Goal: Task Accomplishment & Management: Use online tool/utility

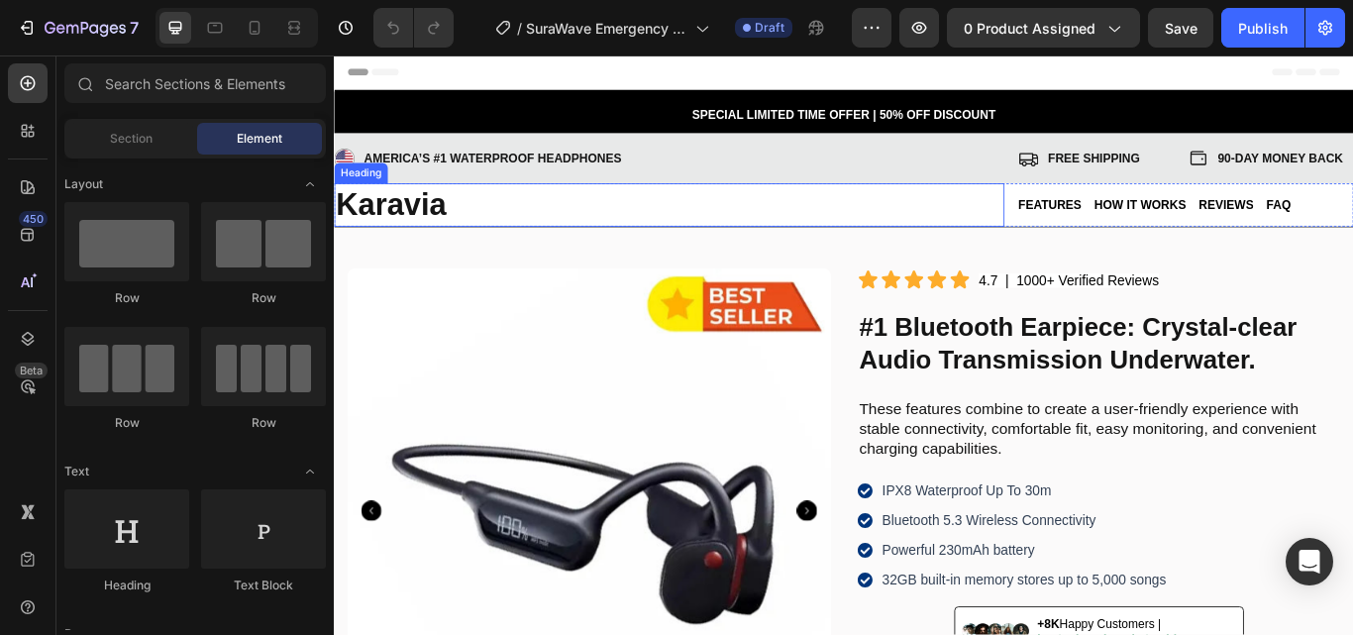
click at [418, 226] on strong "Karavia" at bounding box center [400, 229] width 129 height 41
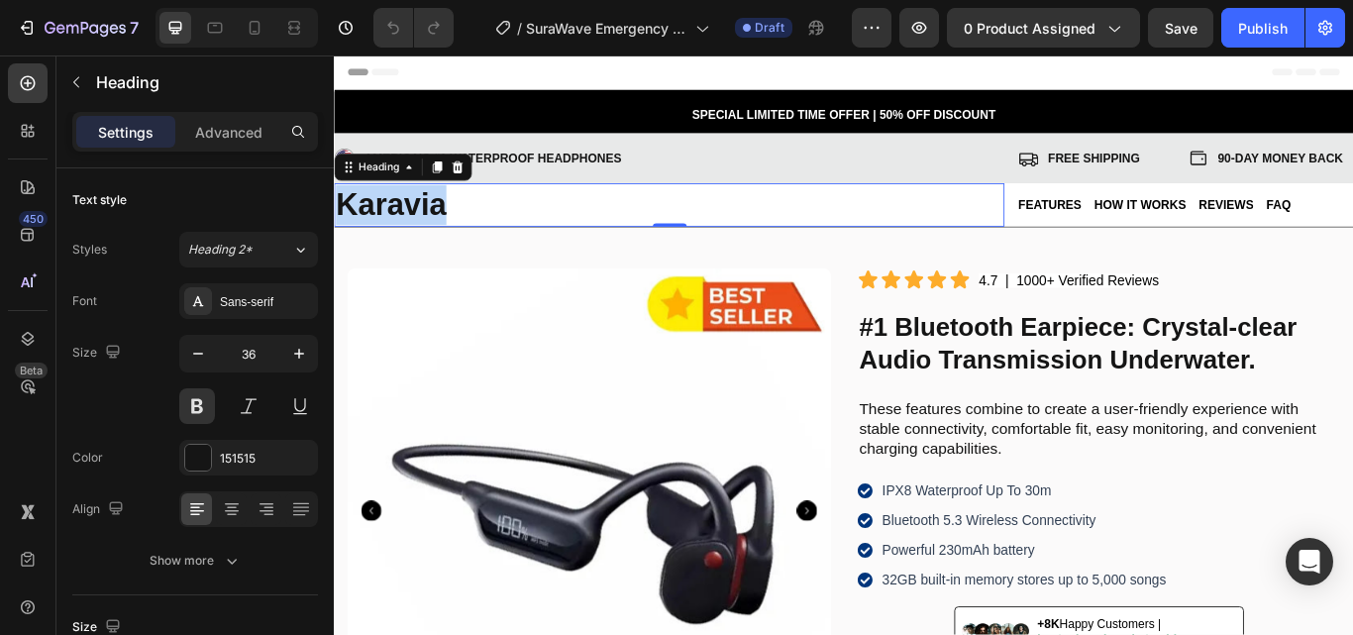
click at [419, 227] on strong "Karavia" at bounding box center [400, 229] width 129 height 41
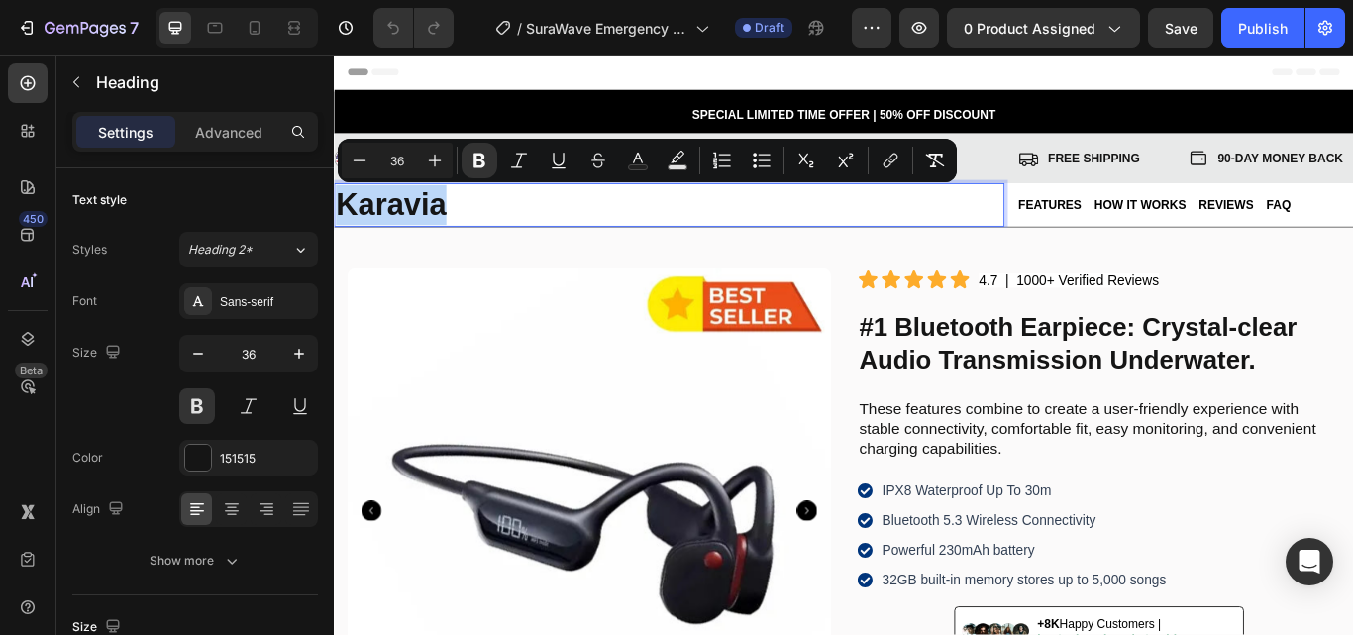
click at [363, 237] on strong "Karavia" at bounding box center [400, 229] width 129 height 41
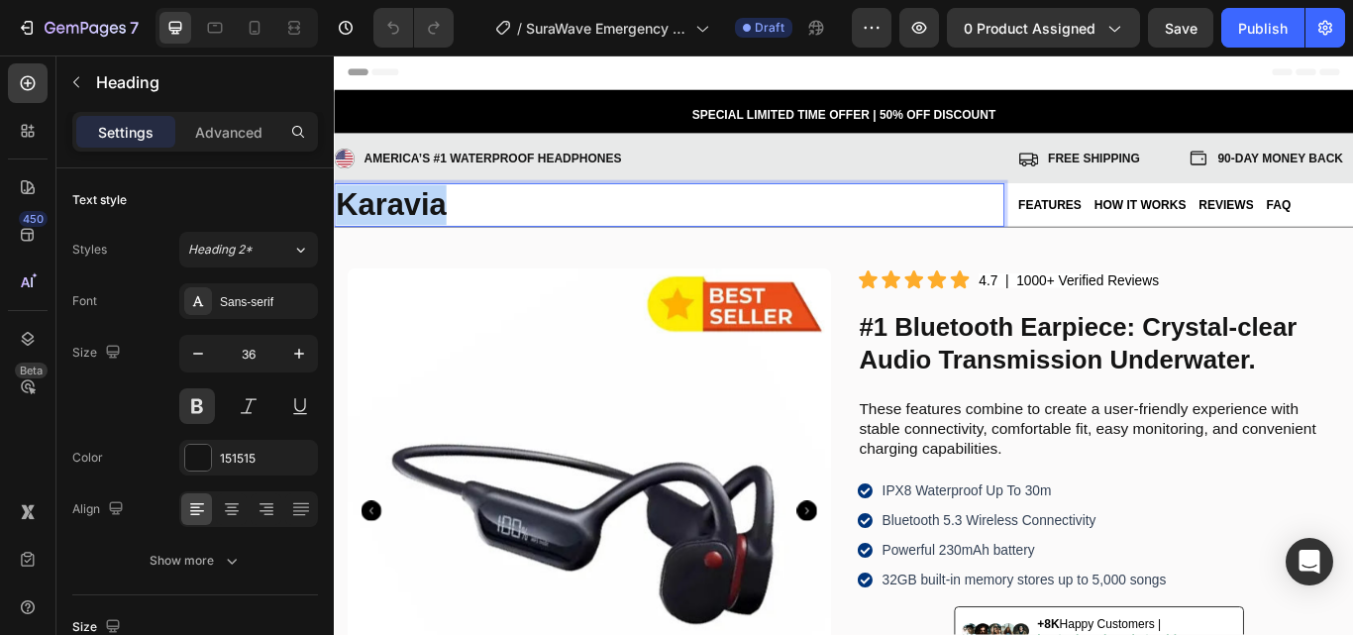
click at [363, 237] on strong "Karavia" at bounding box center [400, 229] width 129 height 41
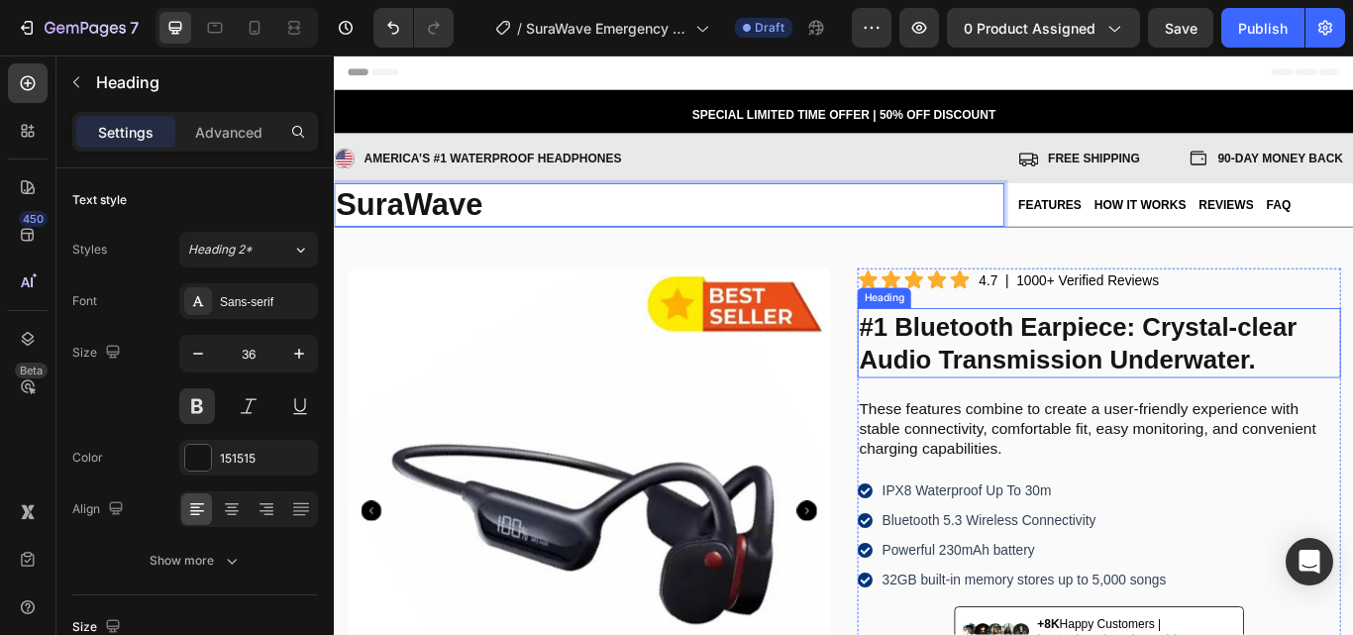
click at [1120, 394] on strong "#1 Bluetooth Earpiece: Crystal-clear Audio Transmission Underwater." at bounding box center [1201, 390] width 510 height 71
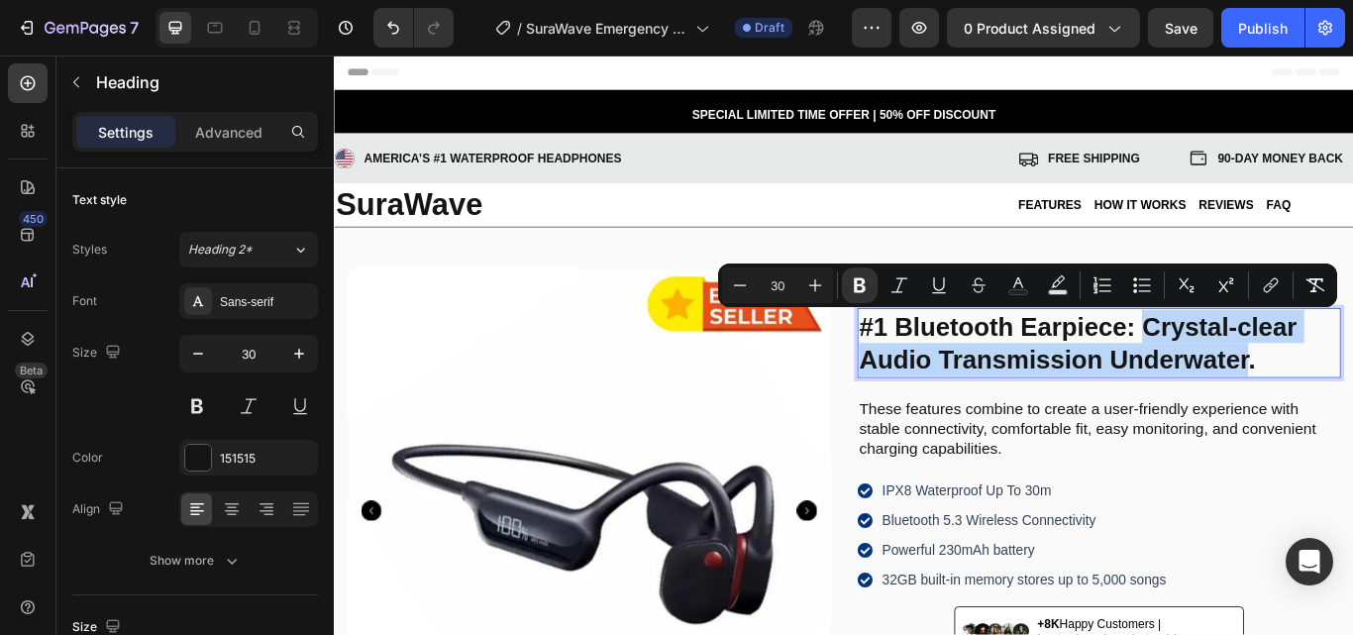
drag, startPoint x: 1270, startPoint y: 376, endPoint x: 1394, endPoint y: 411, distance: 128.5
click at [1352, 411] on strong "#1 Bluetooth Earpiece: Crystal-clear Audio Transmission Underwater." at bounding box center [1201, 390] width 510 height 71
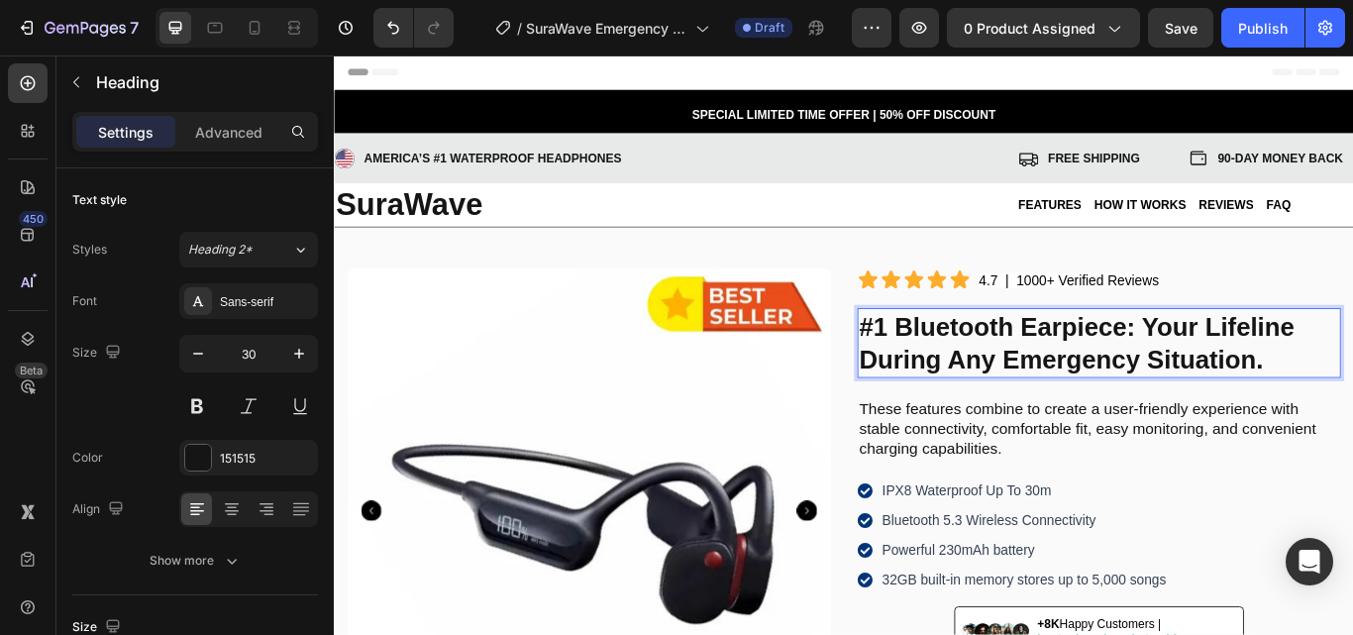
click at [1152, 382] on strong "#1 Bluetooth Earpiece: Your Lifeline During Any Emergency Situation." at bounding box center [1199, 390] width 507 height 71
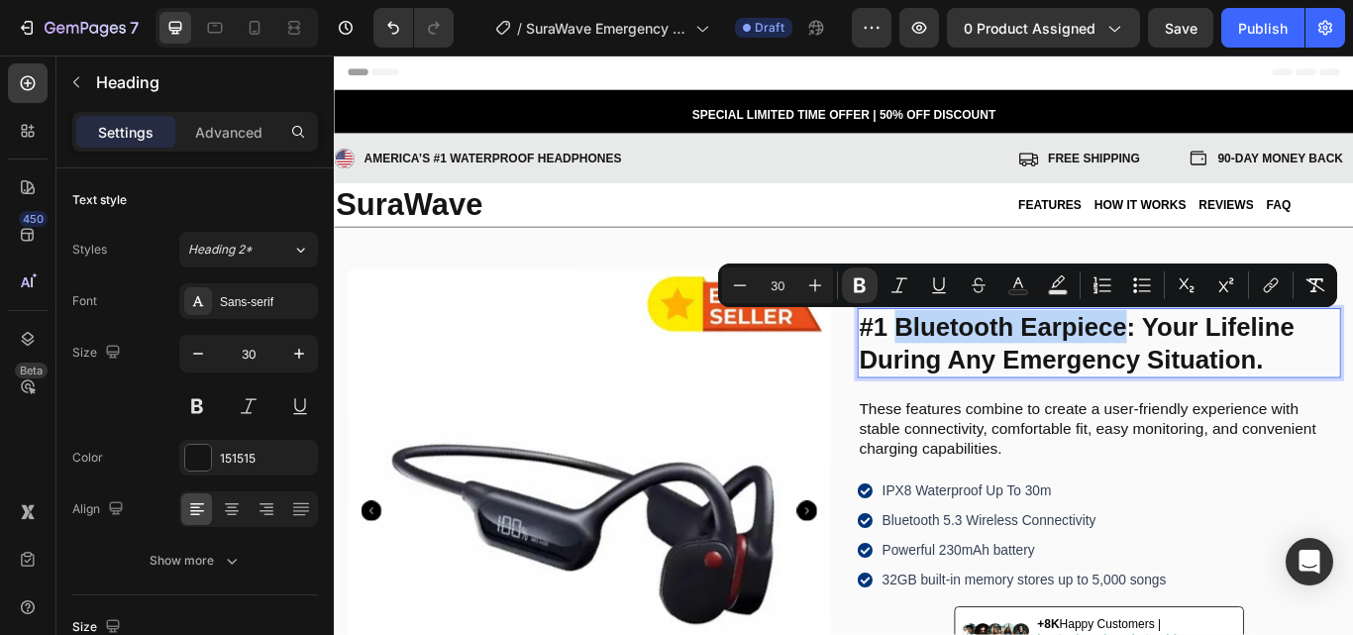
drag, startPoint x: 984, startPoint y: 370, endPoint x: 1249, endPoint y: 380, distance: 264.6
click at [1249, 380] on strong "#1 Bluetooth Earpiece: Your Lifeline During Any Emergency Situation." at bounding box center [1199, 390] width 507 height 71
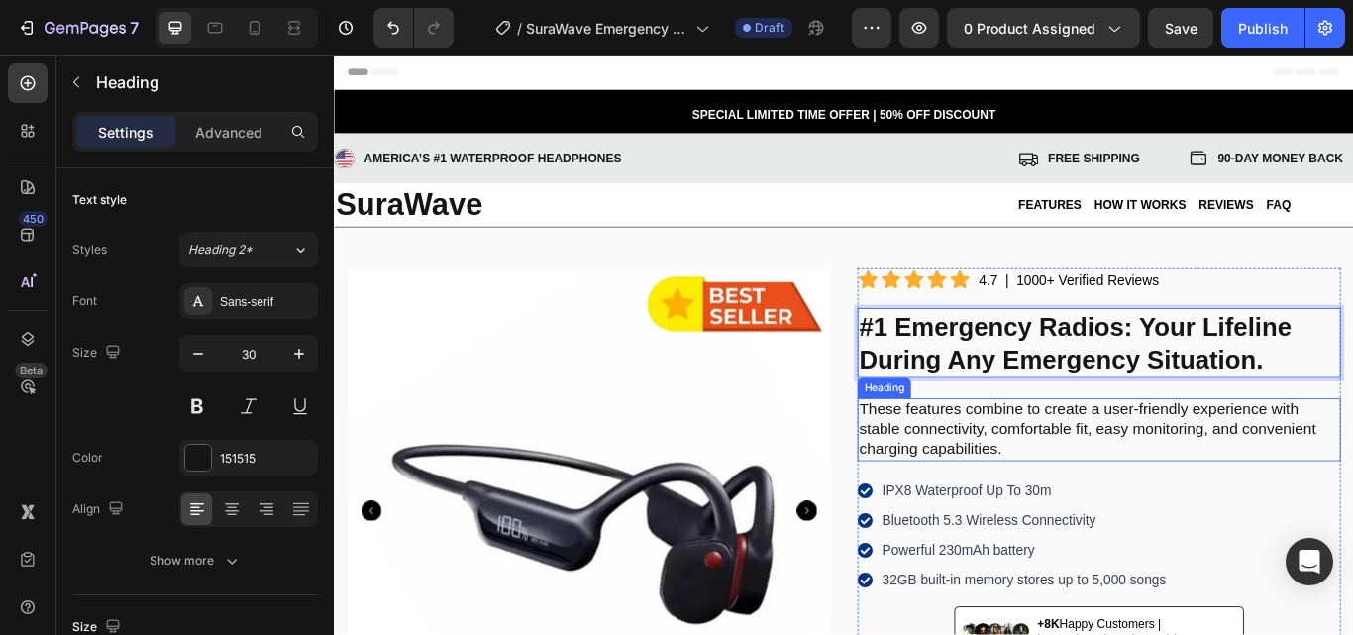
click at [1304, 460] on h2 "These features combine to create a user-friendly experience with stable connect…" at bounding box center [1225, 491] width 563 height 73
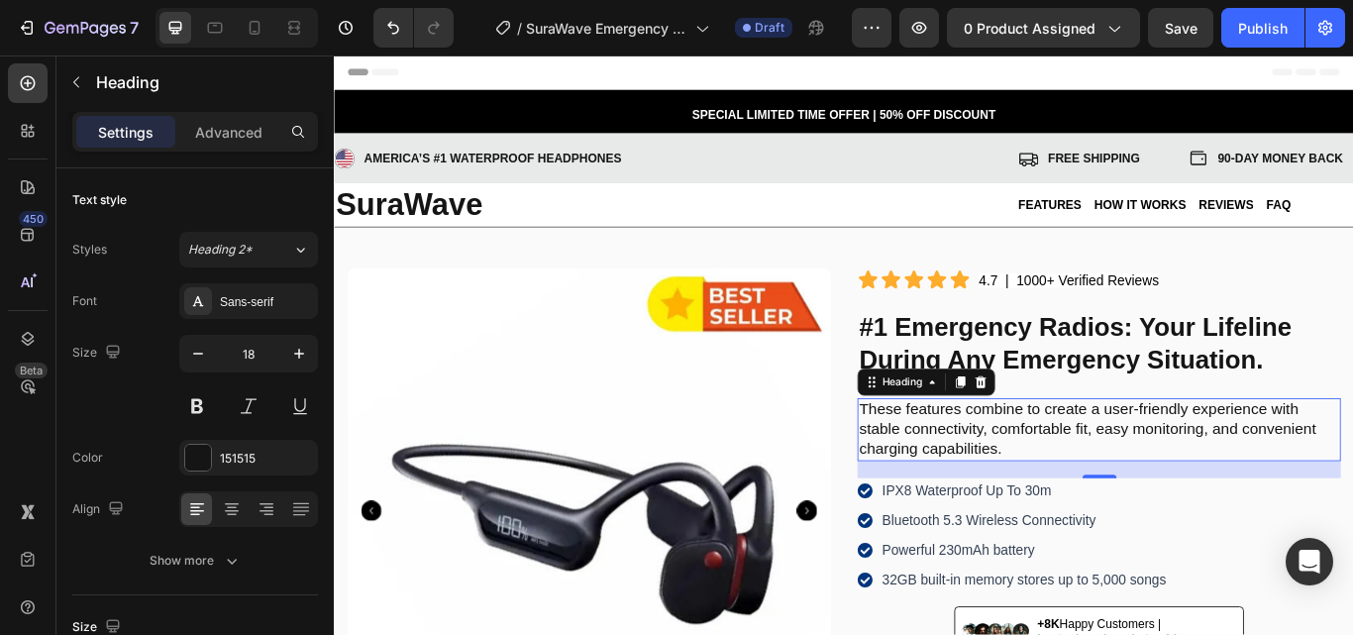
click at [1004, 487] on h2 "These features combine to create a user-friendly experience with stable connect…" at bounding box center [1225, 491] width 563 height 73
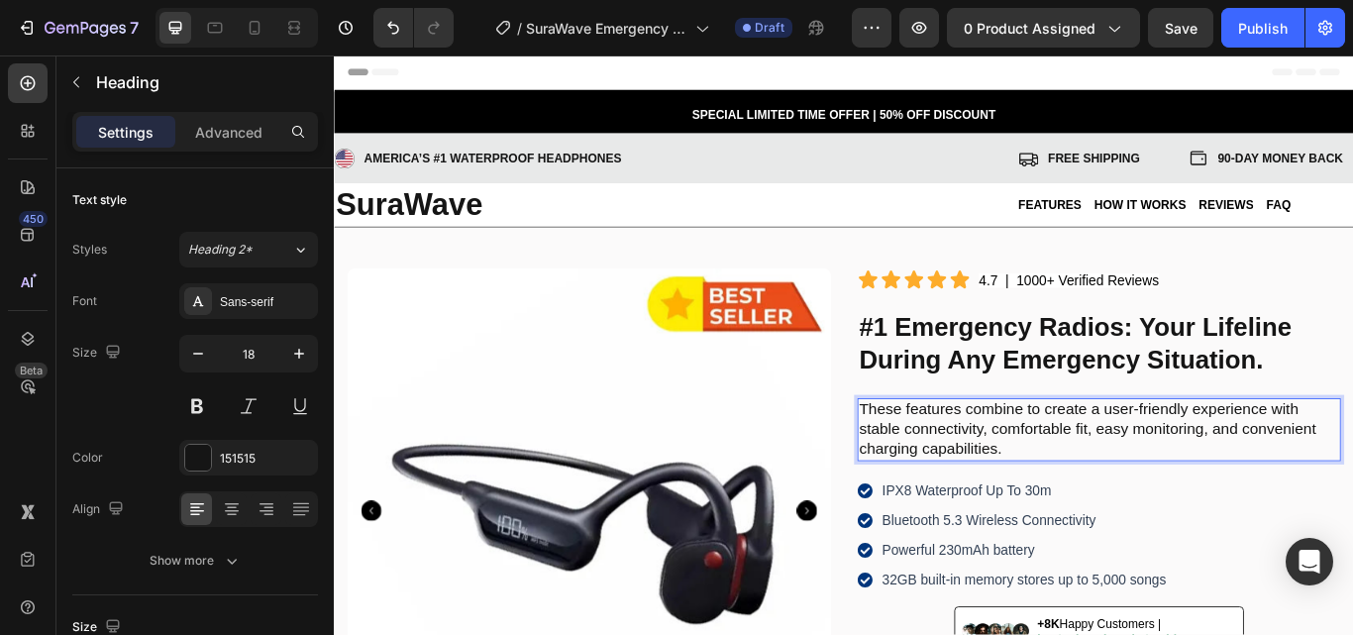
click at [973, 475] on p "These features combine to create a user-friendly experience with stable connect…" at bounding box center [1225, 491] width 559 height 69
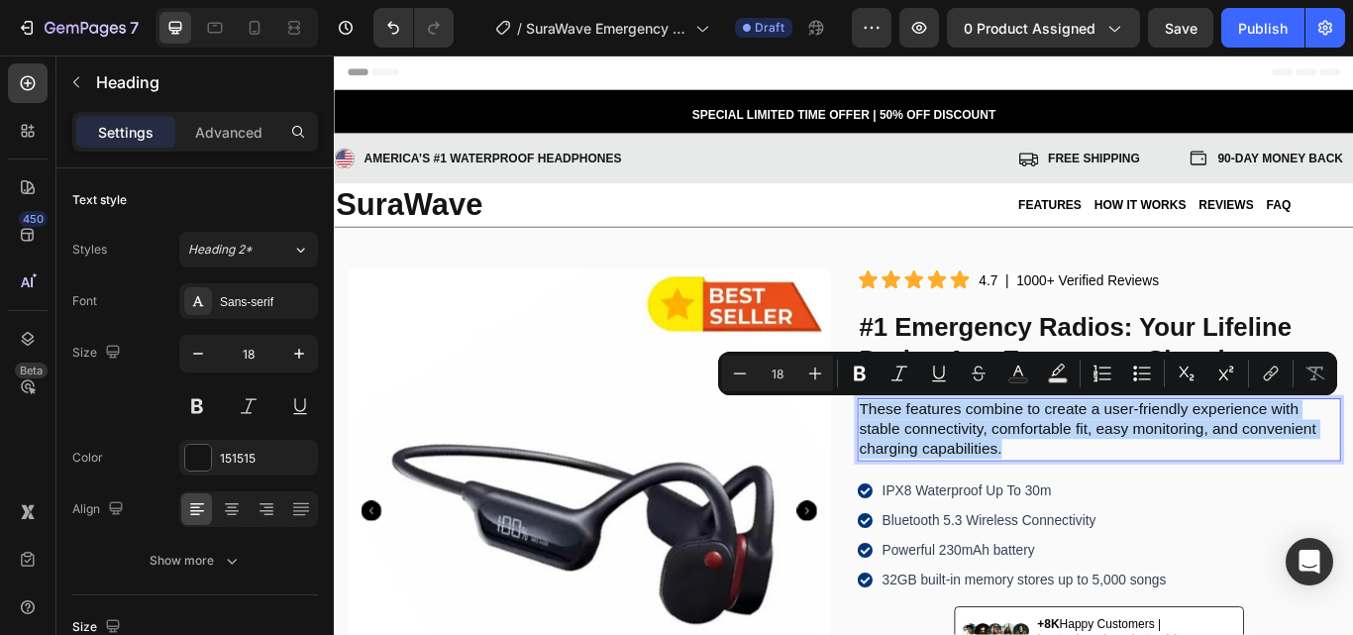
click at [1094, 490] on p "These features combine to create a user-friendly experience with stable connect…" at bounding box center [1225, 491] width 559 height 69
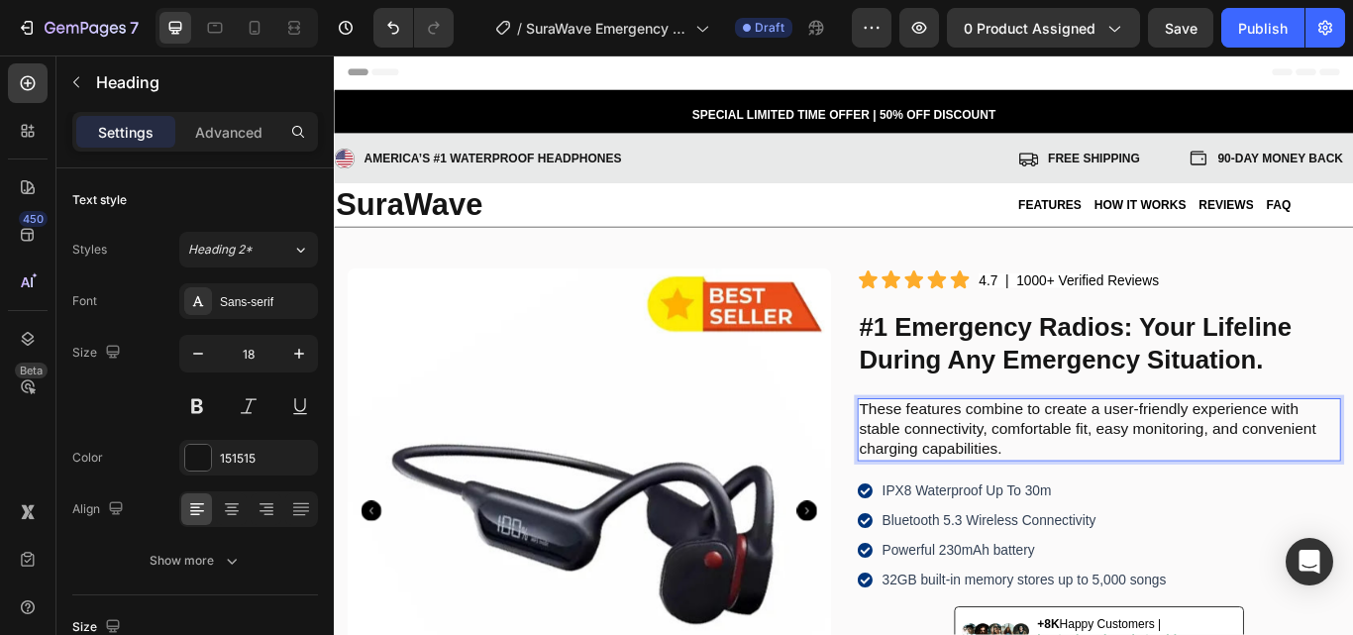
drag, startPoint x: 1026, startPoint y: 484, endPoint x: 954, endPoint y: 475, distance: 72.8
click at [1025, 484] on p "These features combine to create a user-friendly experience with stable connect…" at bounding box center [1225, 491] width 559 height 69
click at [951, 474] on p "These features combine to create a user-friendly experience with stable connect…" at bounding box center [1225, 491] width 559 height 69
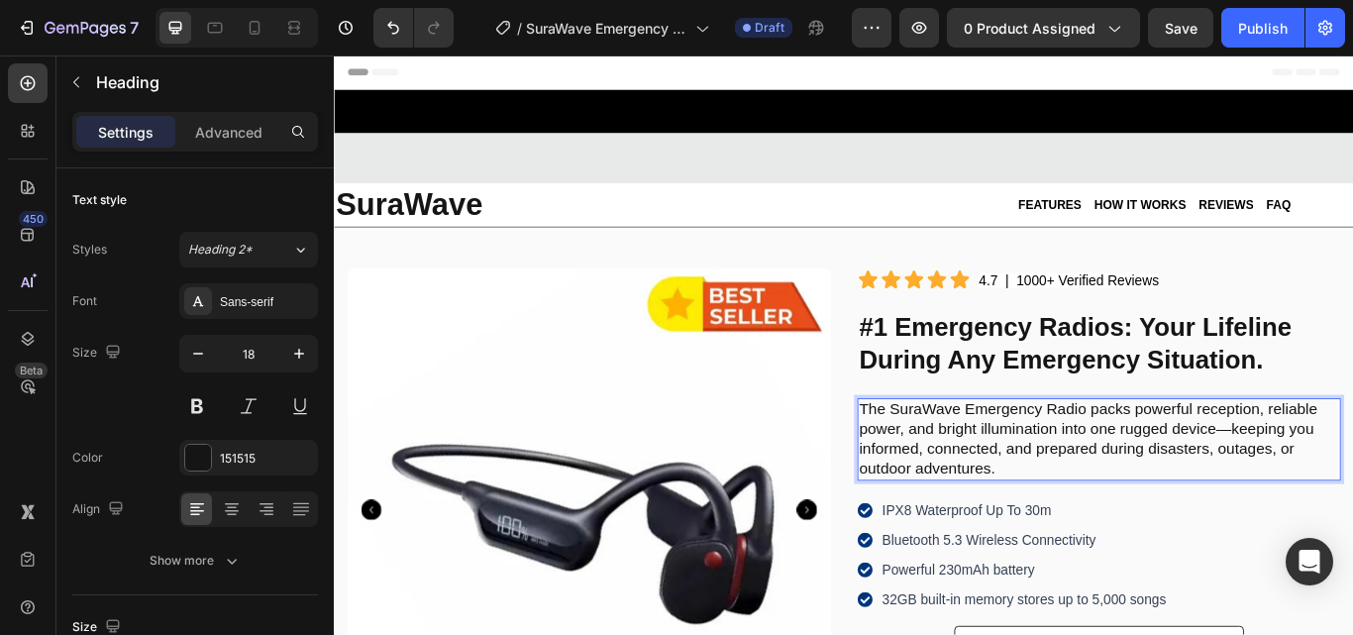
scroll to position [297, 0]
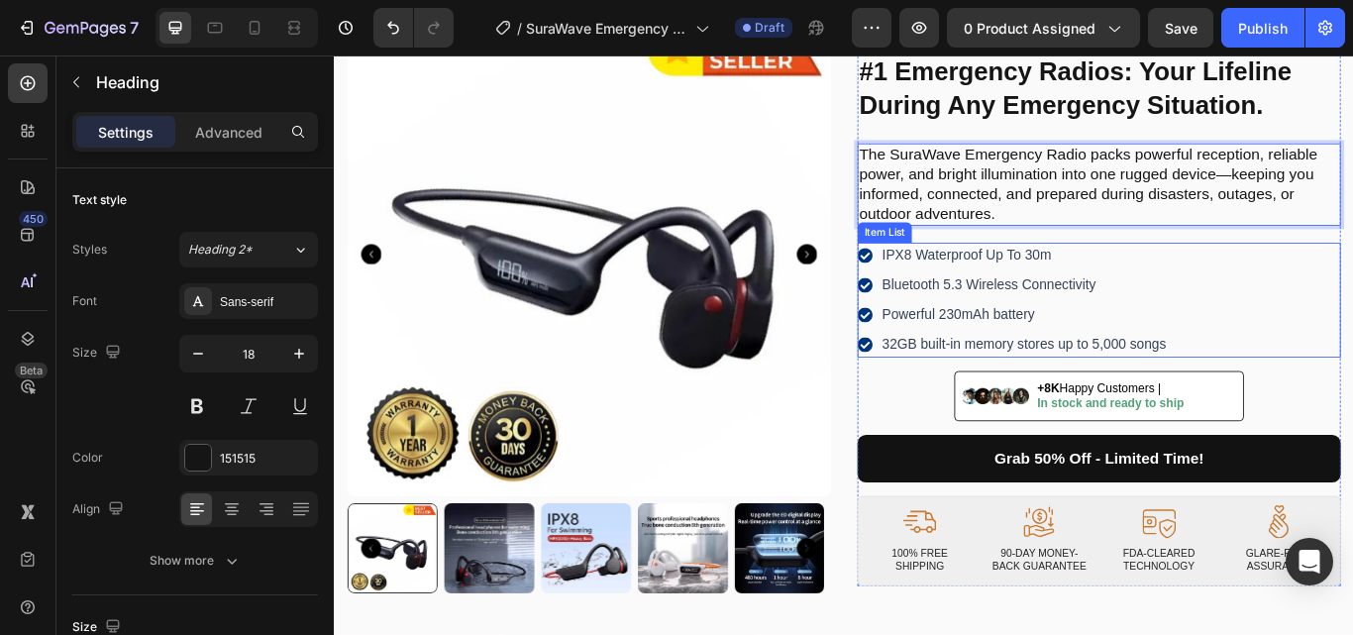
click at [1091, 286] on p "IPX8 Waterproof Up To 30m" at bounding box center [1137, 289] width 331 height 24
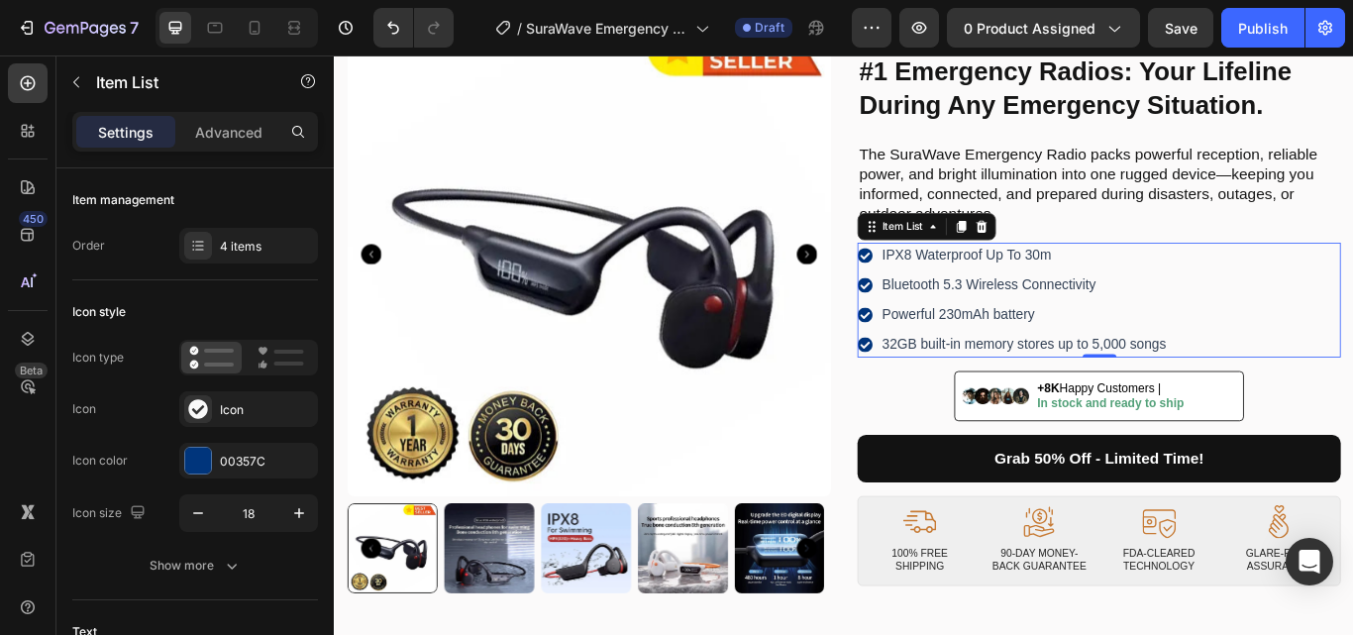
click at [1048, 292] on p "IPX8 Waterproof Up To 30m" at bounding box center [1137, 289] width 331 height 24
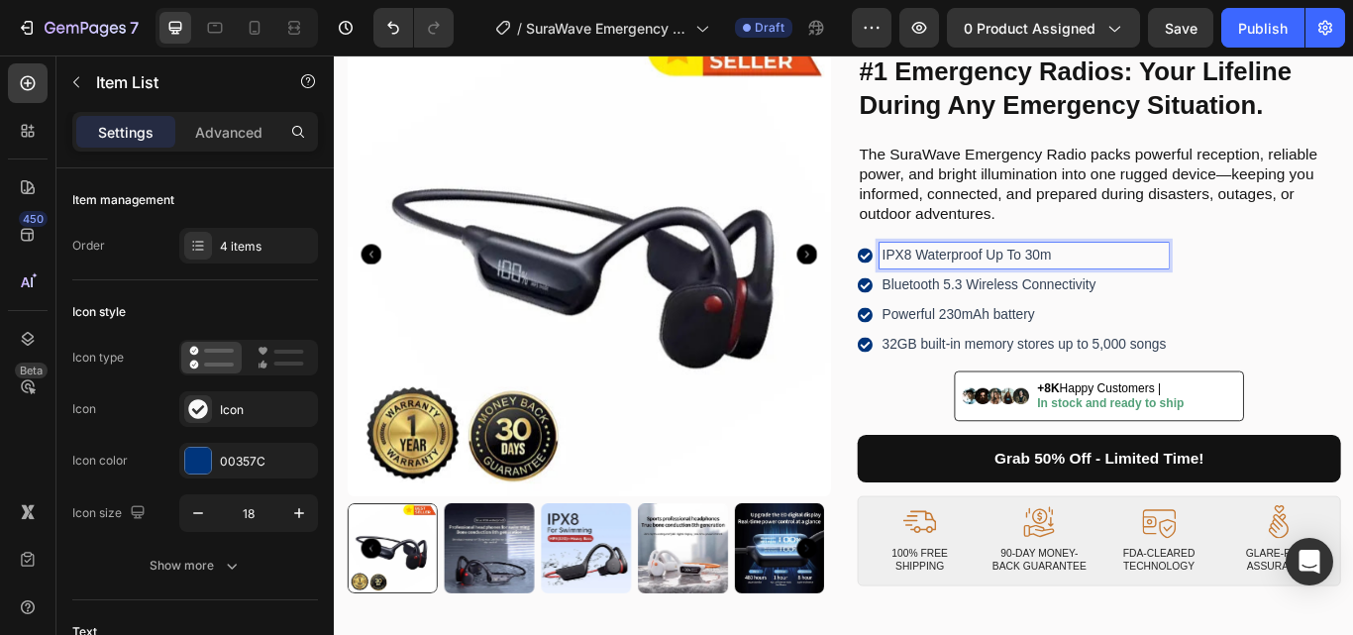
click at [1008, 289] on p "IPX8 Waterproof Up To 30m" at bounding box center [1137, 289] width 331 height 24
click at [1087, 317] on p "Bluetooth 5.3 Wireless Connectivity" at bounding box center [1137, 324] width 331 height 24
click at [1017, 328] on p "Bluetooth 5.3 Wireless Connectivity" at bounding box center [1137, 324] width 331 height 24
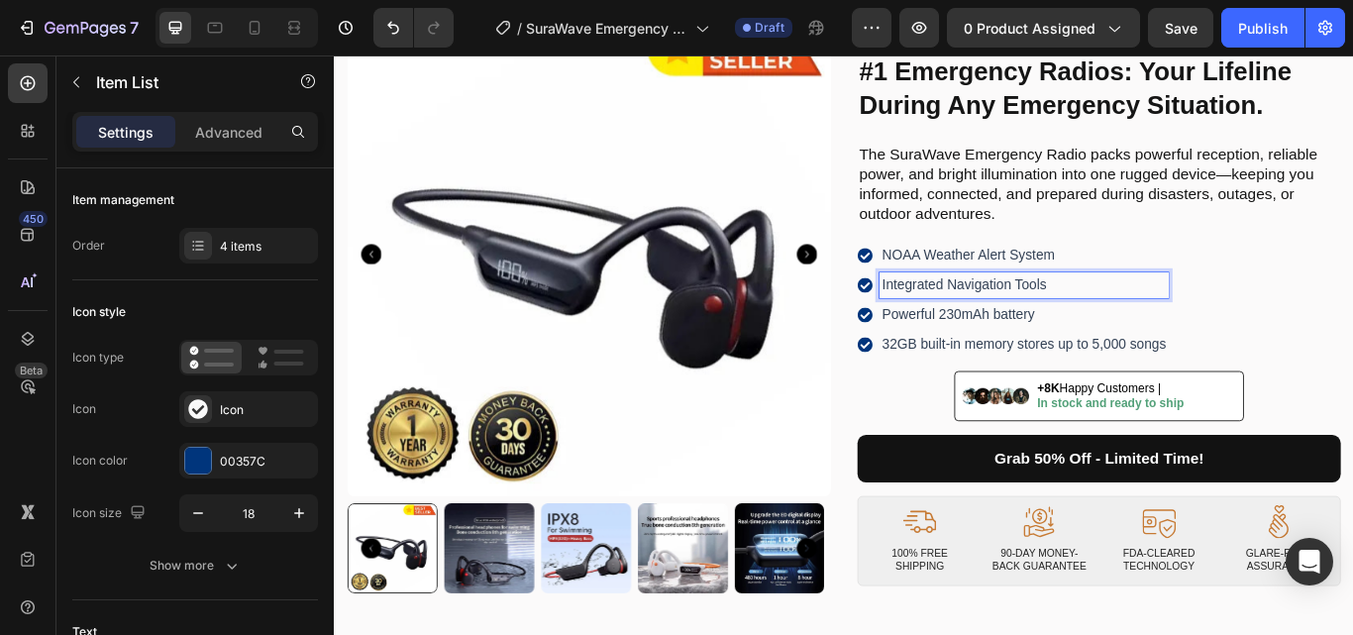
click at [1006, 353] on p "Powerful 230mAh battery" at bounding box center [1137, 359] width 331 height 24
click at [1002, 362] on p "Powerful 230mAh battery" at bounding box center [1137, 359] width 331 height 24
click at [1054, 390] on p "32GB built-in memory stores up to 5,000 songs" at bounding box center [1137, 393] width 331 height 24
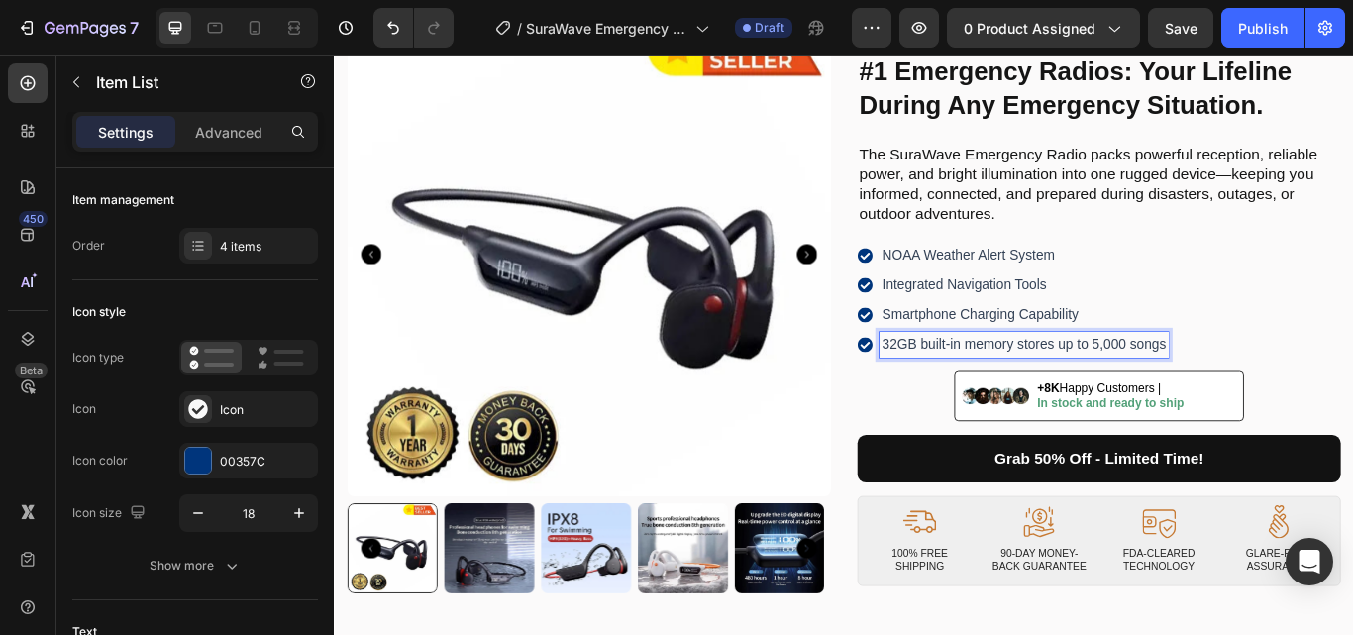
click at [1012, 391] on p "32GB built-in memory stores up to 5,000 songs" at bounding box center [1137, 393] width 331 height 24
click at [1205, 289] on p "NOAA Weather Alert System" at bounding box center [1096, 289] width 249 height 24
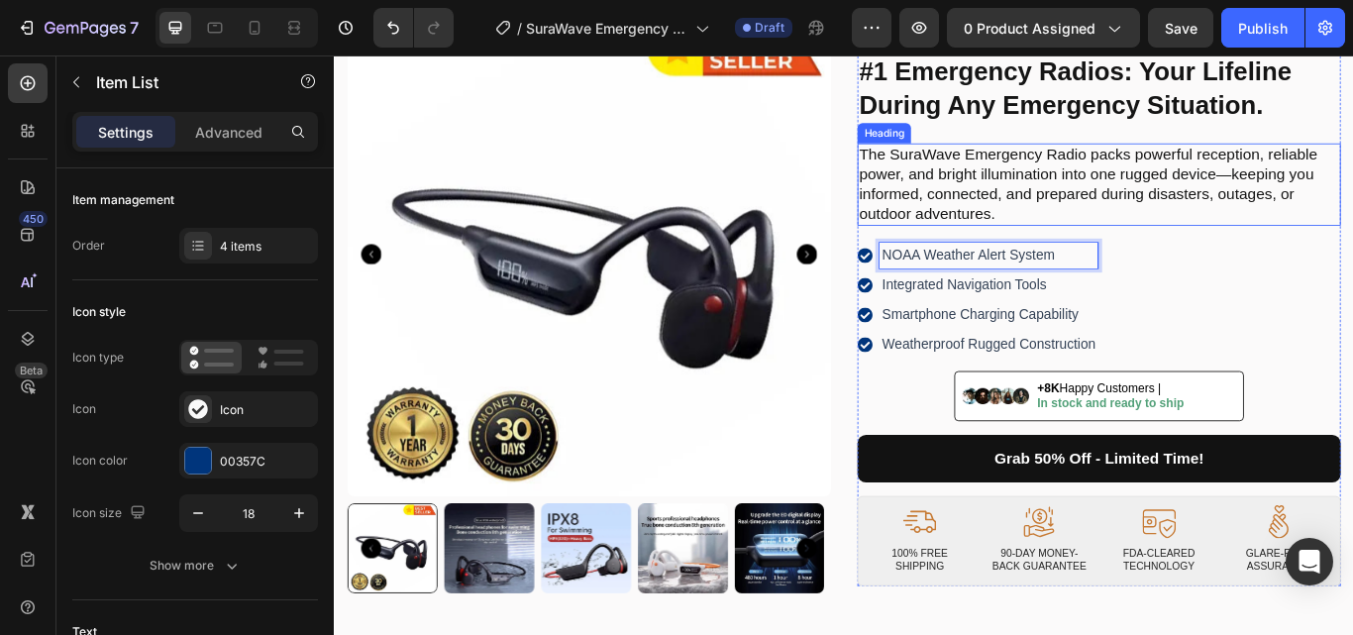
click at [1303, 198] on p "The SuraWave Emergency Radio packs powerful reception, reliable power, and brig…" at bounding box center [1225, 206] width 559 height 93
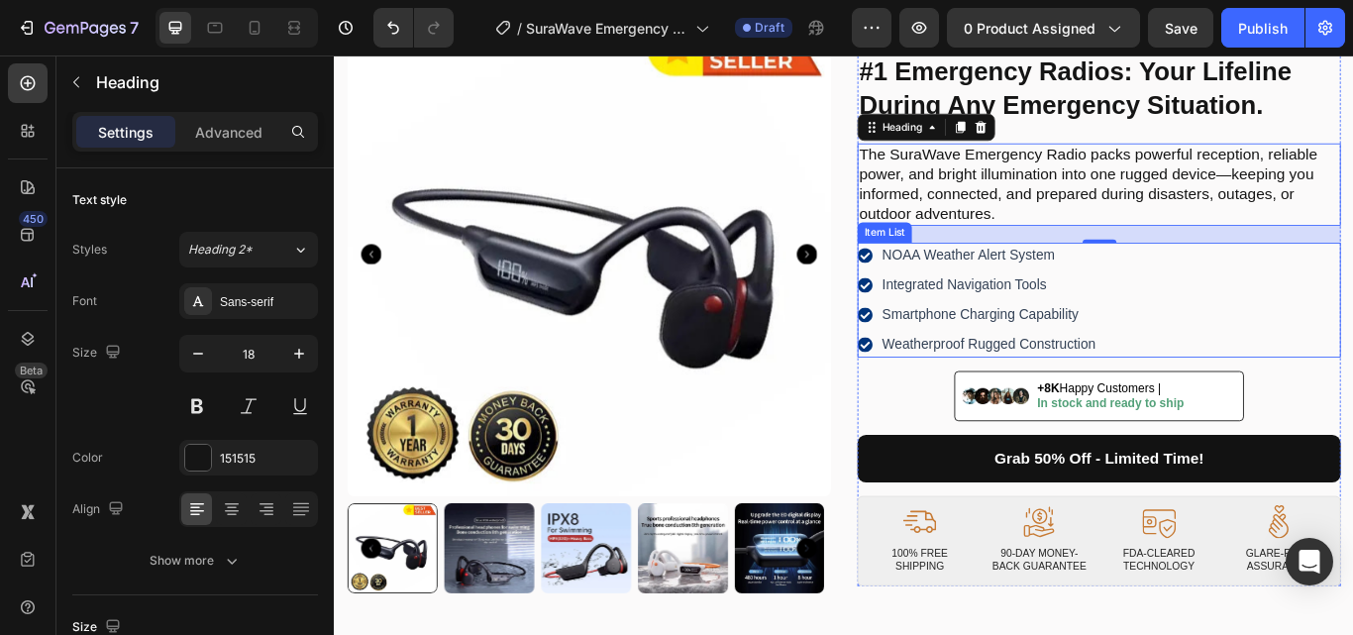
click at [1308, 309] on div "NOAA Weather Alert System Integrated Navigation Tools Smartphone Charging Capab…" at bounding box center [1225, 341] width 563 height 134
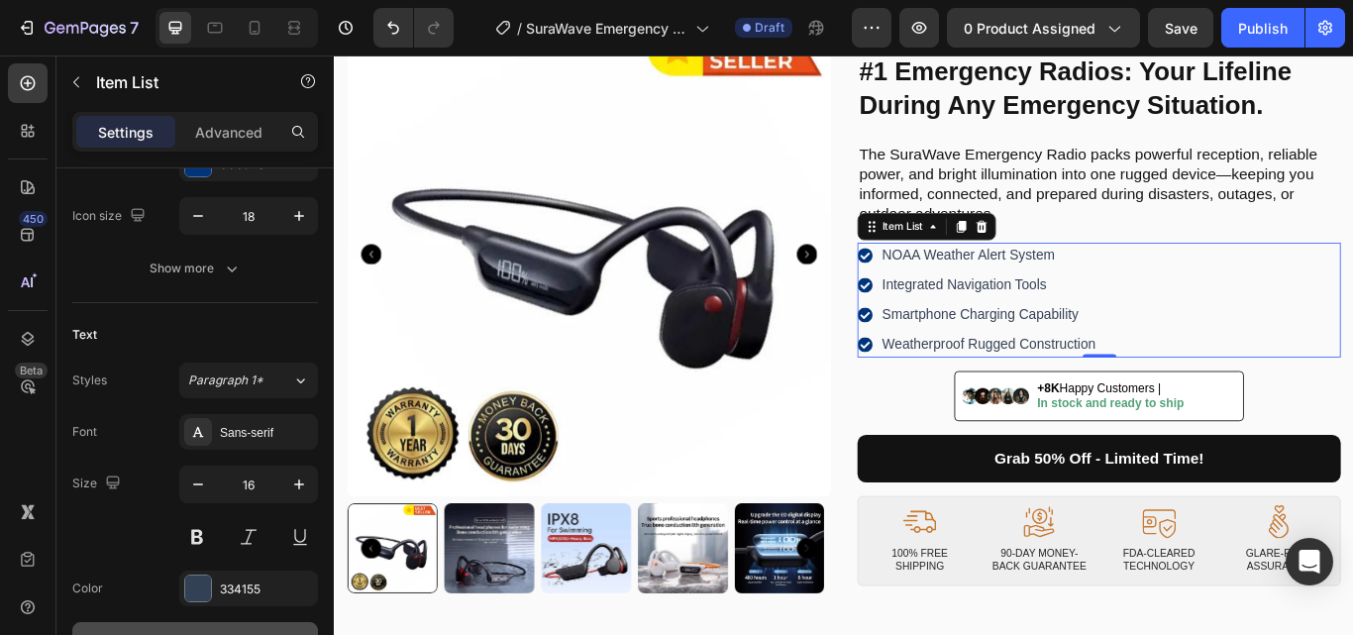
scroll to position [594, 0]
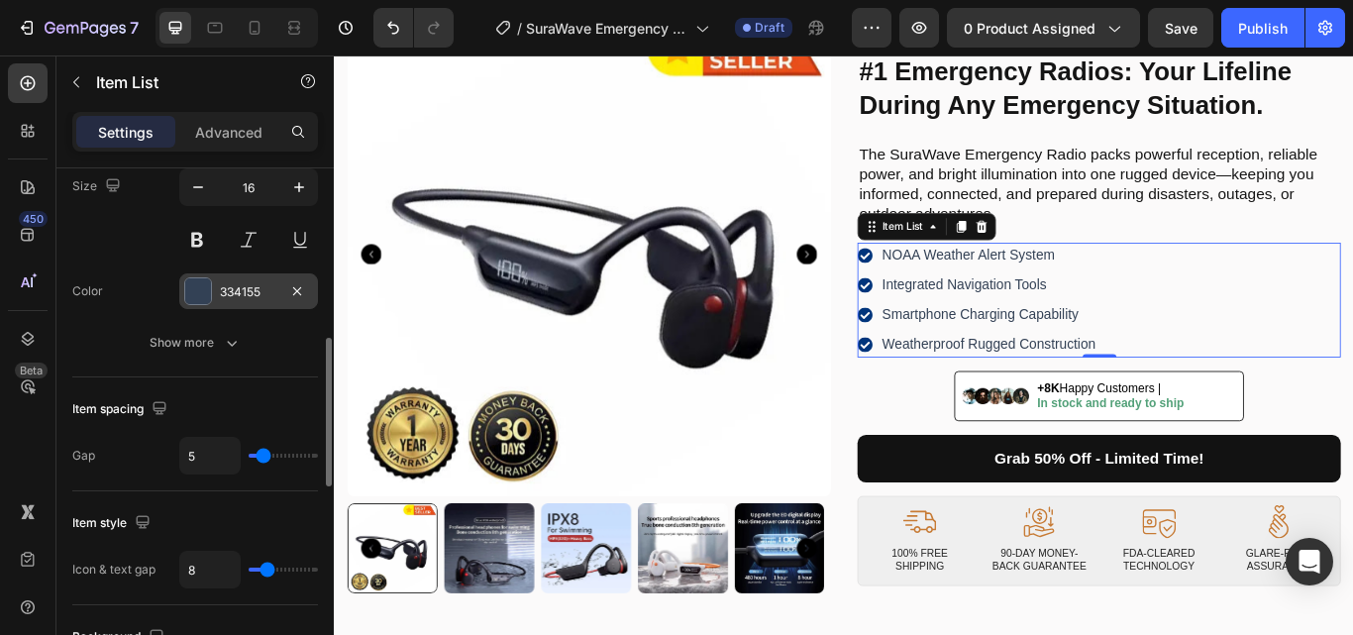
click at [201, 290] on div at bounding box center [198, 291] width 26 height 26
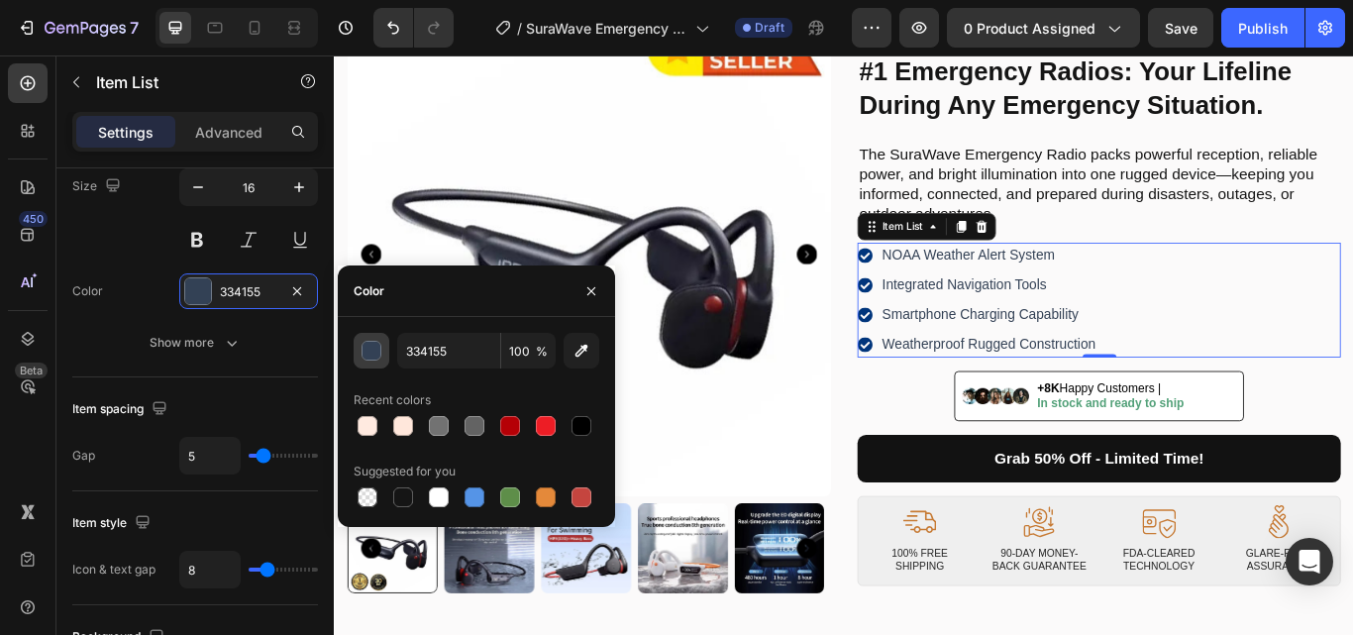
click at [372, 356] on div "button" at bounding box center [372, 352] width 20 height 20
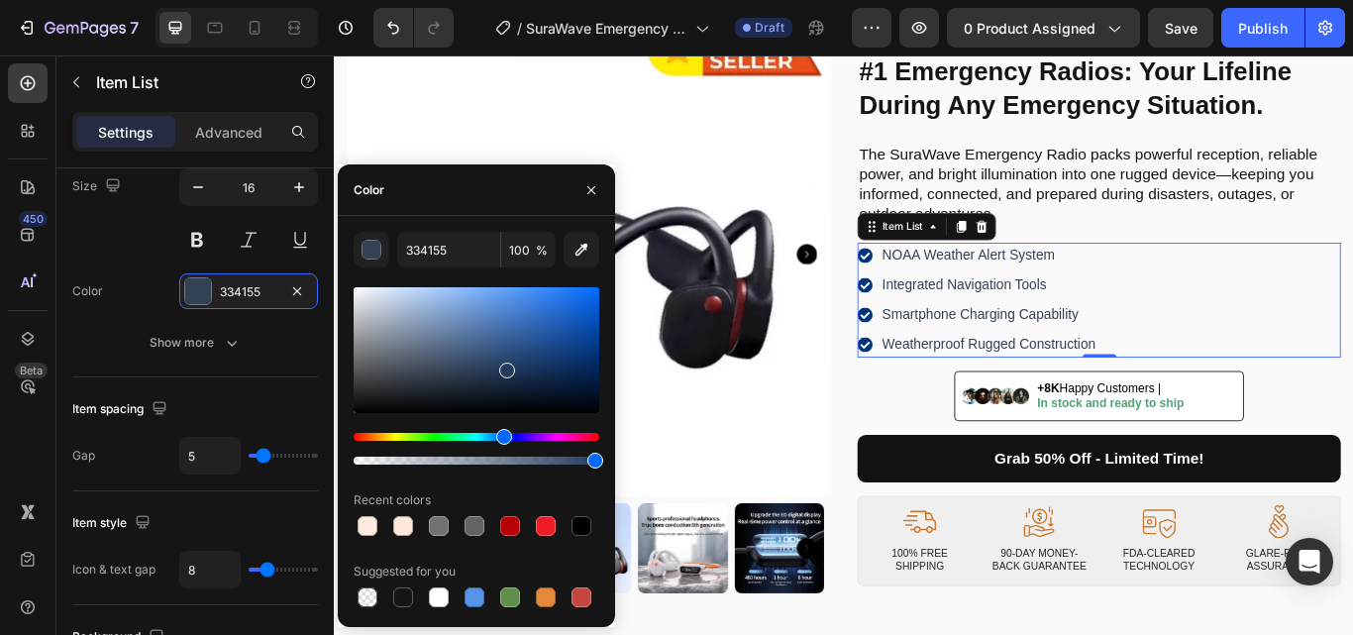
click at [504, 366] on div at bounding box center [476, 350] width 246 height 126
click at [506, 377] on div at bounding box center [509, 381] width 16 height 16
click at [511, 369] on div at bounding box center [476, 350] width 246 height 126
click at [497, 370] on div at bounding box center [476, 350] width 246 height 126
click at [501, 367] on div at bounding box center [504, 371] width 16 height 16
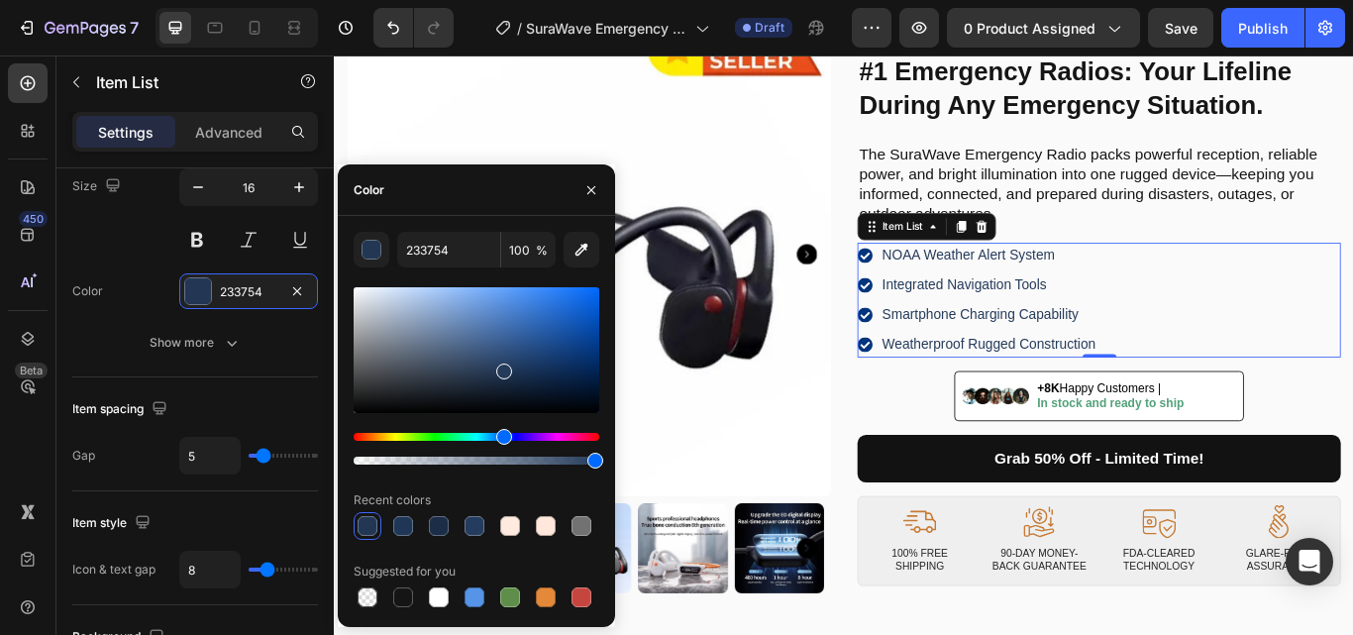
type input "243B5B"
click at [1268, 195] on p "The SuraWave Emergency Radio packs powerful reception, reliable power, and brig…" at bounding box center [1225, 206] width 559 height 93
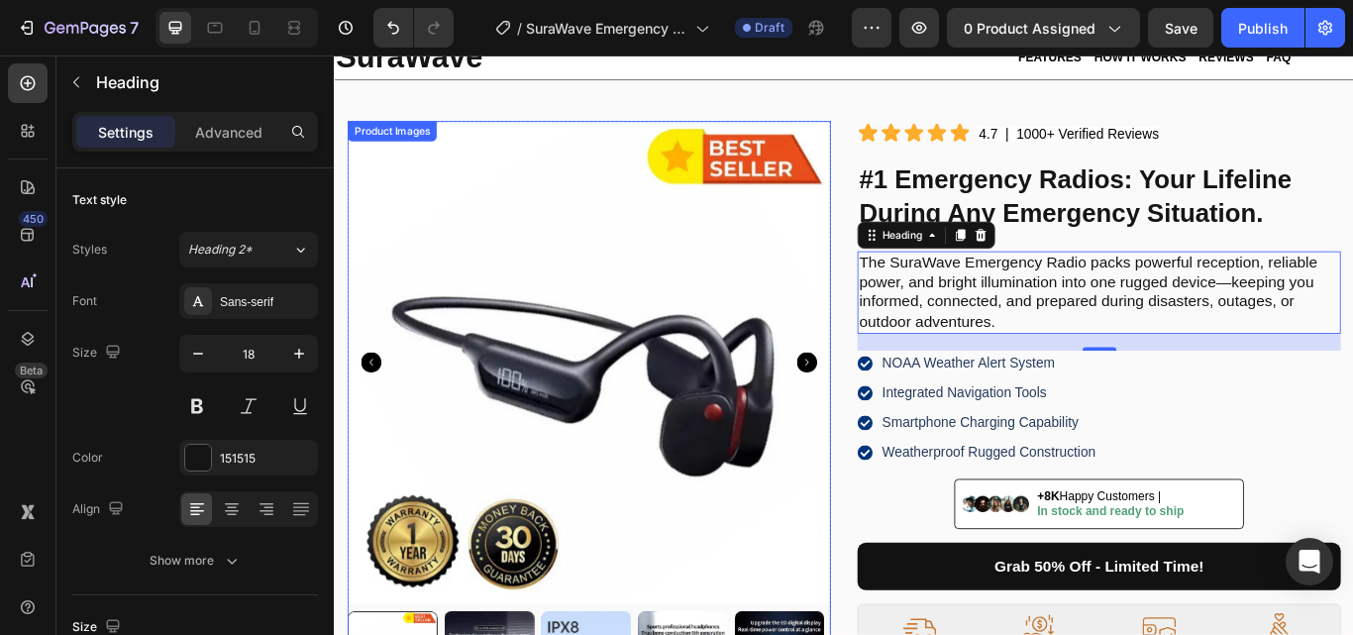
scroll to position [0, 0]
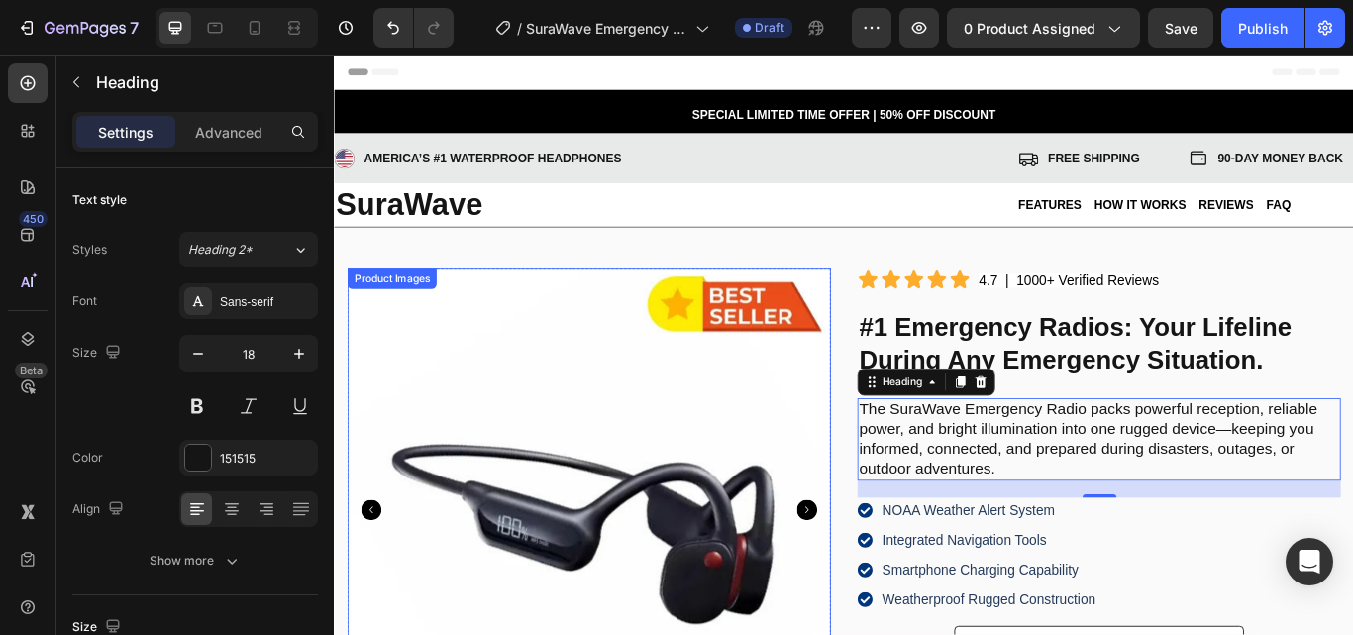
click at [482, 334] on img at bounding box center [630, 585] width 563 height 563
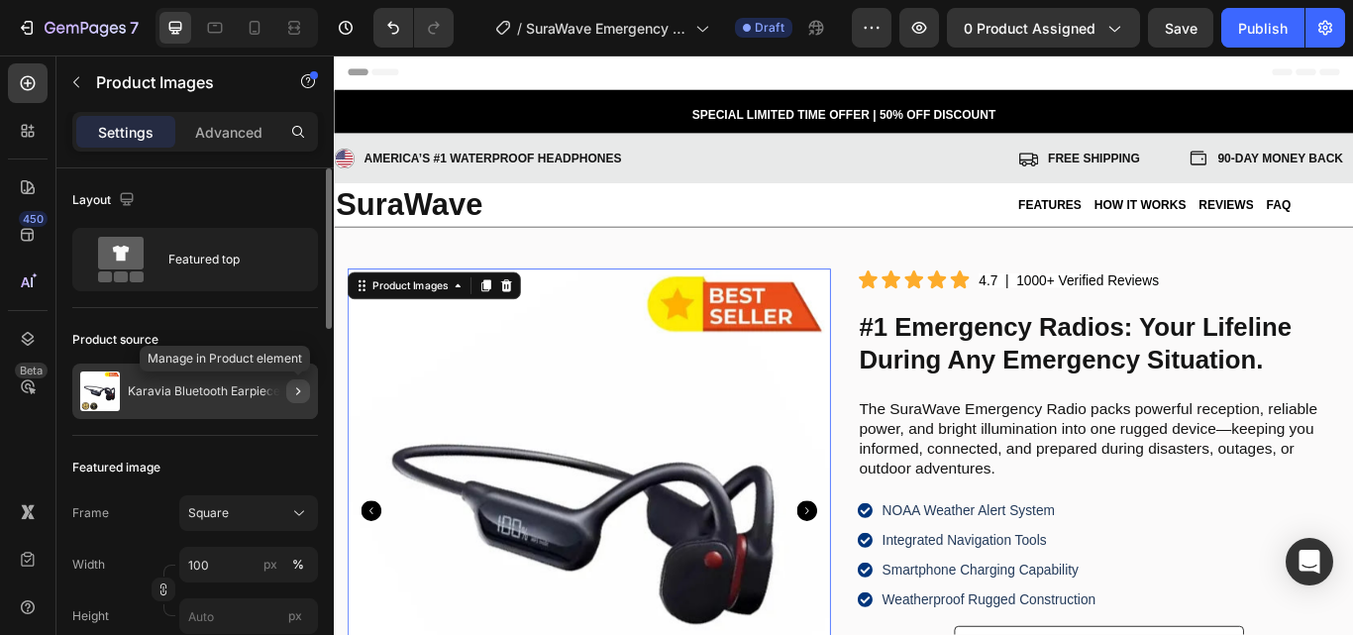
click at [293, 388] on icon "button" at bounding box center [298, 391] width 16 height 16
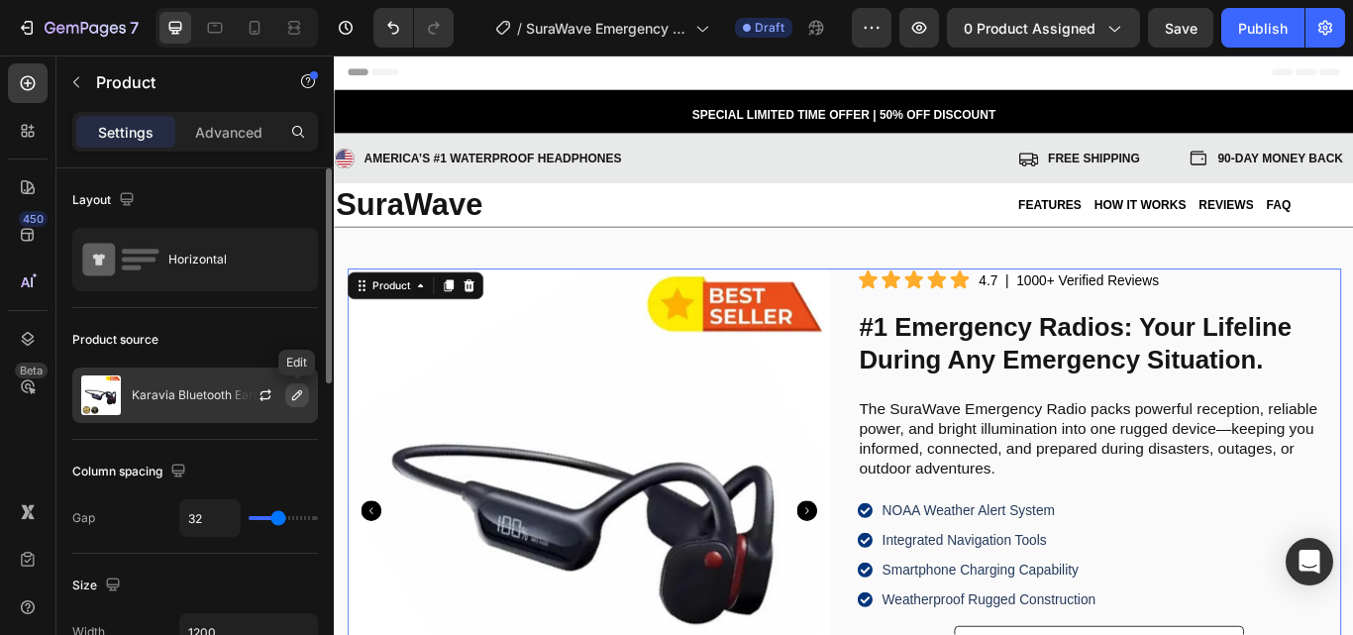
click at [293, 392] on icon "button" at bounding box center [297, 395] width 16 height 16
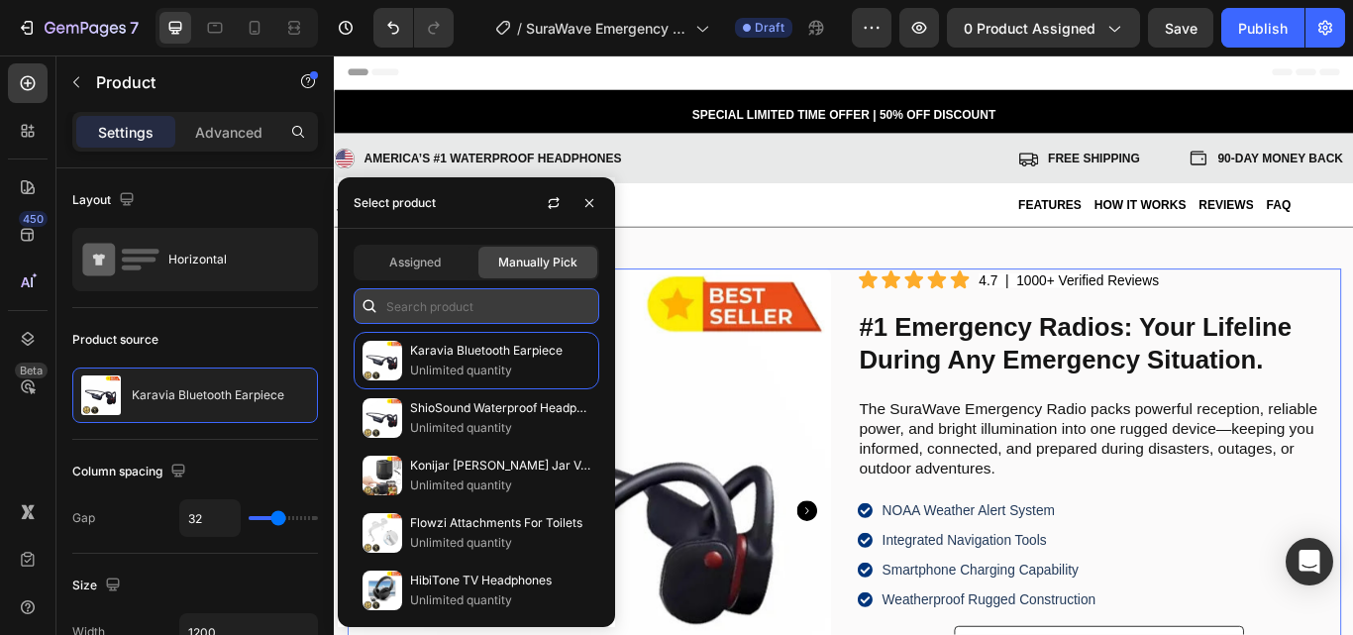
click at [443, 307] on input "text" at bounding box center [476, 306] width 246 height 36
paste input "SuraWave Emergency Radios"
type input "SuraWave Emergency Radios"
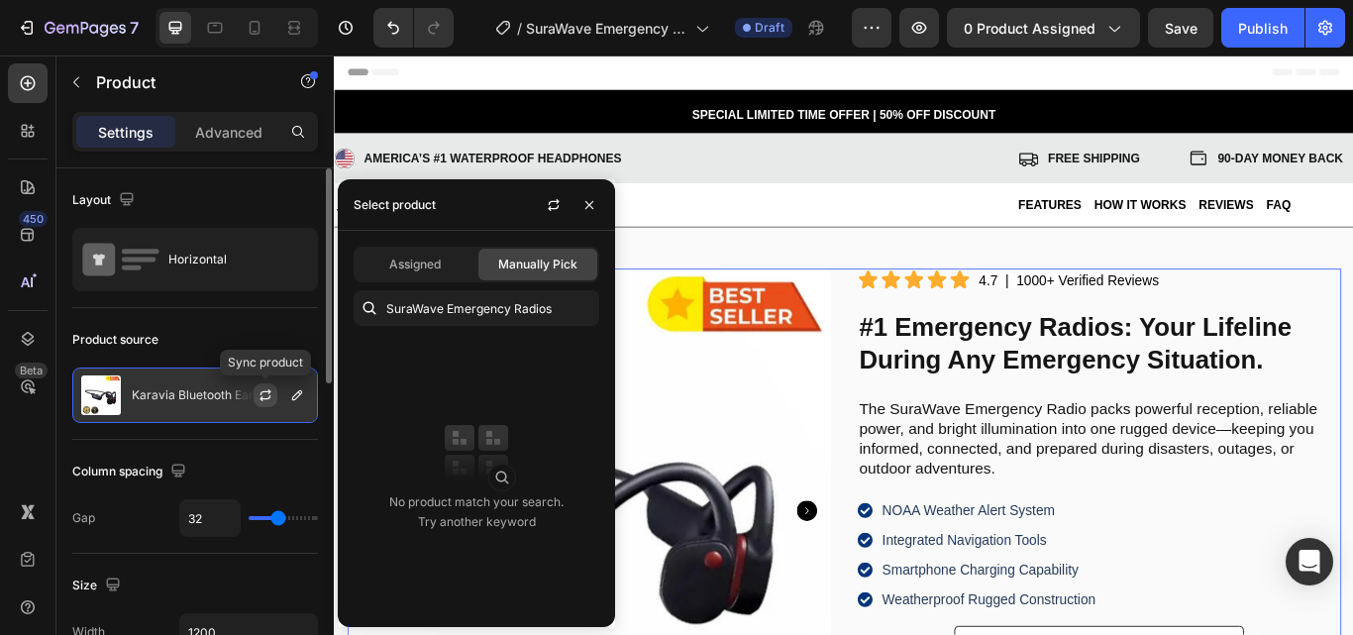
click at [265, 399] on icon "button" at bounding box center [264, 398] width 11 height 6
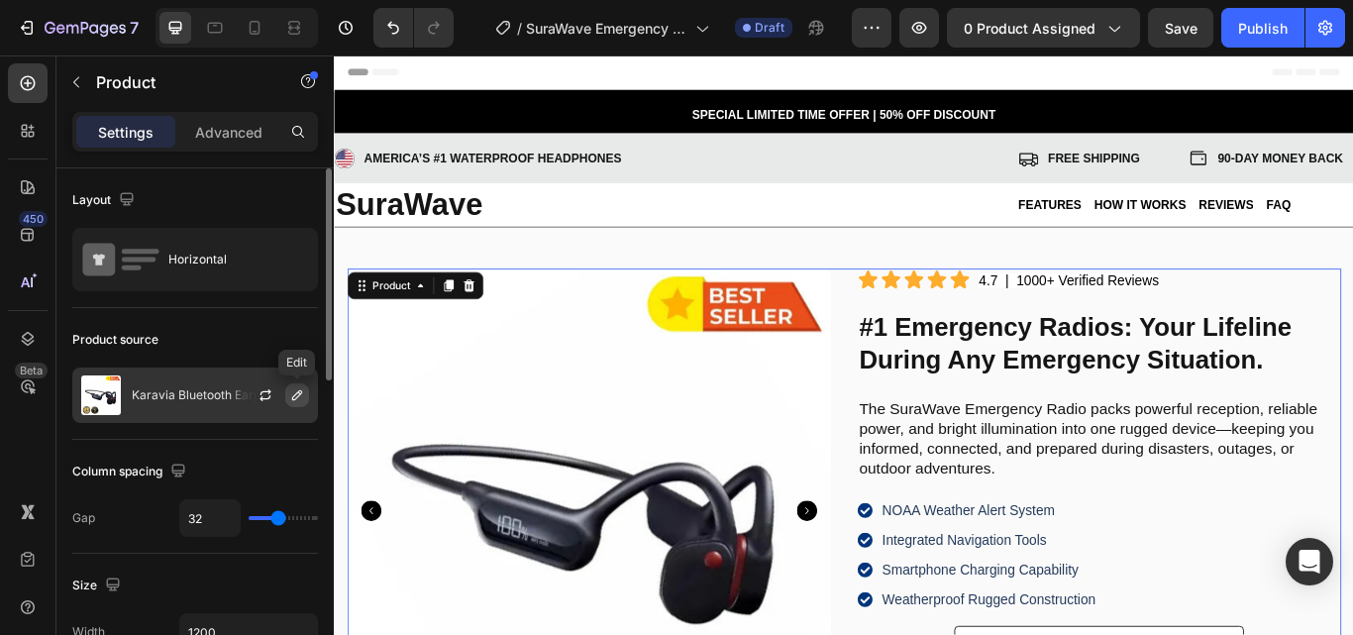
click at [294, 395] on icon "button" at bounding box center [297, 395] width 10 height 10
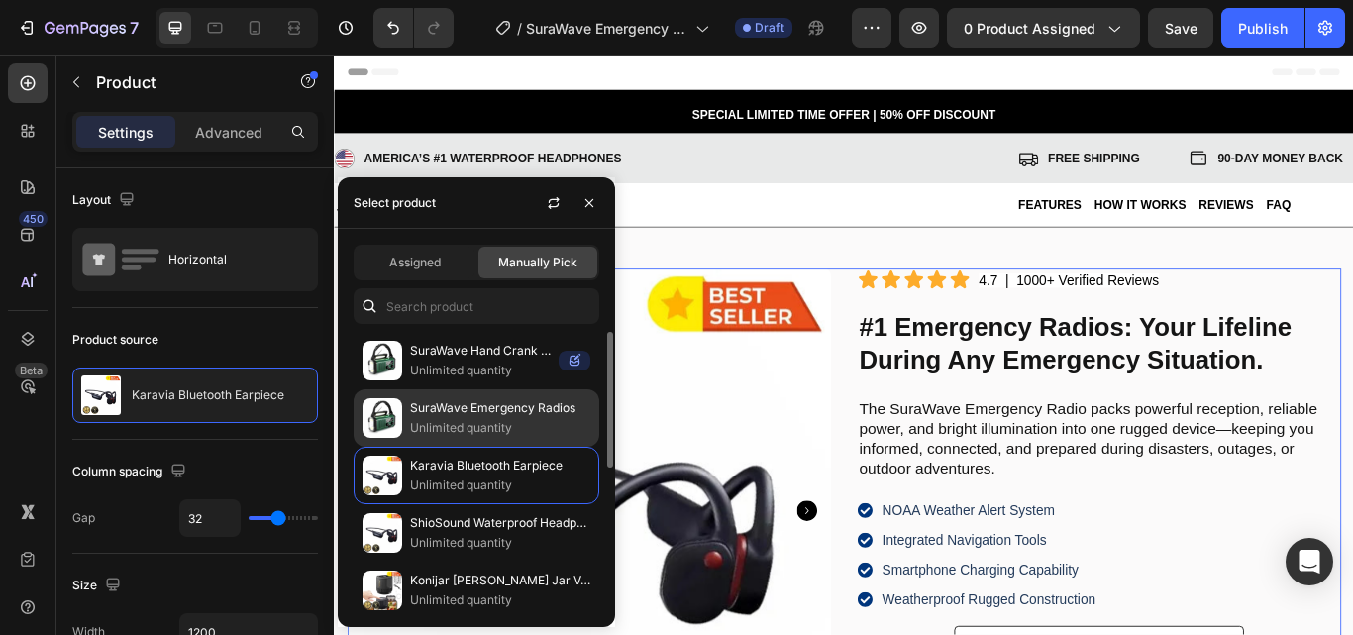
click at [453, 418] on p "Unlimited quantity" at bounding box center [500, 428] width 180 height 20
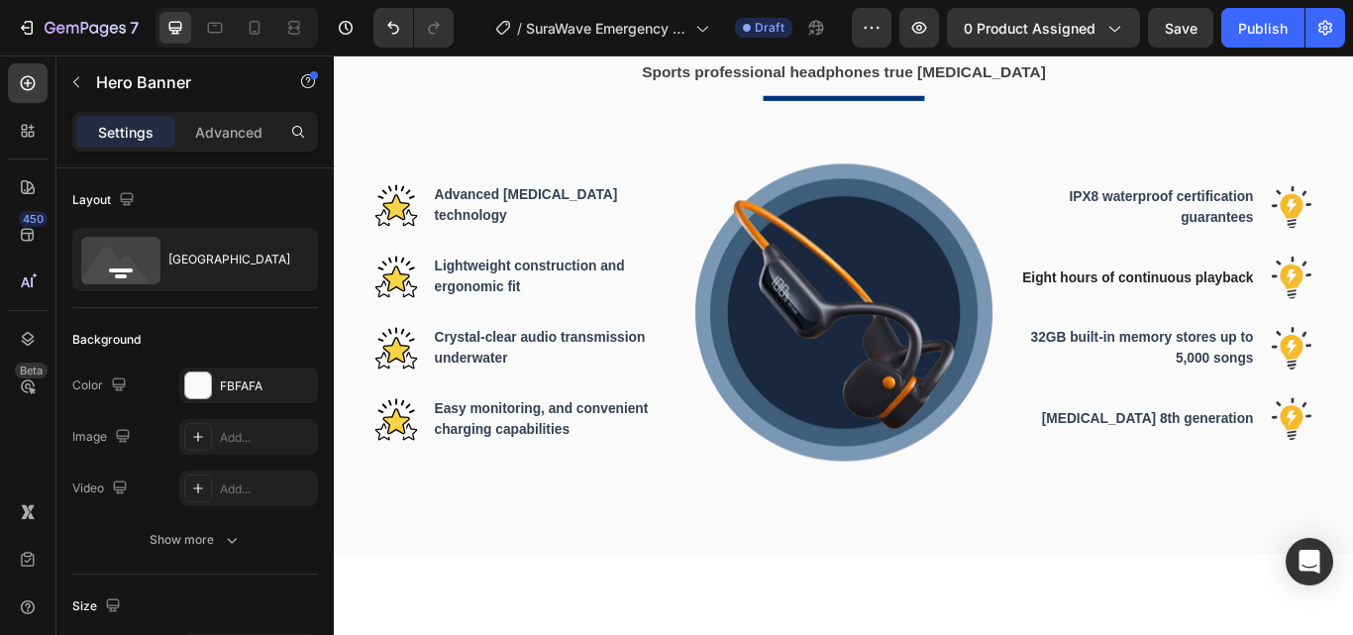
scroll to position [891, 0]
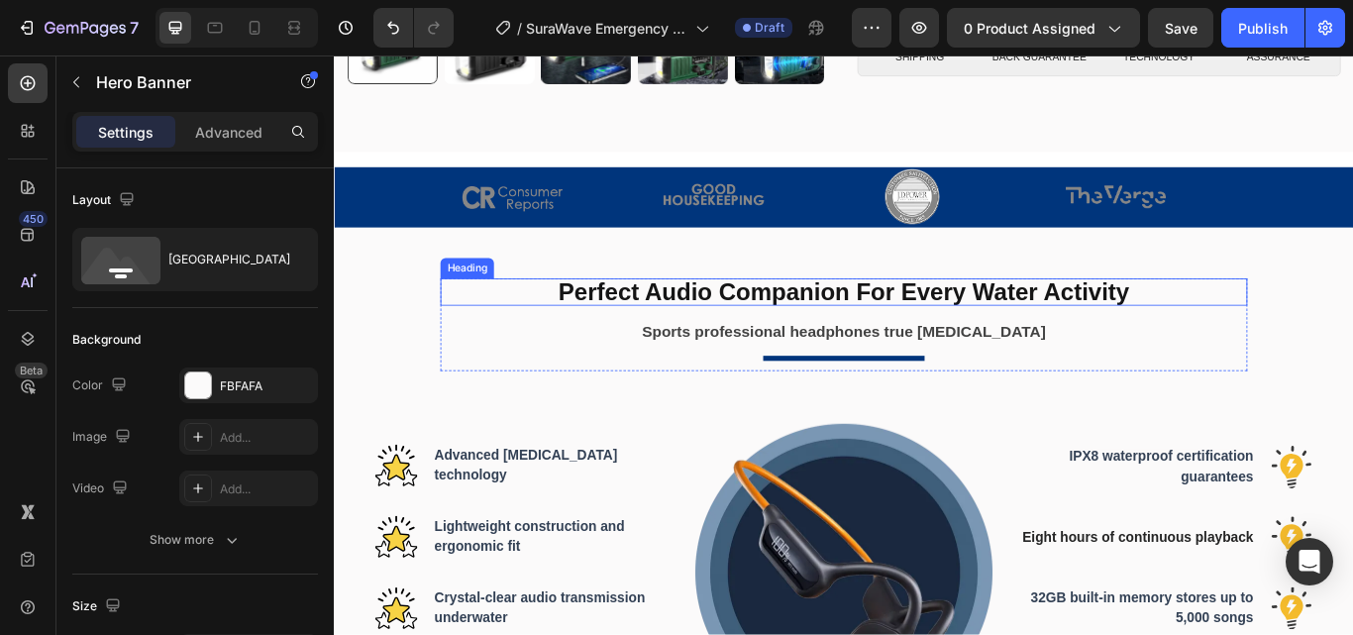
click at [807, 324] on strong "Perfect Audio Companion For Every Water Activity" at bounding box center [927, 331] width 665 height 31
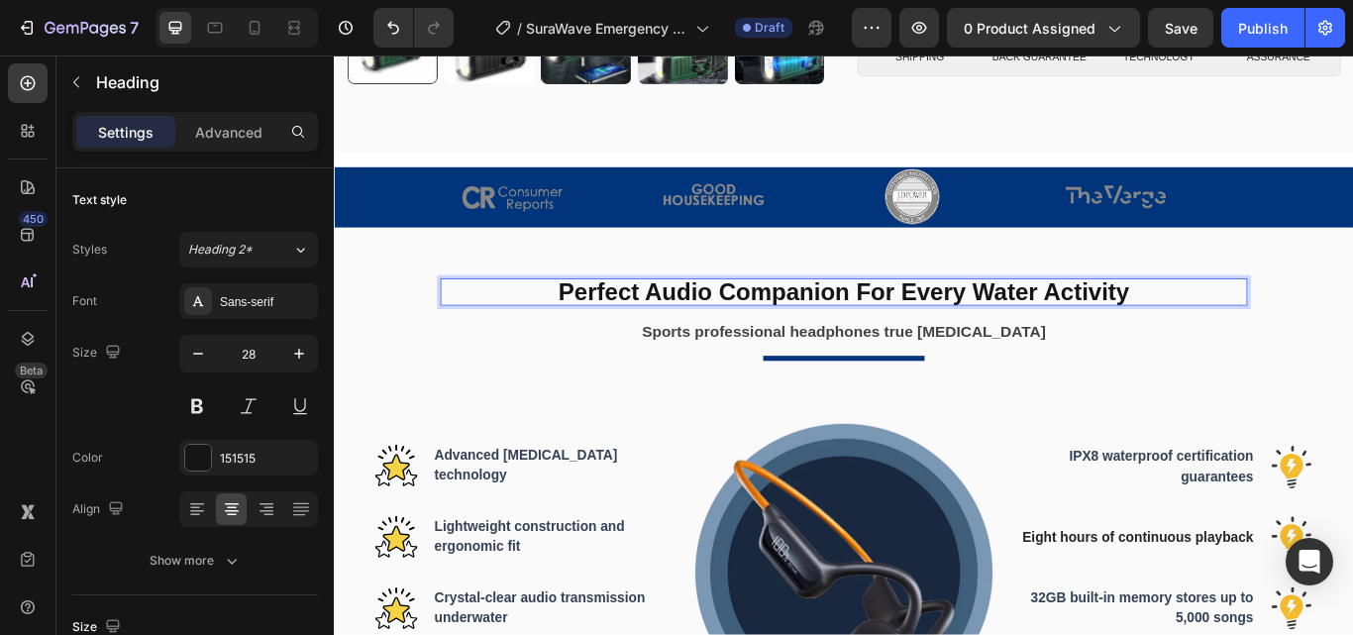
click at [641, 325] on strong "Perfect Audio Companion For Every Water Activity" at bounding box center [927, 331] width 665 height 31
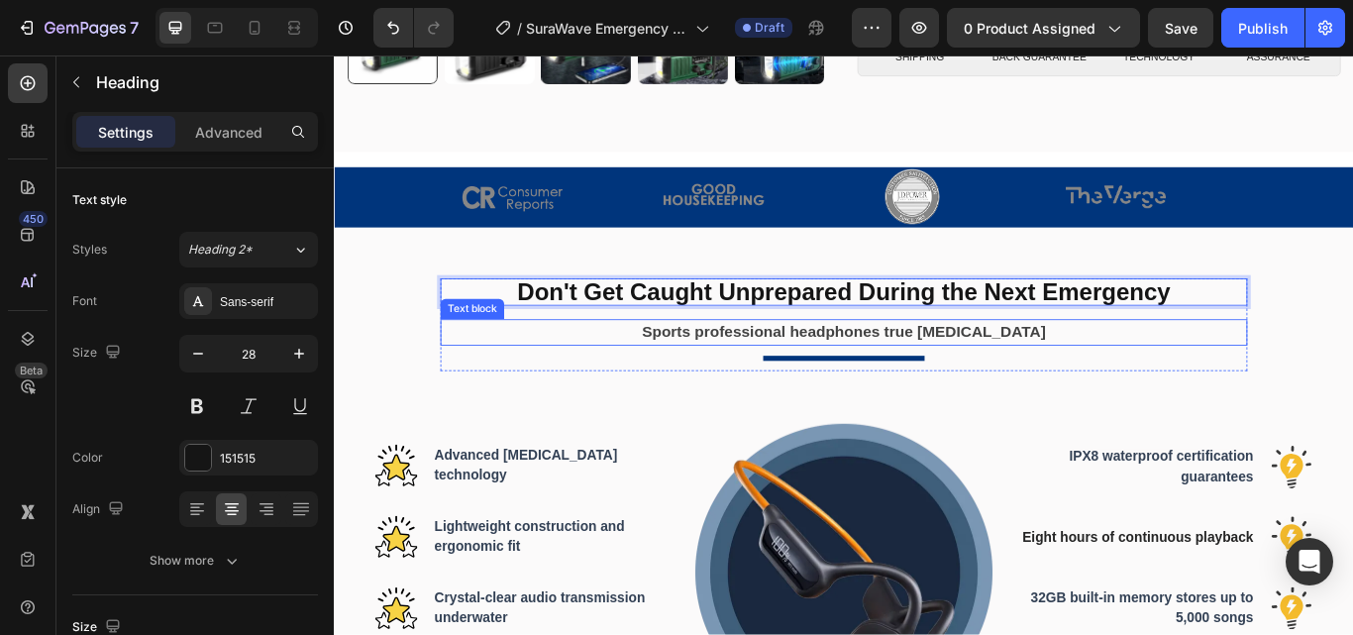
click at [790, 372] on strong "Sports professional headphones true bone conduction" at bounding box center [927, 378] width 470 height 20
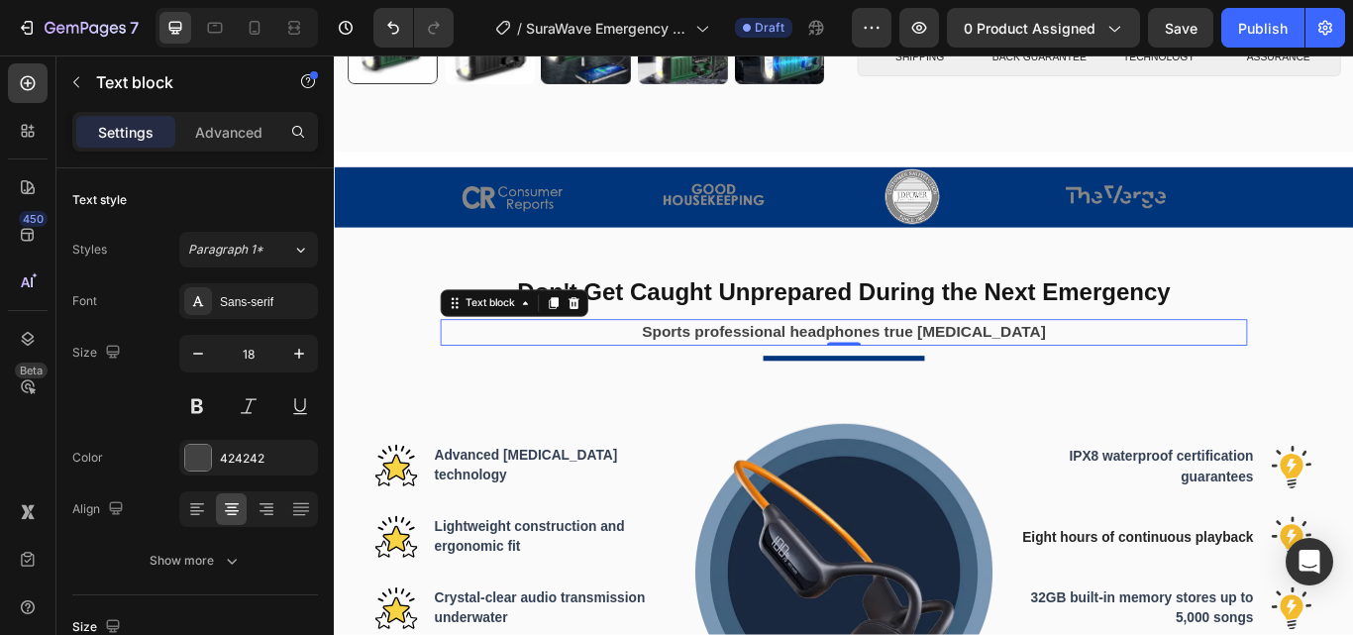
click at [760, 373] on strong "Sports professional headphones true bone conduction" at bounding box center [927, 378] width 470 height 20
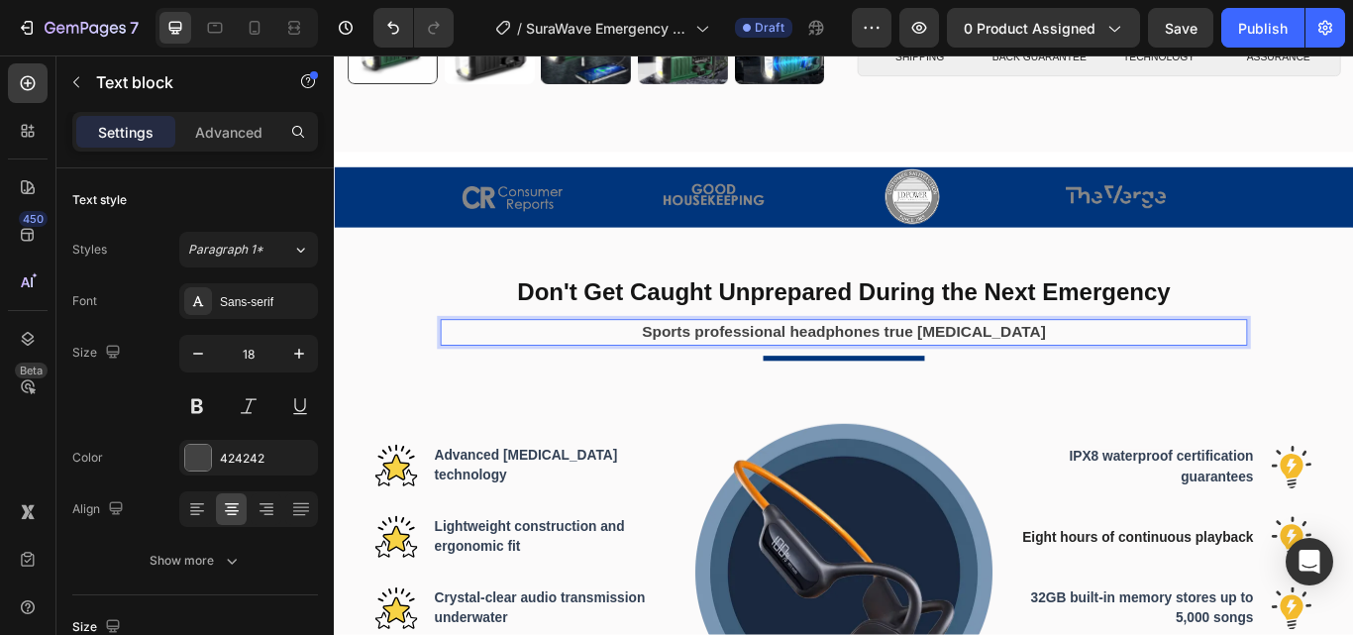
click at [709, 372] on strong "Sports professional headphones true bone conduction" at bounding box center [927, 378] width 470 height 20
click at [703, 372] on strong "Sports professional headphones true bone conduction" at bounding box center [927, 378] width 470 height 20
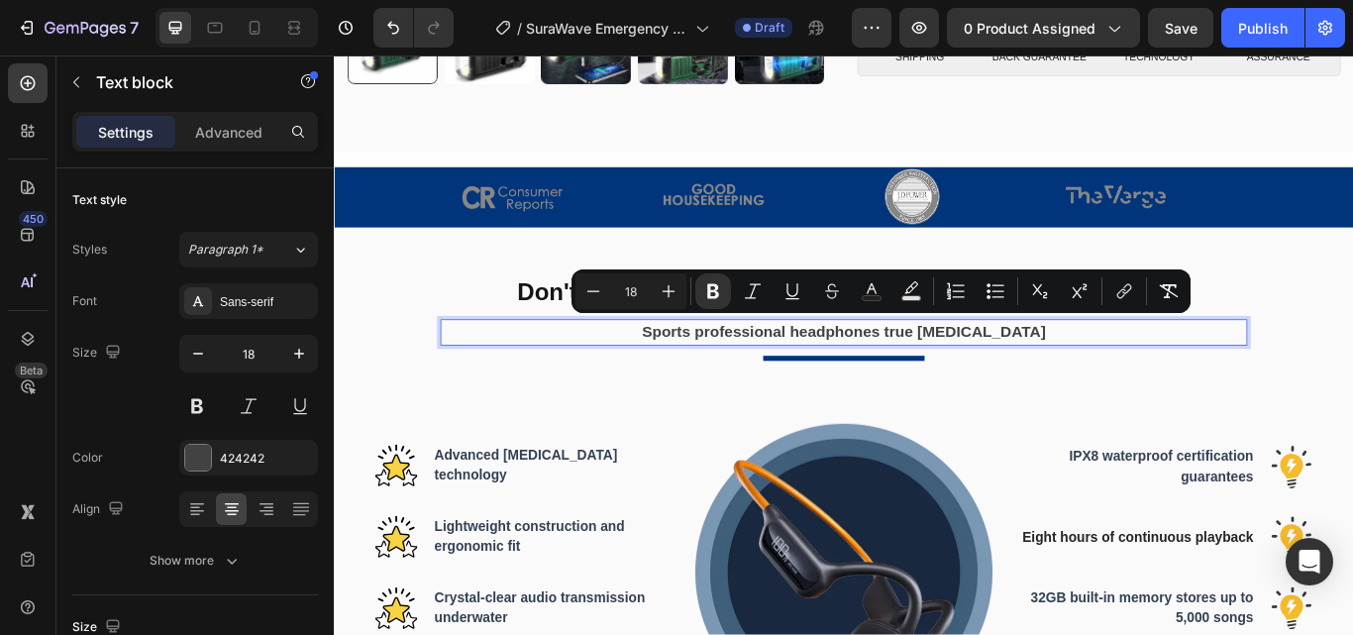
click at [786, 371] on strong "Sports professional headphones true bone conduction" at bounding box center [927, 378] width 470 height 20
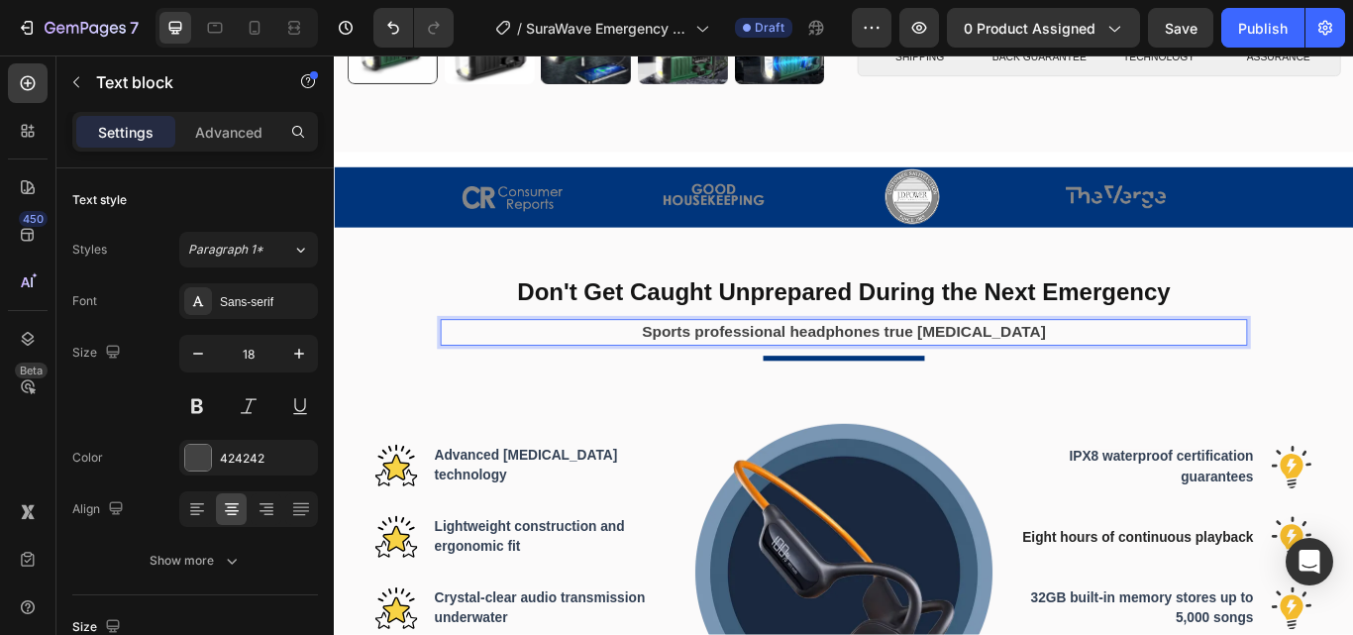
click at [765, 371] on strong "Sports professional headphones true bone conduction" at bounding box center [927, 378] width 470 height 20
click at [1005, 368] on strong "Survive Any Emergency with SuraWave ’s Complete Solution" at bounding box center [927, 378] width 516 height 20
click at [1004, 373] on strong "Survive Any Emergency with SuraWave ’s Complete Solution" at bounding box center [927, 378] width 516 height 20
click at [1002, 368] on strong "Survive Any Emergency with SuraWave ’s Complete Solution" at bounding box center [927, 378] width 516 height 20
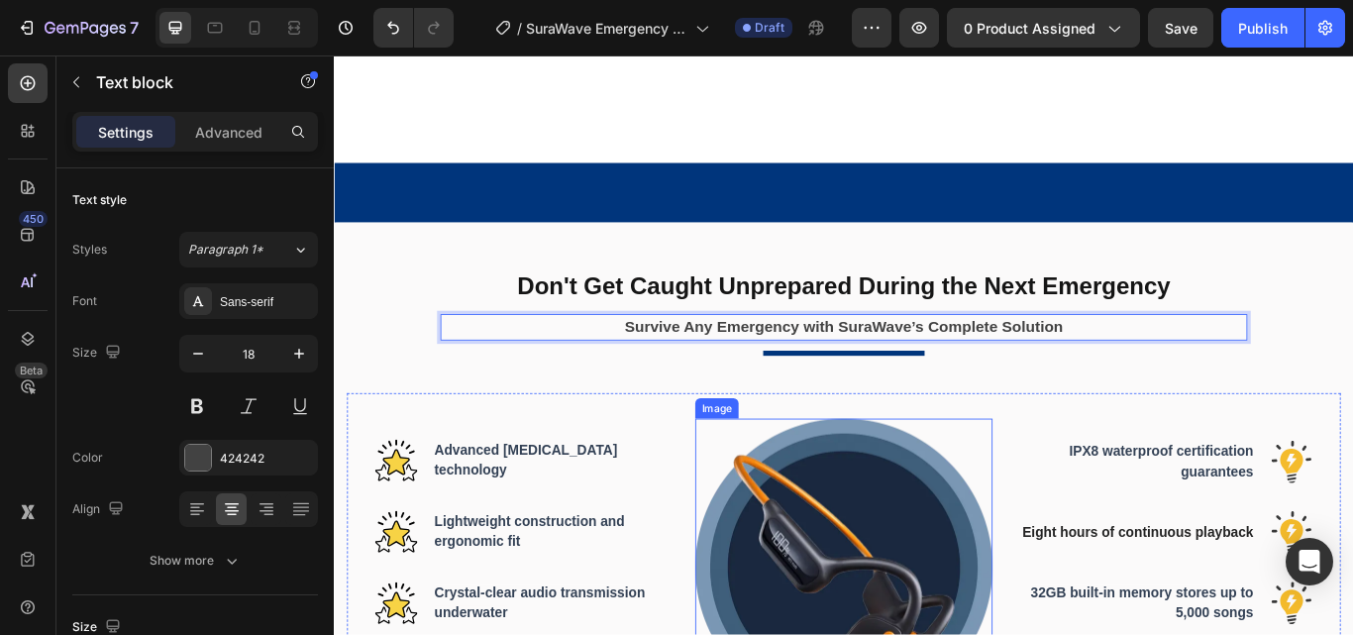
scroll to position [1188, 0]
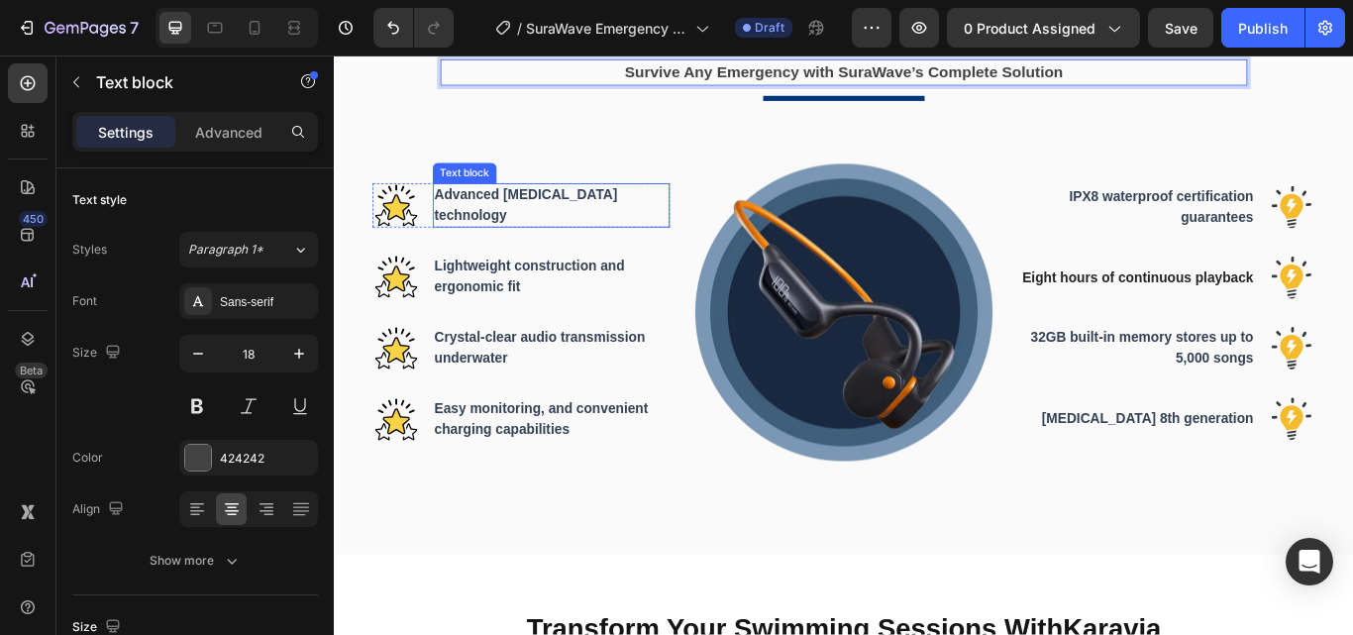
click at [544, 237] on p "Advanced bone conduction technology" at bounding box center [587, 231] width 272 height 48
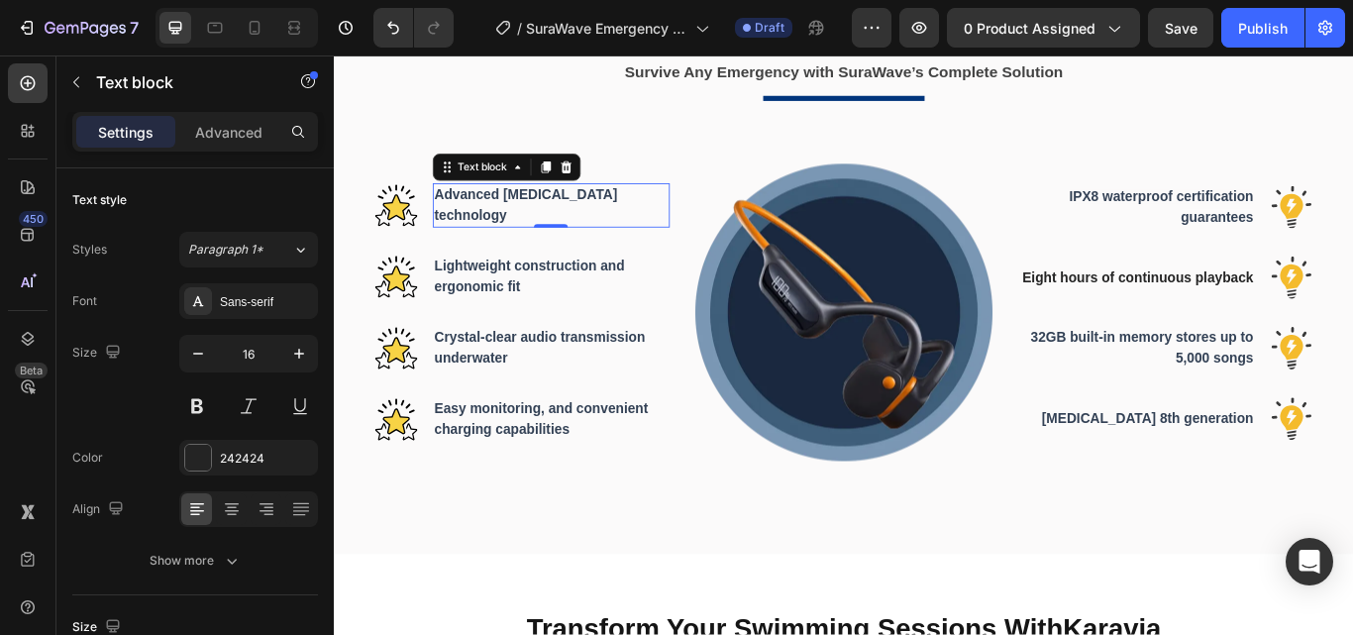
click at [518, 221] on span "Advanced bone conduction technology" at bounding box center [557, 230] width 213 height 41
click at [477, 226] on p "Advanced bone conduction technology" at bounding box center [587, 231] width 272 height 48
click at [481, 220] on span "Advanced bone conduction technology" at bounding box center [557, 230] width 213 height 41
click at [488, 223] on span "Advanced bone conduction technology" at bounding box center [557, 230] width 213 height 41
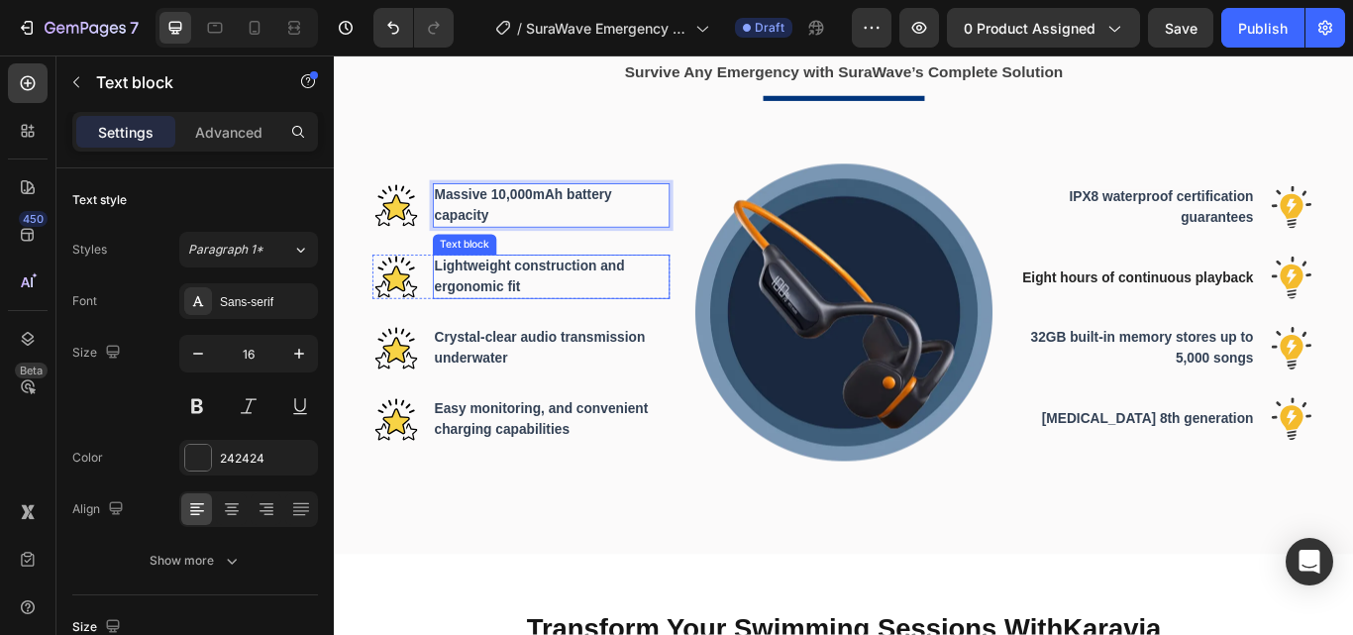
click at [512, 302] on span "Lightweight construction and ergonomic fit" at bounding box center [562, 313] width 222 height 41
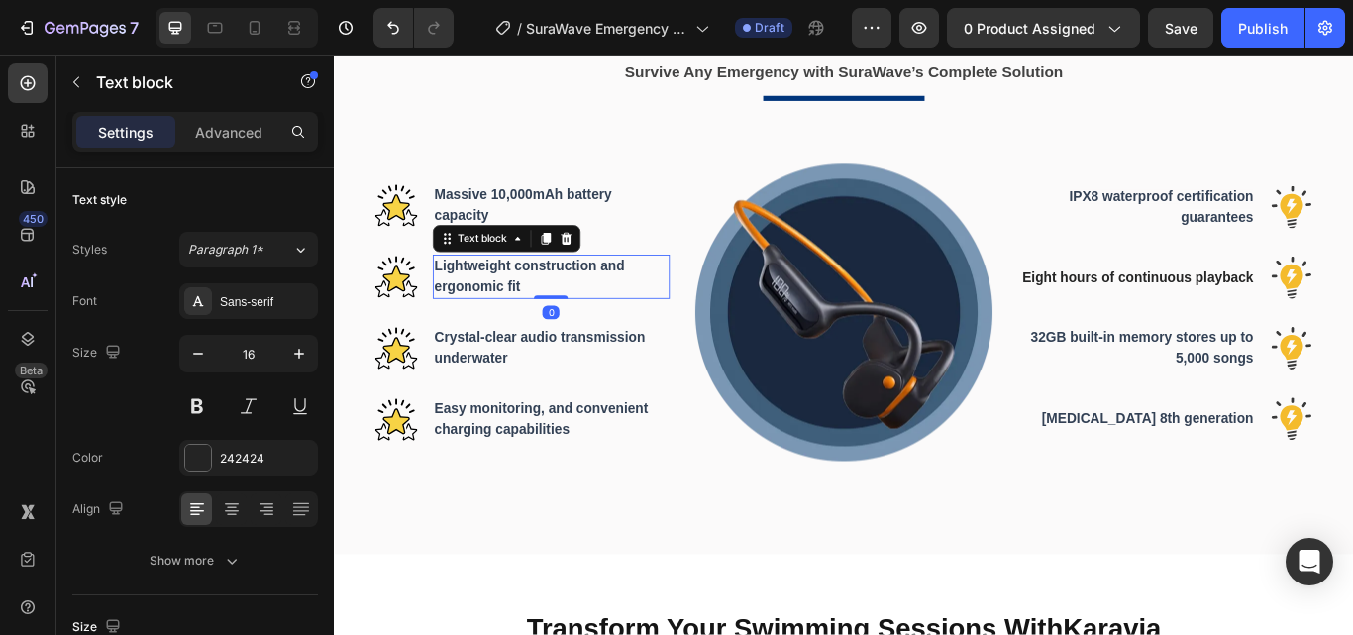
click at [485, 306] on span "Lightweight construction and ergonomic fit" at bounding box center [562, 313] width 222 height 41
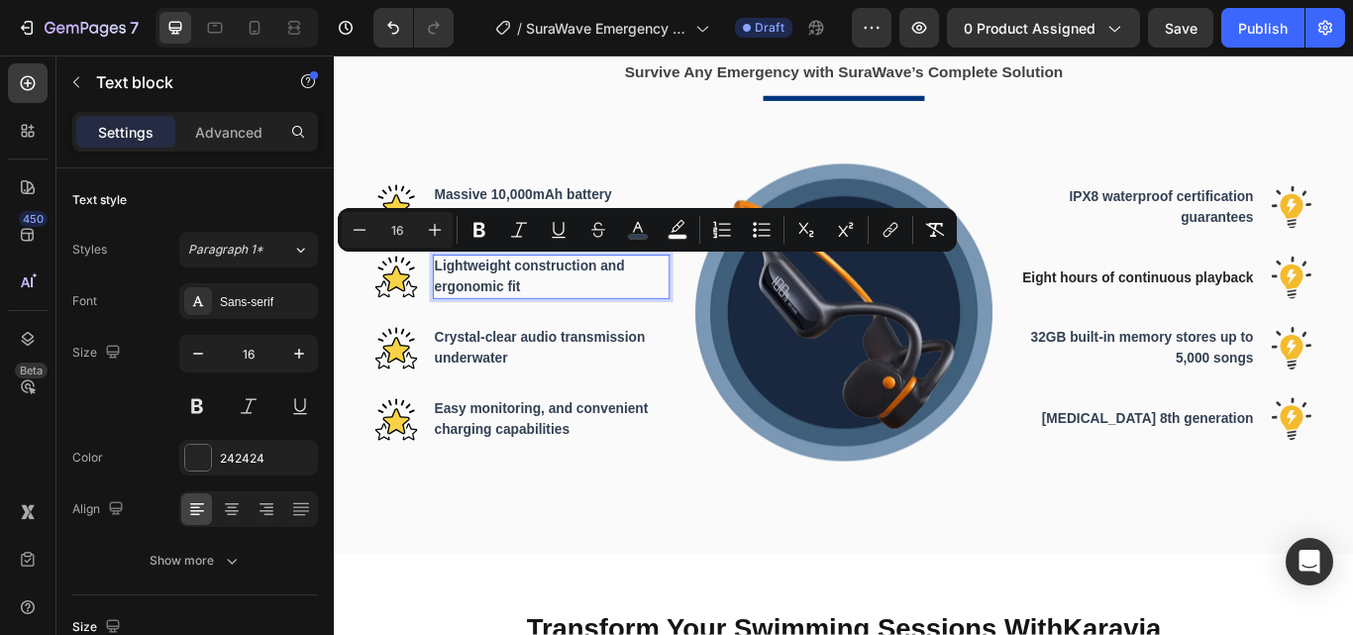
scroll to position [1200, 0]
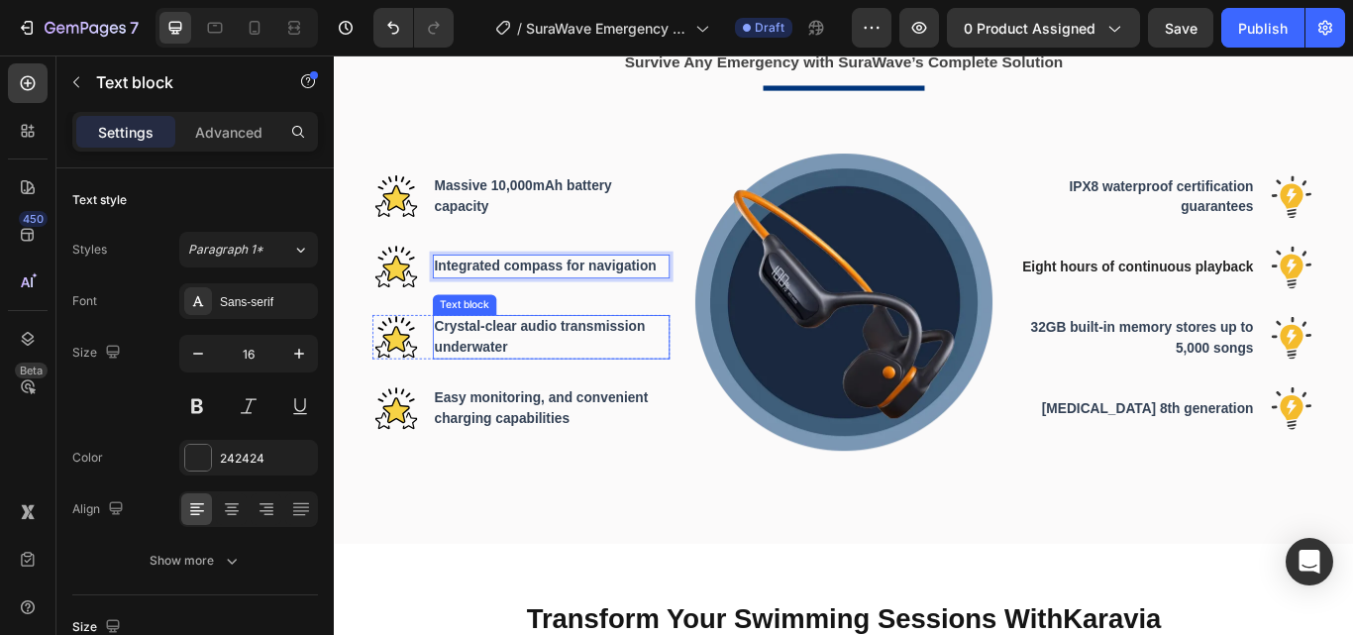
click at [524, 386] on span "Crystal-clear audio transmission underwater" at bounding box center [574, 383] width 246 height 41
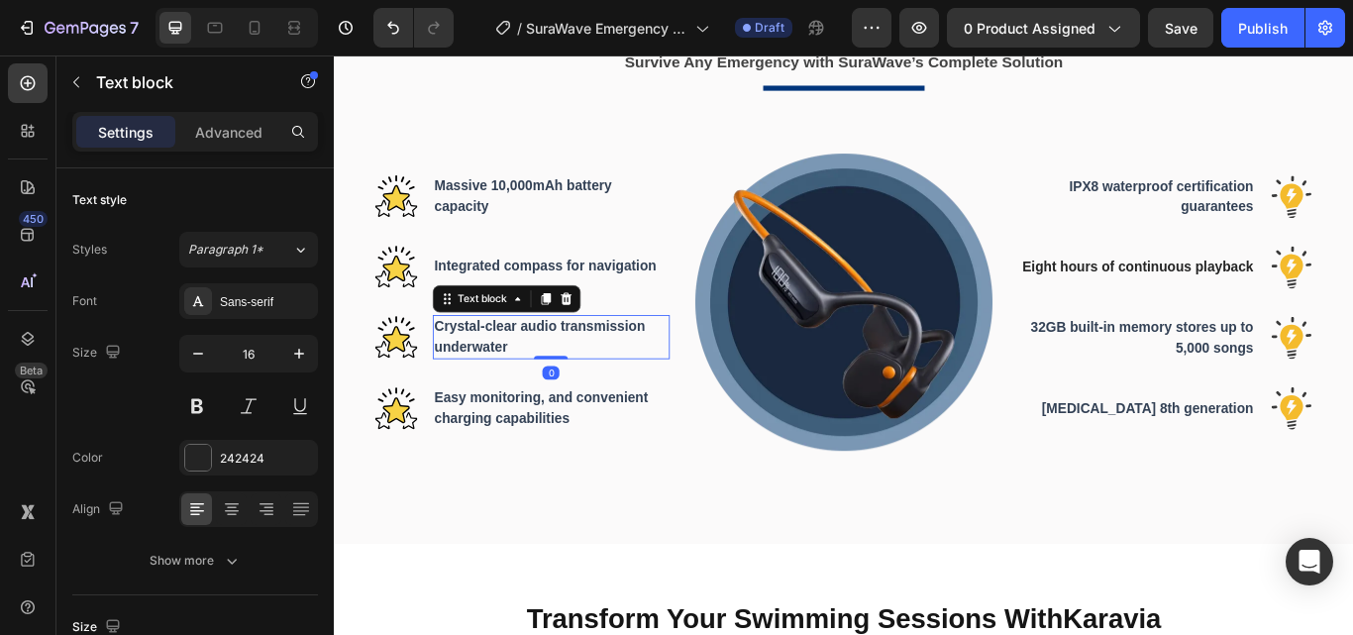
click at [461, 376] on span "Crystal-clear audio transmission underwater" at bounding box center [574, 383] width 246 height 41
click at [497, 373] on span "Crystal-clear audio transmission underwater" at bounding box center [574, 383] width 246 height 41
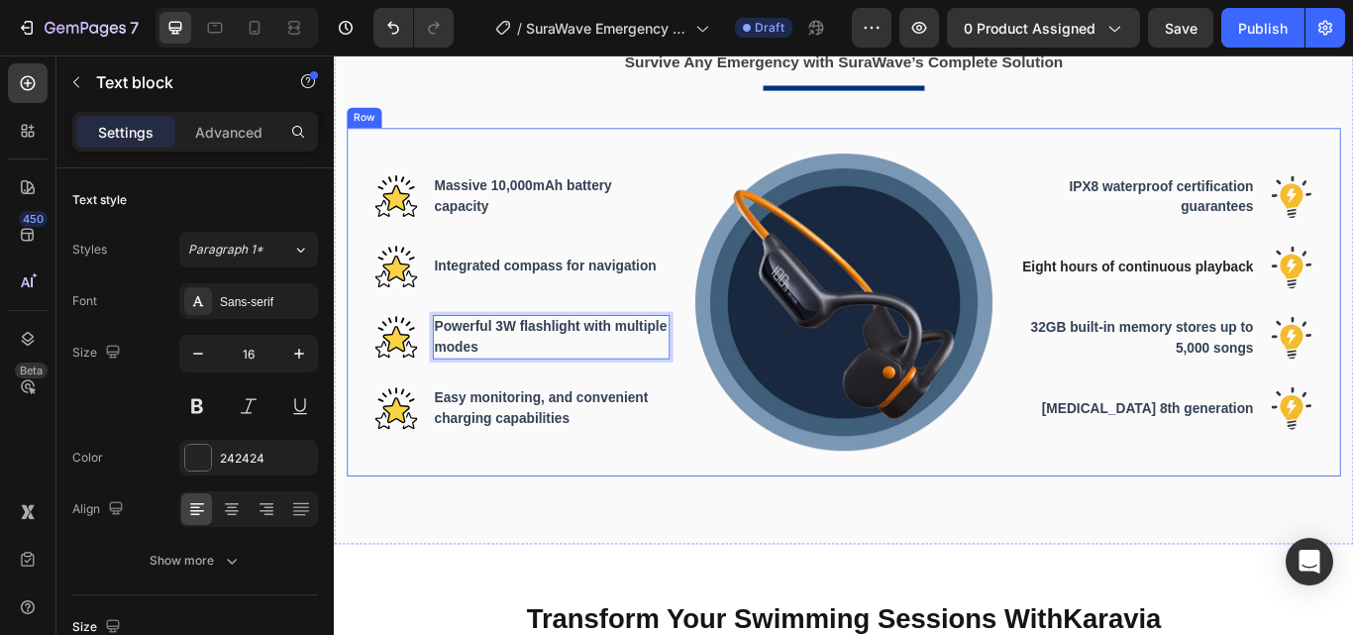
click at [504, 459] on span "Easy monitoring, and convenient charging capabilities" at bounding box center [576, 467] width 250 height 41
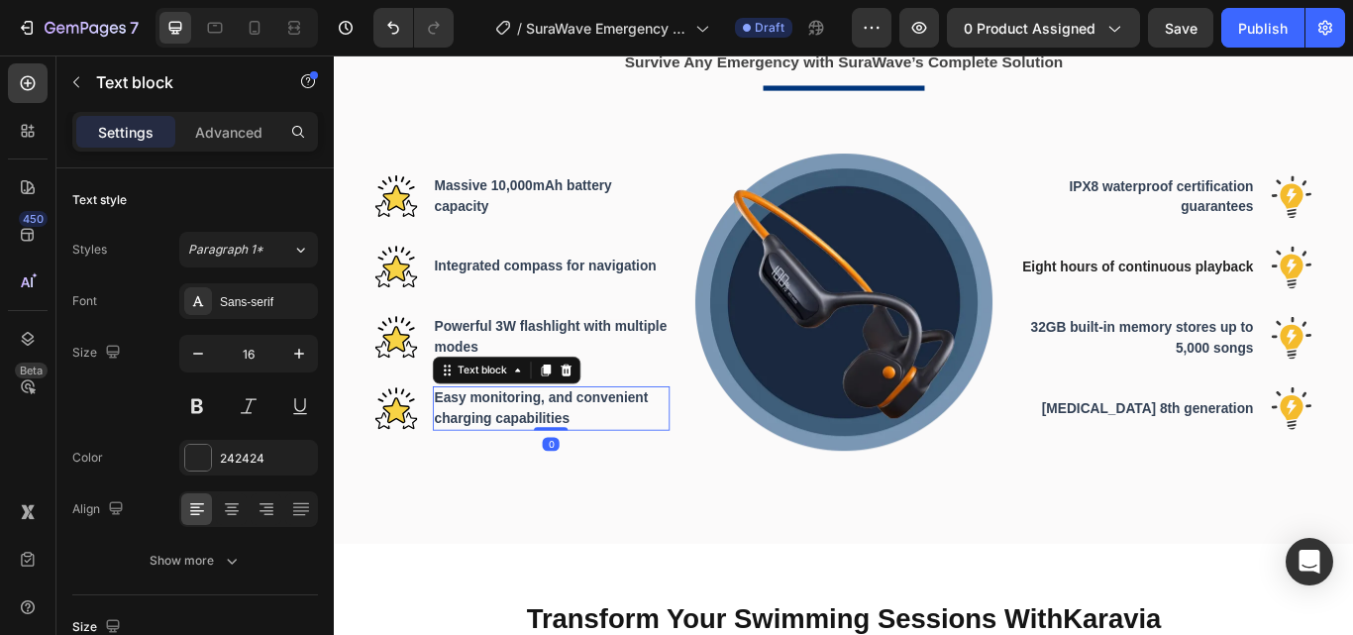
click at [477, 455] on span "Easy monitoring, and convenient charging capabilities" at bounding box center [576, 467] width 250 height 41
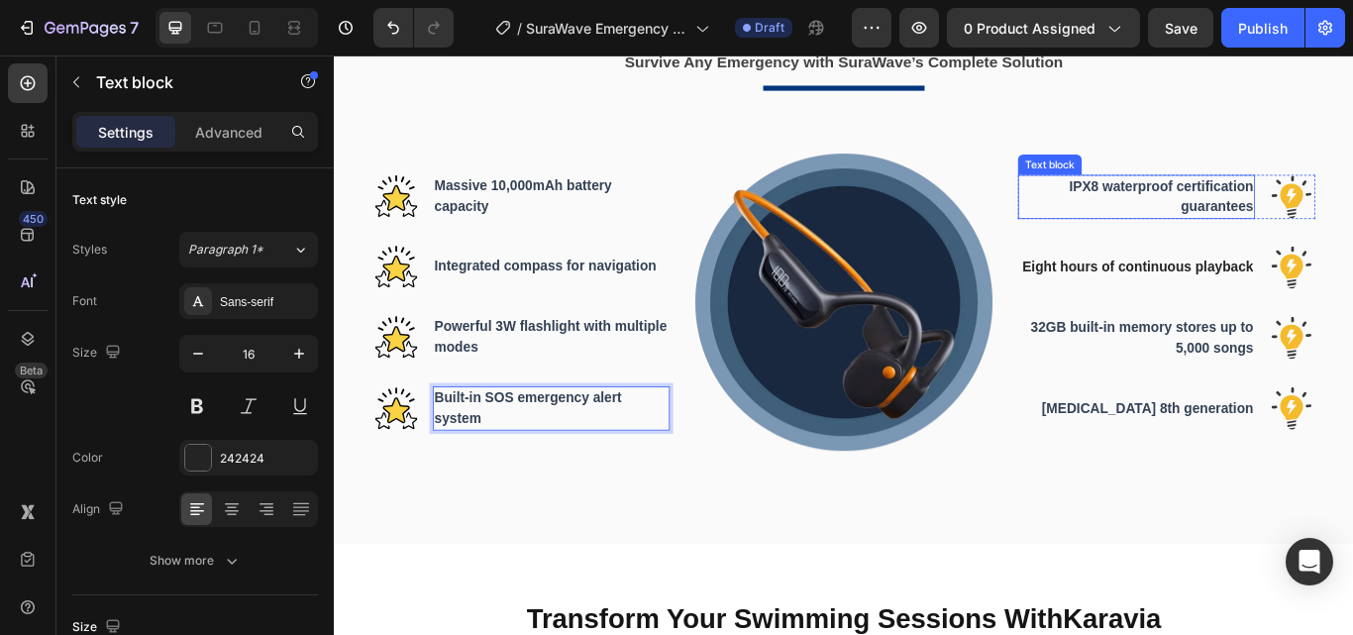
click at [1234, 207] on span "IPX8 waterproof certification guarantees" at bounding box center [1297, 220] width 215 height 41
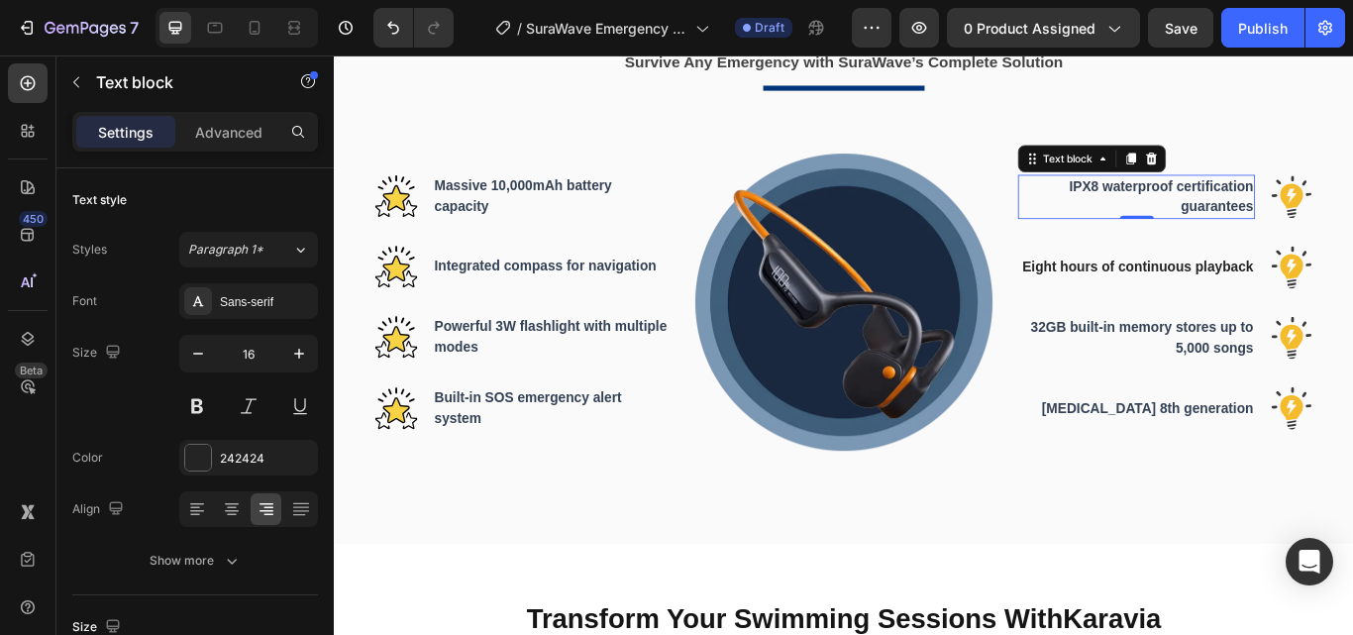
click at [1236, 211] on span "IPX8 waterproof certification guarantees" at bounding box center [1297, 220] width 215 height 41
click at [1197, 205] on span "IPX8 waterproof certification guarantees" at bounding box center [1297, 220] width 215 height 41
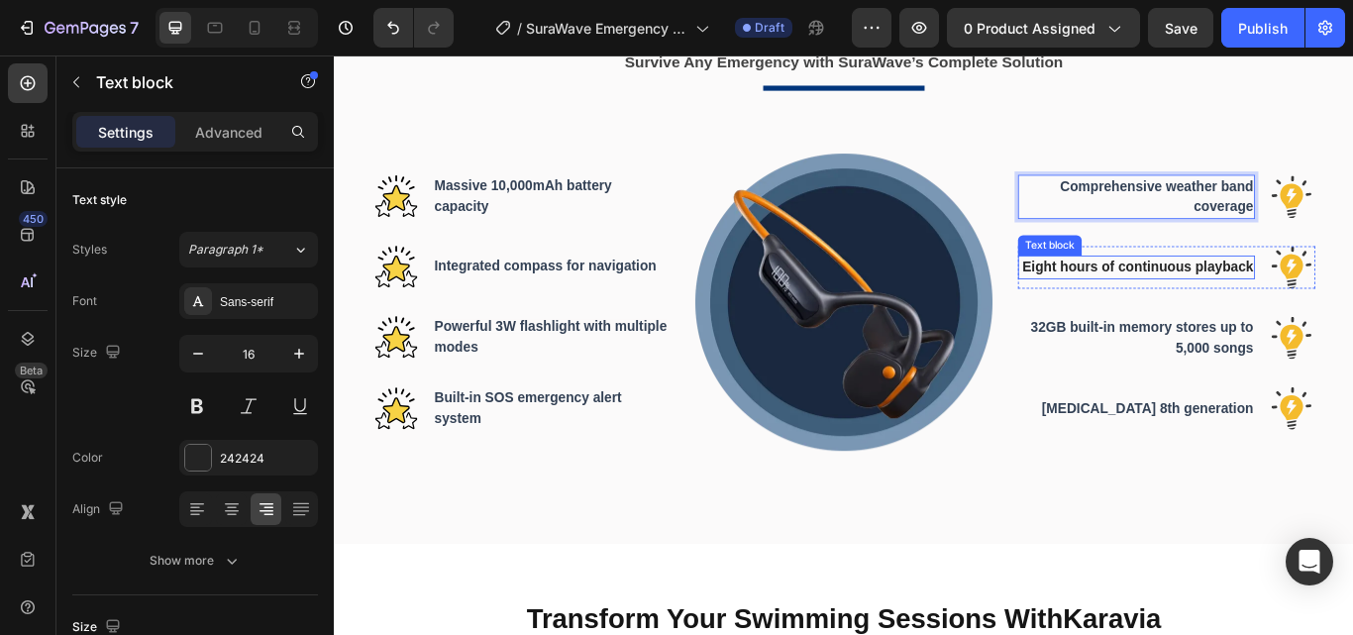
click at [1281, 291] on p "Eight hours of continuous playback" at bounding box center [1269, 303] width 272 height 24
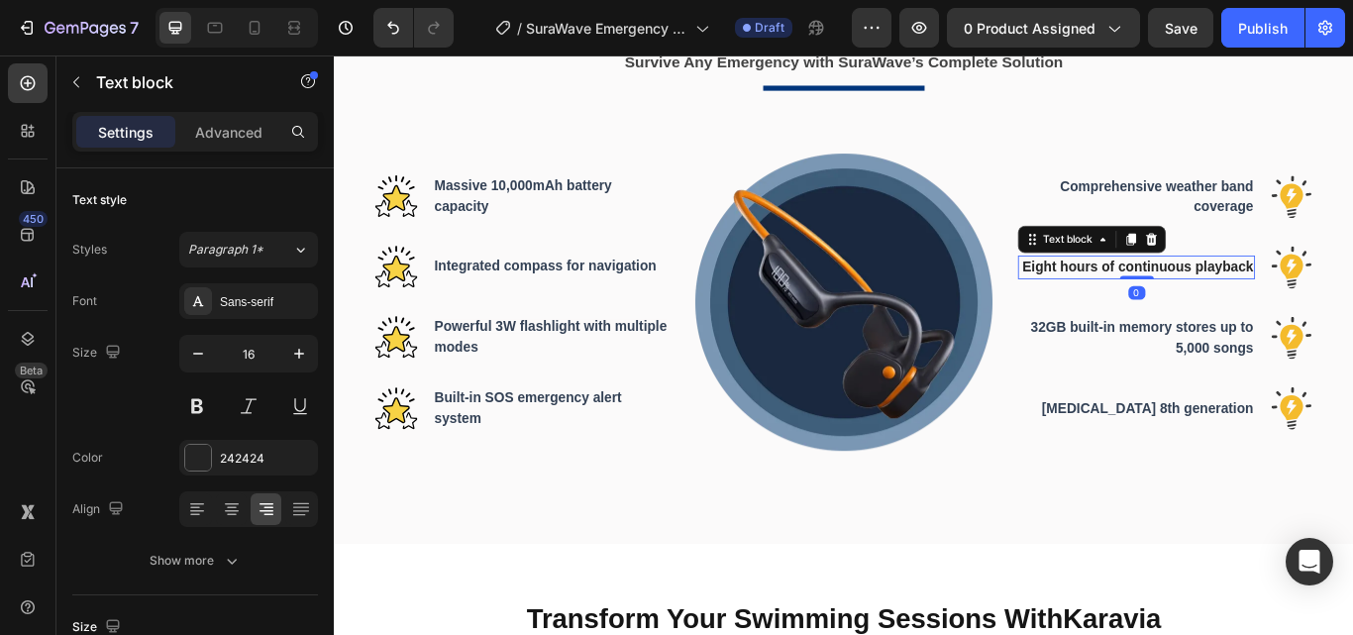
click at [1246, 292] on p "Eight hours of continuous playback" at bounding box center [1269, 303] width 272 height 24
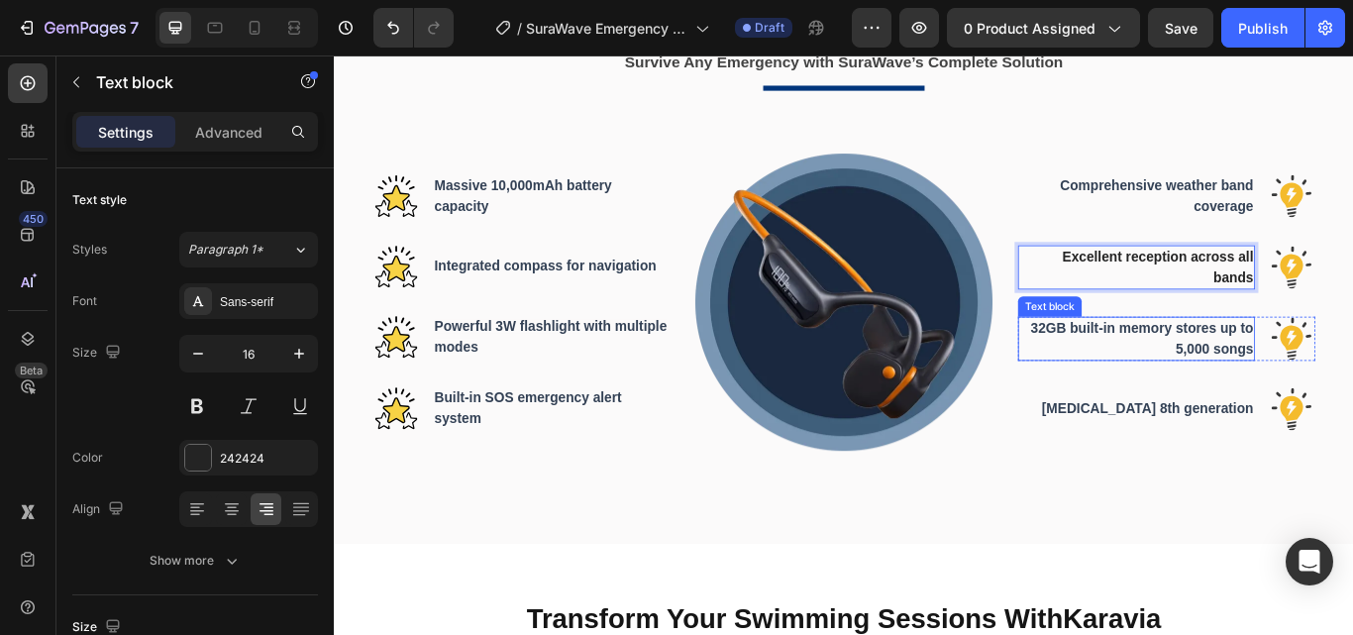
click at [1275, 376] on span "32GB built-in memory stores up to 5,000 songs" at bounding box center [1275, 385] width 259 height 41
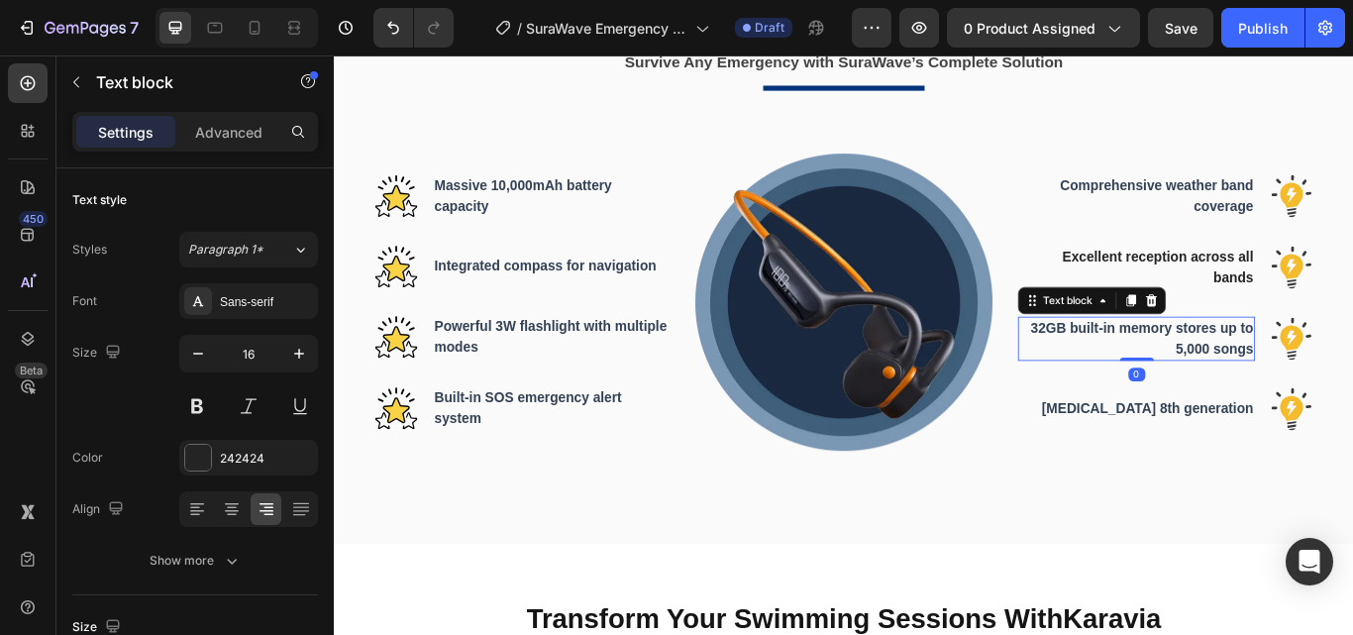
click at [1193, 373] on span "32GB built-in memory stores up to 5,000 songs" at bounding box center [1275, 385] width 259 height 41
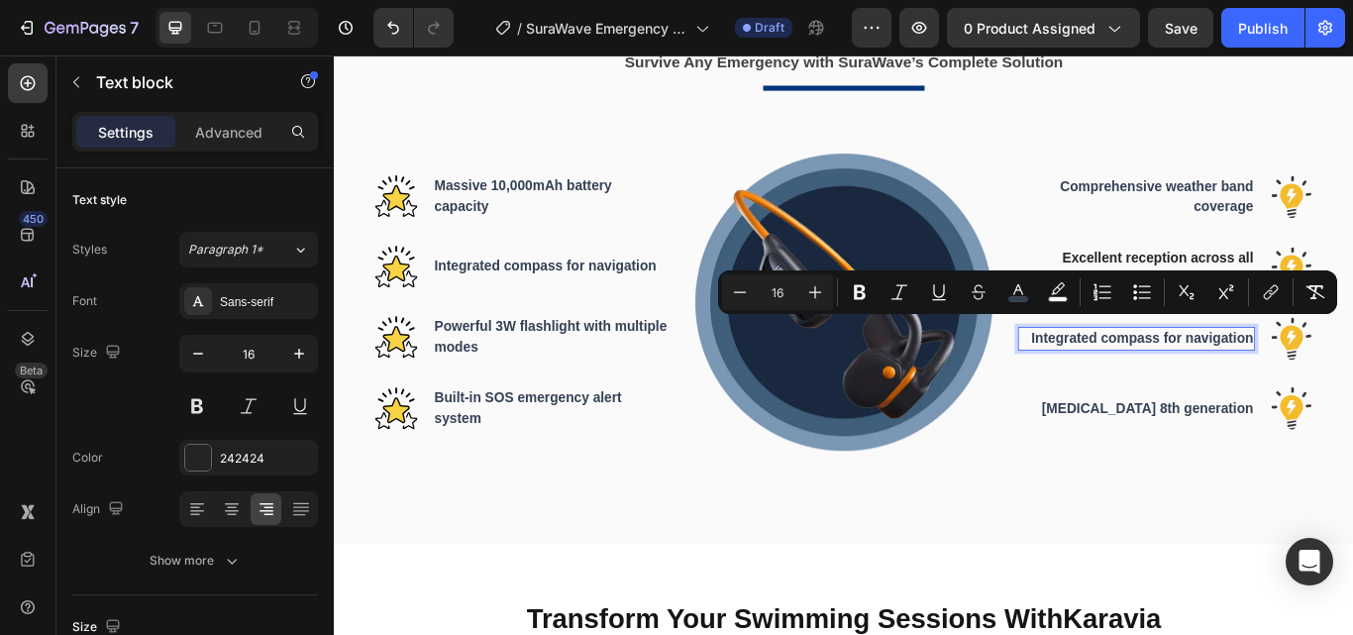
scroll to position [1212, 0]
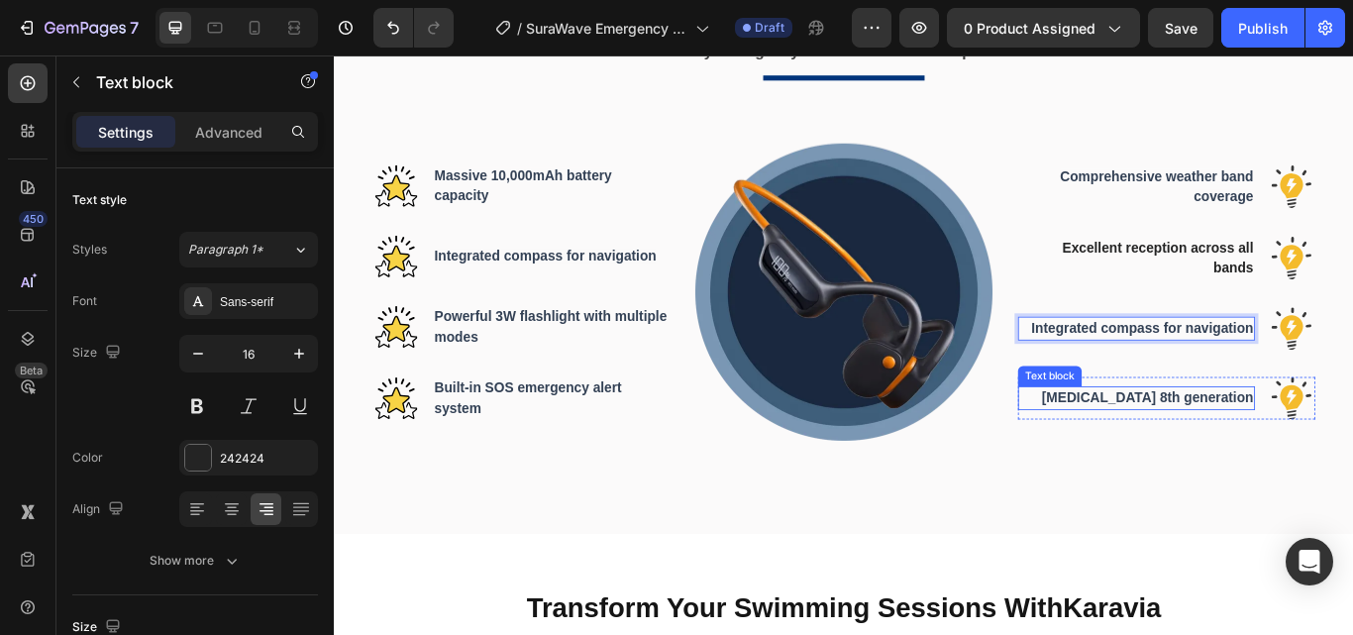
click at [1204, 447] on span "Bone conduction 8th generation" at bounding box center [1282, 455] width 247 height 17
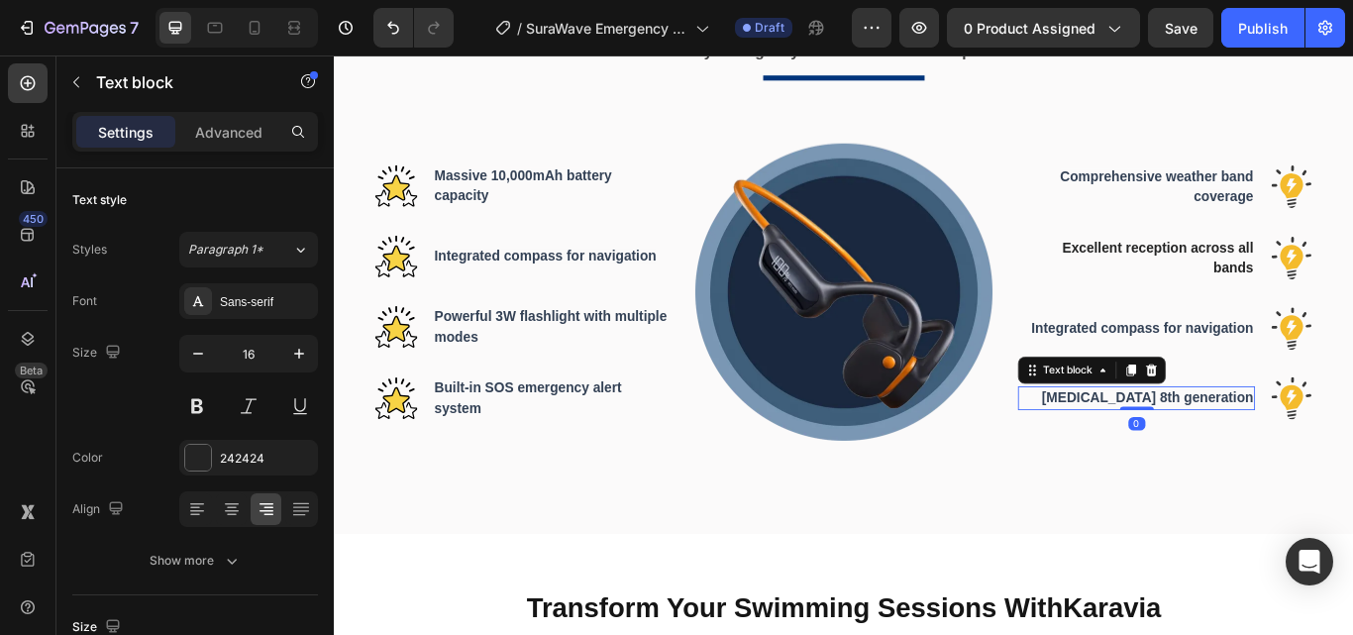
click at [1177, 448] on span "Bone conduction 8th generation" at bounding box center [1282, 455] width 247 height 17
click at [1164, 455] on span "Bone conduction 8th generation" at bounding box center [1282, 455] width 247 height 17
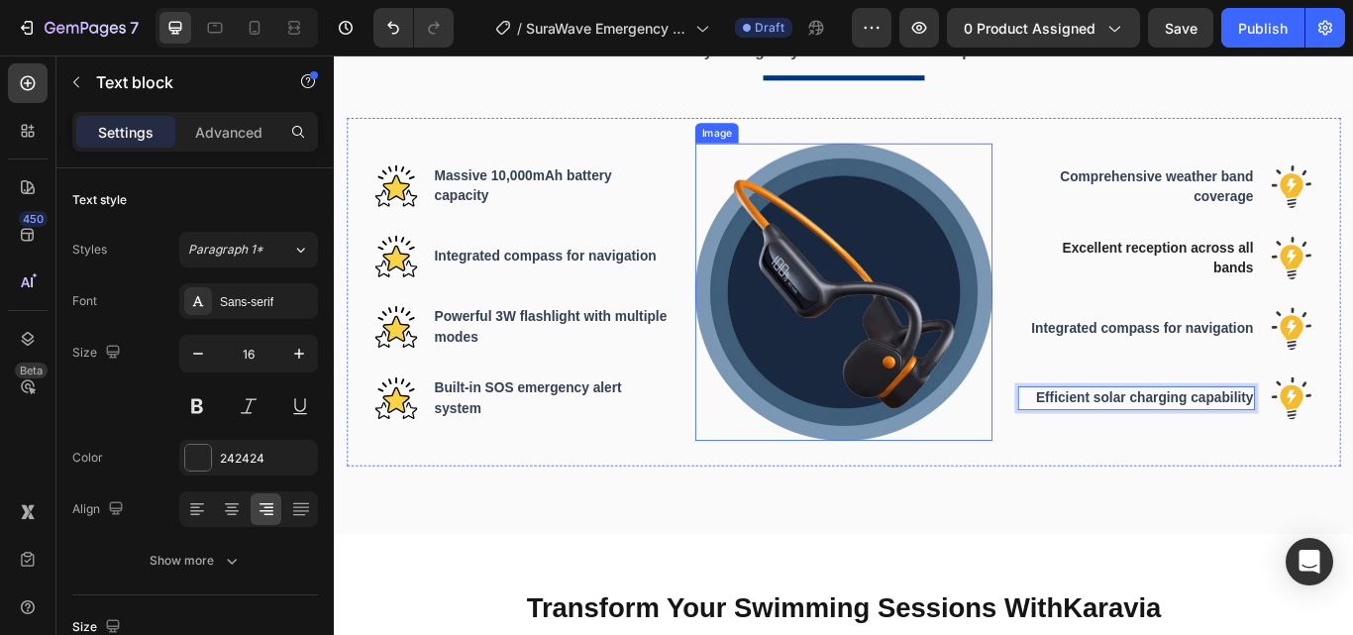
click at [901, 317] on img at bounding box center [928, 331] width 347 height 347
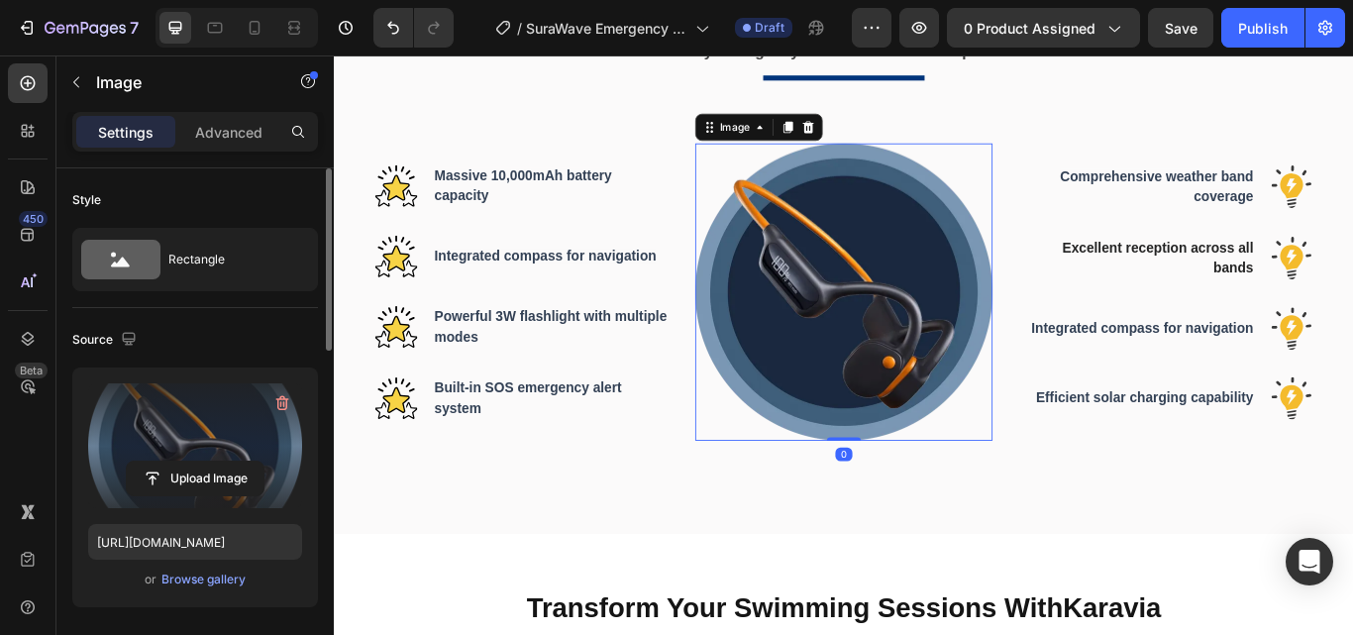
click at [194, 450] on label at bounding box center [195, 445] width 214 height 125
click at [194, 461] on input "file" at bounding box center [195, 478] width 137 height 34
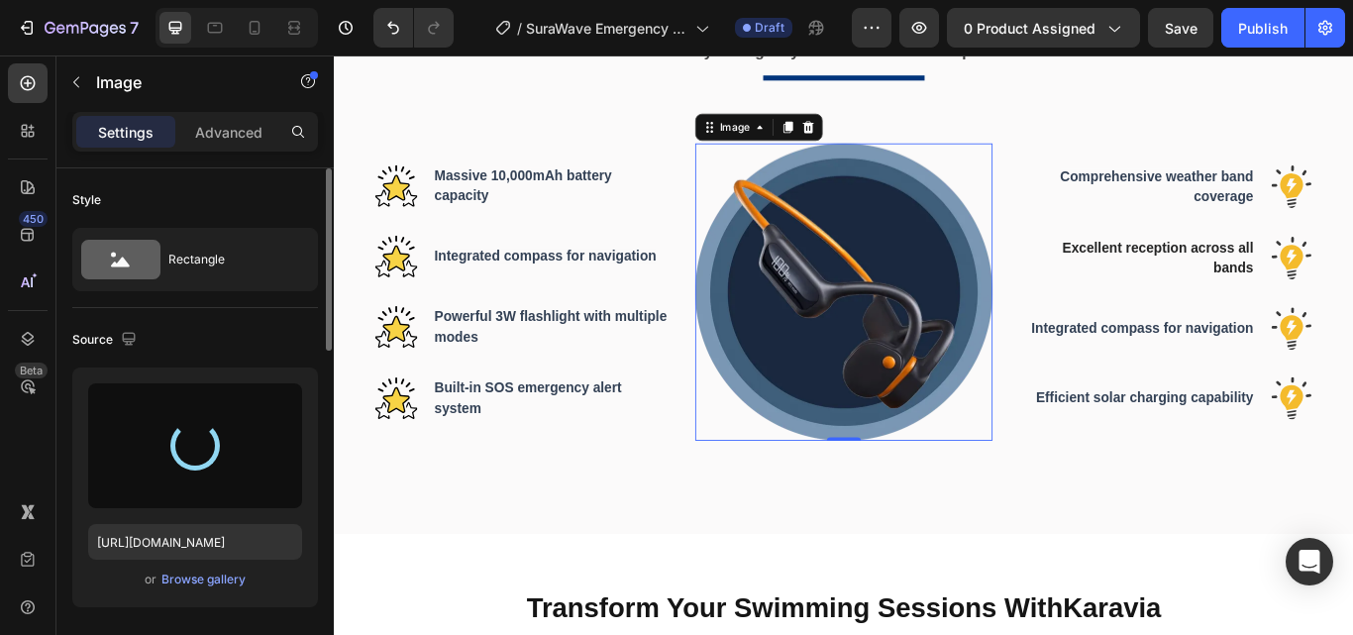
scroll to position [1509, 0]
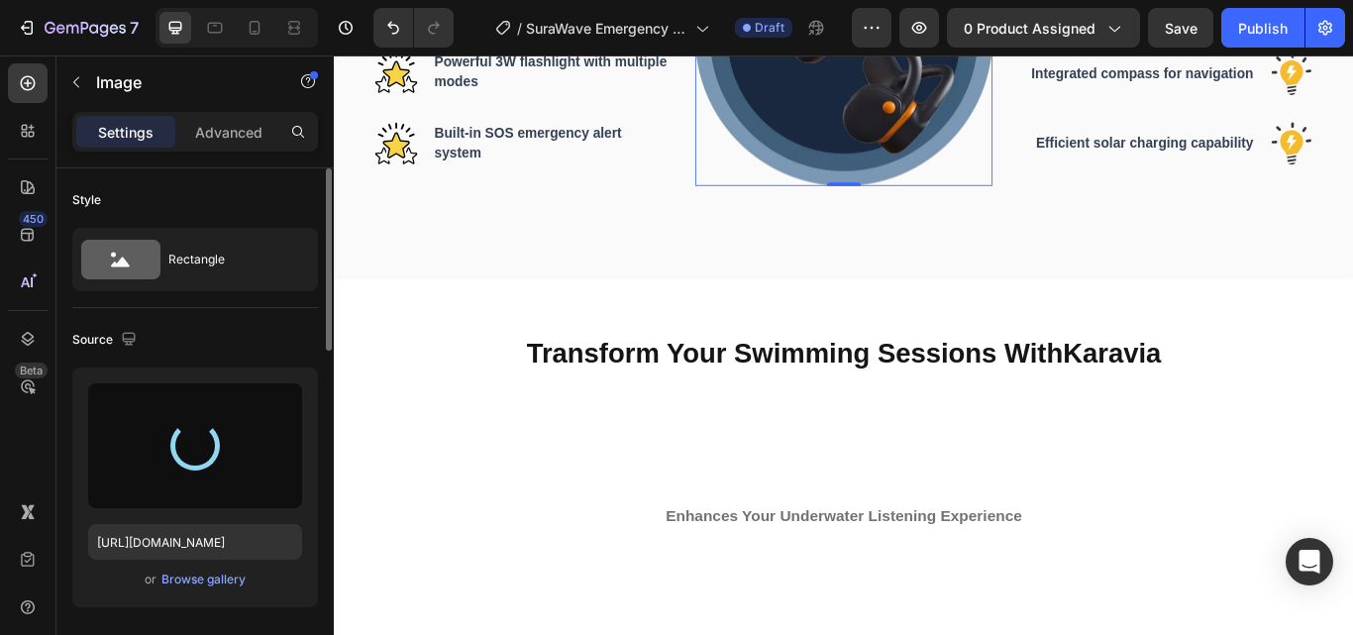
type input "[URL][DOMAIN_NAME]"
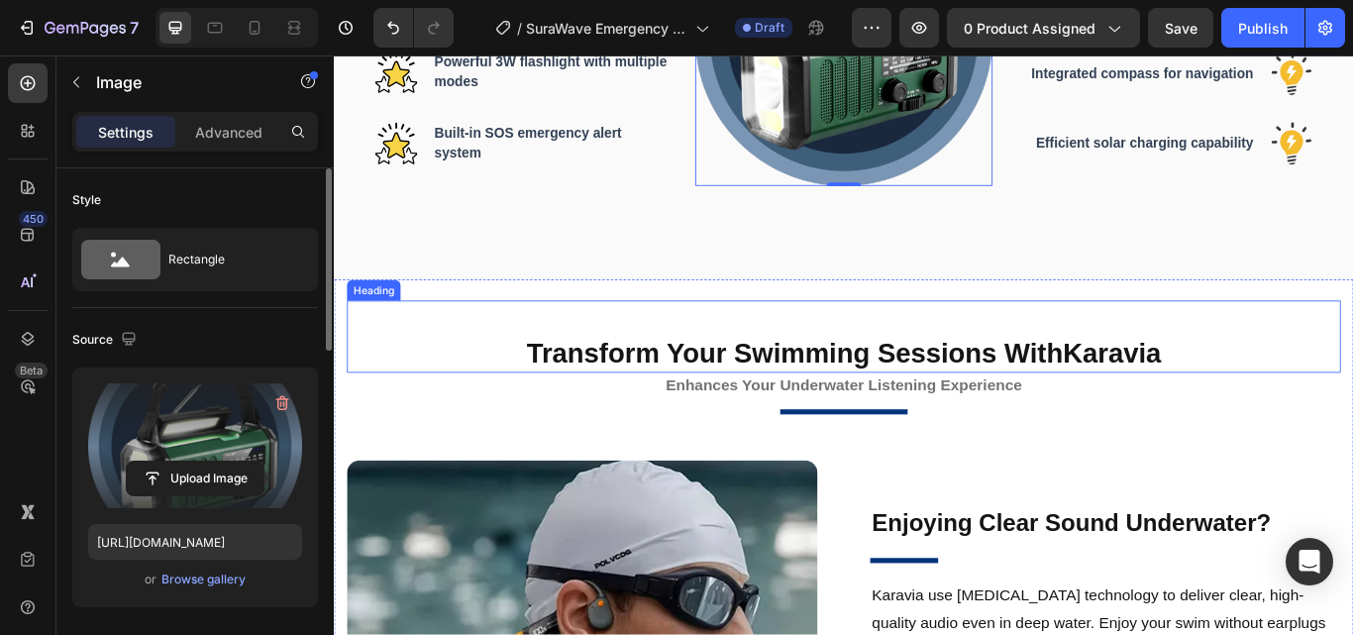
click at [774, 401] on h2 "Transform Your Swimming Sessions With Karavia" at bounding box center [928, 404] width 1159 height 46
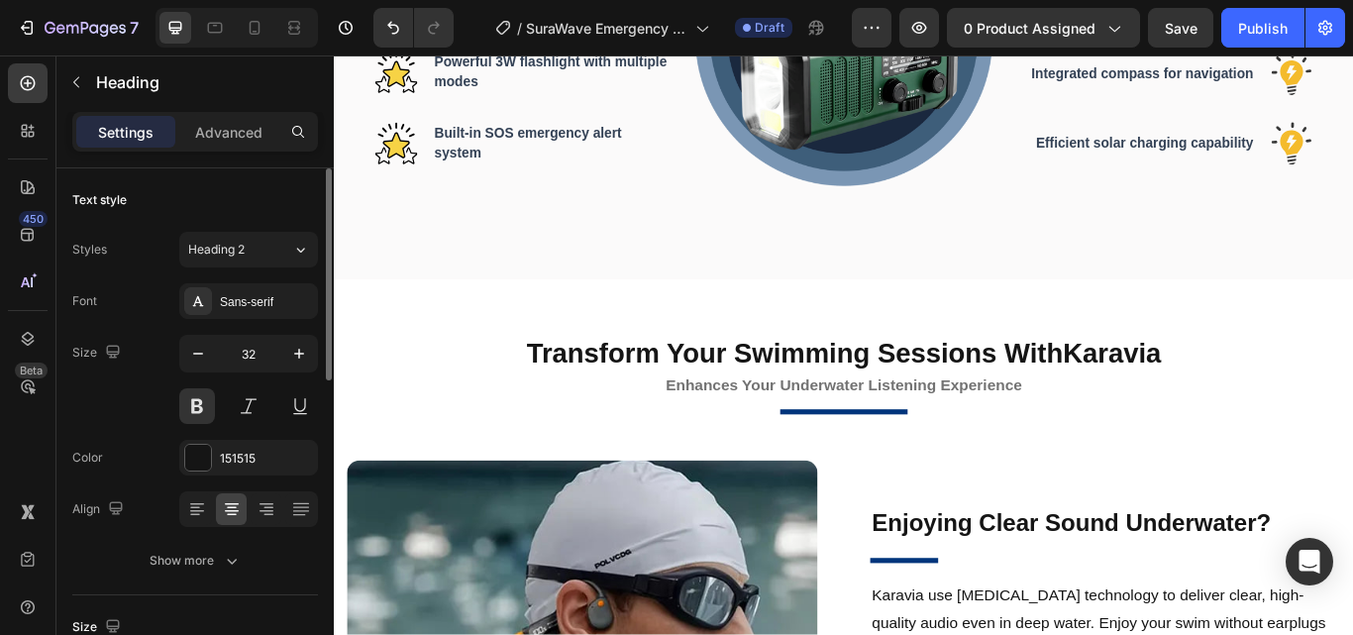
click at [742, 399] on h2 "Transform Your Swimming Sessions With Karavia" at bounding box center [928, 404] width 1159 height 46
click at [707, 401] on p "Transform Your Swimming Sessions With Karavia" at bounding box center [928, 404] width 1155 height 42
click at [620, 400] on p "Transform Your Swimming Sessions With Karavia" at bounding box center [928, 404] width 1155 height 42
click at [652, 397] on p "Transform Your Swimming Sessions With Karavia" at bounding box center [928, 404] width 1155 height 42
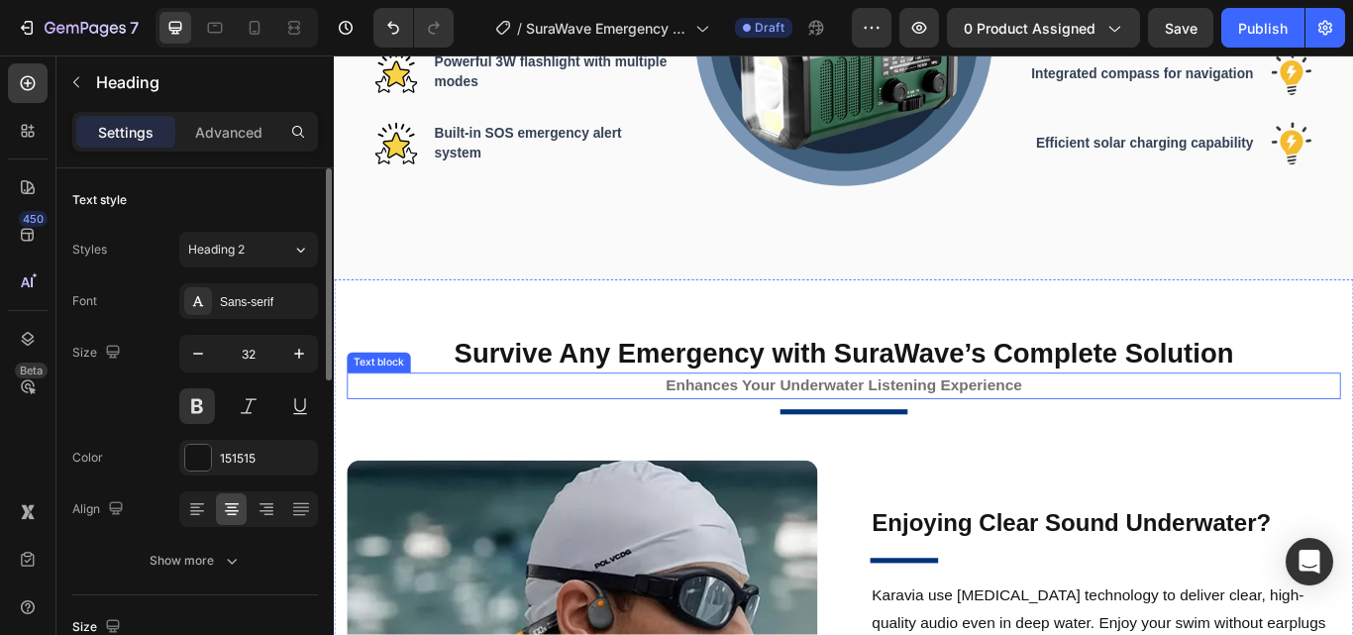
click at [788, 431] on strong "Enhances Your Underwater Listening Experience" at bounding box center [927, 441] width 415 height 20
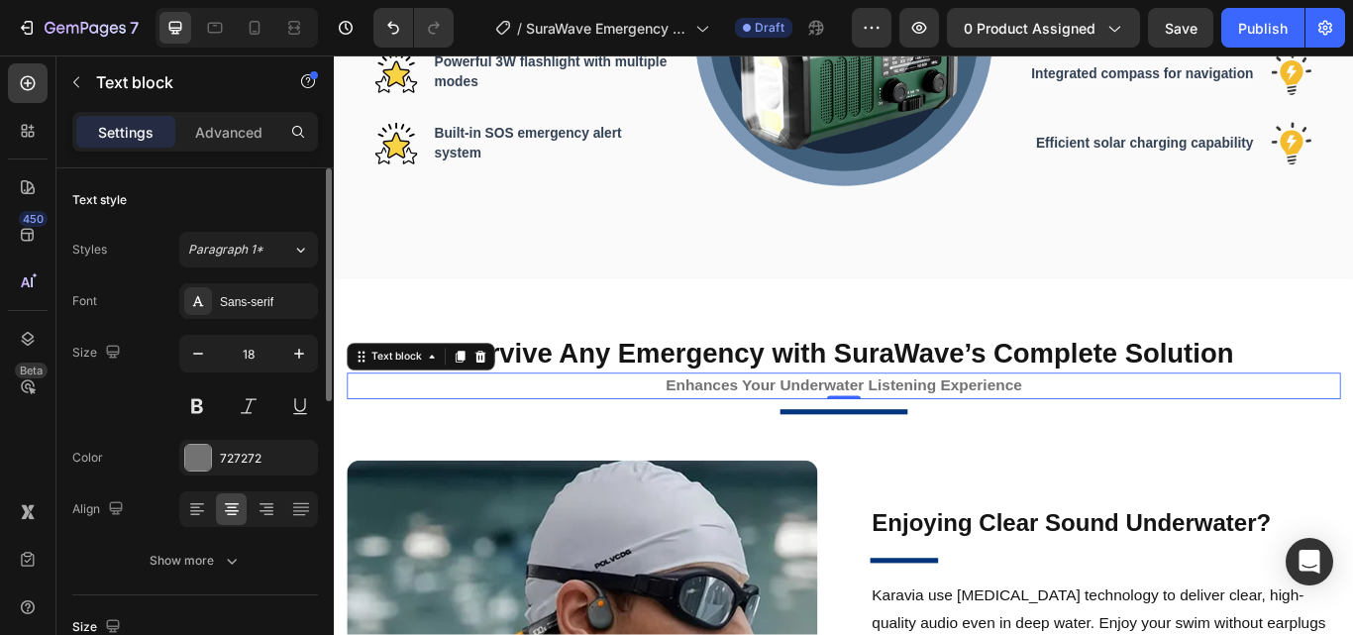
click at [762, 437] on strong "Enhances Your Underwater Listening Experience" at bounding box center [927, 441] width 415 height 20
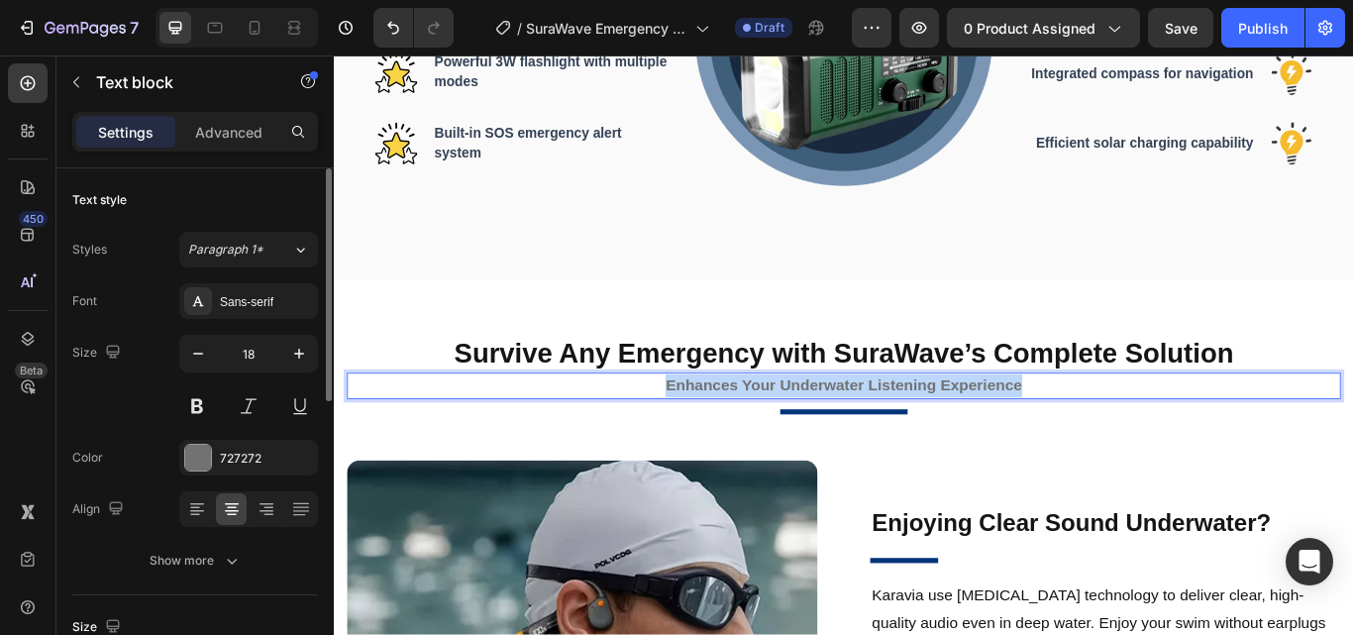
drag, startPoint x: 714, startPoint y: 439, endPoint x: 1135, endPoint y: 444, distance: 420.9
click at [1135, 444] on p "Enhances Your Underwater Listening Experience" at bounding box center [927, 441] width 1123 height 27
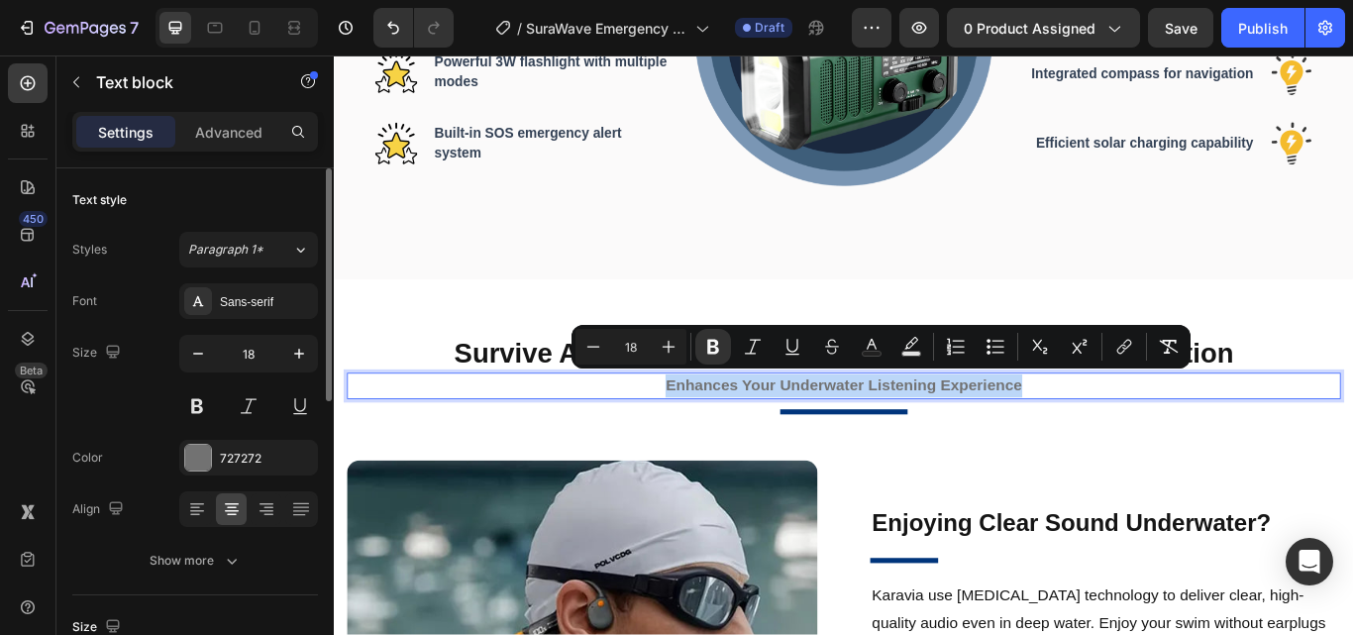
copy strong "Enhances Your Underwater Listening Experience"
click at [829, 434] on strong "Enhances Your Underwater Listening Experience" at bounding box center [927, 441] width 415 height 20
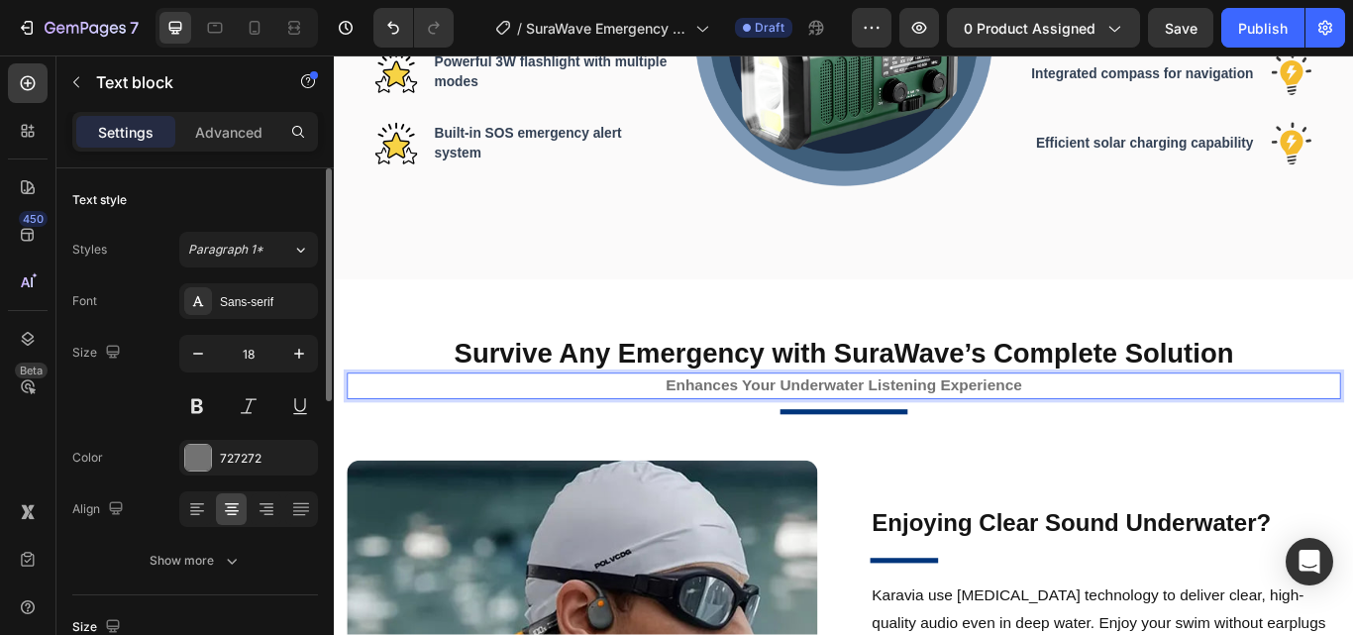
click at [757, 435] on strong "Enhances Your Underwater Listening Experience" at bounding box center [927, 441] width 415 height 20
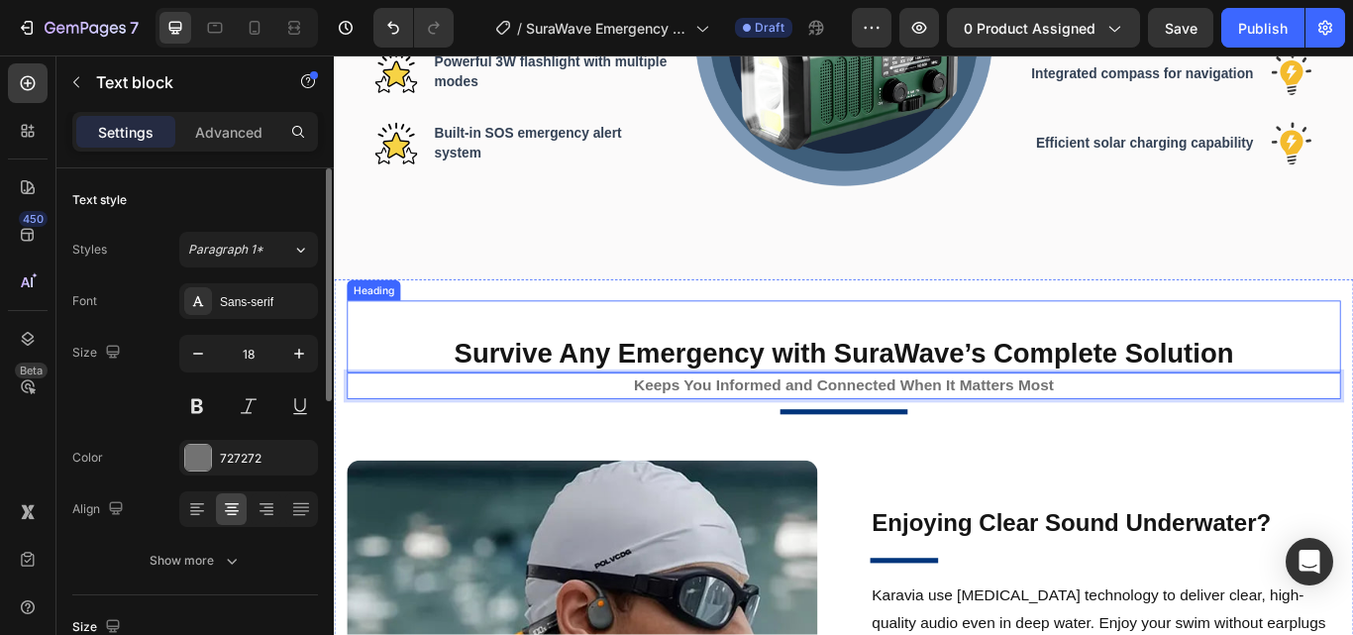
click at [684, 387] on p "Survive Any Emergency with SuraWave’s Complete Solution" at bounding box center [928, 404] width 1155 height 42
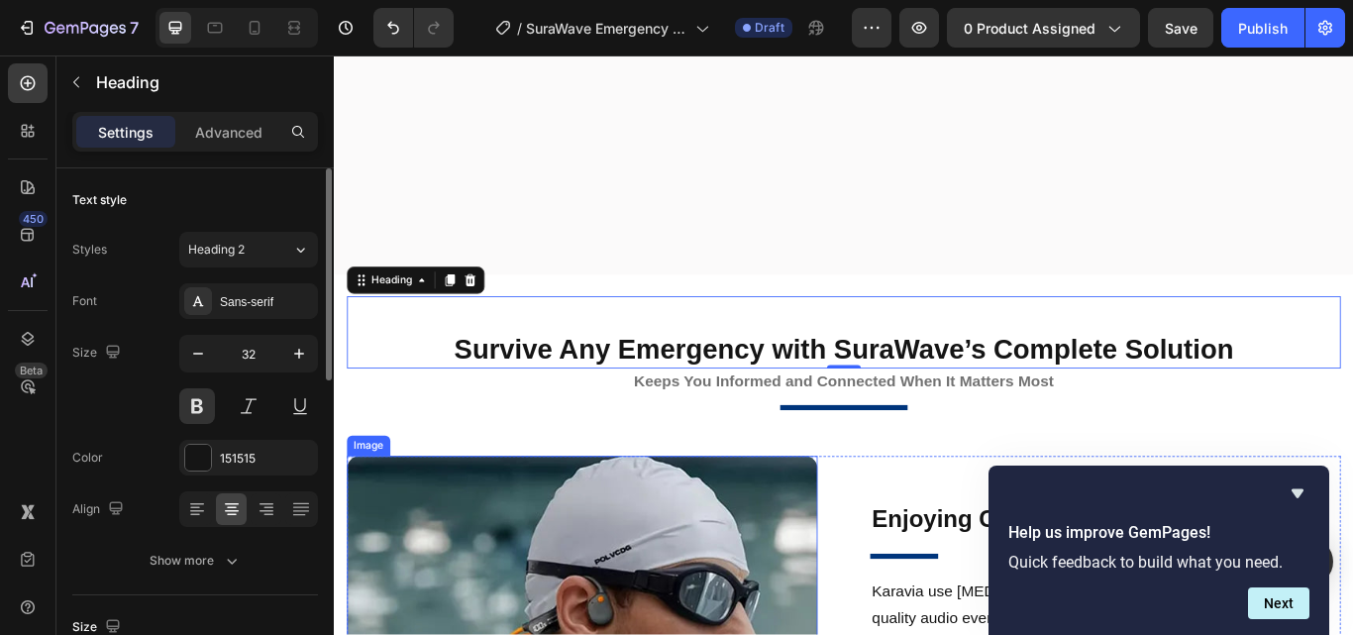
scroll to position [1806, 0]
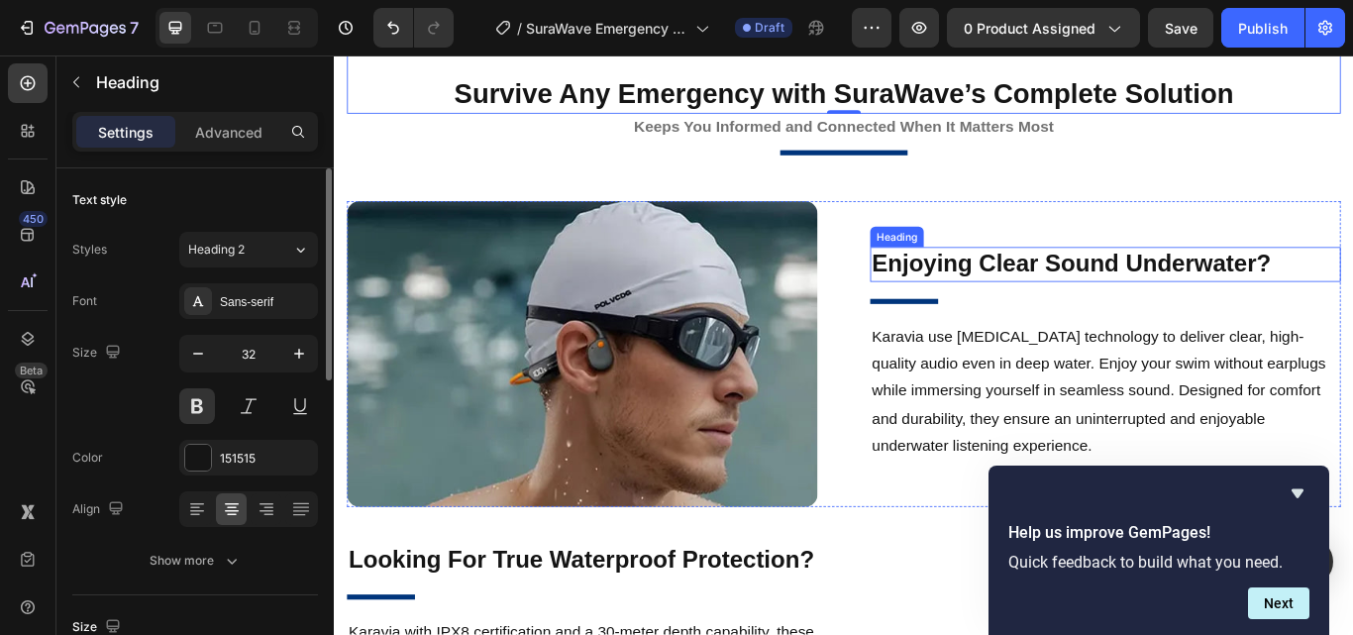
click at [1039, 301] on h2 "Enjoying Clear Sound Underwater?" at bounding box center [1233, 299] width 549 height 40
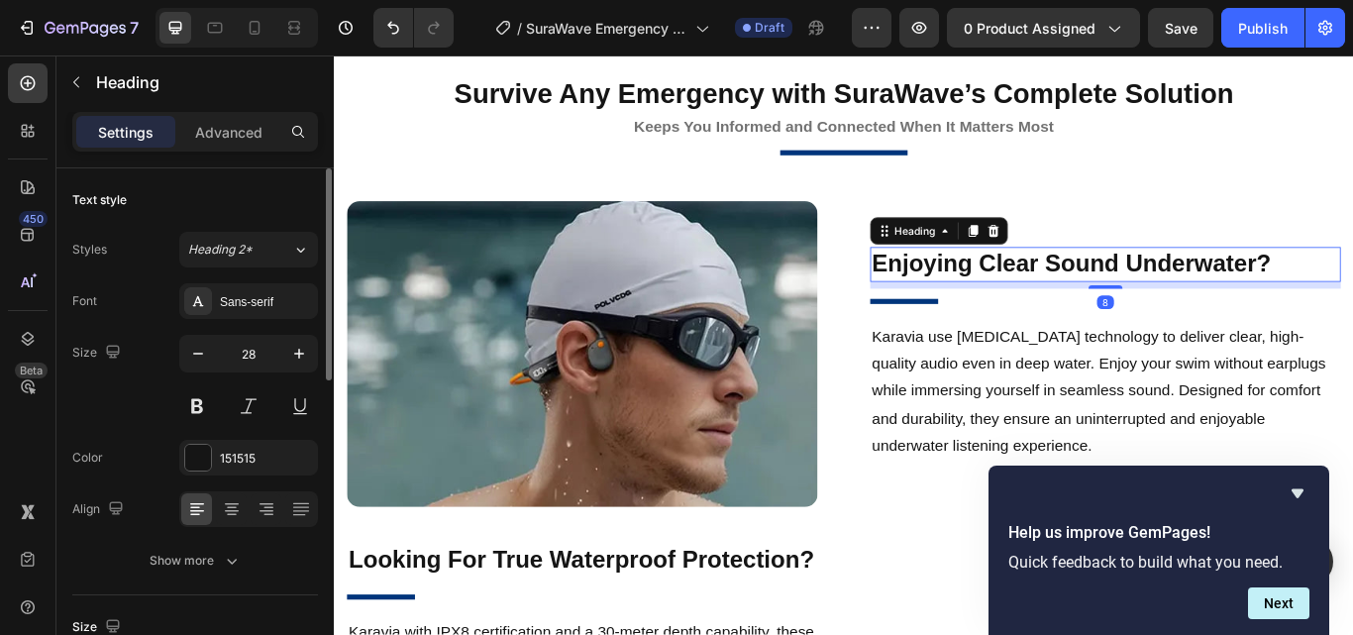
click at [1022, 301] on h2 "Enjoying Clear Sound Underwater?" at bounding box center [1233, 299] width 549 height 40
click at [994, 304] on p "Enjoying Clear Sound Underwater?" at bounding box center [1232, 299] width 545 height 36
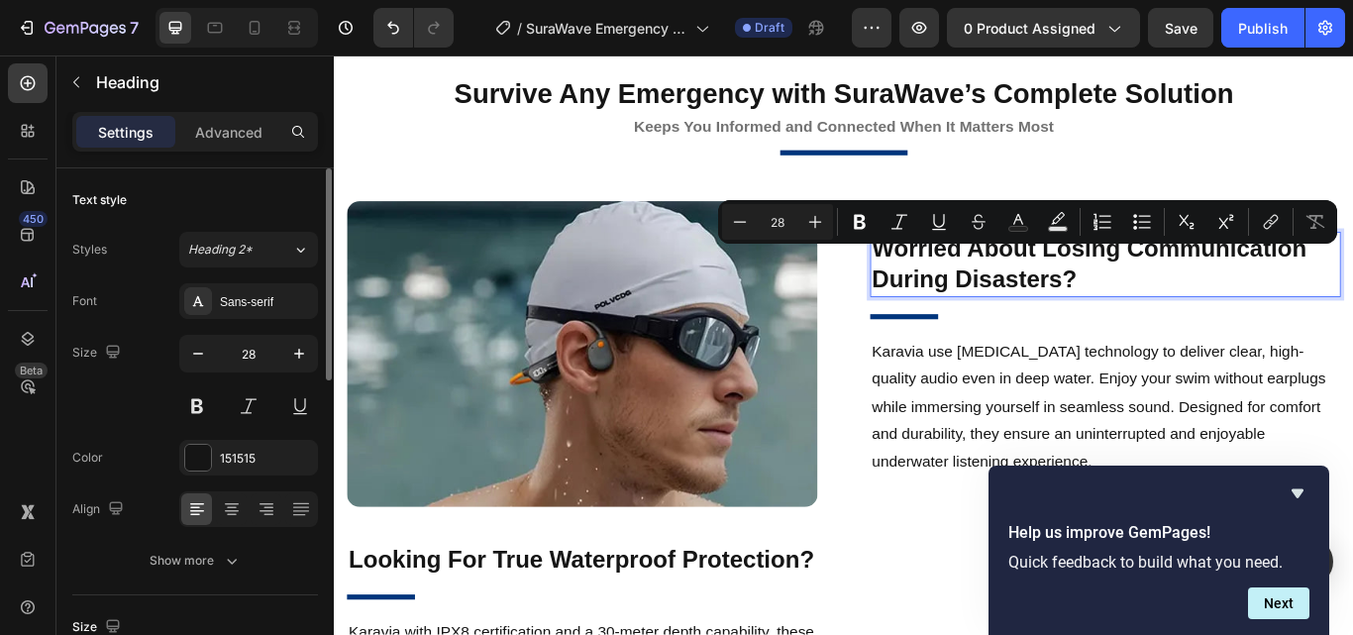
scroll to position [1788, 0]
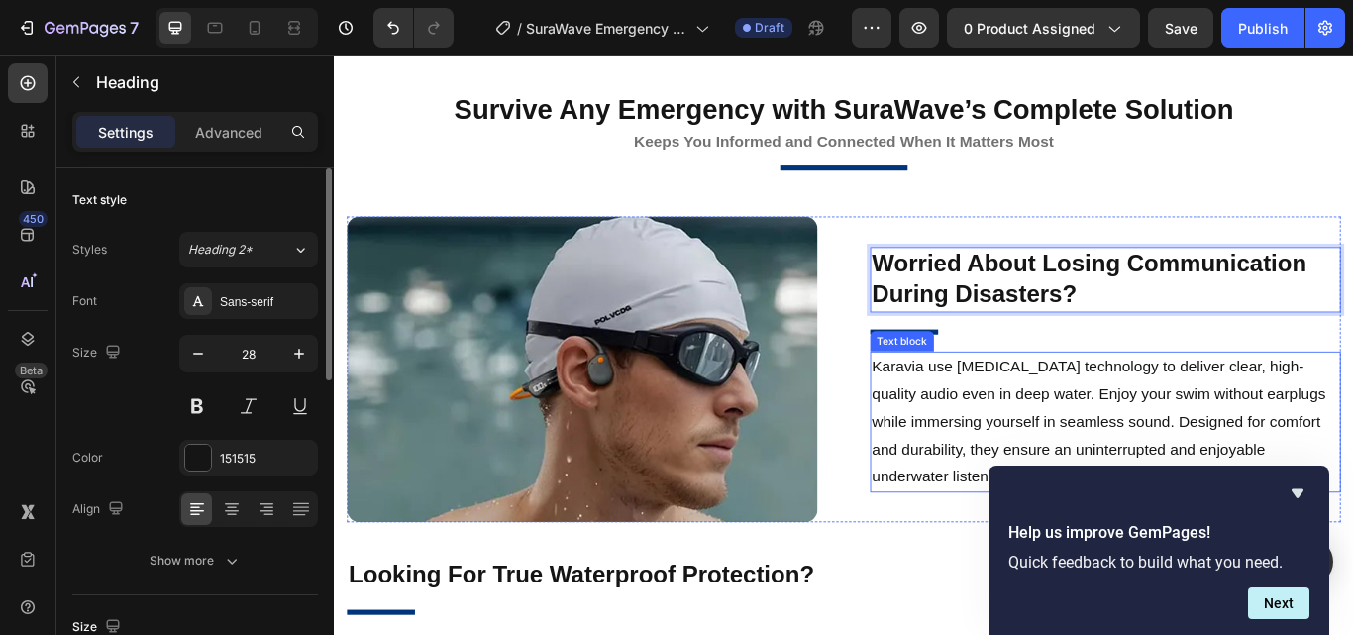
click at [1034, 448] on p "Karavia use bone conduction technology to deliver clear, high-quality audio eve…" at bounding box center [1232, 483] width 545 height 160
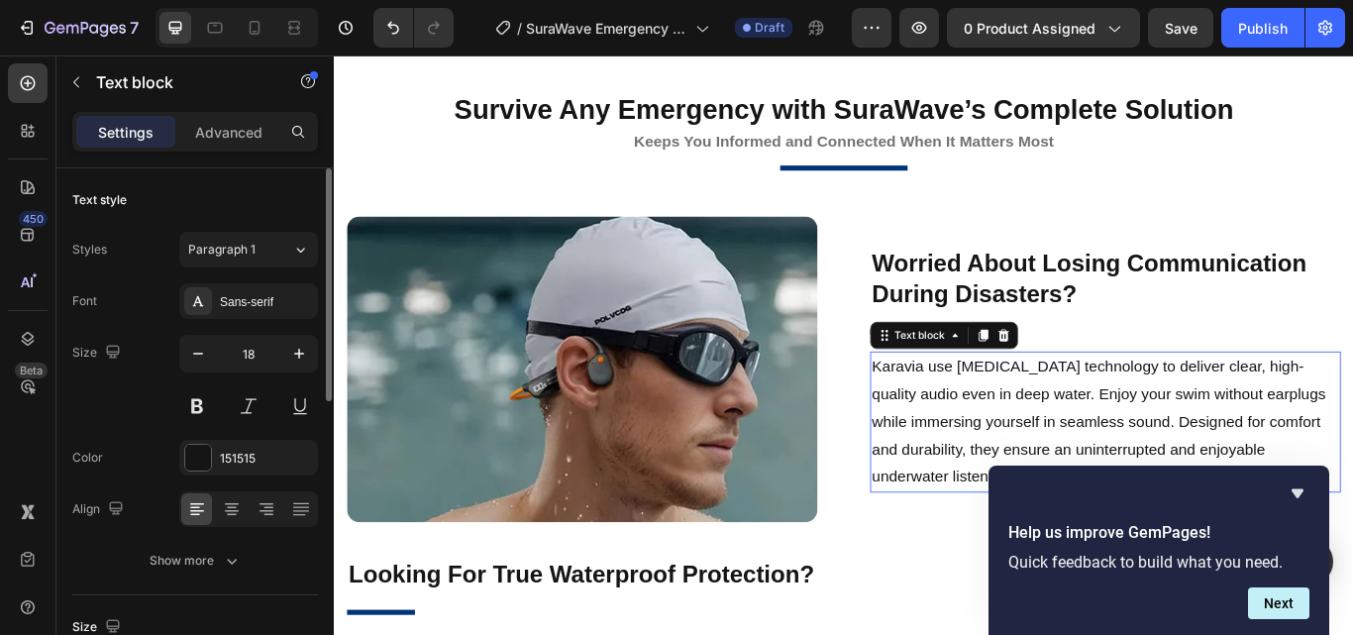
click at [999, 434] on p "Karavia use bone conduction technology to deliver clear, high-quality audio eve…" at bounding box center [1232, 483] width 545 height 160
click at [994, 415] on p "Karavia use bone conduction technology to deliver clear, high-quality audio eve…" at bounding box center [1232, 483] width 545 height 160
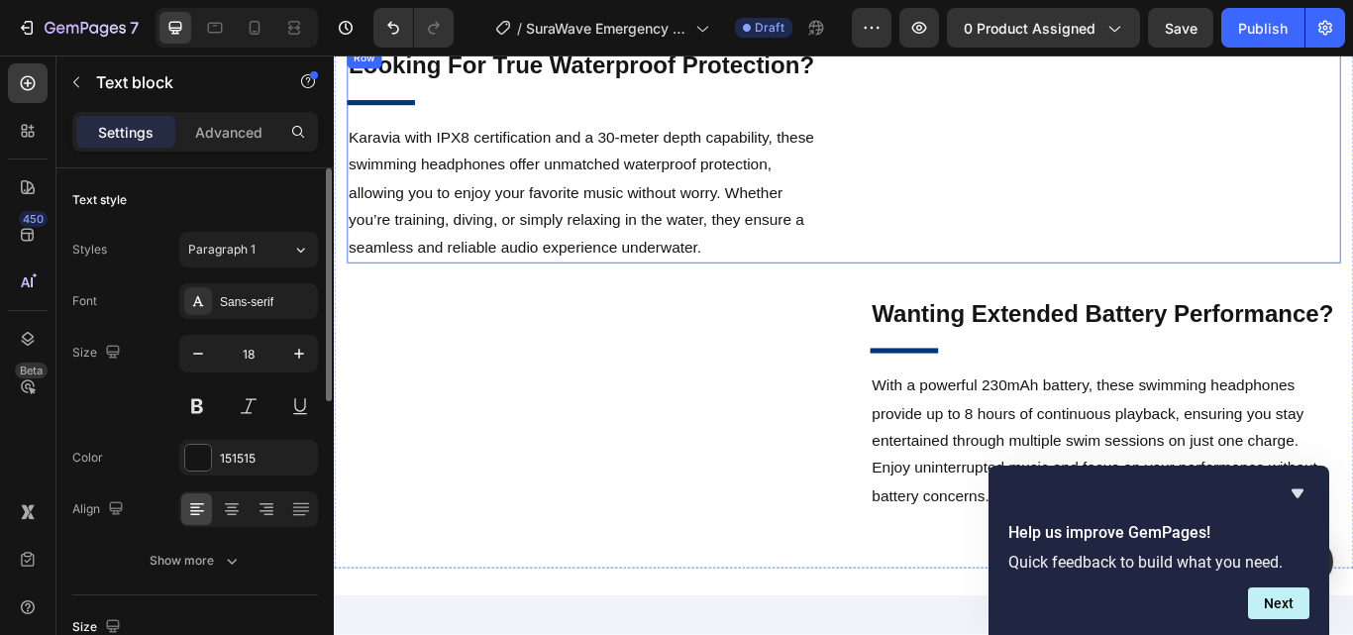
scroll to position [2085, 0]
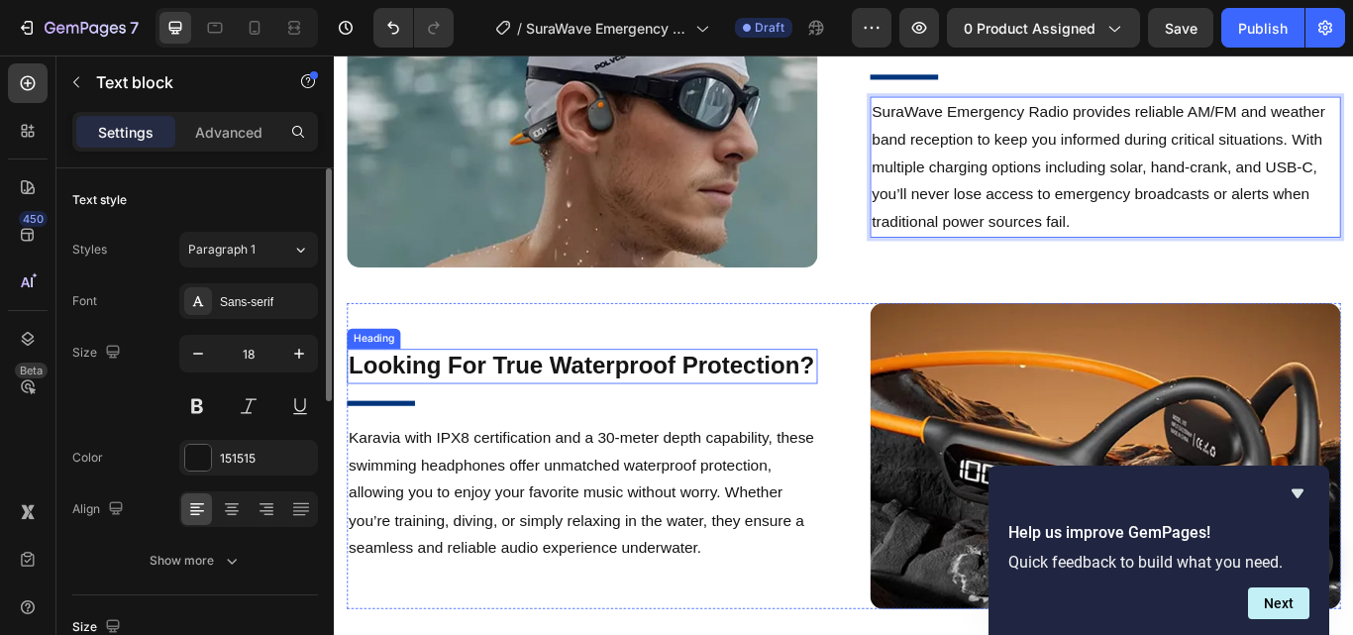
click at [566, 398] on h2 "Looking For True Waterproof Protection?" at bounding box center [623, 418] width 549 height 40
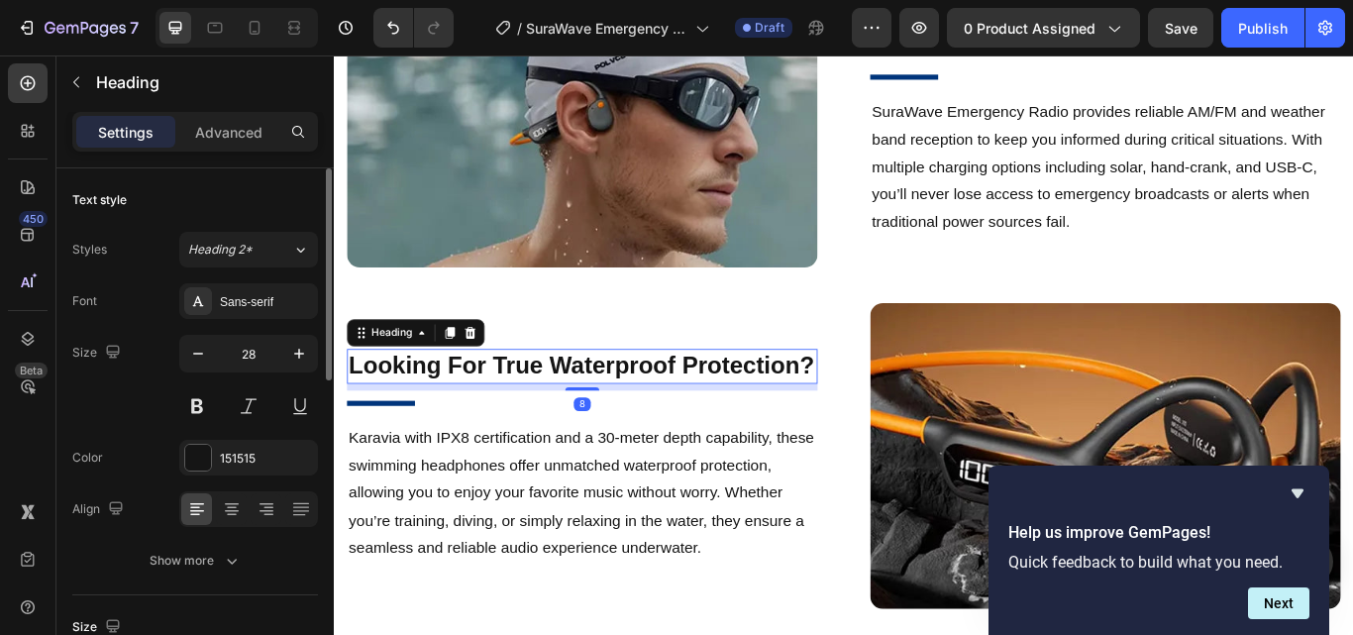
click at [390, 400] on h2 "Looking For True Waterproof Protection?" at bounding box center [623, 418] width 549 height 40
click at [386, 400] on p "Looking For True Waterproof Protection?" at bounding box center [623, 418] width 545 height 36
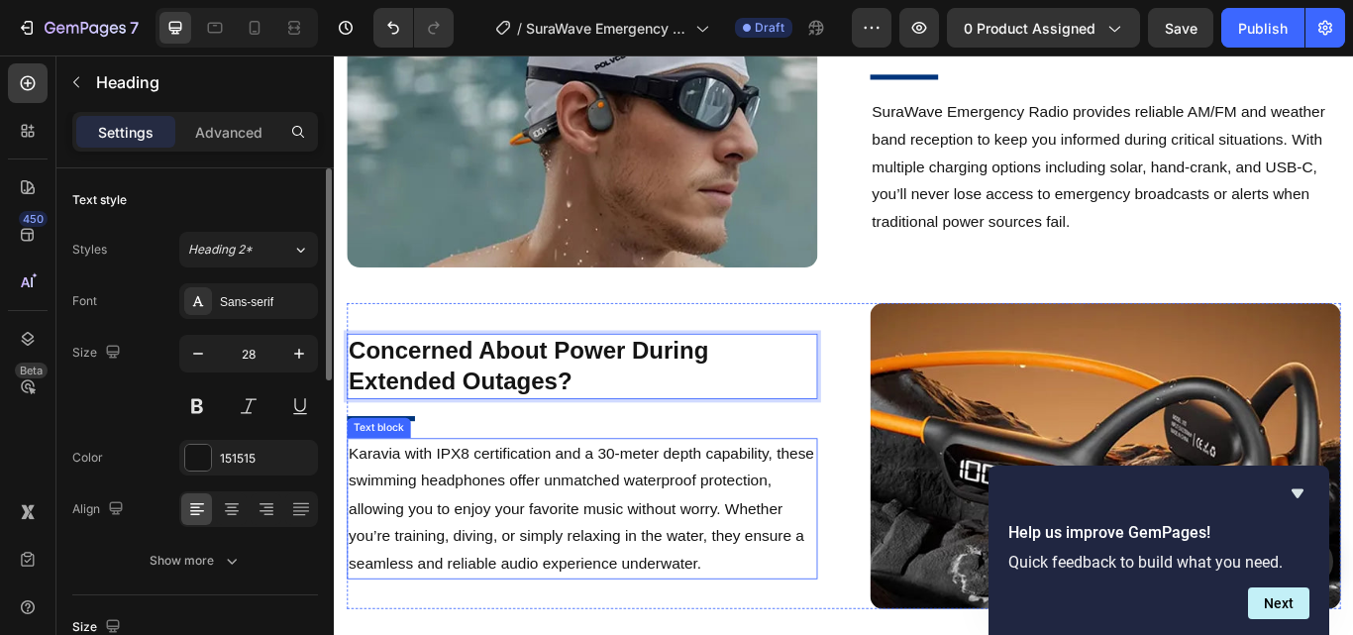
click at [612, 541] on p "Karavia with IPX8 certification and a 30-meter depth capability, these swimming…" at bounding box center [623, 584] width 545 height 160
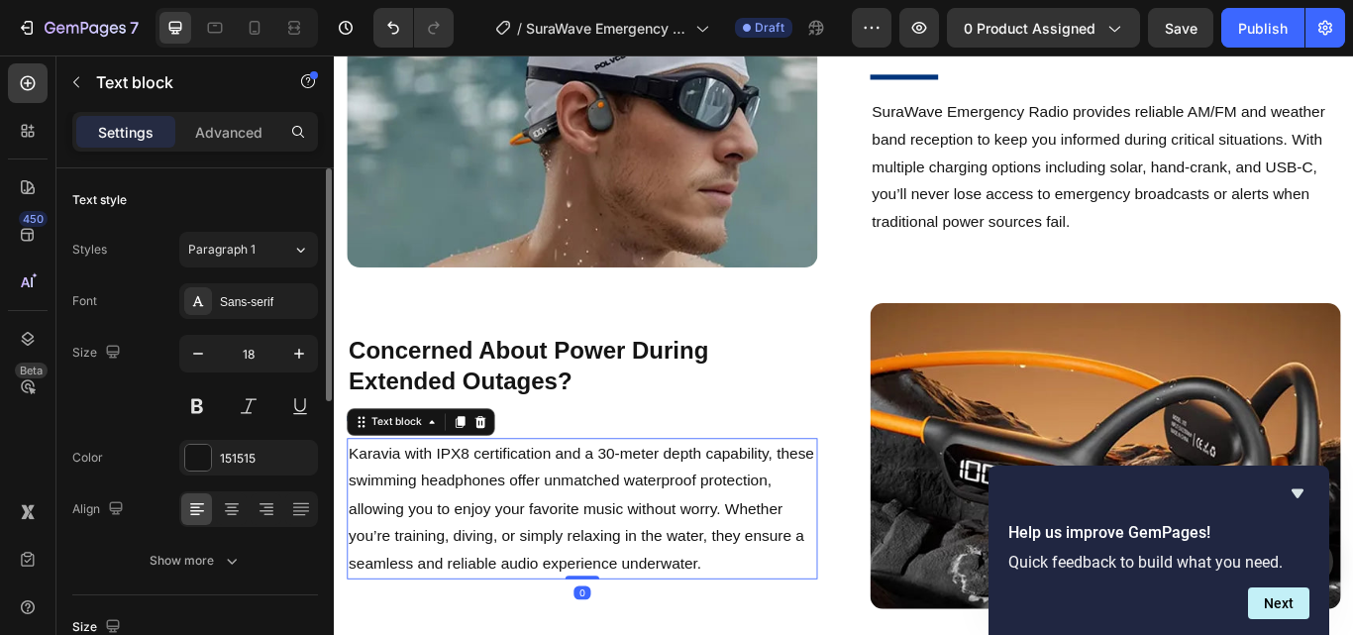
click at [487, 530] on p "Karavia with IPX8 certification and a 30-meter depth capability, these swimming…" at bounding box center [623, 584] width 545 height 160
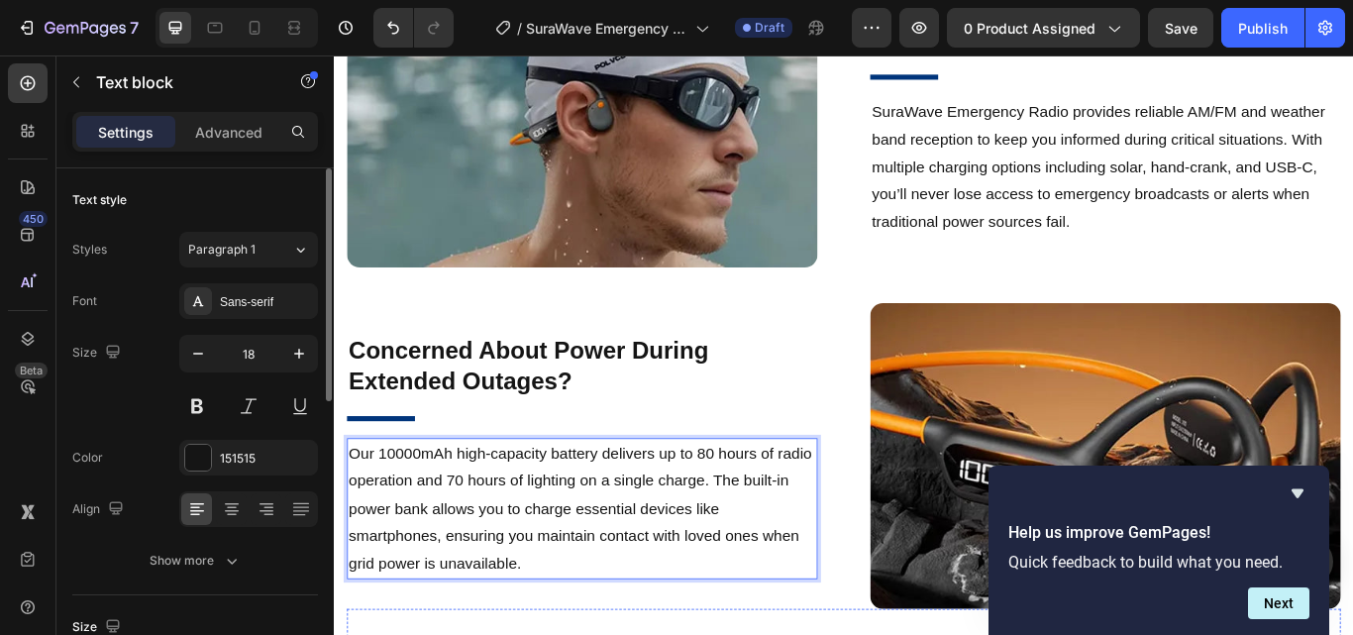
scroll to position [2679, 0]
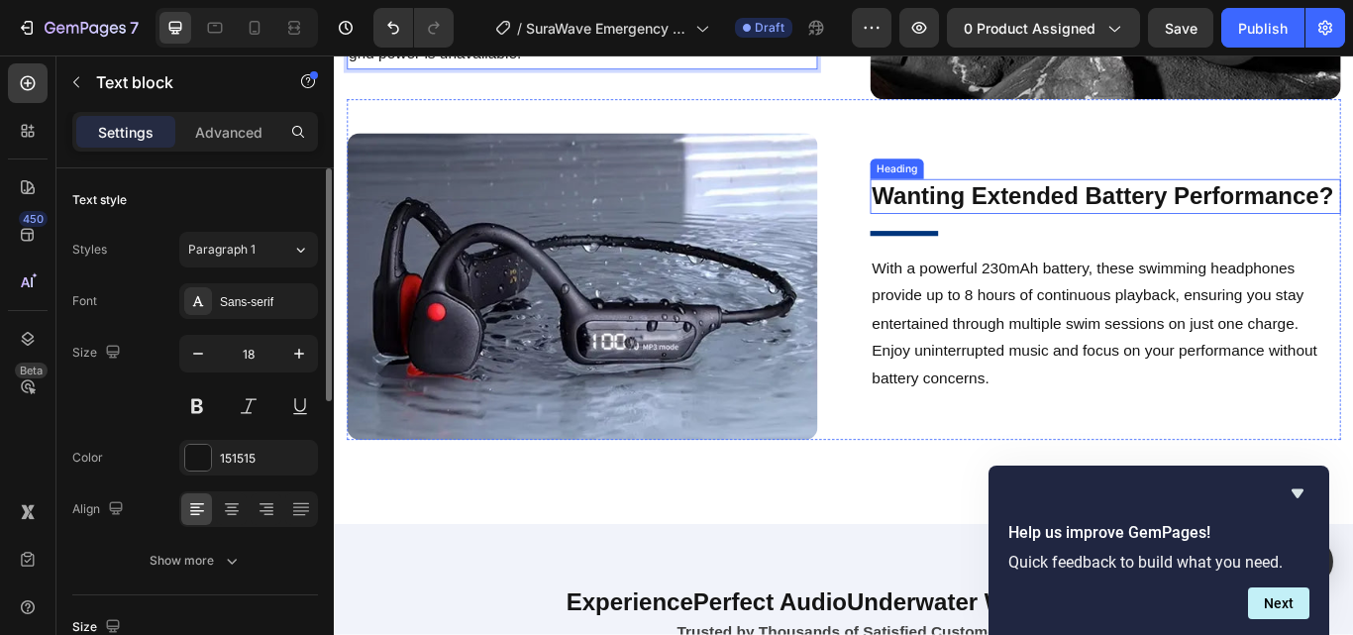
click at [1052, 202] on h2 "Wanting Extended Battery Performance?" at bounding box center [1233, 220] width 549 height 40
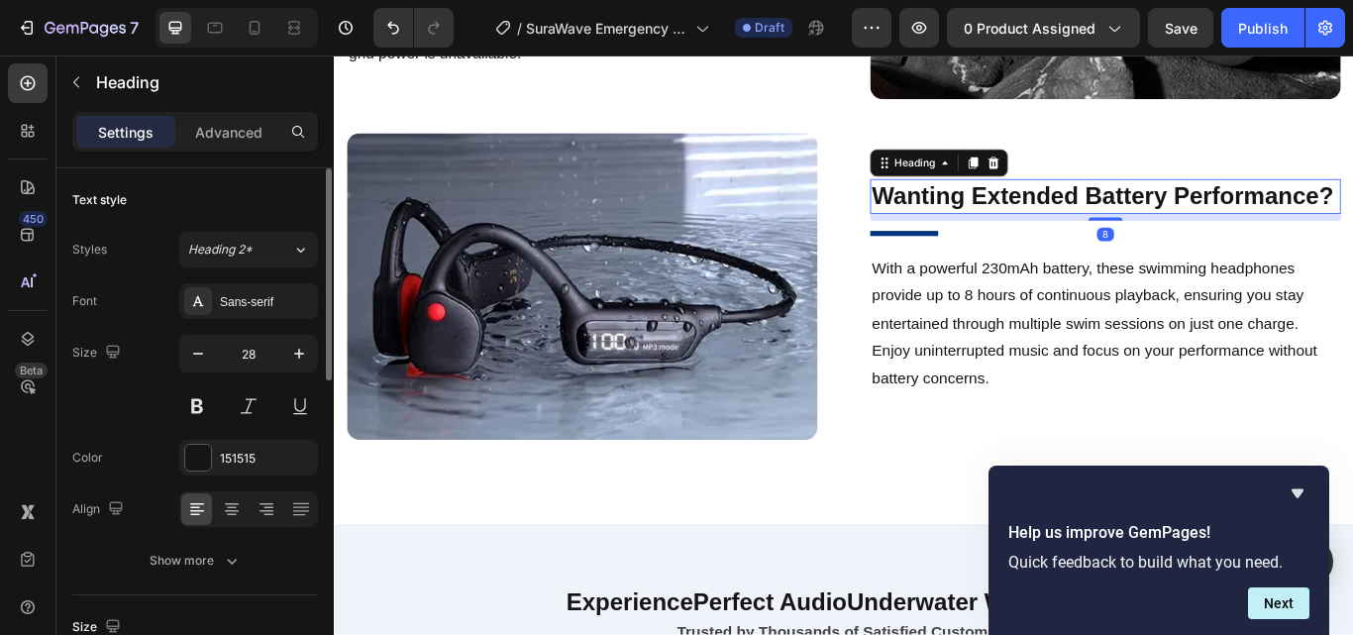
click at [994, 200] on h2 "Wanting Extended Battery Performance?" at bounding box center [1233, 220] width 549 height 40
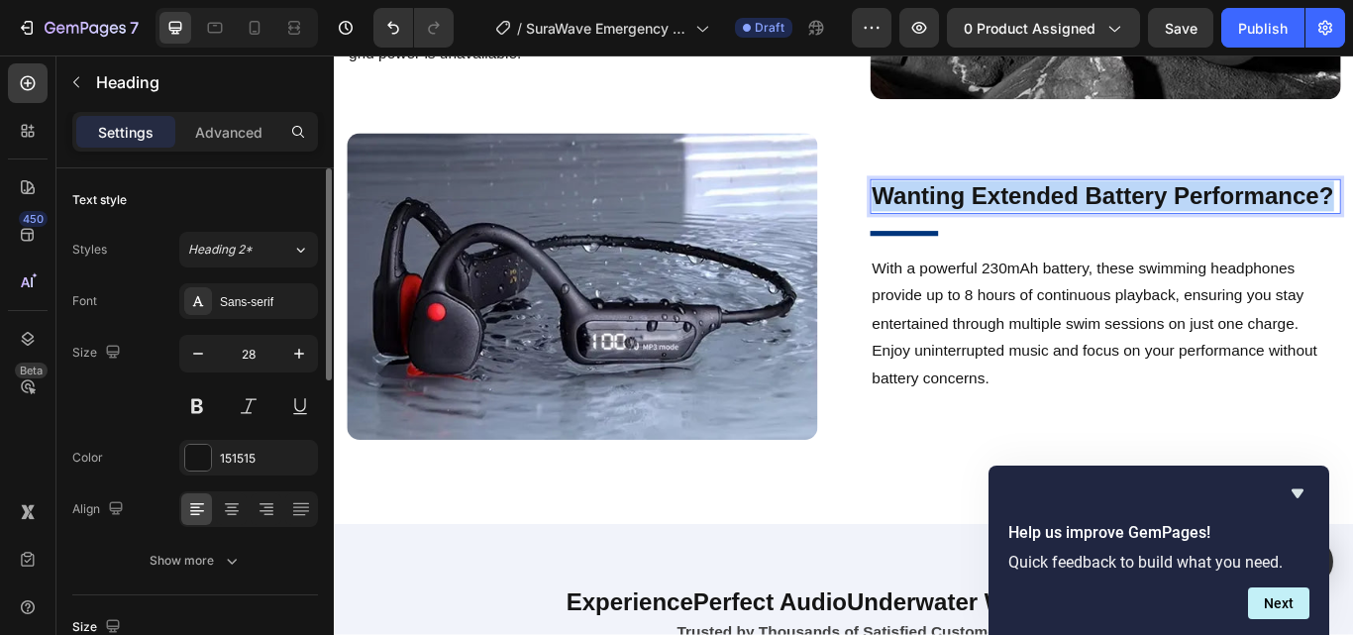
scroll to position [2697, 0]
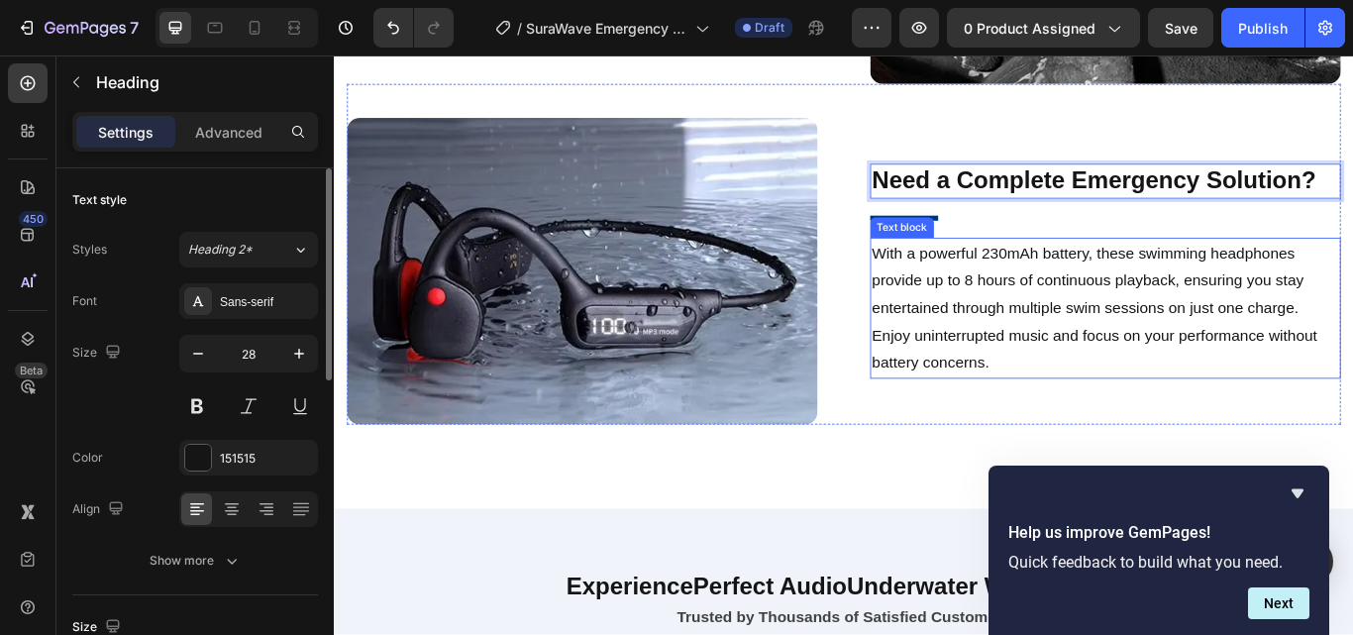
click at [1045, 315] on p "With a powerful 230mAh battery, these swimming headphones provide up to 8 hours…" at bounding box center [1232, 350] width 545 height 160
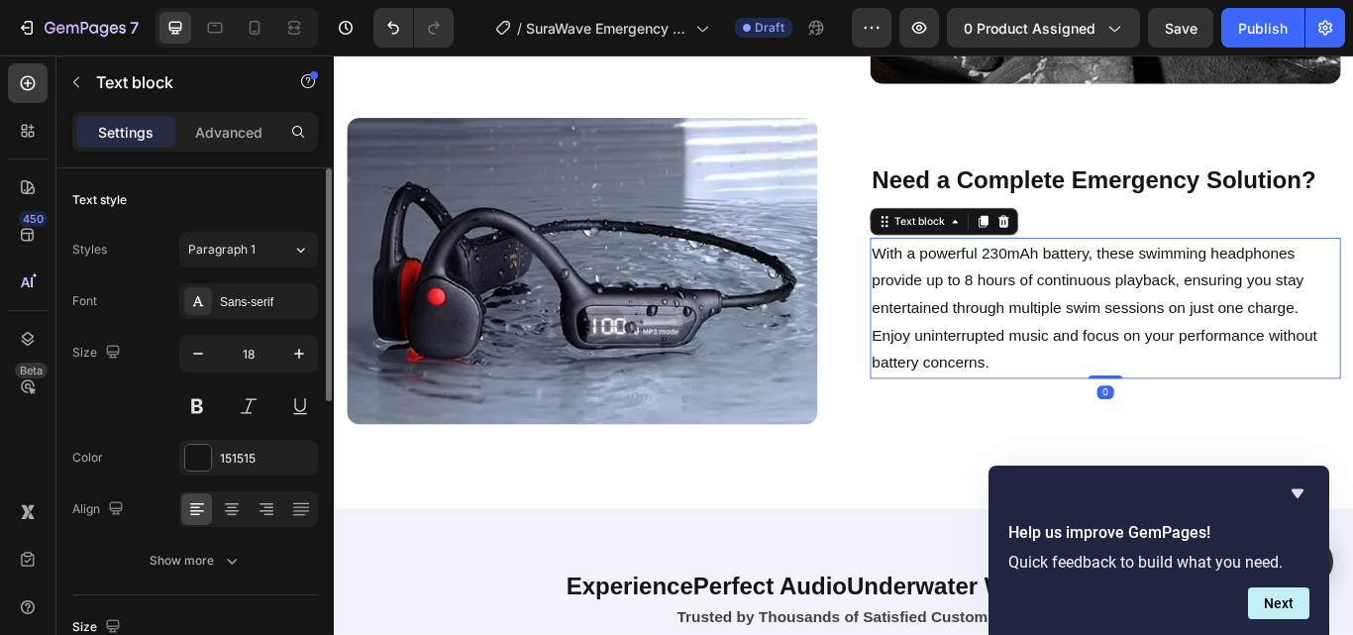
click at [1008, 275] on p "With a powerful 230mAh battery, these swimming headphones provide up to 8 hours…" at bounding box center [1232, 350] width 545 height 160
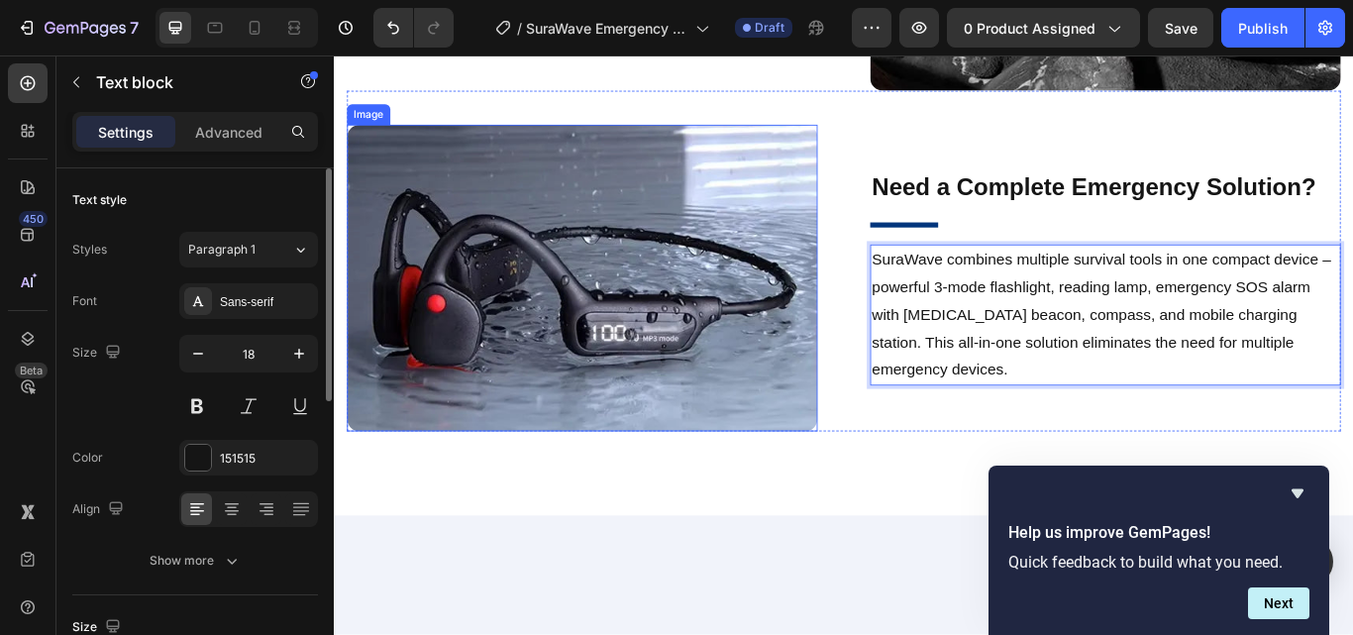
scroll to position [2103, 0]
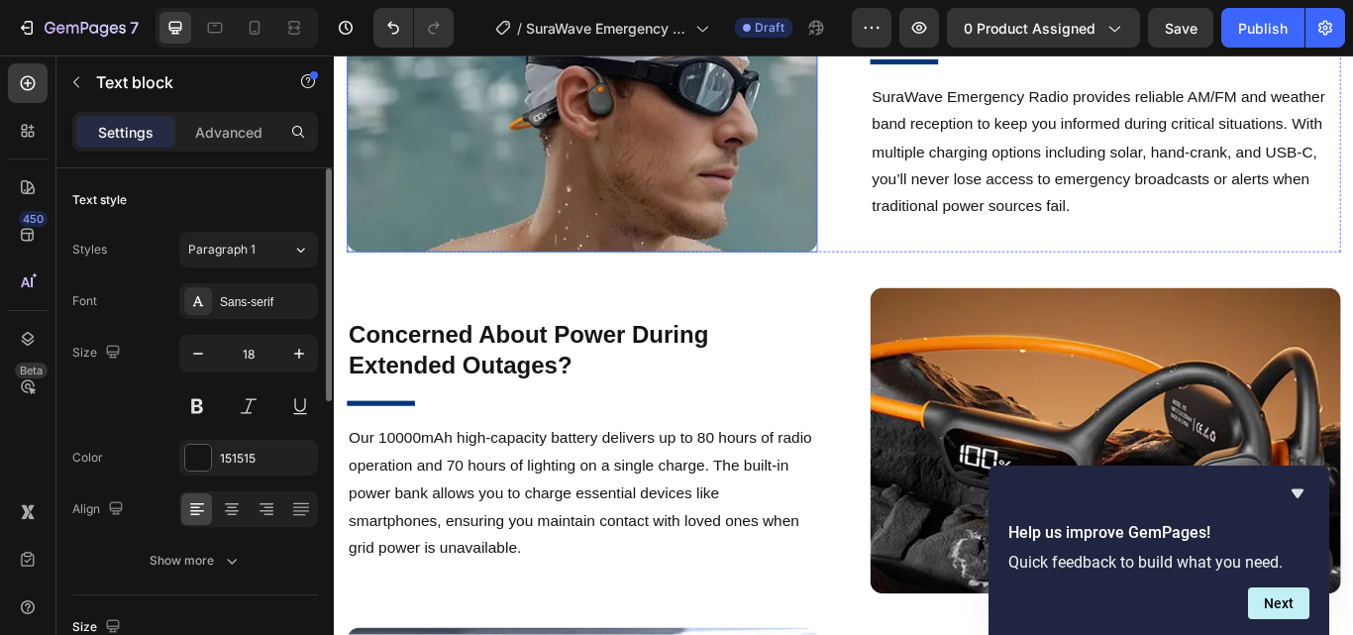
click at [707, 231] on img at bounding box center [623, 107] width 549 height 356
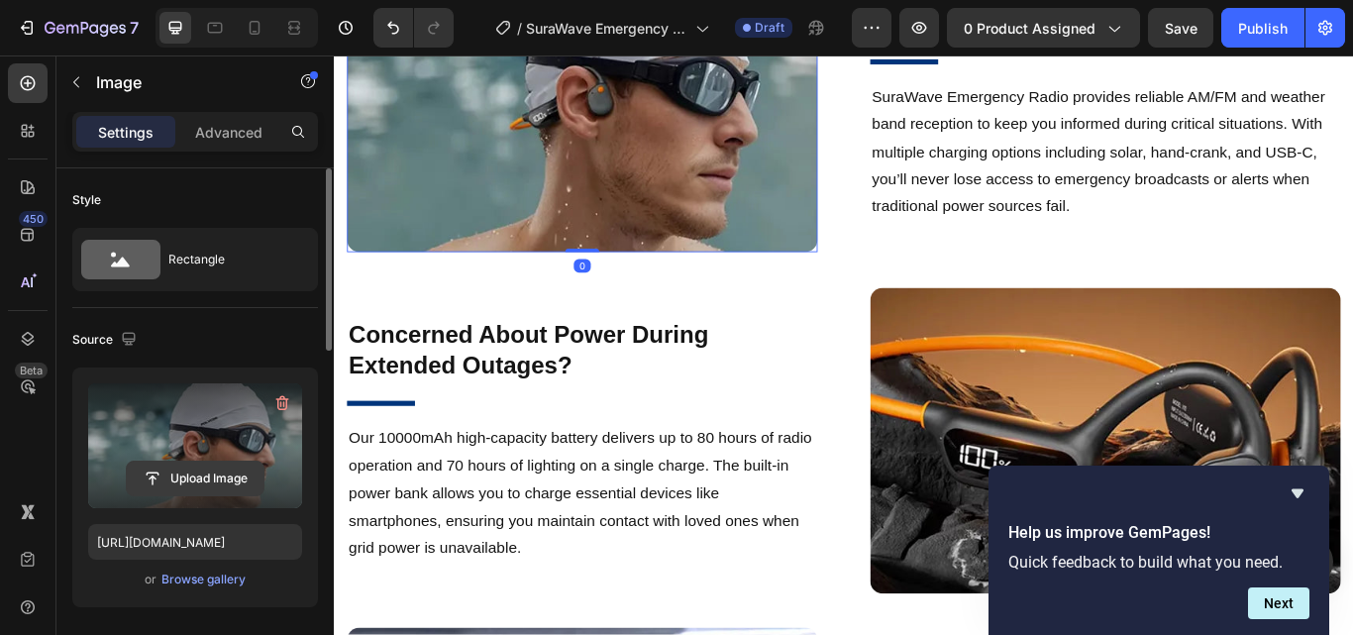
click at [154, 463] on input "file" at bounding box center [195, 478] width 137 height 34
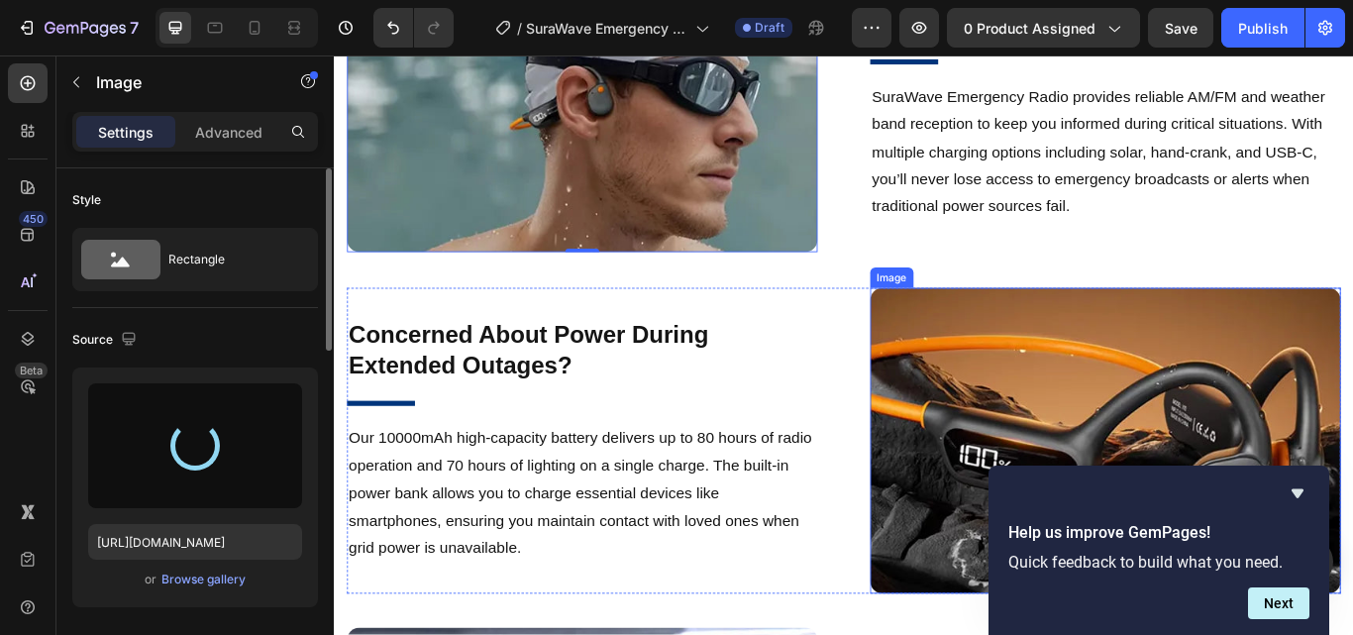
type input "https://cdn.shopify.com/s/files/1/0956/1155/2027/files/gempages_575532260401349…"
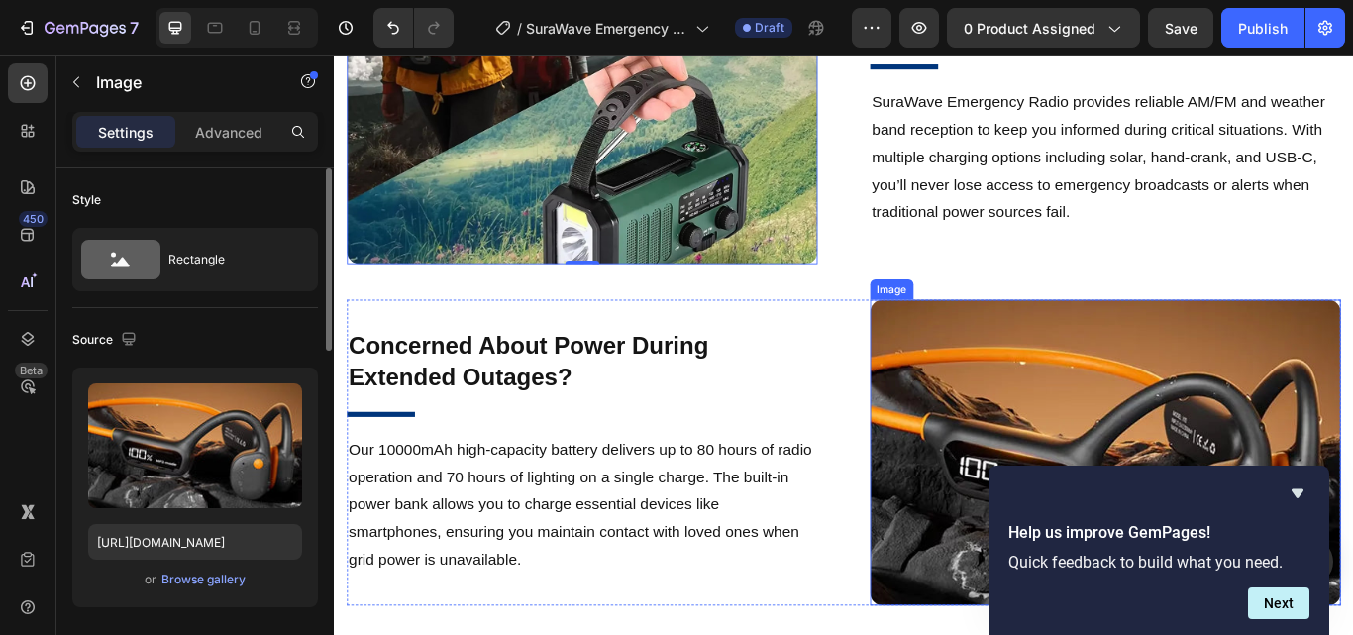
click at [1053, 415] on img at bounding box center [1233, 519] width 549 height 356
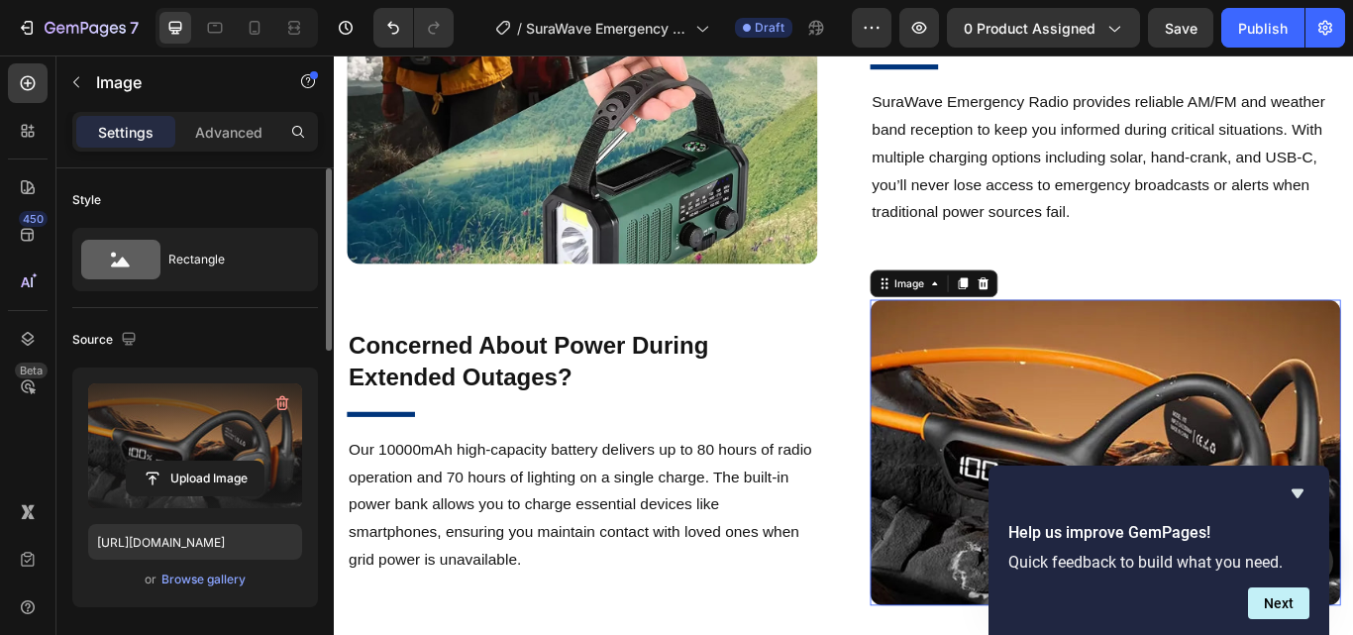
click at [206, 411] on label at bounding box center [195, 445] width 214 height 125
click at [206, 461] on input "file" at bounding box center [195, 478] width 137 height 34
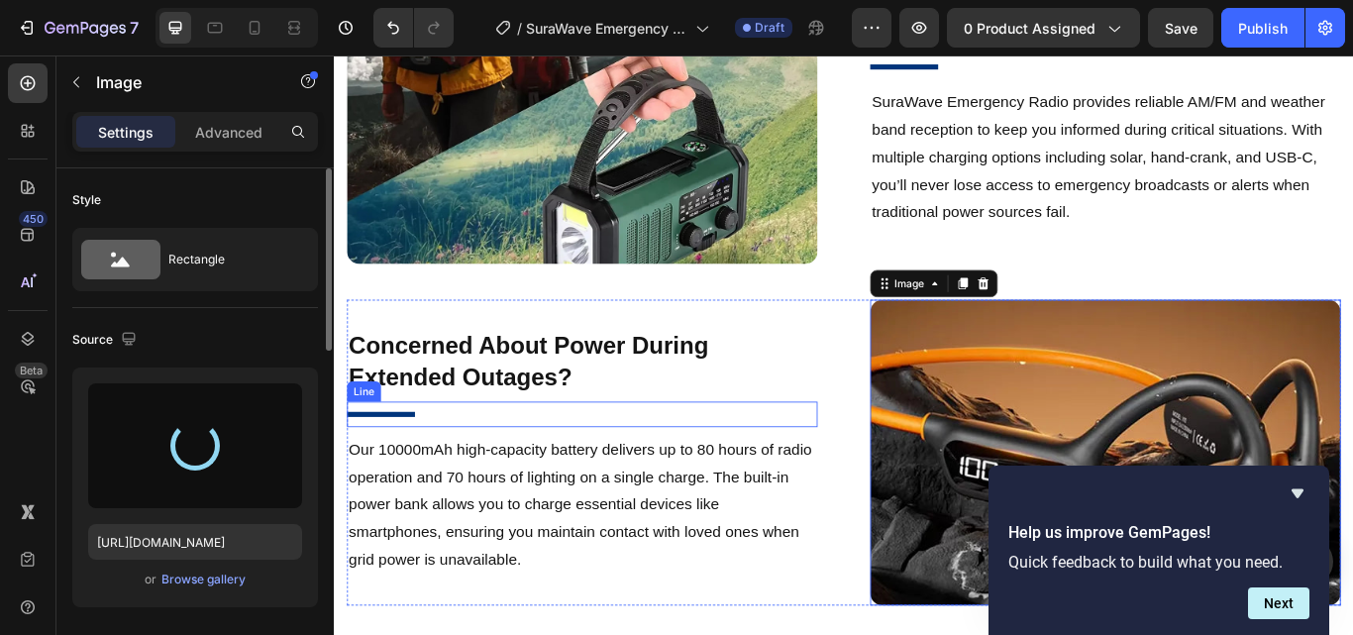
type input "https://cdn.shopify.com/s/files/1/0956/1155/2027/files/gempages_575532260401349…"
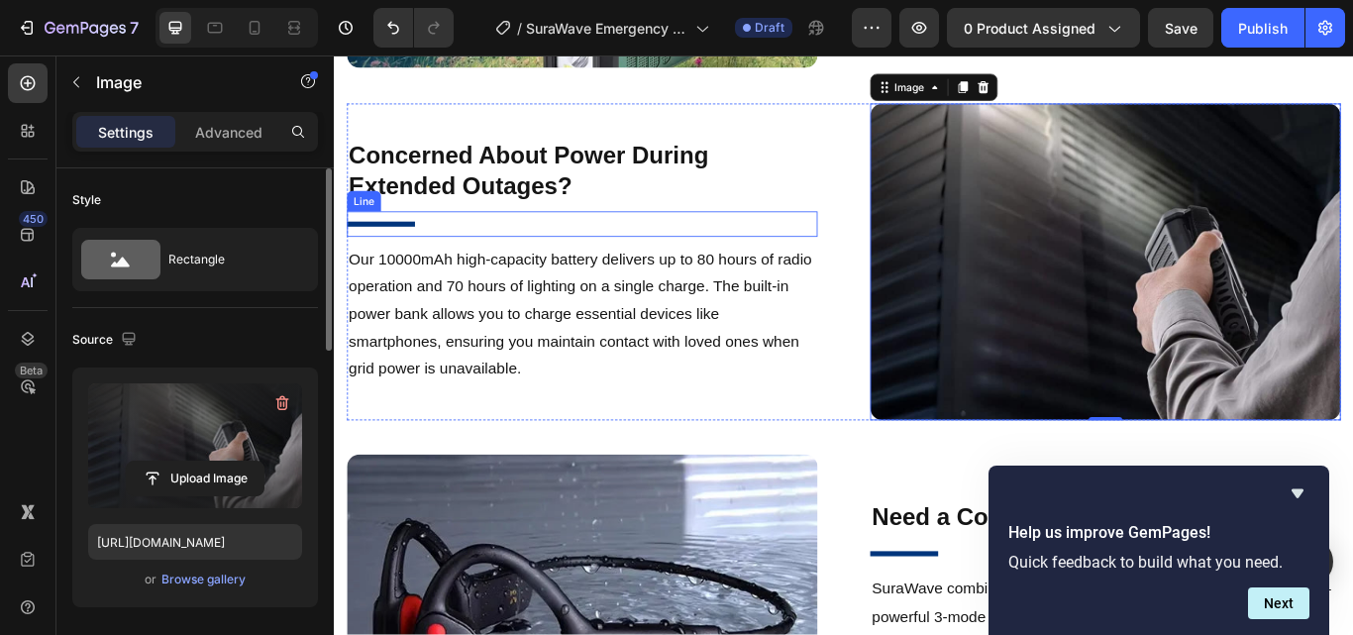
scroll to position [2400, 0]
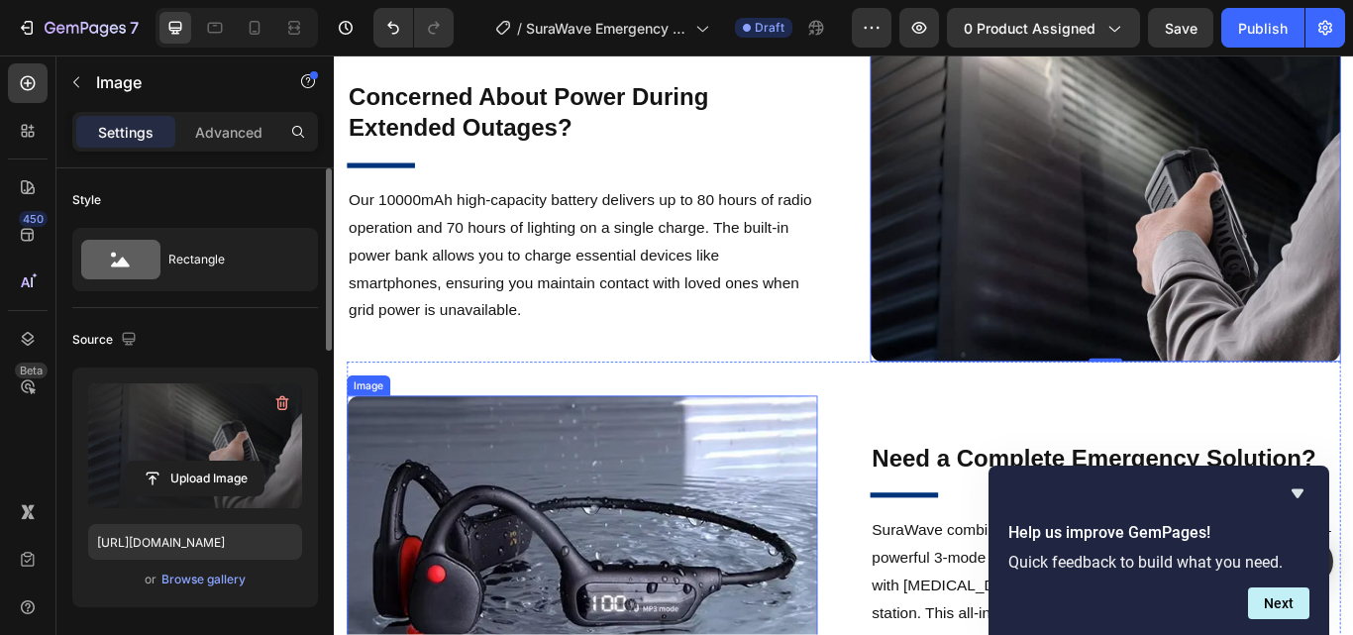
click at [699, 513] on img at bounding box center [623, 631] width 549 height 356
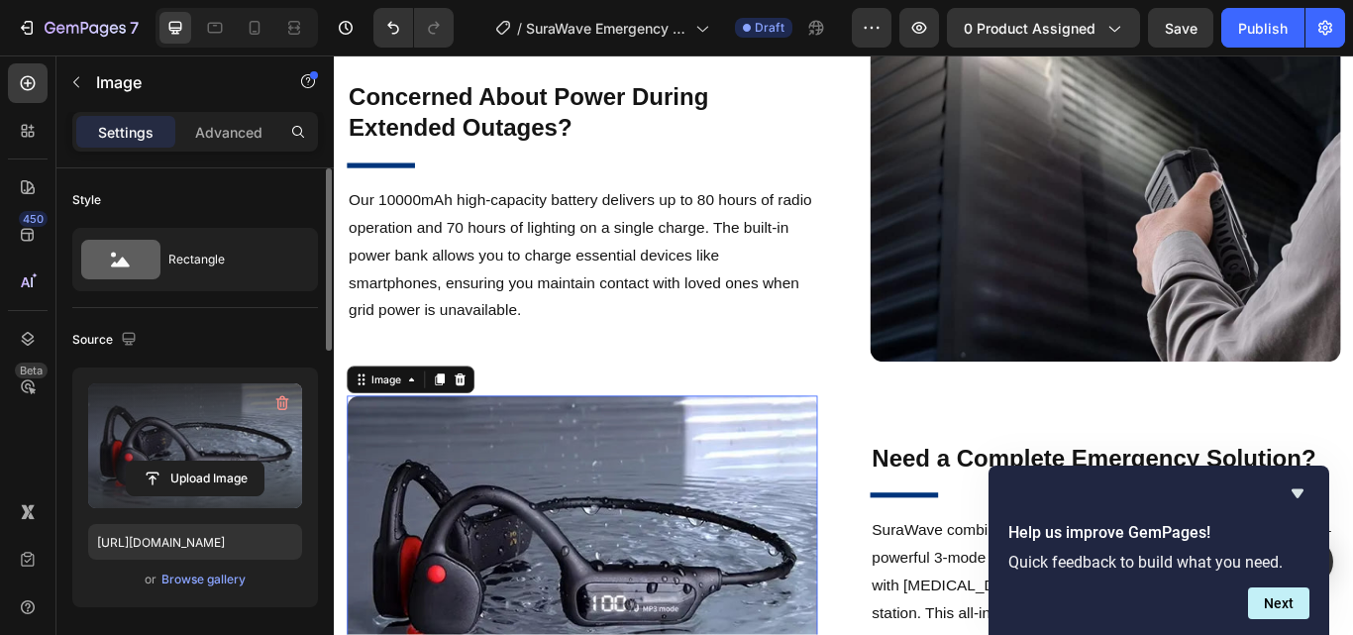
click at [202, 431] on label at bounding box center [195, 445] width 214 height 125
click at [202, 461] on input "file" at bounding box center [195, 478] width 137 height 34
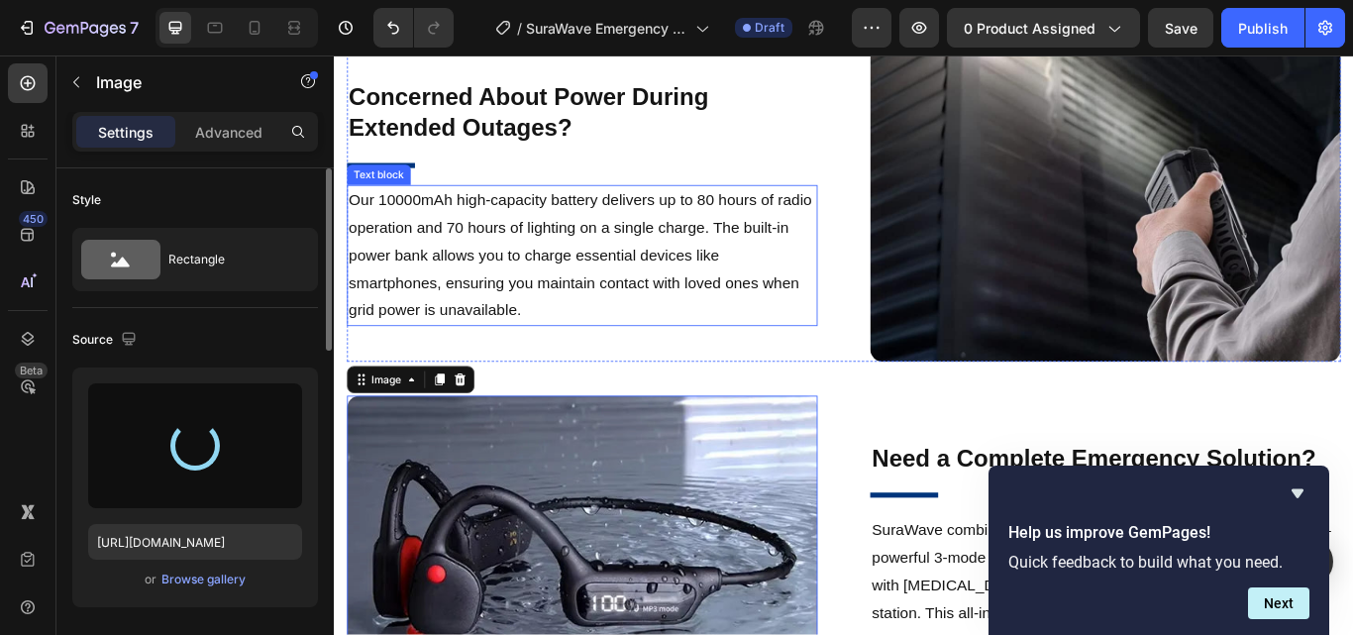
type input "https://cdn.shopify.com/s/files/1/0956/1155/2027/files/gempages_575532260401349…"
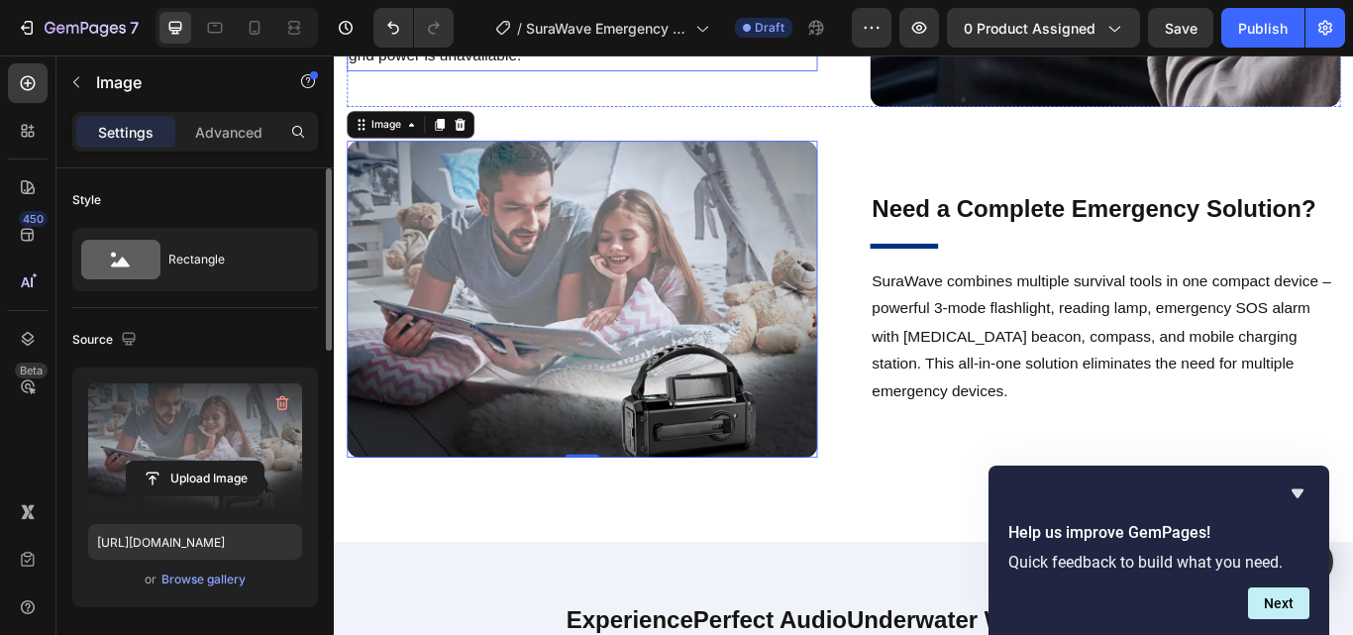
scroll to position [2994, 0]
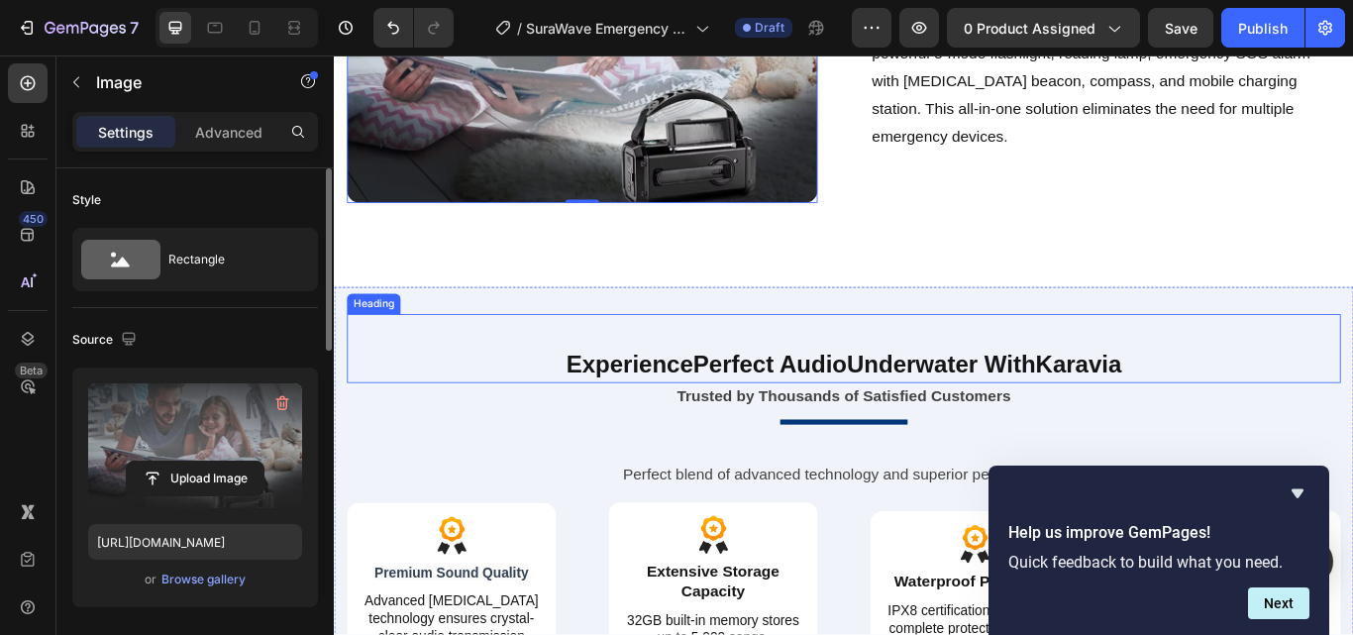
click at [756, 408] on strong "Perfect Audio" at bounding box center [842, 416] width 179 height 31
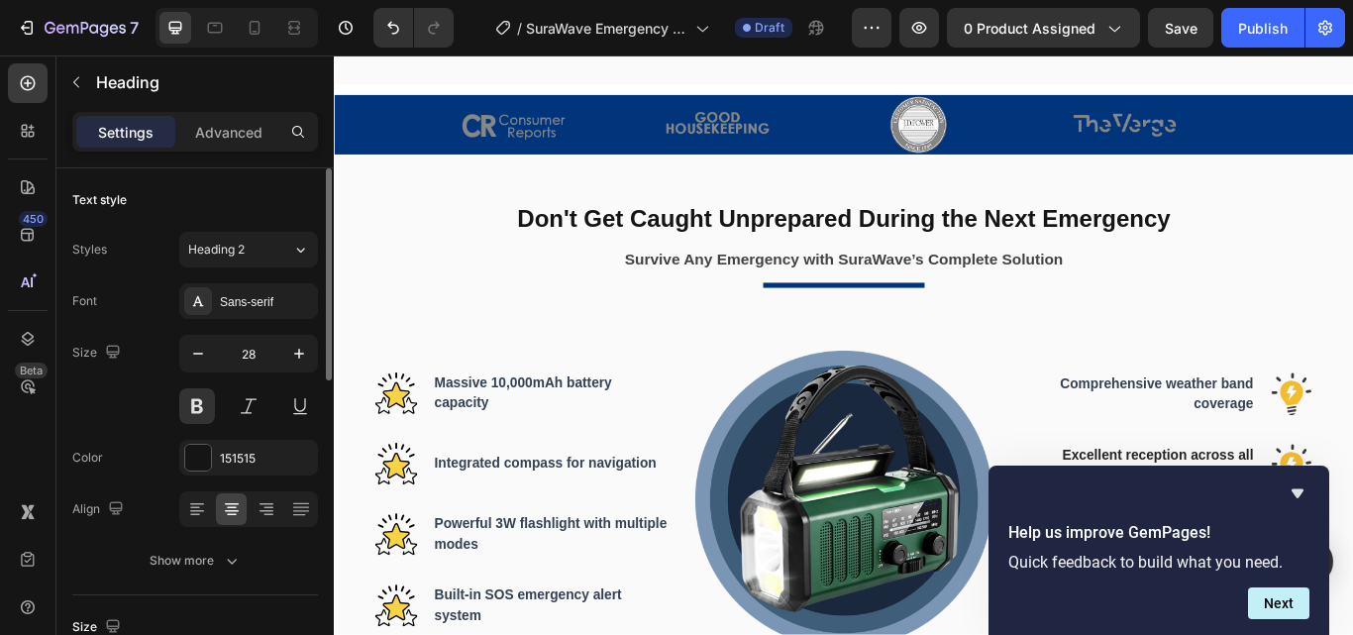
scroll to position [915, 0]
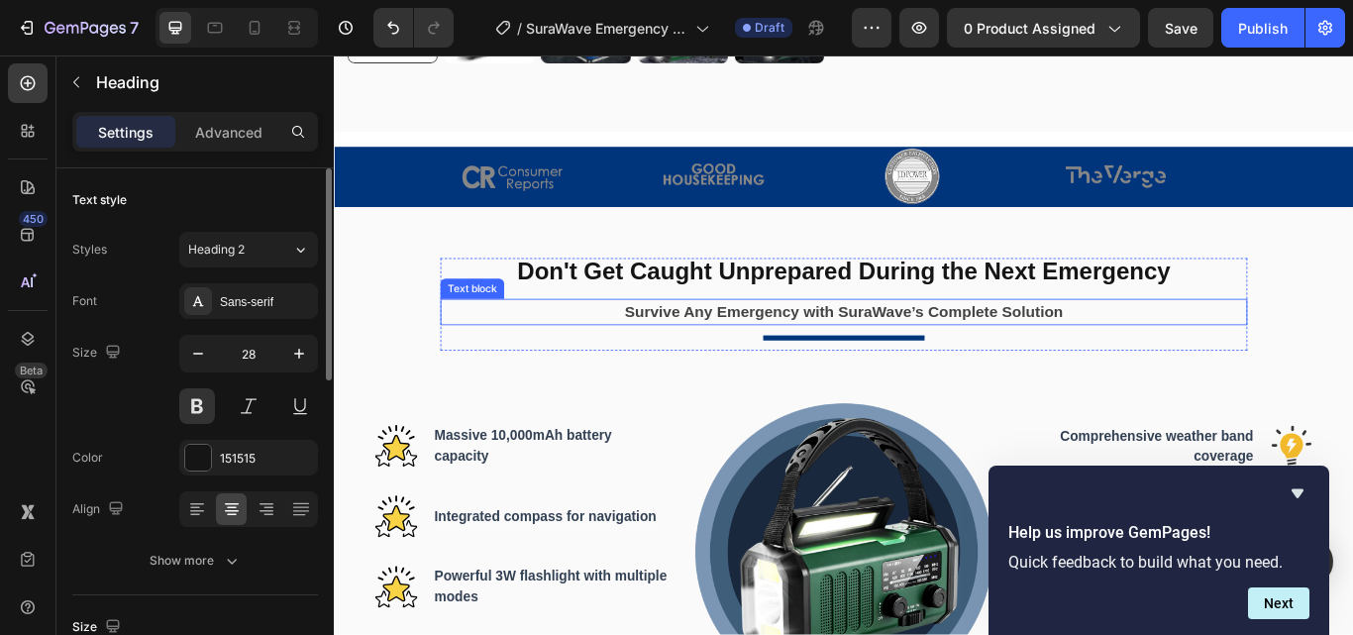
click at [919, 345] on strong "Survive Any Emergency with SuraWave’s Complete Solution" at bounding box center [927, 355] width 511 height 20
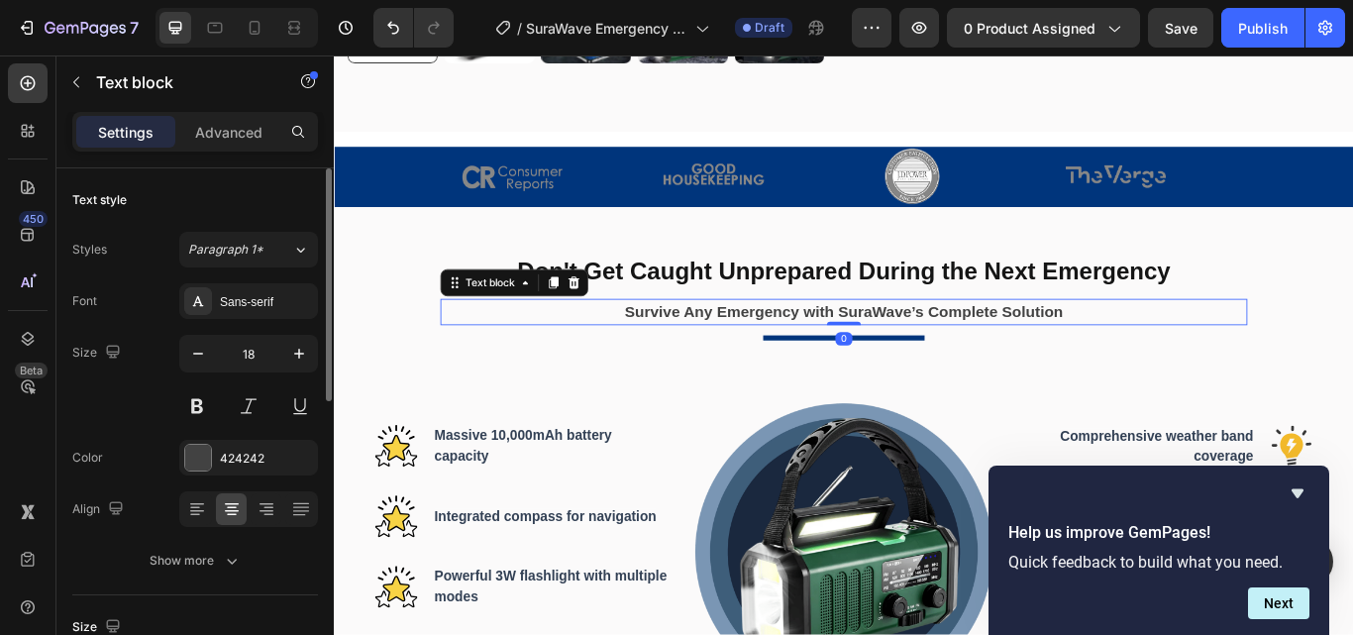
click at [809, 349] on strong "Survive Any Emergency with SuraWave’s Complete Solution" at bounding box center [927, 355] width 511 height 20
click at [725, 351] on strong "Survive Any Emergency with SuraWave’s Complete Solution" at bounding box center [927, 355] width 511 height 20
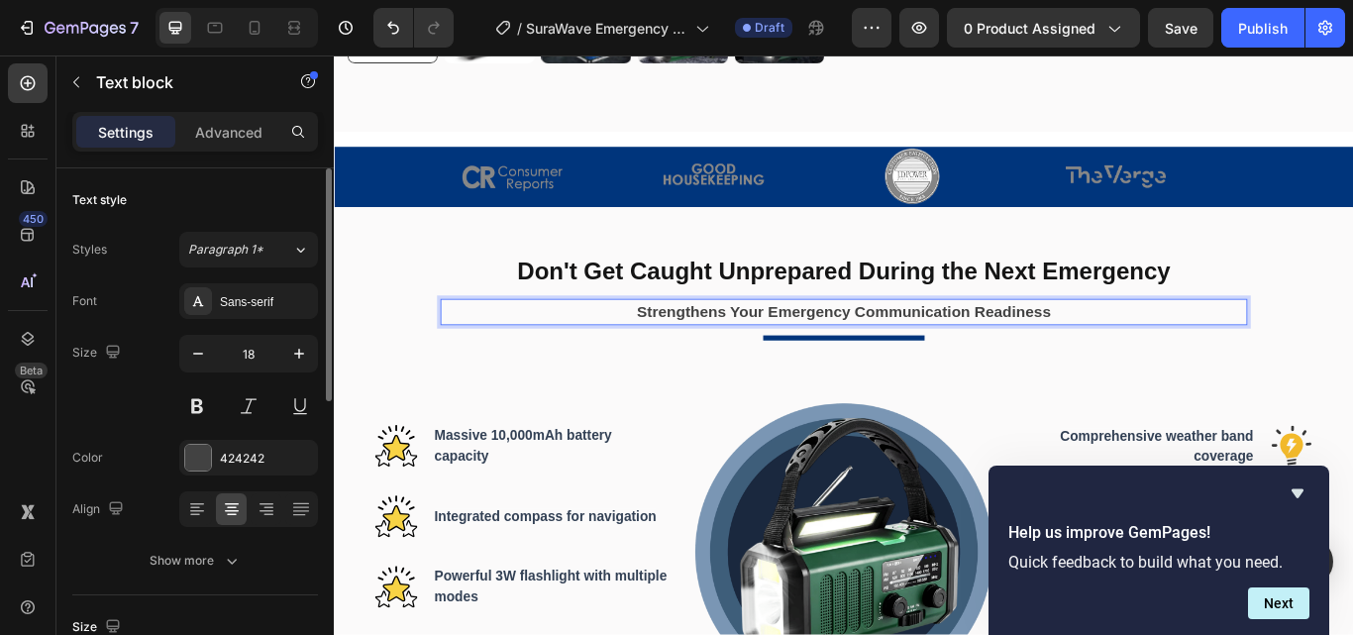
click at [741, 348] on strong "Strengthens Your Emergency Communication Readiness" at bounding box center [927, 355] width 482 height 20
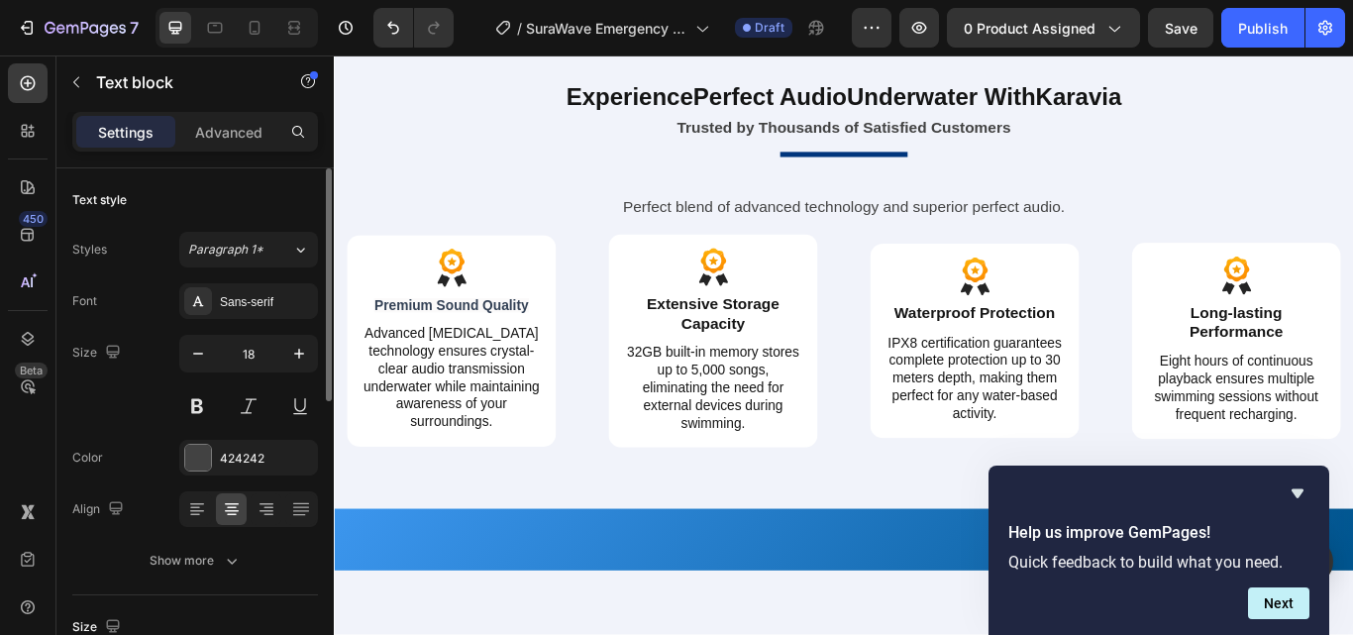
scroll to position [2994, 0]
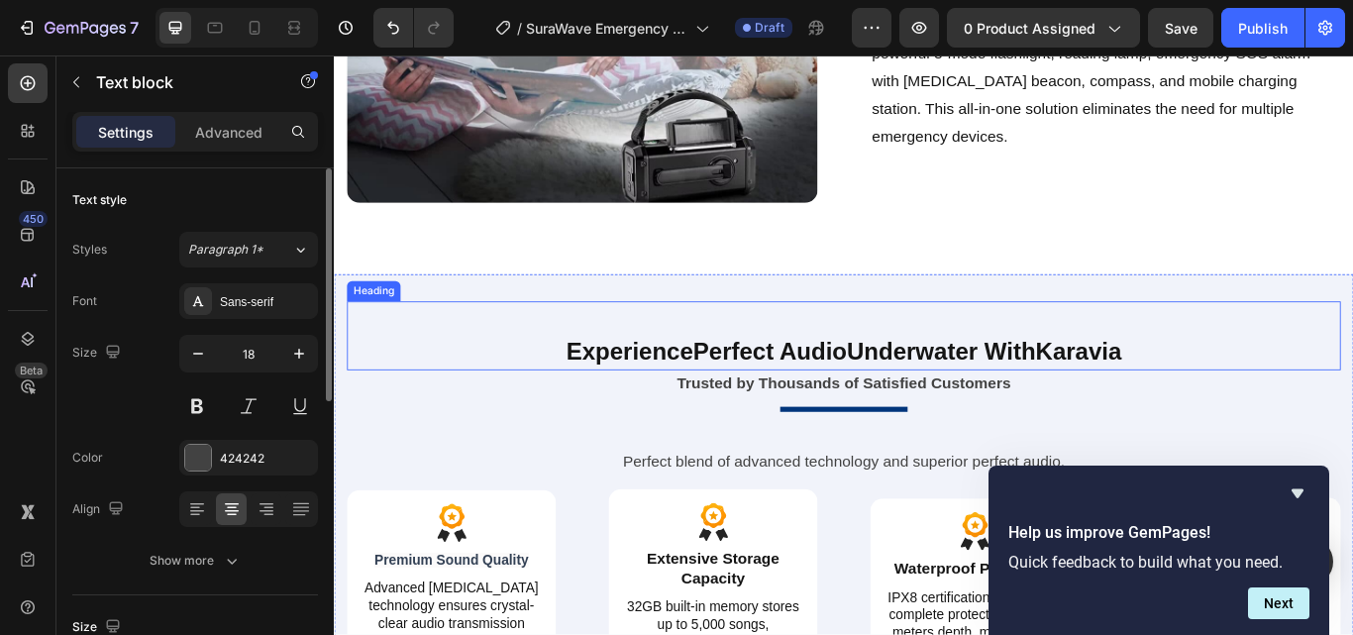
click at [825, 404] on strong "Perfect Audio" at bounding box center [842, 401] width 179 height 31
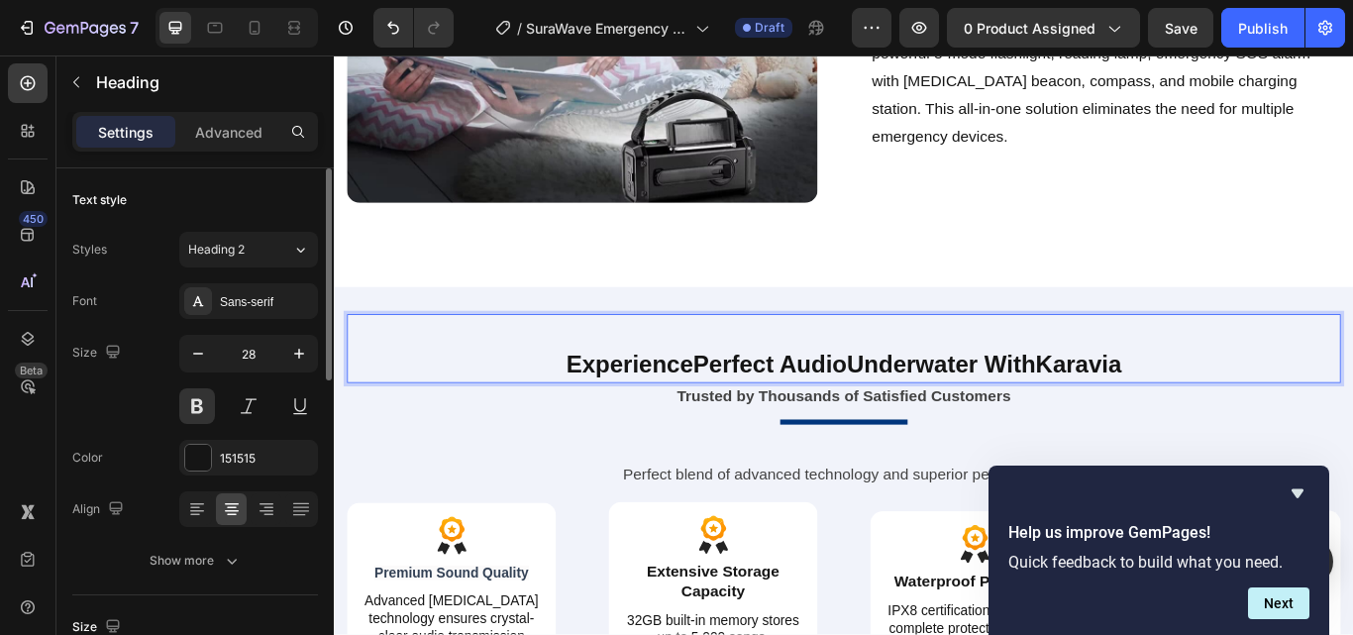
click at [712, 404] on p "Experience Perfect Audio Underwater With Karavia" at bounding box center [928, 417] width 1155 height 36
click at [614, 404] on p "Experience Perfect Audio Underwater With Karavia" at bounding box center [928, 417] width 1155 height 36
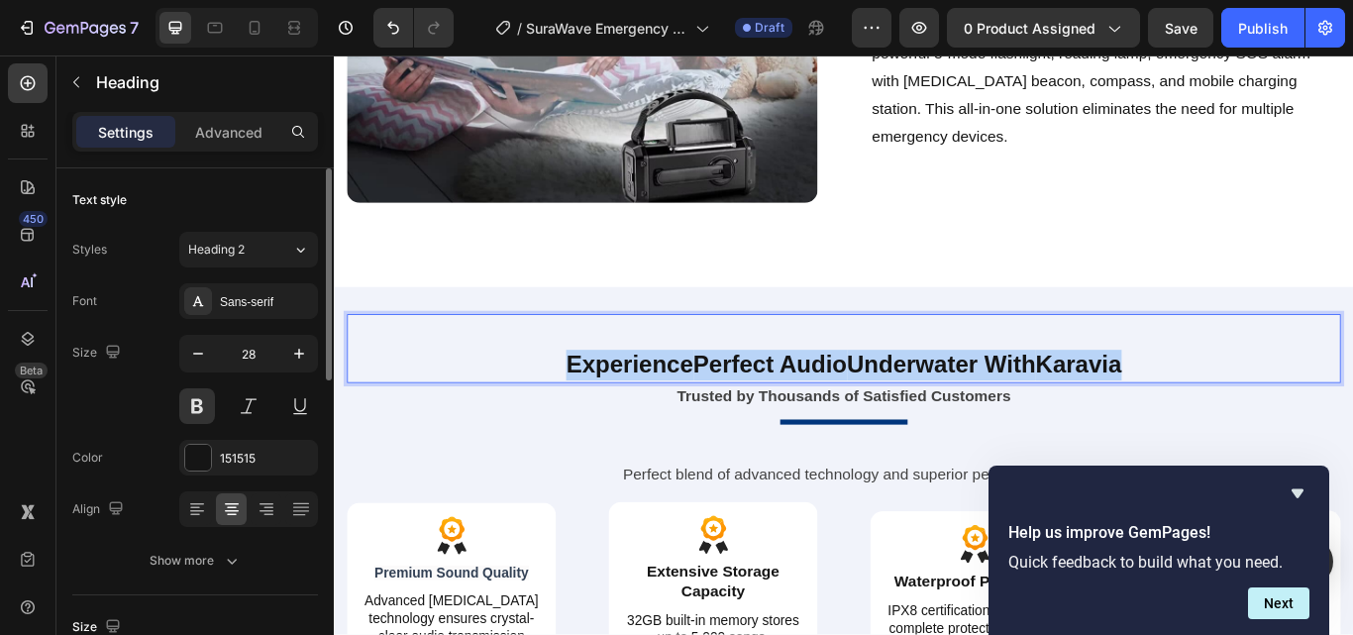
drag, startPoint x: 592, startPoint y: 404, endPoint x: 1253, endPoint y: 403, distance: 660.5
click at [1253, 403] on p "Experience Perfect Audio Underwater With Karavia" at bounding box center [928, 417] width 1155 height 36
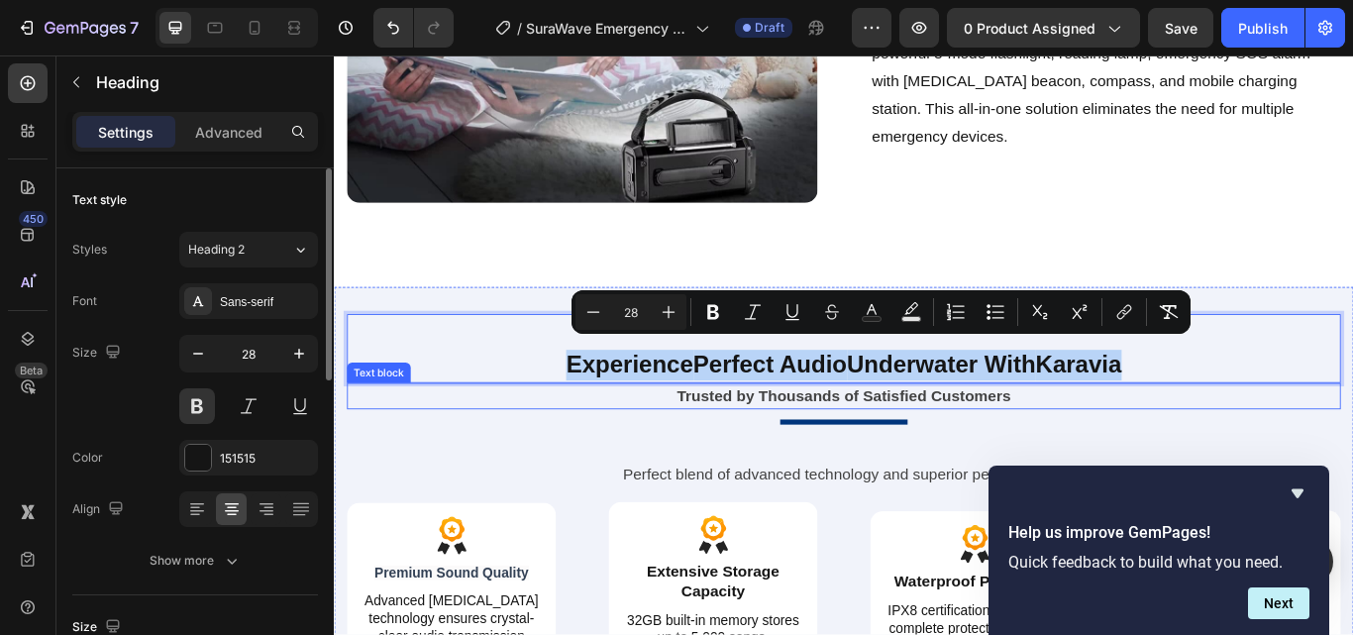
copy p "Experience Perfect Audio Underwater With Karavia"
click at [700, 405] on p "Experience Perfect Audio Underwater With Karavia" at bounding box center [928, 417] width 1155 height 36
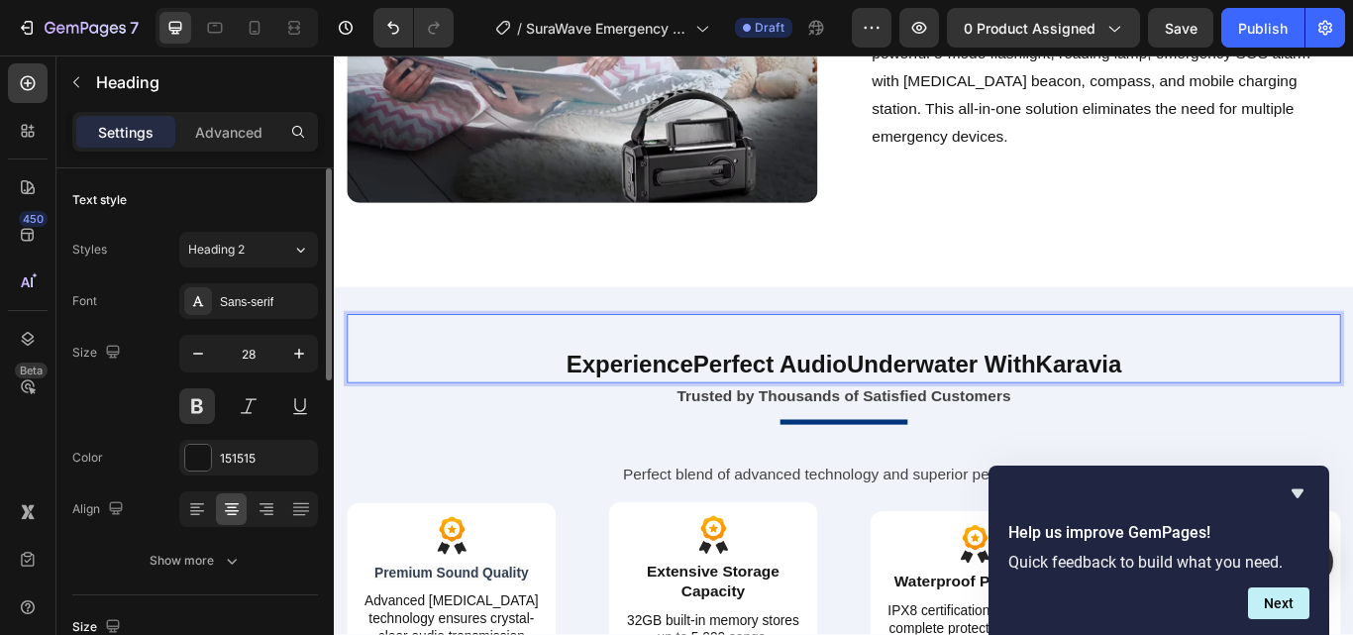
click at [655, 405] on p "Experience Perfect Audio Underwater With Karavia" at bounding box center [928, 417] width 1155 height 36
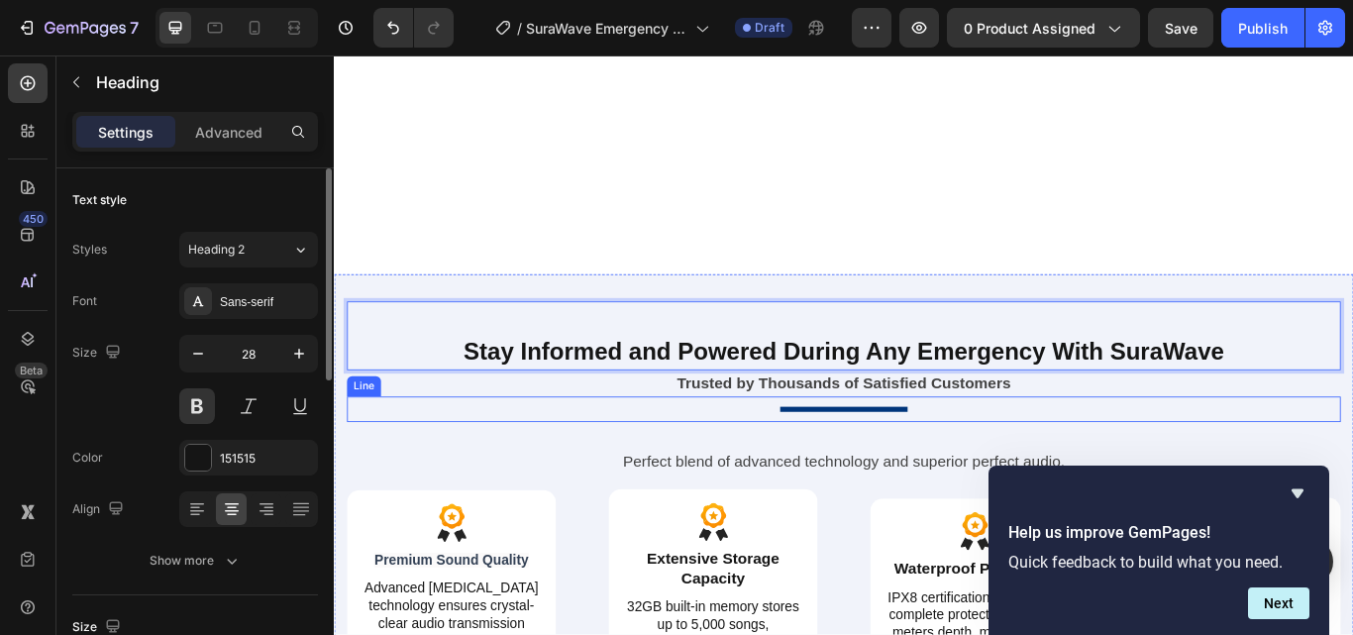
scroll to position [3291, 0]
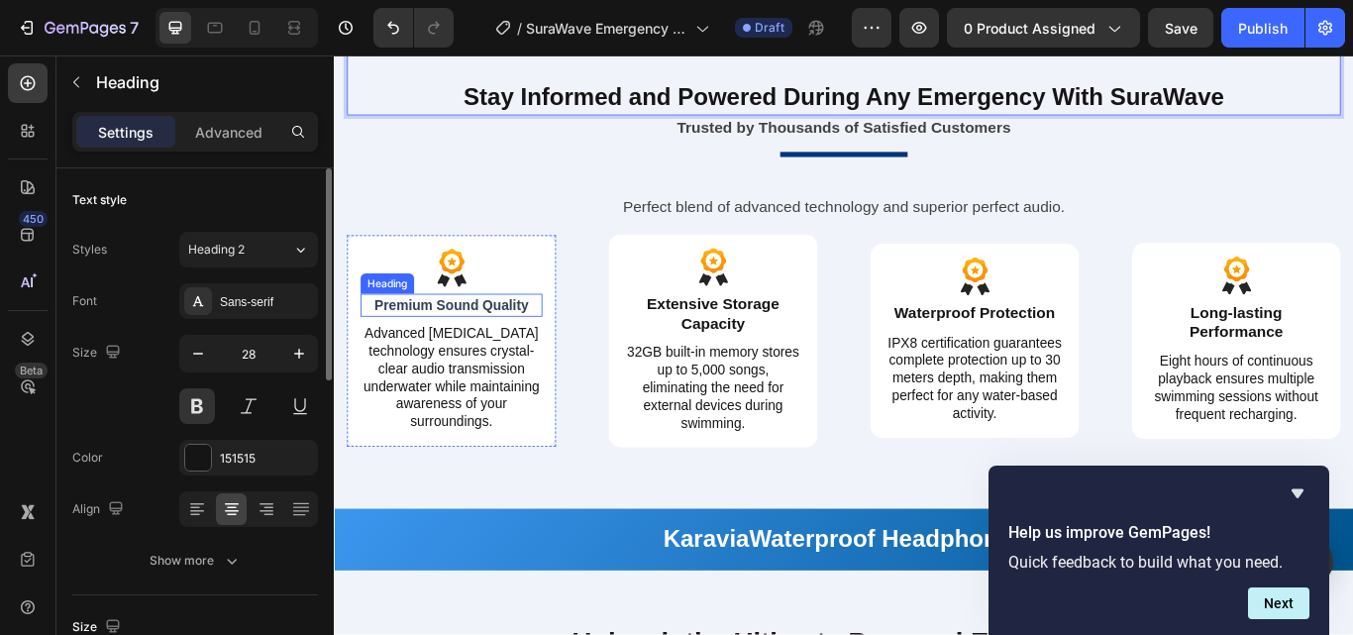
click at [483, 346] on span "Premium Sound Quality" at bounding box center [469, 347] width 179 height 17
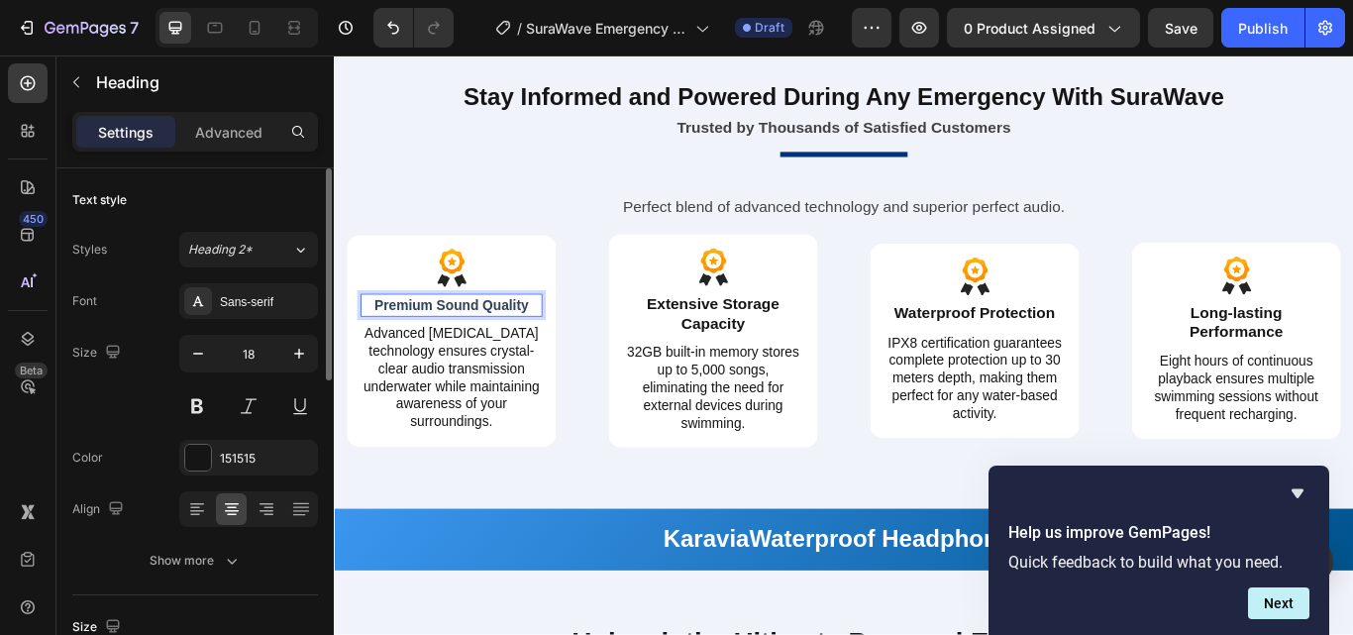
click at [408, 345] on span "Premium Sound Quality" at bounding box center [469, 347] width 179 height 17
click at [455, 398] on p "Advanced [MEDICAL_DATA] technology ensures crystal-clear audio transmission und…" at bounding box center [470, 432] width 208 height 124
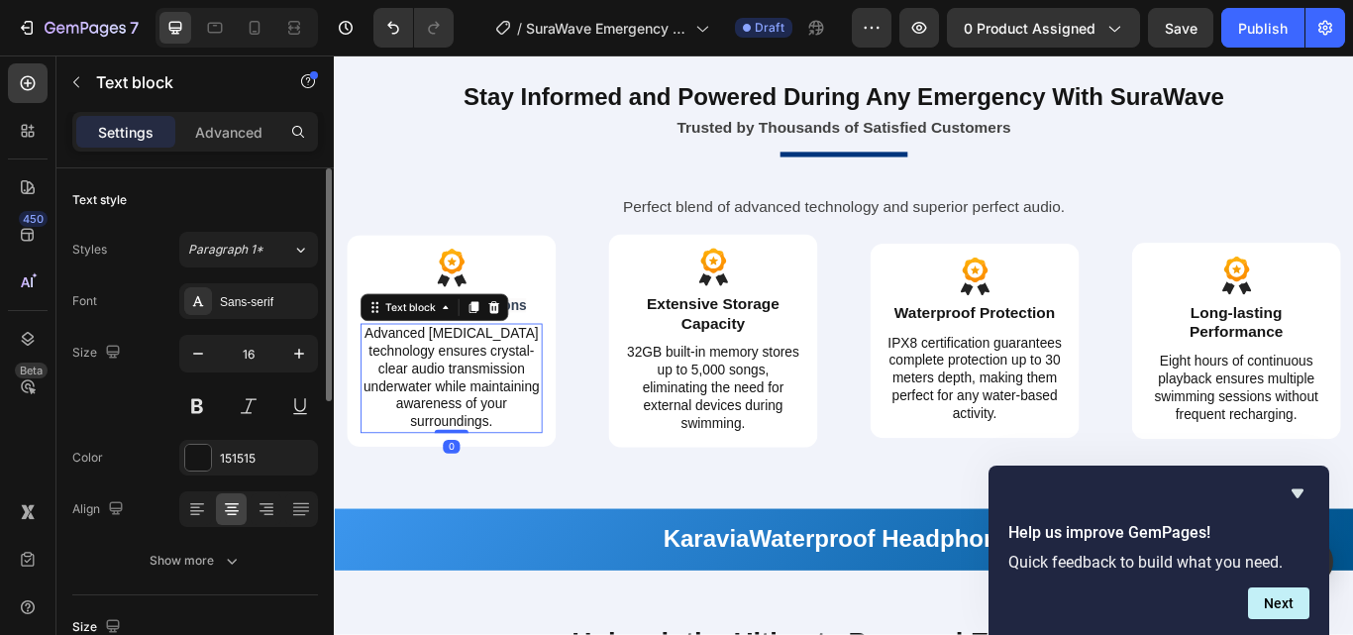
click at [411, 384] on p "Advanced [MEDICAL_DATA] technology ensures crystal-clear audio transmission und…" at bounding box center [470, 432] width 208 height 124
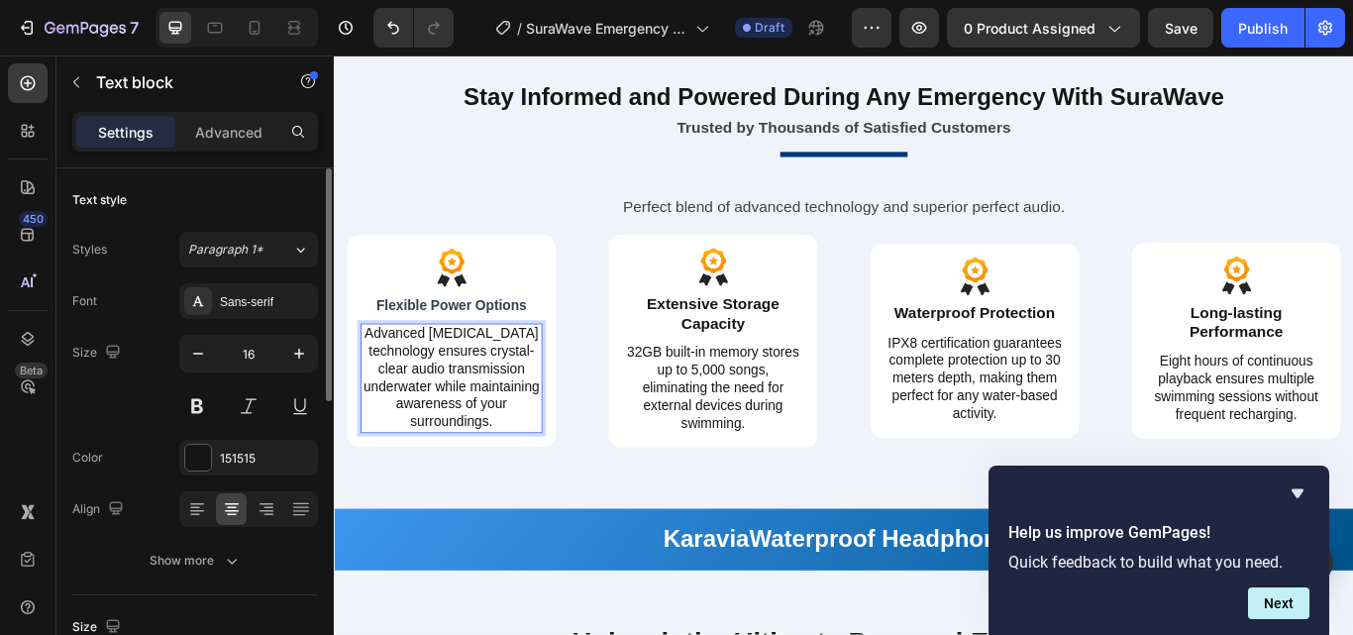
scroll to position [3312, 0]
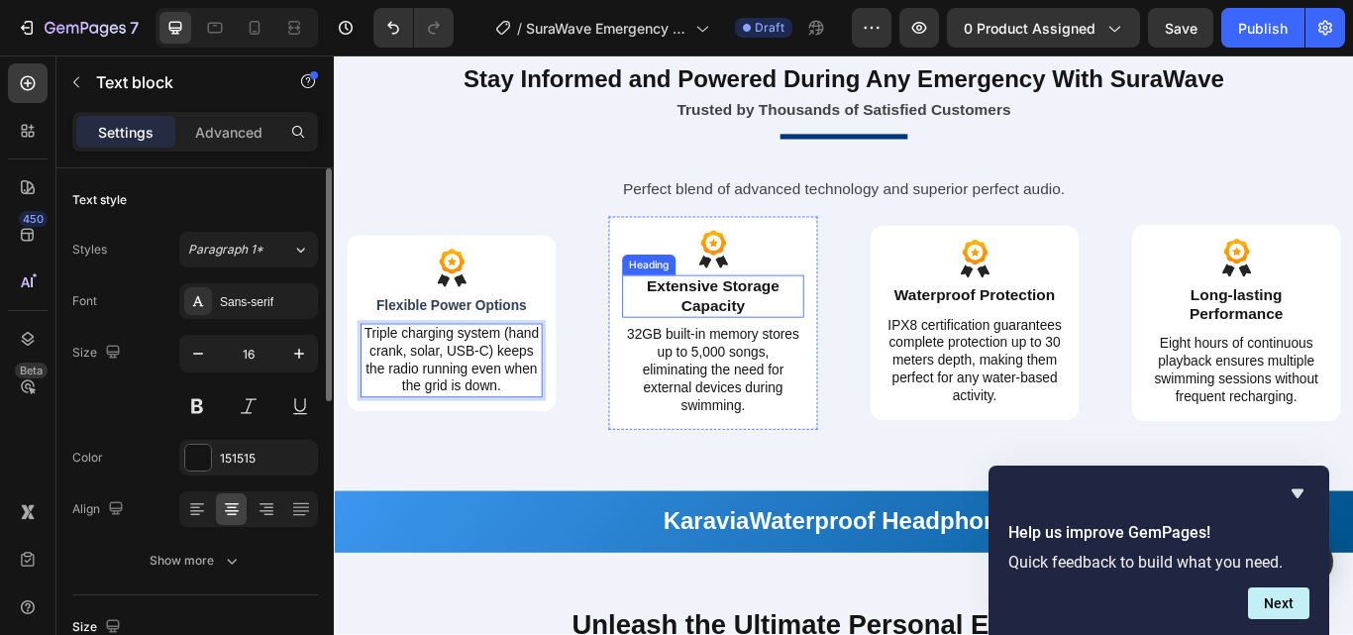
click at [756, 335] on h2 "Extensive Storage Capacity" at bounding box center [775, 337] width 212 height 50
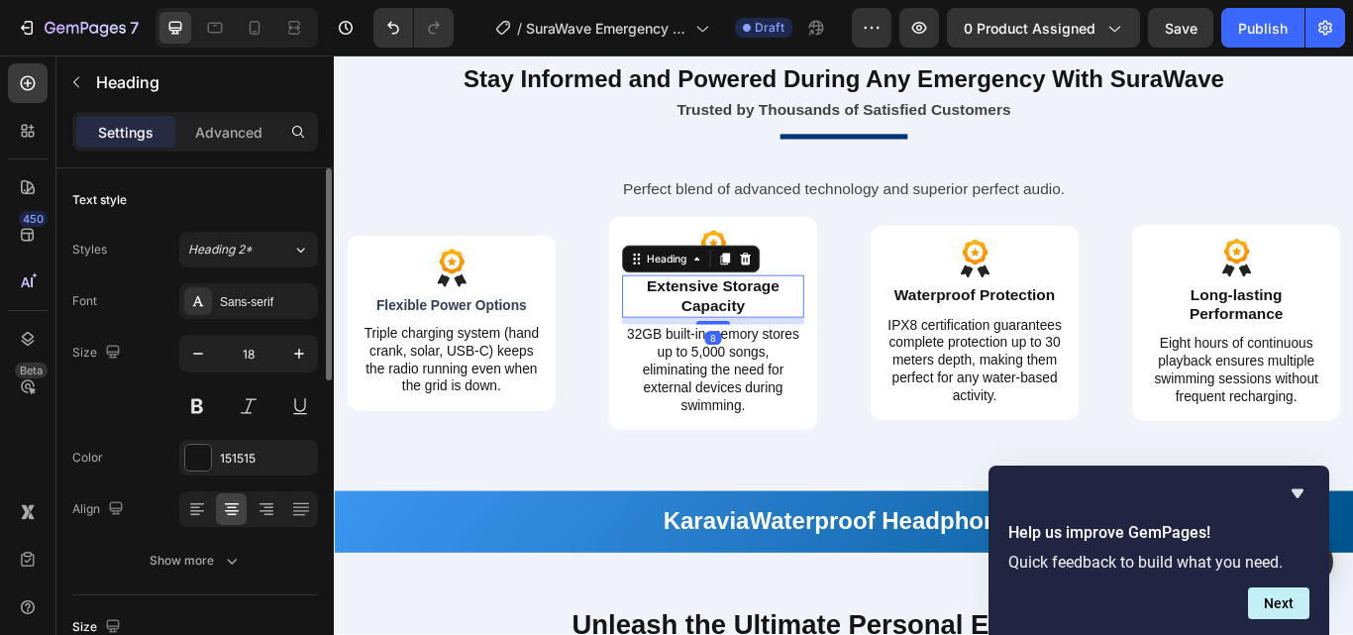
click at [743, 336] on h2 "Extensive Storage Capacity" at bounding box center [775, 337] width 212 height 50
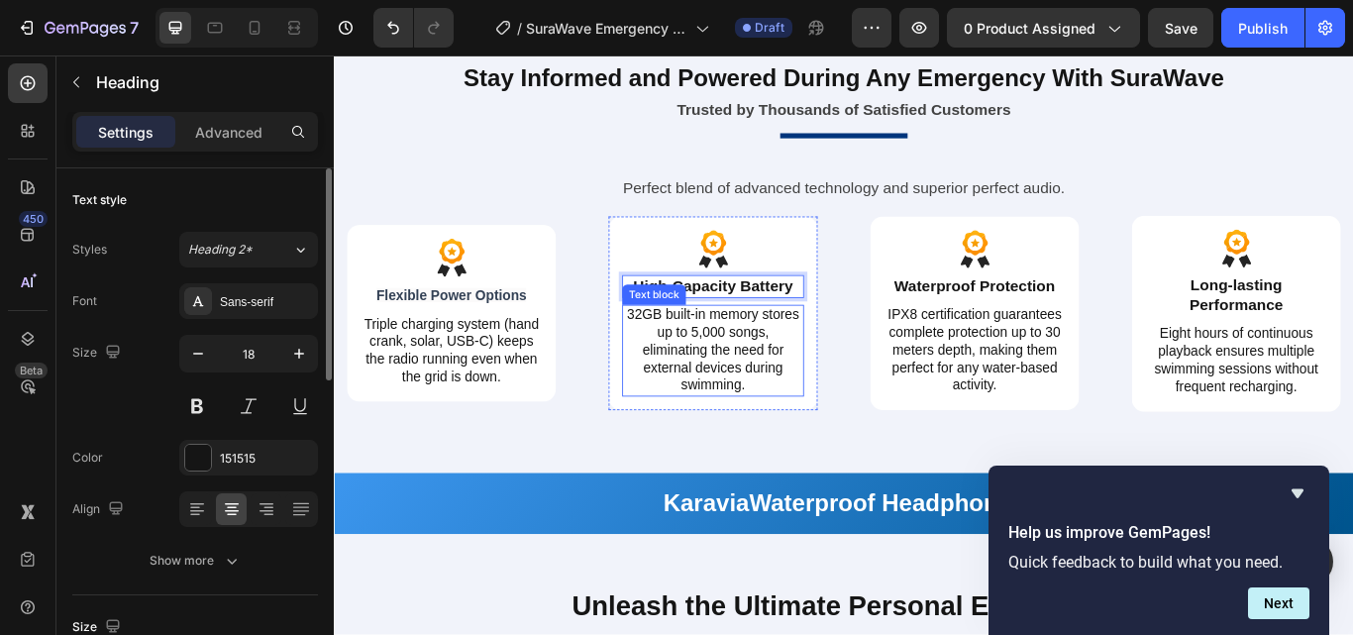
click at [757, 359] on p "32GB built-in memory stores up to 5,000 songs, eliminating the need for externa…" at bounding box center [775, 400] width 208 height 103
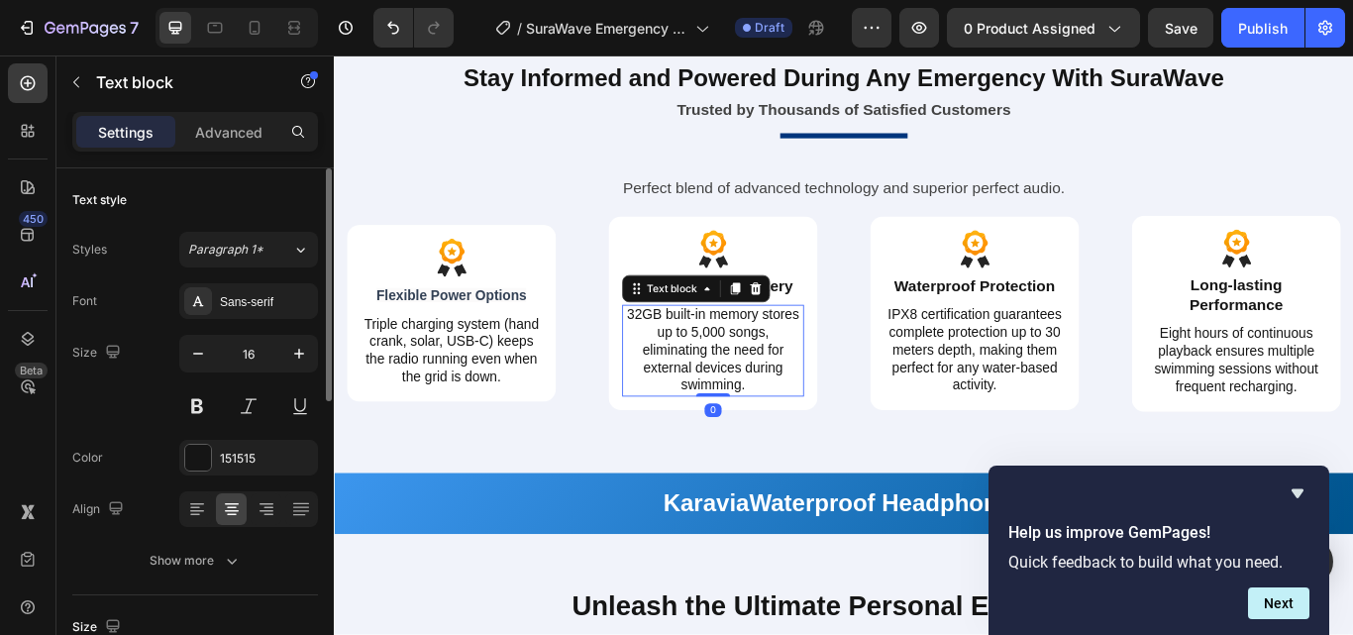
click at [726, 362] on p "32GB built-in memory stores up to 5,000 songs, eliminating the need for externa…" at bounding box center [775, 400] width 208 height 103
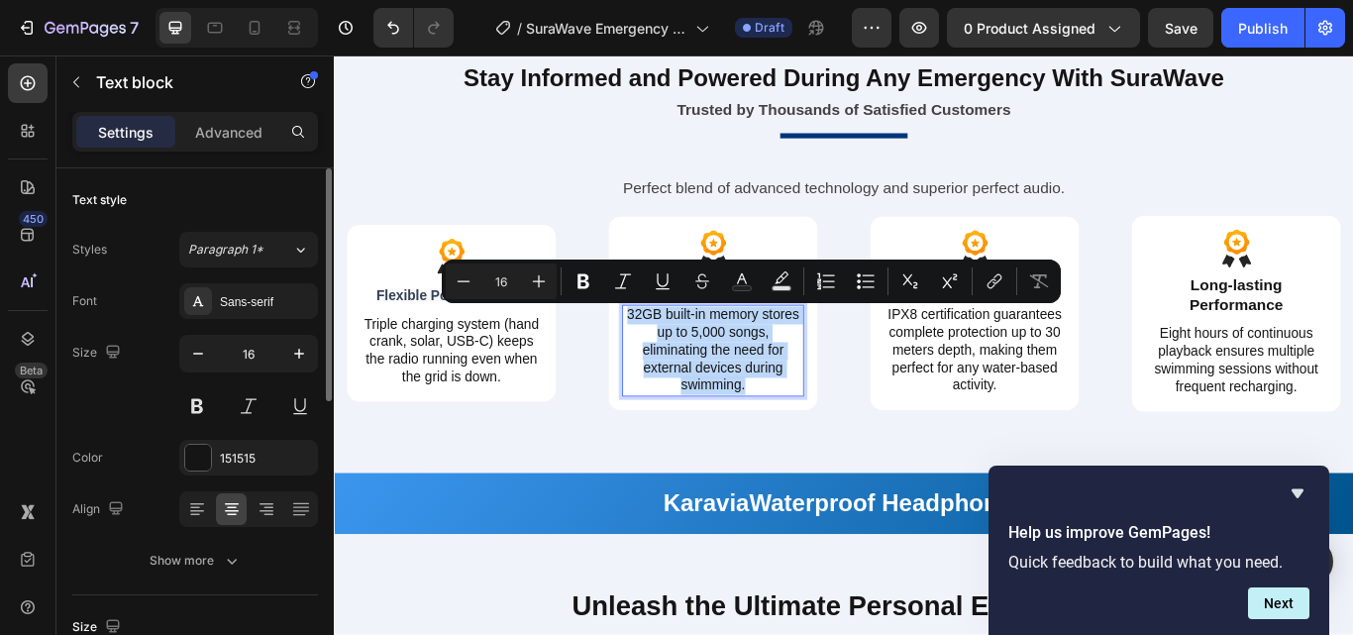
scroll to position [3324, 0]
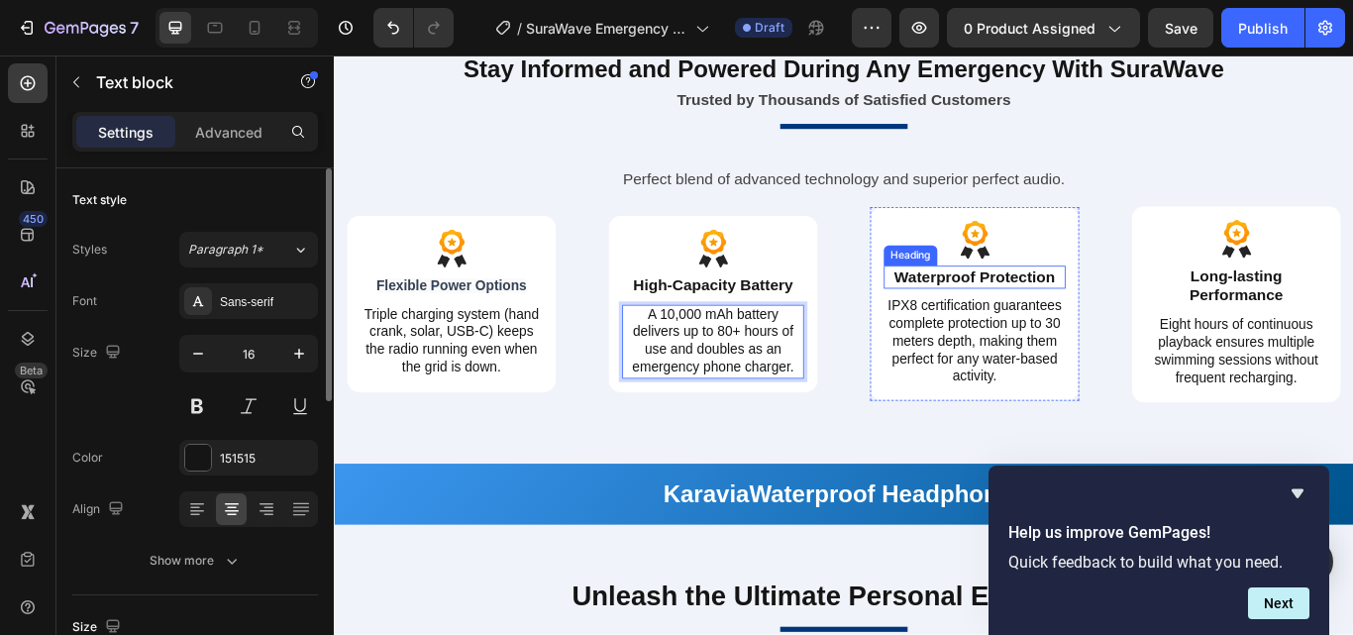
click at [1022, 313] on h2 "Waterproof Protection" at bounding box center [1080, 314] width 212 height 27
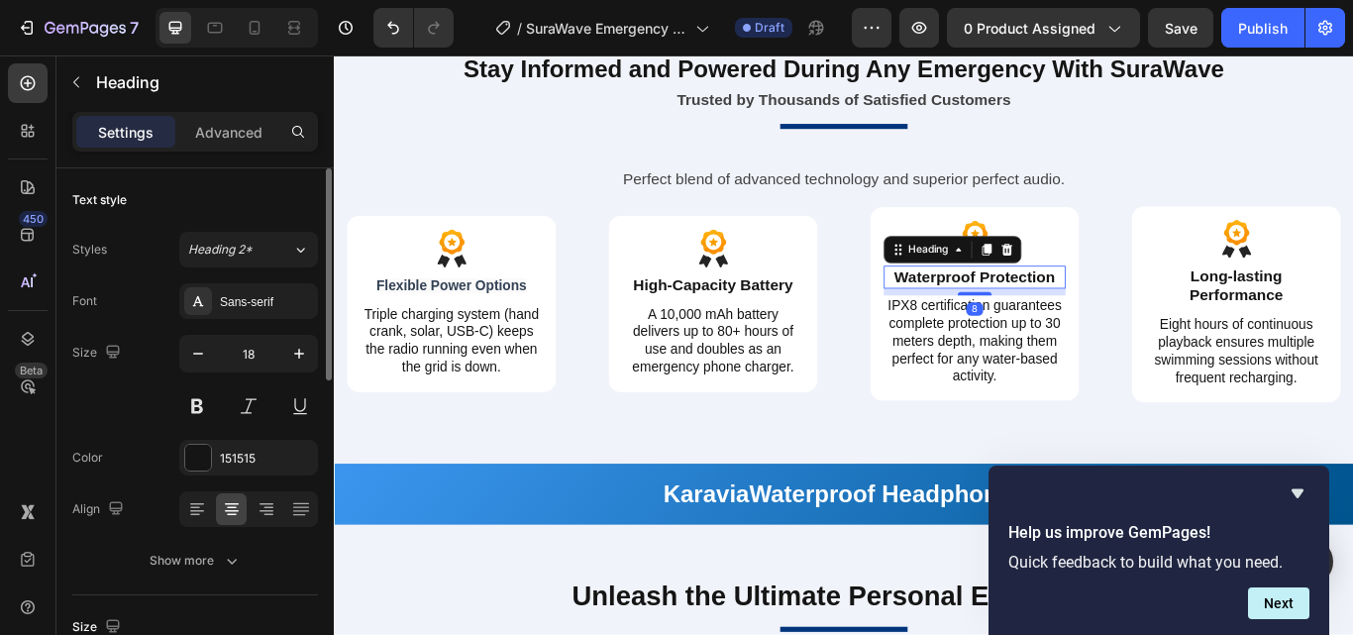
click at [1004, 308] on h2 "Waterproof Protection" at bounding box center [1080, 314] width 212 height 27
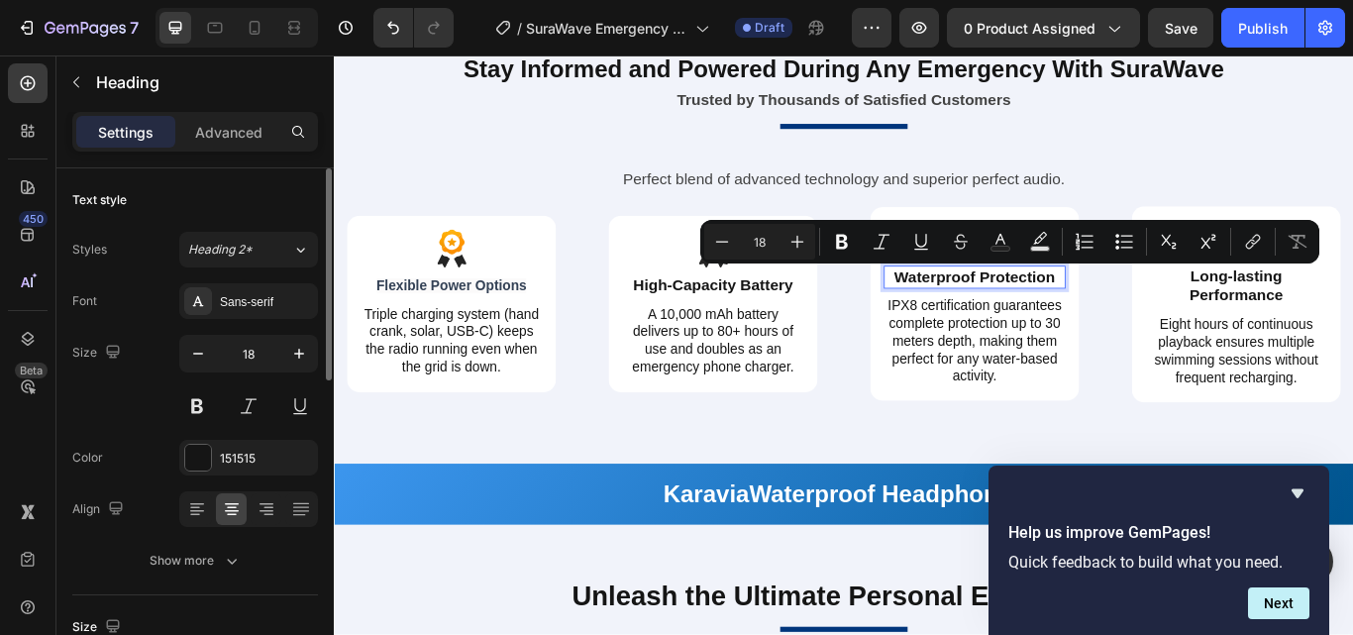
scroll to position [3323, 0]
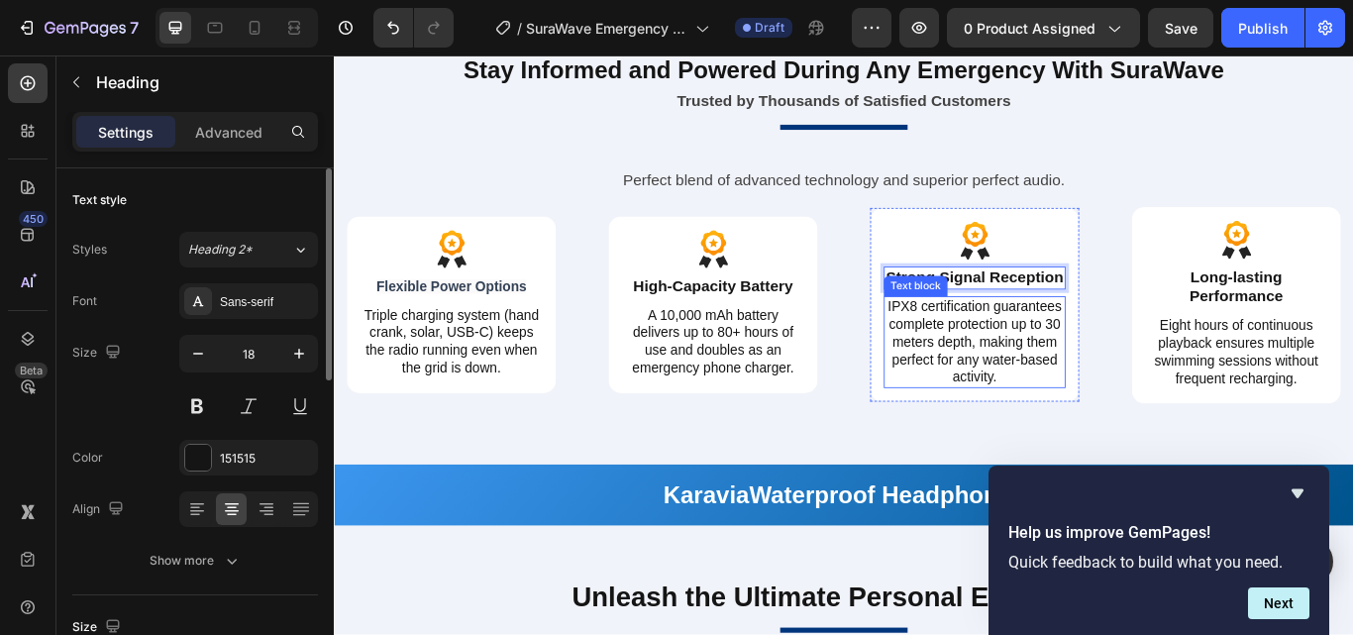
click at [1059, 375] on p "IPX8 certification guarantees complete protection up to 30 meters depth, making…" at bounding box center [1080, 390] width 208 height 103
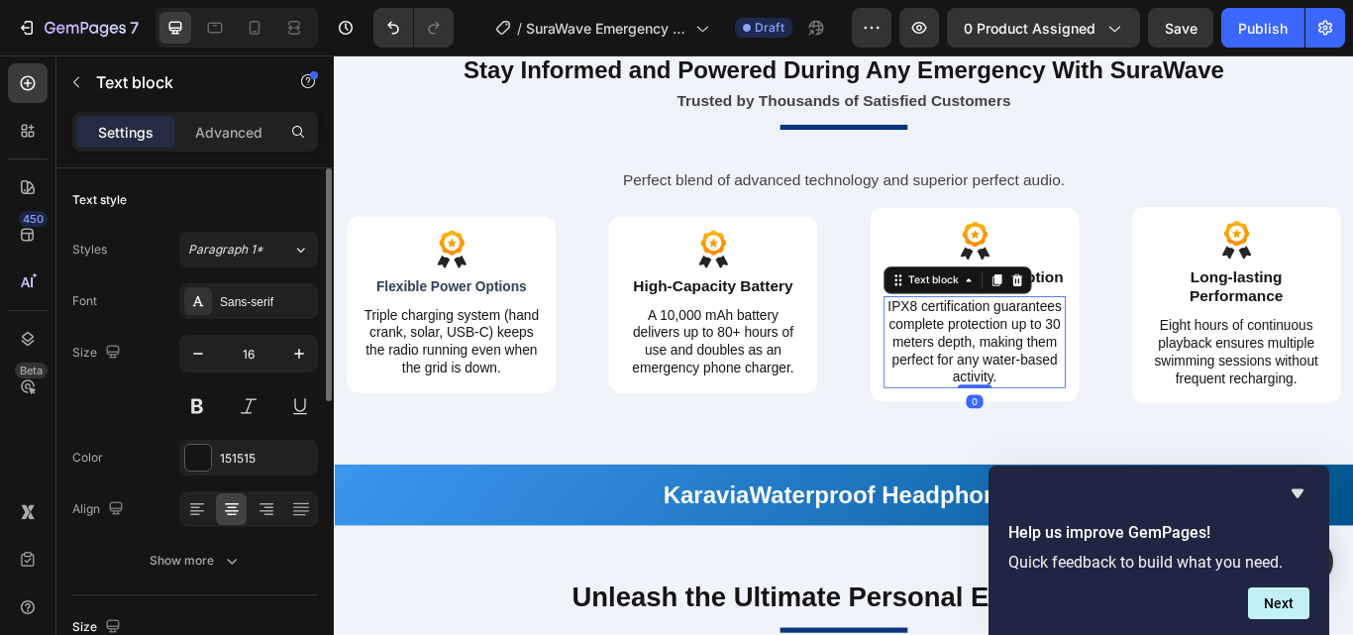
click at [1036, 378] on p "IPX8 certification guarantees complete protection up to 30 meters depth, making…" at bounding box center [1080, 390] width 208 height 103
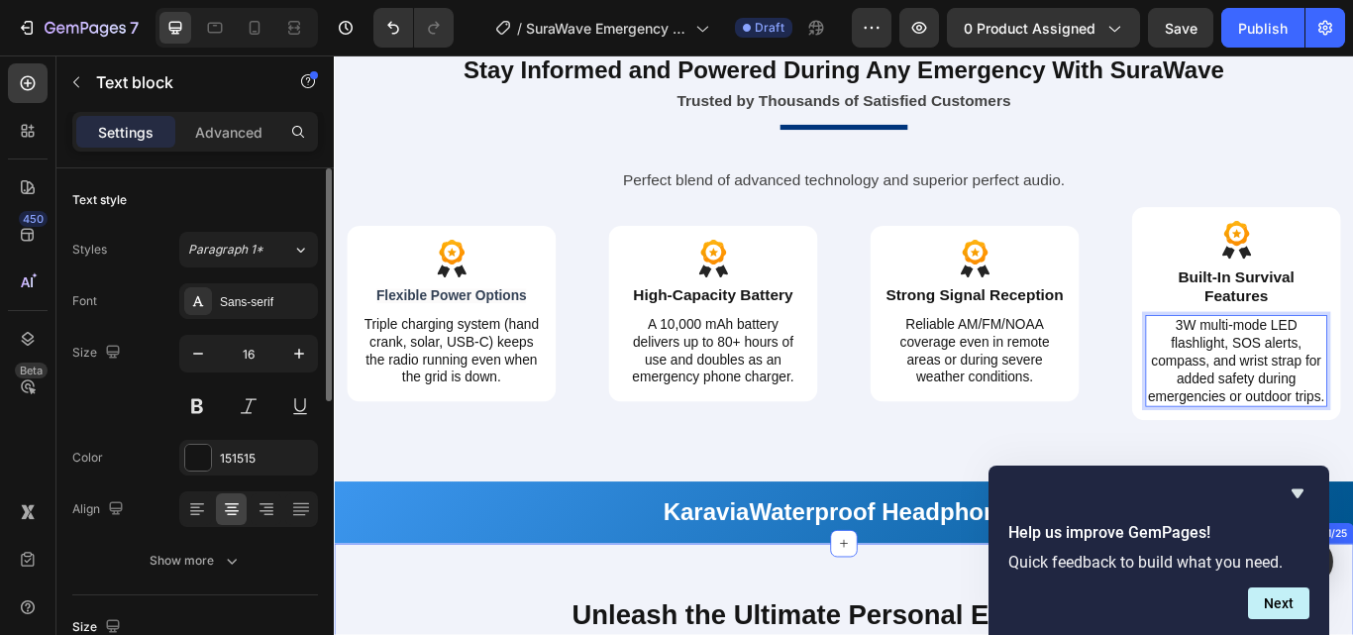
scroll to position [3620, 0]
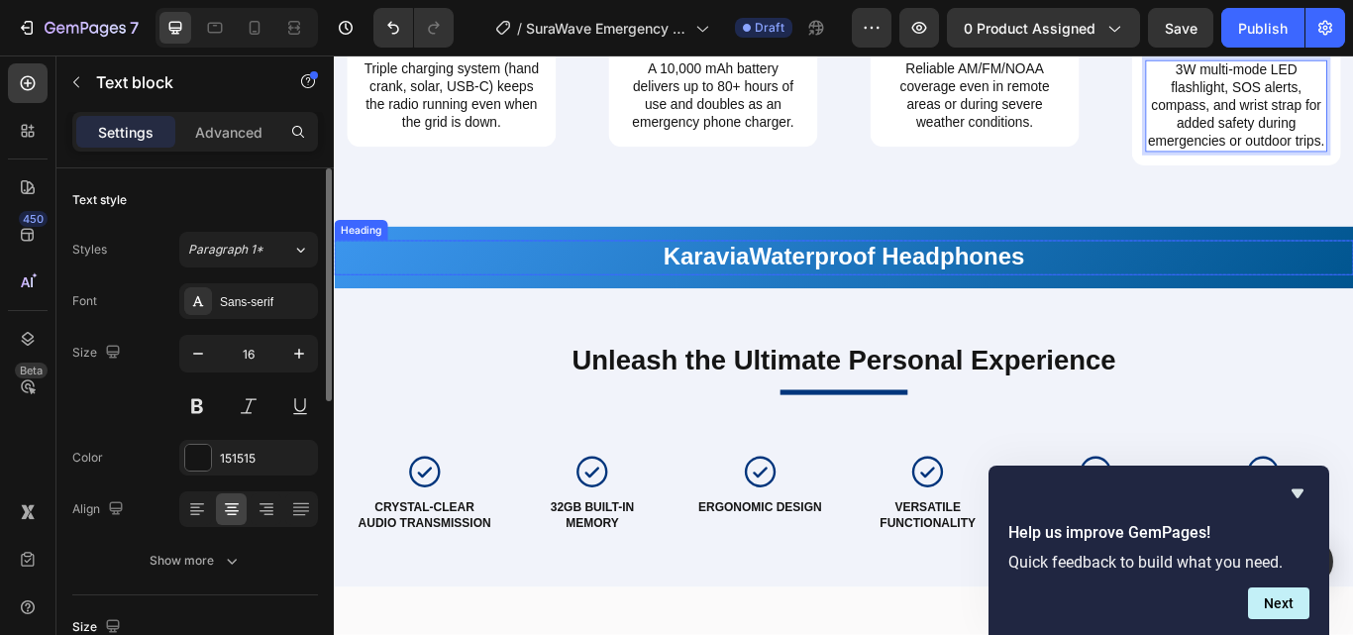
click at [754, 306] on strong "Karavia" at bounding box center [767, 290] width 100 height 31
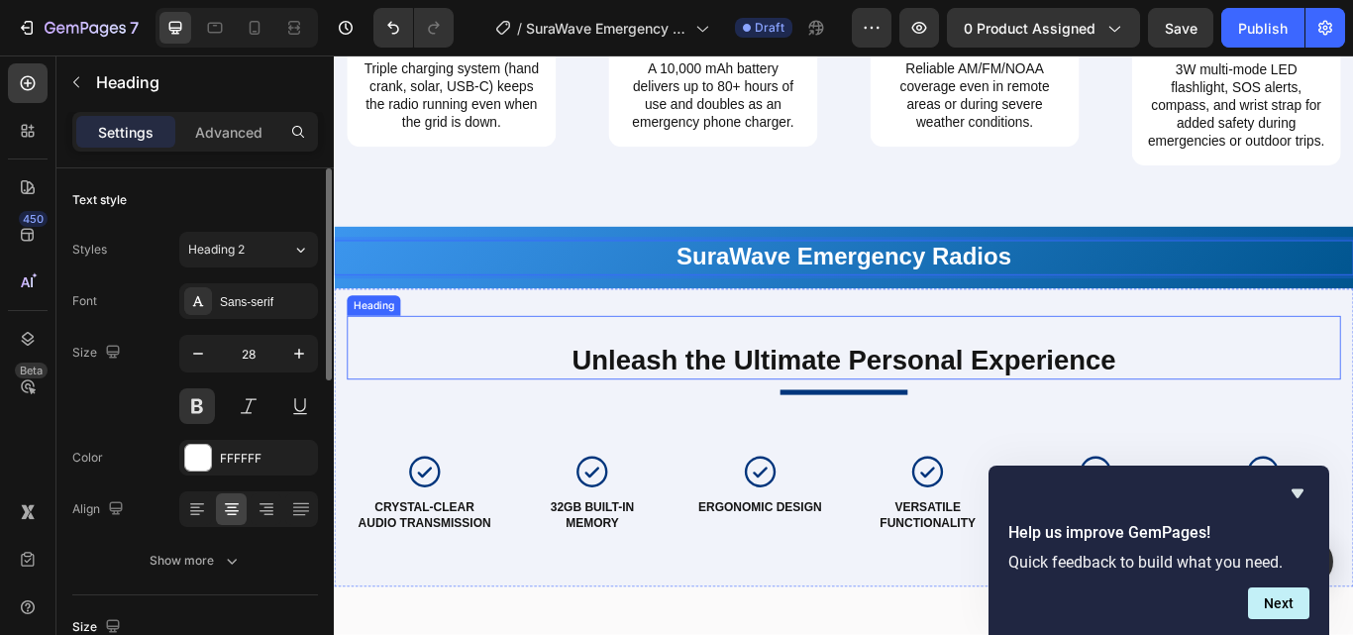
click at [706, 435] on h2 "Unleash the Ultimate Personal Experience" at bounding box center [928, 412] width 1159 height 46
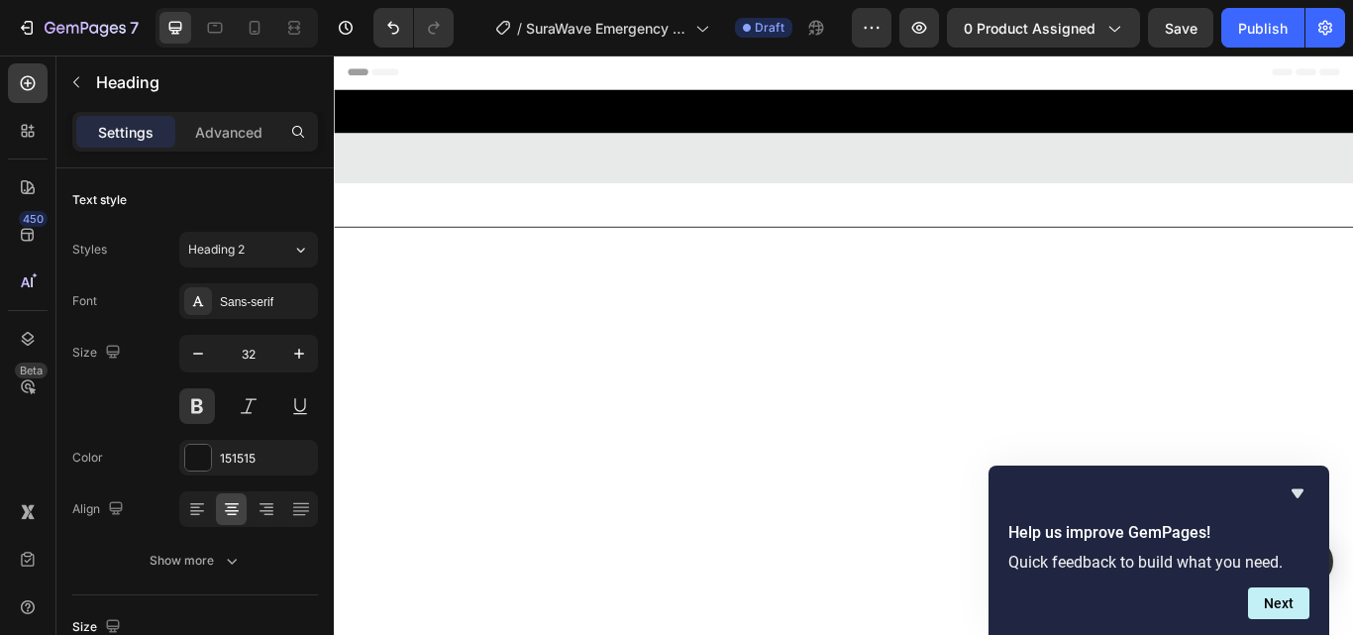
scroll to position [3620, 0]
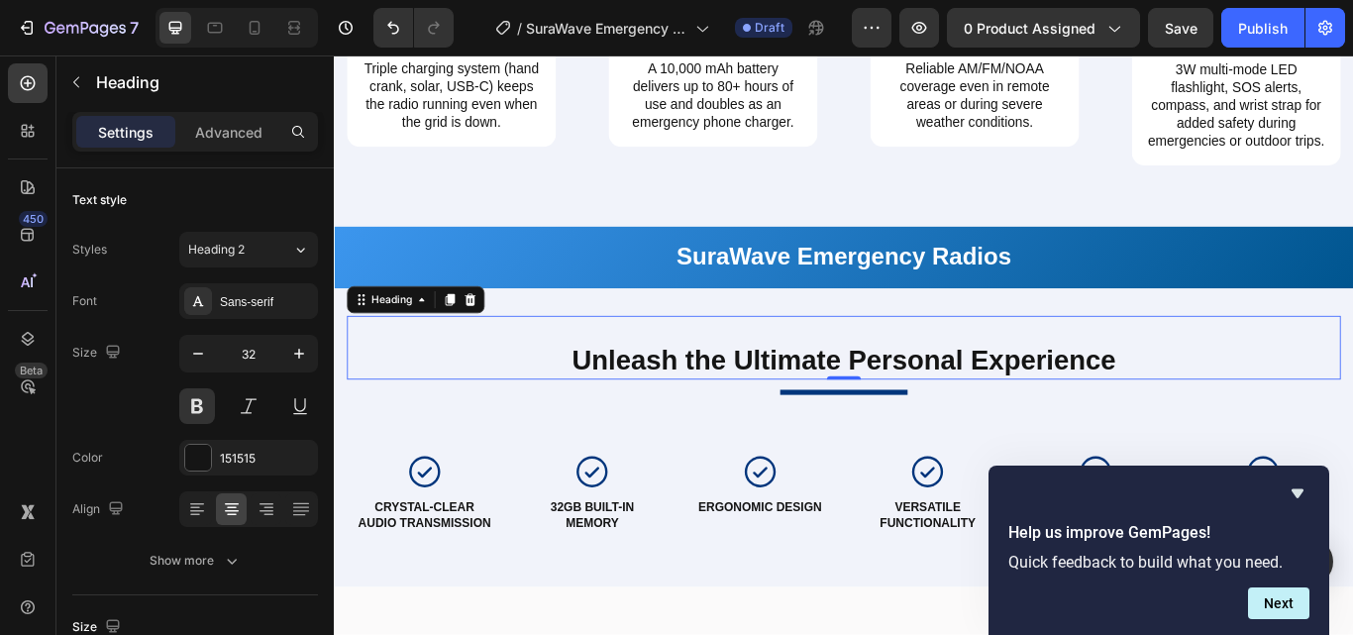
click at [1169, 429] on h2 "Unleash the Ultimate Personal Experience" at bounding box center [928, 412] width 1159 height 46
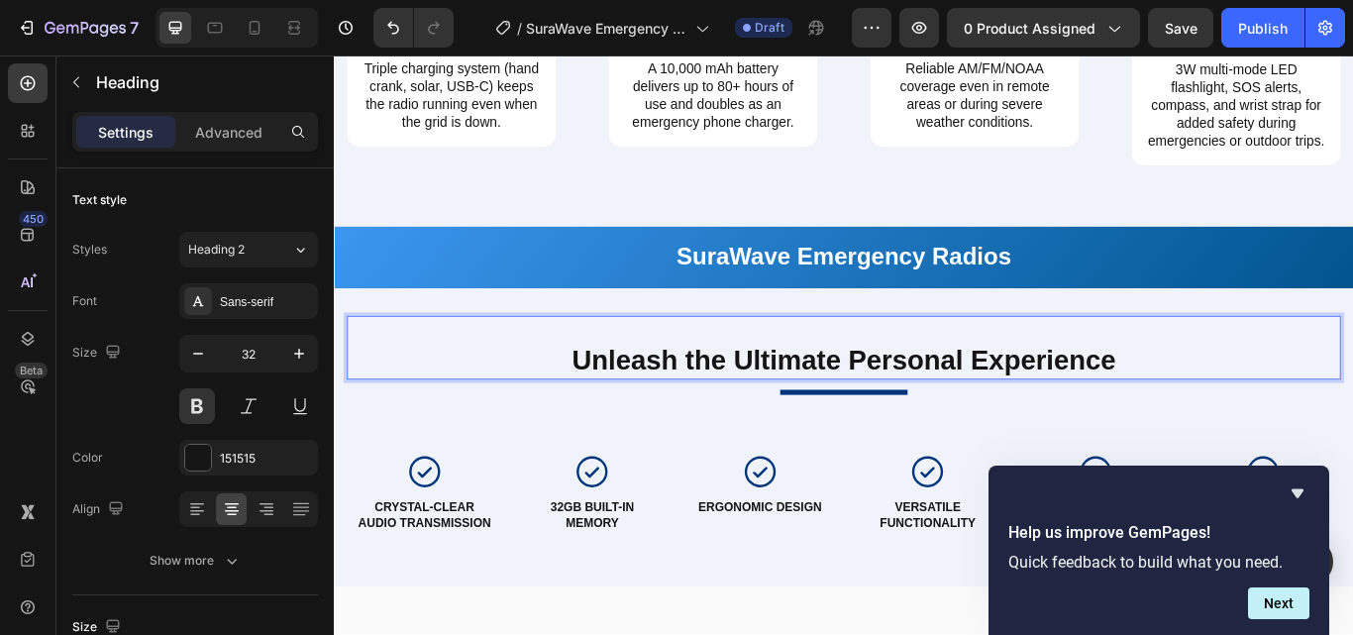
click at [616, 433] on p "Unleash the Ultimate Personal Experience" at bounding box center [928, 412] width 1155 height 42
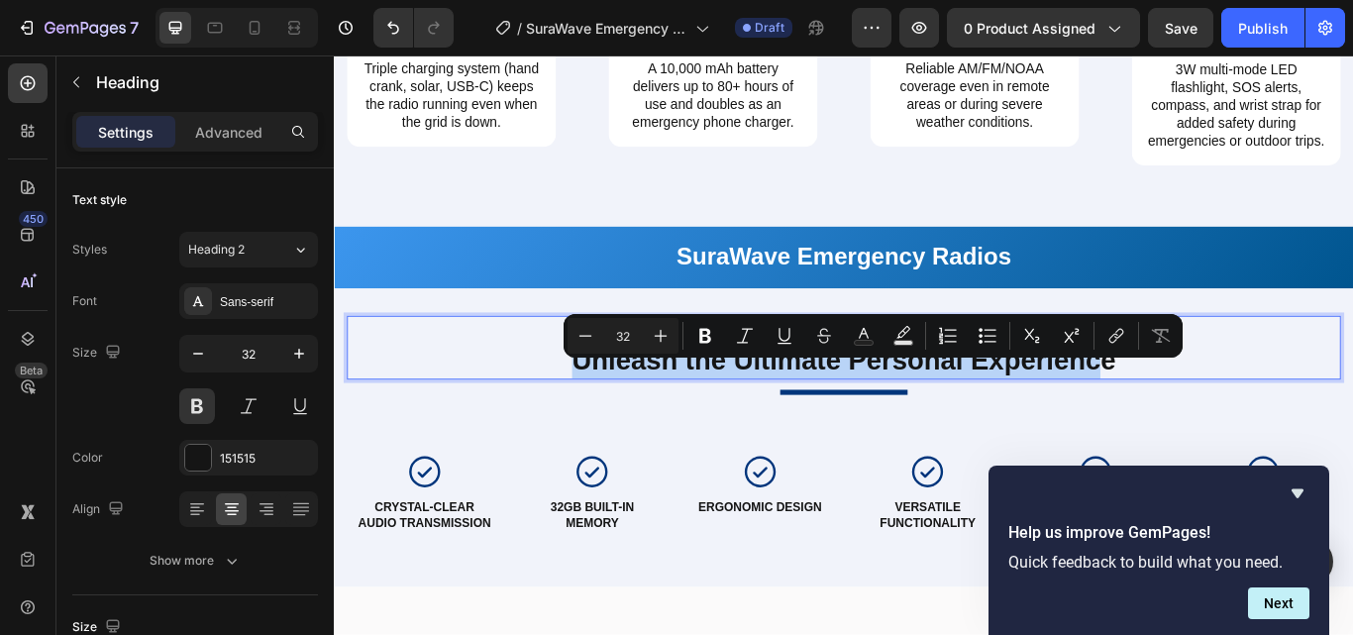
drag, startPoint x: 614, startPoint y: 422, endPoint x: 1227, endPoint y: 428, distance: 613.0
click at [1227, 428] on p "Unleash the Ultimate Personal Experience" at bounding box center [928, 412] width 1155 height 42
click at [790, 433] on p "Unleash the Ultimate Personal Experience" at bounding box center [928, 412] width 1155 height 42
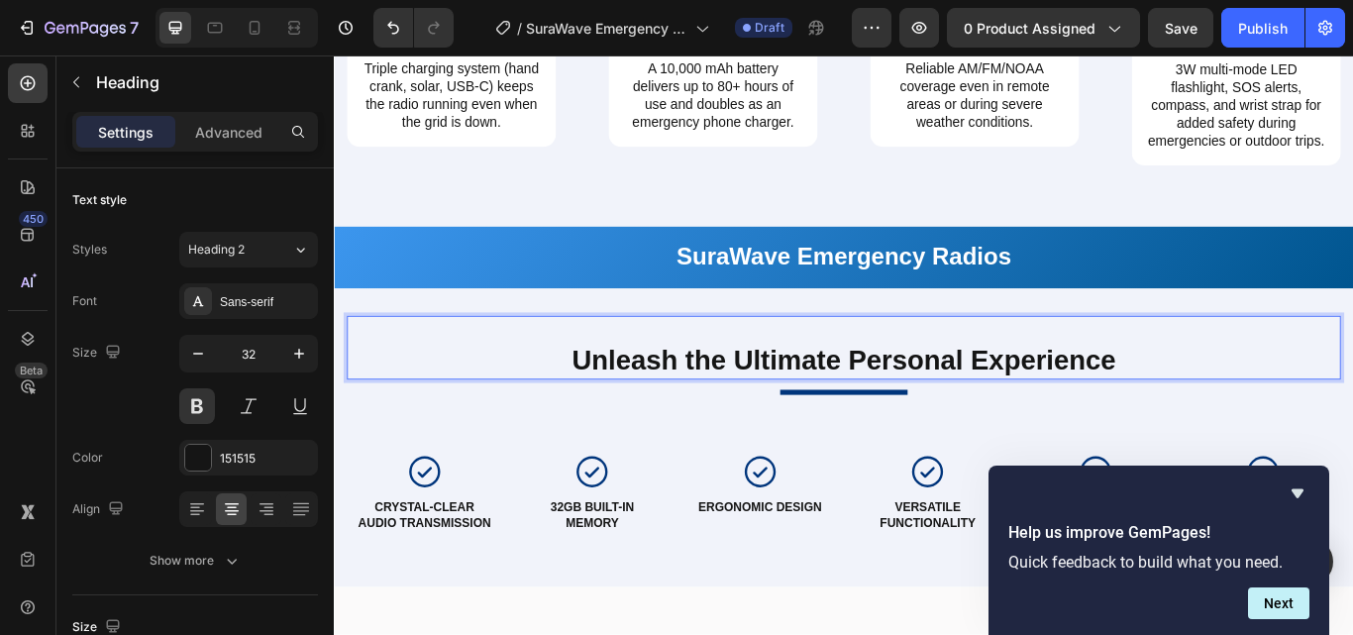
click at [721, 430] on p "Unleash the Ultimate Personal Experience" at bounding box center [928, 412] width 1155 height 42
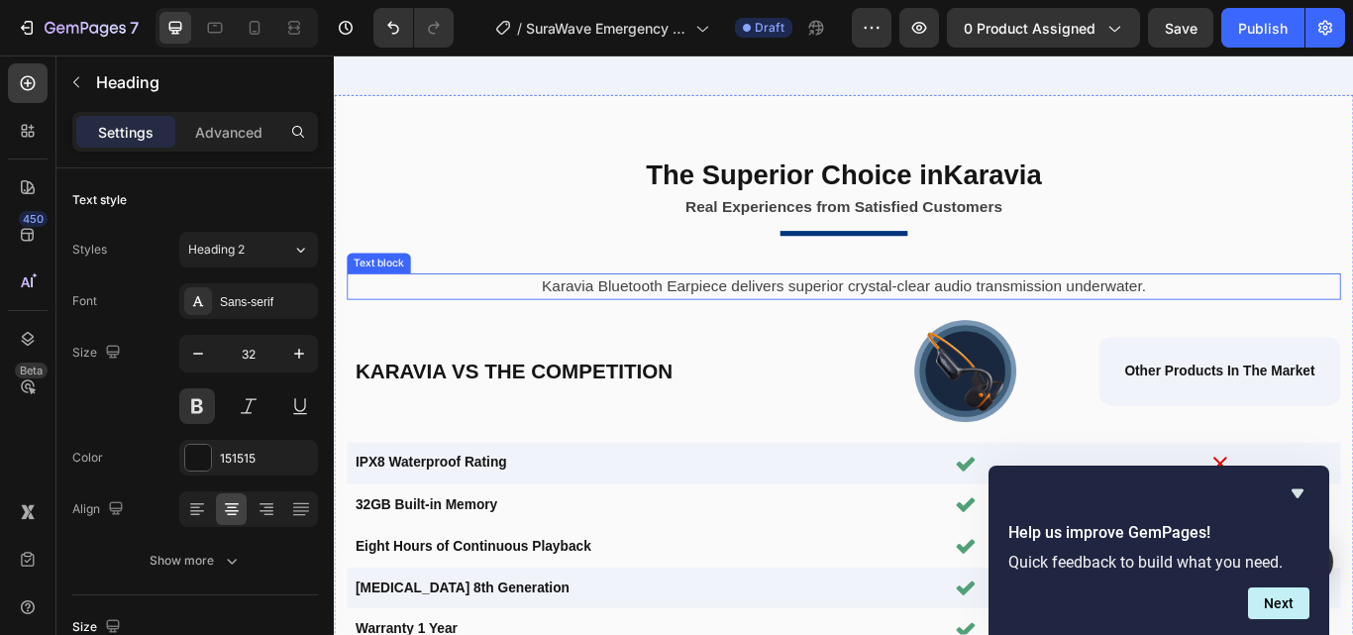
scroll to position [3917, 0]
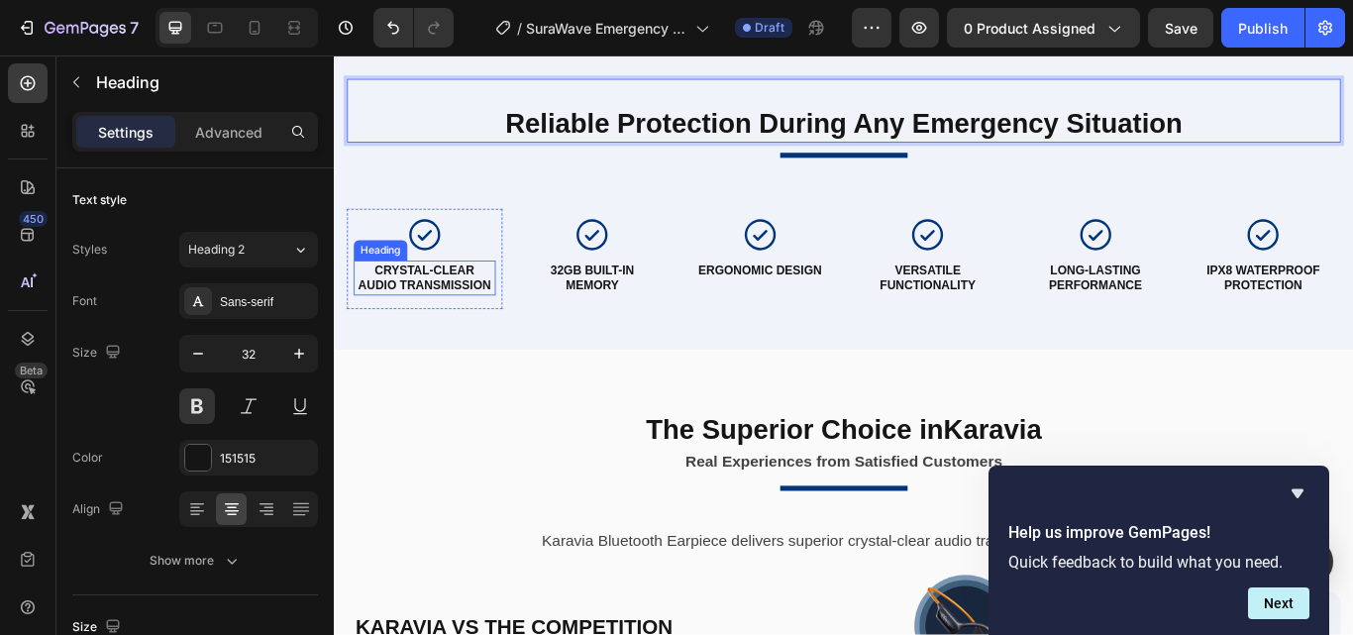
click at [420, 323] on strong "Crystal-clear Audio Transmission" at bounding box center [438, 315] width 154 height 34
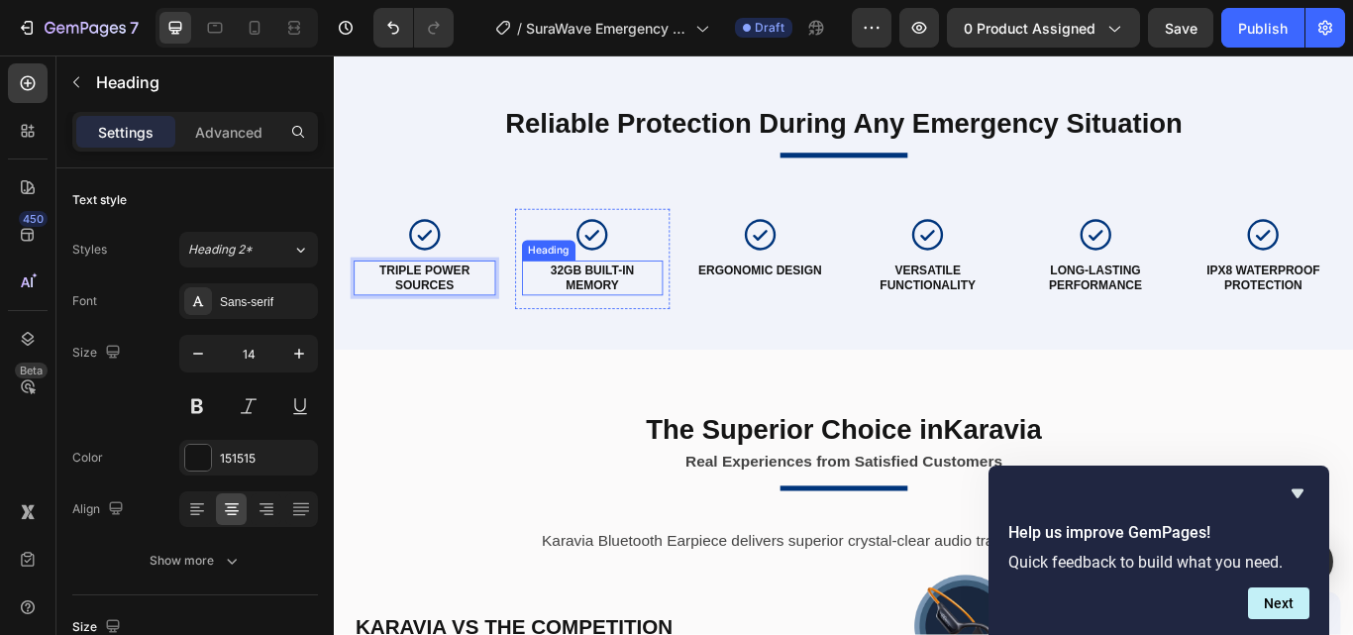
click at [649, 316] on strong "32GB Built-in Memory" at bounding box center [634, 315] width 98 height 34
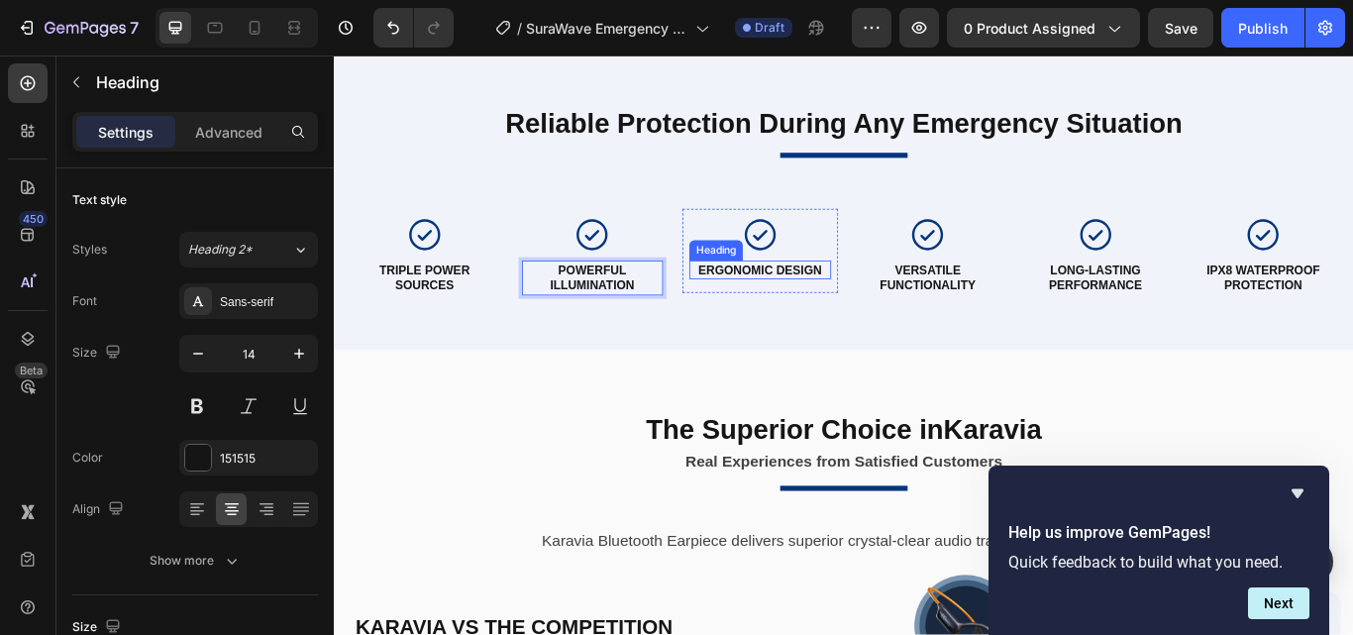
click at [859, 295] on h2 "Ergonomic Design" at bounding box center [830, 306] width 165 height 22
click at [798, 302] on strong "Ergonomic Design" at bounding box center [830, 306] width 144 height 16
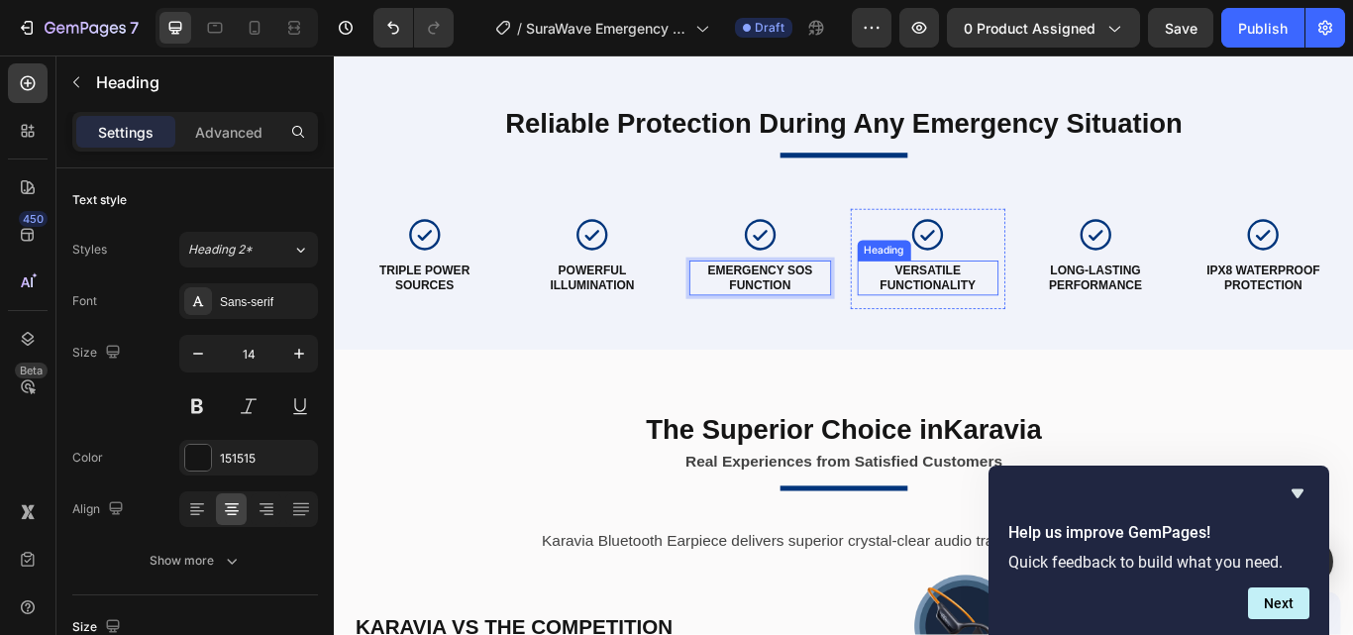
click at [998, 313] on strong "VERSATILE FUNCTIONALITY" at bounding box center [1025, 315] width 112 height 34
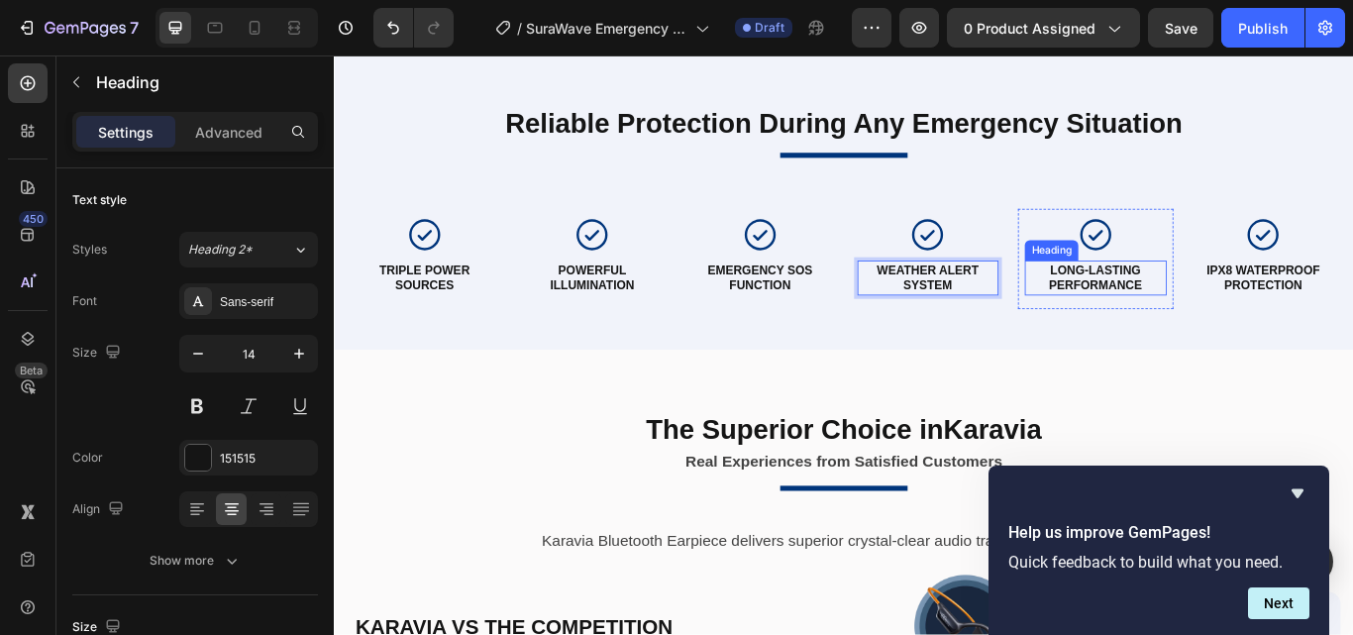
click at [1185, 315] on strong "LONG-LASTING PERFORMANCE" at bounding box center [1220, 315] width 109 height 34
click at [1172, 308] on strong "LONG-LASTING PERFORMANCE" at bounding box center [1220, 315] width 109 height 34
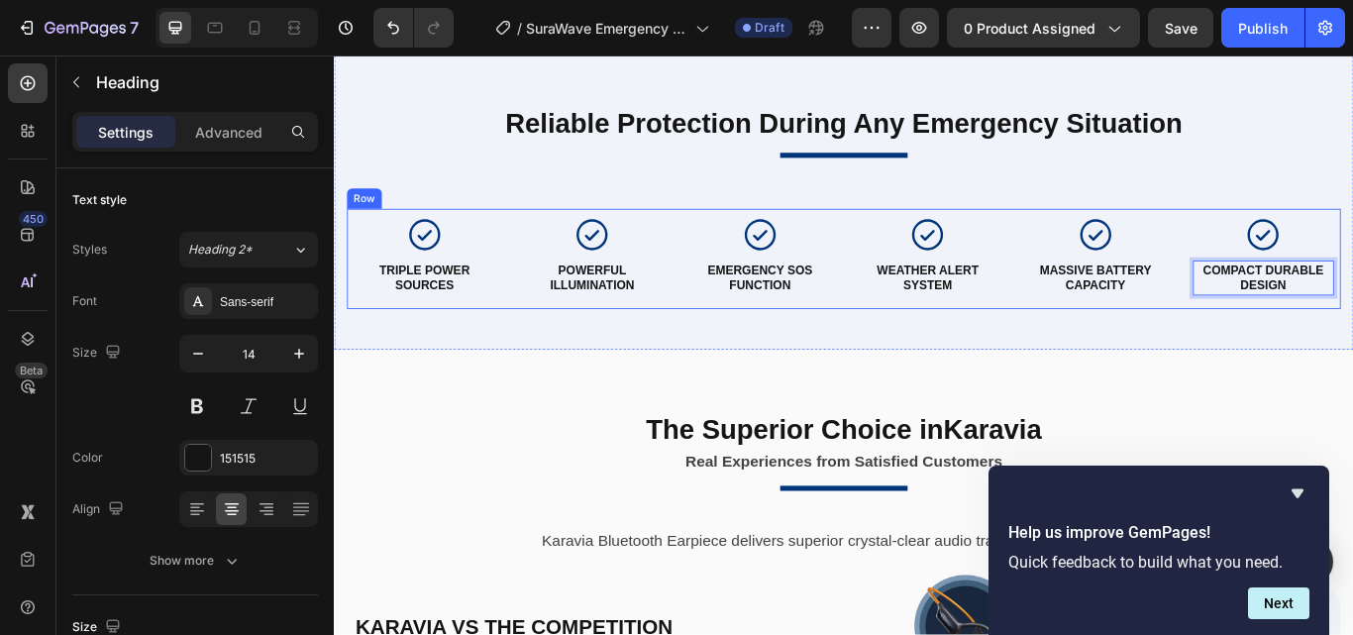
scroll to position [4214, 0]
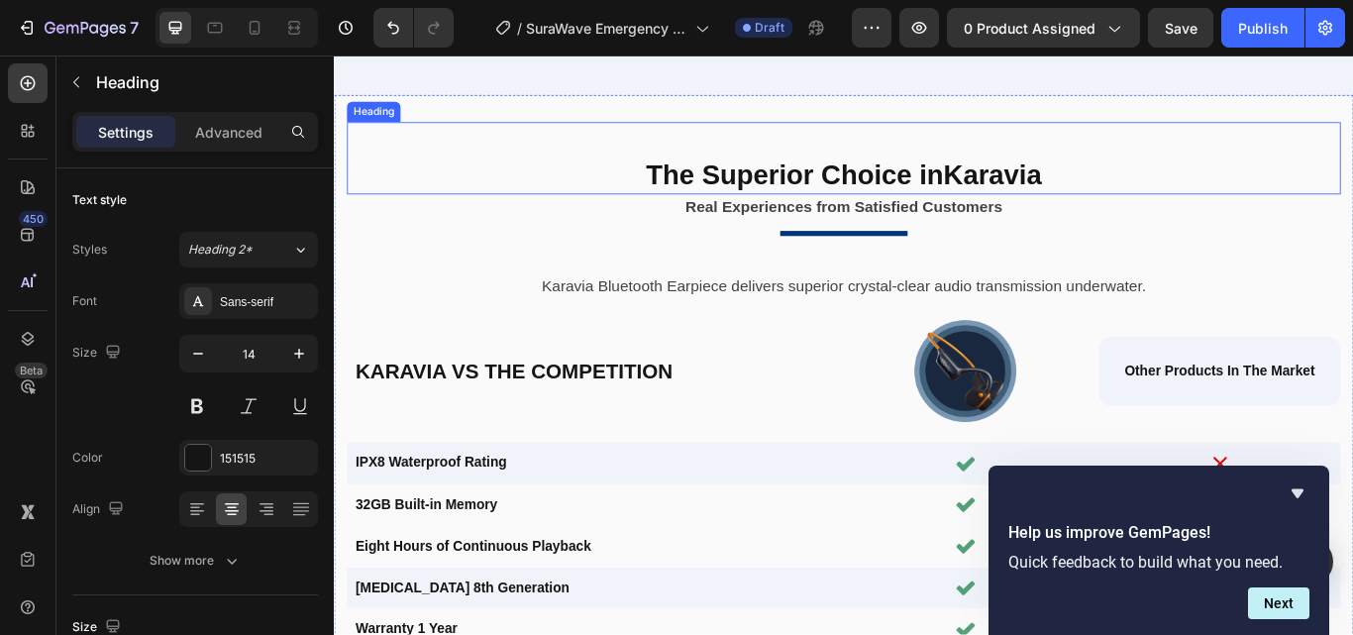
click at [807, 188] on h2 "The Superior Choice in Karavia" at bounding box center [928, 196] width 1159 height 46
click at [794, 200] on h2 "The Superior Choice in Karavia" at bounding box center [928, 196] width 1159 height 46
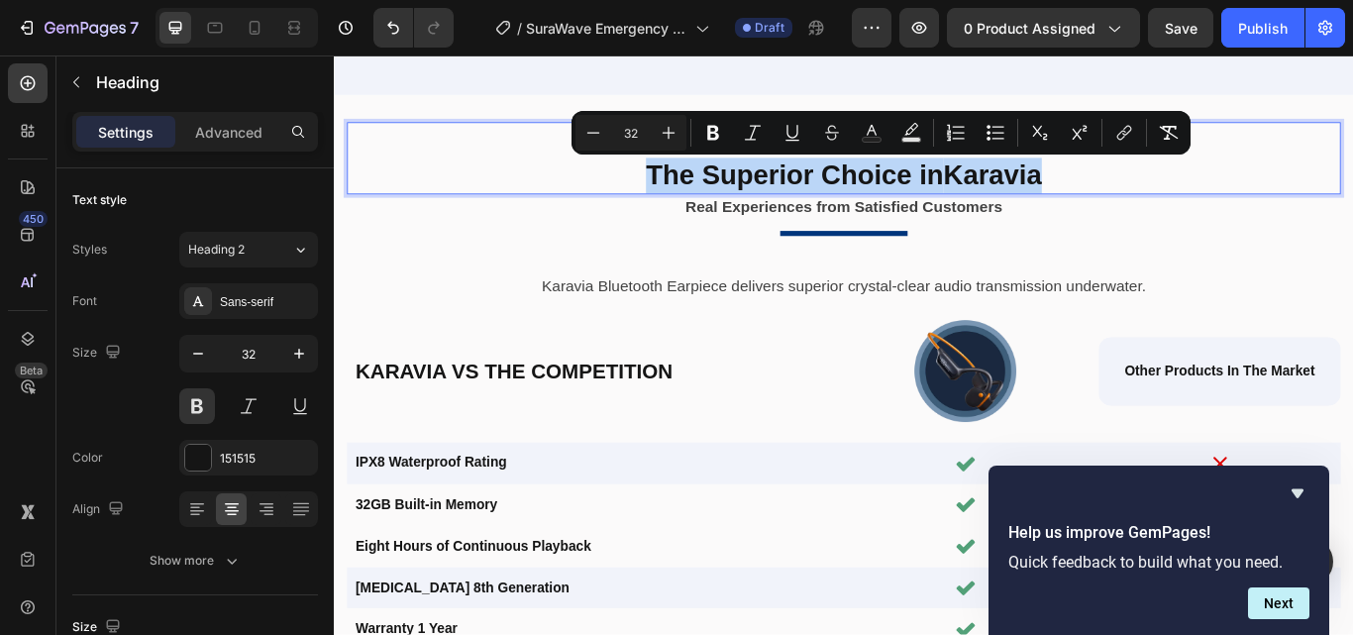
drag, startPoint x: 691, startPoint y: 186, endPoint x: 1157, endPoint y: 190, distance: 465.4
click at [1157, 190] on p "The Superior Choice in Karavia" at bounding box center [928, 196] width 1155 height 42
click at [1080, 196] on strong "Karavia" at bounding box center [1101, 195] width 115 height 36
click at [1065, 197] on strong "Karavia" at bounding box center [1101, 195] width 115 height 36
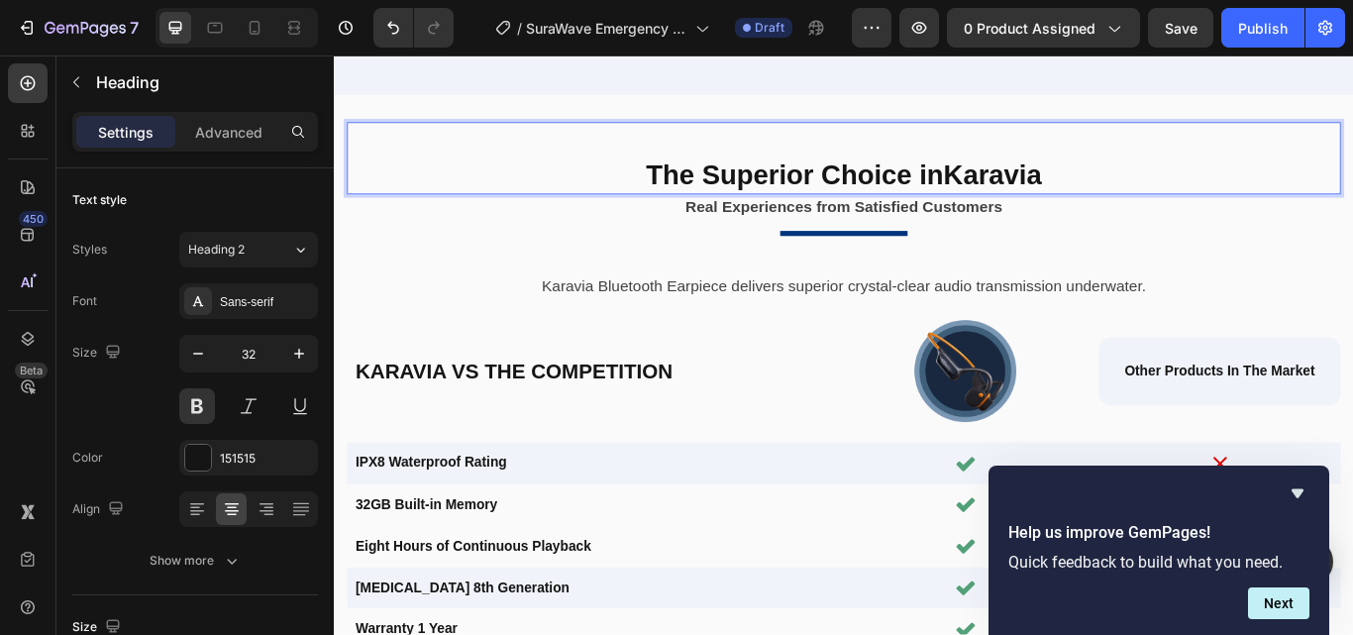
click at [1060, 196] on strong "Karavia" at bounding box center [1101, 195] width 115 height 36
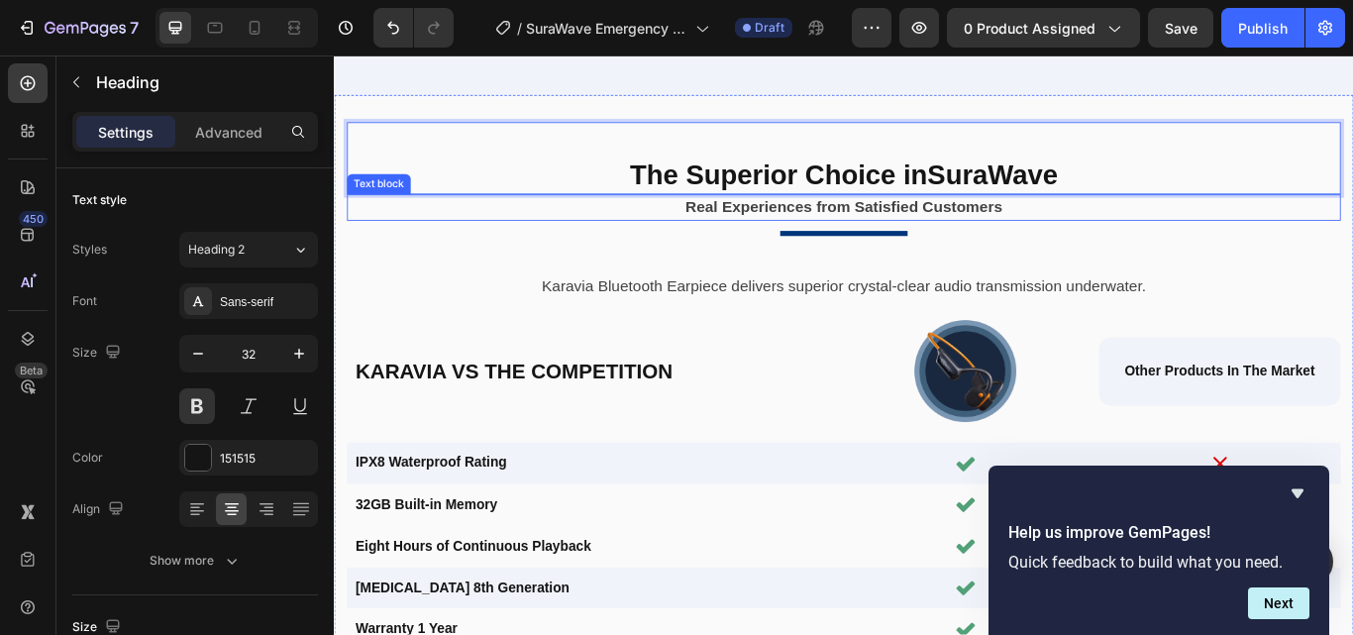
click at [849, 238] on strong "Real Experiences from Satisfied Customers" at bounding box center [927, 233] width 369 height 20
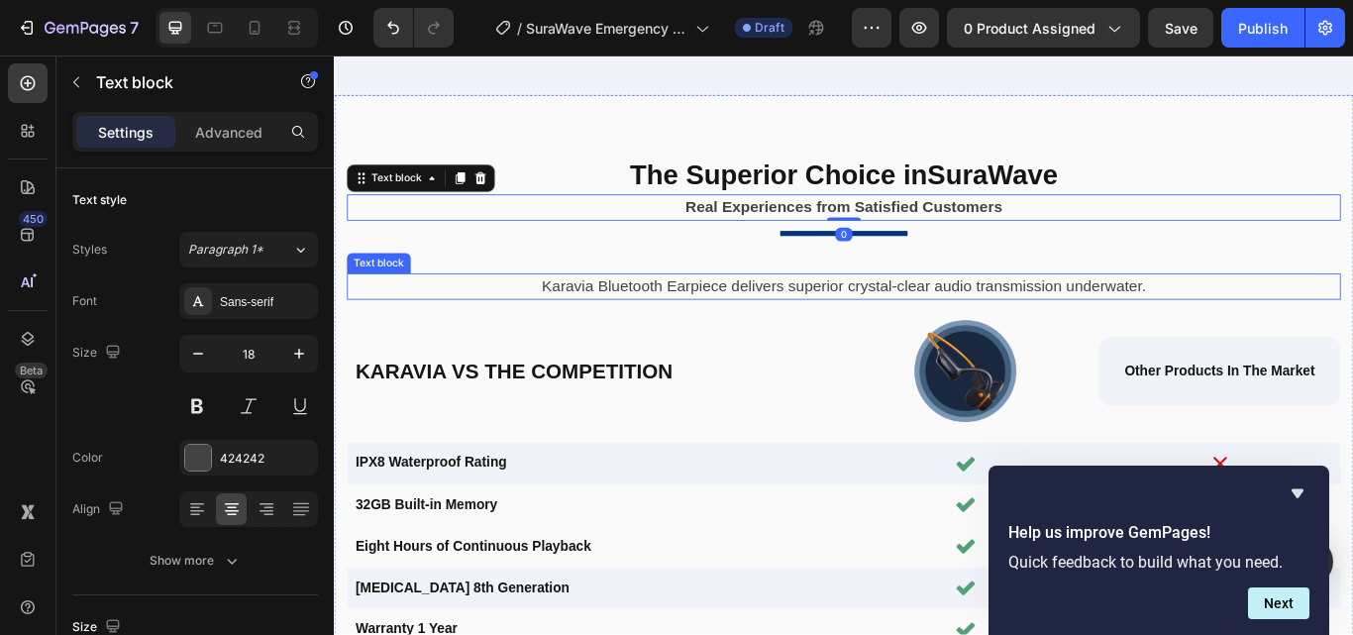
click at [803, 321] on p "Karavia Bluetooth Earpiece delivers superior crystal-clear audio transmission u…" at bounding box center [927, 325] width 1123 height 27
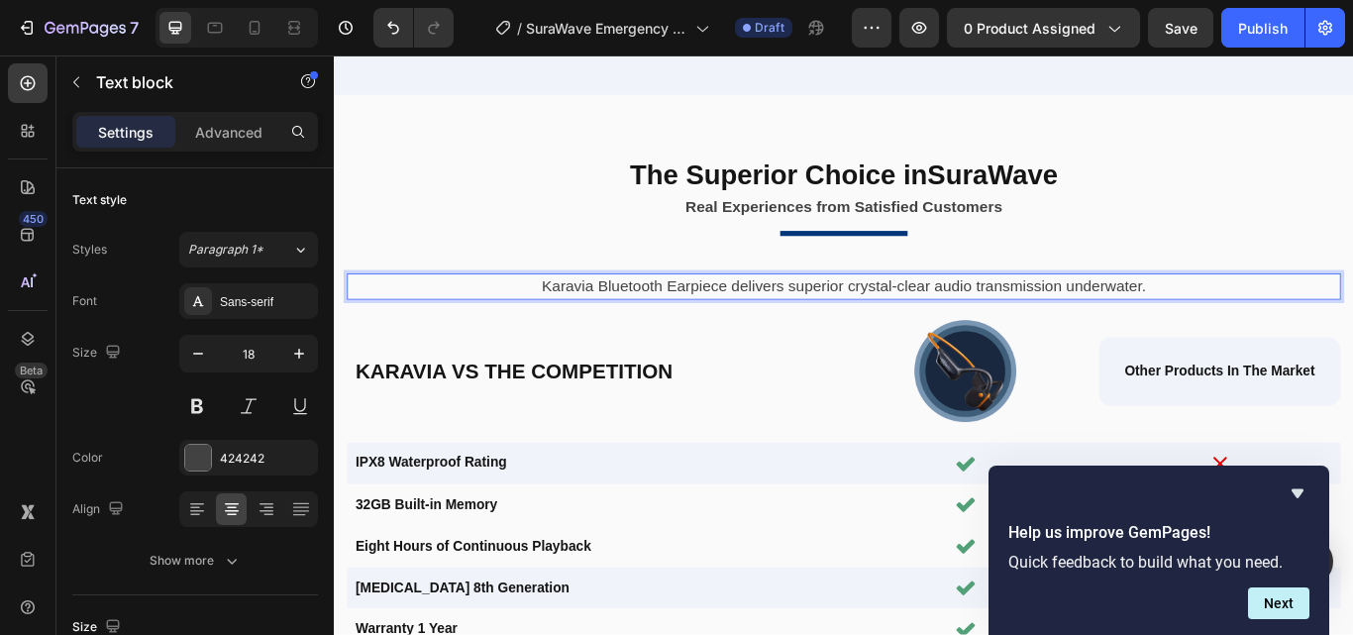
click at [716, 329] on p "Karavia Bluetooth Earpiece delivers superior crystal-clear audio transmission u…" at bounding box center [927, 325] width 1123 height 27
click at [677, 323] on p "Karavia Bluetooth Earpiece delivers superior crystal-clear audio transmission u…" at bounding box center [927, 325] width 1123 height 27
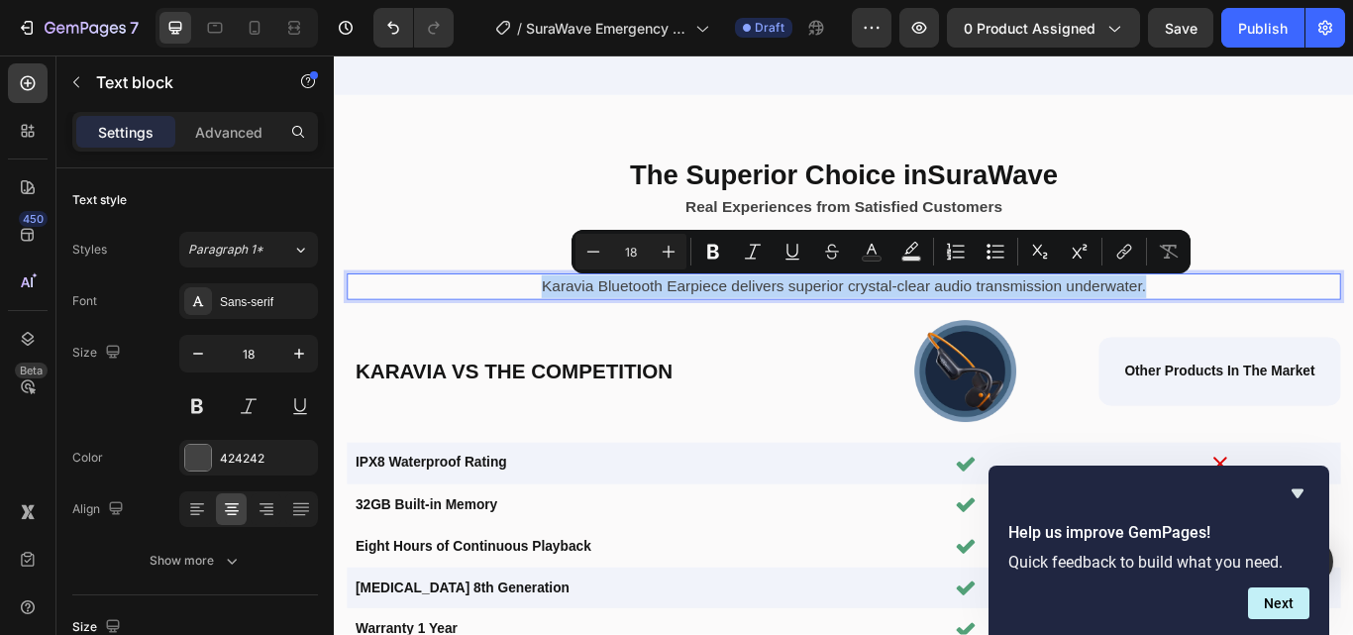
copy p "Karavia Bluetooth Earpiece delivers superior crystal-clear audio transmission u…"
click at [758, 322] on p "Karavia Bluetooth Earpiece delivers superior crystal-clear audio transmission u…" at bounding box center [927, 325] width 1123 height 27
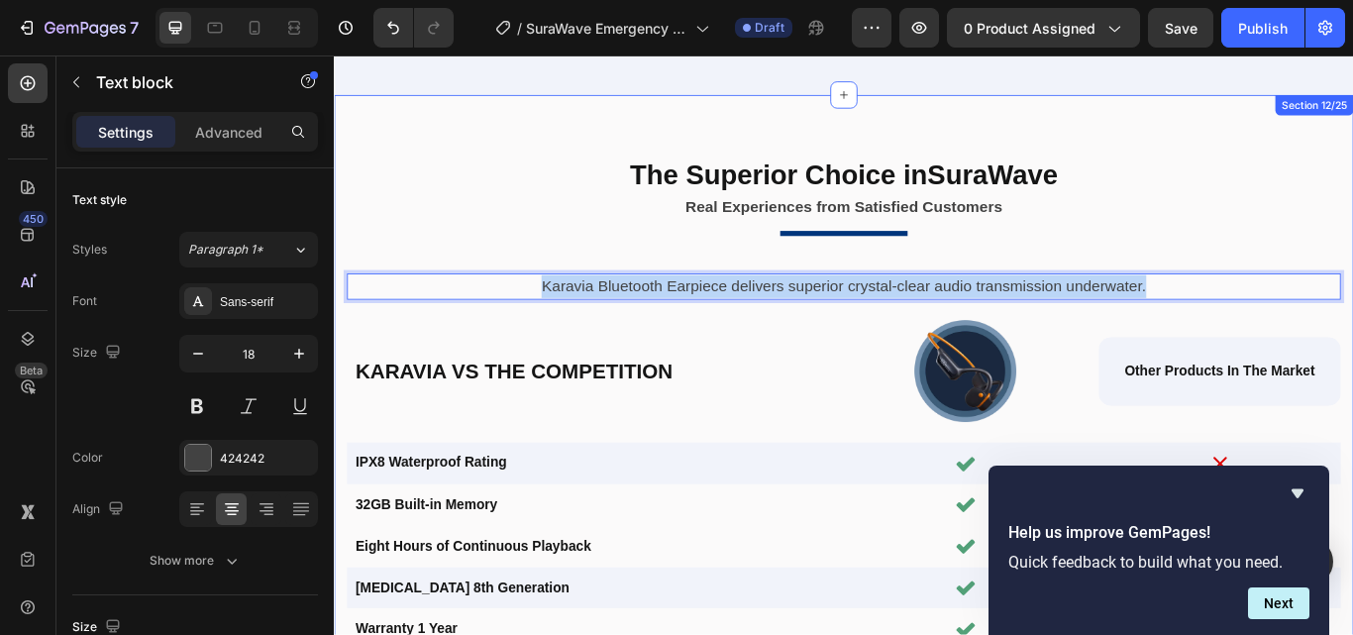
drag, startPoint x: 570, startPoint y: 324, endPoint x: 1270, endPoint y: 348, distance: 700.5
click at [1270, 348] on div "The Superior Choice in SuraWave Heading Real Experiences from Satisfied Custome…" at bounding box center [928, 485] width 1159 height 703
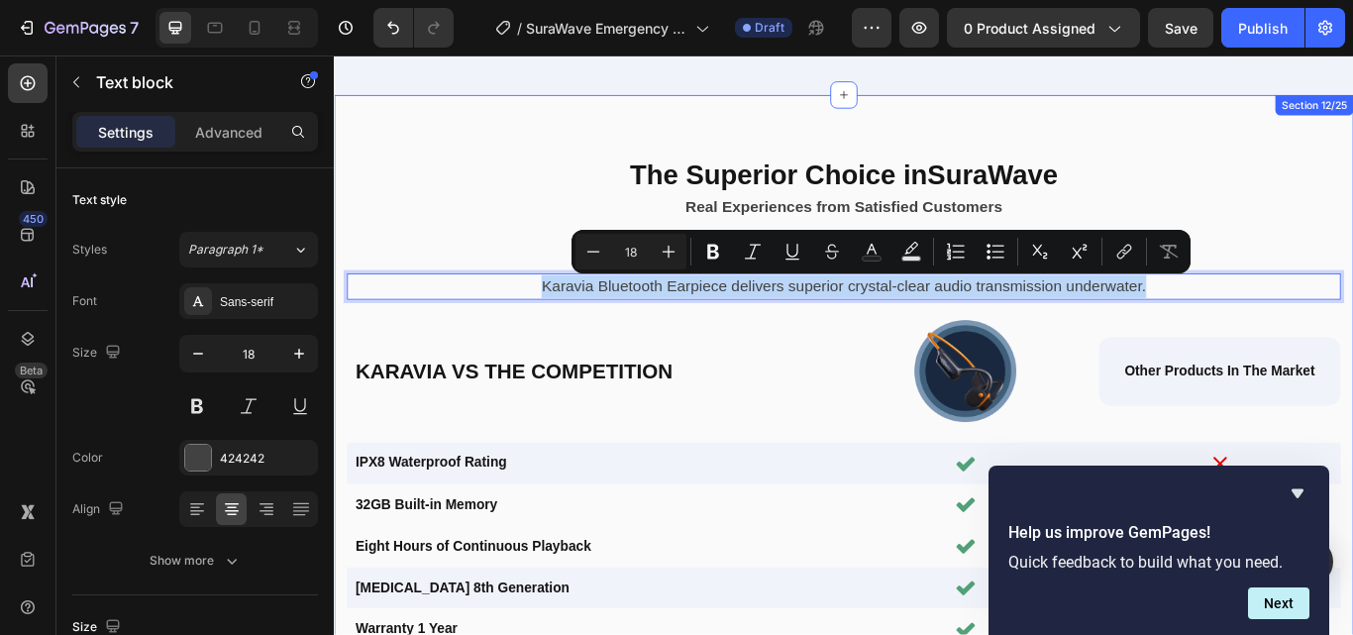
click at [765, 342] on div "The Superior Choice in SuraWave Heading Real Experiences from Satisfied Custome…" at bounding box center [928, 485] width 1159 height 703
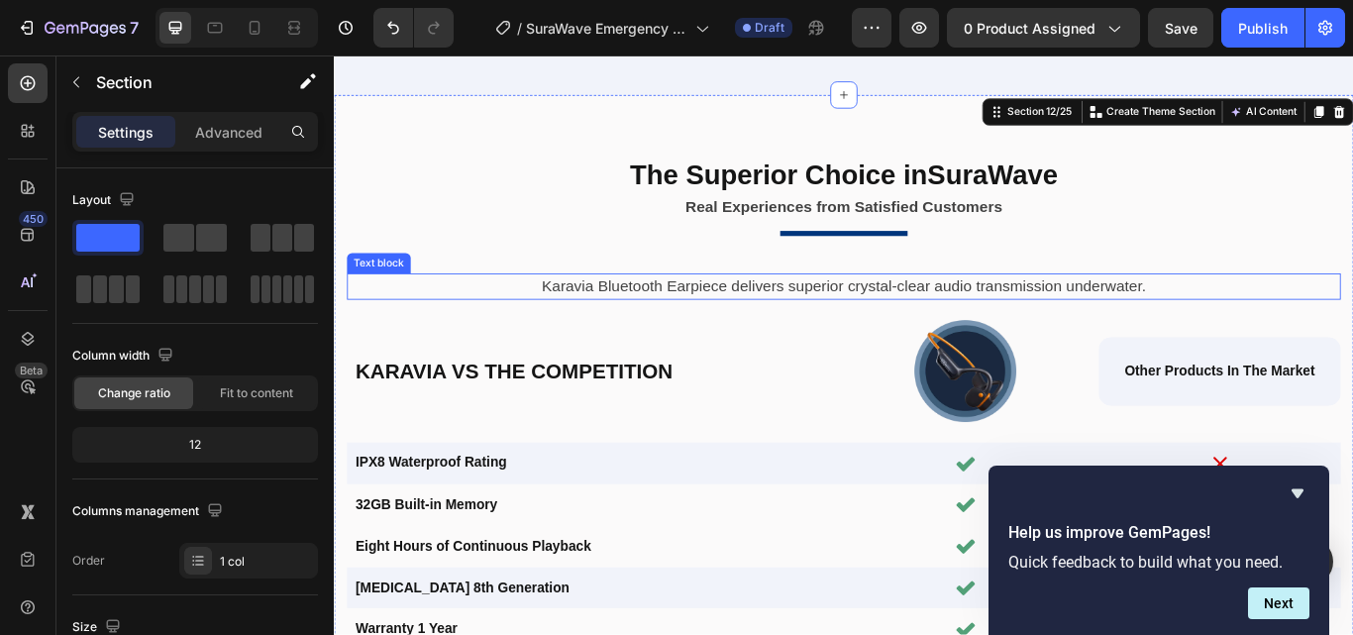
click at [692, 322] on p "Karavia Bluetooth Earpiece delivers superior crystal-clear audio transmission u…" at bounding box center [927, 325] width 1123 height 27
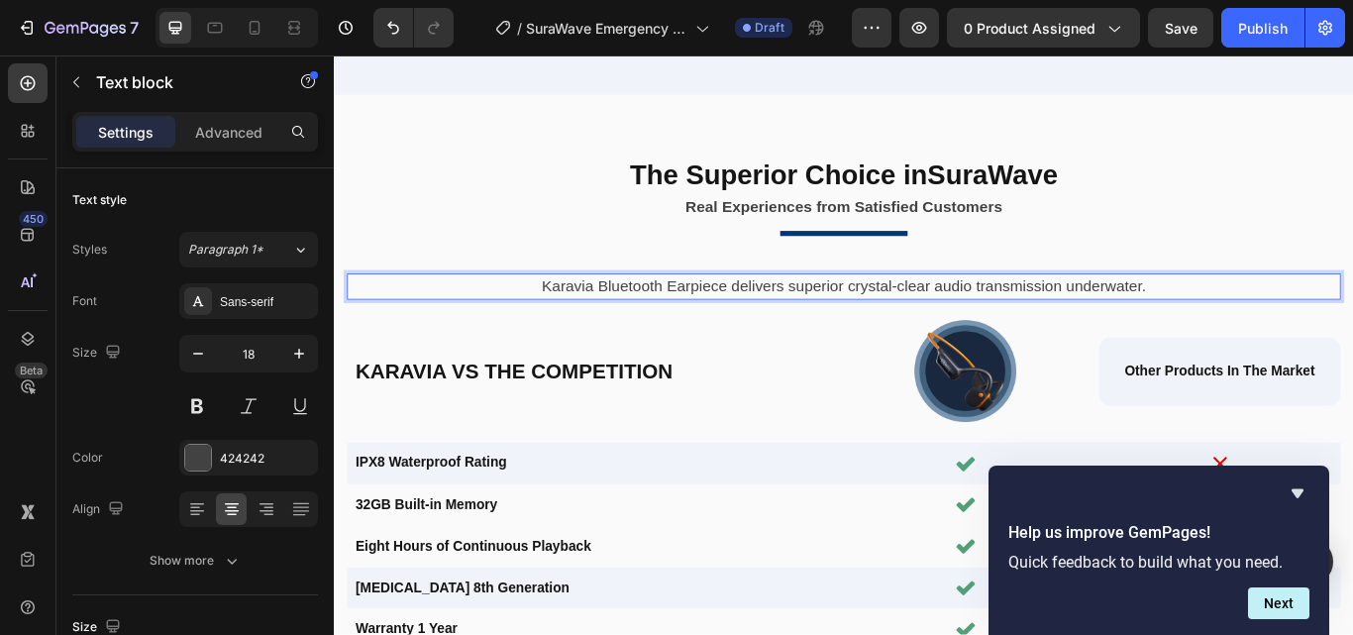
click at [650, 328] on p "Karavia Bluetooth Earpiece delivers superior crystal-clear audio transmission u…" at bounding box center [927, 325] width 1123 height 27
click at [759, 329] on p "Experience Unmatched Emergency Readiness With SuraWave Radio" at bounding box center [927, 325] width 1123 height 27
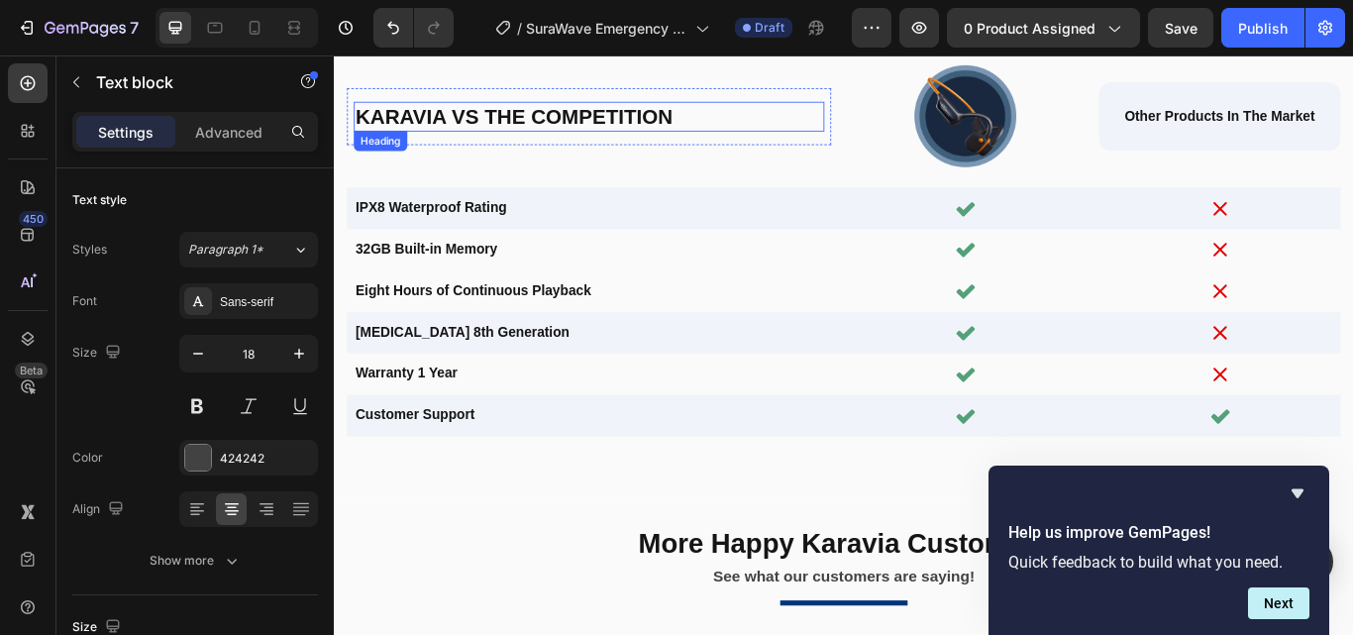
click at [401, 121] on h2 "Karavia vs The Competition" at bounding box center [630, 127] width 549 height 35
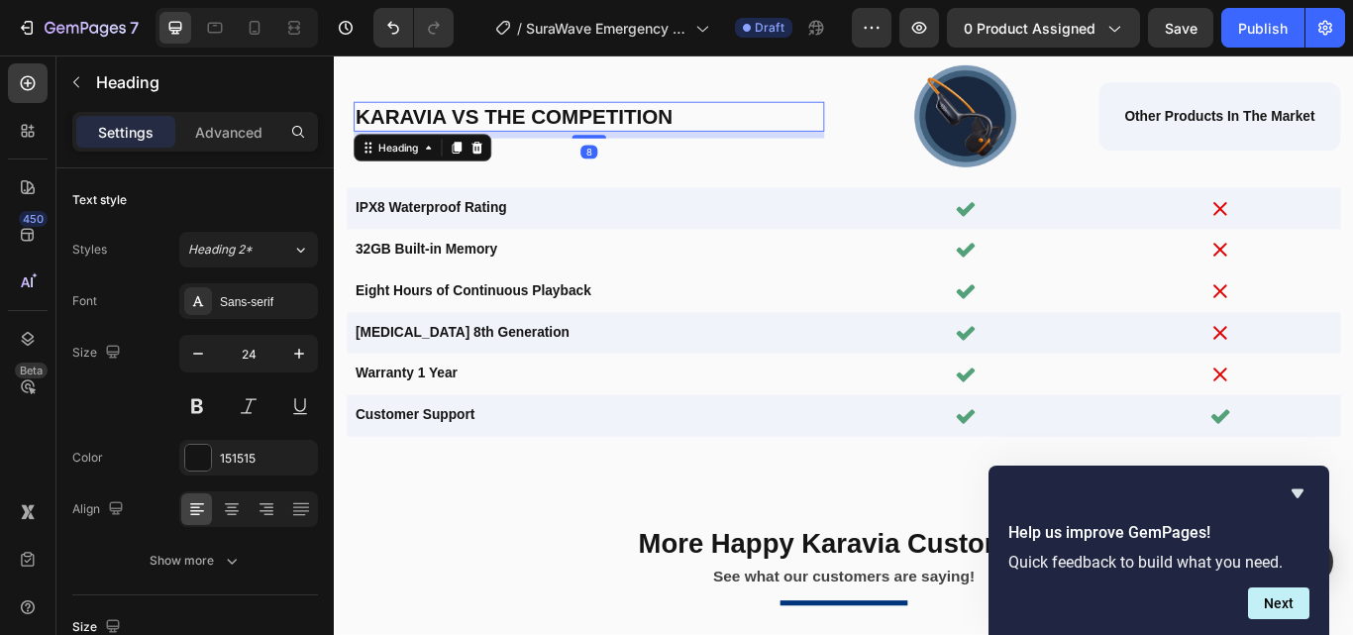
click at [391, 122] on h2 "Karavia vs The Competition" at bounding box center [630, 127] width 549 height 35
click at [391, 122] on p "Karavia vs The Competition" at bounding box center [630, 127] width 545 height 31
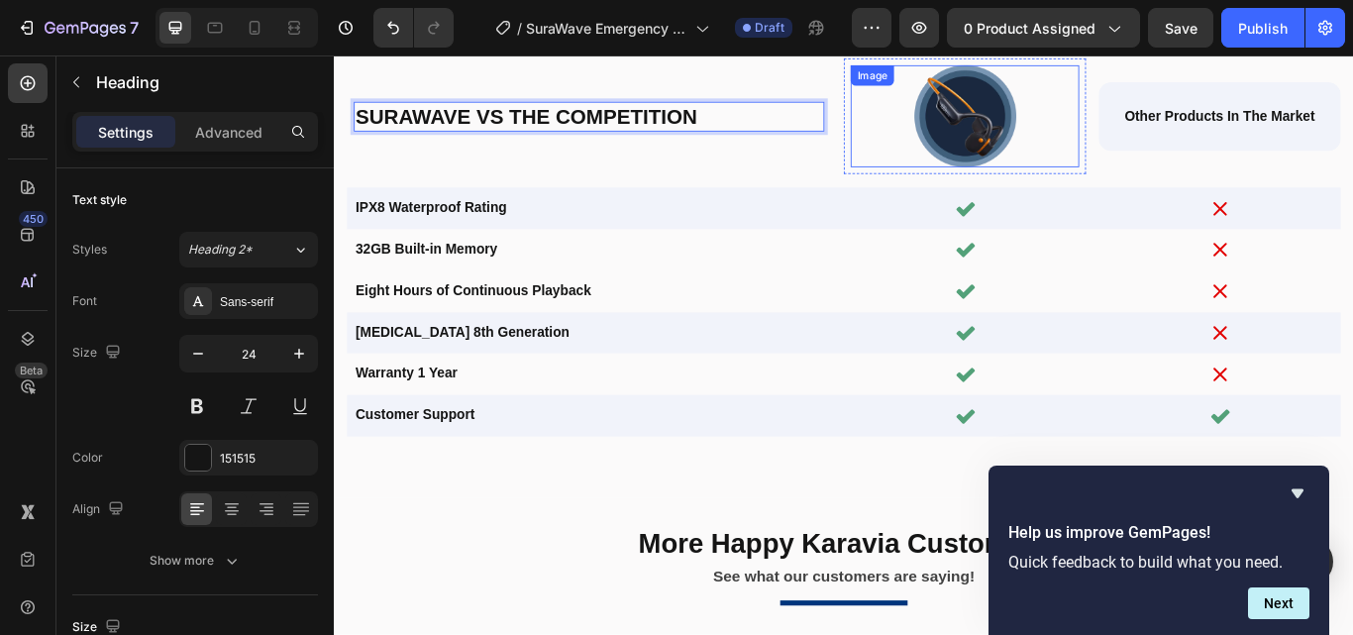
click at [1071, 100] on img at bounding box center [1069, 126] width 119 height 119
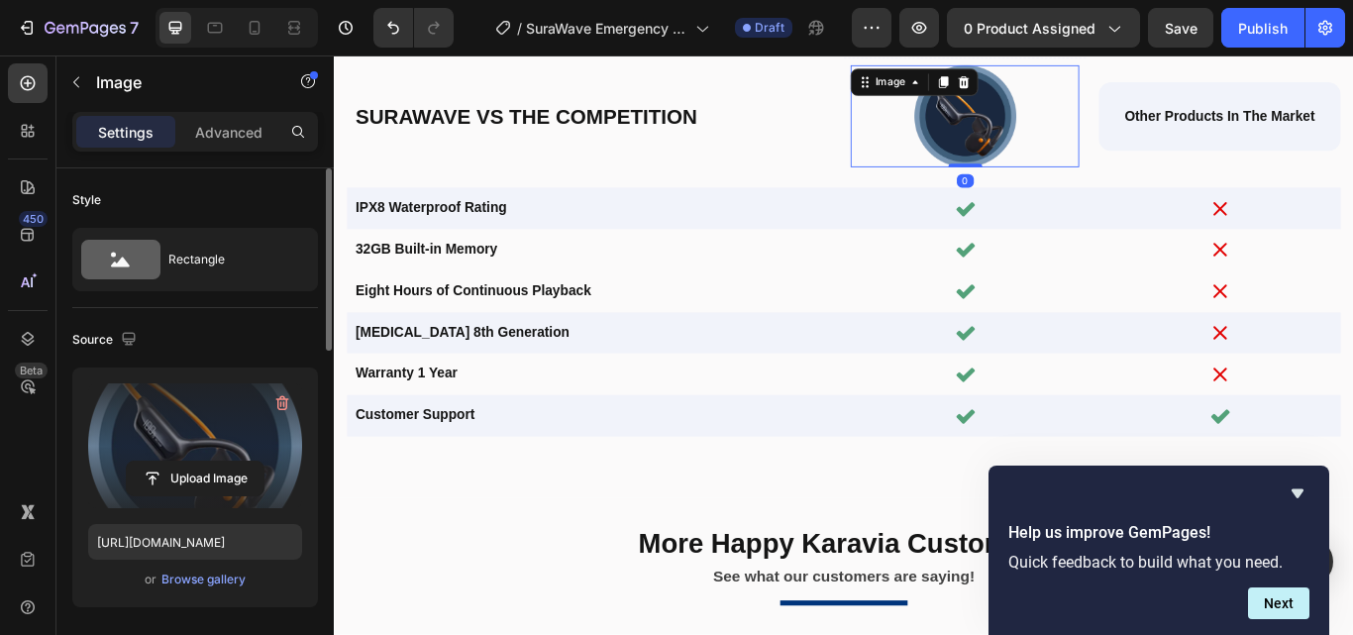
click at [211, 445] on label at bounding box center [195, 445] width 214 height 125
click at [211, 461] on input "file" at bounding box center [195, 478] width 137 height 34
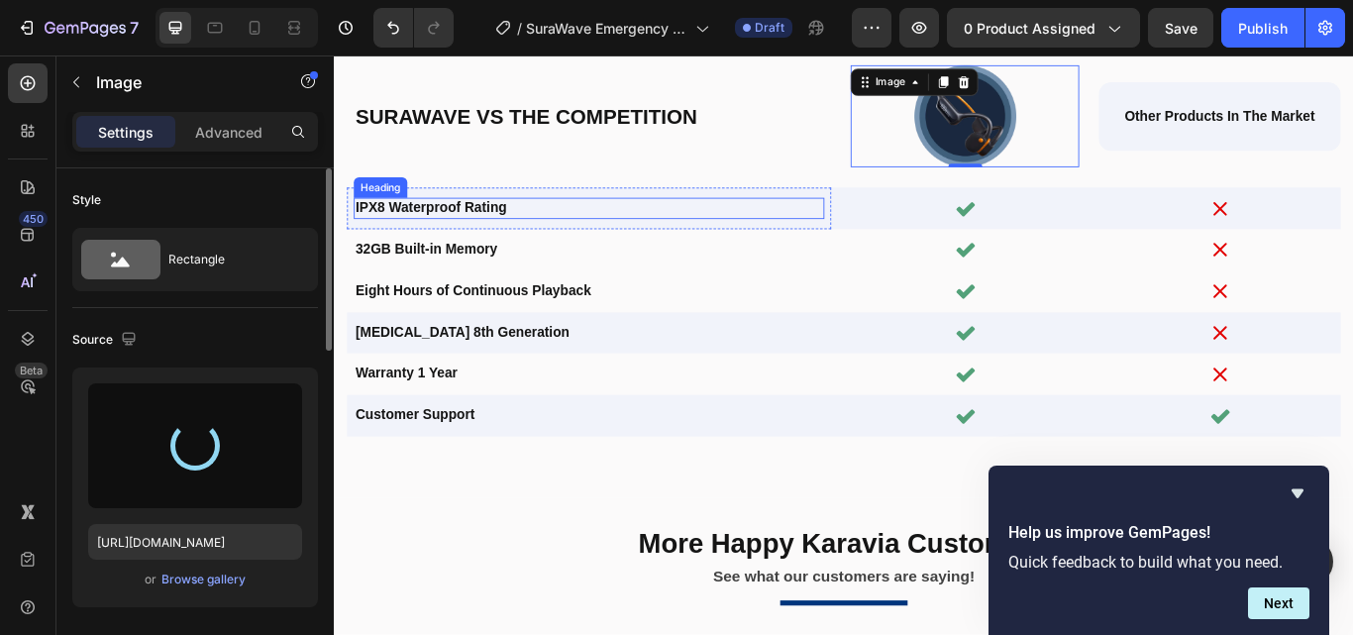
type input "[URL][DOMAIN_NAME]"
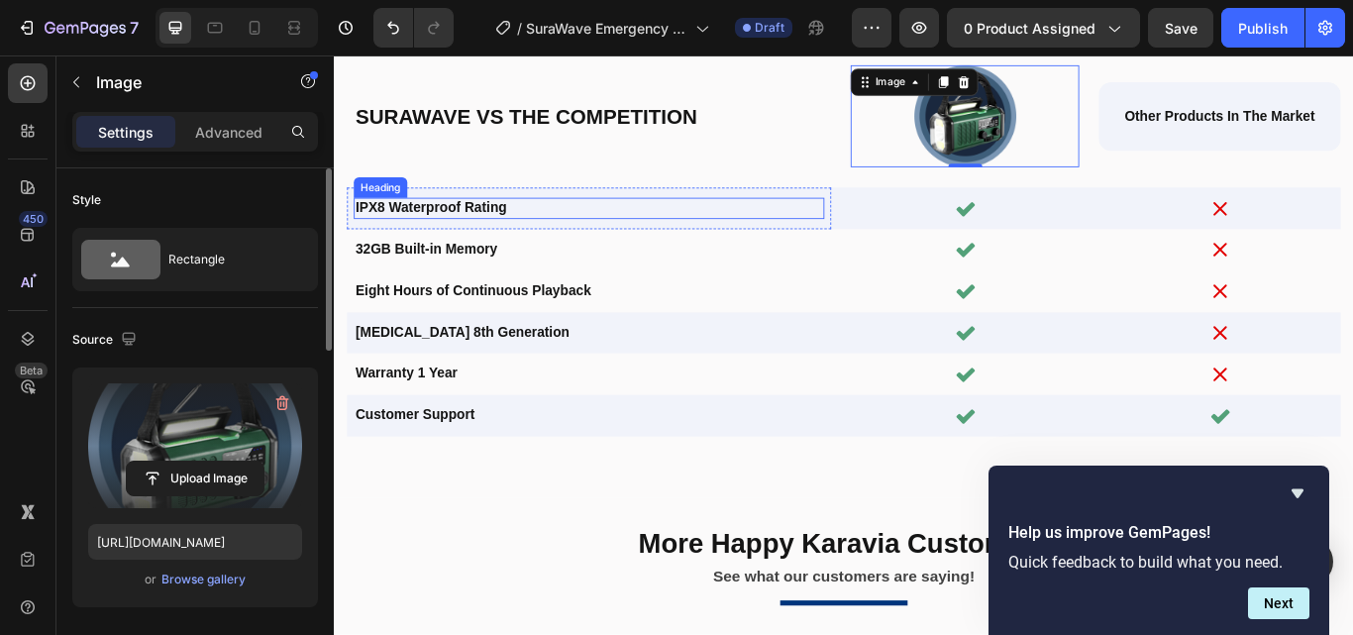
click at [443, 232] on h2 "IPX8 Waterproof Rating" at bounding box center [630, 234] width 549 height 25
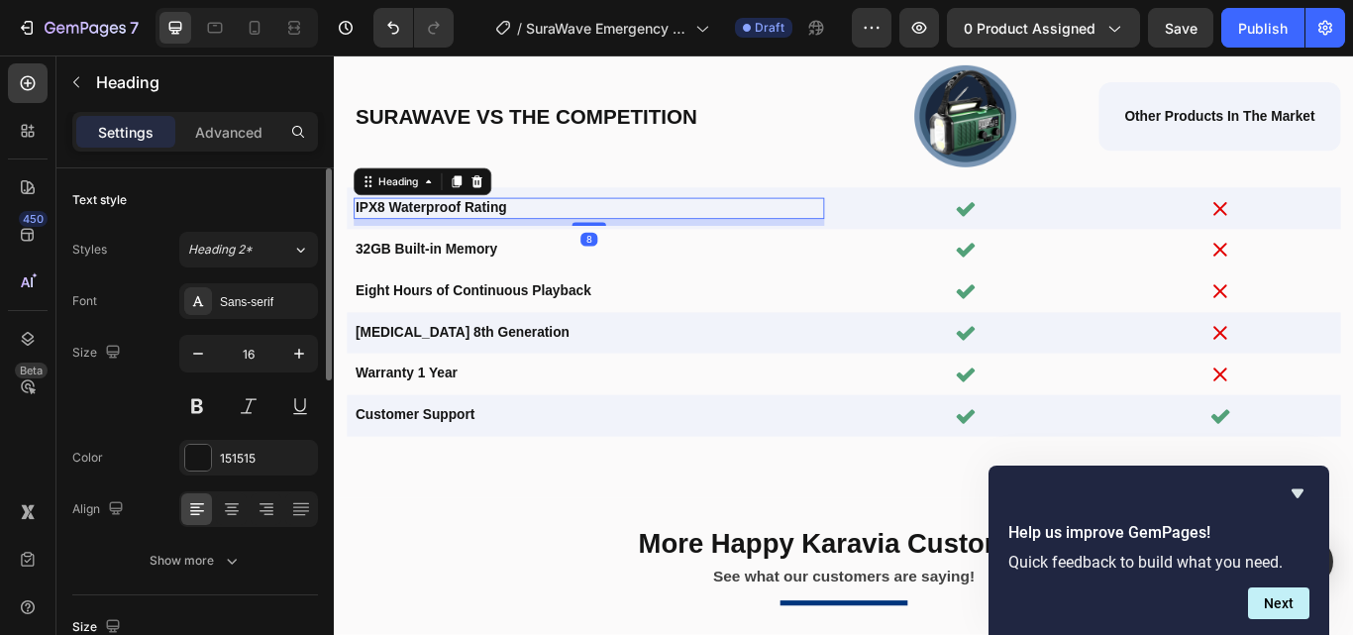
click at [404, 235] on h2 "IPX8 Waterproof Rating" at bounding box center [630, 234] width 549 height 25
click at [447, 231] on p "IPX8 Waterproof Rating" at bounding box center [630, 234] width 545 height 21
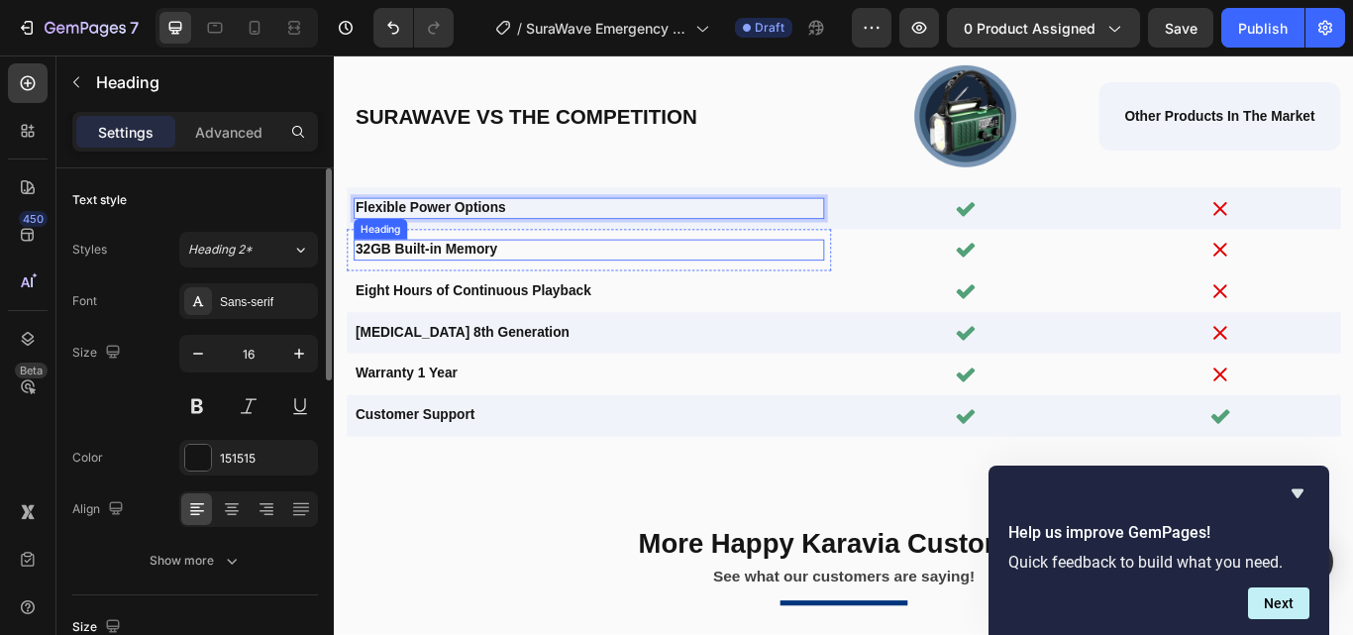
click at [449, 280] on h2 "32GB Built-in Memory" at bounding box center [630, 282] width 549 height 25
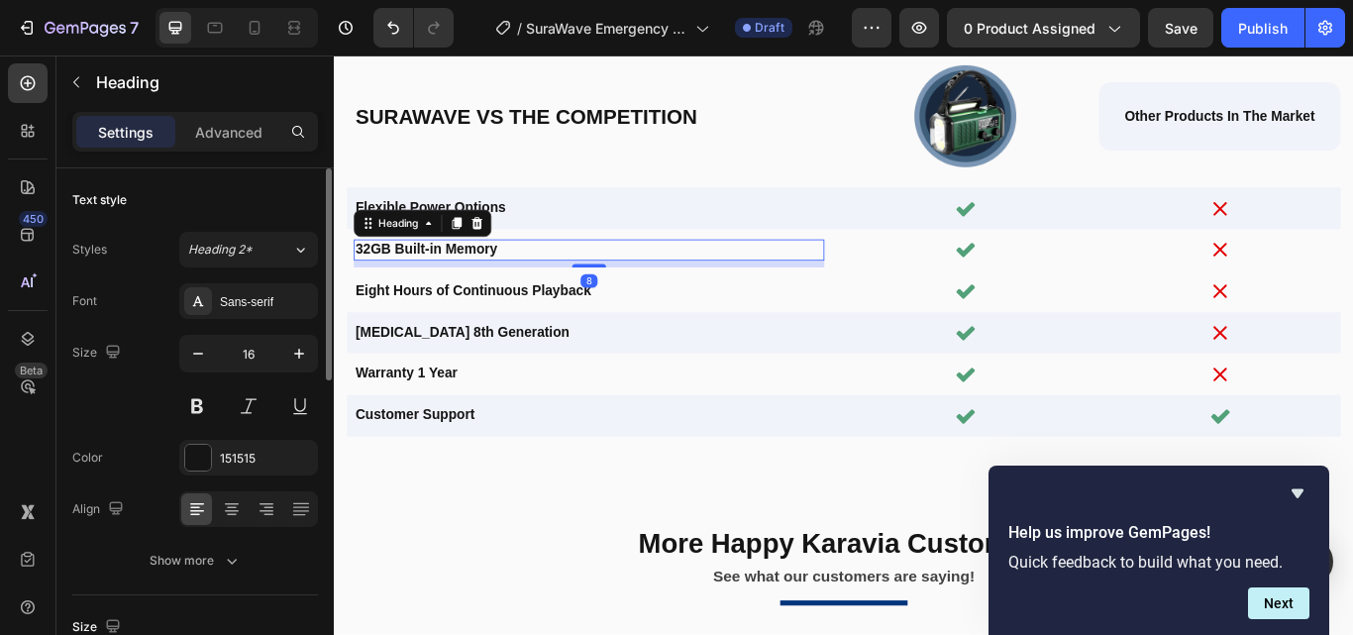
click at [426, 282] on h2 "32GB Built-in Memory" at bounding box center [630, 282] width 549 height 25
click at [399, 278] on p "32GB Built-in Memory" at bounding box center [630, 282] width 545 height 21
click at [423, 287] on p "High-Capacity Battery" at bounding box center [630, 282] width 545 height 21
click at [415, 278] on p "High-Capacity Battery" at bounding box center [630, 282] width 545 height 21
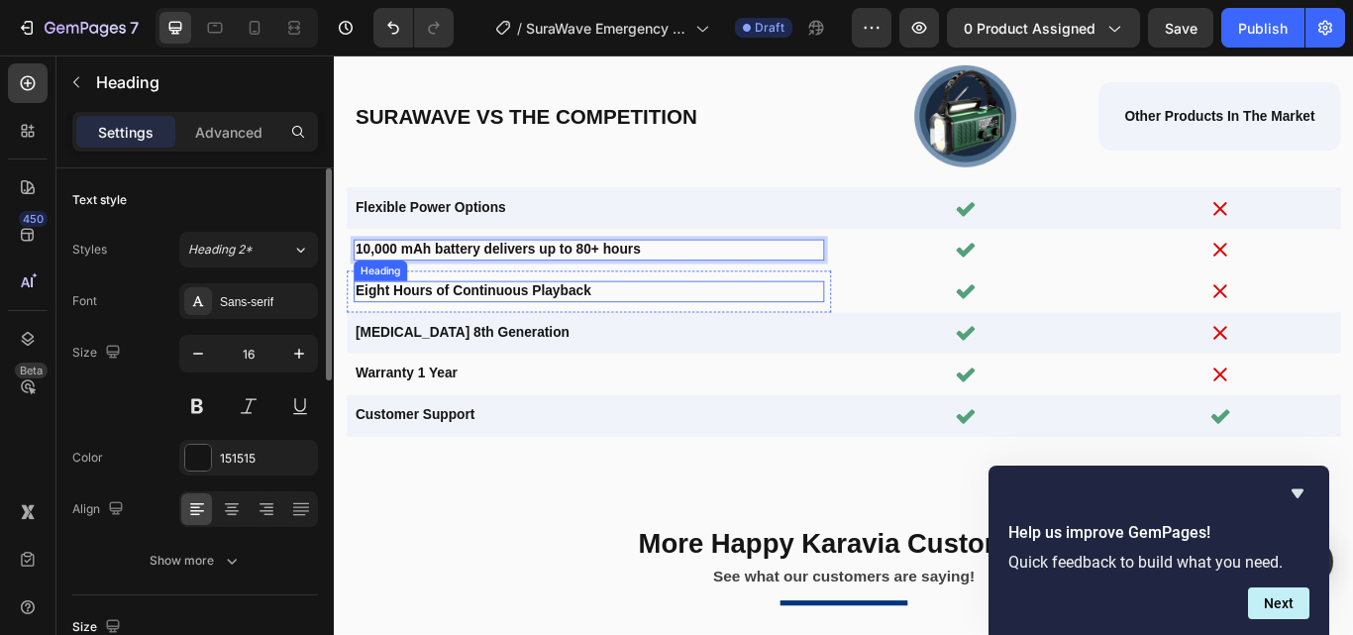
click at [504, 324] on h2 "Eight Hours of Continuous Playback" at bounding box center [630, 331] width 549 height 25
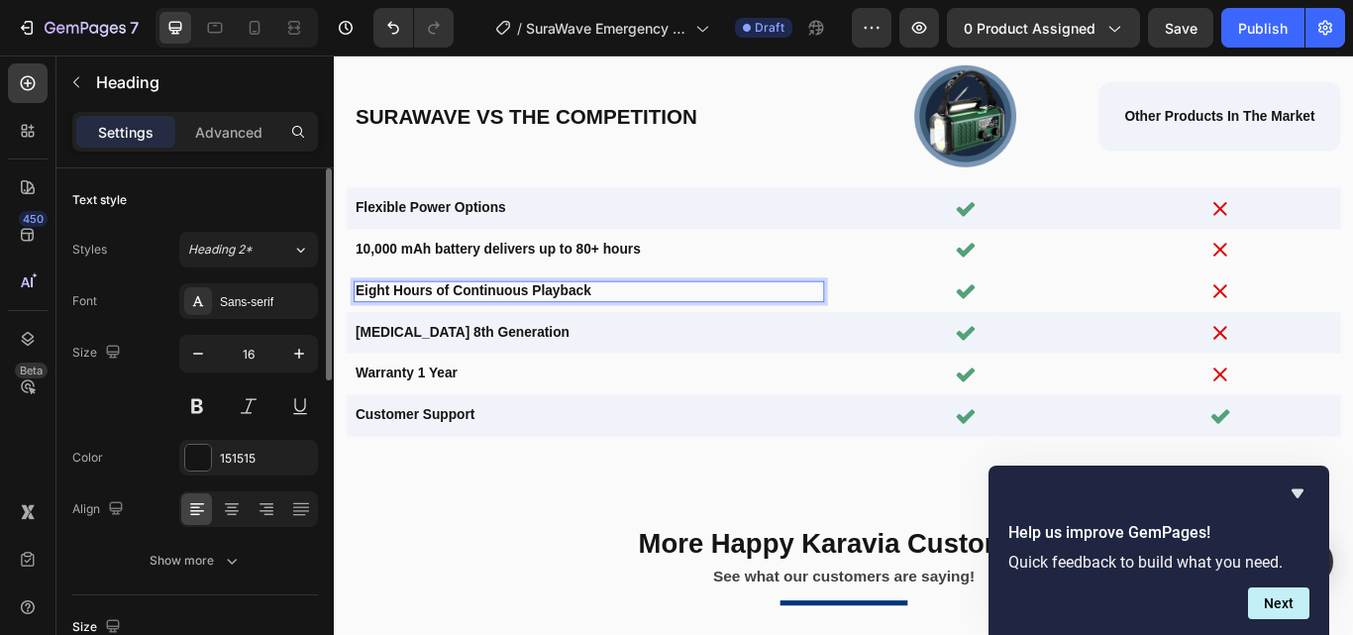
click at [446, 336] on h2 "Eight Hours of Continuous Playback" at bounding box center [630, 331] width 549 height 25
click at [559, 336] on p "Strong Signal Reception – Reliable AM/FM/NOAA" at bounding box center [630, 331] width 545 height 21
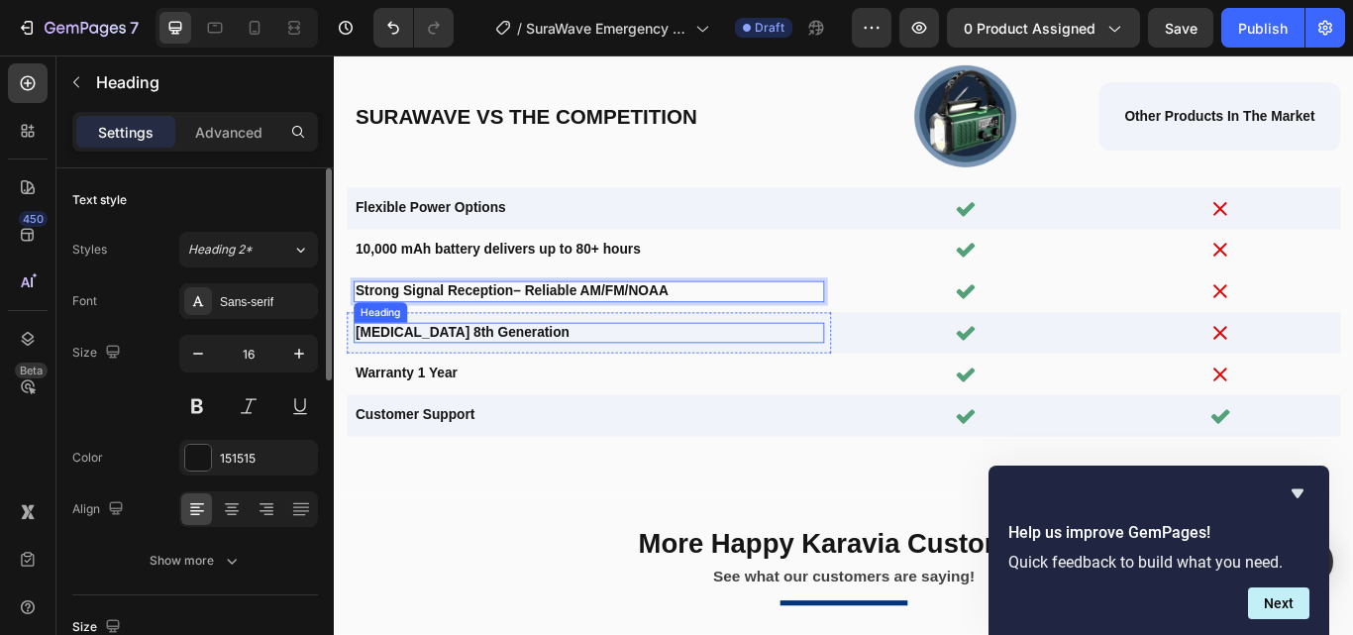
click at [464, 382] on h2 "Bone Conduction 8th Generation" at bounding box center [630, 379] width 549 height 25
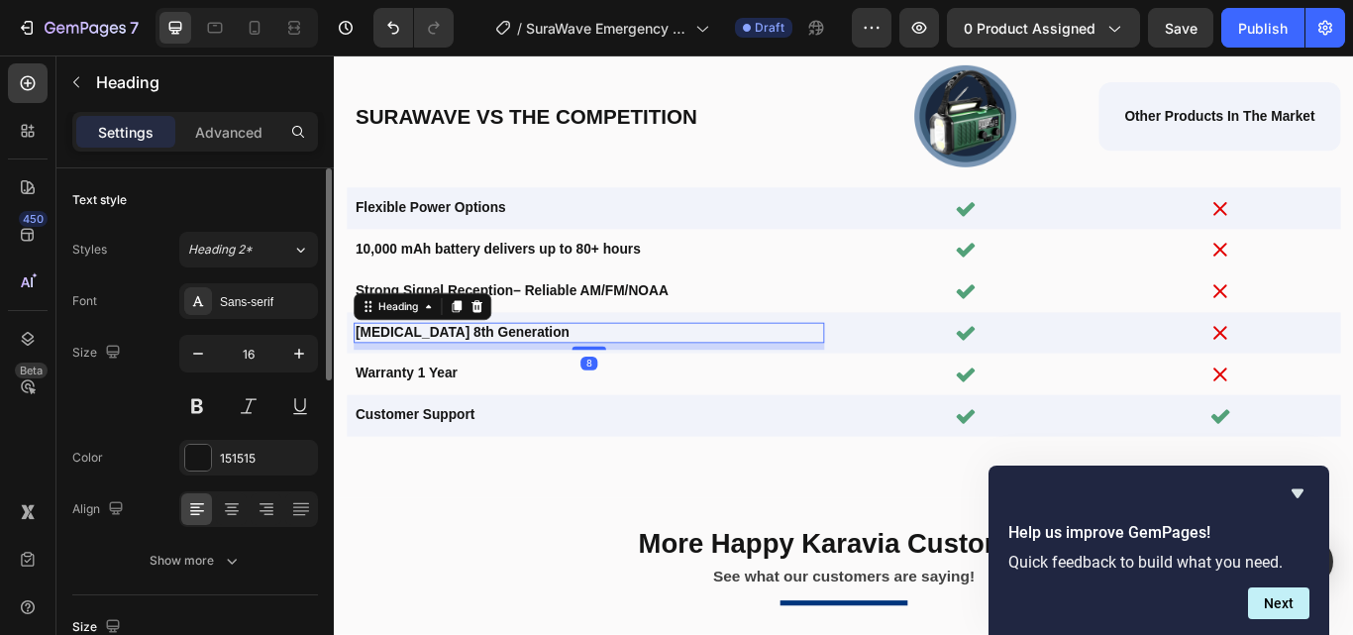
click at [421, 378] on h2 "Bone Conduction 8th Generation" at bounding box center [630, 379] width 549 height 25
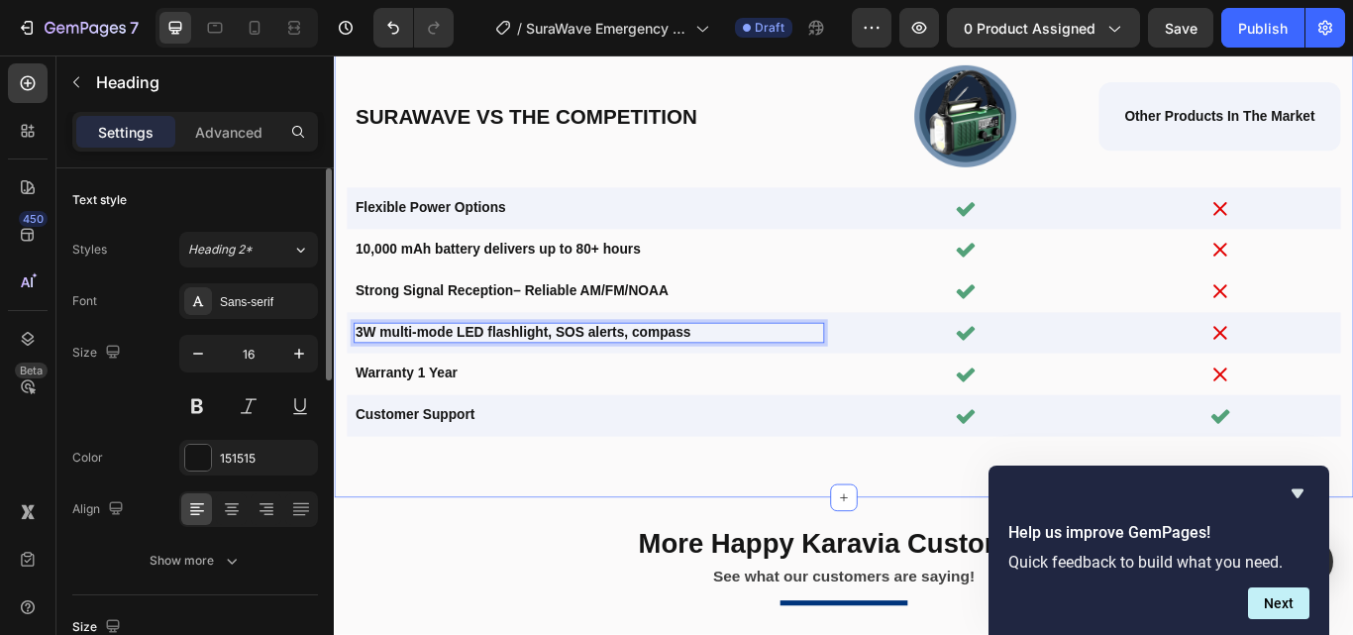
scroll to position [4808, 0]
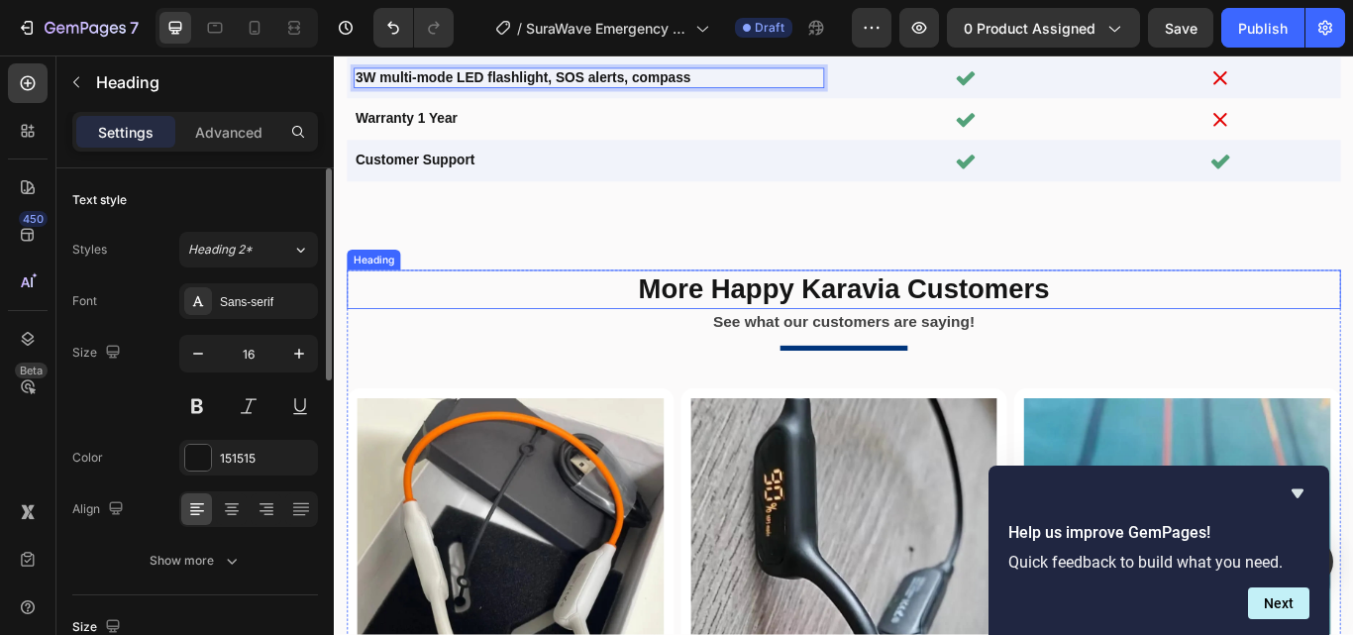
click at [884, 328] on h2 "More Happy Karavia Customers" at bounding box center [928, 329] width 1159 height 46
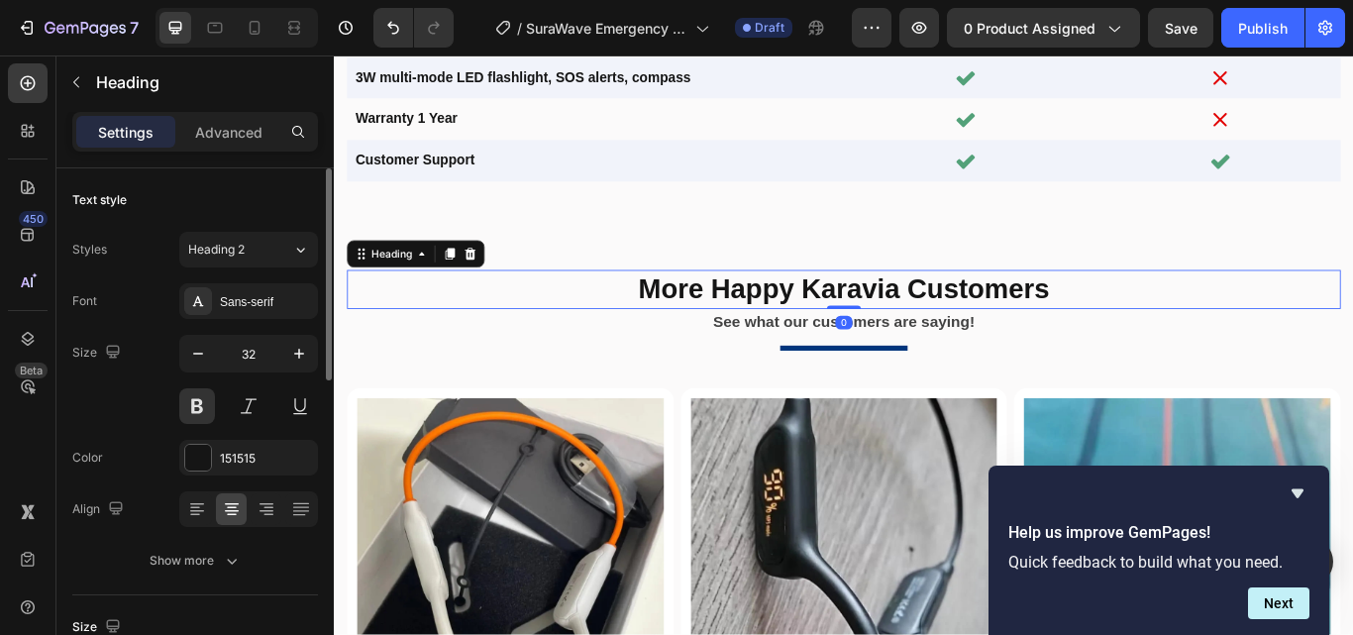
click at [900, 325] on h2 "More Happy Karavia Customers" at bounding box center [928, 329] width 1159 height 46
click at [900, 325] on p "More Happy Karavia Customers" at bounding box center [928, 329] width 1155 height 42
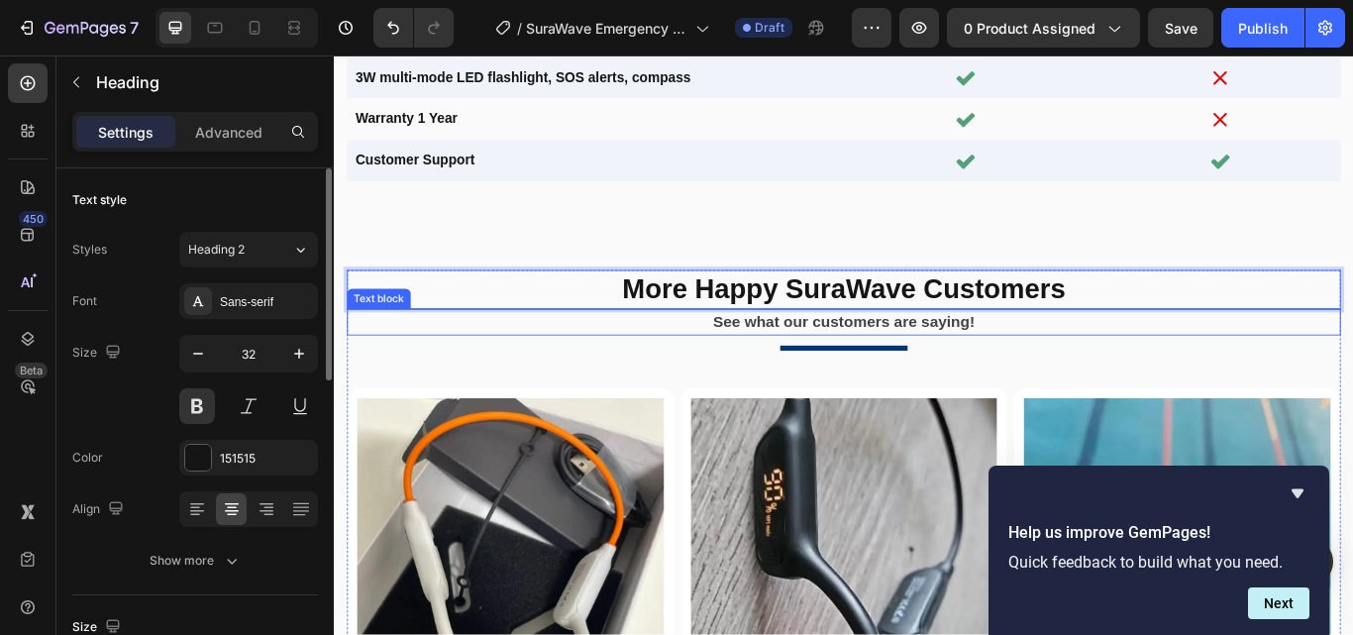
click at [1086, 365] on p "See what our customers are saying!" at bounding box center [927, 366] width 1123 height 27
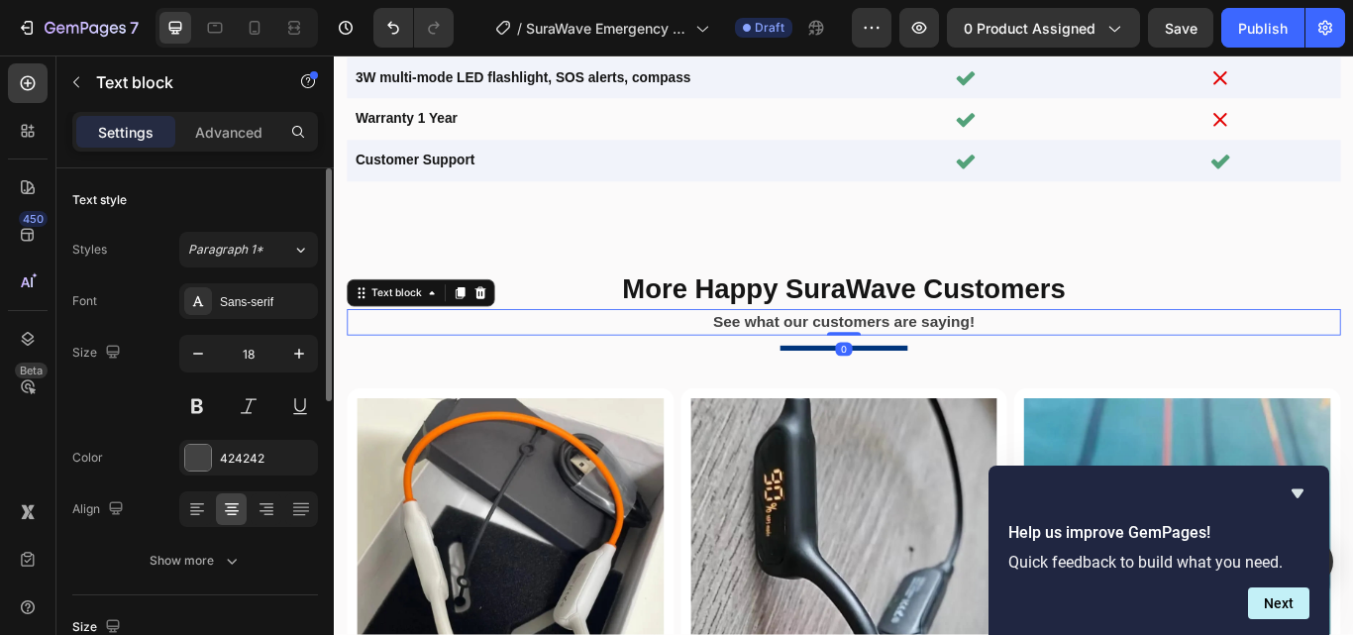
click at [1061, 368] on strong "See what our customers are saying!" at bounding box center [927, 366] width 305 height 20
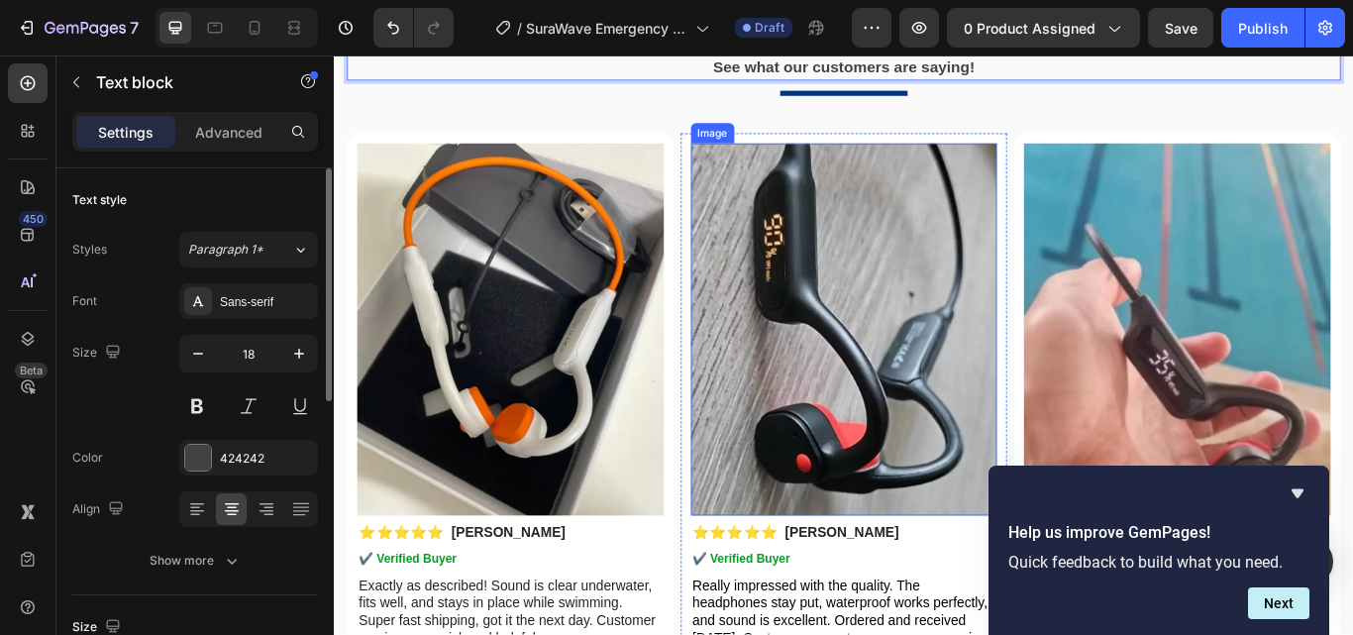
scroll to position [5402, 0]
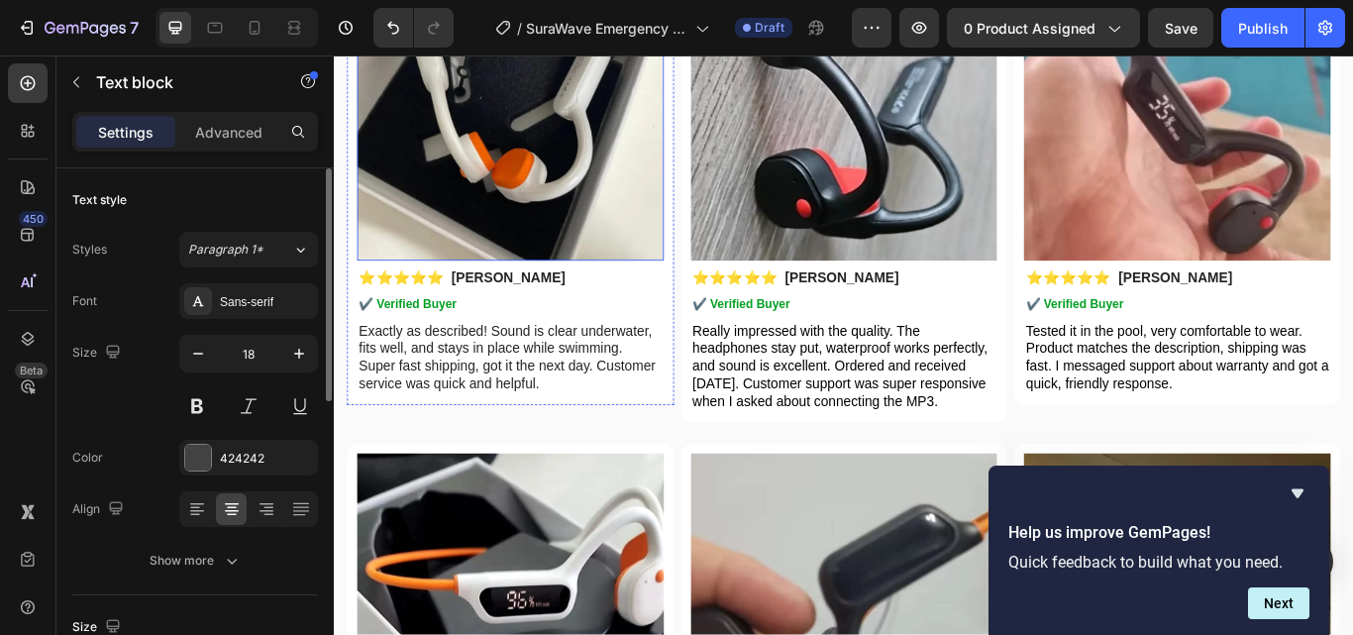
click at [494, 193] on img at bounding box center [538, 78] width 357 height 434
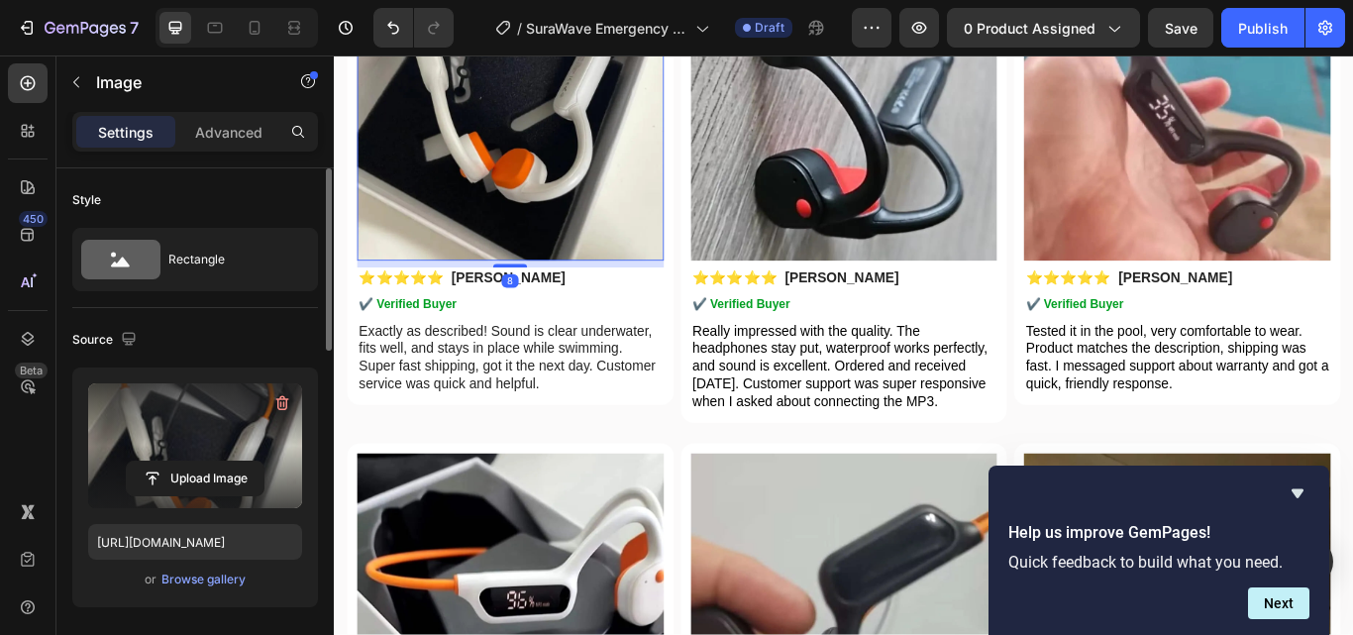
click at [211, 447] on label at bounding box center [195, 445] width 214 height 125
click at [211, 461] on input "file" at bounding box center [195, 478] width 137 height 34
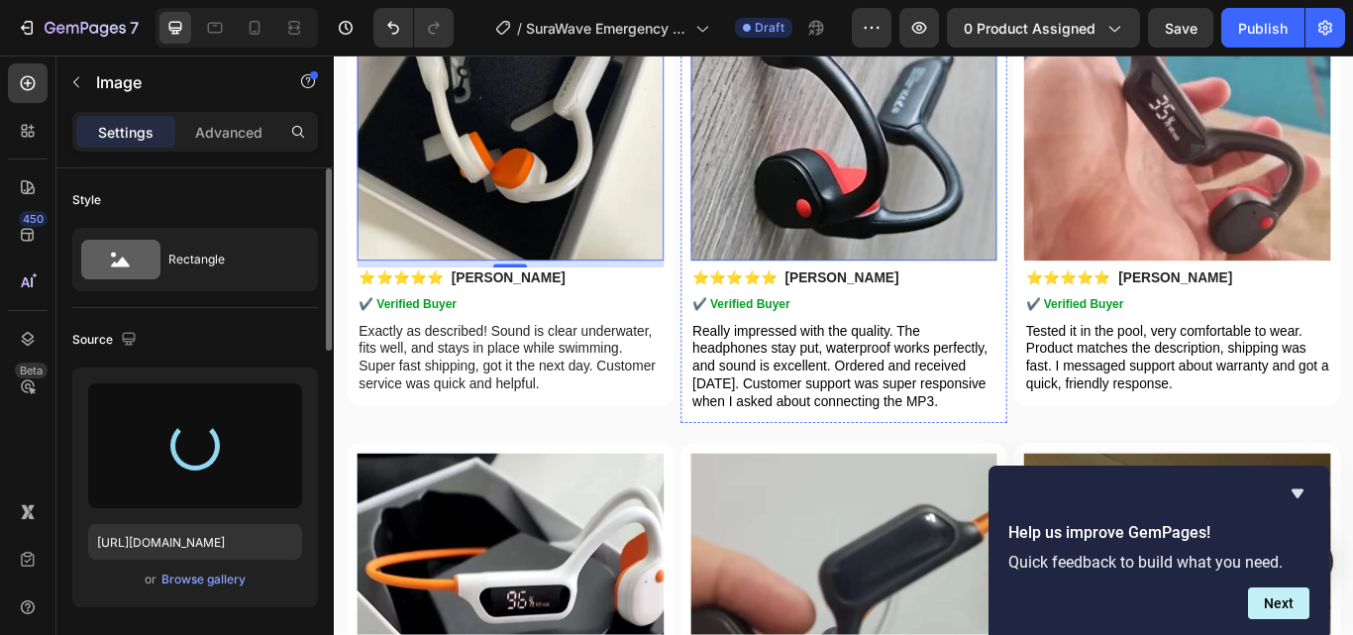
type input "[URL][DOMAIN_NAME]"
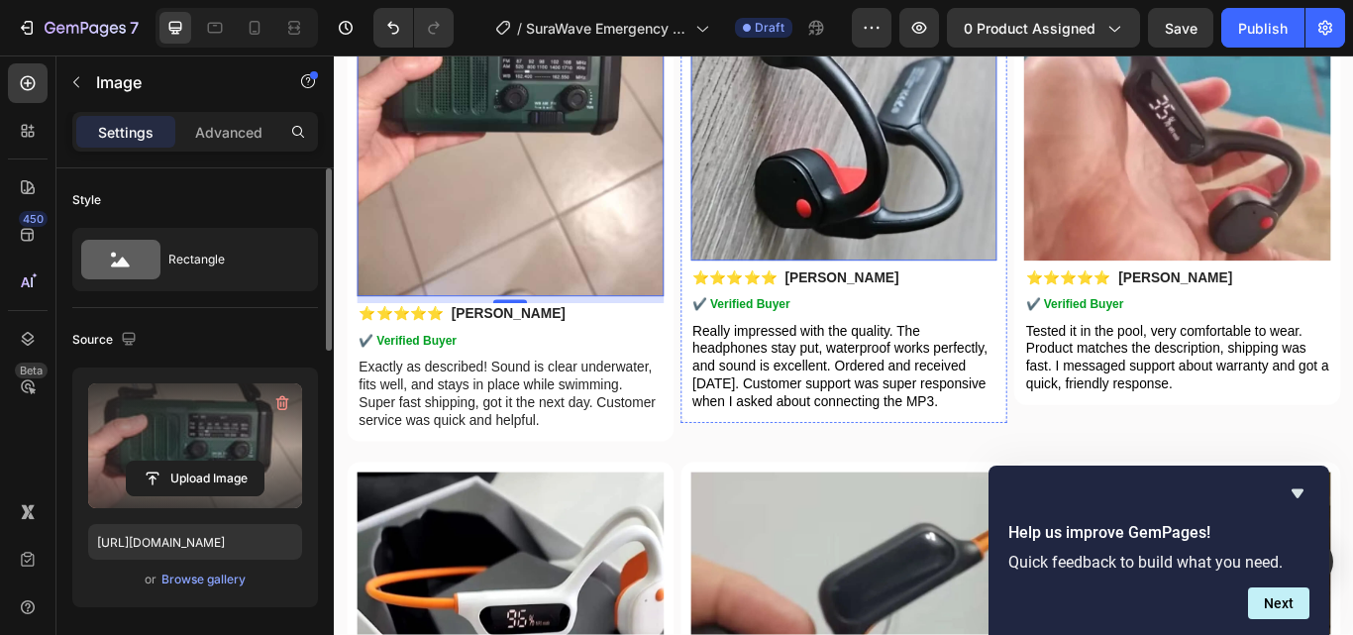
click at [878, 234] on img at bounding box center [928, 78] width 357 height 434
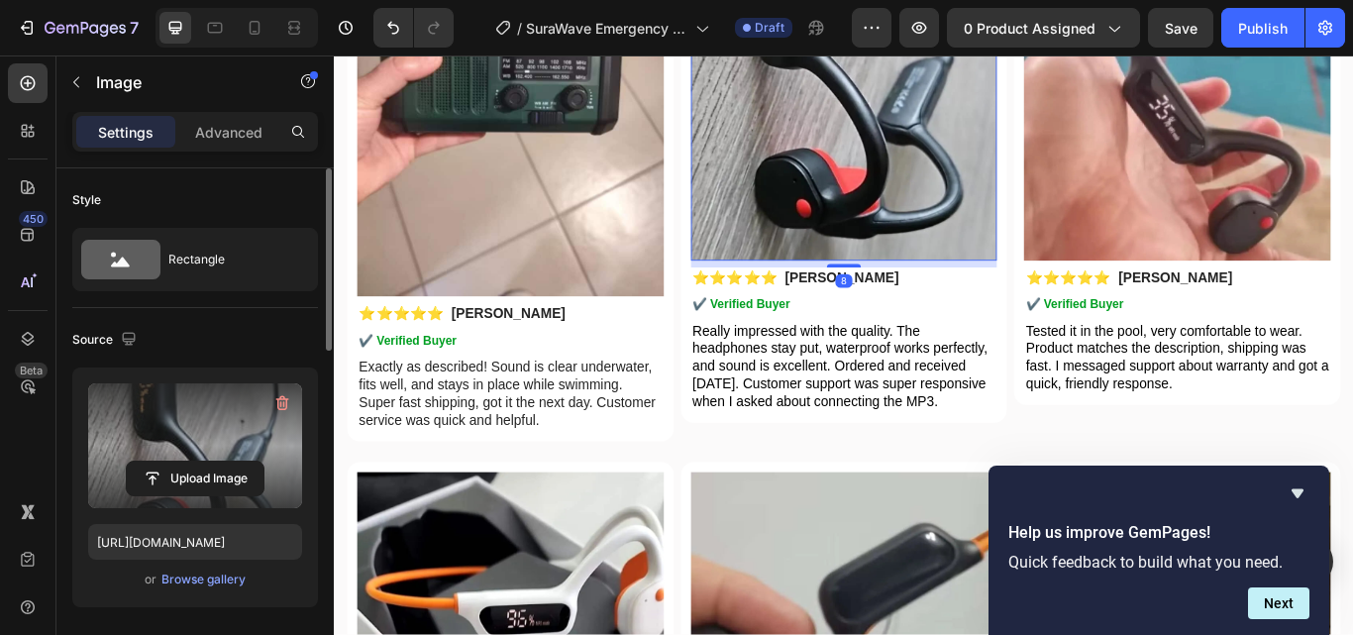
click at [190, 430] on label at bounding box center [195, 445] width 214 height 125
click at [190, 461] on input "file" at bounding box center [195, 478] width 137 height 34
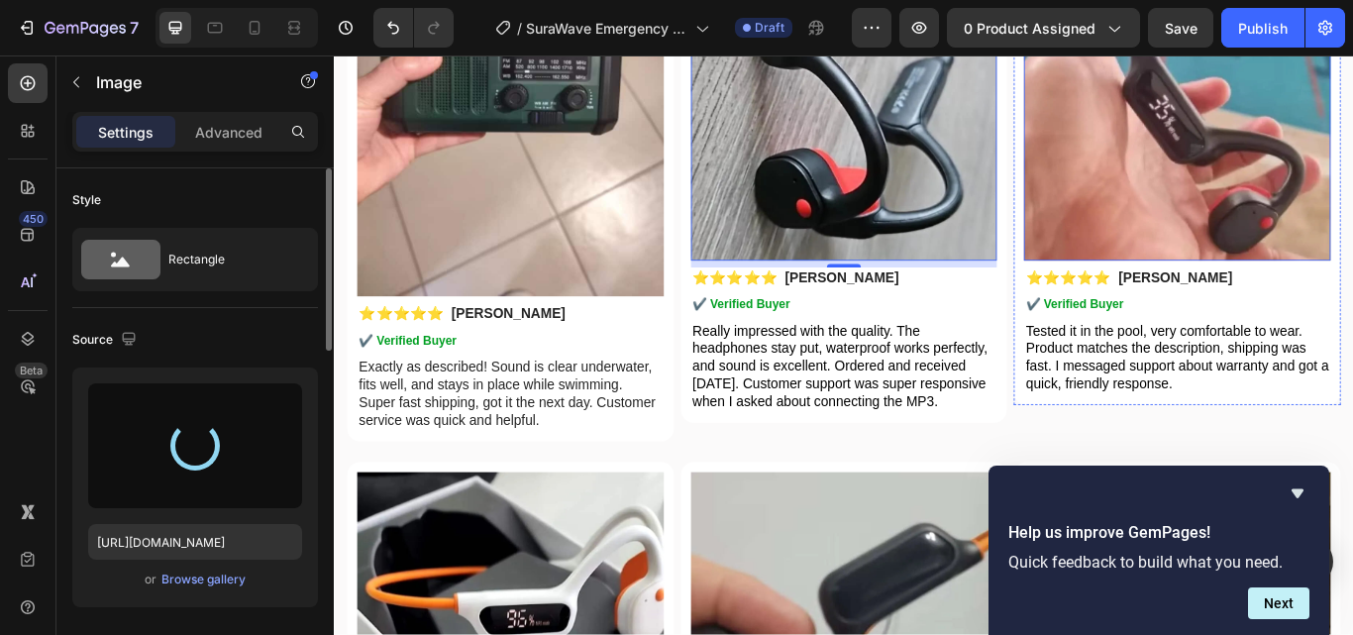
type input "[URL][DOMAIN_NAME]"
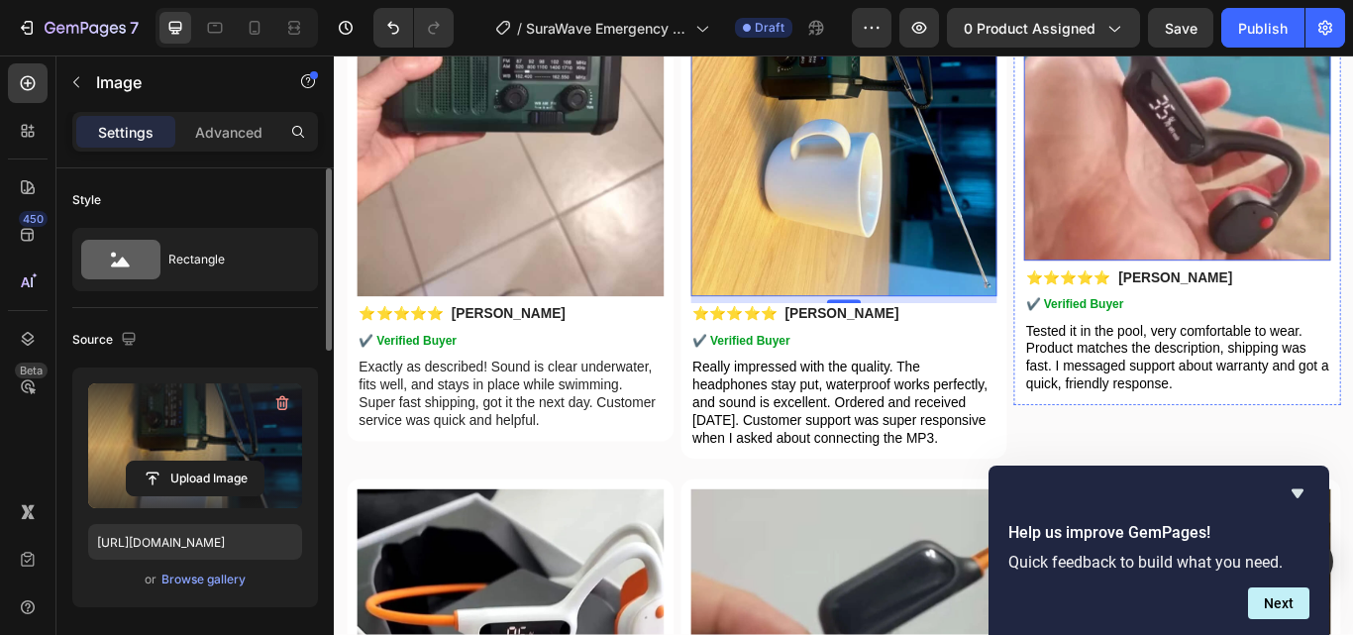
click at [1229, 216] on img at bounding box center [1316, 78] width 357 height 434
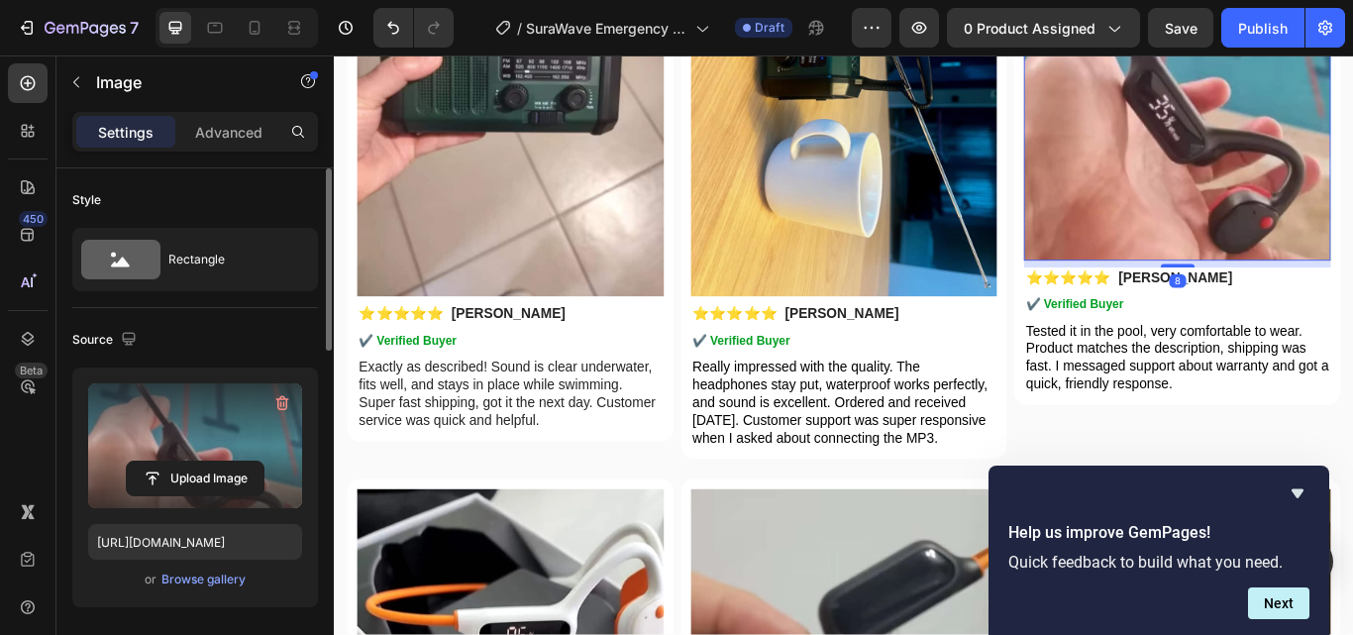
click at [201, 423] on label at bounding box center [195, 445] width 214 height 125
click at [201, 461] on input "file" at bounding box center [195, 478] width 137 height 34
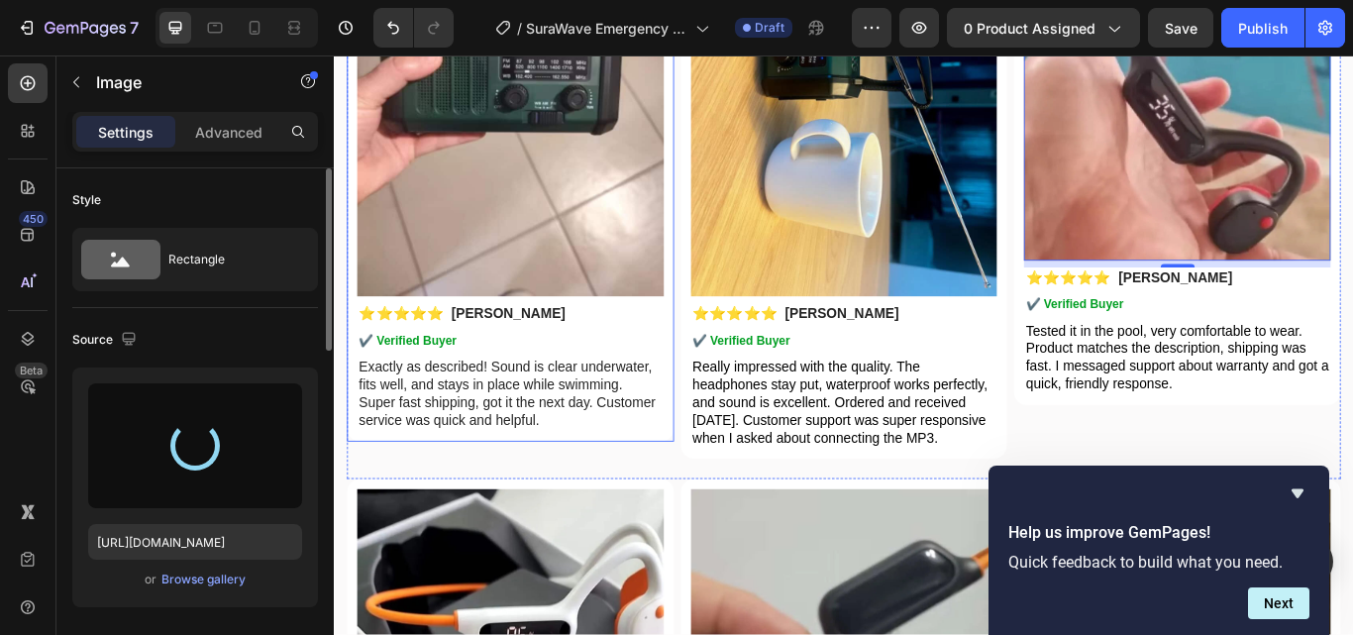
type input "[URL][DOMAIN_NAME]"
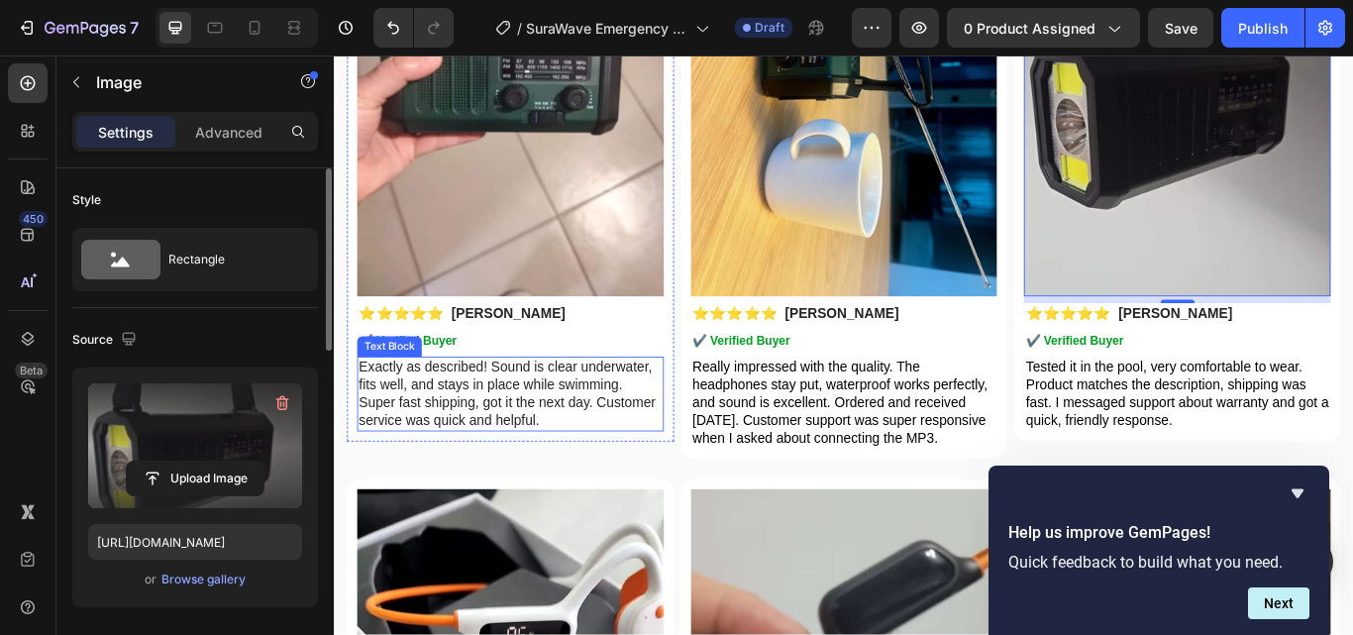
scroll to position [5700, 0]
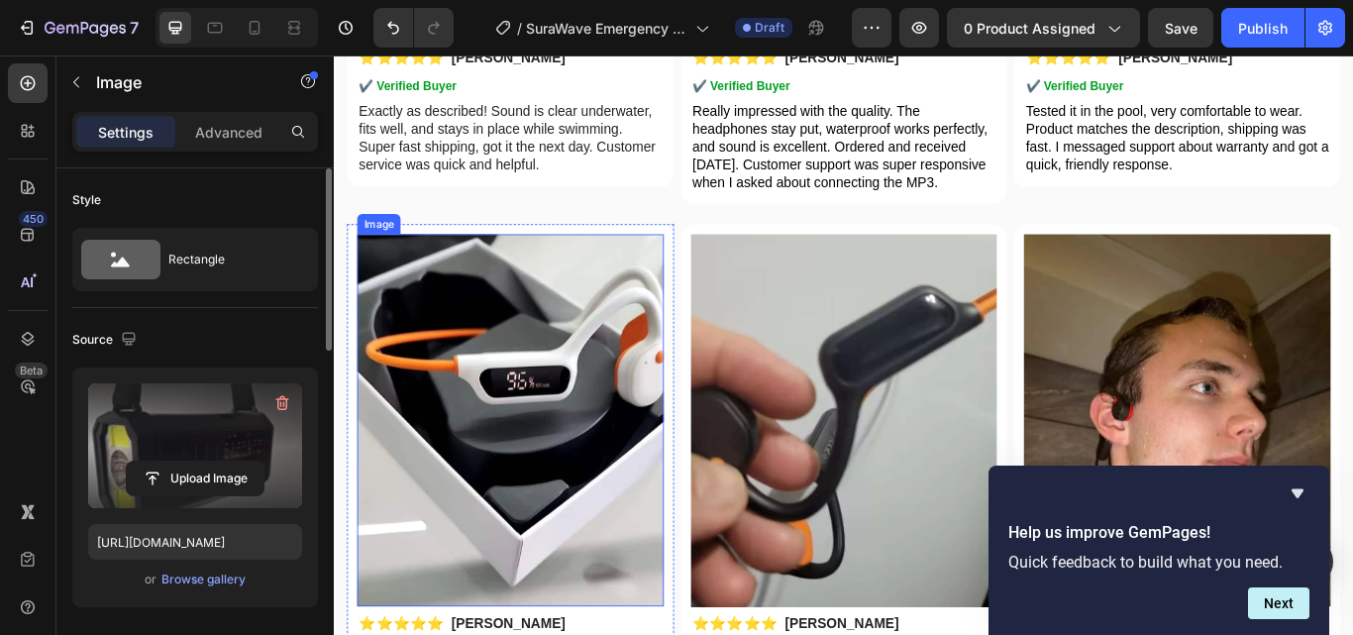
click at [606, 416] on img at bounding box center [538, 481] width 357 height 434
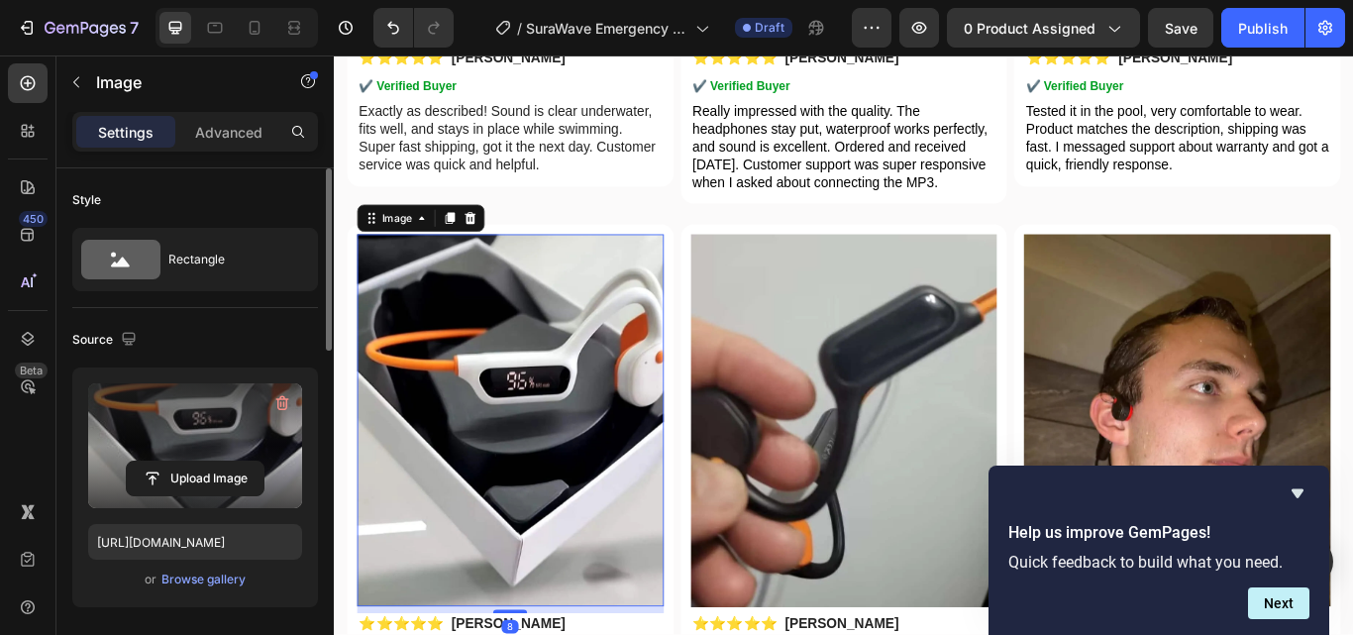
click at [223, 422] on label at bounding box center [195, 445] width 214 height 125
click at [223, 461] on input "file" at bounding box center [195, 478] width 137 height 34
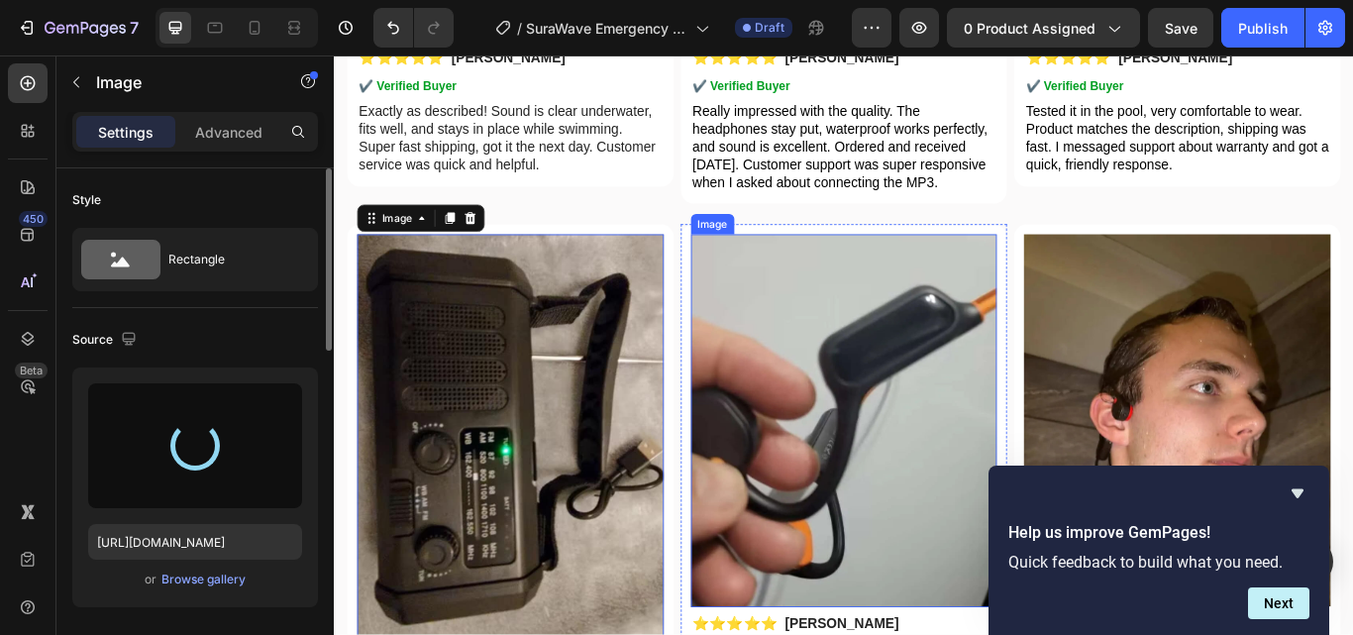
type input "[URL][DOMAIN_NAME]"
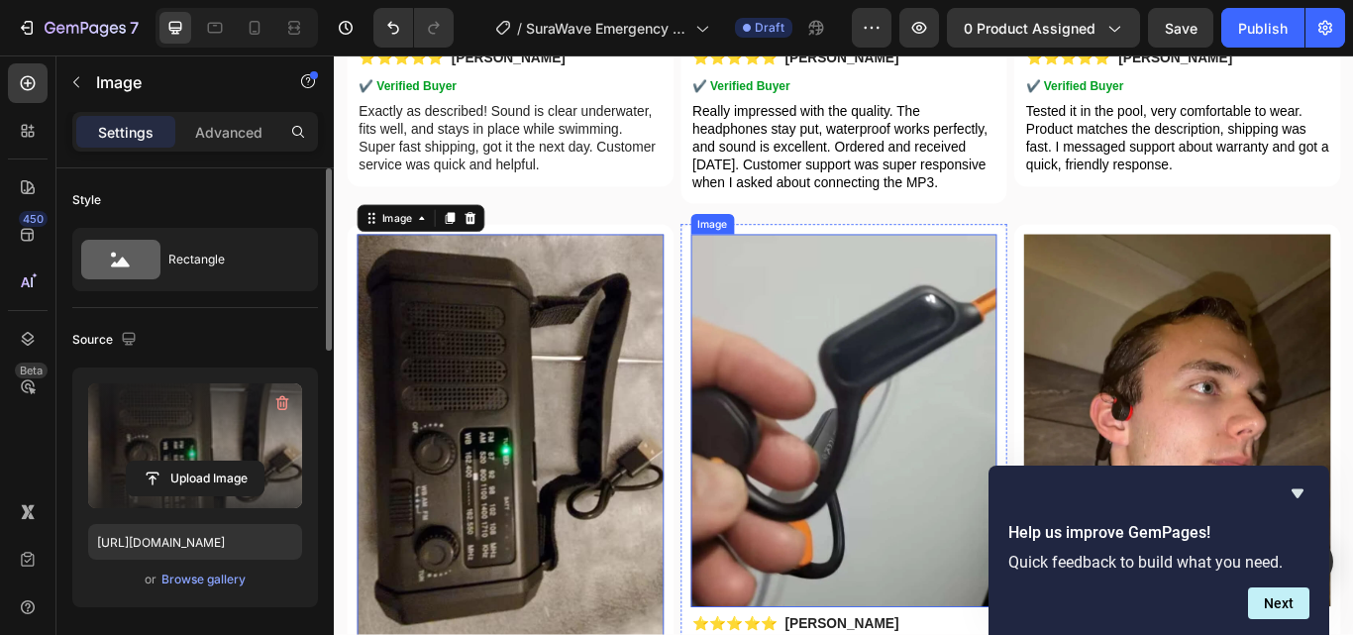
click at [876, 425] on img at bounding box center [928, 481] width 357 height 434
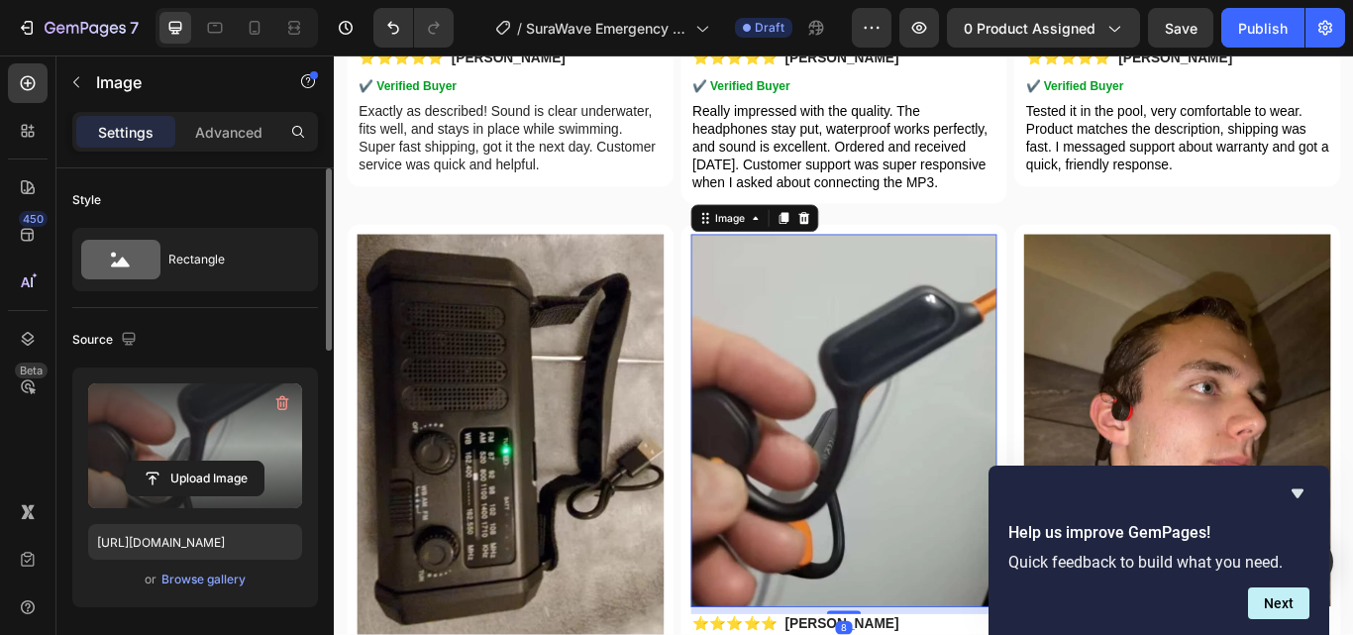
click at [234, 398] on label at bounding box center [195, 445] width 214 height 125
click at [234, 461] on input "file" at bounding box center [195, 478] width 137 height 34
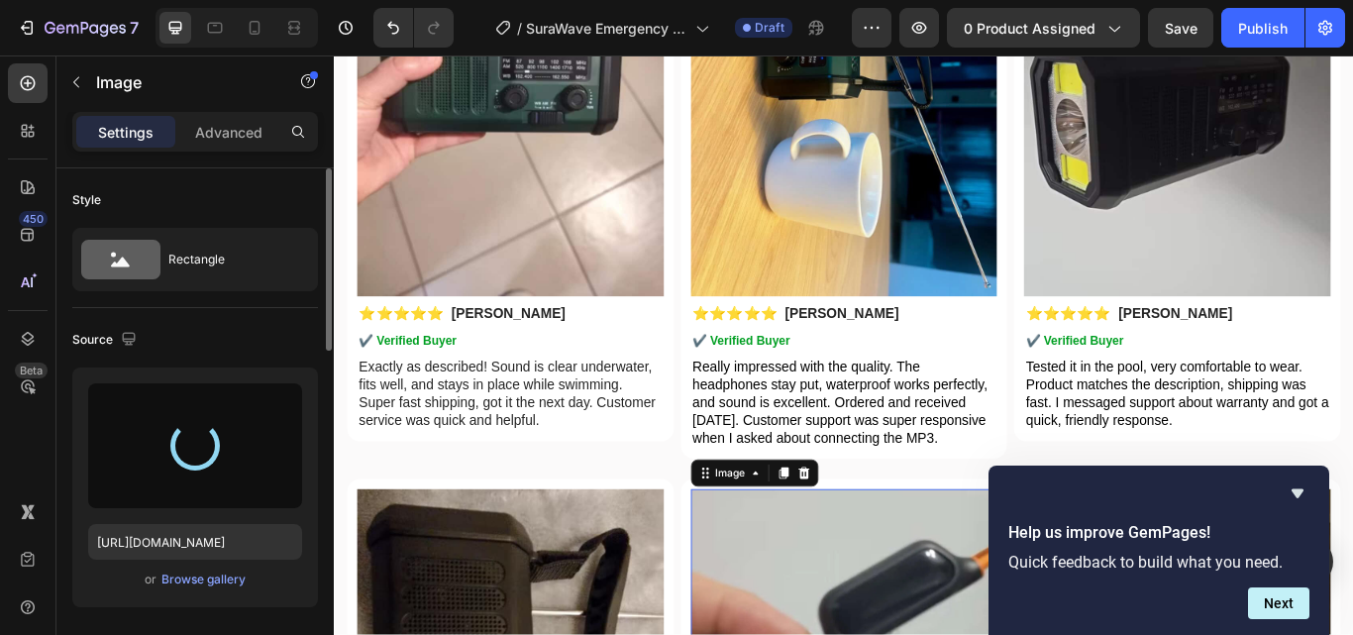
scroll to position [5105, 0]
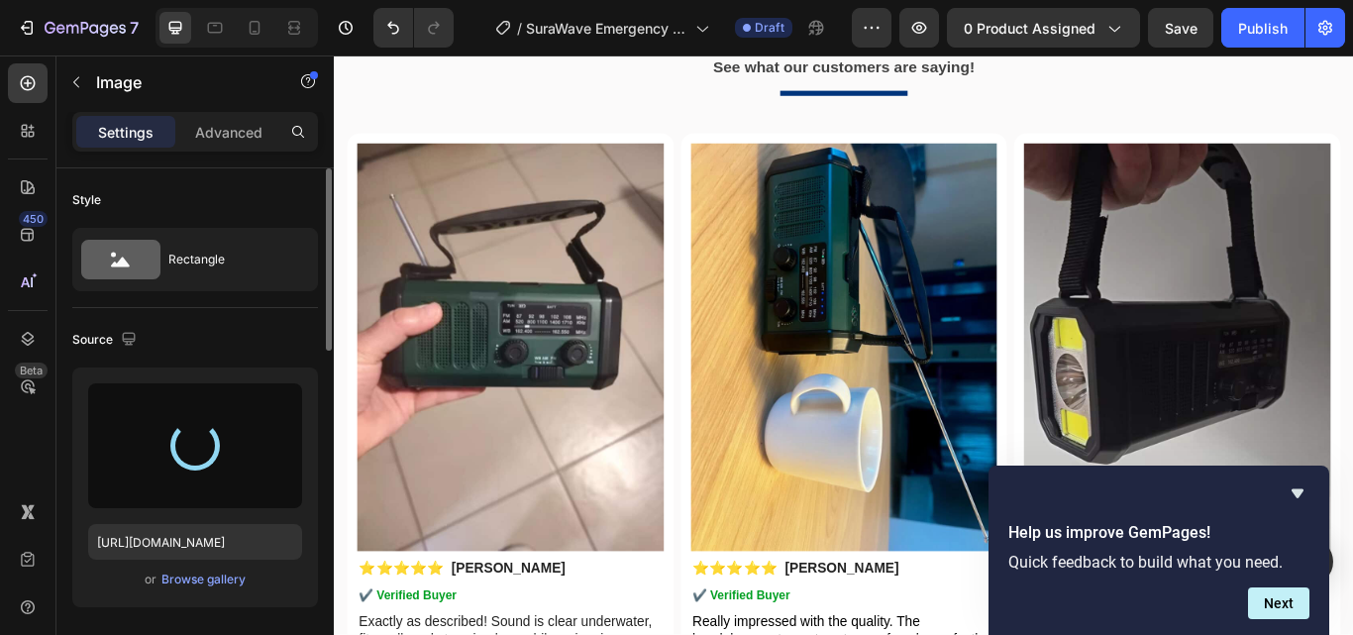
type input "[URL][DOMAIN_NAME]"
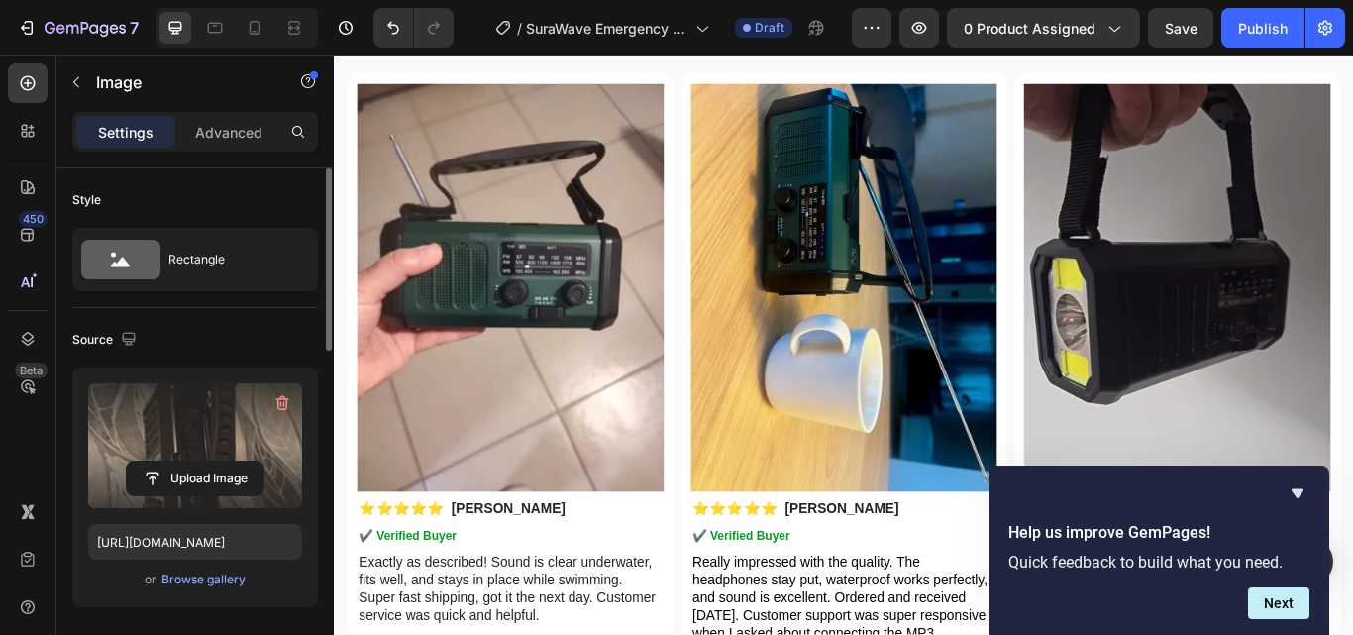
scroll to position [5700, 0]
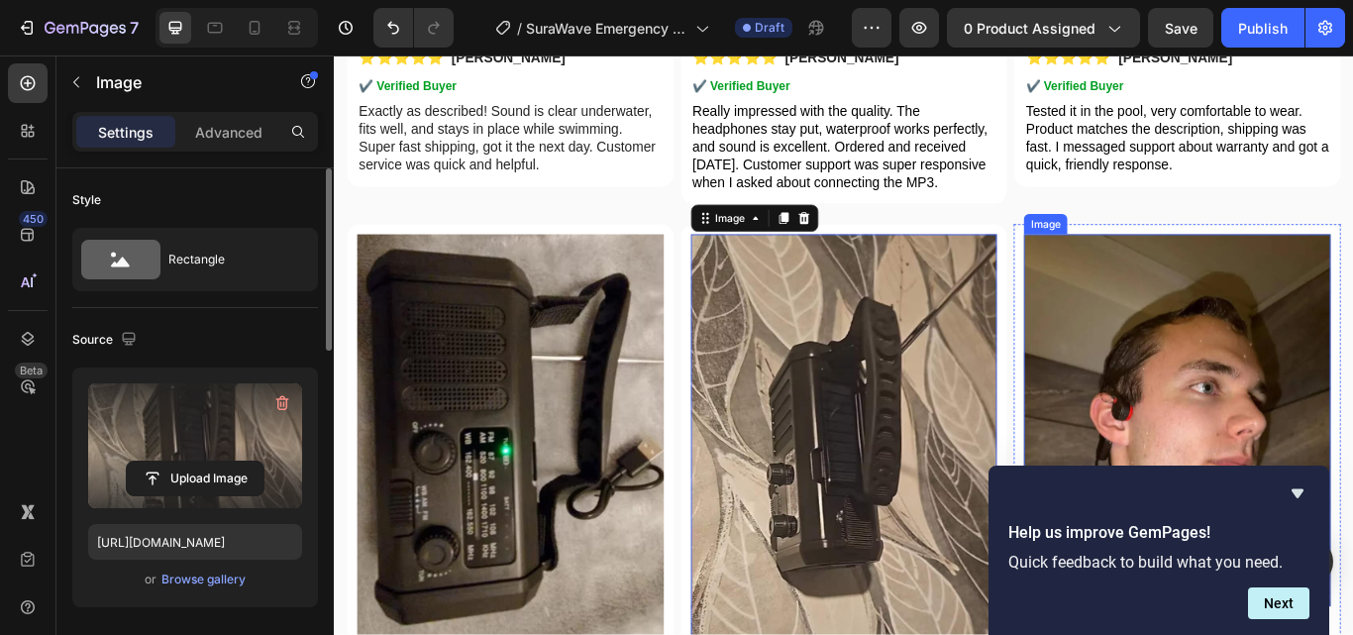
click at [1224, 415] on img at bounding box center [1316, 481] width 357 height 434
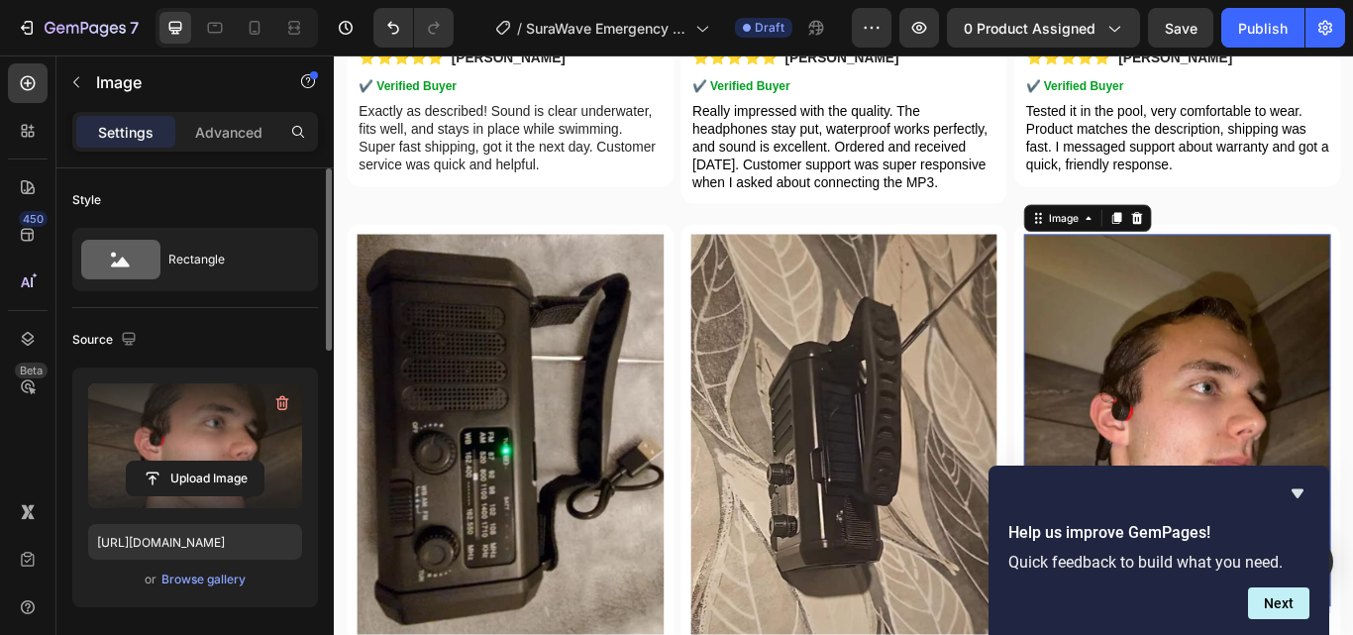
click at [207, 441] on label at bounding box center [195, 445] width 214 height 125
click at [207, 461] on input "file" at bounding box center [195, 478] width 137 height 34
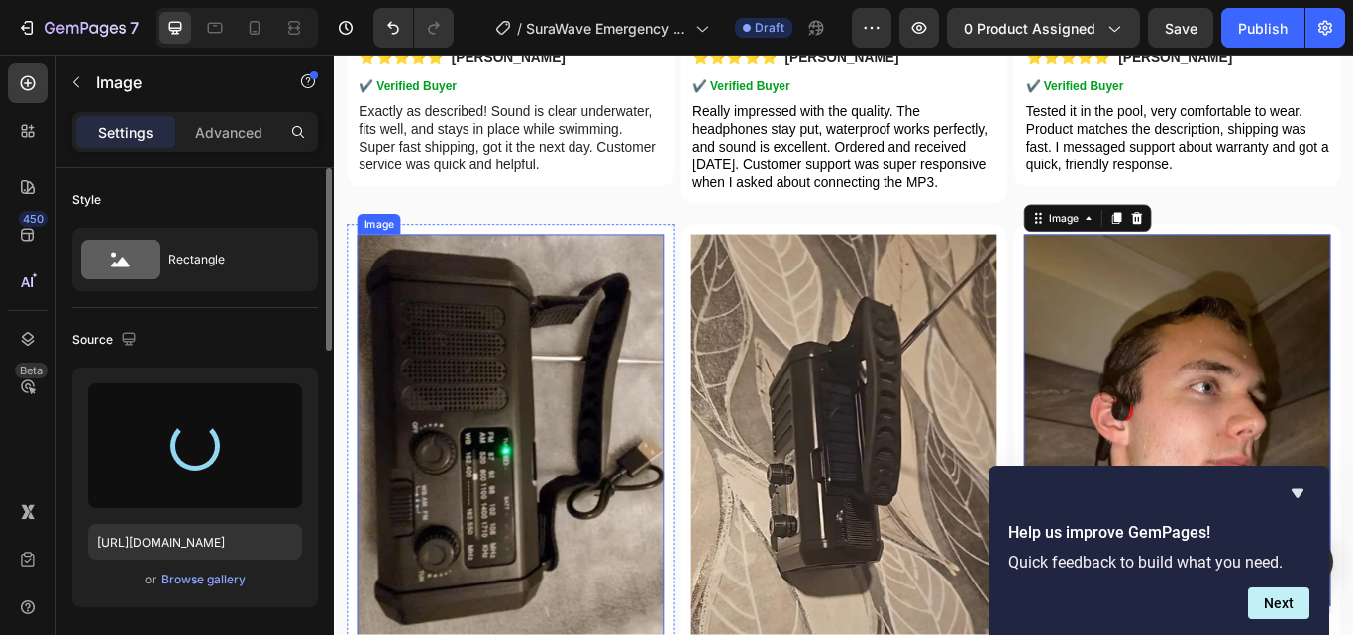
type input "[URL][DOMAIN_NAME]"
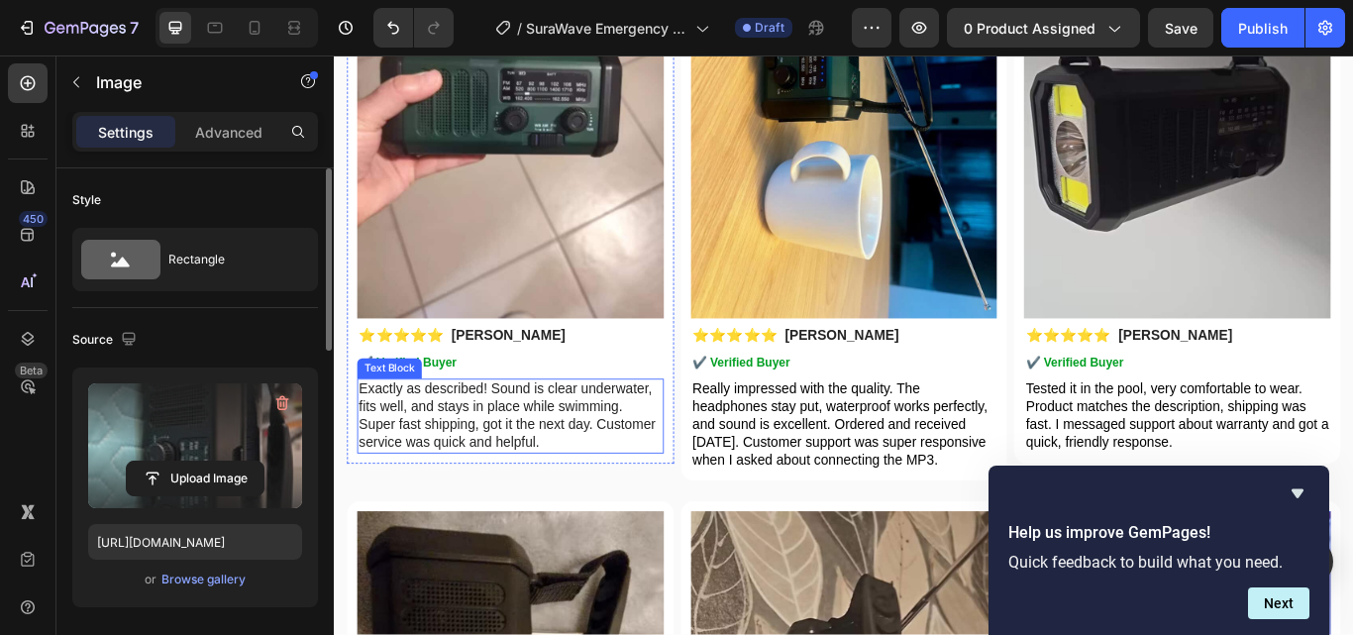
scroll to position [5402, 0]
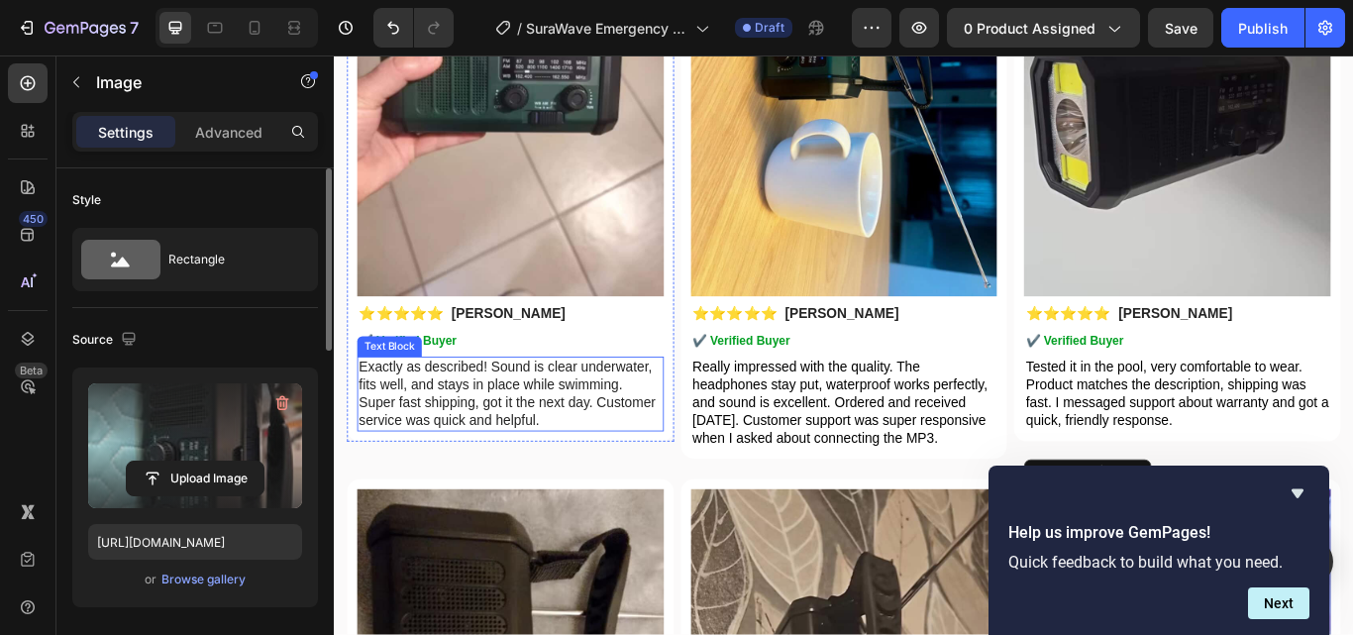
click at [557, 432] on p "Exactly as described! Sound is clear underwater, fits well, and stays in place …" at bounding box center [538, 450] width 353 height 82
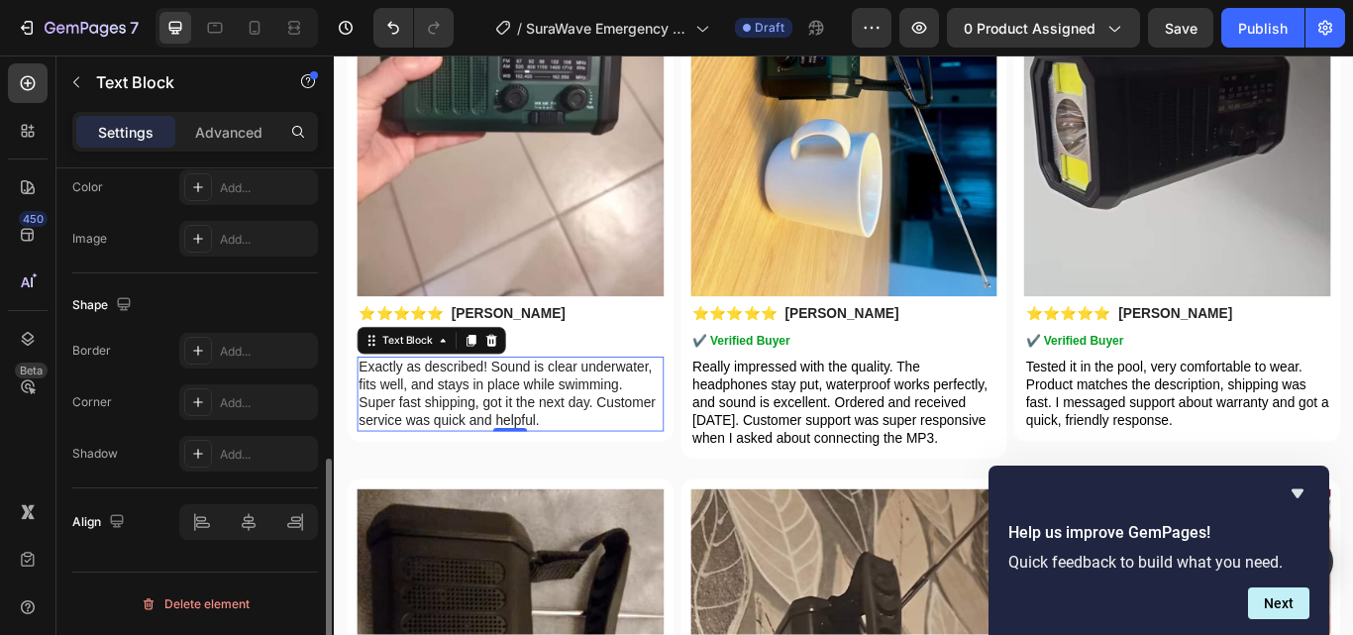
scroll to position [0, 0]
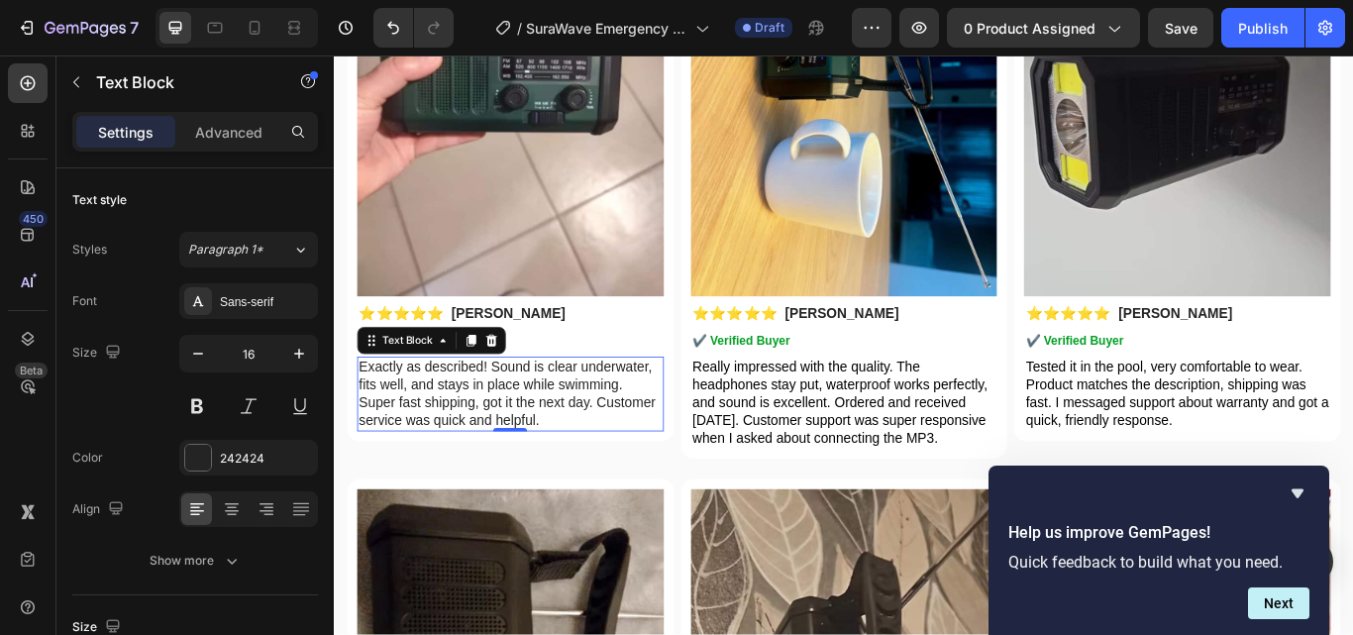
click at [482, 427] on p "Exactly as described! Sound is clear underwater, fits well, and stays in place …" at bounding box center [538, 450] width 353 height 82
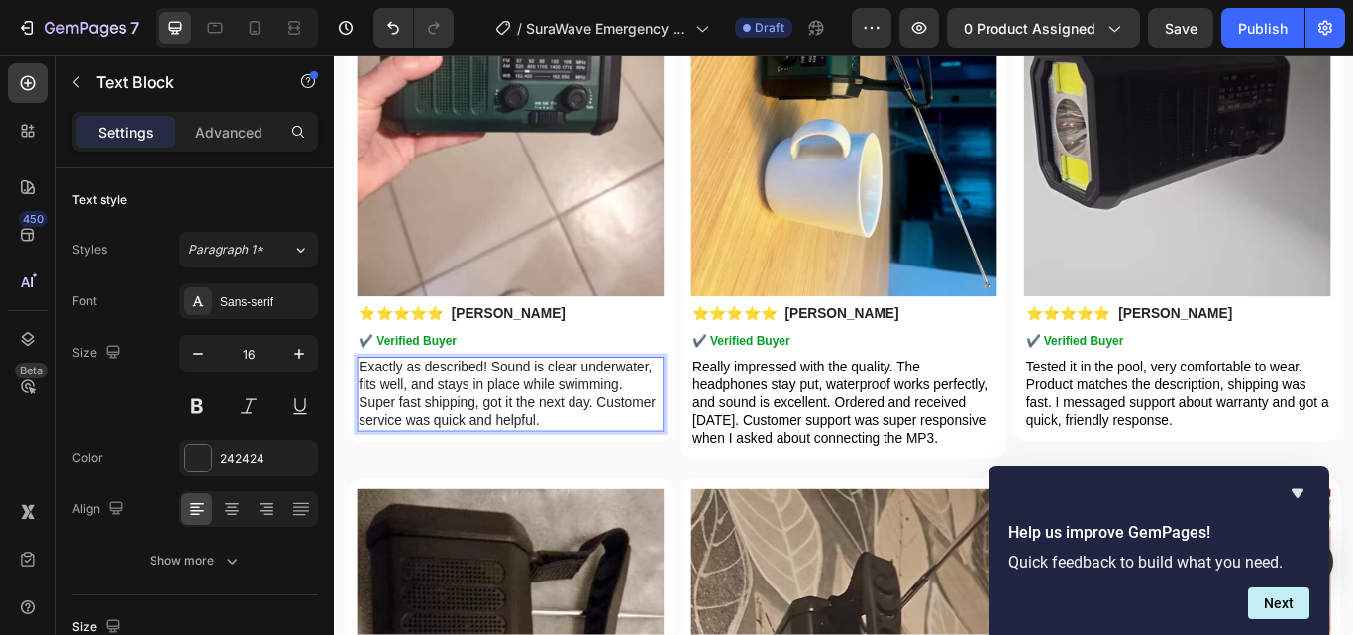
click at [413, 416] on p "Exactly as described! Sound is clear underwater, fits well, and stays in place …" at bounding box center [538, 450] width 353 height 82
click at [384, 415] on p "Exactly as described! Sound is clear underwater, fits well, and stays in place …" at bounding box center [538, 450] width 353 height 82
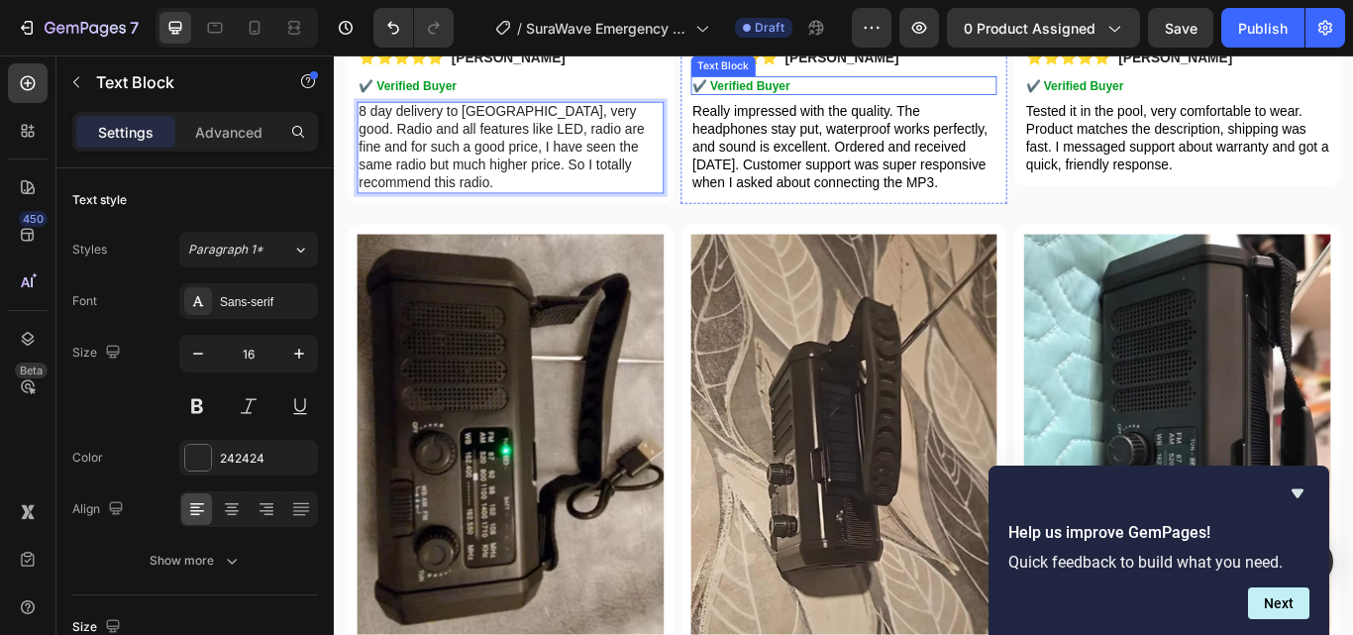
scroll to position [5997, 0]
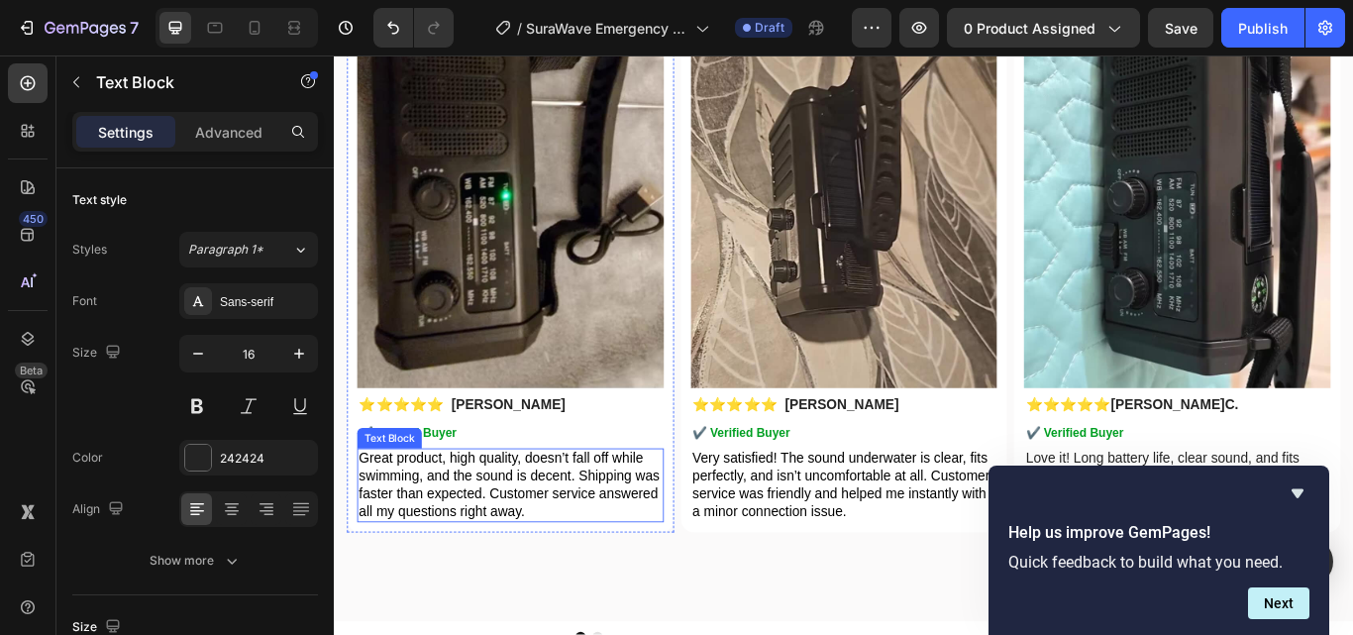
click at [587, 537] on span "Great product, high quality, doesn’t fall off while swimming, and the sound is …" at bounding box center [537, 556] width 351 height 78
click at [455, 543] on p "Great product, high quality, doesn’t fall off while swimming, and the sound is …" at bounding box center [538, 557] width 353 height 82
click at [426, 537] on span "Great product, high quality, doesn’t fall off while swimming, and the sound is …" at bounding box center [537, 556] width 351 height 78
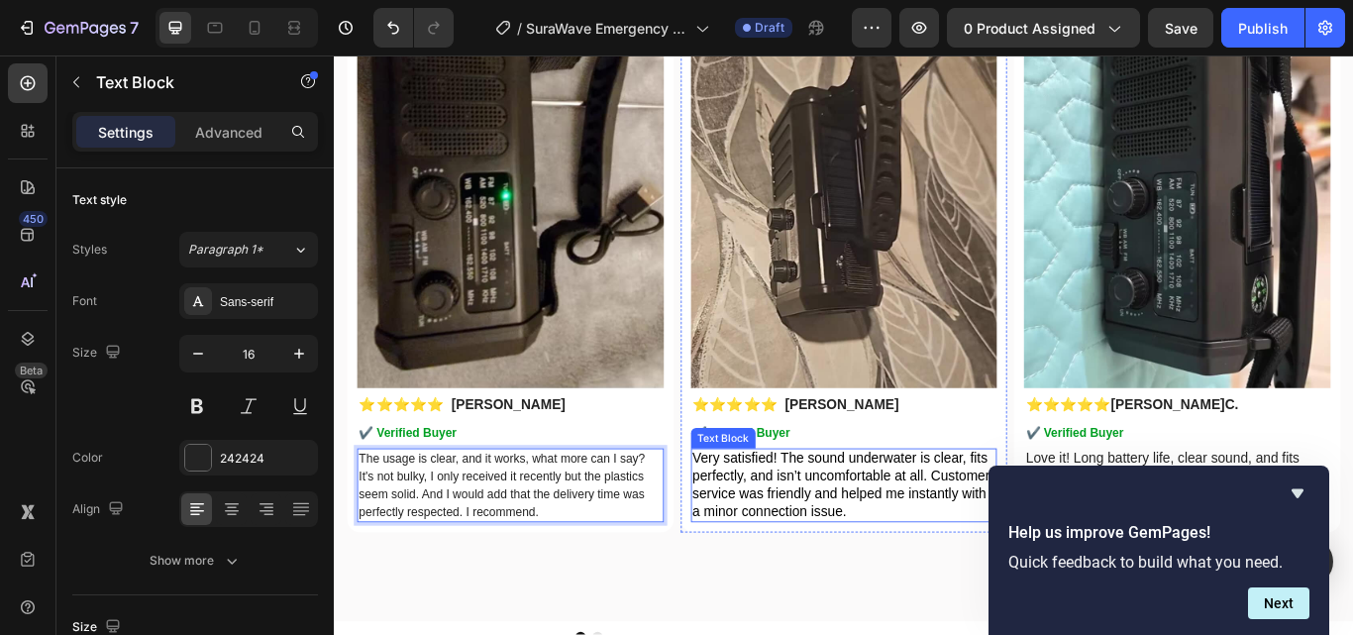
click at [878, 556] on span "Very satisfied! The sound underwater is clear, fits perfectly, and isn’t uncomf…" at bounding box center [925, 556] width 347 height 78
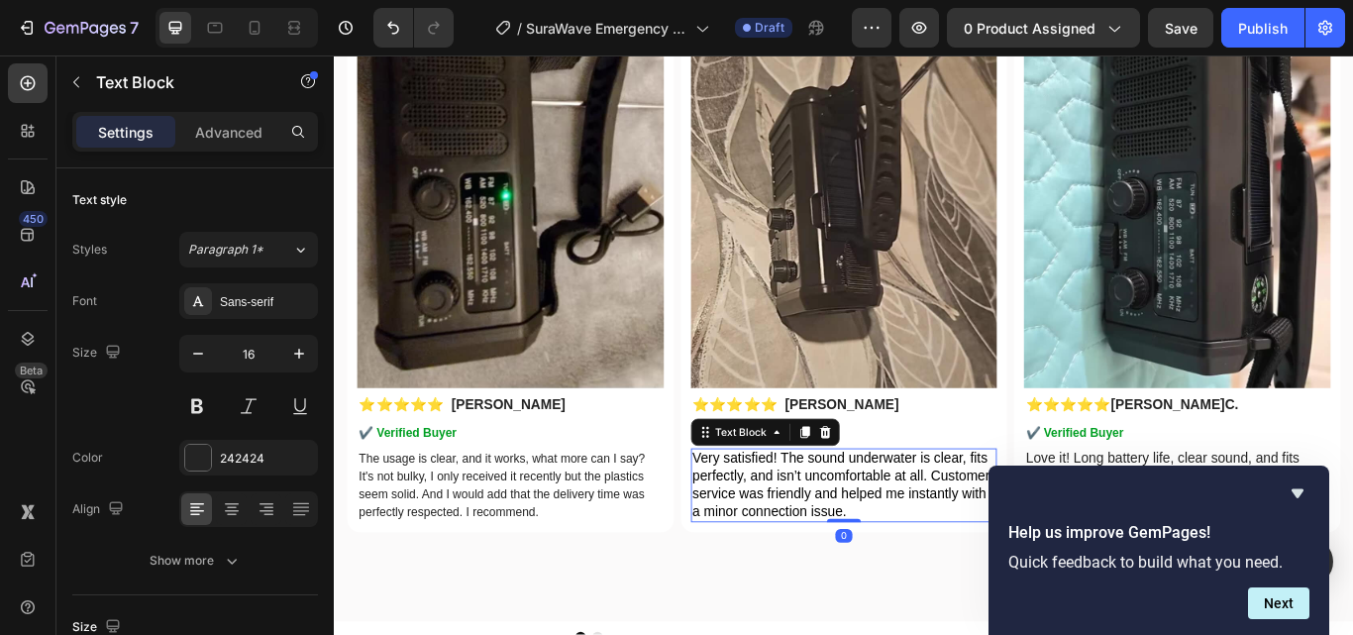
click at [800, 543] on p "Very satisfied! The sound underwater is clear, fits perfectly, and isn’t uncomf…" at bounding box center [928, 557] width 353 height 82
click at [781, 539] on span "Very satisfied! The sound underwater is clear, fits perfectly, and isn’t uncomf…" at bounding box center [925, 556] width 347 height 78
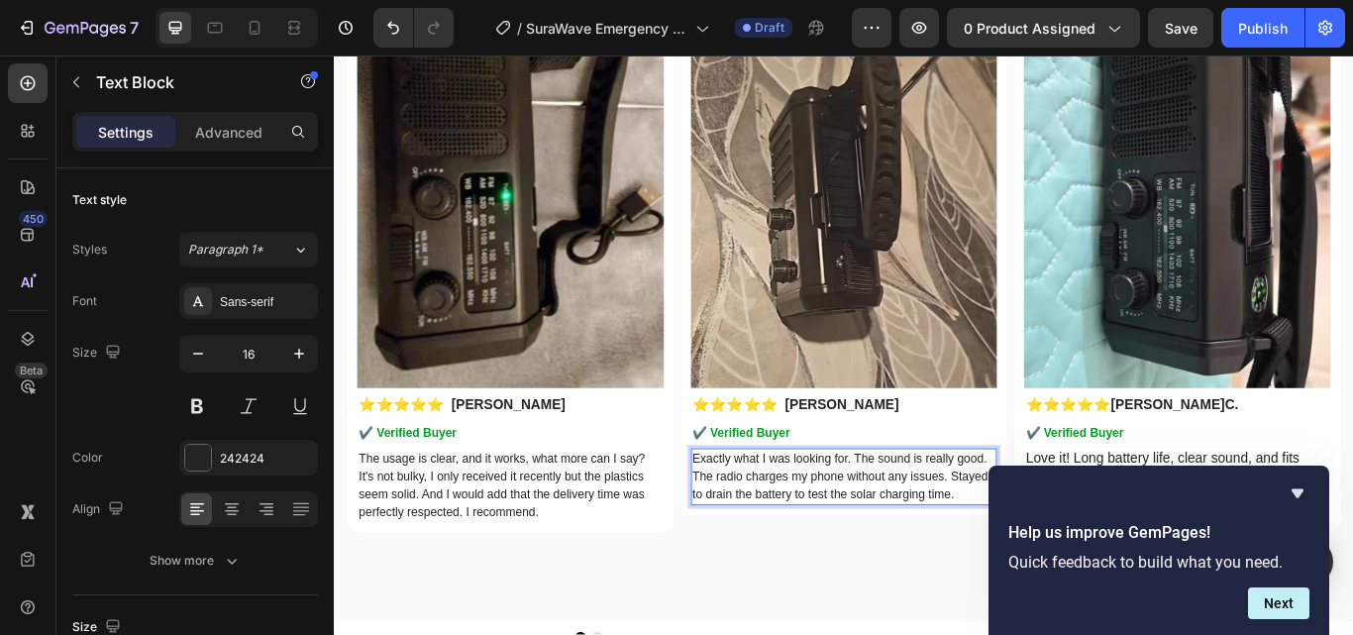
click at [828, 544] on p "Exactly what I was looking for. The sound is really good. The radio charges my …" at bounding box center [928, 546] width 353 height 61
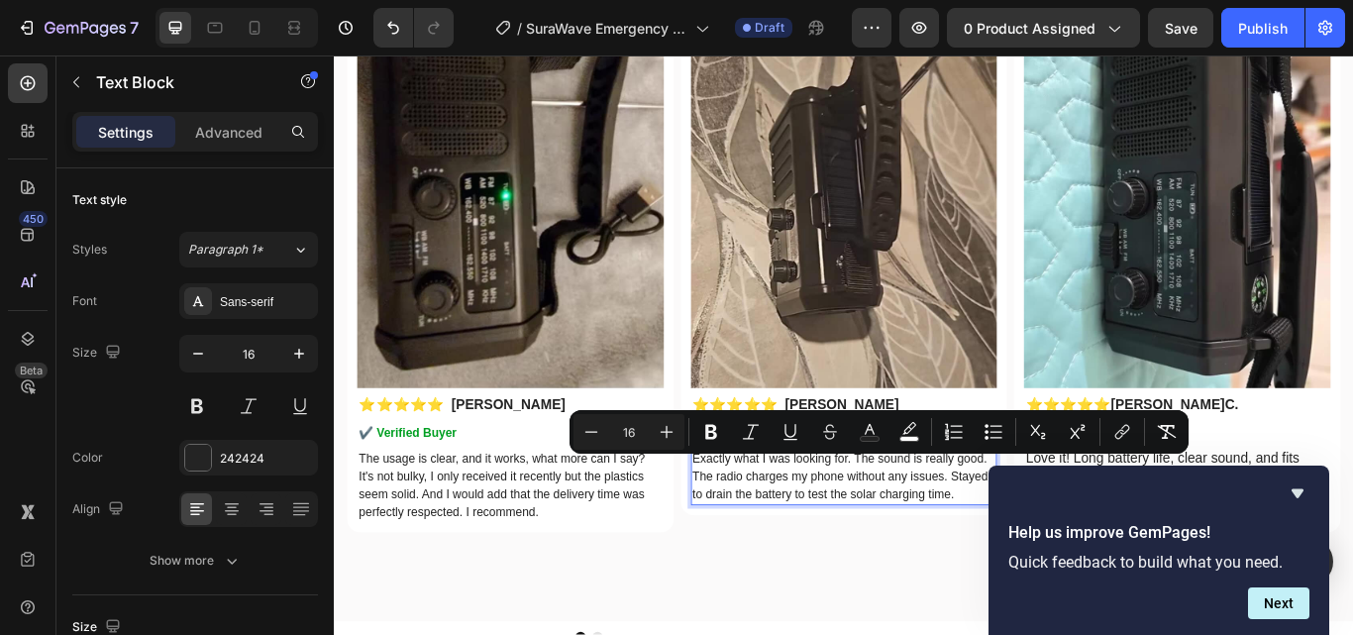
click at [850, 558] on span "Exactly what I was looking for. The sound is really good. The radio charges my …" at bounding box center [924, 546] width 345 height 57
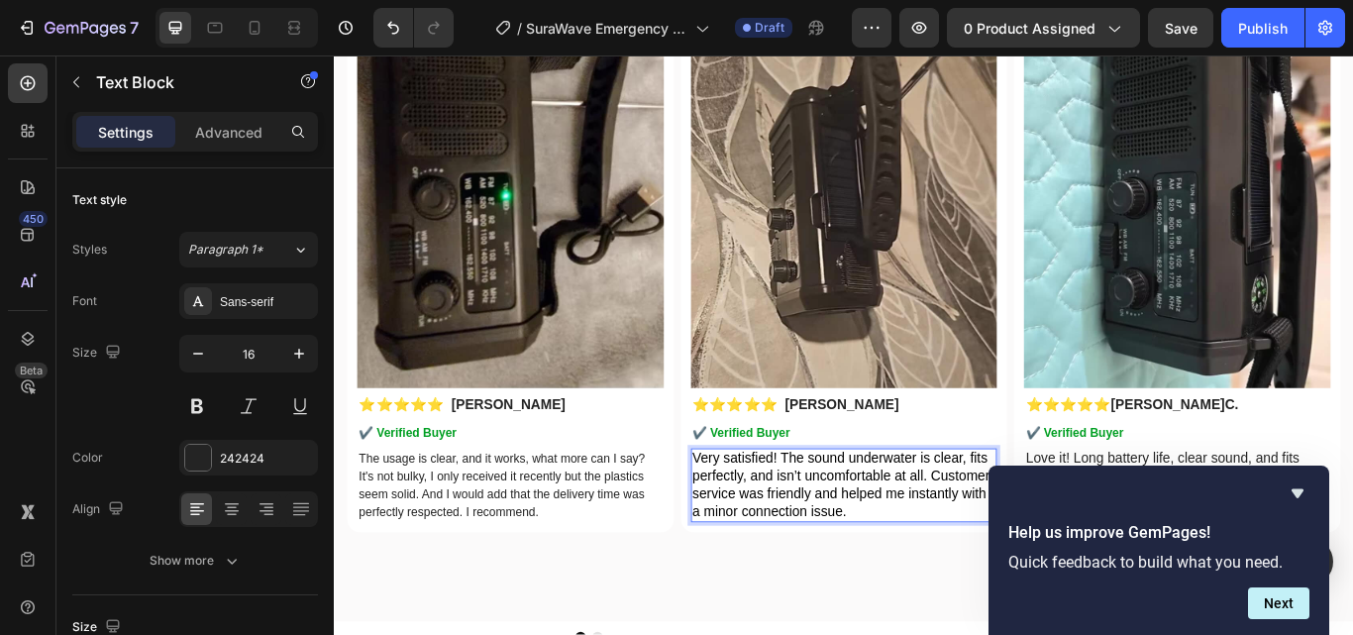
click at [803, 543] on p "Very satisfied! The sound underwater is clear, fits perfectly, and isn’t uncomf…" at bounding box center [928, 557] width 353 height 82
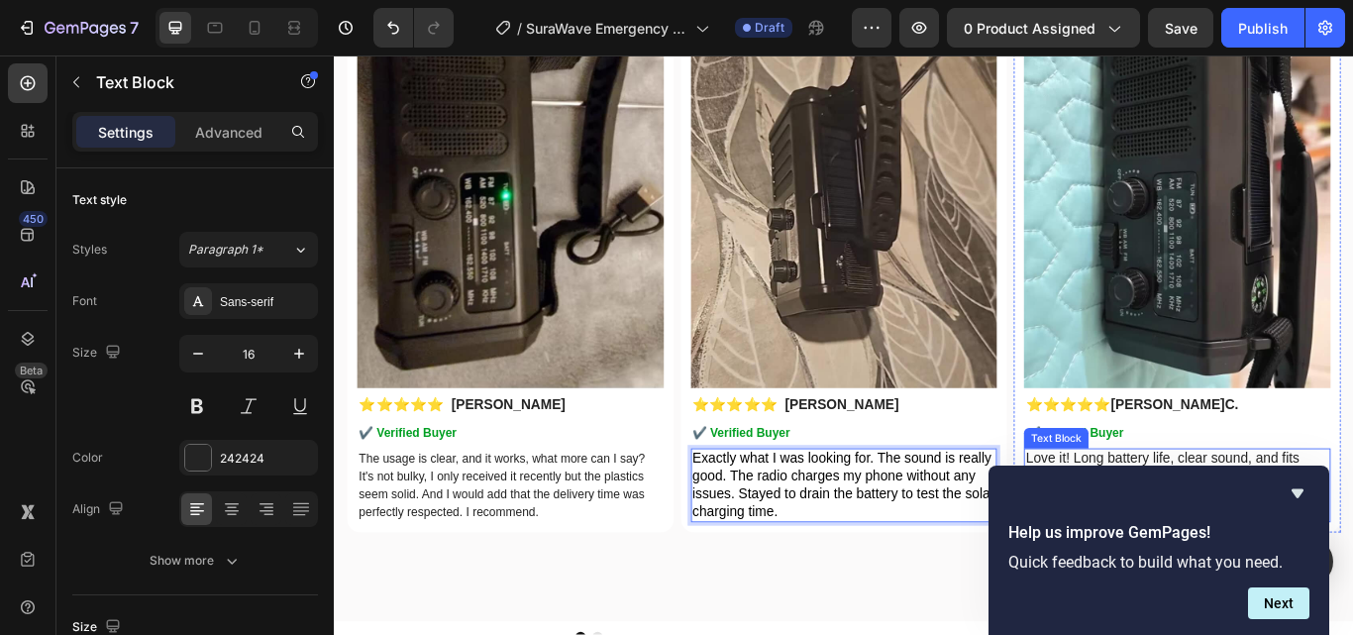
click at [1221, 524] on p "Love it! Long battery life, clear sound, and fits snugly. Ordered yesterday, re…" at bounding box center [1316, 557] width 353 height 82
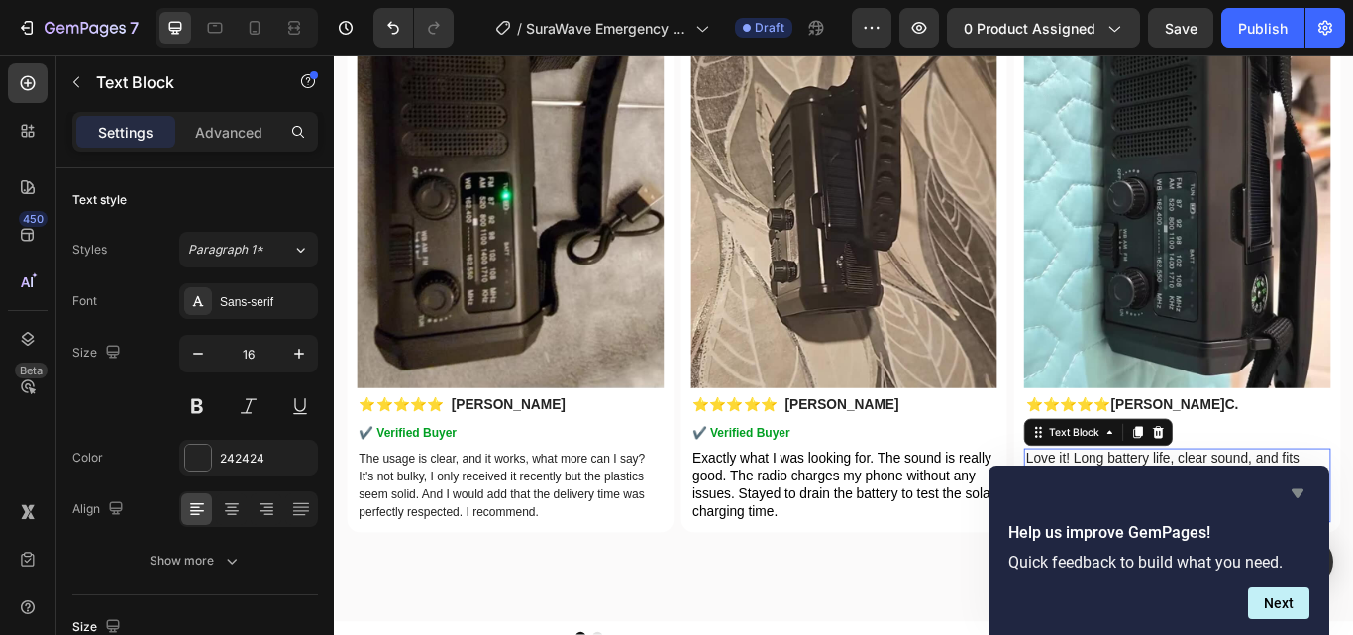
click at [1295, 489] on icon "Hide survey" at bounding box center [1297, 493] width 12 height 9
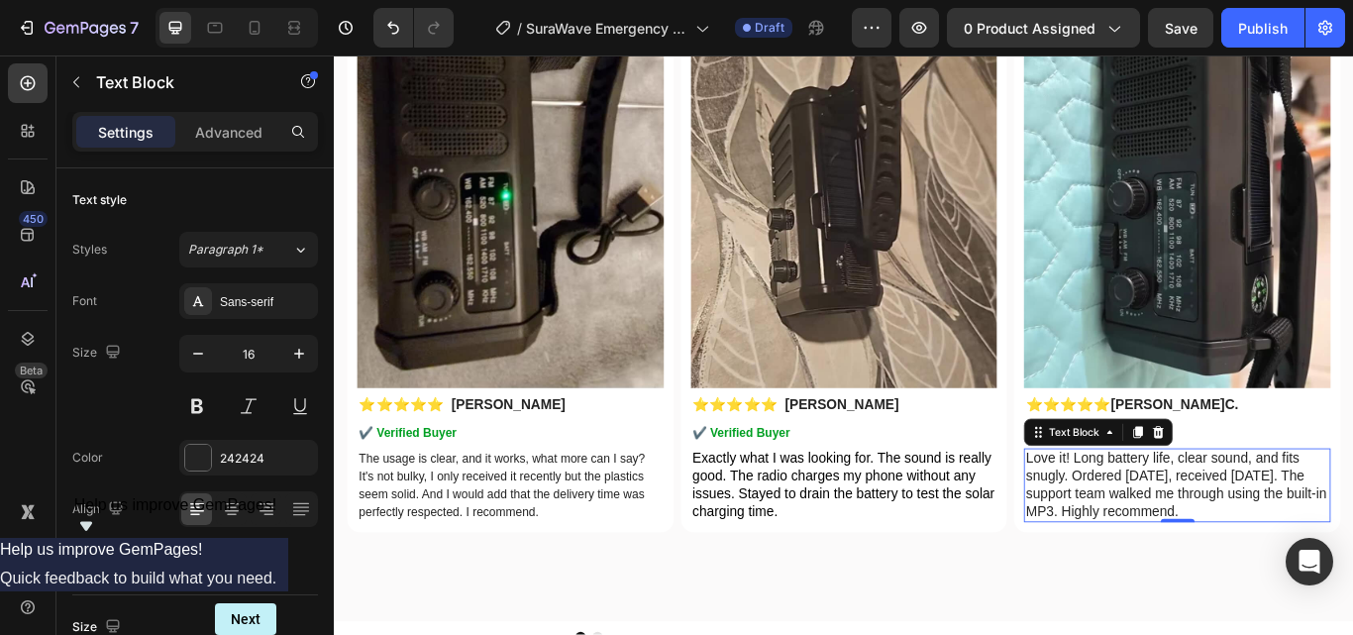
click at [1240, 557] on p "Love it! Long battery life, clear sound, and fits snugly. Ordered yesterday, re…" at bounding box center [1316, 557] width 353 height 82
click at [1158, 541] on p "Love it! Long battery life, clear sound, and fits snugly. Ordered yesterday, re…" at bounding box center [1316, 557] width 353 height 82
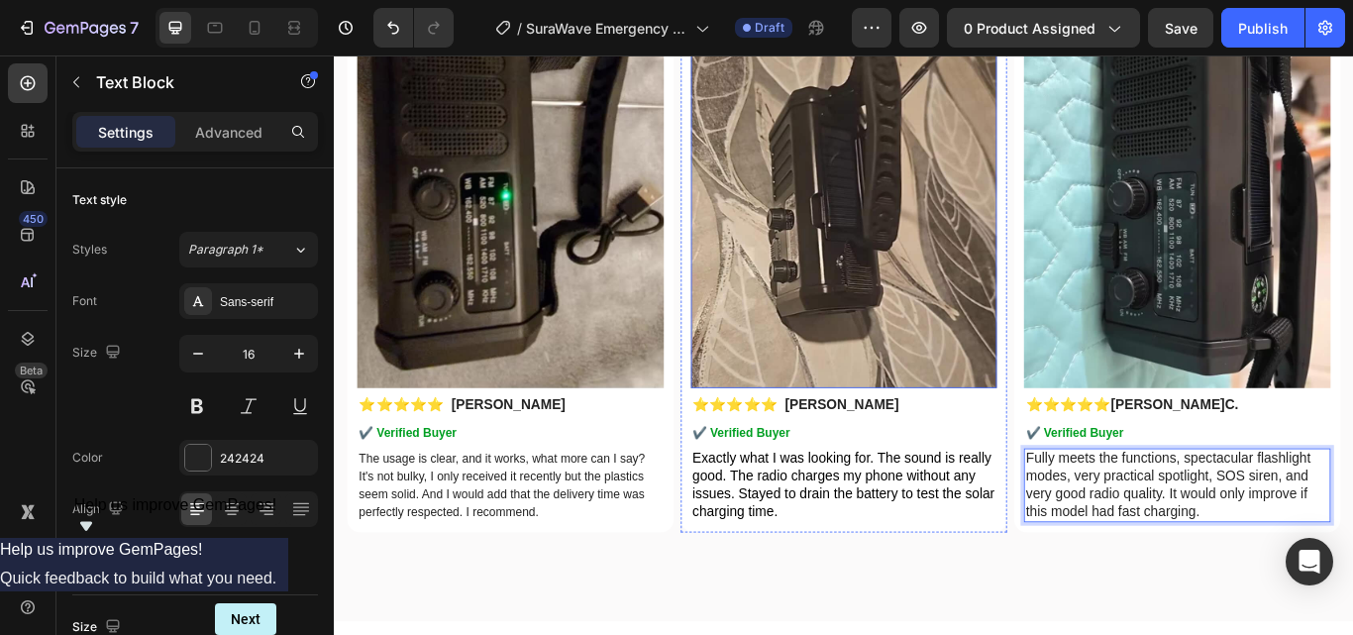
scroll to position [5700, 0]
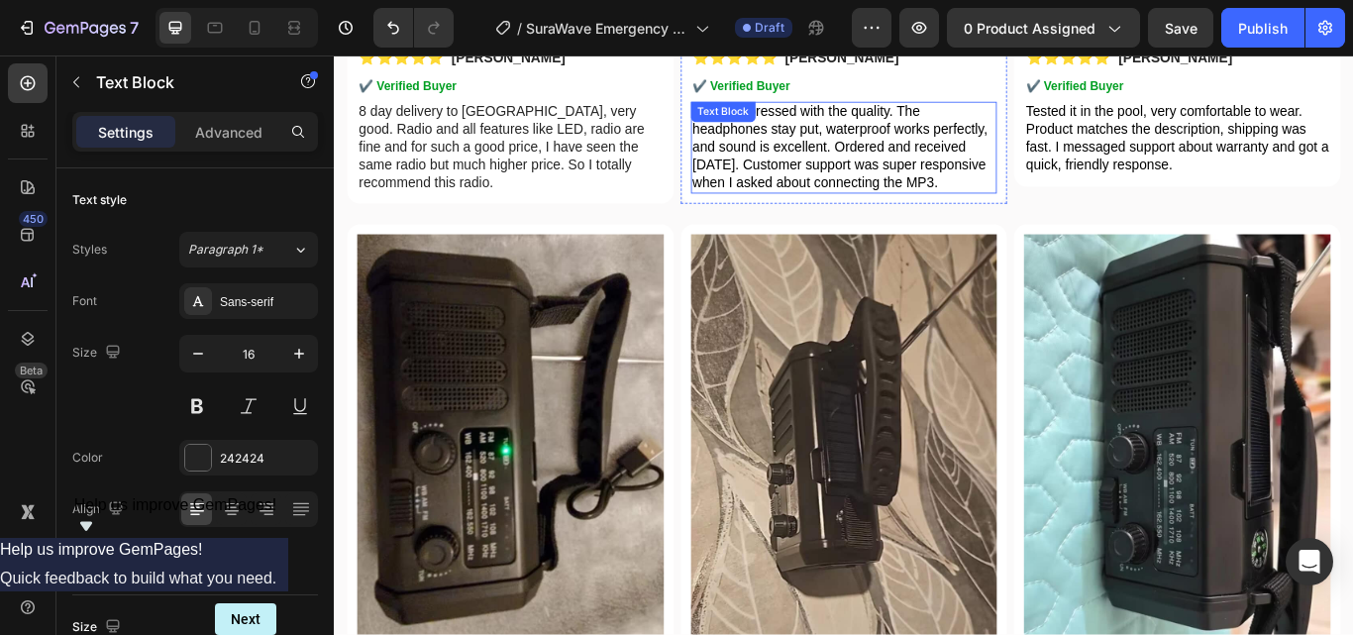
click at [873, 153] on span "Really impressed with the quality. The headphones stay put, waterproof works pe…" at bounding box center [924, 162] width 344 height 99
click at [852, 175] on span "Really impressed with the quality. The headphones stay put, waterproof works pe…" at bounding box center [924, 162] width 344 height 99
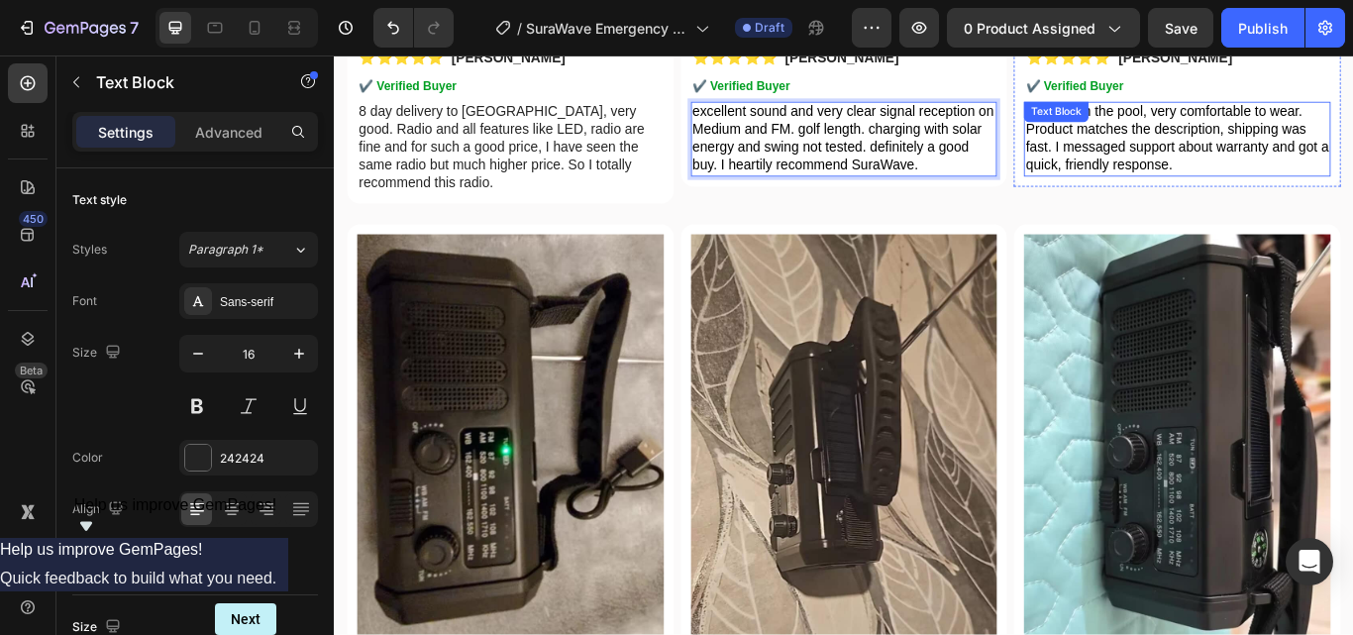
click at [1253, 123] on span "Tested it in the pool, very comfortable to wear. Product matches the descriptio…" at bounding box center [1316, 152] width 353 height 78
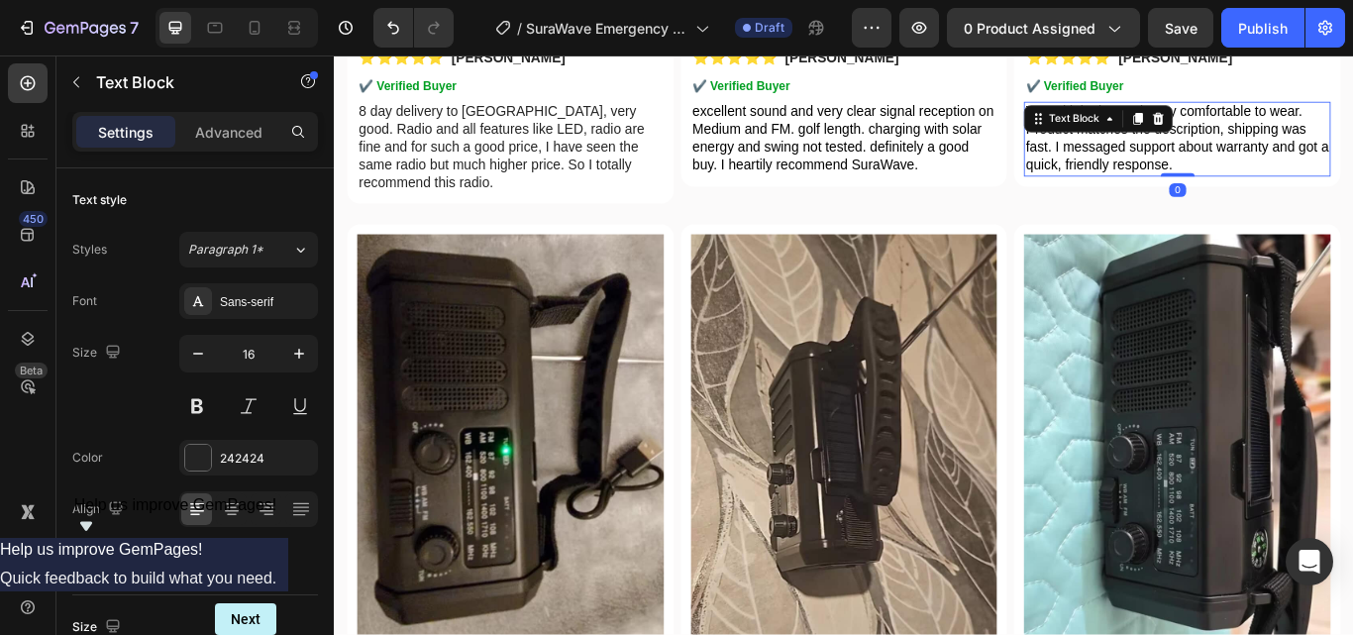
click at [1166, 165] on p "Tested it in the pool, very comfortable to wear. Product matches the descriptio…" at bounding box center [1316, 153] width 353 height 82
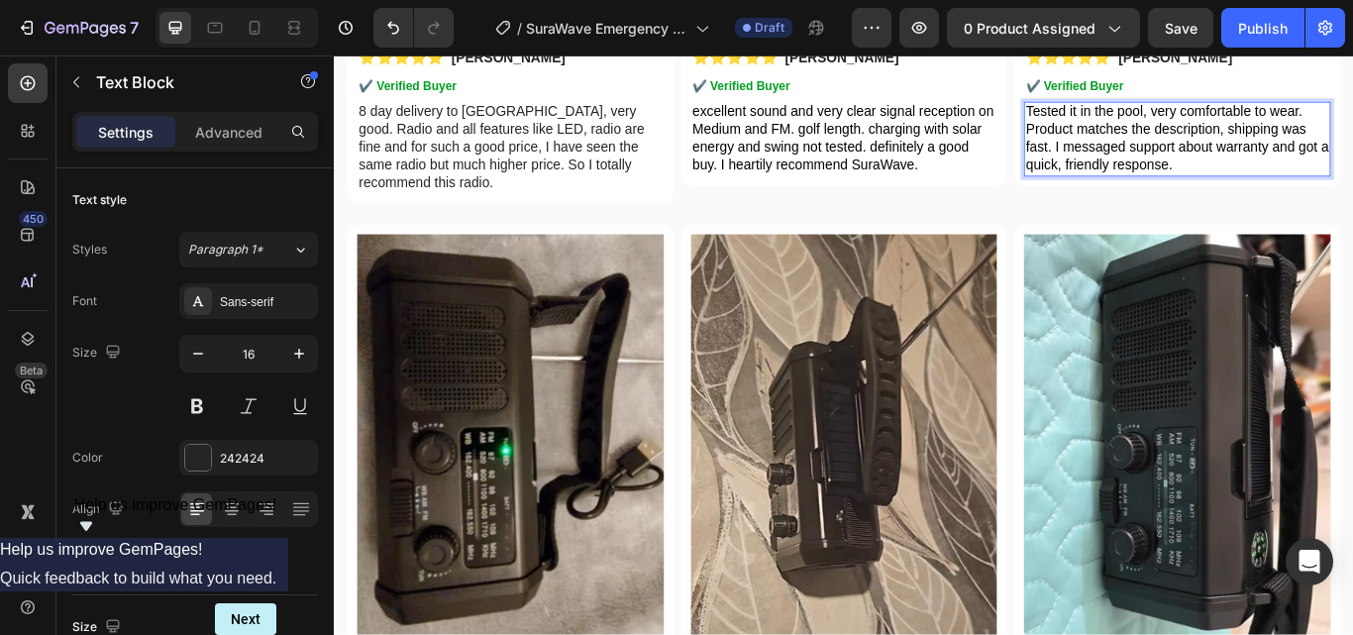
click at [1150, 156] on span "Tested it in the pool, very comfortable to wear. Product matches the descriptio…" at bounding box center [1316, 152] width 353 height 78
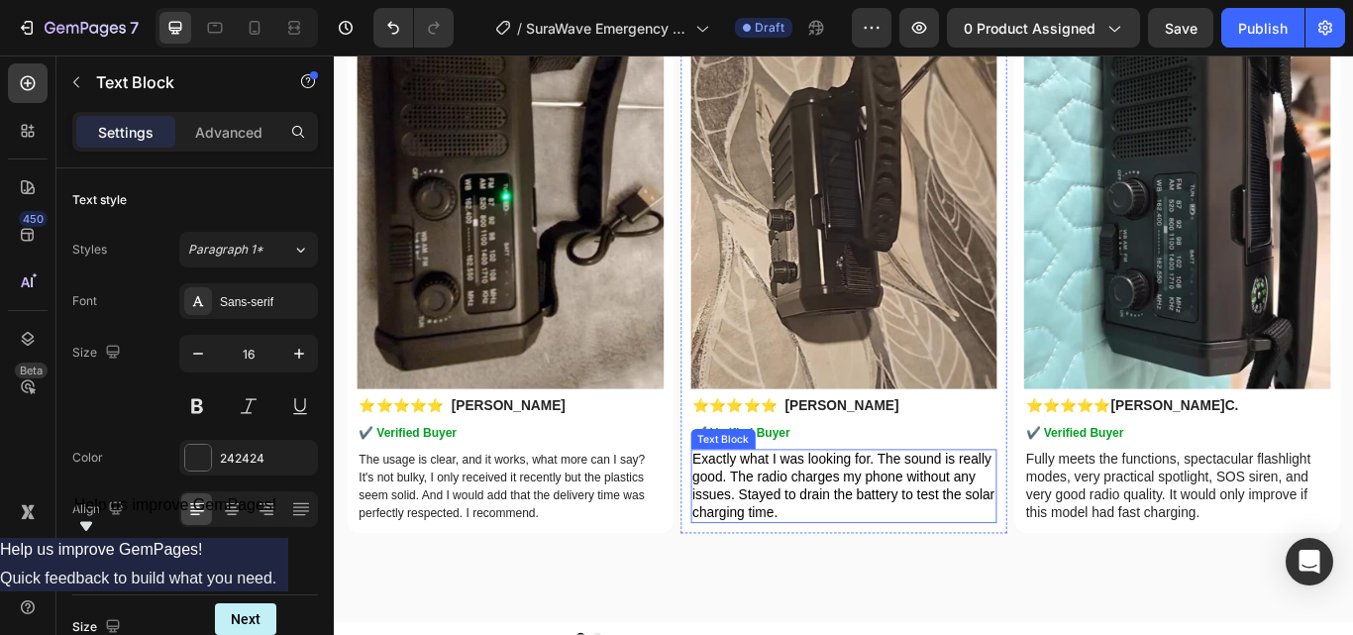
scroll to position [5997, 0]
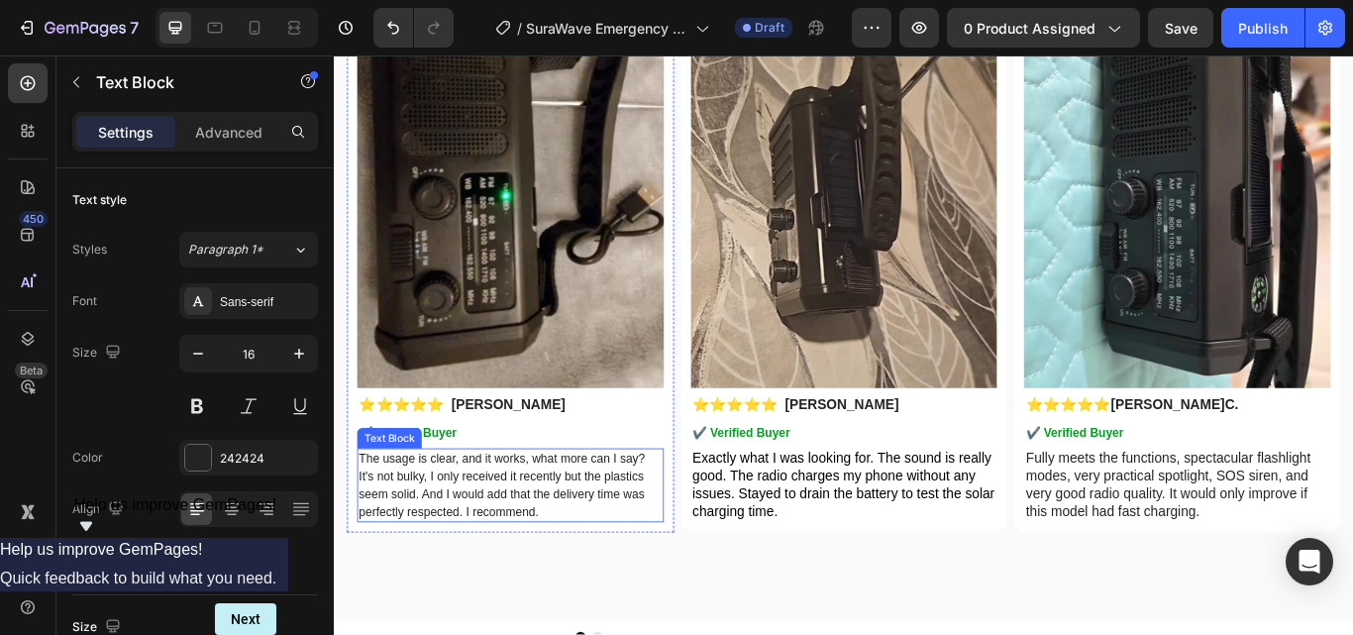
click at [605, 518] on span "The usage is clear, and it works, what more can I say? It's not bulky, I only r…" at bounding box center [529, 556] width 334 height 77
click at [466, 518] on span "The usage is clear, and it works, what more can I say? It's not bulky, I only r…" at bounding box center [529, 556] width 334 height 77
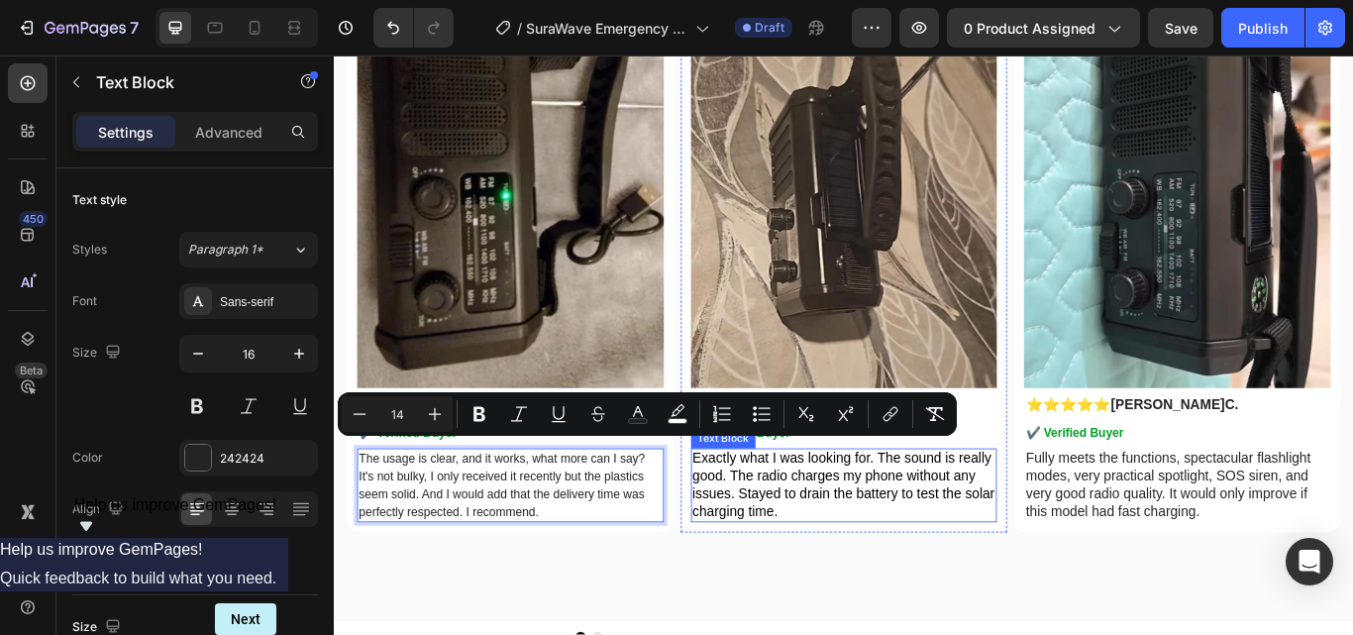
click at [845, 517] on span "Exactly what I was looking for. The sound is really good. The radio charges my …" at bounding box center [928, 556] width 353 height 78
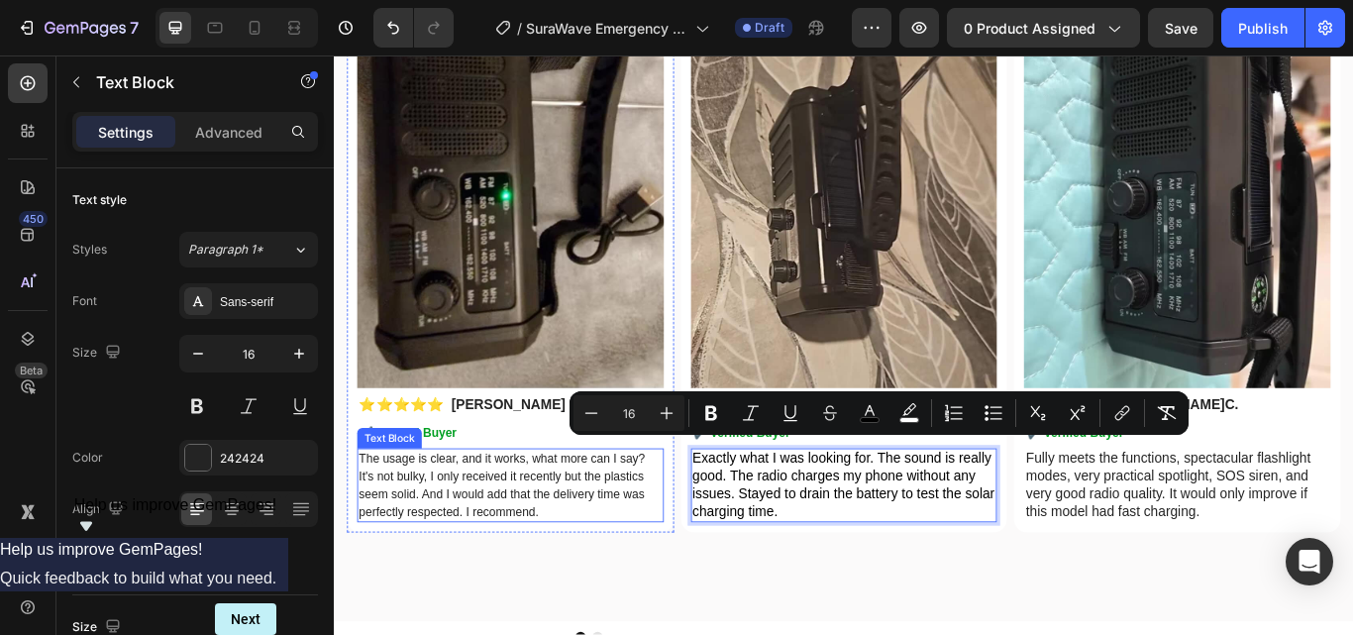
click at [560, 534] on span "The usage is clear, and it works, what more can I say? It's not bulky, I only r…" at bounding box center [529, 556] width 334 height 77
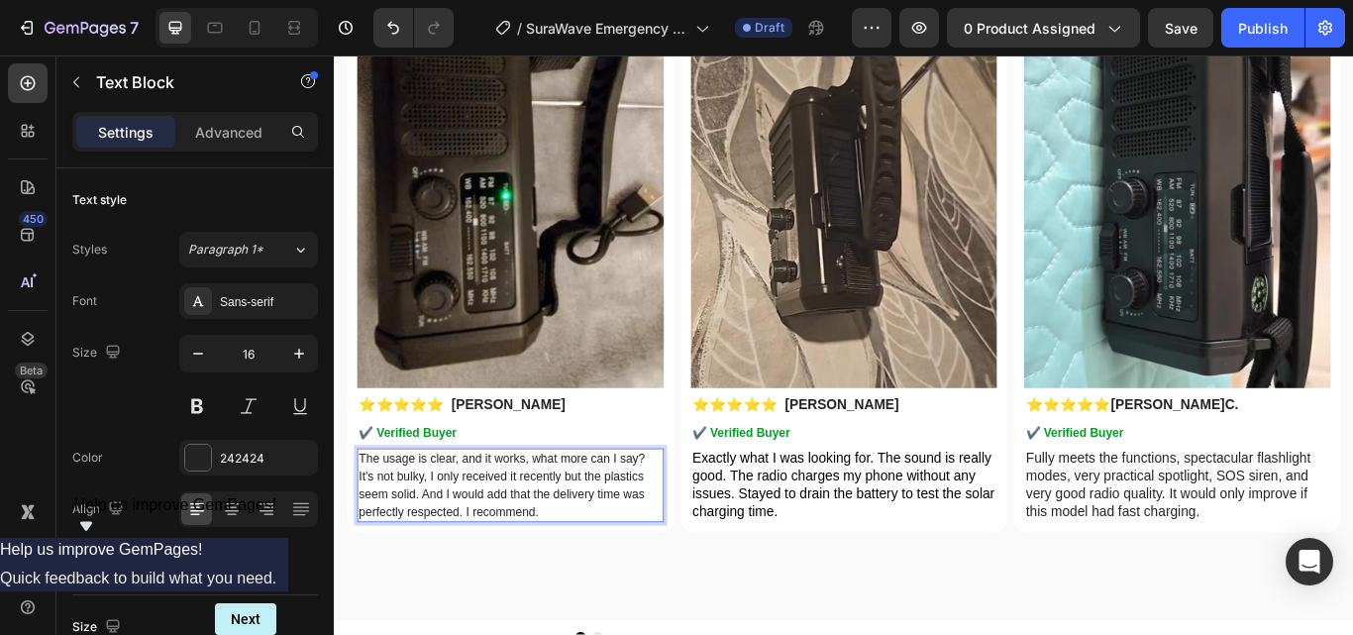
click at [415, 520] on span "The usage is clear, and it works, what more can I say? It's not bulky, I only r…" at bounding box center [529, 556] width 334 height 77
click at [487, 536] on span "Exactly what I was looking for. The sound is really good. The radio charges my …" at bounding box center [538, 556] width 353 height 78
click at [425, 517] on span "Exactly what I was looking for. The sound is really good. The radio charges my …" at bounding box center [538, 556] width 353 height 78
click at [411, 520] on span "Exactly what I was looking for. The sound is really good. The radio charges my …" at bounding box center [538, 556] width 353 height 78
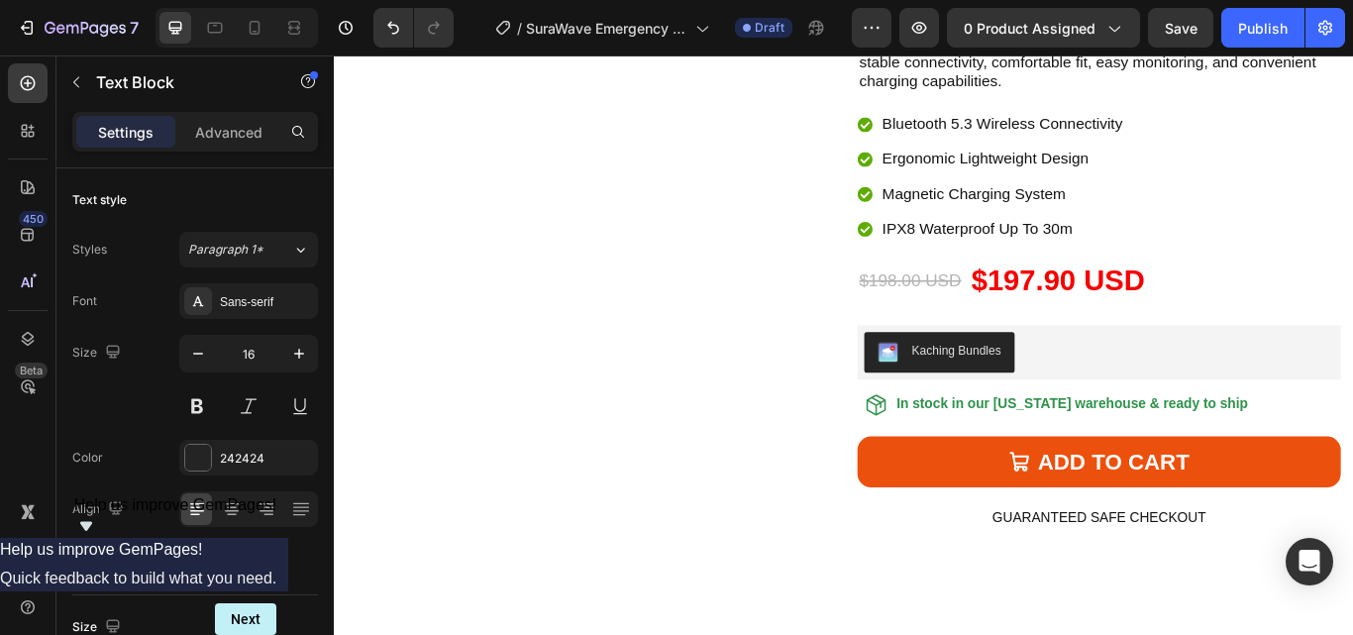
scroll to position [6591, 0]
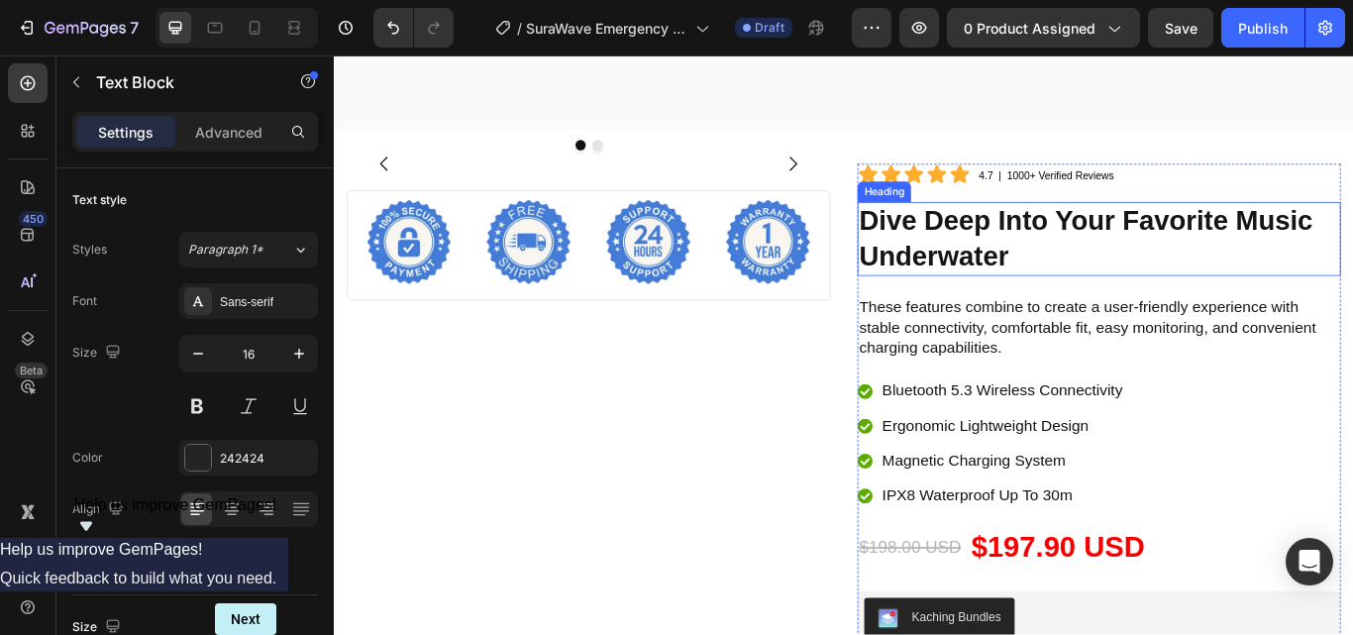
click at [1044, 252] on strong "Dive Deep Into Your Favorite Music Underwater" at bounding box center [1210, 269] width 529 height 77
click at [968, 235] on strong "Dive Deep Into Your Favorite Music Underwater" at bounding box center [1210, 269] width 529 height 77
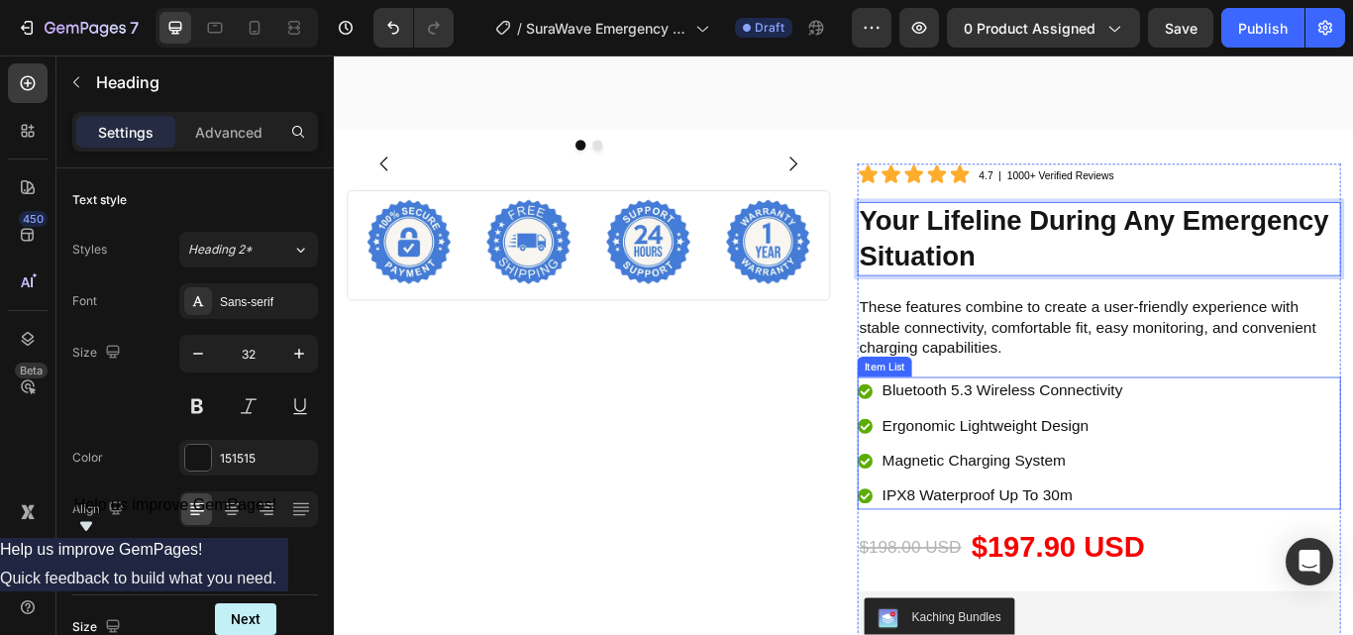
click at [1095, 434] on p "Bluetooth 5.3 Wireless Connectivity" at bounding box center [1112, 447] width 280 height 27
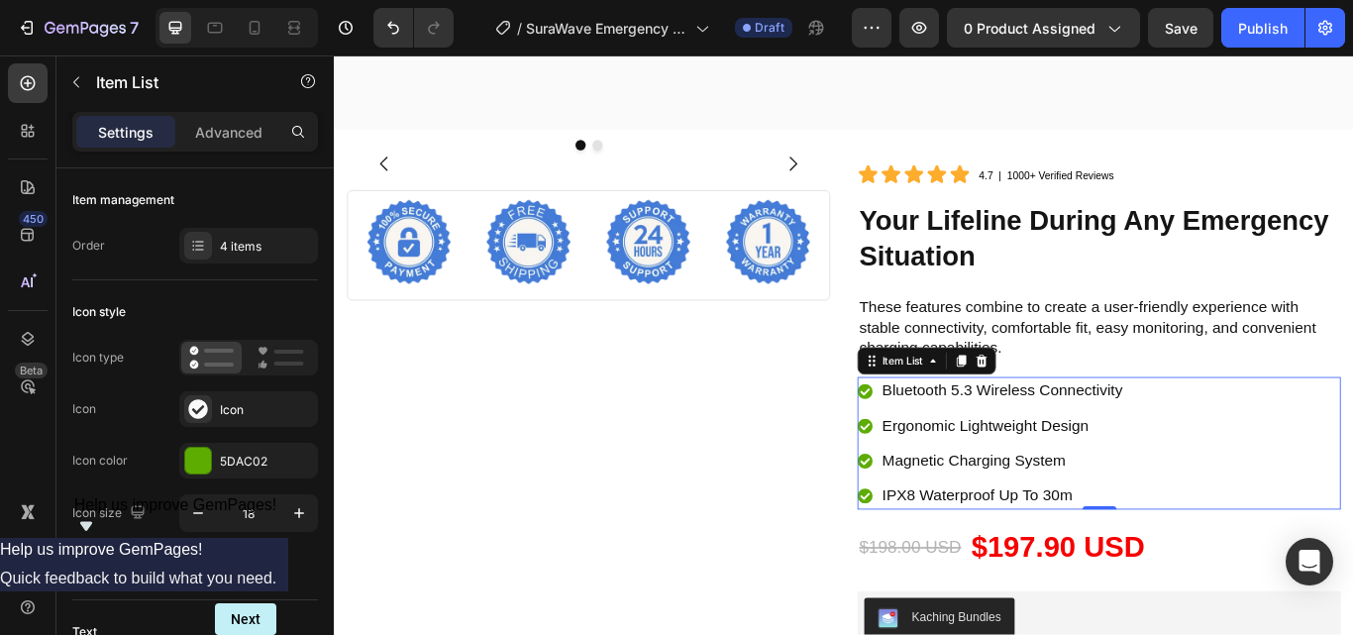
click at [1044, 434] on p "Bluetooth 5.3 Wireless Connectivity" at bounding box center [1112, 447] width 280 height 27
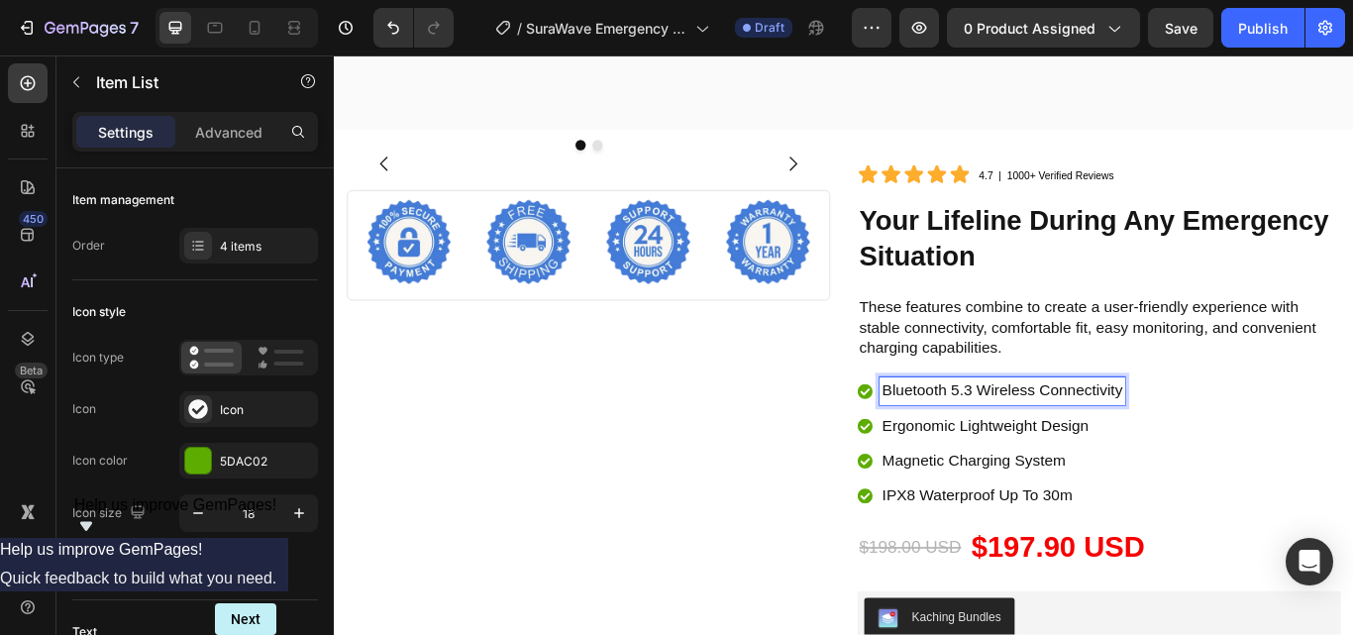
click at [1011, 435] on p "Bluetooth 5.3 Wireless Connectivity" at bounding box center [1112, 447] width 280 height 27
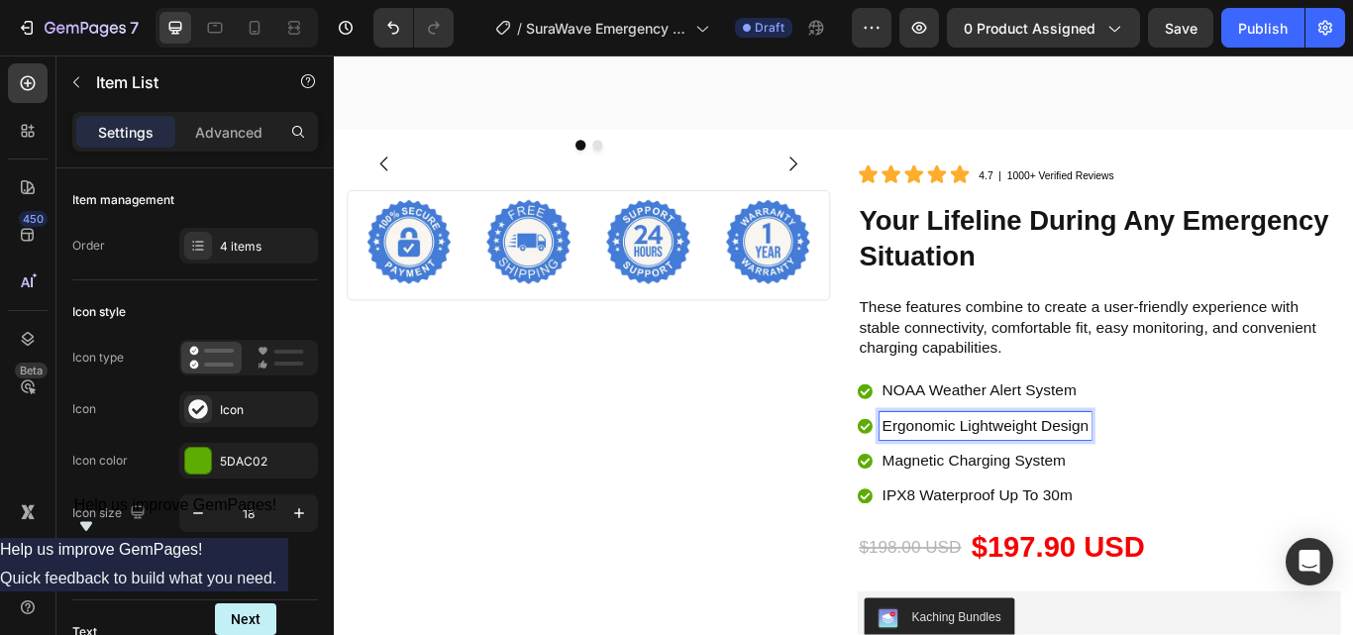
click at [1020, 481] on p "Ergonomic Lightweight Design" at bounding box center [1092, 487] width 241 height 27
click at [991, 474] on p "Ergonomic Lightweight Design" at bounding box center [1092, 487] width 241 height 27
click at [1094, 515] on p "Magnetic Charging System" at bounding box center [1085, 528] width 227 height 27
click at [1027, 517] on p "Magnetic Charging System" at bounding box center [1085, 528] width 227 height 27
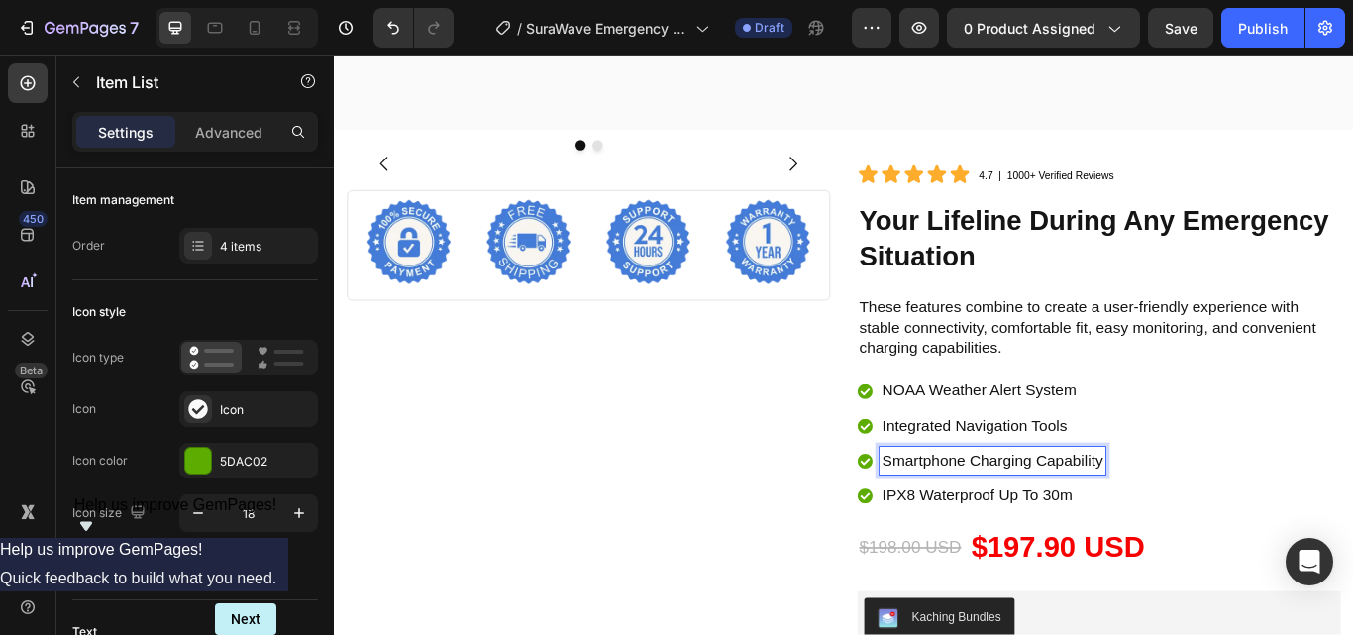
click at [1044, 559] on p "IPX8 Waterproof Up To 30m" at bounding box center [1100, 568] width 257 height 27
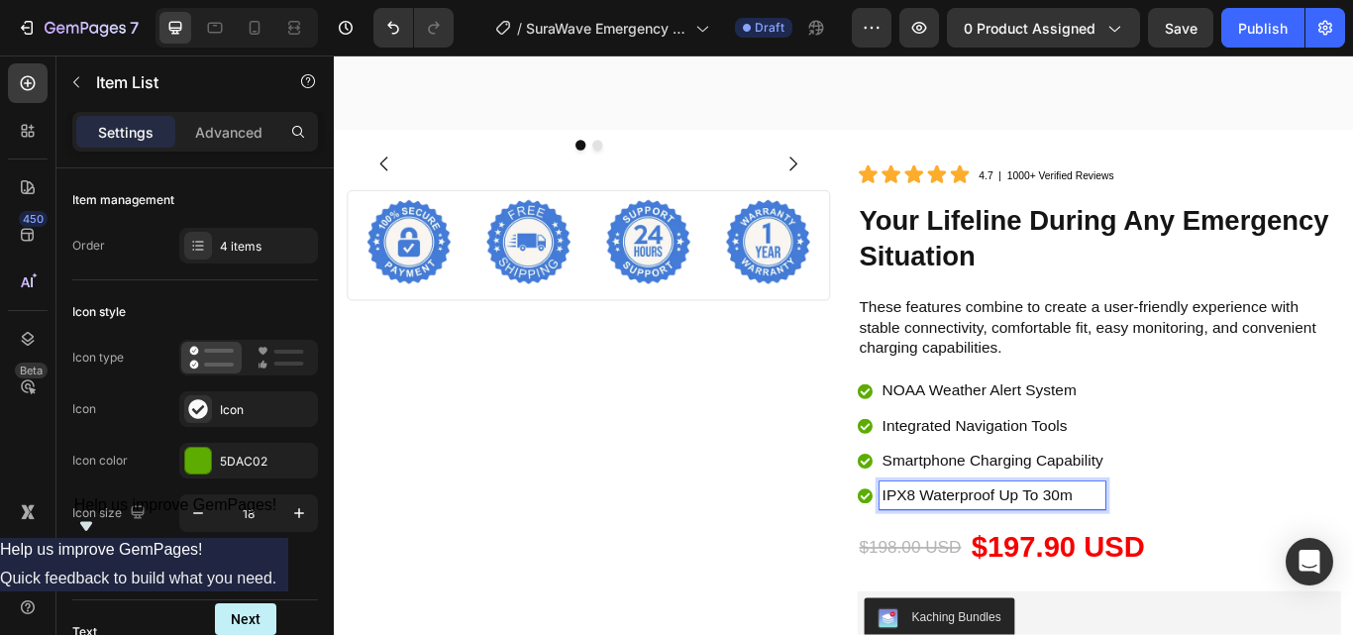
click at [1013, 555] on p "IPX8 Waterproof Up To 30m" at bounding box center [1100, 568] width 257 height 27
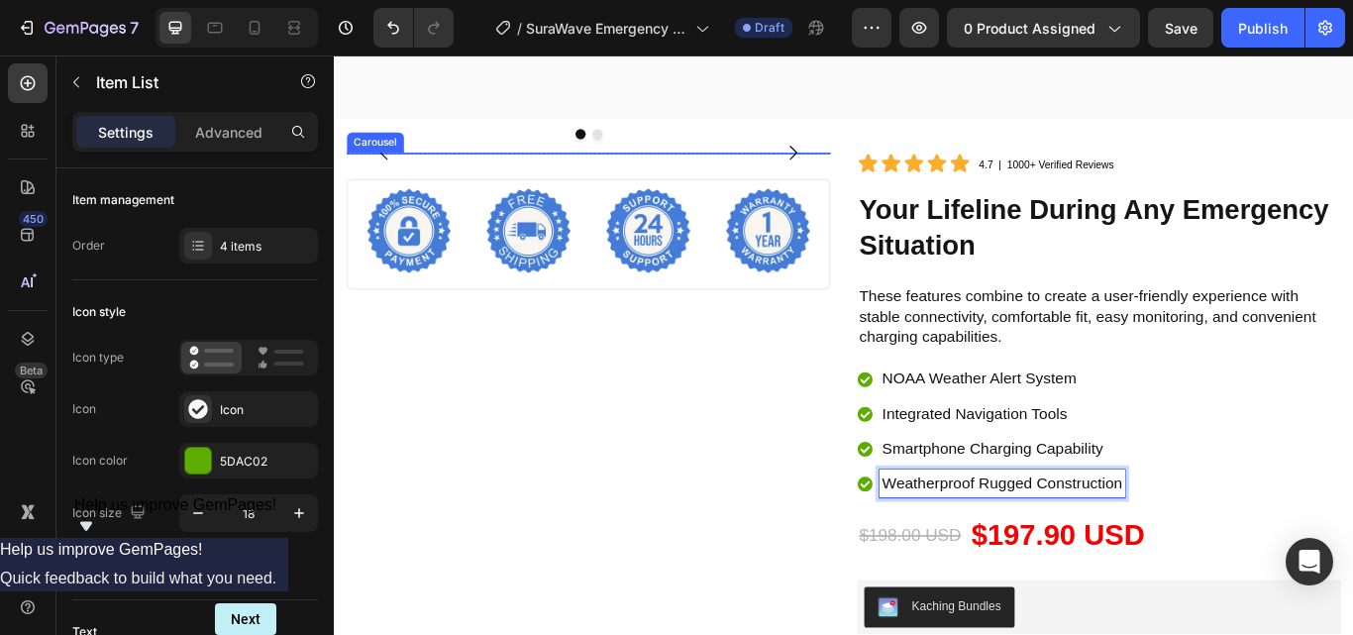
click at [858, 181] on icon "Carousel Next Arrow" at bounding box center [869, 169] width 24 height 24
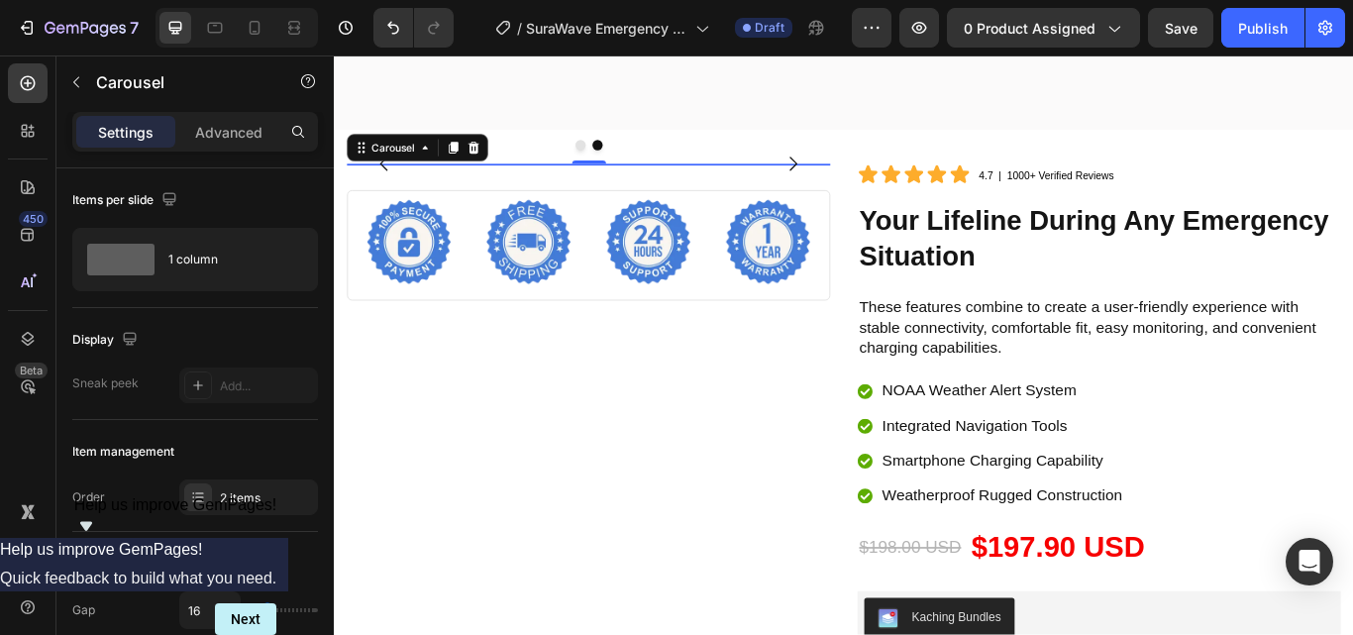
click at [392, 194] on icon "Carousel Back Arrow" at bounding box center [392, 182] width 24 height 24
click at [480, 182] on img at bounding box center [627, 182] width 556 height 0
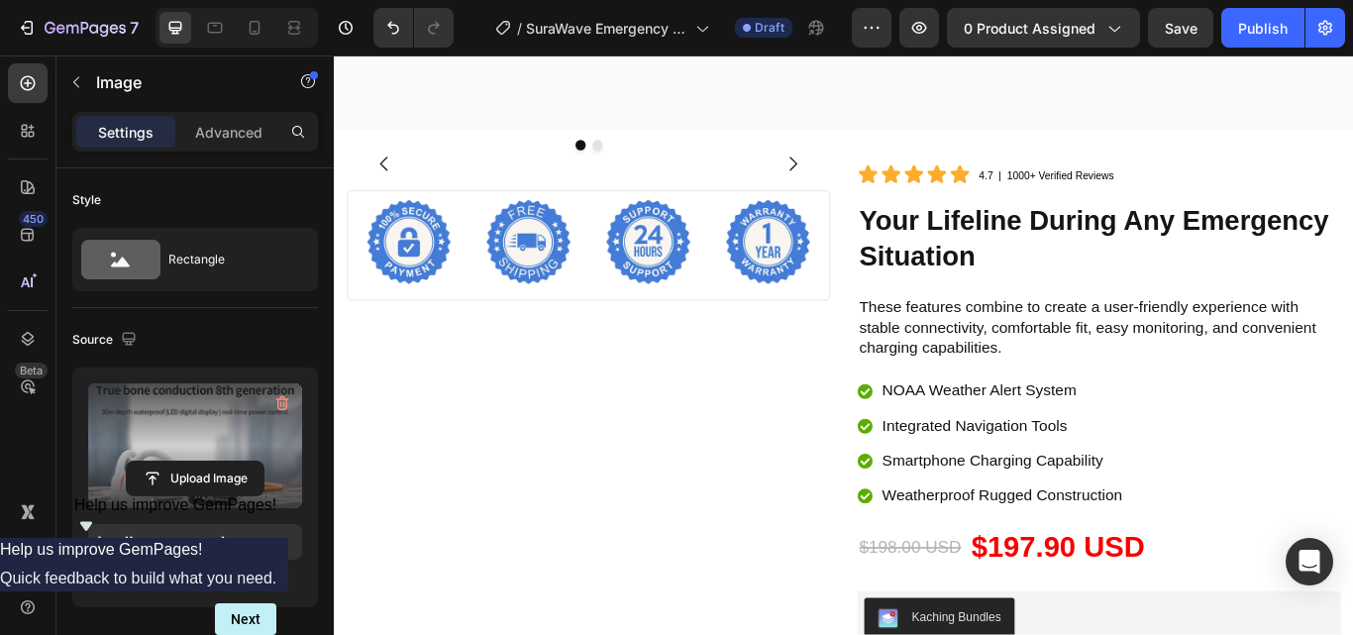
click at [227, 430] on label at bounding box center [195, 445] width 214 height 125
click at [227, 461] on input "file" at bounding box center [195, 478] width 137 height 34
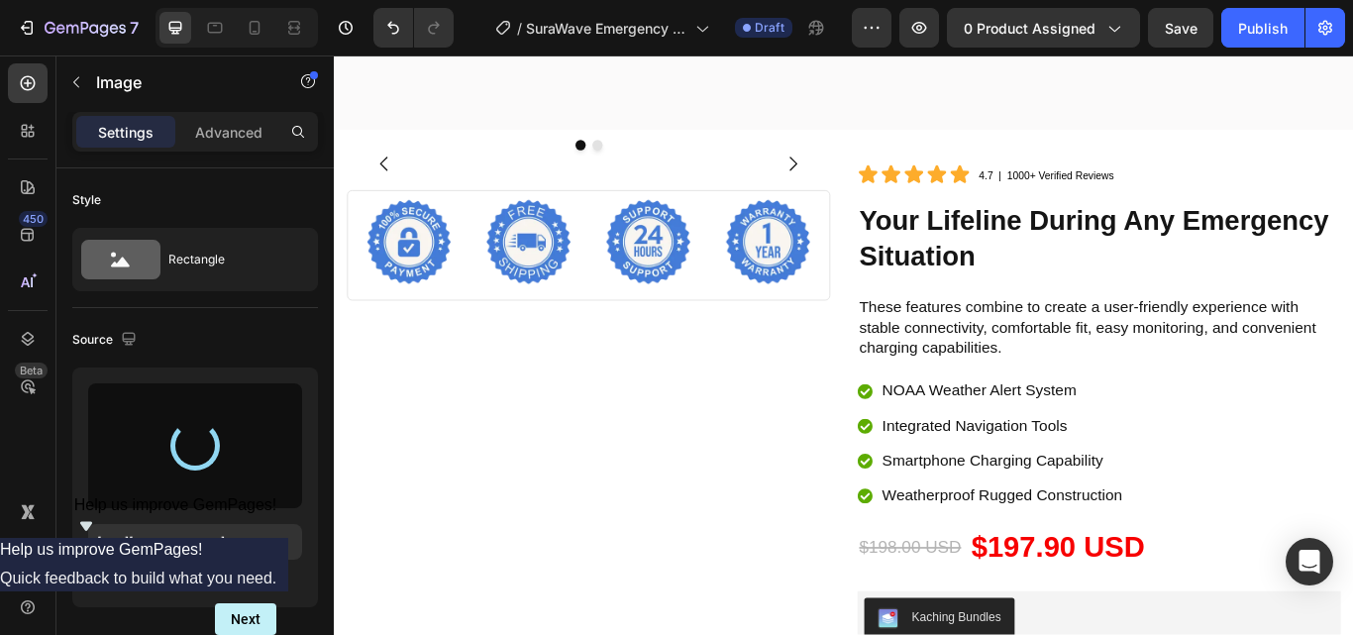
type input "https://cdn.shopify.com/s/files/1/0956/1155/2027/files/gempages_575532260401349…"
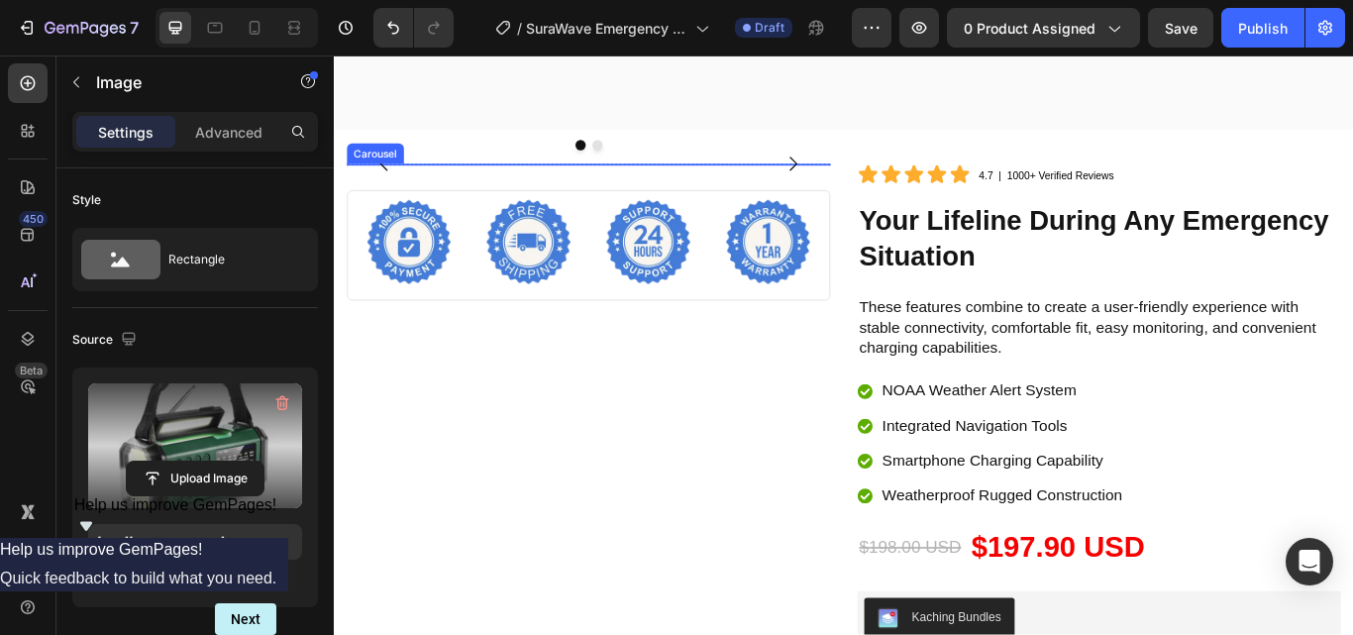
click at [865, 194] on icon "Carousel Next Arrow" at bounding box center [869, 182] width 24 height 24
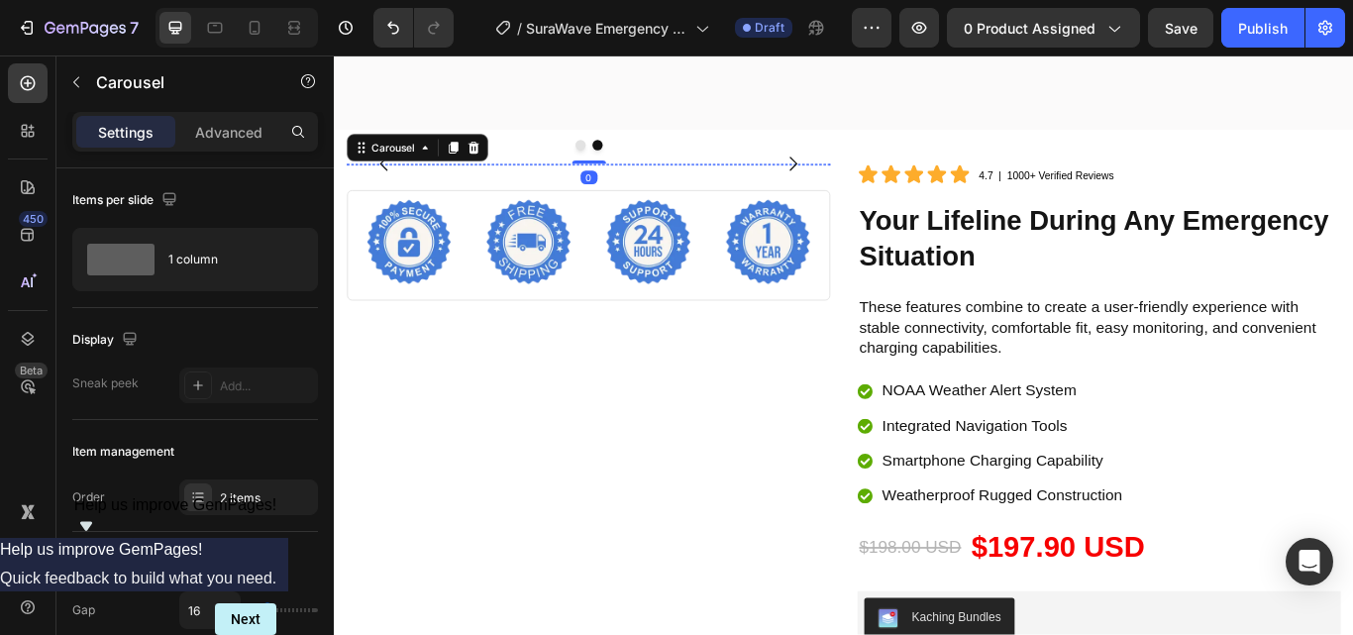
click at [443, 182] on img at bounding box center [627, 182] width 556 height 0
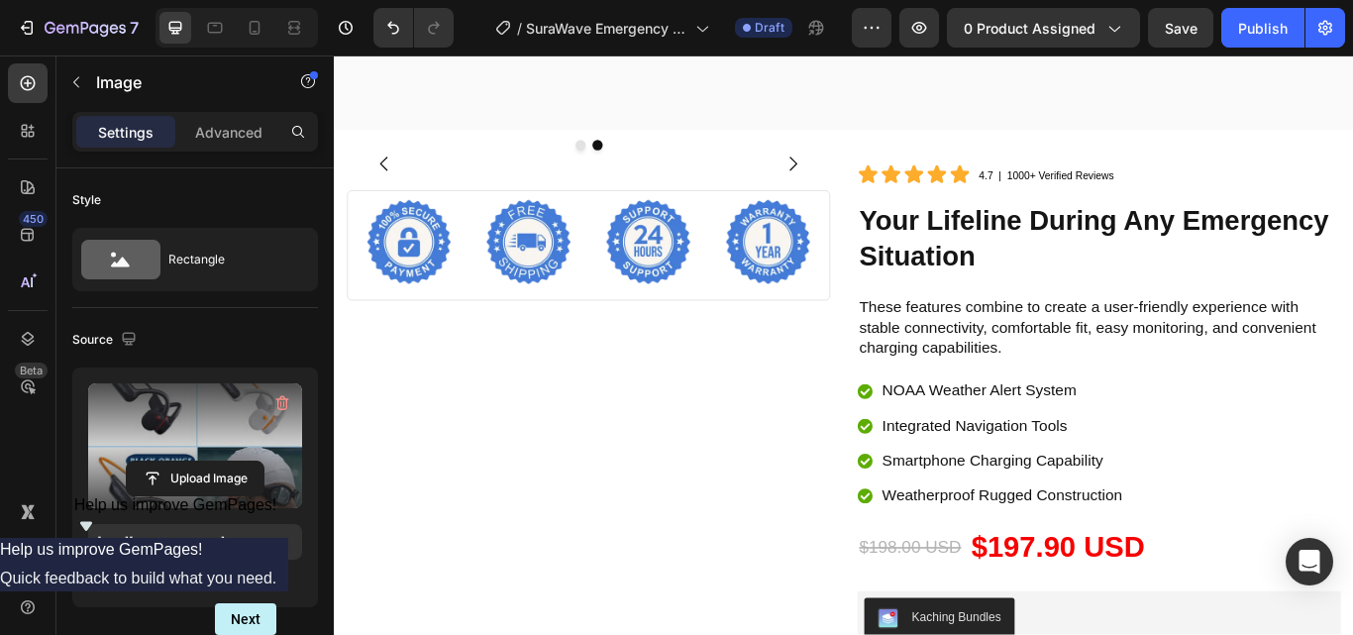
click at [216, 438] on label at bounding box center [195, 445] width 214 height 125
click at [216, 461] on input "file" at bounding box center [195, 478] width 137 height 34
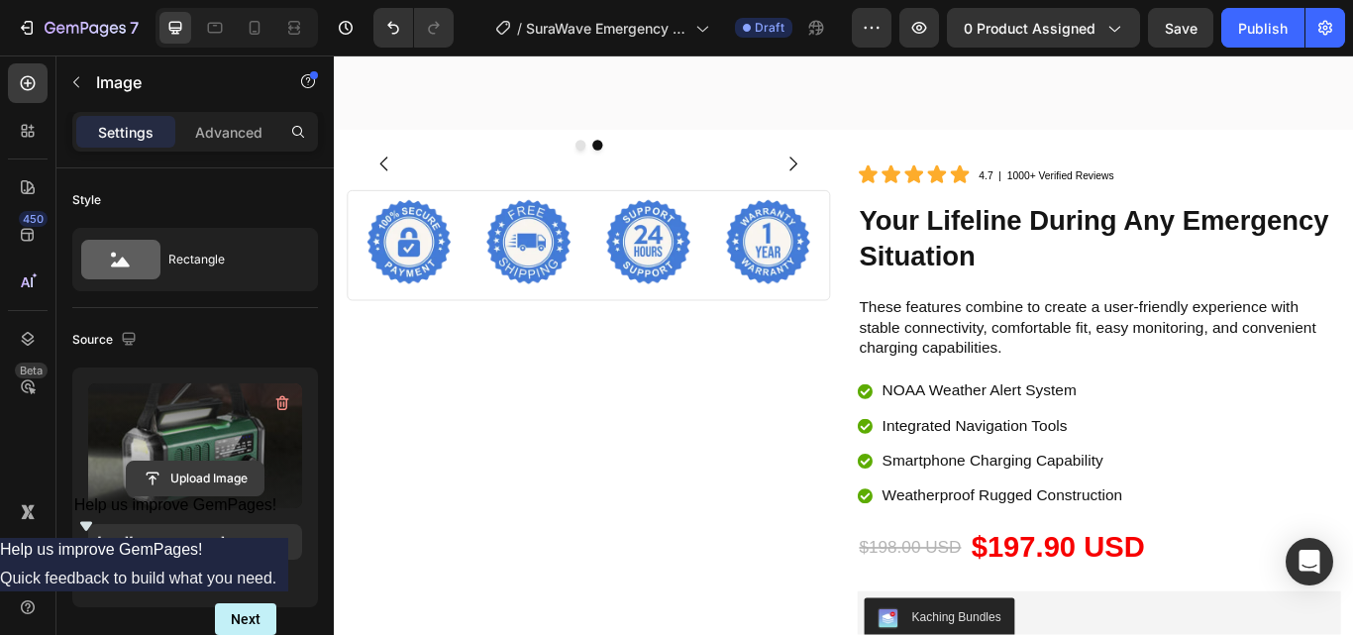
click at [212, 482] on input "file" at bounding box center [195, 478] width 137 height 34
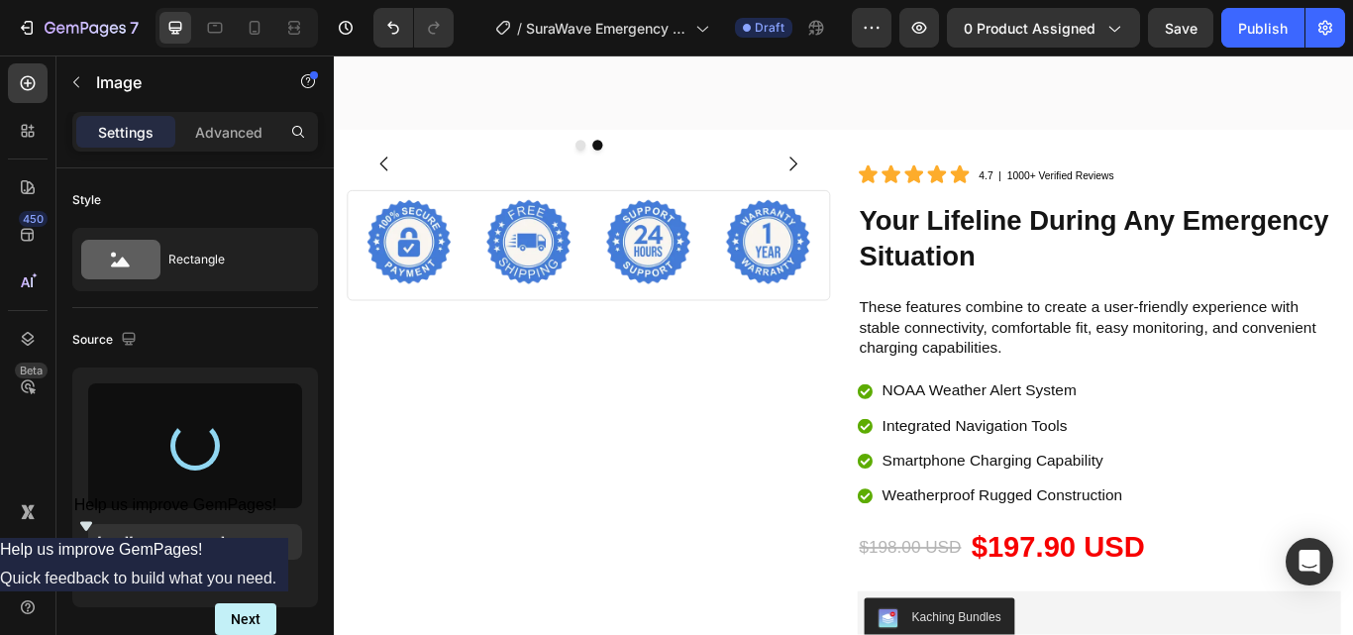
type input "https://cdn.shopify.com/s/files/1/0956/1155/2027/files/gempages_575532260401349…"
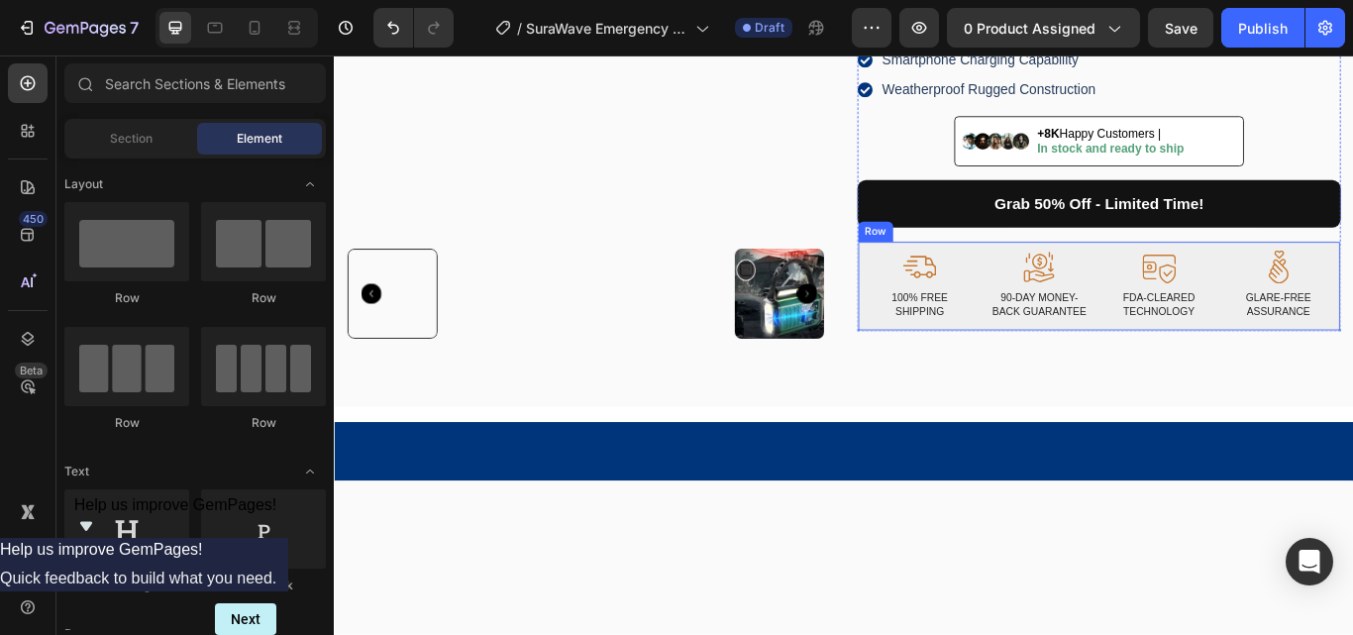
scroll to position [0, 0]
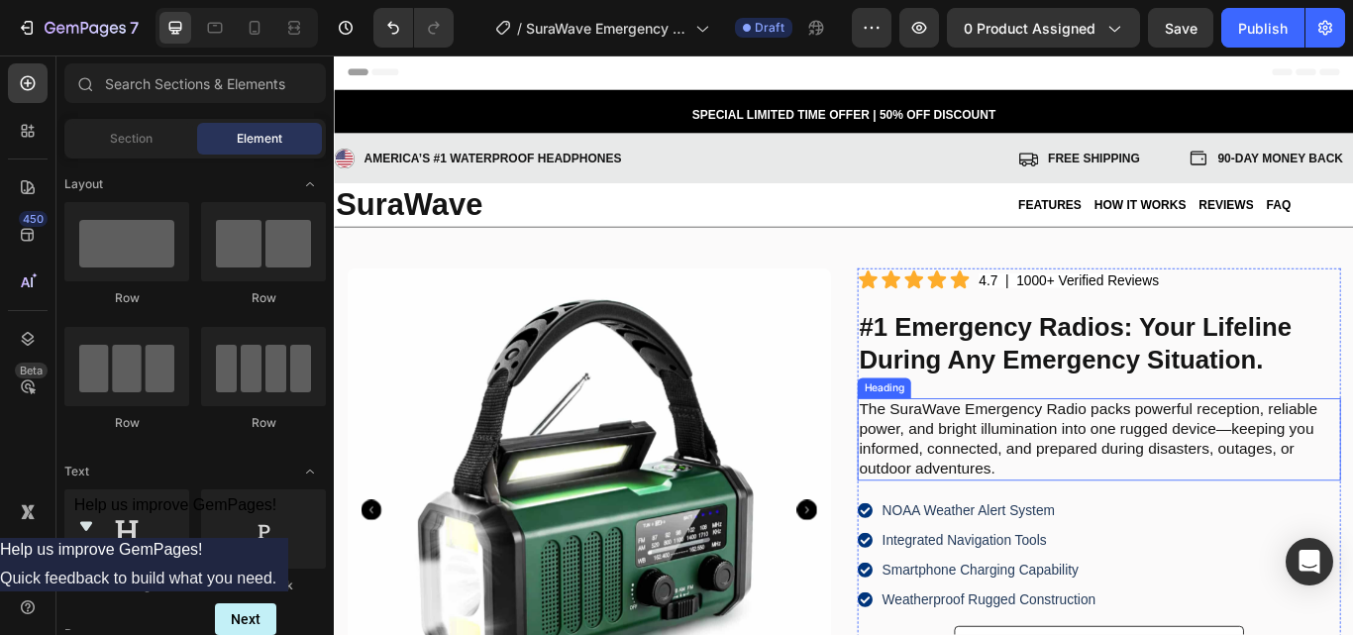
click at [1115, 482] on h2 "The SuraWave Emergency Radio packs powerful reception, reliable power, and brig…" at bounding box center [1225, 503] width 563 height 97
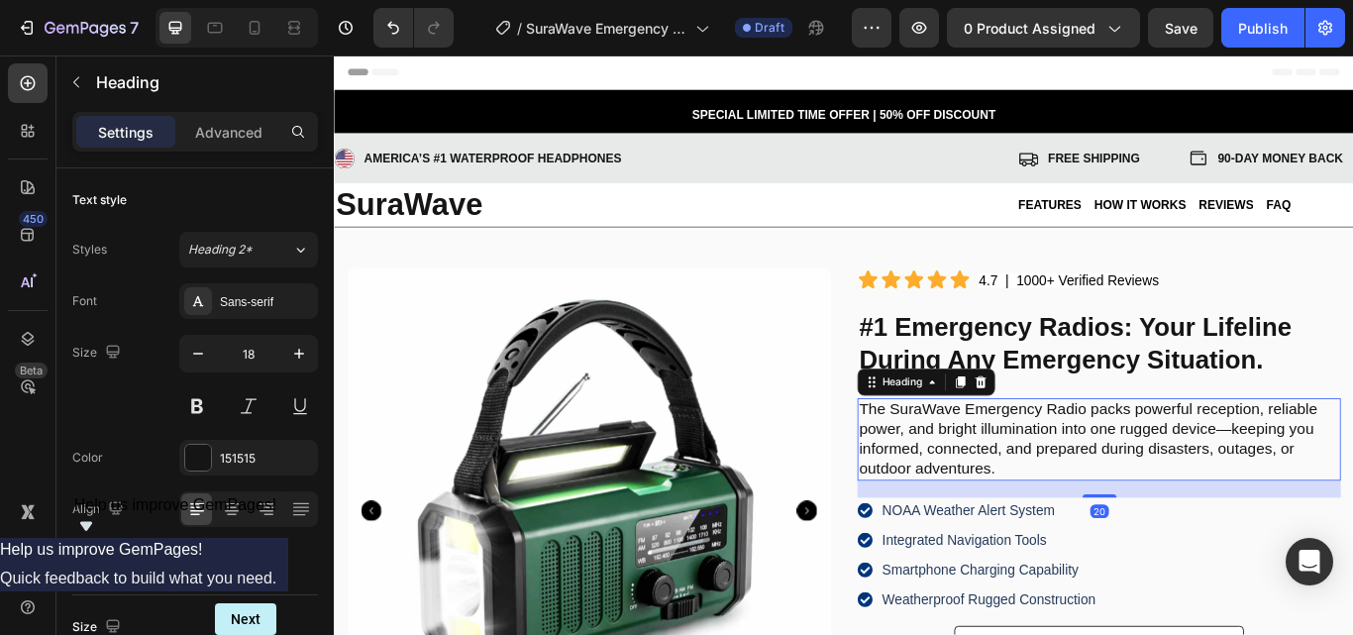
click at [1020, 474] on h2 "The SuraWave Emergency Radio packs powerful reception, reliable power, and brig…" at bounding box center [1225, 503] width 563 height 97
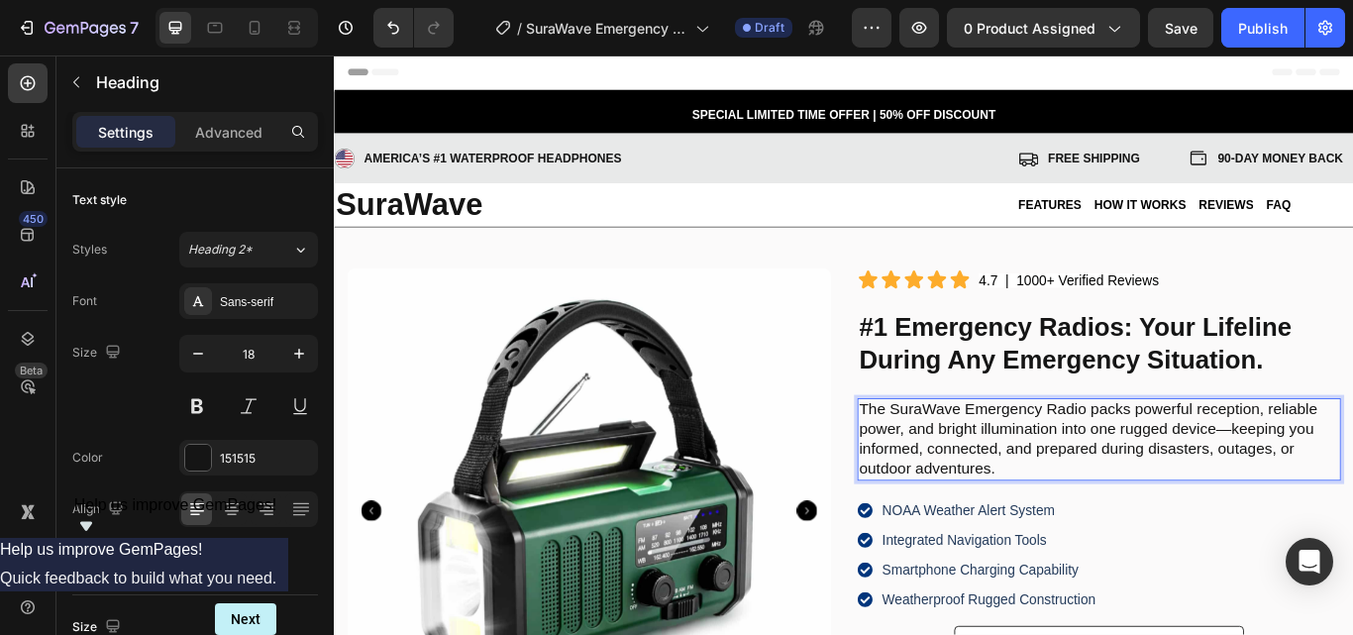
click at [1006, 480] on p "The SuraWave Emergency Radio packs powerful reception, reliable power, and brig…" at bounding box center [1225, 503] width 559 height 93
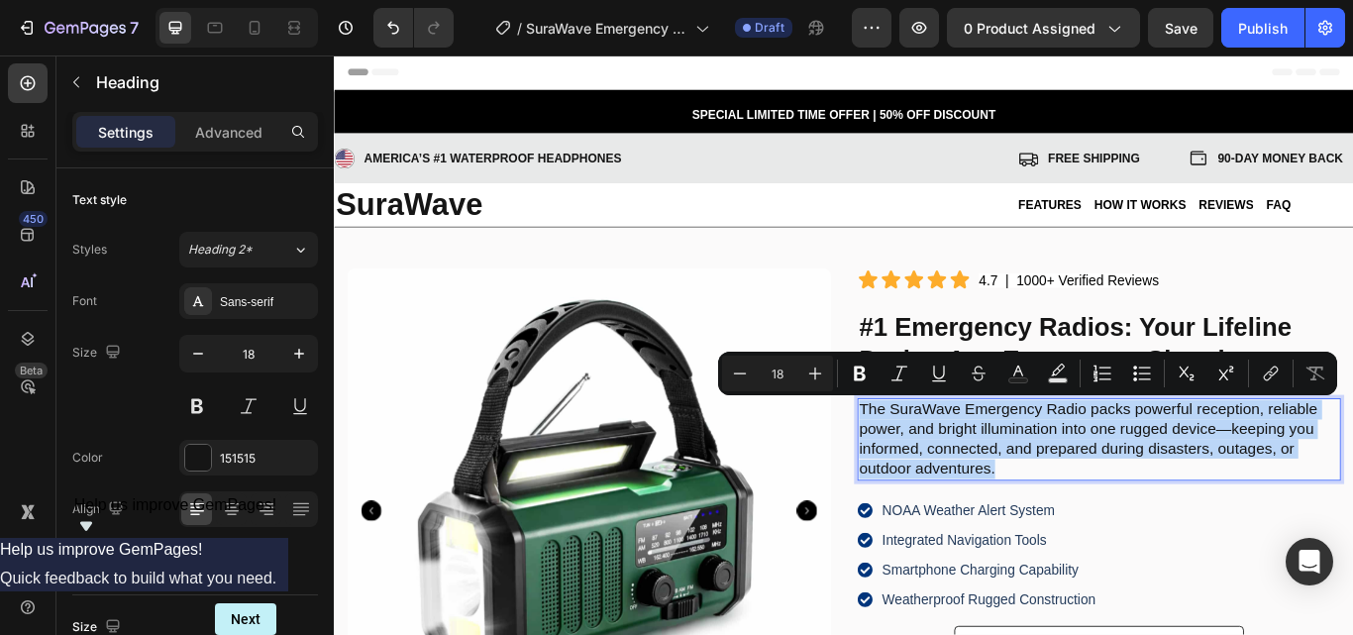
click at [987, 480] on p "The SuraWave Emergency Radio packs powerful reception, reliable power, and brig…" at bounding box center [1225, 503] width 559 height 93
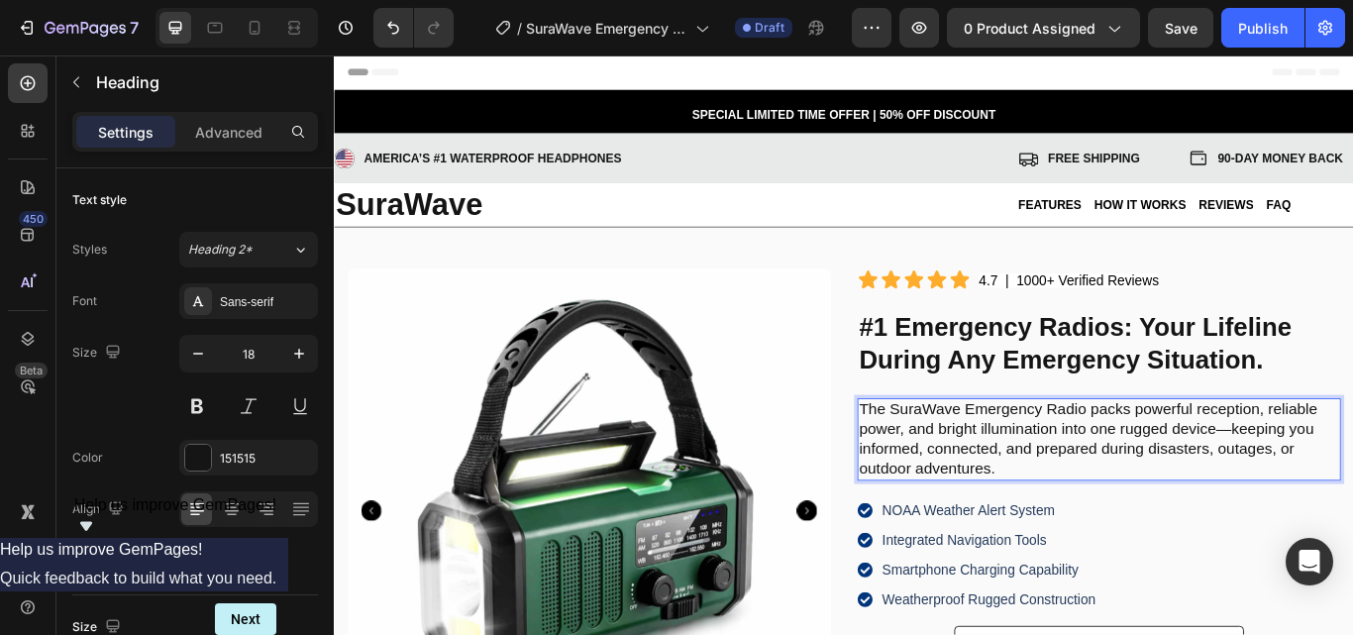
click at [975, 470] on p "The SuraWave Emergency Radio packs powerful reception, reliable power, and brig…" at bounding box center [1225, 503] width 559 height 93
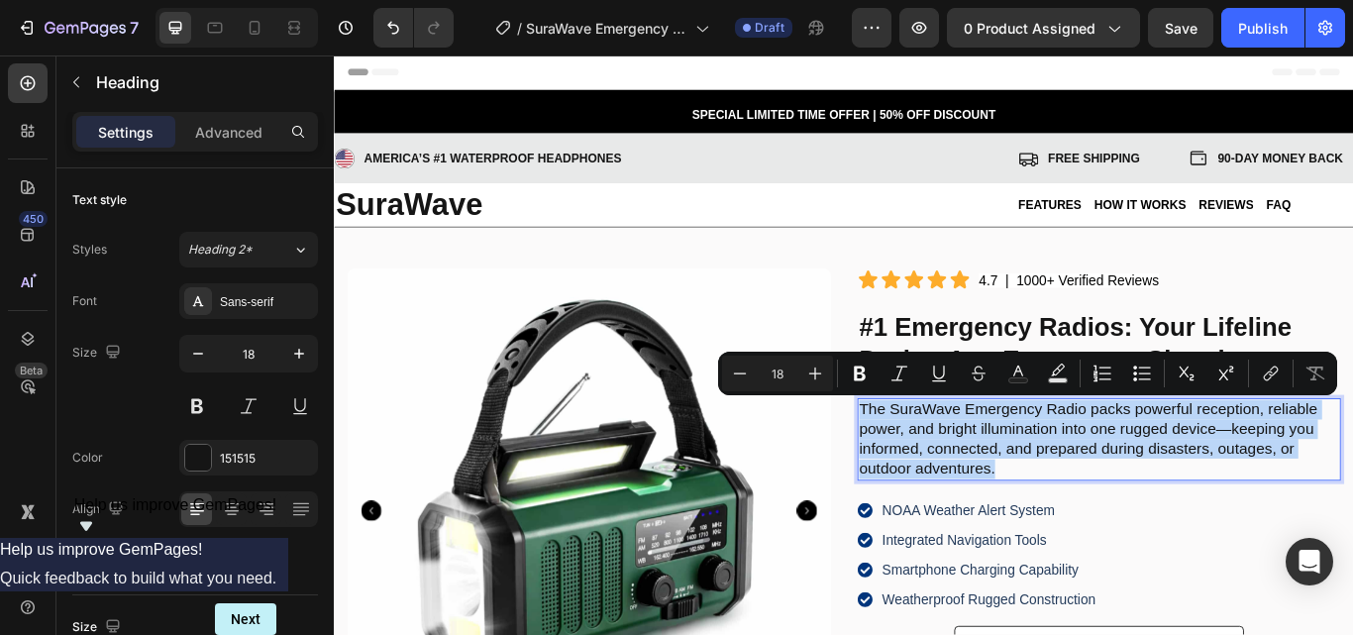
copy p "The SuraWave Emergency Radio packs powerful reception, reliable power, and brig…"
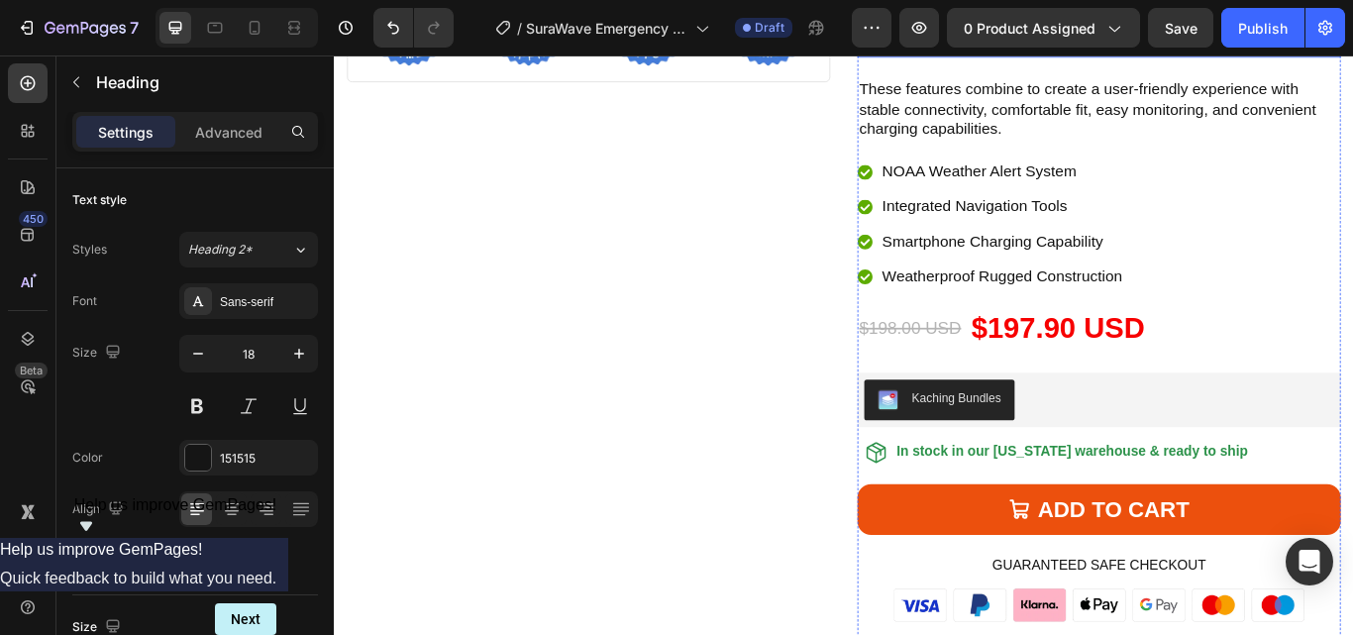
scroll to position [6535, 0]
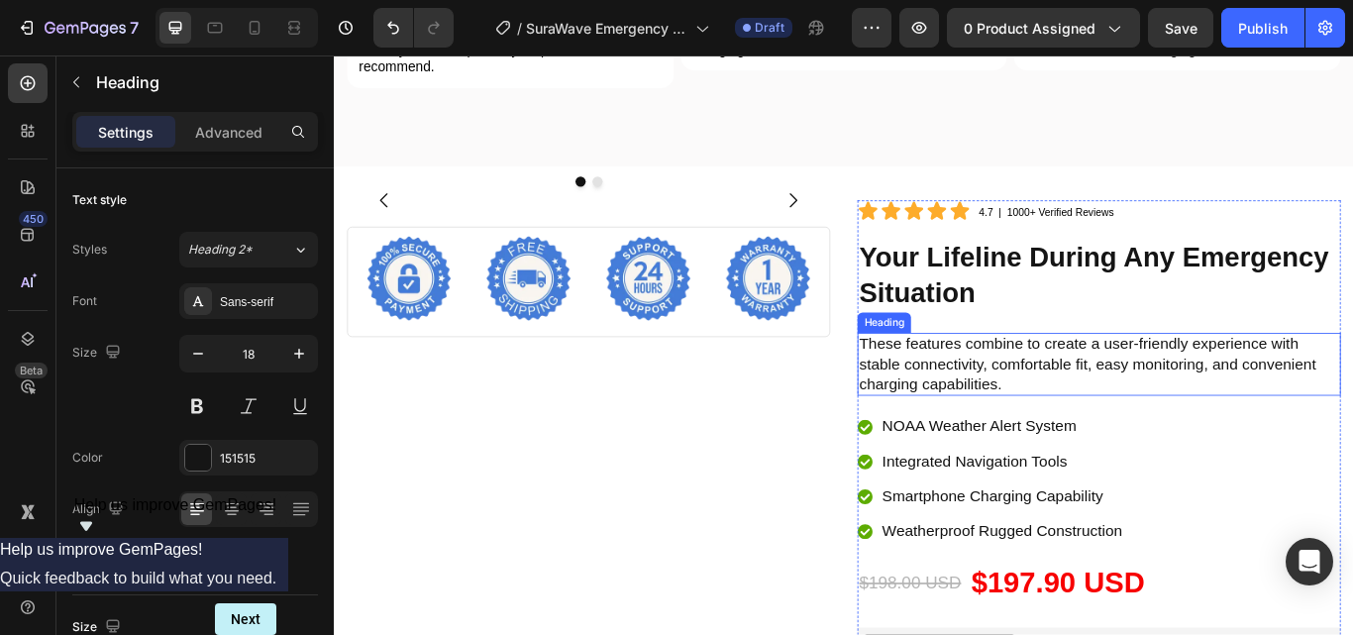
click at [1078, 410] on h2 "These features combine to create a user-friendly experience with stable connect…" at bounding box center [1225, 415] width 563 height 73
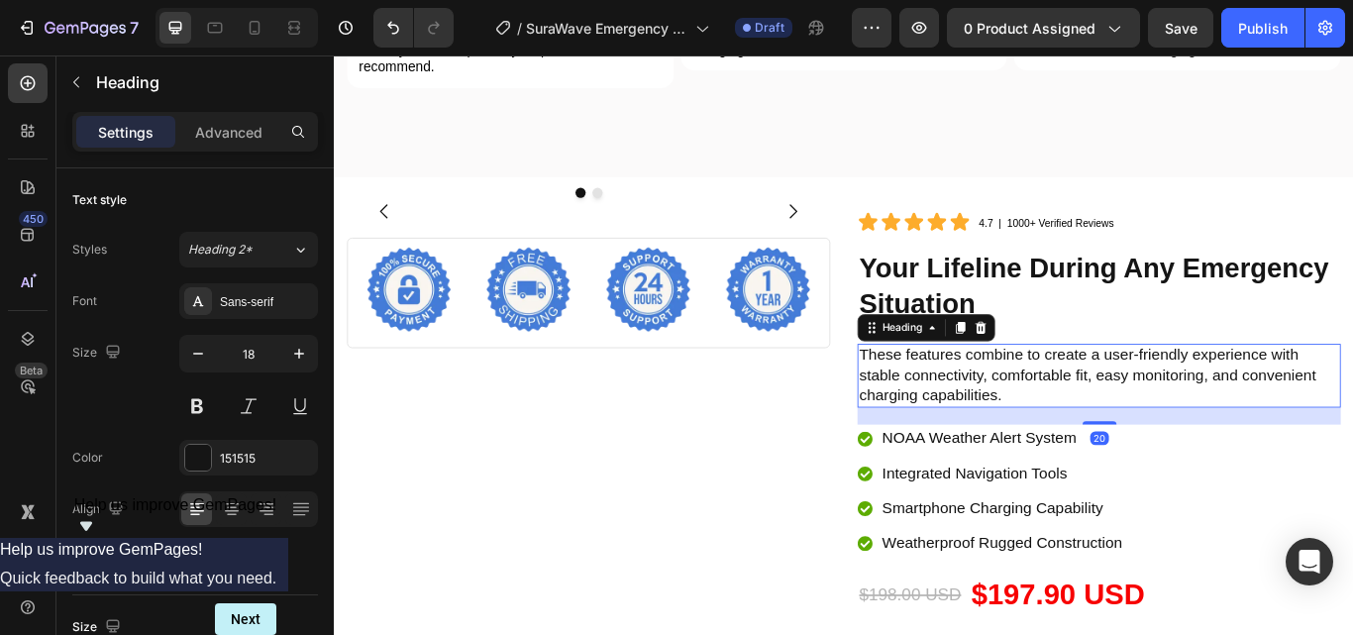
click at [1008, 400] on h2 "These features combine to create a user-friendly experience with stable connect…" at bounding box center [1225, 428] width 563 height 73
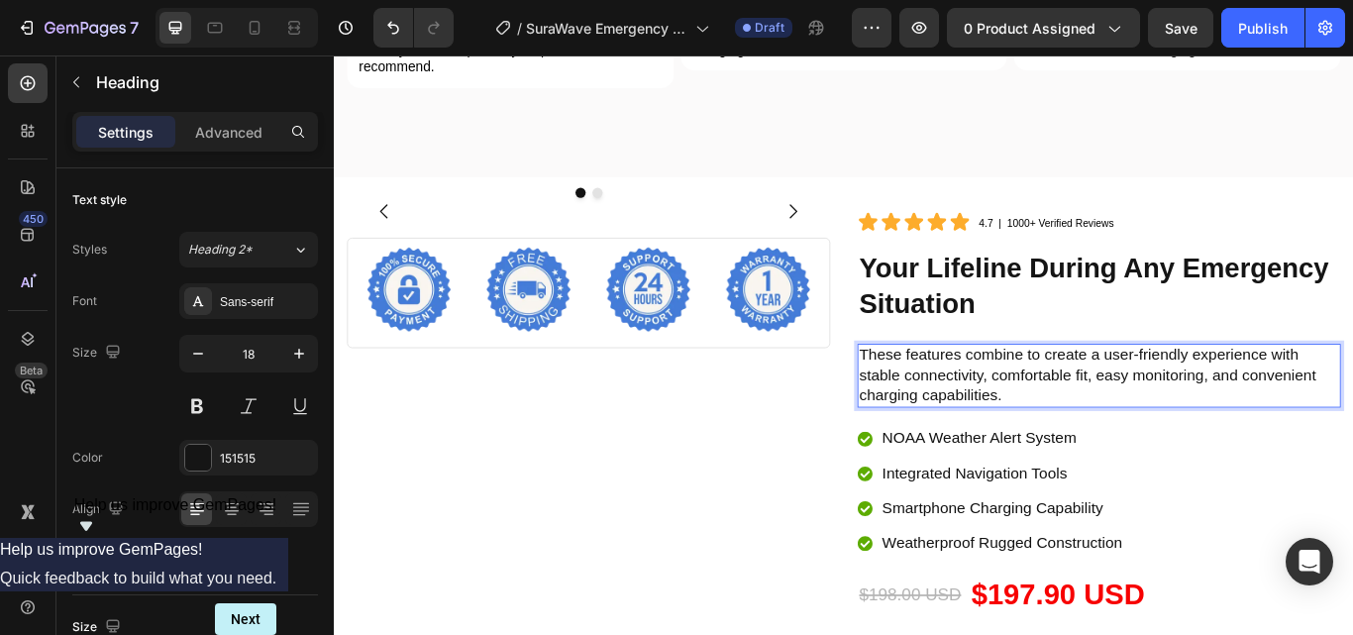
click at [970, 397] on p "These features combine to create a user-friendly experience with stable connect…" at bounding box center [1225, 428] width 559 height 69
click at [998, 412] on p "These features combine to create a user-friendly experience with stable connect…" at bounding box center [1225, 428] width 559 height 69
click at [980, 400] on p "These features combine to create a user-friendly experience with stable connect…" at bounding box center [1225, 428] width 559 height 69
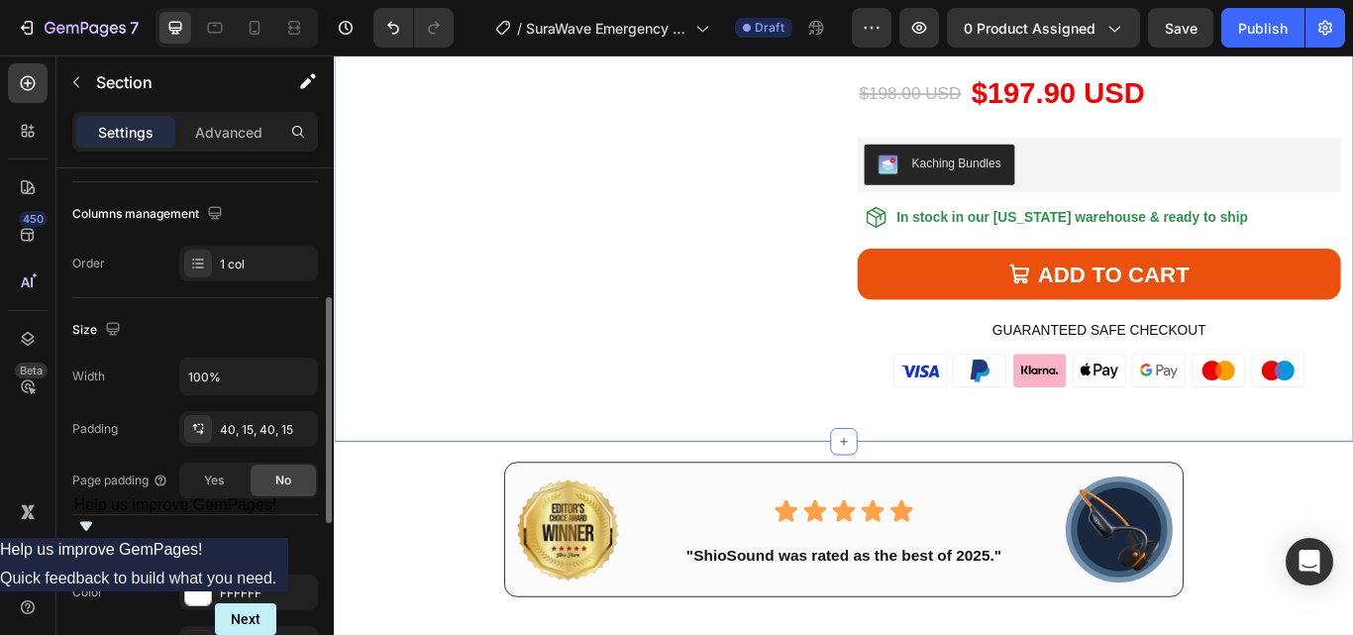
scroll to position [594, 0]
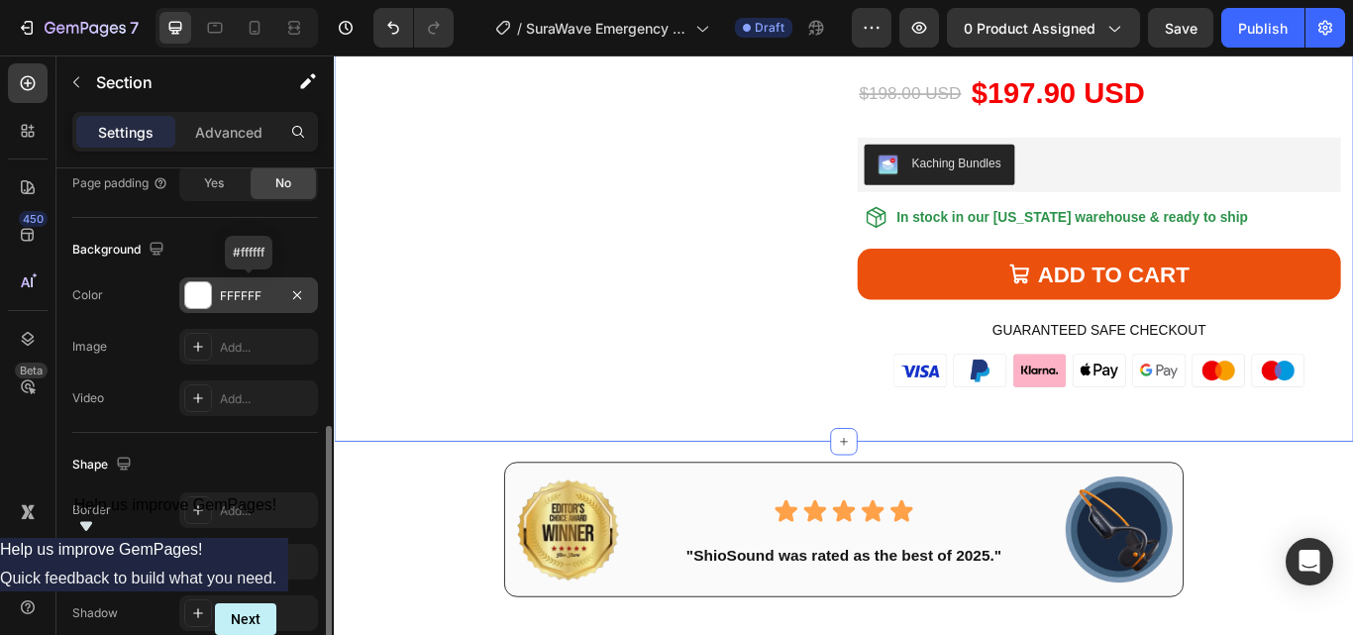
click at [194, 296] on div at bounding box center [198, 295] width 26 height 26
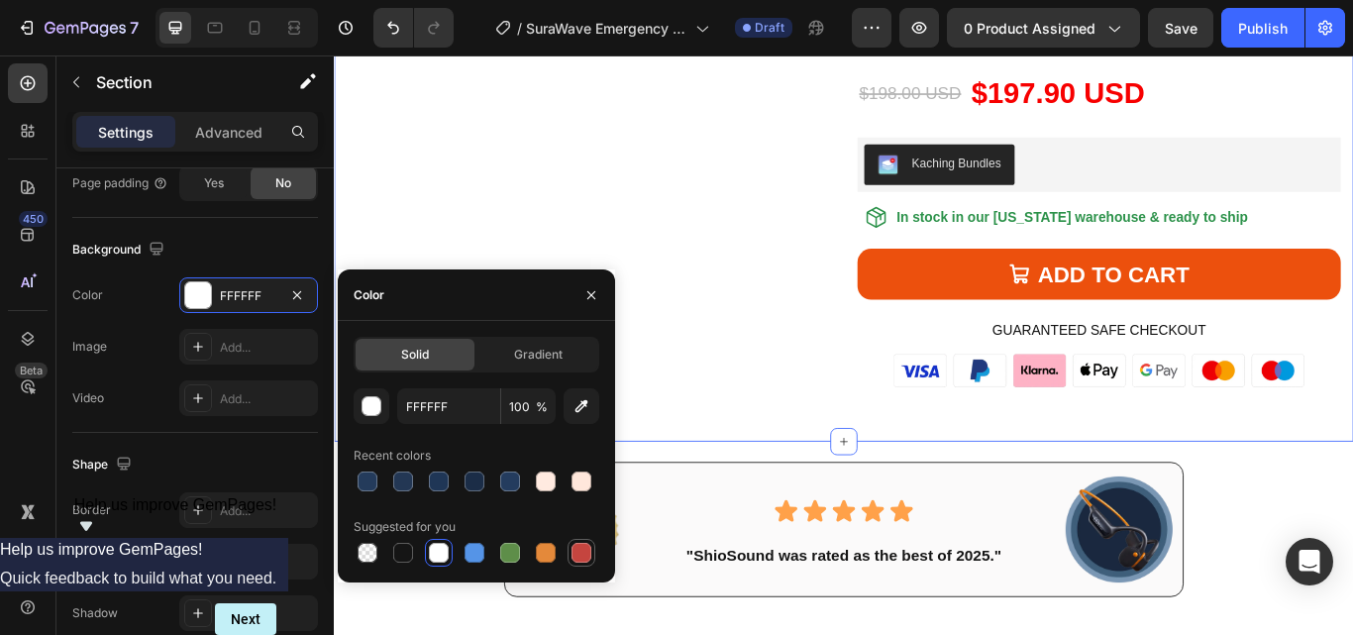
click at [579, 547] on div at bounding box center [581, 553] width 20 height 20
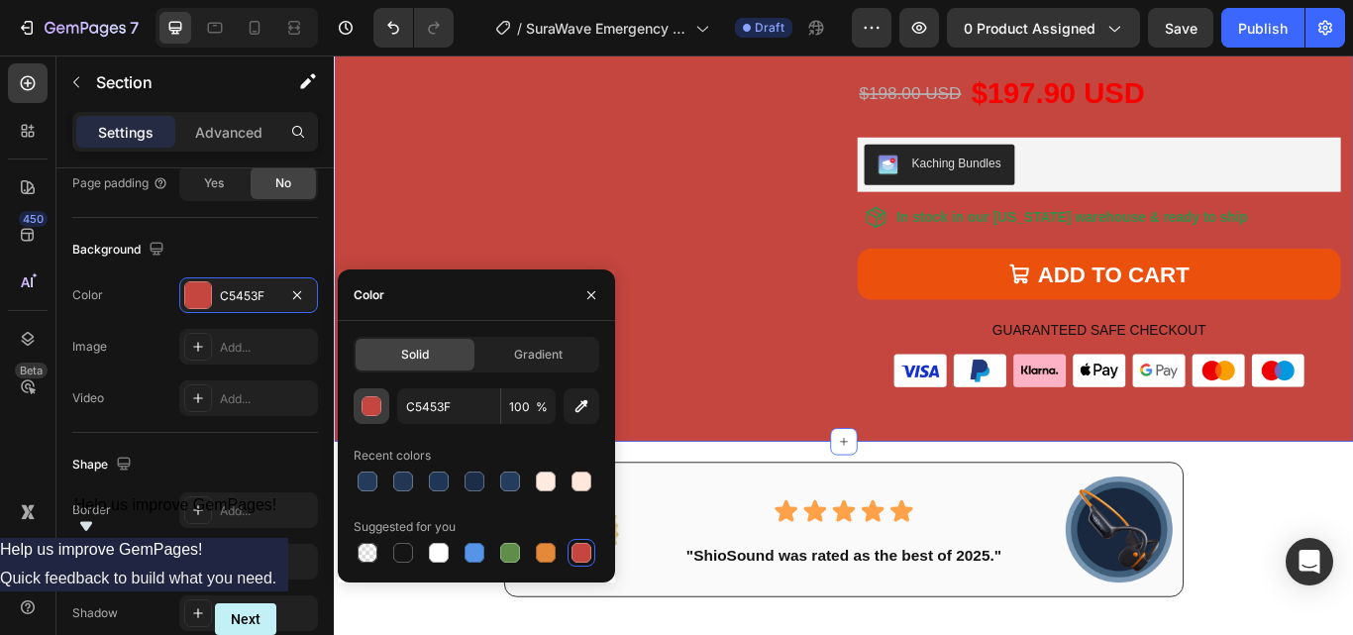
click at [373, 405] on div "button" at bounding box center [372, 407] width 20 height 20
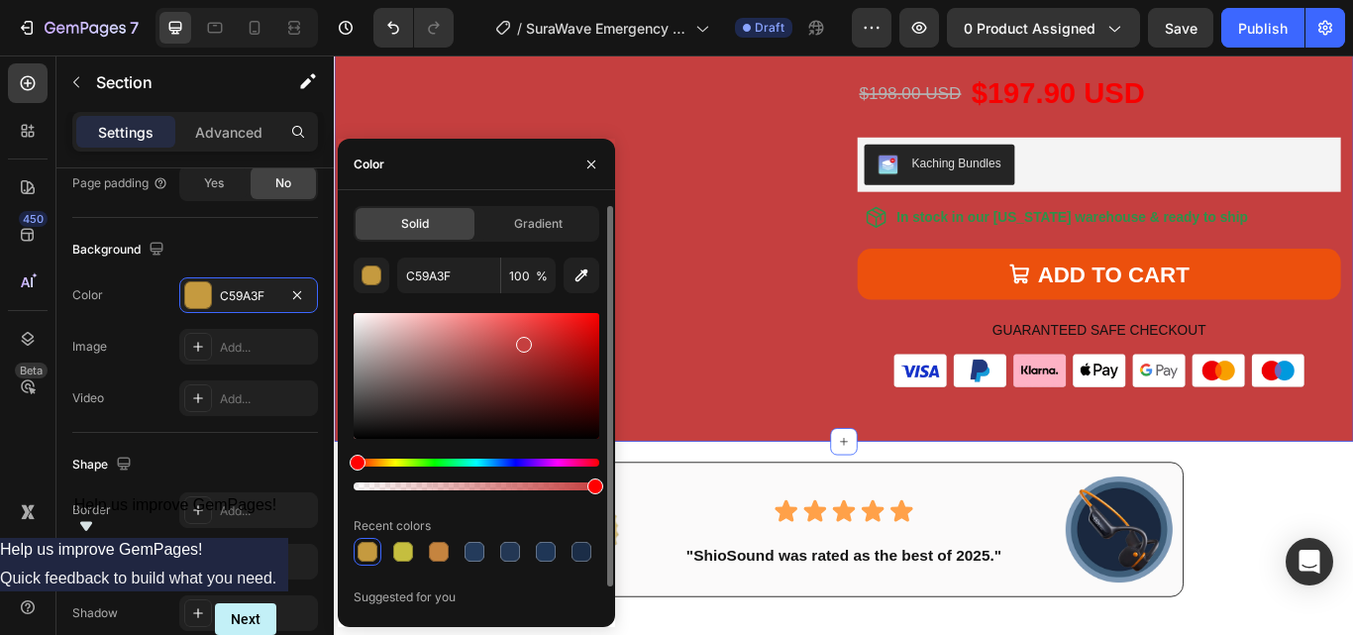
drag, startPoint x: 365, startPoint y: 463, endPoint x: 353, endPoint y: 453, distance: 16.1
click at [353, 453] on div at bounding box center [476, 401] width 246 height 185
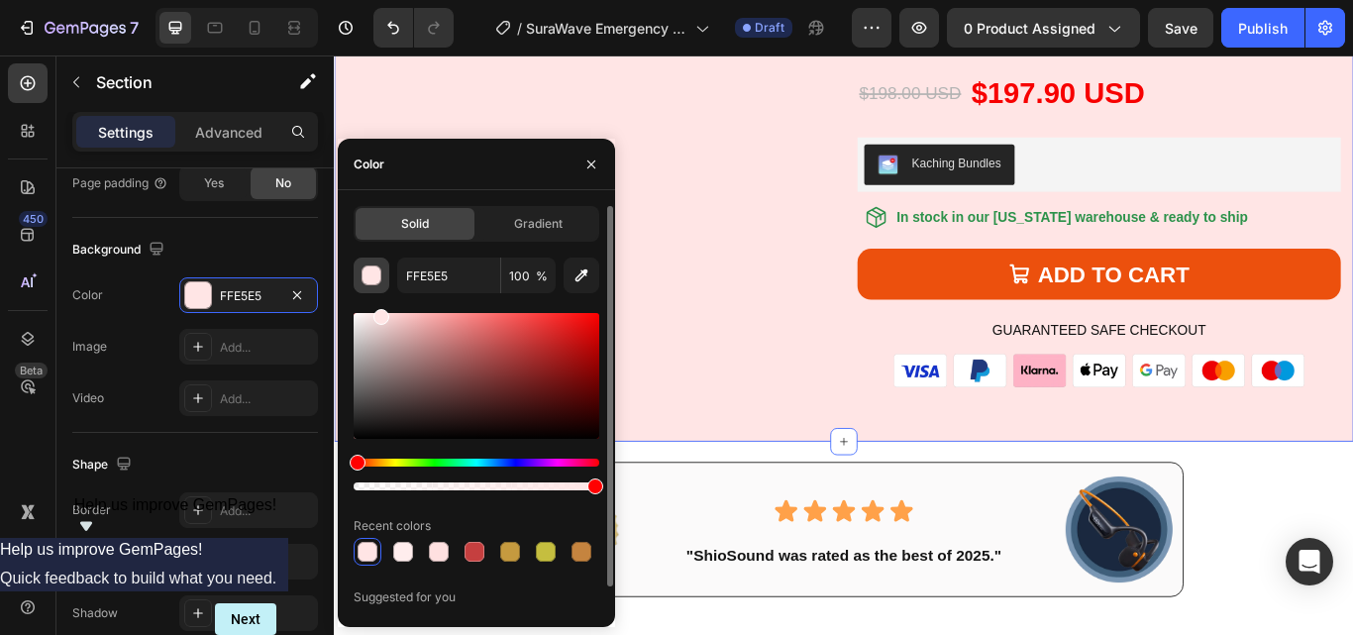
drag, startPoint x: 516, startPoint y: 342, endPoint x: 380, endPoint y: 292, distance: 144.4
click at [380, 292] on div "FFE5E5 100 % Recent colors Suggested for you" at bounding box center [476, 446] width 246 height 379
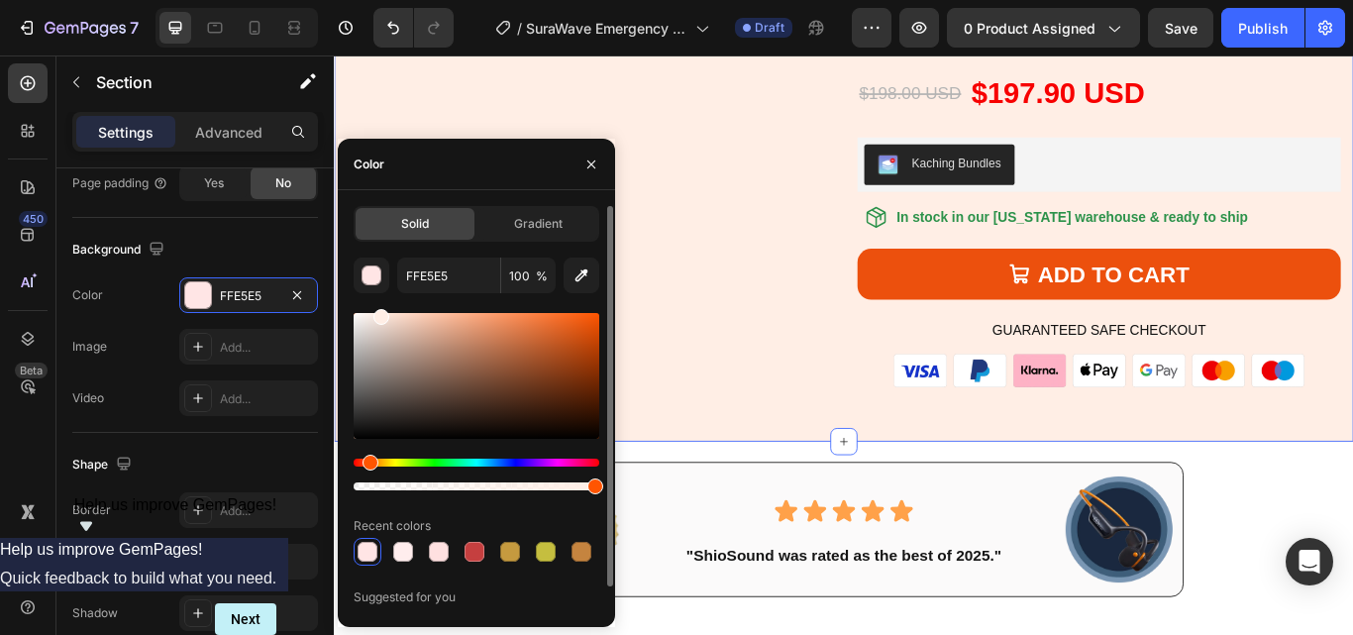
click at [367, 462] on div "Hue" at bounding box center [476, 462] width 246 height 8
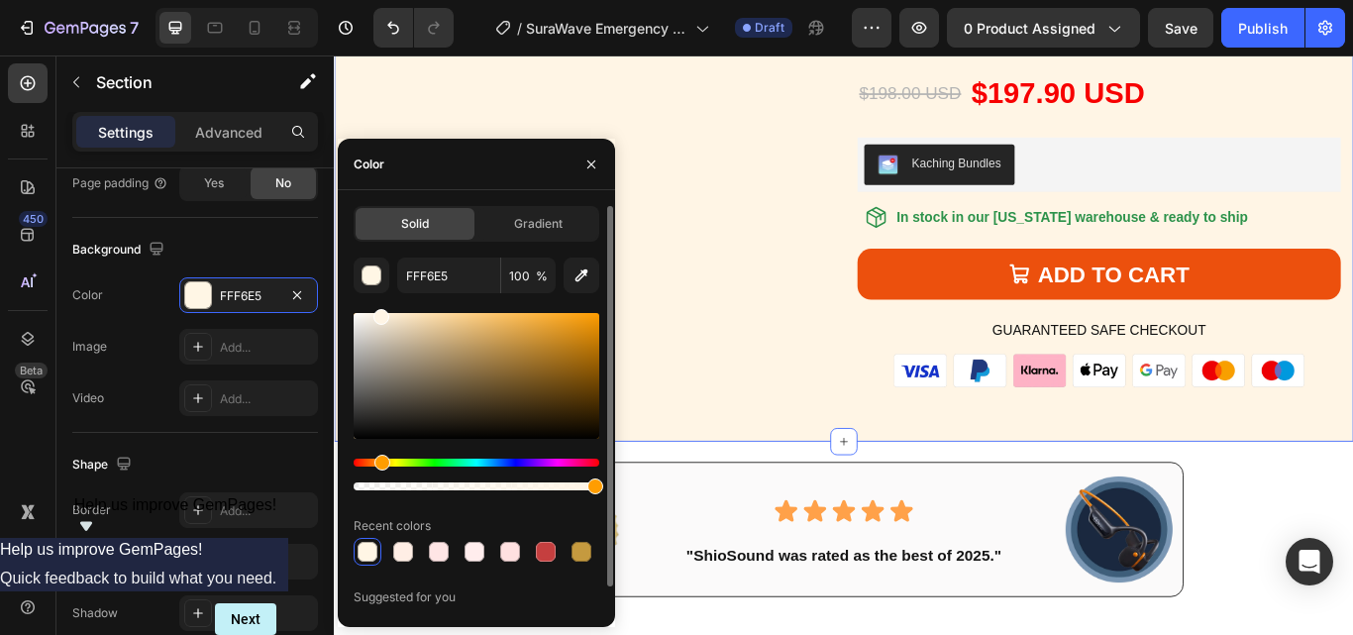
click at [379, 461] on div "Hue" at bounding box center [476, 462] width 246 height 8
drag, startPoint x: 387, startPoint y: 322, endPoint x: 382, endPoint y: 293, distance: 29.1
click at [382, 293] on div "FFF2DD 100 % Recent colors Suggested for you" at bounding box center [476, 446] width 246 height 379
type input "FFF4E2"
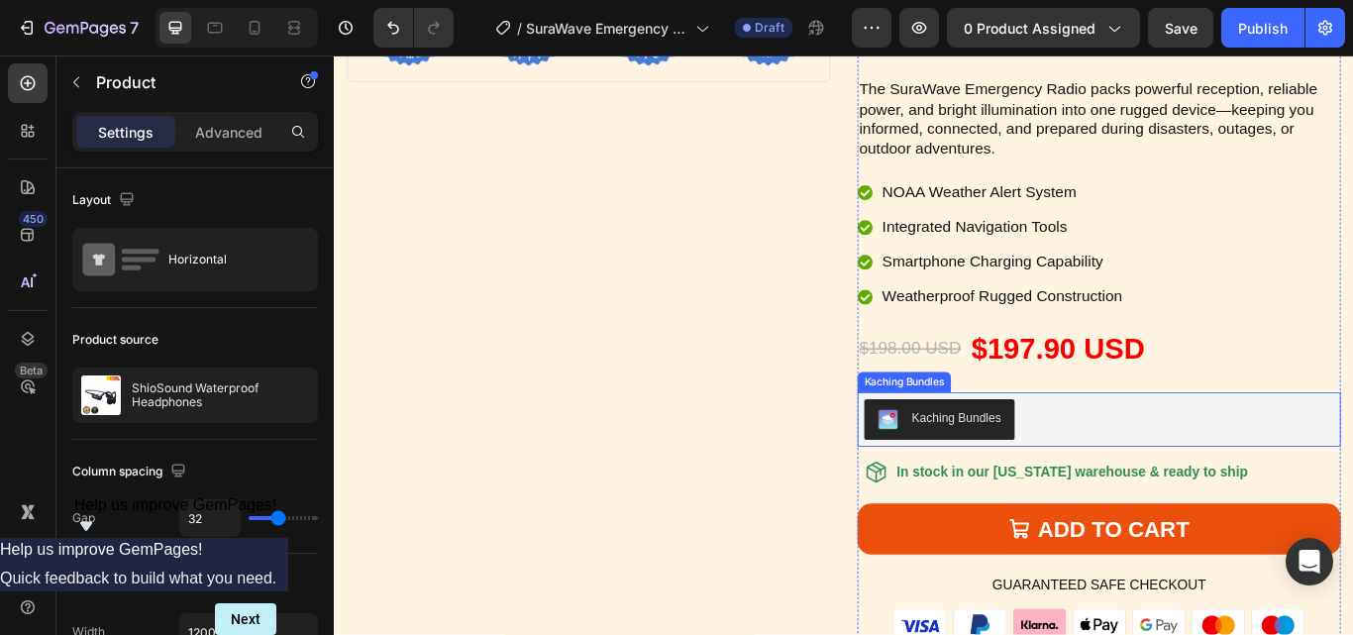
scroll to position [6535, 0]
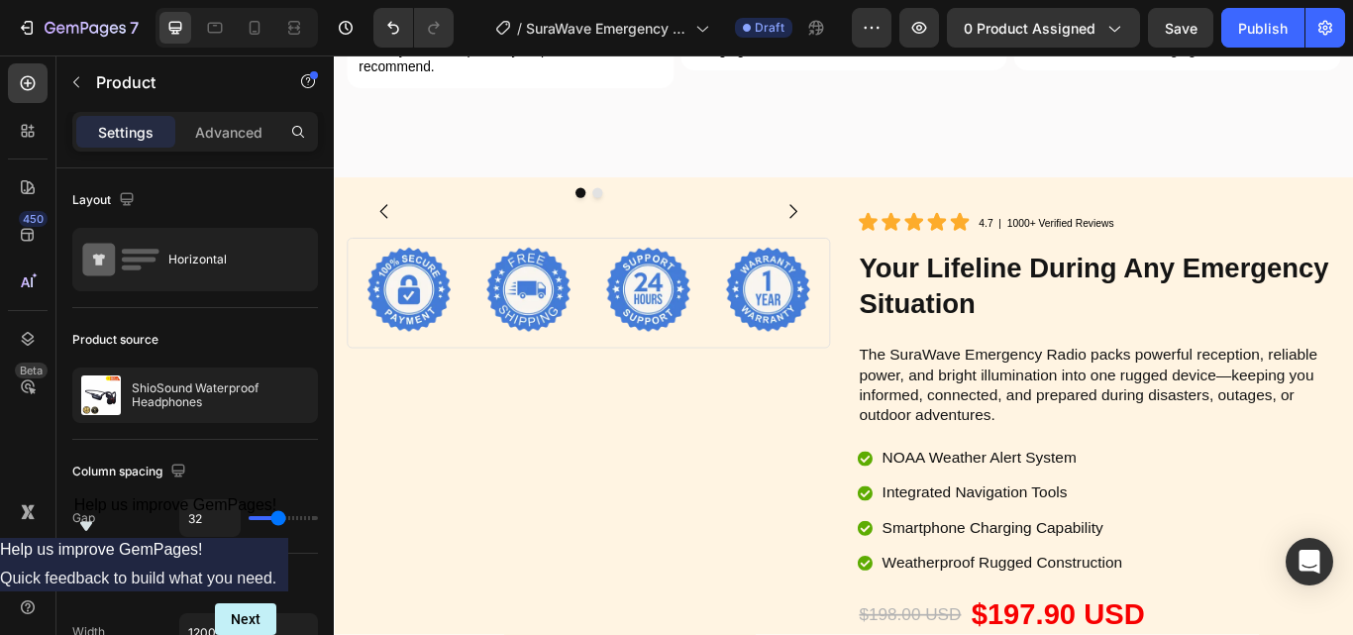
click at [652, 238] on img at bounding box center [627, 238] width 556 height 0
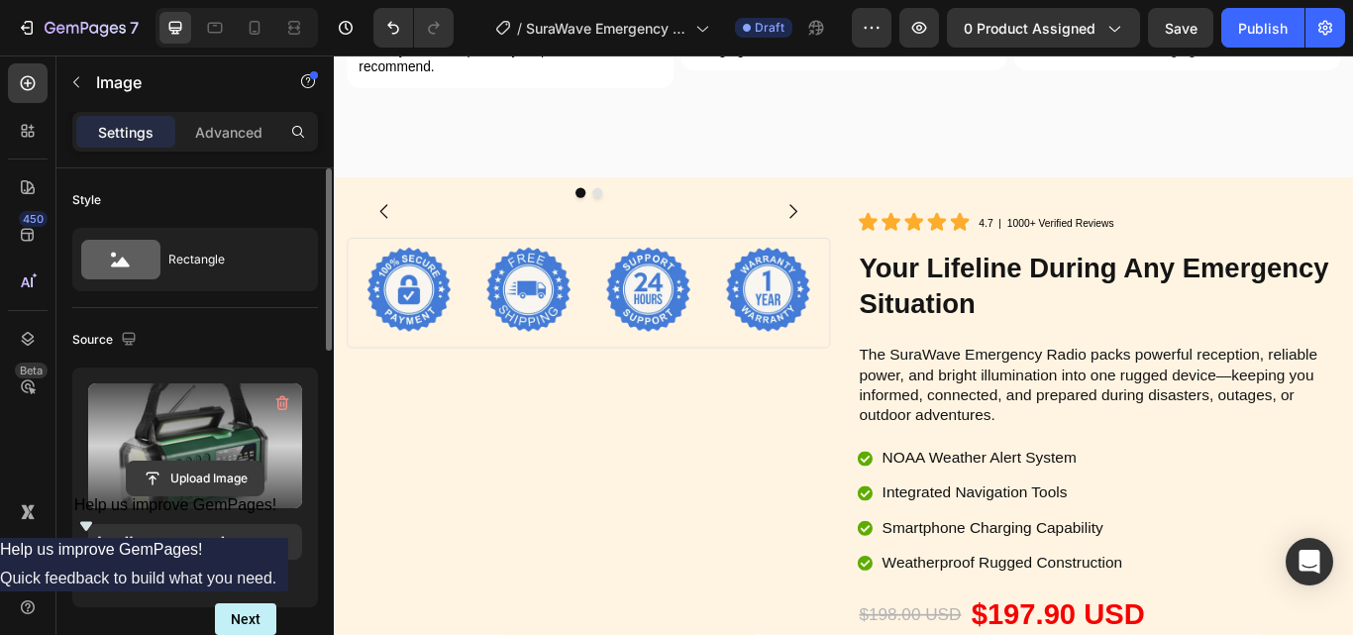
click at [192, 469] on input "file" at bounding box center [195, 478] width 137 height 34
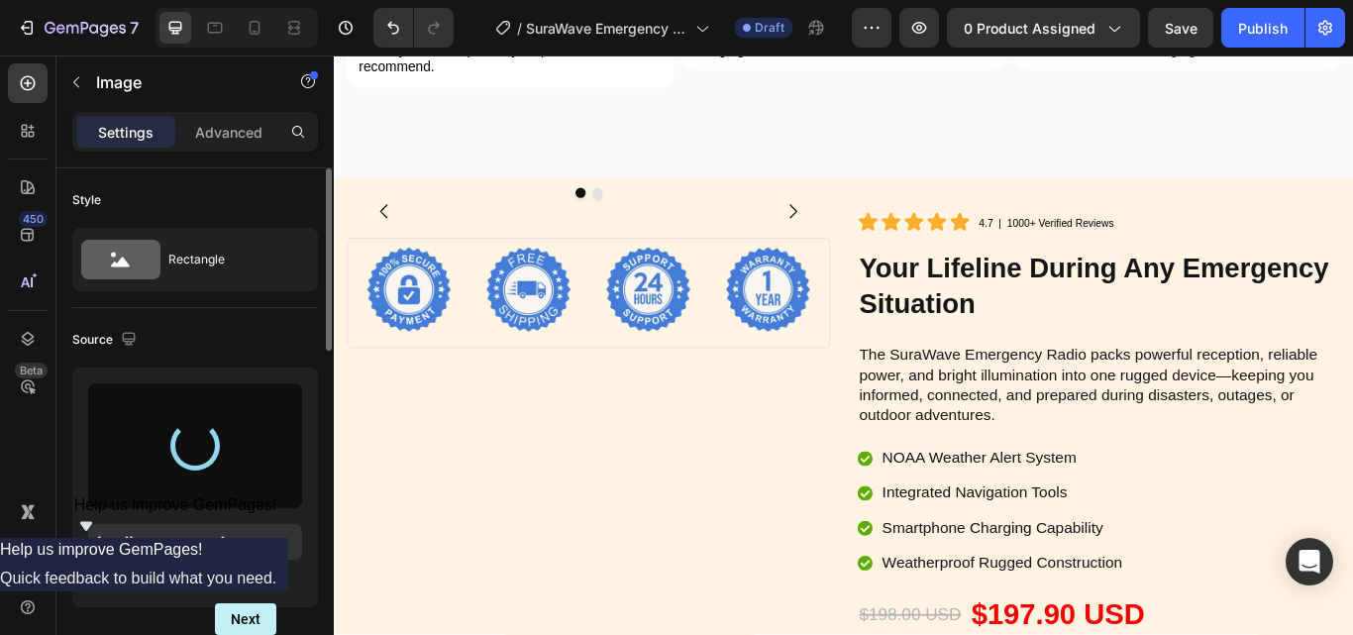
type input "https://cdn.shopify.com/s/files/1/0956/1155/2027/files/gempages_575532260401349…"
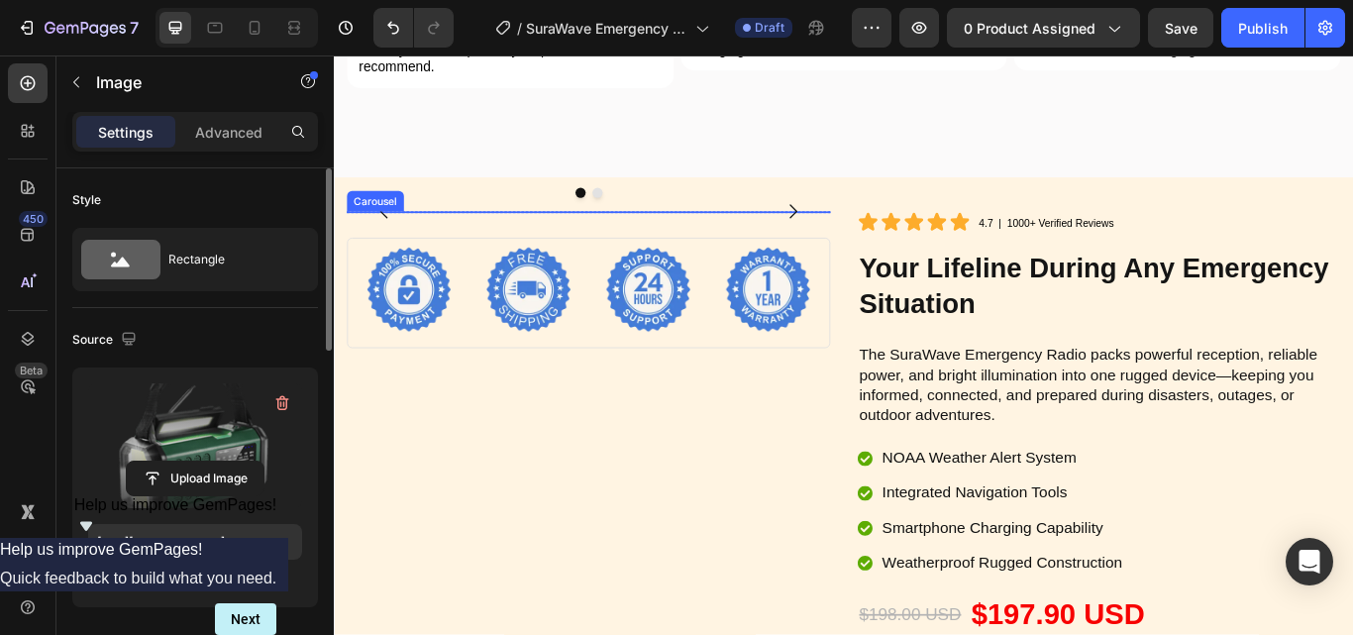
click at [858, 250] on icon "Carousel Next Arrow" at bounding box center [869, 238] width 24 height 24
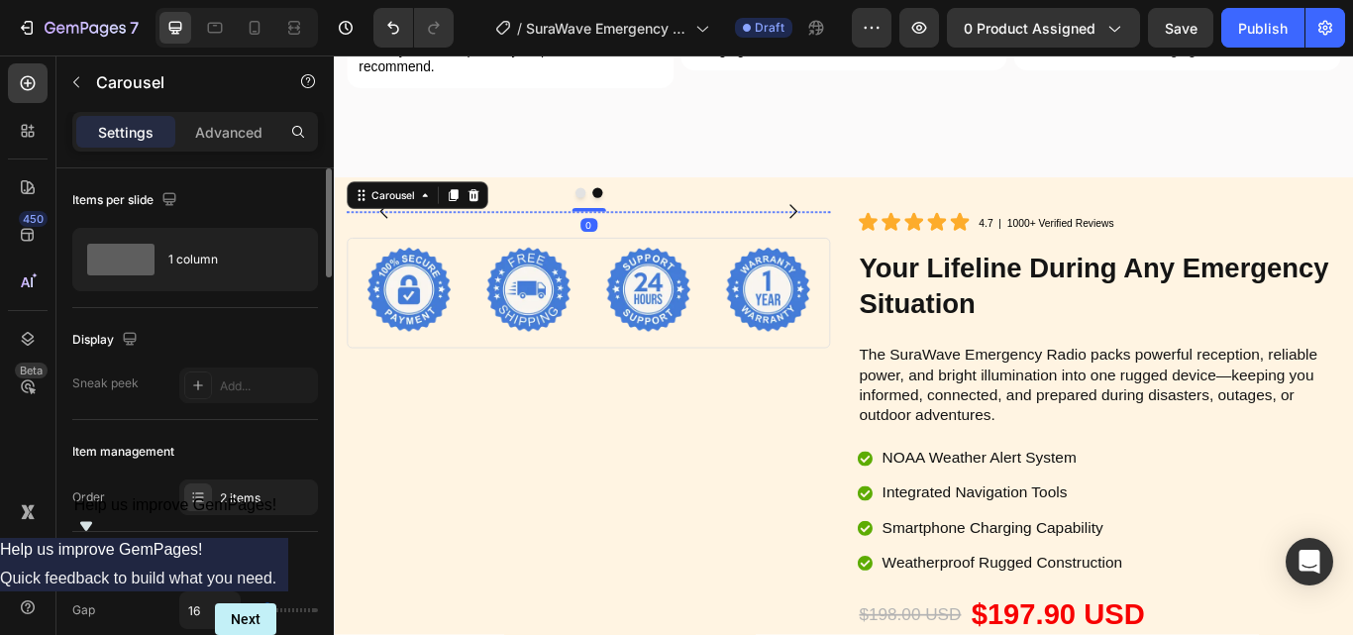
click at [608, 238] on img at bounding box center [627, 238] width 556 height 0
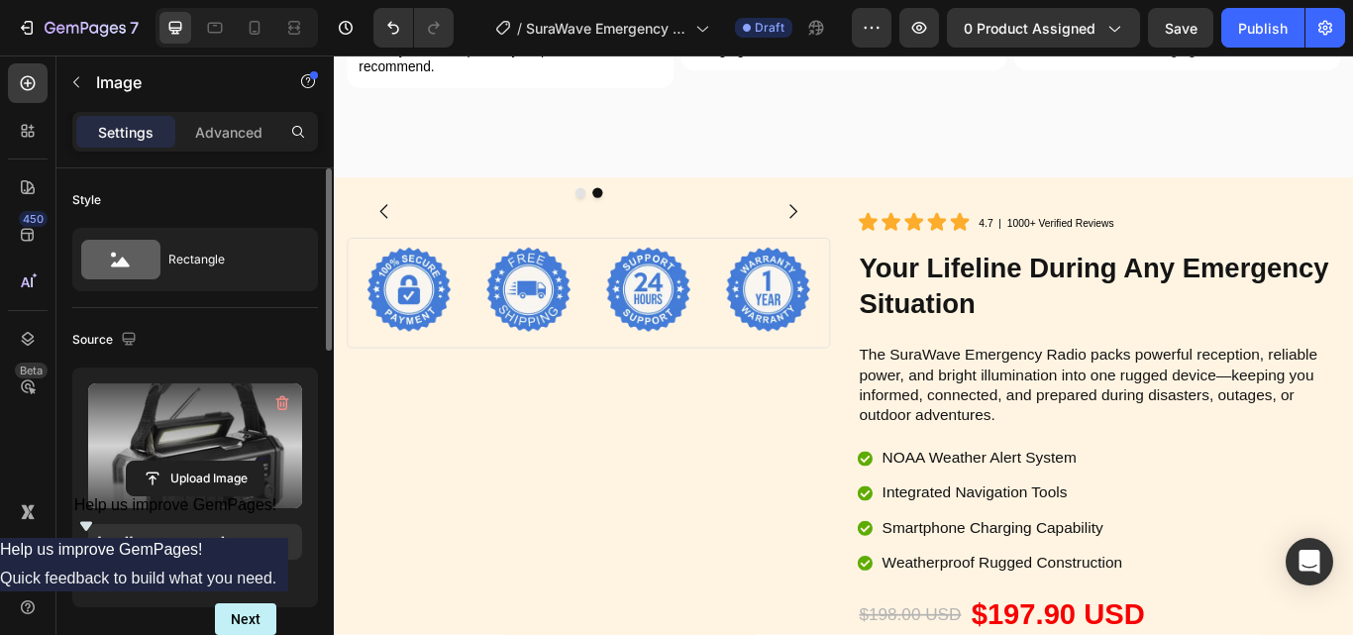
click at [231, 439] on label at bounding box center [195, 445] width 214 height 125
click at [231, 461] on input "file" at bounding box center [195, 478] width 137 height 34
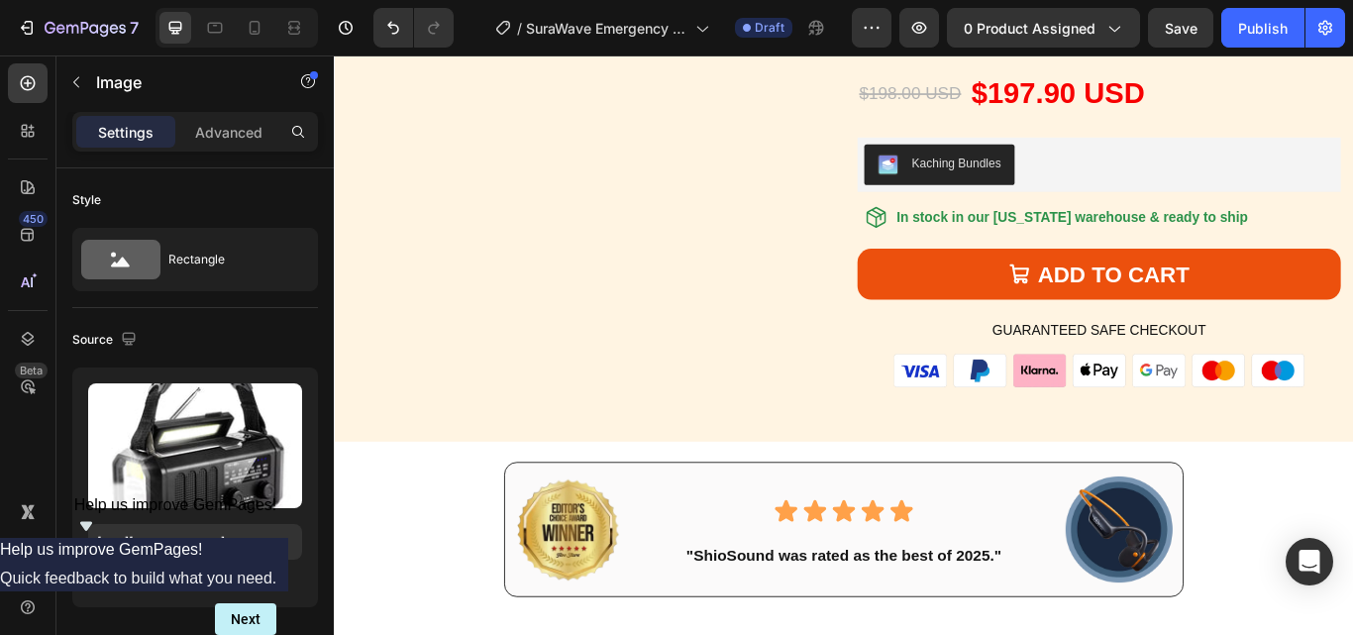
scroll to position [7426, 0]
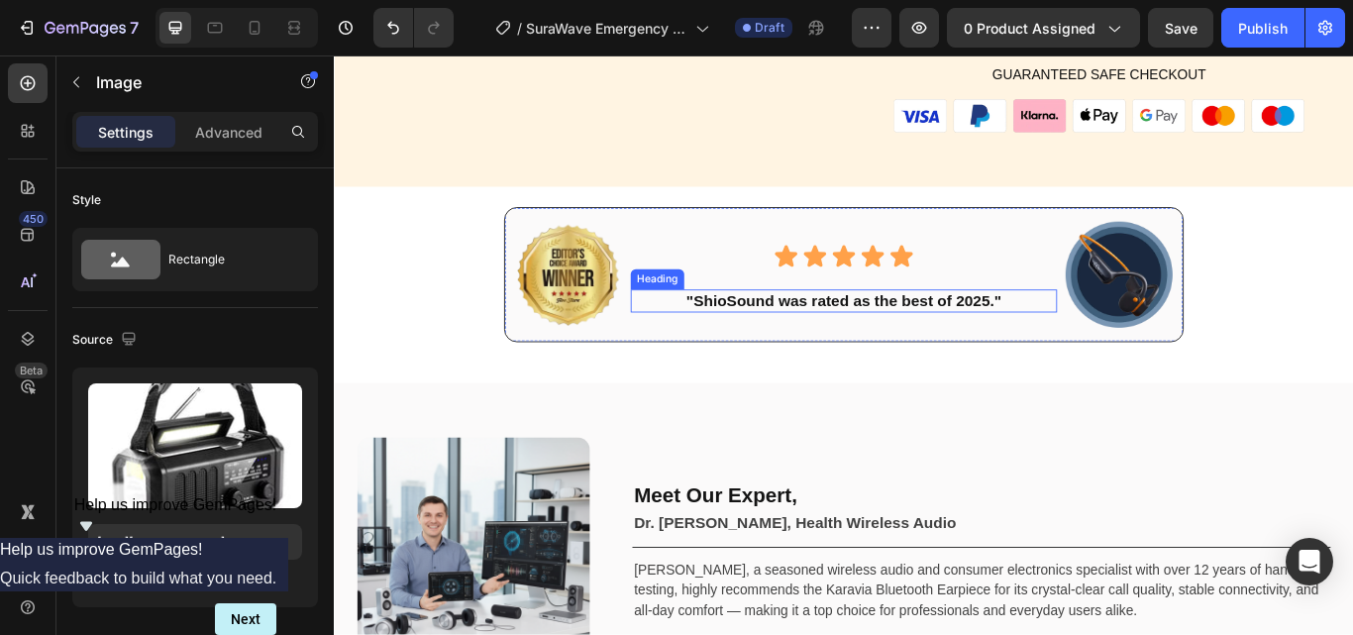
click at [807, 337] on h2 ""ShioSound was rated as the best of 2025."" at bounding box center [928, 342] width 498 height 27
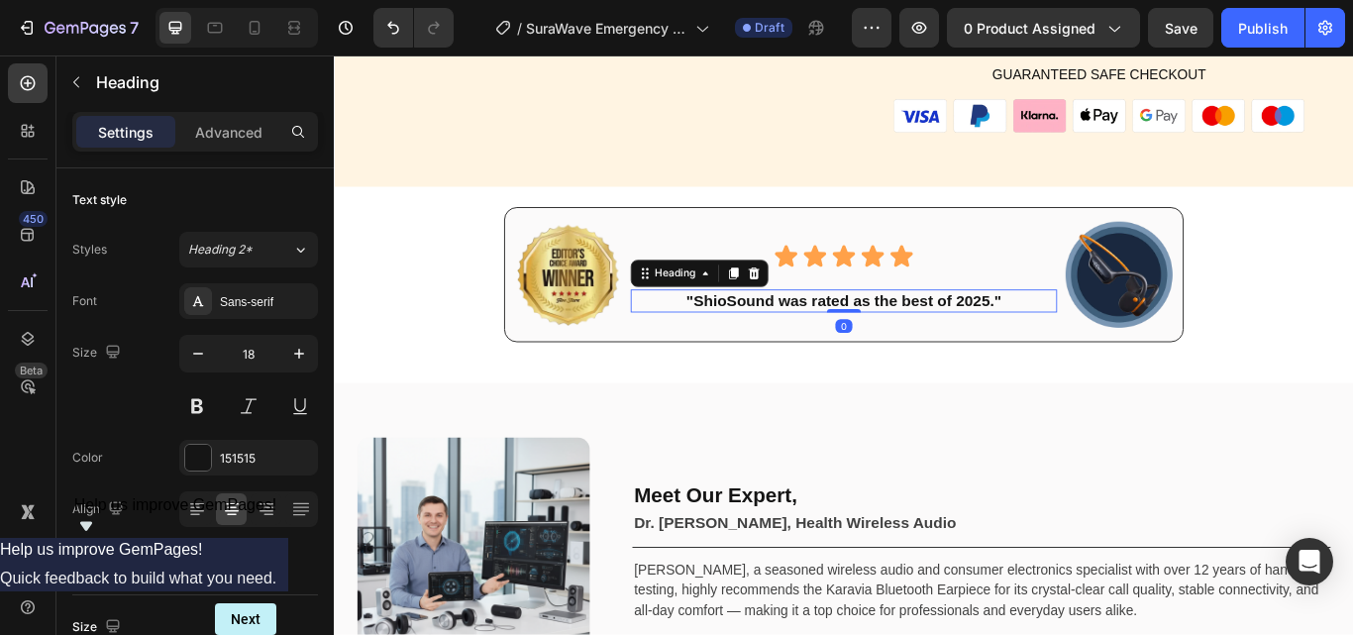
click at [779, 345] on h2 ""ShioSound was rated as the best of 2025."" at bounding box center [928, 342] width 498 height 27
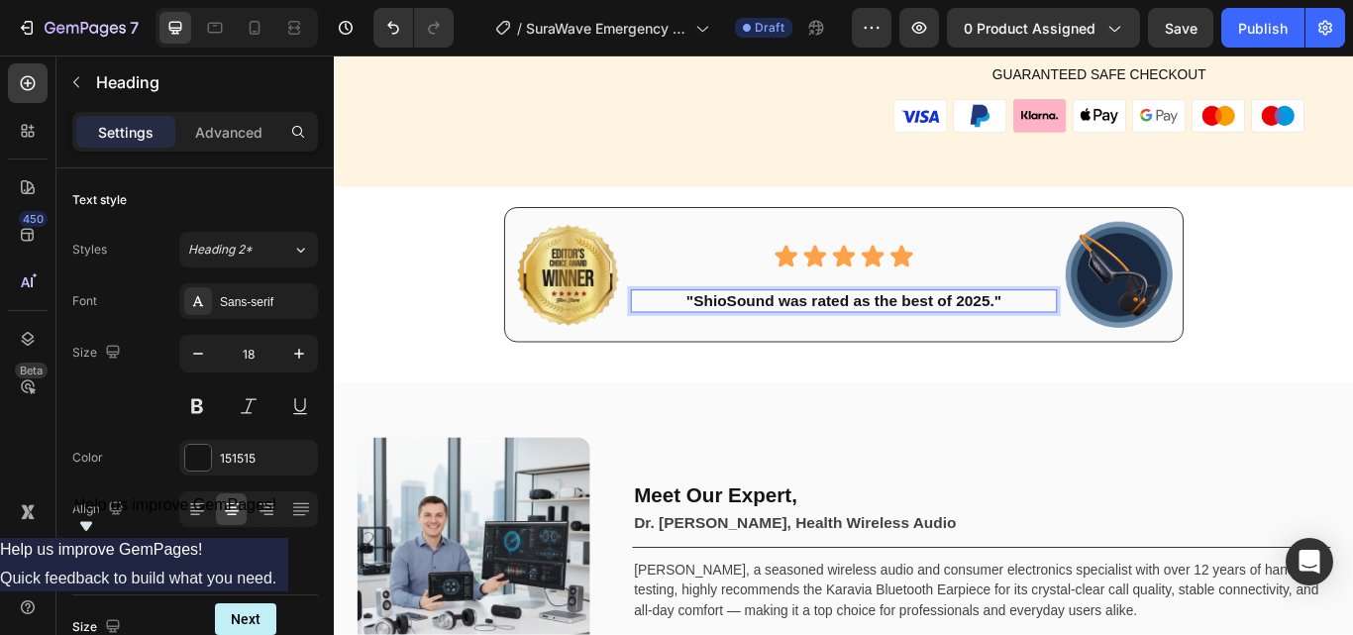
click at [770, 342] on p ""ShioSound was rated as the best of 2025."" at bounding box center [928, 342] width 494 height 23
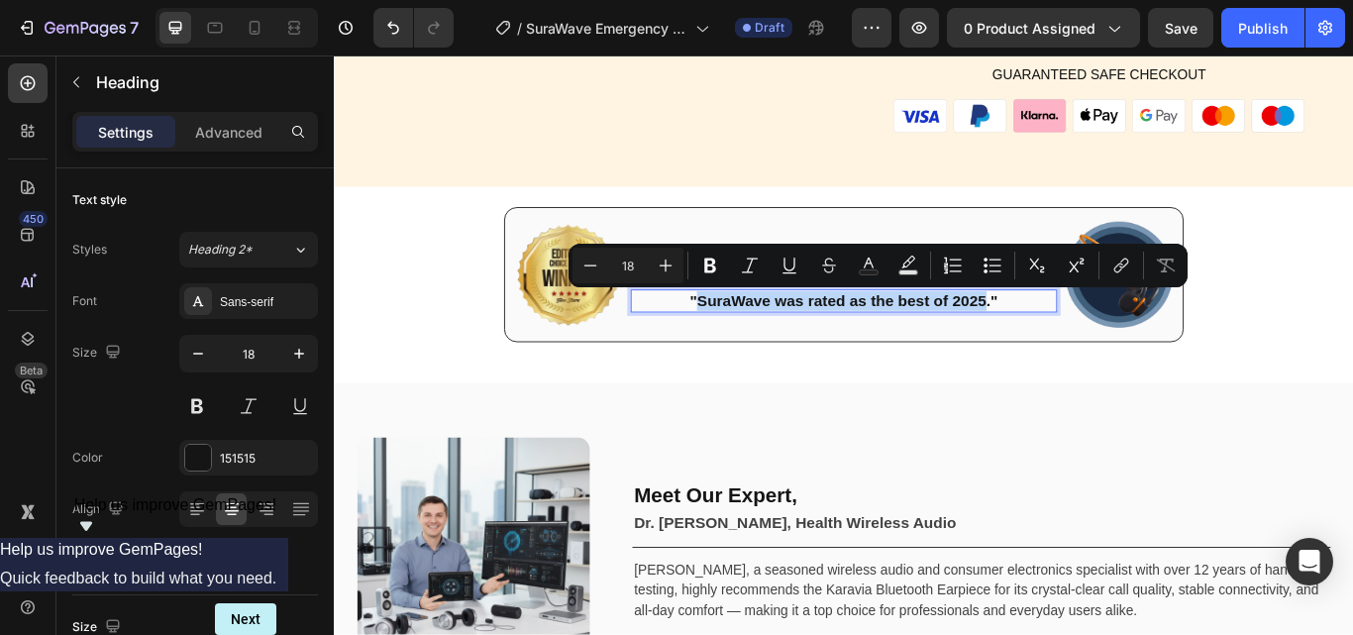
drag, startPoint x: 754, startPoint y: 337, endPoint x: 1084, endPoint y: 341, distance: 330.7
click at [1084, 341] on p ""SuraWave was rated as the best of 2025."" at bounding box center [928, 342] width 494 height 23
click at [1229, 327] on img at bounding box center [1248, 312] width 125 height 125
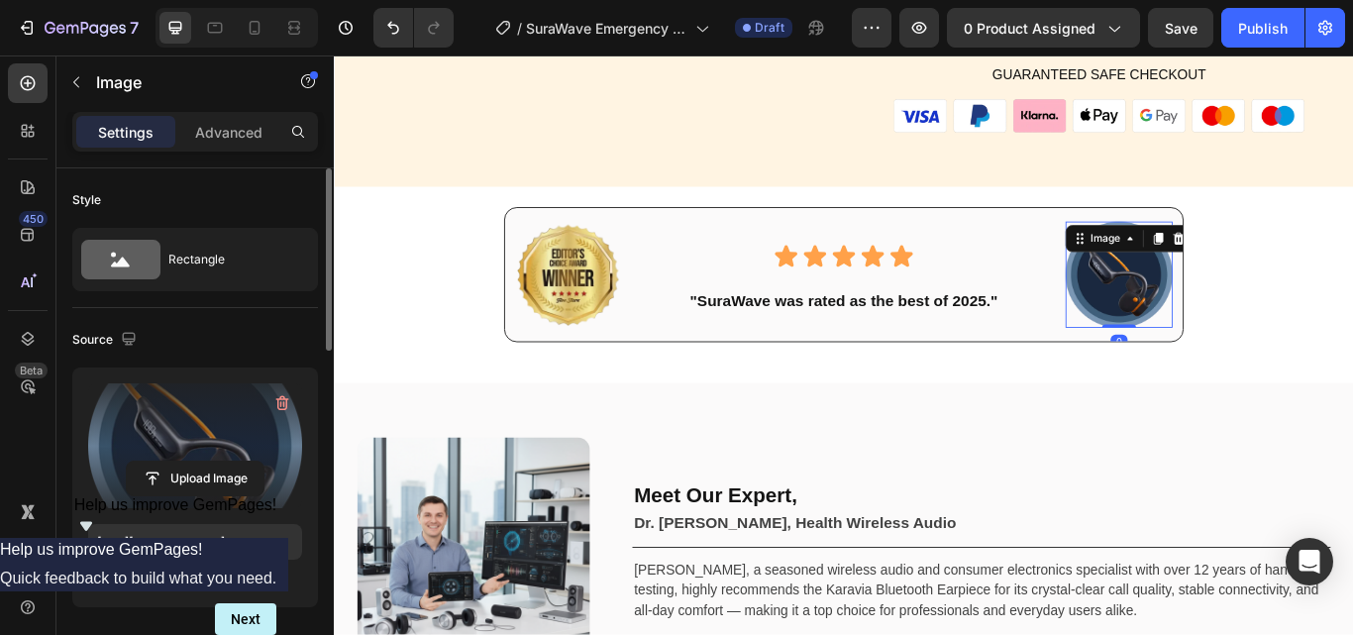
click at [226, 418] on label at bounding box center [195, 445] width 214 height 125
click at [226, 461] on input "file" at bounding box center [195, 478] width 137 height 34
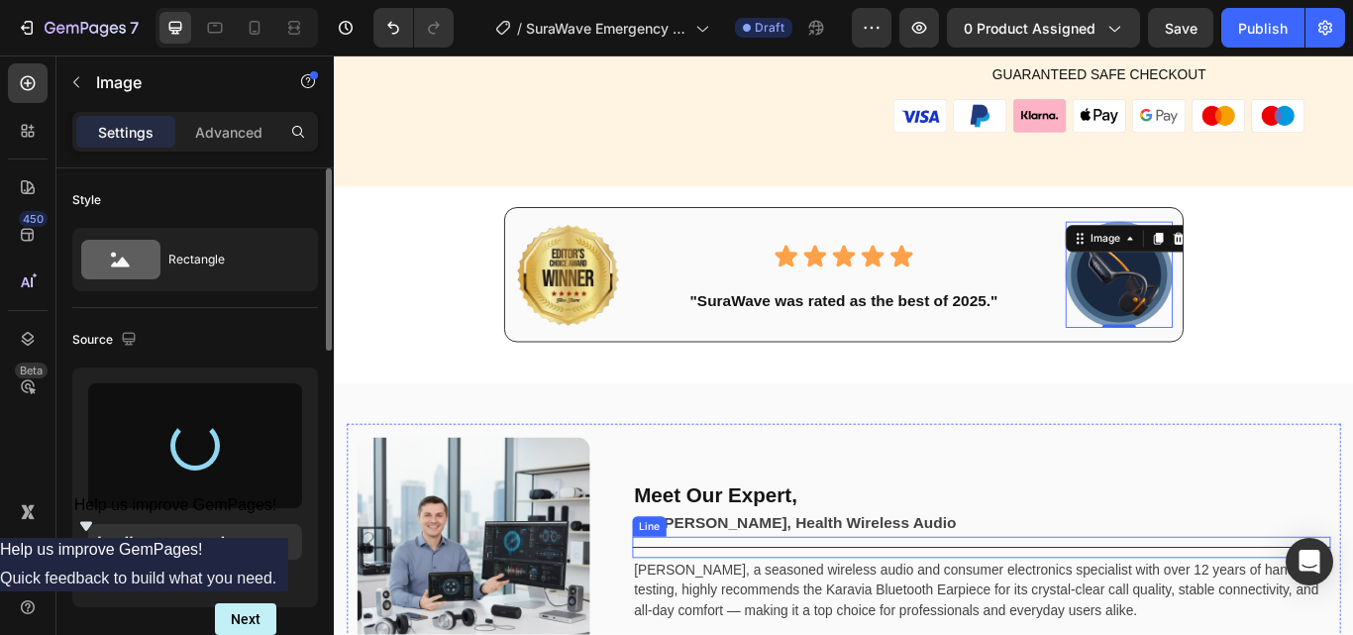
type input "[URL][DOMAIN_NAME]"
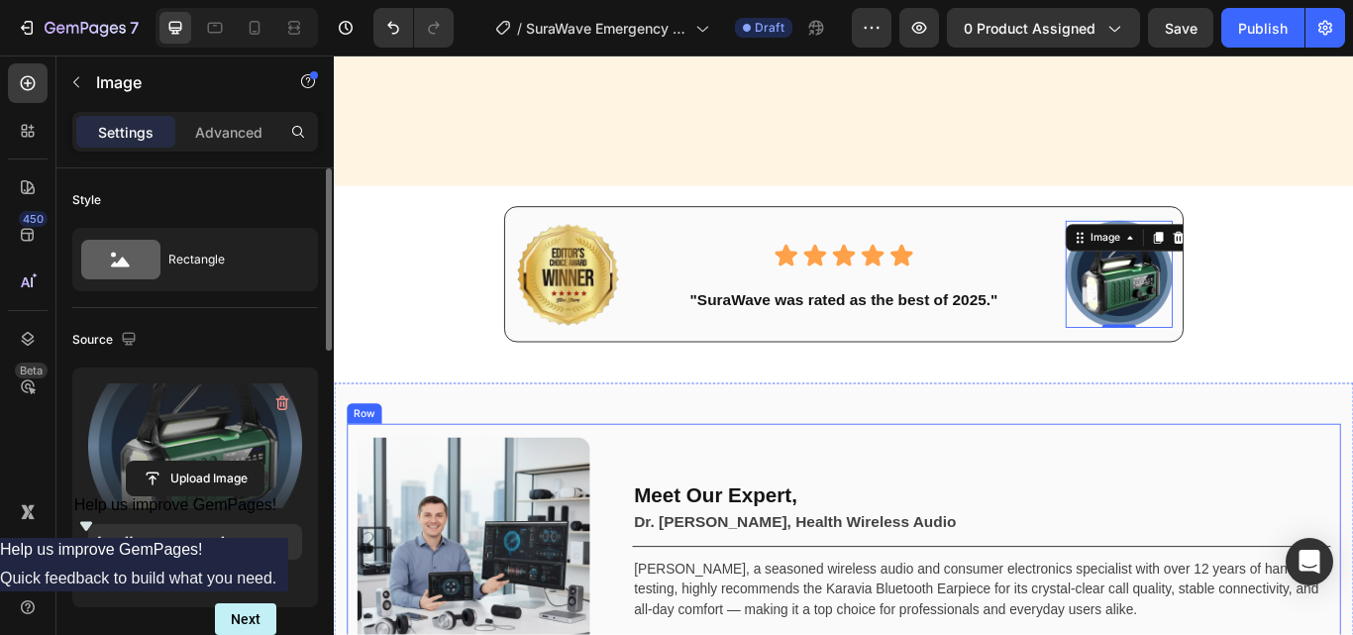
scroll to position [7724, 0]
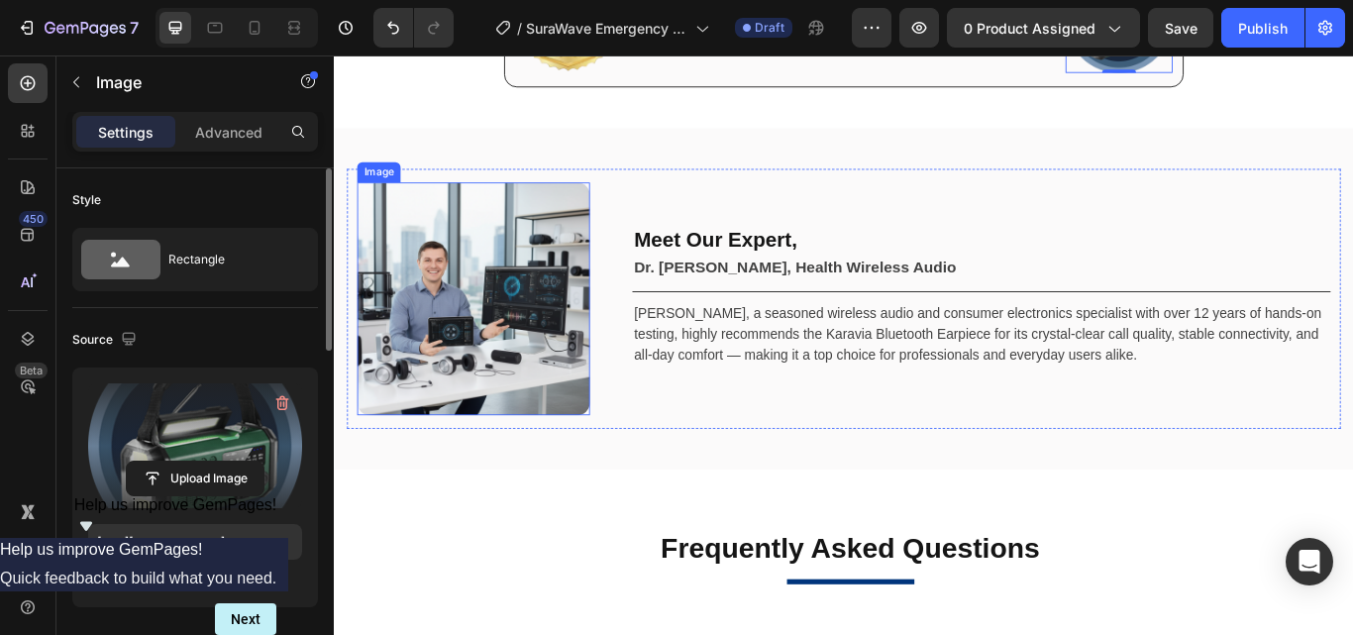
click at [462, 342] on img at bounding box center [495, 339] width 271 height 271
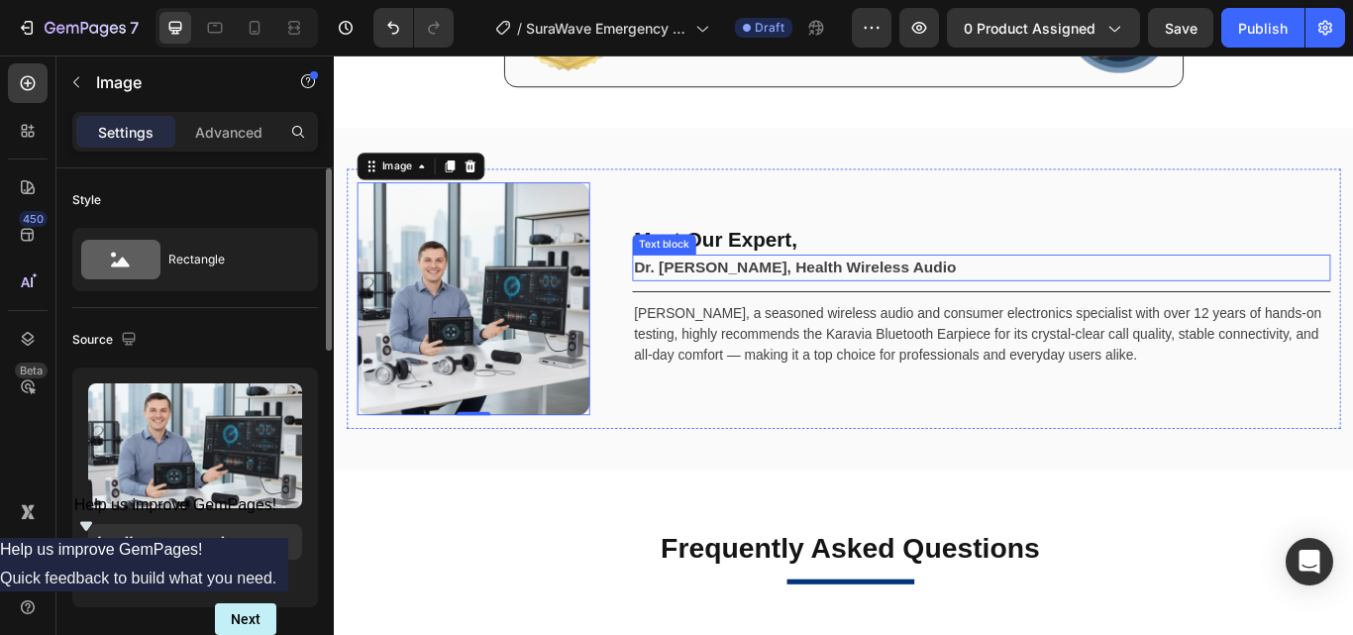
click at [717, 304] on strong "Dr. Michael Reynolds, Health Wireless Audio" at bounding box center [870, 303] width 375 height 20
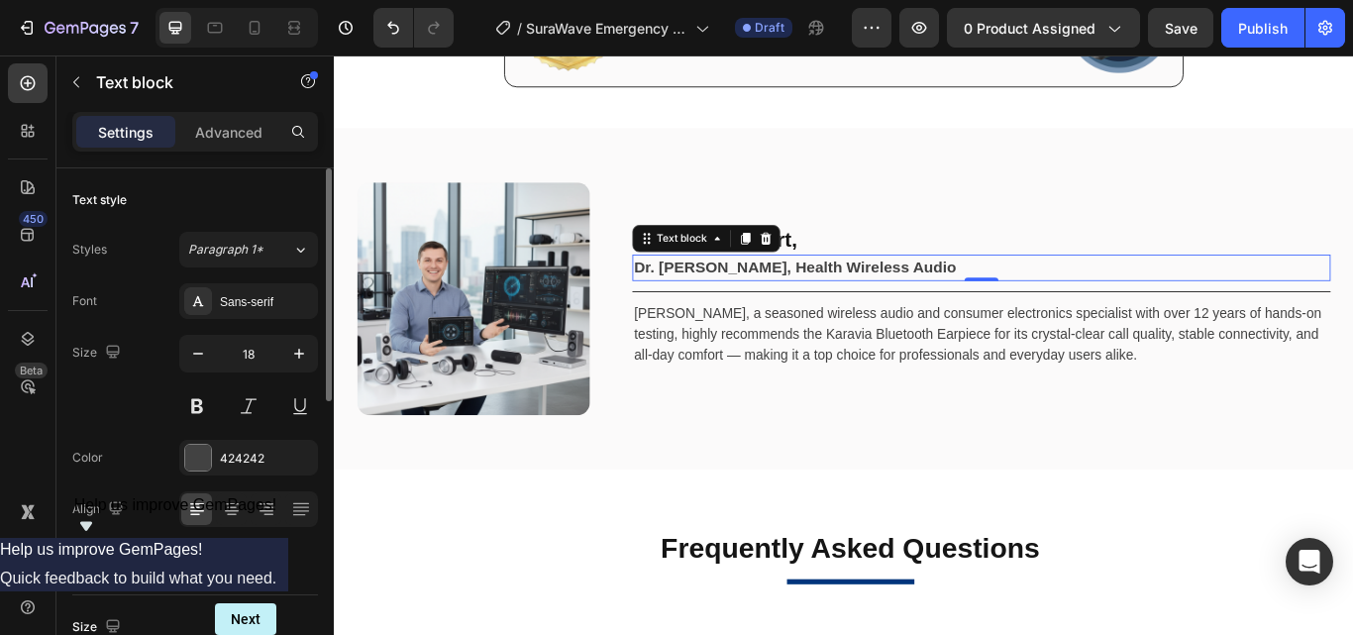
click at [702, 306] on strong "Dr. Michael Reynolds, Health Wireless Audio" at bounding box center [870, 303] width 375 height 20
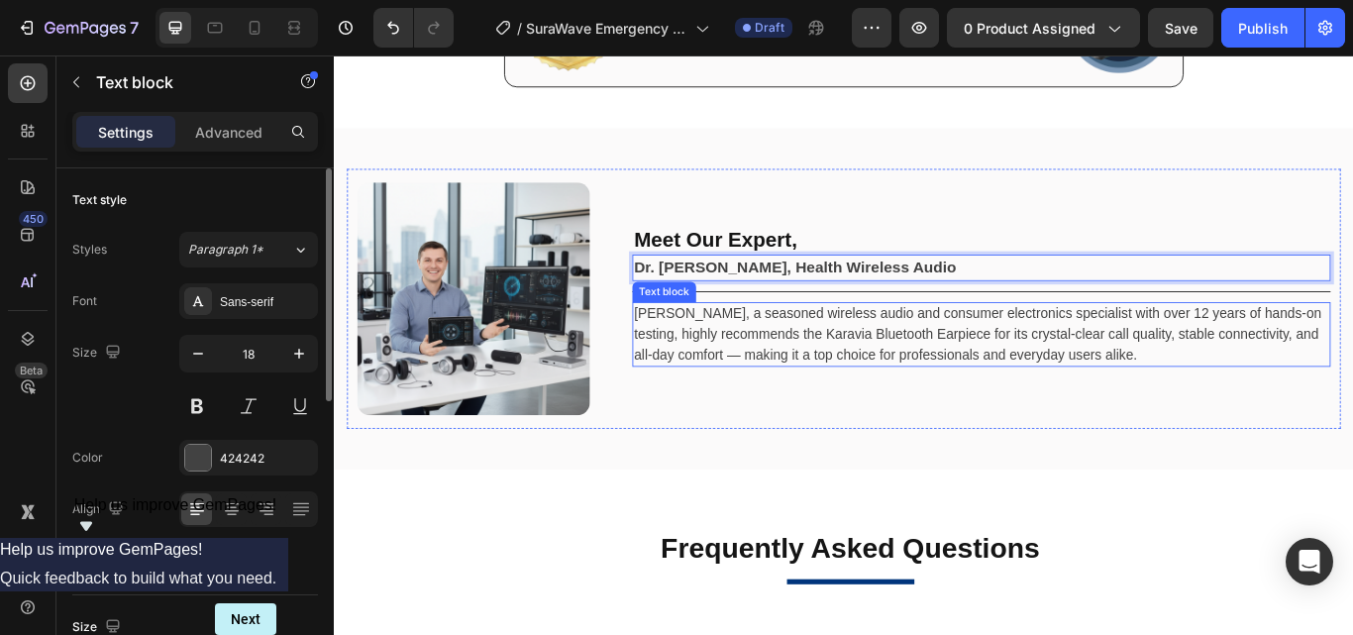
click at [746, 371] on p "Michael Reynolds, a seasoned wireless audio and consumer electronics specialist…" at bounding box center [1088, 381] width 810 height 71
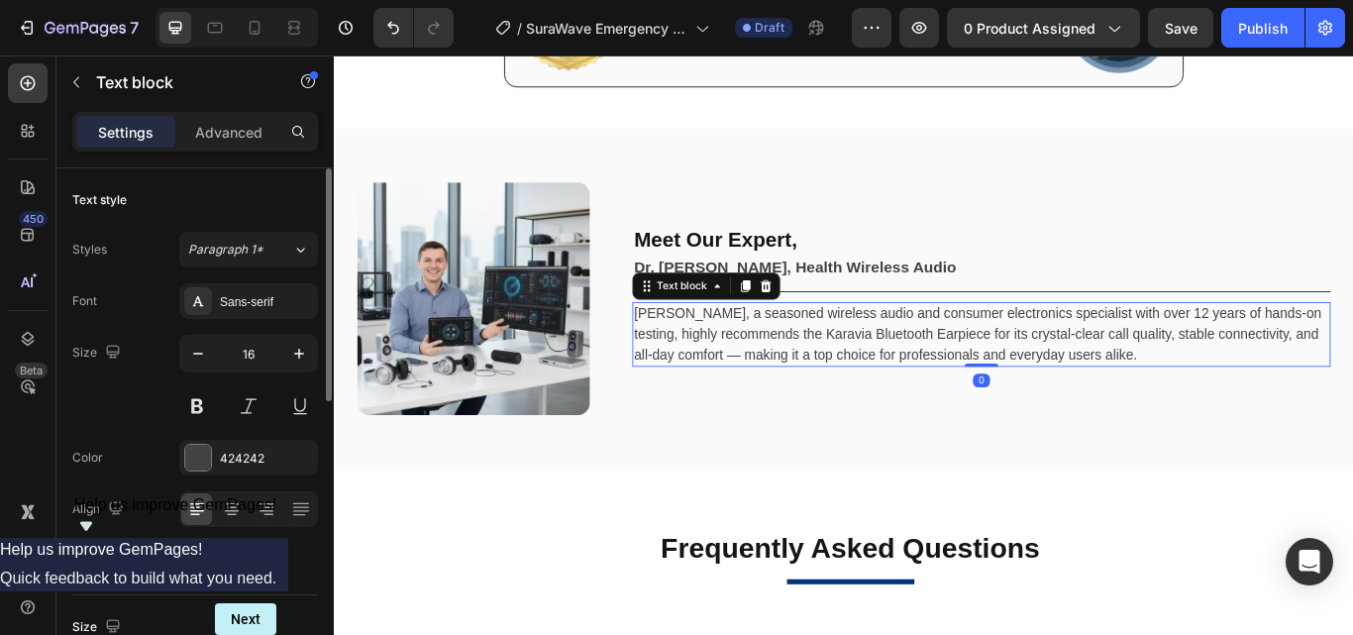
click at [742, 363] on p "Michael Reynolds, a seasoned wireless audio and consumer electronics specialist…" at bounding box center [1088, 381] width 810 height 71
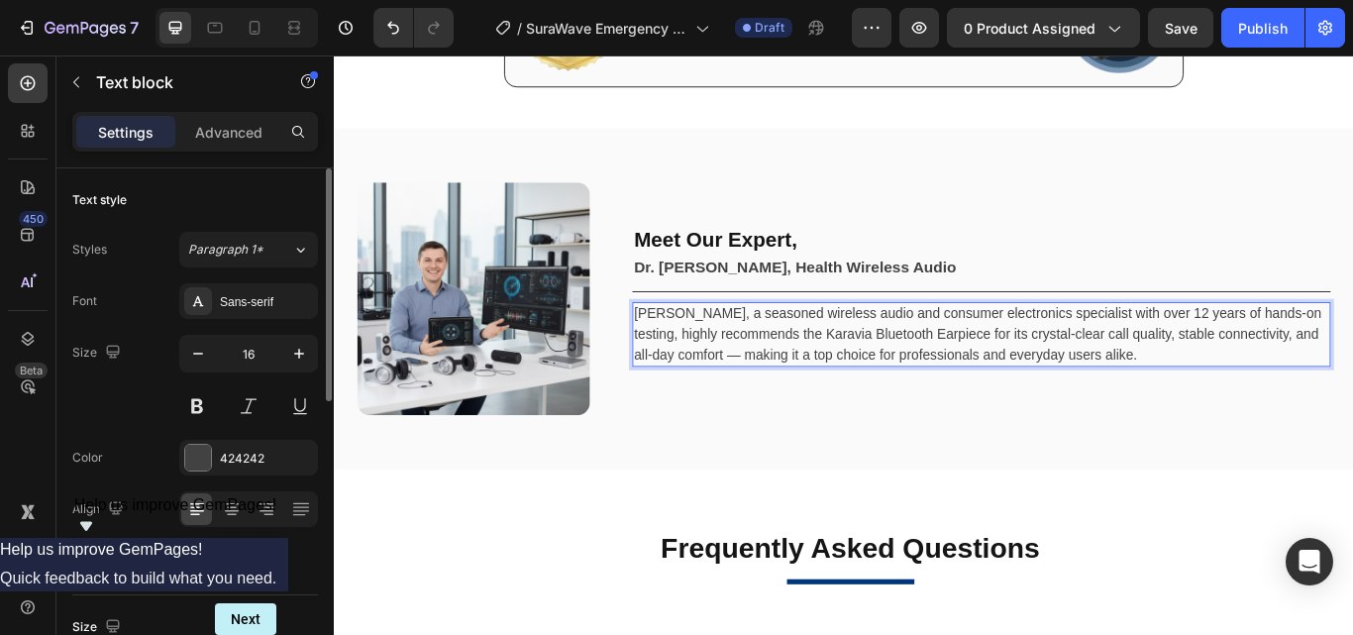
click at [736, 358] on p "Michael Reynolds, a seasoned wireless audio and consumer electronics specialist…" at bounding box center [1088, 381] width 810 height 71
click at [706, 352] on p "Michael Reynolds, a seasoned wireless audio and consumer electronics specialist…" at bounding box center [1088, 381] width 810 height 71
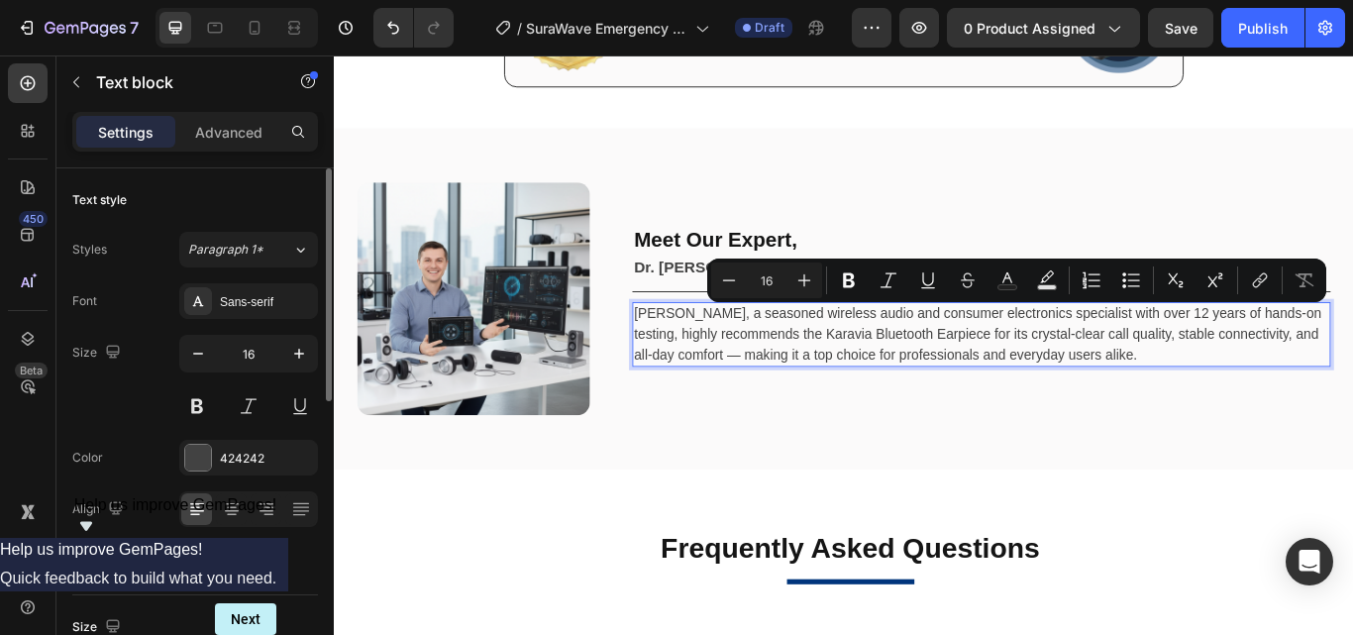
copy p "Michael Reynolds, a seasoned wireless audio and consumer electronics specialist…"
click at [743, 370] on p "Michael Reynolds, a seasoned wireless audio and consumer electronics specialist…" at bounding box center [1088, 381] width 810 height 71
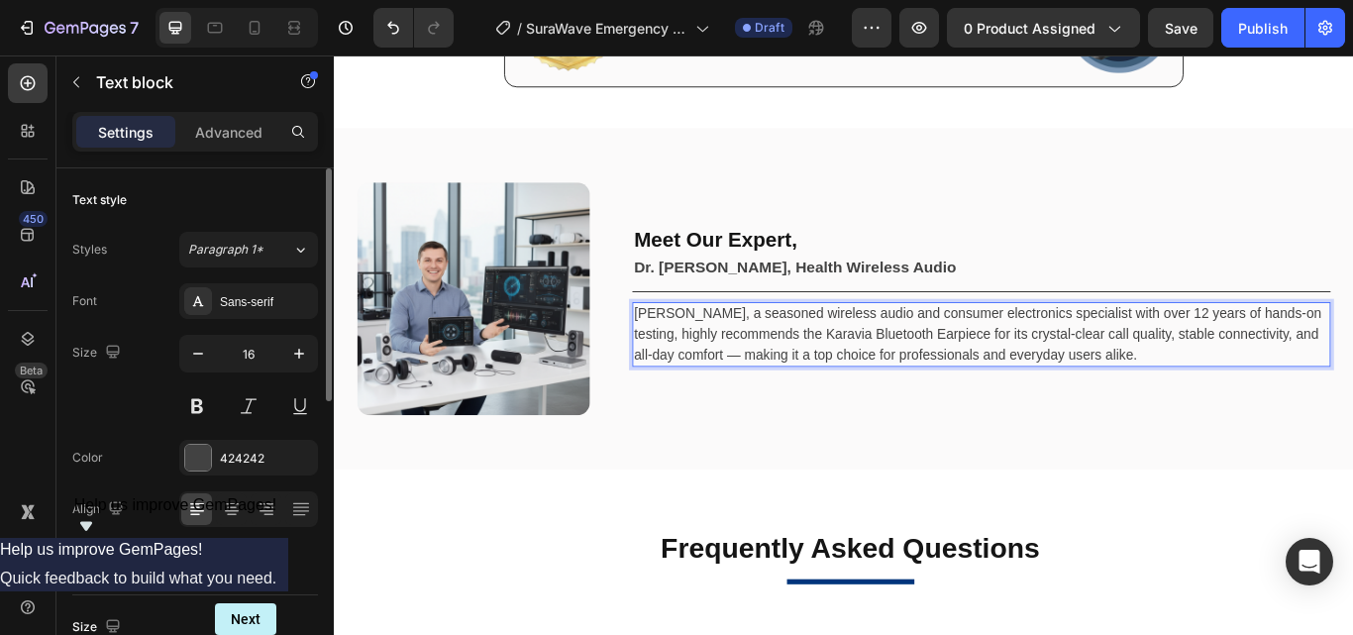
click at [712, 358] on p "Michael Reynolds, a seasoned wireless audio and consumer electronics specialist…" at bounding box center [1088, 381] width 810 height 71
click at [700, 359] on p "Michael Reynolds, a seasoned wireless audio and consumer electronics specialist…" at bounding box center [1088, 381] width 810 height 71
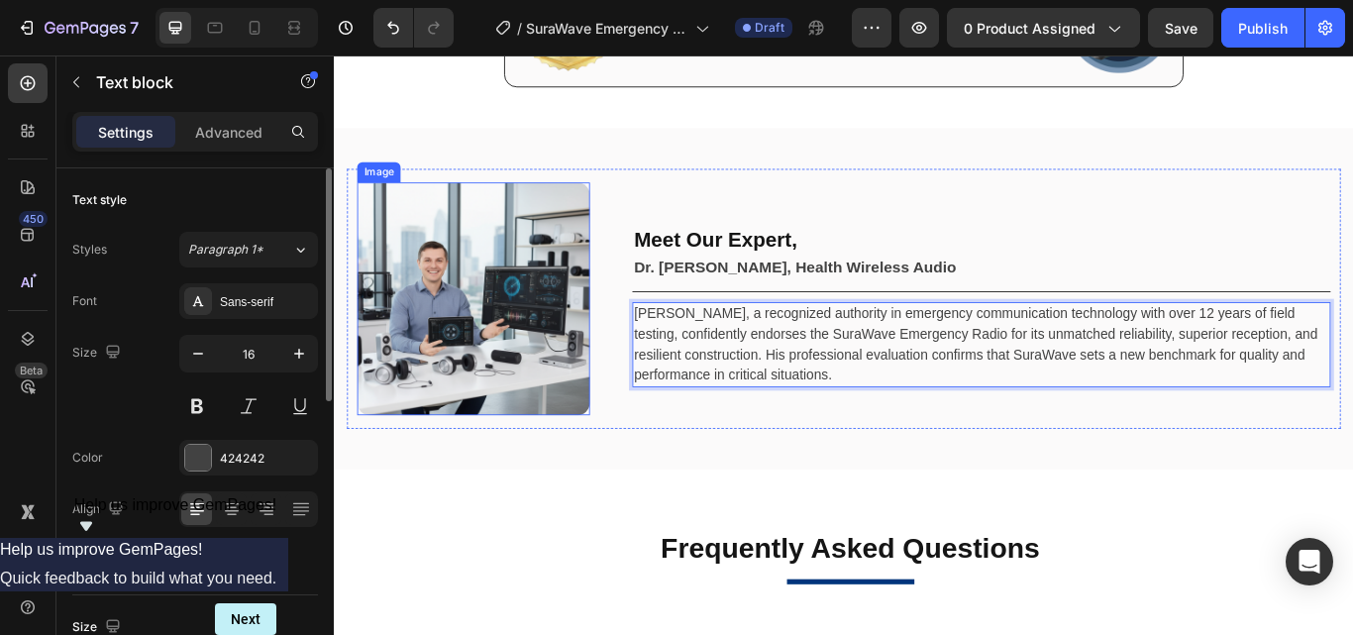
click at [455, 318] on img at bounding box center [495, 339] width 271 height 271
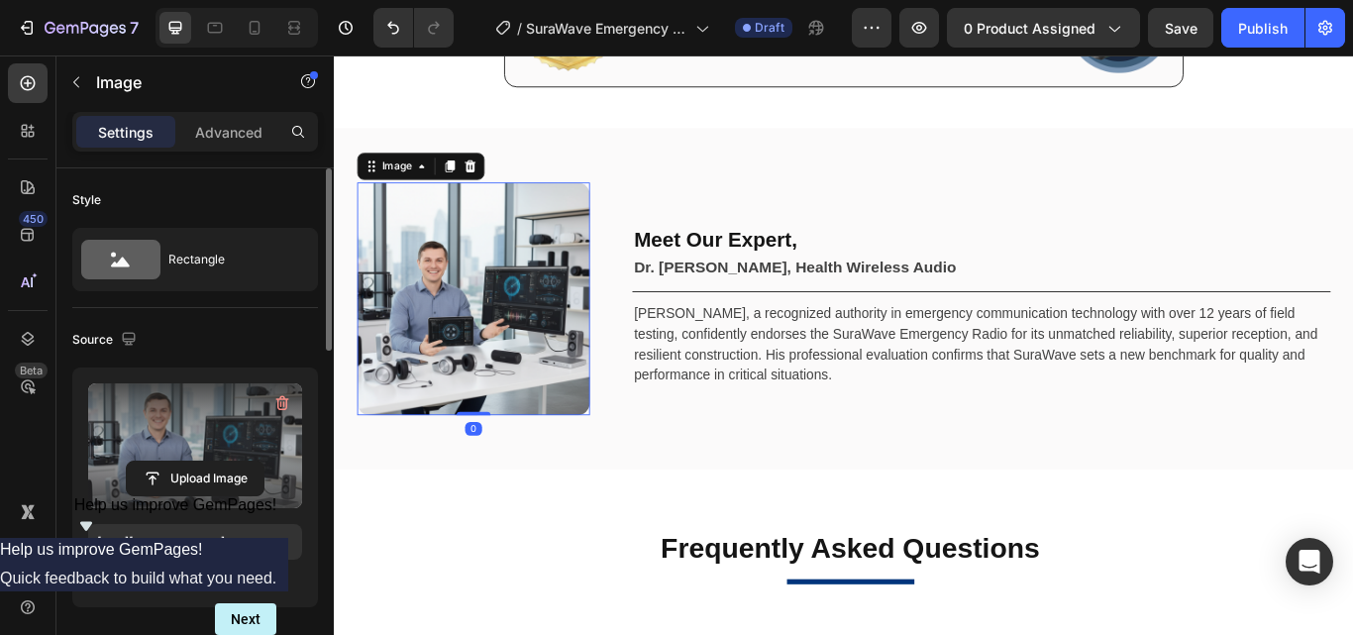
click at [170, 434] on label at bounding box center [195, 445] width 214 height 125
click at [170, 461] on input "file" at bounding box center [195, 478] width 137 height 34
click at [186, 441] on label at bounding box center [195, 445] width 214 height 125
click at [186, 461] on input "file" at bounding box center [195, 478] width 137 height 34
click at [171, 433] on label at bounding box center [195, 445] width 214 height 125
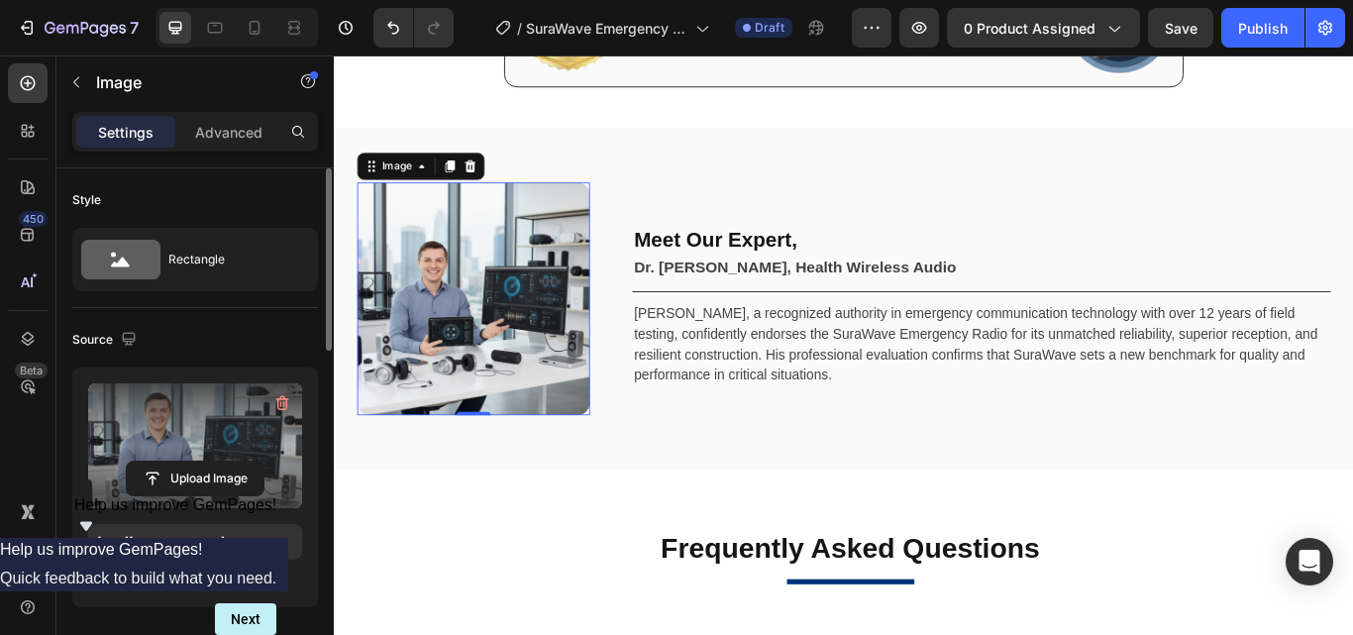
click at [171, 461] on input "file" at bounding box center [195, 478] width 137 height 34
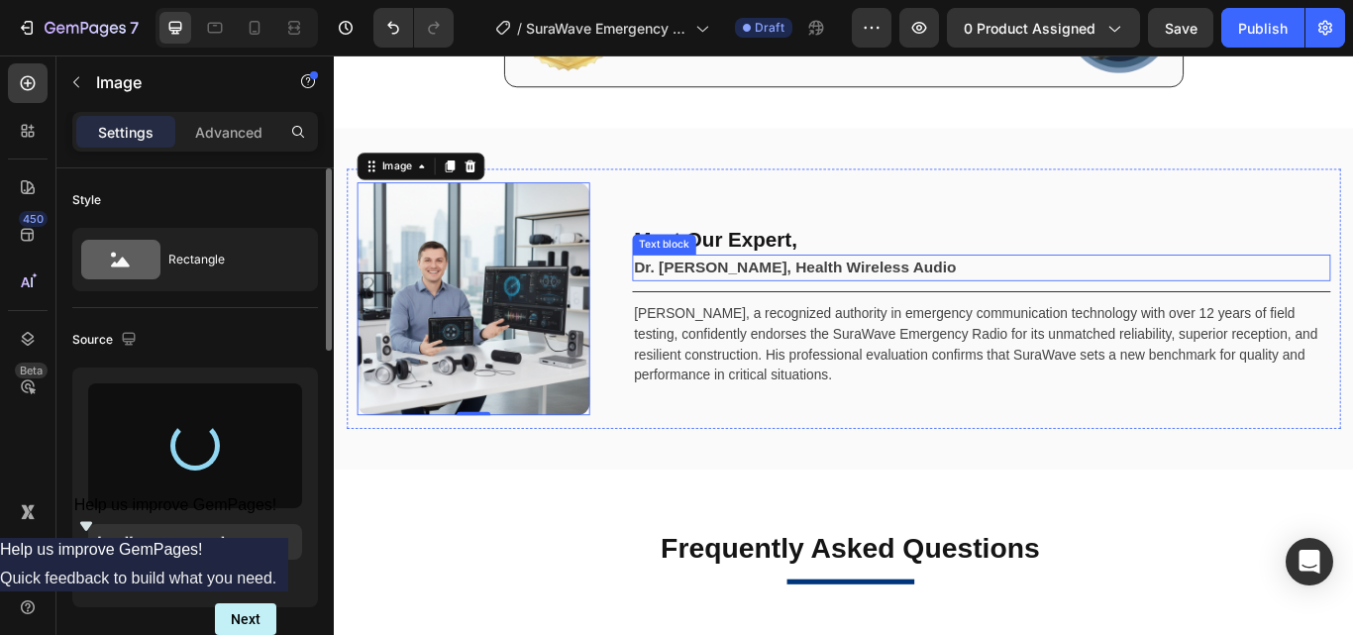
type input "[URL][DOMAIN_NAME]"
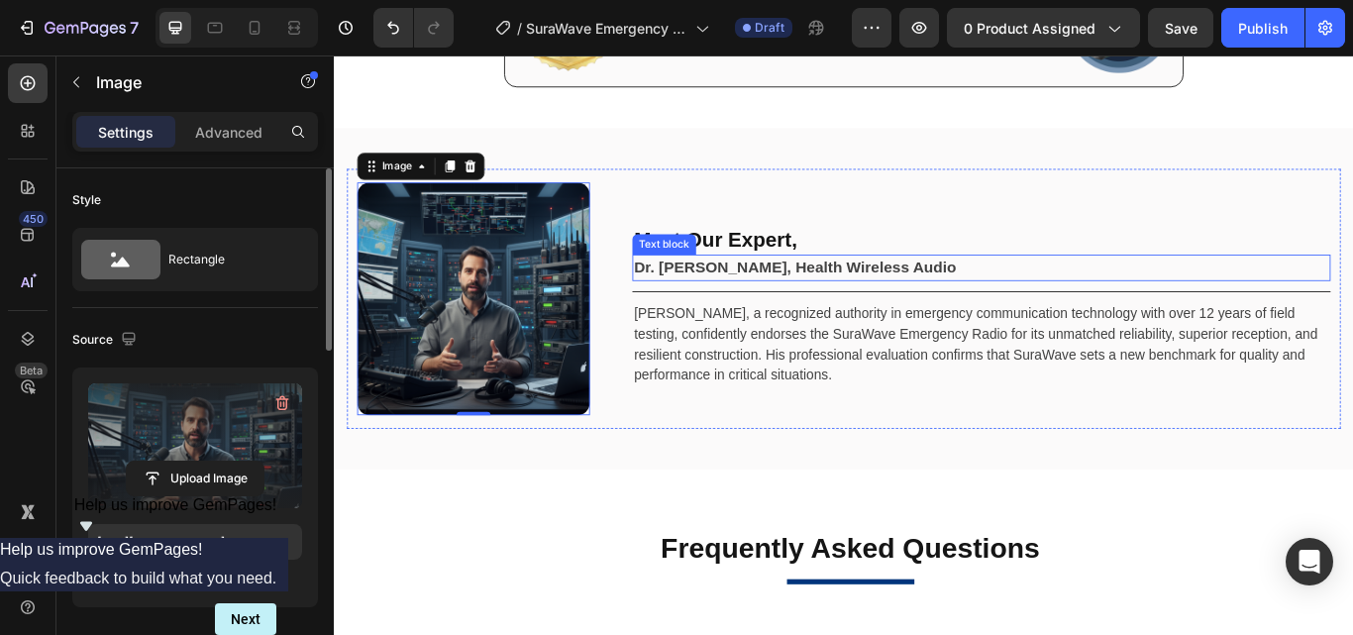
click at [757, 300] on strong "Dr. Michael Reynolds, Health Wireless Audio" at bounding box center [870, 303] width 375 height 20
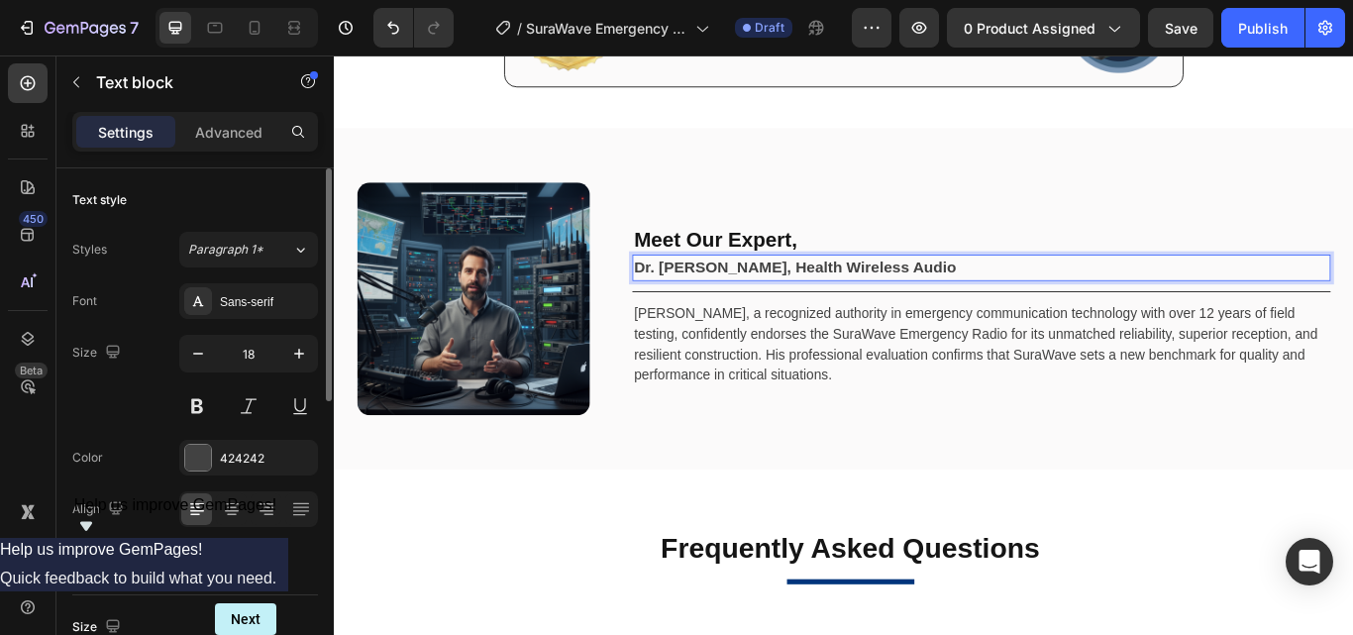
click at [707, 306] on strong "Dr. Michael Reynolds, Health Wireless Audio" at bounding box center [870, 303] width 375 height 20
click at [877, 300] on strong "Michael Reynolds, Health Wireless Audio" at bounding box center [856, 303] width 347 height 20
click at [929, 306] on strong "Michael Reynolds, Health Wireless Audio" at bounding box center [856, 303] width 347 height 20
click at [904, 307] on strong "Michael Reynolds, Health Wireless Audio" at bounding box center [856, 303] width 347 height 20
drag, startPoint x: 842, startPoint y: 297, endPoint x: 1024, endPoint y: 299, distance: 182.2
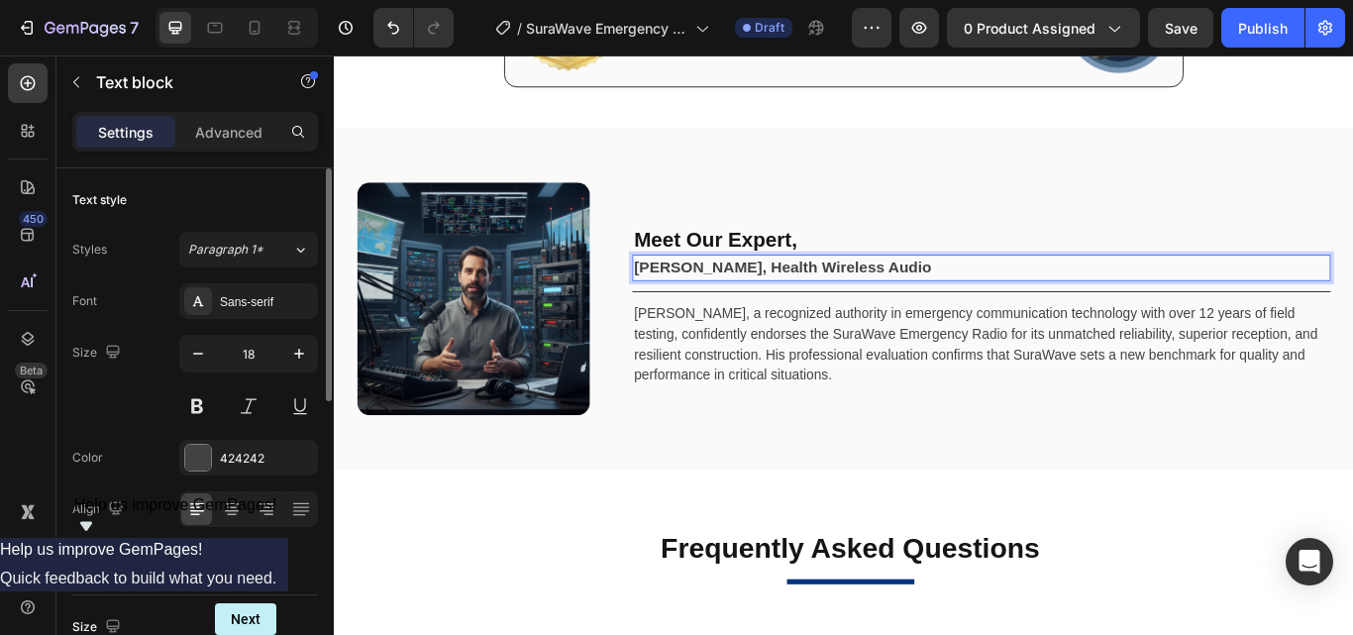
click at [1024, 299] on strong "Michael Reynolds, Health Wireless Audio" at bounding box center [856, 303] width 347 height 20
click at [912, 302] on strong "[PERSON_NAME], Emergency Radios" at bounding box center [843, 303] width 320 height 20
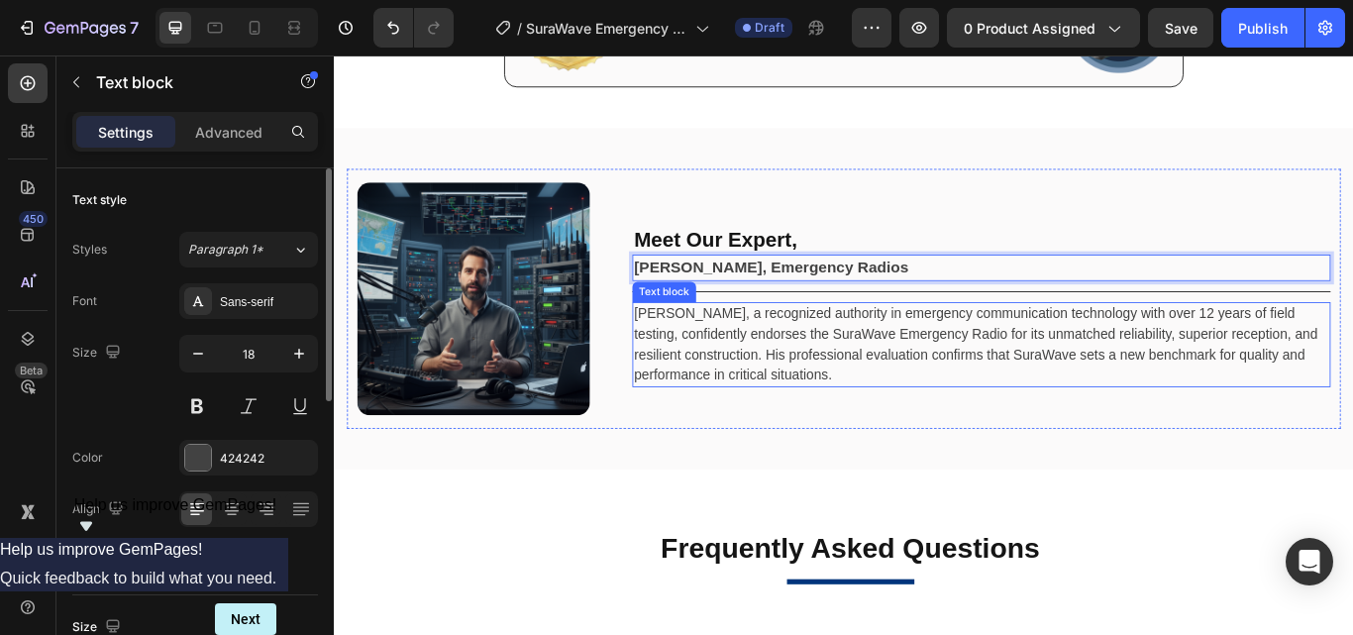
click at [776, 377] on p "[PERSON_NAME], a recognized authority in emergency communication technology wit…" at bounding box center [1088, 393] width 810 height 95
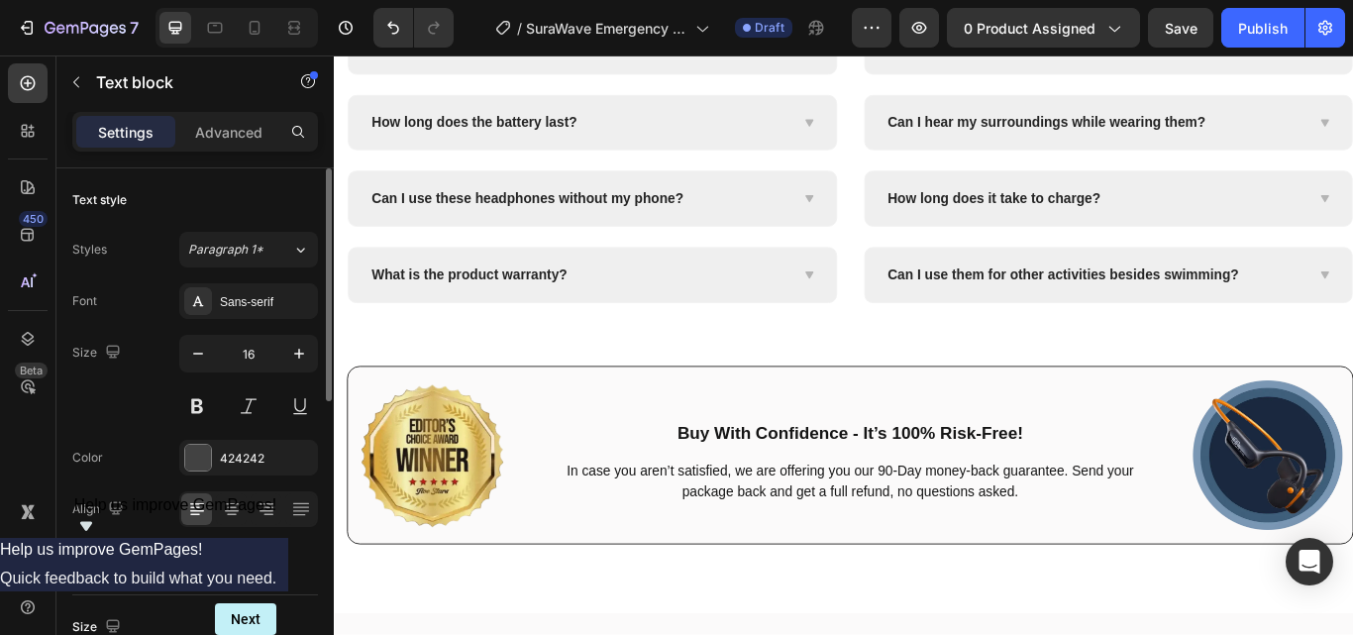
scroll to position [8615, 0]
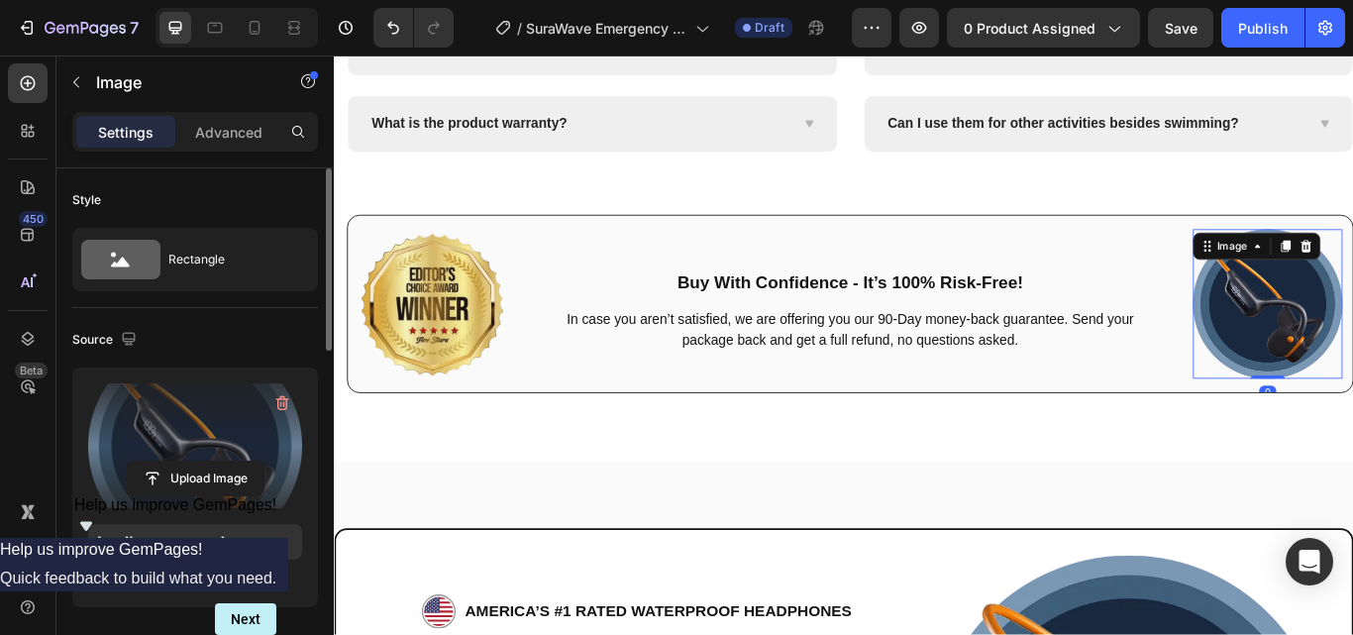
click at [214, 423] on label at bounding box center [195, 445] width 214 height 125
click at [214, 461] on input "file" at bounding box center [195, 478] width 137 height 34
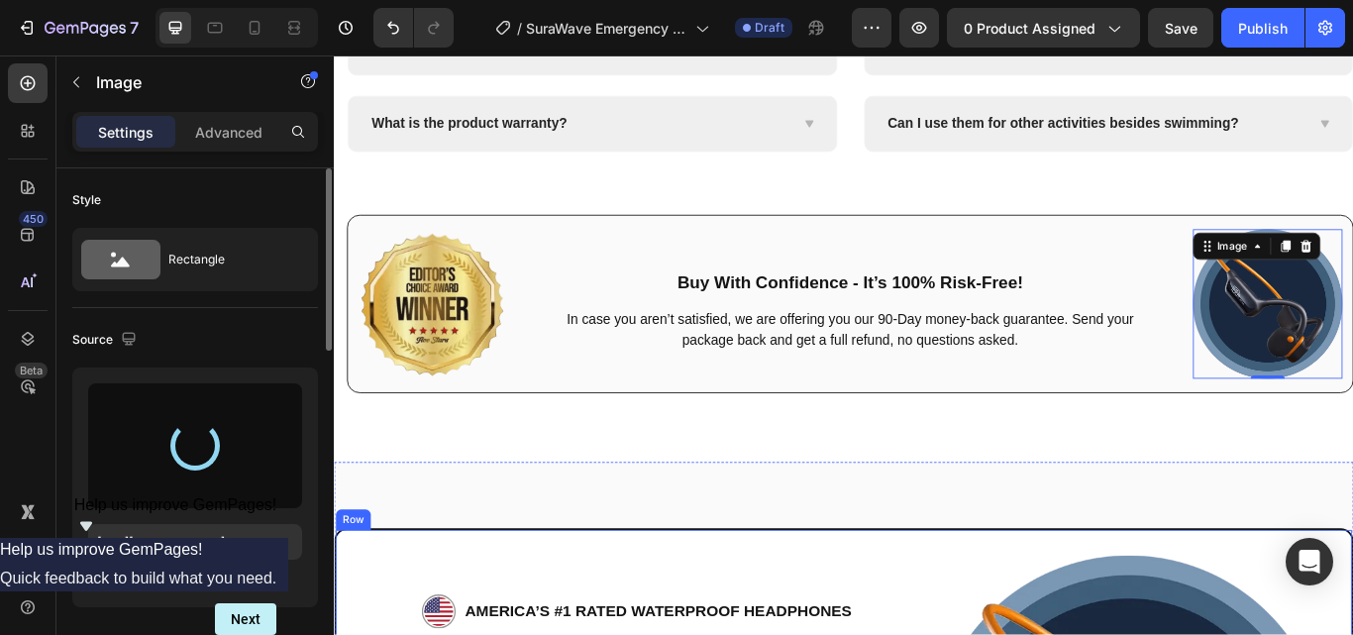
type input "https://cdn.shopify.com/s/files/1/0956/1155/2027/files/gempages_575532260401349…"
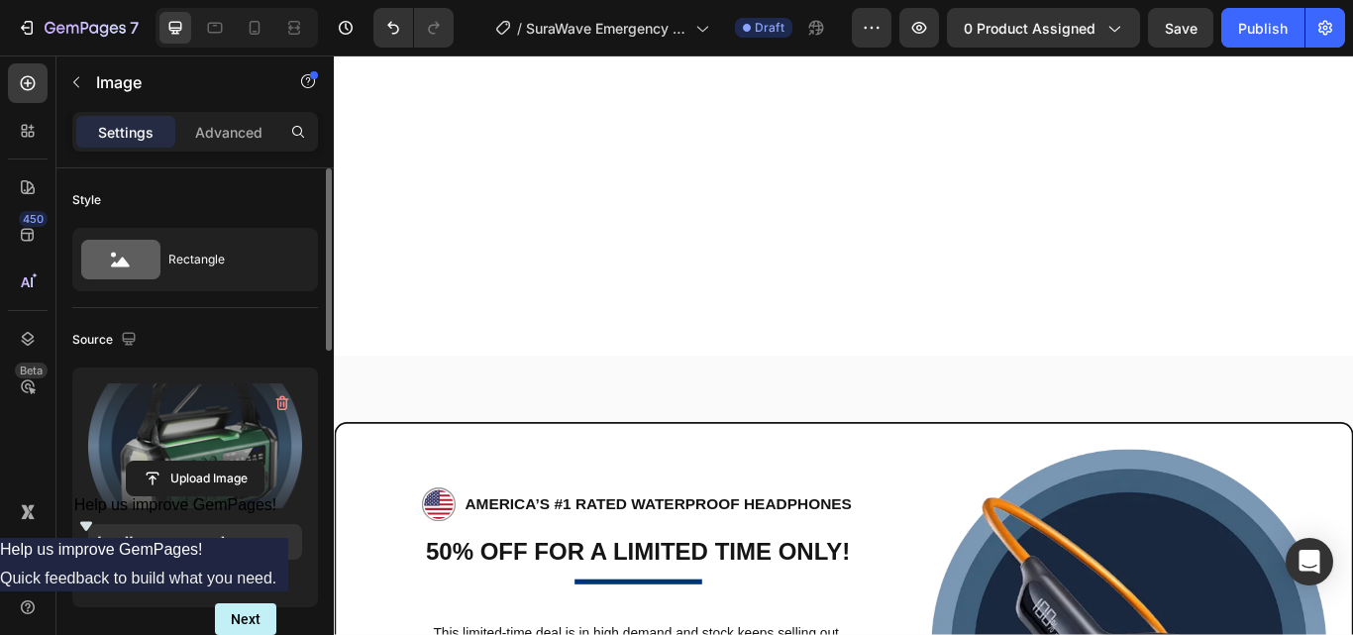
scroll to position [9209, 0]
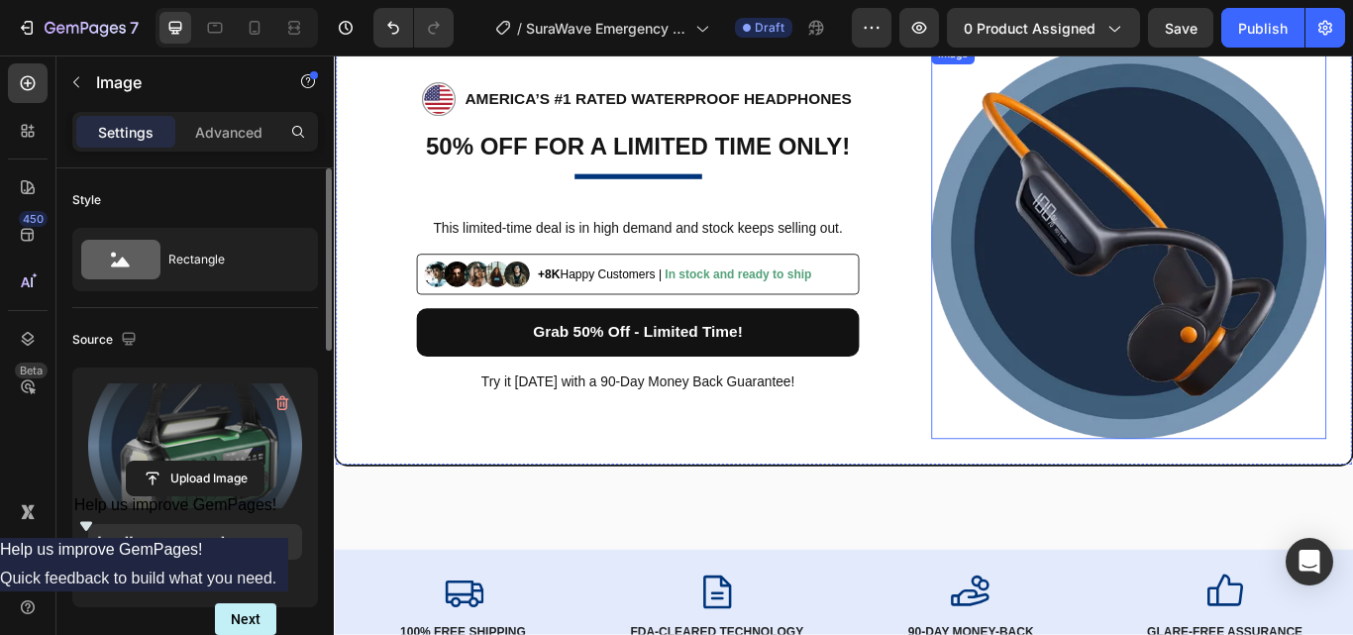
click at [1300, 231] on img at bounding box center [1260, 273] width 460 height 460
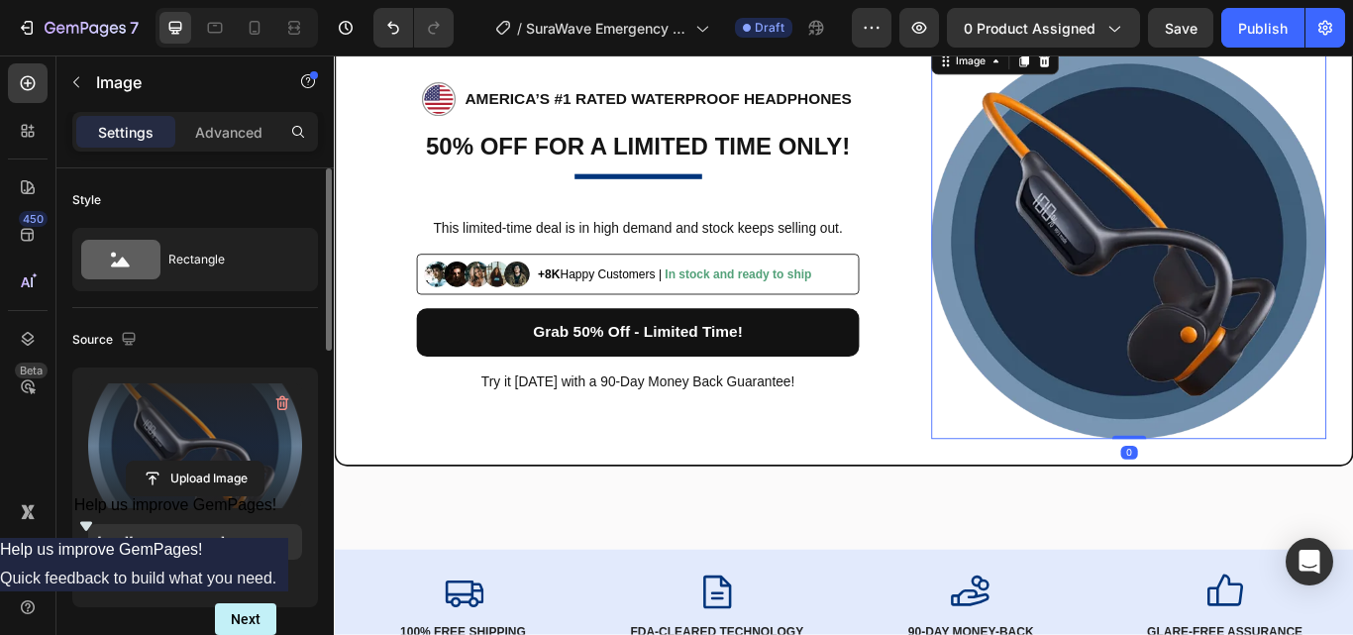
click at [194, 443] on label at bounding box center [195, 445] width 214 height 125
click at [194, 461] on input "file" at bounding box center [195, 478] width 137 height 34
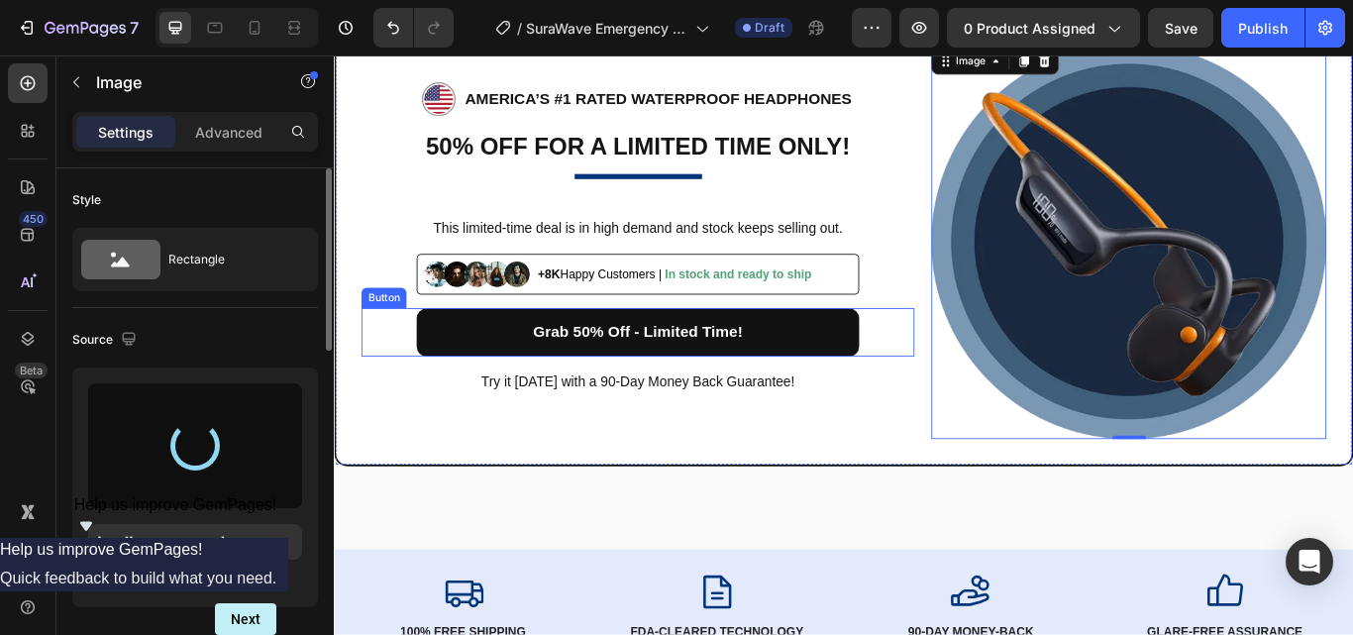
type input "https://cdn.shopify.com/s/files/1/0956/1155/2027/files/gempages_575532260401349…"
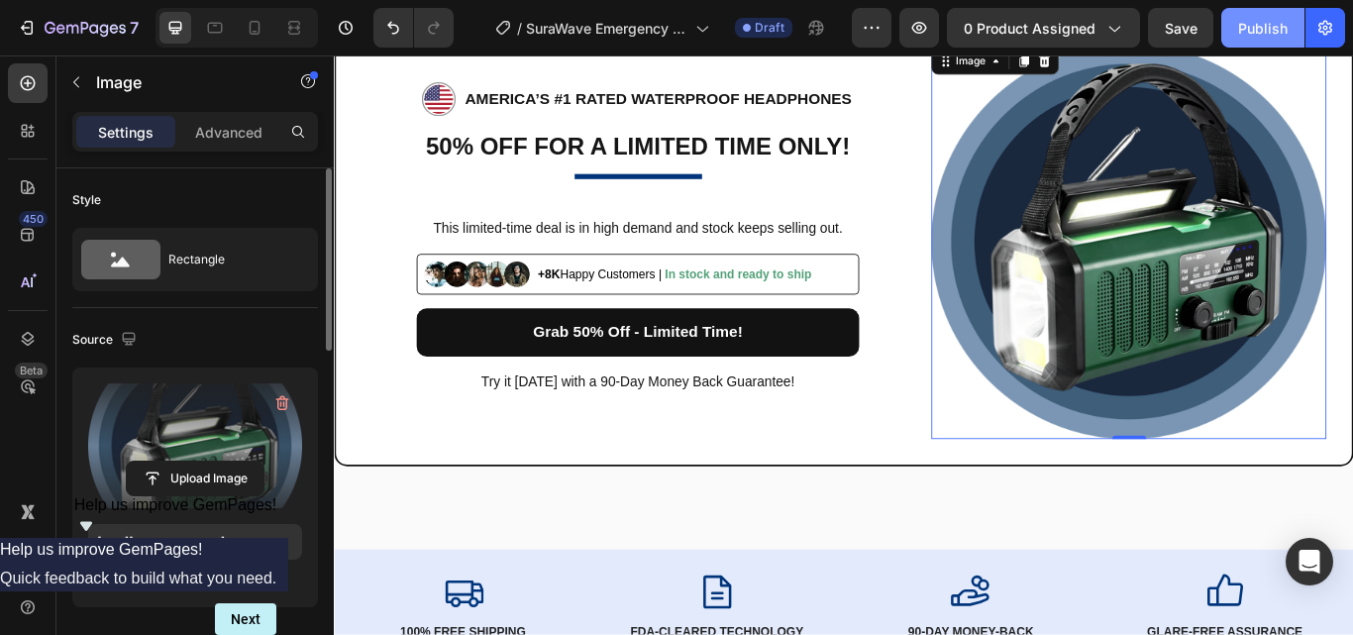
click at [1256, 26] on div "Publish" at bounding box center [1263, 28] width 50 height 21
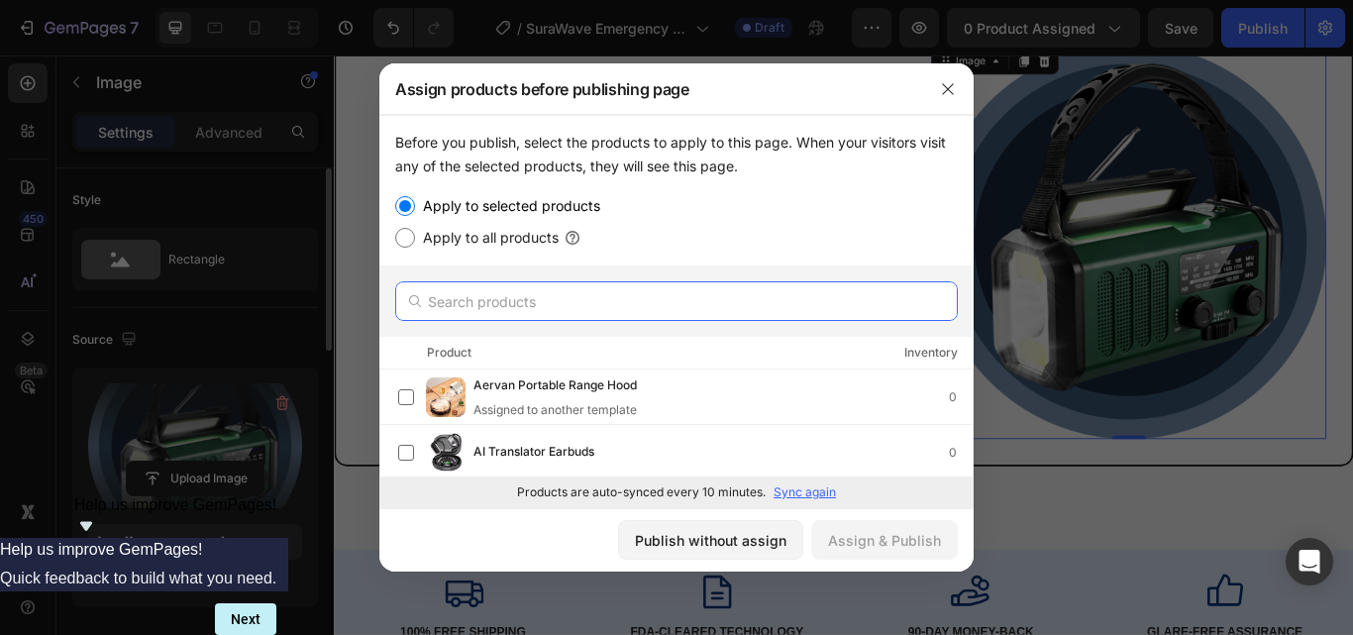
click at [510, 301] on input "text" at bounding box center [676, 301] width 562 height 40
paste input "SuraWave Hand Crank Radios"
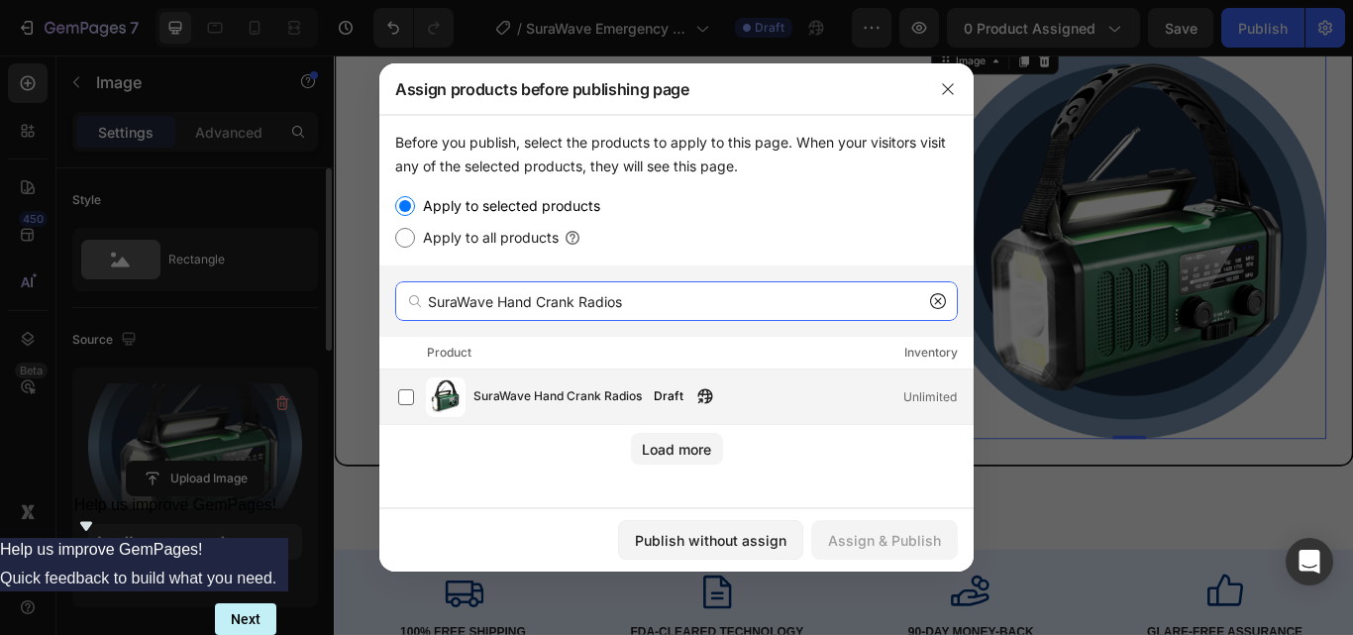
type input "SuraWave Hand Crank Radios"
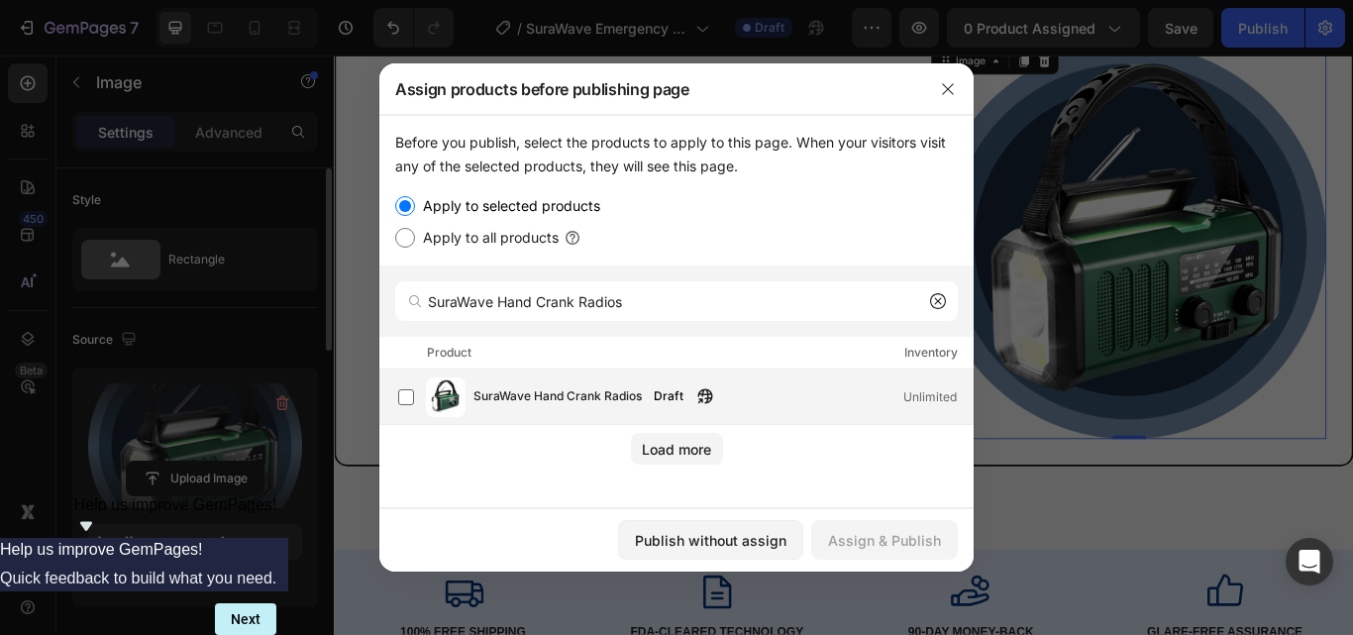
click at [532, 399] on span "SuraWave Hand Crank Radios" at bounding box center [557, 397] width 168 height 22
click at [888, 540] on div "Assign & Publish" at bounding box center [884, 540] width 113 height 21
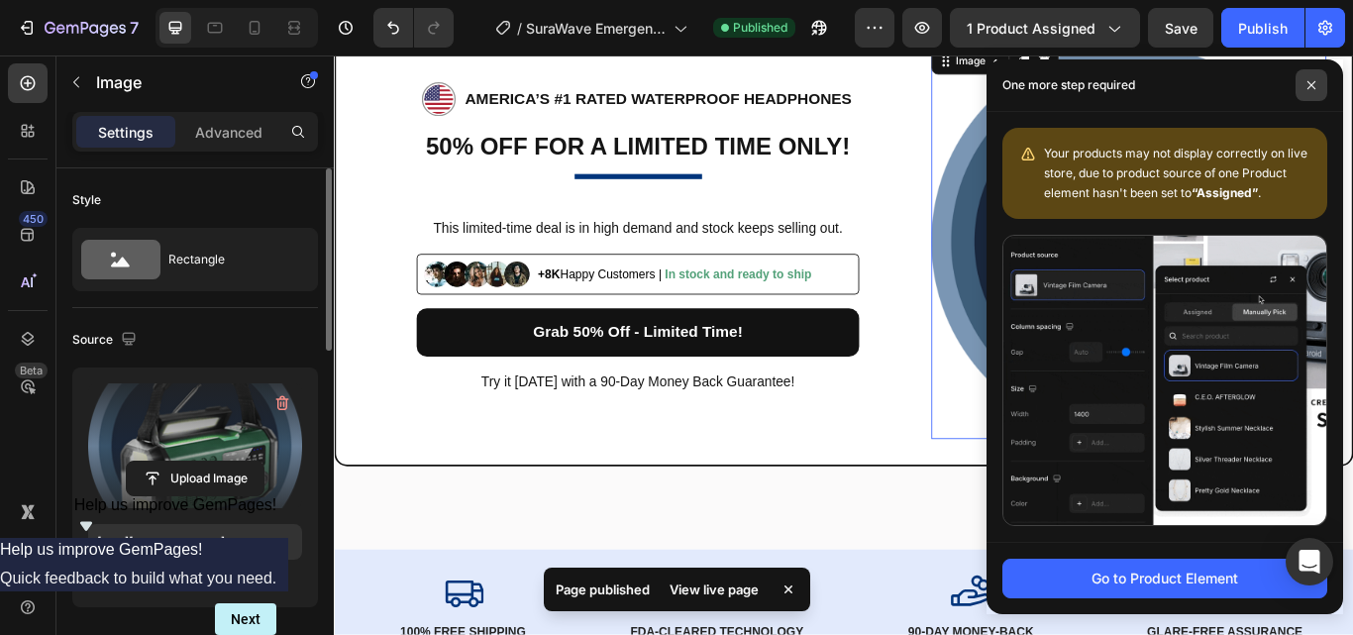
click at [1306, 81] on icon at bounding box center [1311, 85] width 10 height 10
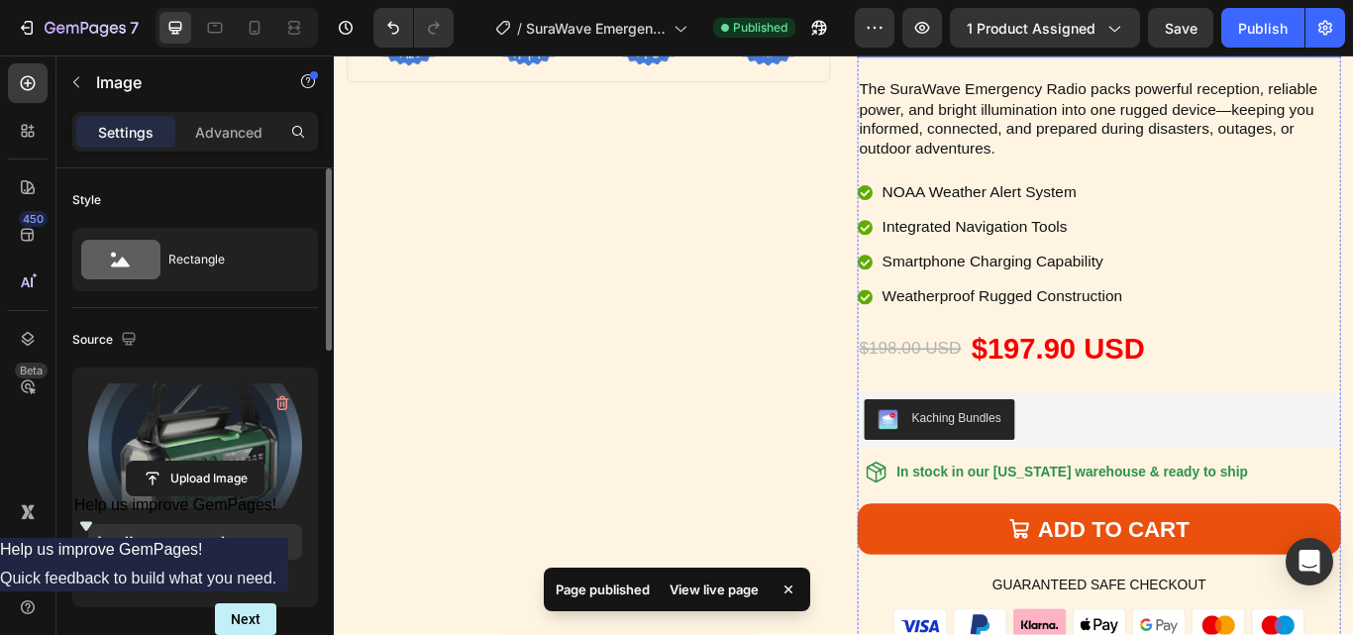
scroll to position [6535, 0]
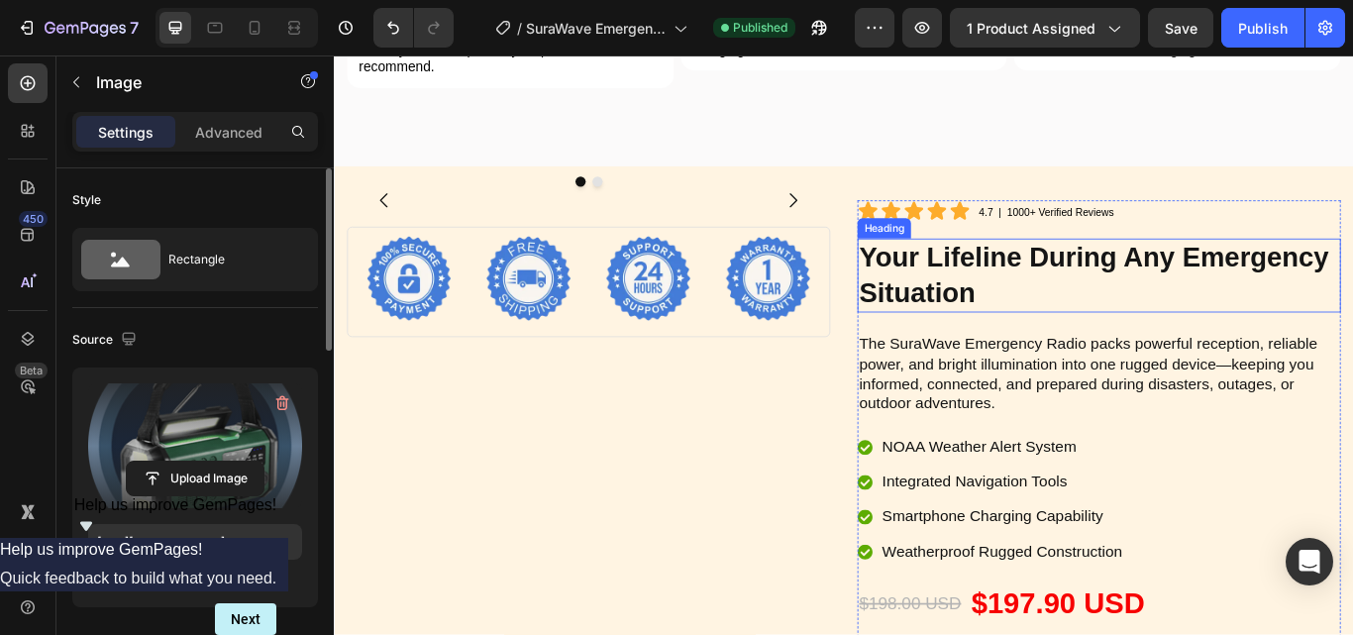
click at [1023, 288] on strong "Your Lifeline During Any Emergency Situation" at bounding box center [1220, 311] width 548 height 77
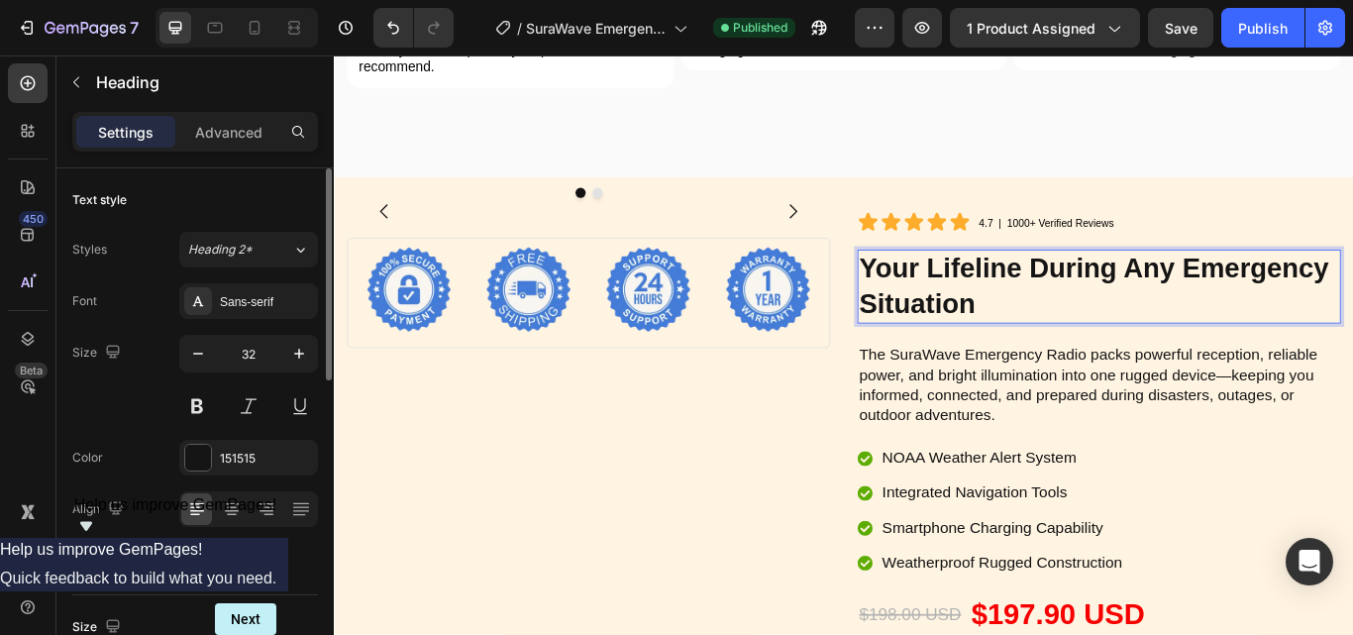
click at [978, 290] on strong "Your Lifeline During Any Emergency Situation" at bounding box center [1220, 324] width 548 height 77
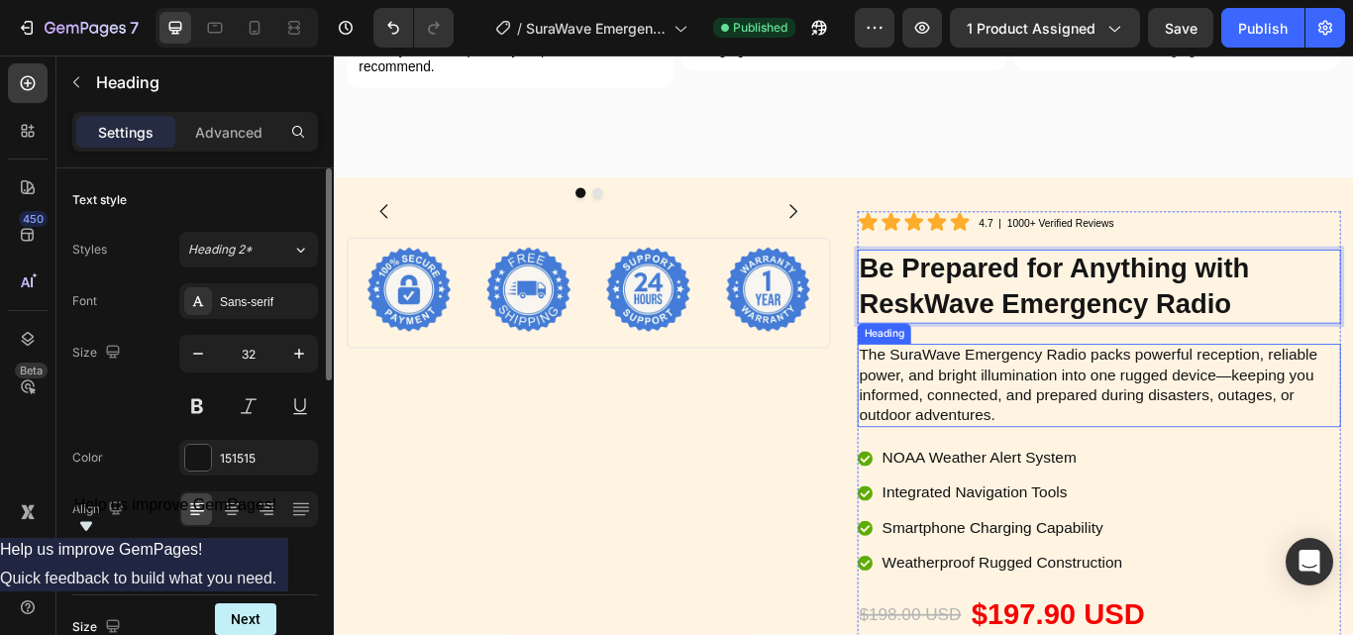
click at [1080, 411] on h2 "The SuraWave Emergency Radio packs powerful reception, reliable power, and brig…" at bounding box center [1225, 440] width 563 height 97
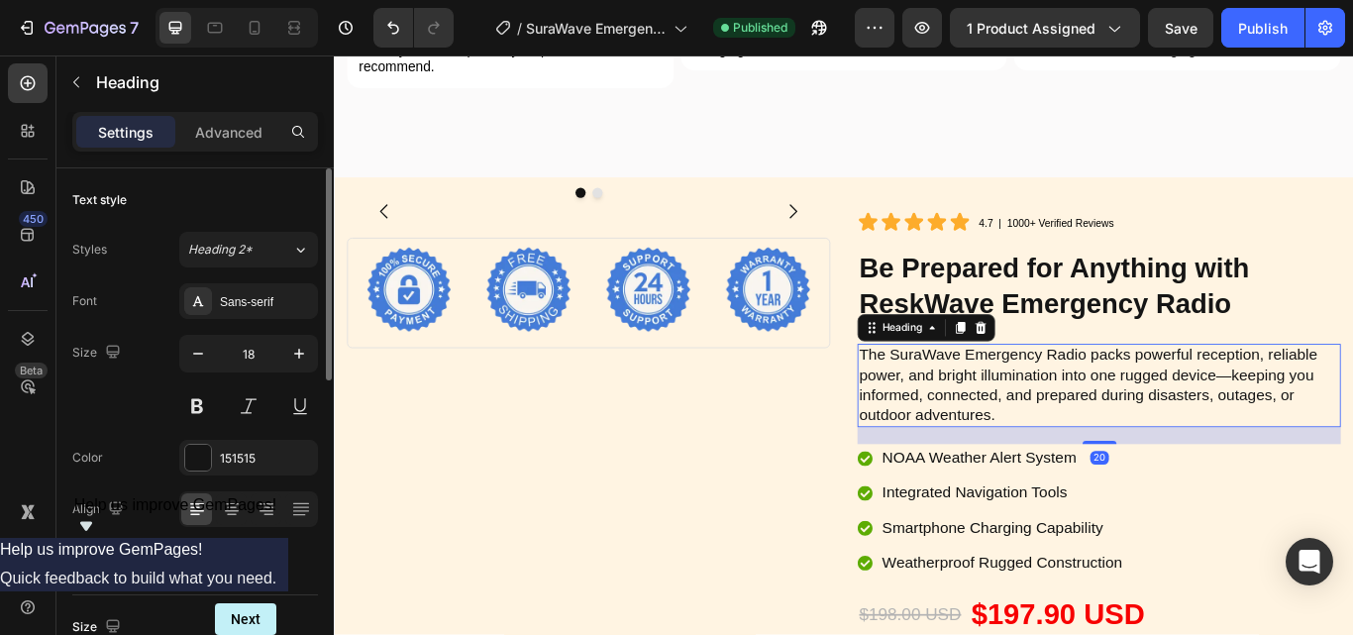
click at [987, 393] on h2 "The SuraWave Emergency Radio packs powerful reception, reliable power, and brig…" at bounding box center [1225, 440] width 563 height 97
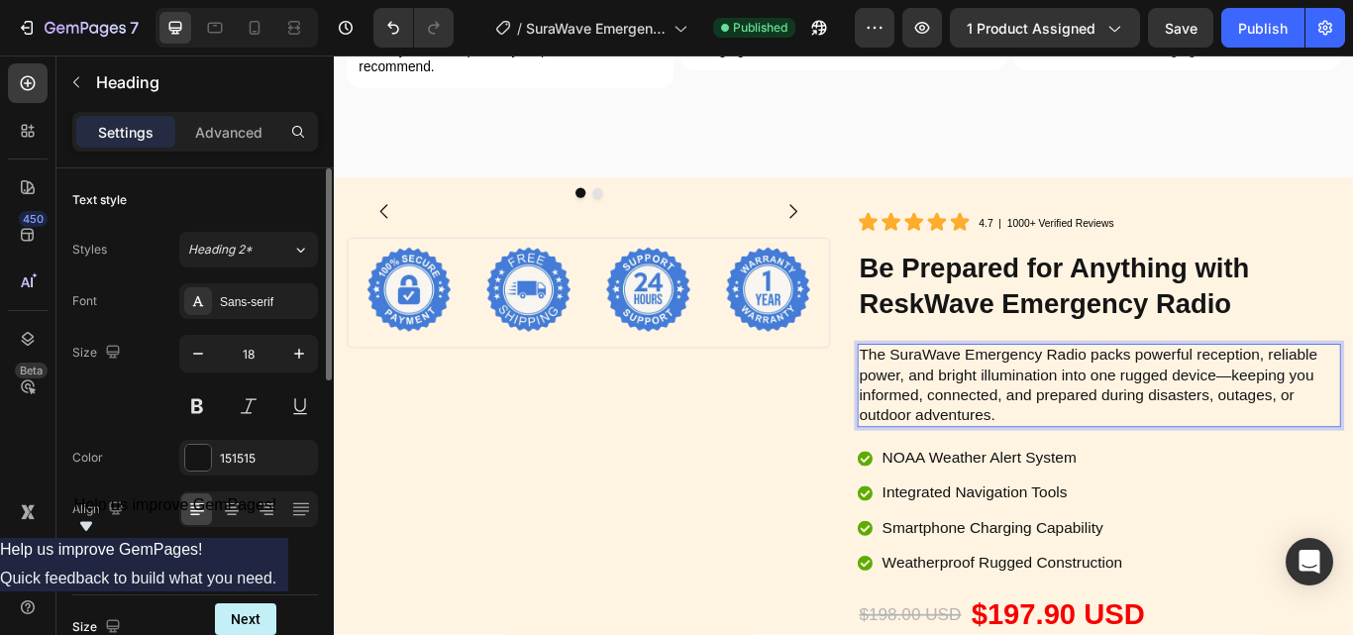
click at [1015, 397] on p "The SuraWave Emergency Radio packs powerful reception, reliable power, and brig…" at bounding box center [1225, 440] width 559 height 93
click at [977, 397] on p "The SuraWave Emergency Radio packs powerful reception, reliable power, and brig…" at bounding box center [1225, 440] width 559 height 93
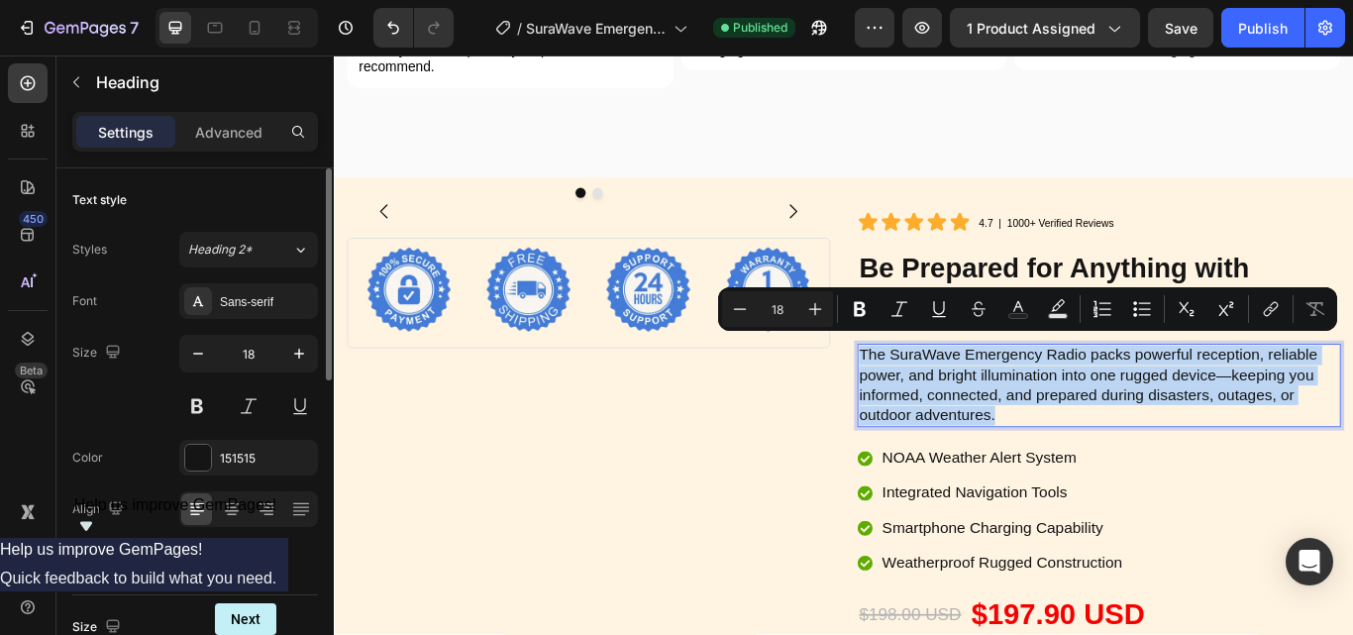
click at [990, 400] on p "The SuraWave Emergency Radio packs powerful reception, reliable power, and brig…" at bounding box center [1225, 440] width 559 height 93
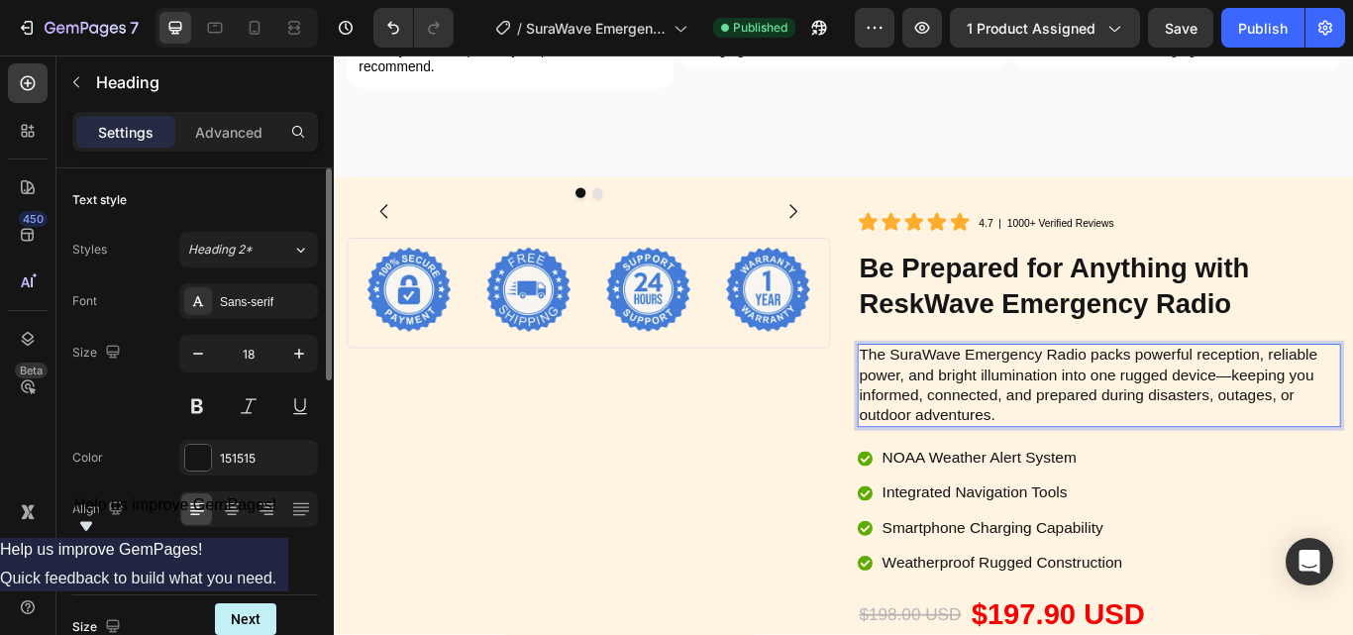
click at [960, 398] on p "The SuraWave Emergency Radio packs powerful reception, reliable power, and brig…" at bounding box center [1225, 440] width 559 height 93
click at [1060, 415] on p "Stay connected when it matters most. Our multi-functional emergency radio combi…" at bounding box center [1225, 440] width 559 height 93
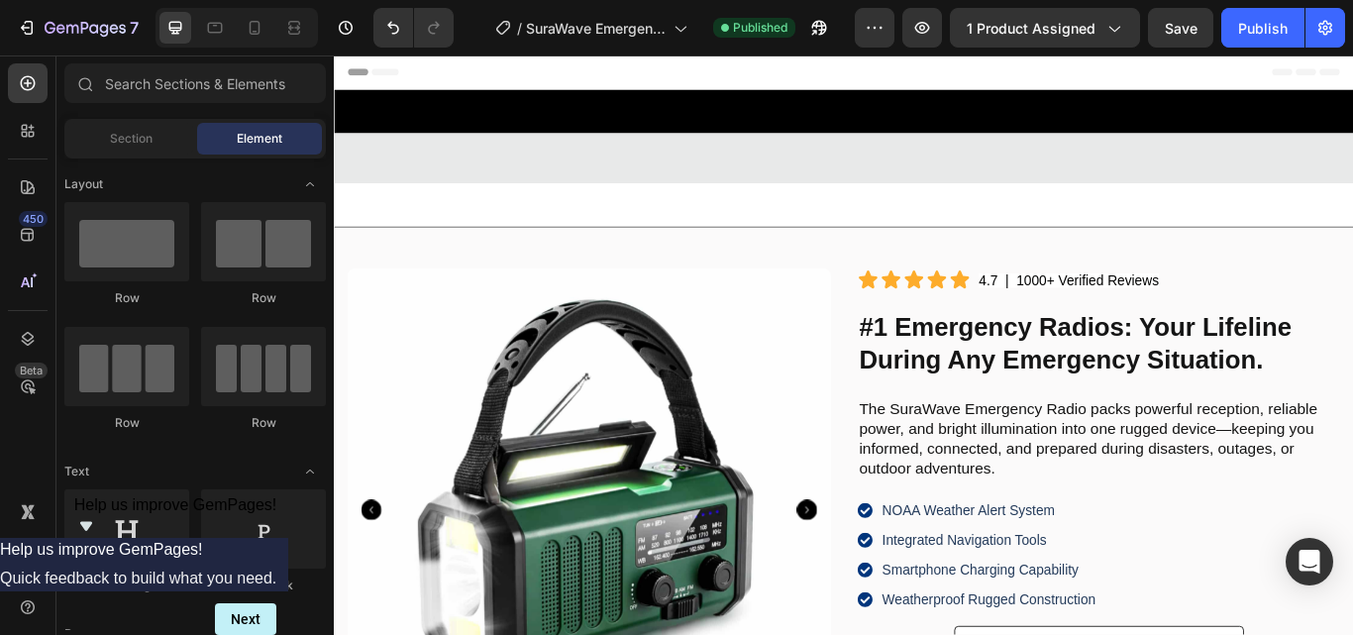
scroll to position [297, 0]
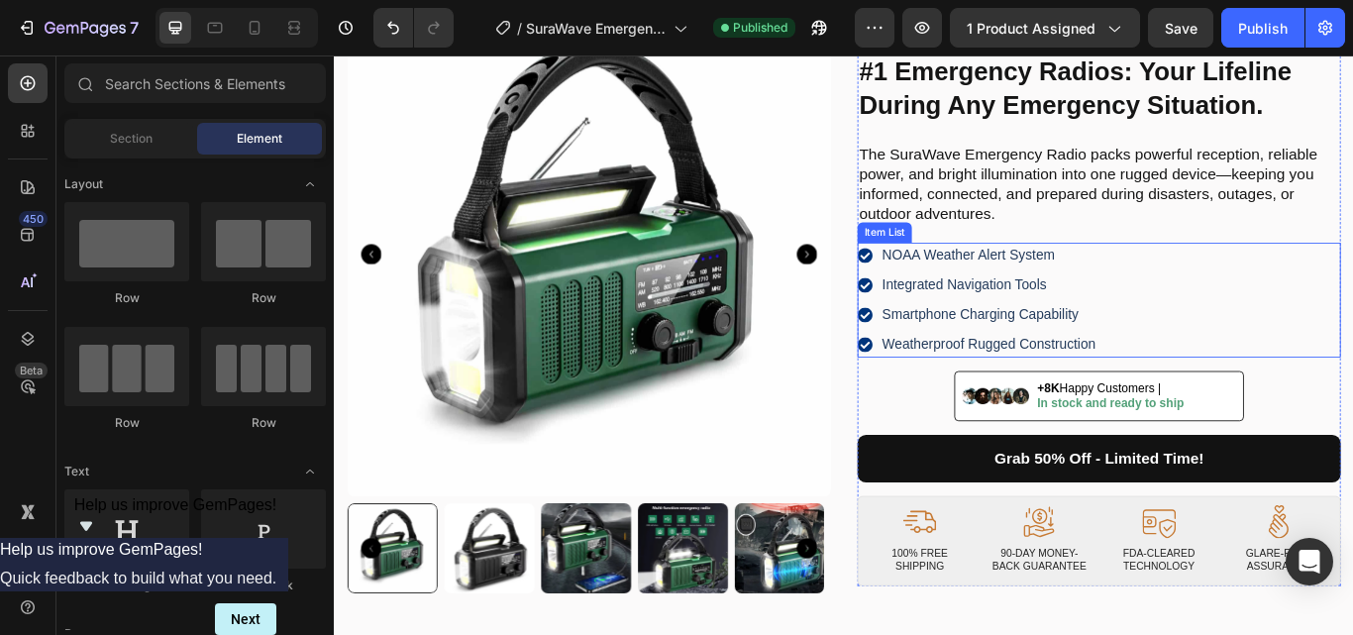
click at [1048, 278] on p "NOAA Weather Alert System" at bounding box center [1096, 289] width 249 height 24
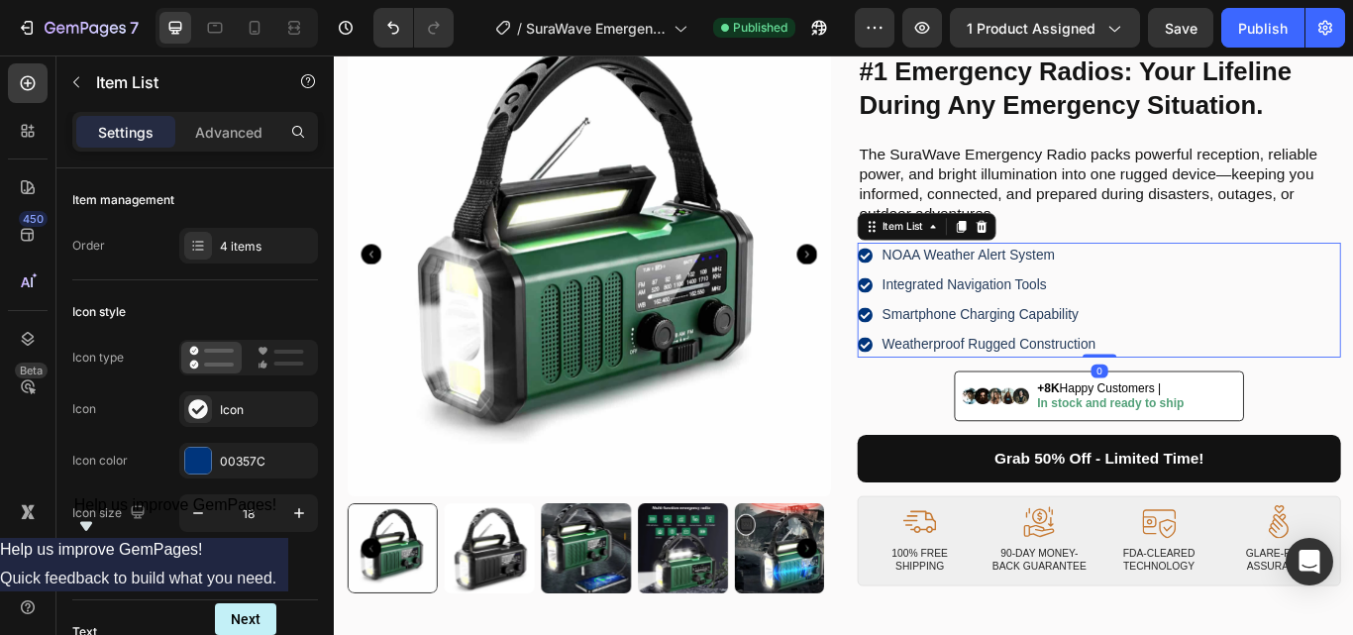
click at [1025, 287] on p "NOAA Weather Alert System" at bounding box center [1096, 289] width 249 height 24
click at [975, 289] on p "NOAA Weather Alert System" at bounding box center [1096, 289] width 249 height 24
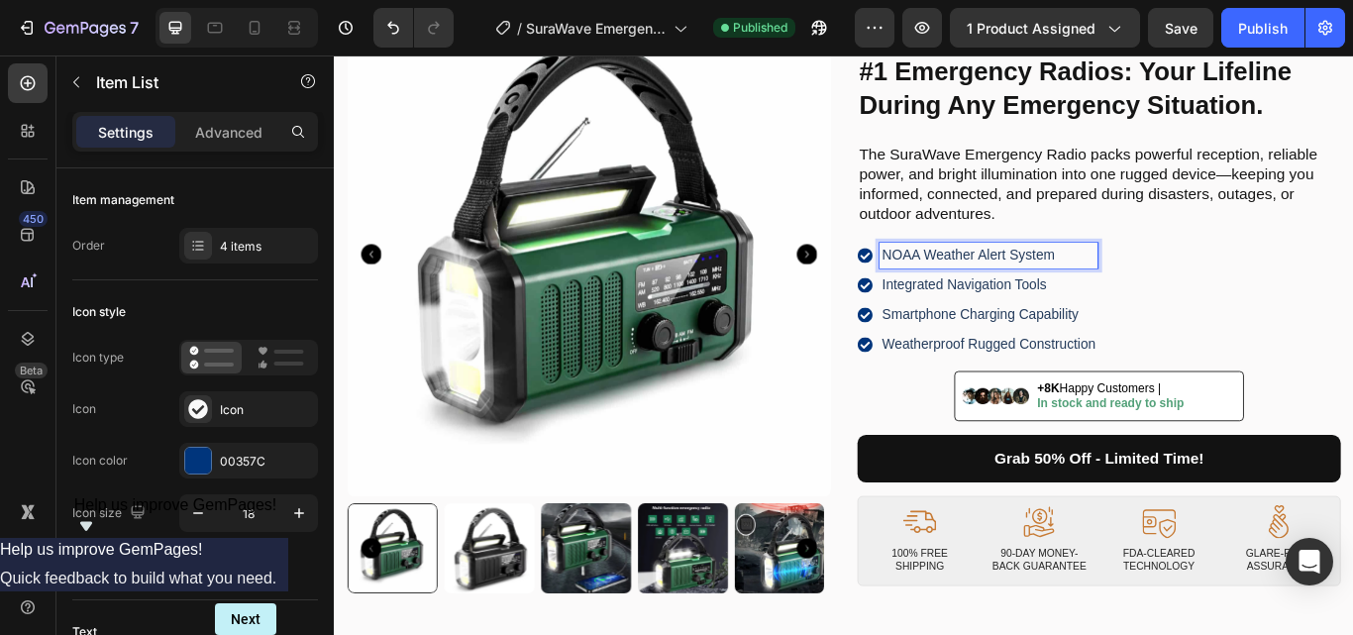
click at [996, 290] on p "NOAA Weather Alert System" at bounding box center [1096, 289] width 249 height 24
click at [1020, 325] on p "Integrated Navigation Tools" at bounding box center [1096, 324] width 249 height 24
click at [1010, 322] on p "Integrated Navigation Tools" at bounding box center [1096, 324] width 249 height 24
click at [983, 351] on p "Smartphone Charging Capability" at bounding box center [1096, 359] width 249 height 24
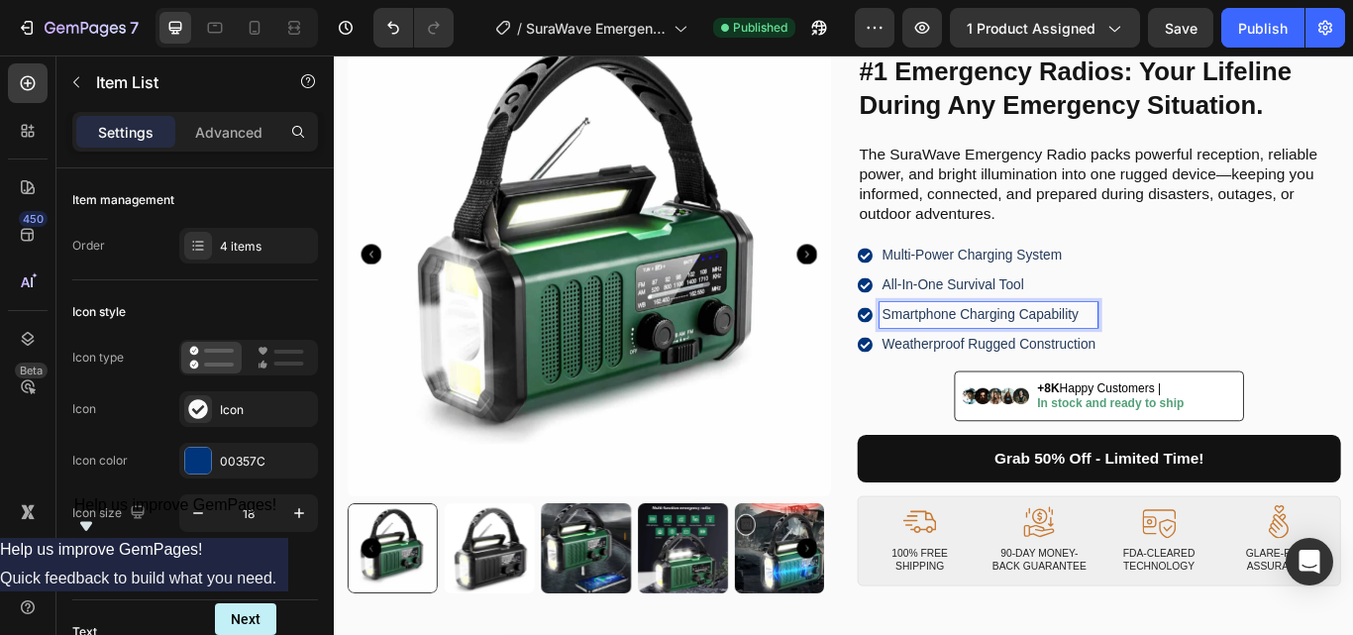
click at [1025, 357] on p "Smartphone Charging Capability" at bounding box center [1096, 359] width 249 height 24
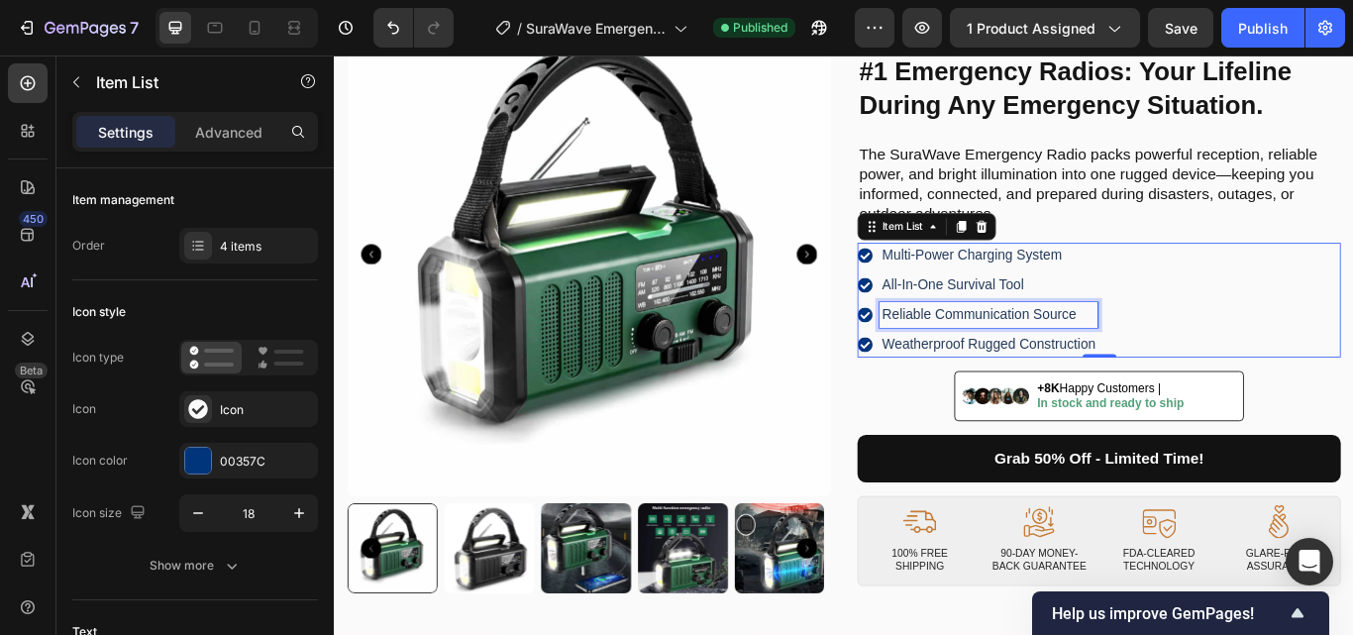
scroll to position [297, 0]
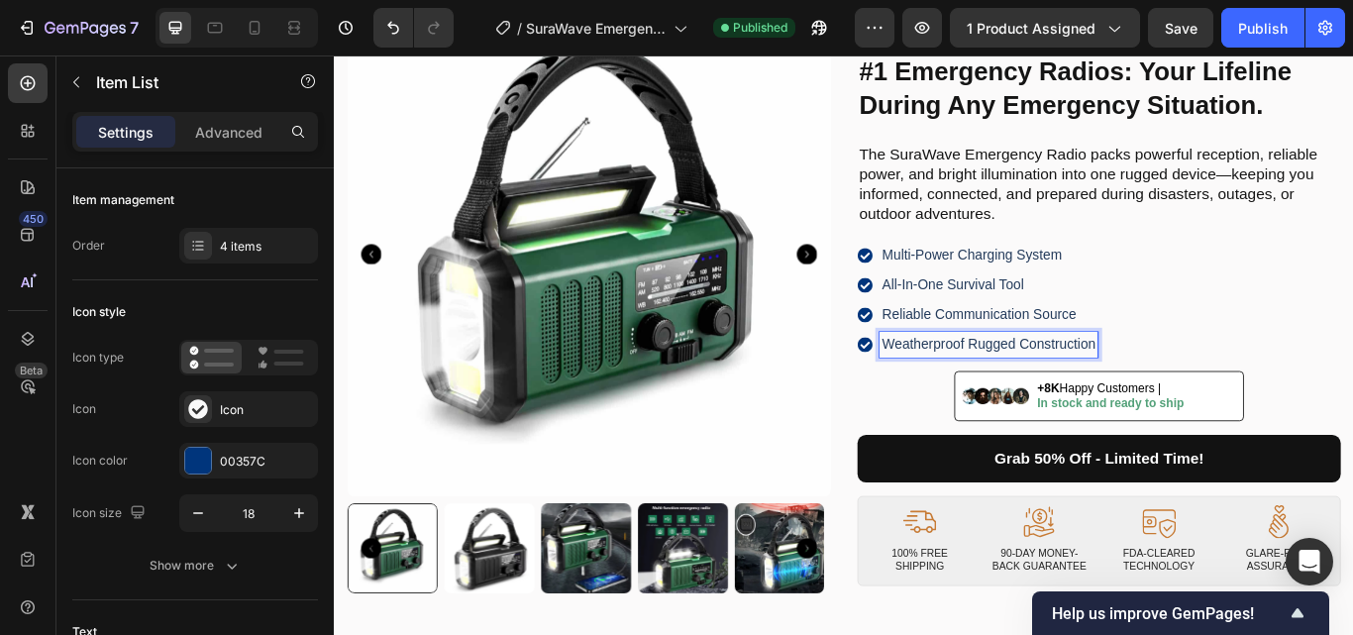
click at [1053, 394] on p "Weatherproof Rugged Construction" at bounding box center [1096, 393] width 249 height 24
click at [985, 390] on p "Weatherproof Rugged Construction" at bounding box center [1096, 393] width 249 height 24
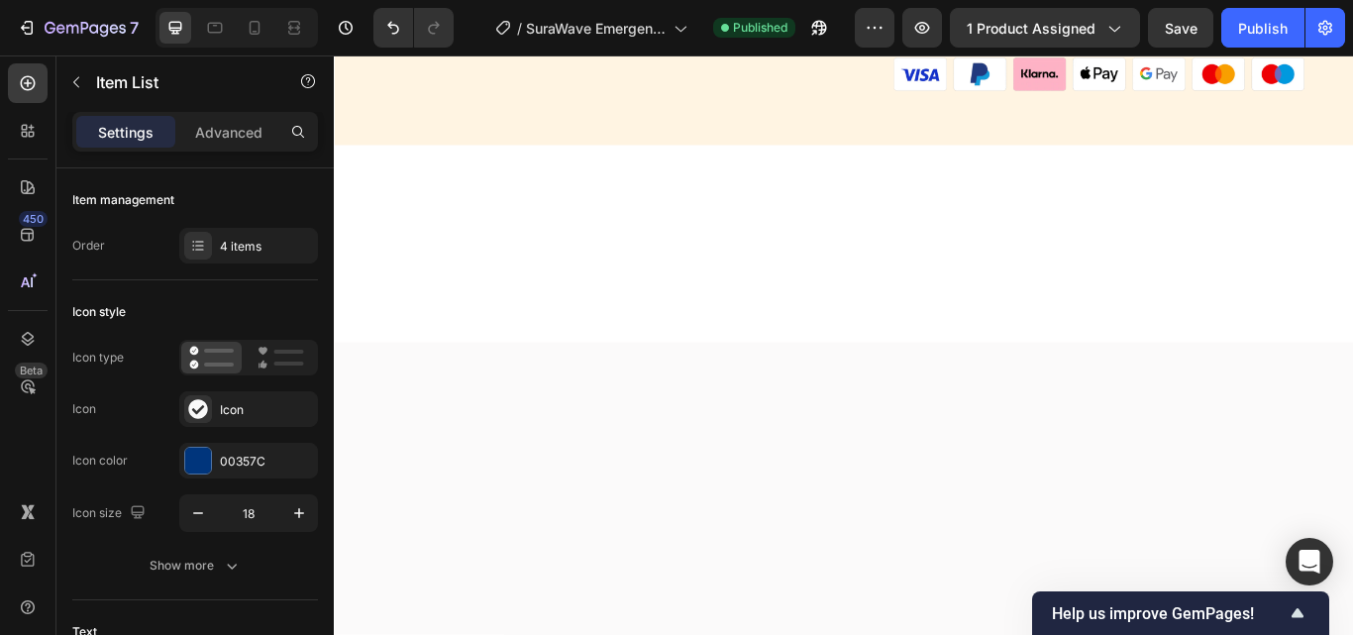
scroll to position [6832, 0]
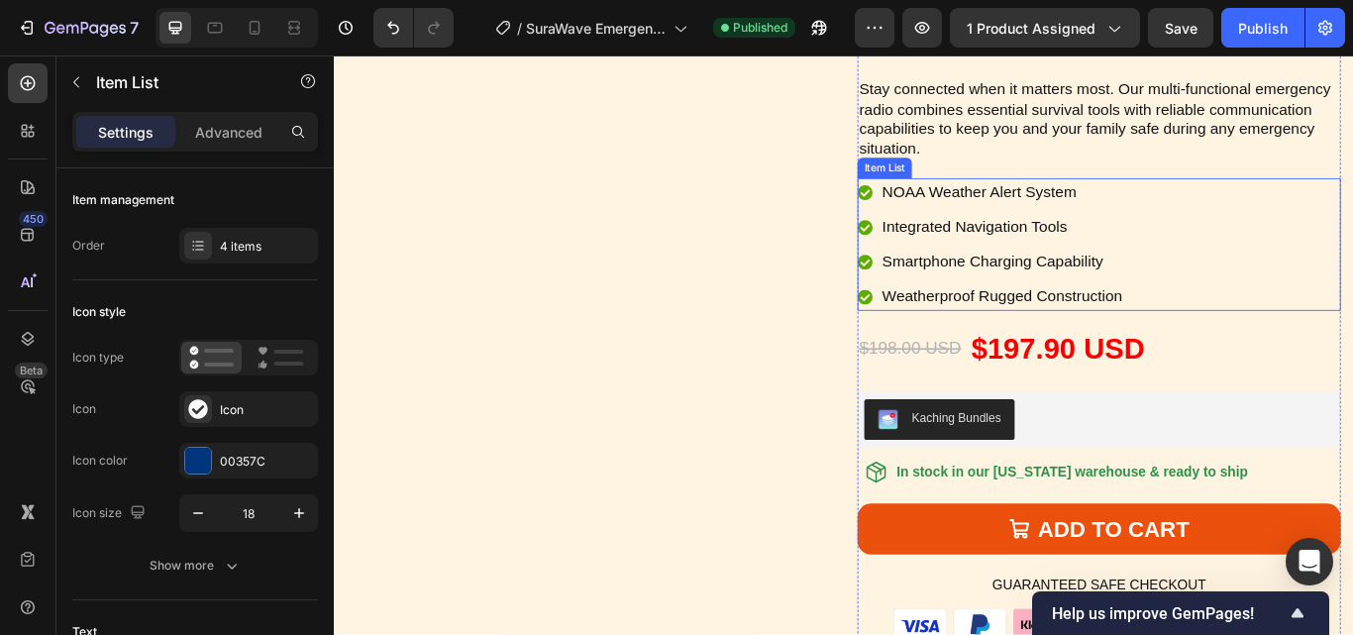
click at [1046, 341] on p "Weatherproof Rugged Construction" at bounding box center [1112, 337] width 280 height 27
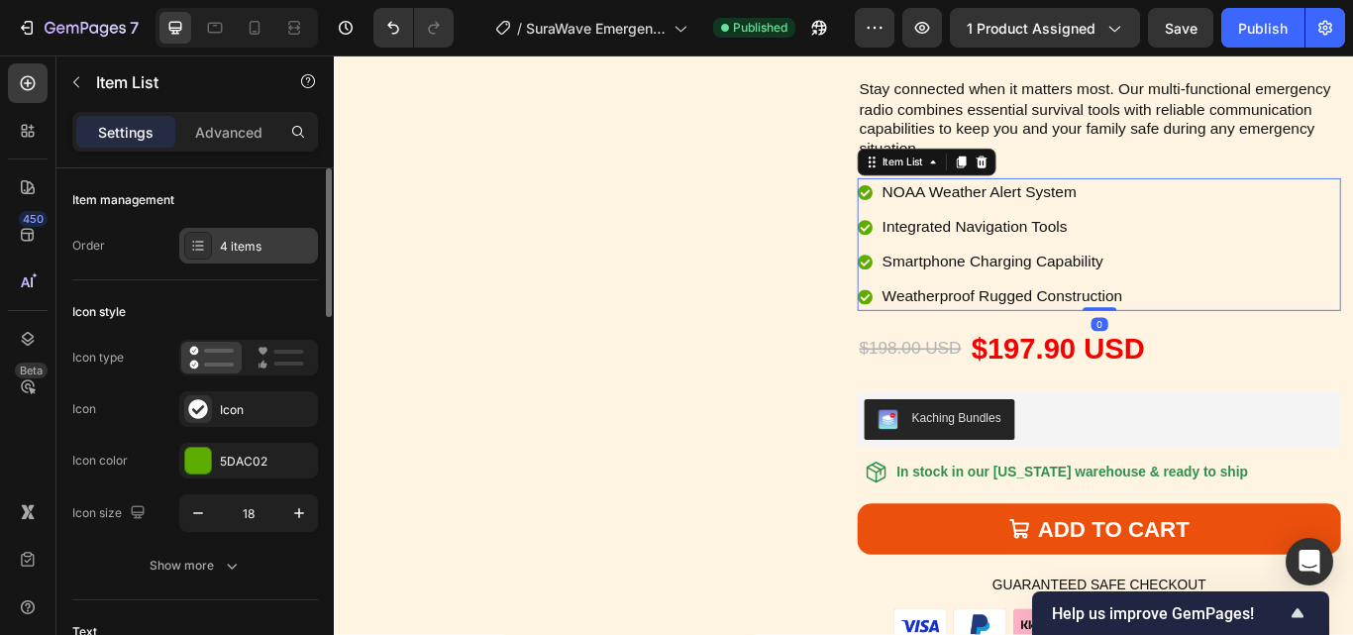
click at [202, 246] on icon at bounding box center [199, 245] width 8 height 1
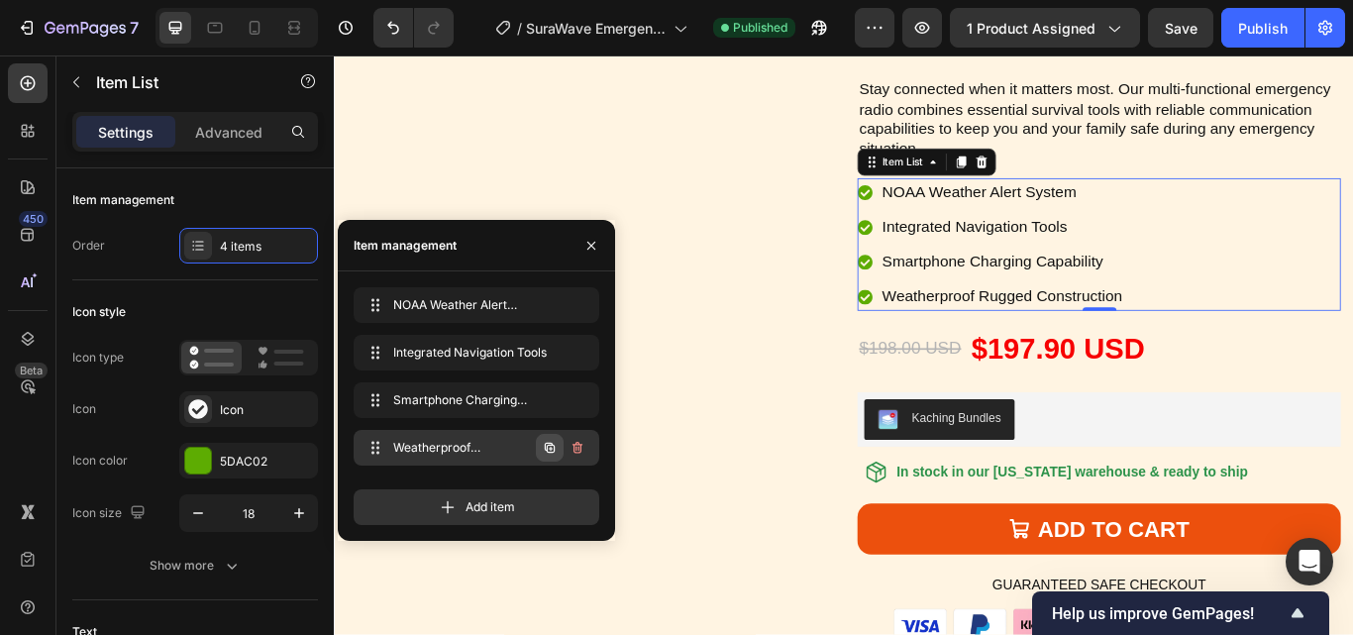
click at [548, 444] on icon "button" at bounding box center [550, 448] width 10 height 10
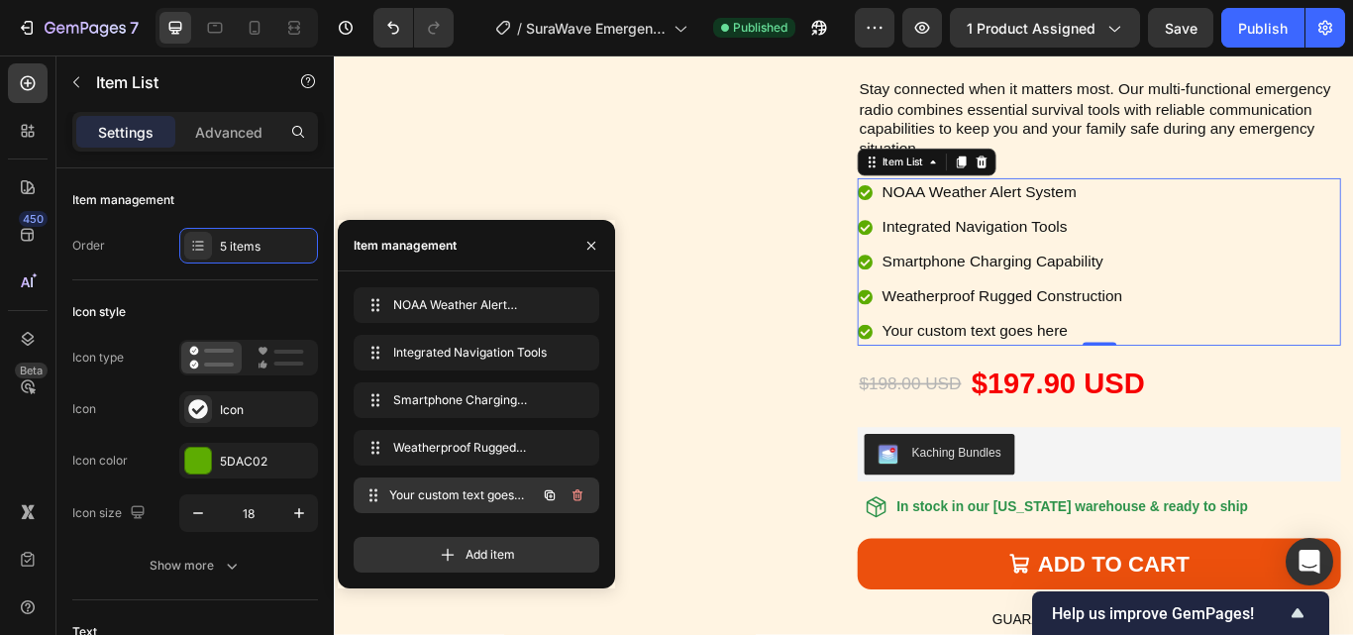
click at [442, 497] on span "Your custom text goes here" at bounding box center [462, 495] width 147 height 18
click at [421, 495] on span "Your custom text goes here" at bounding box center [449, 495] width 112 height 18
click at [1106, 376] on div "Your custom text goes here" at bounding box center [1112, 377] width 286 height 33
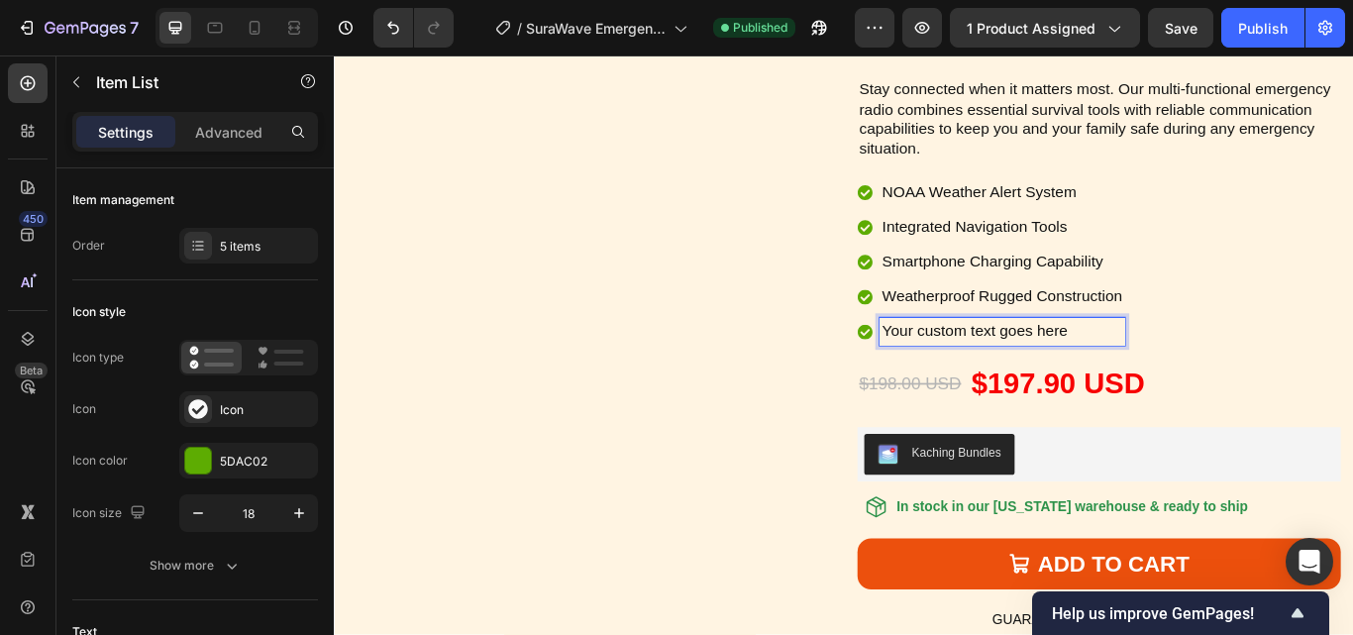
click at [997, 375] on p "Your custom text goes here" at bounding box center [1112, 377] width 280 height 27
click at [980, 377] on p "Your custom text goes here" at bounding box center [1112, 377] width 280 height 27
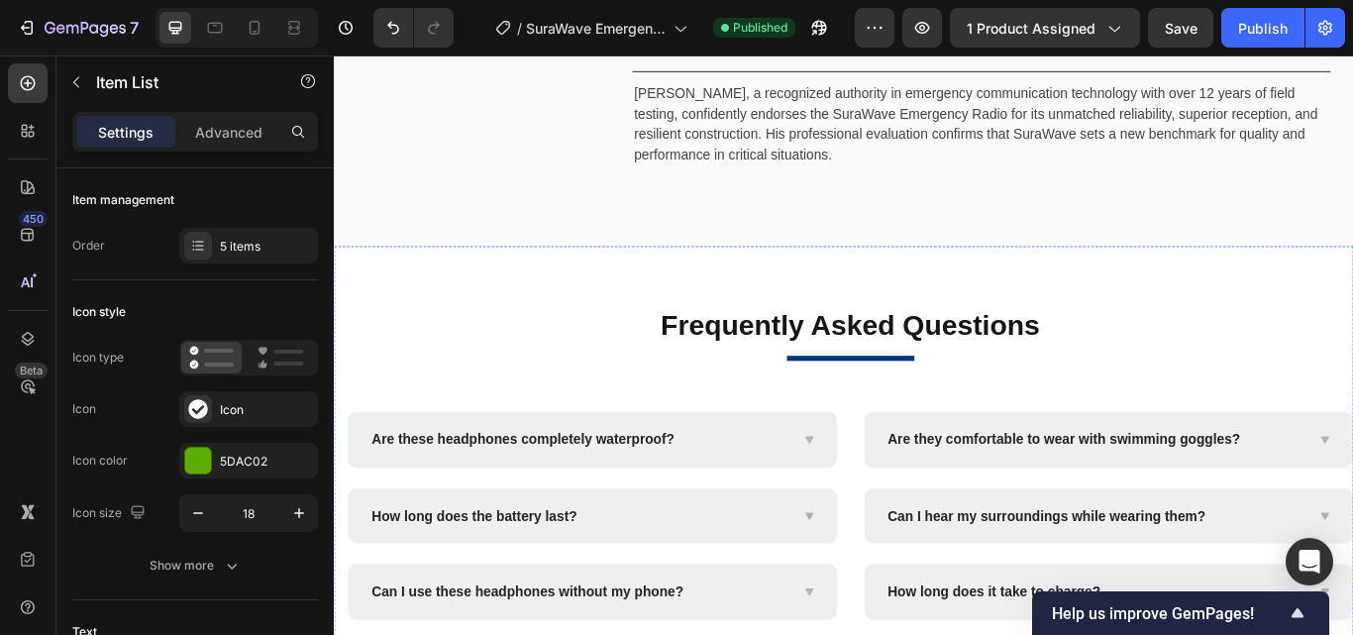
scroll to position [8318, 0]
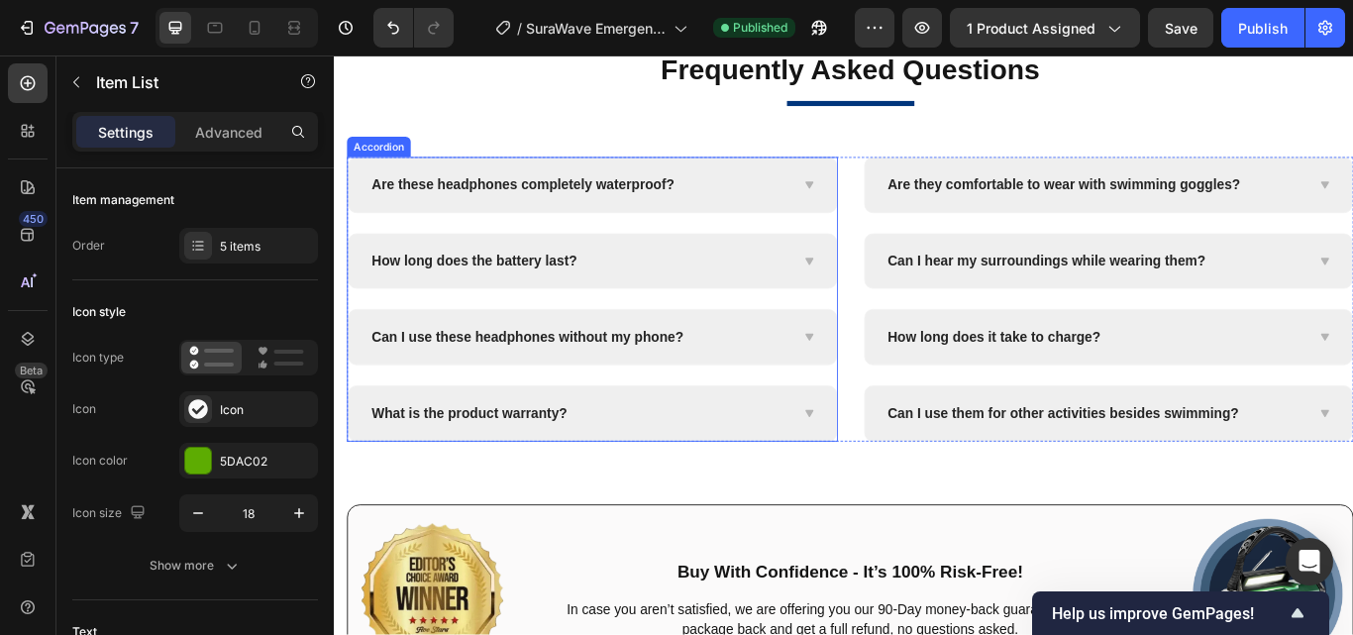
click at [635, 211] on span "Are these headphones completely waterproof?" at bounding box center [553, 206] width 353 height 17
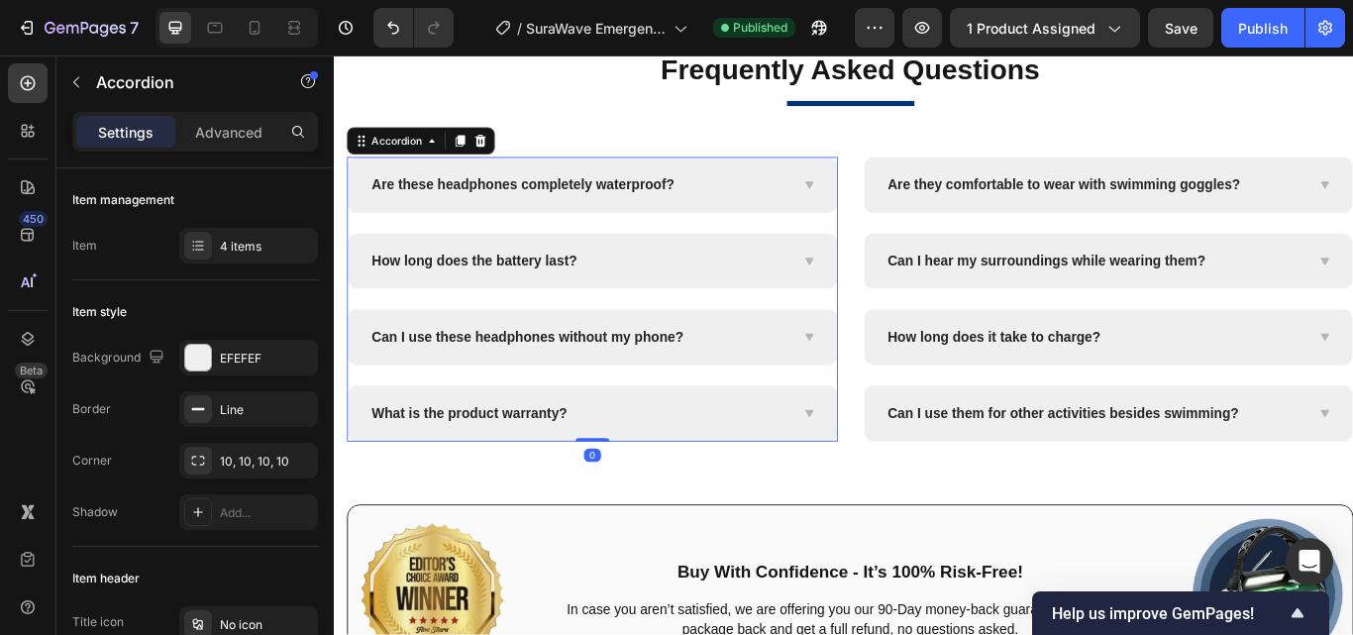
click at [566, 198] on span "Are these headphones completely waterproof?" at bounding box center [553, 206] width 353 height 17
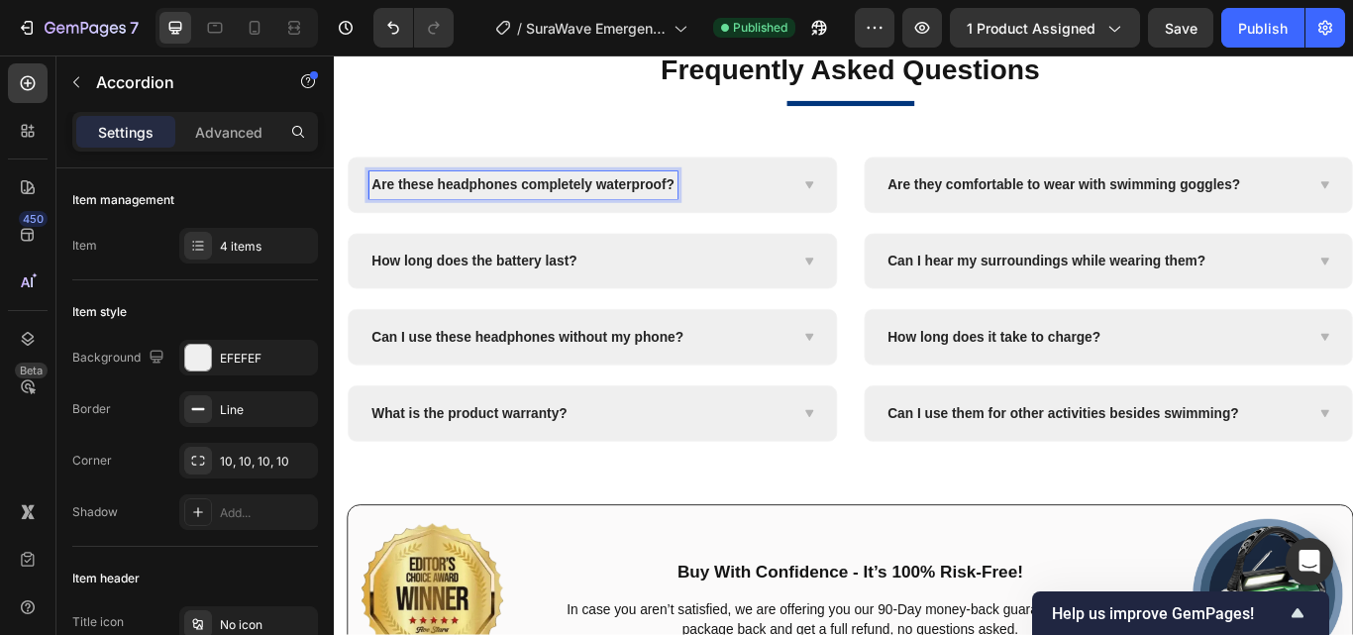
click at [497, 209] on span "Are these headphones completely waterproof?" at bounding box center [553, 206] width 353 height 17
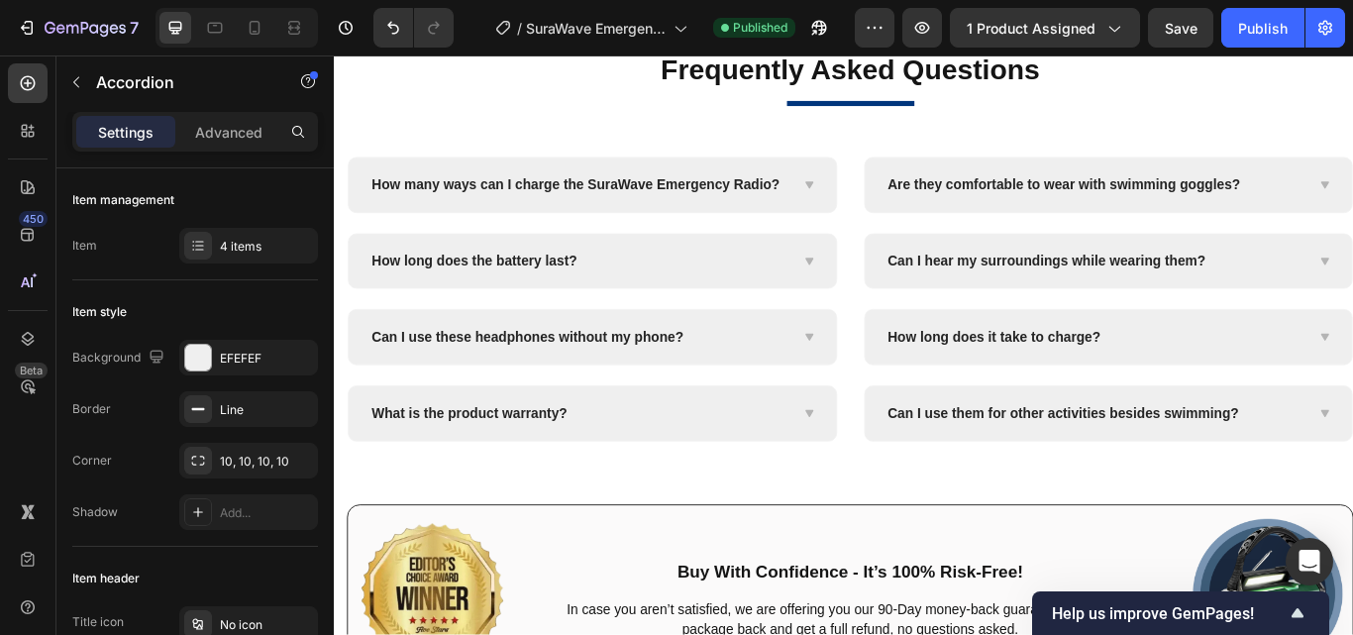
click at [879, 215] on icon at bounding box center [886, 207] width 15 height 16
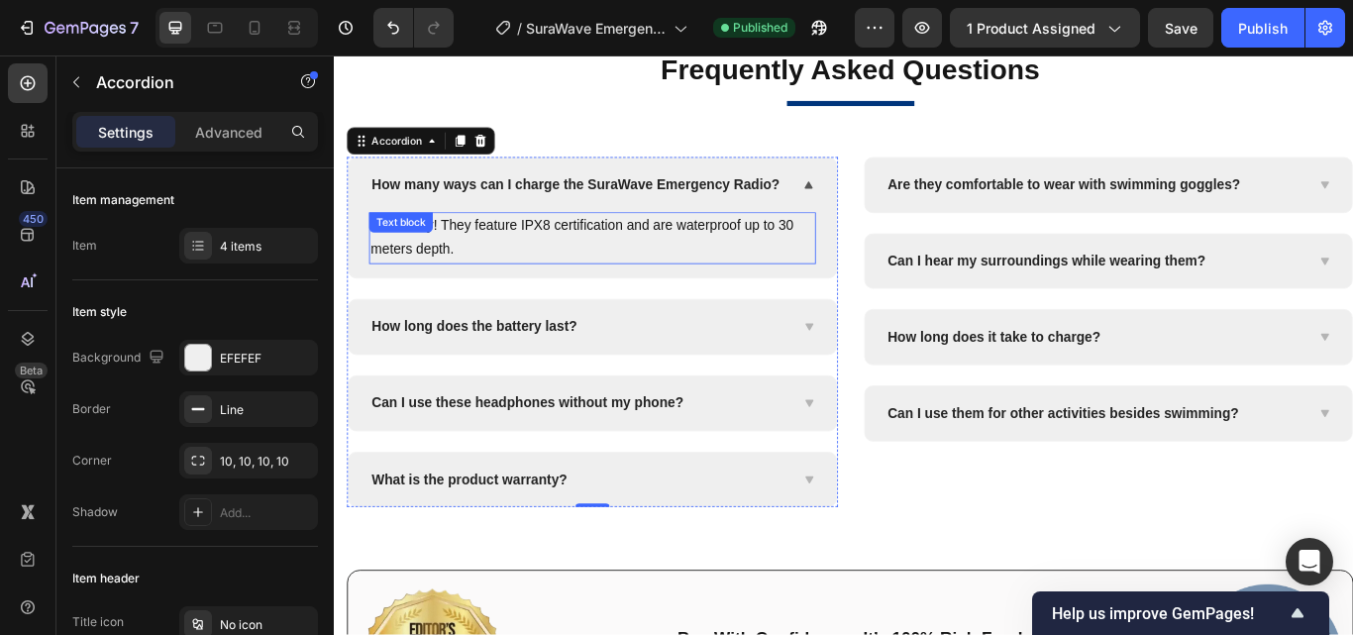
click at [627, 283] on p "Absolutely! They feature IPX8 certification and are waterproof up to 30 meters …" at bounding box center [634, 269] width 517 height 57
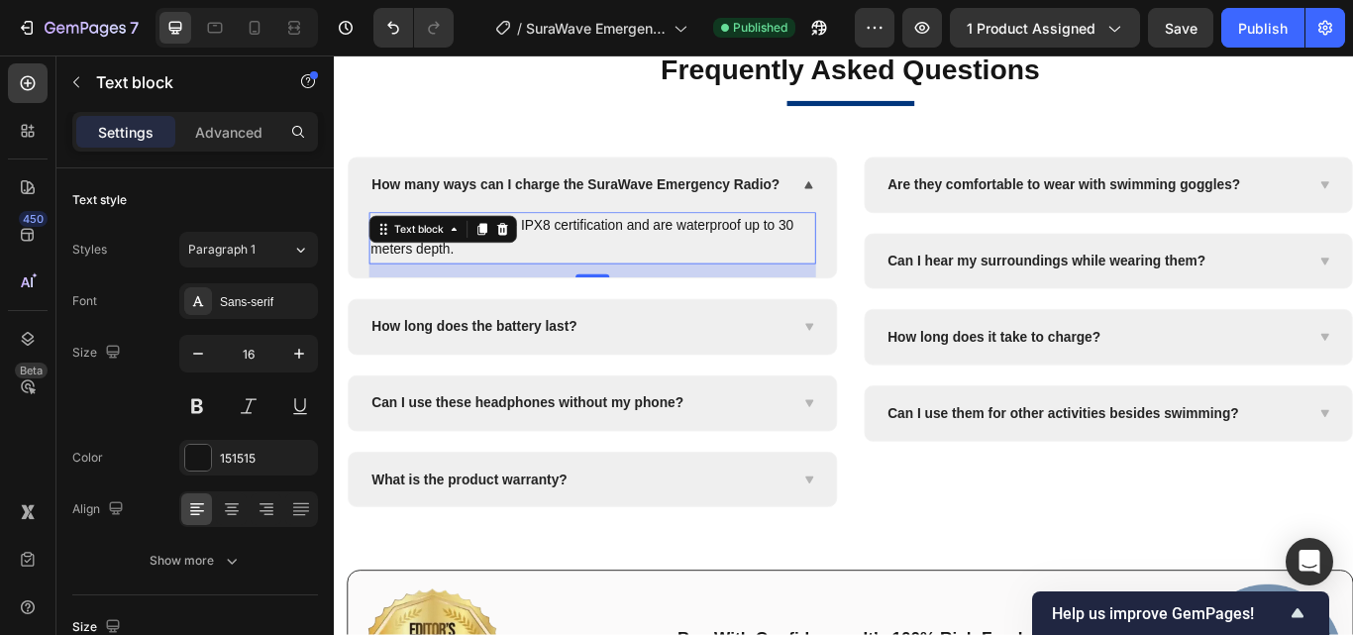
click at [648, 282] on p "Absolutely! They feature IPX8 certification and are waterproof up to 30 meters …" at bounding box center [634, 269] width 517 height 57
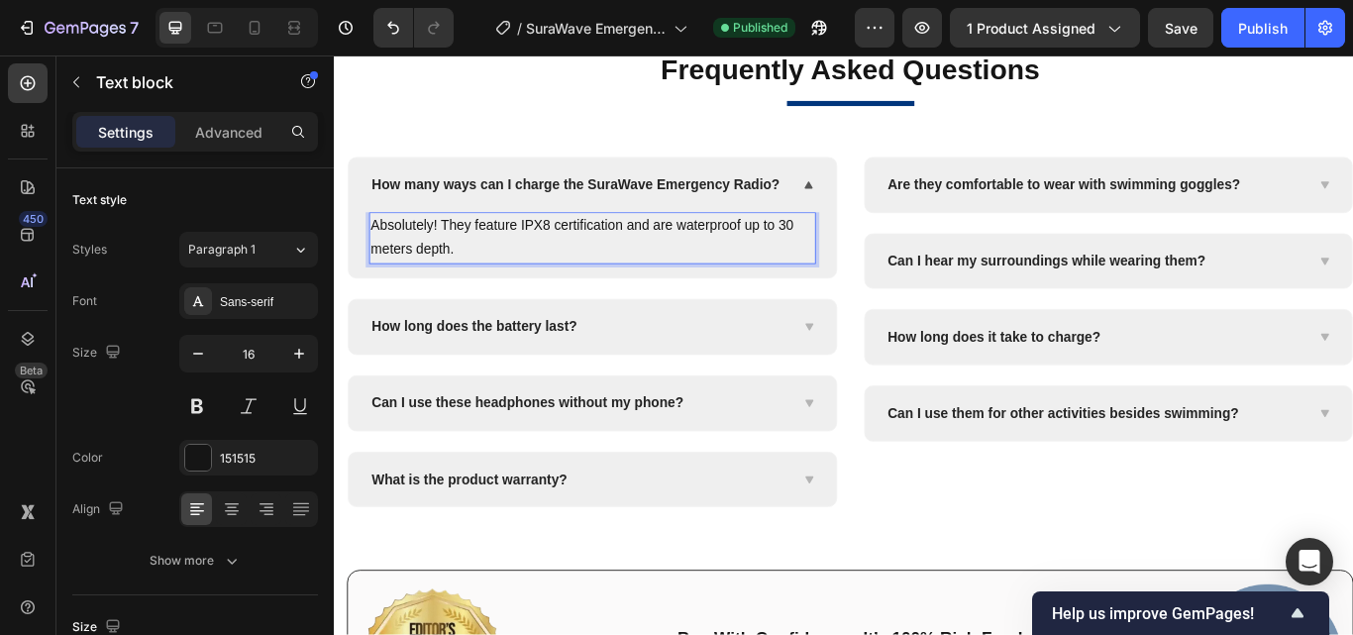
click at [616, 274] on p "Absolutely! They feature IPX8 certification and are waterproof up to 30 meters …" at bounding box center [634, 269] width 517 height 57
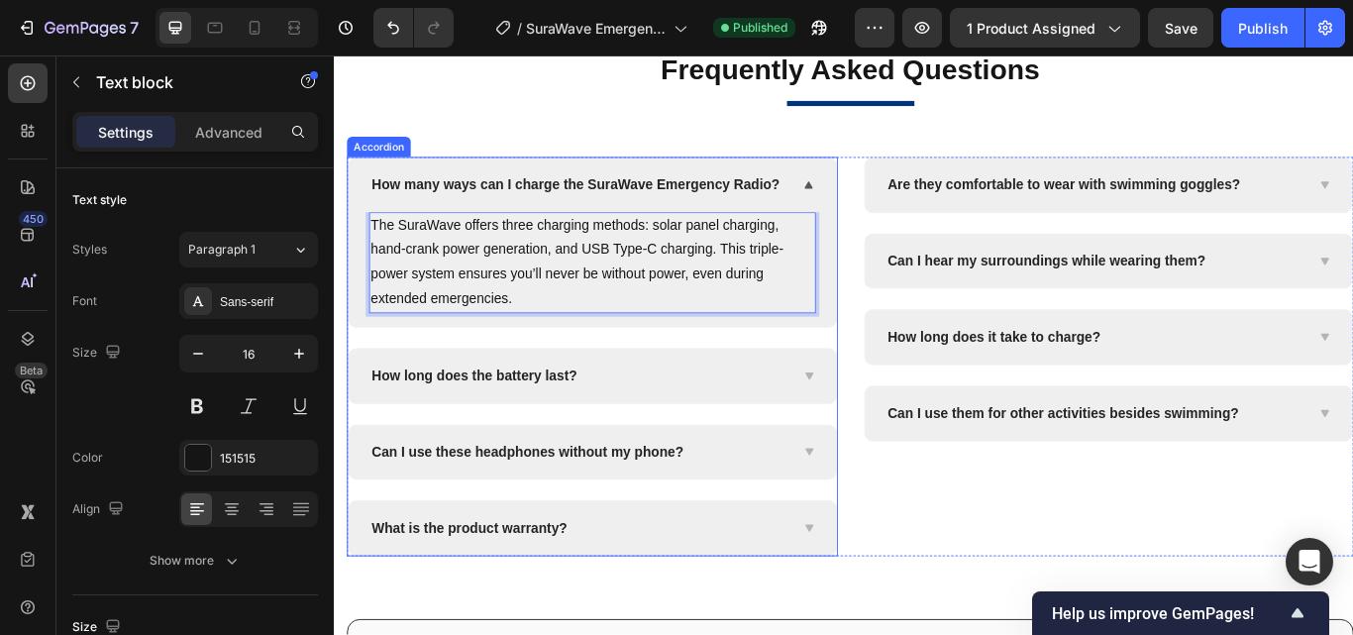
click at [556, 438] on span "How long does the battery last?" at bounding box center [497, 429] width 240 height 17
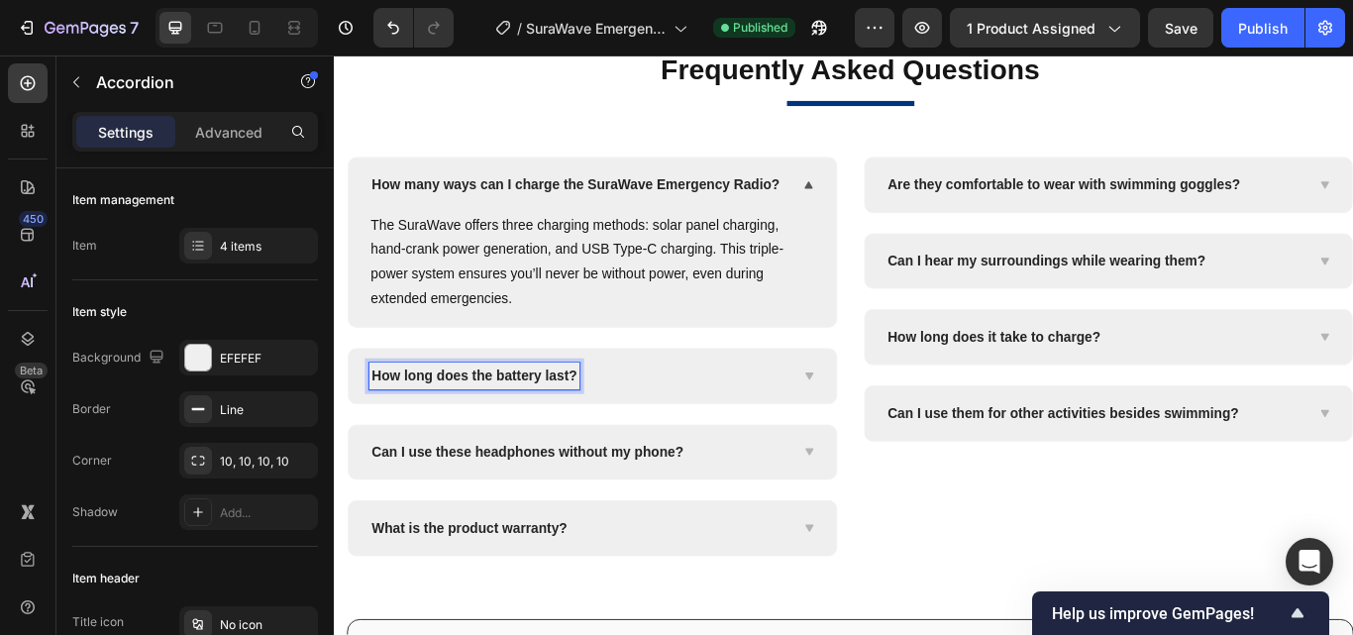
click at [414, 438] on span "How long does the battery last?" at bounding box center [497, 429] width 240 height 17
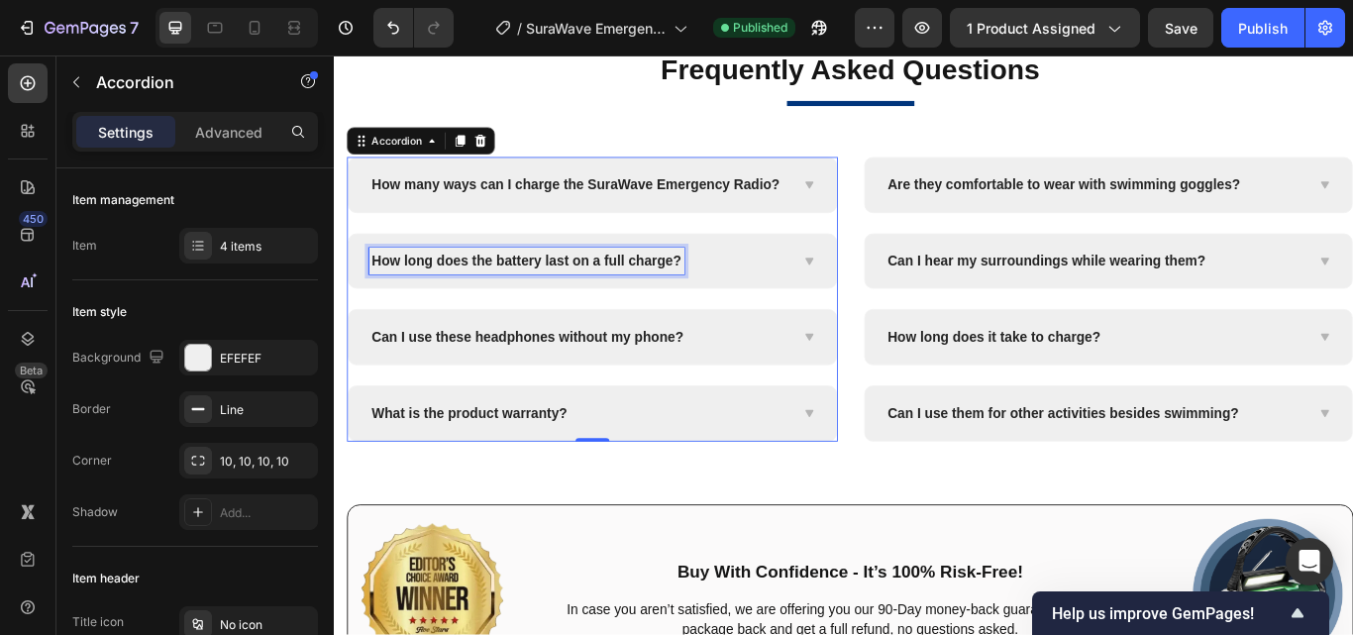
scroll to position [8183, 0]
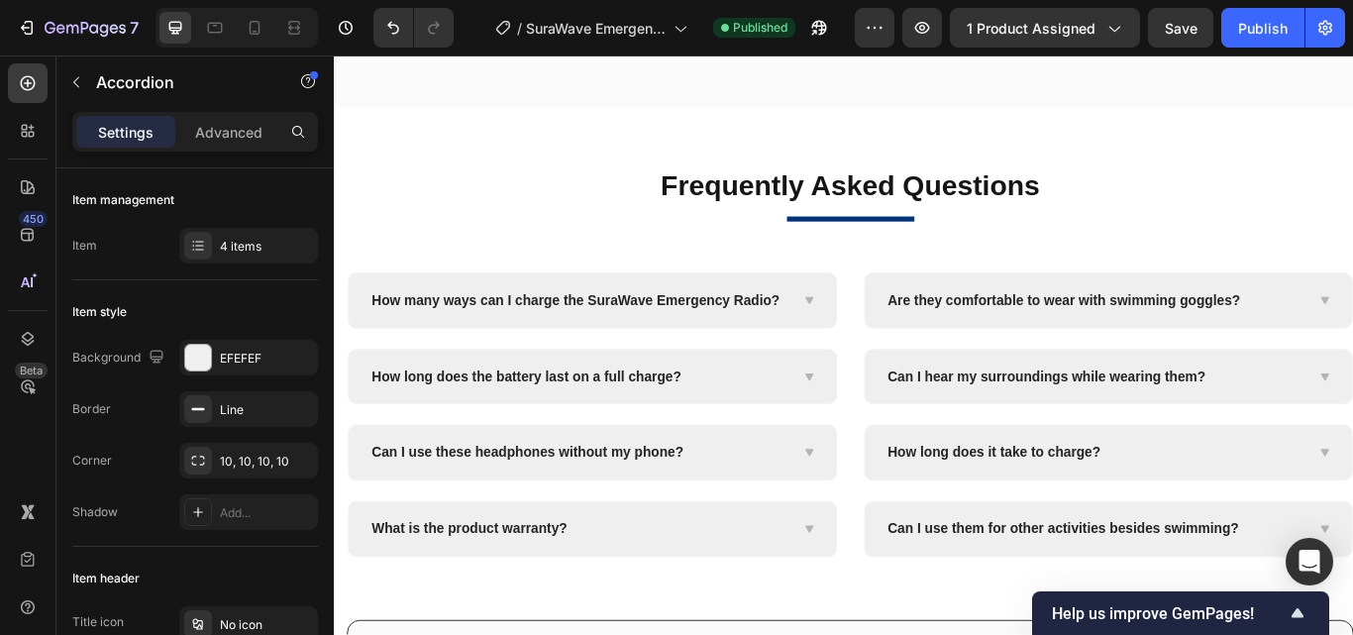
click at [838, 447] on div "How long does the battery last on a full charge?" at bounding box center [618, 431] width 489 height 32
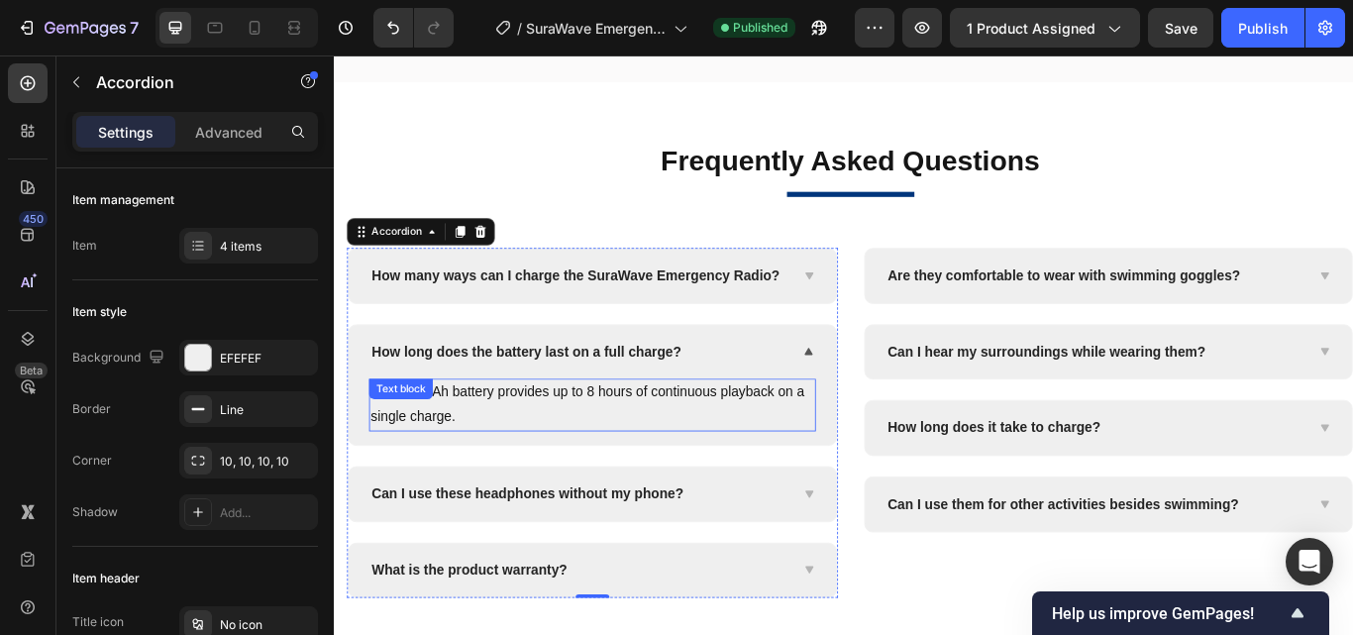
click at [526, 492] on p "The 230mAh battery provides up to 8 hours of continuous playback on a single ch…" at bounding box center [634, 463] width 517 height 57
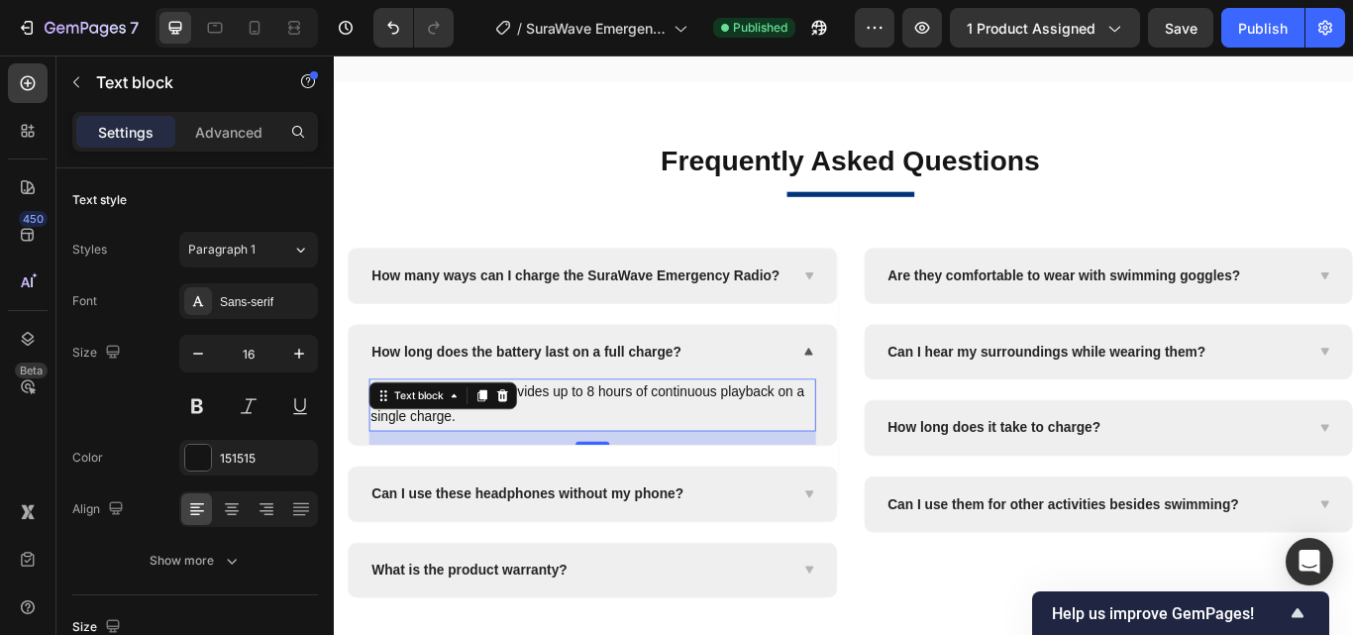
click at [649, 492] on p "The 230mAh battery provides up to 8 hours of continuous playback on a single ch…" at bounding box center [634, 463] width 517 height 57
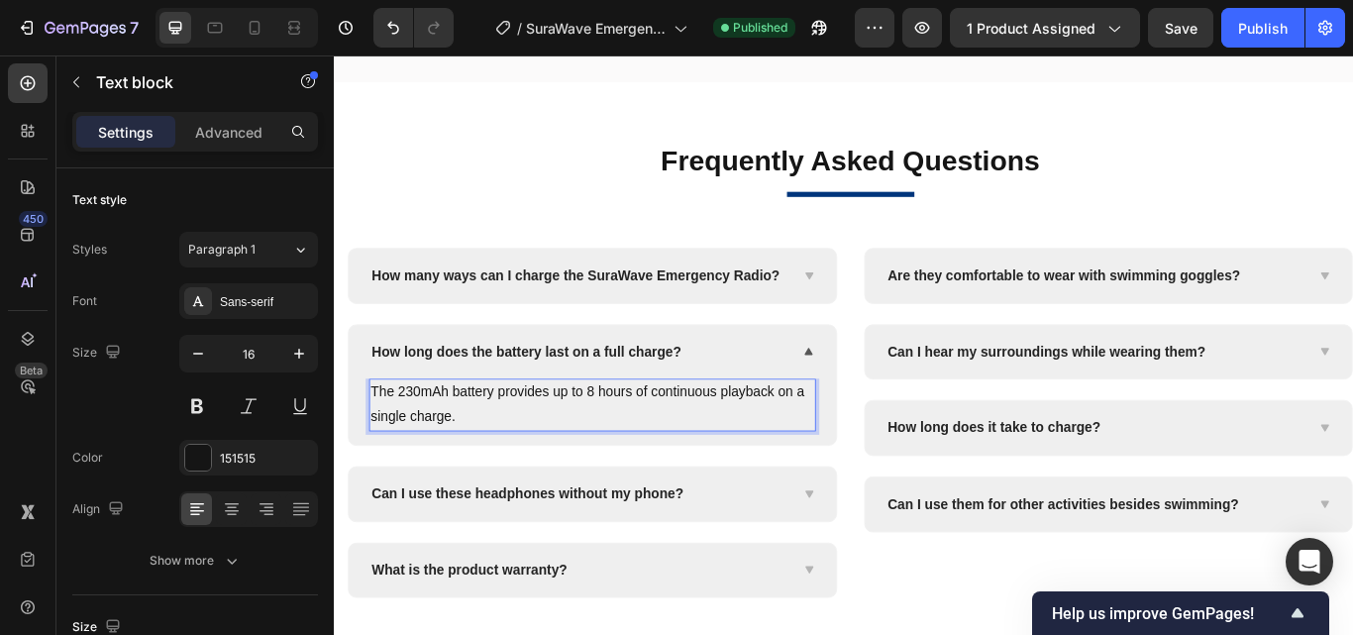
click at [631, 492] on p "The 230mAh battery provides up to 8 hours of continuous playback on a single ch…" at bounding box center [634, 463] width 517 height 57
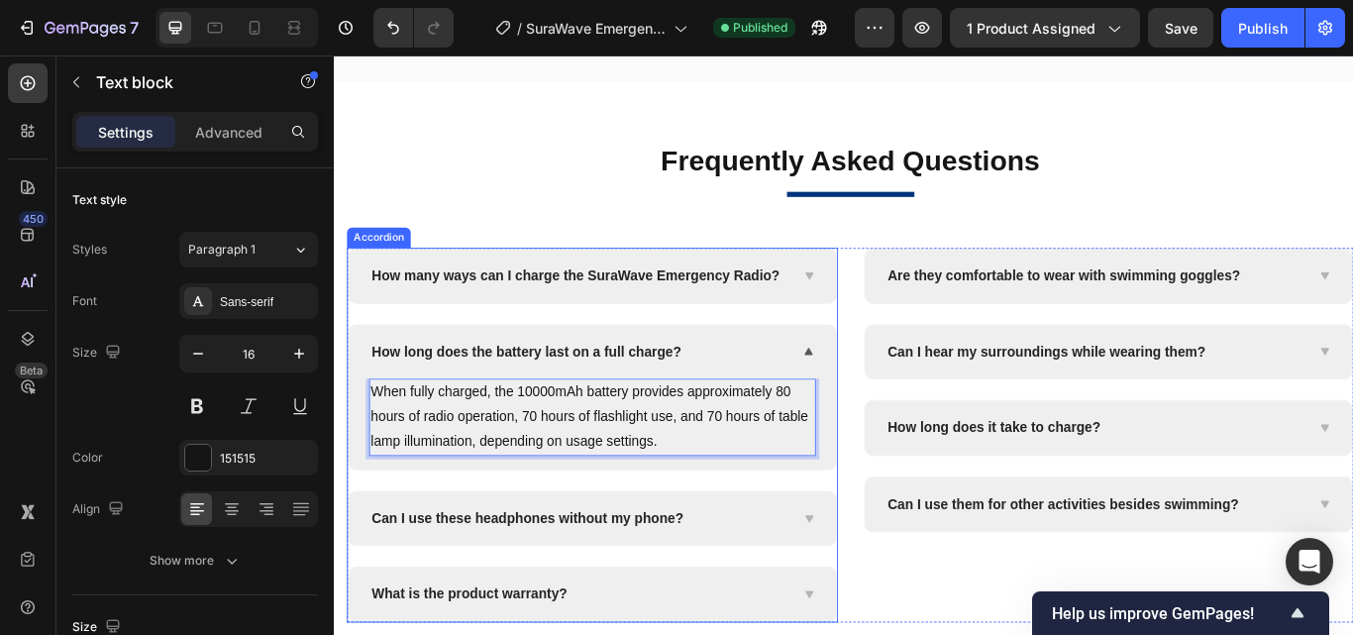
scroll to position [8480, 0]
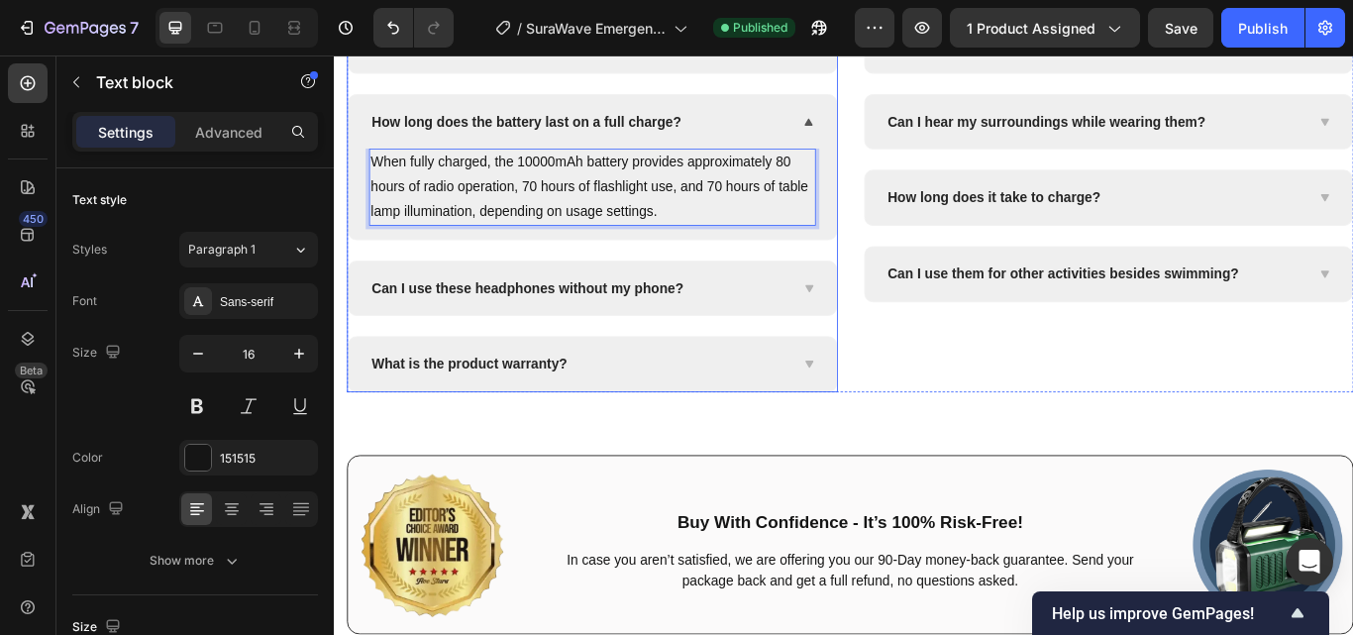
click at [634, 336] on span "Can I use these headphones without my phone?" at bounding box center [558, 327] width 363 height 17
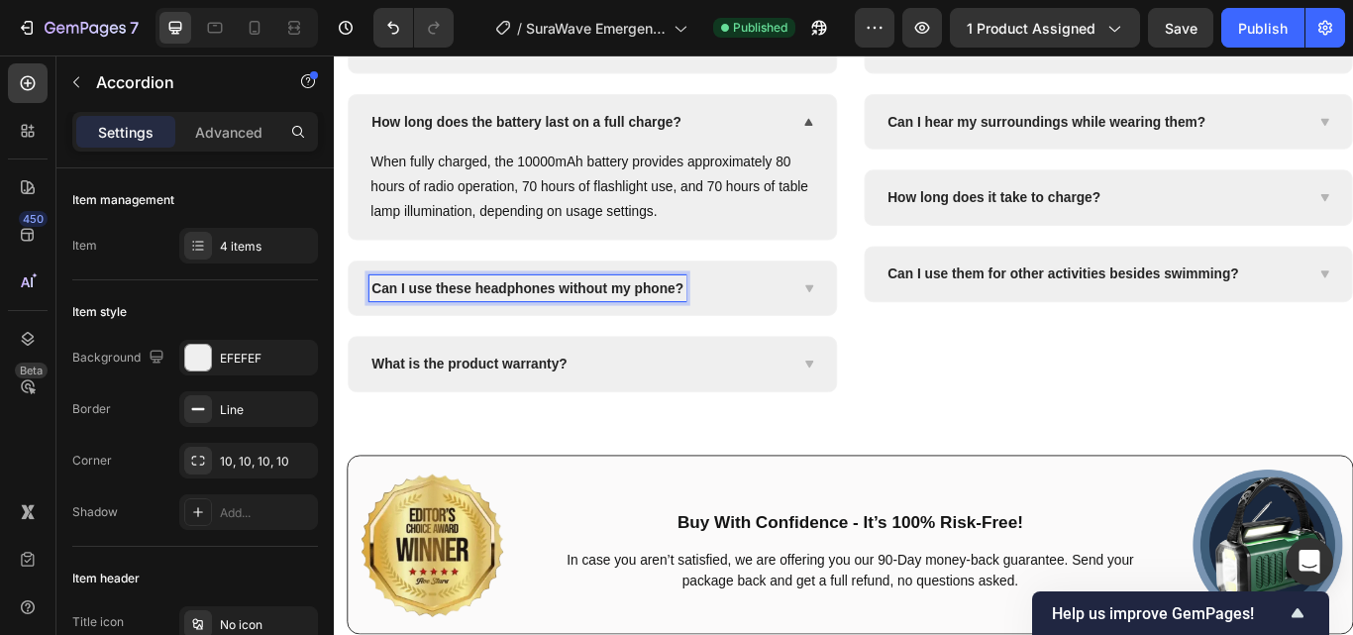
click at [502, 336] on span "Can I use these headphones without my phone?" at bounding box center [558, 327] width 363 height 17
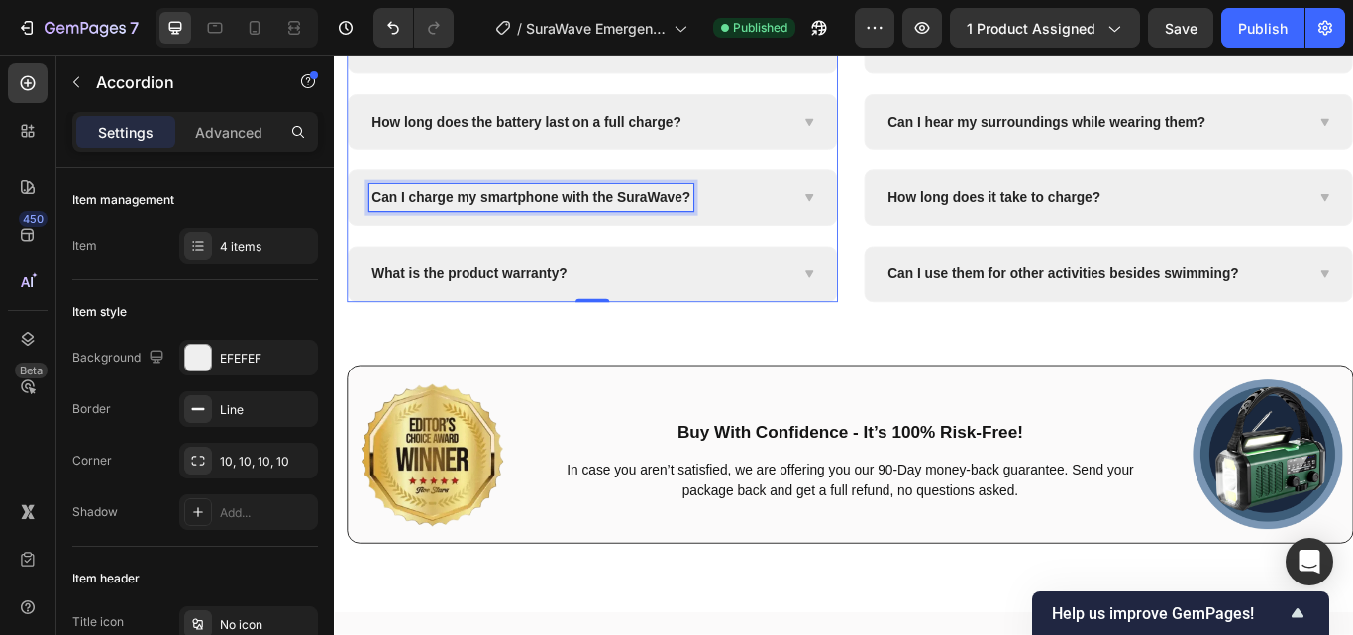
scroll to position [8374, 0]
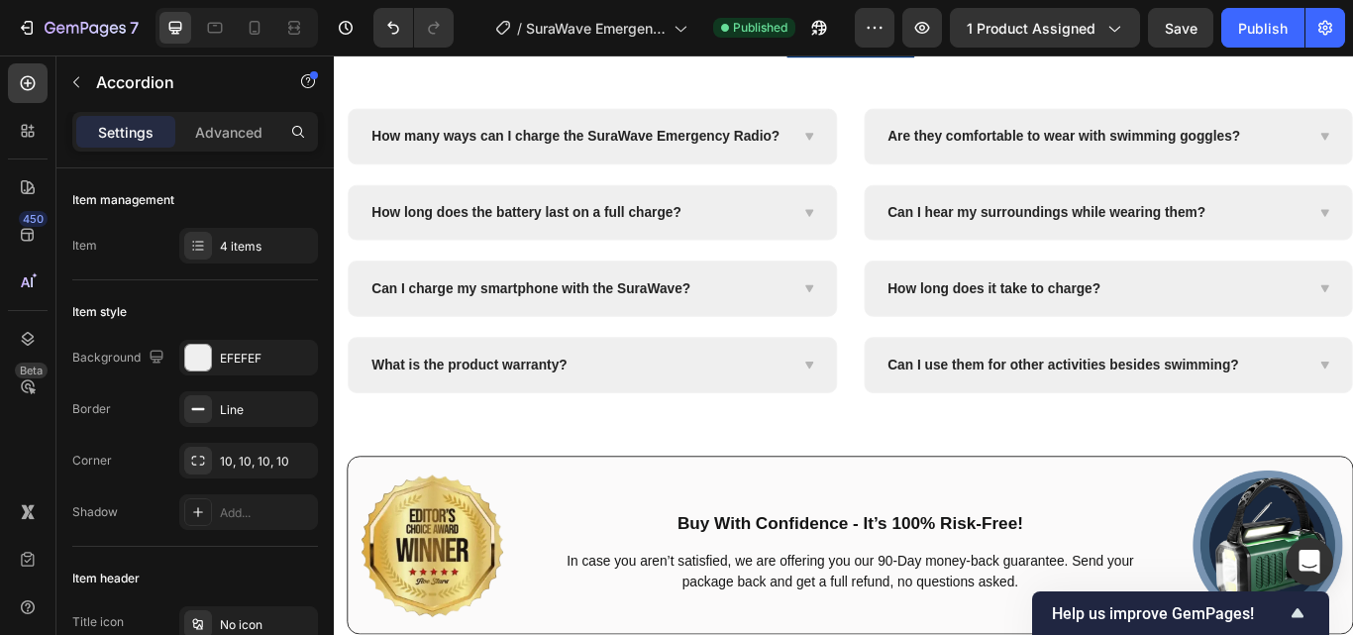
click at [798, 344] on div "Can I charge my smartphone with the SuraWave?" at bounding box center [618, 328] width 489 height 32
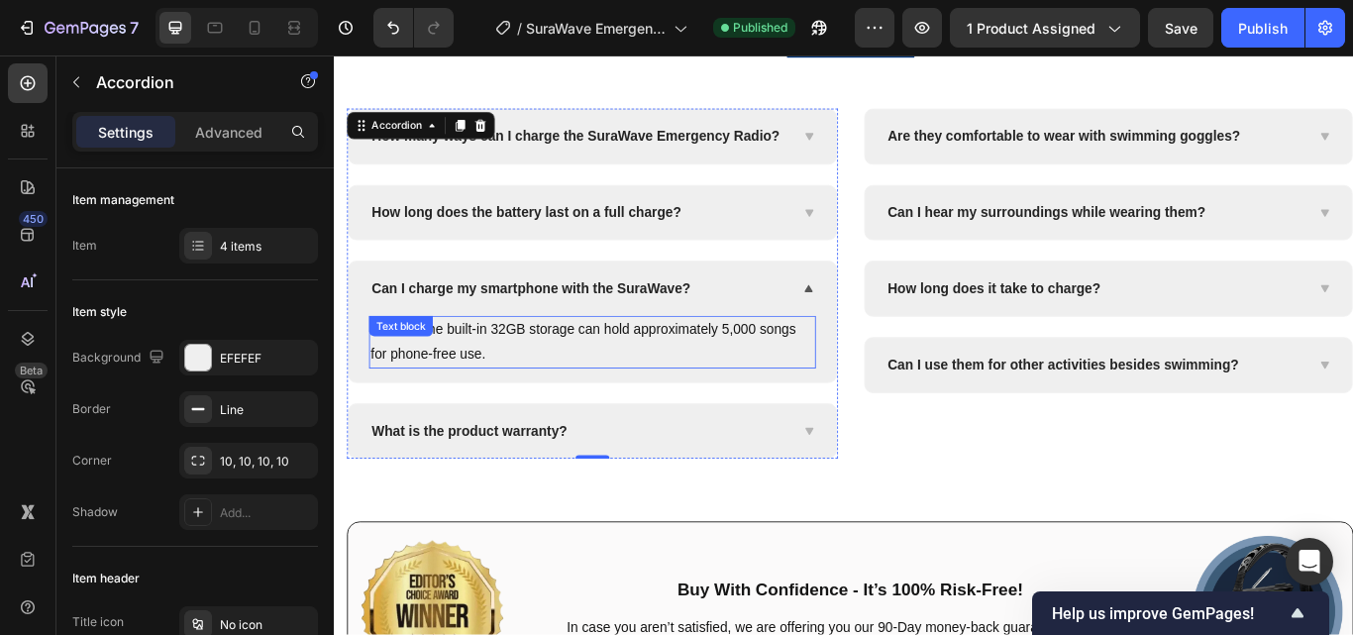
click at [522, 392] on p "Indeed! The built-in 32GB storage can hold approximately 5,000 songs for phone-…" at bounding box center [634, 389] width 517 height 57
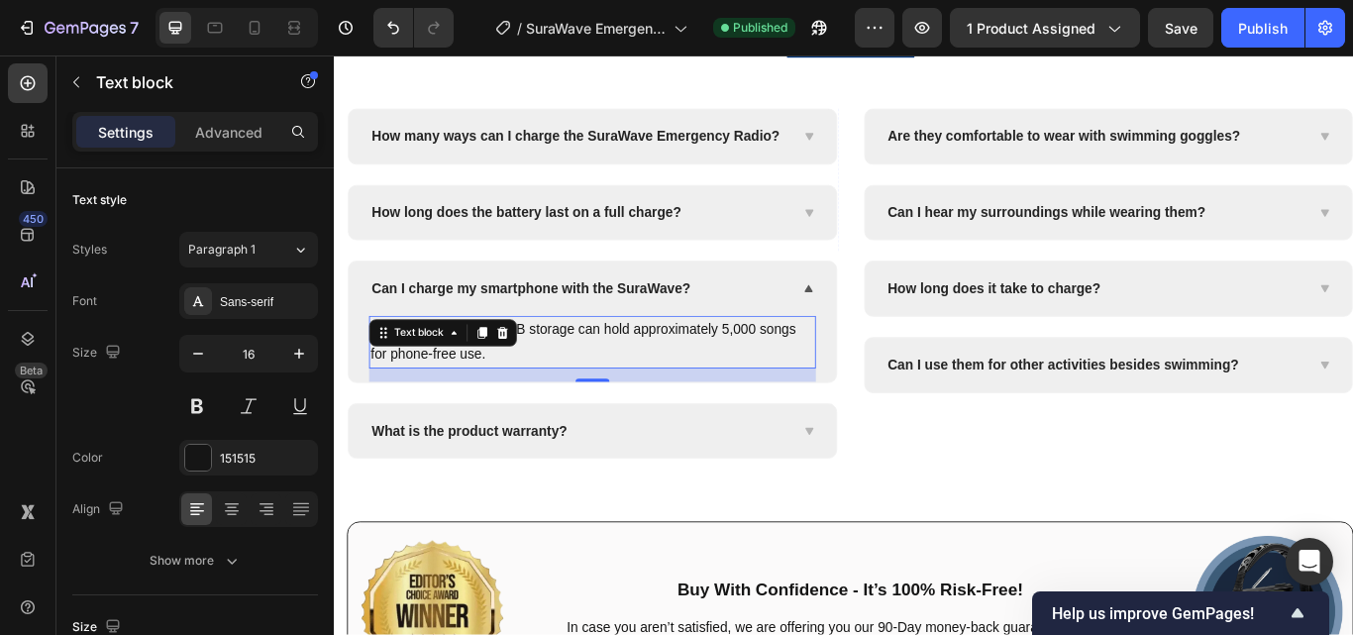
click at [692, 392] on p "Indeed! The built-in 32GB storage can hold approximately 5,000 songs for phone-…" at bounding box center [634, 389] width 517 height 57
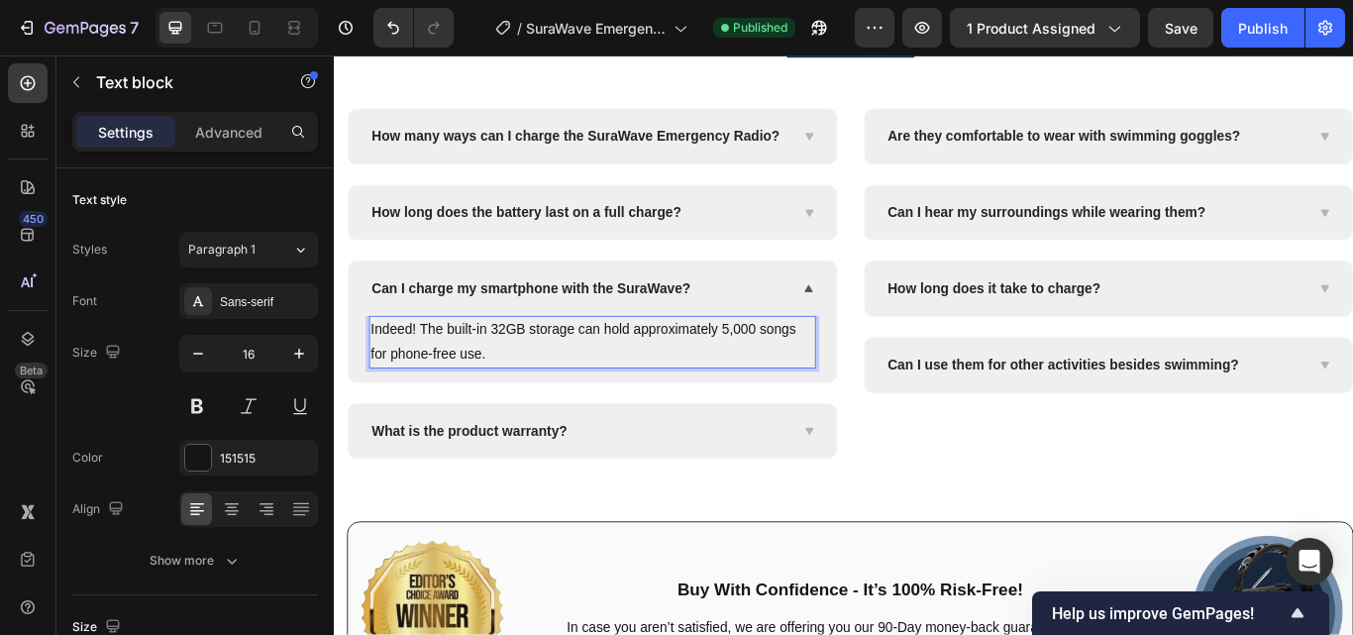
click at [652, 398] on p "Indeed! The built-in 32GB storage can hold approximately 5,000 songs for phone-…" at bounding box center [634, 389] width 517 height 57
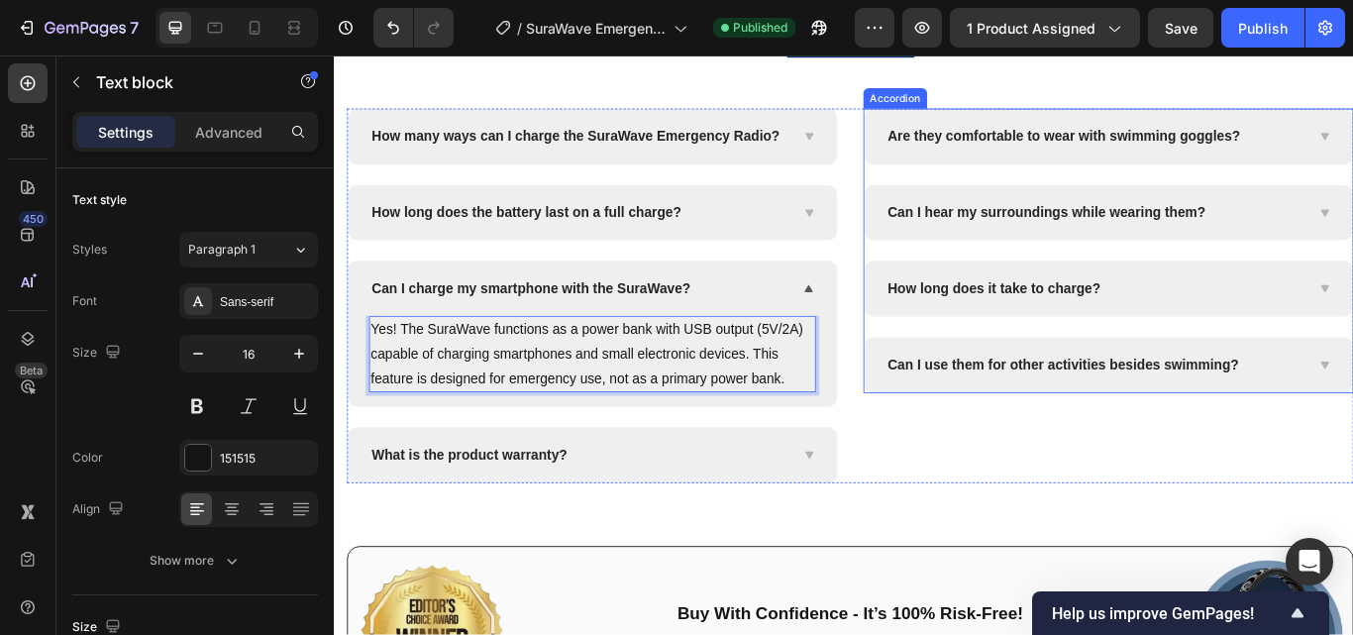
click at [1139, 149] on span "Are they comfortable to wear with swimming goggles?" at bounding box center [1184, 150] width 411 height 17
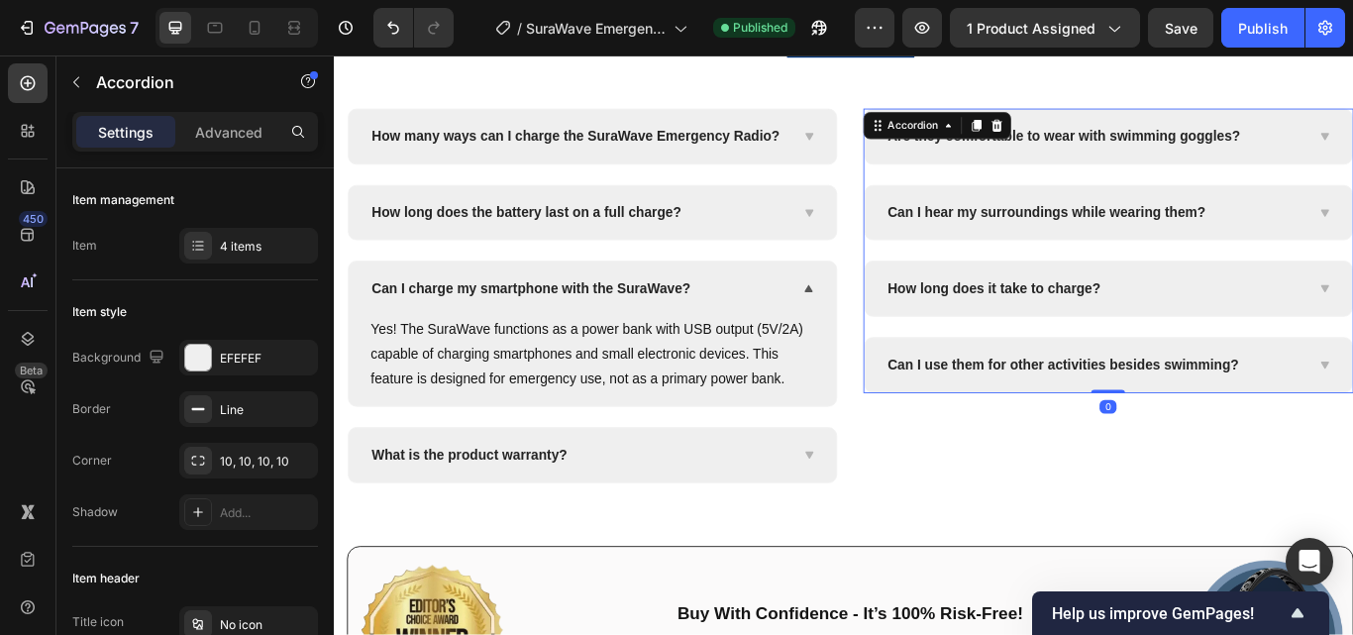
click at [1220, 153] on span "Are they comfortable to wear with swimming goggles?" at bounding box center [1184, 150] width 411 height 17
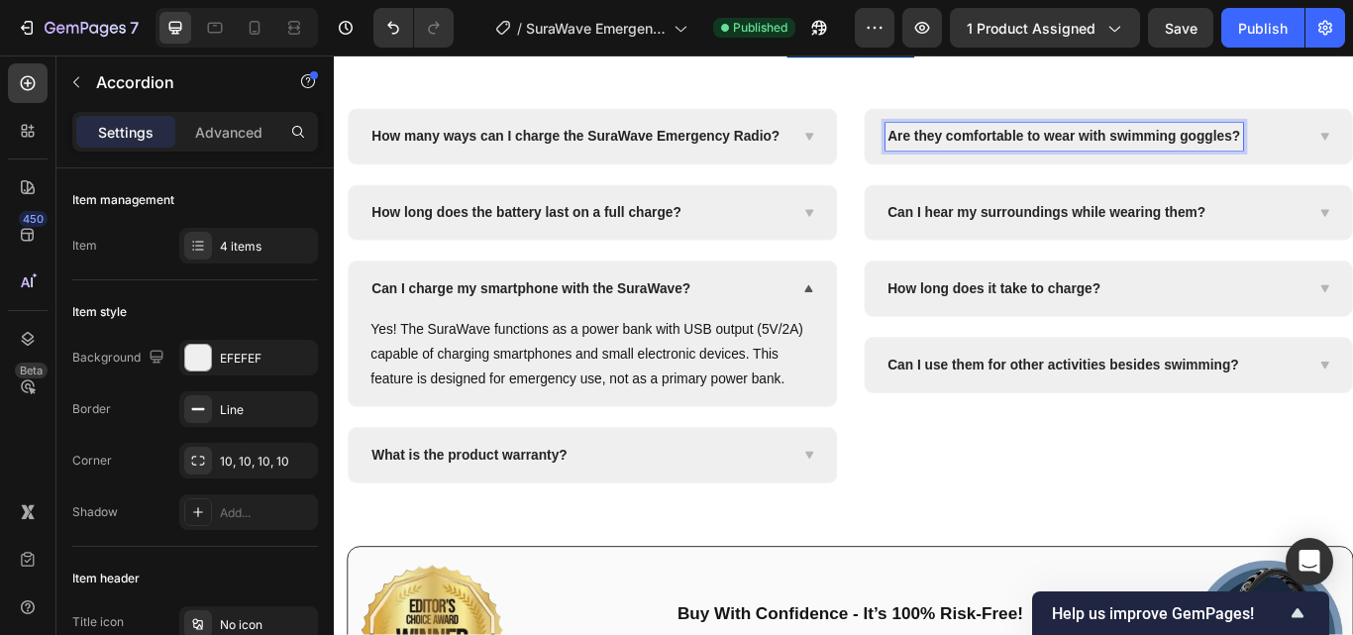
click at [1185, 156] on span "Are they comfortable to wear with swimming goggles?" at bounding box center [1184, 150] width 411 height 17
click at [1352, 129] on div "What radio bands does the SuraWave receive?" at bounding box center [1237, 150] width 568 height 63
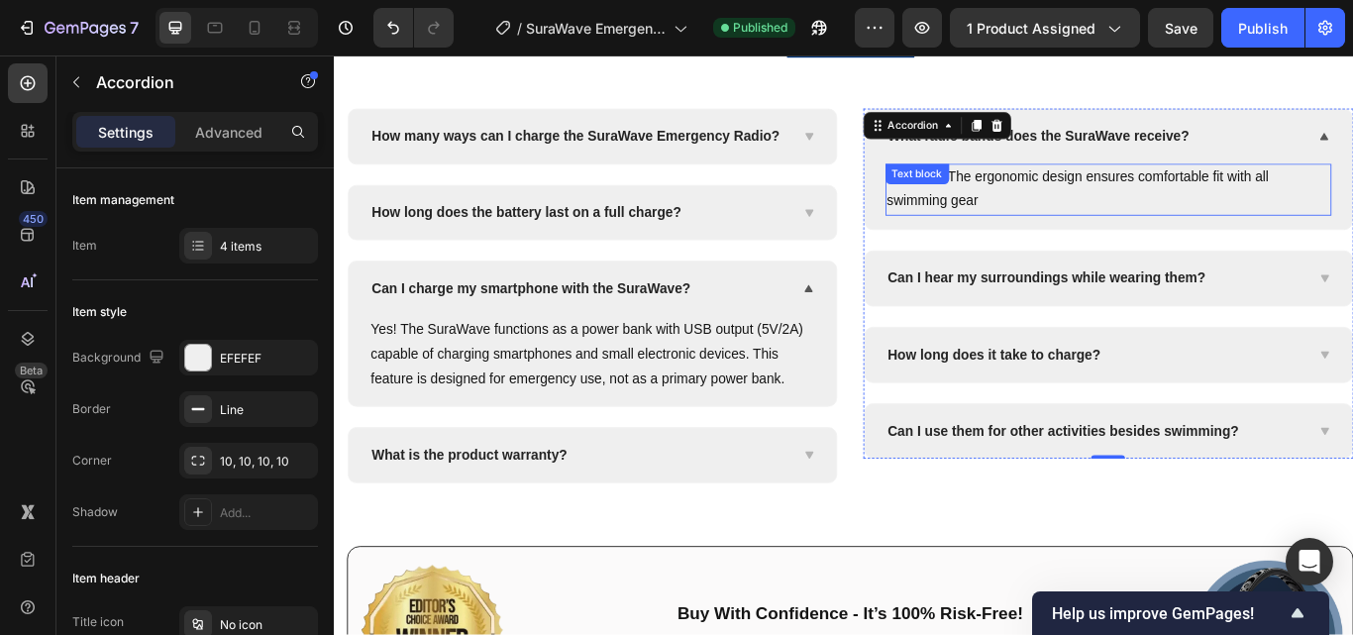
click at [1151, 198] on p "Certainly! The ergonomic design ensures comfortable fit with all swimming gear" at bounding box center [1236, 212] width 517 height 57
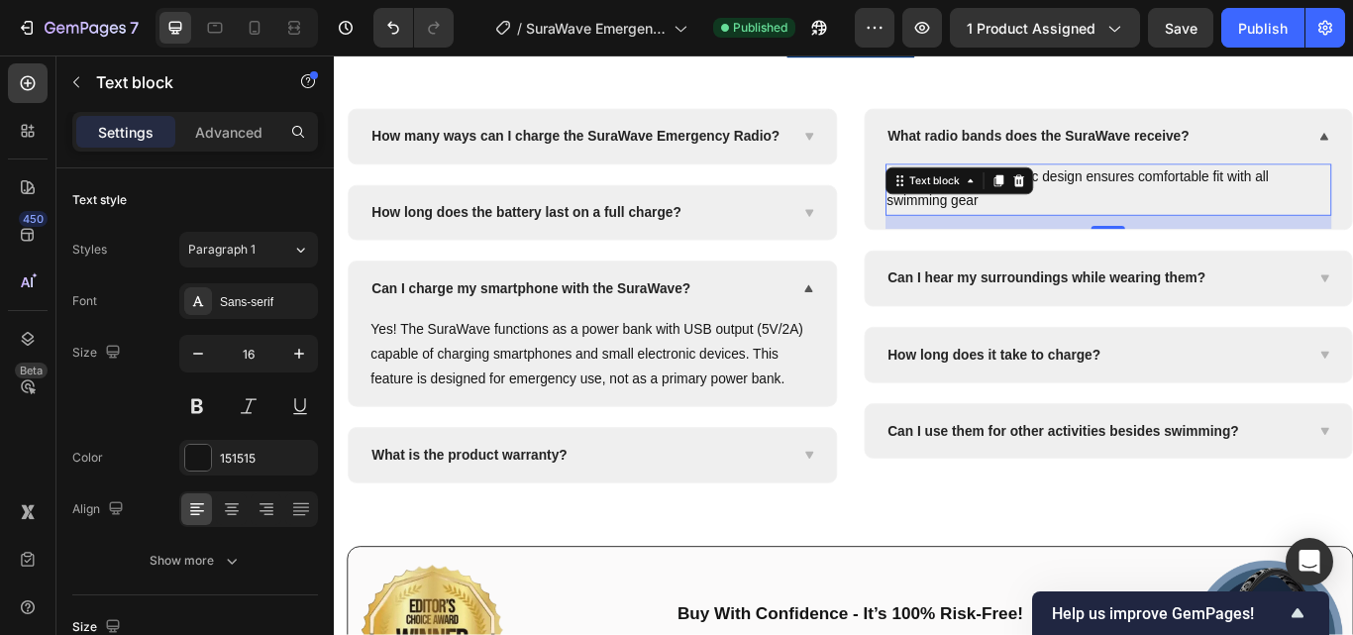
click at [1249, 199] on p "Certainly! The ergonomic design ensures comfortable fit with all swimming gear" at bounding box center [1236, 212] width 517 height 57
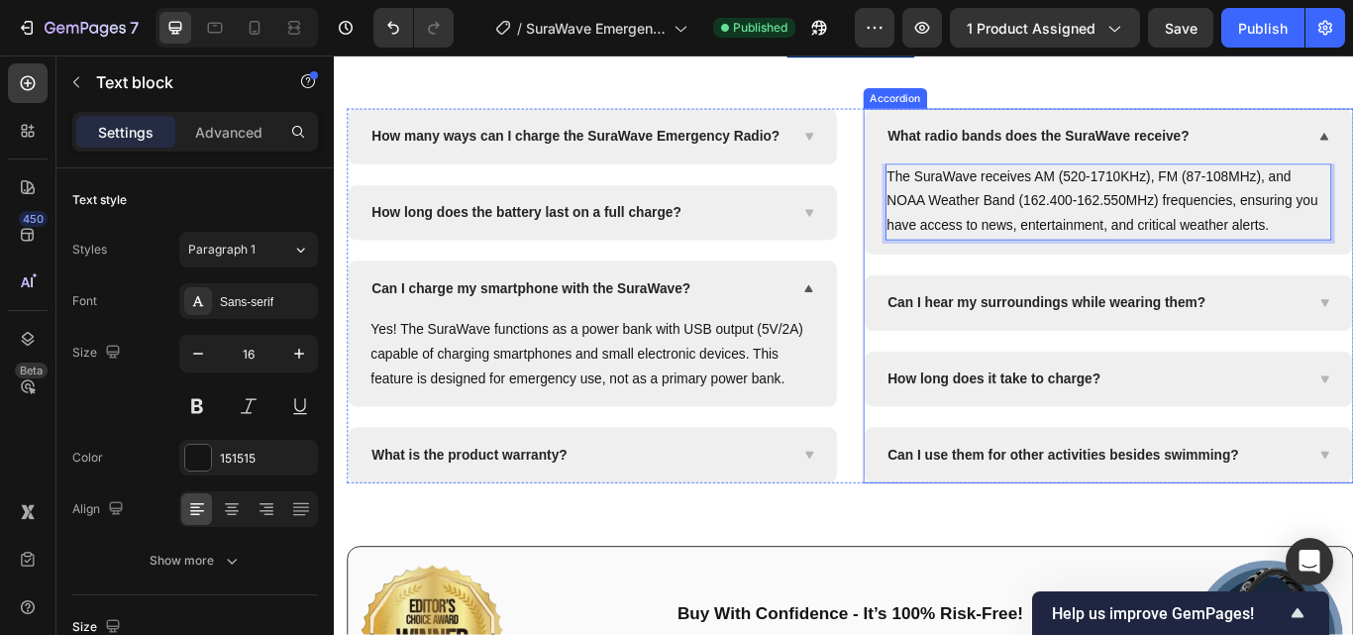
click at [1084, 348] on span "Can I hear my surroundings while wearing them?" at bounding box center [1164, 344] width 370 height 17
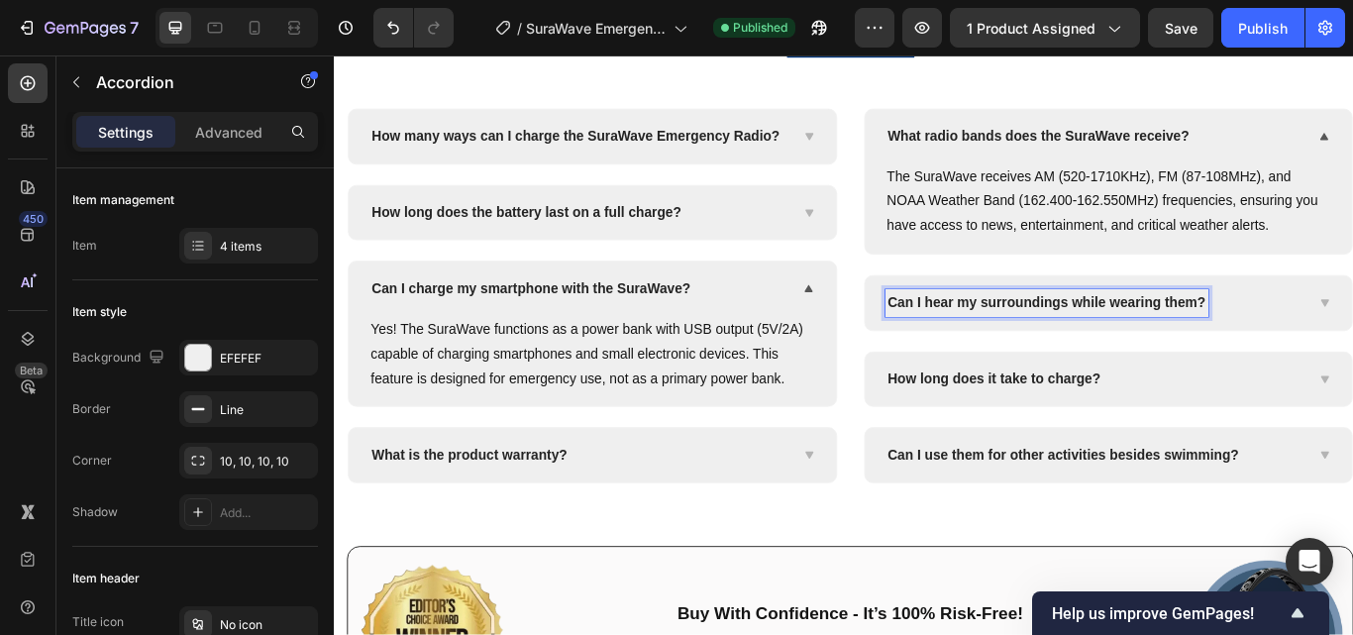
click at [1020, 341] on span "Can I hear my surroundings while wearing them?" at bounding box center [1164, 344] width 370 height 17
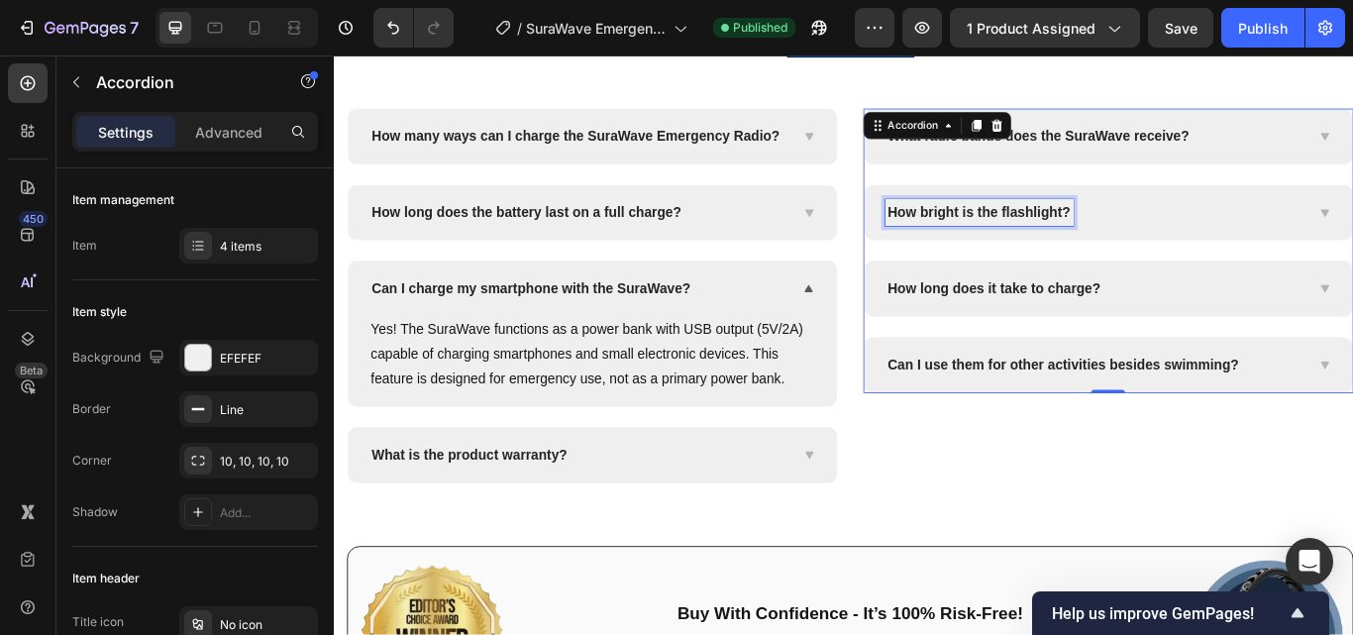
scroll to position [8269, 0]
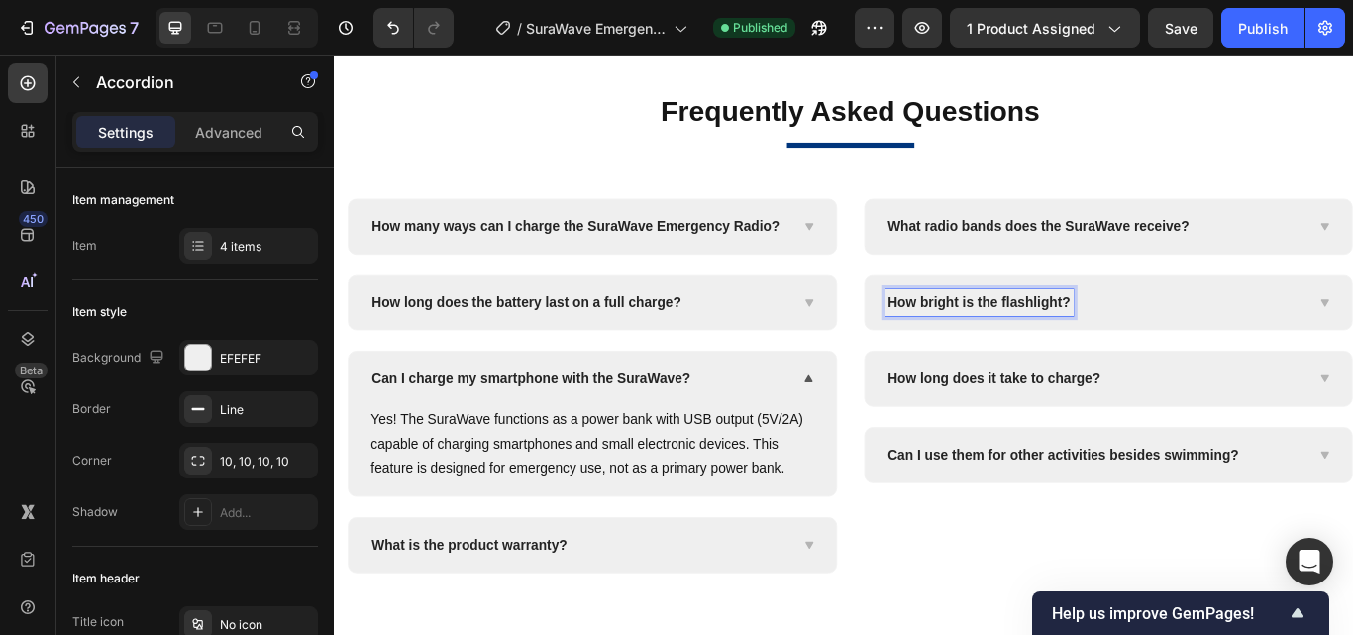
click at [1326, 346] on div "How bright is the flashlight?" at bounding box center [1220, 345] width 489 height 32
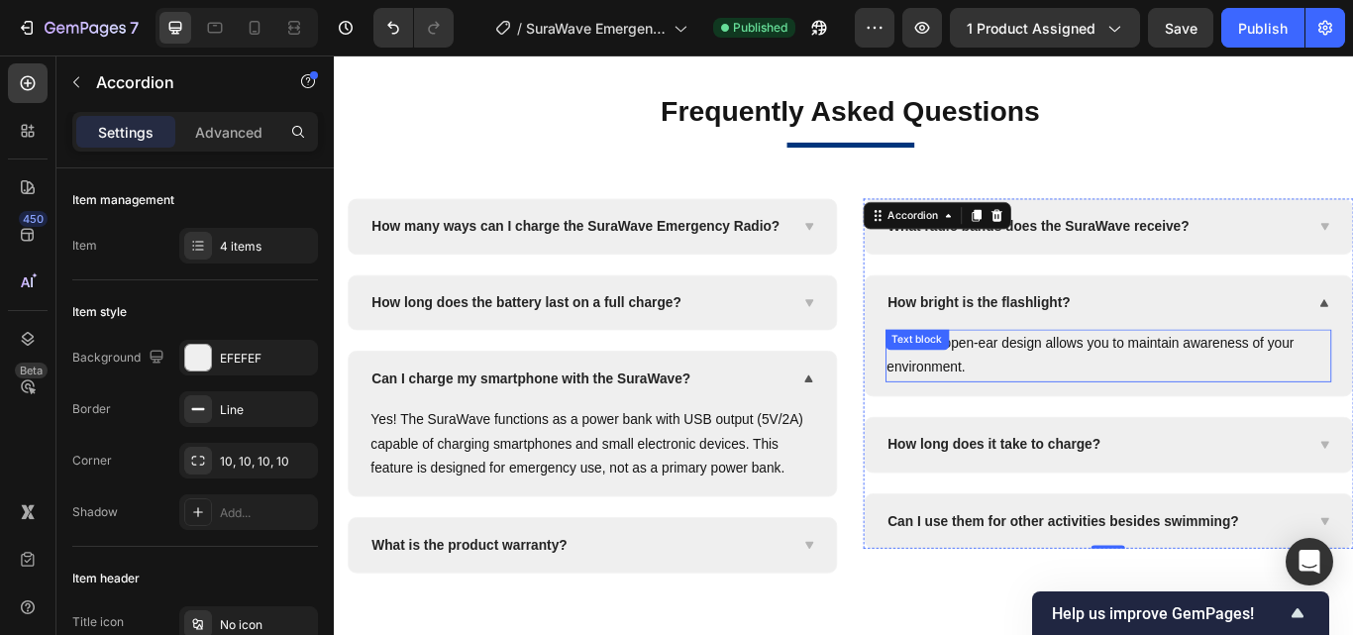
click at [1057, 415] on p "Yes! The open-ear design allows you to maintain awareness of your environment." at bounding box center [1236, 405] width 517 height 57
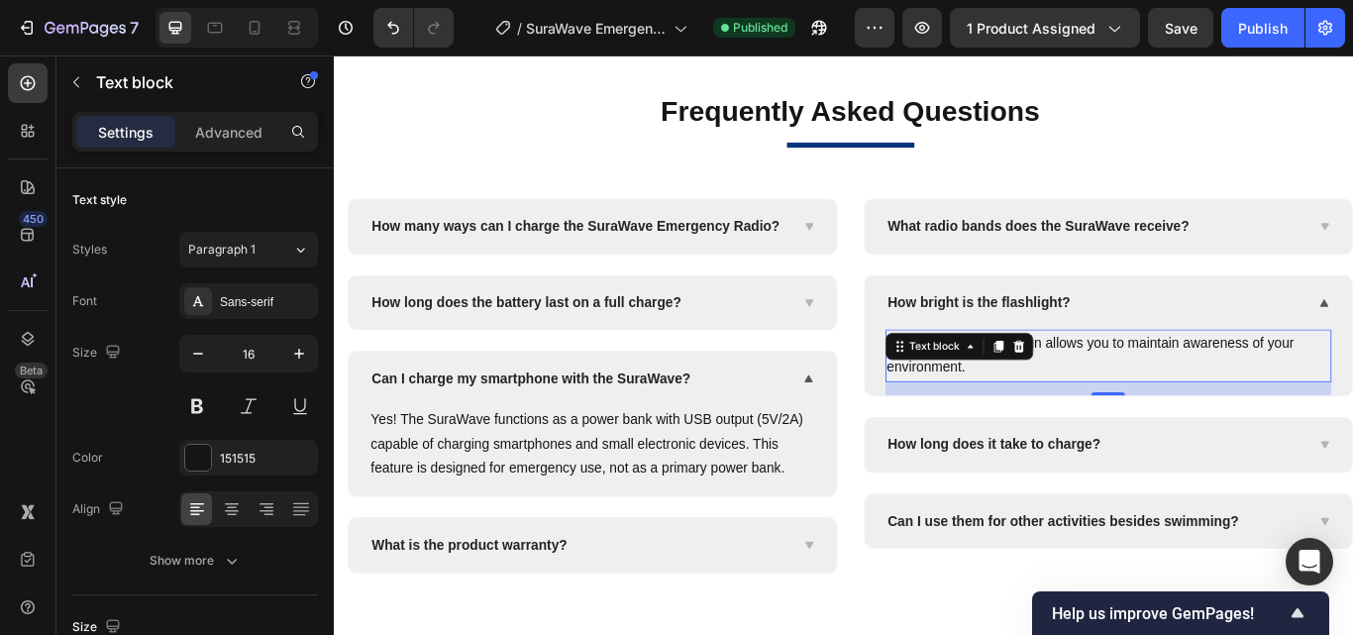
click at [1232, 392] on p "Yes! The open-ear design allows you to maintain awareness of your environment." at bounding box center [1236, 405] width 517 height 57
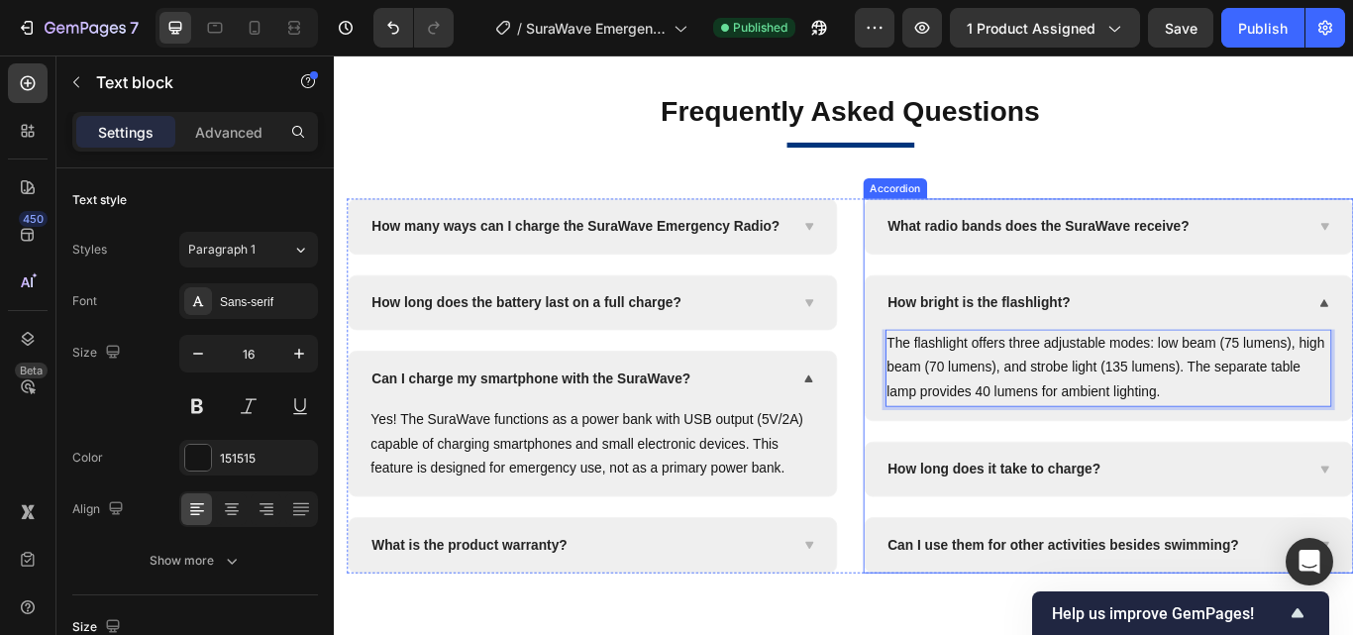
click at [1150, 538] on span "How long does it take to charge?" at bounding box center [1103, 538] width 249 height 17
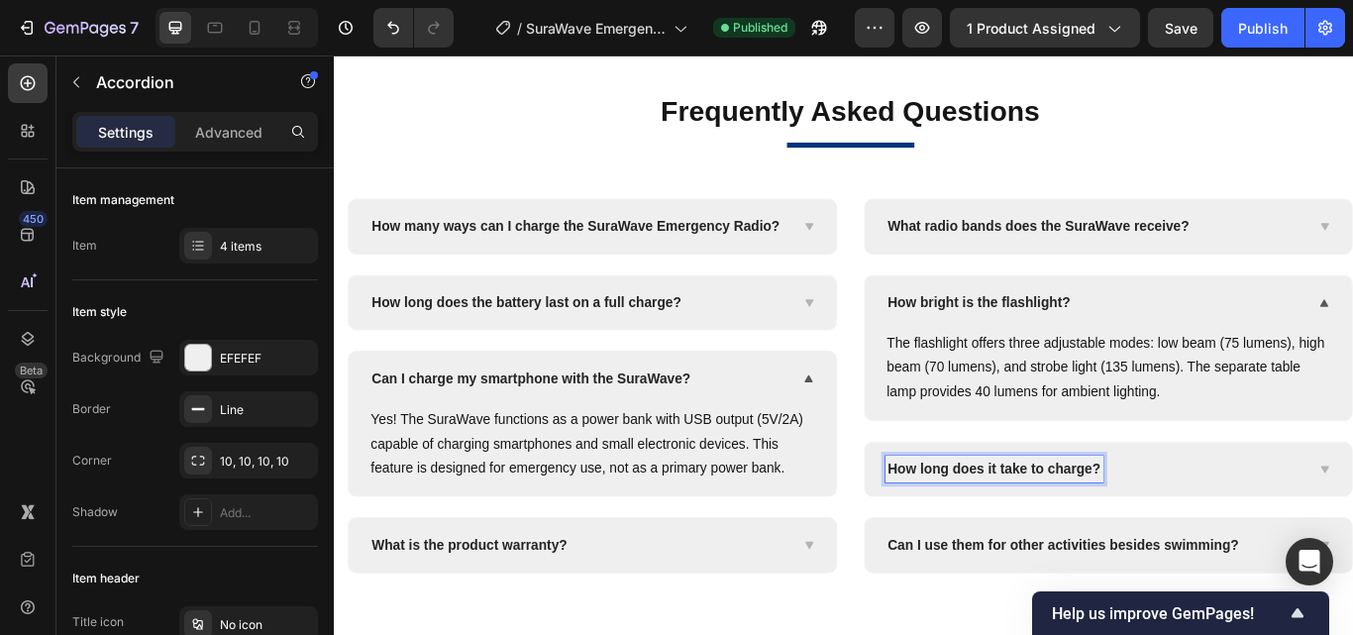
click at [1010, 540] on span "How long does it take to charge?" at bounding box center [1103, 538] width 249 height 17
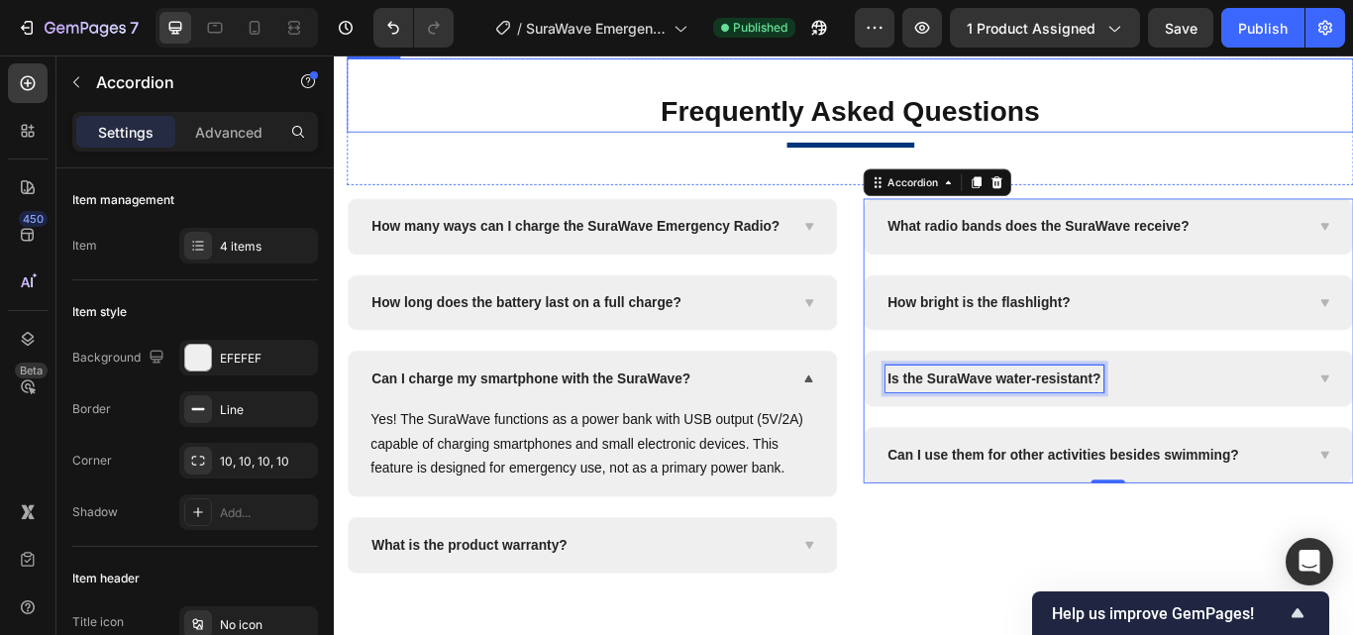
scroll to position [8163, 0]
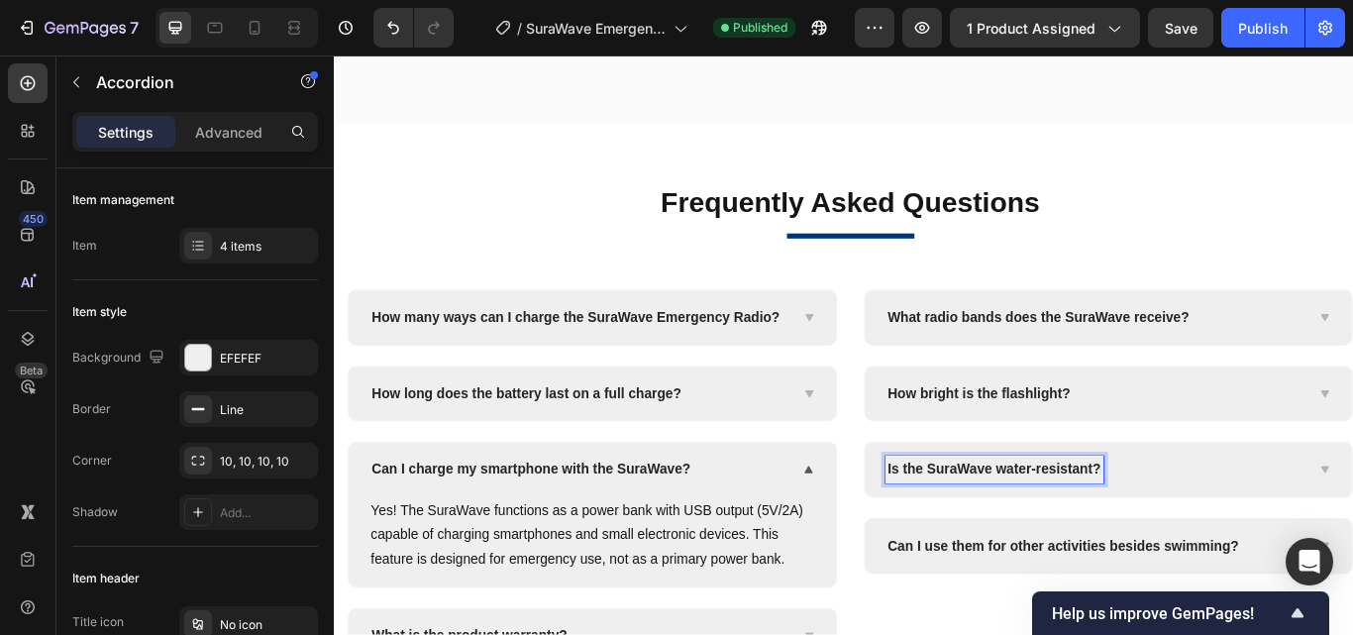
click at [1138, 620] on span "Can I use them for other activities besides swimming?" at bounding box center [1183, 627] width 409 height 17
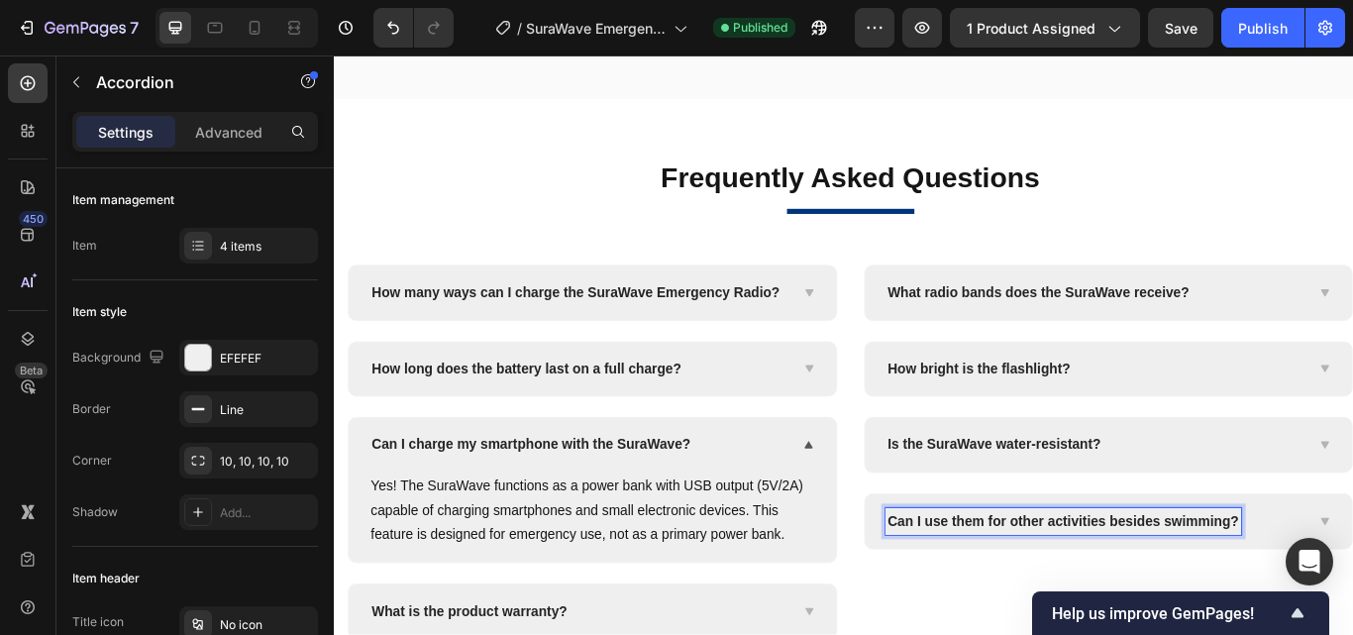
click at [1352, 526] on div "Is the SuraWave water-resistant?" at bounding box center [1220, 510] width 489 height 32
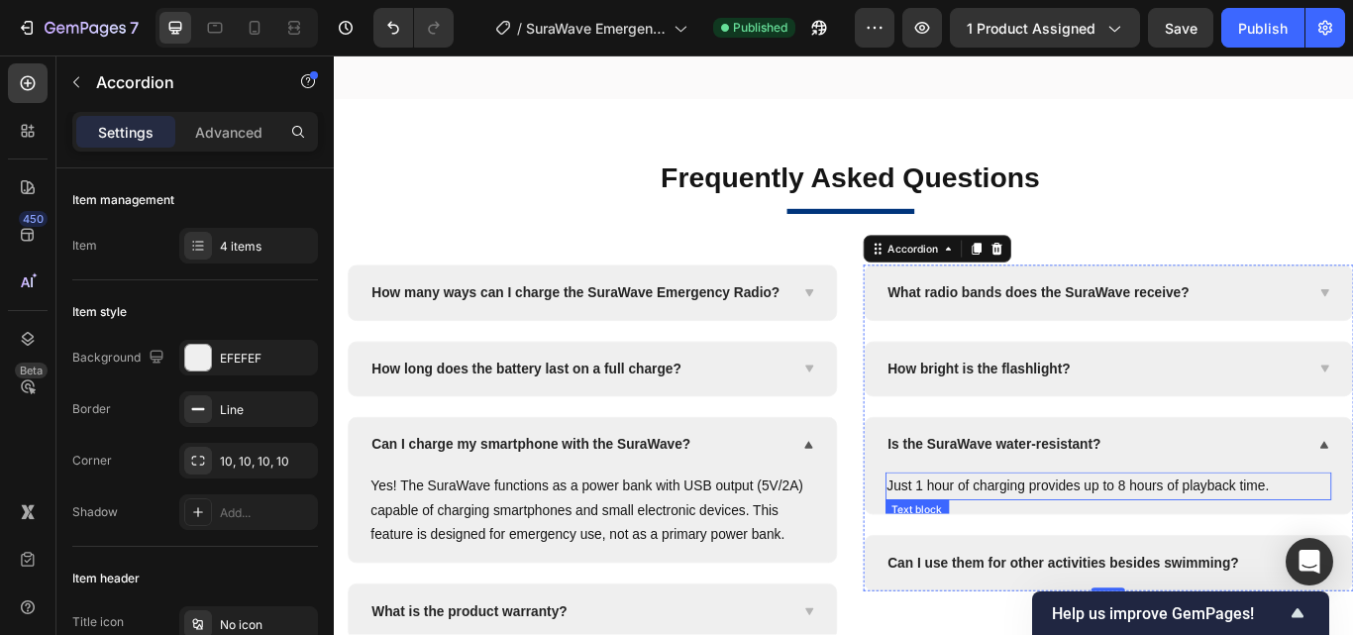
click at [1110, 572] on p "Just 1 hour of charging provides up to 8 hours of playback time." at bounding box center [1236, 558] width 517 height 29
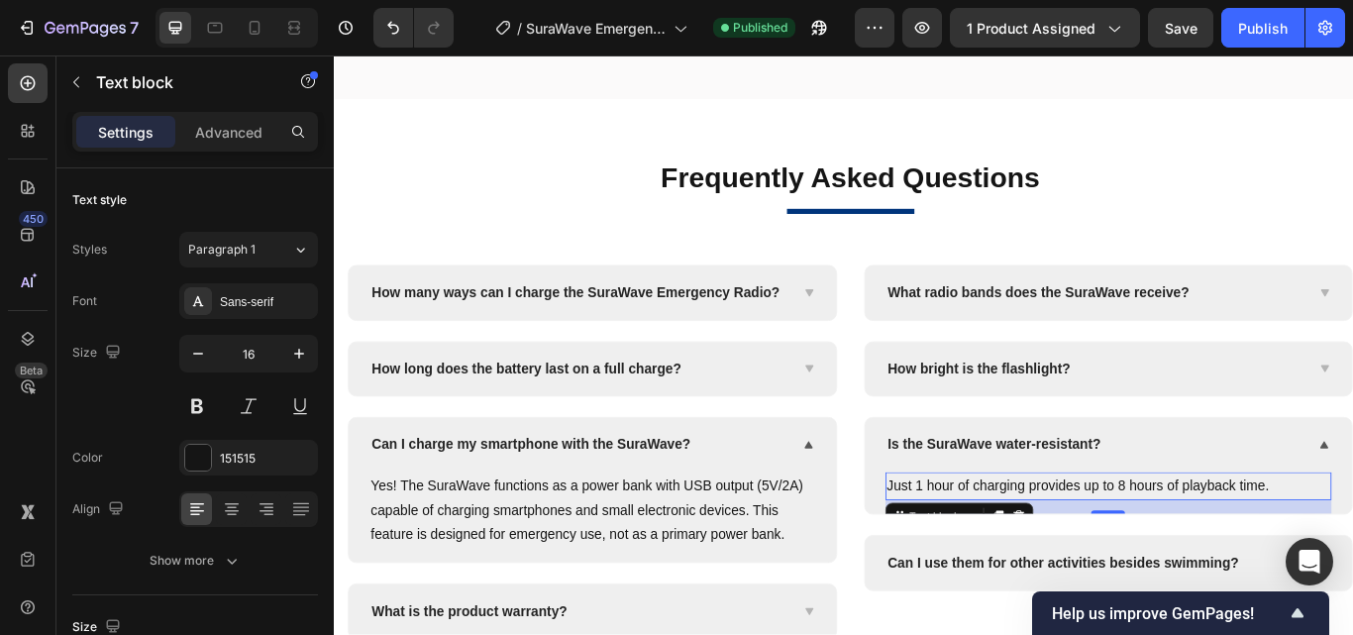
click at [1077, 572] on p "Just 1 hour of charging provides up to 8 hours of playback time." at bounding box center [1236, 558] width 517 height 29
click at [1029, 572] on p "Just 1 hour of charging provides up to 8 hours of playback time." at bounding box center [1236, 558] width 517 height 29
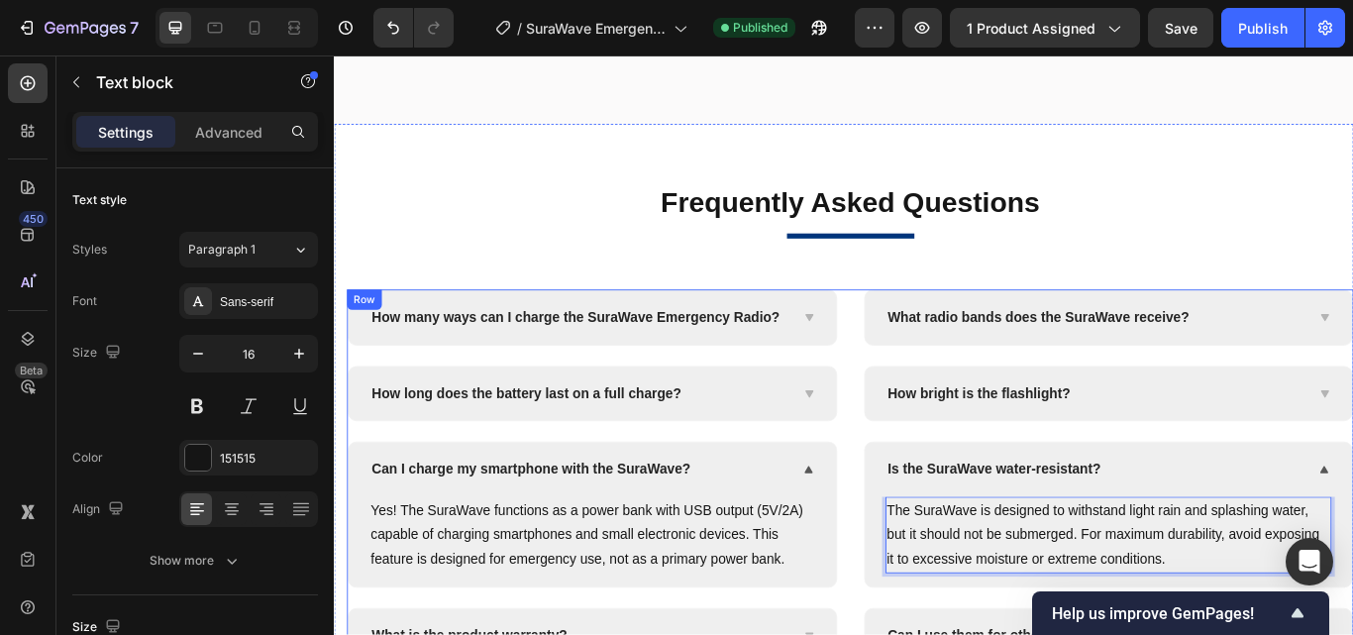
scroll to position [8460, 0]
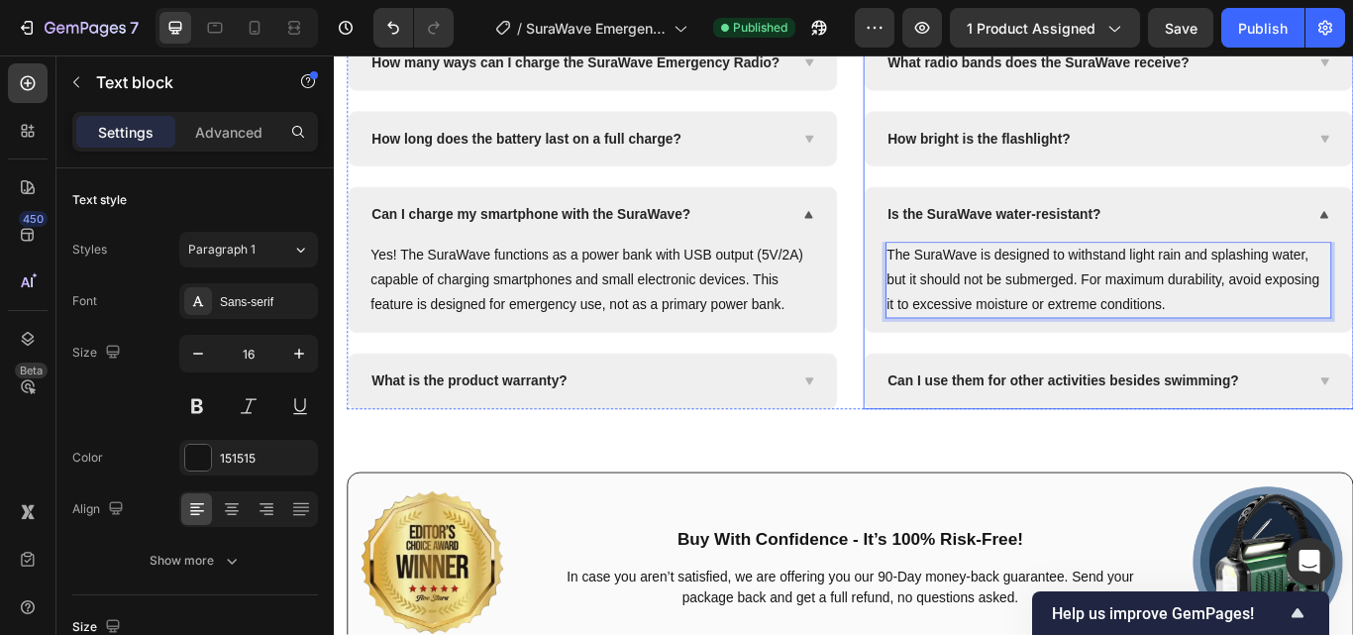
click at [1193, 435] on span "Can I use them for other activities besides swimming?" at bounding box center [1183, 435] width 409 height 17
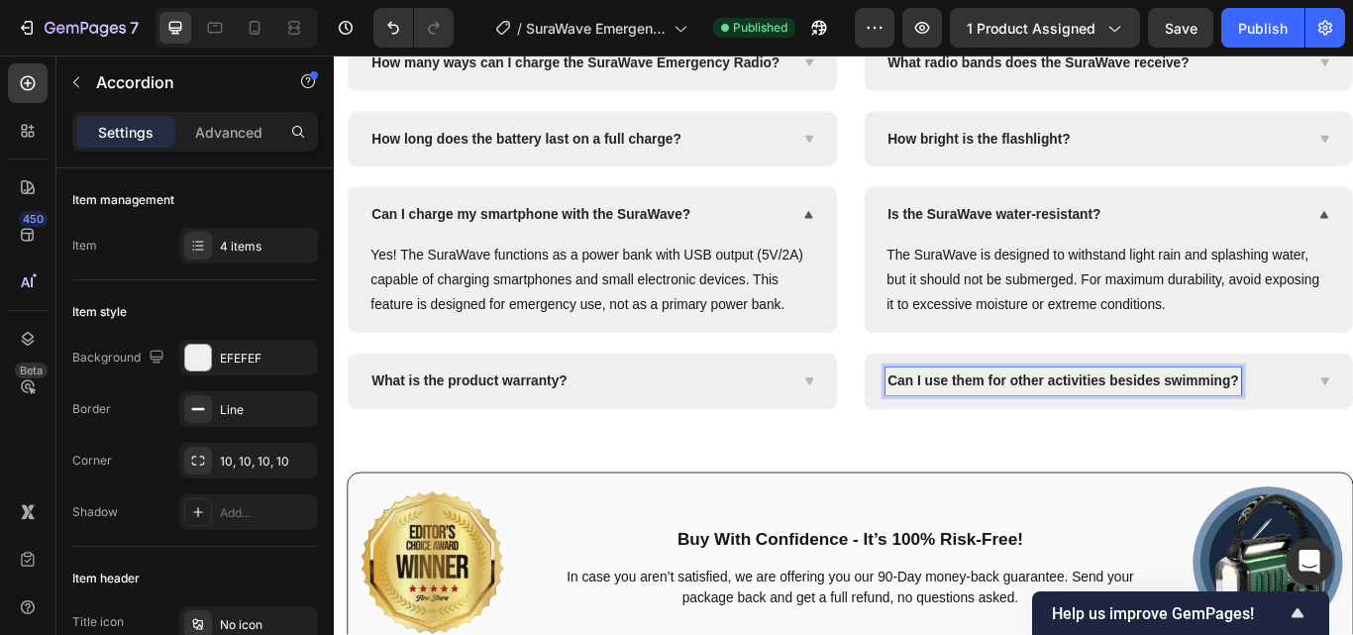
click at [1022, 430] on span "Can I use them for other activities besides swimming?" at bounding box center [1183, 435] width 409 height 17
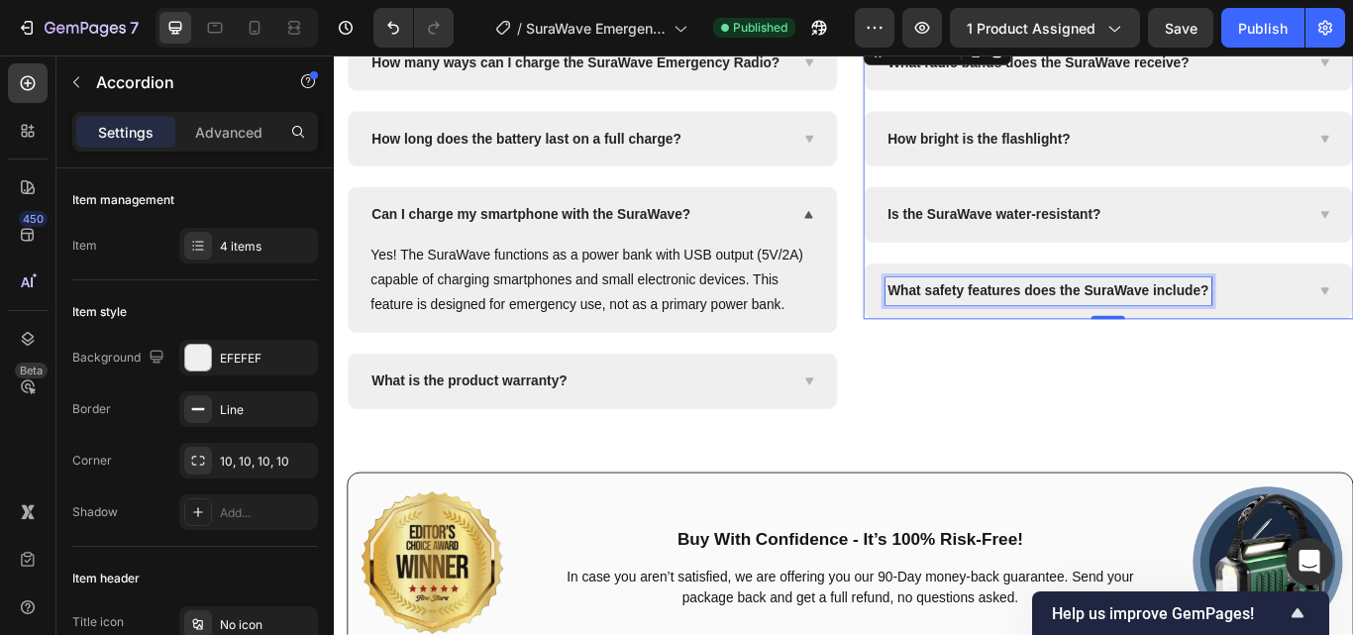
scroll to position [8354, 0]
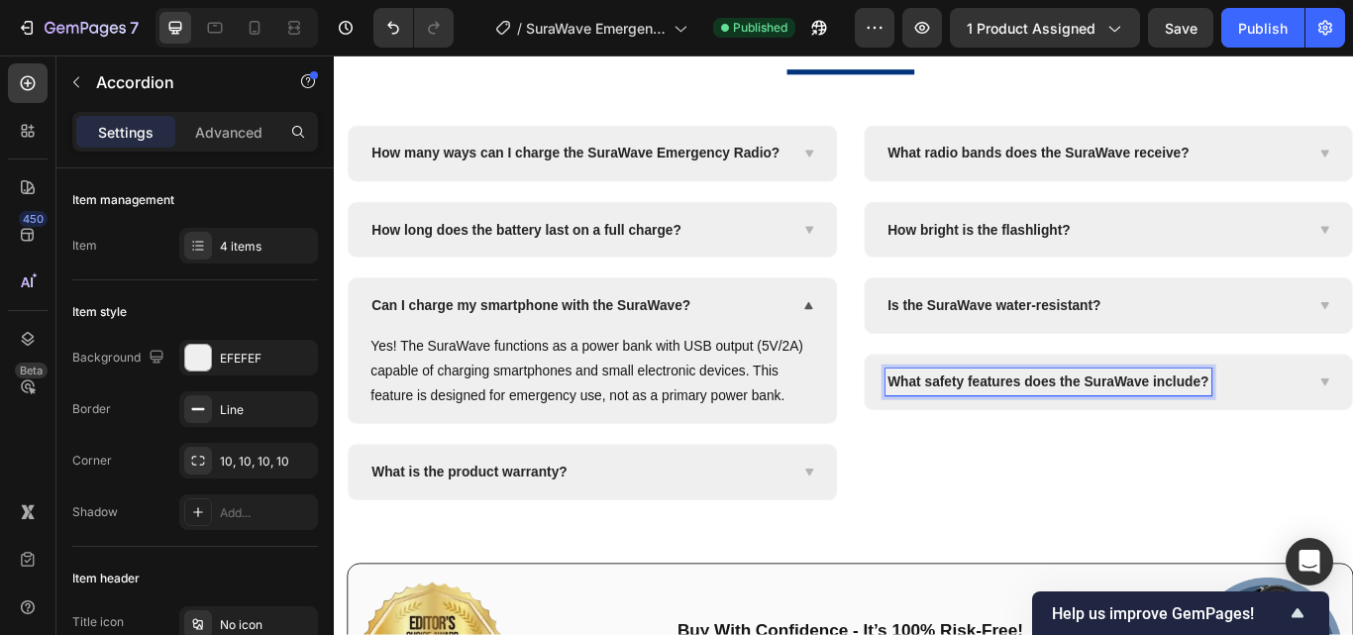
click at [1352, 435] on div "What safety features does the SuraWave include?" at bounding box center [1220, 437] width 489 height 32
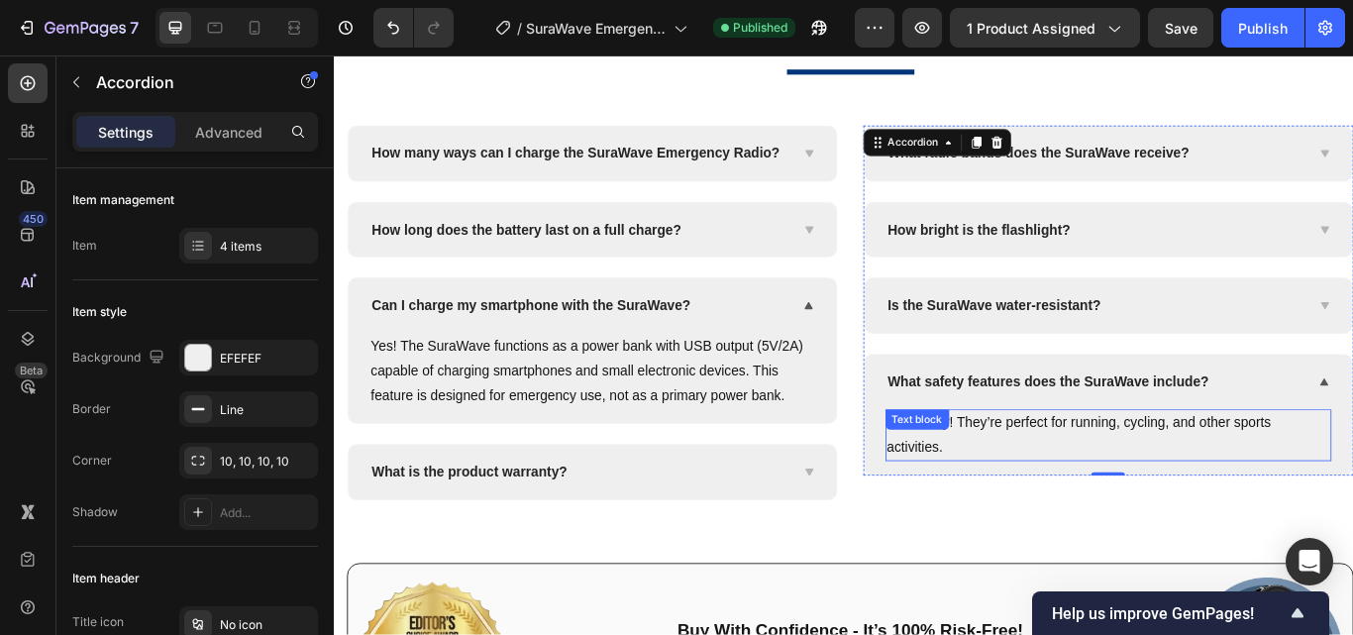
click at [1087, 494] on p "Absolutely! They’re perfect for running, cycling, and other sports activities." at bounding box center [1236, 498] width 517 height 57
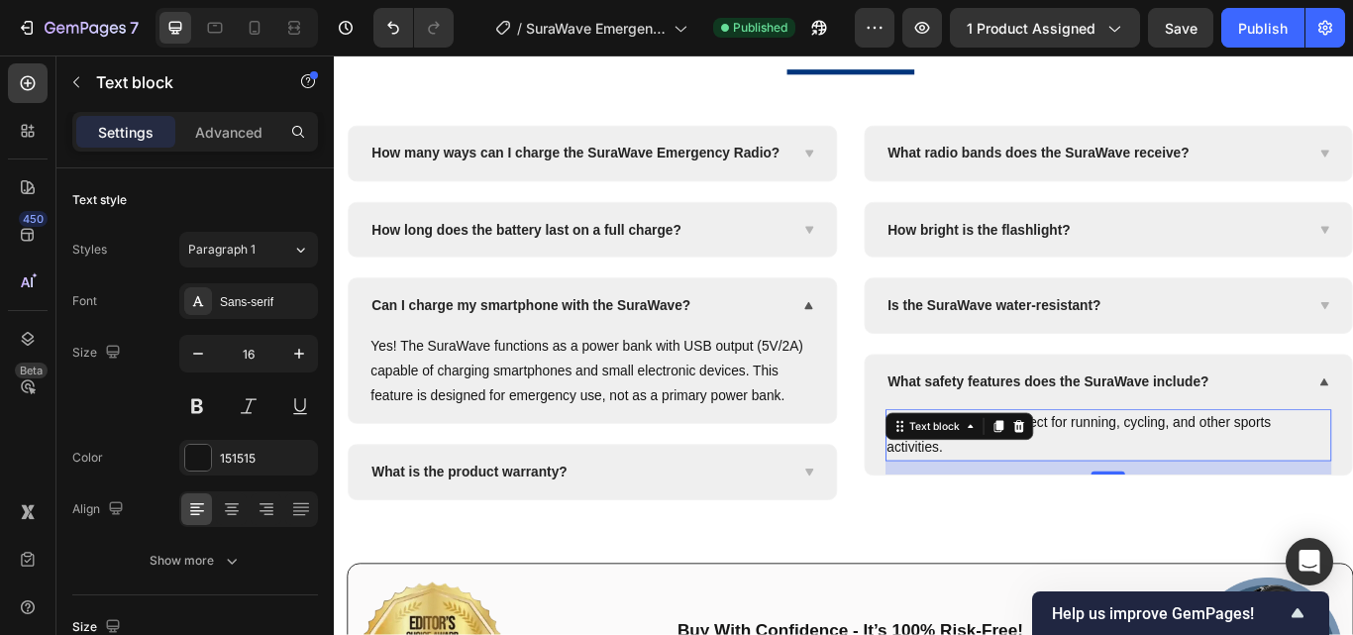
click at [1270, 485] on p "Absolutely! They’re perfect for running, cycling, and other sports activities." at bounding box center [1236, 498] width 517 height 57
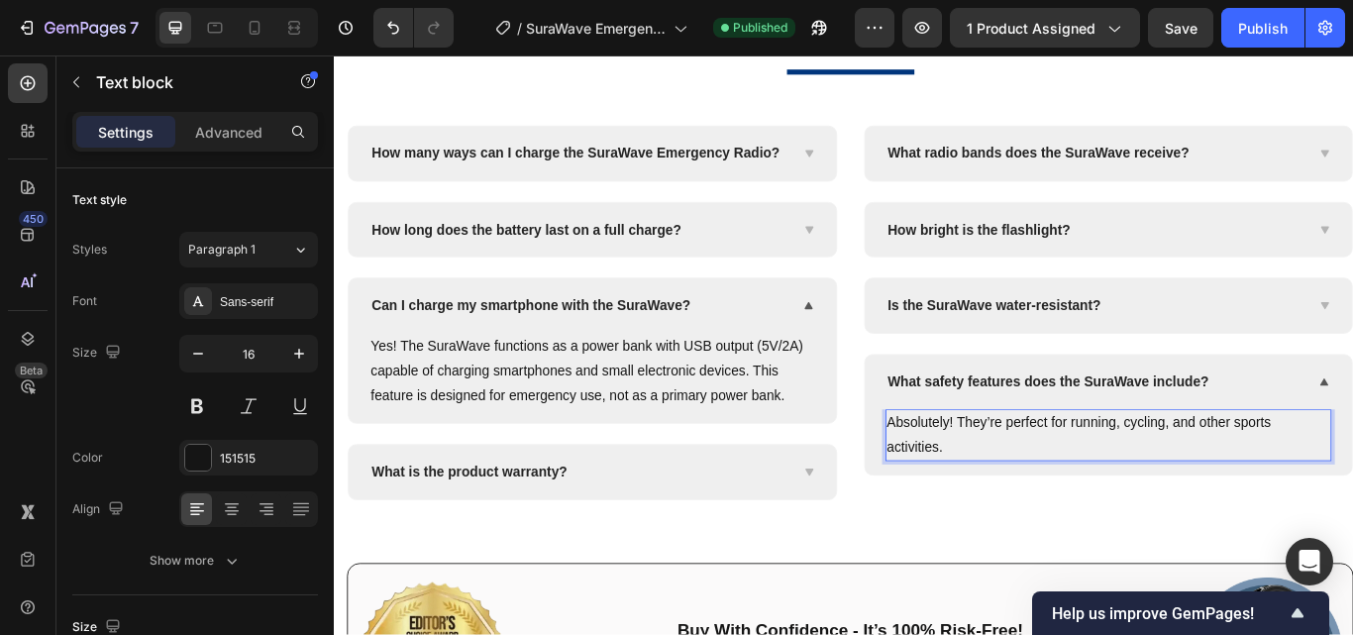
click at [1191, 481] on p "Absolutely! They’re perfect for running, cycling, and other sports activities." at bounding box center [1236, 498] width 517 height 57
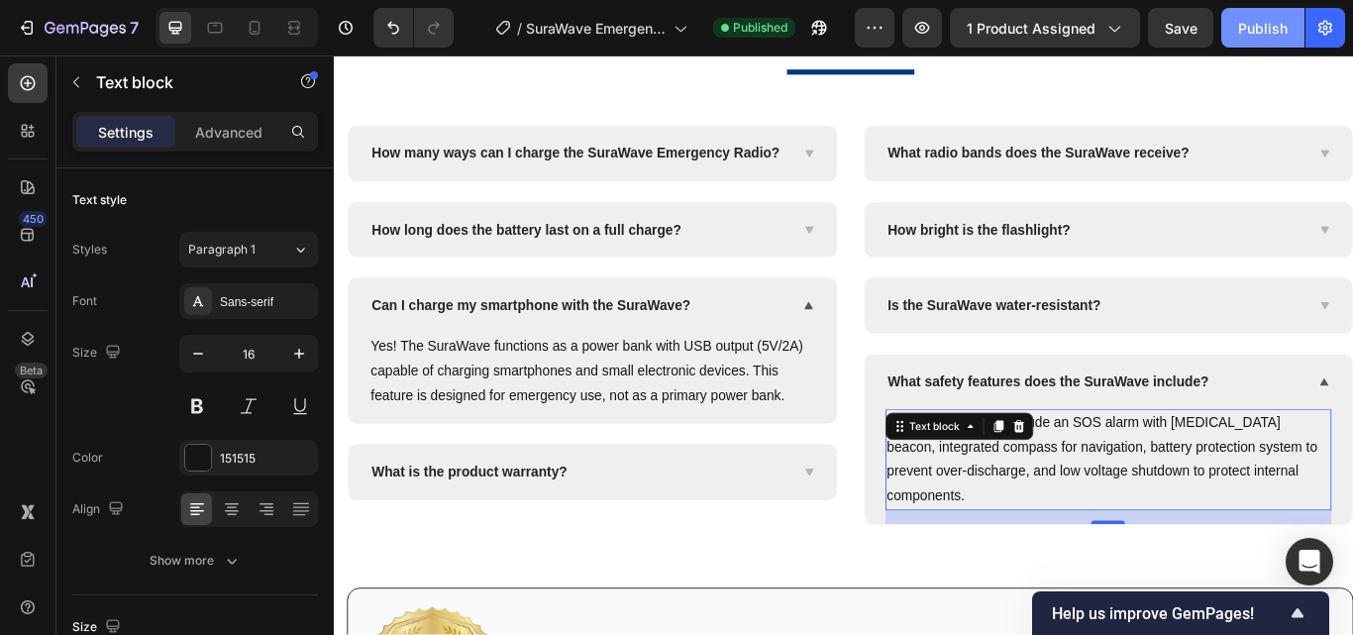
click at [1249, 30] on div "Publish" at bounding box center [1263, 28] width 50 height 21
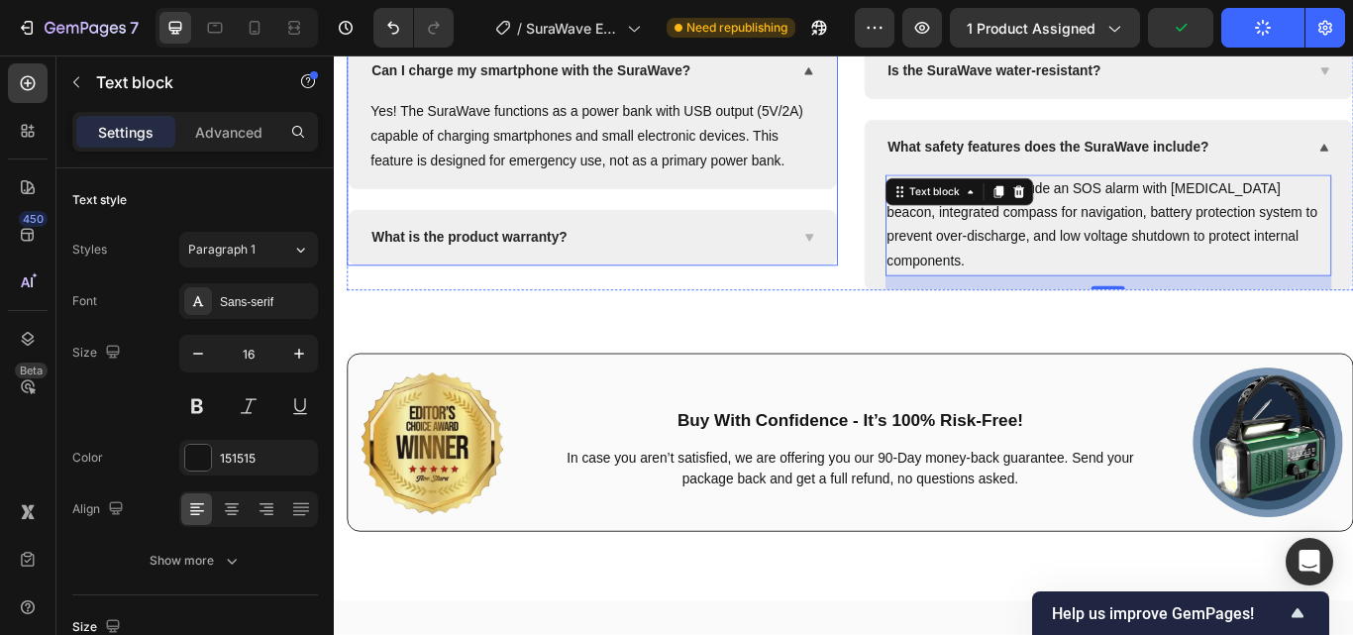
scroll to position [8948, 0]
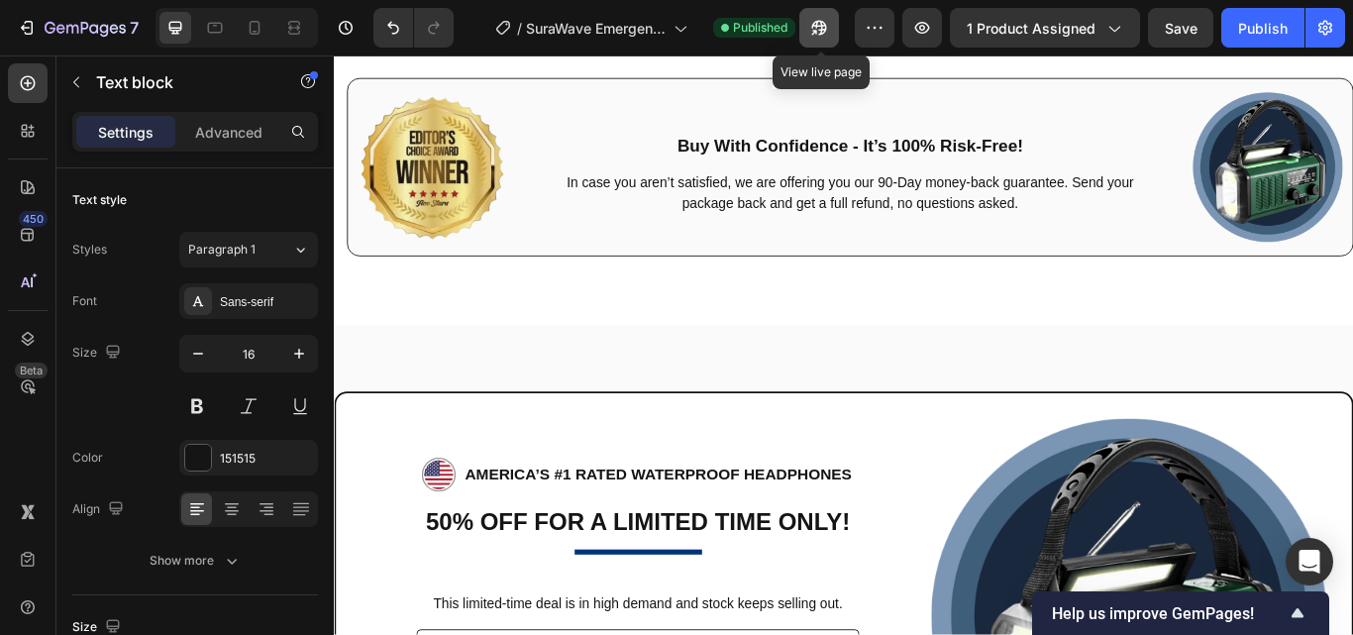
click at [818, 25] on icon "button" at bounding box center [819, 28] width 20 height 20
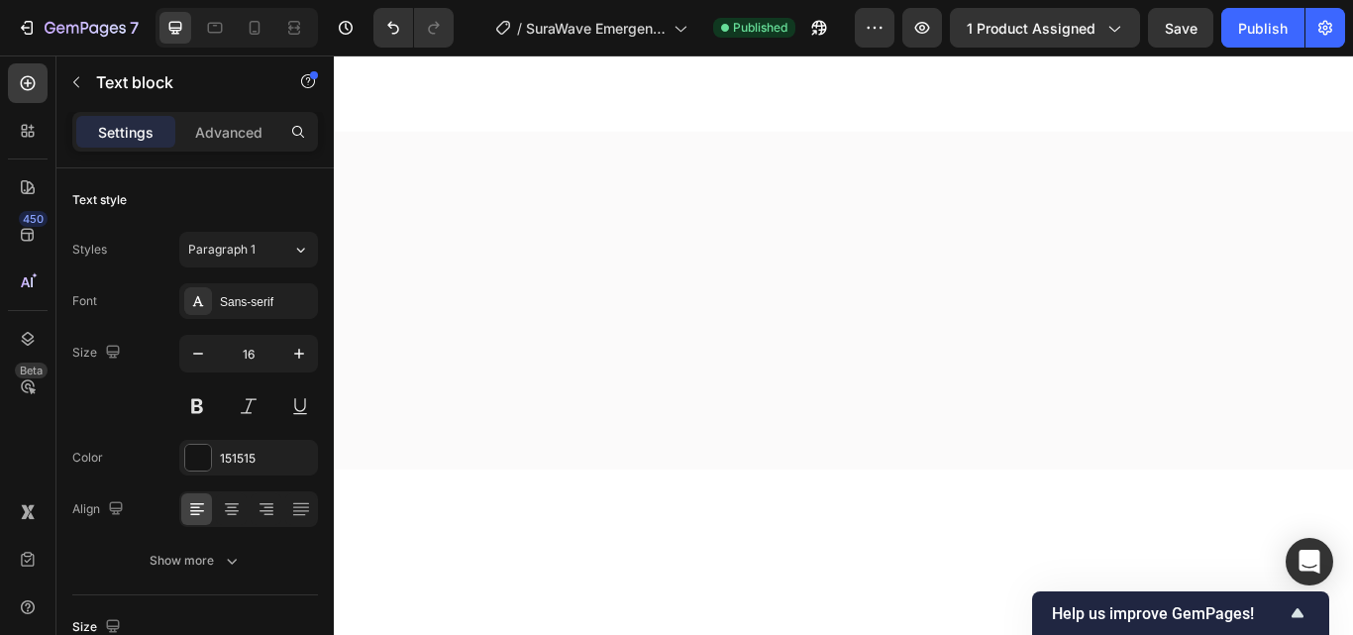
scroll to position [6869, 0]
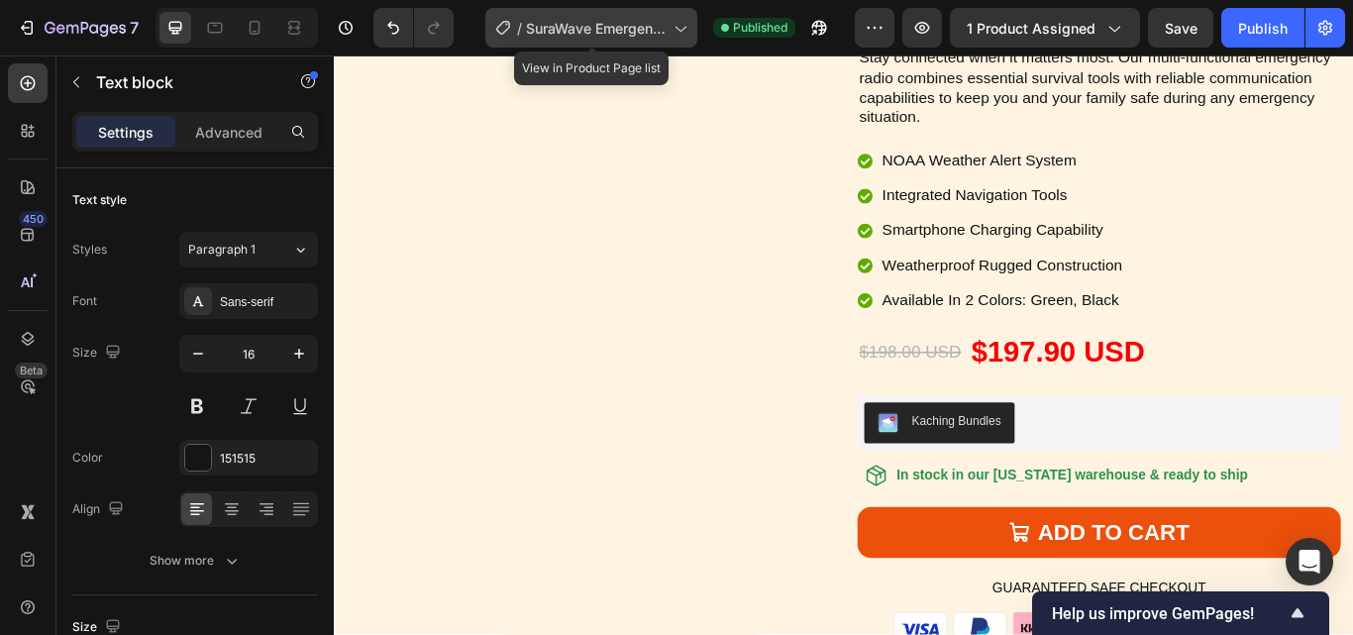
click at [677, 25] on icon at bounding box center [679, 28] width 20 height 20
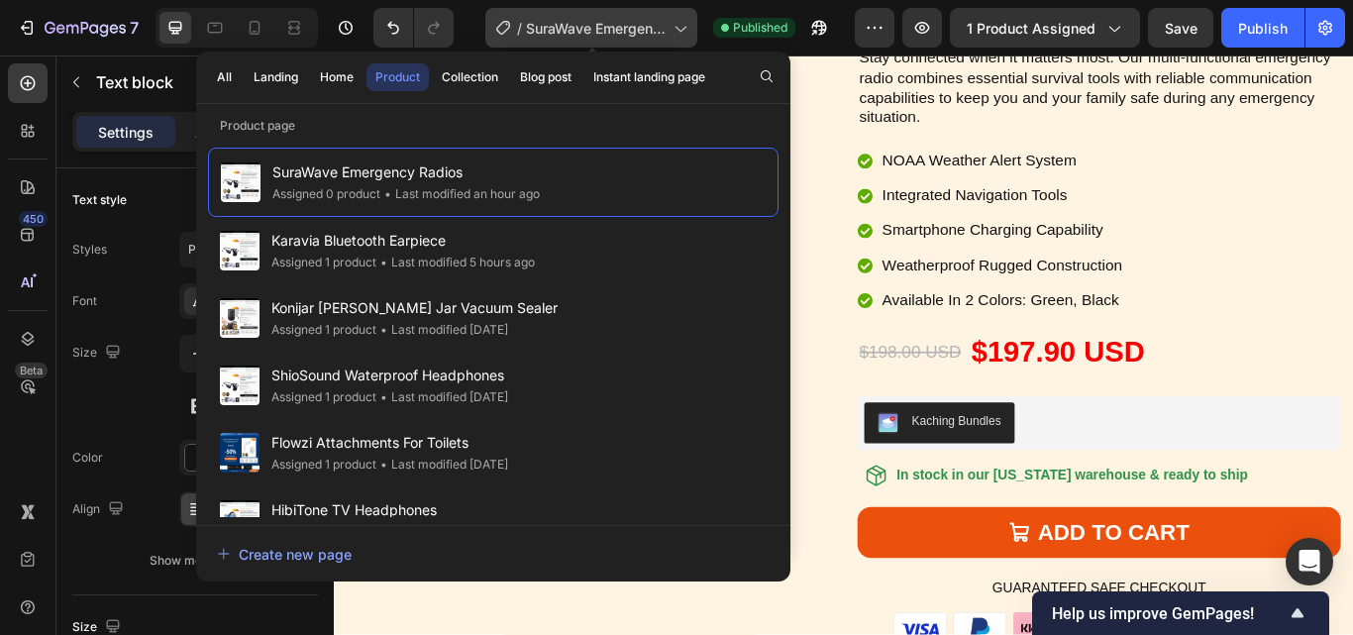
click at [677, 24] on icon at bounding box center [679, 28] width 20 height 20
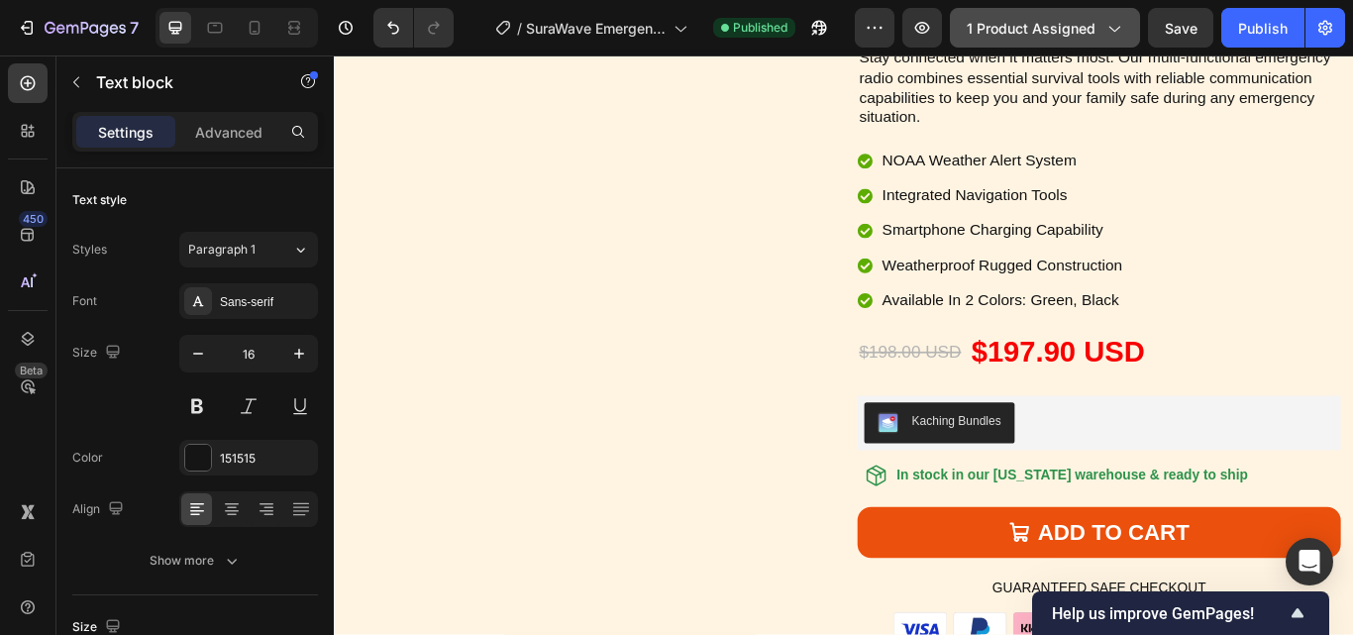
click at [1114, 30] on icon "button" at bounding box center [1114, 30] width 11 height 6
click at [1250, 26] on div "Publish" at bounding box center [1263, 28] width 50 height 21
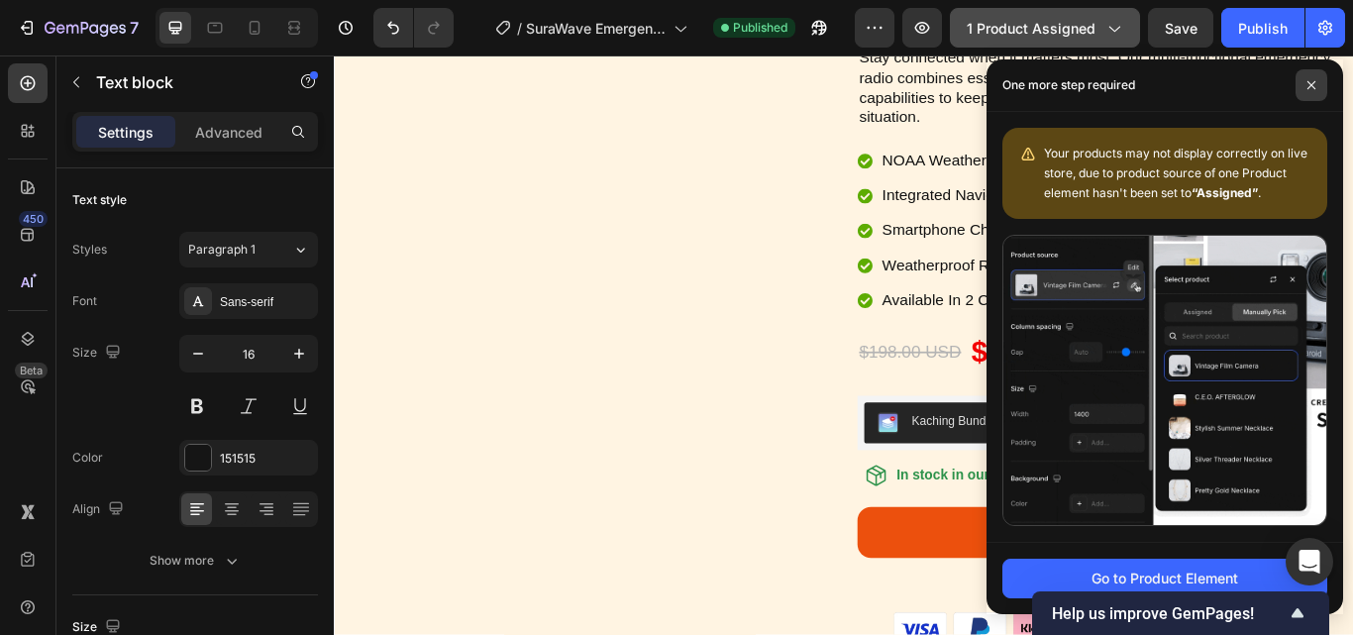
click at [1304, 91] on span at bounding box center [1311, 85] width 32 height 32
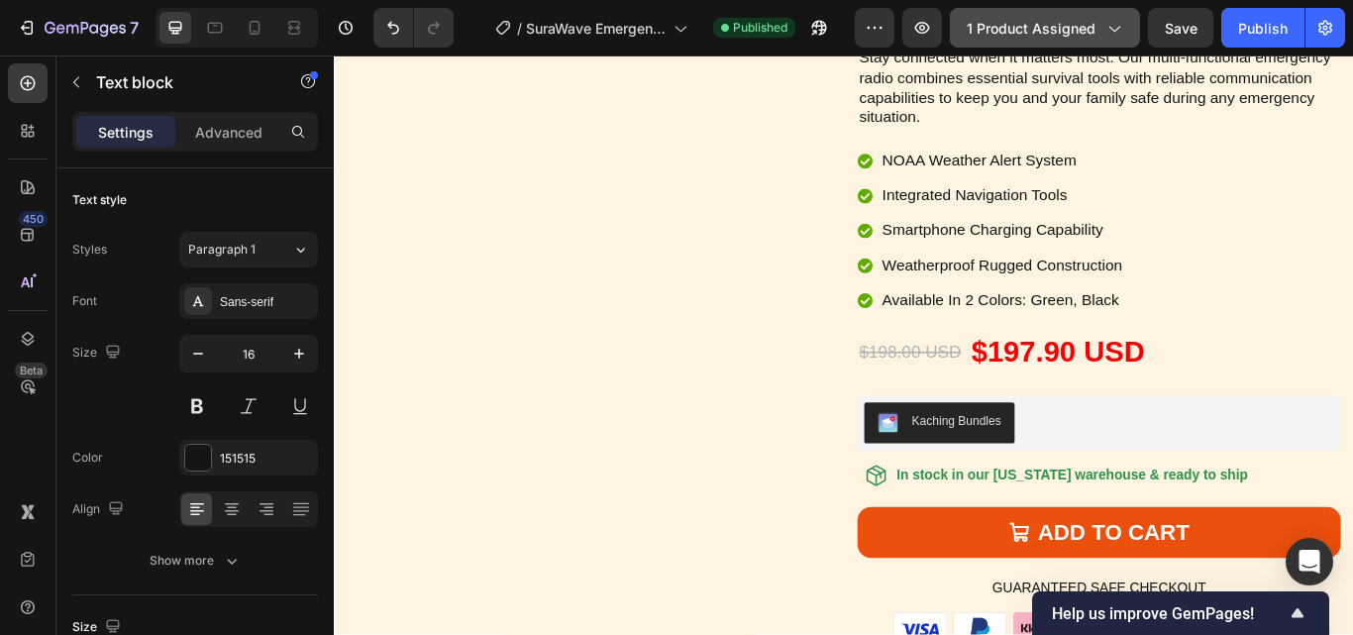
click at [1115, 21] on icon "button" at bounding box center [1113, 28] width 20 height 20
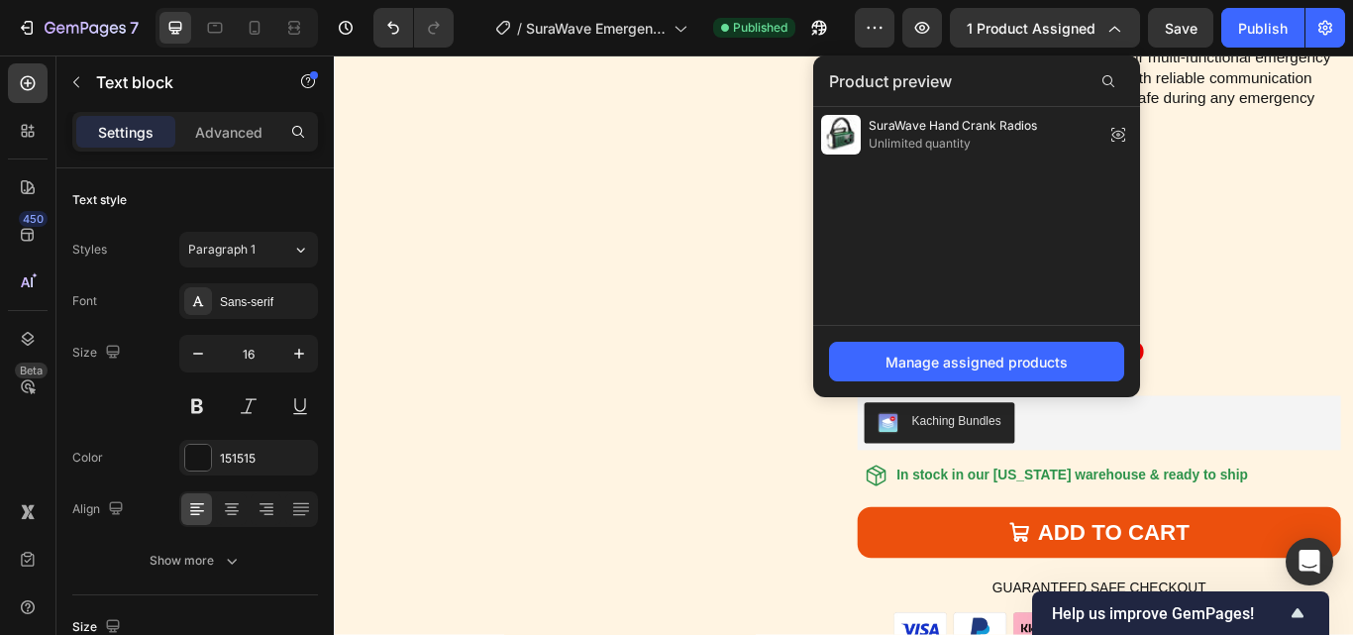
click at [955, 77] on div "Product preview" at bounding box center [976, 80] width 327 height 51
click at [1107, 78] on icon at bounding box center [1108, 81] width 16 height 16
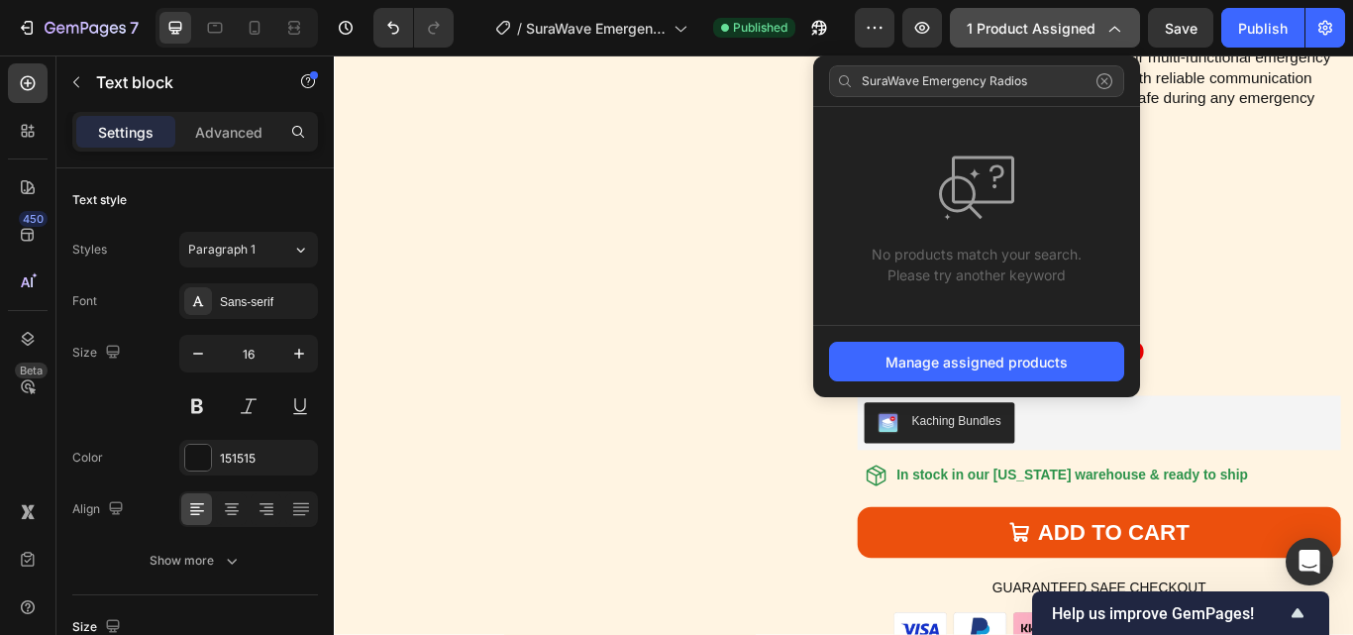
type input "SuraWave Emergency Radios"
click at [1112, 33] on icon "button" at bounding box center [1113, 28] width 20 height 20
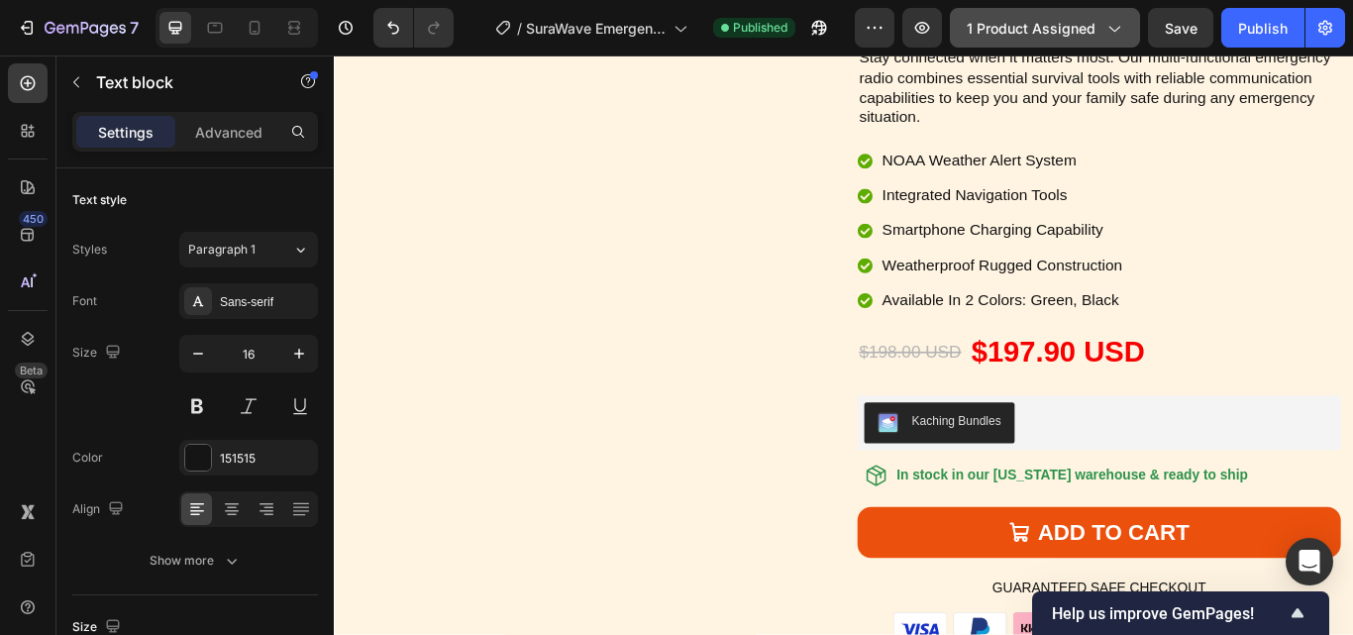
click at [1112, 29] on icon "button" at bounding box center [1114, 30] width 11 height 6
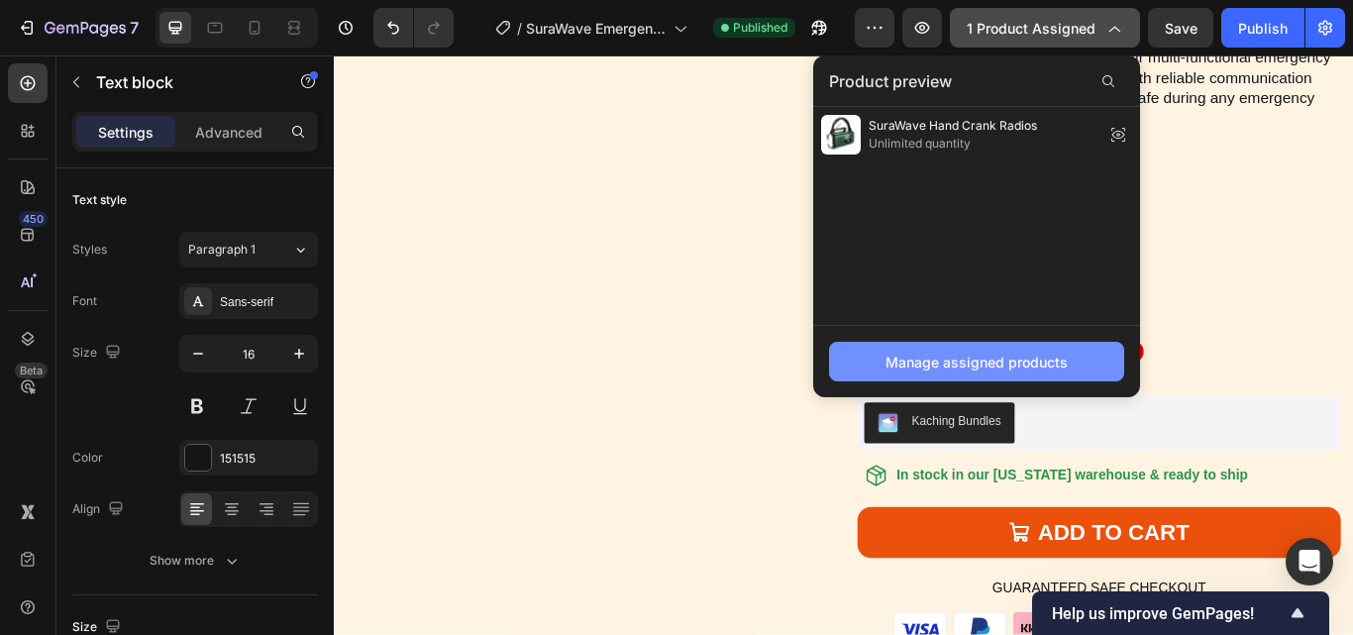
click at [947, 365] on div "Manage assigned products" at bounding box center [976, 362] width 182 height 21
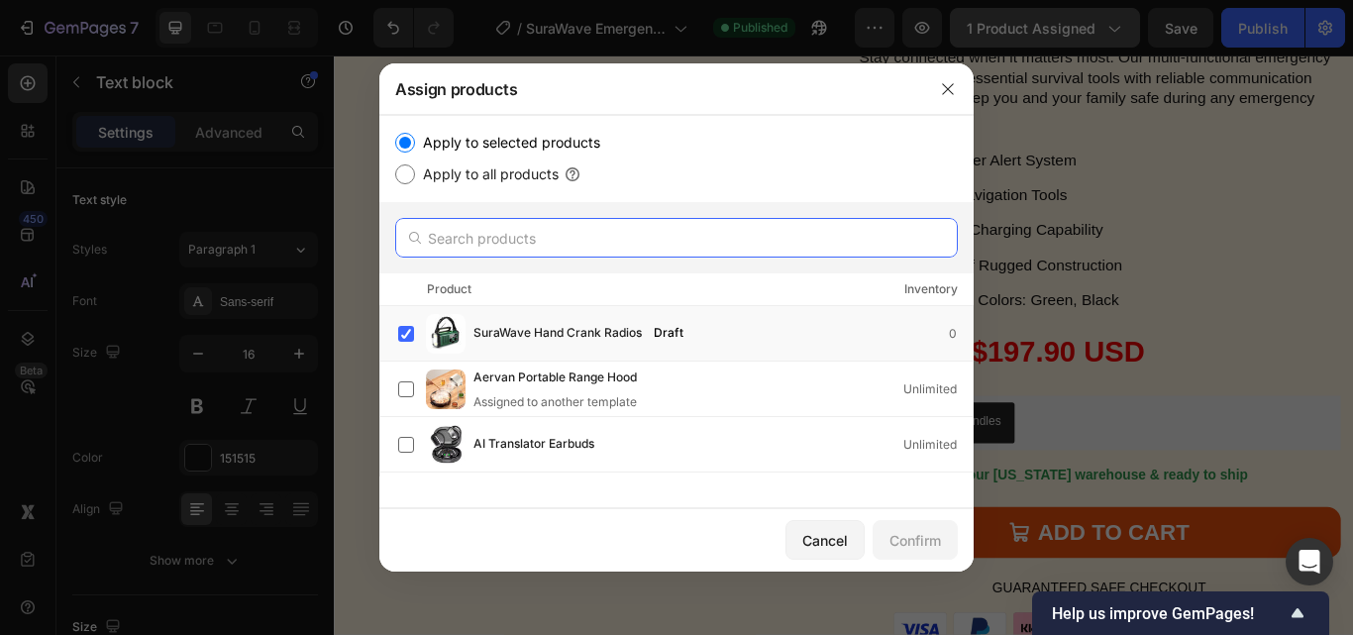
click at [544, 246] on input "text" at bounding box center [676, 238] width 562 height 40
paste input "SuraWave Emergency Radios"
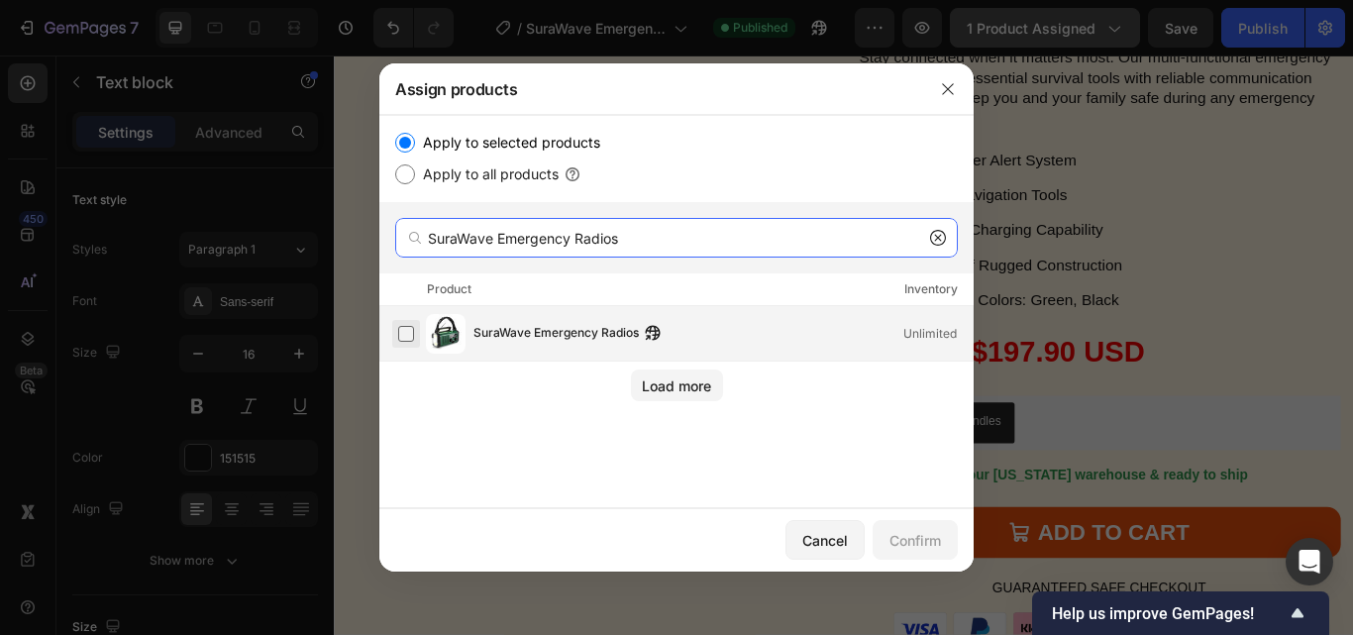
type input "SuraWave Emergency Radios"
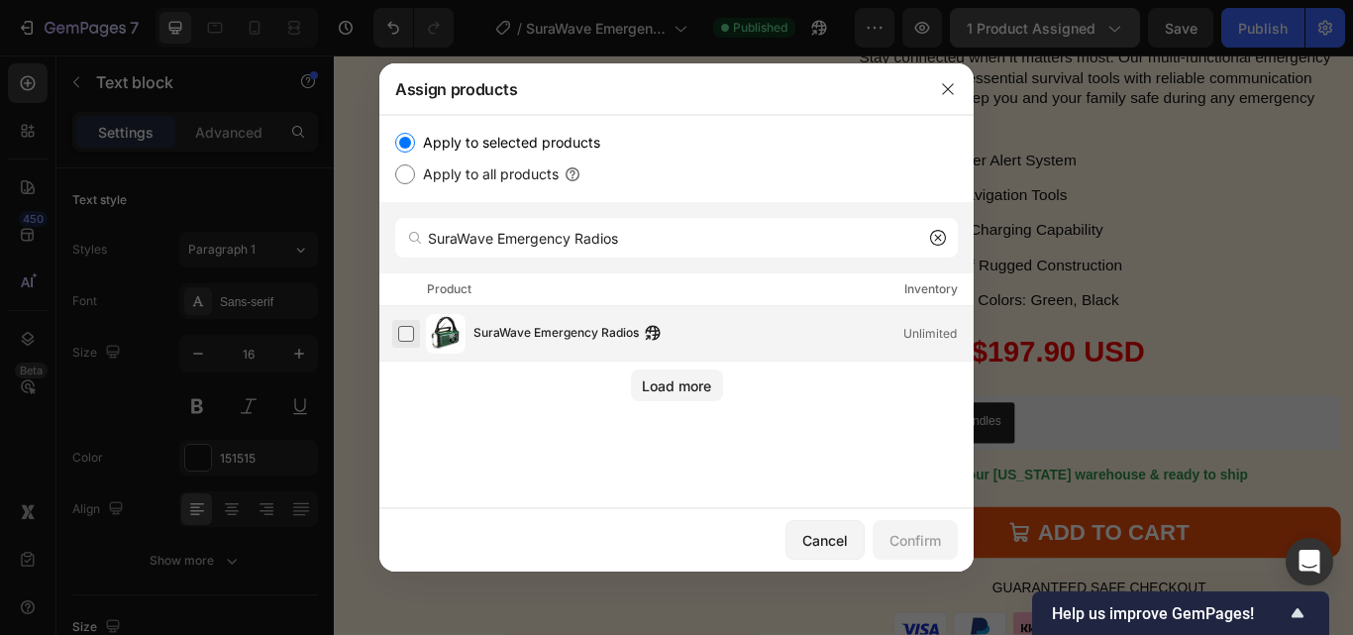
click at [414, 330] on label at bounding box center [406, 334] width 16 height 16
click at [912, 535] on div "Confirm" at bounding box center [914, 540] width 51 height 21
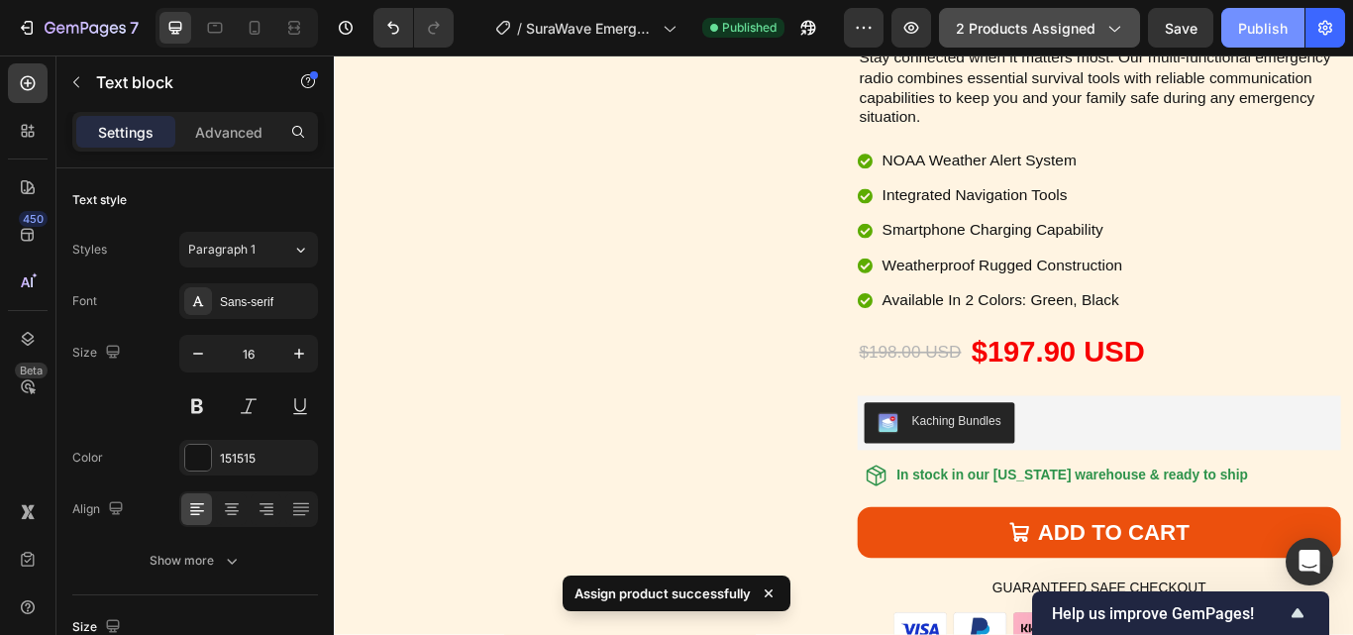
click at [1262, 28] on div "Publish" at bounding box center [1263, 28] width 50 height 21
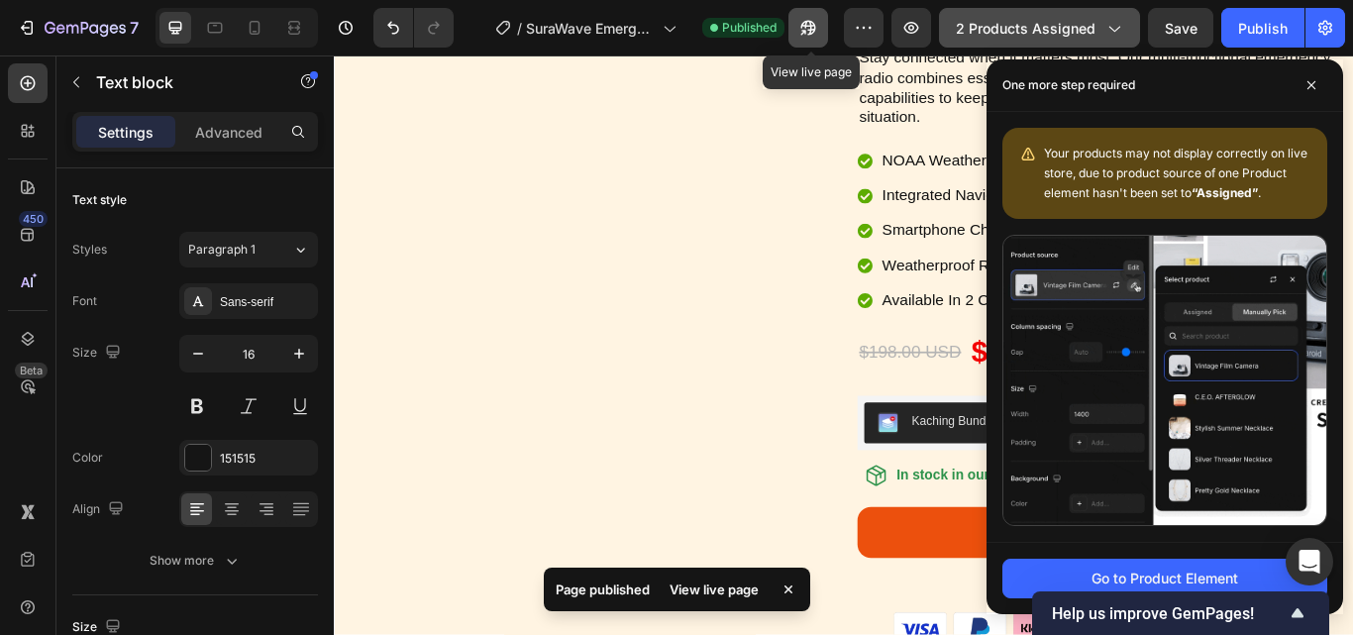
click at [814, 27] on icon "button" at bounding box center [808, 28] width 15 height 15
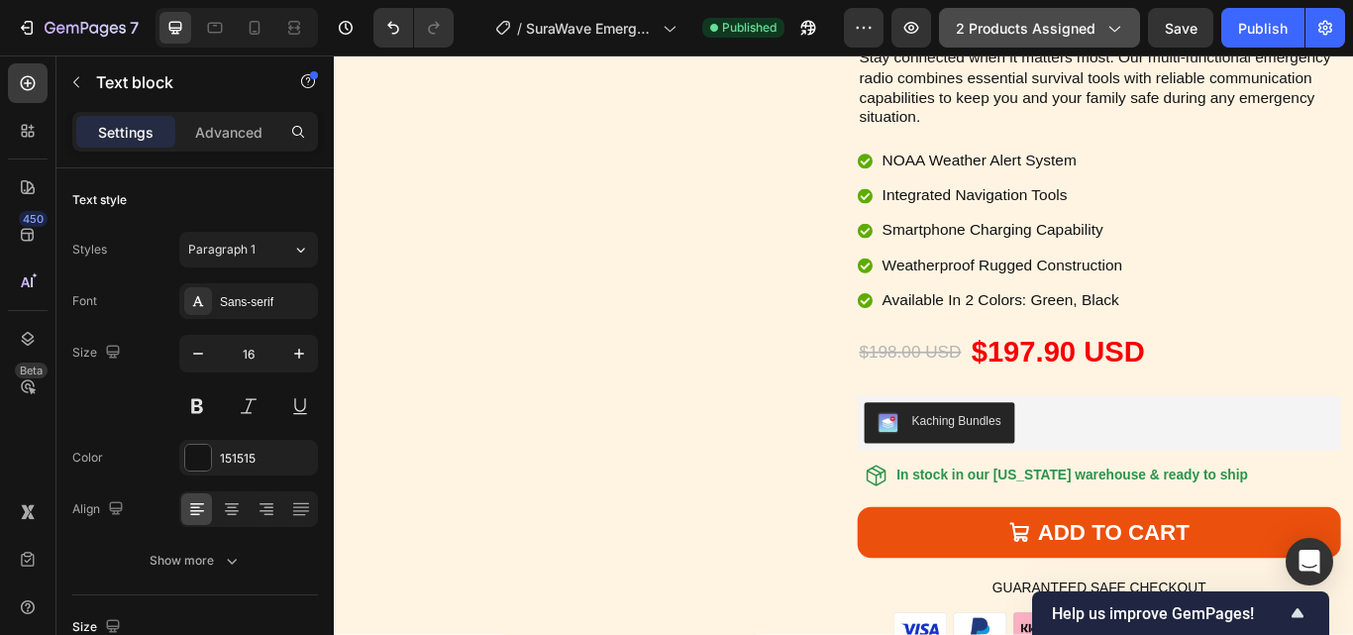
scroll to position [6275, 0]
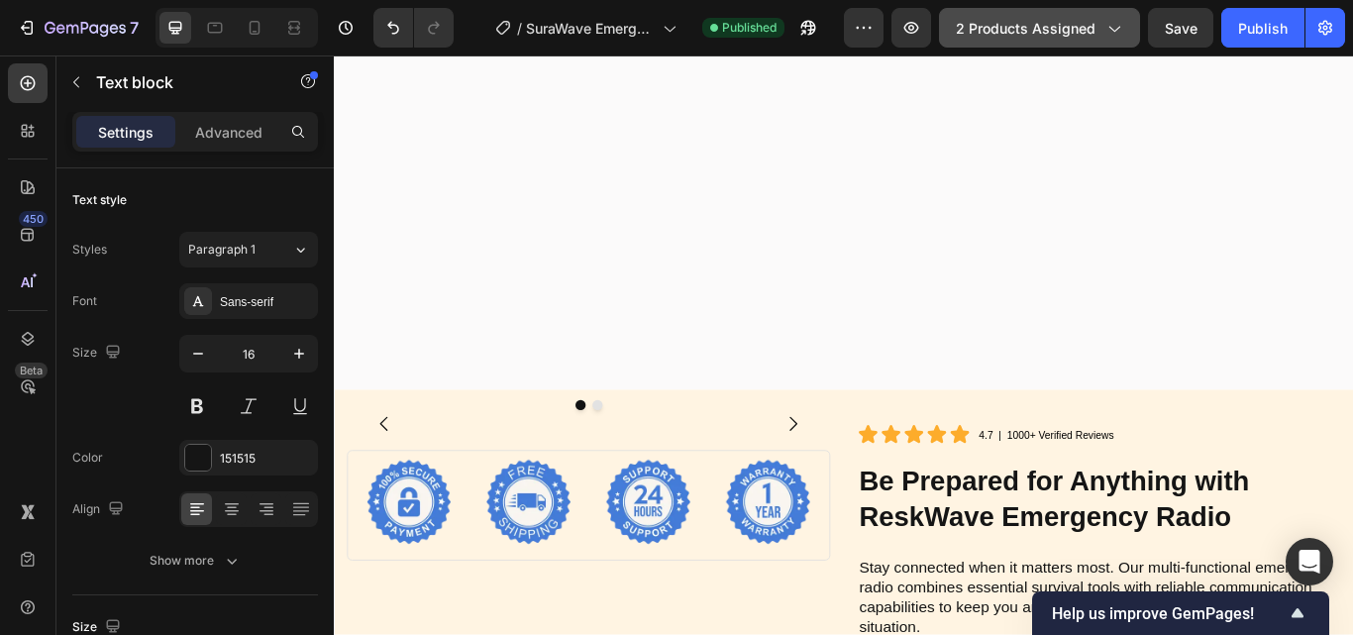
click at [1115, 24] on icon "button" at bounding box center [1113, 28] width 20 height 20
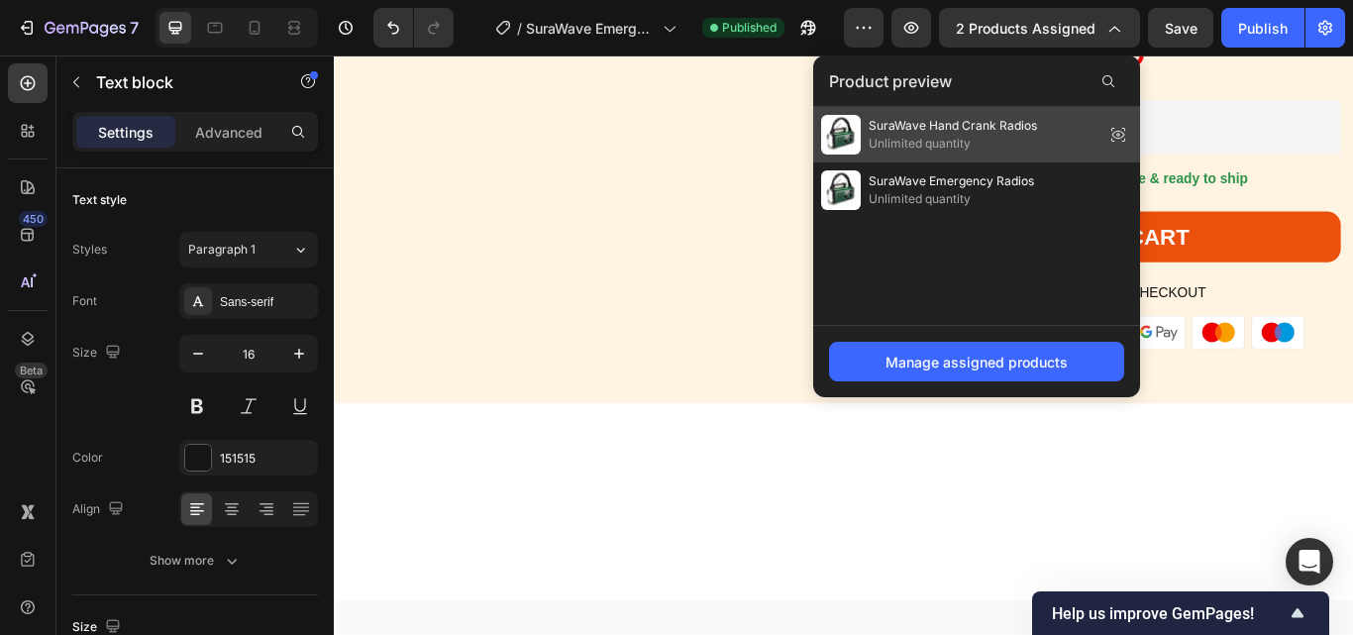
drag, startPoint x: 1004, startPoint y: 132, endPoint x: 905, endPoint y: 80, distance: 111.6
click at [1110, 125] on icon at bounding box center [1118, 135] width 28 height 28
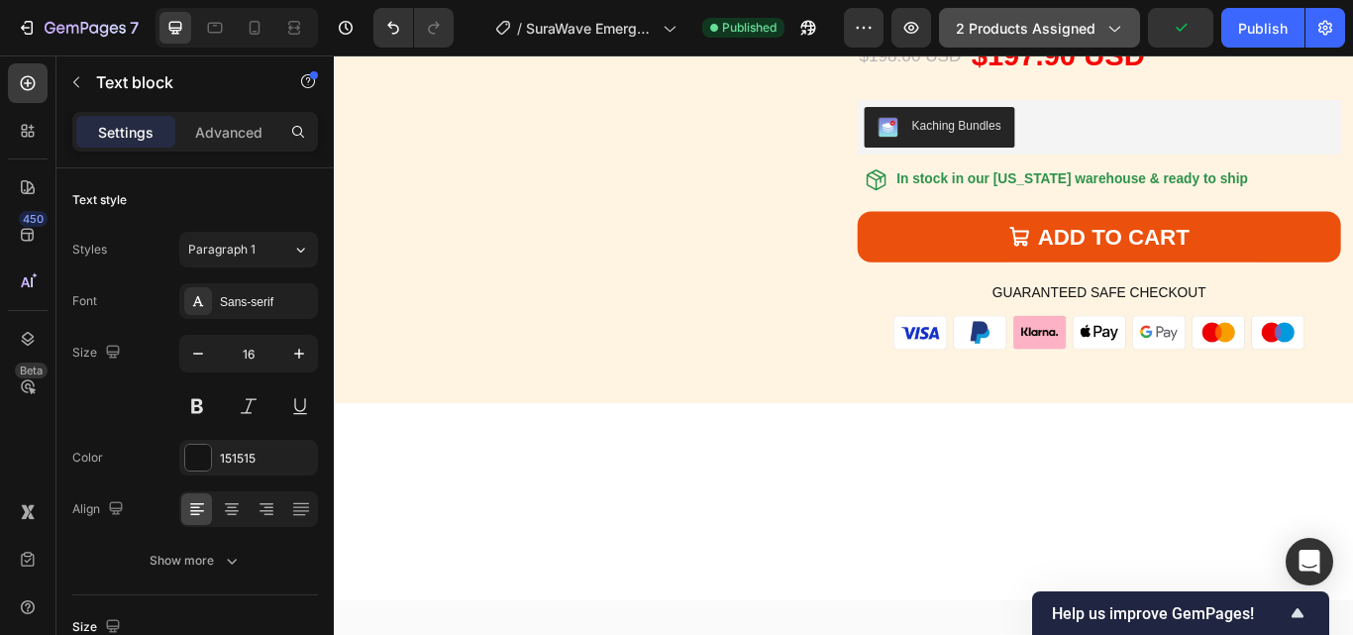
click at [1117, 22] on icon "button" at bounding box center [1113, 28] width 20 height 20
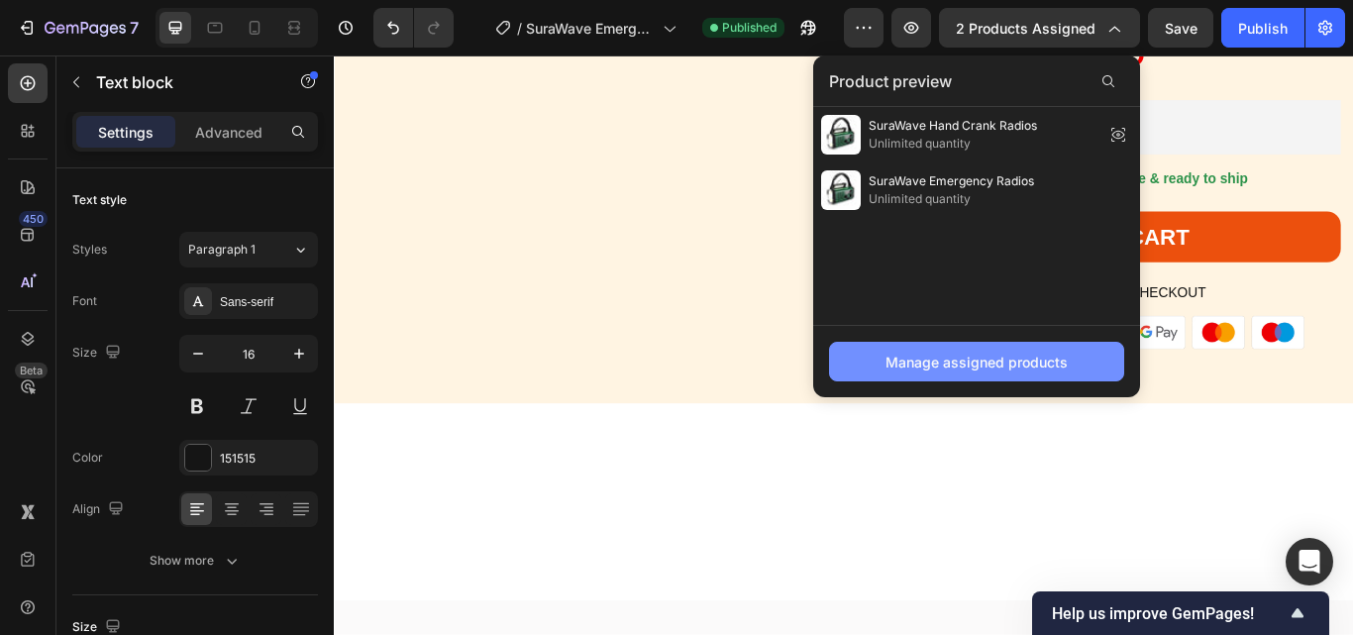
click at [975, 362] on div "Manage assigned products" at bounding box center [976, 362] width 182 height 21
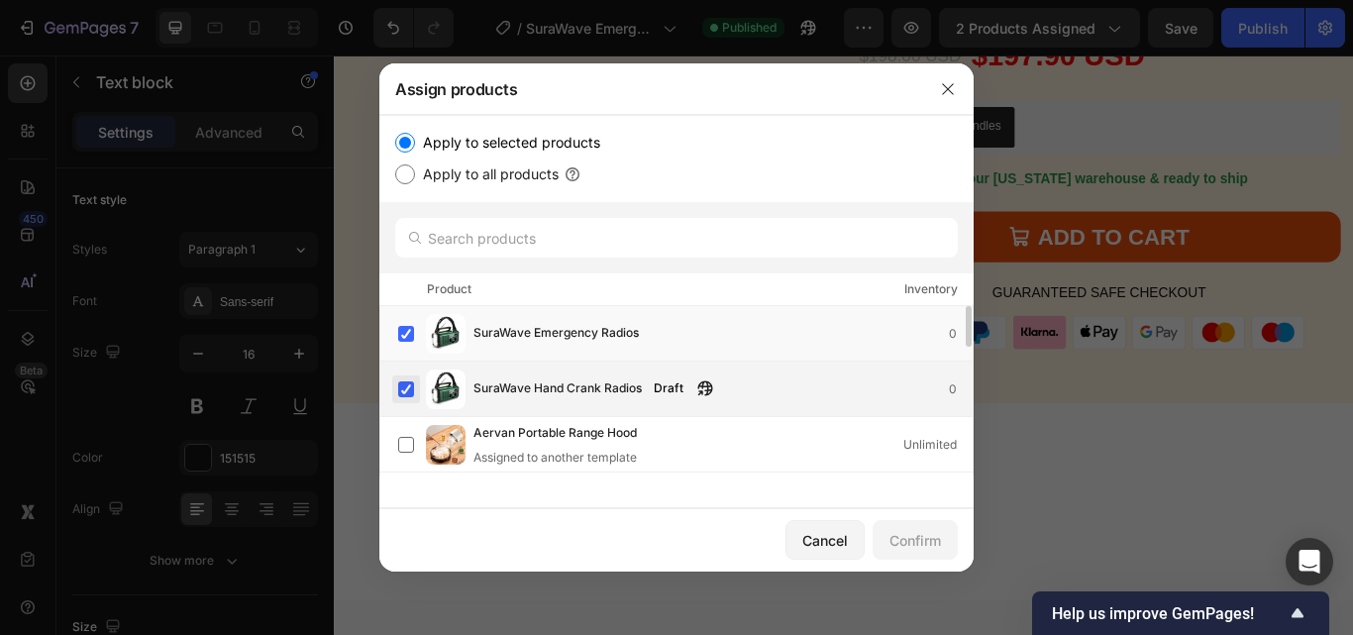
click at [405, 388] on label at bounding box center [406, 389] width 16 height 16
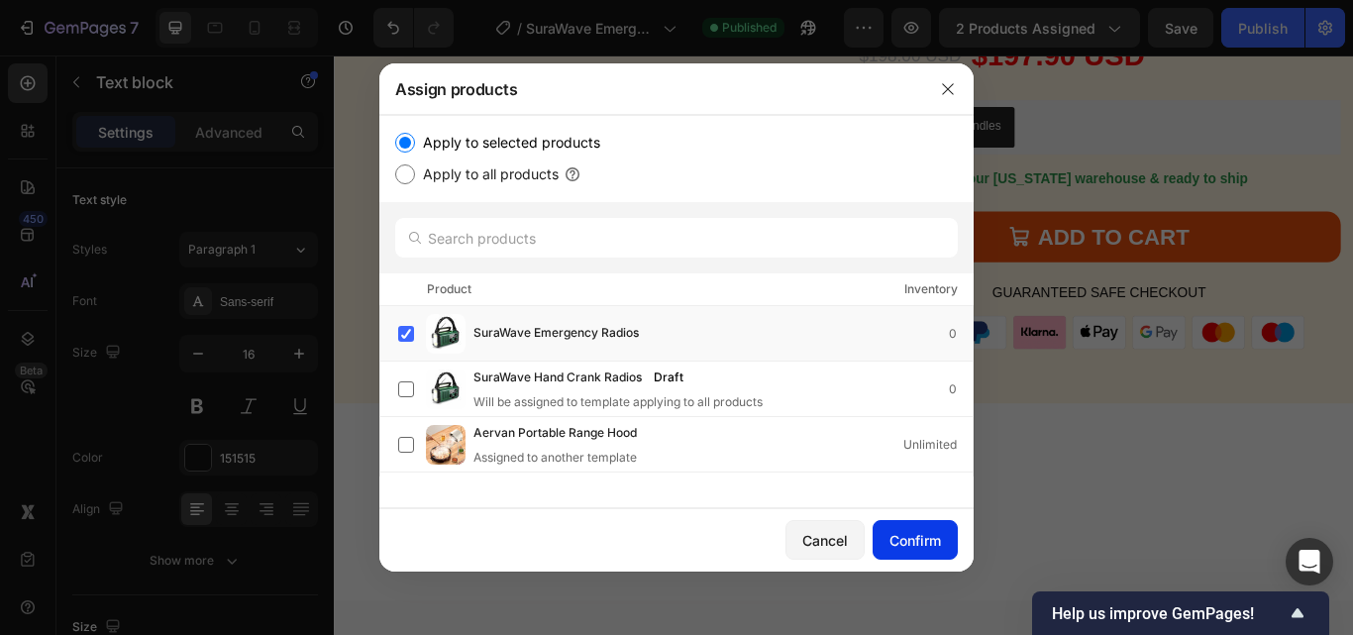
click at [911, 543] on div "Confirm" at bounding box center [914, 540] width 51 height 21
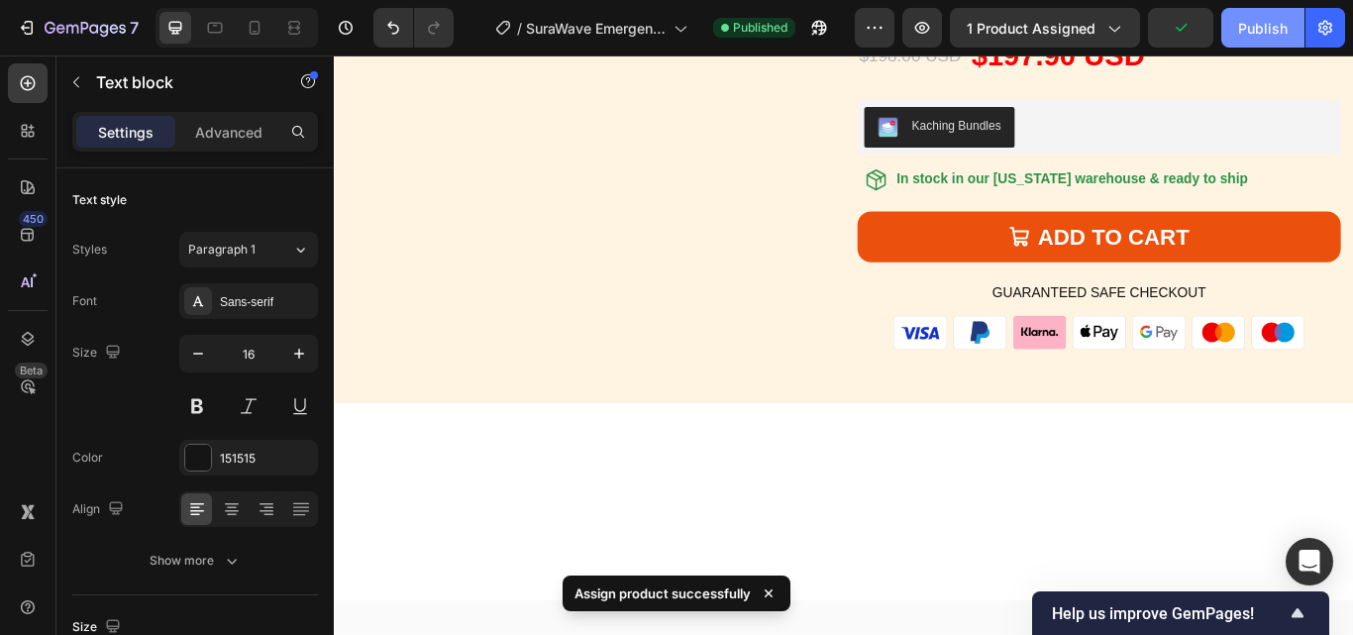
click at [1271, 19] on div "Publish" at bounding box center [1263, 28] width 50 height 21
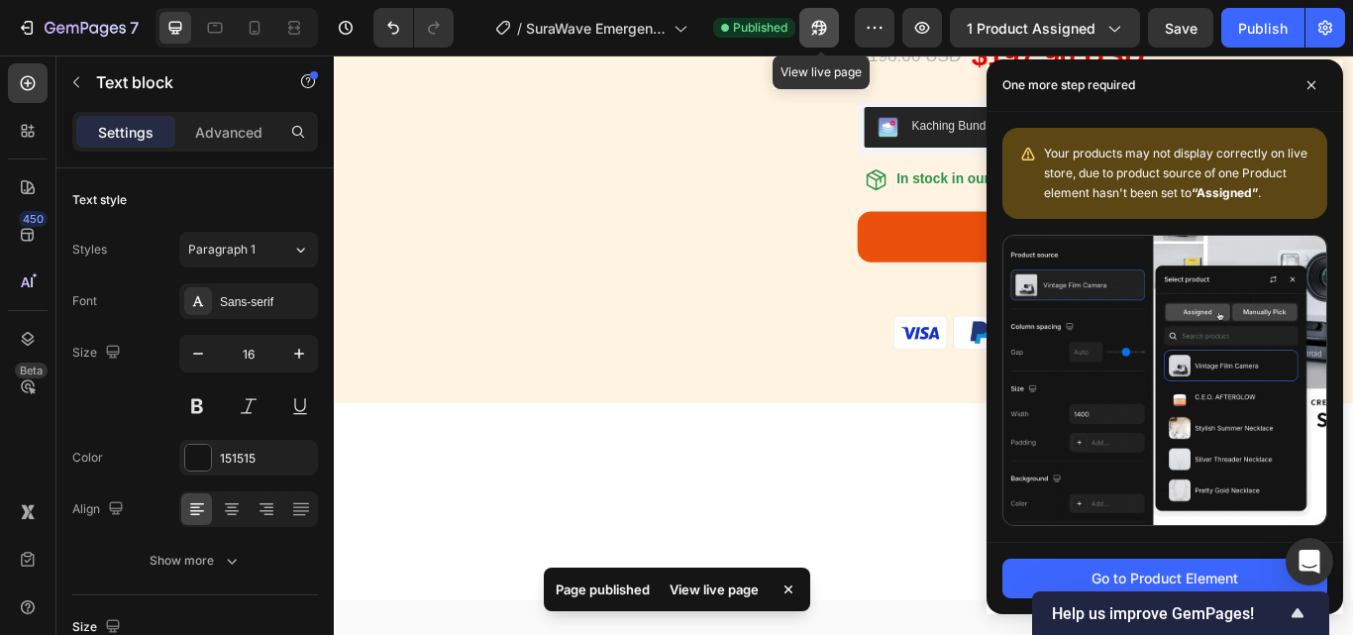
click at [818, 28] on icon "button" at bounding box center [819, 28] width 20 height 20
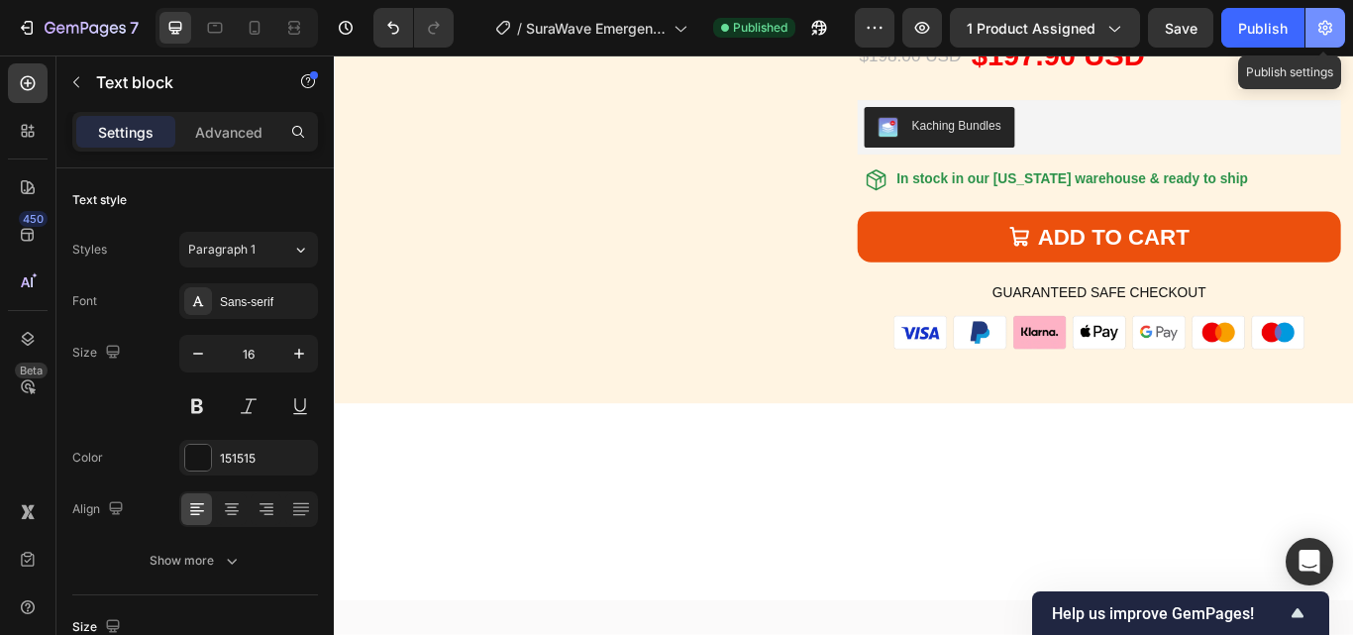
click at [1327, 25] on icon "button" at bounding box center [1325, 28] width 20 height 20
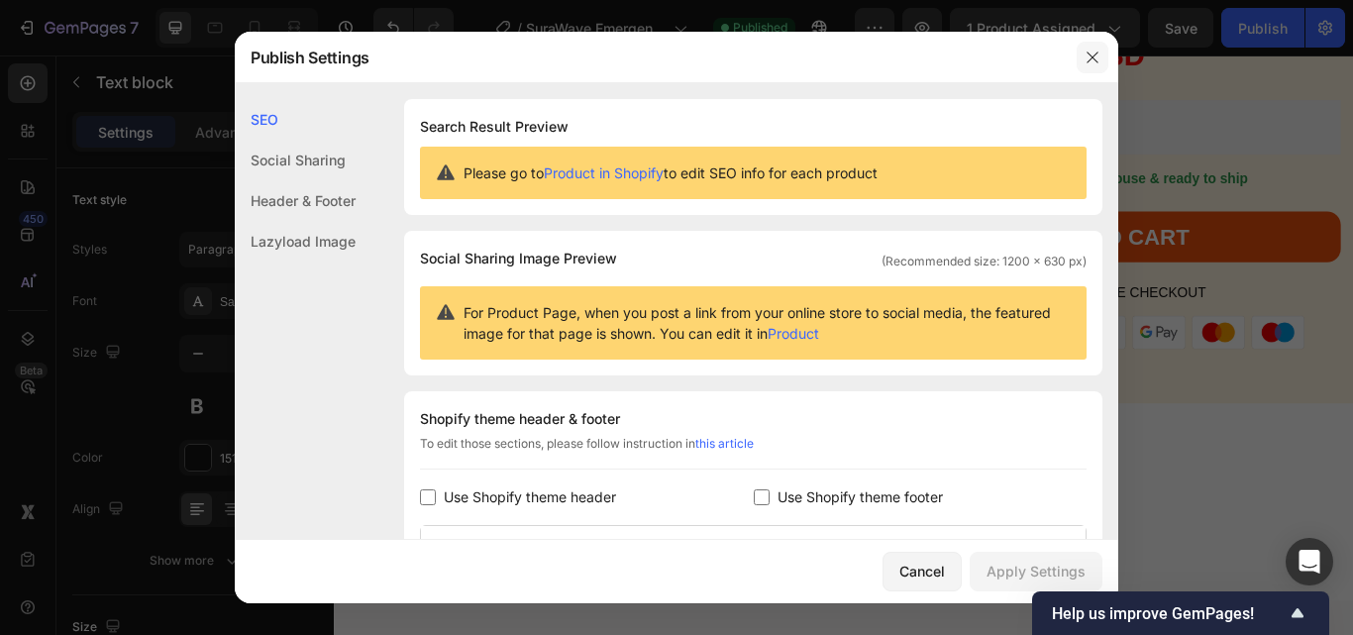
click at [1097, 52] on icon "button" at bounding box center [1091, 56] width 11 height 11
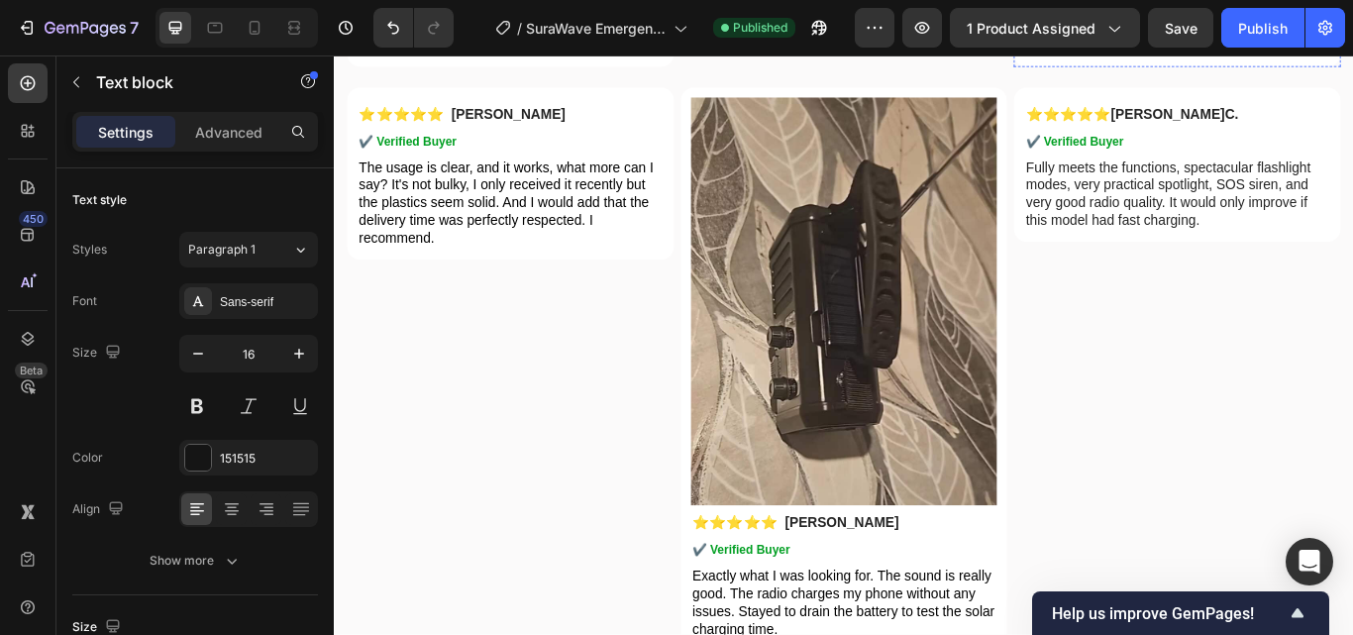
scroll to position [5087, 0]
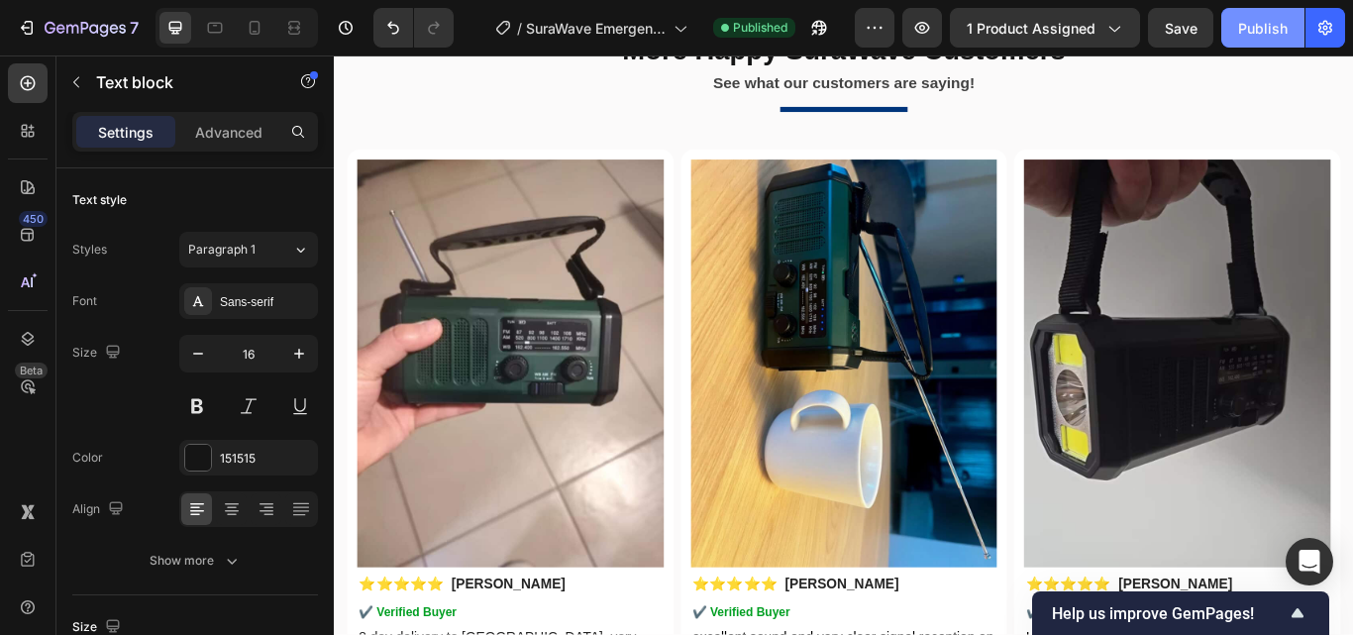
click at [1250, 33] on div "Publish" at bounding box center [1263, 28] width 50 height 21
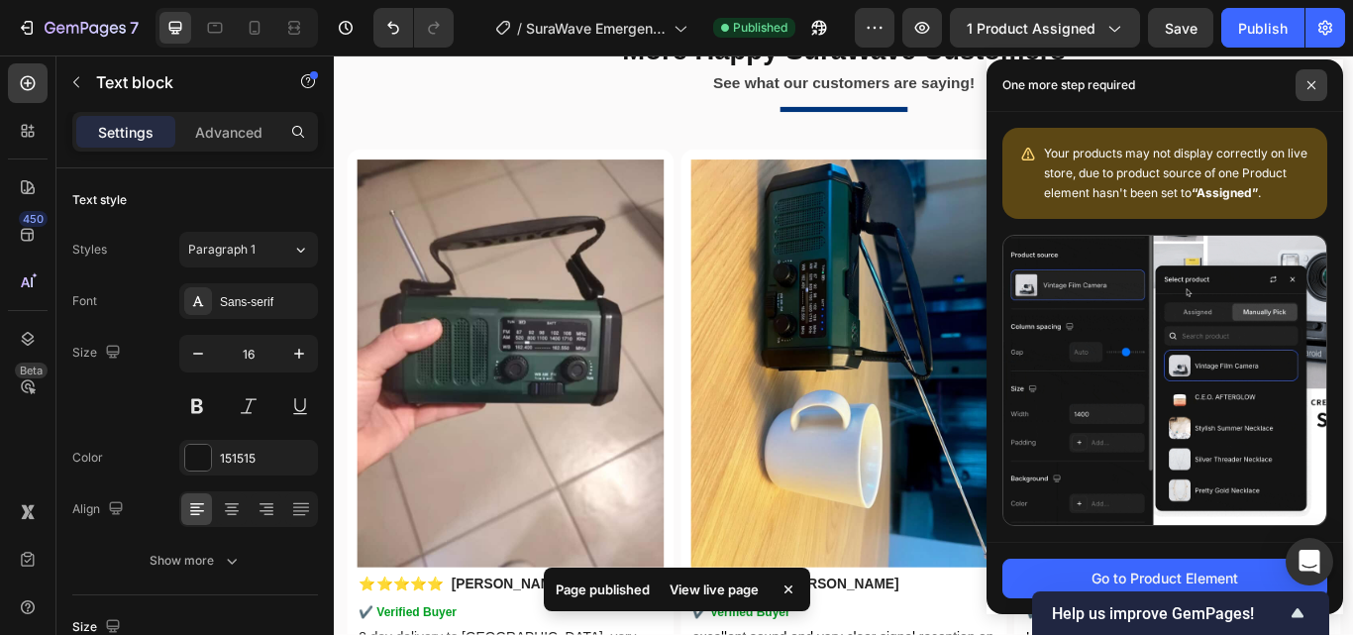
click at [1309, 87] on icon at bounding box center [1311, 85] width 8 height 8
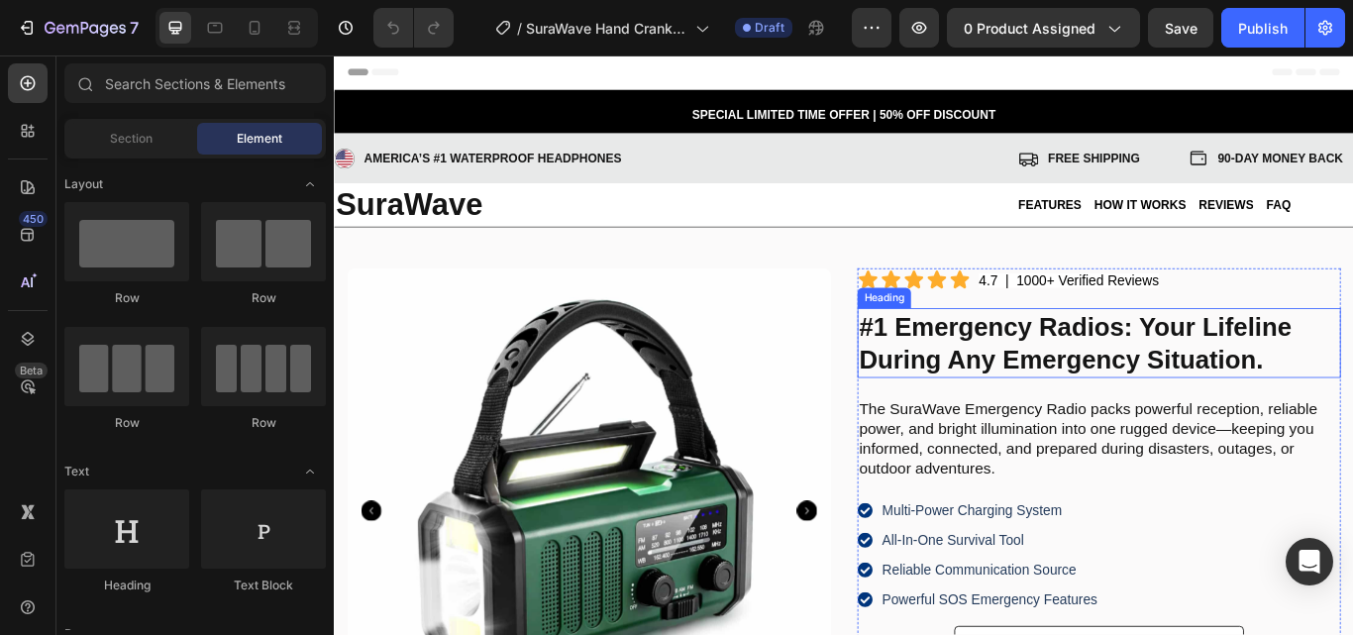
click at [1106, 379] on strong "#1 Emergency Radios: Your Lifeline During Any Emergency Situation." at bounding box center [1198, 390] width 504 height 71
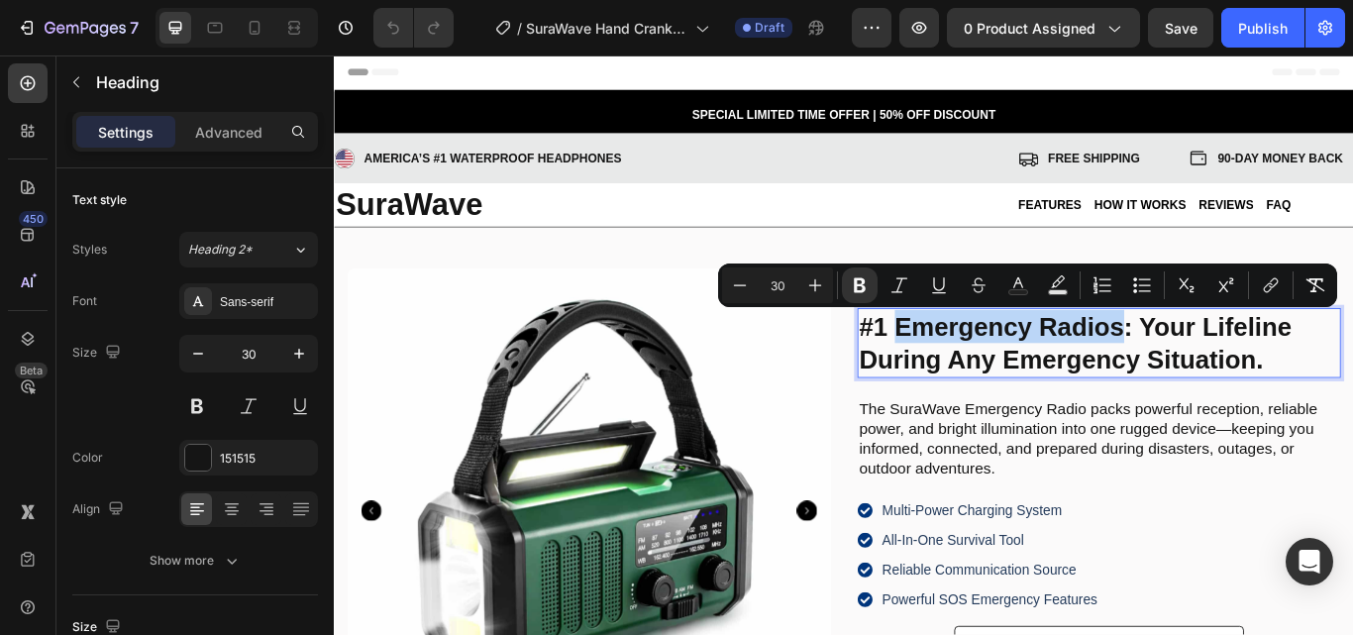
drag, startPoint x: 984, startPoint y: 370, endPoint x: 1248, endPoint y: 373, distance: 263.4
click at [1248, 373] on strong "#1 Emergency Radios: Your Lifeline During Any Emergency Situation." at bounding box center [1198, 390] width 504 height 71
click at [1081, 368] on strong "#1 Emergency Radios: Your Lifeline During Any Emergency Situation." at bounding box center [1198, 390] width 504 height 71
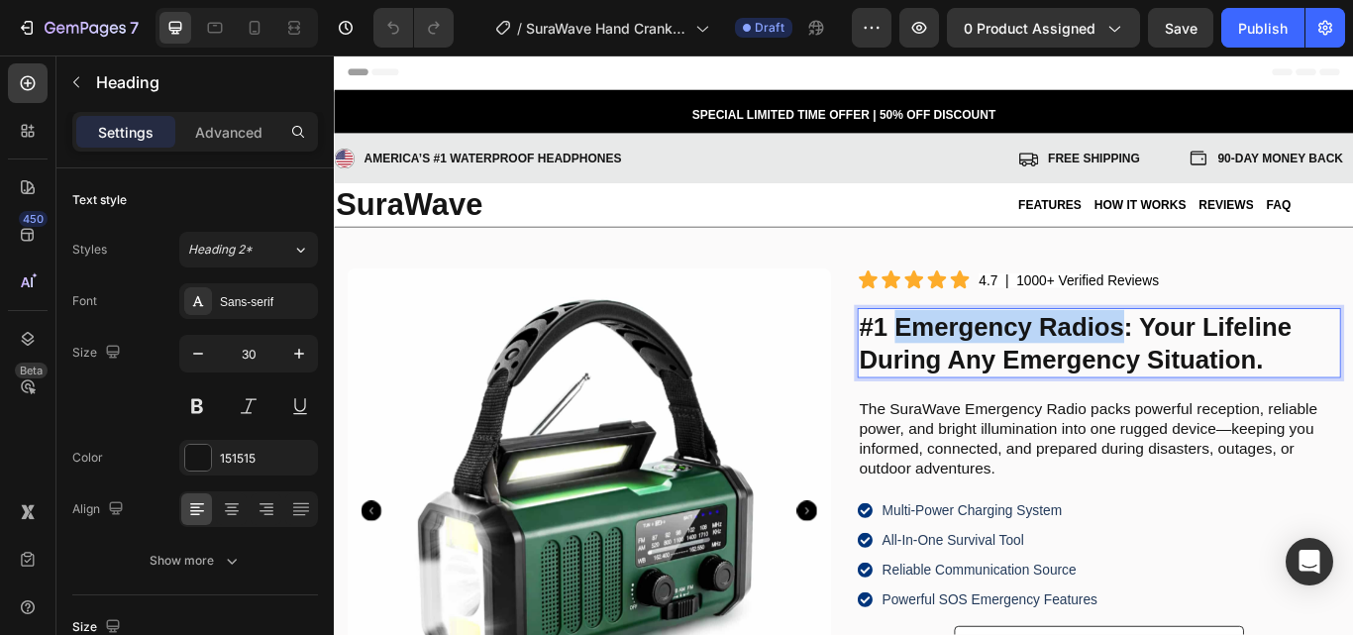
drag, startPoint x: 980, startPoint y: 369, endPoint x: 1246, endPoint y: 380, distance: 265.6
click at [1246, 380] on strong "#1 Emergency Radios: Your Lifeline During Any Emergency Situation." at bounding box center [1198, 390] width 504 height 71
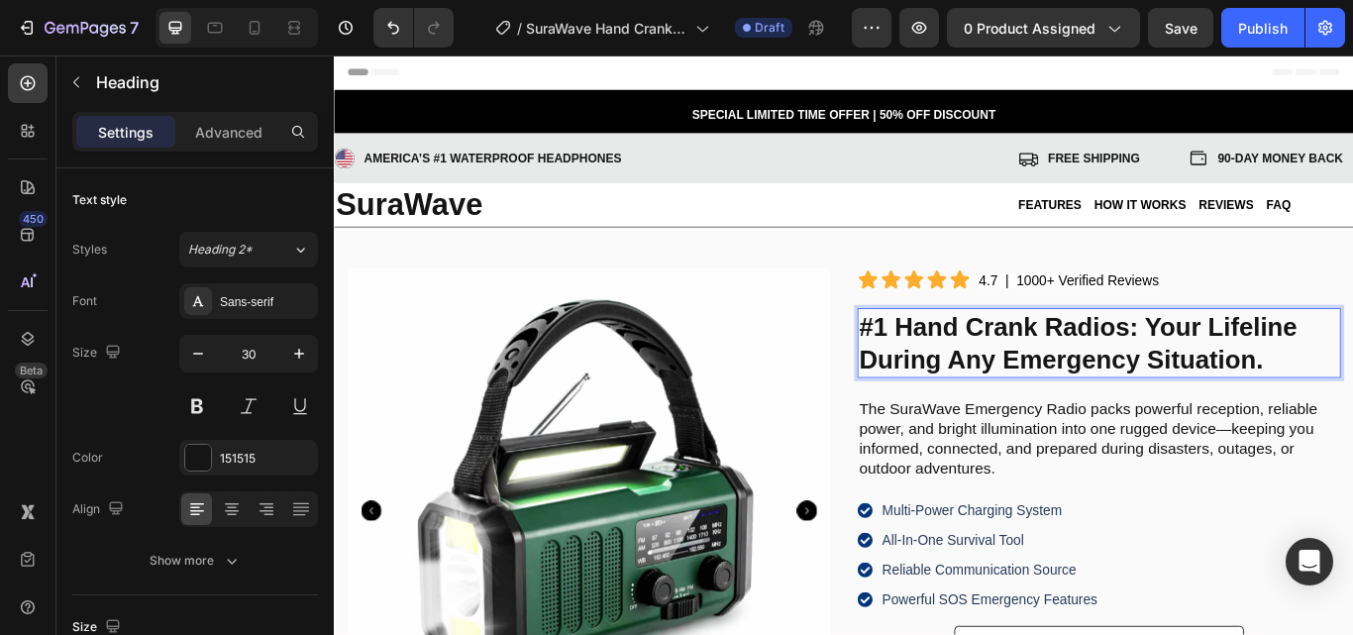
click at [1314, 373] on strong "#1 Hand Crank Radios: Your Lifeline During Any Emergency Situation." at bounding box center [1201, 390] width 511 height 71
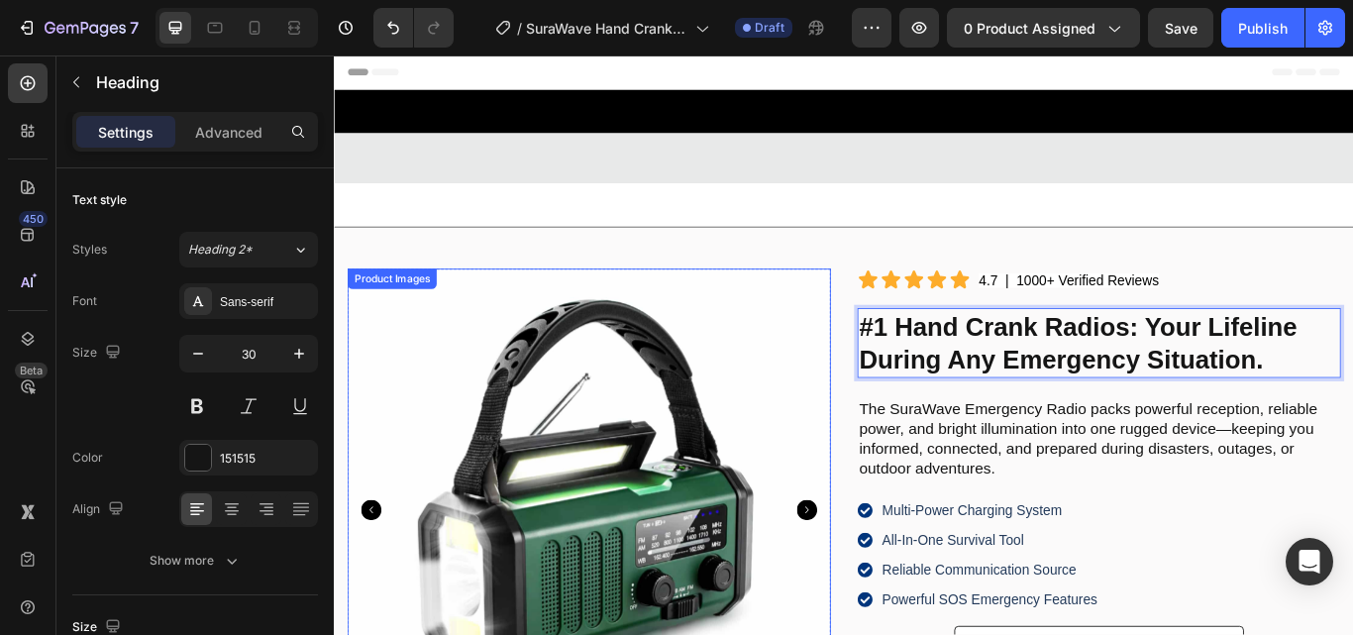
scroll to position [297, 0]
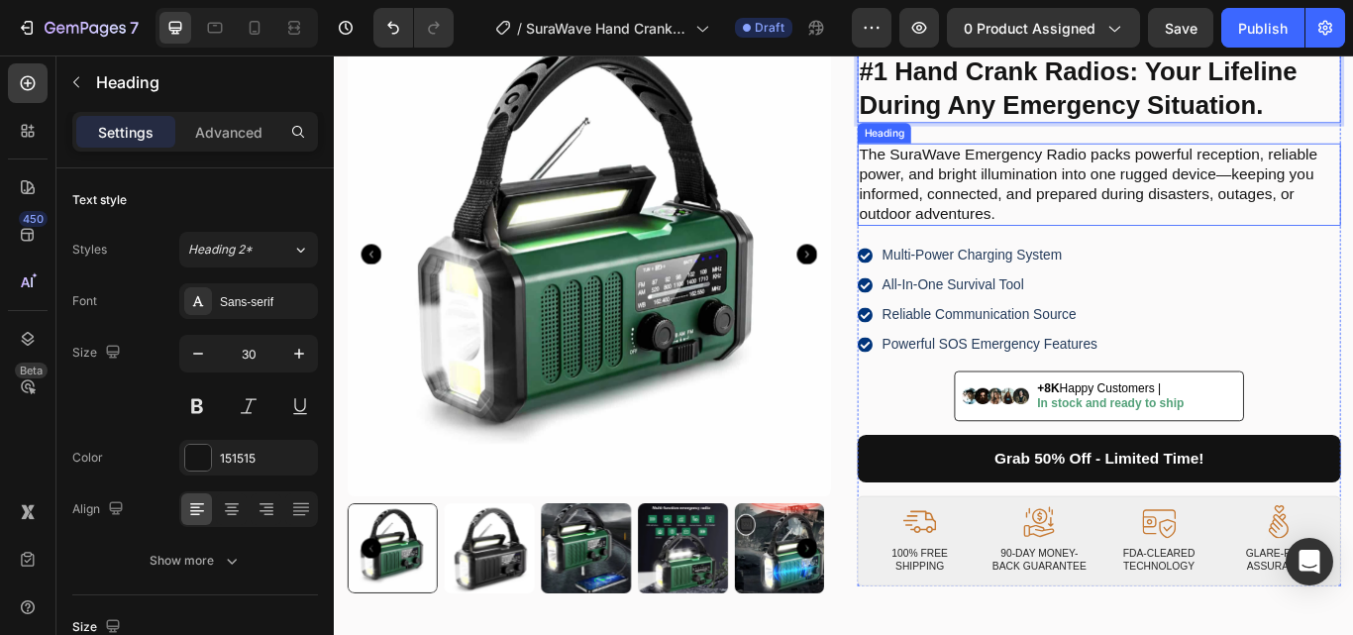
click at [1142, 186] on h2 "The SuraWave Emergency Radio packs powerful reception, reliable power, and brig…" at bounding box center [1225, 206] width 563 height 97
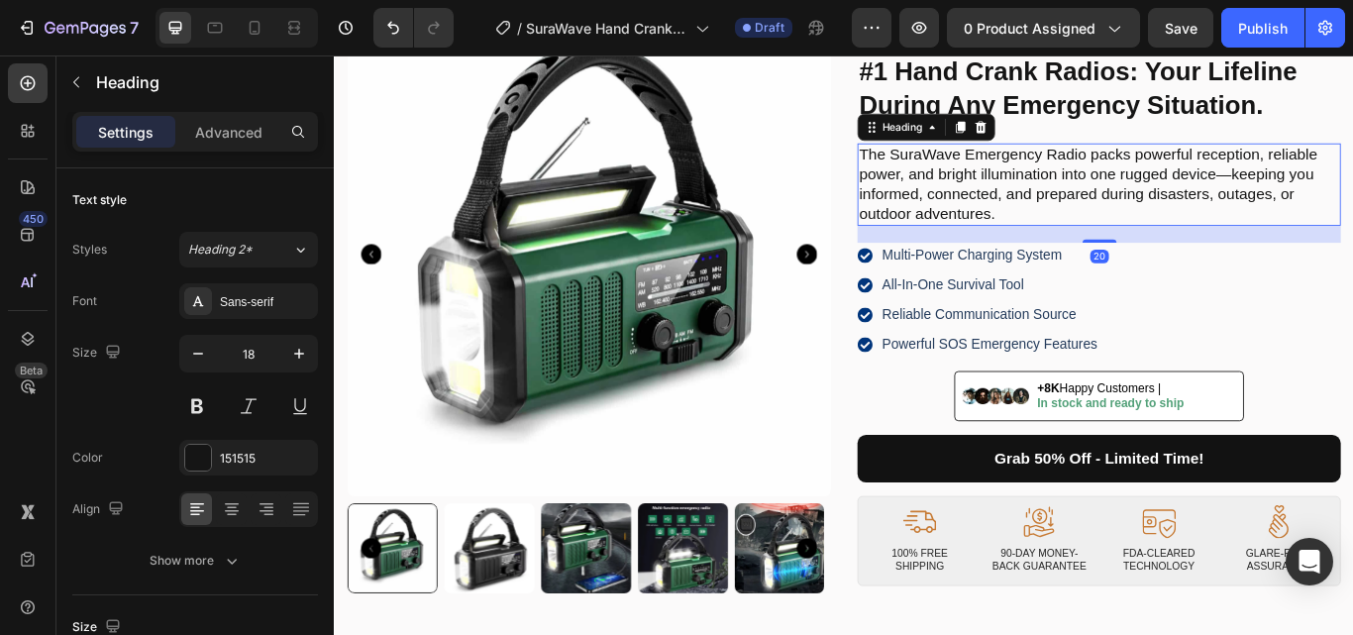
click at [1088, 169] on h2 "The SuraWave Emergency Radio packs powerful reception, reliable power, and brig…" at bounding box center [1225, 206] width 563 height 97
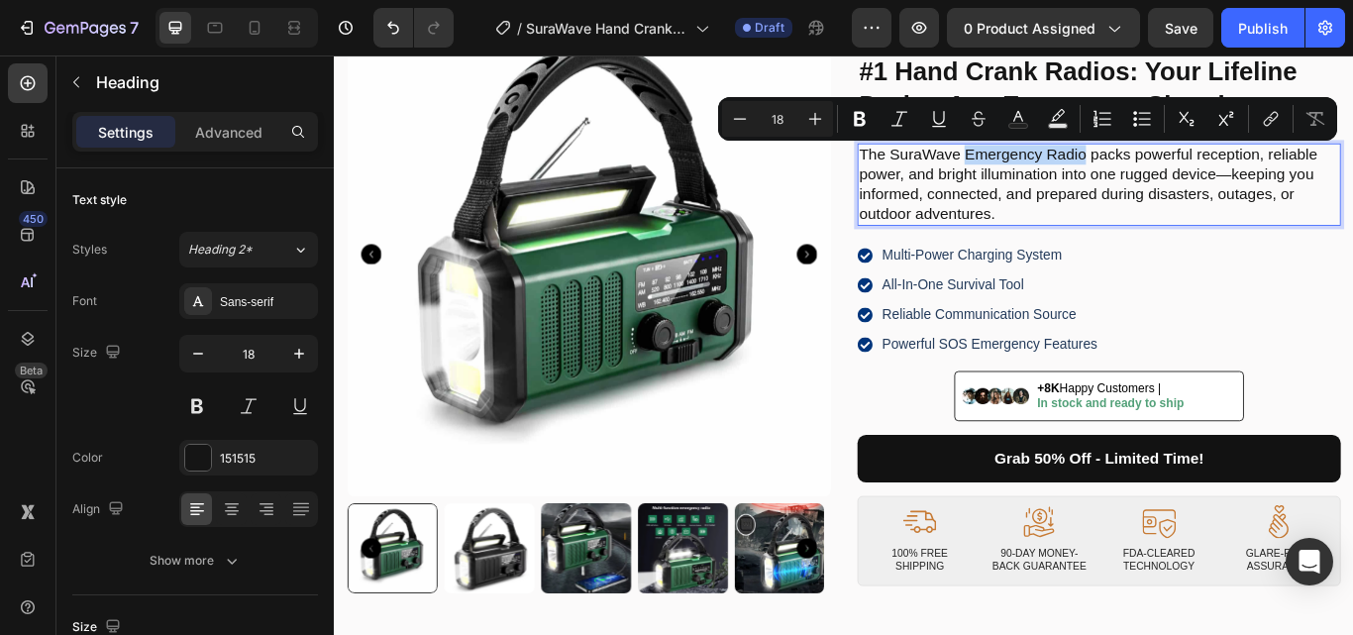
drag, startPoint x: 1064, startPoint y: 172, endPoint x: 1198, endPoint y: 170, distance: 133.7
click at [1198, 170] on p "The SuraWave Emergency Radio packs powerful reception, reliable power, and brig…" at bounding box center [1225, 206] width 559 height 93
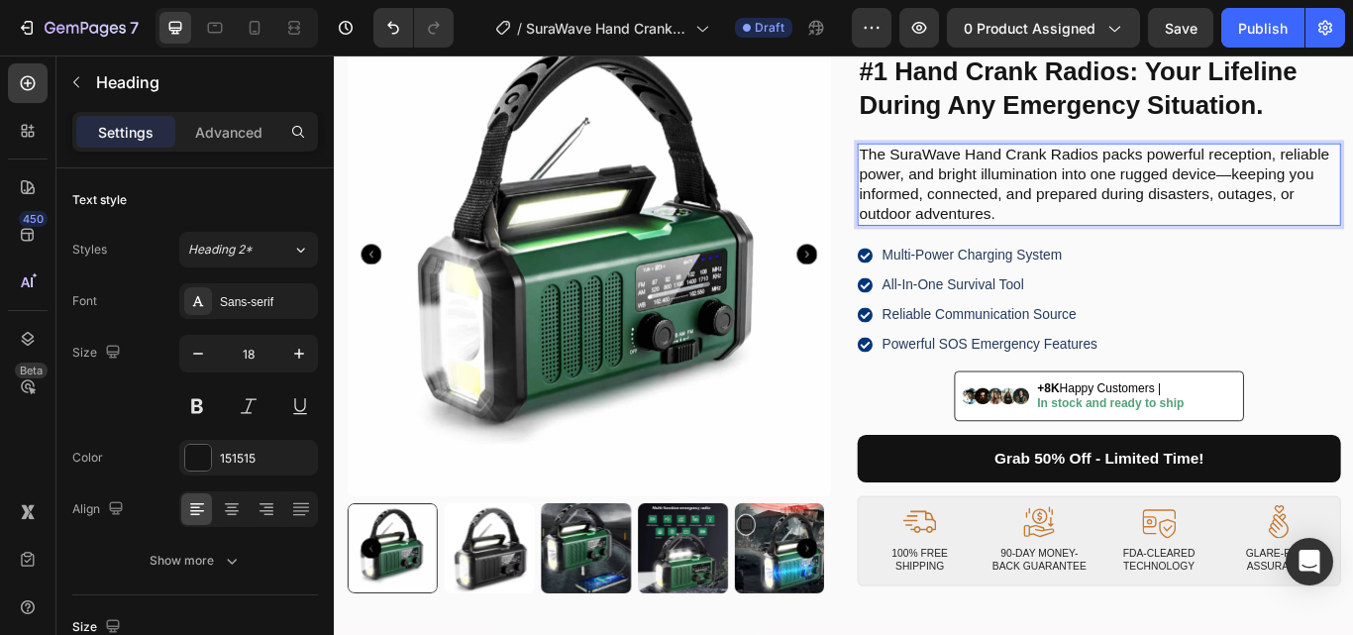
click at [1293, 182] on p "The SuraWave Hand Crank Radios packs powerful reception, reliable power, and br…" at bounding box center [1225, 206] width 559 height 93
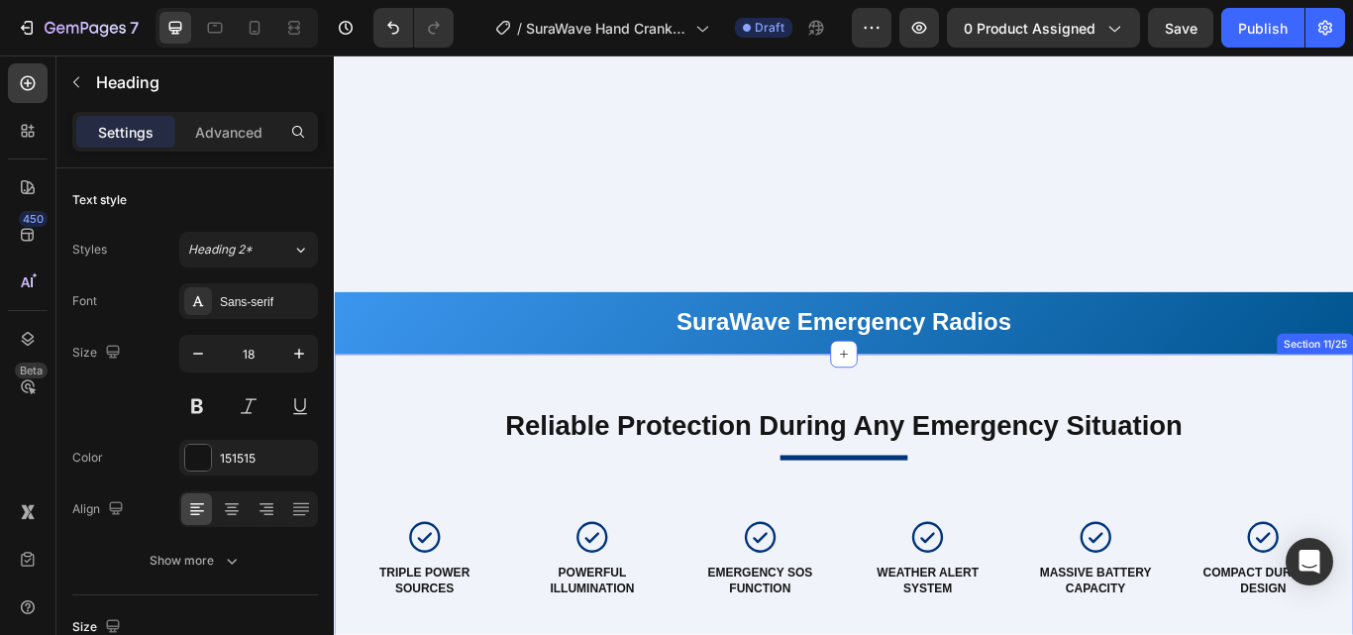
scroll to position [3862, 0]
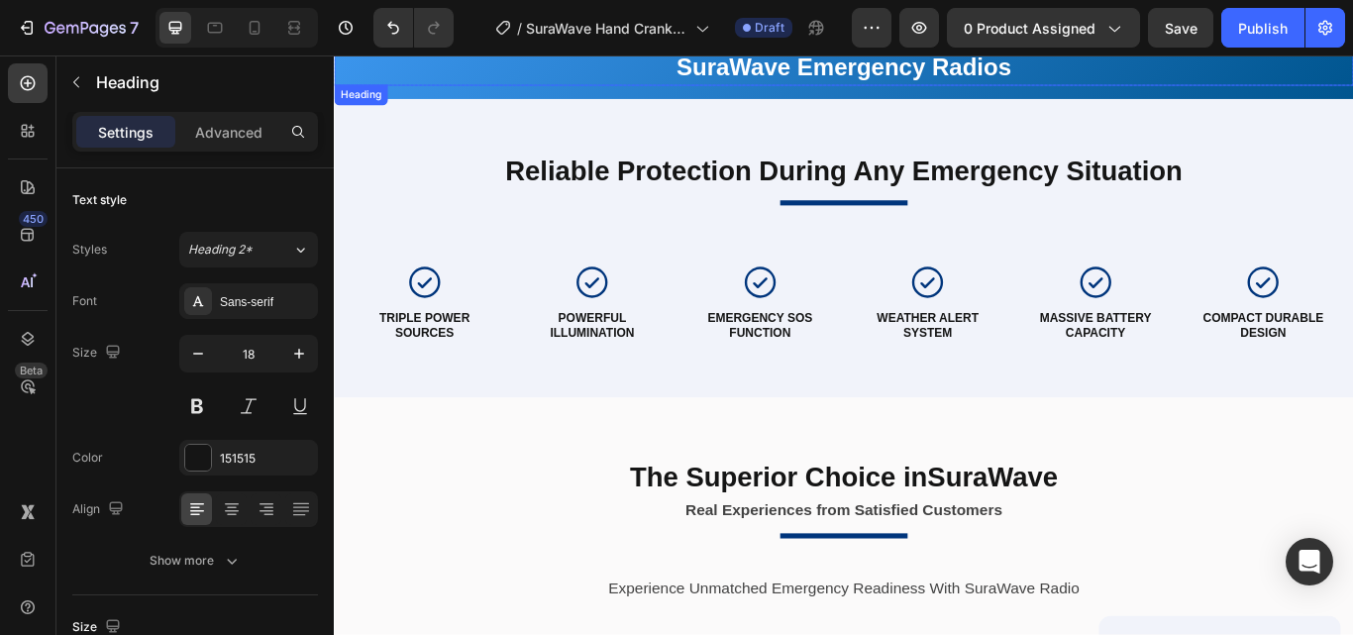
click at [944, 78] on strong "SuraWave Emergency Radios" at bounding box center [928, 69] width 390 height 31
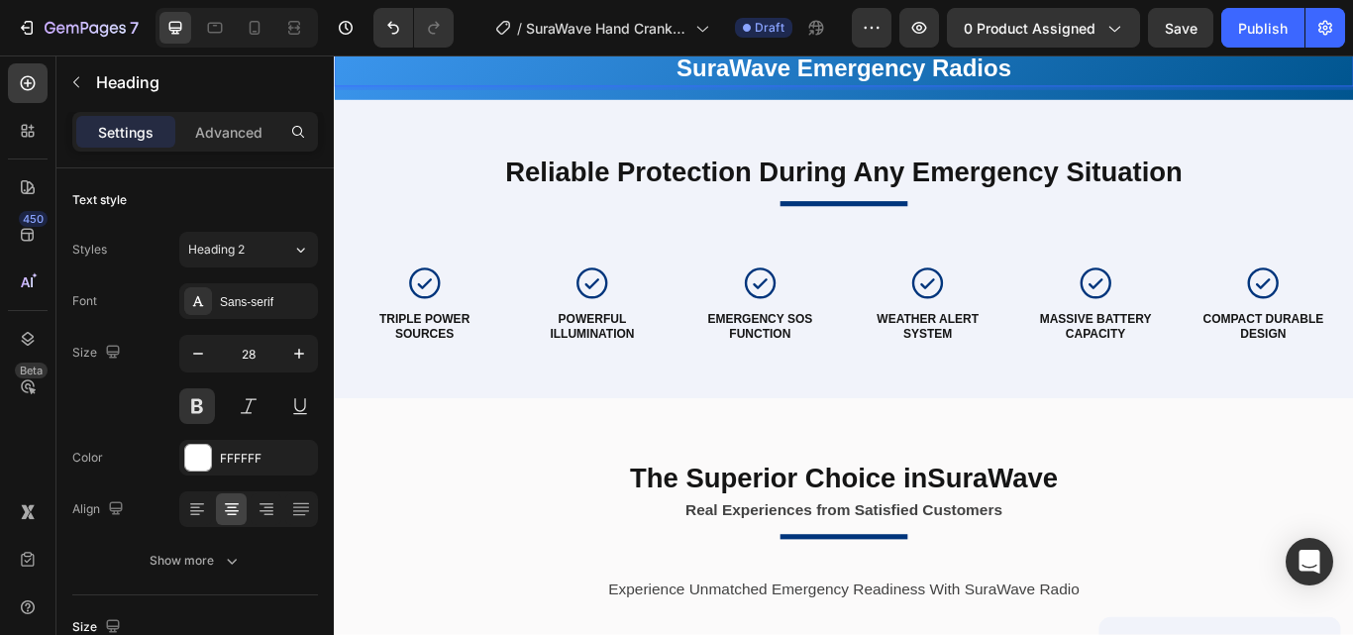
click at [872, 77] on strong "SuraWave Emergency Radios" at bounding box center [928, 70] width 390 height 31
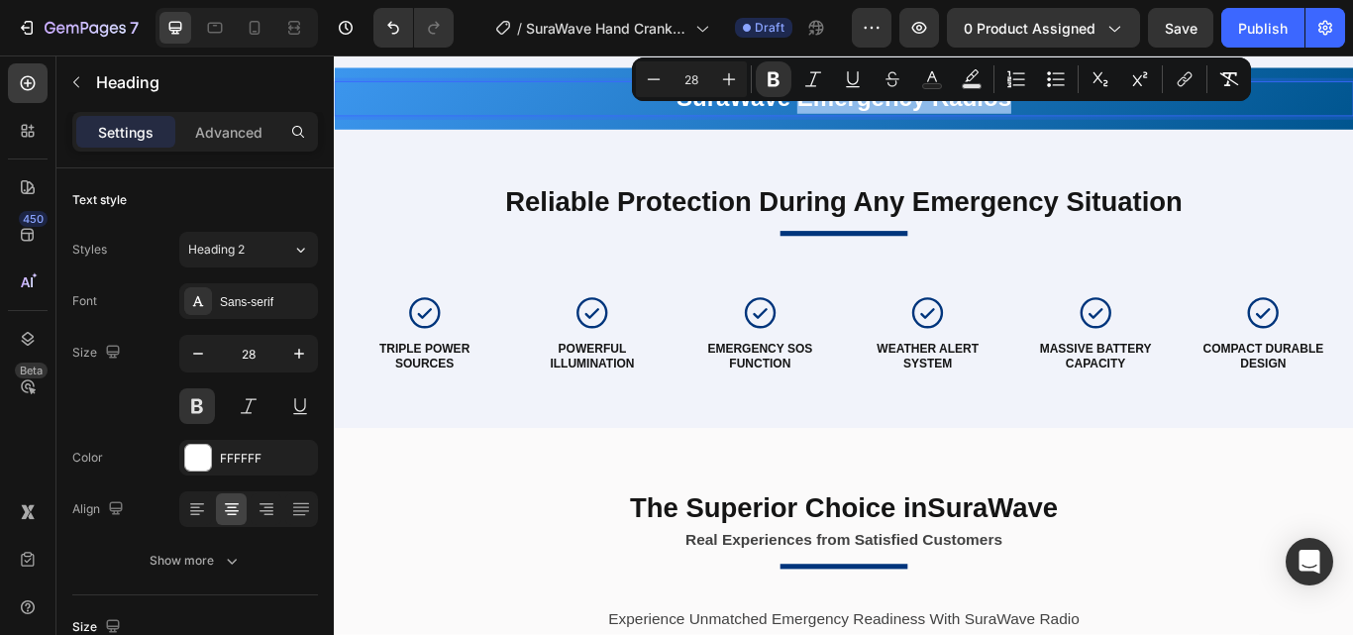
drag, startPoint x: 865, startPoint y: 70, endPoint x: 1112, endPoint y: 114, distance: 250.4
click at [1112, 114] on strong "SuraWave Emergency Radios" at bounding box center [928, 105] width 390 height 31
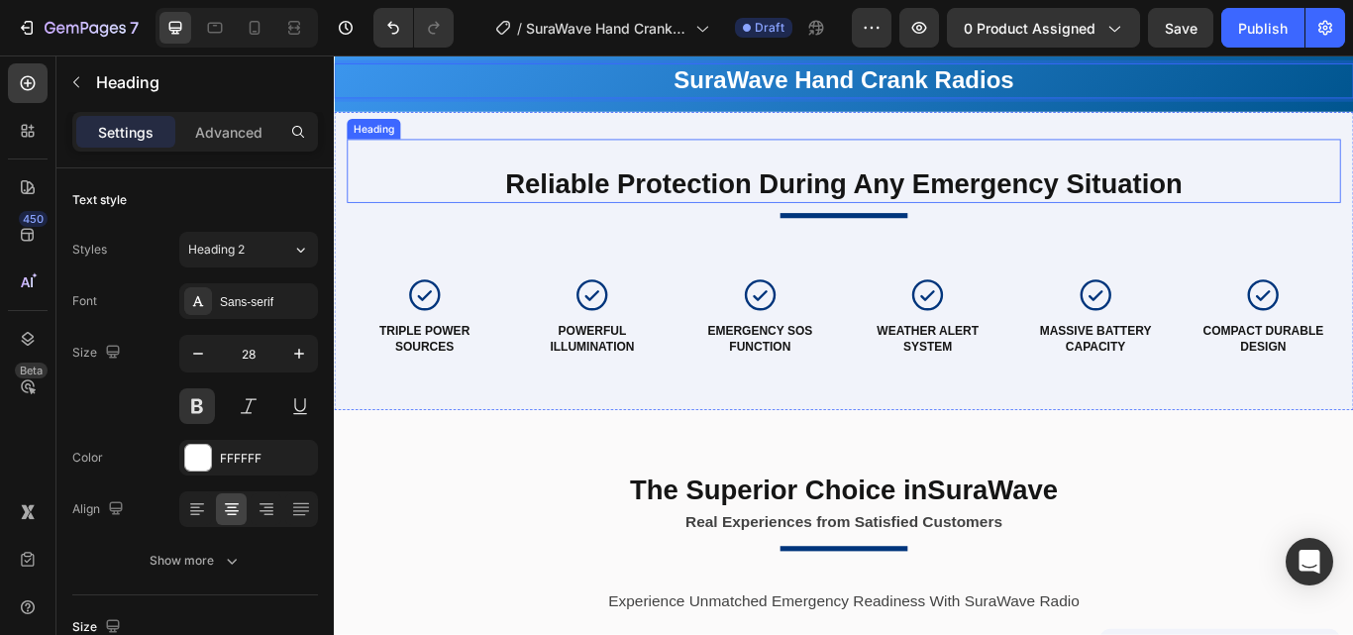
click at [1189, 221] on h2 "Reliable Protection During Any Emergency Situation" at bounding box center [928, 206] width 1159 height 46
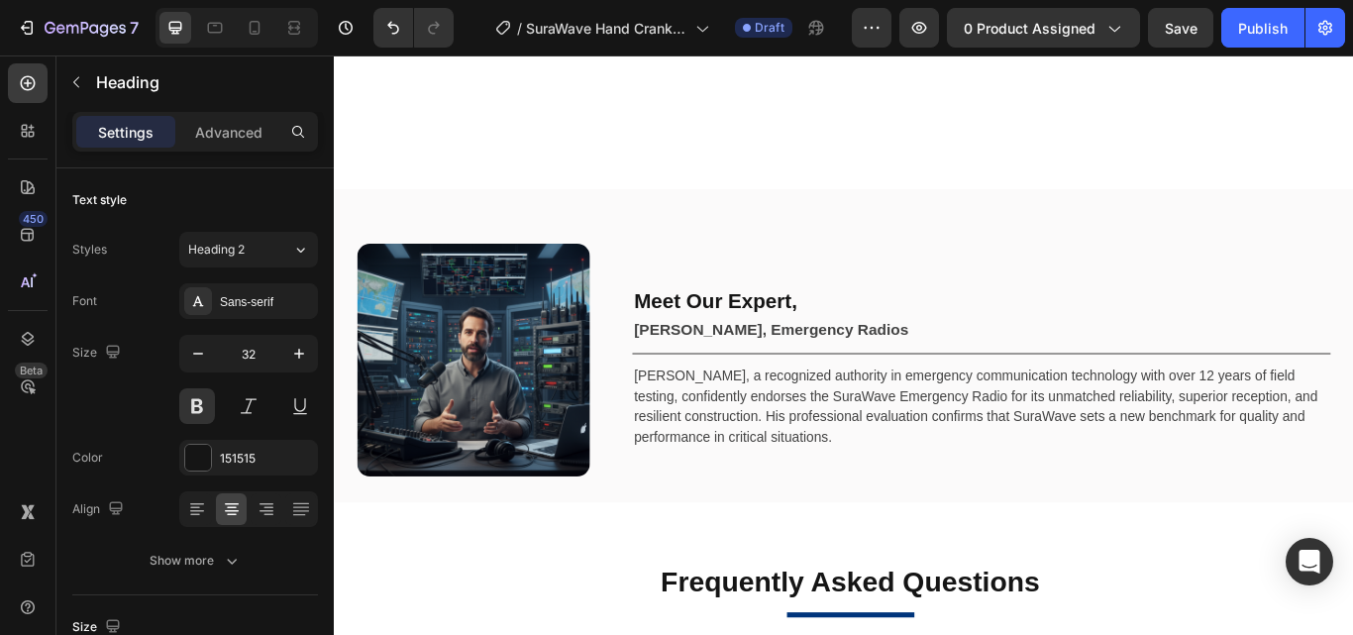
scroll to position [7094, 0]
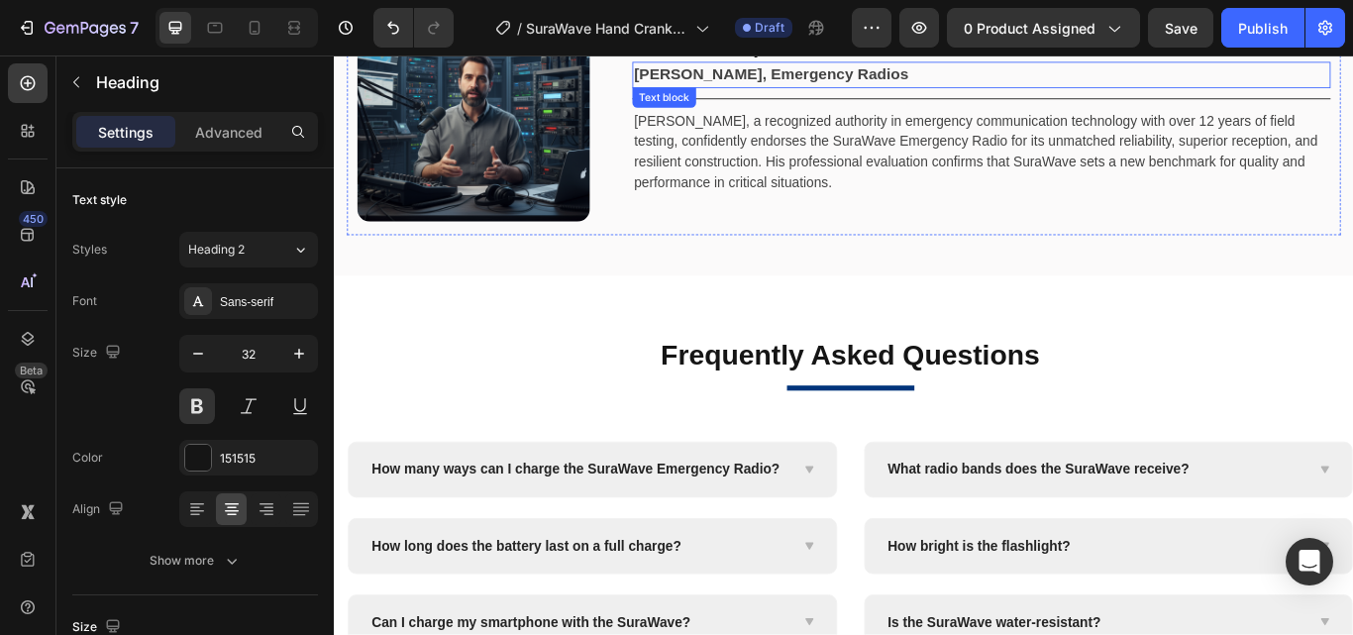
click at [864, 73] on strong "[PERSON_NAME], Emergency Radios" at bounding box center [843, 78] width 320 height 20
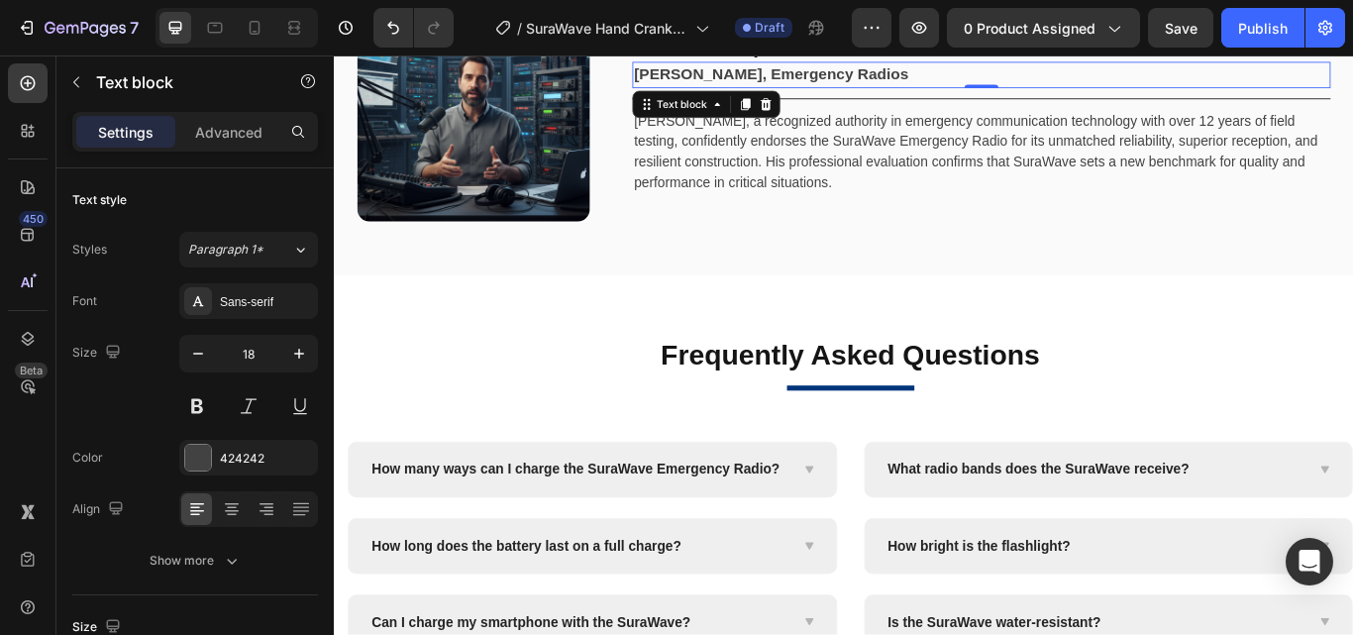
click at [854, 74] on strong "[PERSON_NAME], Emergency Radios" at bounding box center [843, 78] width 320 height 20
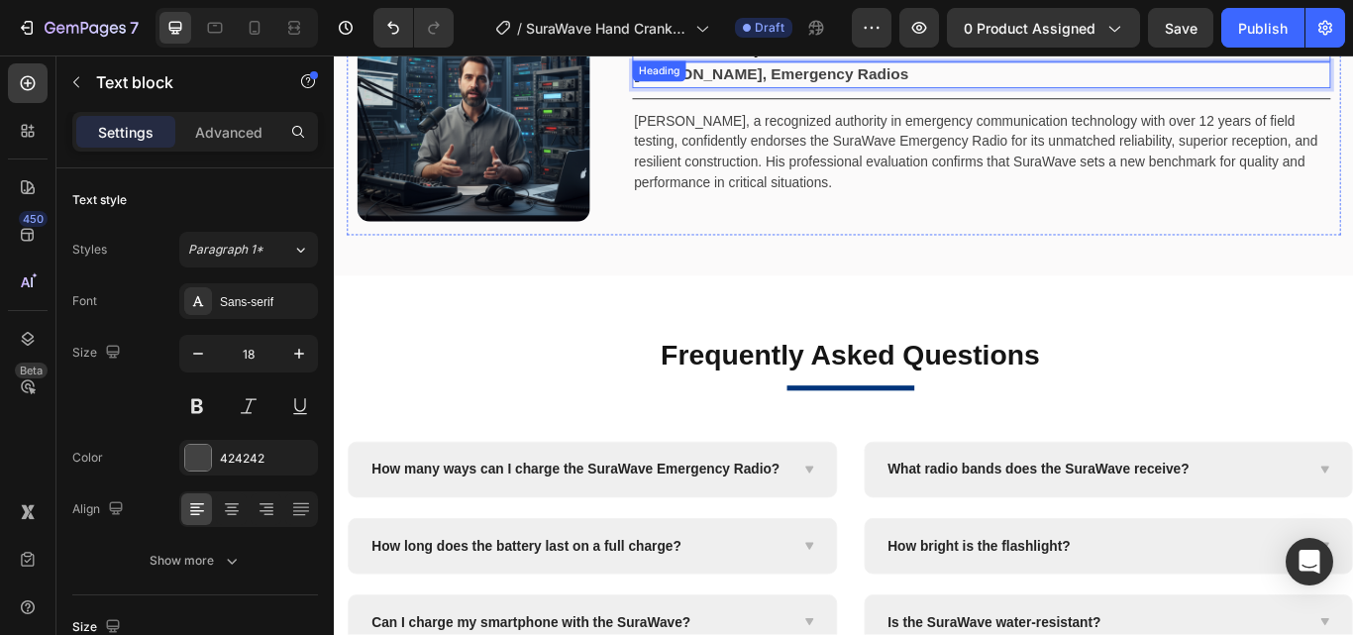
scroll to position [7059, 0]
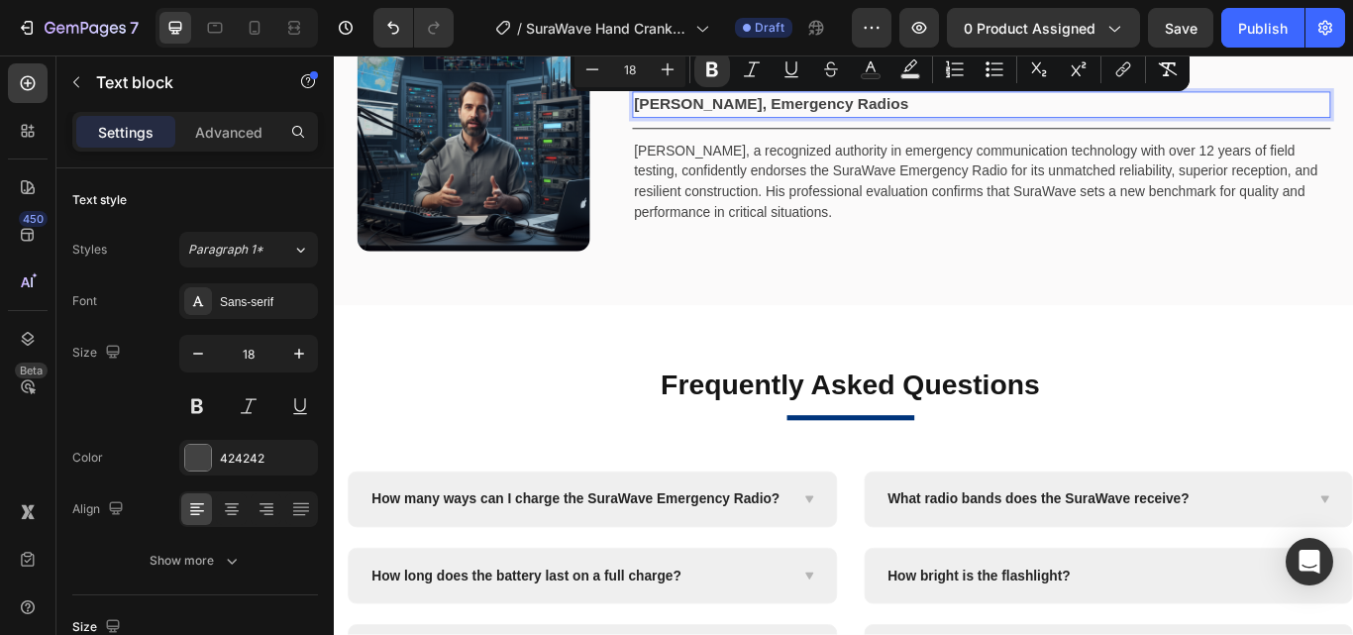
drag, startPoint x: 842, startPoint y: 77, endPoint x: 997, endPoint y: 121, distance: 161.5
click at [997, 121] on strong "[PERSON_NAME], Emergency Radios" at bounding box center [843, 113] width 320 height 20
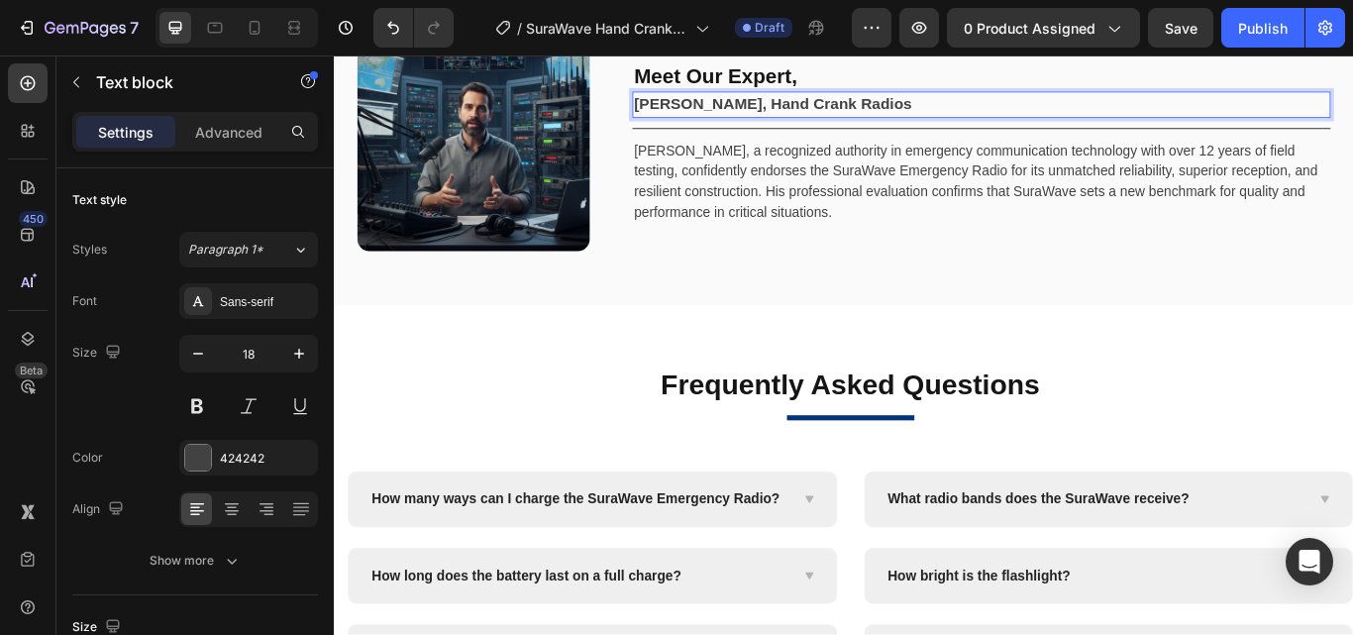
click at [1094, 165] on p "[PERSON_NAME], a recognized authority in emergency communication technology wit…" at bounding box center [1088, 202] width 810 height 95
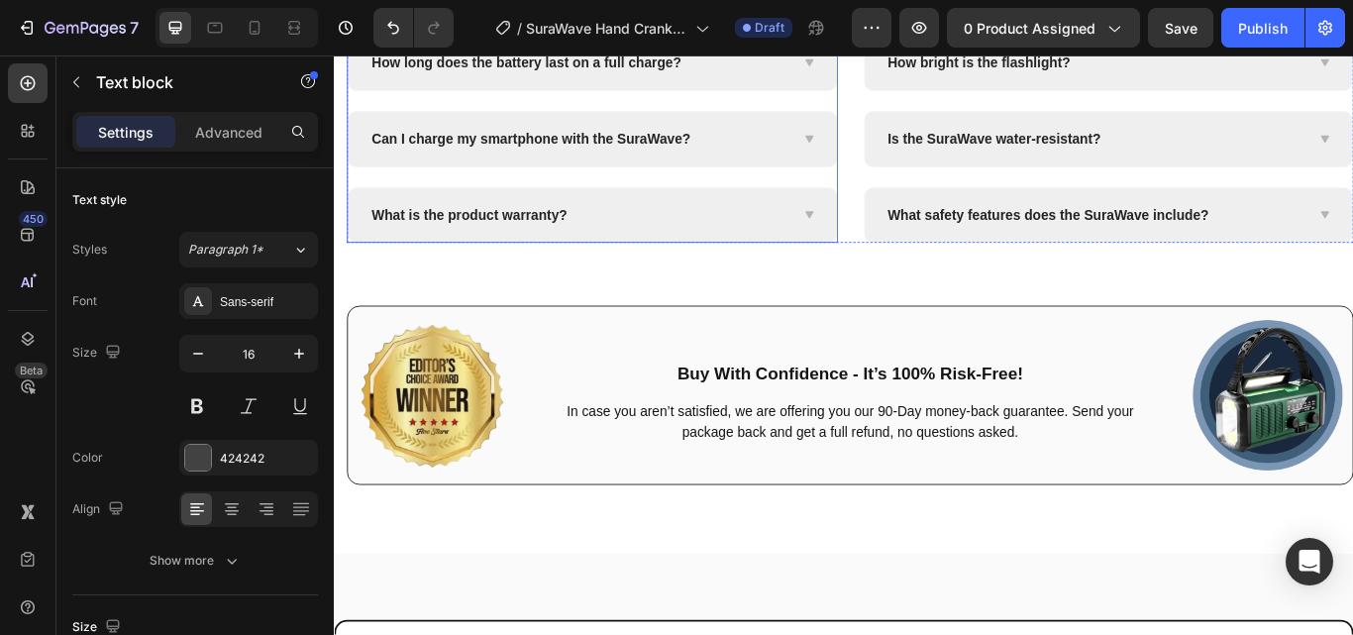
scroll to position [7356, 0]
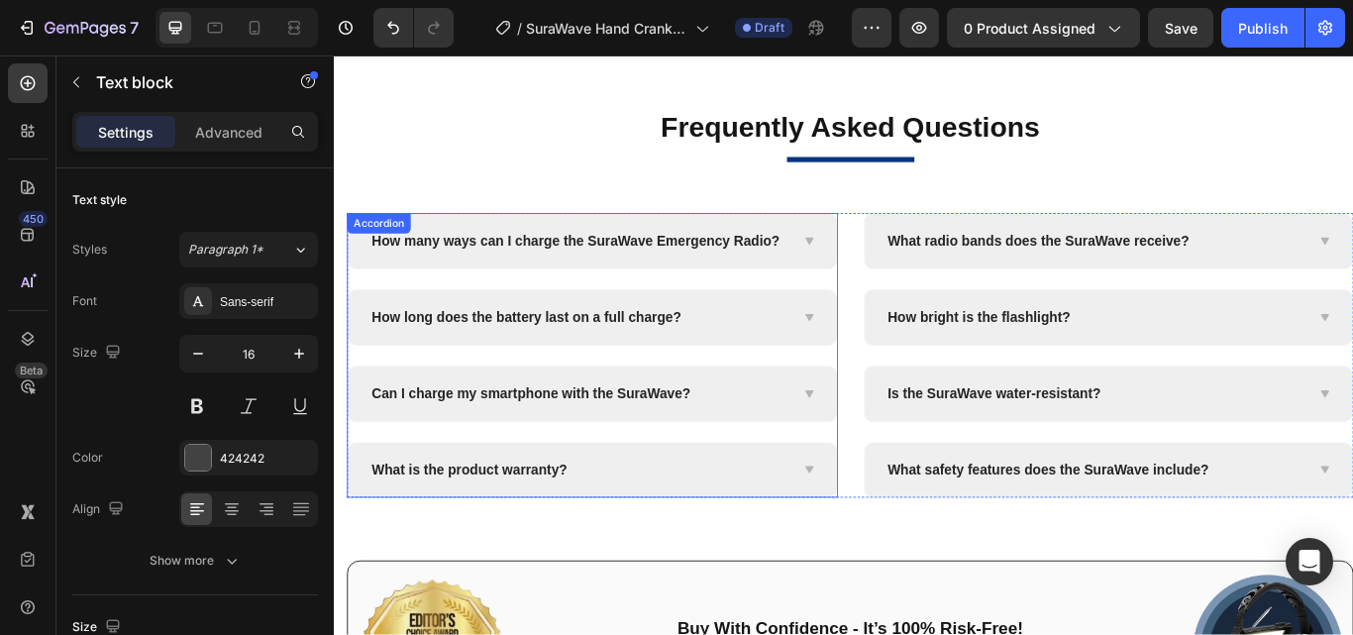
click at [721, 272] on span "How many ways can I charge the SuraWave Emergency Radio?" at bounding box center [614, 271] width 475 height 17
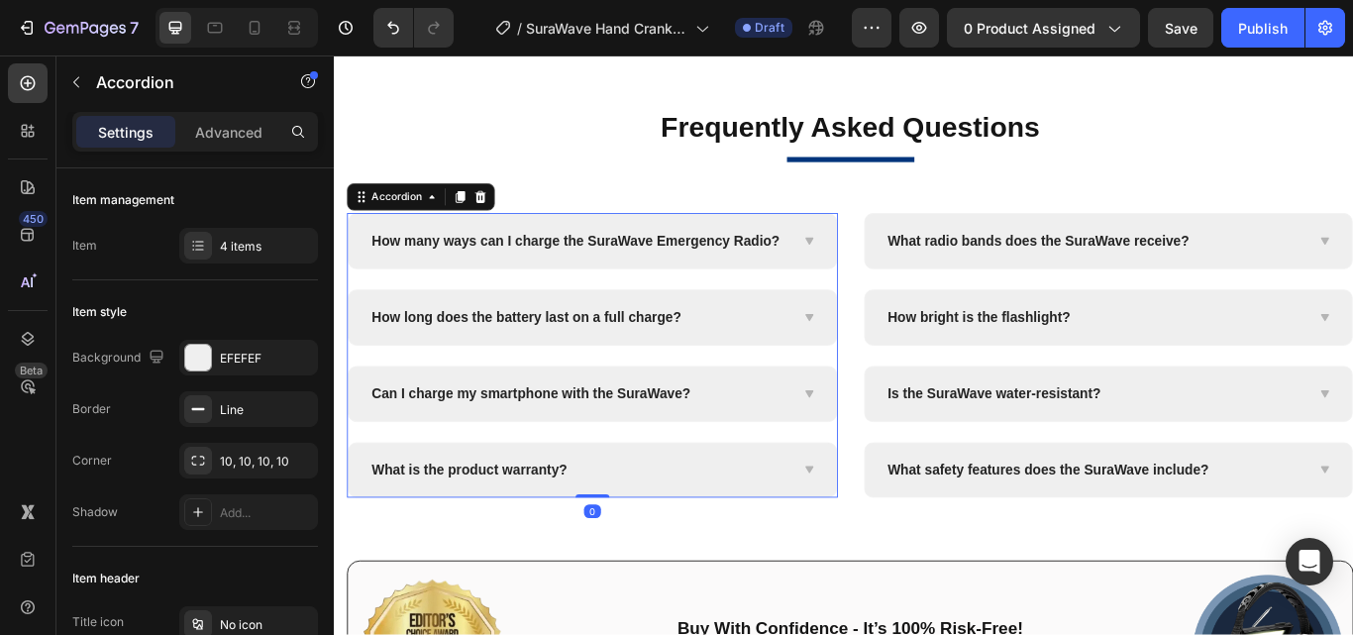
click at [718, 269] on span "How many ways can I charge the SuraWave Emergency Radio?" at bounding box center [614, 271] width 475 height 17
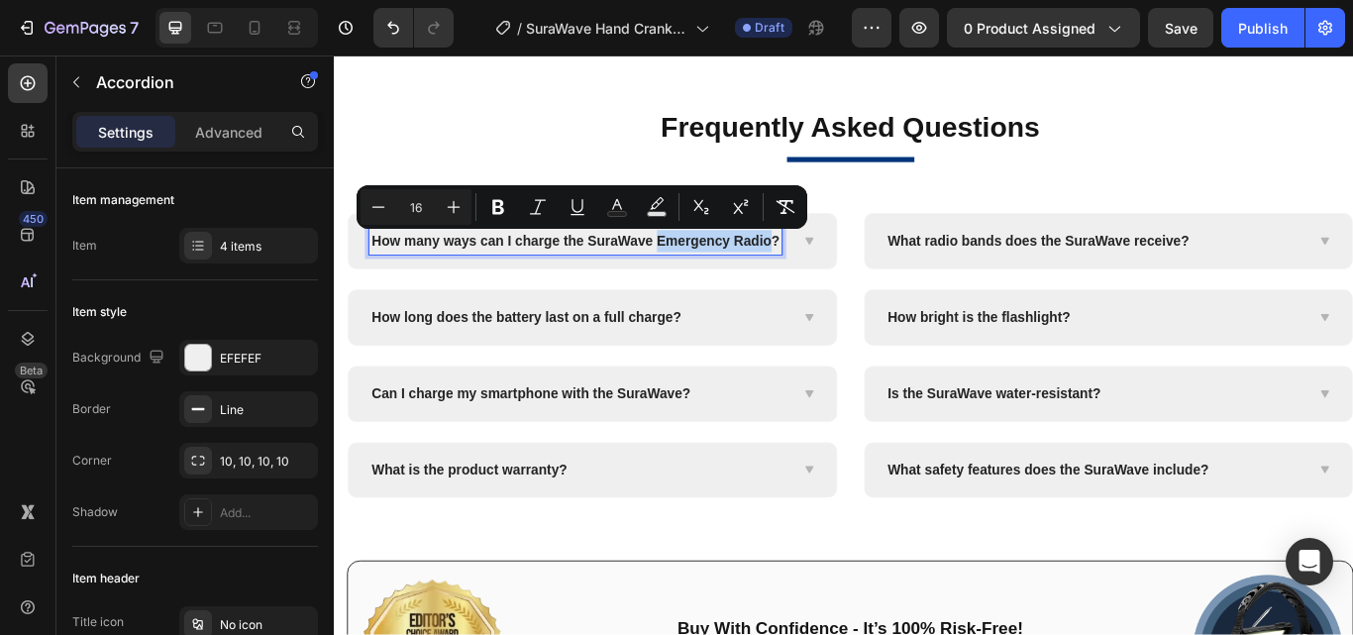
drag, startPoint x: 712, startPoint y: 271, endPoint x: 421, endPoint y: 300, distance: 292.5
click at [421, 280] on span "How many ways can I charge the SuraWave Emergency Radio?" at bounding box center [614, 271] width 475 height 17
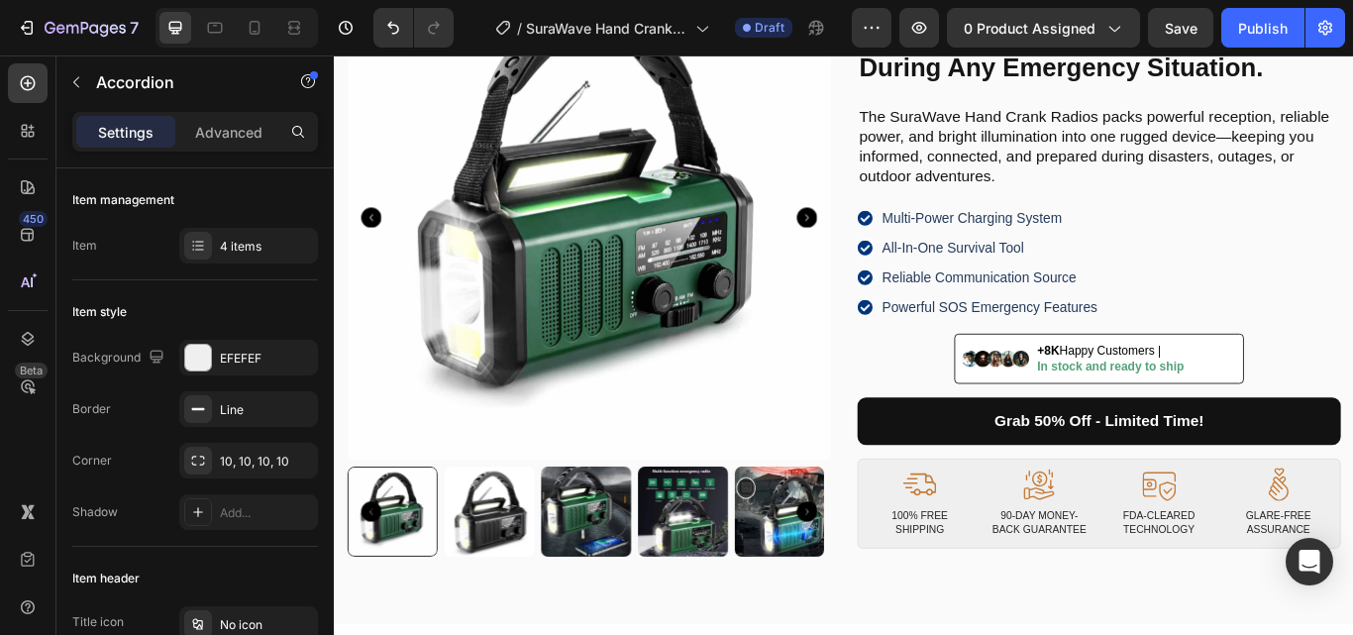
scroll to position [245, 0]
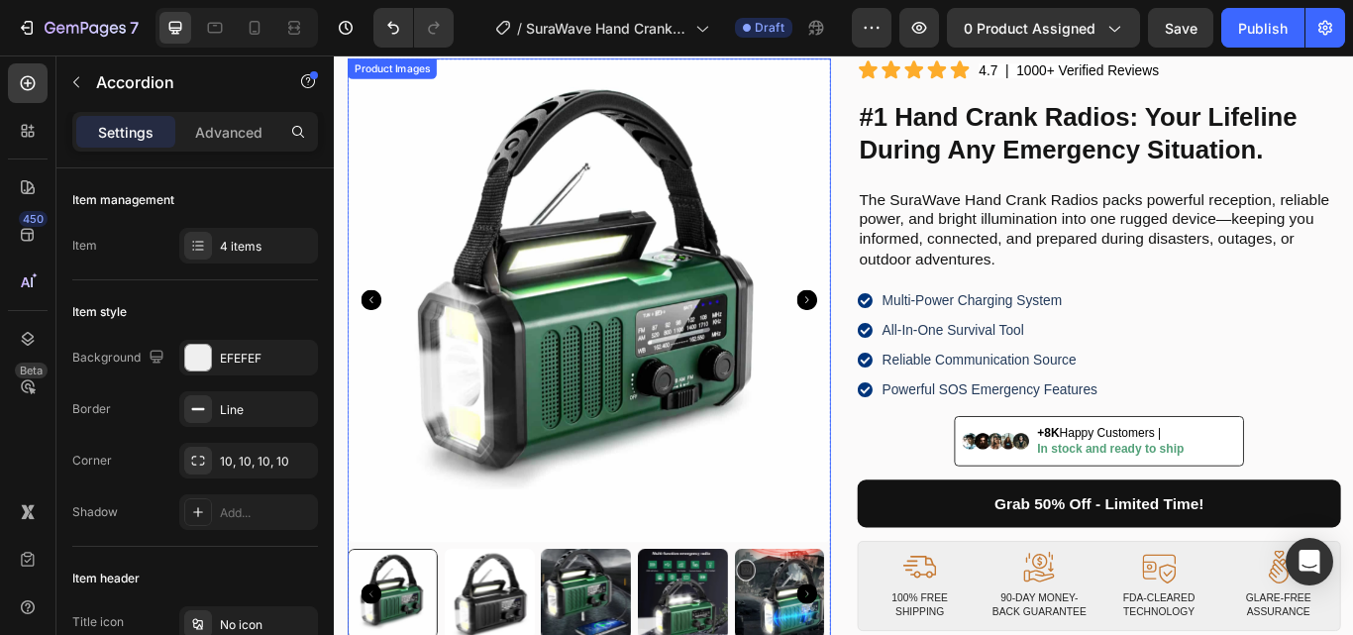
click at [720, 184] on img at bounding box center [630, 340] width 563 height 563
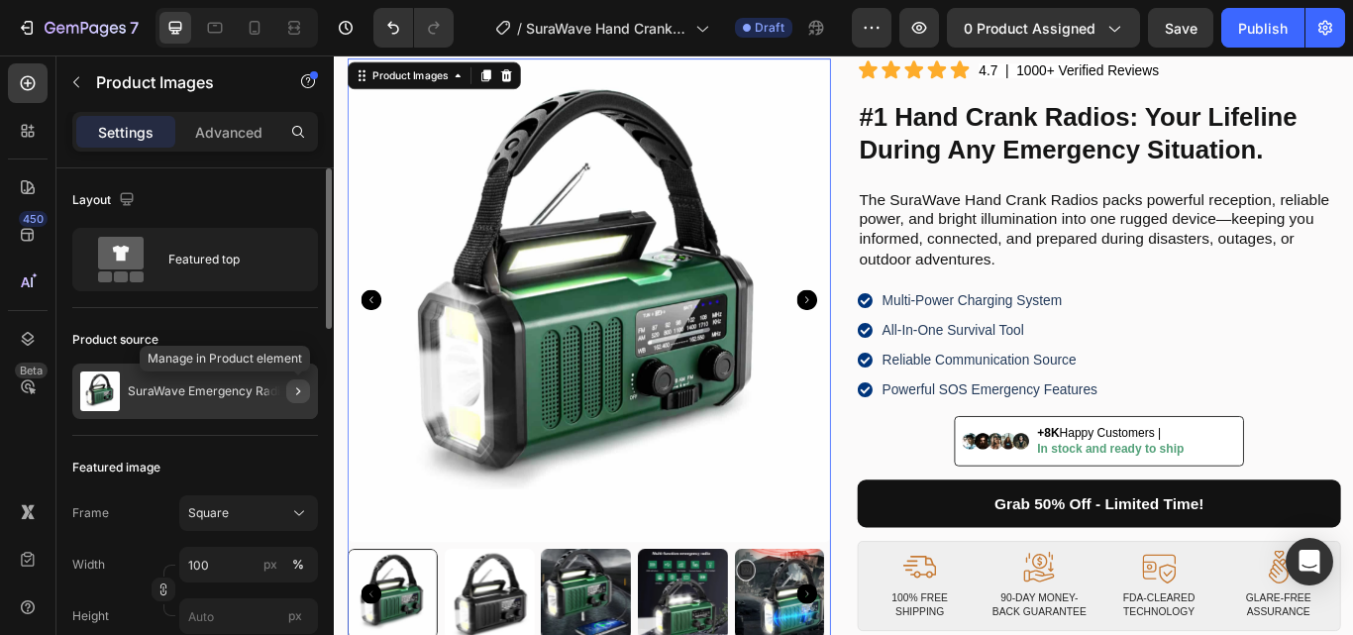
click at [293, 390] on icon "button" at bounding box center [298, 391] width 16 height 16
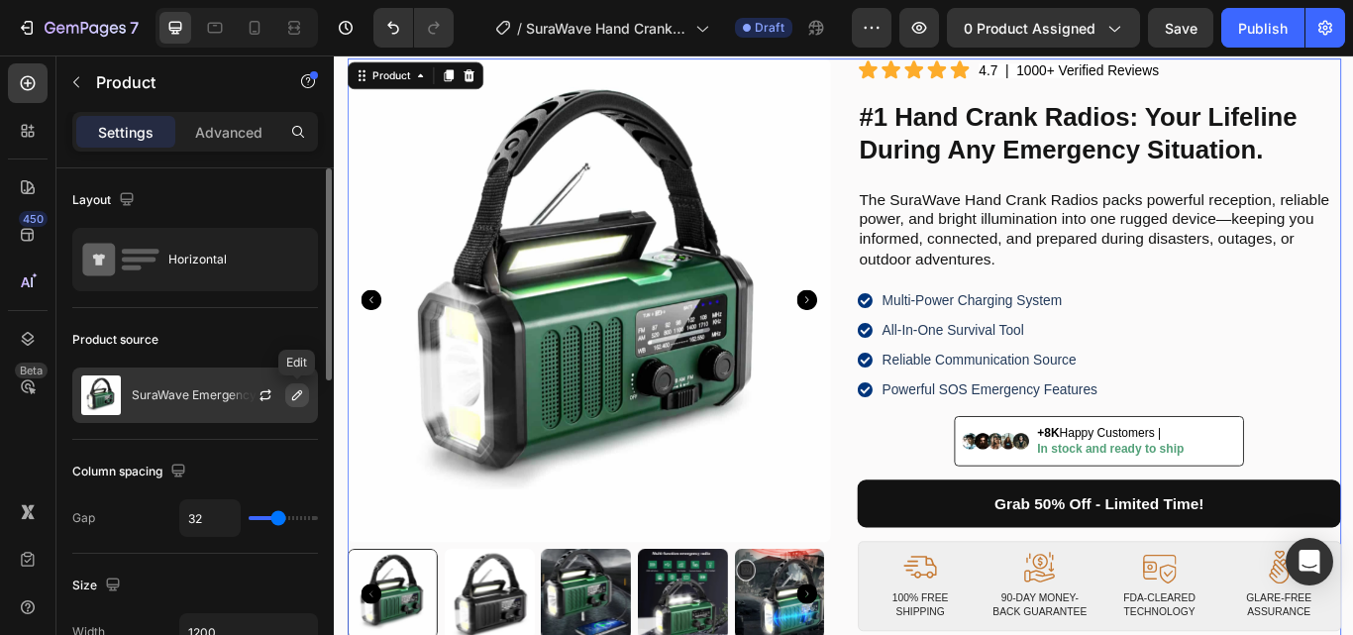
click at [299, 389] on icon "button" at bounding box center [297, 395] width 16 height 16
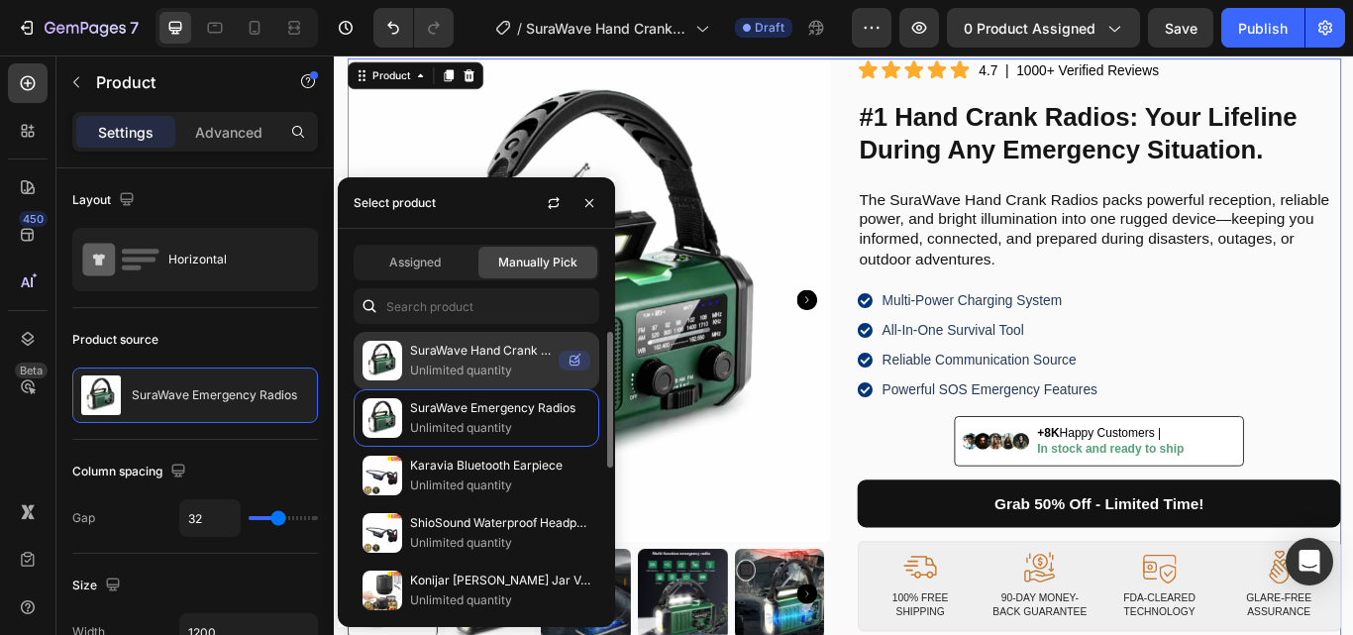
click at [454, 348] on p "SuraWave Hand Crank Radios" at bounding box center [480, 351] width 141 height 20
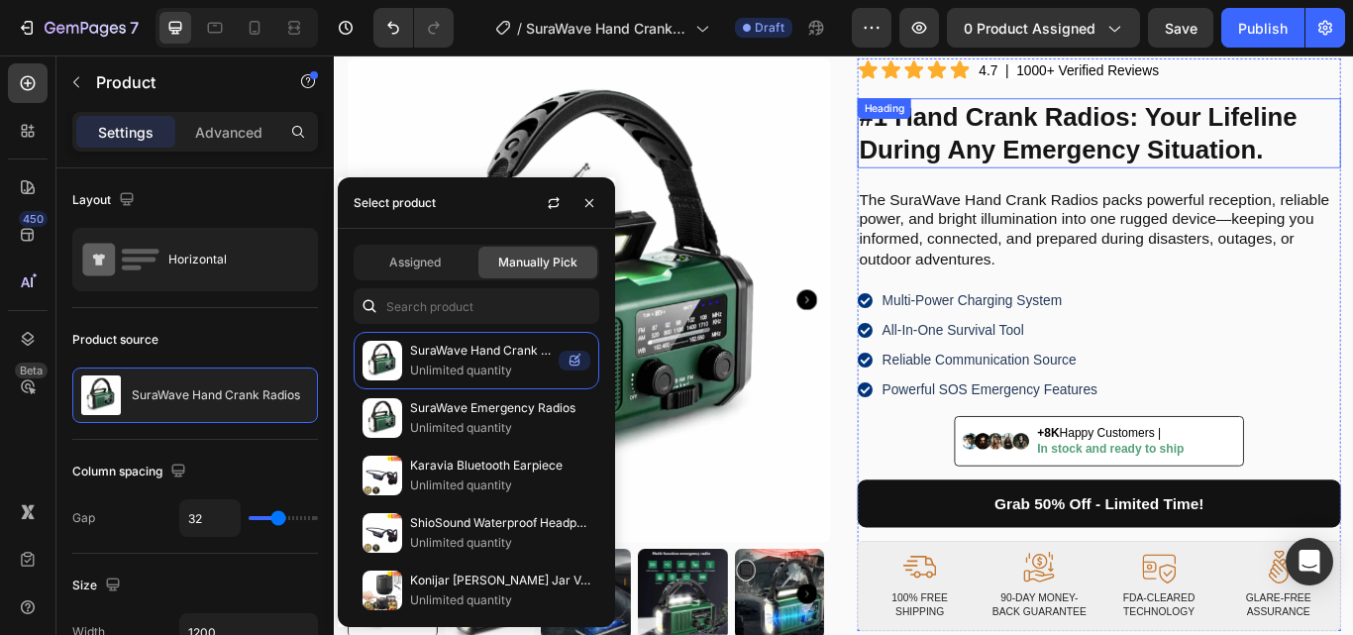
click at [1012, 156] on strong "#1 Hand Crank Radios: Your Lifeline During Any Emergency Situation." at bounding box center [1201, 146] width 511 height 71
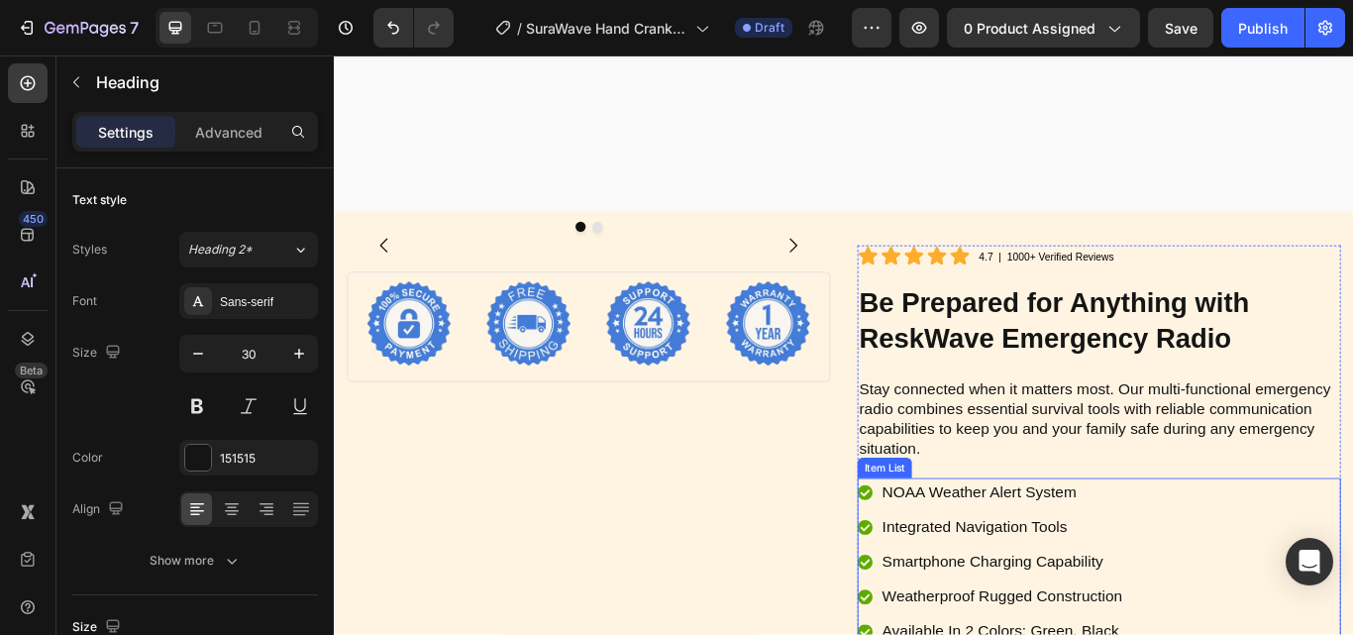
scroll to position [6780, 0]
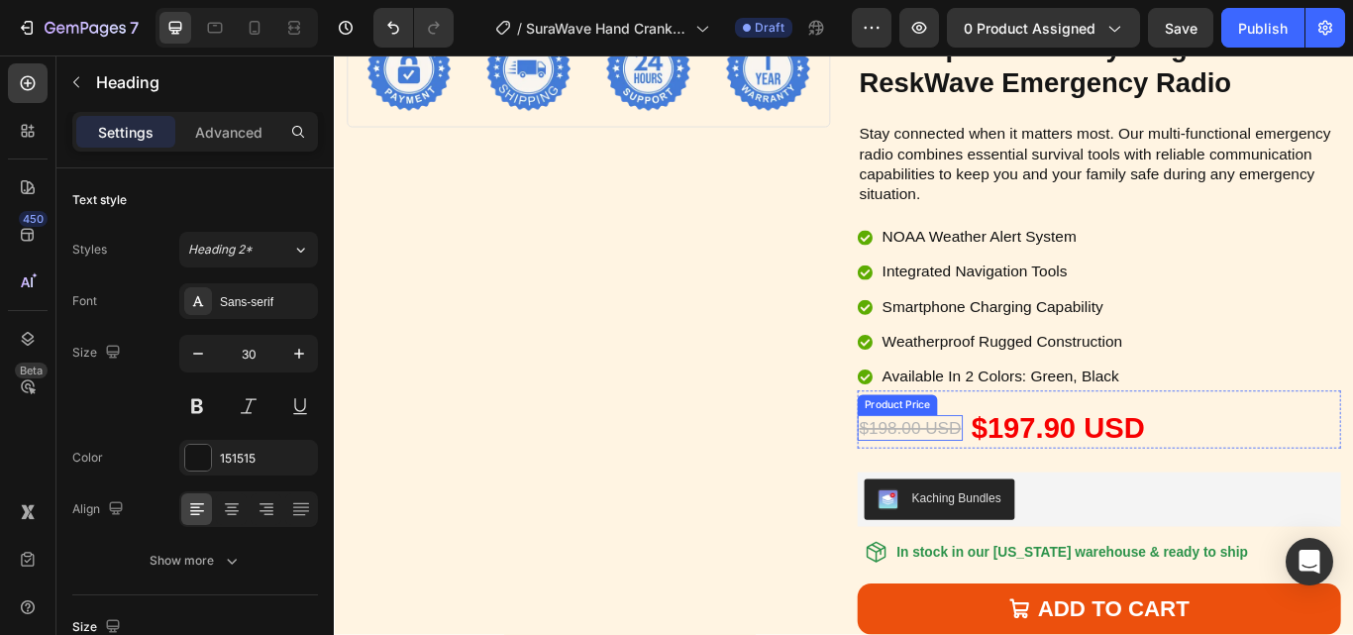
click at [1046, 489] on div "$198.00 USD" at bounding box center [1005, 490] width 123 height 30
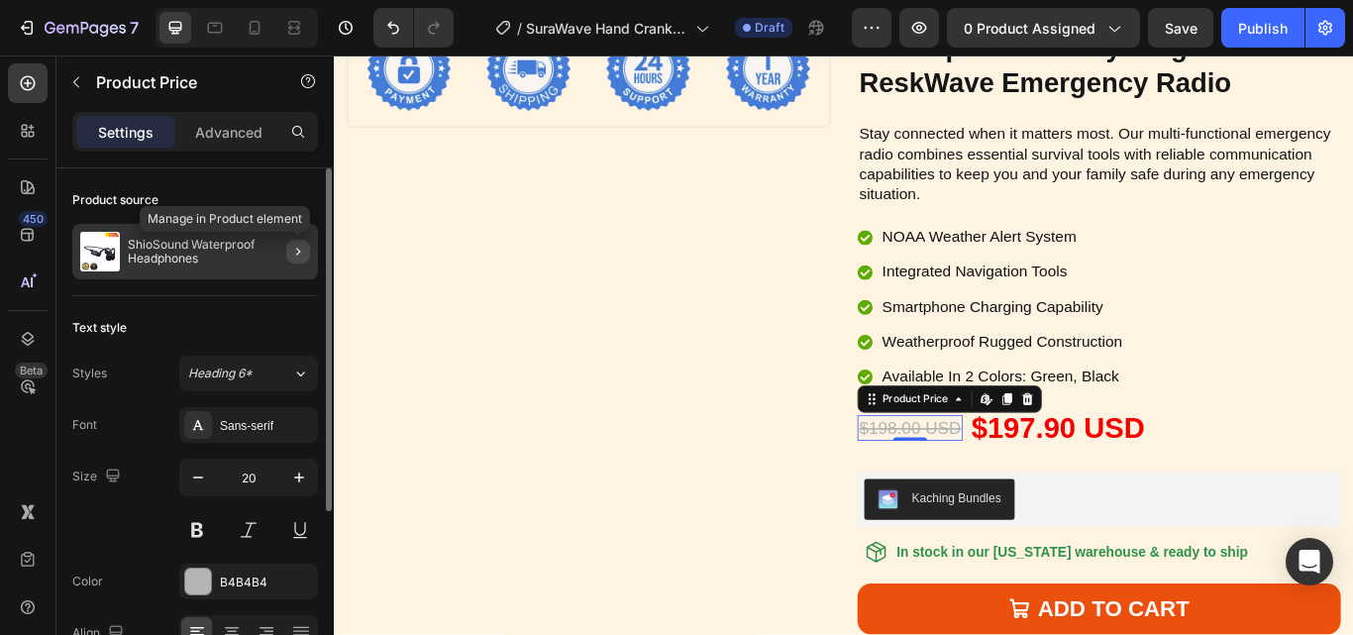
click at [300, 248] on icon "button" at bounding box center [298, 252] width 16 height 16
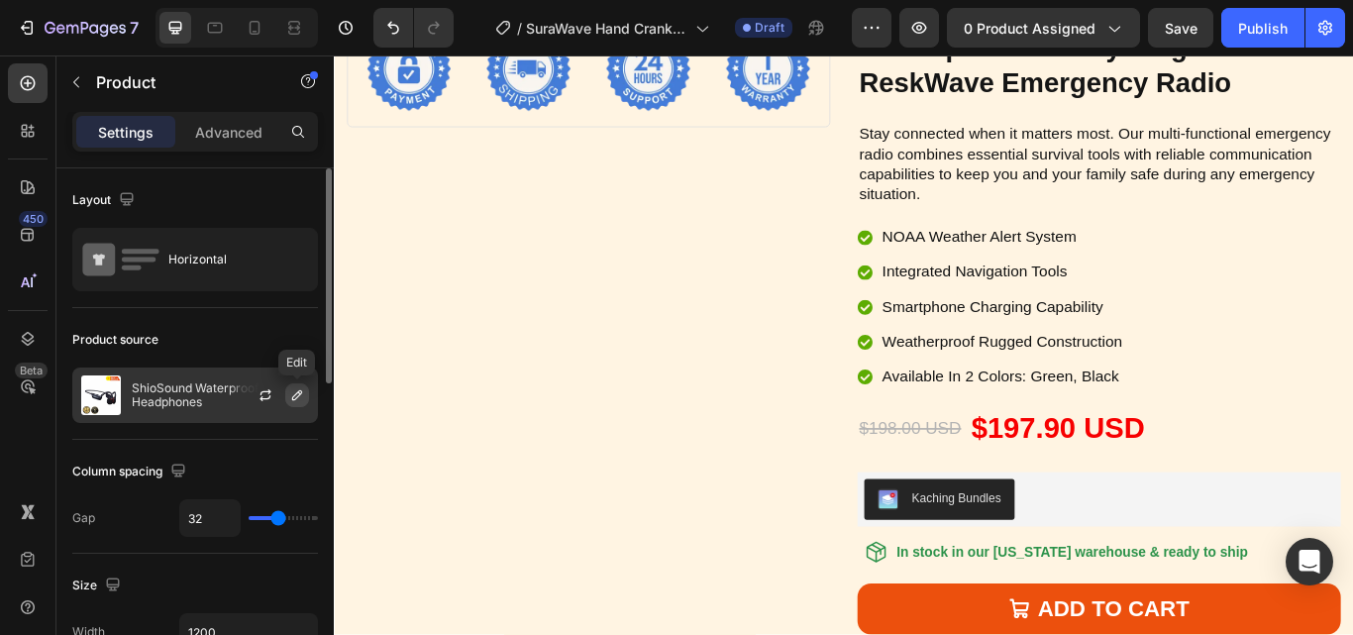
click at [300, 395] on icon "button" at bounding box center [297, 395] width 16 height 16
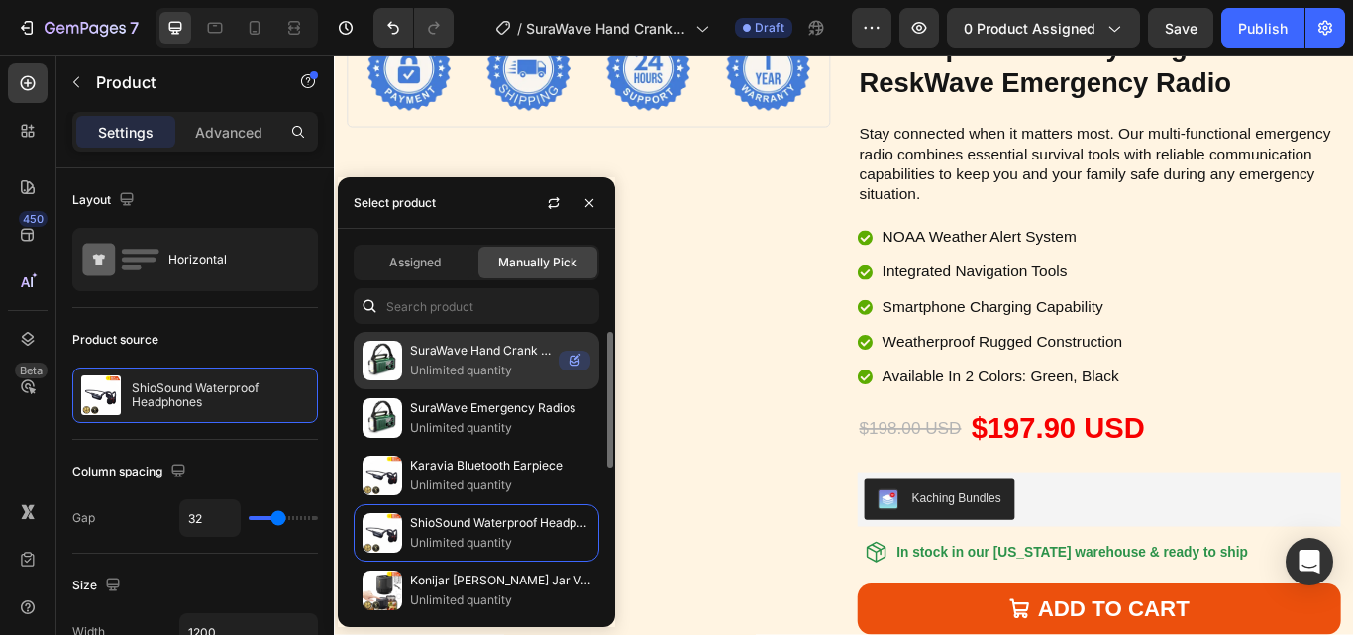
click at [491, 356] on p "SuraWave Hand Crank Radios" at bounding box center [480, 351] width 141 height 20
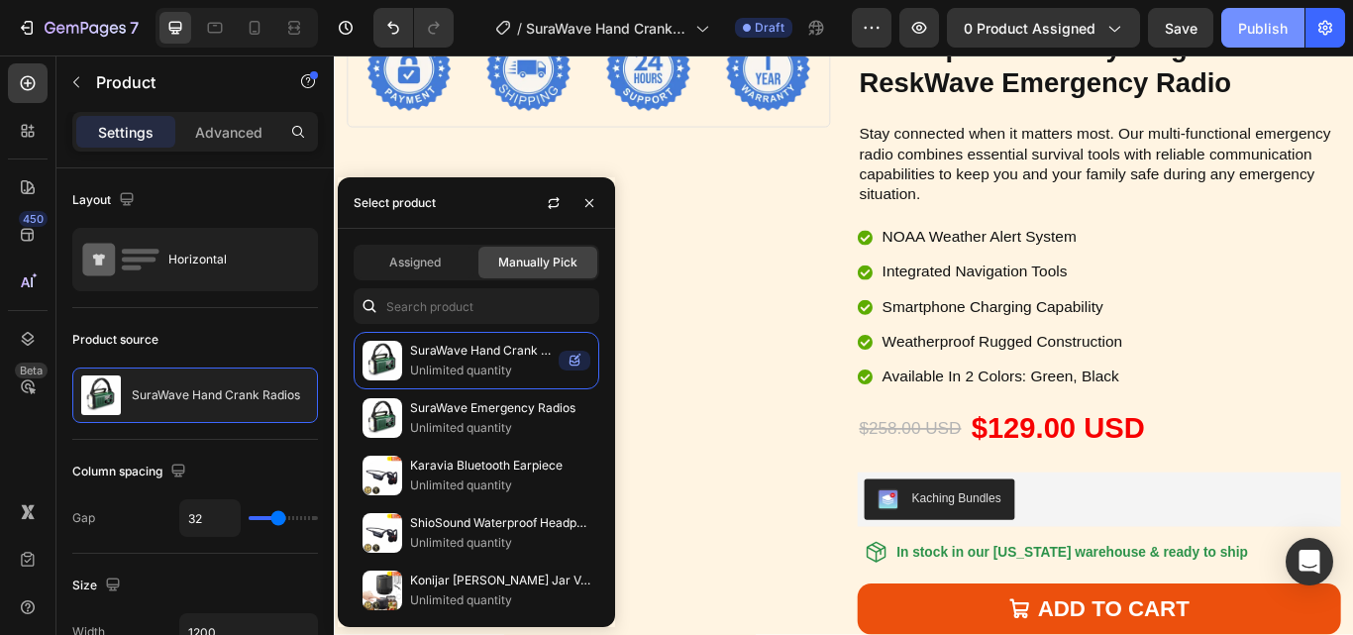
click at [1254, 30] on div "Publish" at bounding box center [1263, 28] width 50 height 21
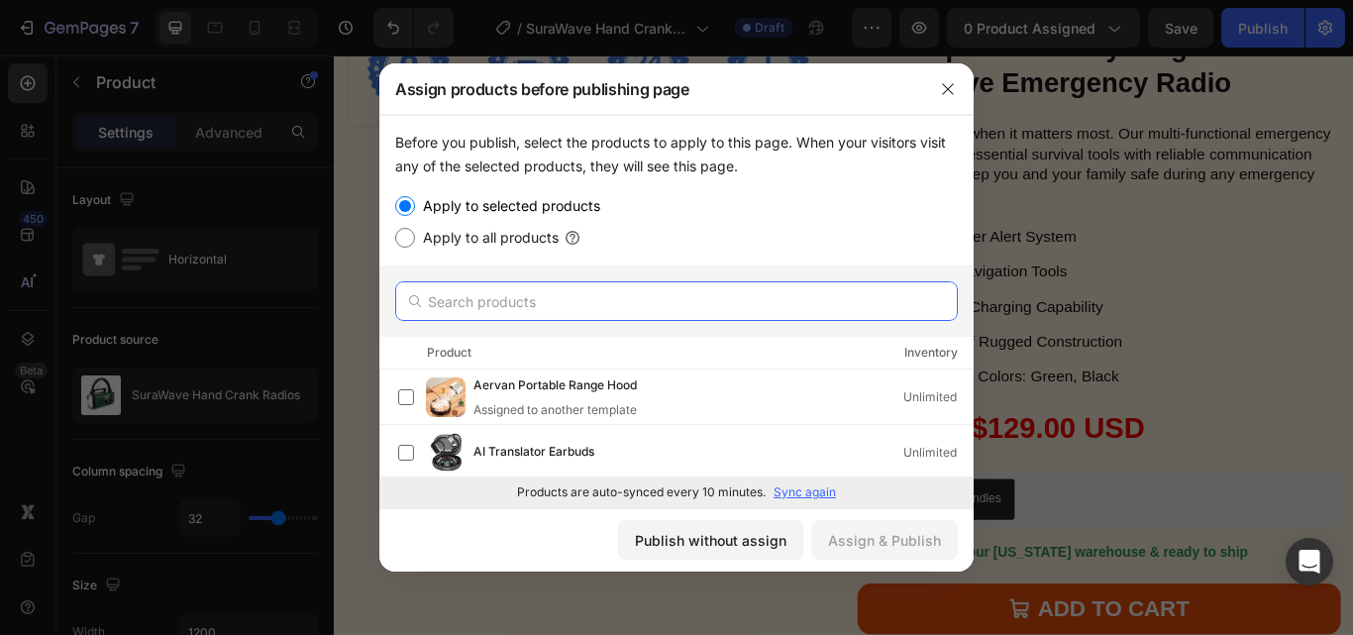
click at [544, 302] on input "text" at bounding box center [676, 301] width 562 height 40
paste input "Hand Crank Radios"
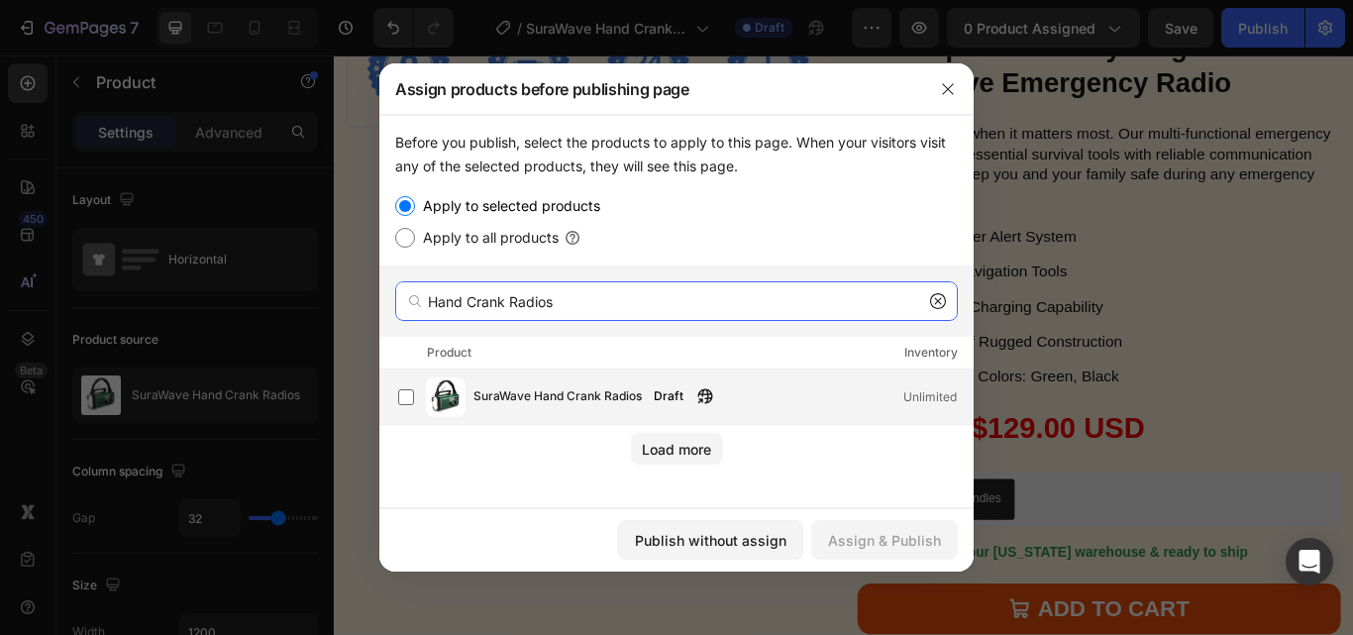
type input "Hand Crank Radios"
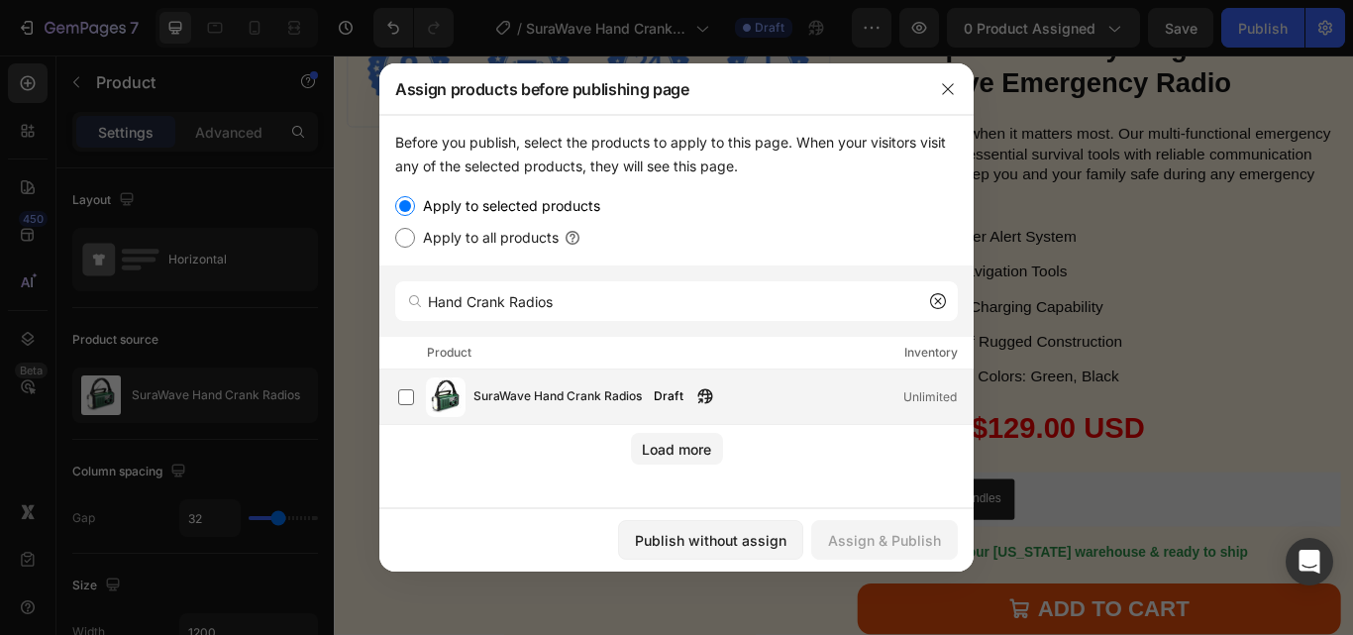
click at [495, 389] on span "SuraWave Hand Crank Radios" at bounding box center [557, 397] width 168 height 22
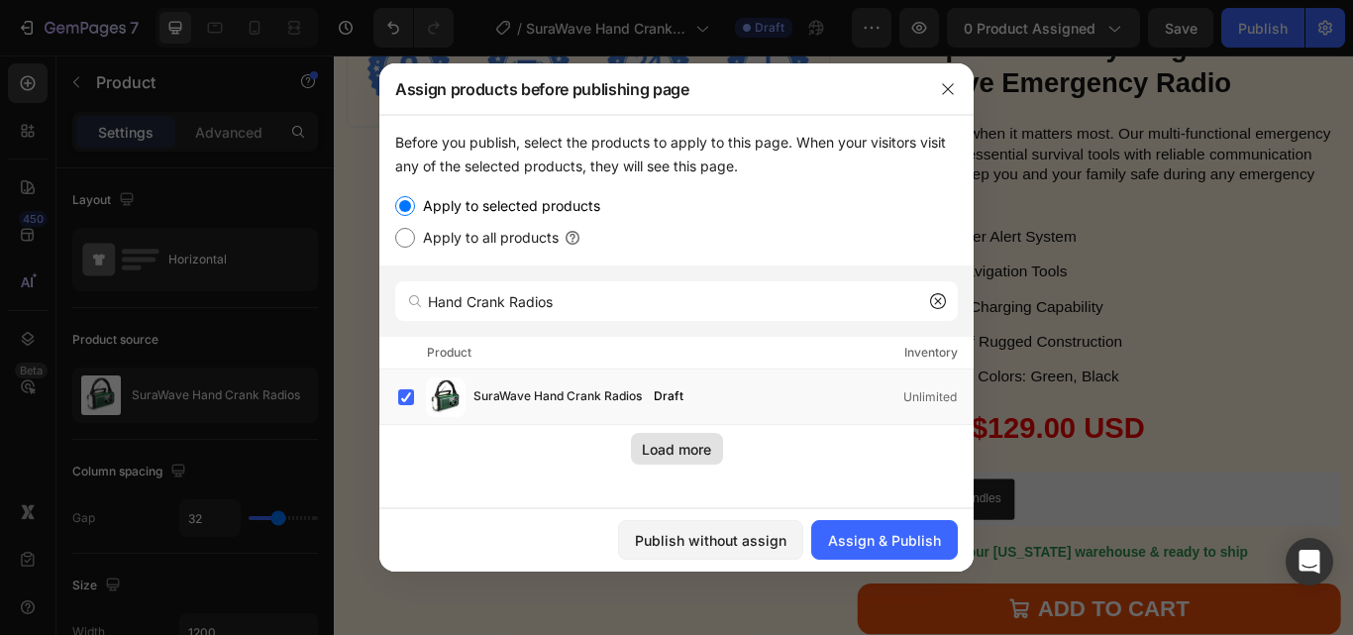
click at [699, 449] on div "Load more" at bounding box center [676, 449] width 69 height 21
click at [859, 547] on div "Assign & Publish" at bounding box center [884, 540] width 113 height 21
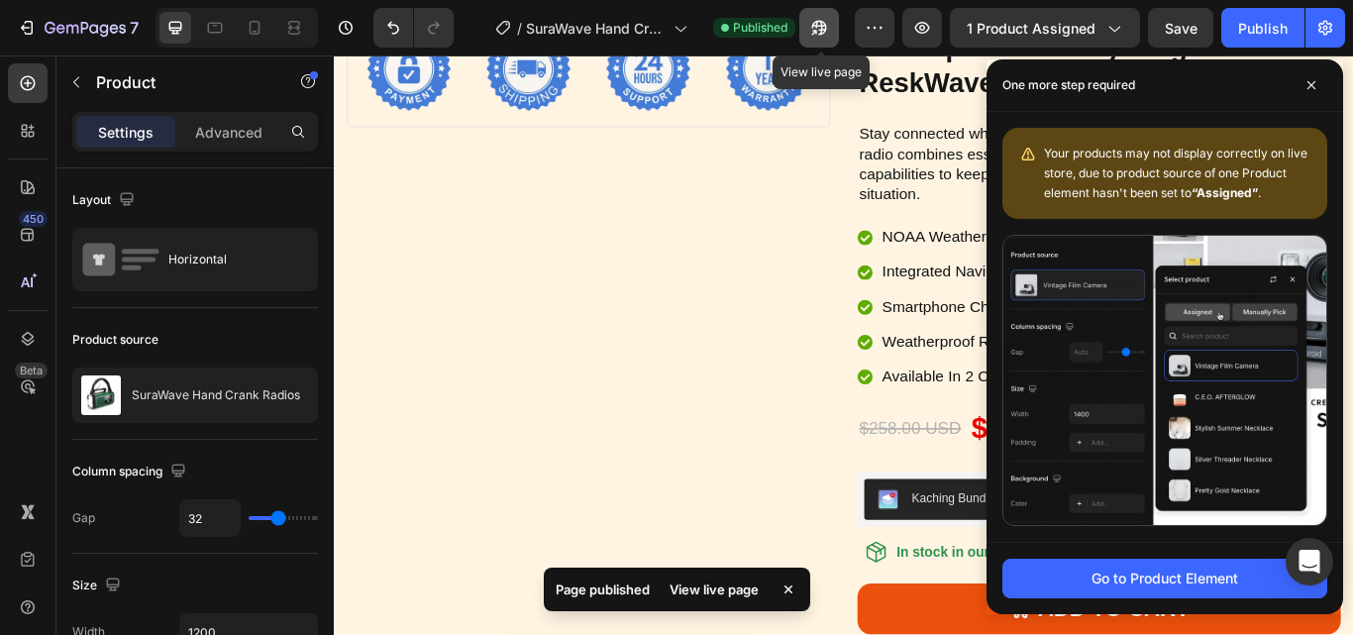
click at [816, 25] on icon "button" at bounding box center [819, 28] width 15 height 15
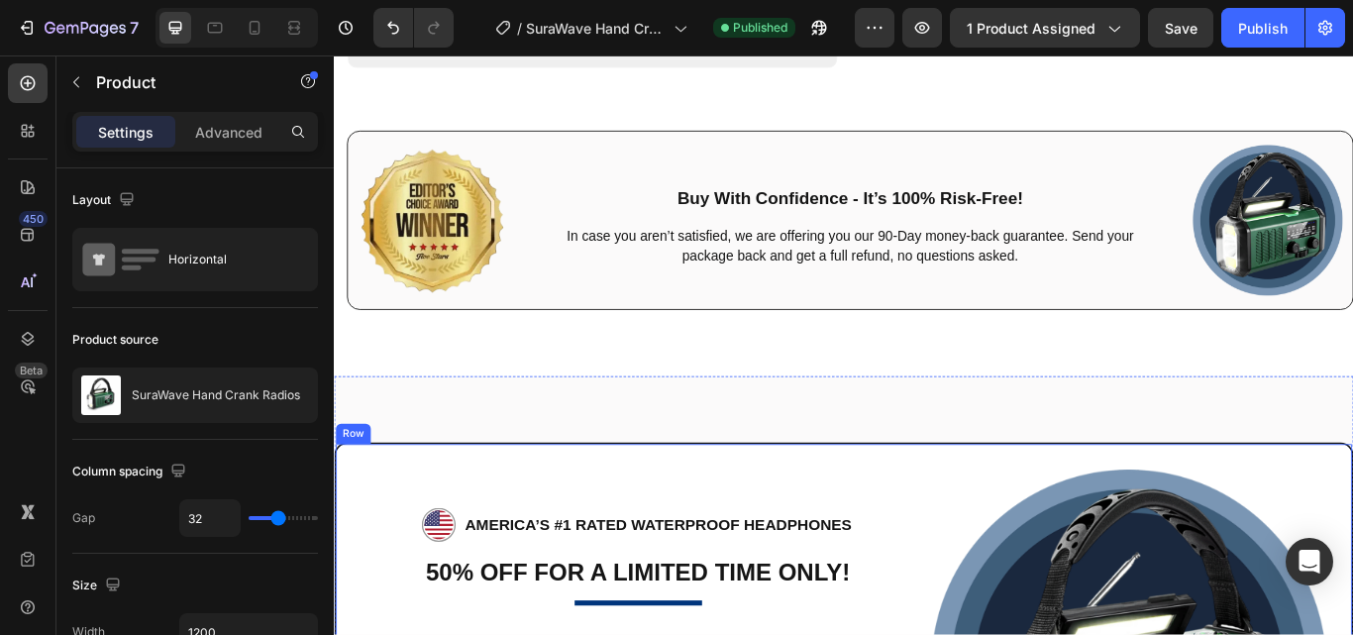
scroll to position [9039, 0]
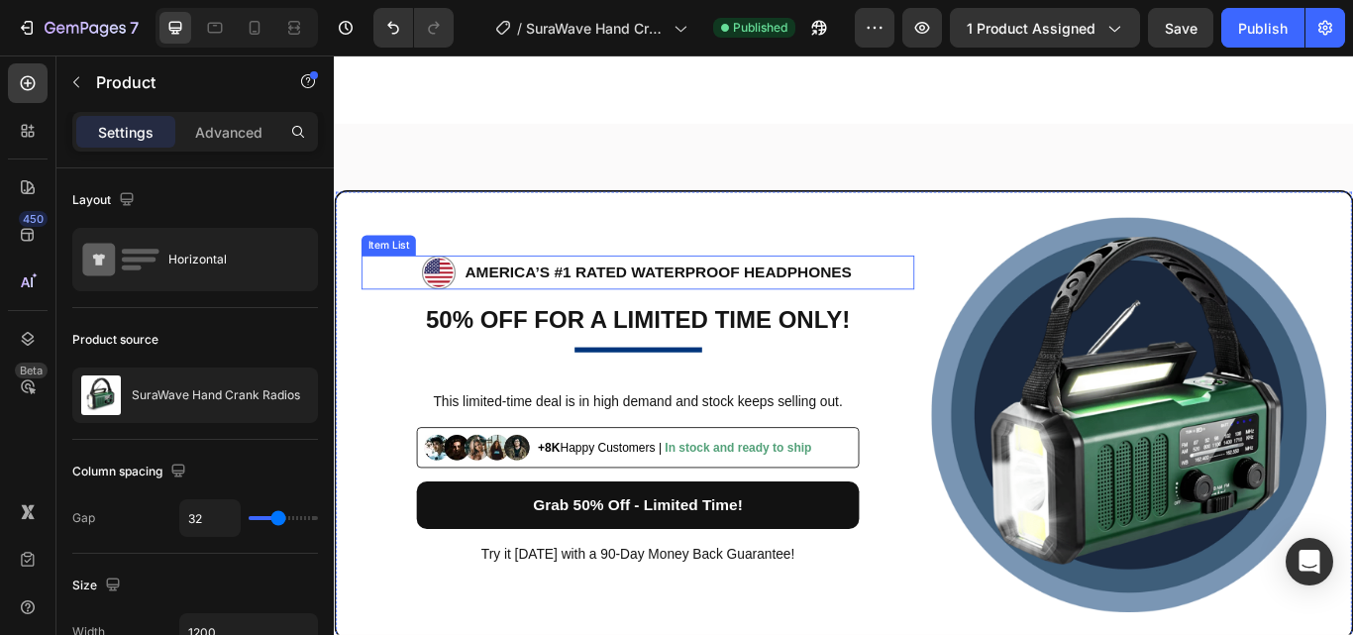
click at [654, 303] on p "AMERICA’S #1 RATED Waterproof Headphones" at bounding box center [711, 309] width 451 height 32
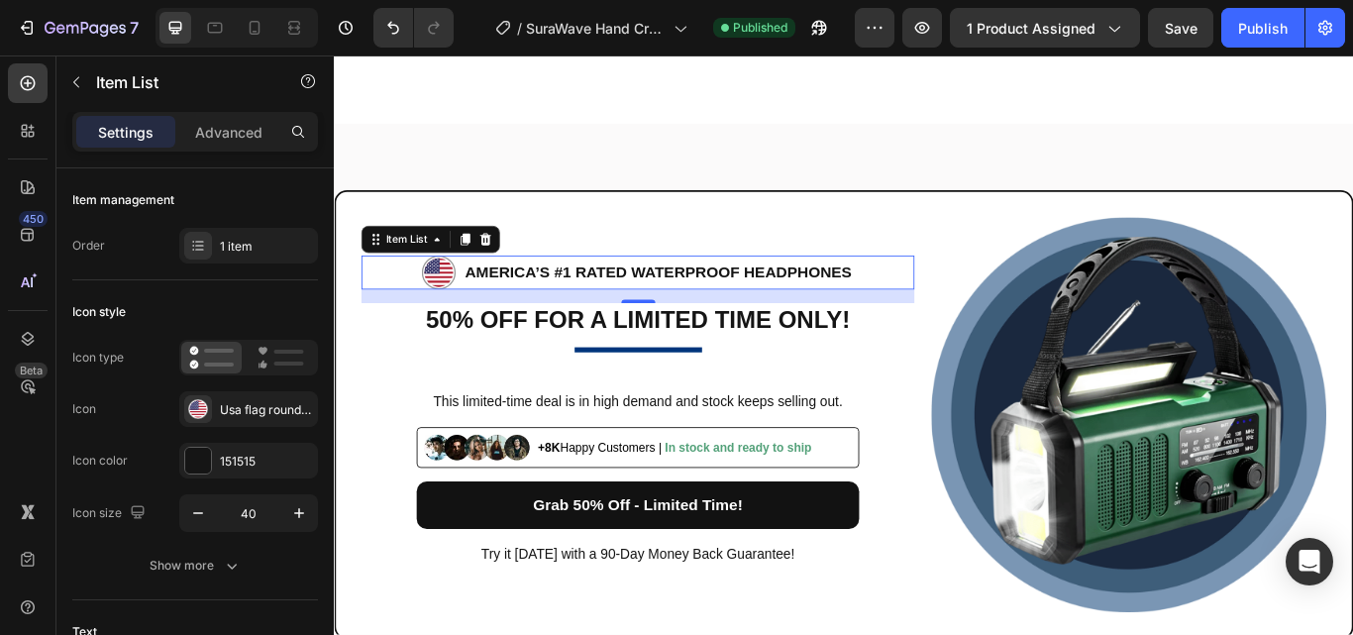
click at [691, 302] on p "AMERICA’S #1 RATED Waterproof Headphones" at bounding box center [711, 309] width 451 height 32
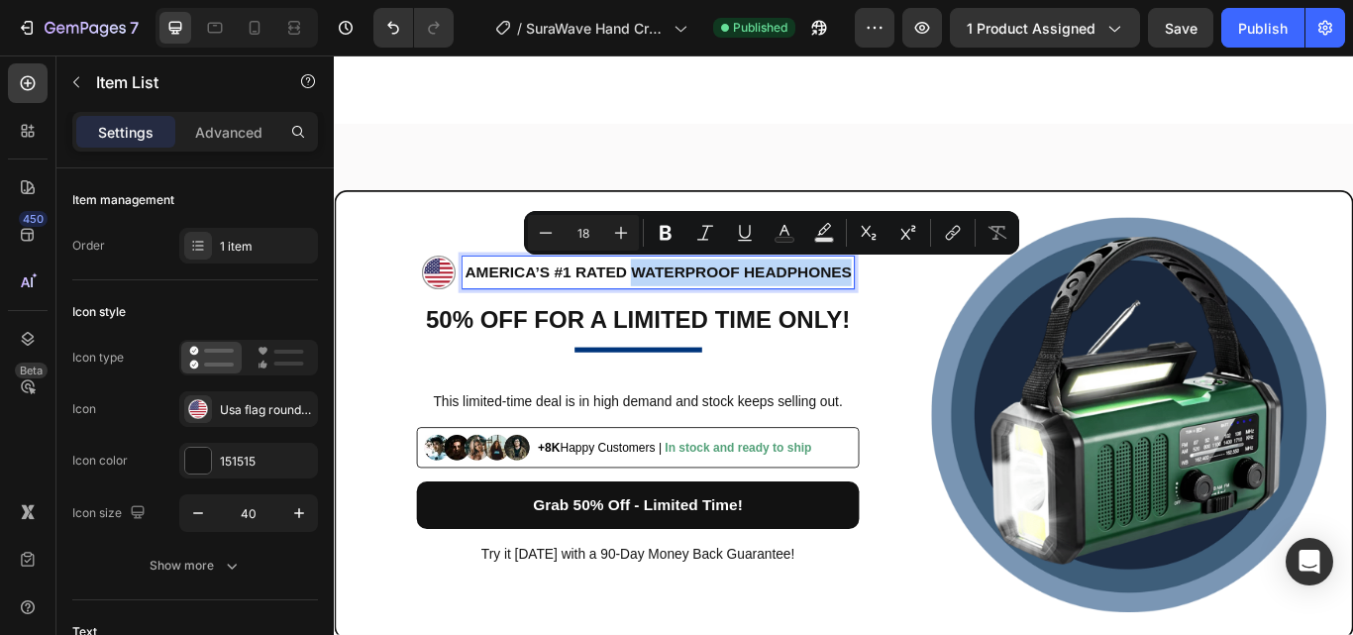
drag, startPoint x: 677, startPoint y: 302, endPoint x: 930, endPoint y: 303, distance: 252.5
click at [930, 303] on p "AMERICA’S #1 RATED Waterproof Headphones" at bounding box center [711, 309] width 451 height 32
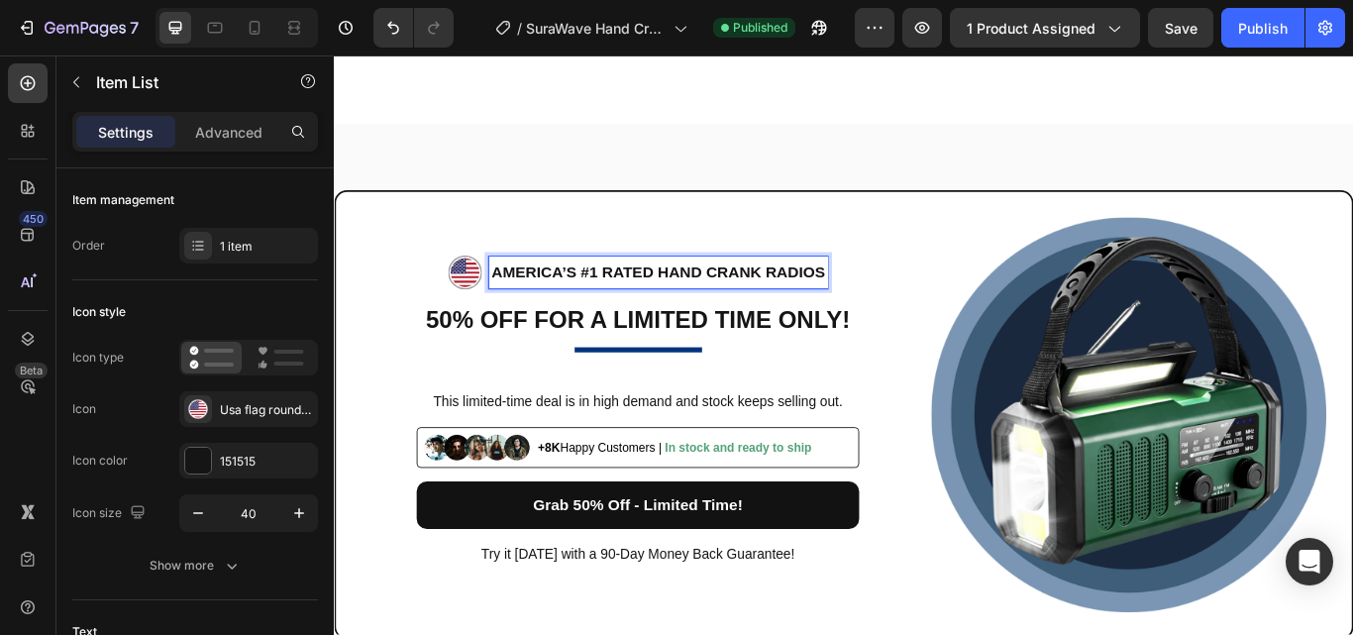
click at [768, 306] on p "AMERICA’S #1 RATED Hand Crank Radios" at bounding box center [711, 309] width 389 height 32
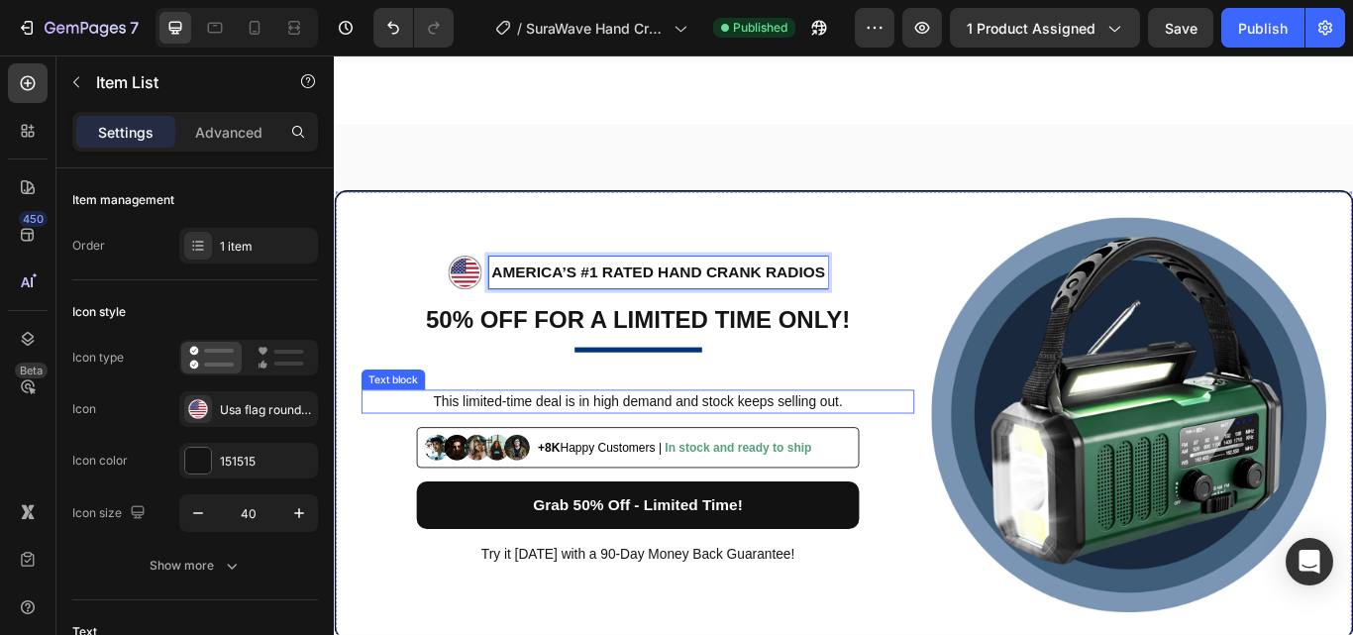
click at [843, 450] on p "This limited-time deal is in high demand and stock keeps selling out." at bounding box center [687, 460] width 641 height 24
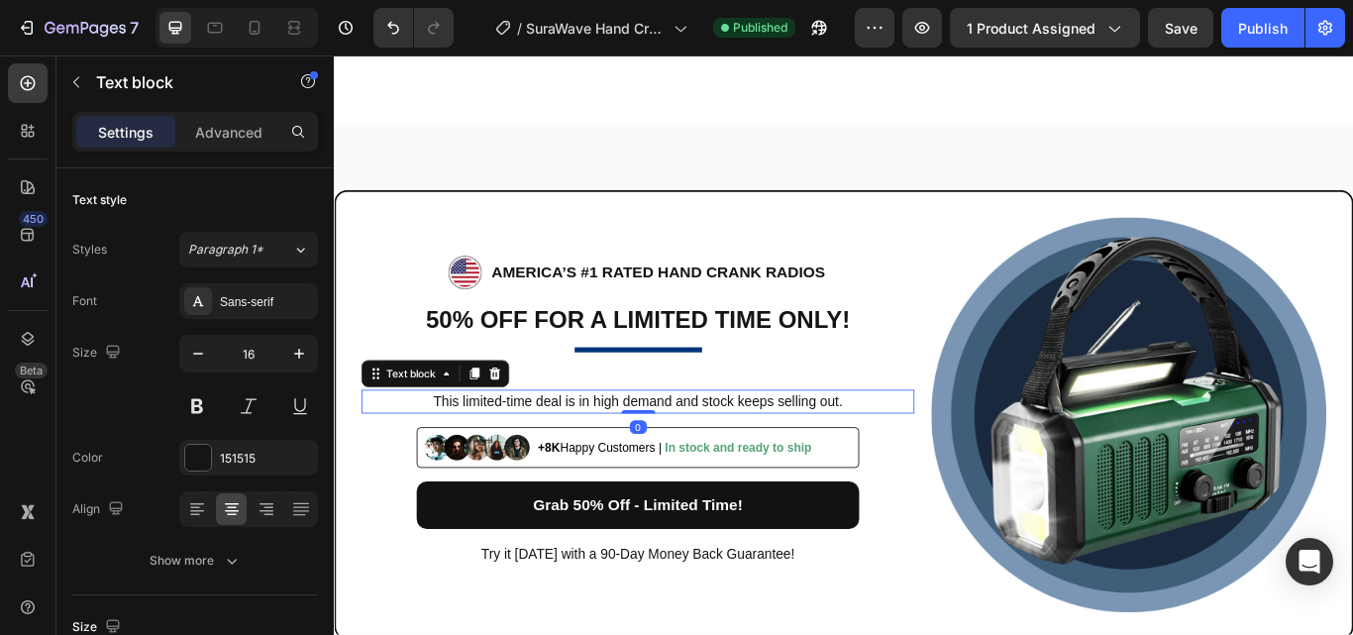
click at [825, 451] on p "This limited-time deal is in high demand and stock keeps selling out." at bounding box center [687, 460] width 641 height 24
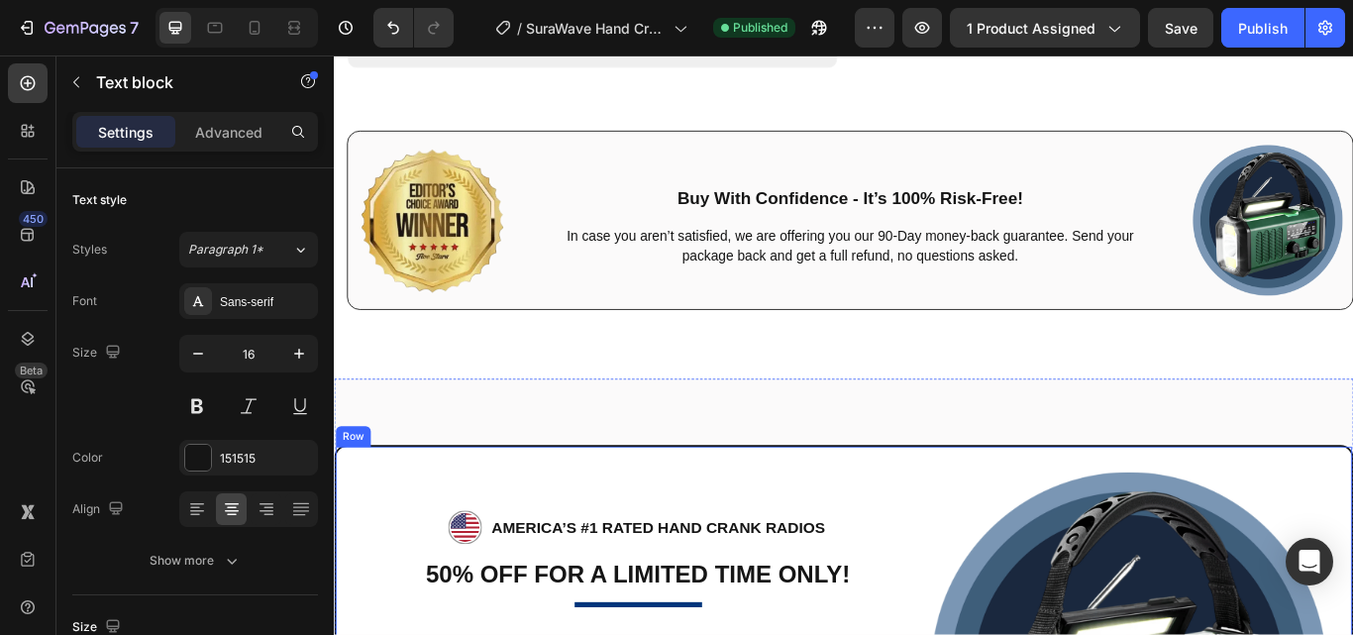
scroll to position [8445, 0]
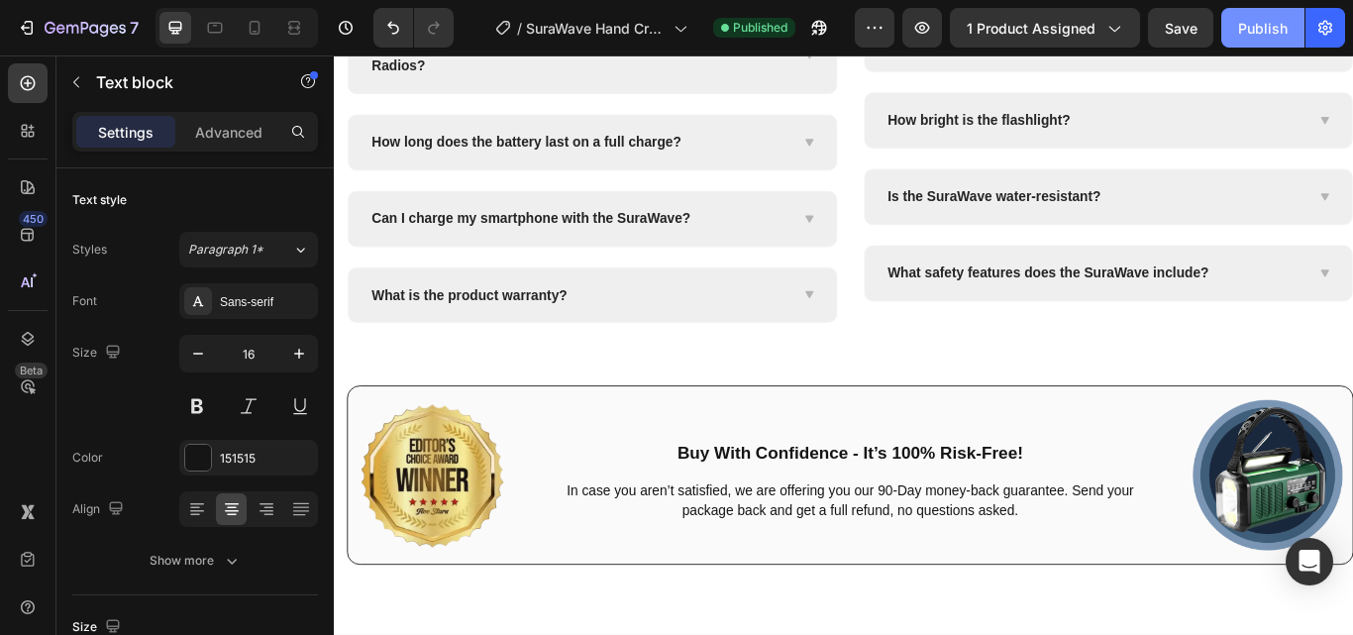
click at [1254, 34] on div "Publish" at bounding box center [1263, 28] width 50 height 21
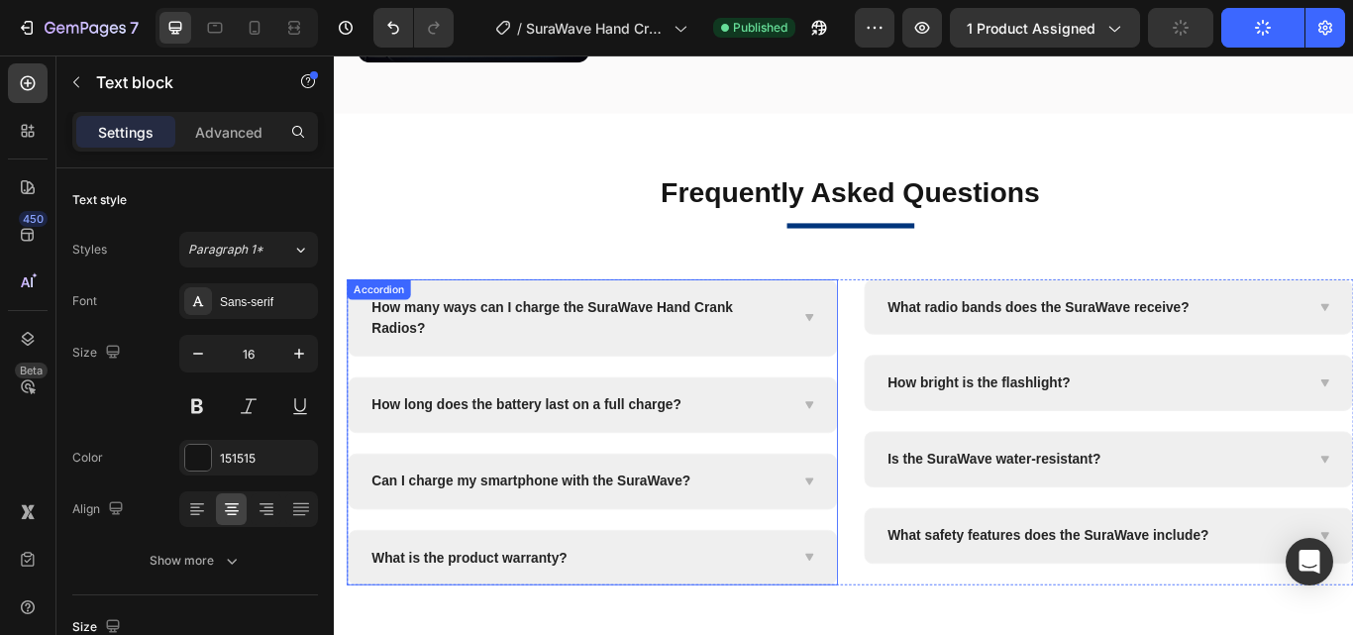
scroll to position [7851, 0]
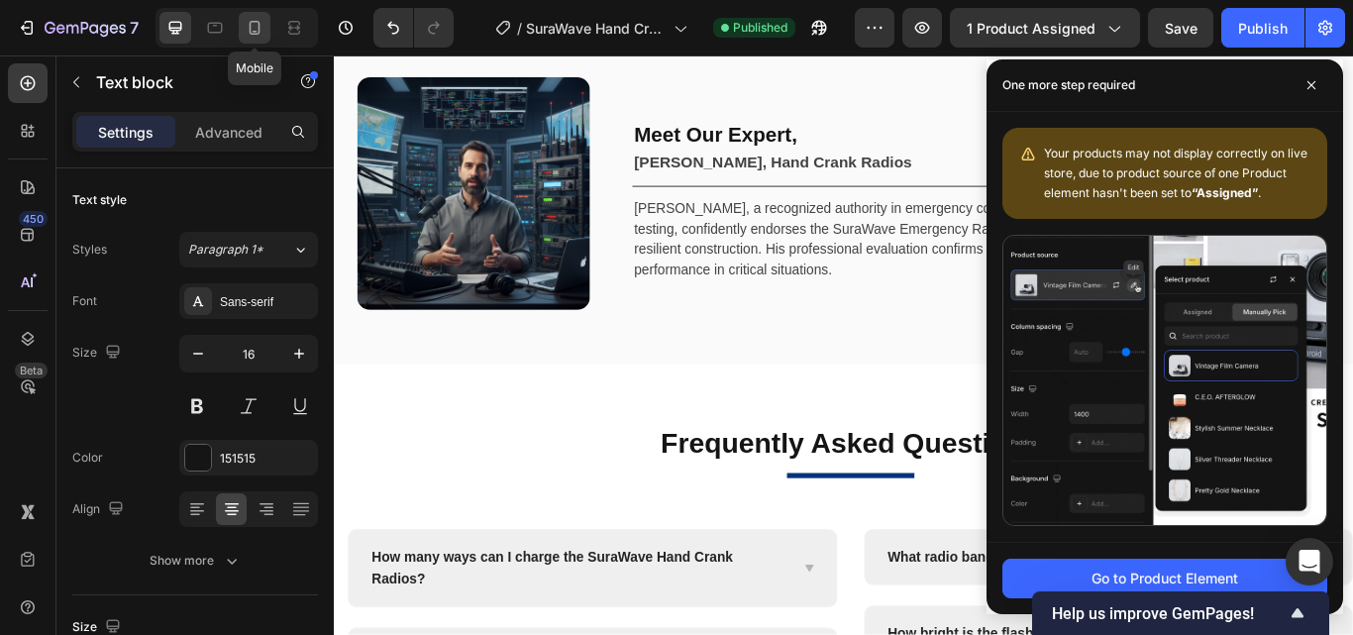
click at [252, 26] on icon at bounding box center [255, 28] width 20 height 20
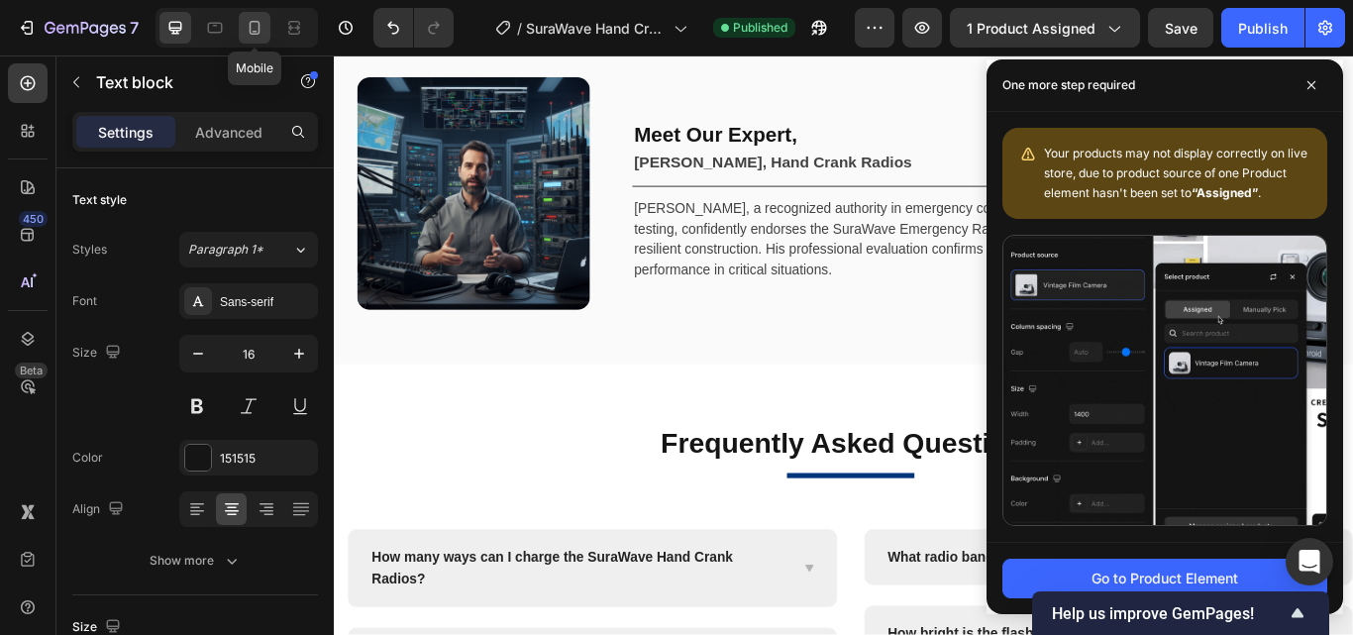
type input "14"
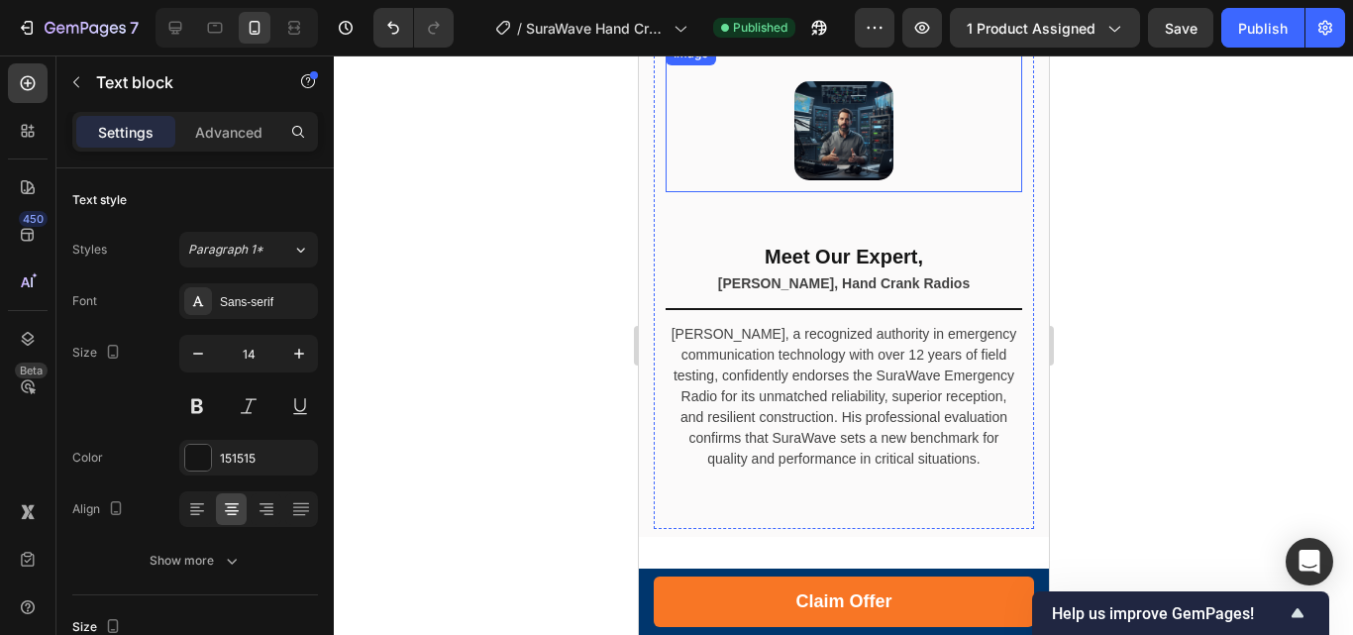
click at [829, 140] on img at bounding box center [842, 130] width 99 height 99
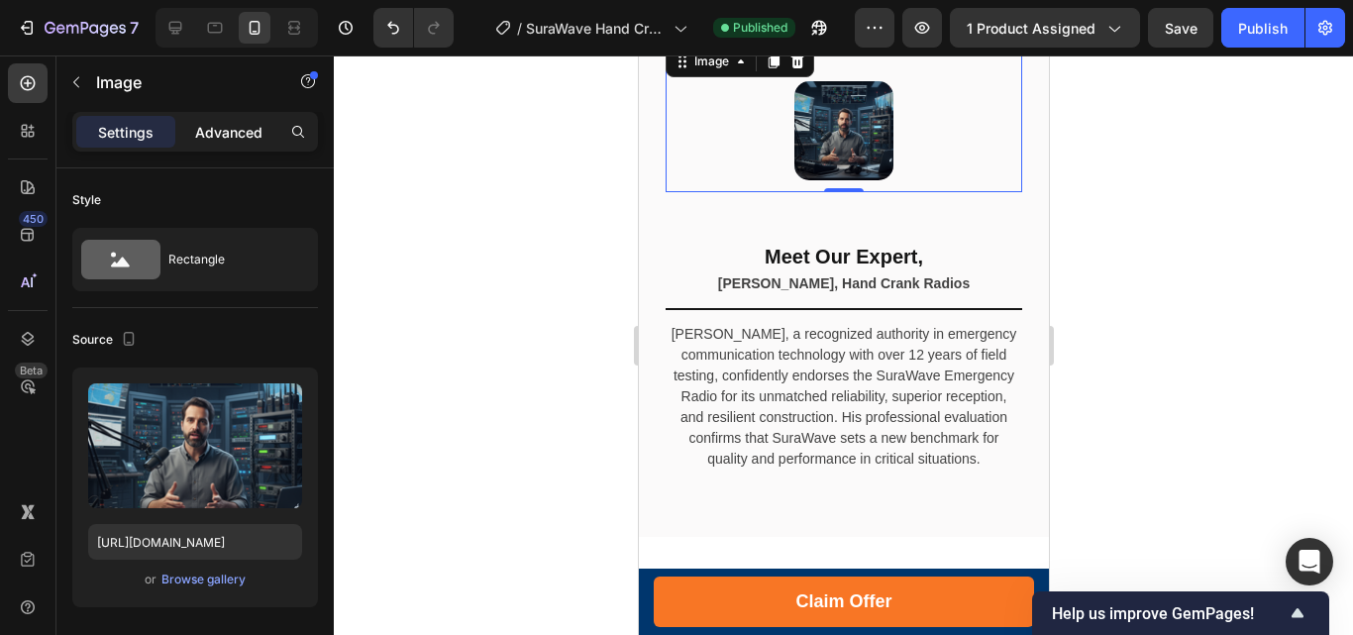
click at [210, 143] on div "Advanced" at bounding box center [228, 132] width 99 height 32
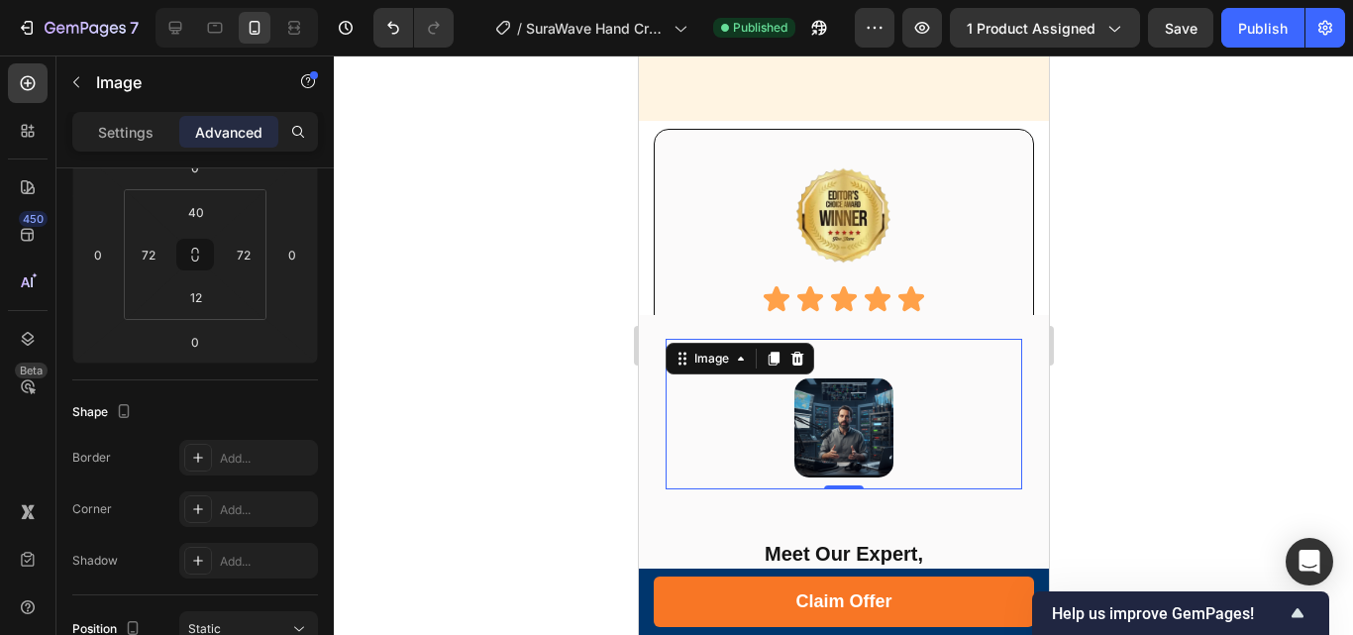
scroll to position [7851, 0]
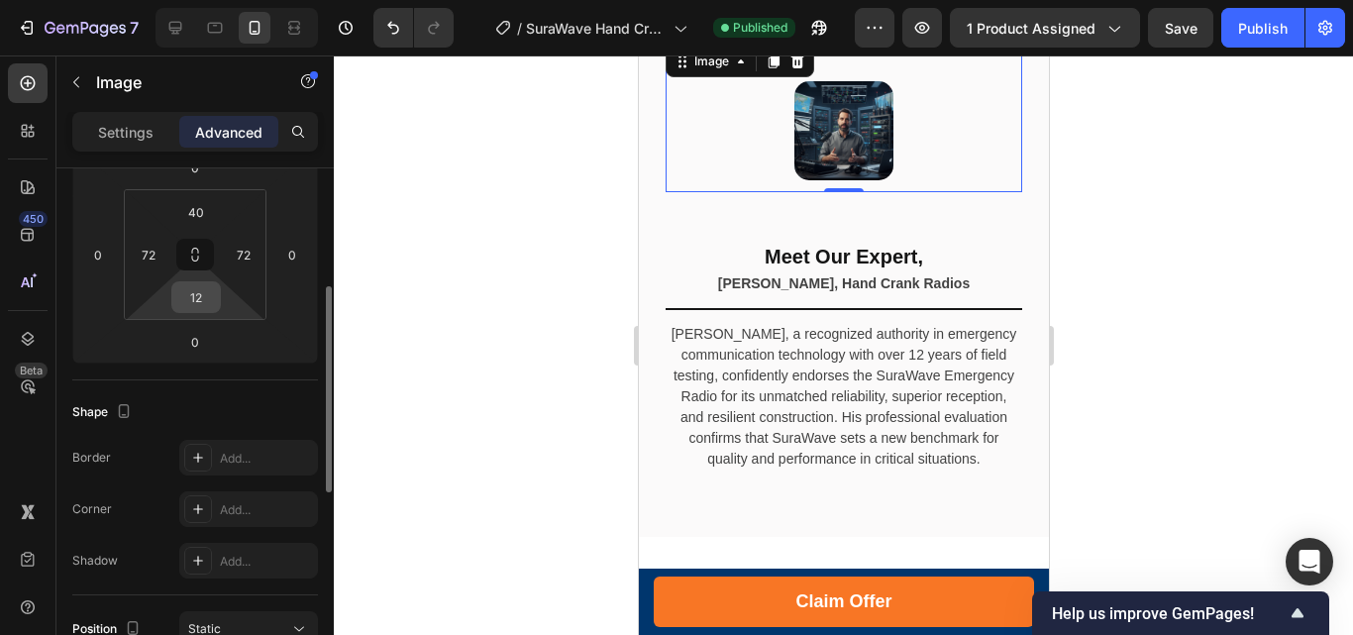
click at [193, 301] on input "12" at bounding box center [196, 297] width 40 height 30
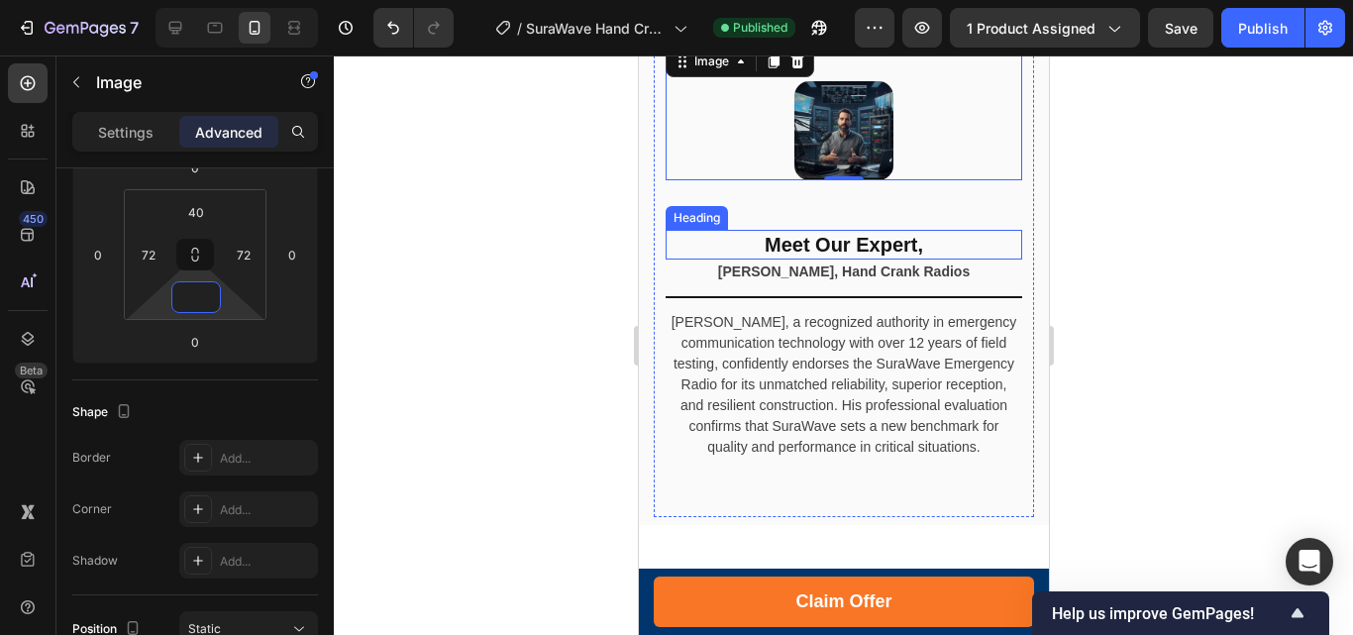
click at [799, 247] on h2 "Meet Our Expert," at bounding box center [842, 245] width 356 height 30
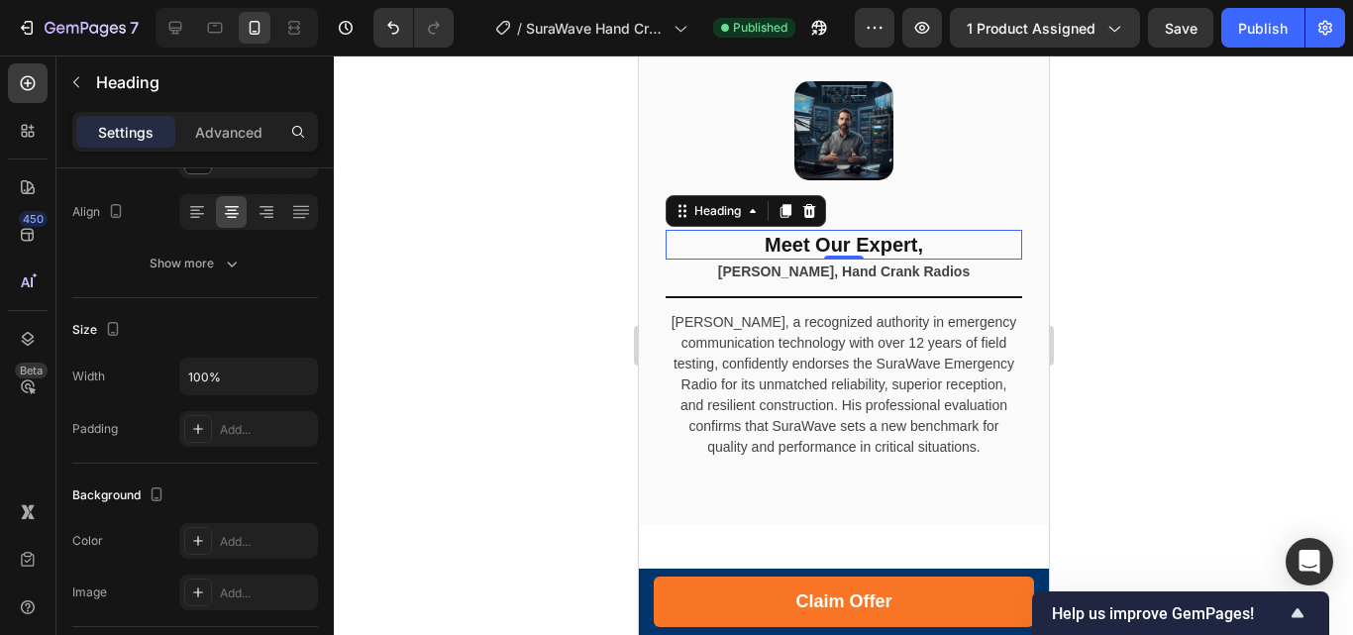
scroll to position [0, 0]
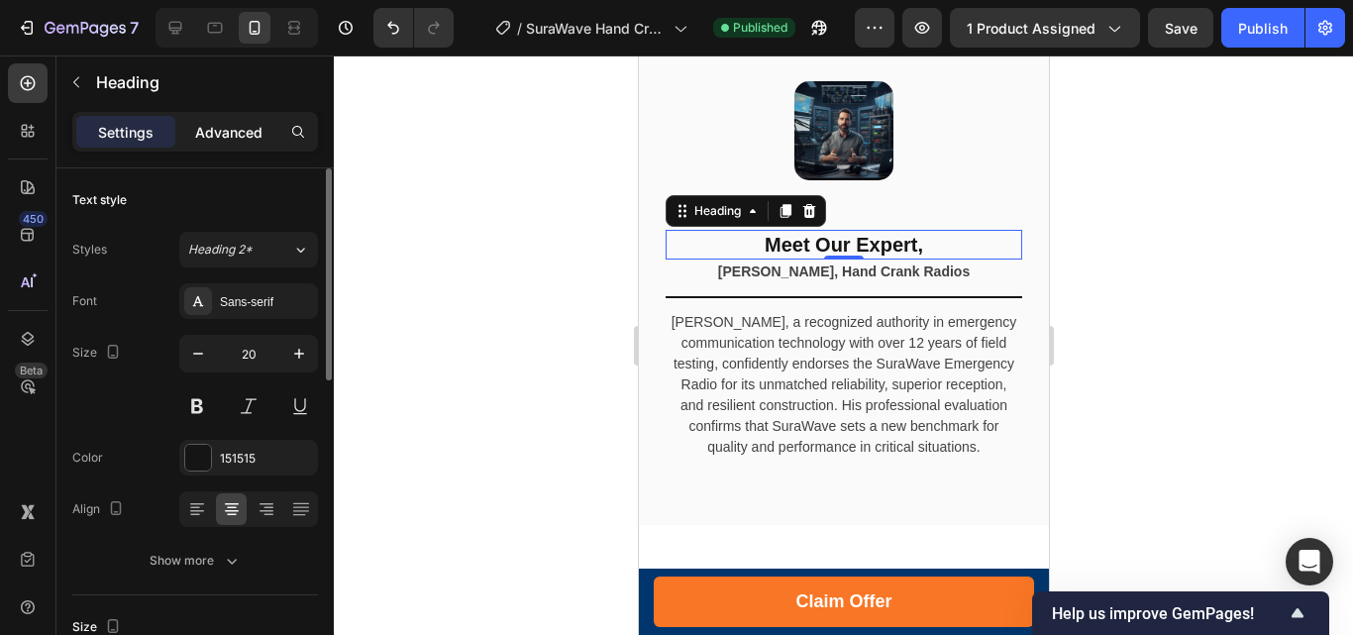
click at [214, 140] on p "Advanced" at bounding box center [228, 132] width 67 height 21
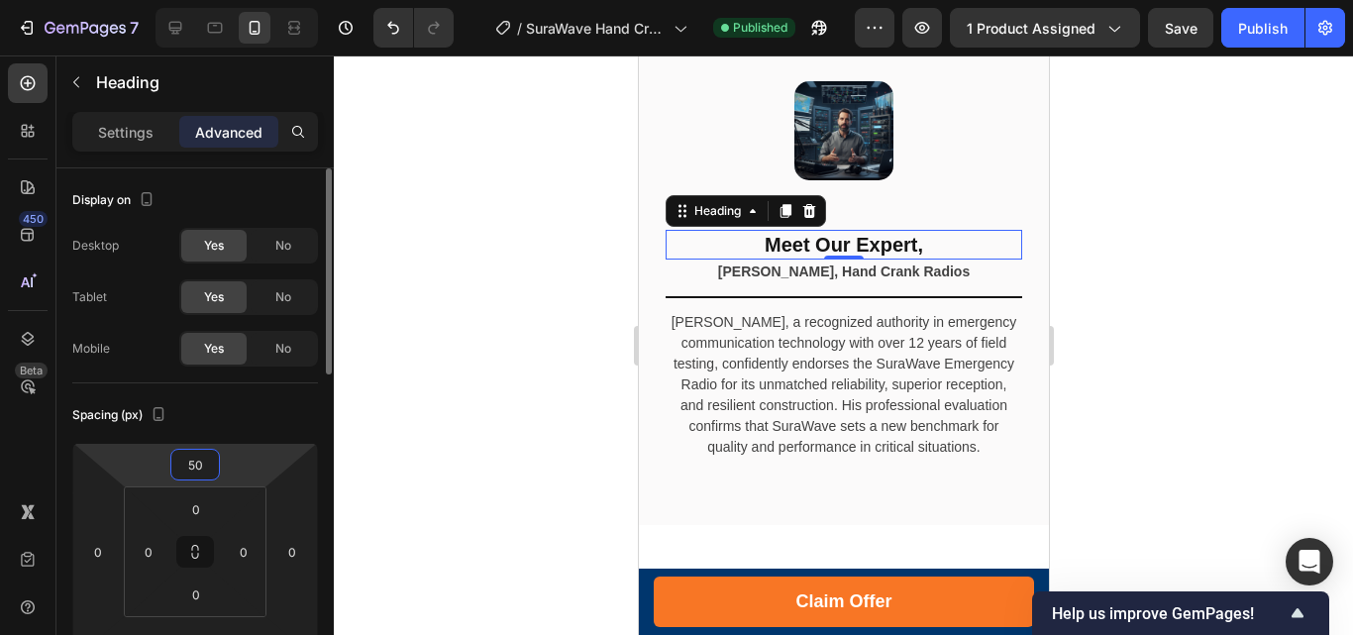
click at [200, 455] on input "50" at bounding box center [195, 465] width 40 height 30
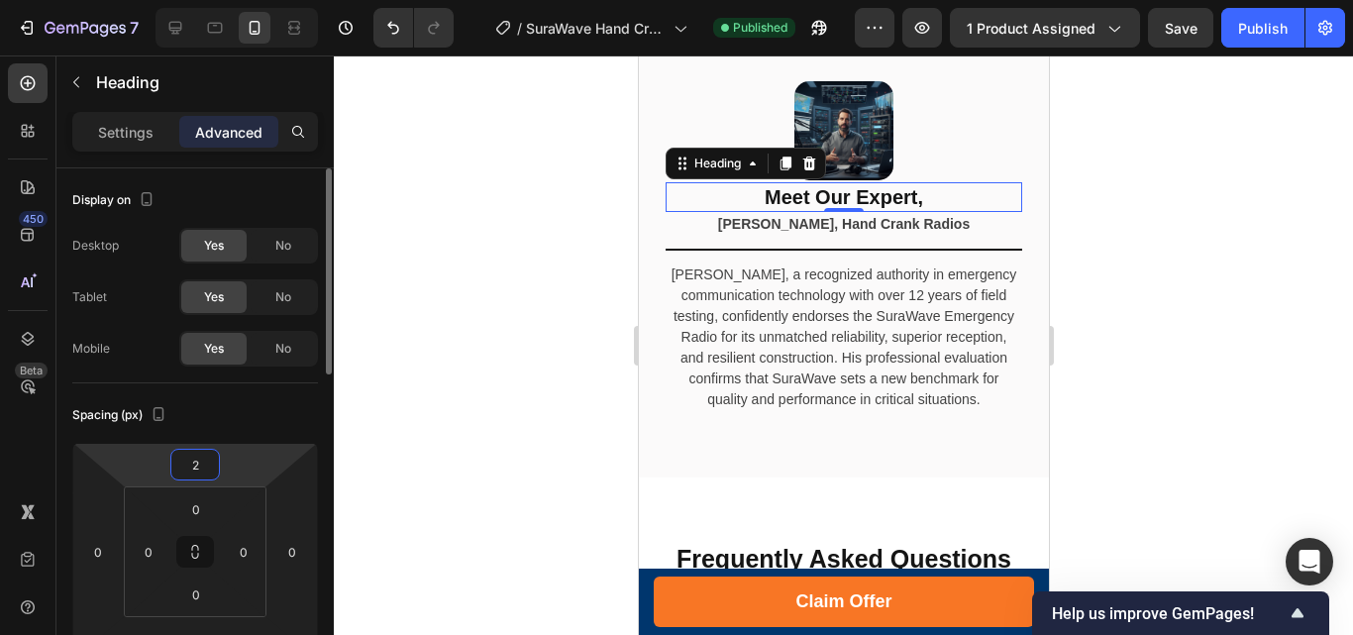
type input "20"
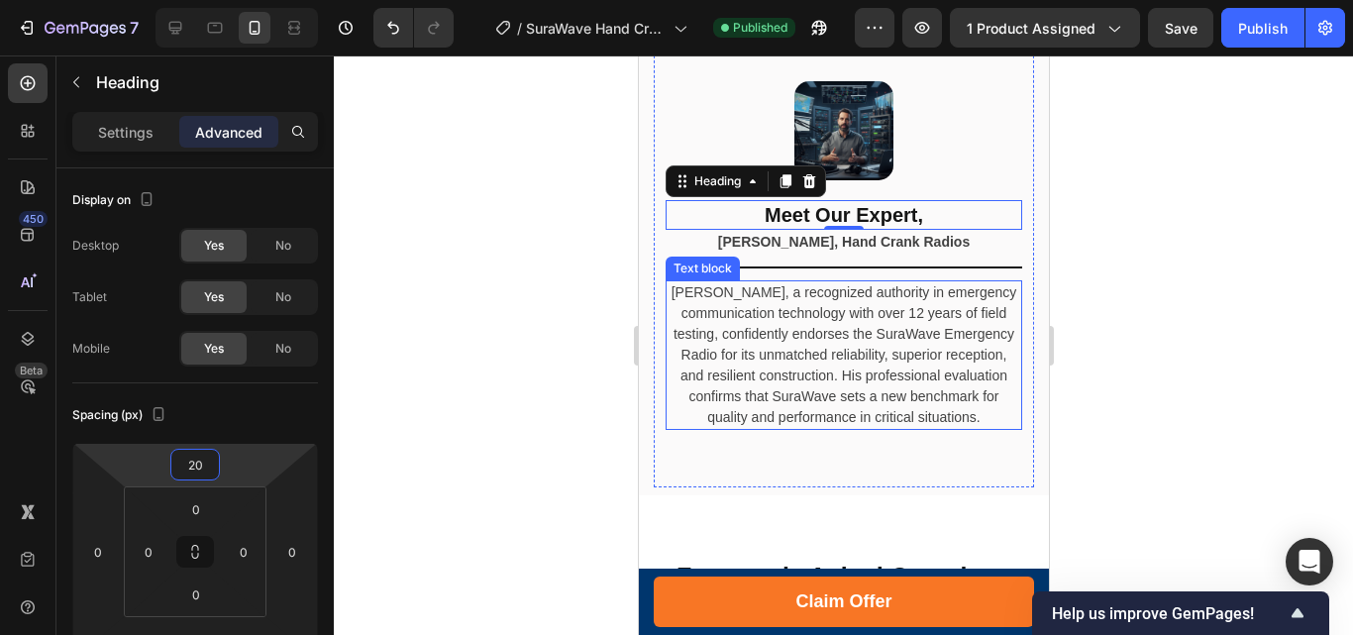
click at [843, 393] on p "[PERSON_NAME], a recognized authority in emergency communication technology wit…" at bounding box center [842, 355] width 353 height 146
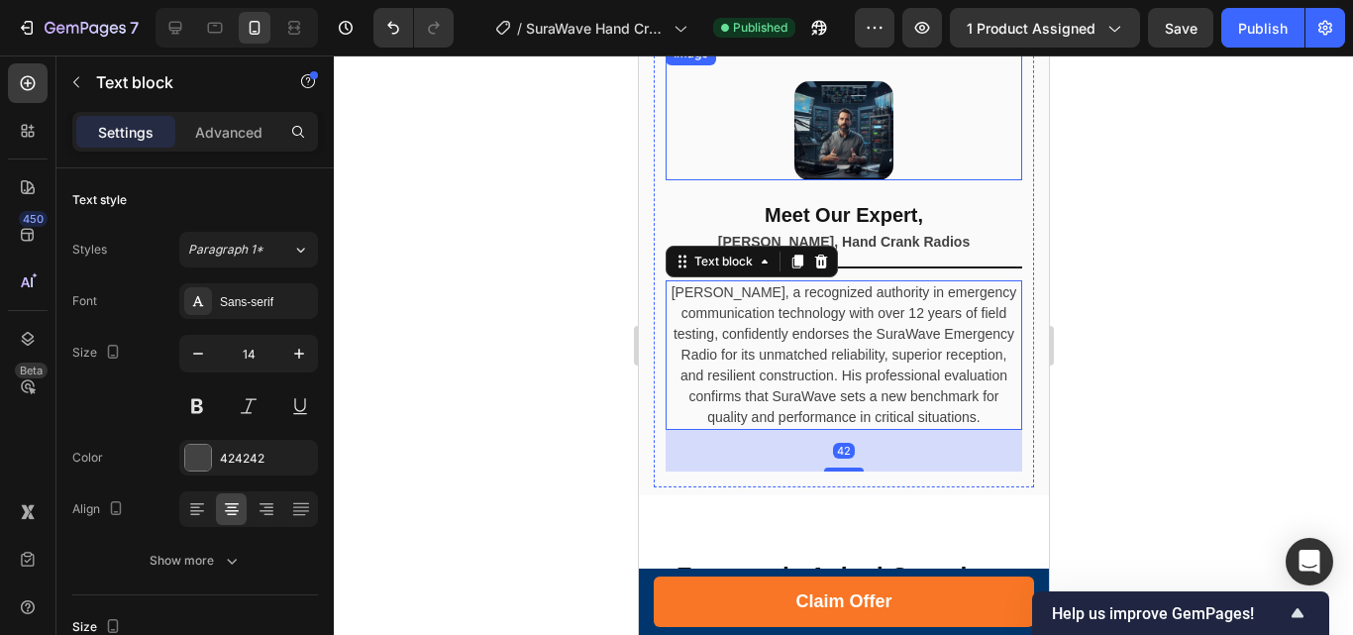
click at [817, 127] on img at bounding box center [842, 130] width 99 height 99
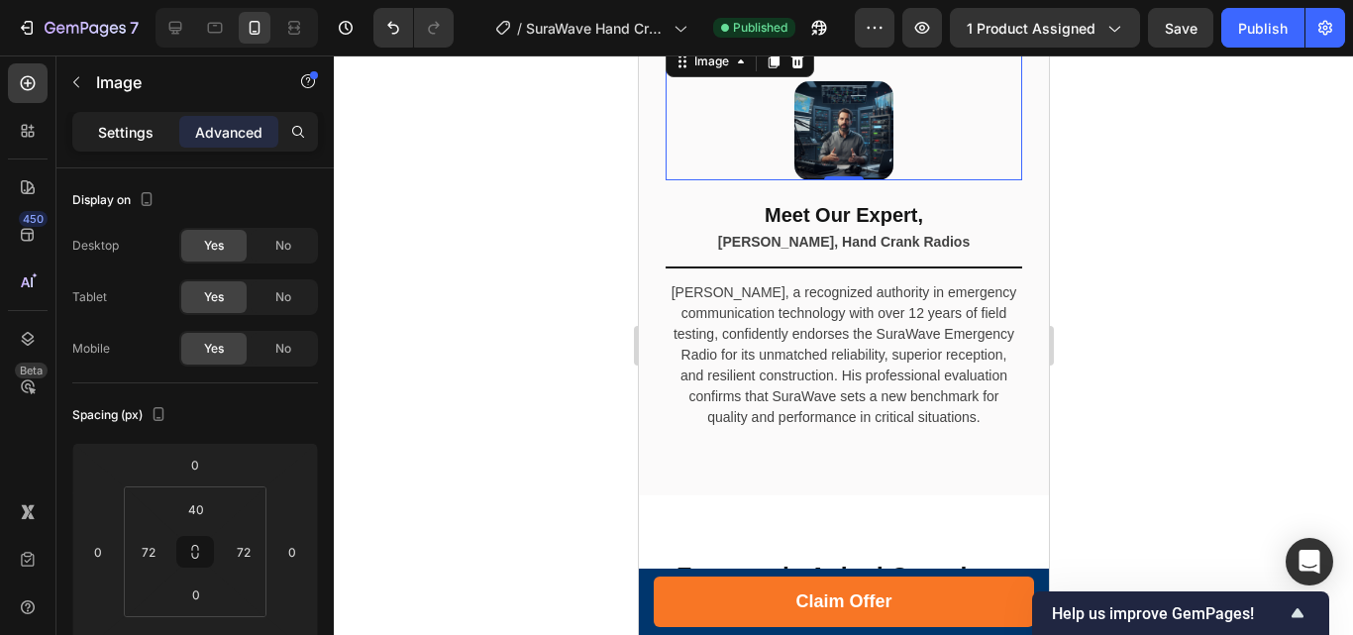
click at [135, 140] on p "Settings" at bounding box center [125, 132] width 55 height 21
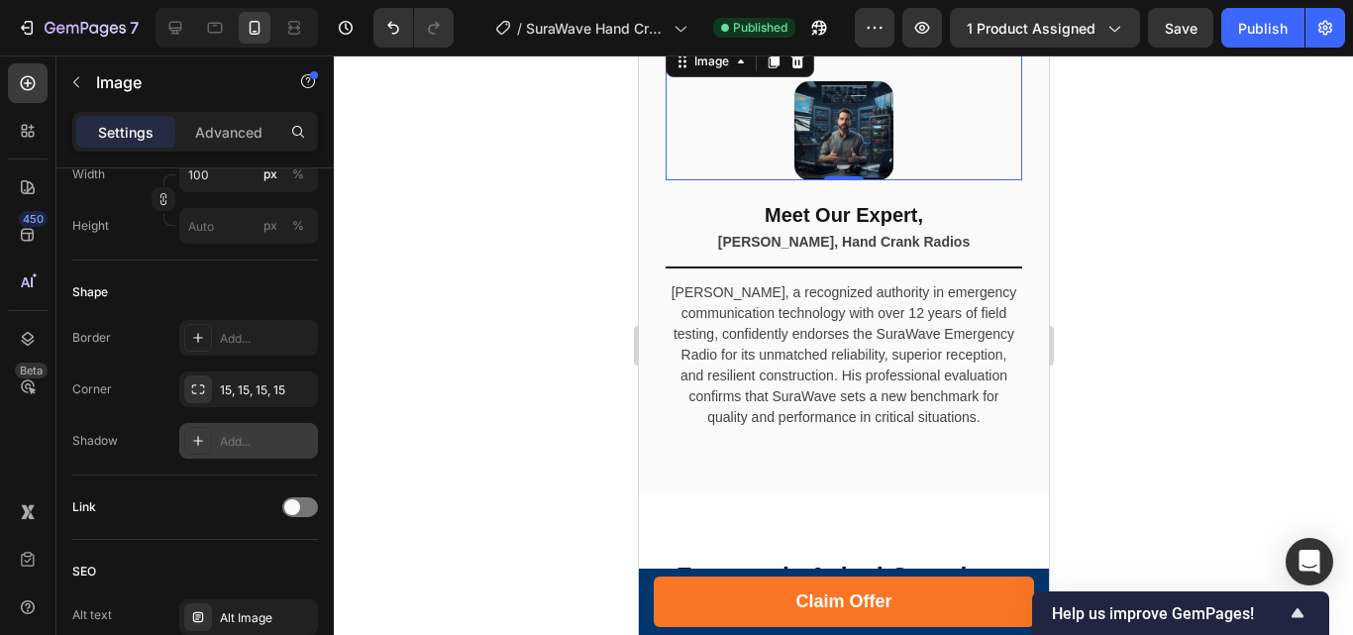
scroll to position [297, 0]
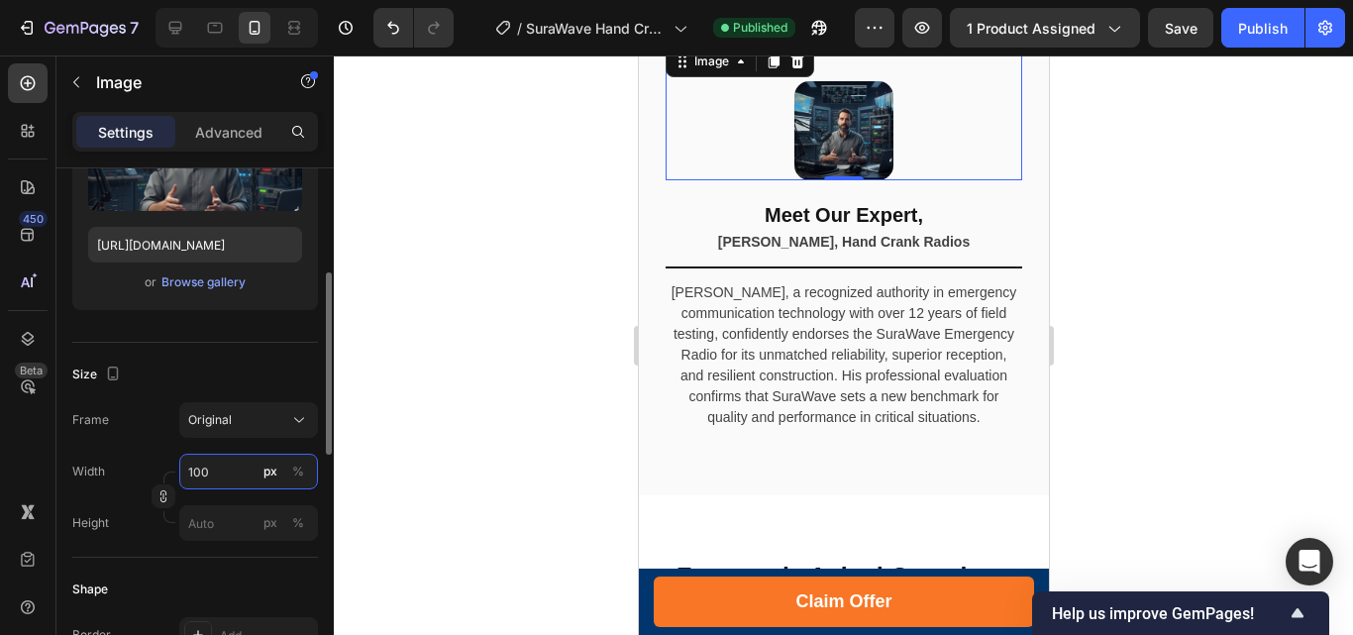
click at [223, 470] on input "100" at bounding box center [248, 472] width 139 height 36
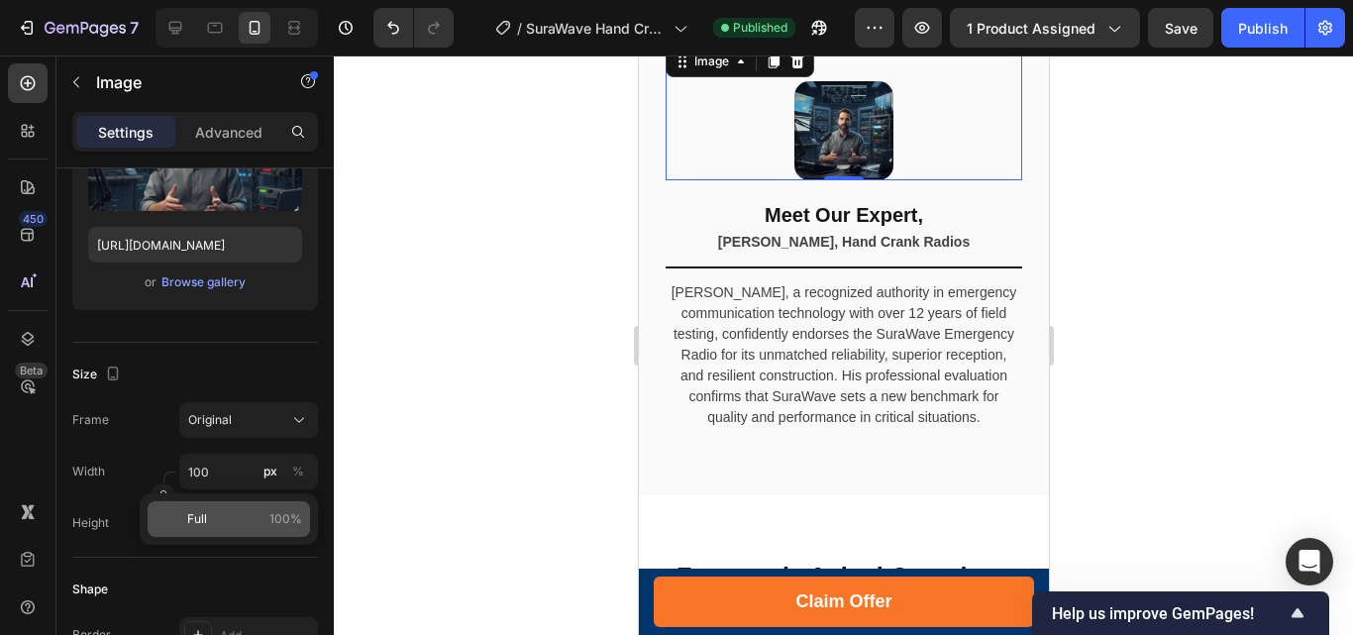
click at [199, 519] on span "Full" at bounding box center [197, 519] width 20 height 18
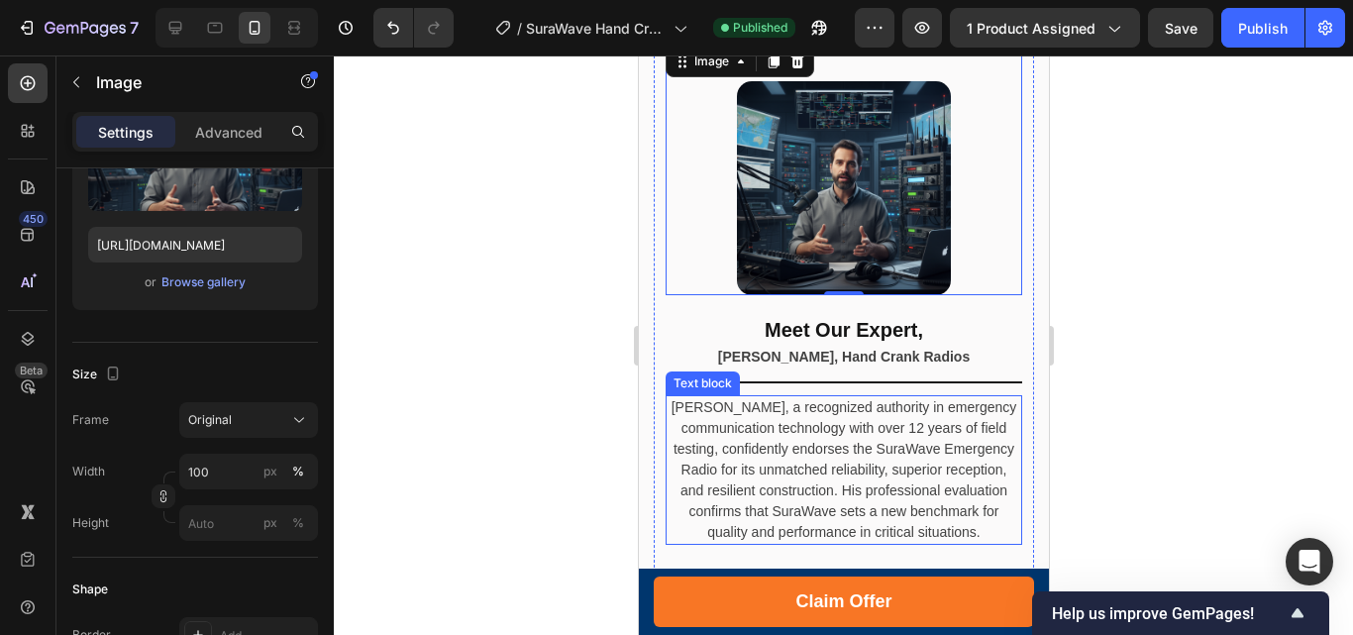
click at [812, 406] on p "[PERSON_NAME], a recognized authority in emergency communication technology wit…" at bounding box center [842, 470] width 353 height 146
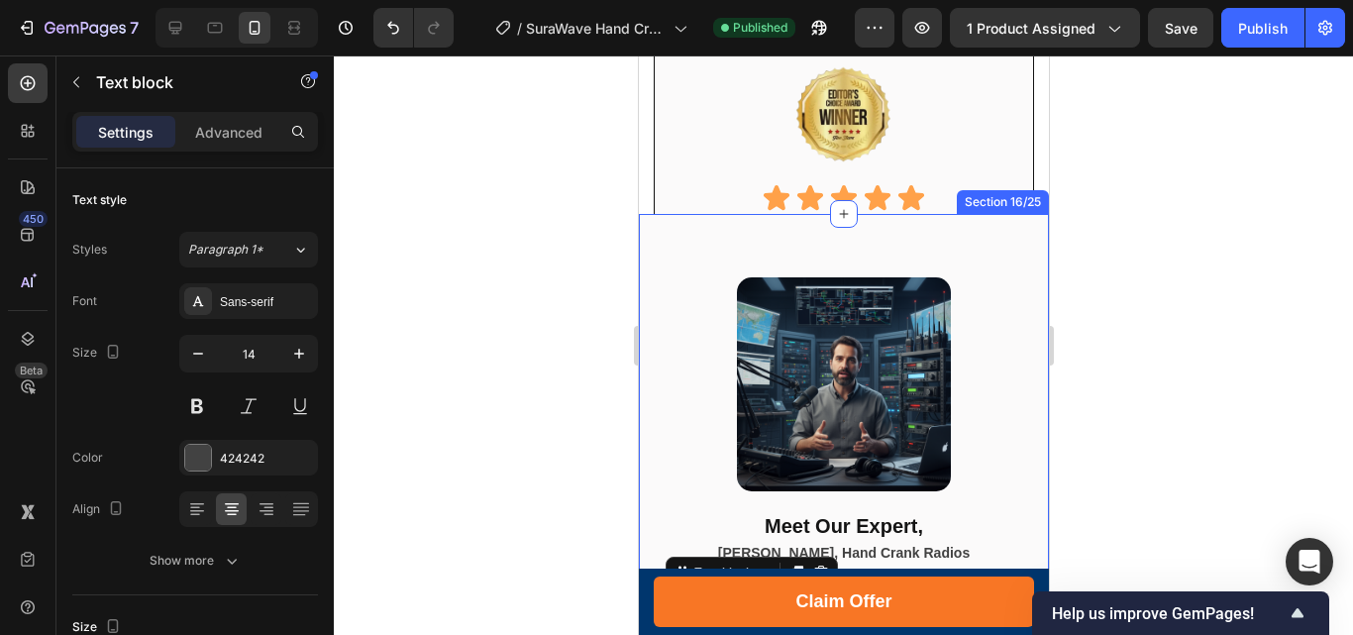
scroll to position [7554, 0]
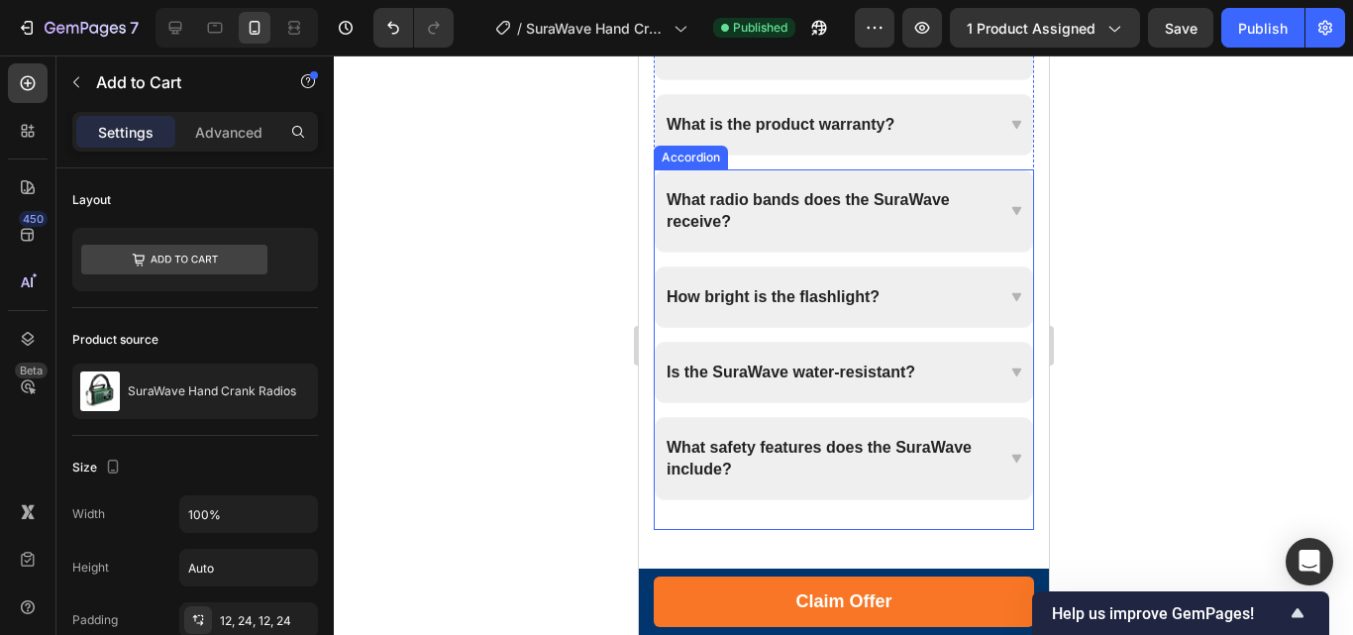
scroll to position [10228, 0]
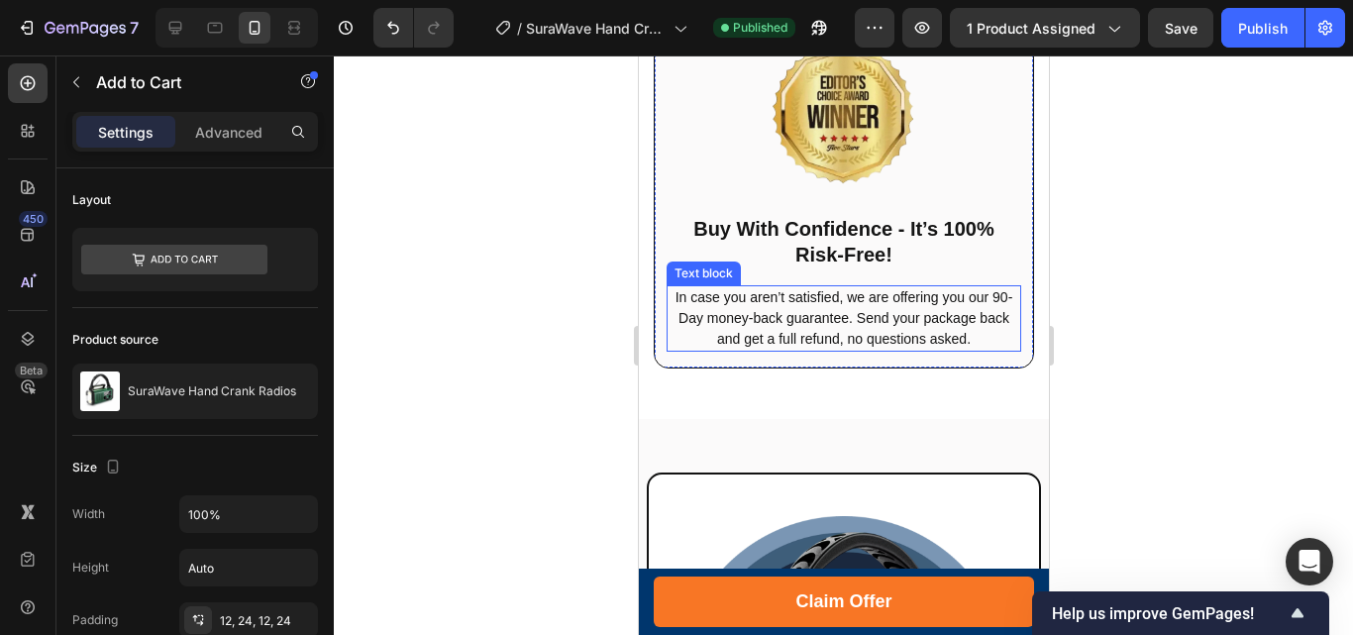
click at [875, 326] on p "In case you aren’t satisfied, we are offering you our 90-Day money-back guarant…" at bounding box center [842, 318] width 351 height 62
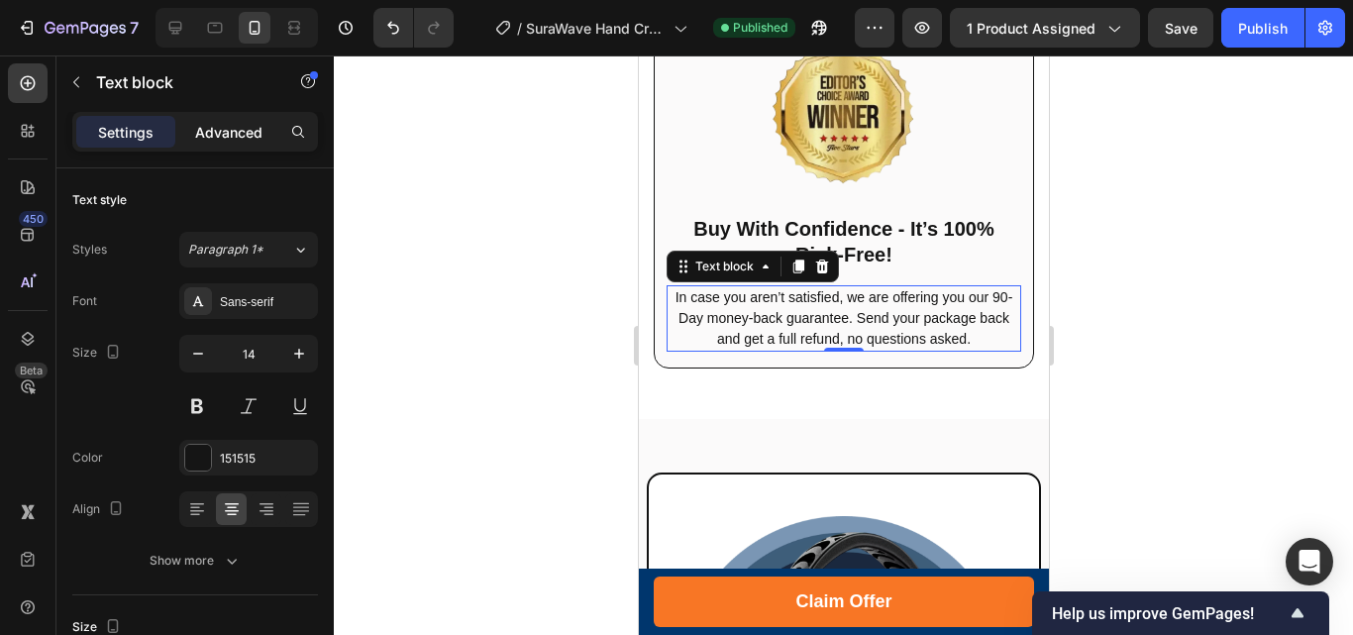
click at [222, 135] on p "Advanced" at bounding box center [228, 132] width 67 height 21
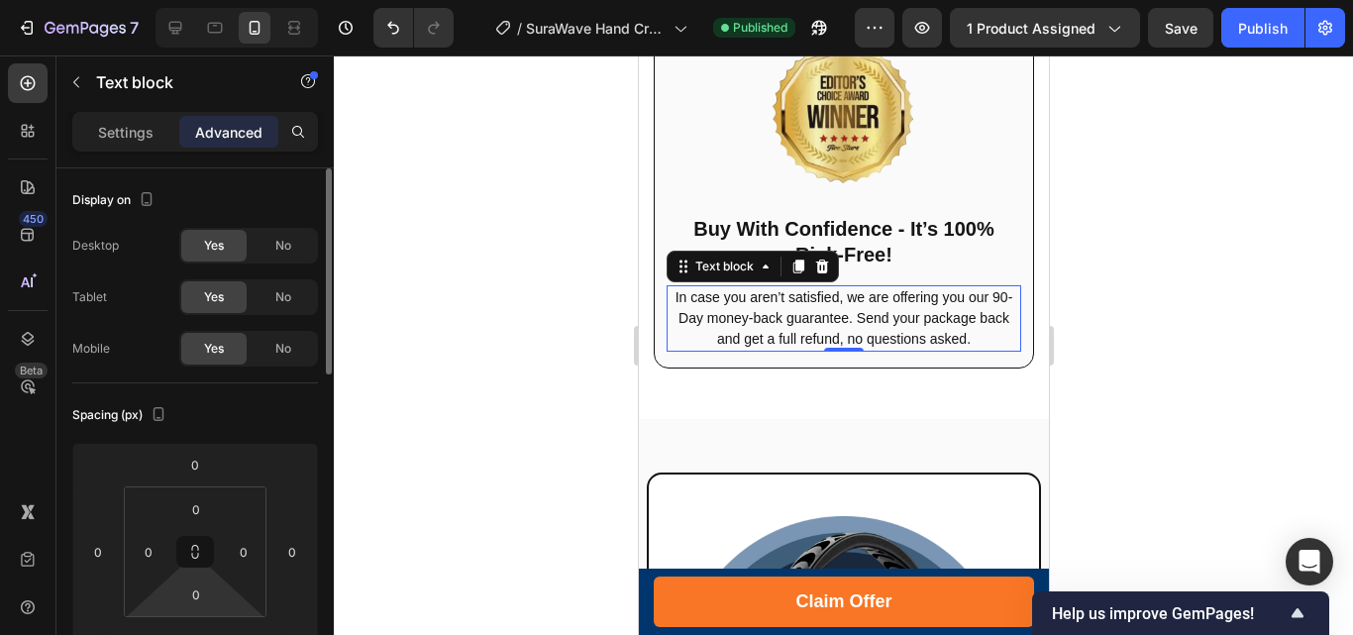
scroll to position [297, 0]
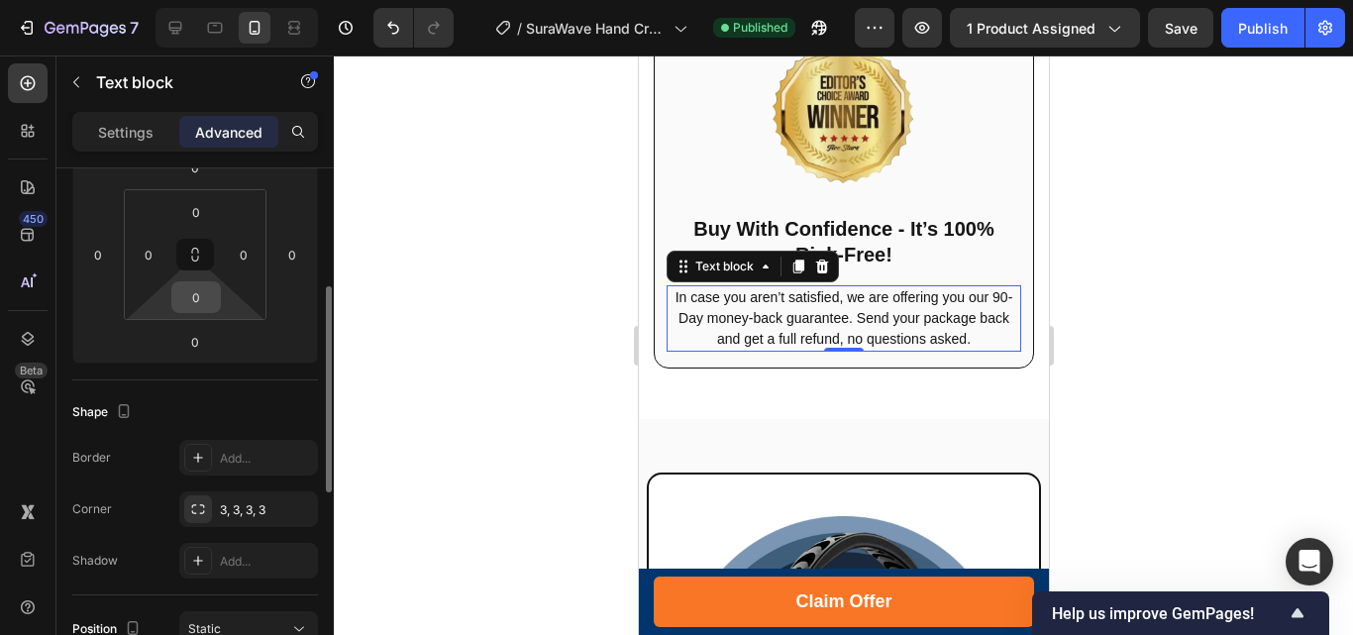
click at [189, 285] on input "0" at bounding box center [196, 297] width 40 height 30
type input "30"
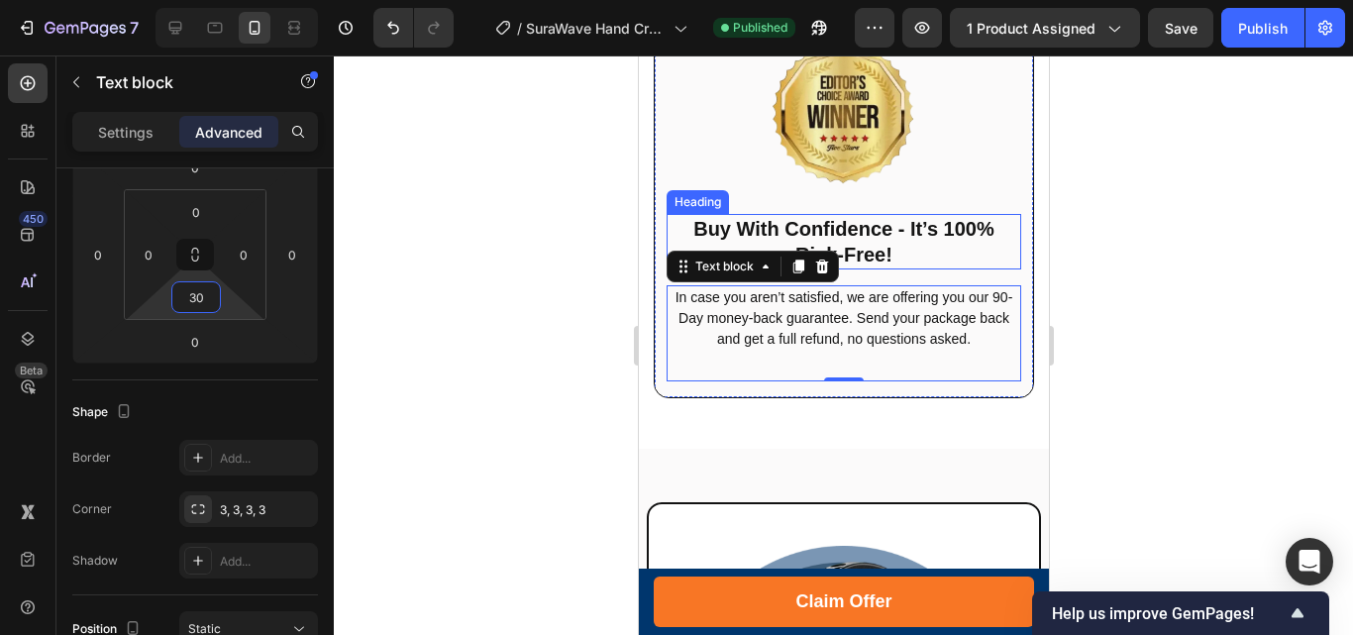
scroll to position [9931, 0]
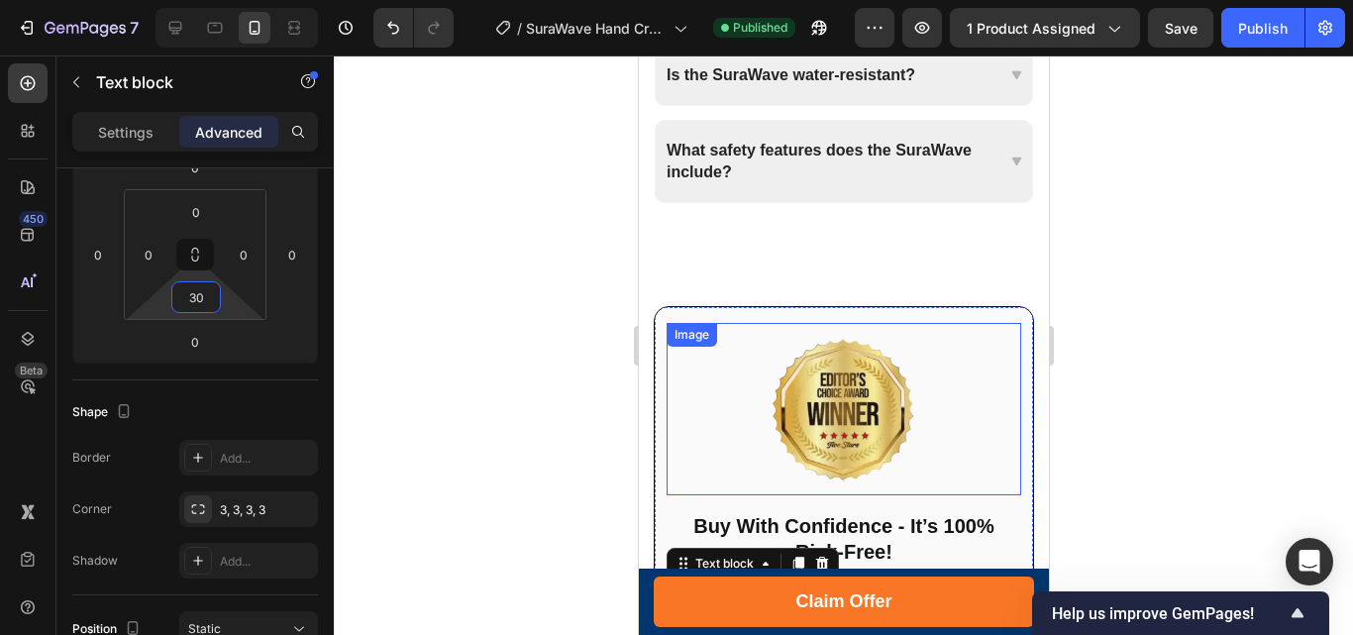
click at [847, 371] on img at bounding box center [842, 409] width 149 height 149
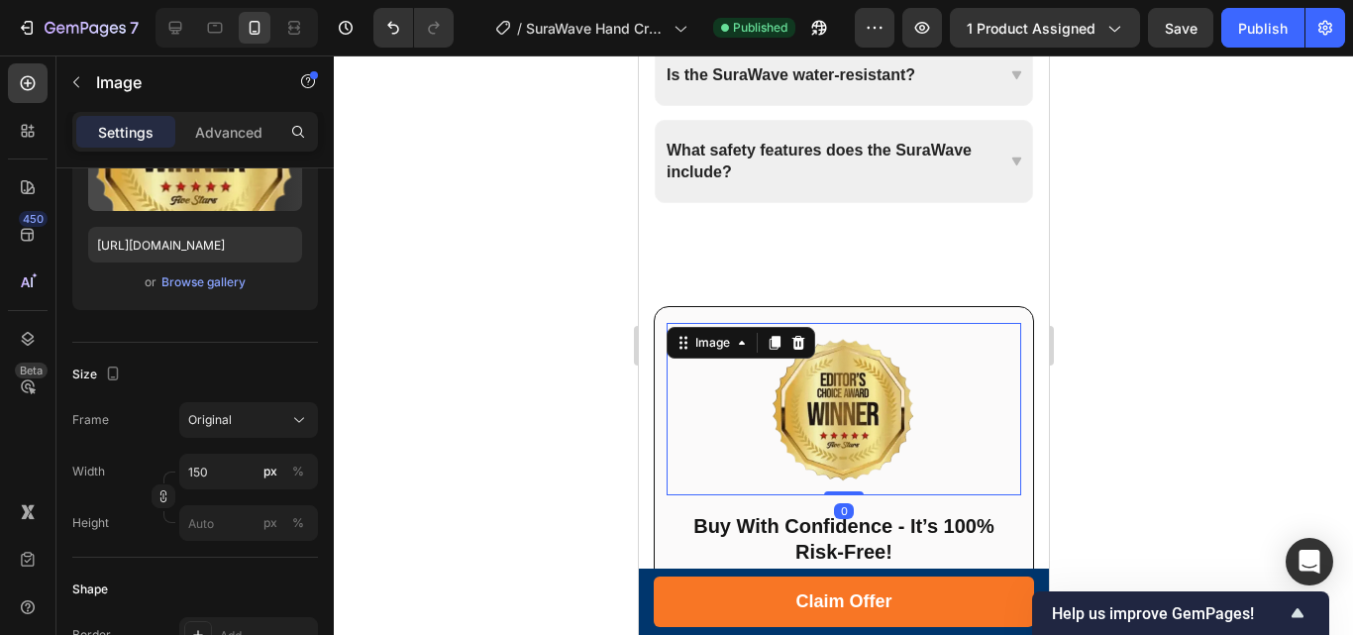
scroll to position [0, 0]
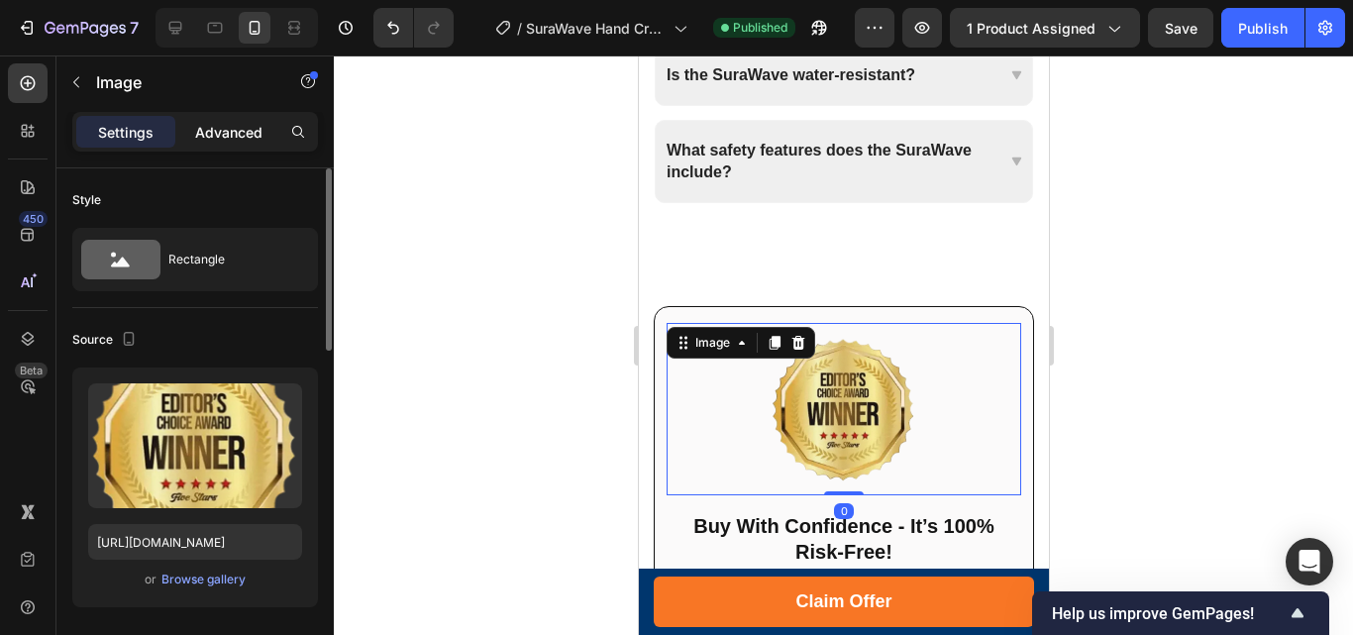
click at [222, 132] on p "Advanced" at bounding box center [228, 132] width 67 height 21
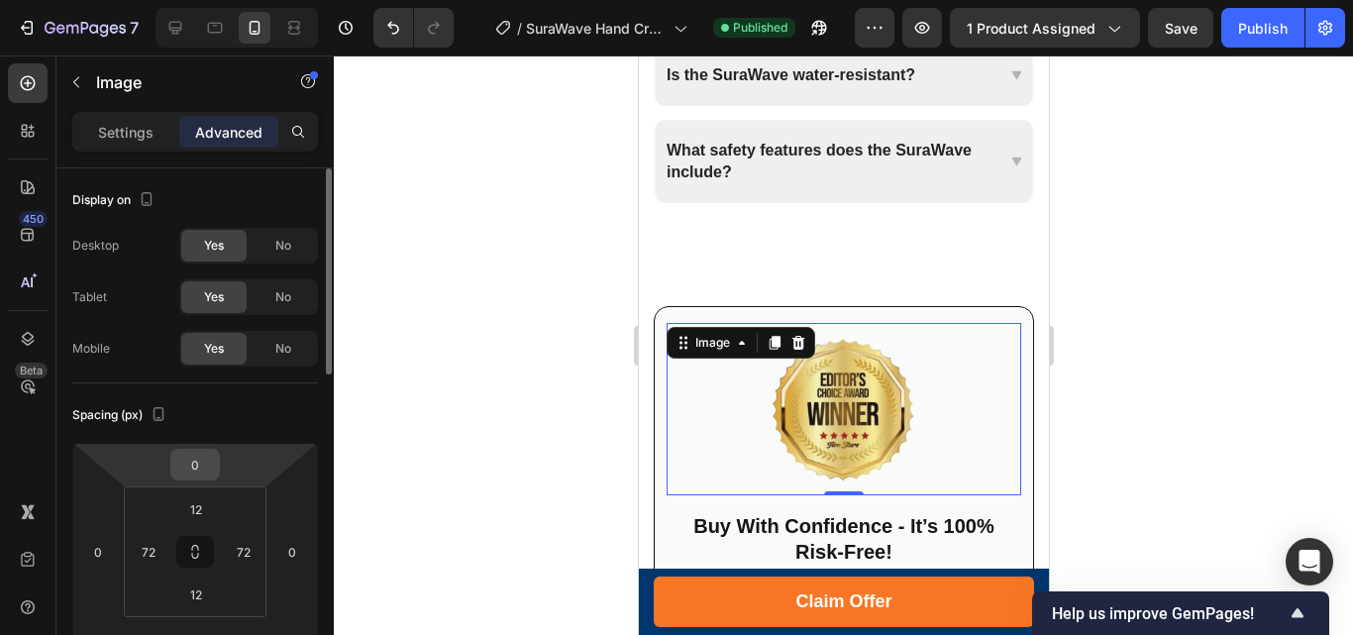
click at [189, 460] on input "0" at bounding box center [195, 465] width 40 height 30
click at [155, 0] on html "7 Version history / SuraWave Hand Crank Radios Published Preview 1 product assi…" at bounding box center [676, 0] width 1353 height 0
click at [176, 502] on input "12" at bounding box center [196, 509] width 40 height 30
drag, startPoint x: 205, startPoint y: 507, endPoint x: 188, endPoint y: 506, distance: 16.9
click at [188, 506] on input "12" at bounding box center [196, 509] width 40 height 30
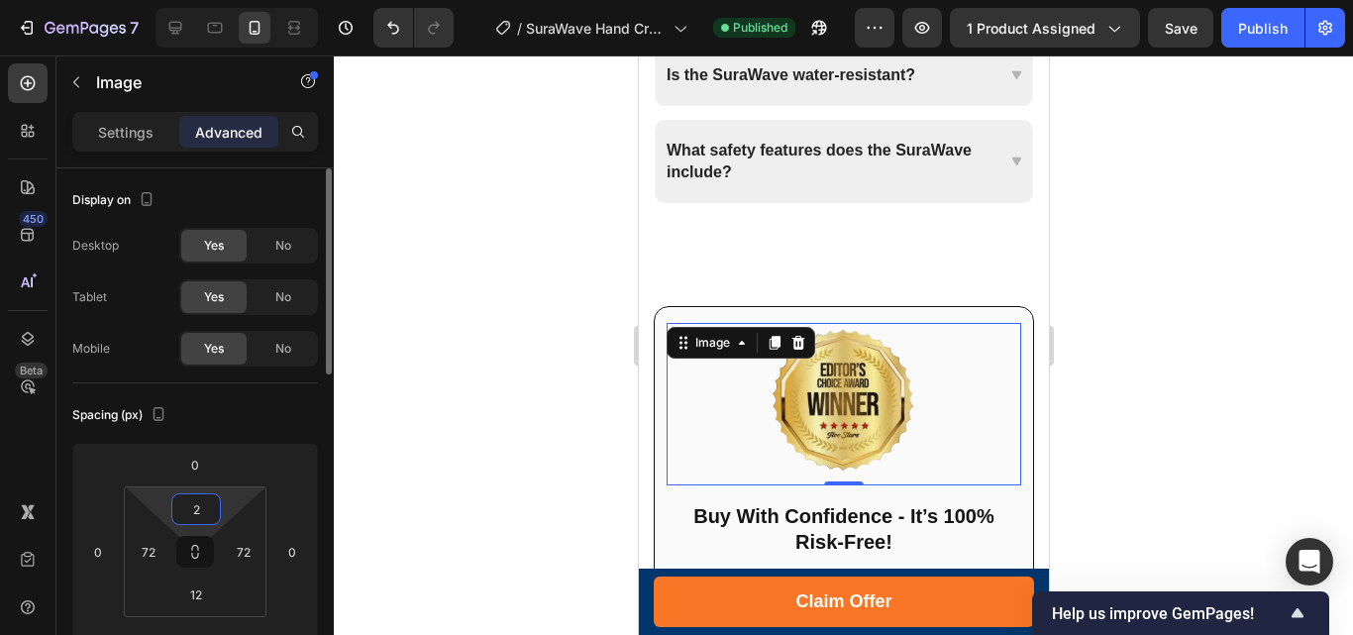
type input "20"
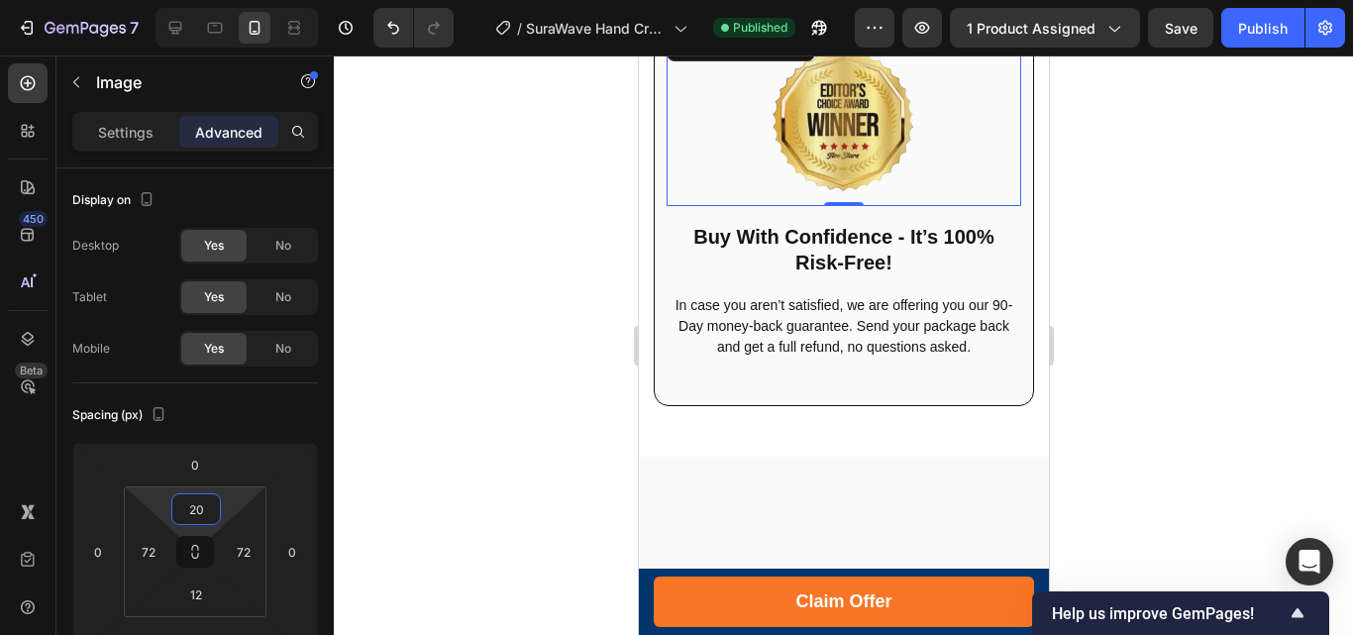
scroll to position [9931, 0]
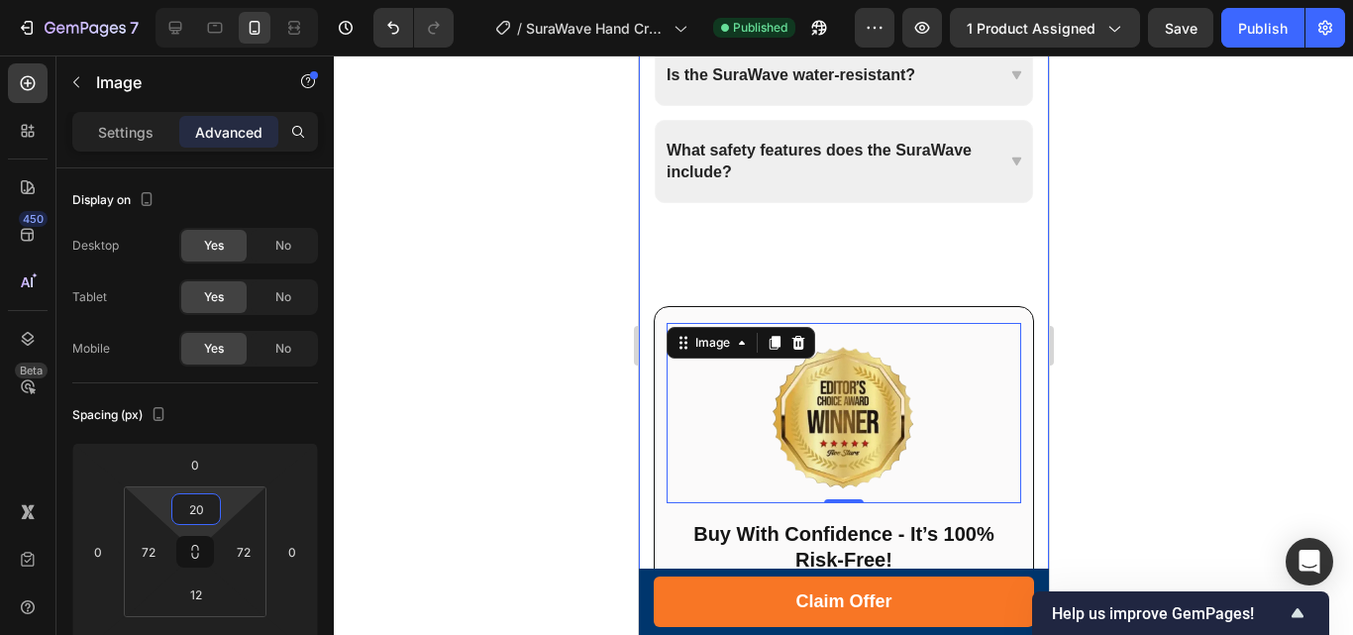
click at [897, 242] on div "Frequently Asked Questions Heading Title Line Row How many ways can I charge th…" at bounding box center [843, 46] width 380 height 1368
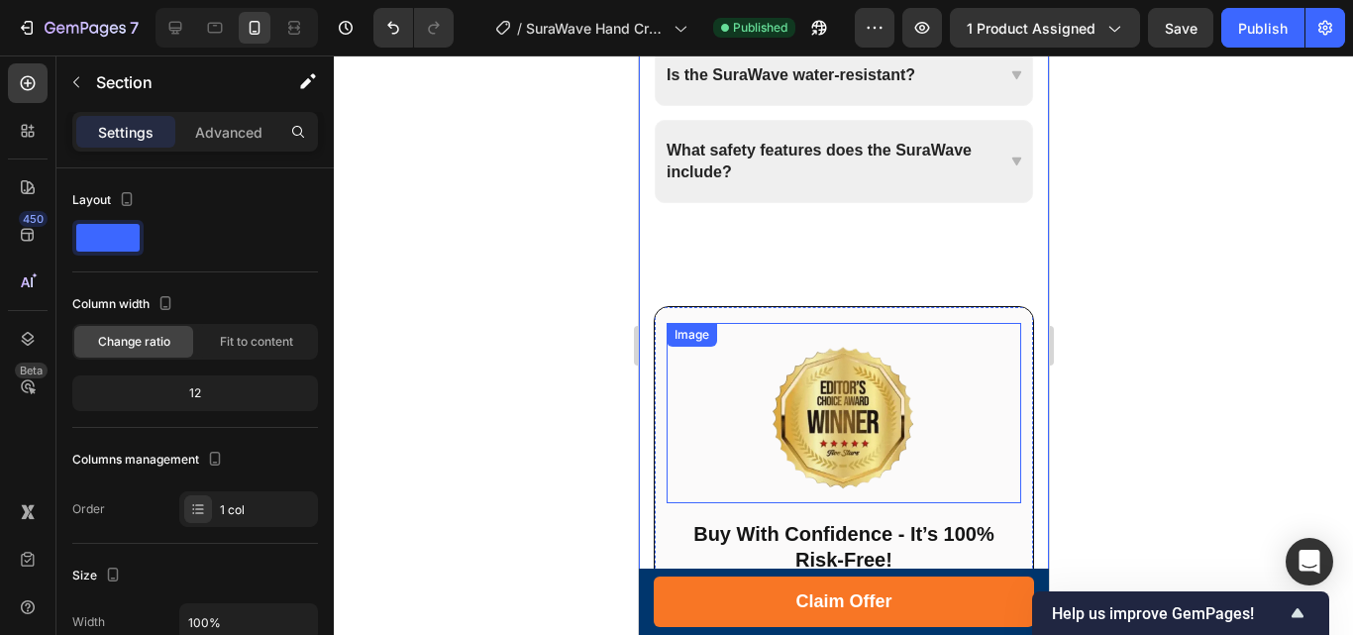
click at [799, 388] on img at bounding box center [842, 417] width 149 height 149
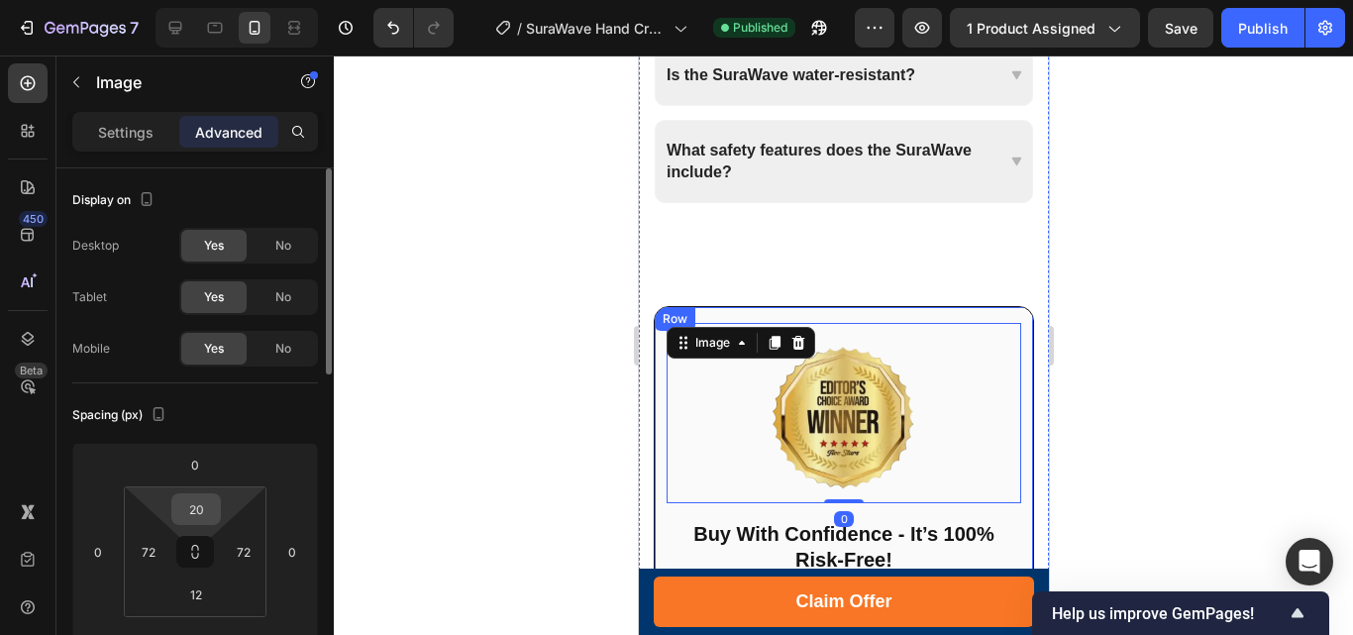
click at [204, 508] on input "20" at bounding box center [196, 509] width 40 height 30
click at [198, 509] on input "20" at bounding box center [196, 509] width 40 height 30
click at [199, 509] on input "20" at bounding box center [196, 509] width 40 height 30
type input "25"
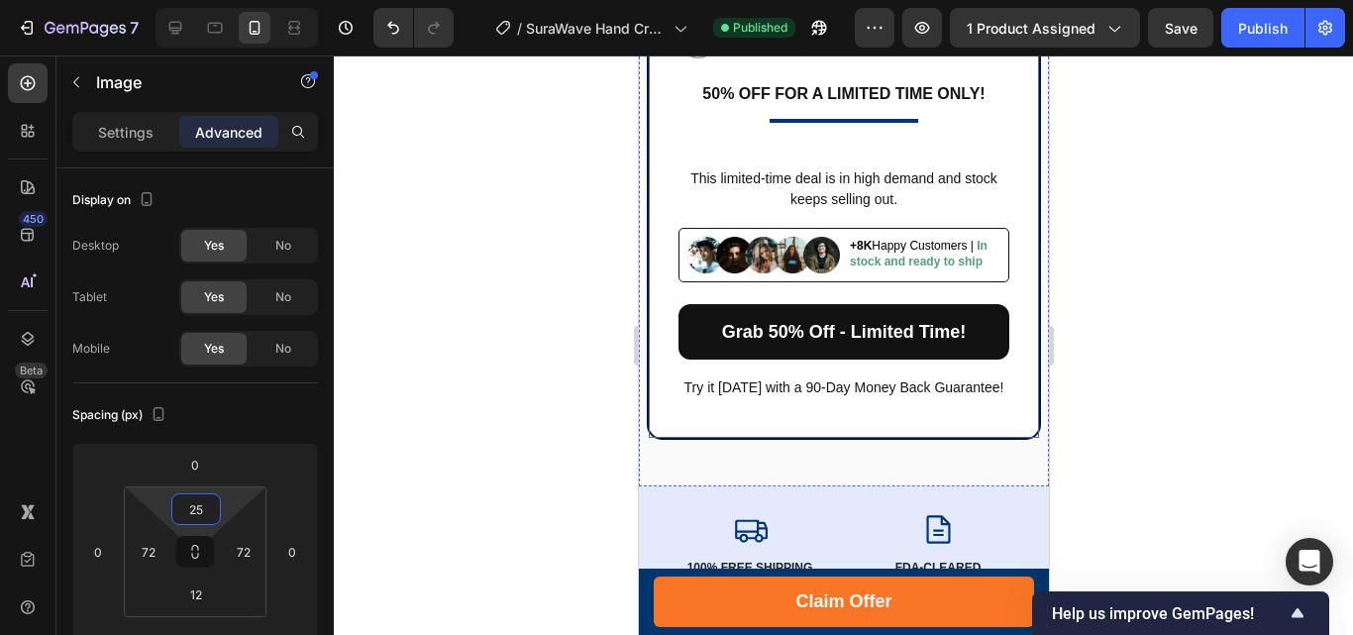
scroll to position [10822, 0]
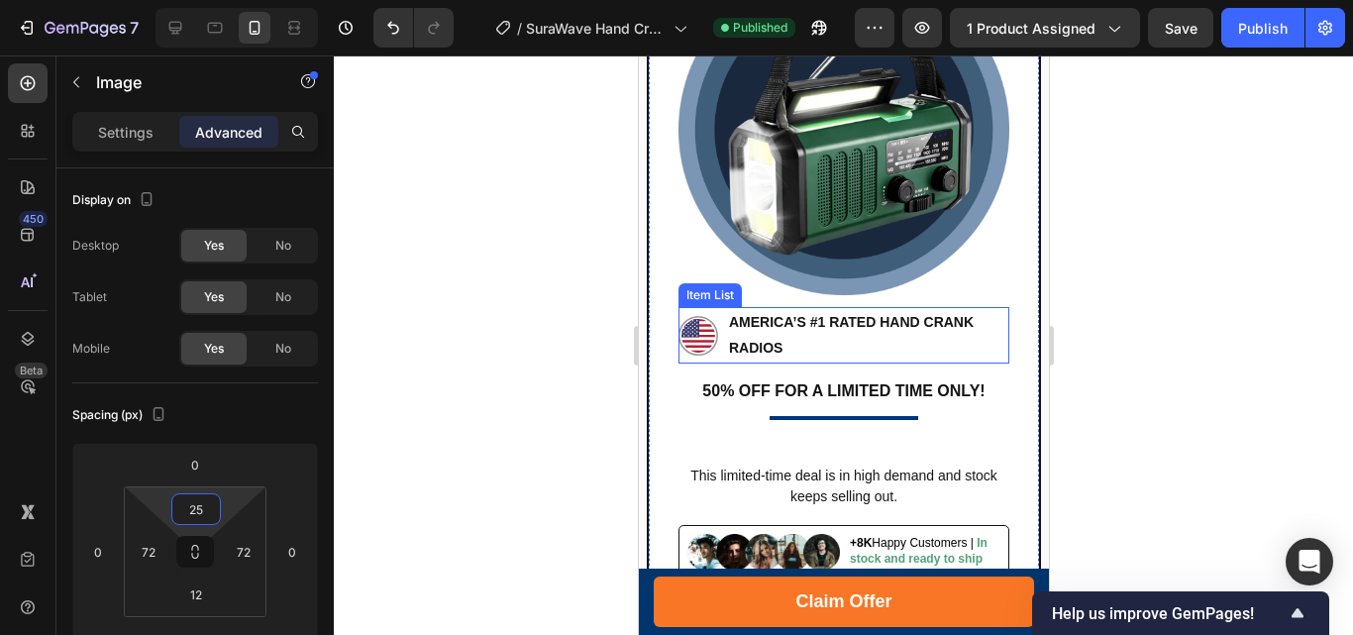
click at [852, 314] on p "AMERICA’S #1 RATED Hand Crank Radios" at bounding box center [866, 335] width 277 height 50
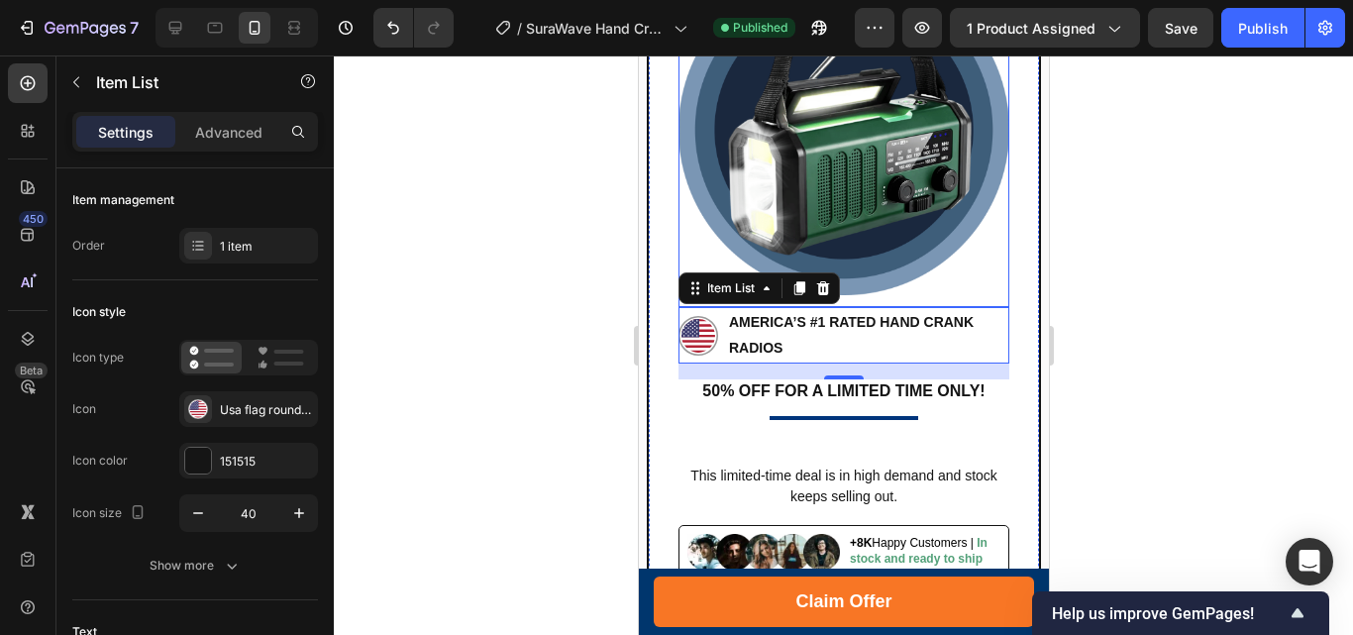
click at [846, 200] on img at bounding box center [842, 129] width 331 height 331
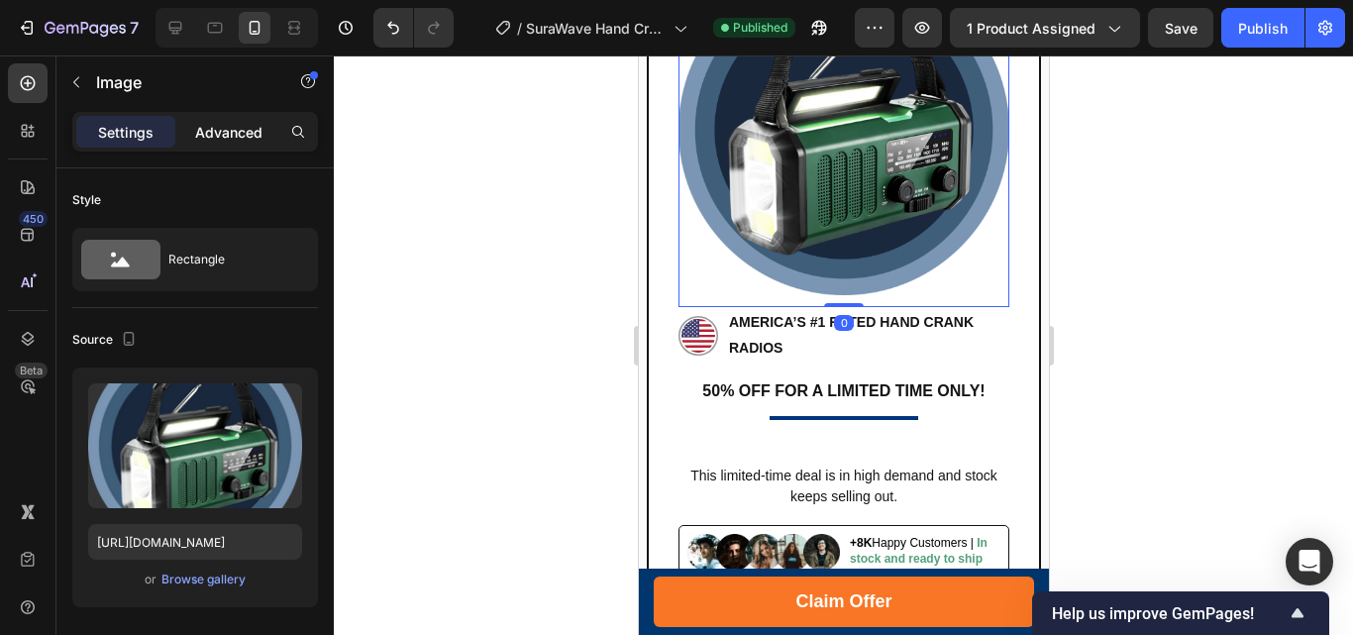
click at [216, 131] on p "Advanced" at bounding box center [228, 132] width 67 height 21
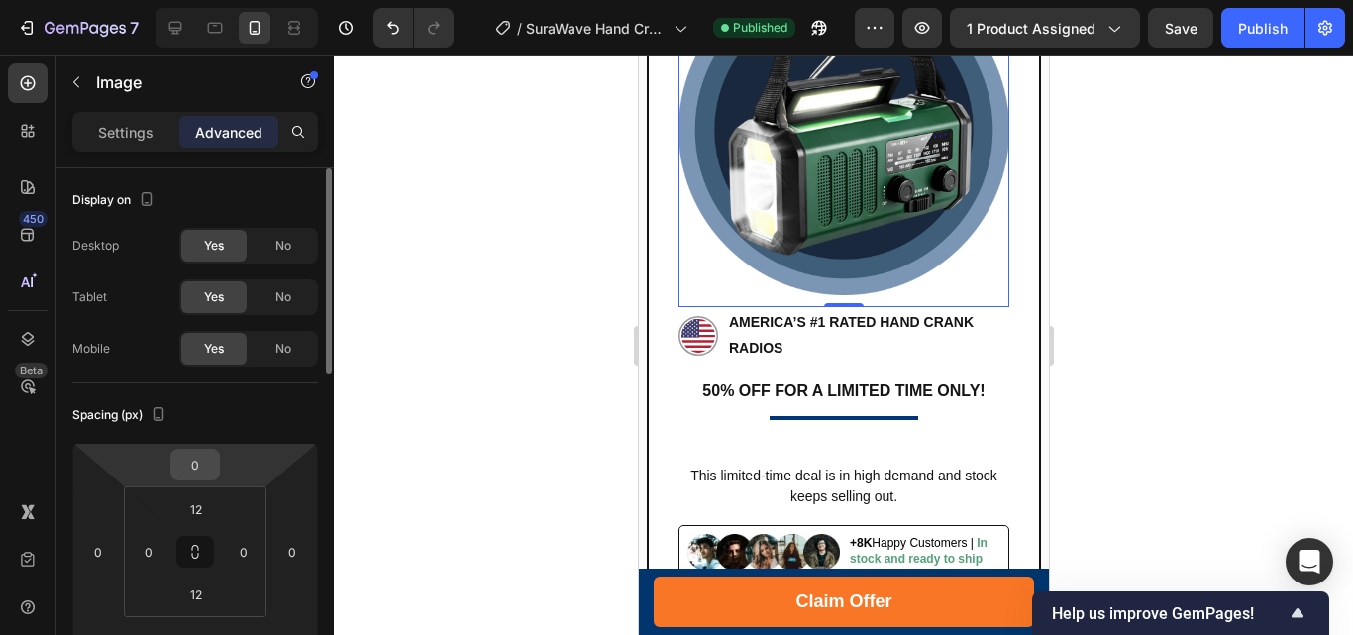
scroll to position [297, 0]
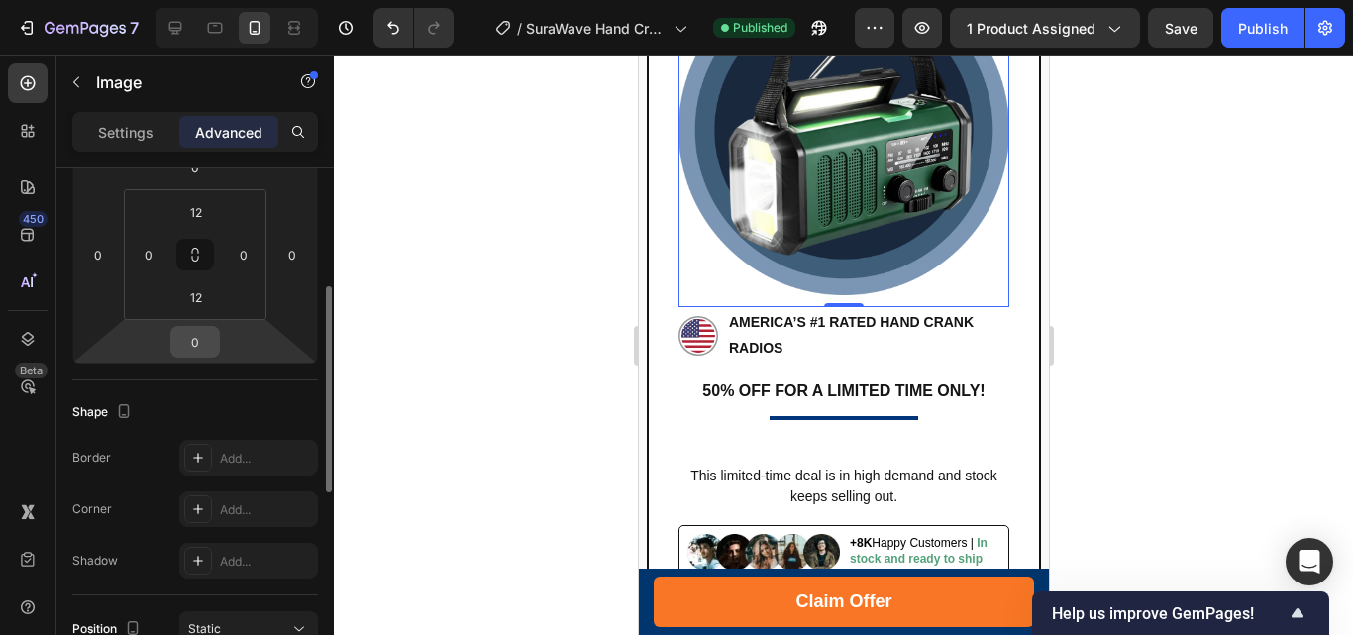
click at [191, 340] on input "0" at bounding box center [195, 342] width 40 height 30
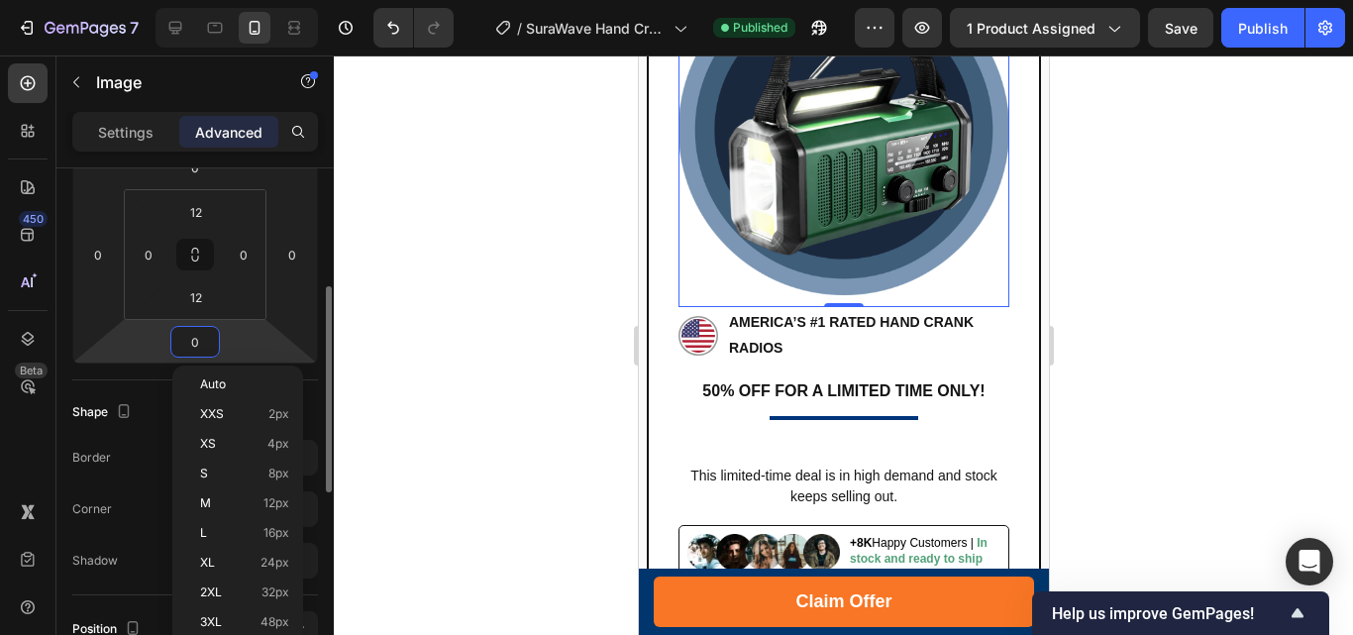
click at [188, 343] on input "0" at bounding box center [195, 342] width 40 height 30
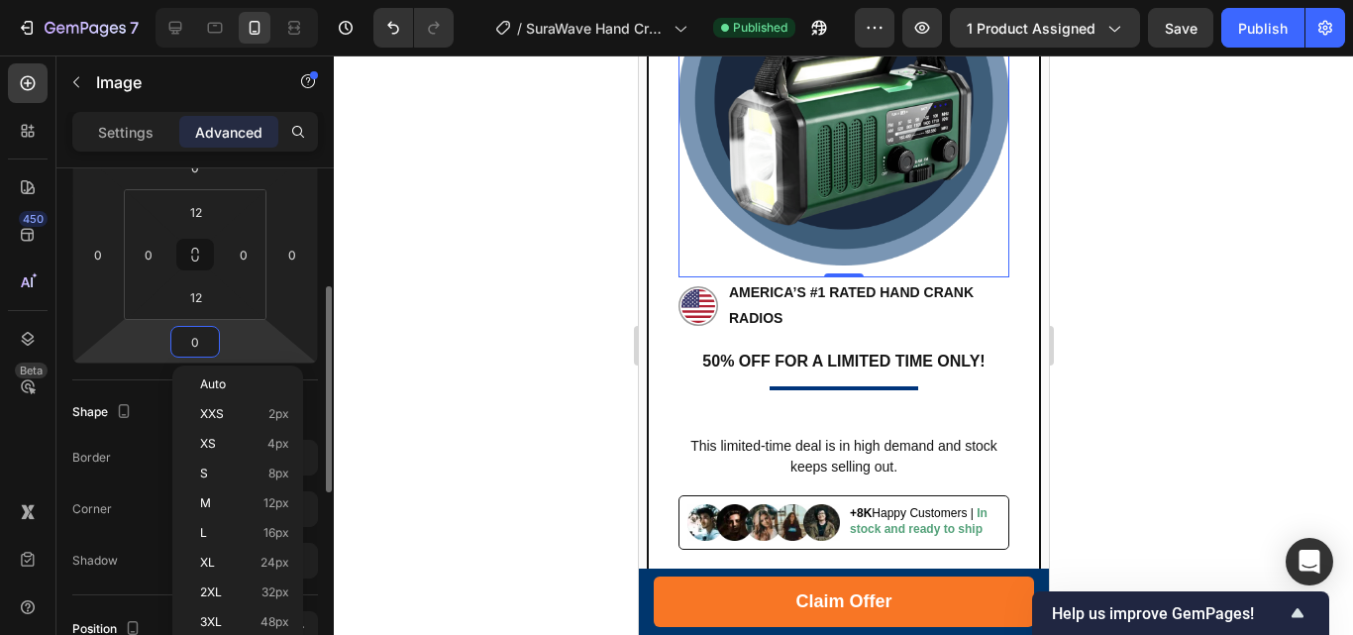
type input "30"
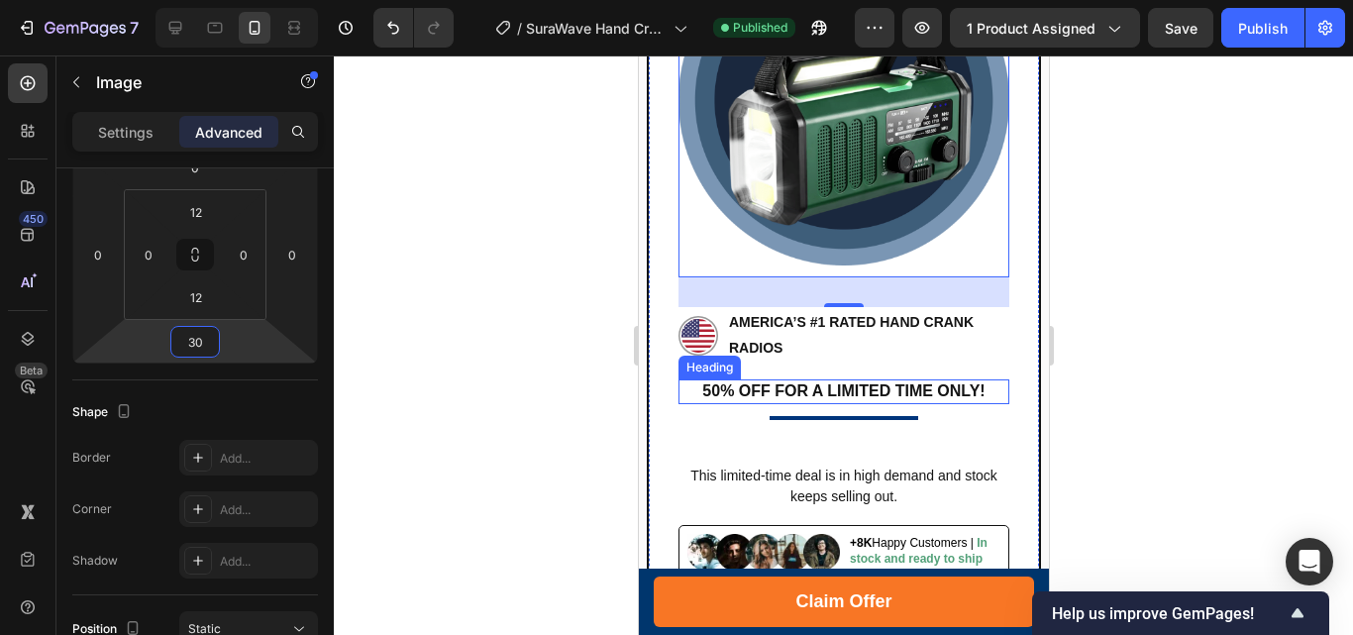
click at [747, 379] on h2 "50% OFF FOR A LIMITED TIME ONLY!" at bounding box center [842, 391] width 331 height 25
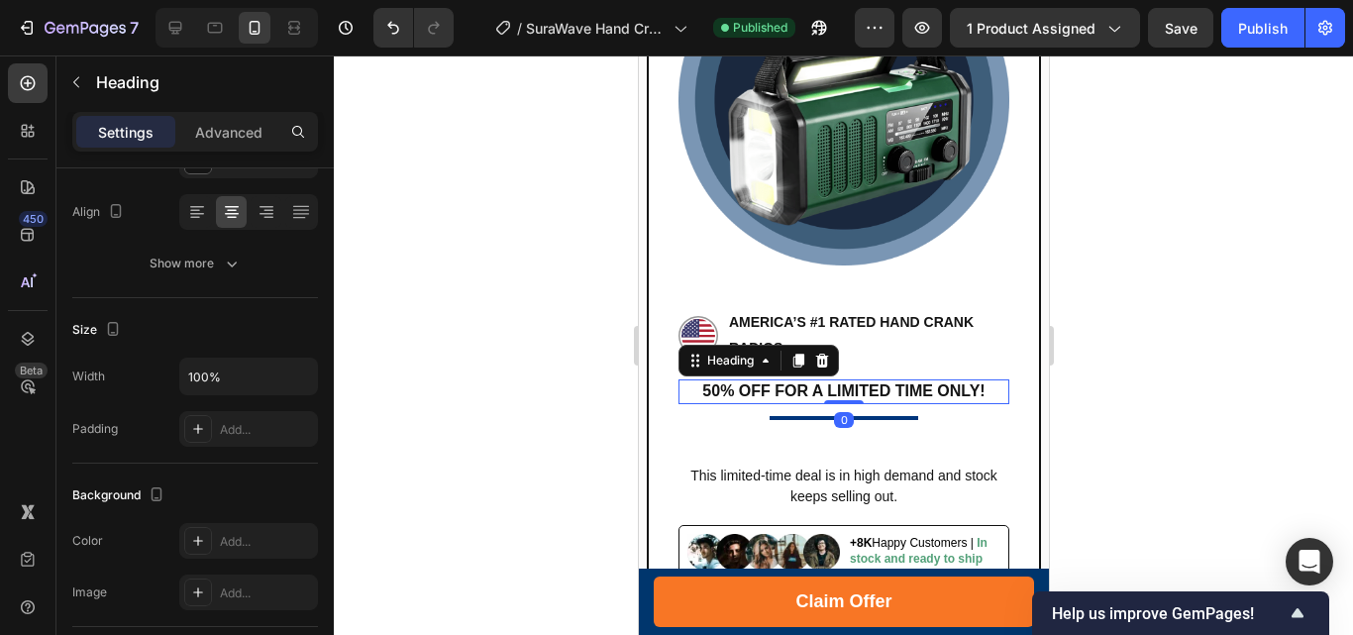
scroll to position [0, 0]
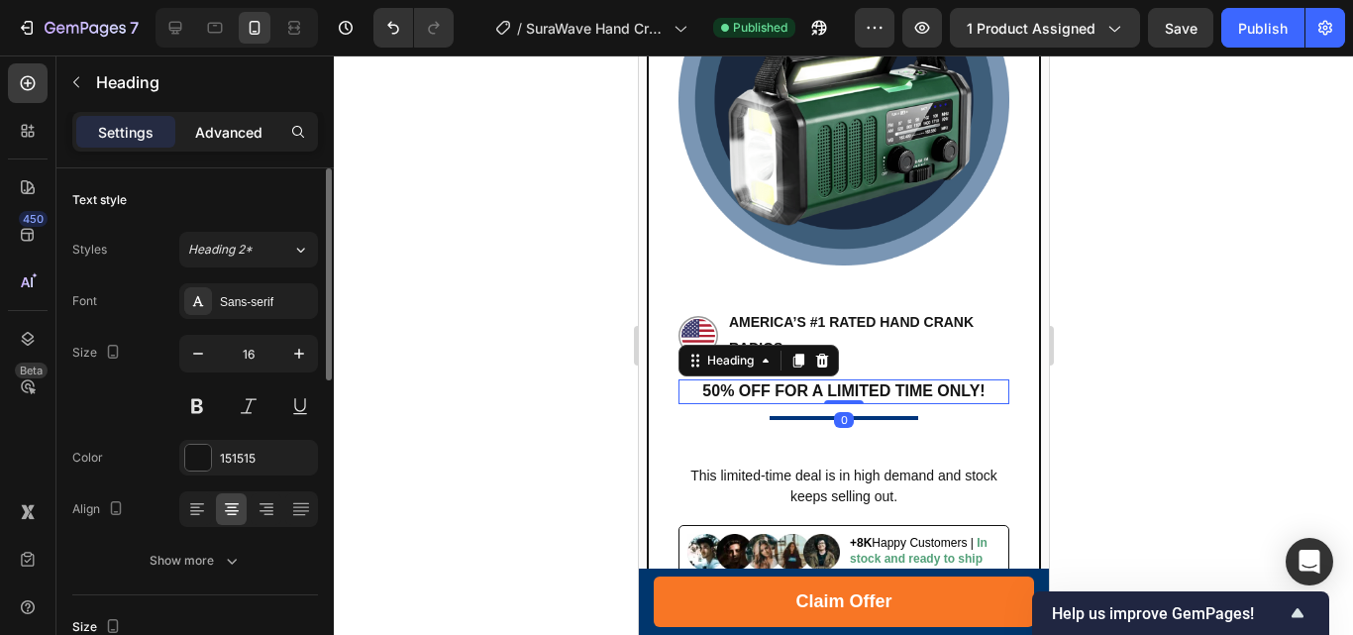
click at [230, 140] on p "Advanced" at bounding box center [228, 132] width 67 height 21
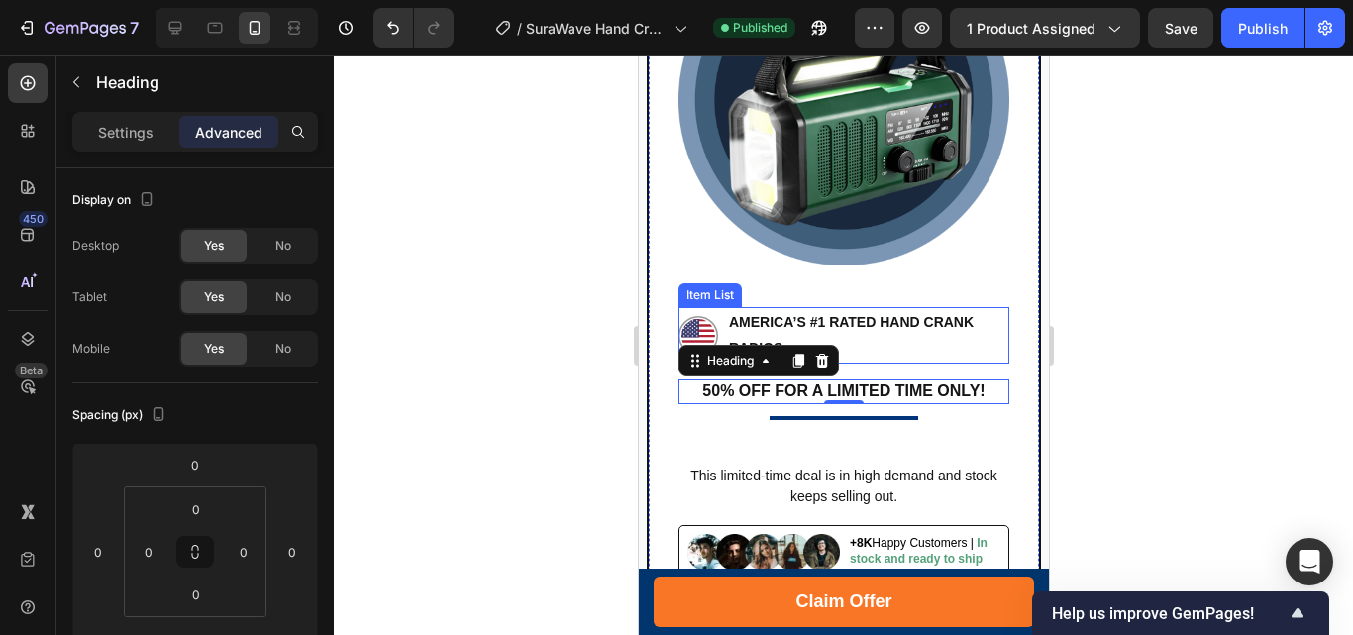
click at [894, 310] on p "AMERICA’S #1 RATED Hand Crank Radios" at bounding box center [866, 335] width 277 height 50
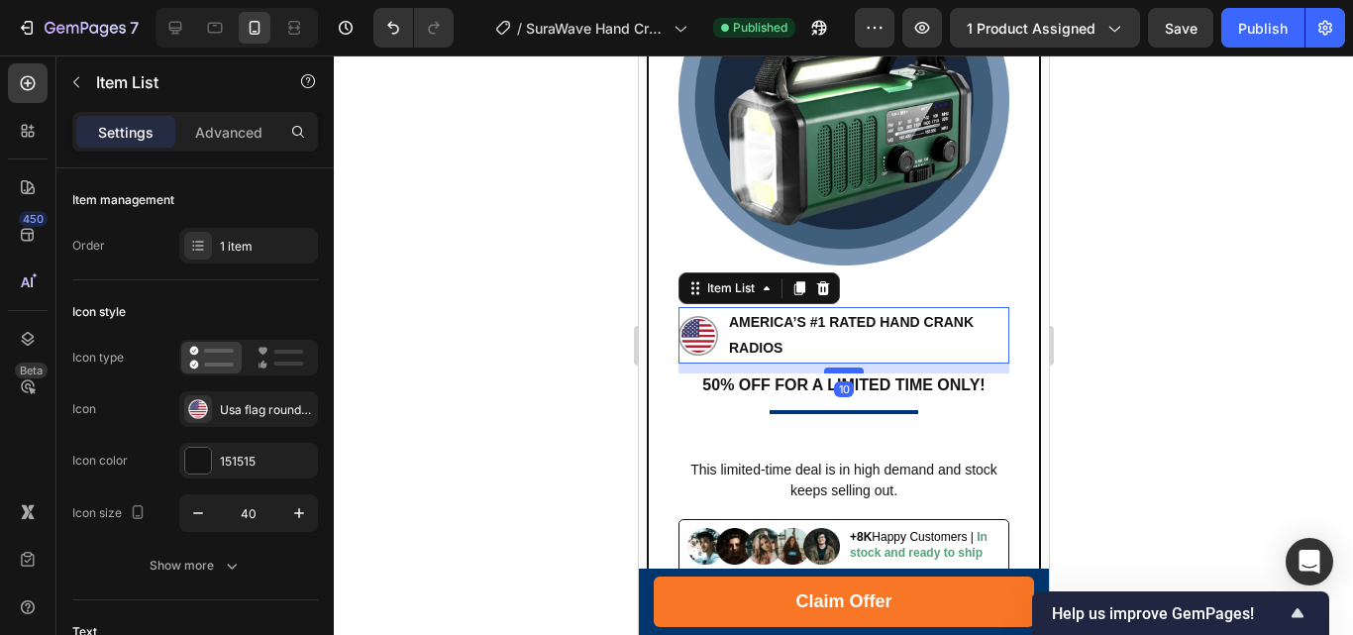
click at [841, 367] on div at bounding box center [843, 370] width 40 height 6
type input "100%"
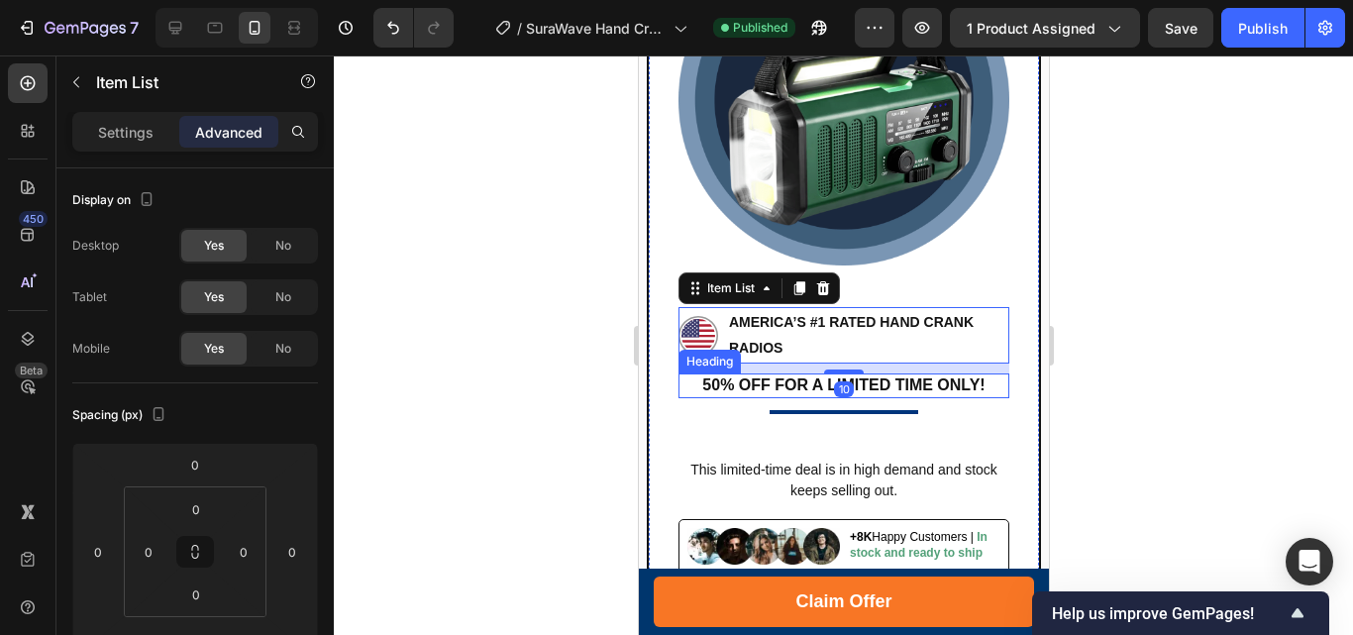
click at [881, 373] on h2 "50% OFF FOR A LIMITED TIME ONLY!" at bounding box center [842, 385] width 331 height 25
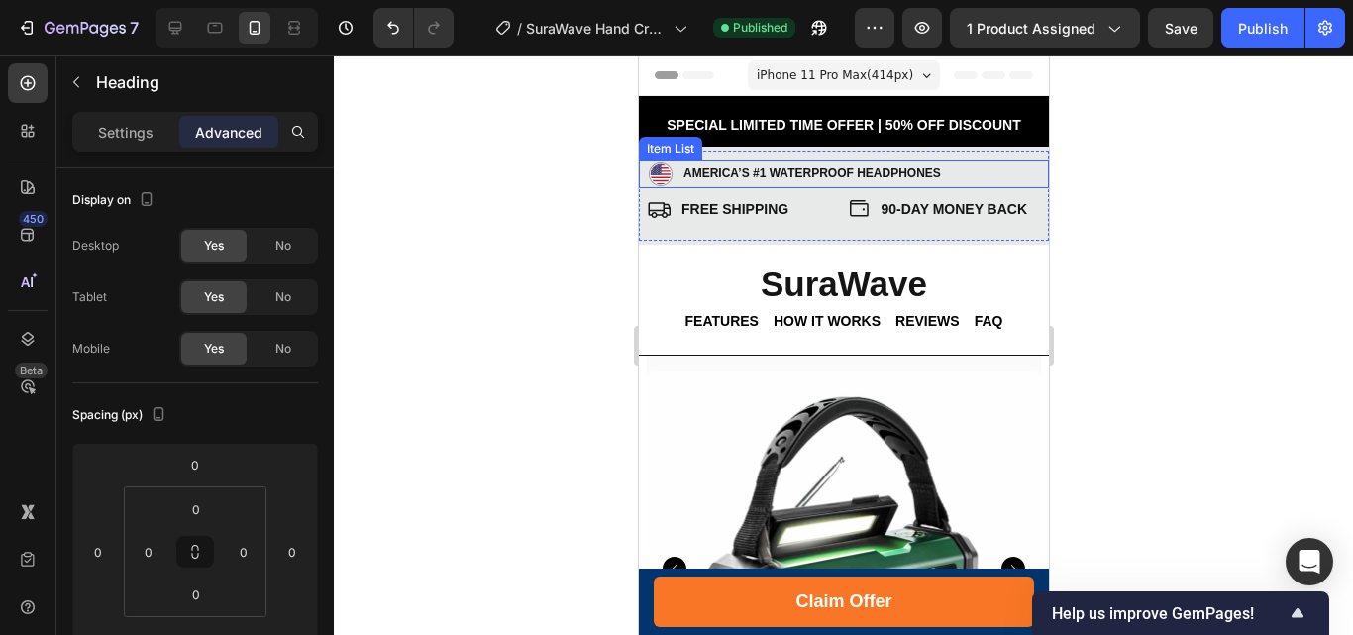
click at [648, 177] on icon at bounding box center [660, 174] width 24 height 24
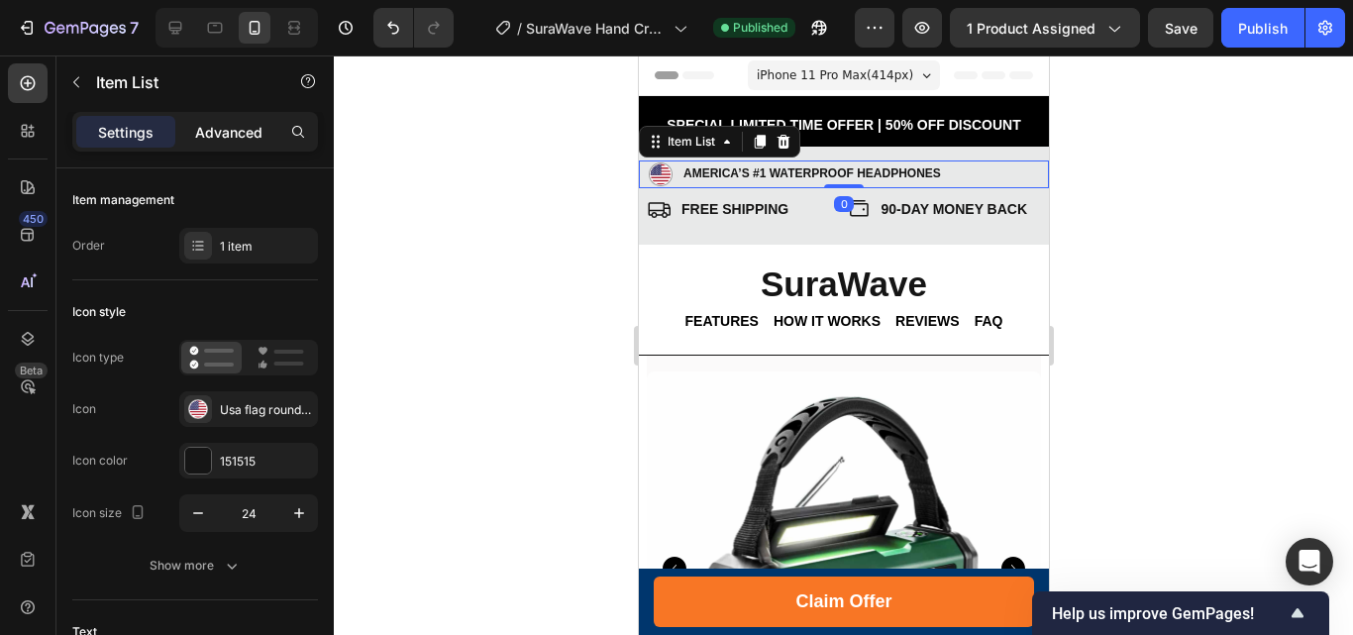
click at [210, 140] on p "Advanced" at bounding box center [228, 132] width 67 height 21
type input "100%"
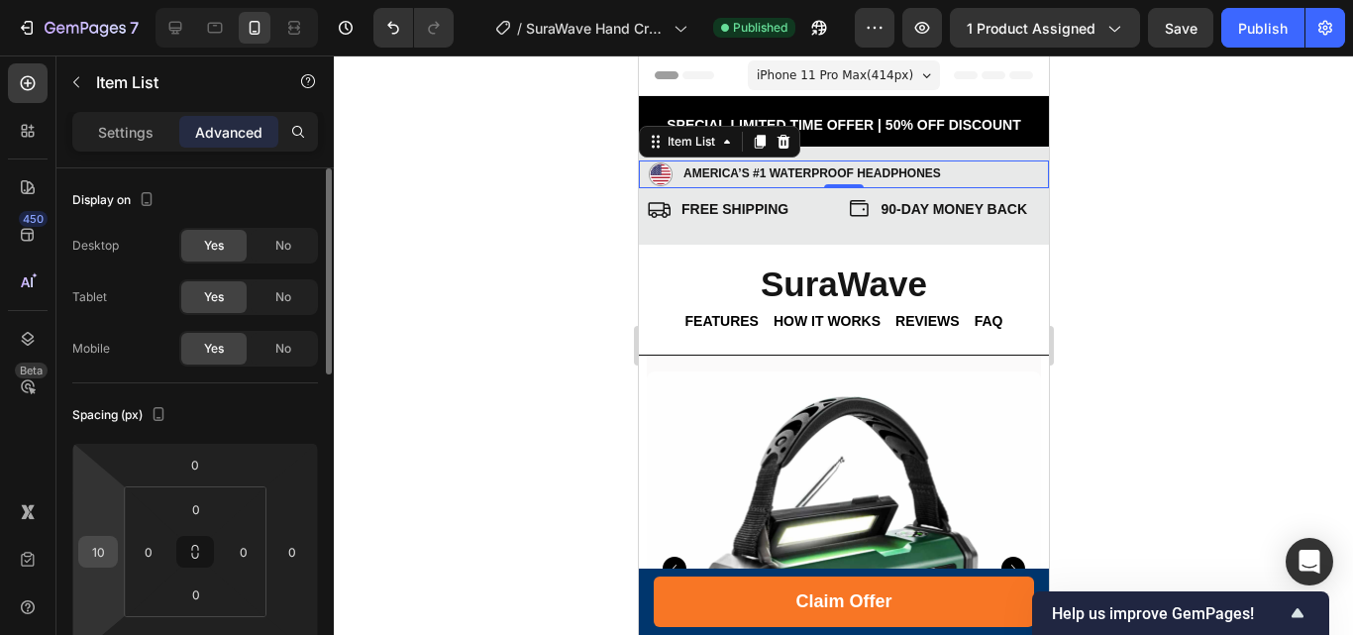
click at [101, 556] on input "10" at bounding box center [98, 552] width 30 height 30
click at [98, 551] on input "10" at bounding box center [98, 552] width 30 height 30
click at [92, 550] on input "10" at bounding box center [98, 552] width 30 height 30
type input "20"
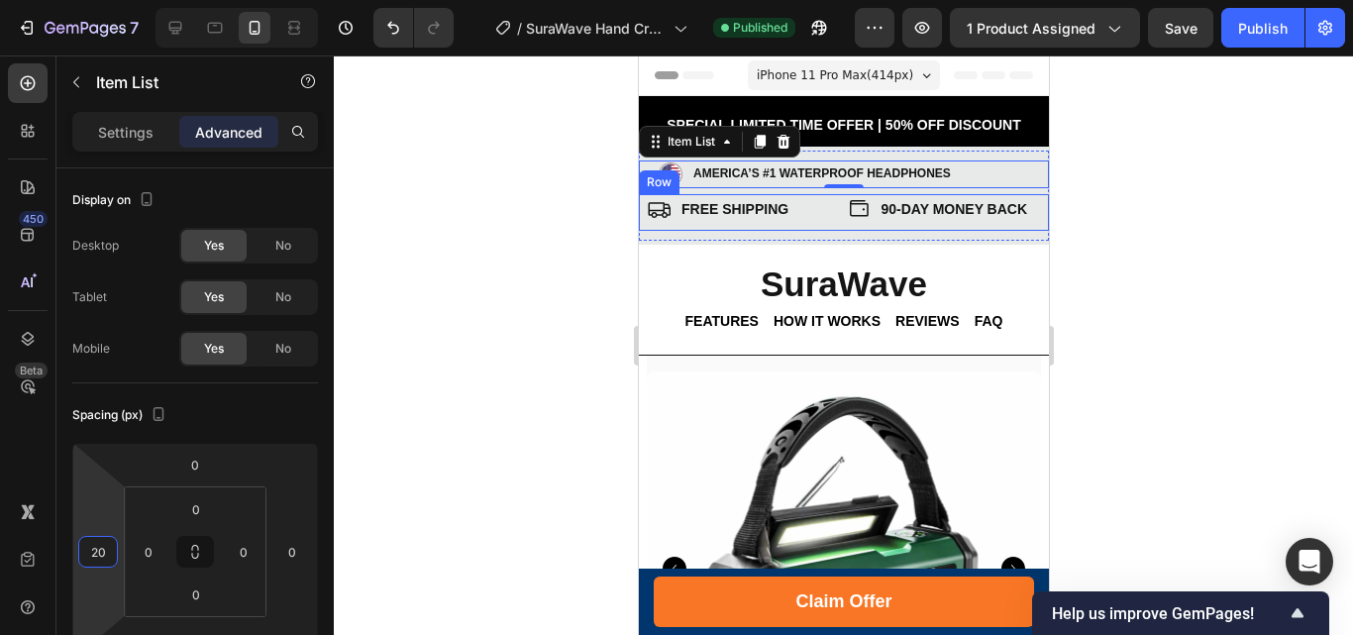
click at [846, 226] on div "90-DAY MONEY BACK Item List" at bounding box center [943, 212] width 195 height 37
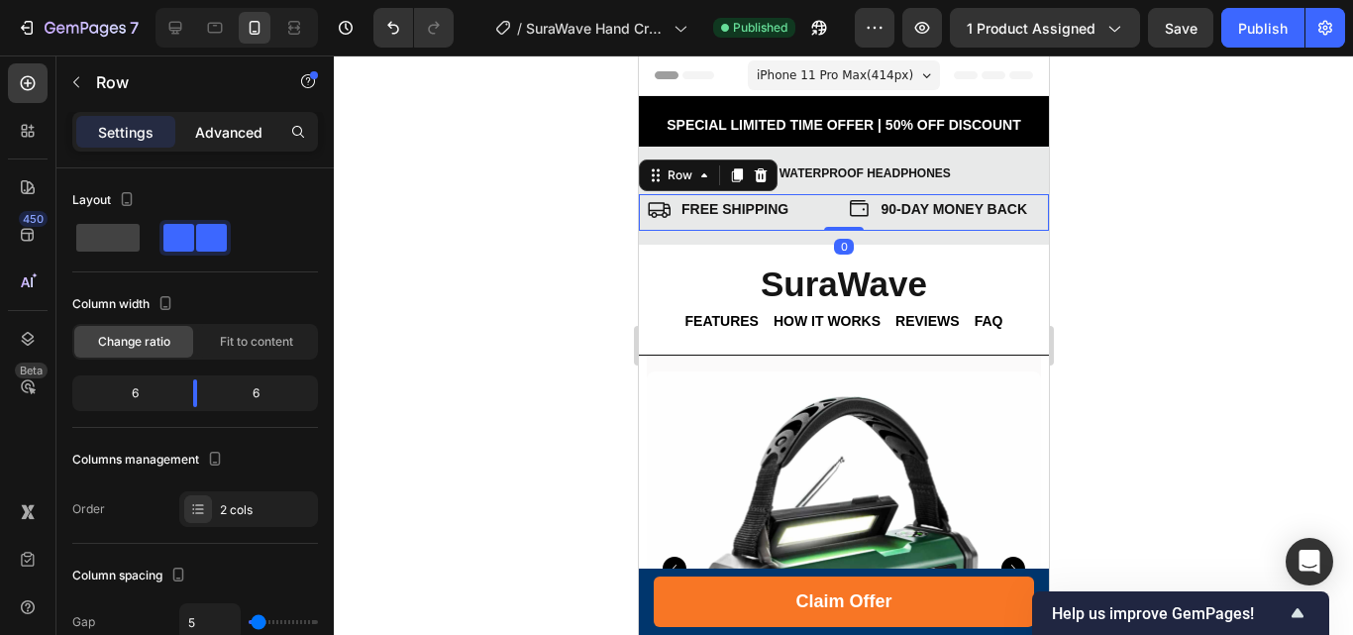
click at [238, 136] on p "Advanced" at bounding box center [228, 132] width 67 height 21
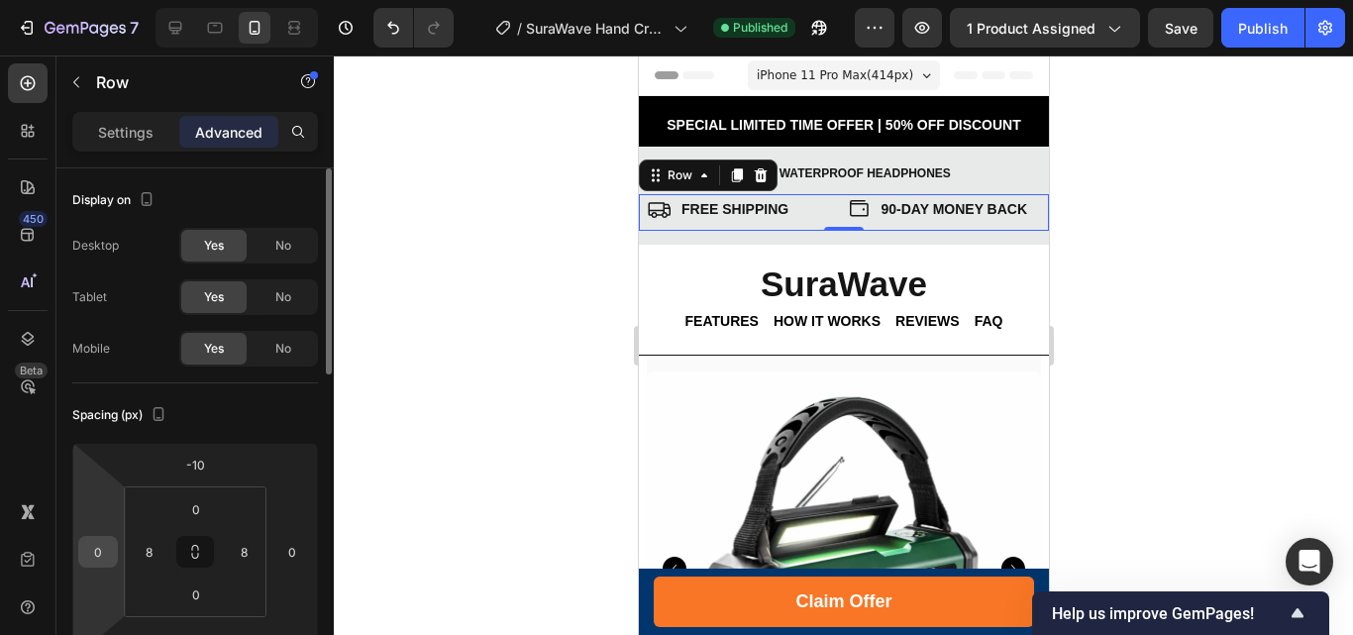
click at [101, 555] on input "0" at bounding box center [98, 552] width 30 height 30
click at [93, 548] on input "0" at bounding box center [98, 552] width 30 height 30
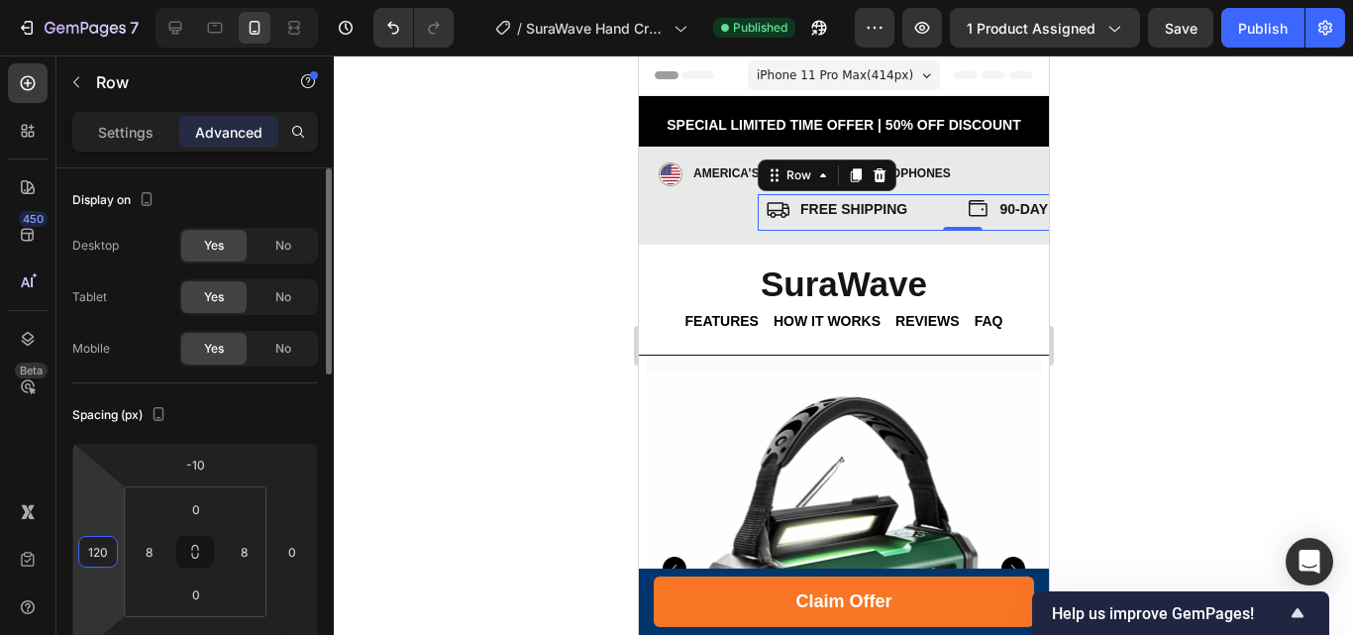
click at [112, 555] on input "120" at bounding box center [98, 552] width 30 height 30
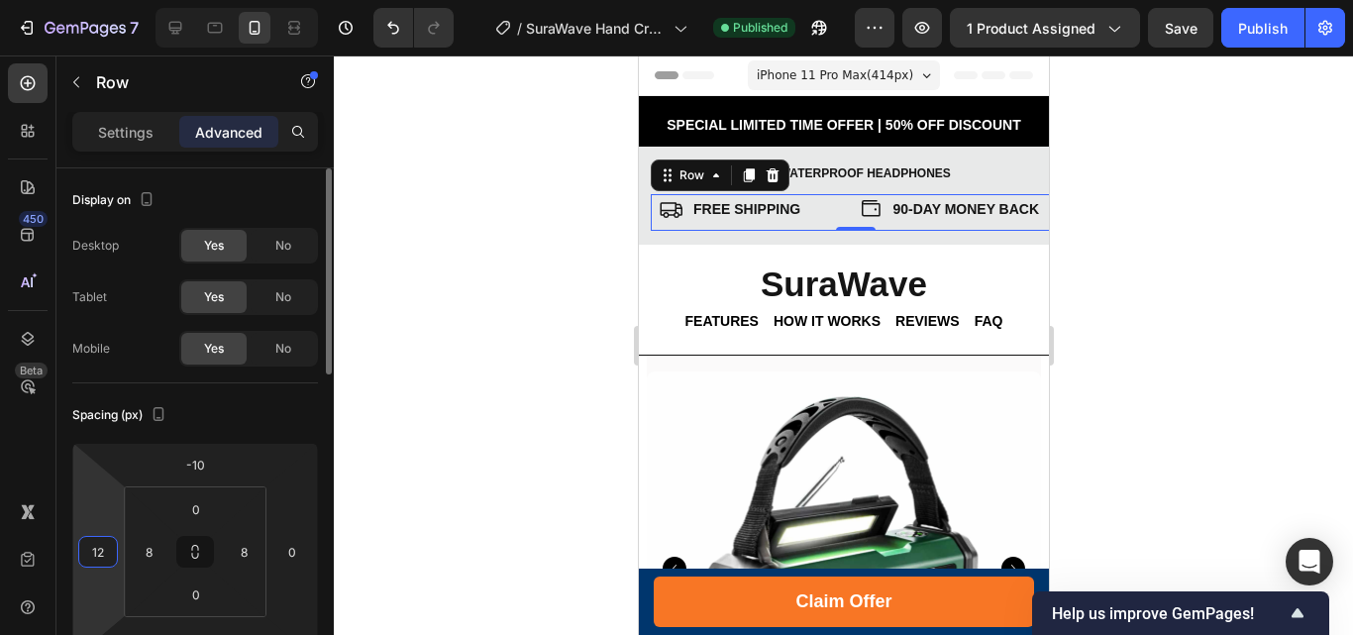
click at [102, 559] on input "12" at bounding box center [98, 552] width 30 height 30
type input "10"
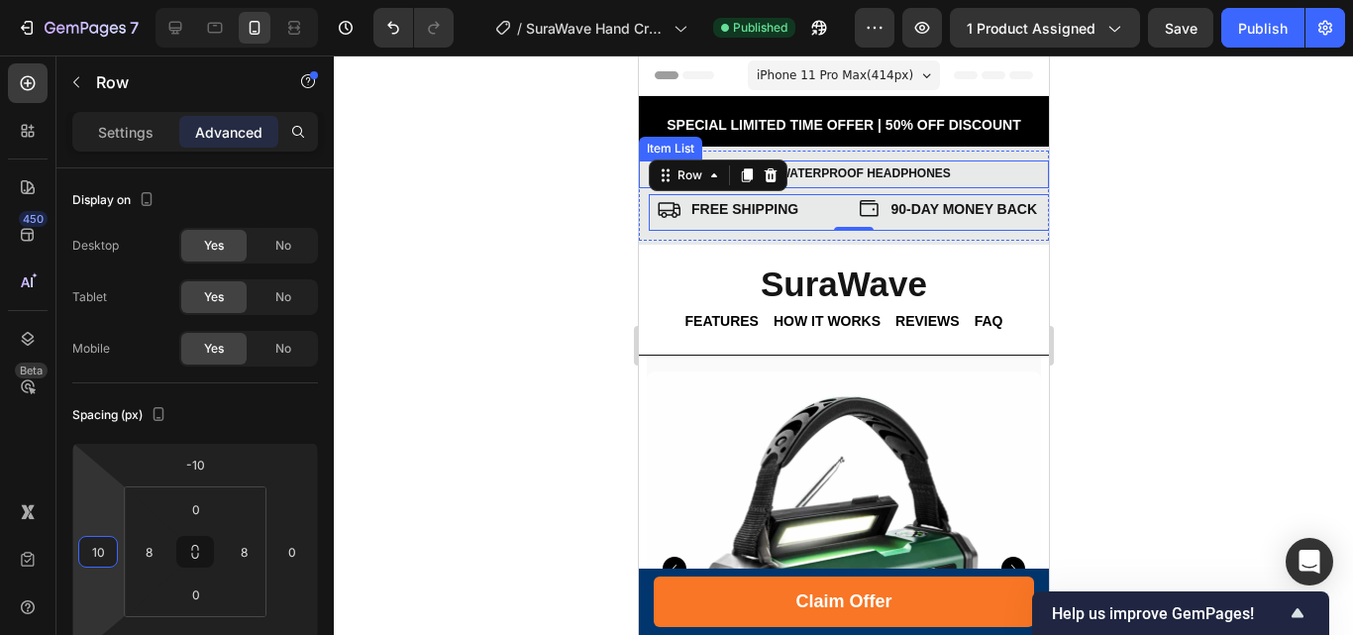
click at [947, 167] on p "AMERICA’S #1 Waterproof Headphones" at bounding box center [820, 174] width 257 height 22
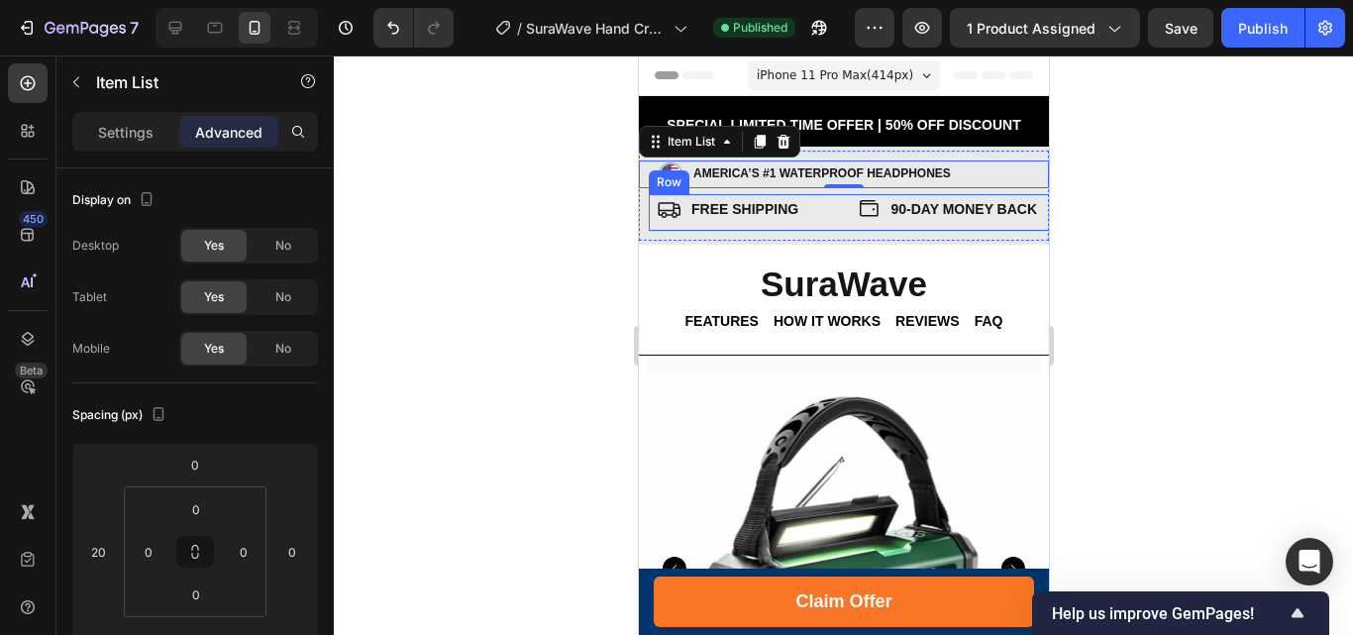
click at [651, 209] on div "FREE SHIPPING Item List 90-DAY MONEY BACK Item List Row" at bounding box center [853, 212] width 410 height 37
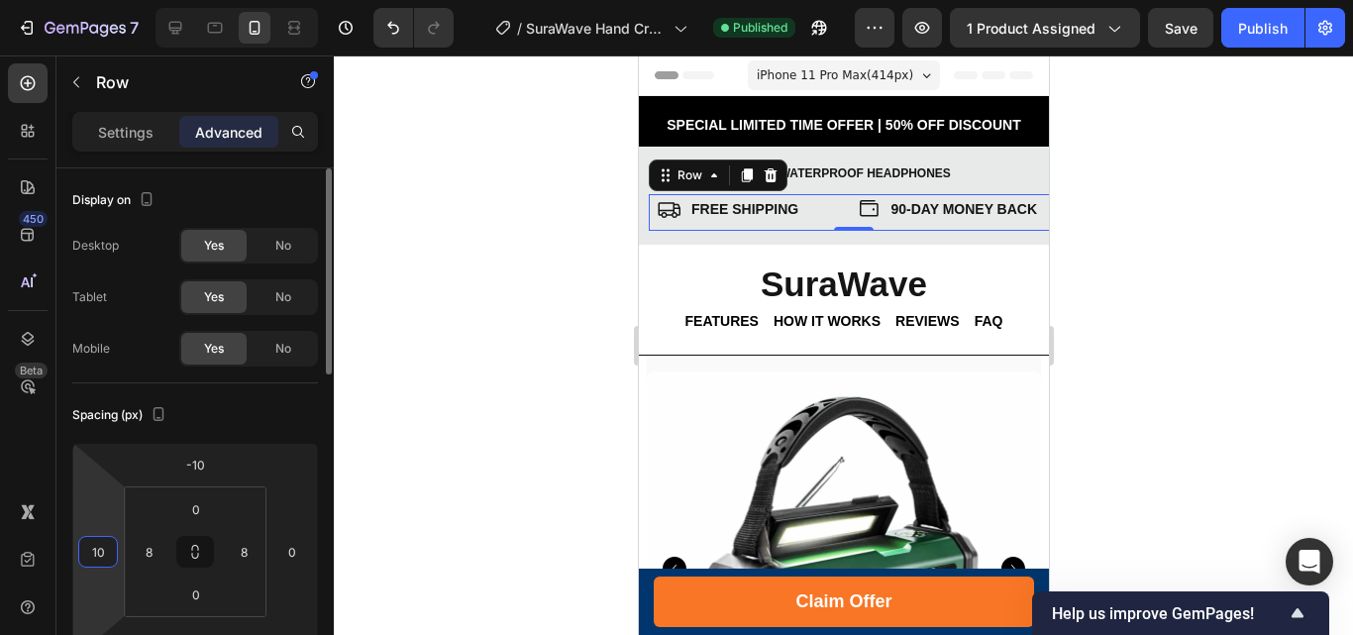
click at [100, 544] on input "10" at bounding box center [98, 552] width 30 height 30
drag, startPoint x: 103, startPoint y: 548, endPoint x: 92, endPoint y: 547, distance: 10.9
click at [92, 547] on input "6" at bounding box center [98, 552] width 30 height 30
drag, startPoint x: 105, startPoint y: 555, endPoint x: 84, endPoint y: 550, distance: 21.4
click at [84, 550] on input "2" at bounding box center [98, 552] width 30 height 30
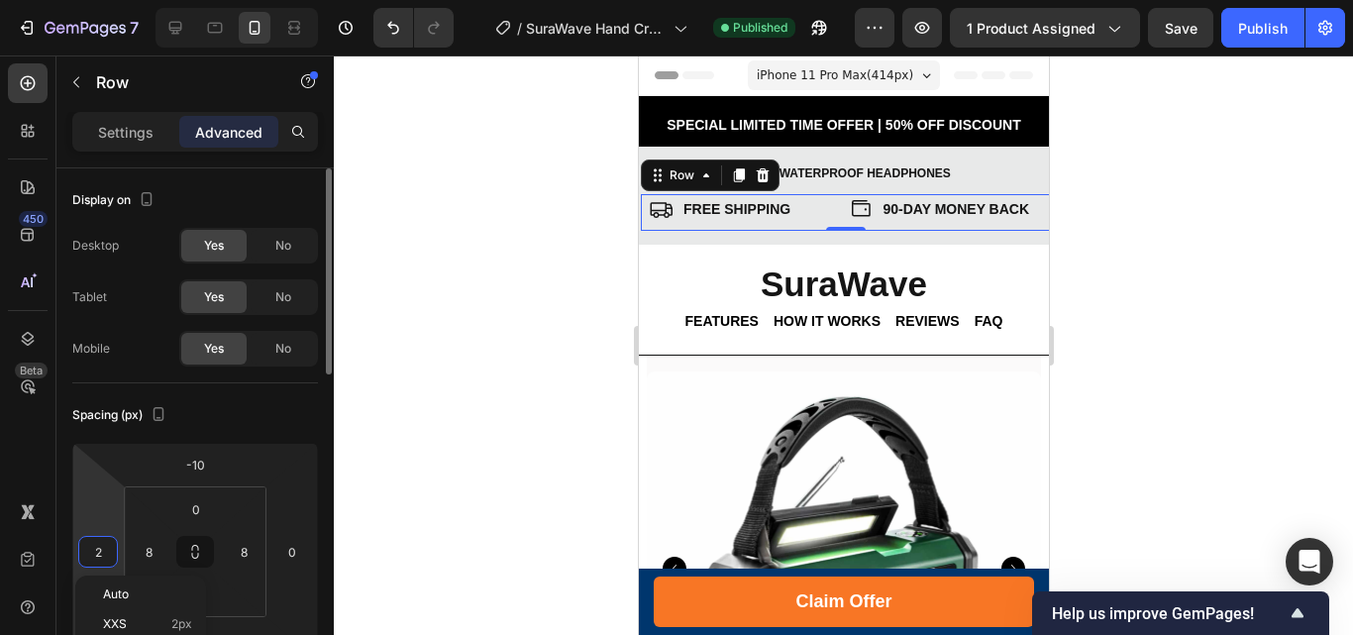
type input "4"
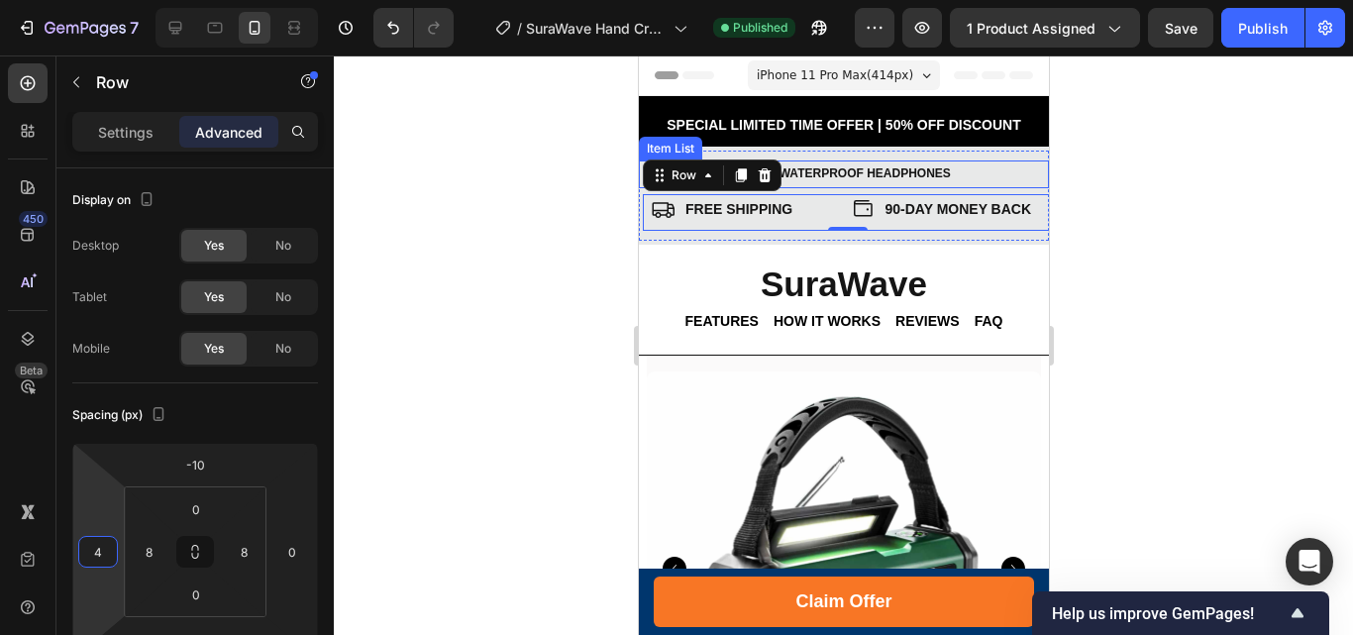
click at [982, 169] on div "AMERICA’S #1 Waterproof Headphones" at bounding box center [852, 174] width 390 height 28
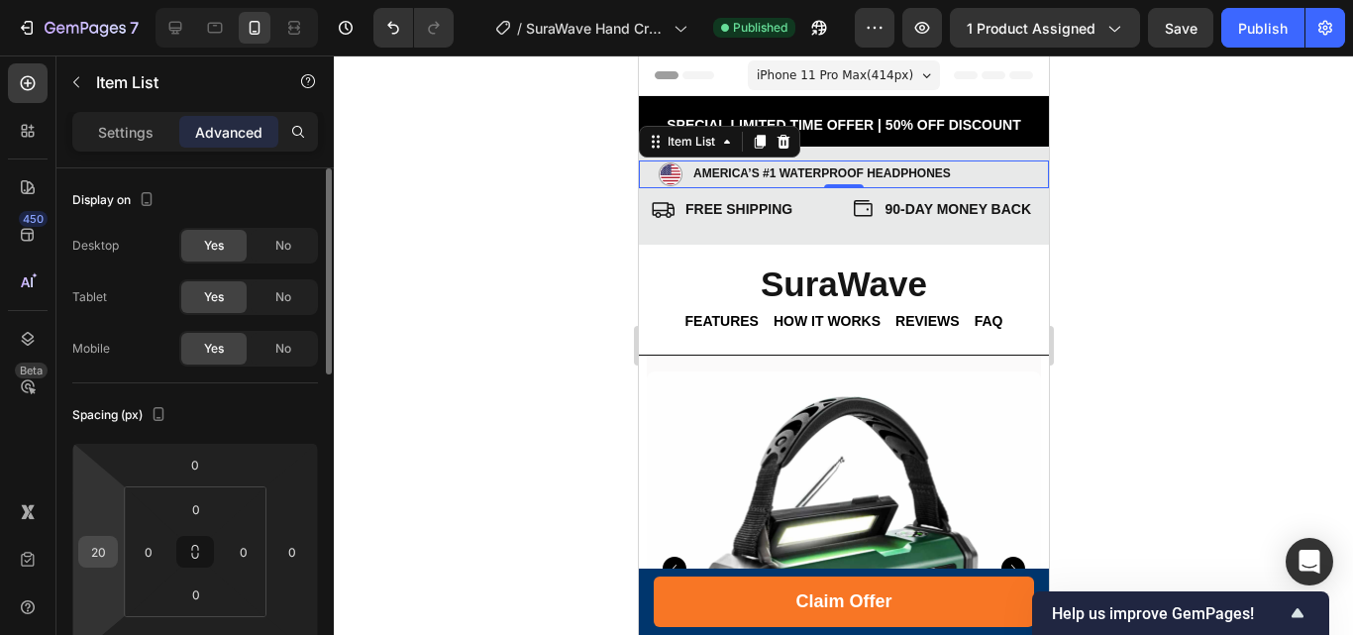
click at [104, 545] on input "20" at bounding box center [98, 552] width 30 height 30
click at [103, 554] on input "10" at bounding box center [98, 552] width 30 height 30
type input "12"
click at [1138, 347] on div at bounding box center [843, 344] width 1019 height 579
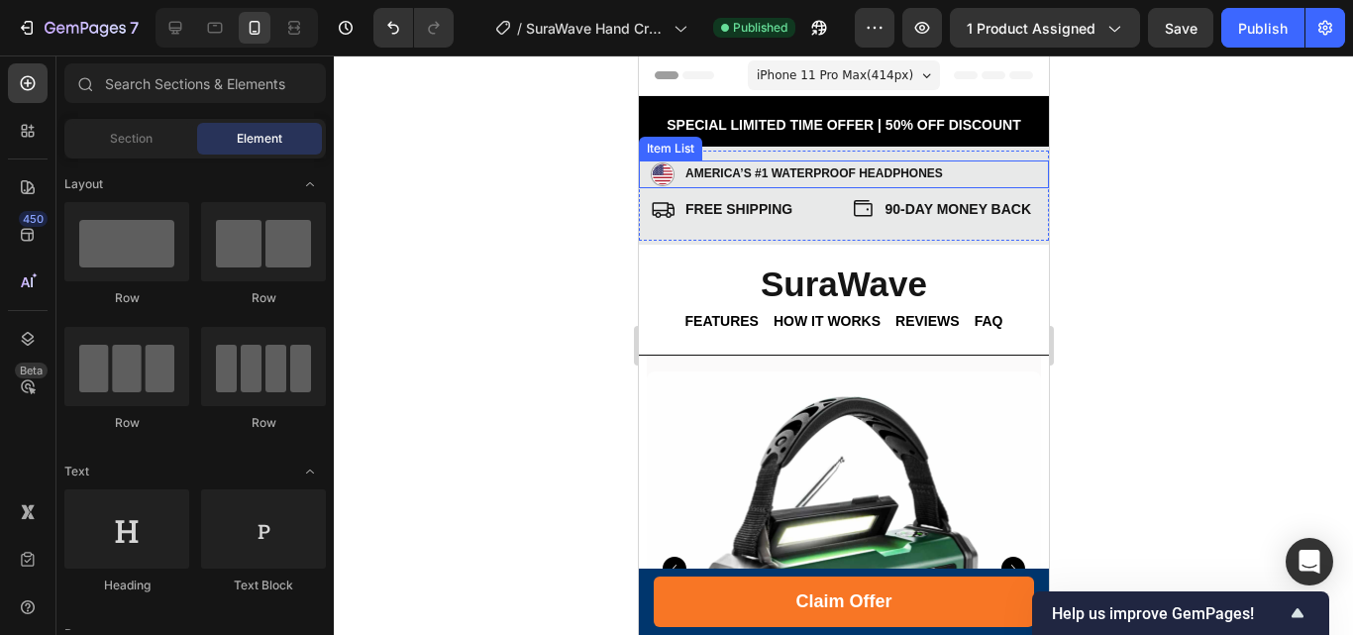
click at [992, 167] on div "AMERICA’S #1 Waterproof Headphones" at bounding box center [849, 174] width 398 height 28
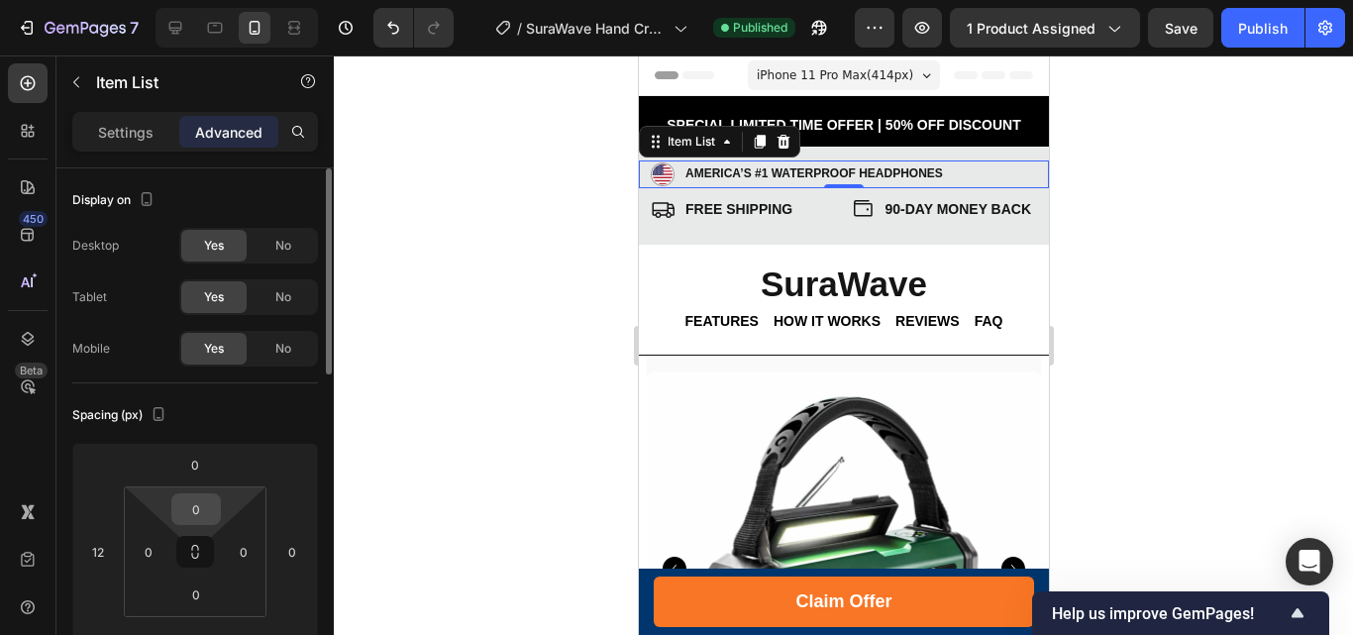
click at [186, 503] on input "0" at bounding box center [196, 509] width 40 height 30
click at [190, 511] on input "0" at bounding box center [196, 509] width 40 height 30
drag, startPoint x: 208, startPoint y: 505, endPoint x: 188, endPoint y: 505, distance: 19.8
click at [188, 505] on input "0" at bounding box center [196, 509] width 40 height 30
type input "4"
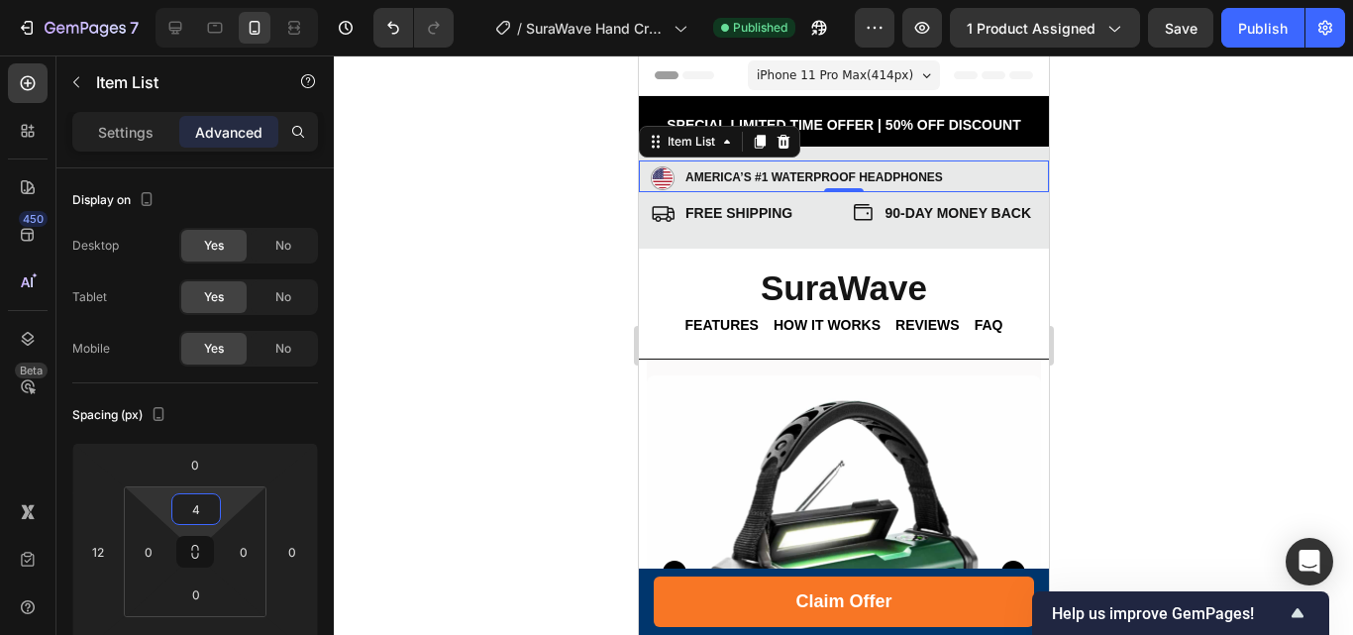
click at [1207, 185] on div at bounding box center [843, 344] width 1019 height 579
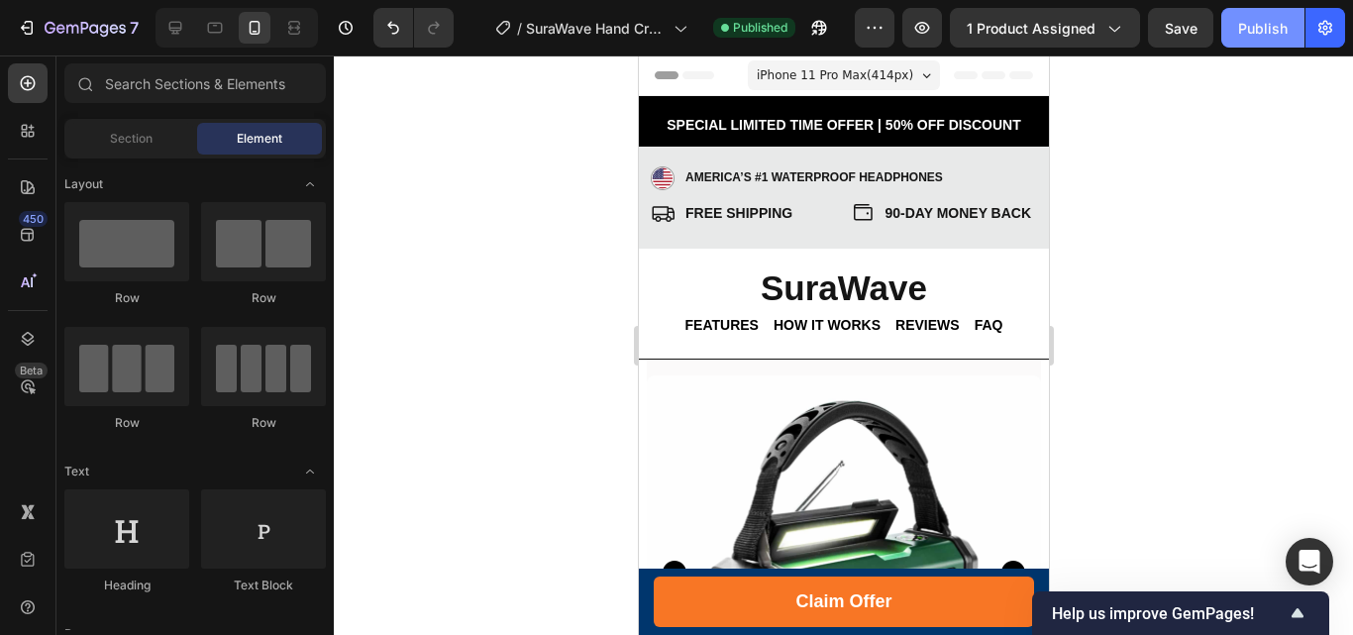
click at [1261, 24] on div "Publish" at bounding box center [1263, 28] width 50 height 21
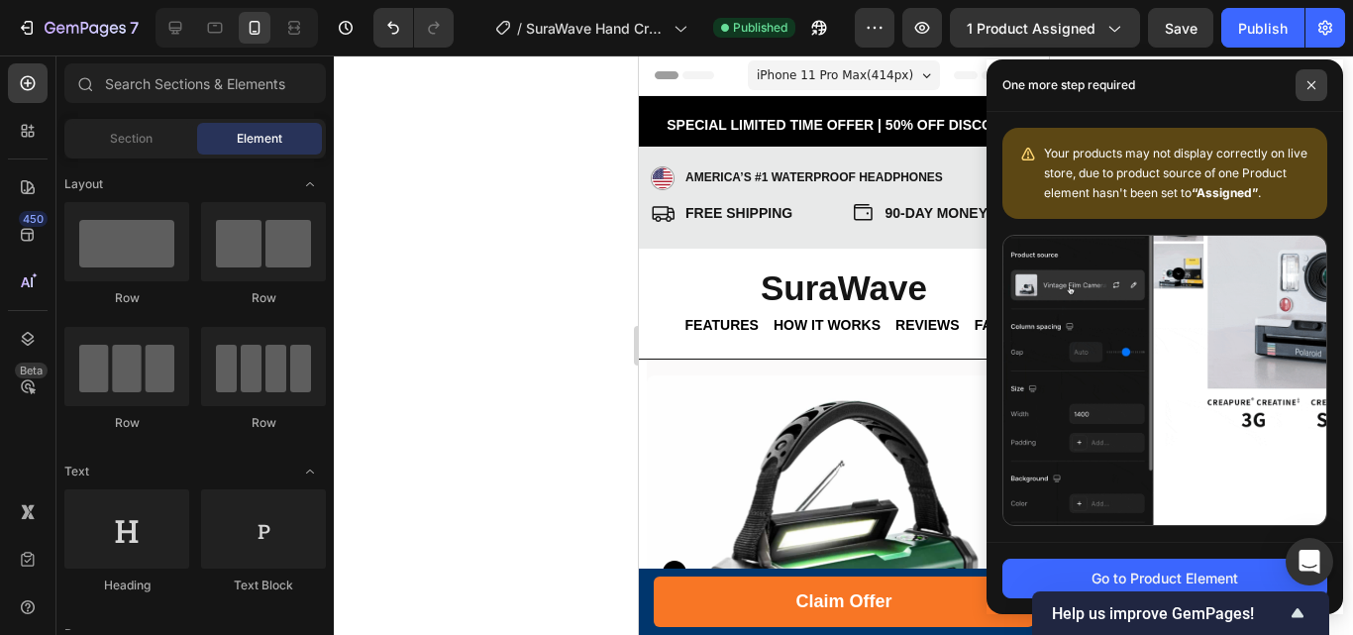
click at [1317, 88] on span at bounding box center [1311, 85] width 32 height 32
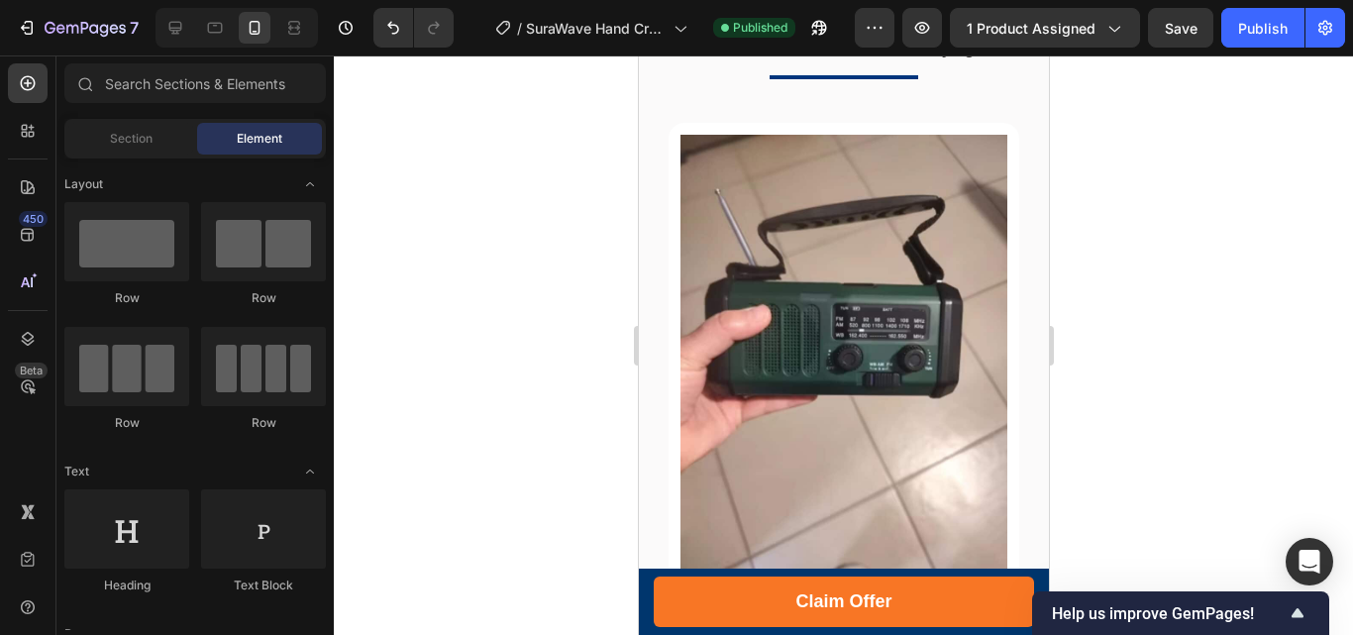
scroll to position [6535, 0]
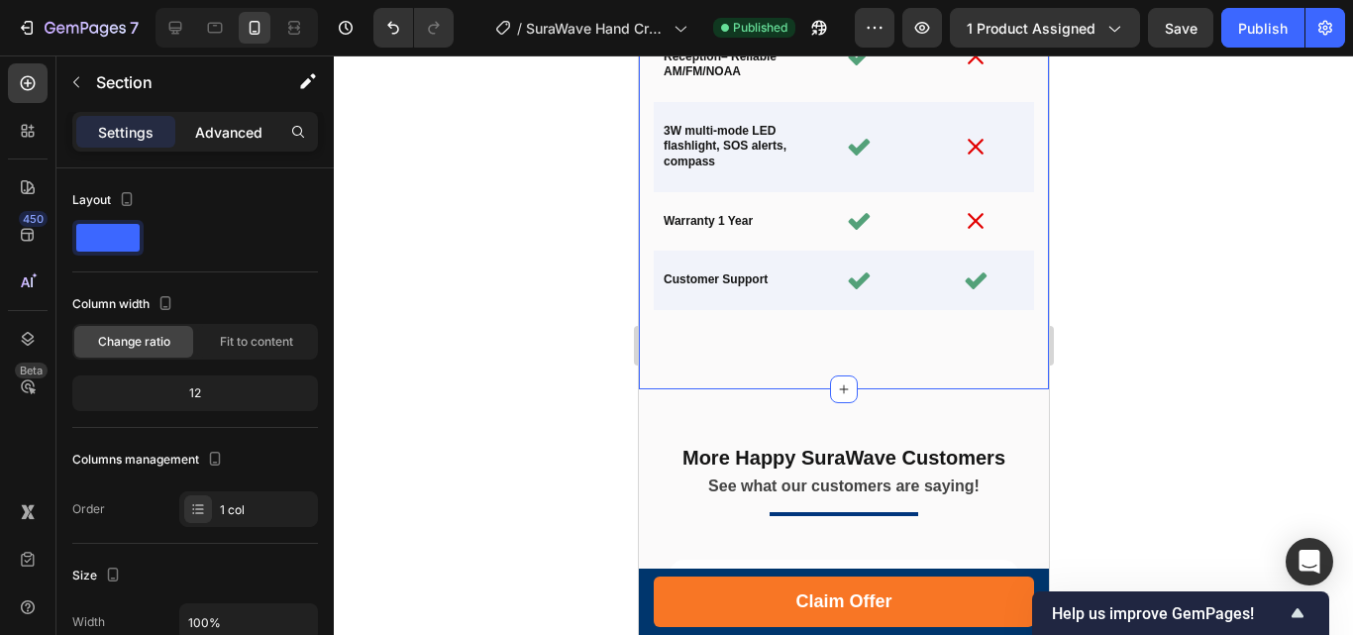
click at [237, 131] on p "Advanced" at bounding box center [228, 132] width 67 height 21
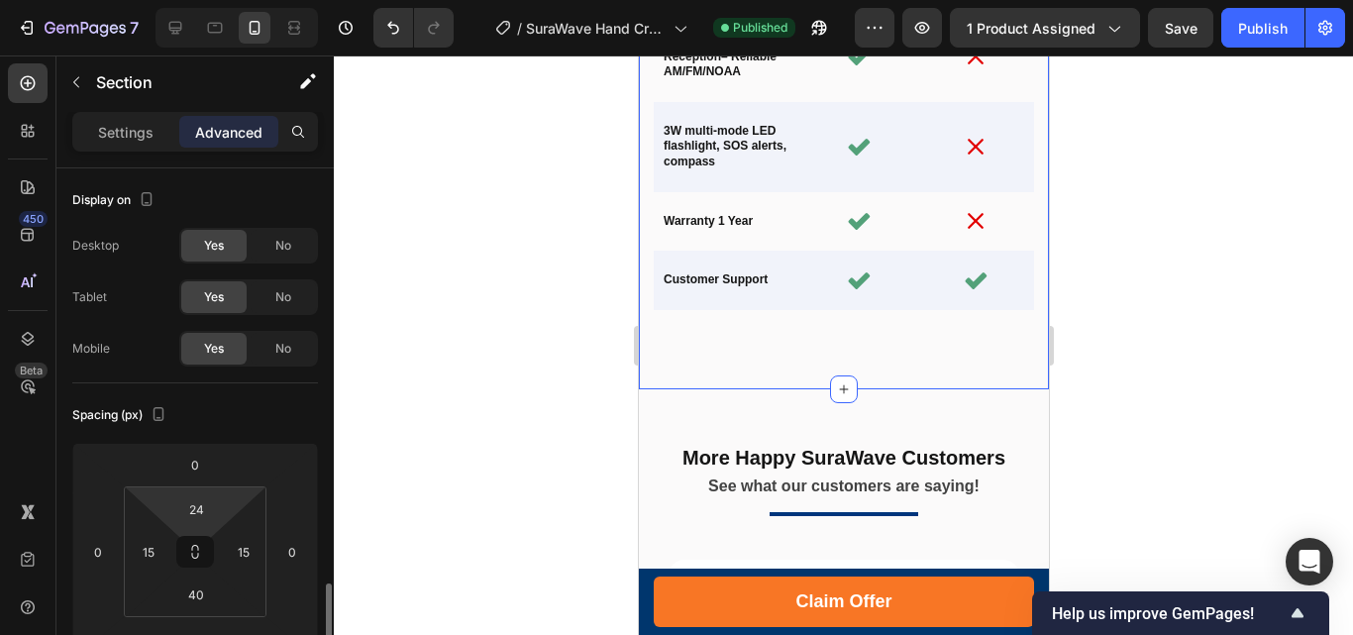
scroll to position [297, 0]
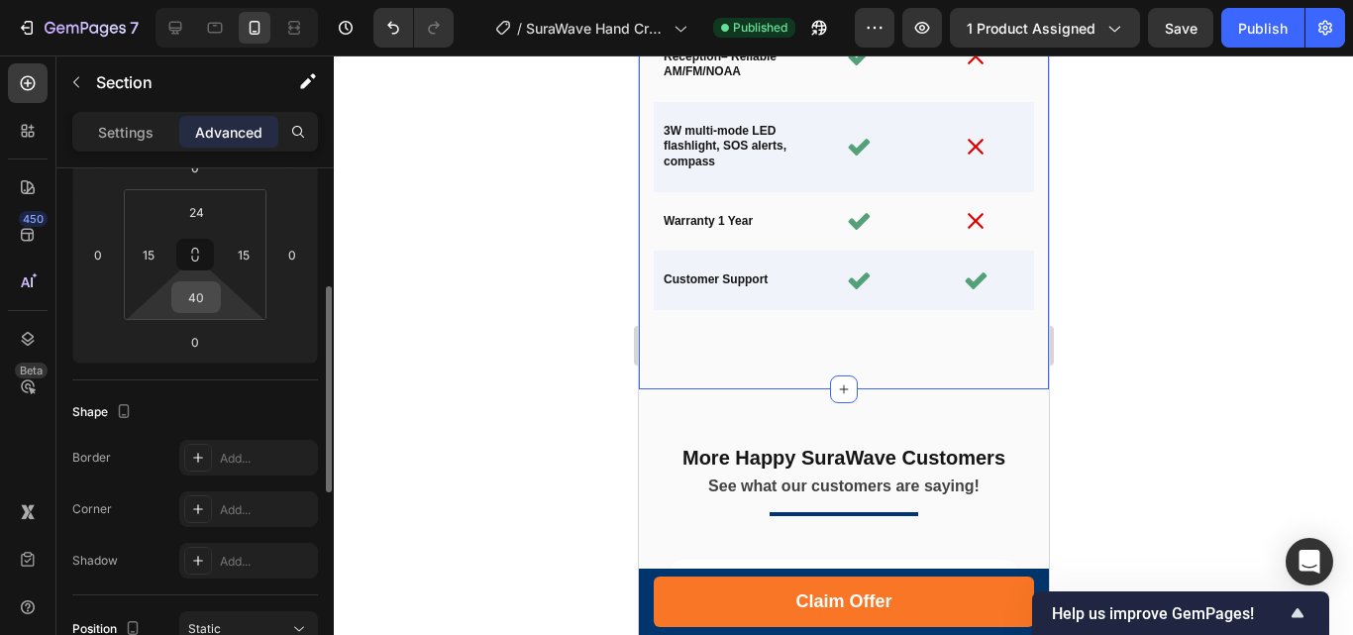
click at [203, 296] on input "40" at bounding box center [196, 297] width 40 height 30
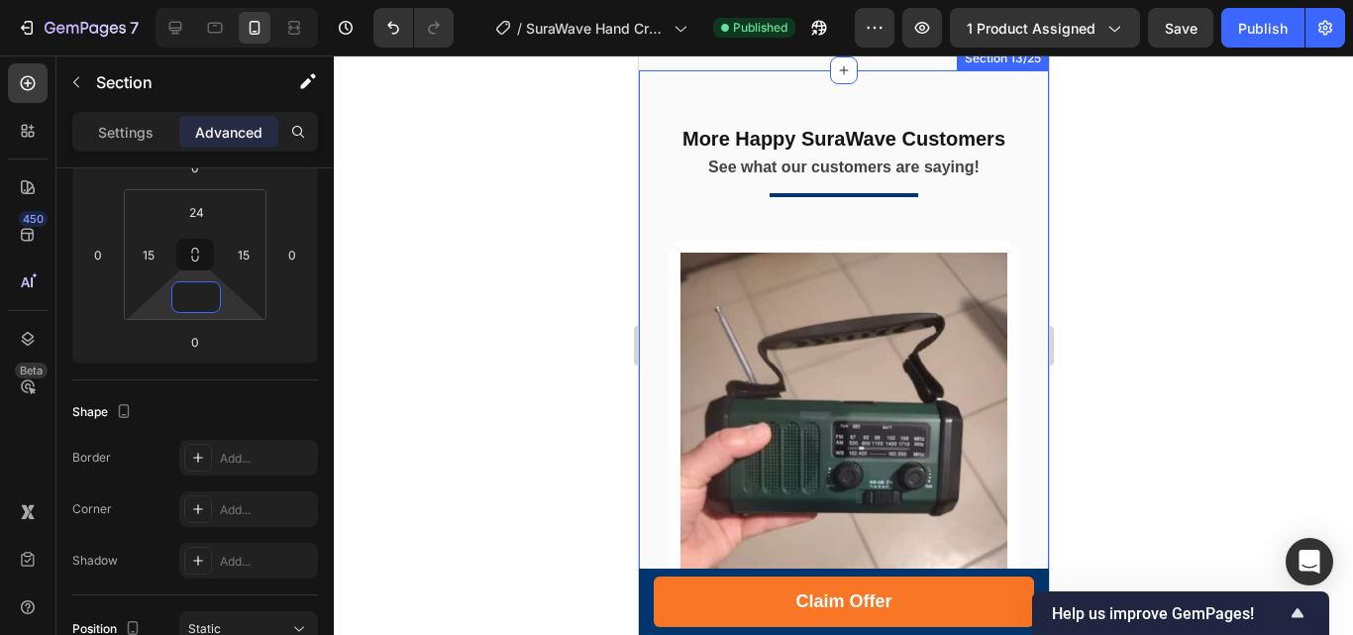
scroll to position [6832, 0]
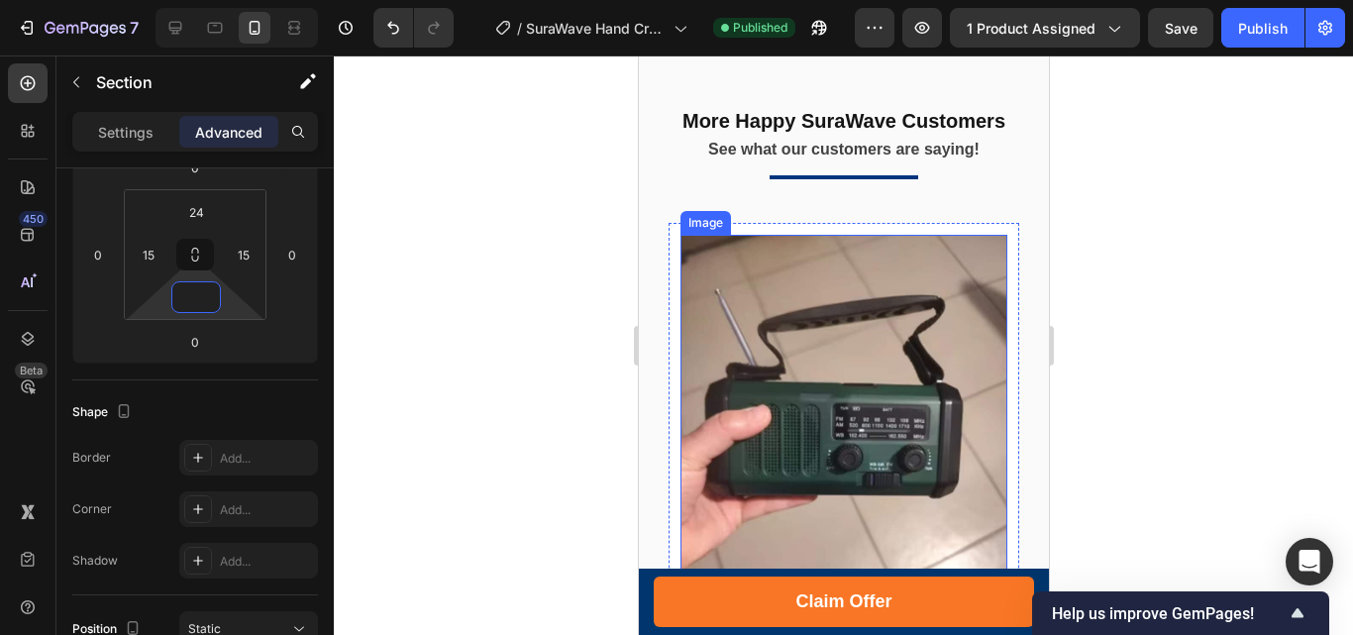
click at [892, 290] on img at bounding box center [842, 453] width 327 height 436
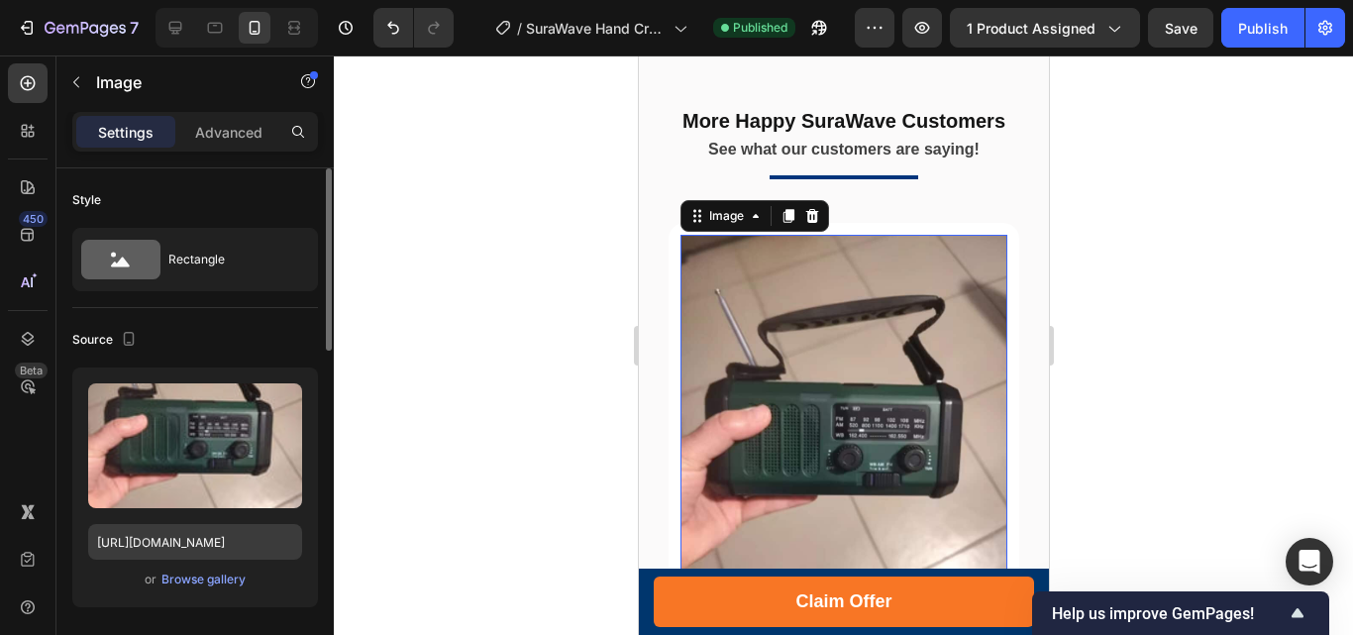
scroll to position [594, 0]
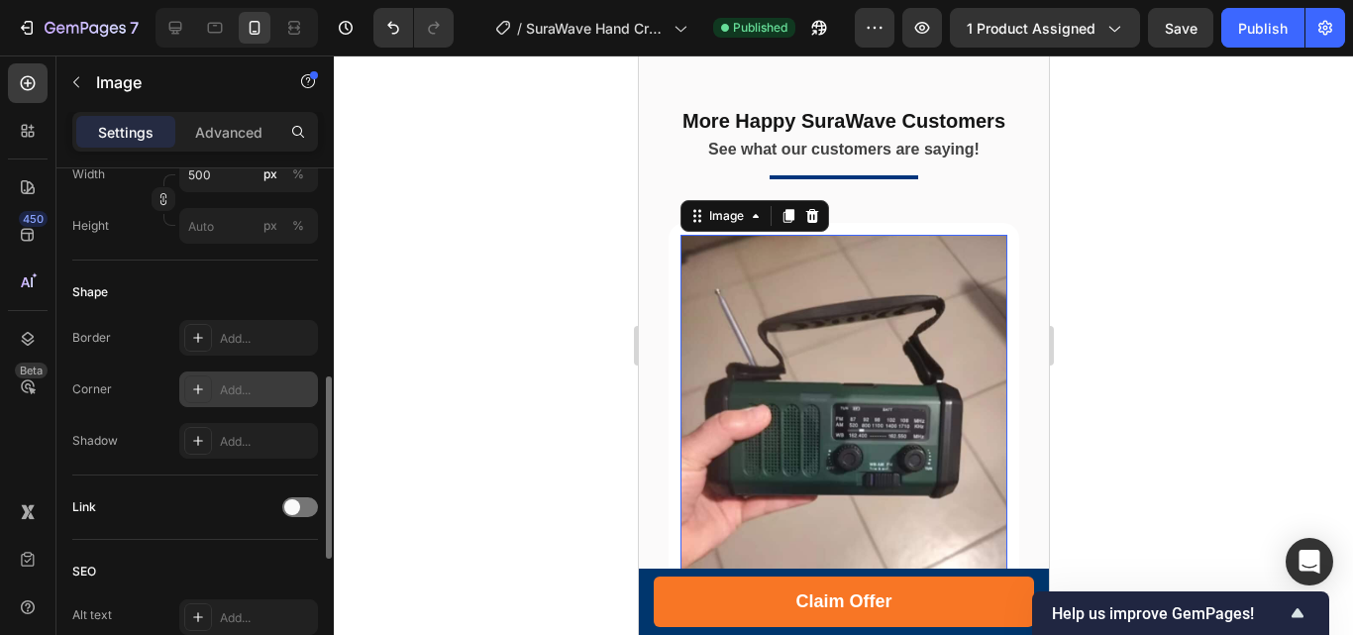
click at [198, 383] on icon at bounding box center [198, 389] width 16 height 16
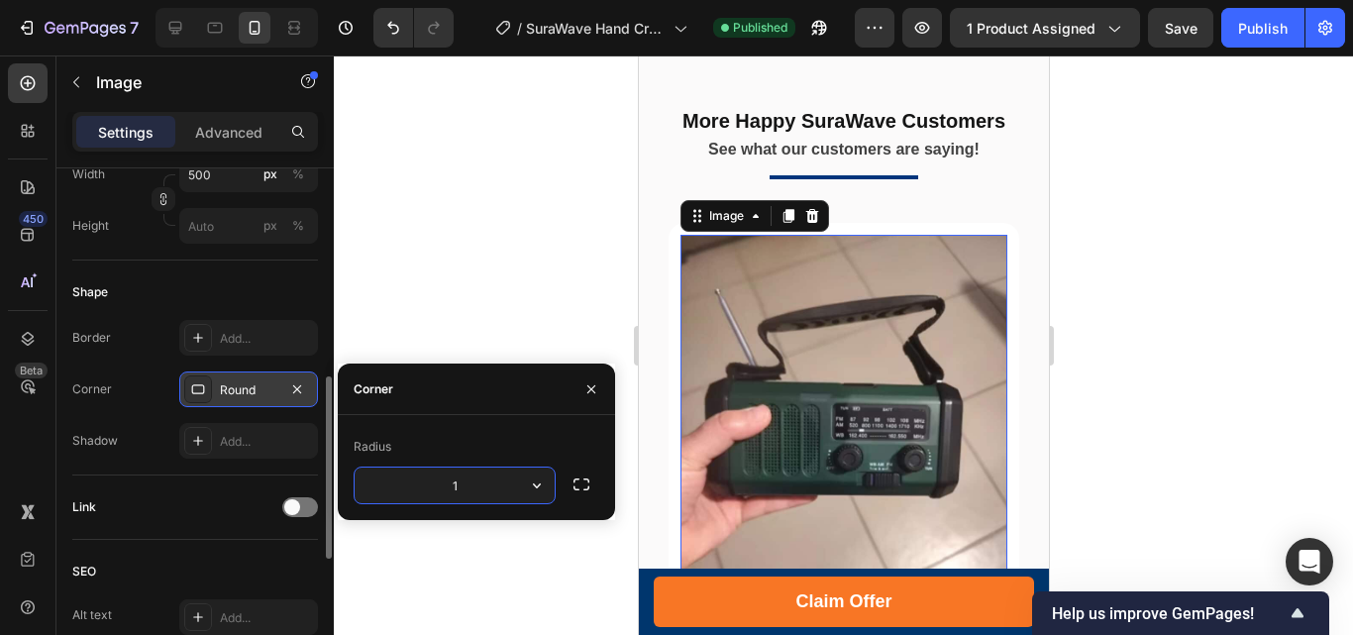
type input "15"
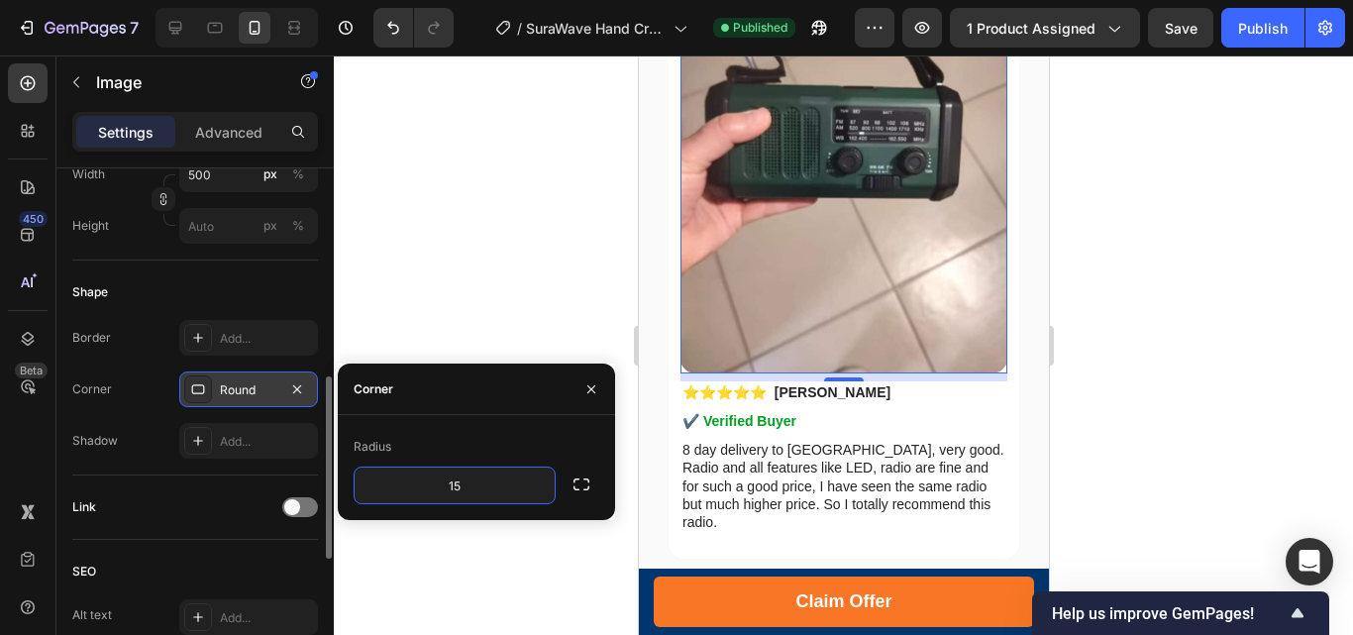
scroll to position [7426, 0]
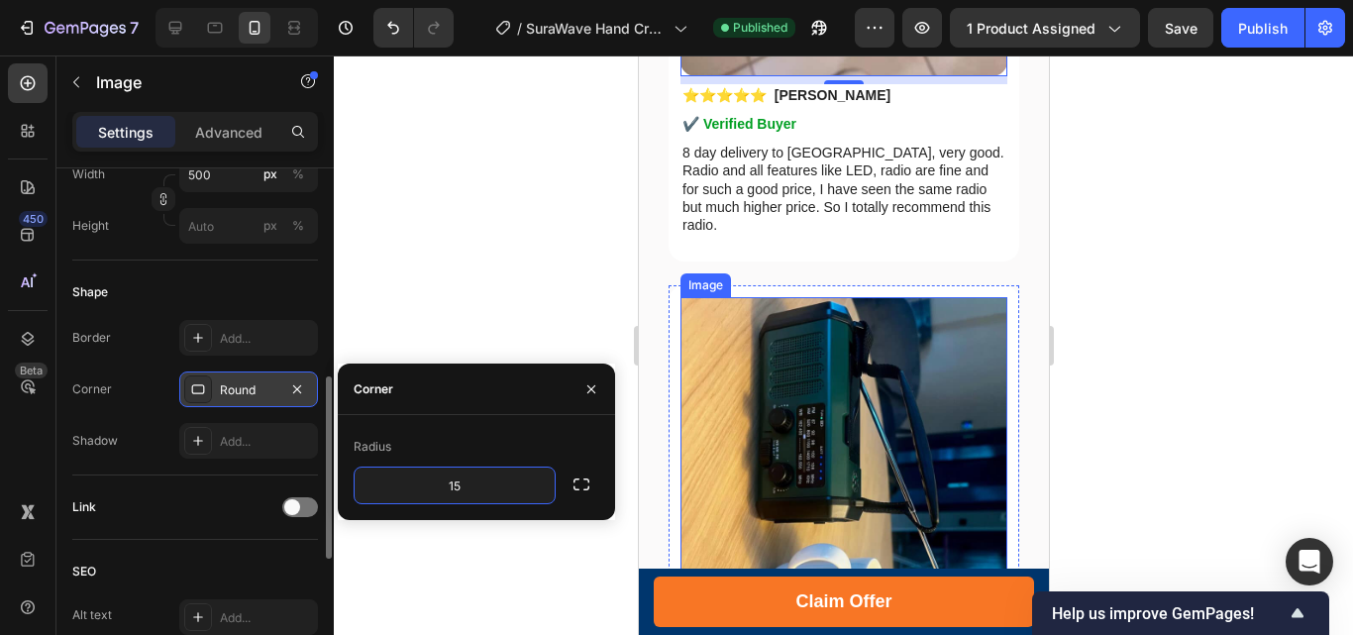
click at [837, 298] on img at bounding box center [842, 515] width 327 height 436
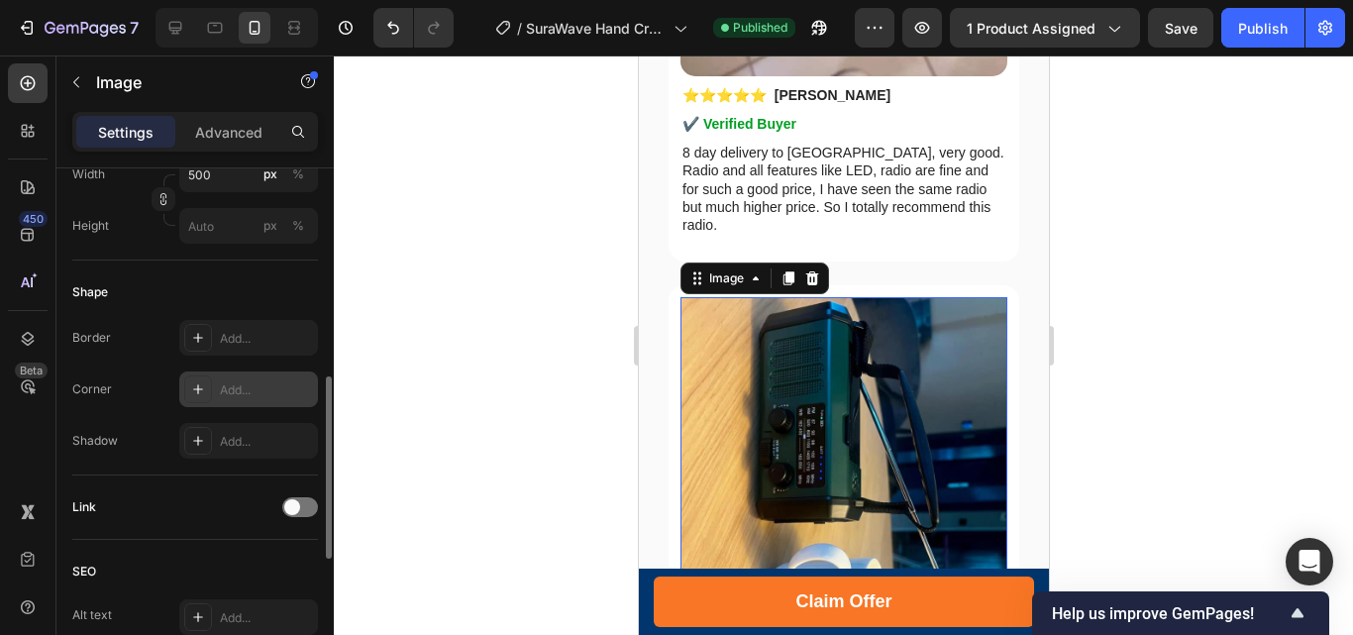
click at [205, 391] on icon at bounding box center [198, 389] width 16 height 16
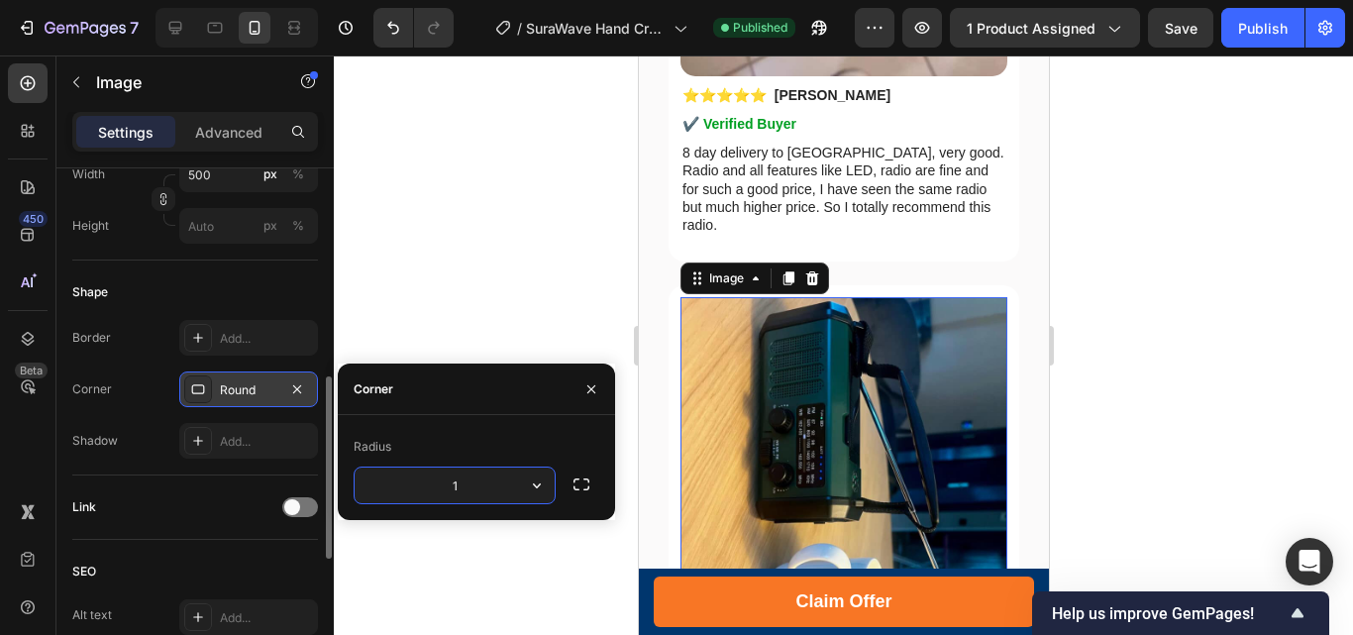
type input "15"
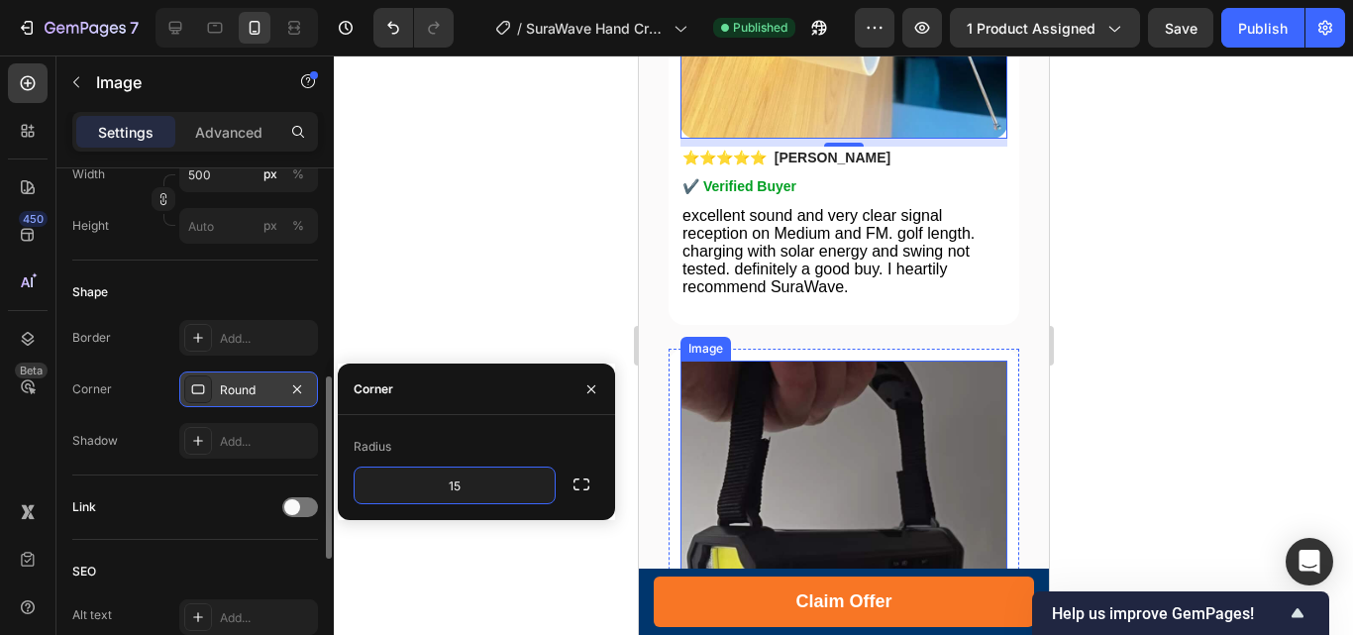
scroll to position [8318, 0]
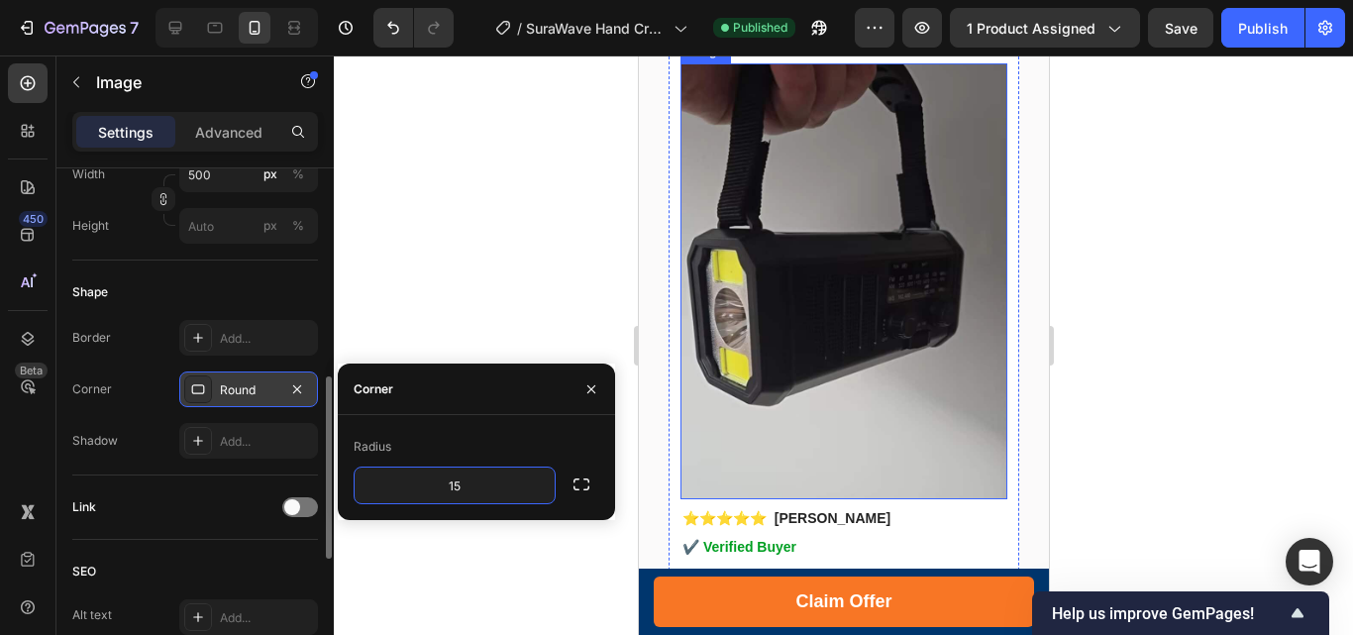
click at [867, 222] on img at bounding box center [842, 281] width 327 height 436
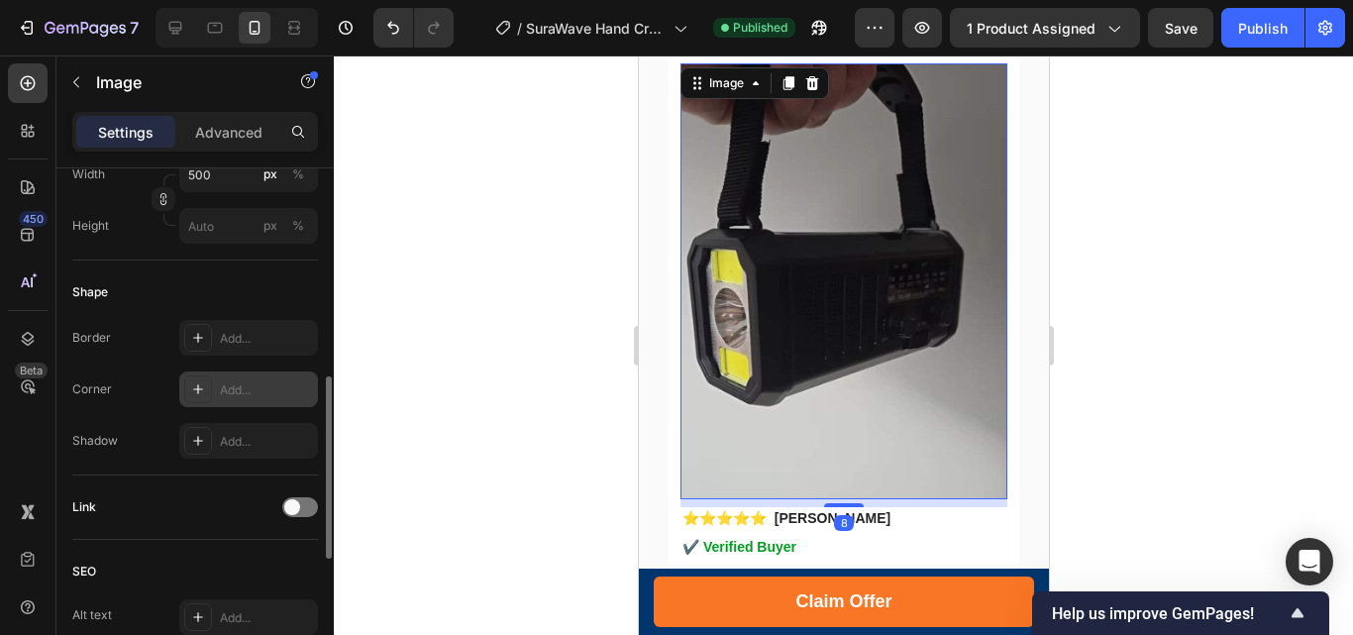
click at [203, 386] on icon at bounding box center [198, 389] width 16 height 16
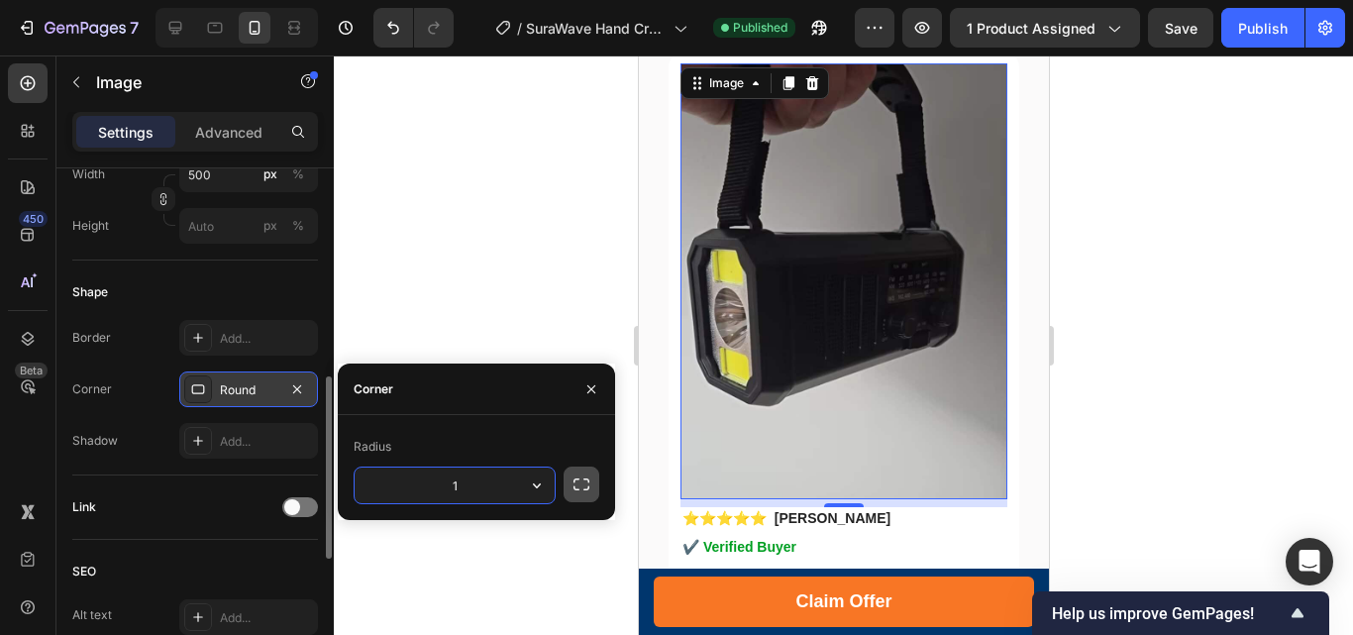
type input "15"
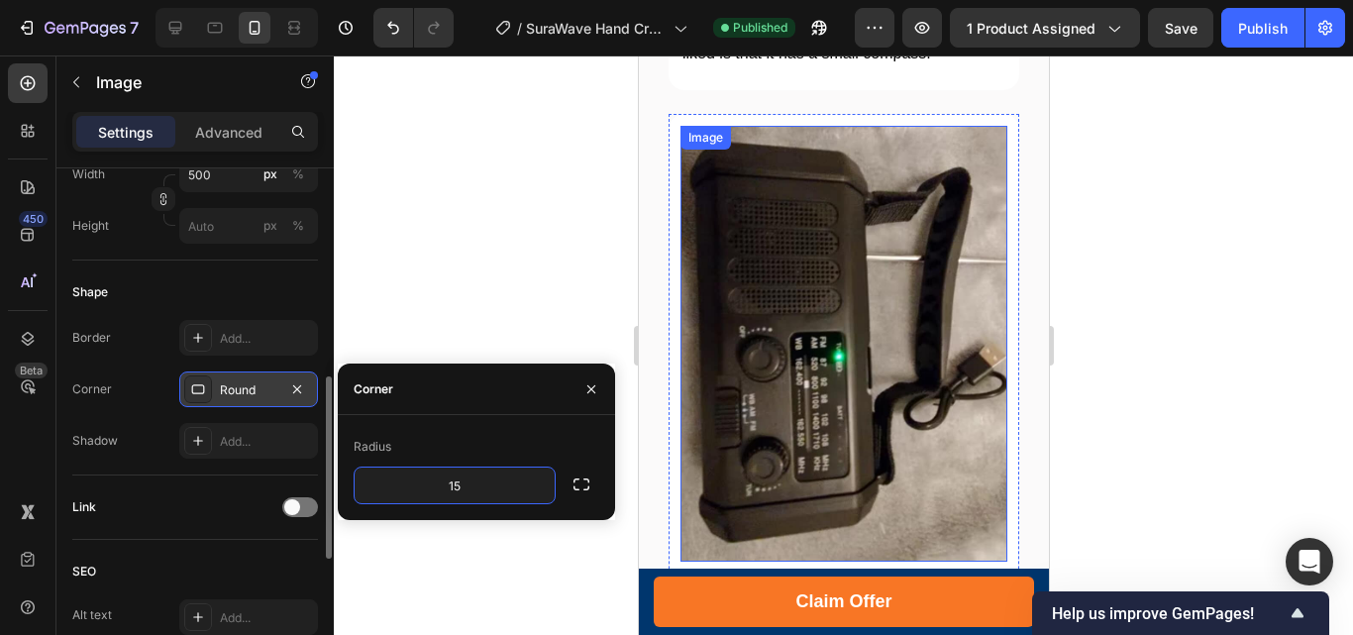
click at [831, 346] on img at bounding box center [842, 344] width 327 height 436
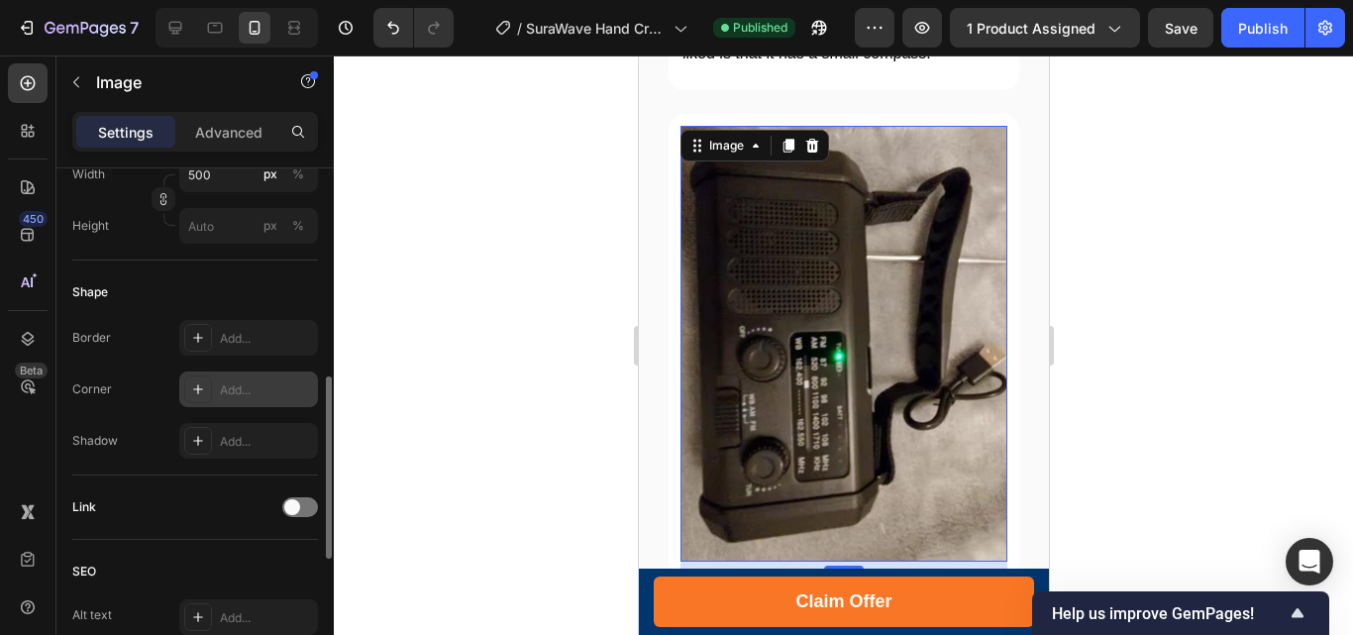
click at [200, 385] on icon at bounding box center [198, 389] width 16 height 16
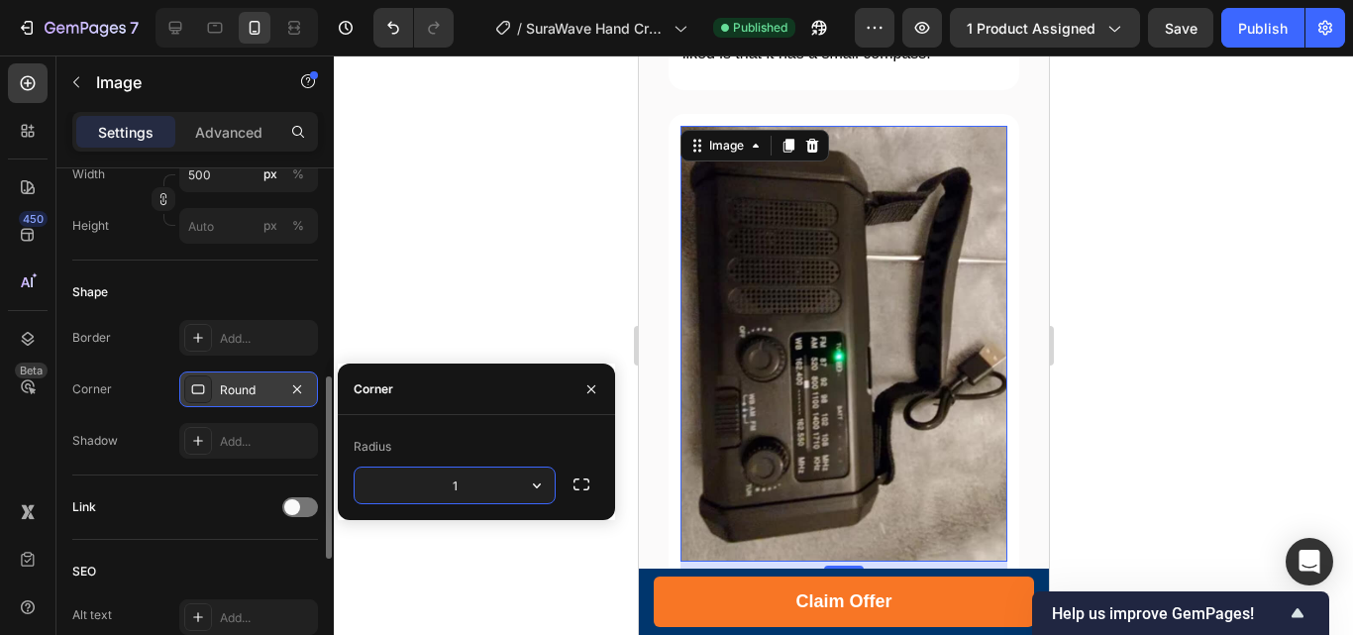
type input "15"
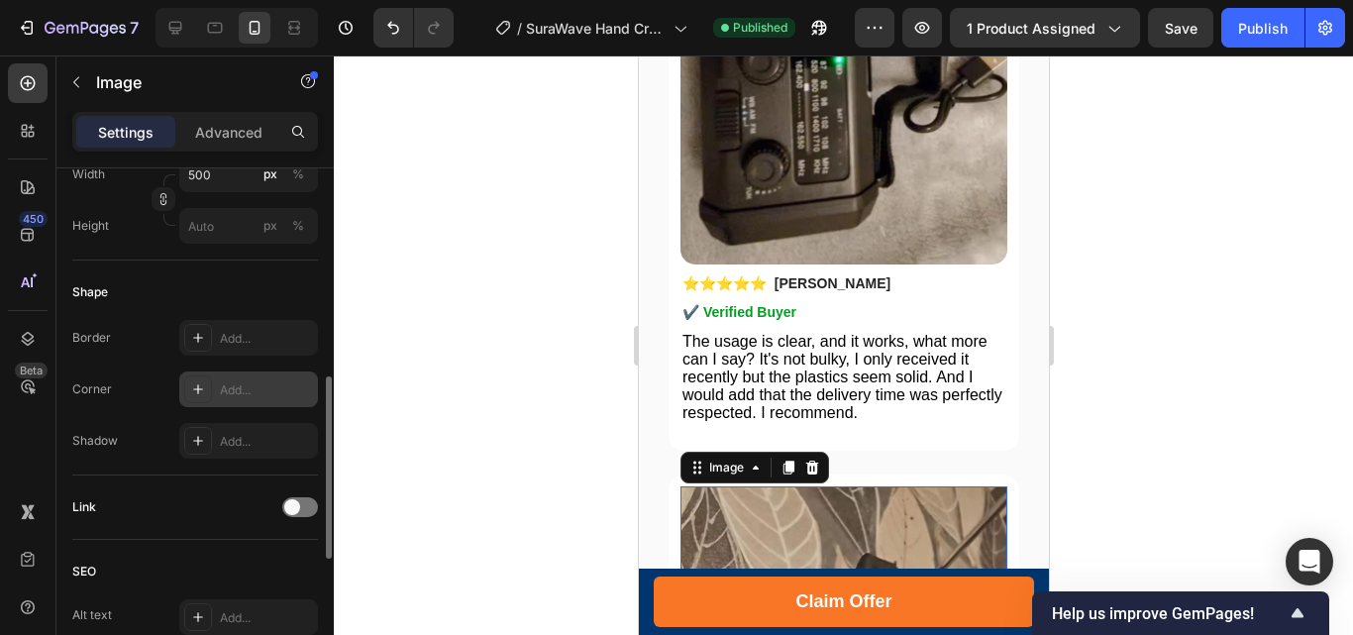
click at [198, 384] on icon at bounding box center [198, 389] width 16 height 16
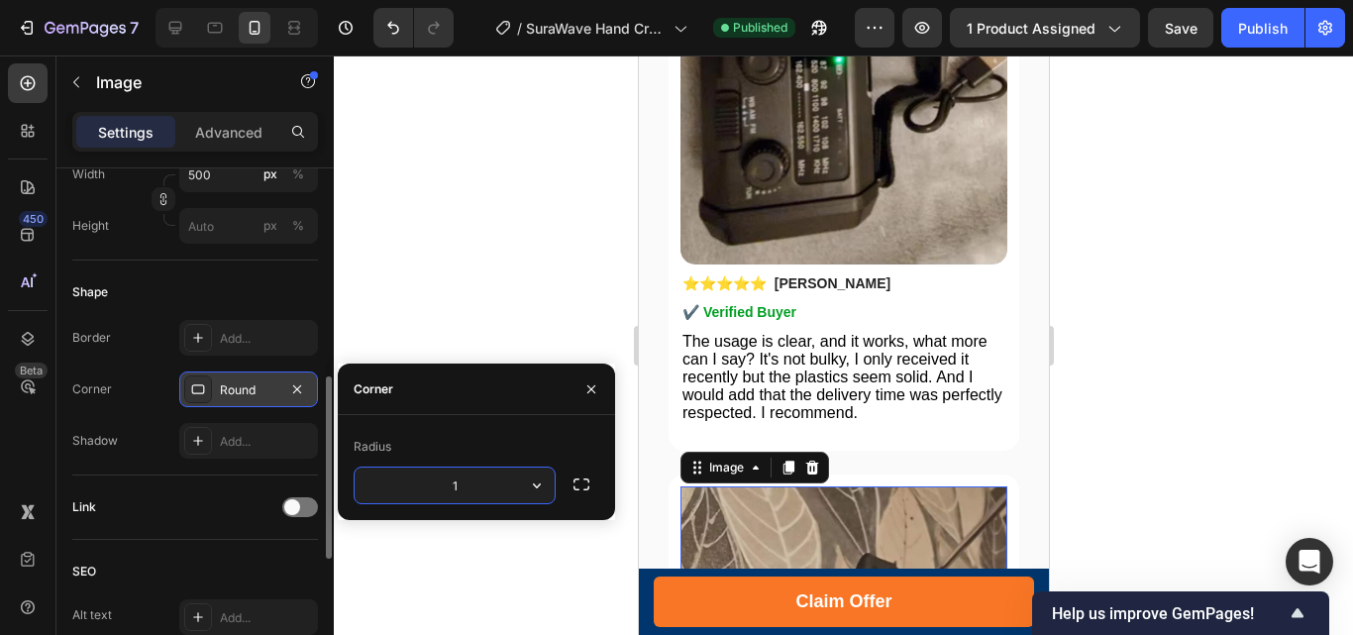
type input "15"
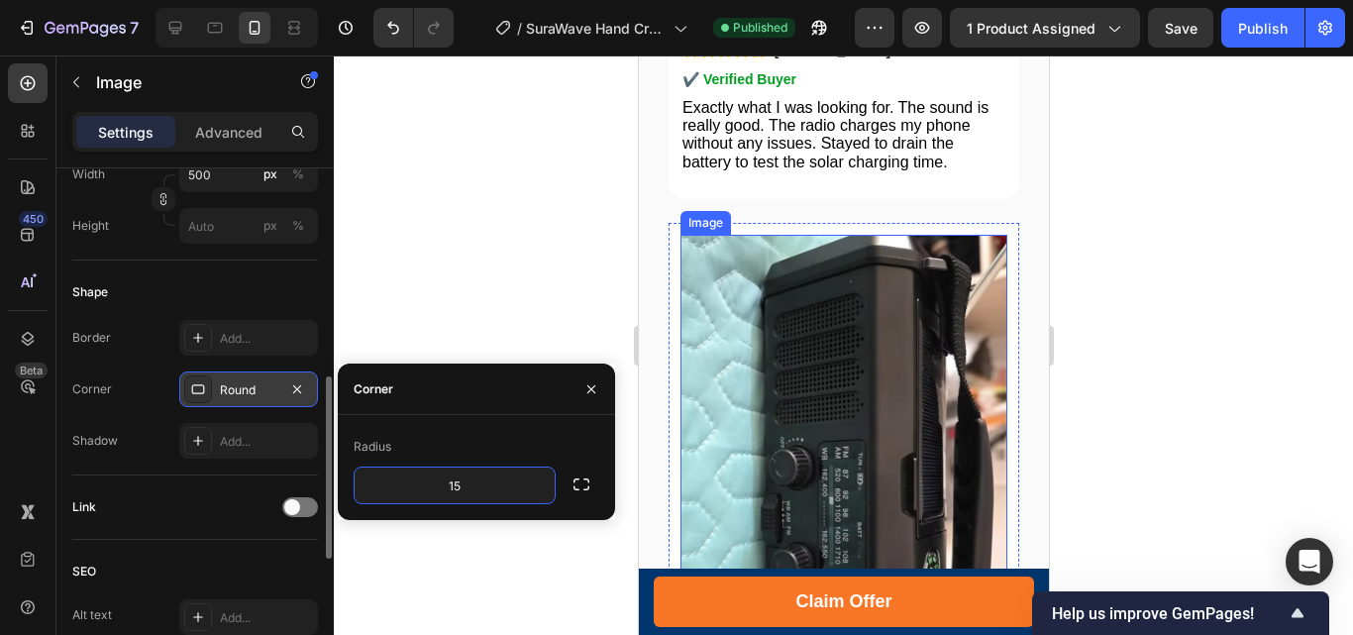
scroll to position [10100, 0]
click at [863, 290] on img at bounding box center [842, 452] width 327 height 436
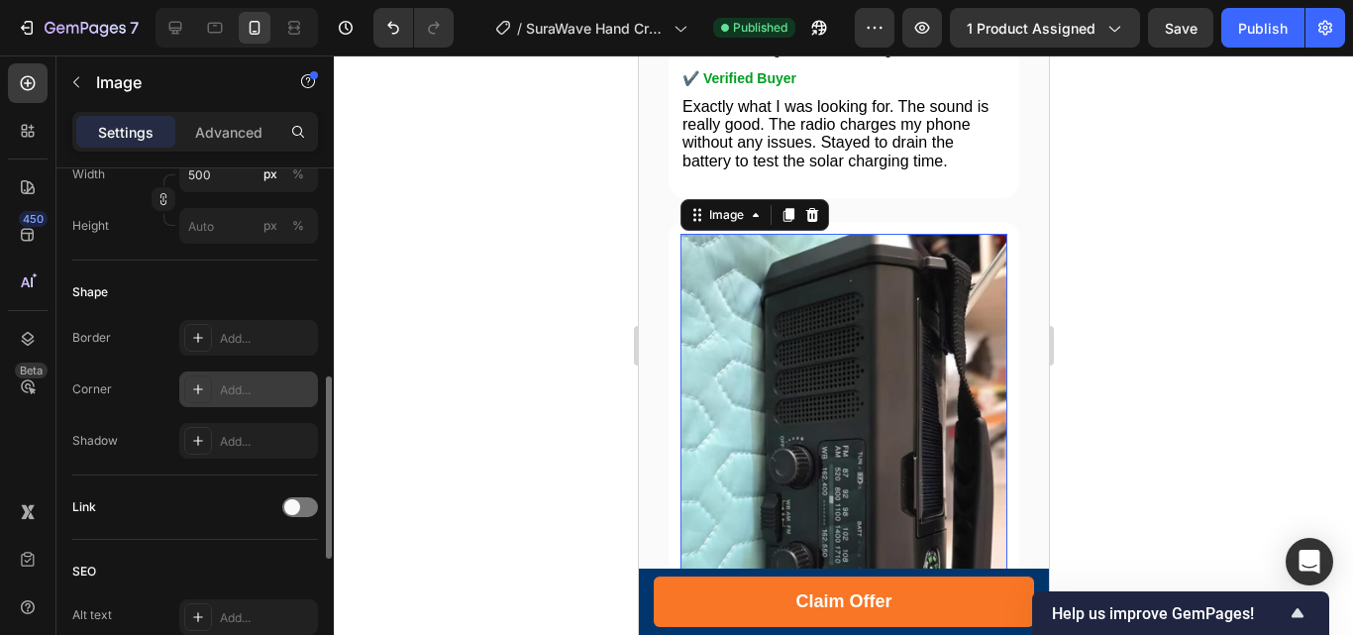
click at [211, 388] on div "Add..." at bounding box center [248, 389] width 139 height 36
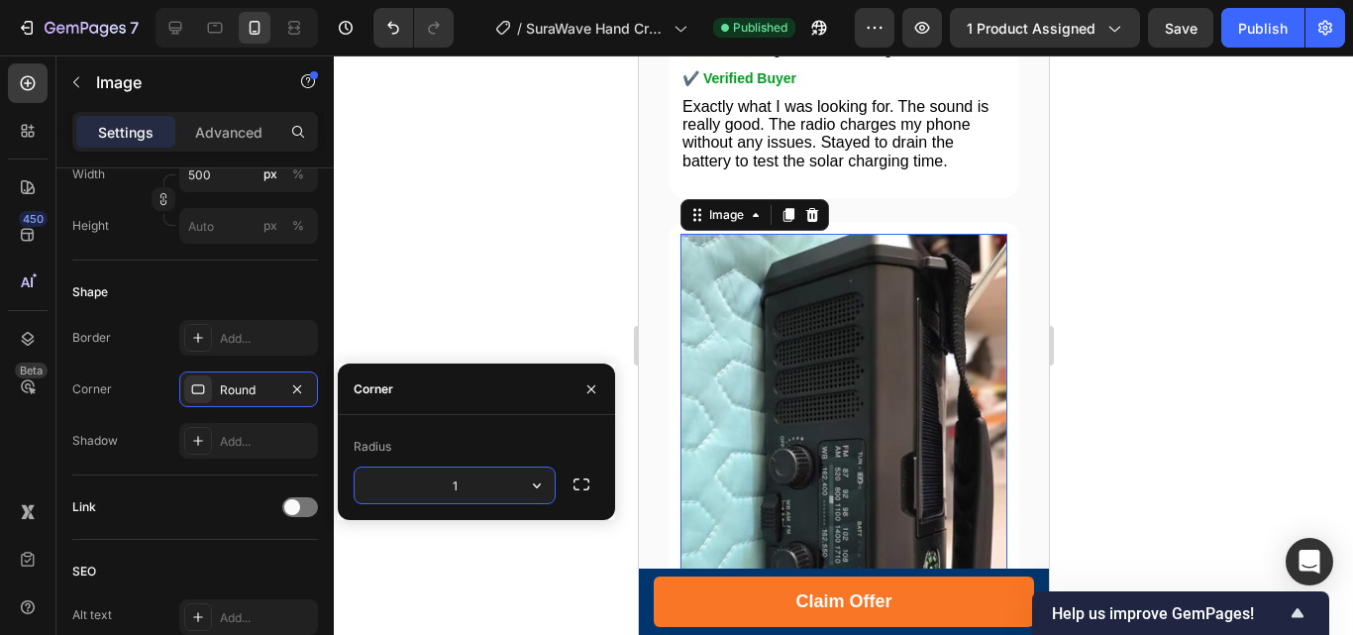
type input "15"
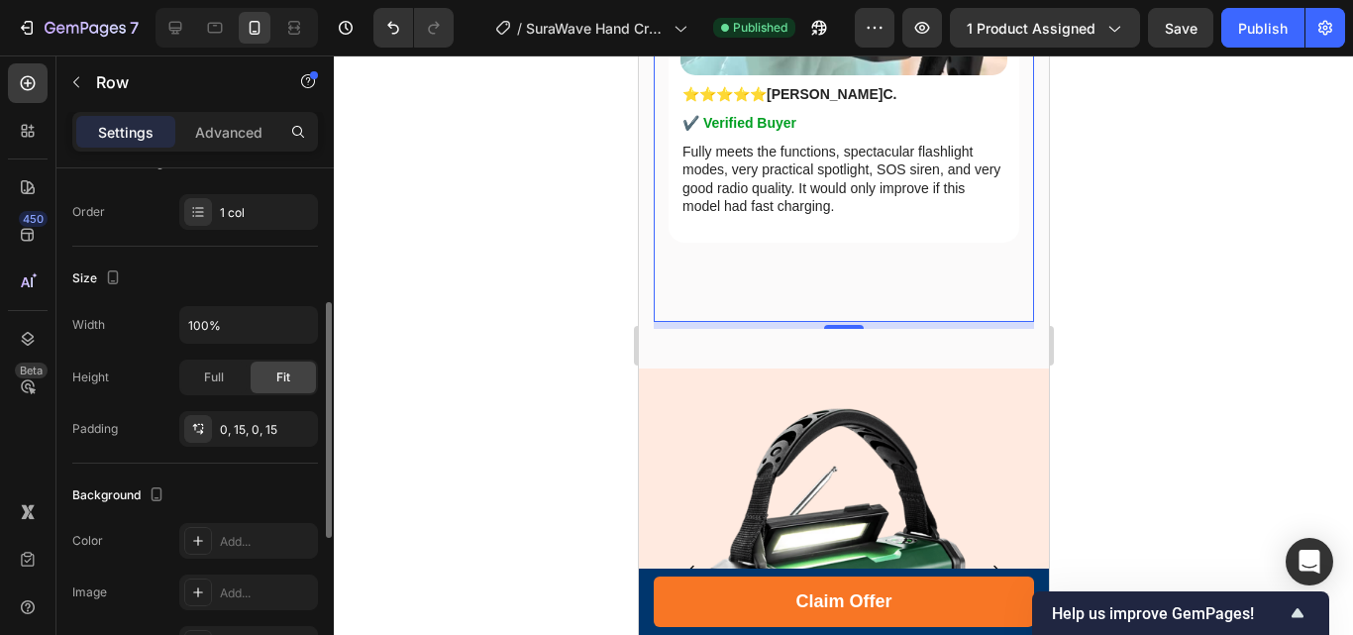
scroll to position [0, 0]
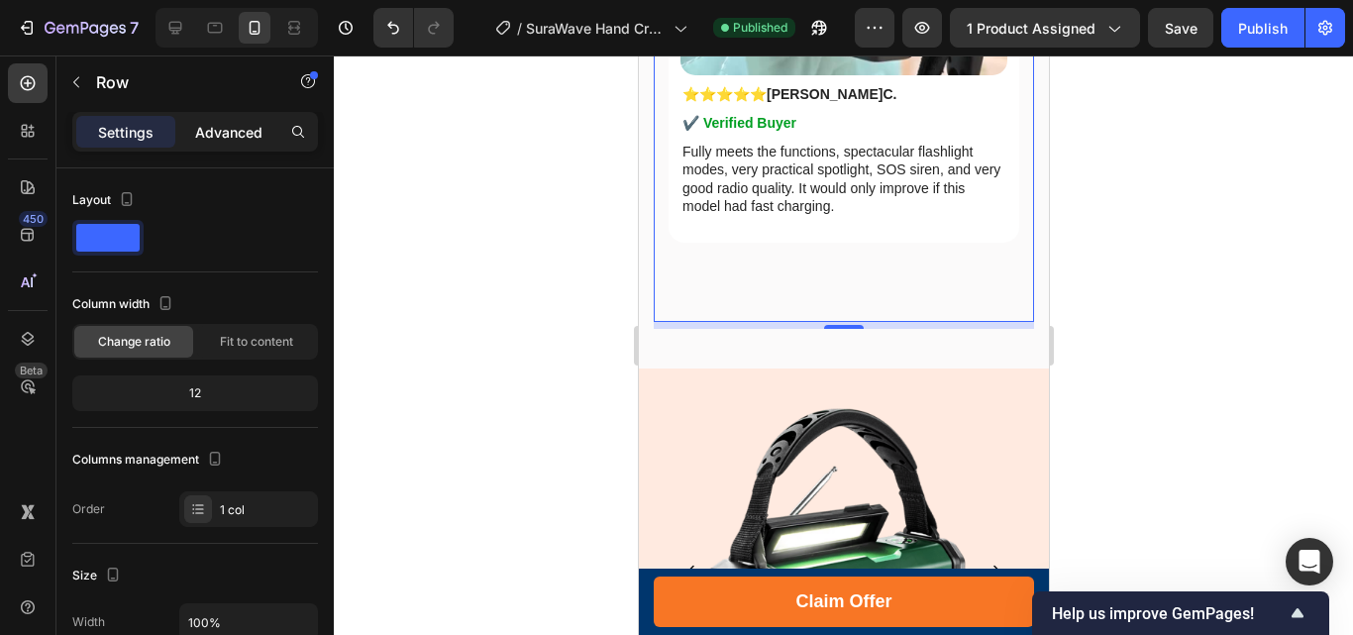
click at [227, 133] on p "Advanced" at bounding box center [228, 132] width 67 height 21
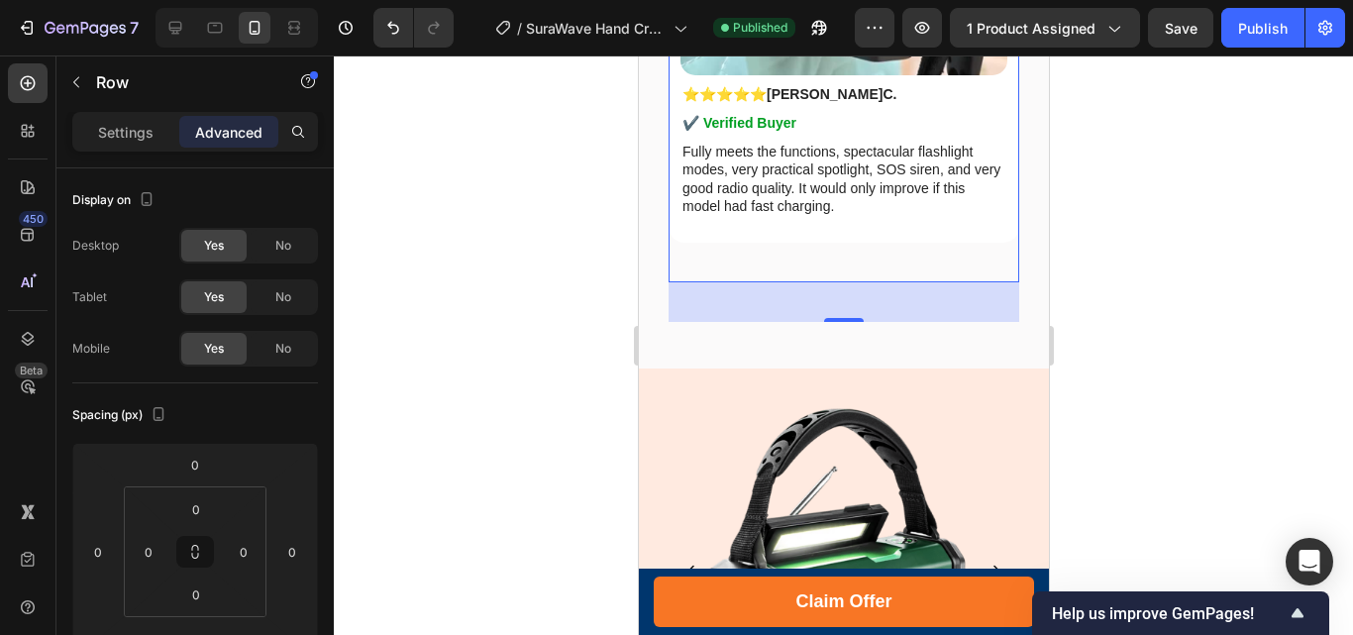
drag, startPoint x: 842, startPoint y: 201, endPoint x: 843, endPoint y: 181, distance: 19.8
click at [843, 282] on div "40" at bounding box center [842, 282] width 351 height 0
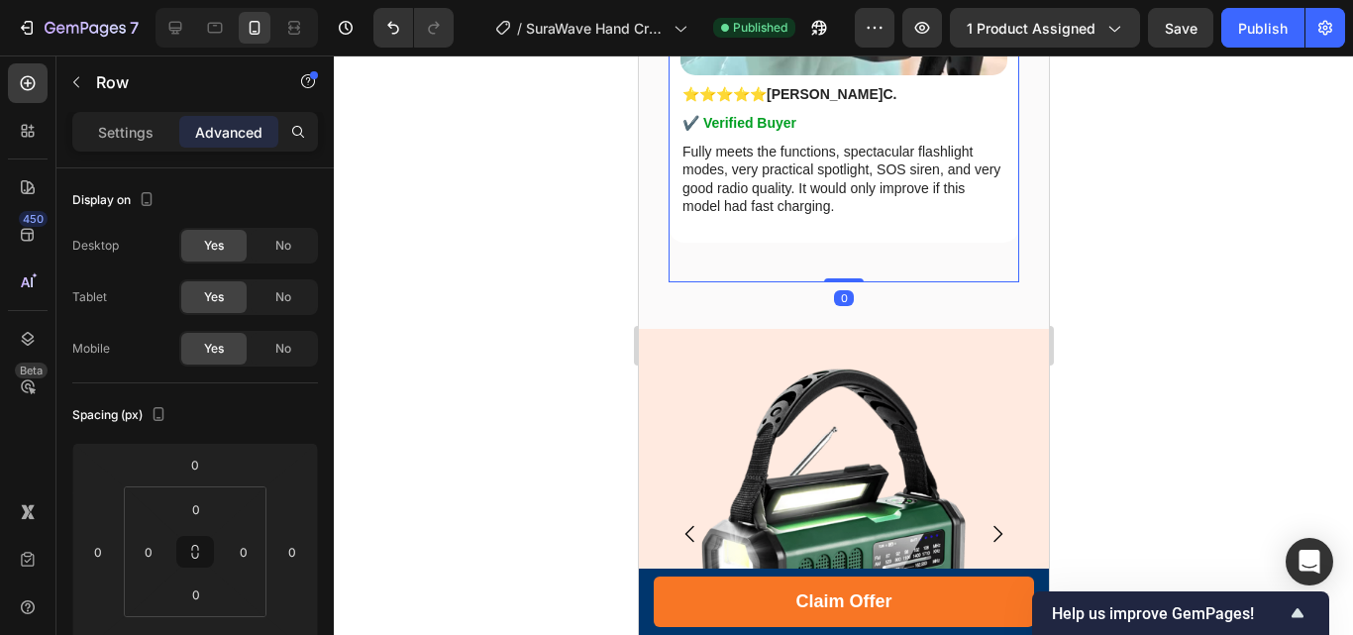
drag, startPoint x: 838, startPoint y: 197, endPoint x: 838, endPoint y: 153, distance: 43.6
type input "0"
click at [1255, 26] on div "Publish" at bounding box center [1263, 28] width 50 height 21
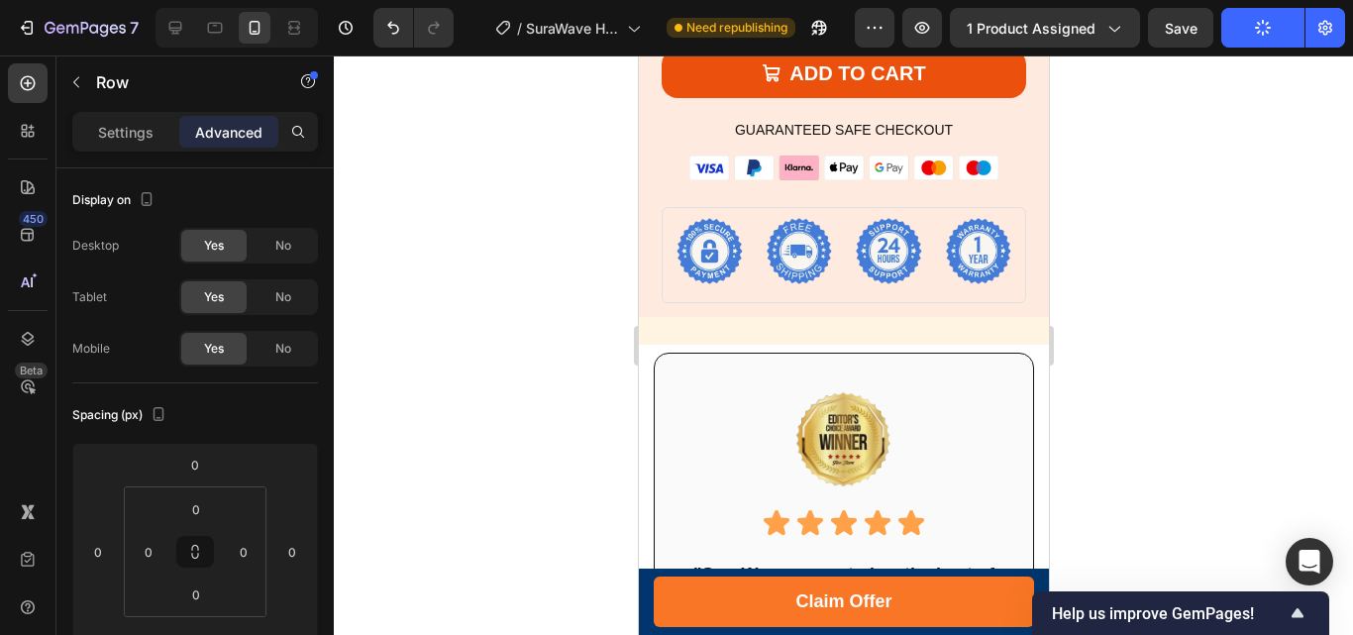
scroll to position [11882, 0]
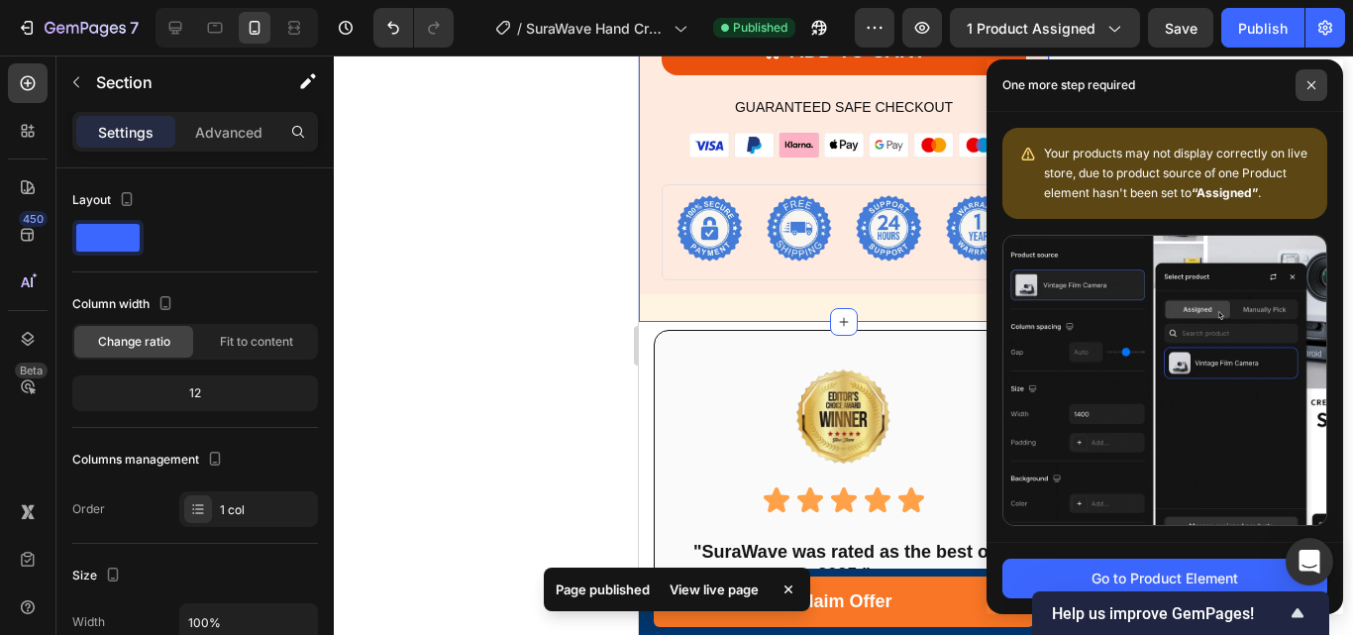
click at [1312, 81] on icon at bounding box center [1311, 85] width 10 height 10
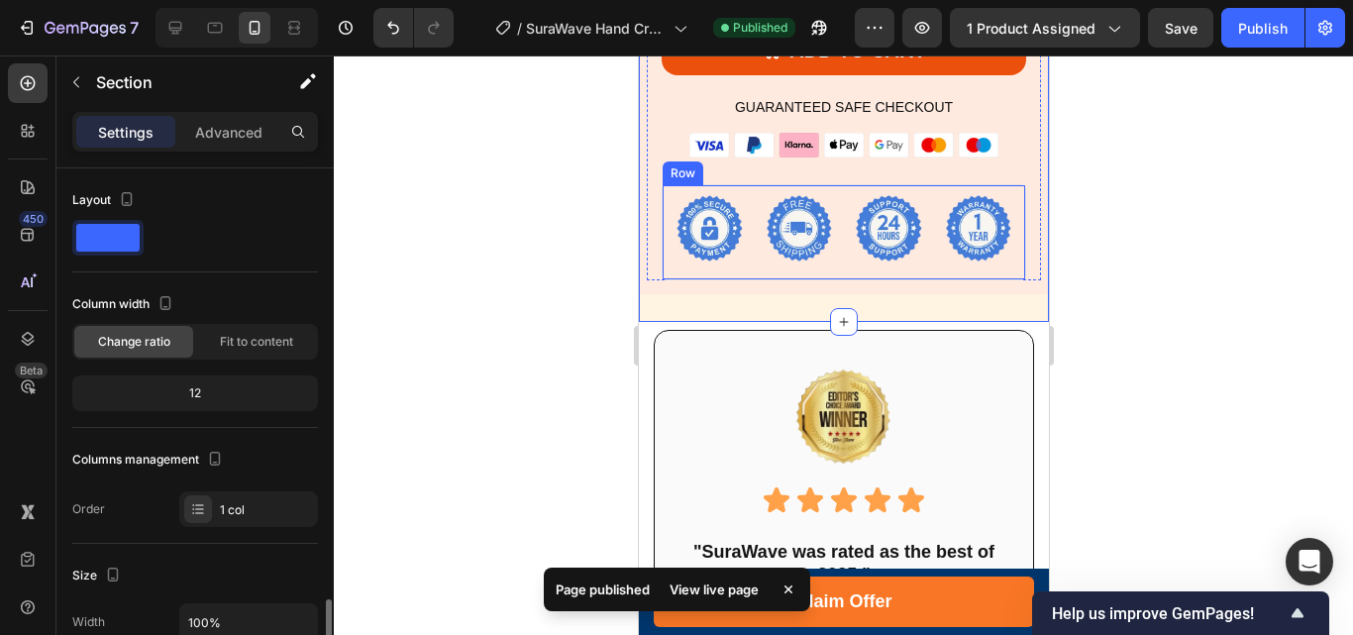
scroll to position [594, 0]
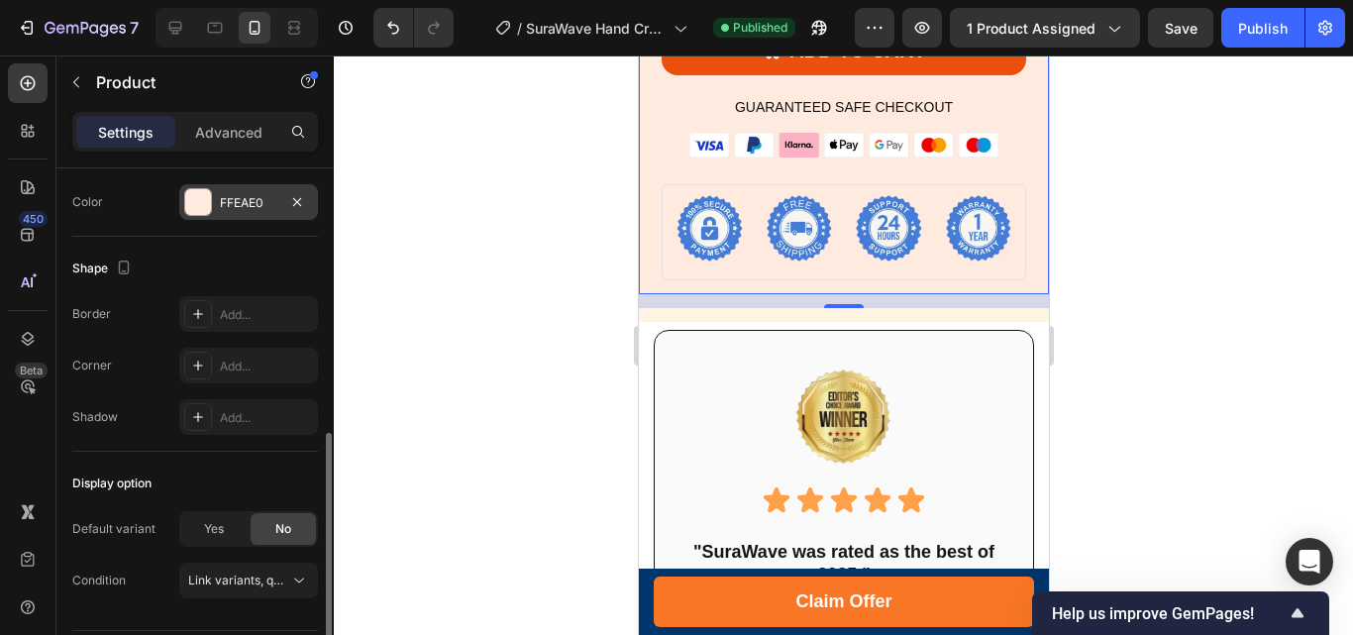
click at [199, 201] on div at bounding box center [198, 202] width 26 height 26
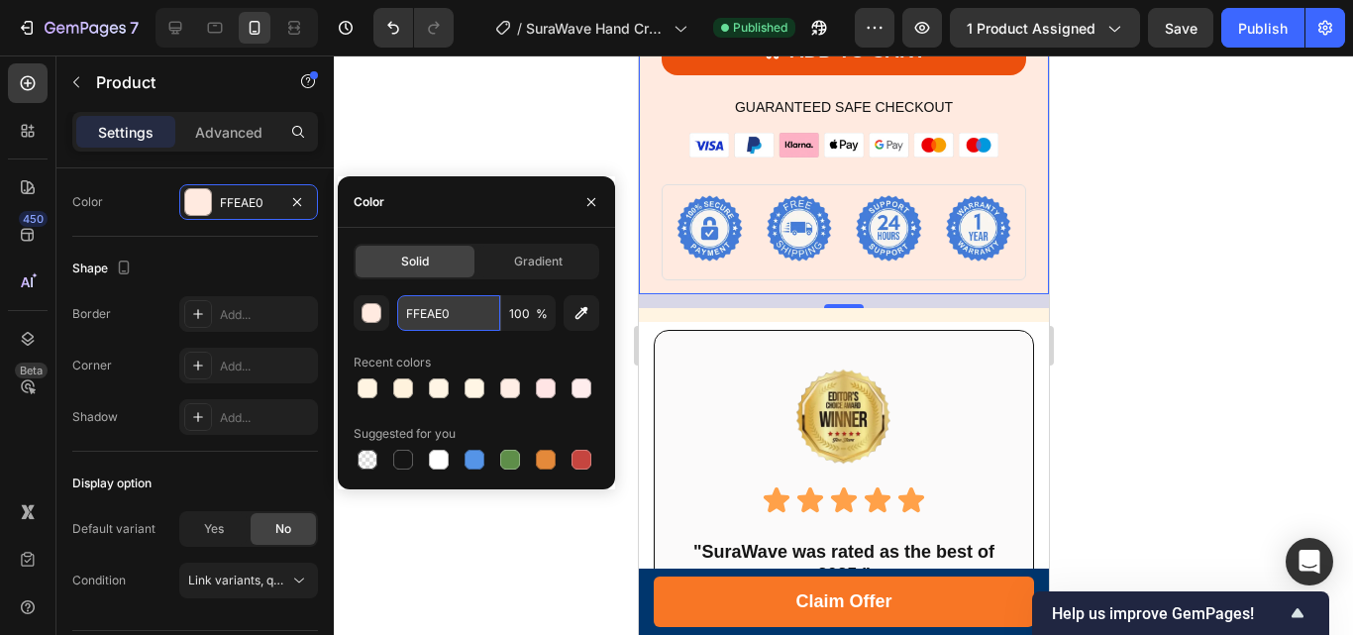
click at [427, 317] on input "FFEAE0" at bounding box center [448, 313] width 103 height 36
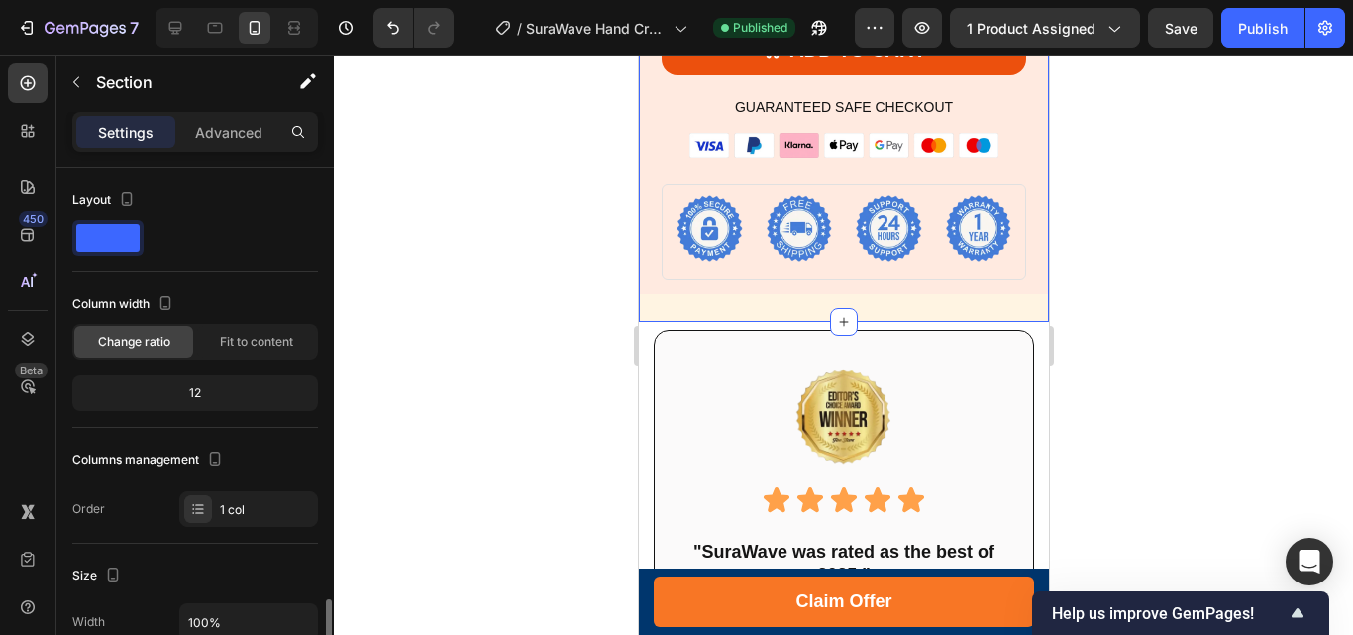
scroll to position [297, 0]
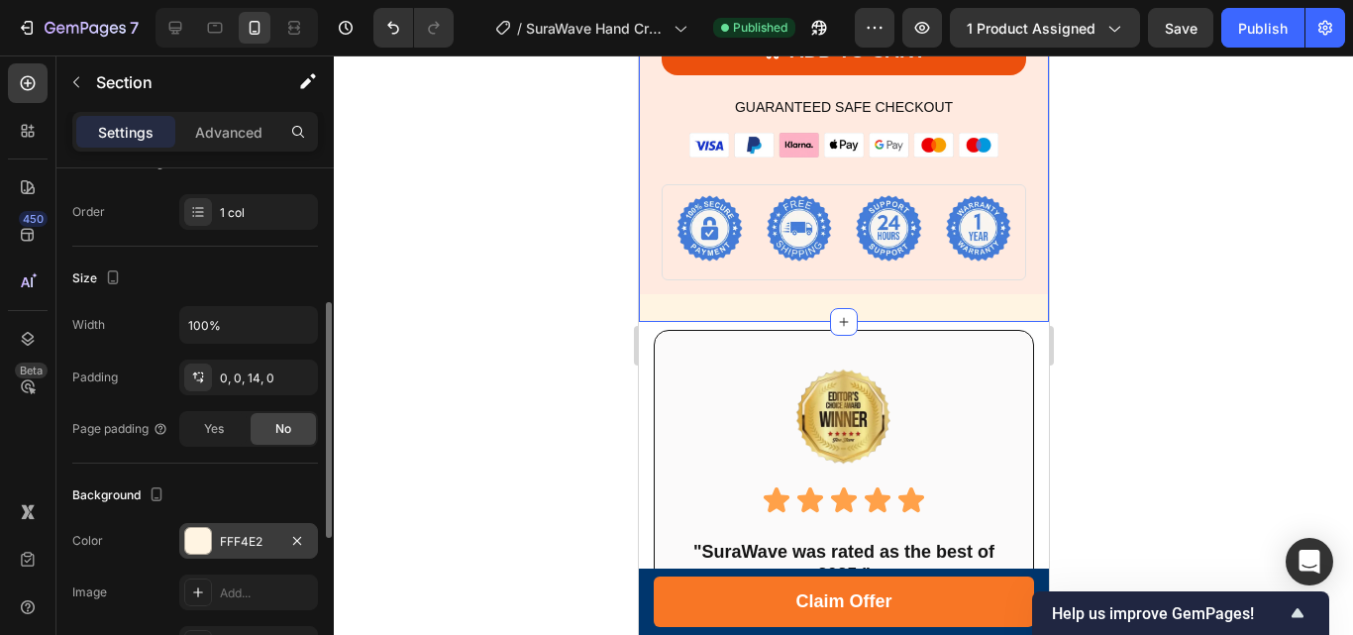
click at [194, 542] on div at bounding box center [198, 541] width 26 height 26
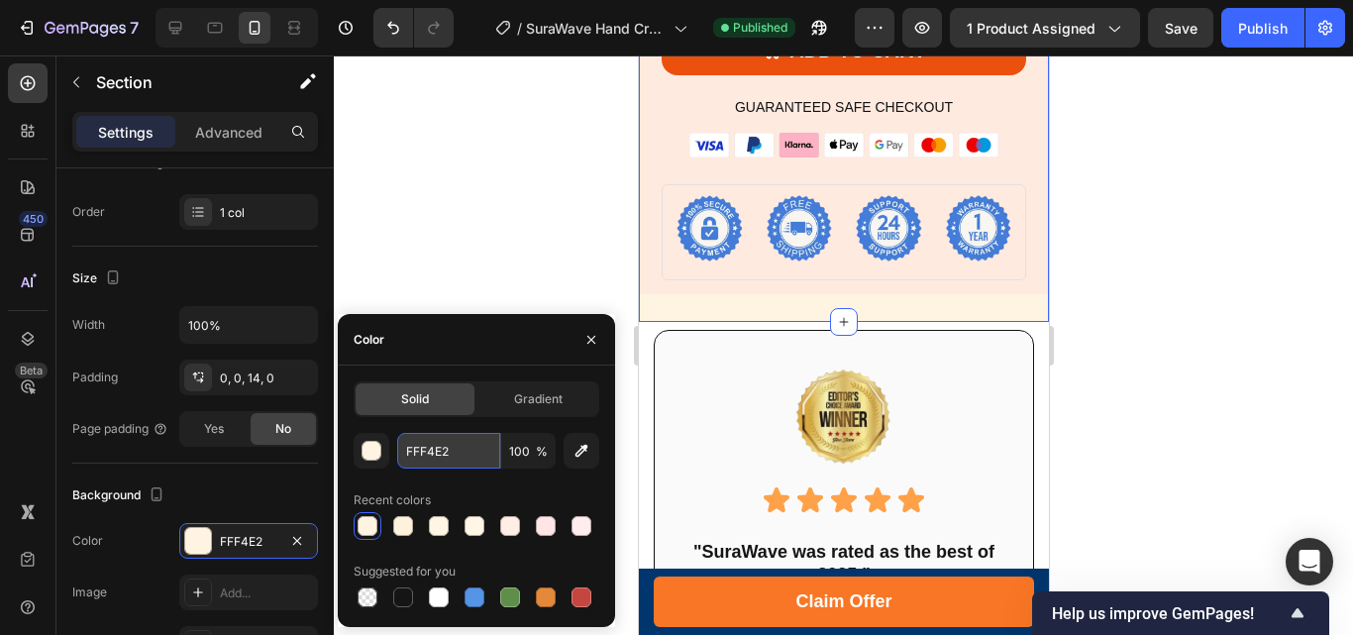
click at [426, 443] on input "FFF4E2" at bounding box center [448, 451] width 103 height 36
paste input "EAE0"
type input "FFEAE0"
click at [210, 118] on div "Advanced" at bounding box center [228, 132] width 99 height 32
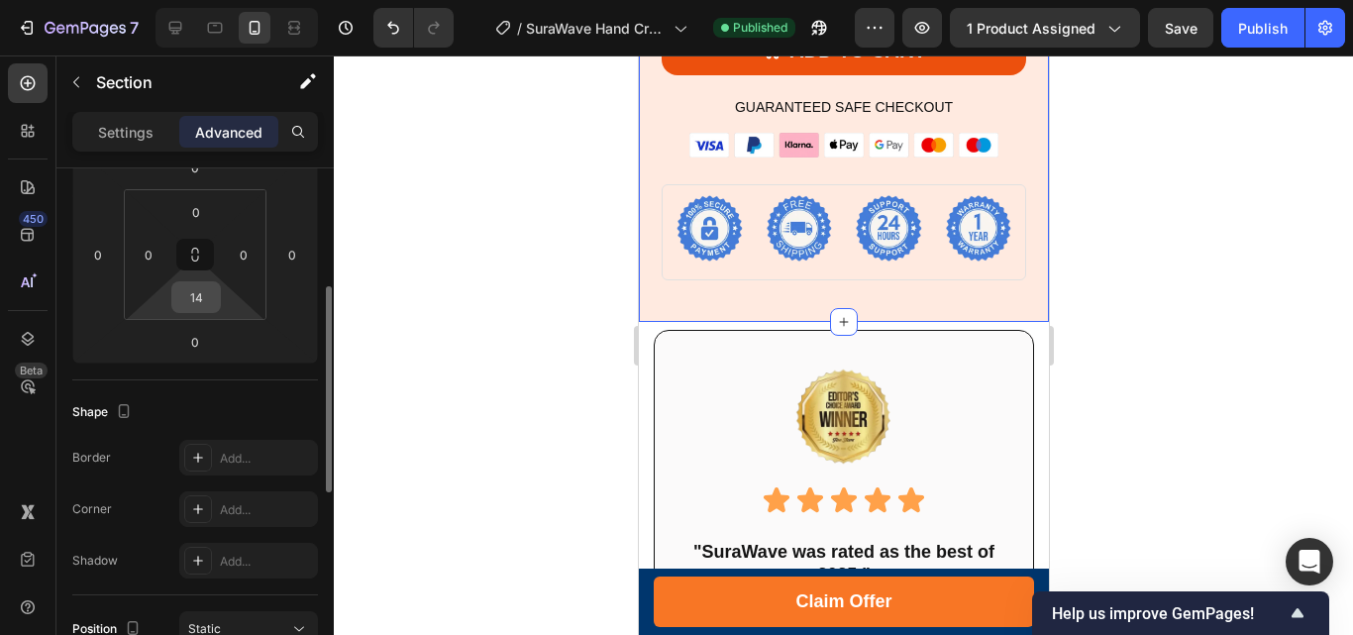
click at [192, 300] on input "14" at bounding box center [196, 297] width 40 height 30
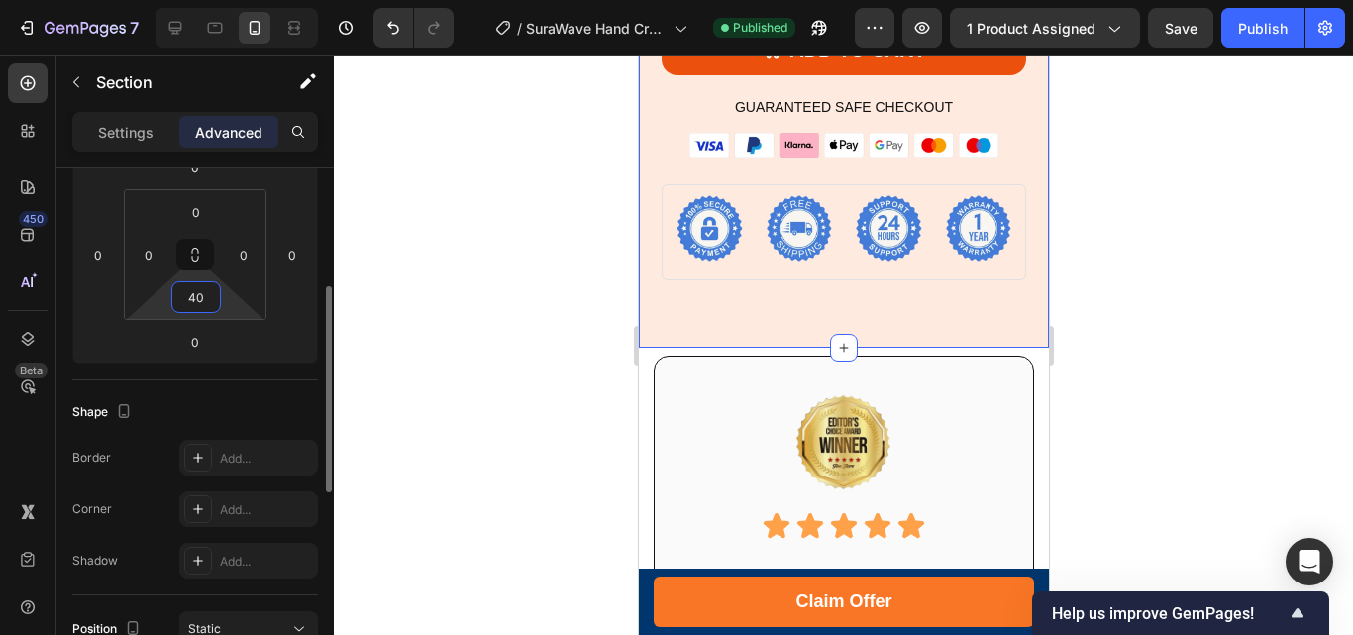
type input "14"
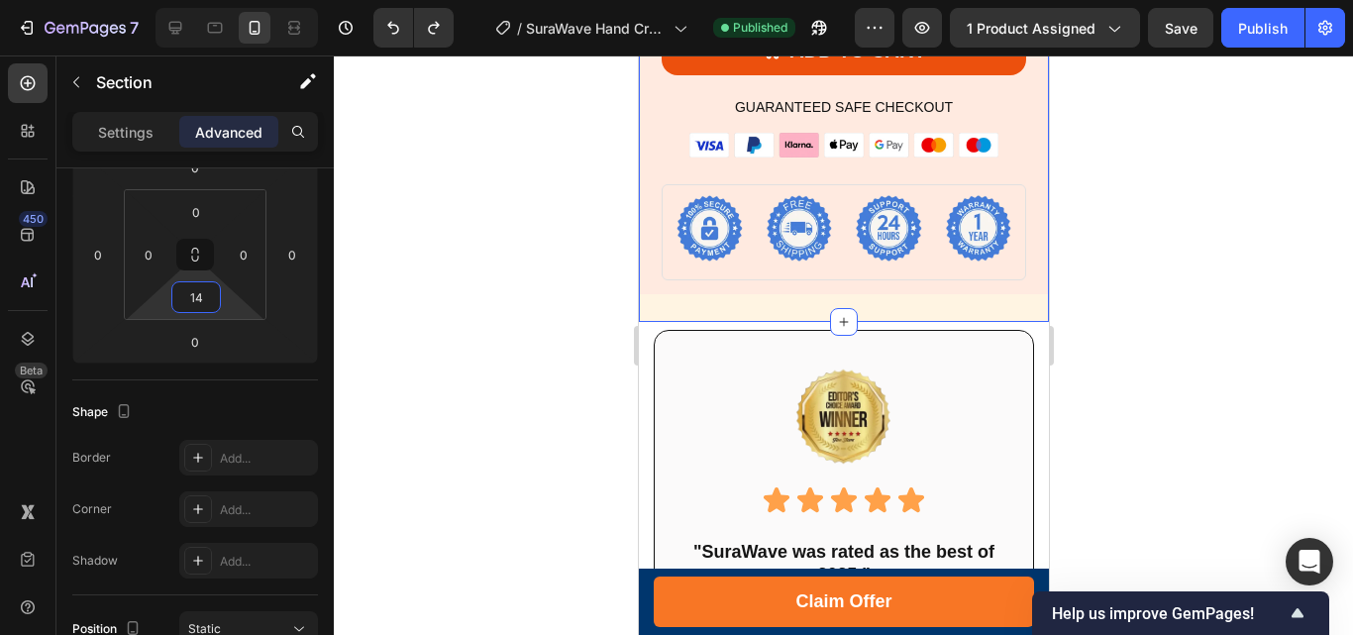
click at [116, 135] on p "Settings" at bounding box center [125, 132] width 55 height 21
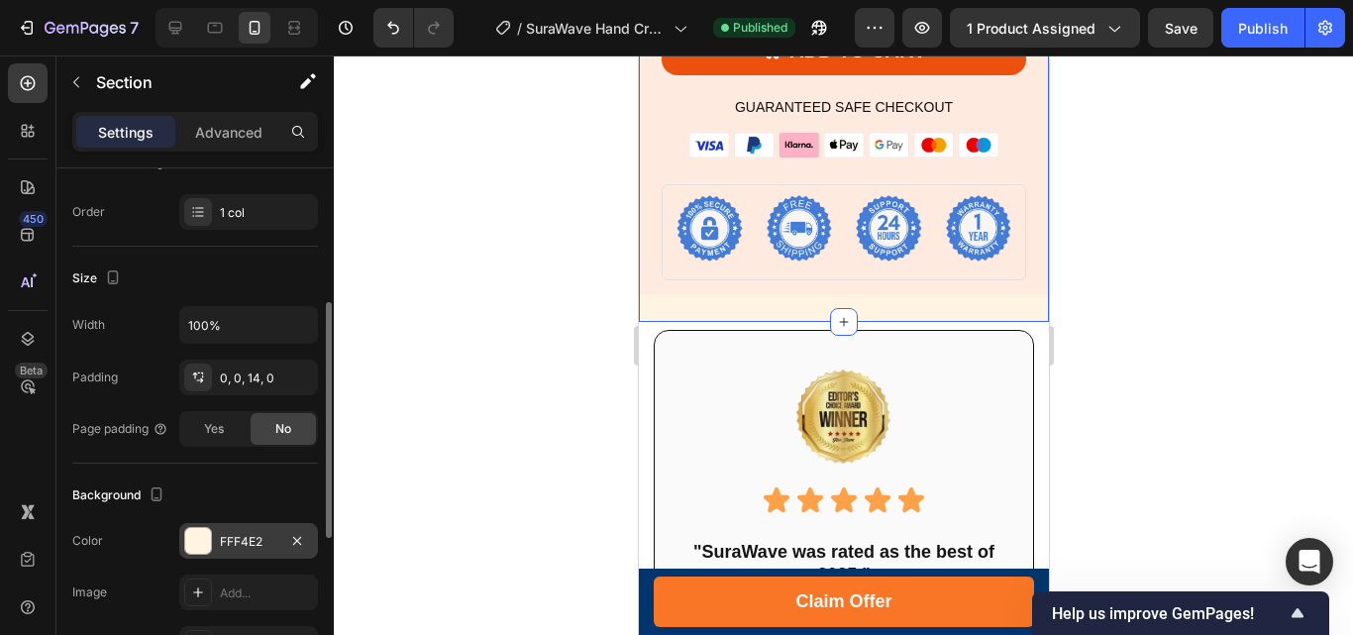
click at [198, 546] on div at bounding box center [198, 541] width 26 height 26
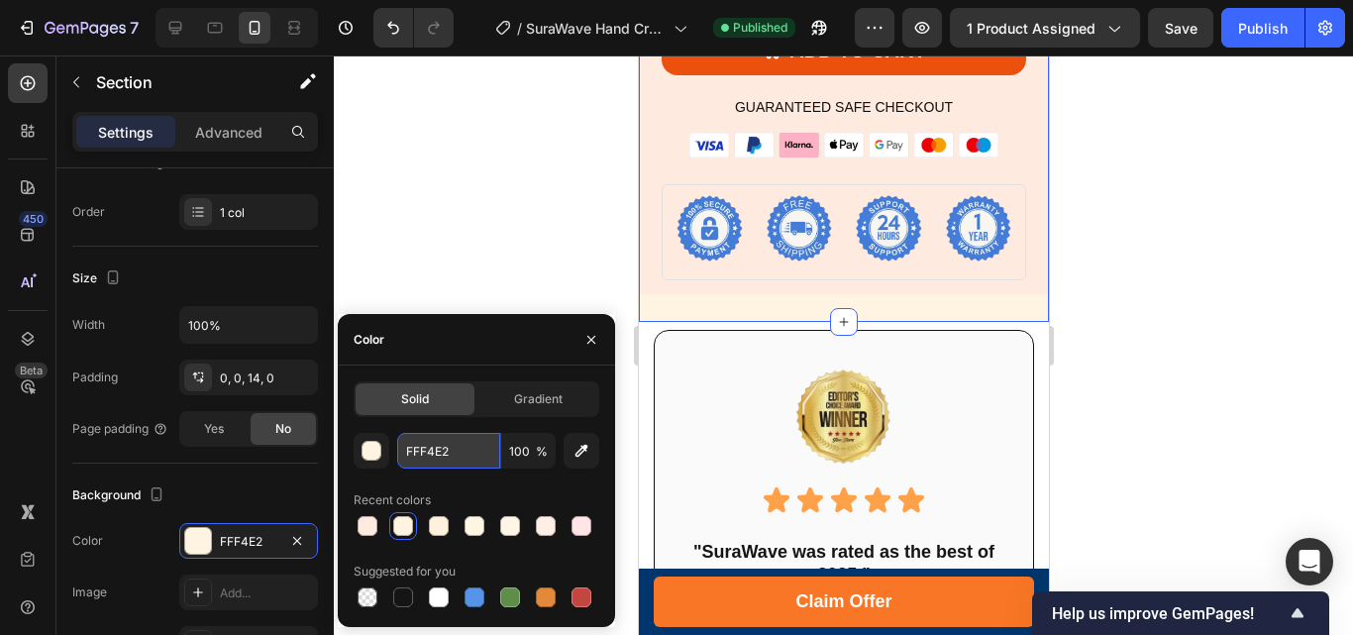
click at [423, 458] on input "FFF4E2" at bounding box center [448, 451] width 103 height 36
paste input "EAE0"
type input "FFEAE0"
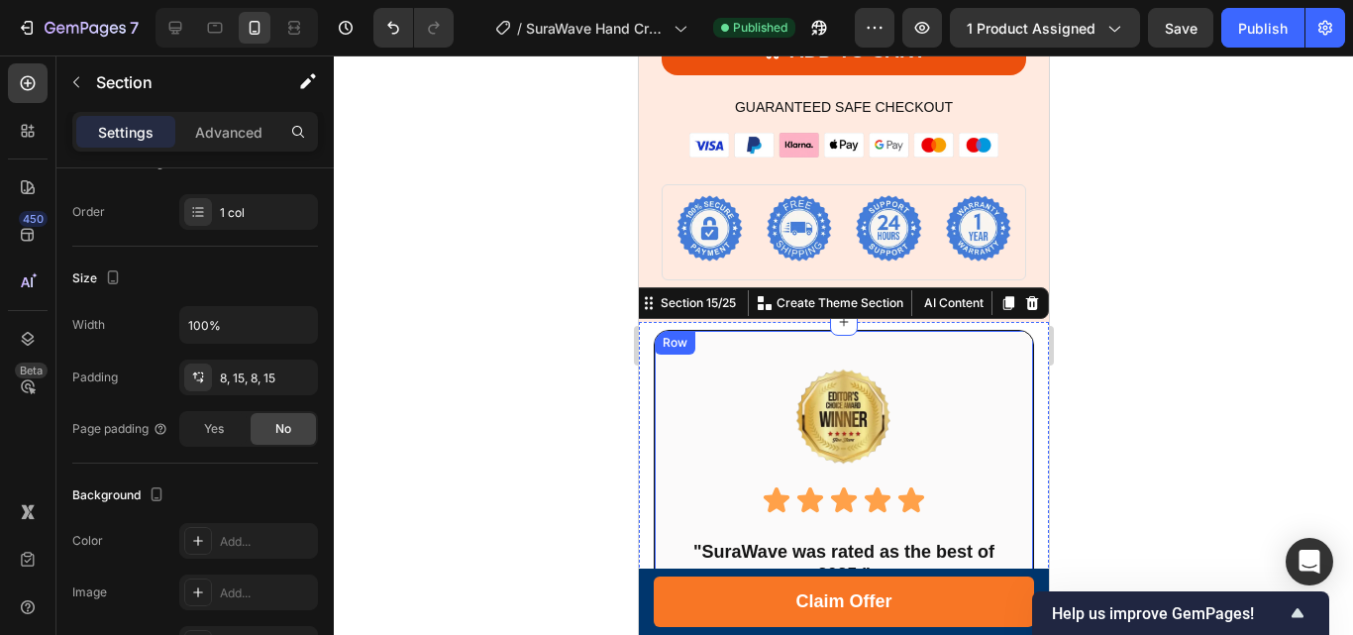
click at [975, 353] on div "Image Icon Icon Icon Icon Icon Icon List "SuraWave was rated as the best of 202…" at bounding box center [843, 637] width 380 height 615
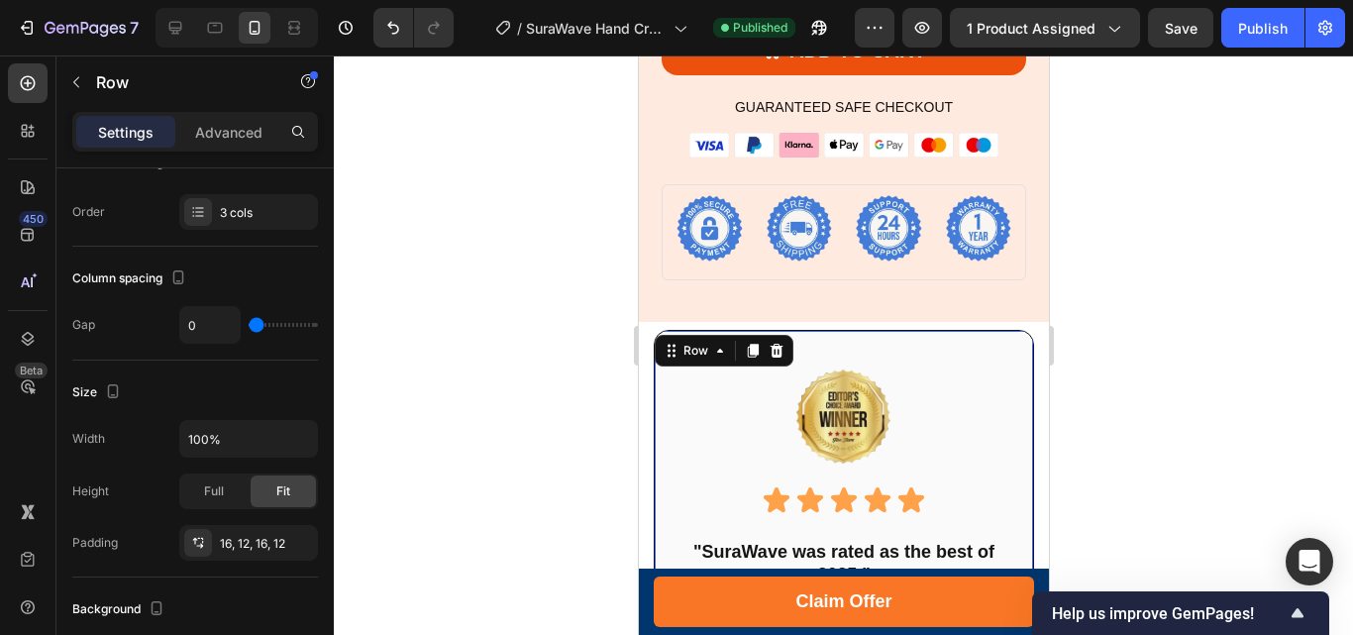
scroll to position [0, 0]
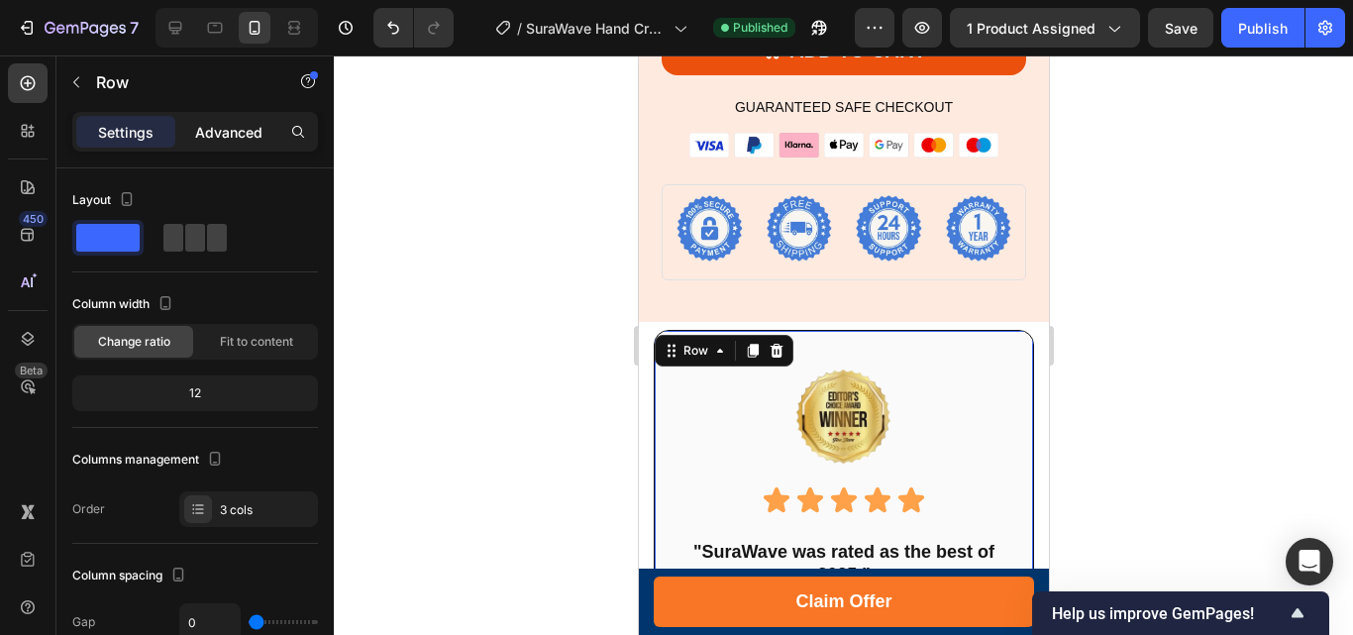
click at [214, 127] on p "Advanced" at bounding box center [228, 132] width 67 height 21
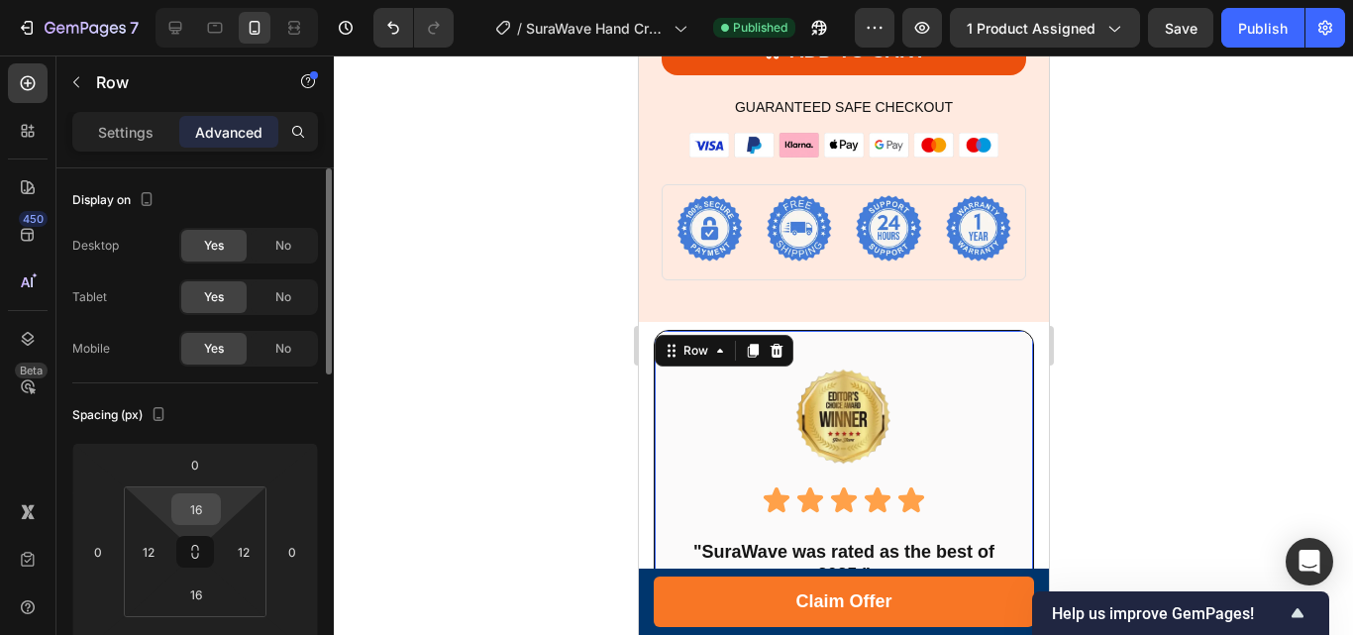
click at [193, 503] on input "16" at bounding box center [196, 509] width 40 height 30
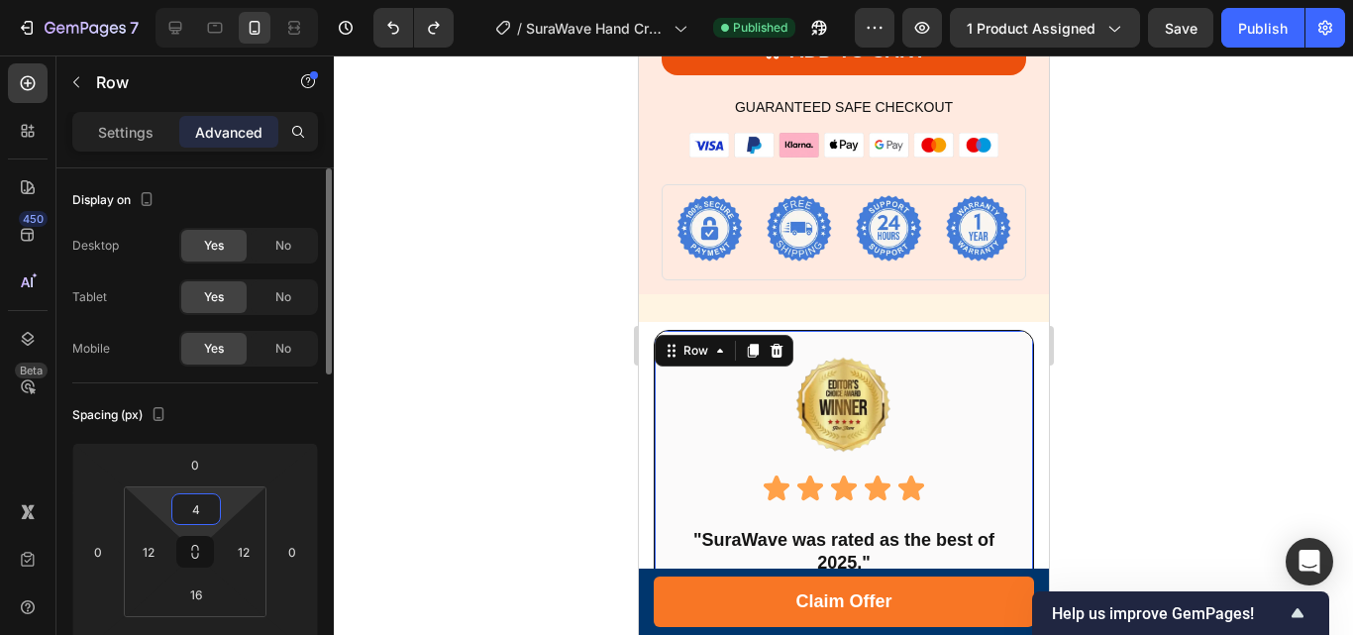
drag, startPoint x: 199, startPoint y: 509, endPoint x: 181, endPoint y: 509, distance: 17.8
click at [181, 509] on input "4" at bounding box center [196, 509] width 40 height 30
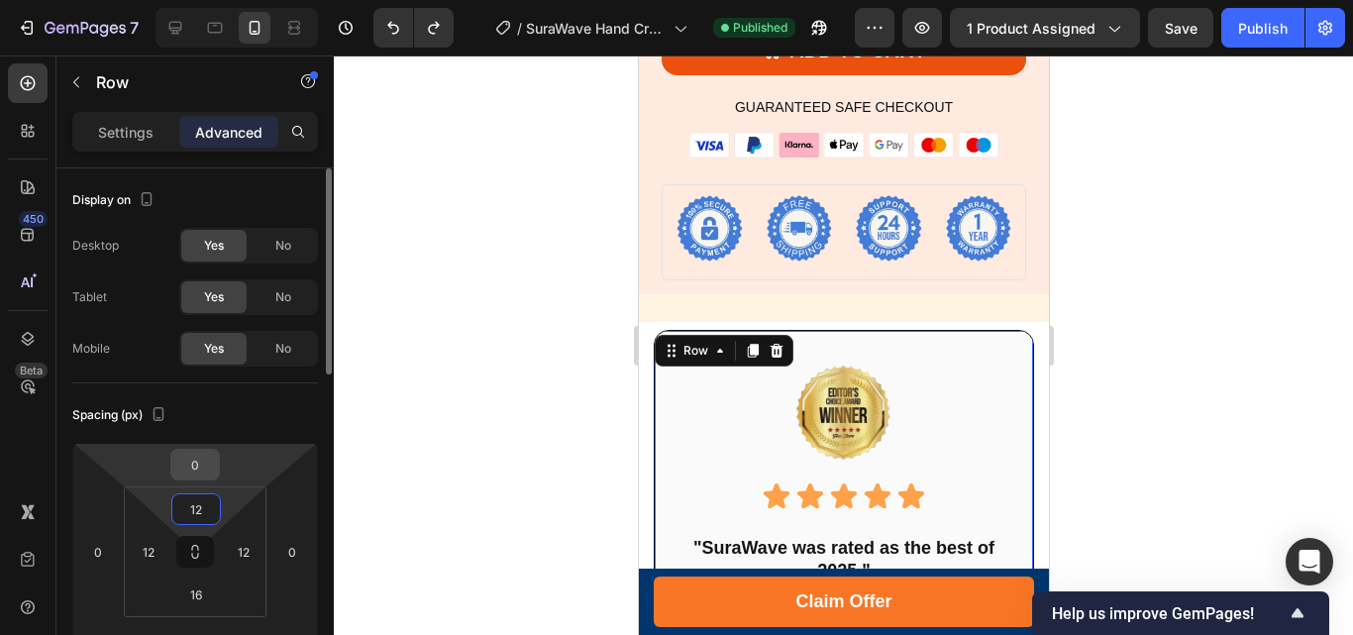
type input "12"
click at [195, 468] on input "0" at bounding box center [195, 465] width 40 height 30
click at [189, 465] on input "0" at bounding box center [195, 465] width 40 height 30
type input "40"
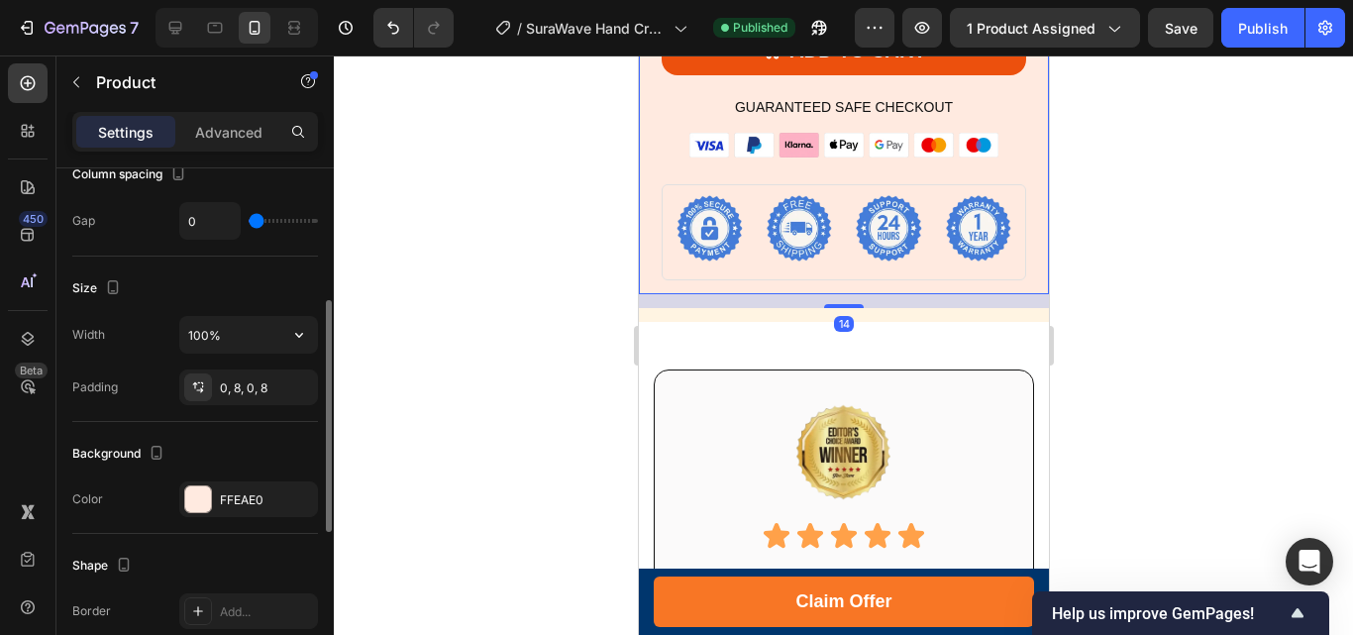
scroll to position [594, 0]
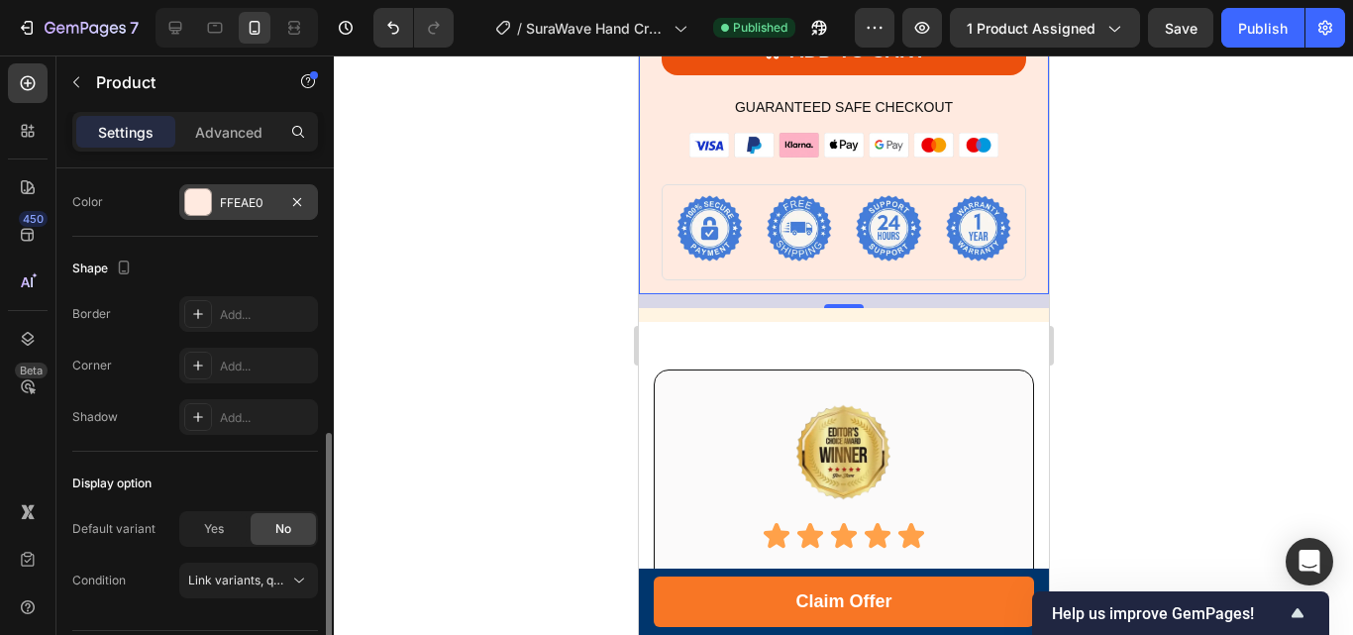
click at [198, 196] on div at bounding box center [198, 202] width 26 height 26
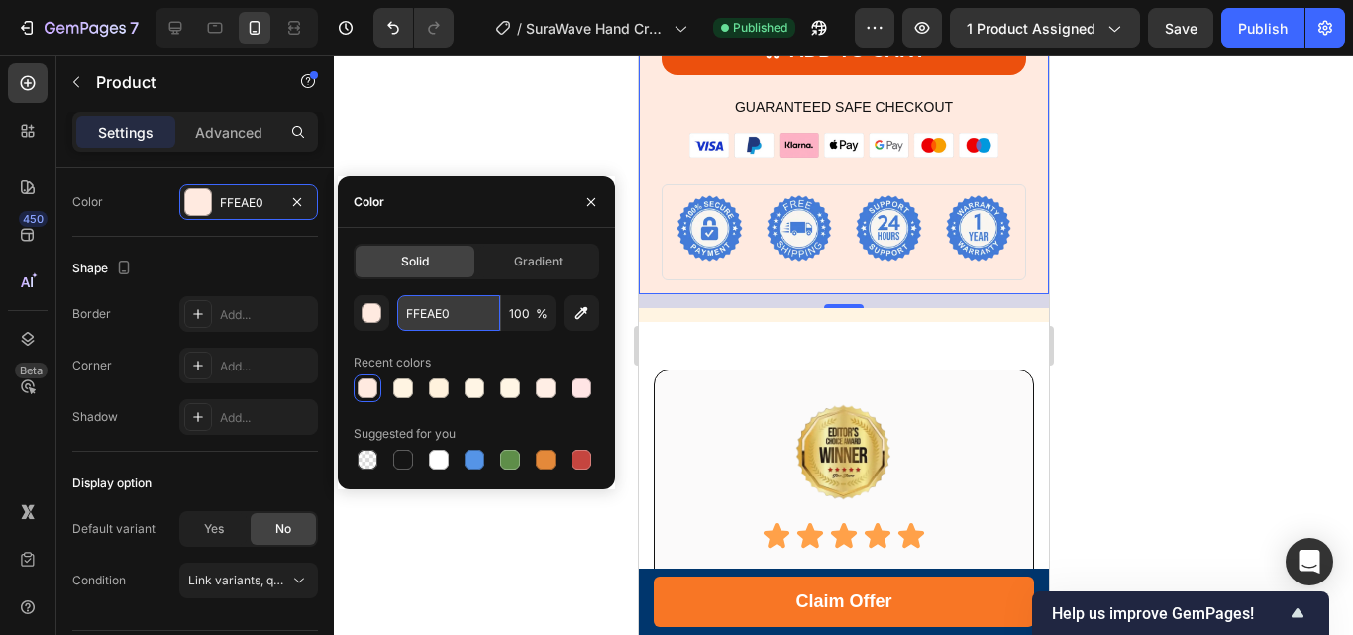
click at [434, 309] on input "FFEAE0" at bounding box center [448, 313] width 103 height 36
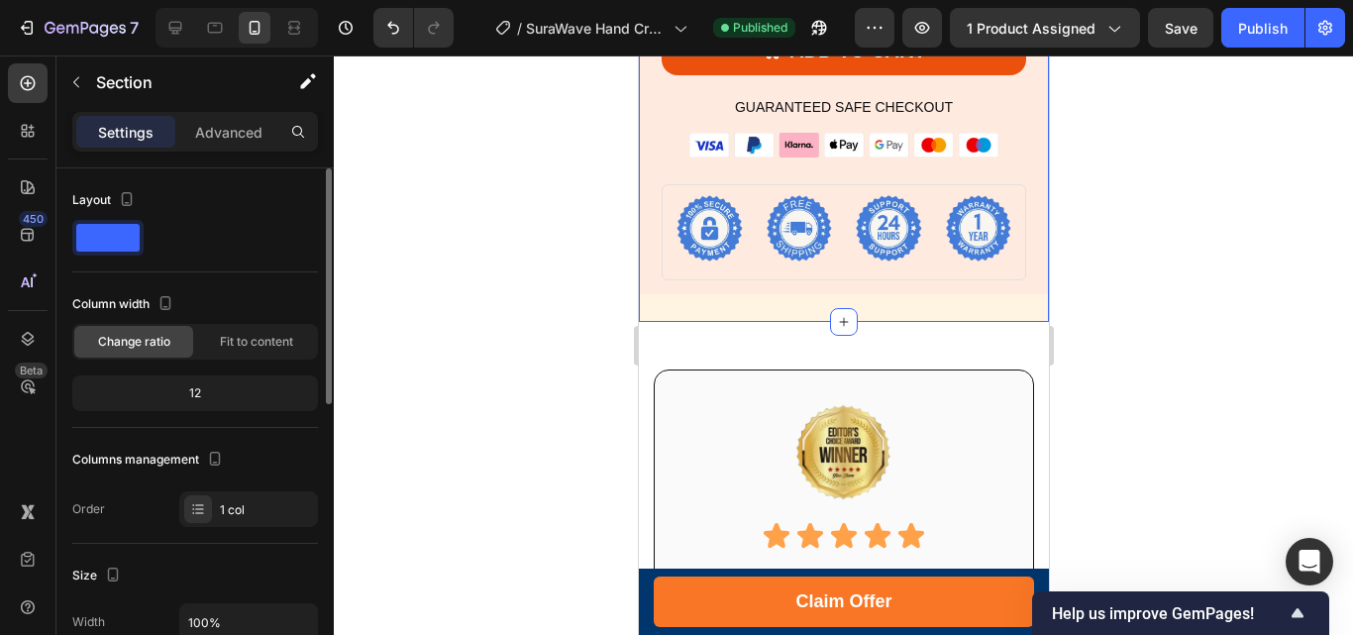
scroll to position [297, 0]
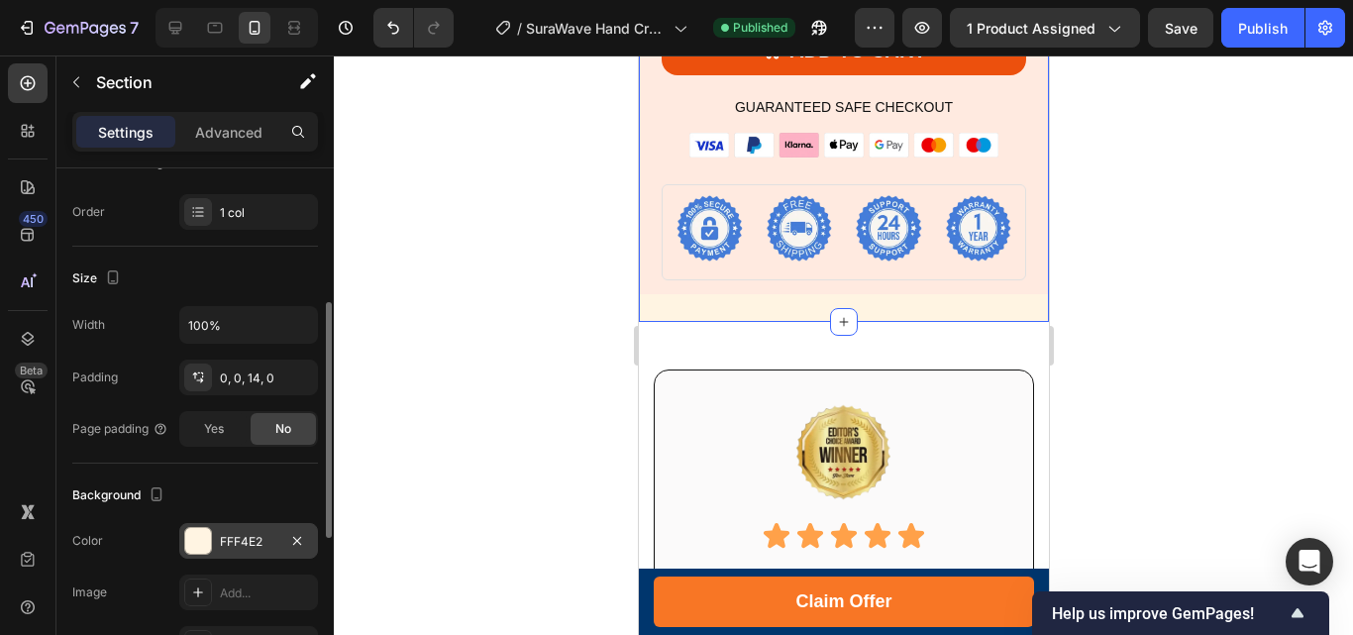
click at [200, 536] on div at bounding box center [198, 541] width 26 height 26
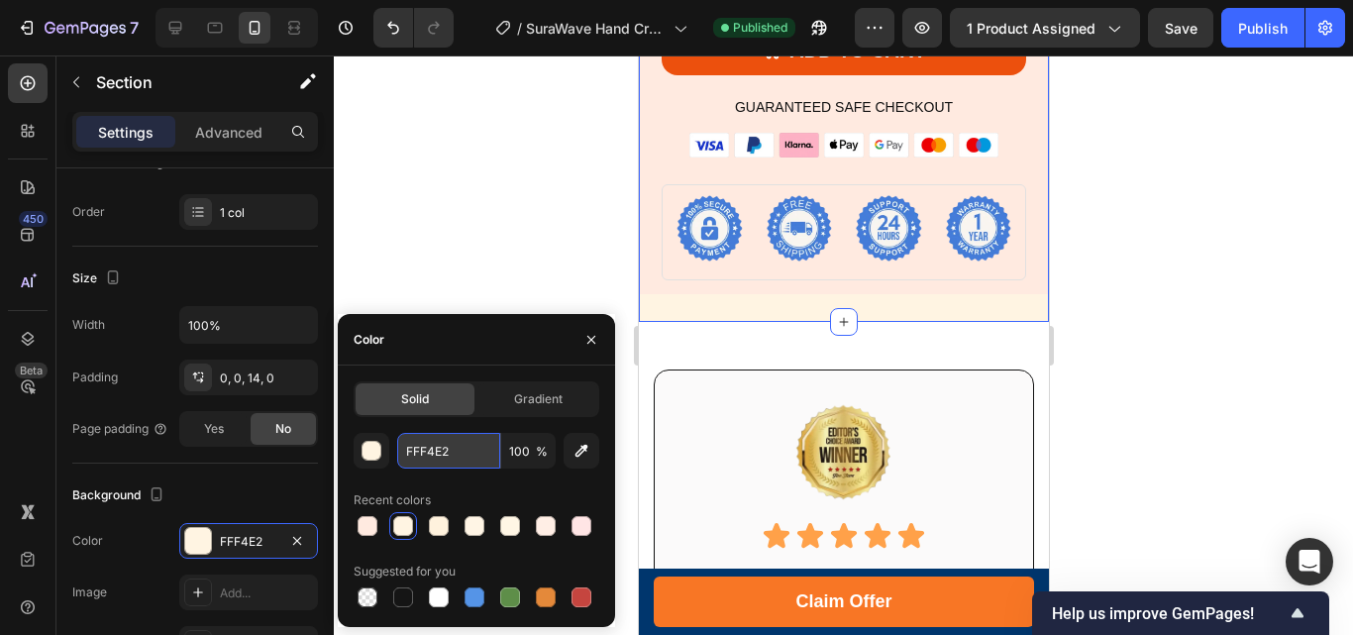
click at [415, 453] on input "FFF4E2" at bounding box center [448, 451] width 103 height 36
paste input "EAE0"
type input "FFEAE0"
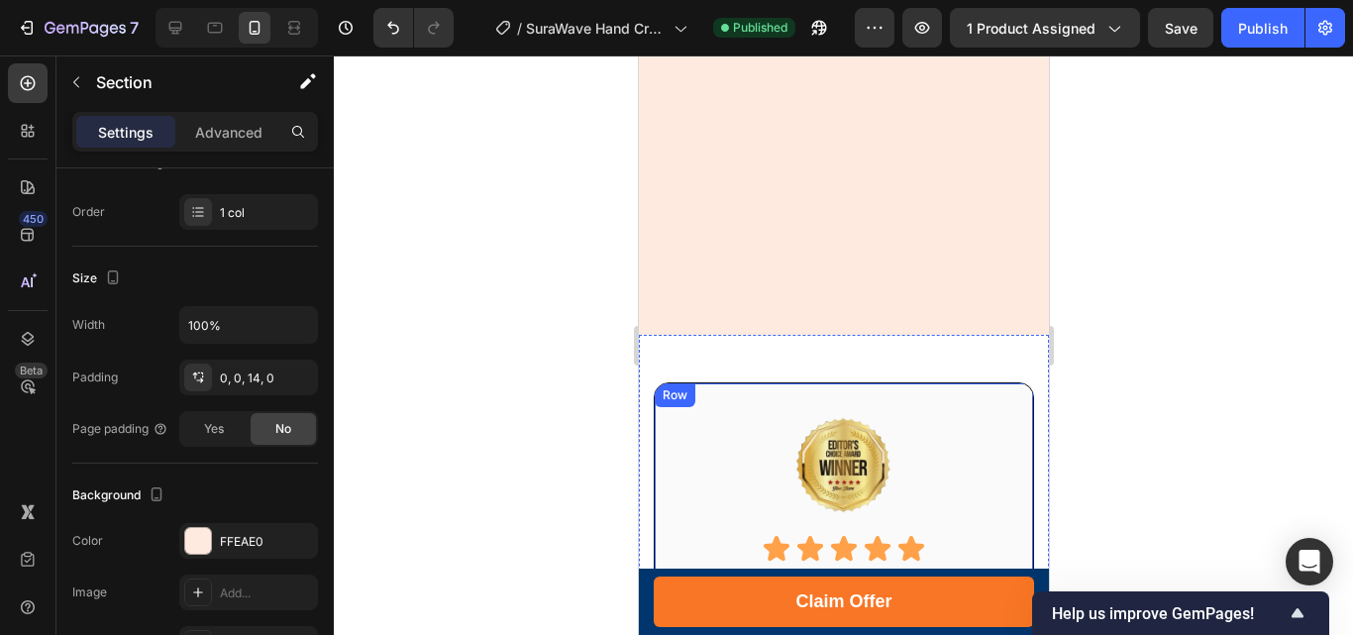
scroll to position [12179, 0]
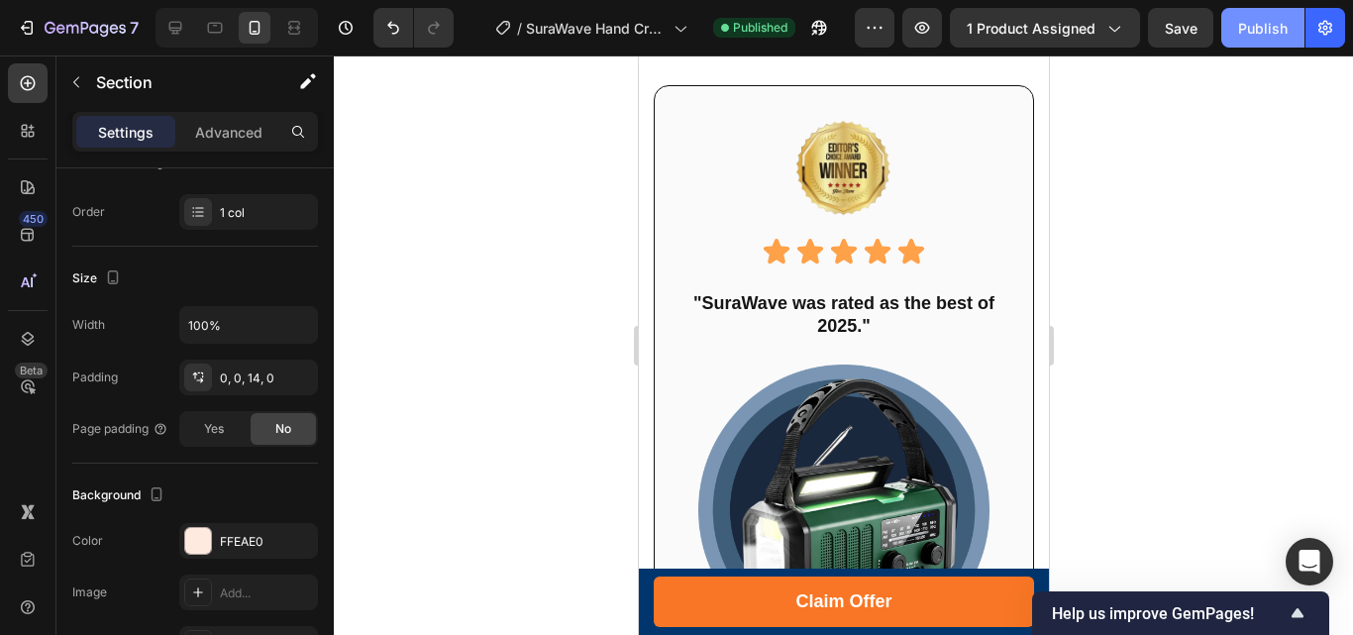
click at [1266, 25] on div "Publish" at bounding box center [1263, 28] width 50 height 21
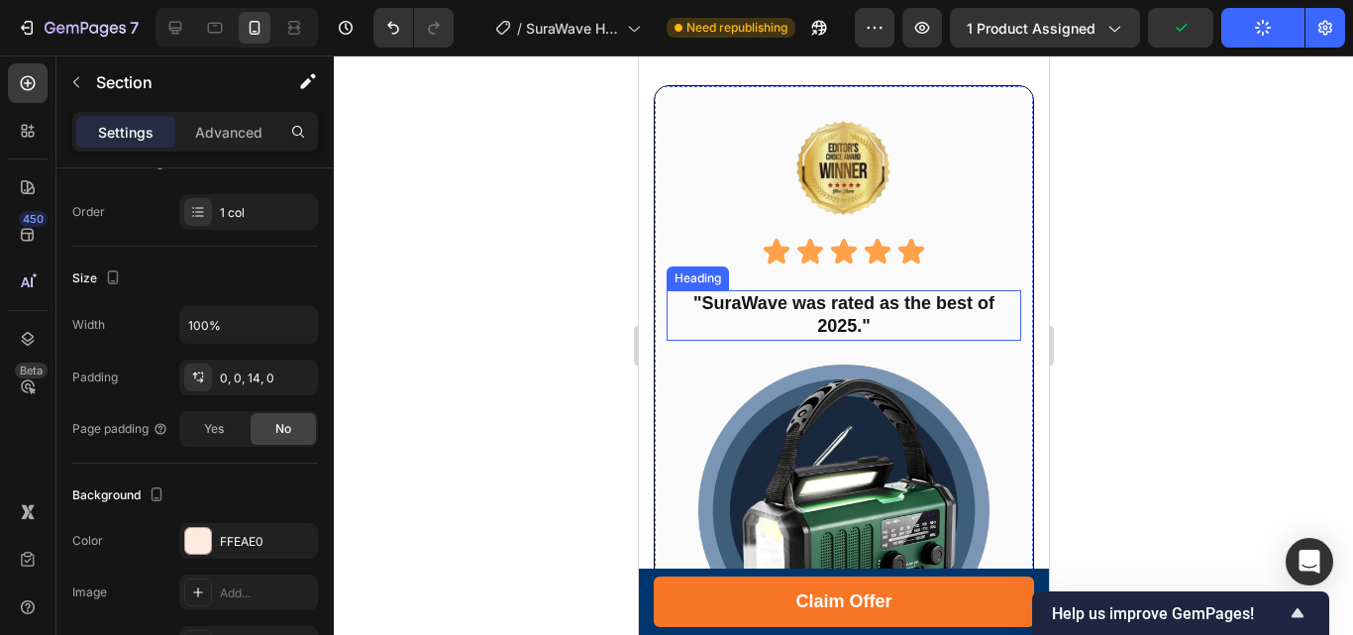
scroll to position [12476, 0]
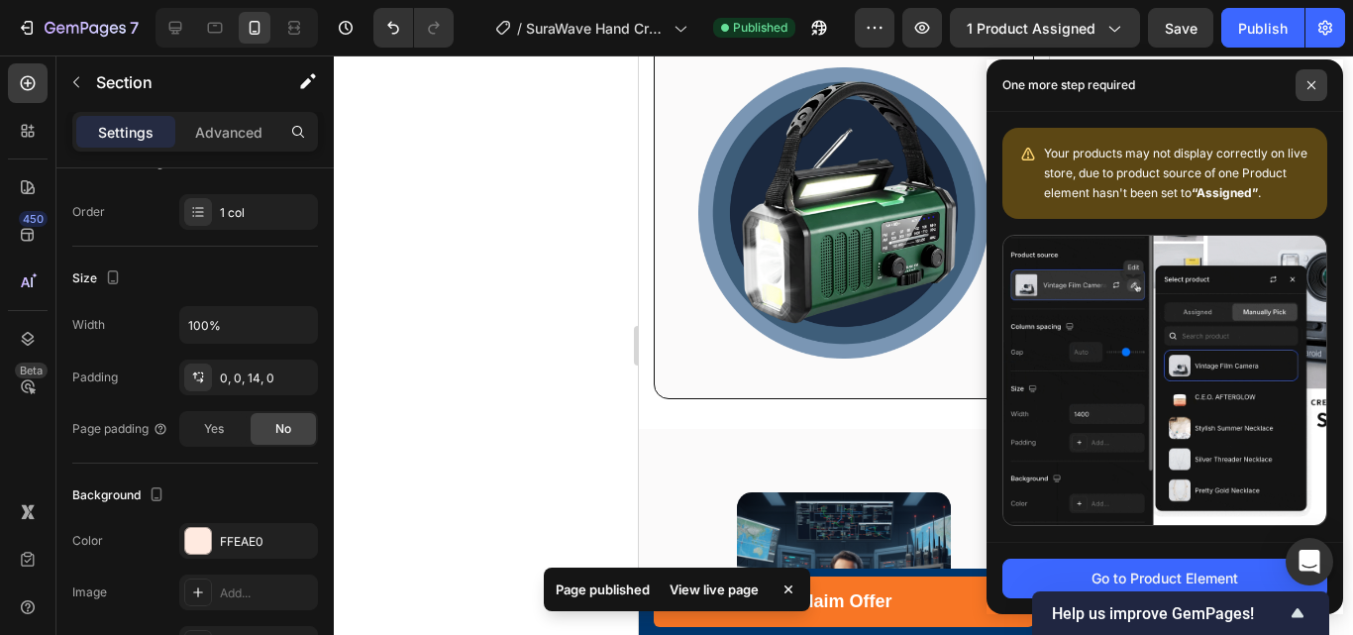
click at [1311, 88] on icon at bounding box center [1311, 85] width 10 height 10
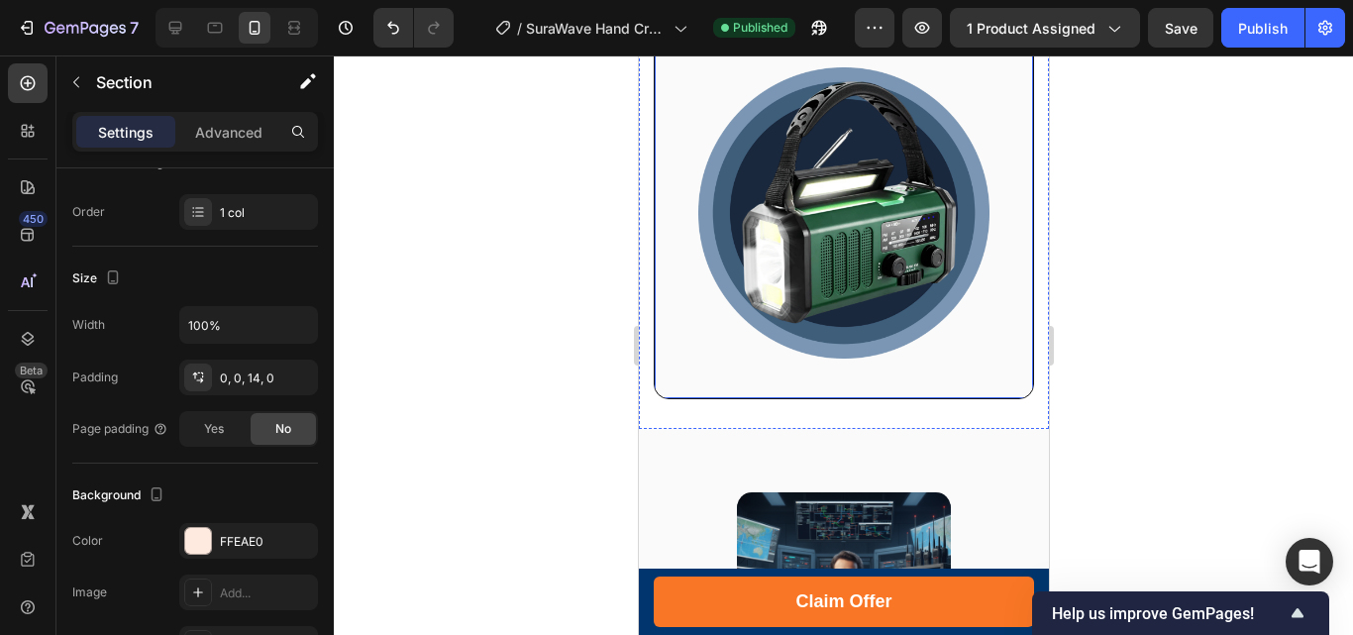
click at [927, 371] on div "Image Icon Icon Icon Icon Icon Icon List "SuraWave was rated as the best of 202…" at bounding box center [843, 93] width 380 height 611
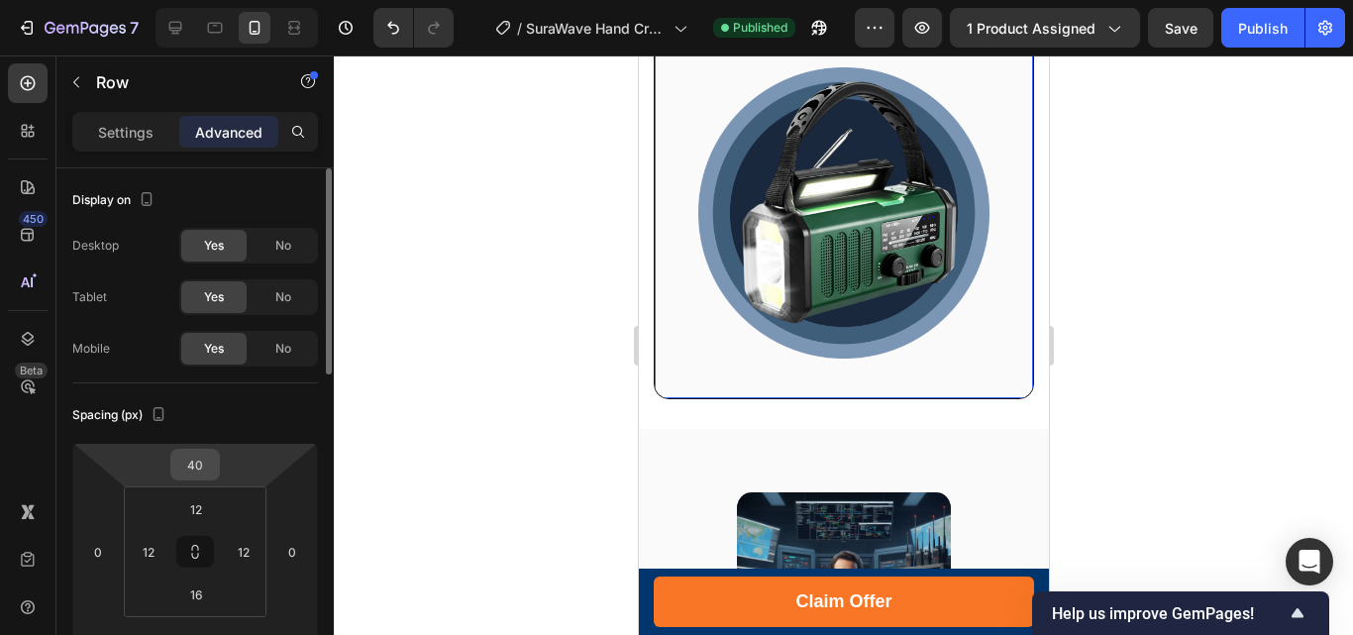
scroll to position [297, 0]
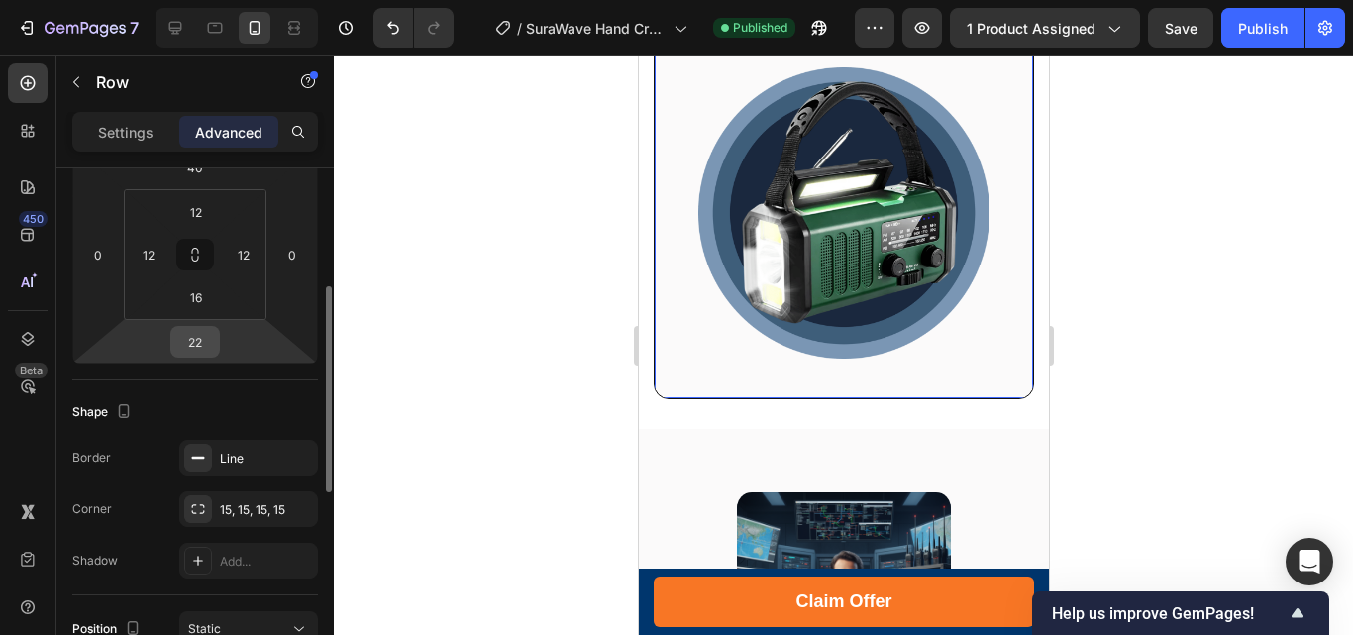
click at [189, 335] on input "22" at bounding box center [195, 342] width 40 height 30
type input "22"
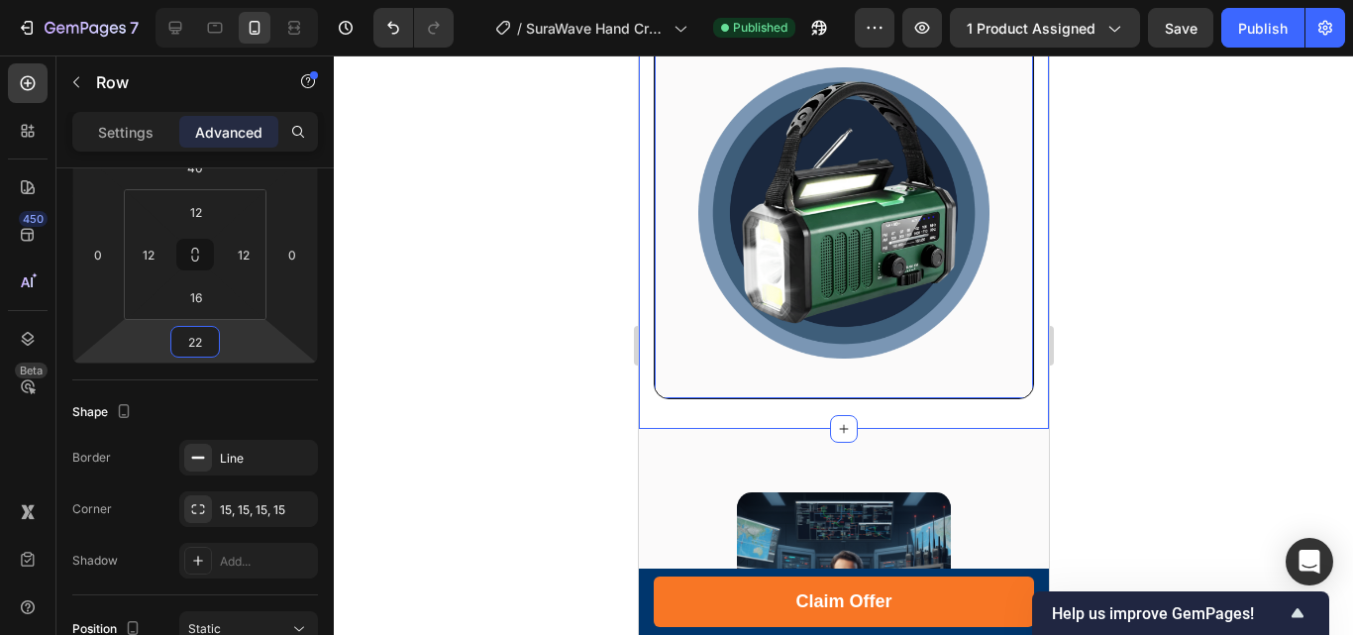
click at [910, 403] on div "Image Icon Icon Icon Icon Icon Icon List "SuraWave was rated as the best of 202…" at bounding box center [843, 84] width 380 height 672
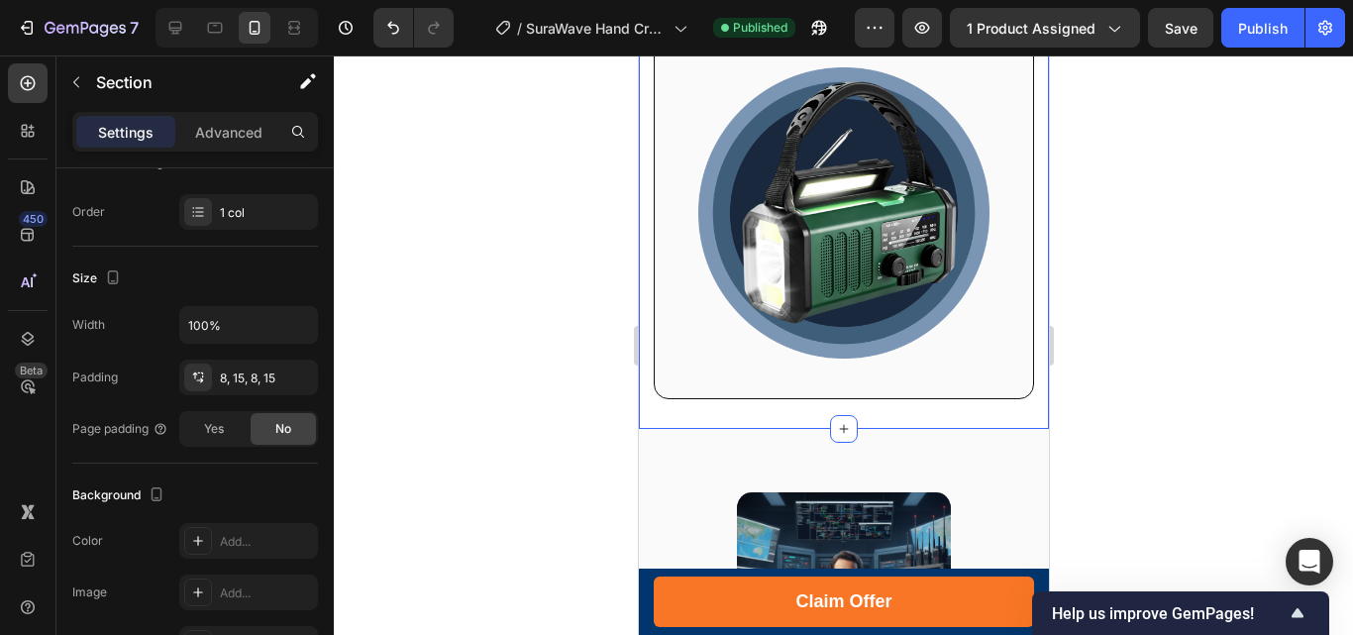
scroll to position [0, 0]
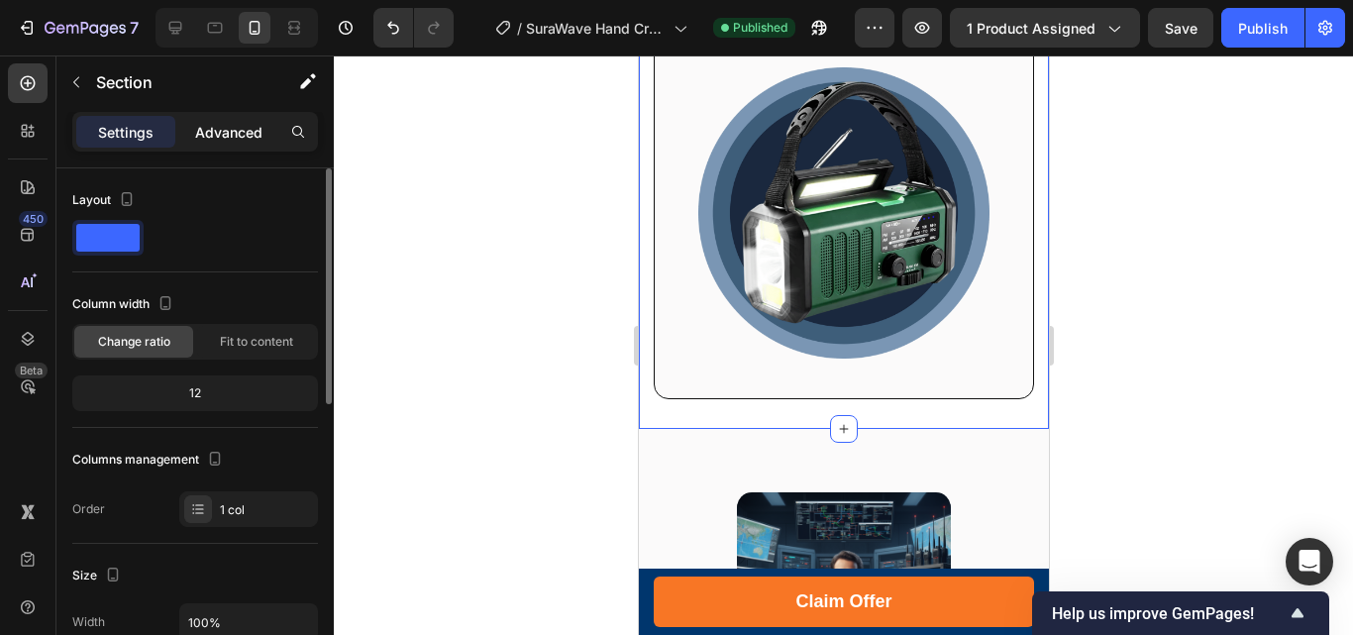
click at [221, 141] on p "Advanced" at bounding box center [228, 132] width 67 height 21
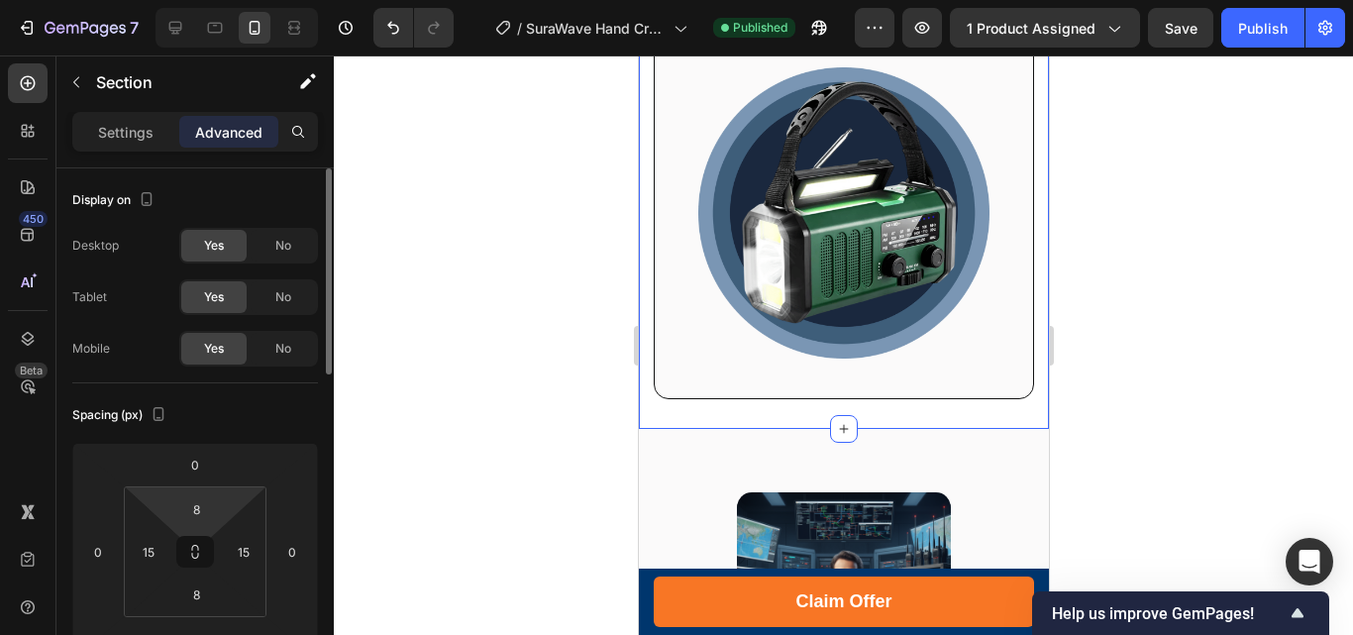
scroll to position [297, 0]
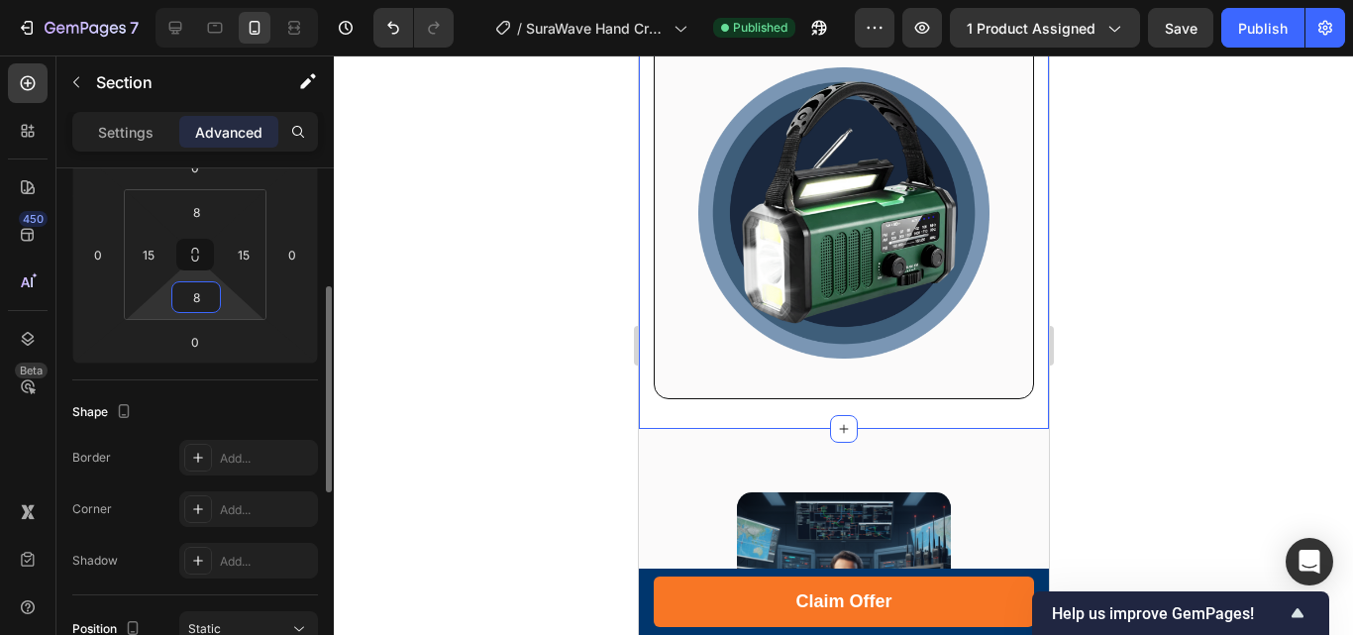
click at [193, 297] on input "8" at bounding box center [196, 297] width 40 height 30
click at [188, 289] on input "8" at bounding box center [196, 297] width 40 height 30
click at [204, 292] on input "8" at bounding box center [196, 297] width 40 height 30
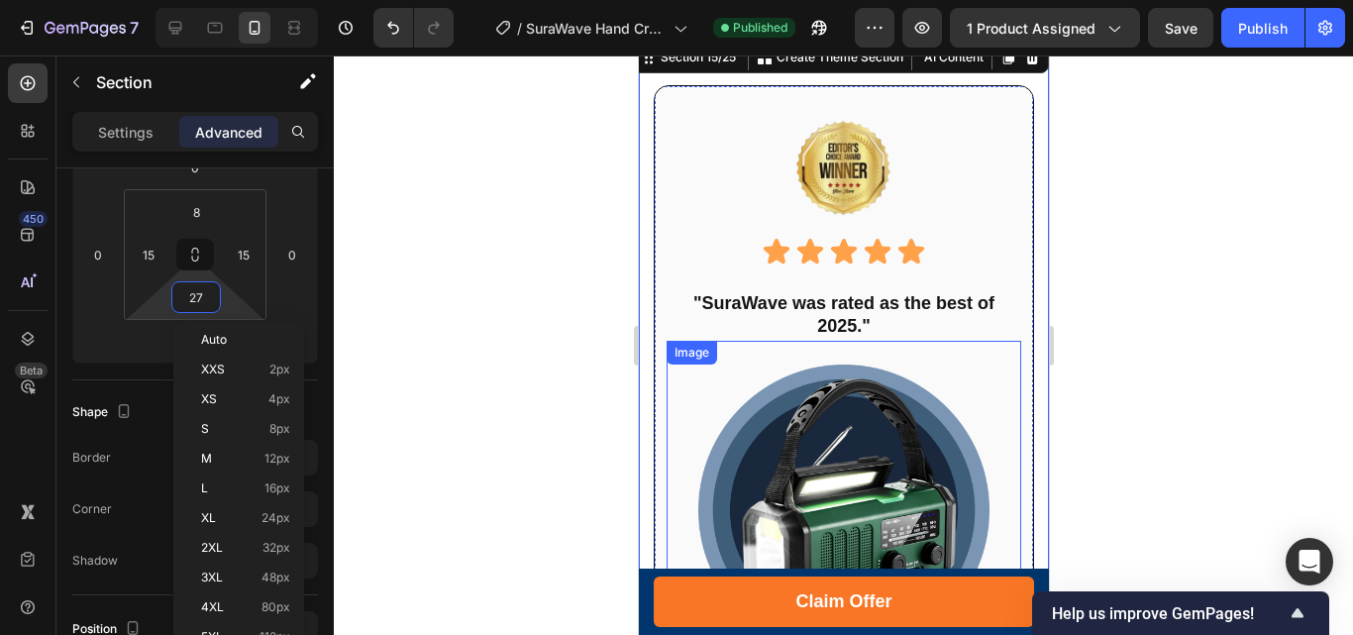
scroll to position [12476, 0]
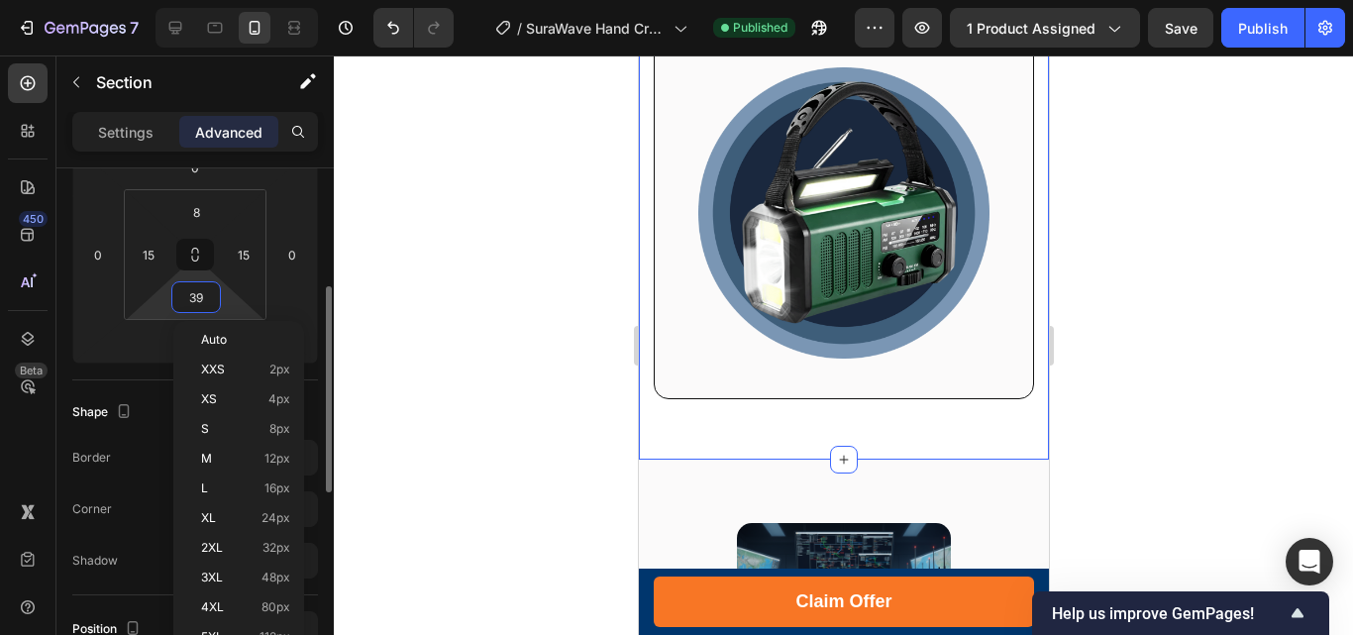
type input "40"
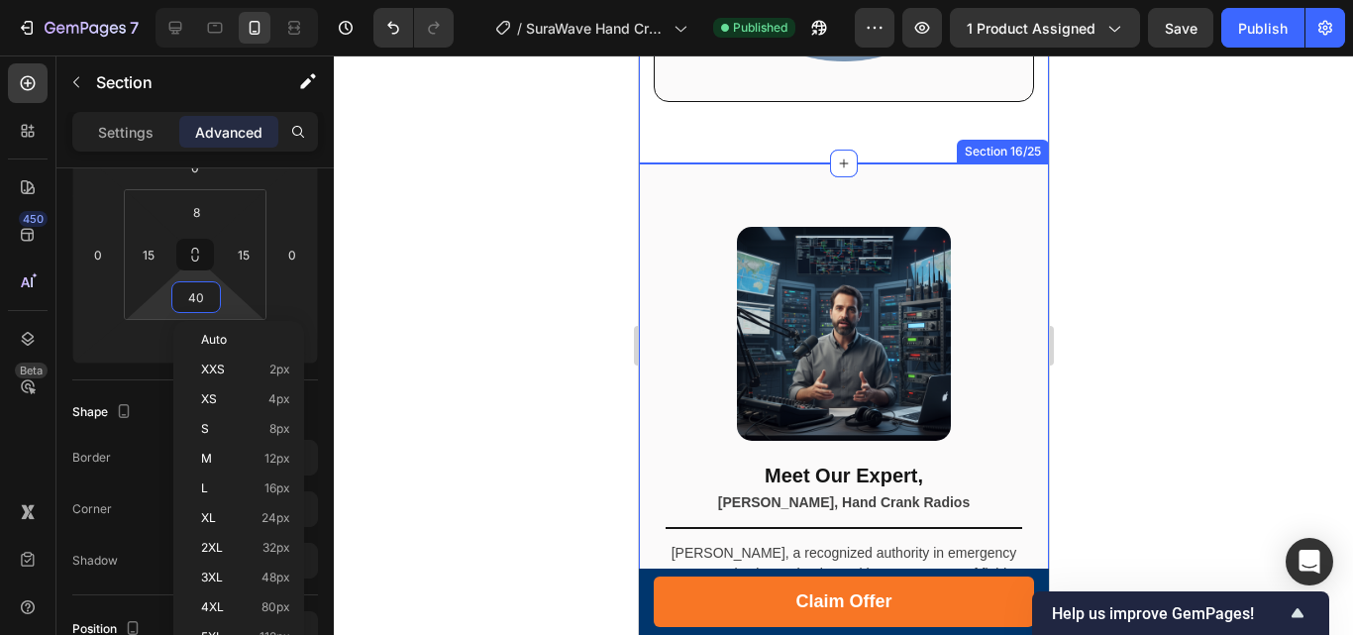
click at [1018, 232] on div "Image Meet Our Expert, Heading Michael Reynolds, Hand Crank Radios Text block T…" at bounding box center [843, 459] width 410 height 592
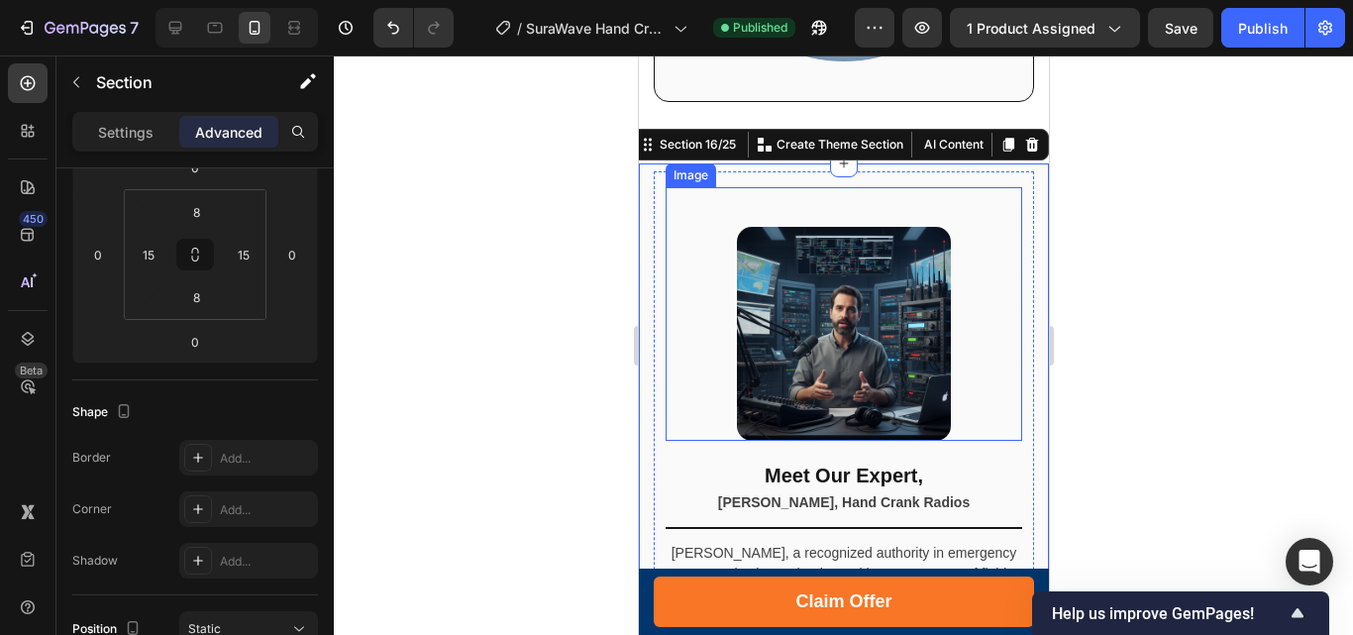
click at [862, 286] on img at bounding box center [843, 334] width 214 height 214
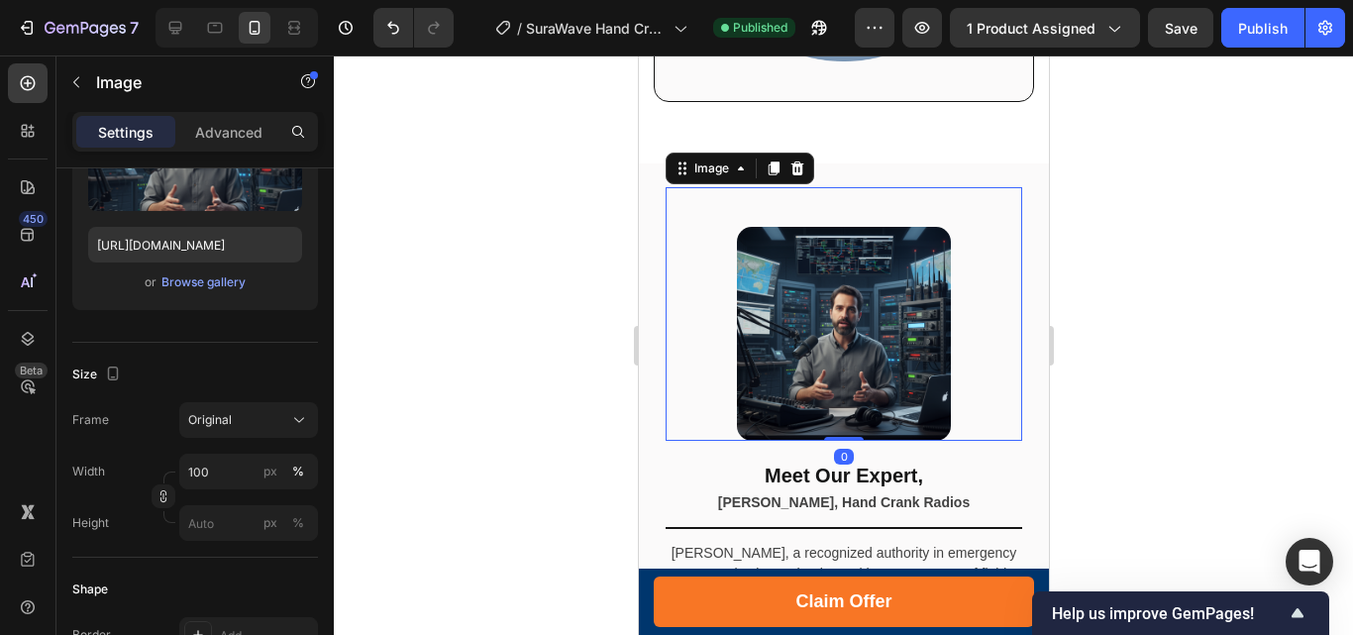
scroll to position [0, 0]
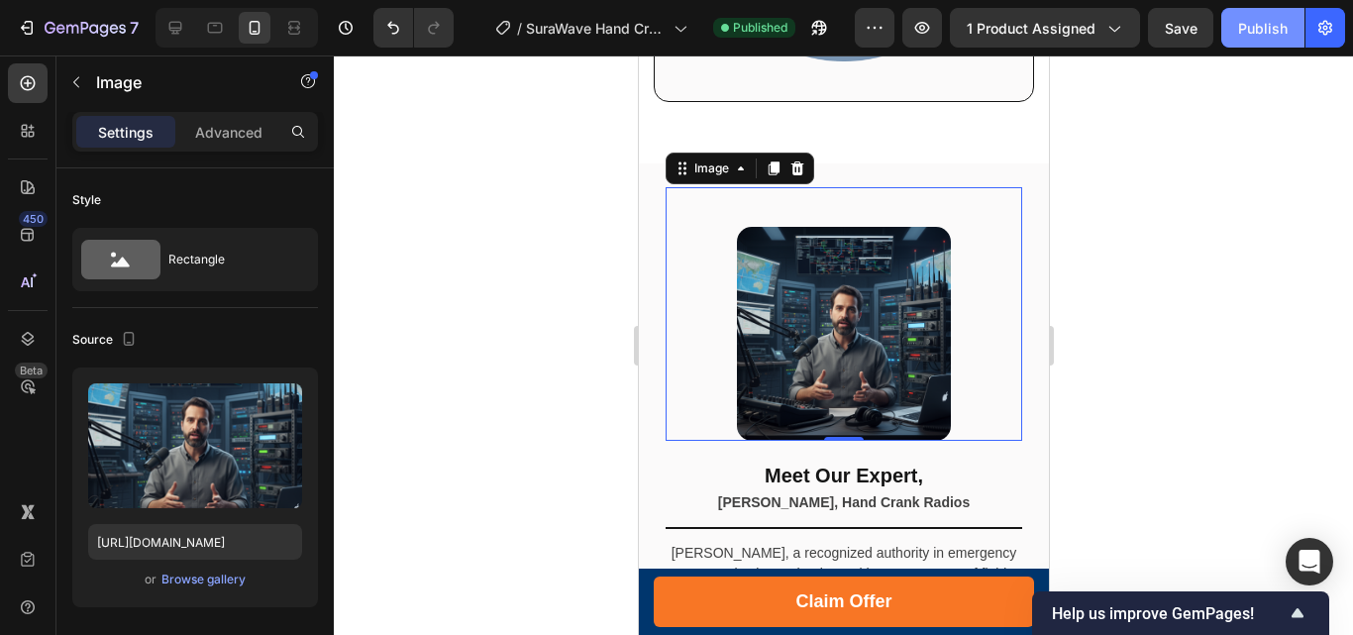
click at [1272, 31] on div "Publish" at bounding box center [1263, 28] width 50 height 21
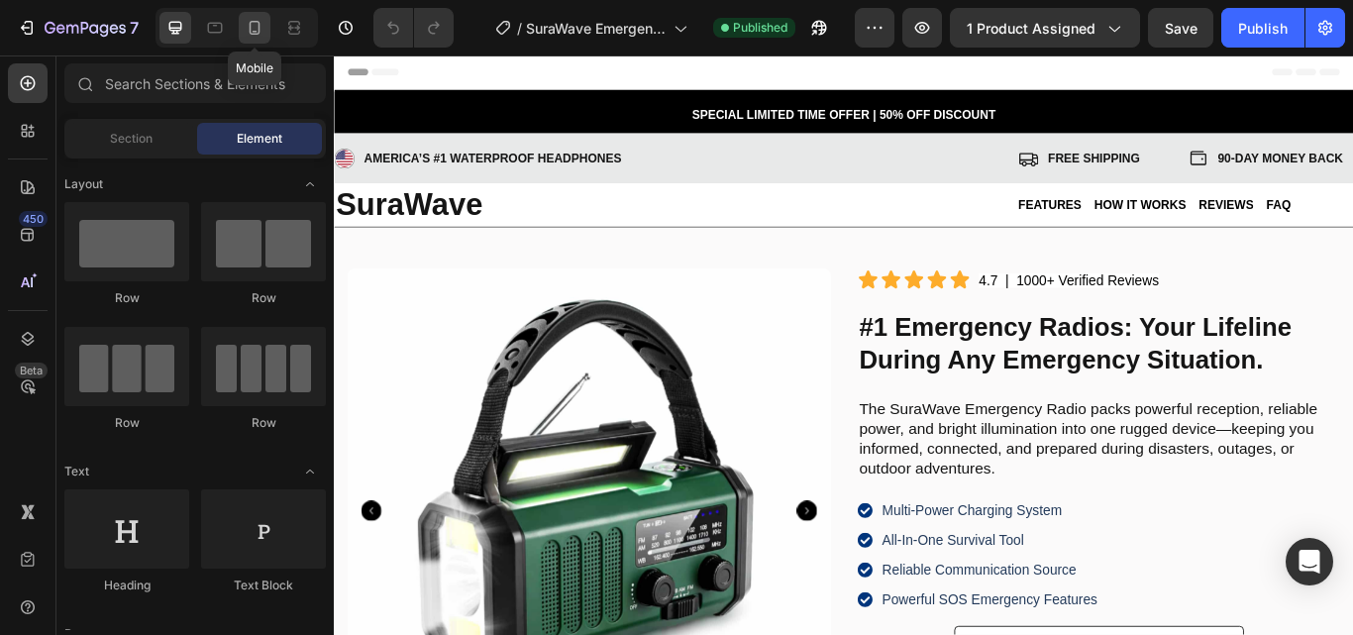
click at [258, 21] on icon at bounding box center [255, 28] width 20 height 20
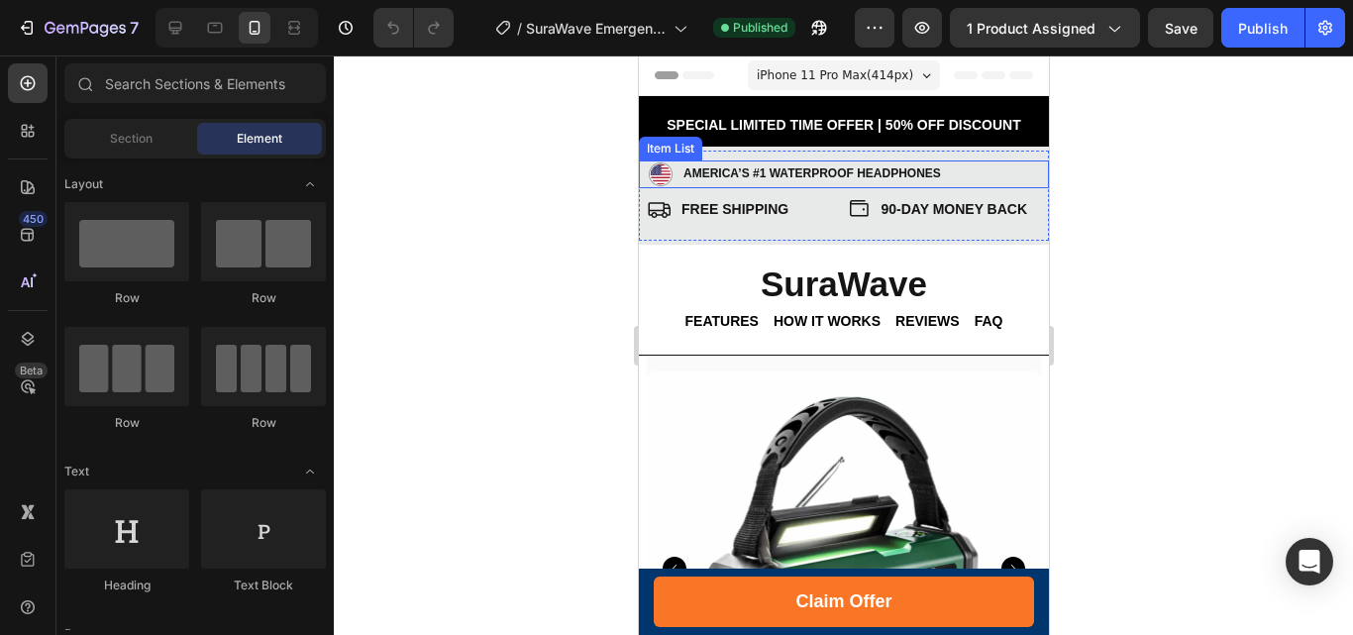
click at [644, 165] on div "AMERICA’S #1 Waterproof Headphones Item List" at bounding box center [843, 174] width 410 height 28
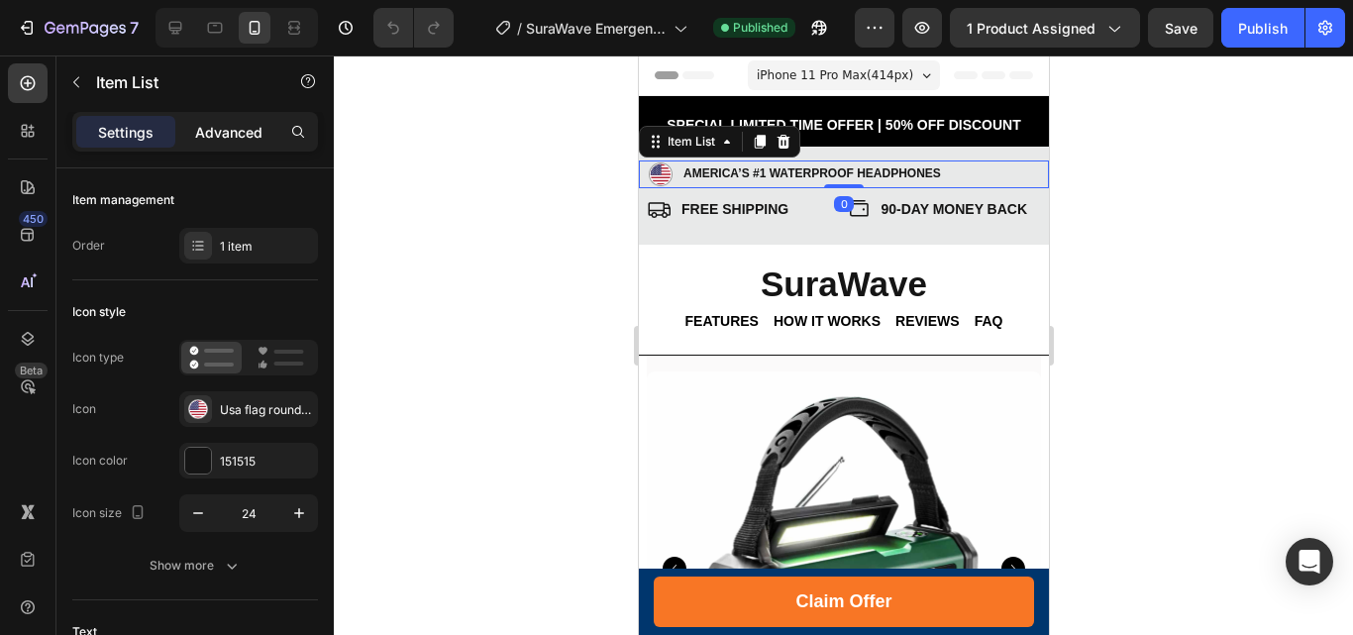
click at [243, 124] on p "Advanced" at bounding box center [228, 132] width 67 height 21
type input "100%"
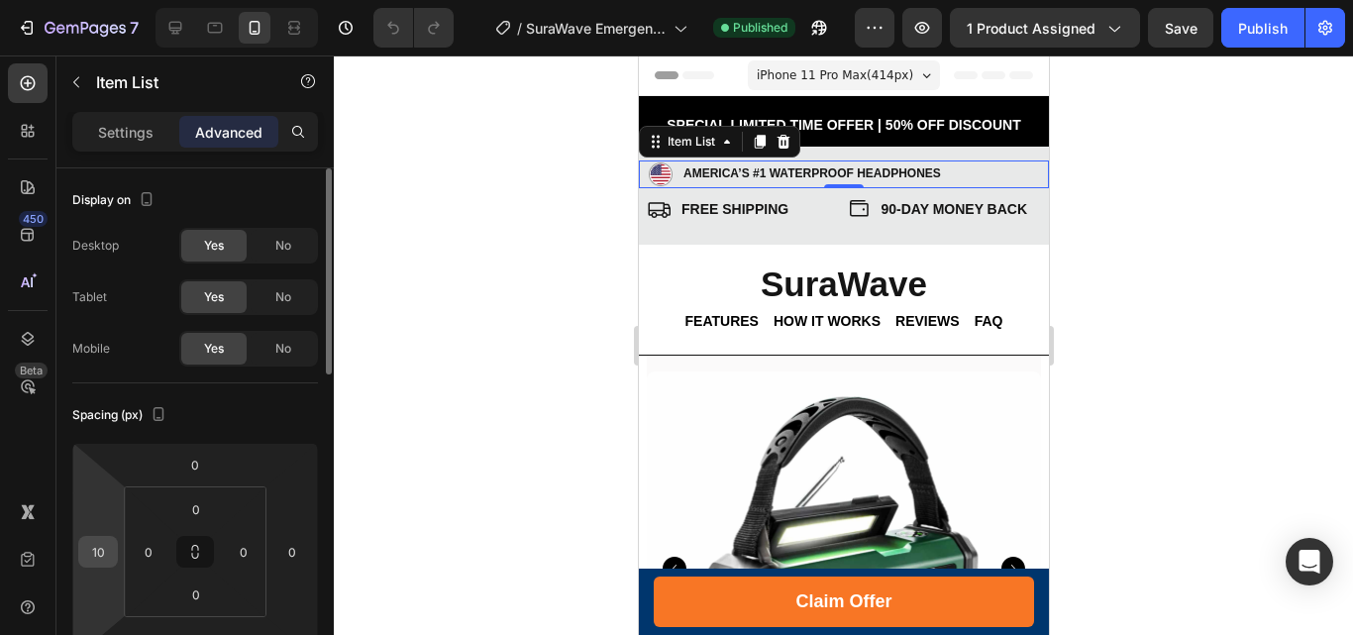
click at [108, 548] on input "10" at bounding box center [98, 552] width 30 height 30
click at [103, 552] on input "10" at bounding box center [98, 552] width 30 height 30
click at [101, 555] on input "10" at bounding box center [98, 552] width 30 height 30
type input "12"
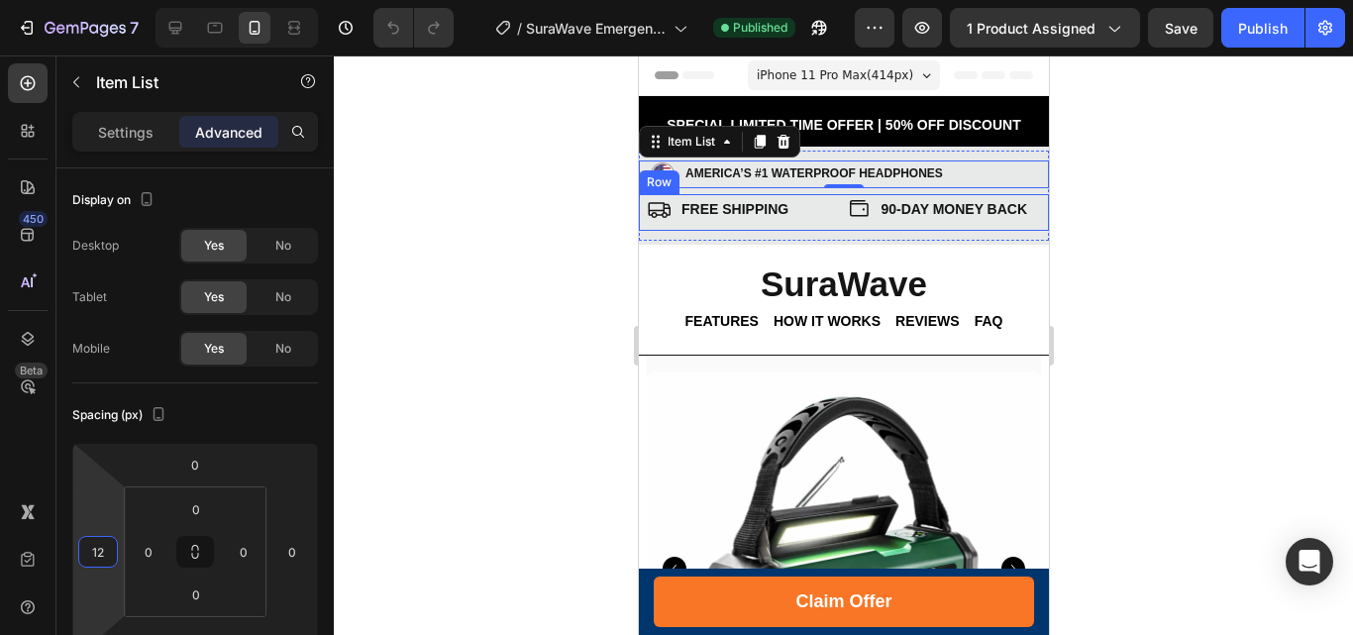
click at [641, 203] on div "FREE SHIPPING Item List 90-DAY MONEY BACK Item List Row" at bounding box center [843, 212] width 410 height 37
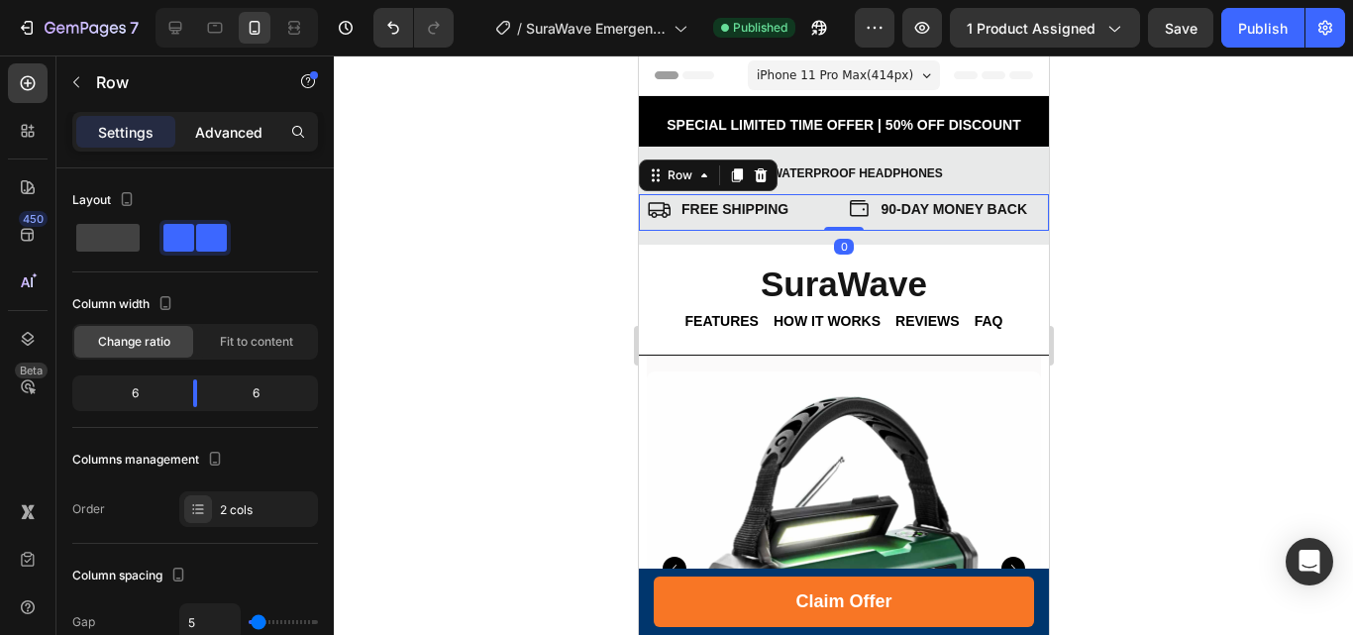
click at [208, 133] on p "Advanced" at bounding box center [228, 132] width 67 height 21
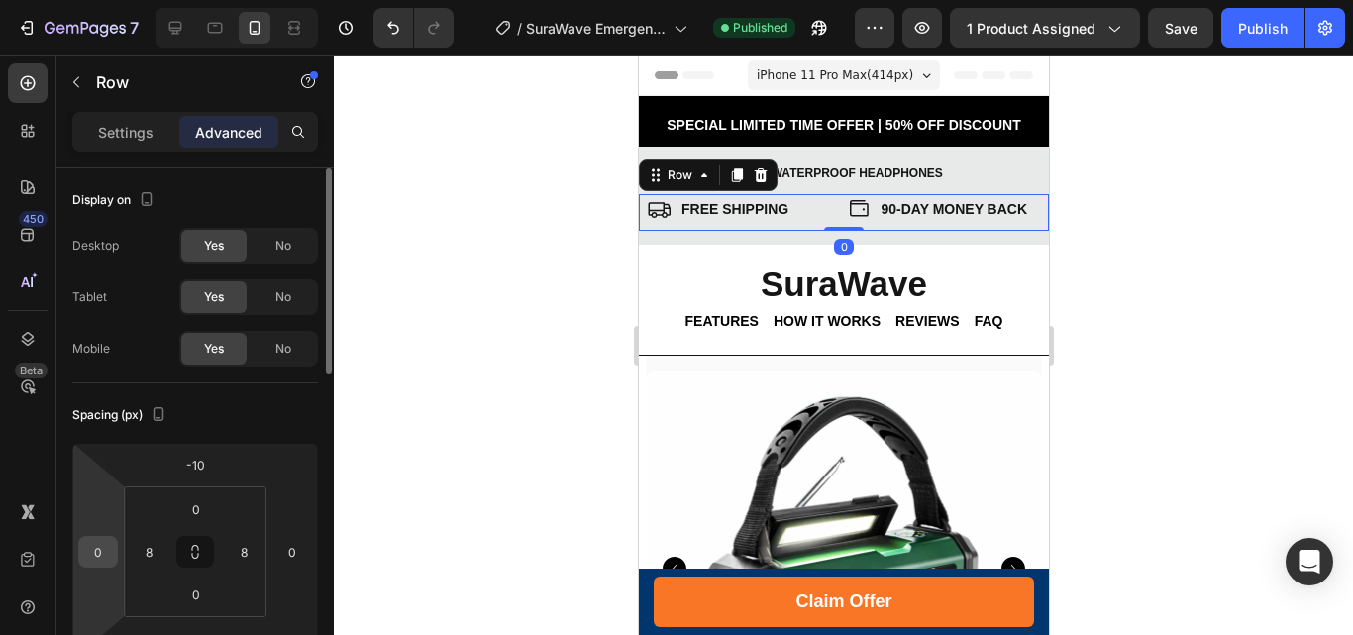
click at [96, 549] on input "0" at bounding box center [98, 552] width 30 height 30
click at [93, 552] on input "0" at bounding box center [98, 552] width 30 height 30
drag, startPoint x: 104, startPoint y: 545, endPoint x: 89, endPoint y: 545, distance: 14.9
click at [89, 545] on input "10" at bounding box center [98, 552] width 30 height 30
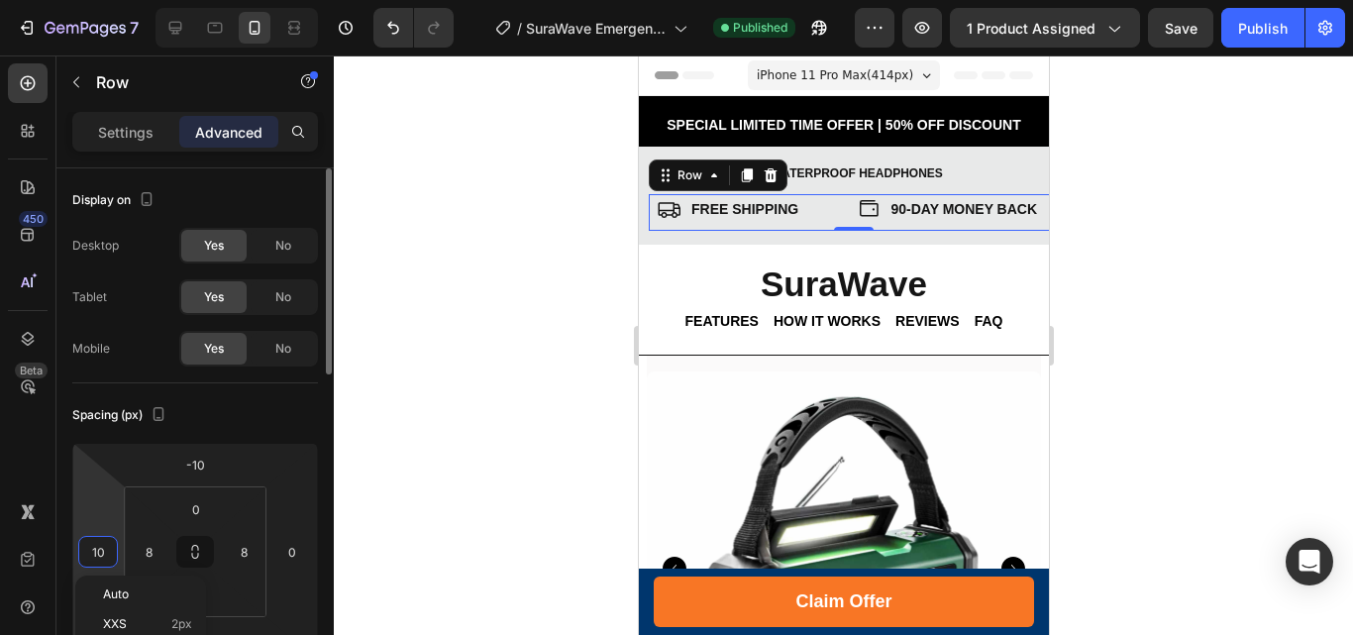
type input "4"
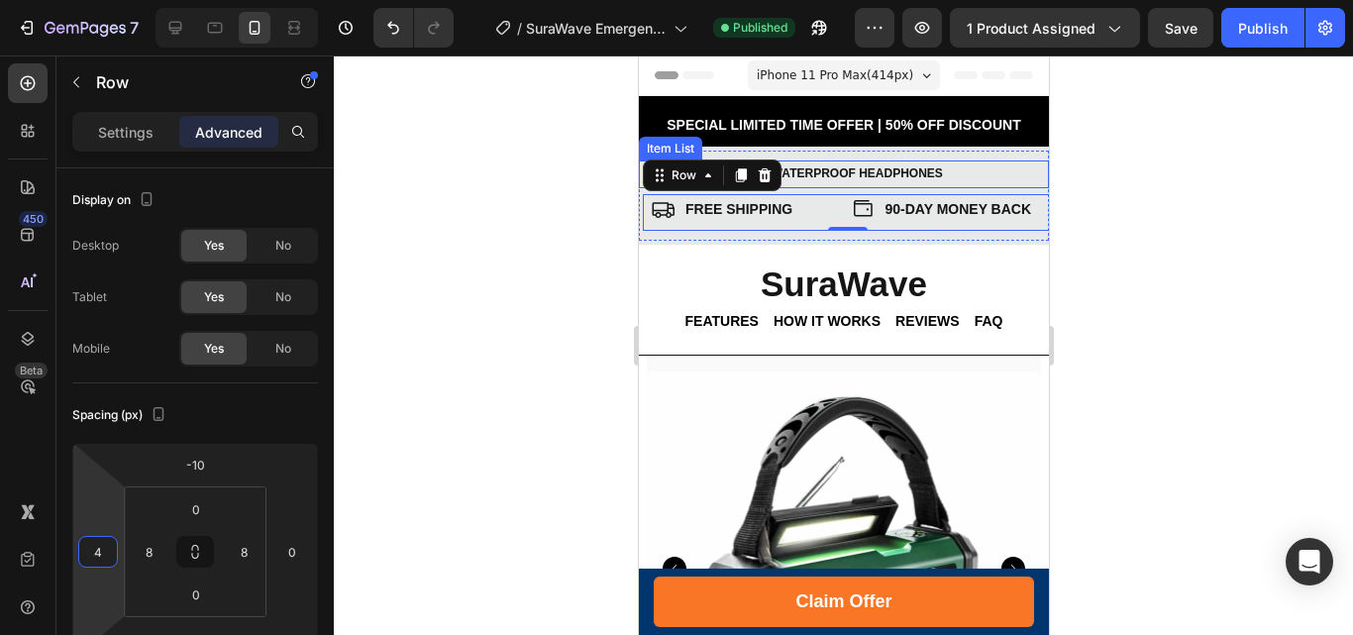
click at [1002, 164] on div "AMERICA’S #1 Waterproof Headphones" at bounding box center [849, 174] width 398 height 28
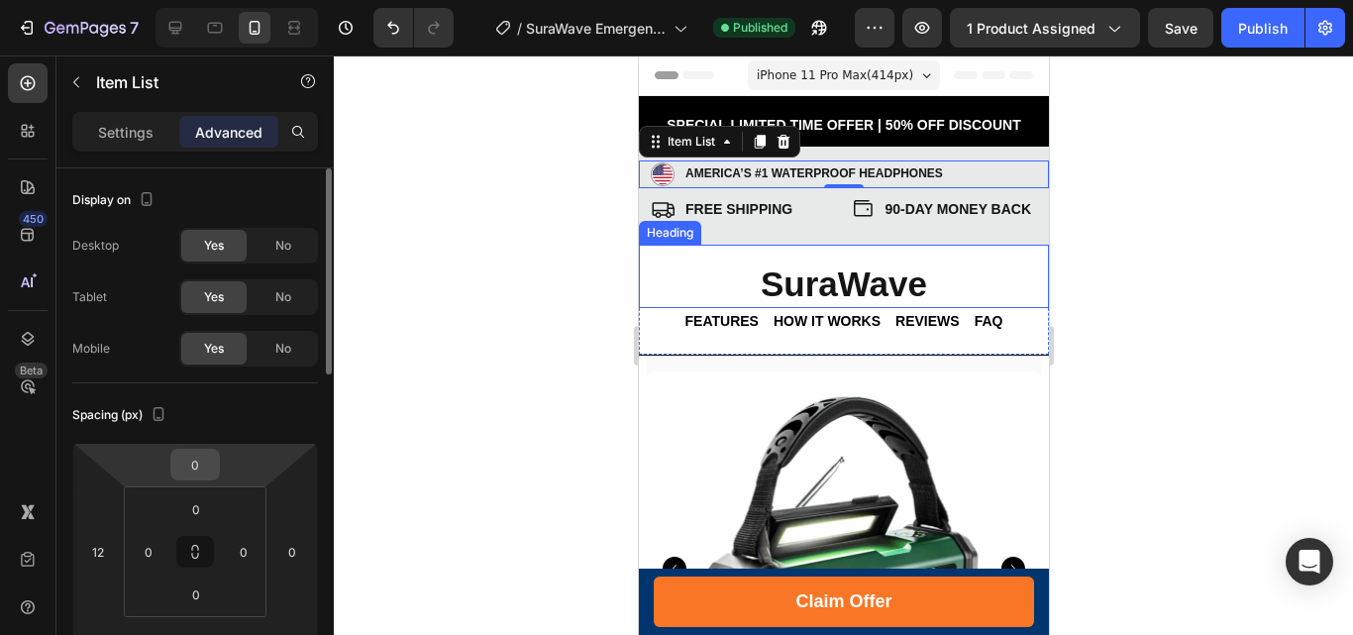
click at [186, 464] on input "0" at bounding box center [195, 465] width 40 height 30
type input "4"
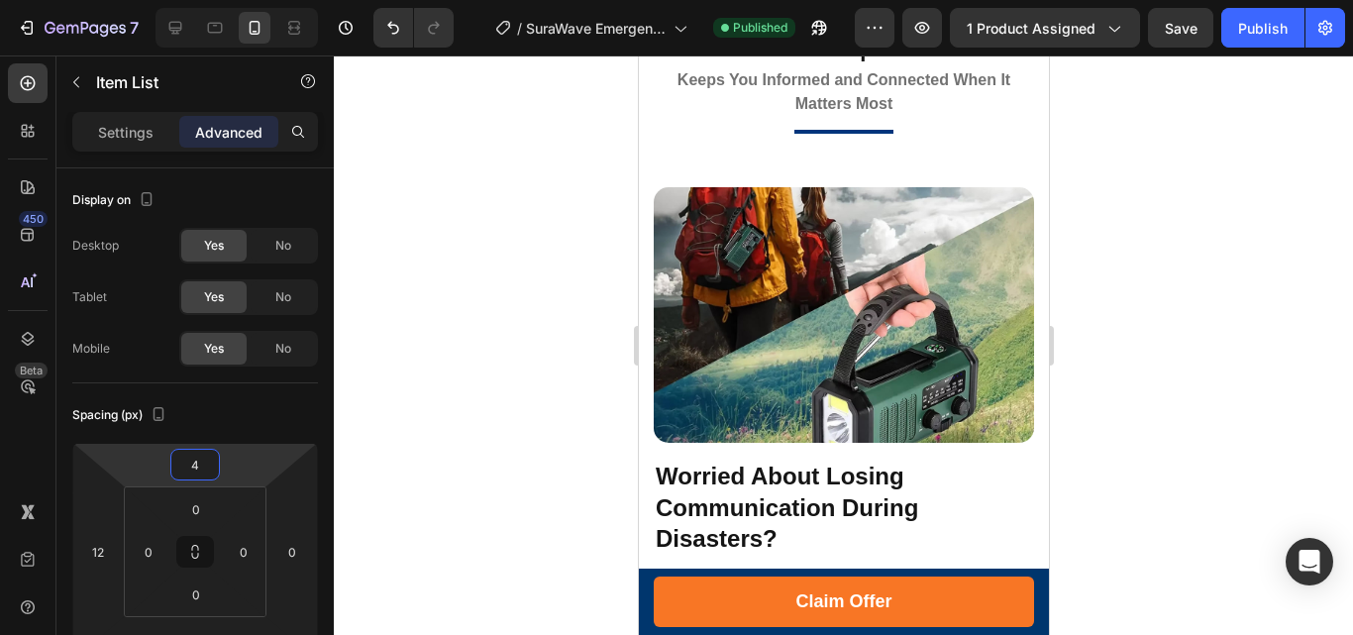
scroll to position [2376, 0]
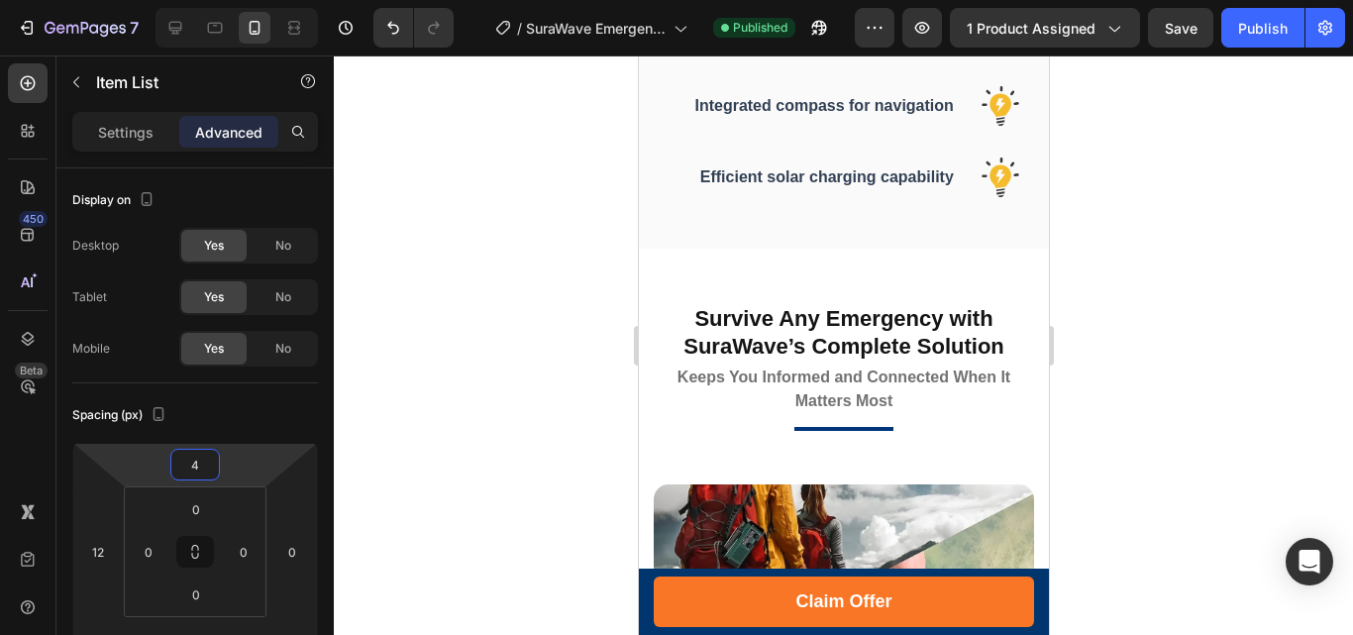
click at [773, 45] on p "Excellent reception across all bands" at bounding box center [805, 34] width 294 height 21
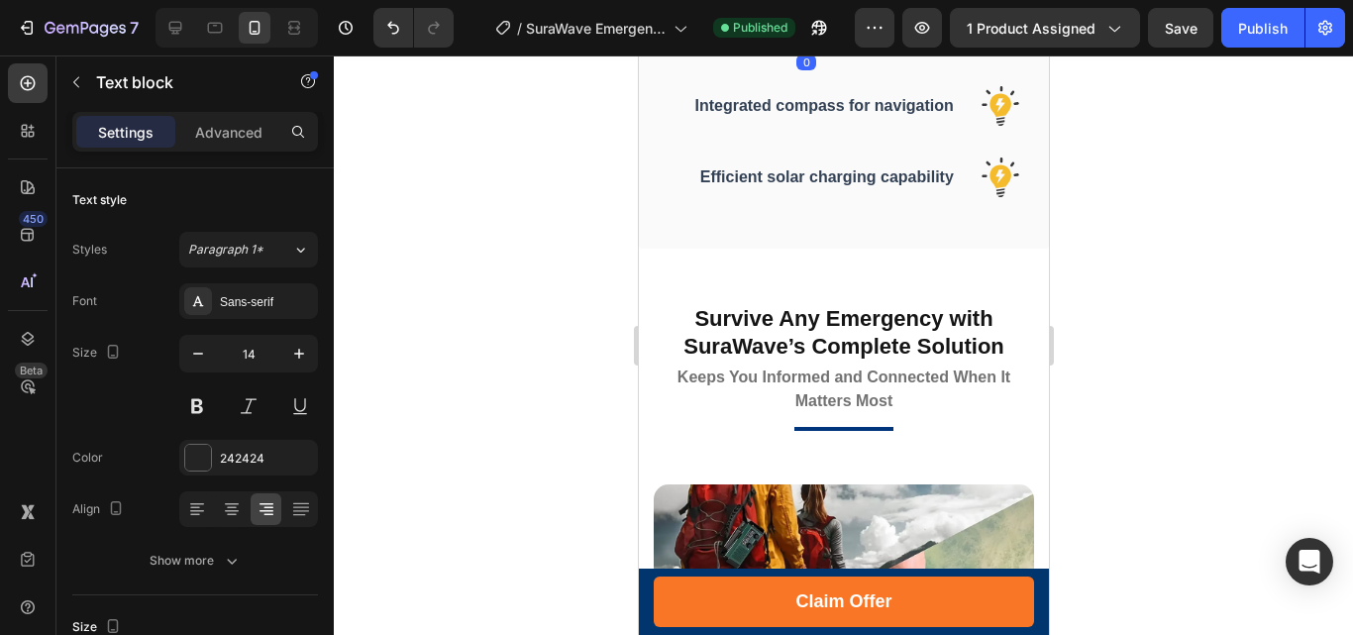
click at [735, 45] on p "Excellent reception across all bands" at bounding box center [805, 34] width 294 height 21
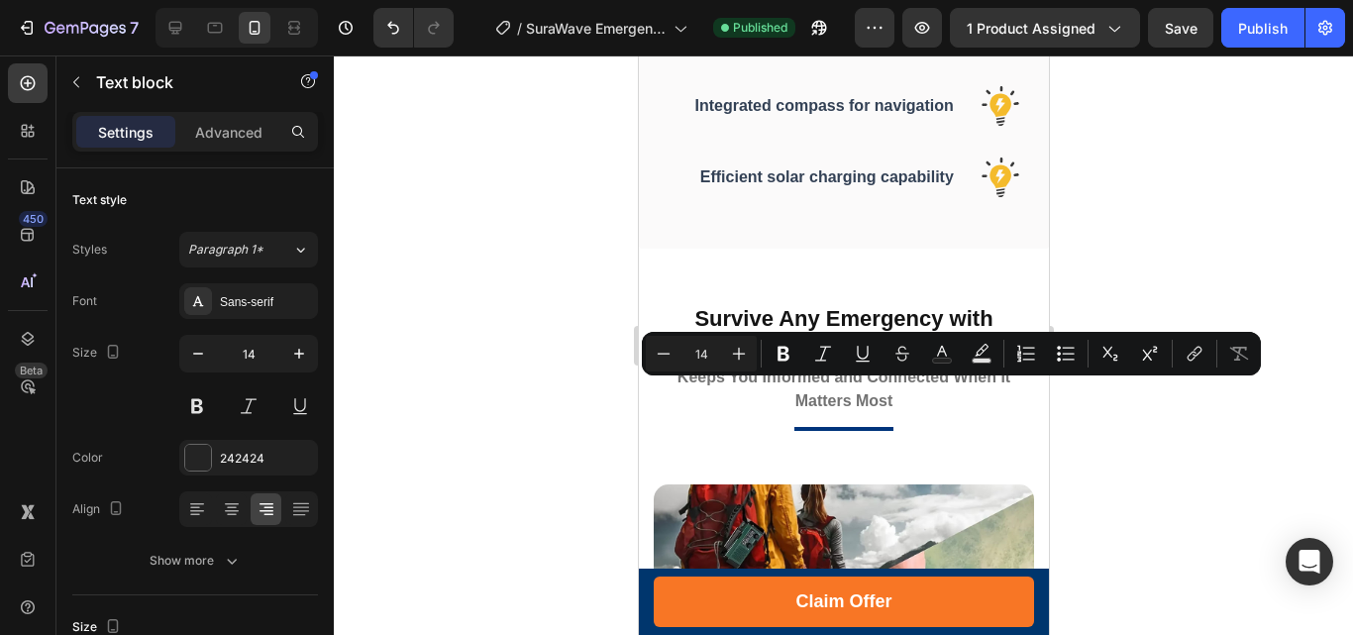
copy p "Excellent reception across all bands"
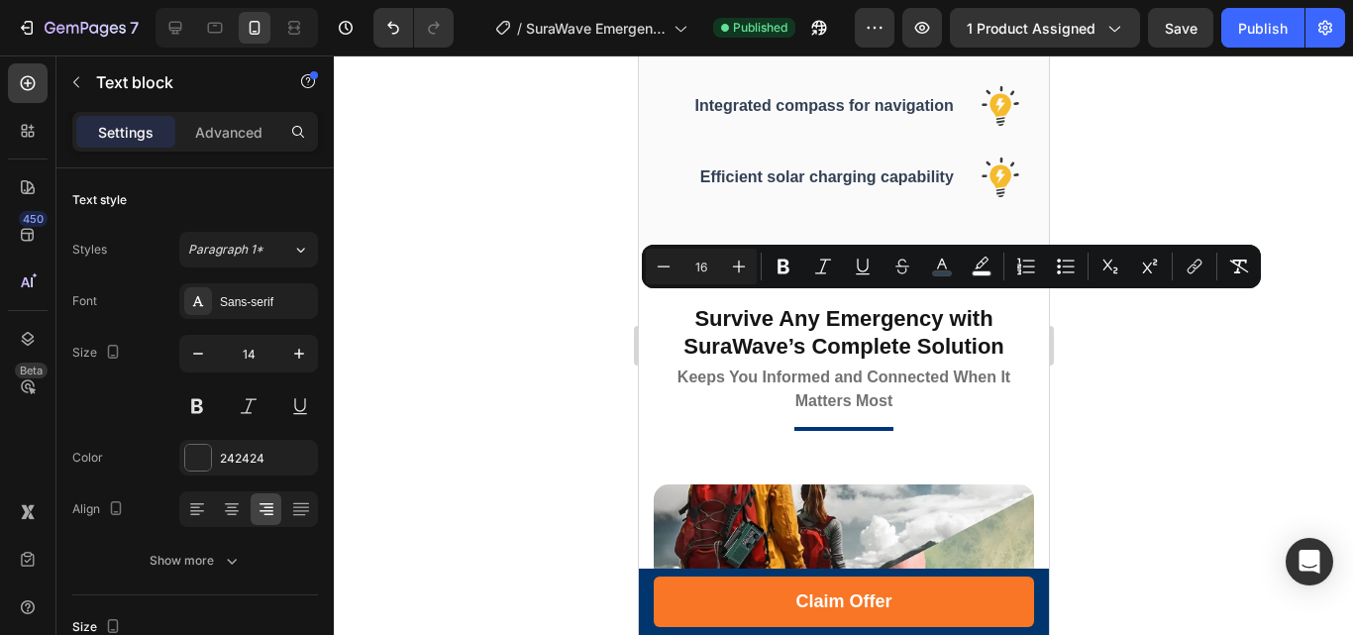
click at [747, 45] on p "Excellent reception across all bands" at bounding box center [805, 34] width 294 height 21
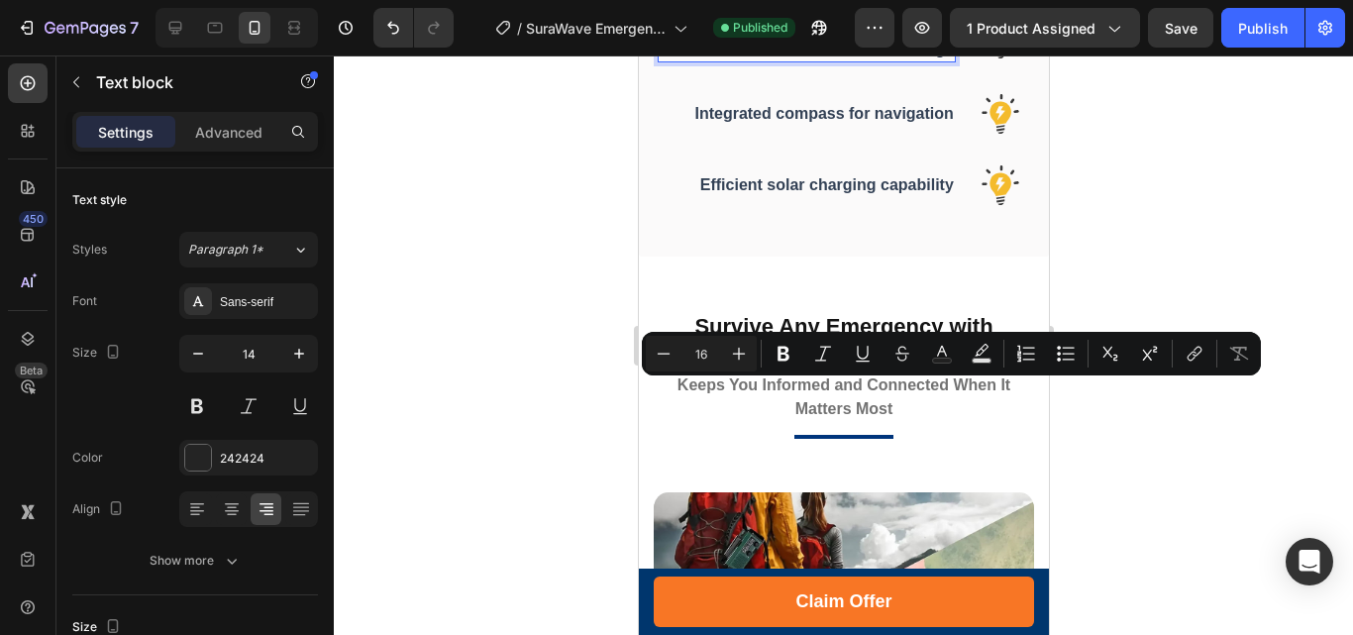
scroll to position [2370, 0]
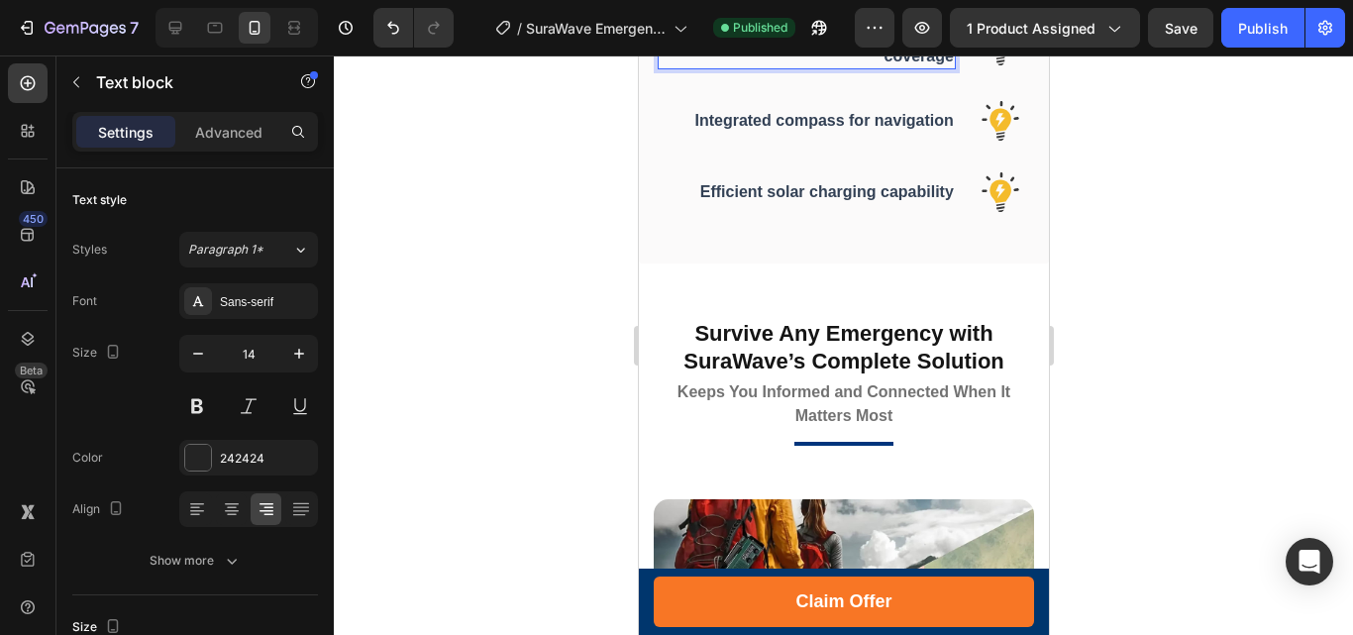
click at [783, 64] on span "Comprehensive weather band coverage" at bounding box center [840, 45] width 226 height 39
click at [735, 64] on span "Comprehensive weather band coverage" at bounding box center [840, 45] width 226 height 39
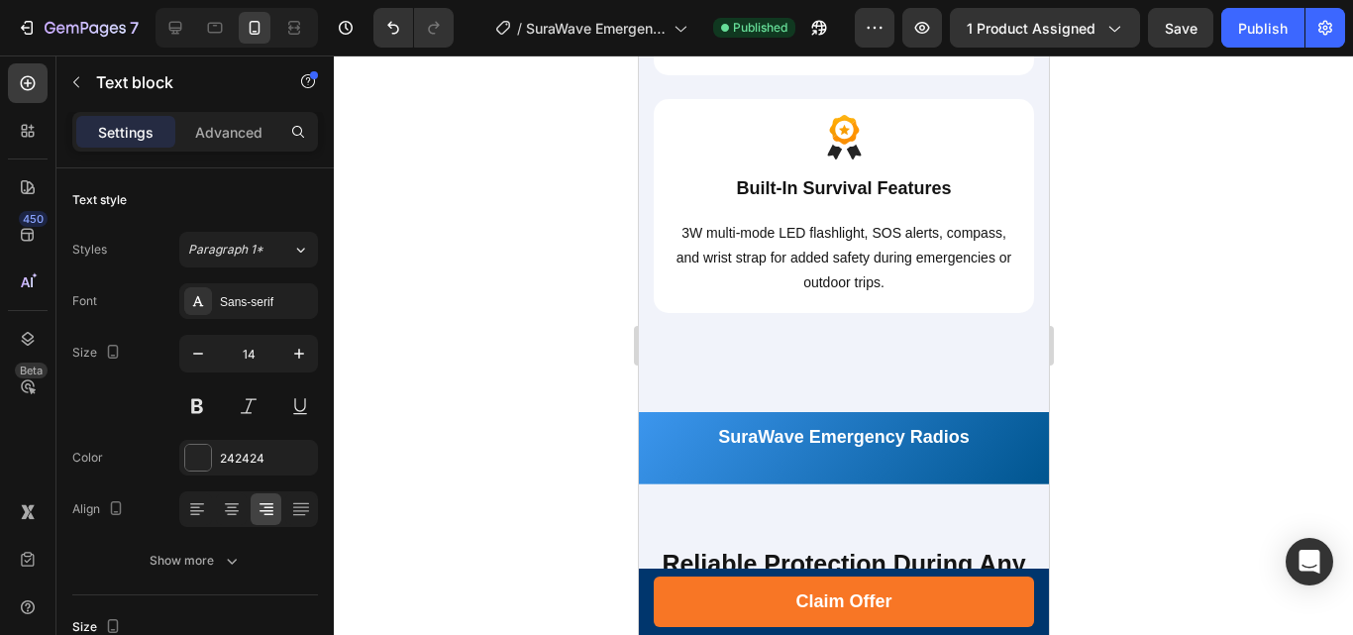
scroll to position [5941, 0]
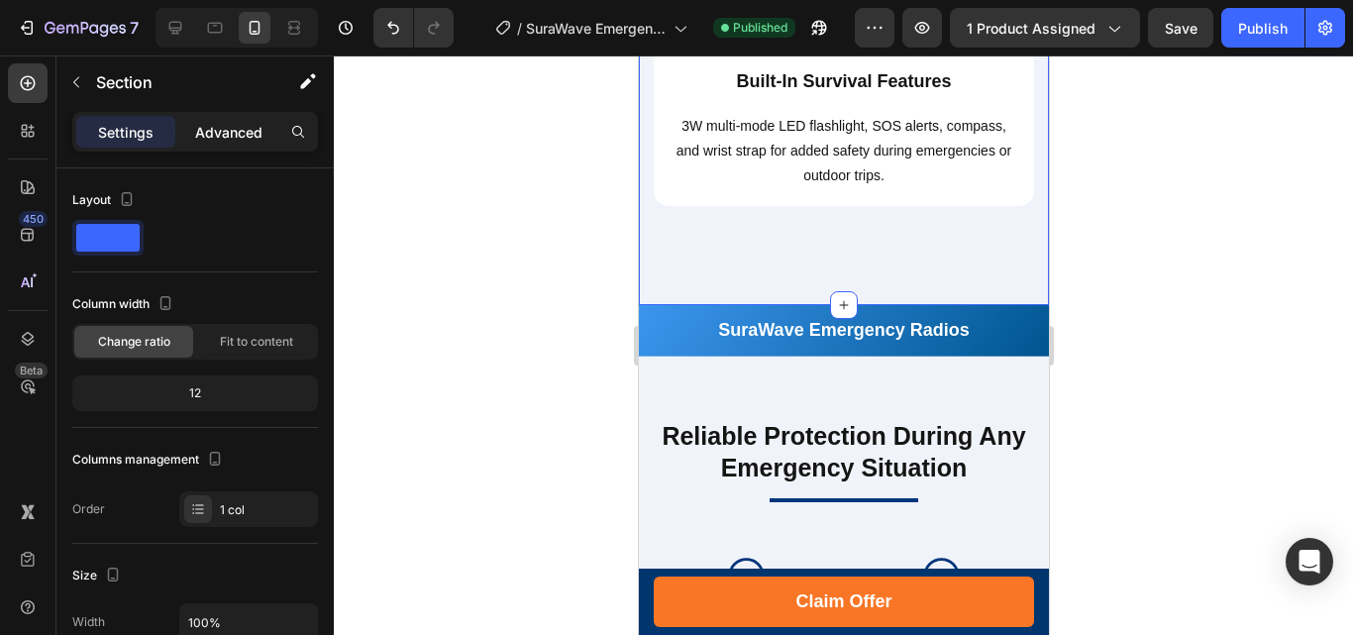
click at [247, 129] on p "Advanced" at bounding box center [228, 132] width 67 height 21
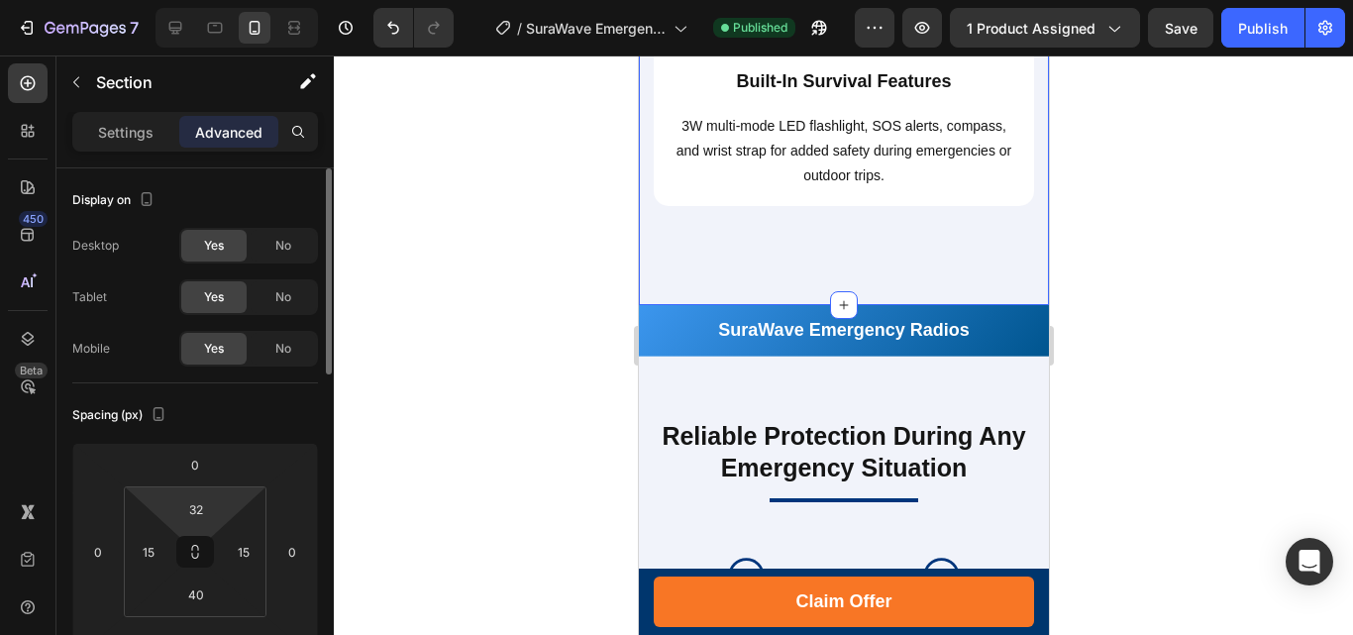
scroll to position [297, 0]
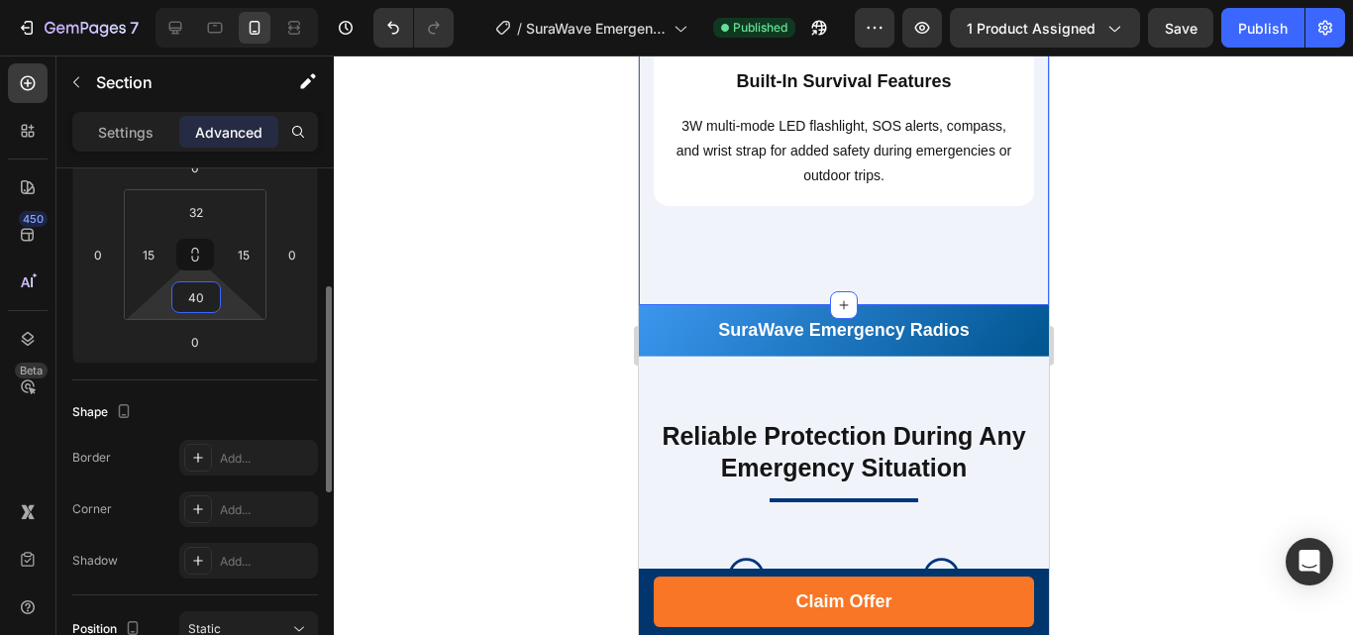
click at [194, 292] on input "40" at bounding box center [196, 297] width 40 height 30
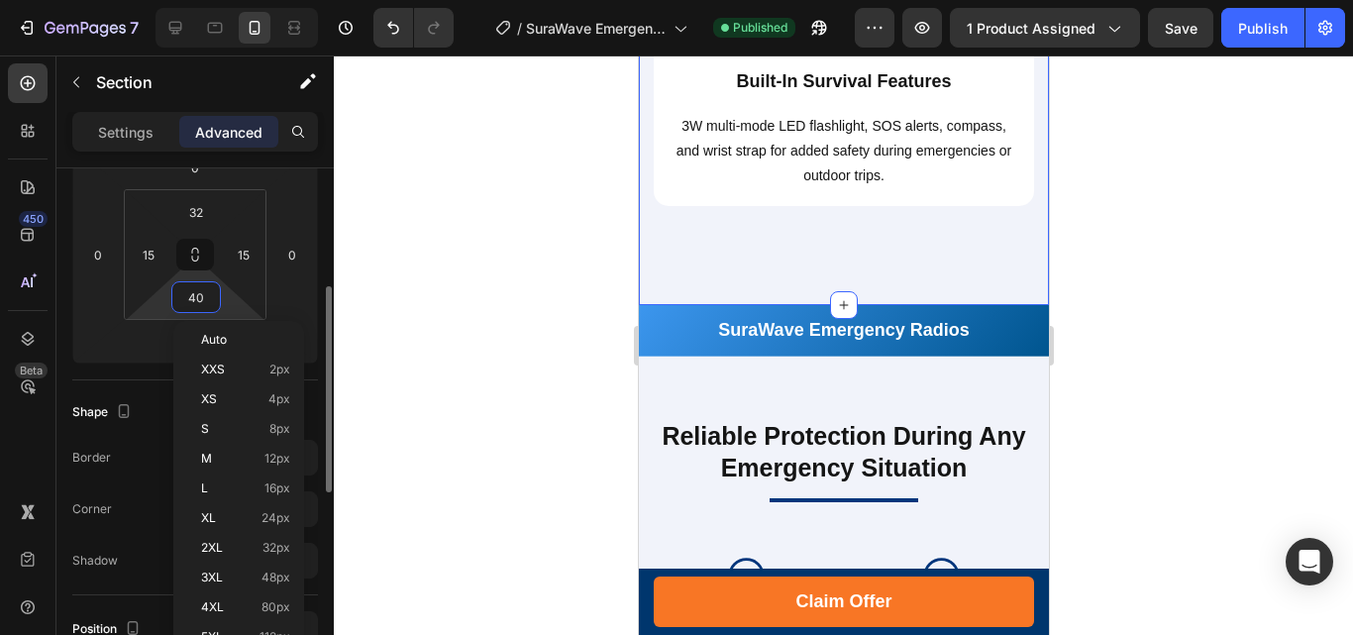
click at [194, 291] on input "40" at bounding box center [196, 297] width 40 height 30
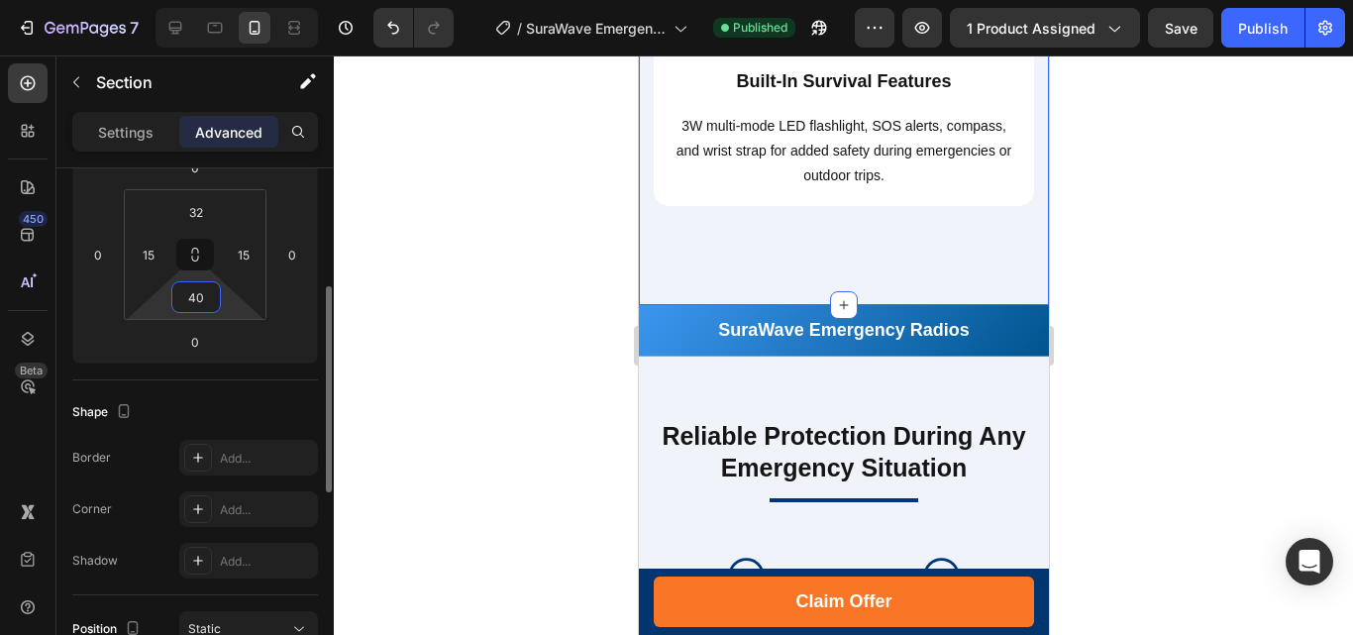
drag, startPoint x: 202, startPoint y: 295, endPoint x: 176, endPoint y: 292, distance: 25.9
click at [176, 292] on input "40" at bounding box center [196, 297] width 40 height 30
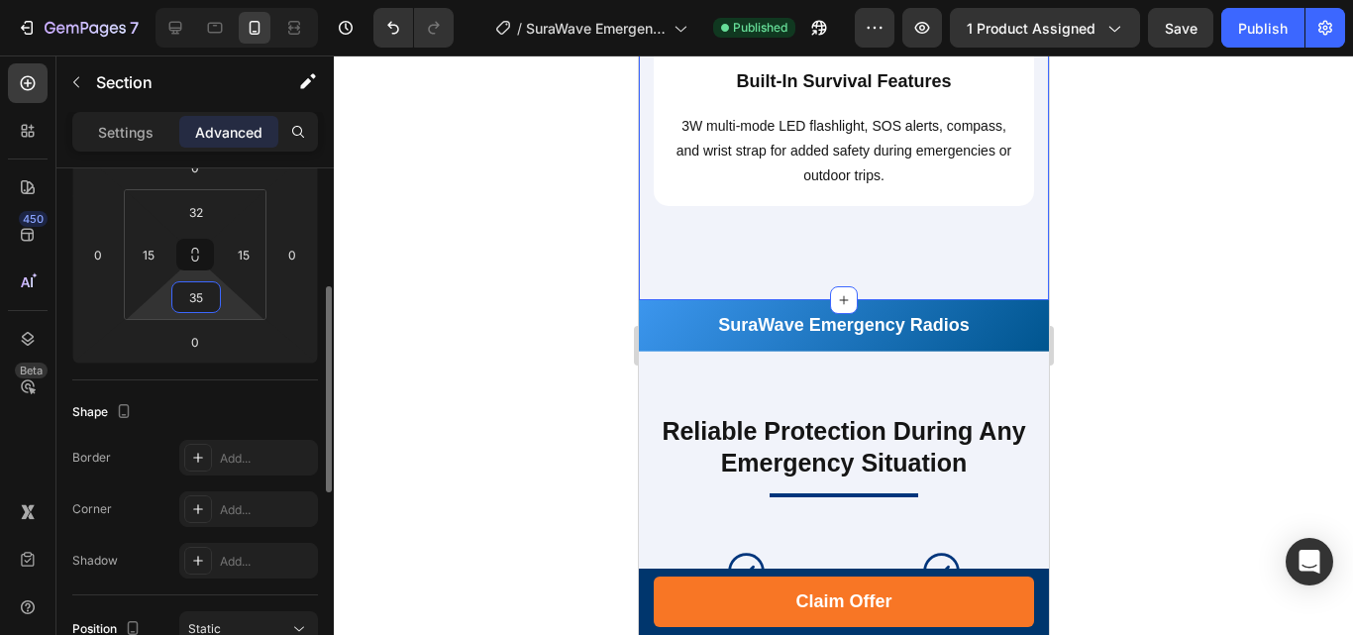
click at [197, 295] on input "35" at bounding box center [196, 297] width 40 height 30
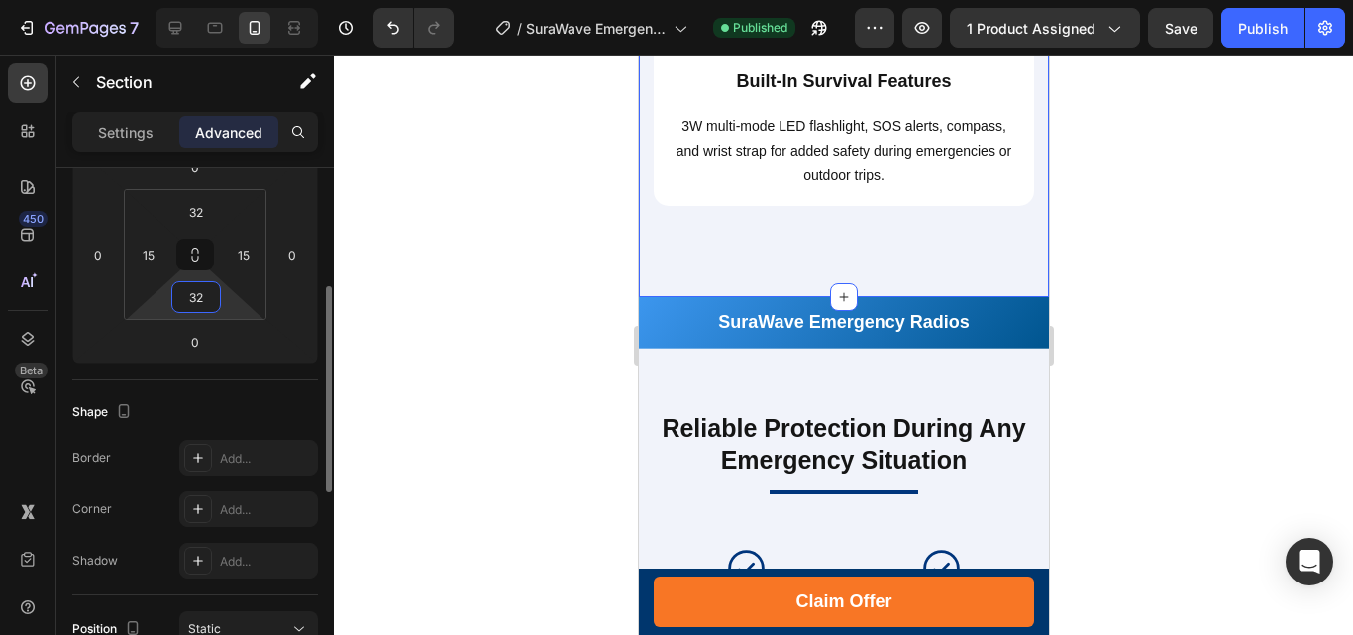
click at [206, 294] on input "32" at bounding box center [196, 297] width 40 height 30
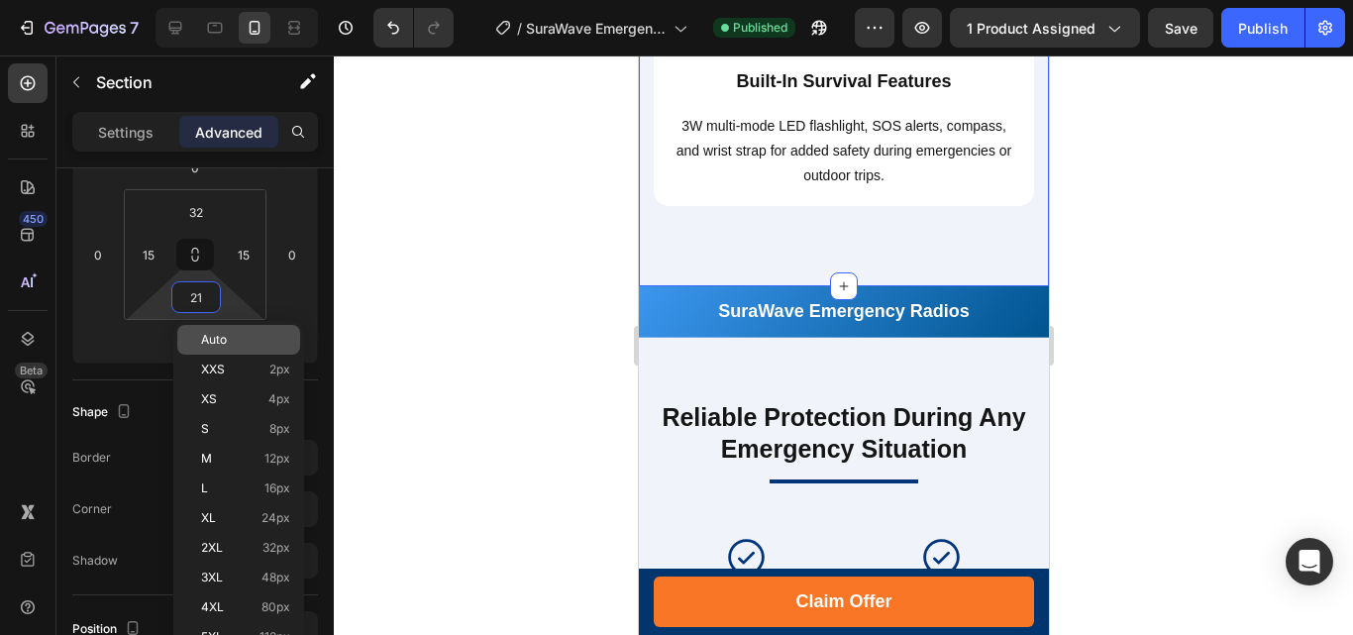
type input "20"
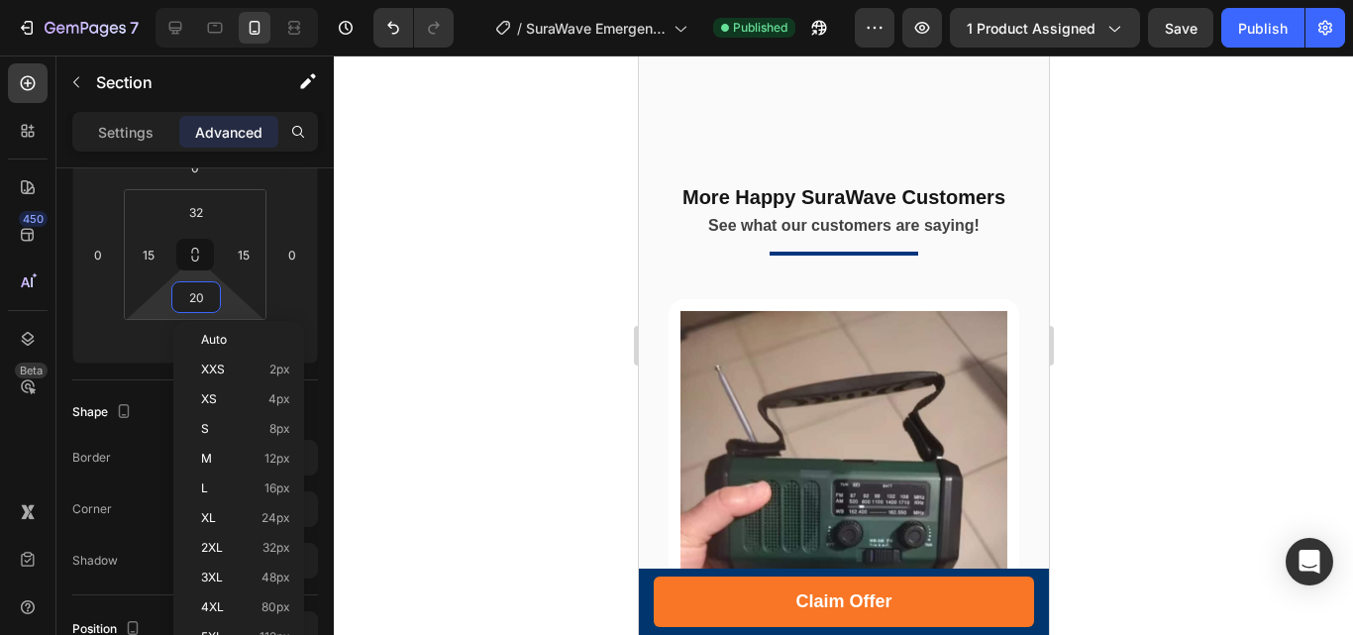
scroll to position [7426, 0]
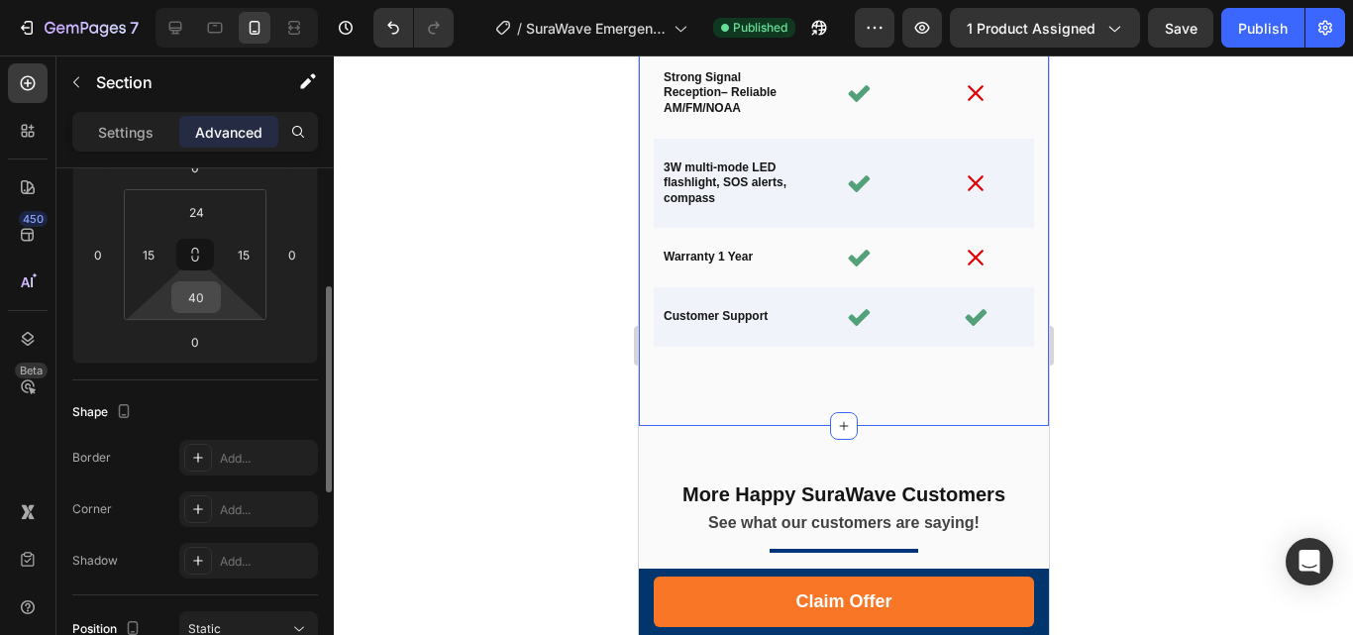
click at [192, 300] on input "40" at bounding box center [196, 297] width 40 height 30
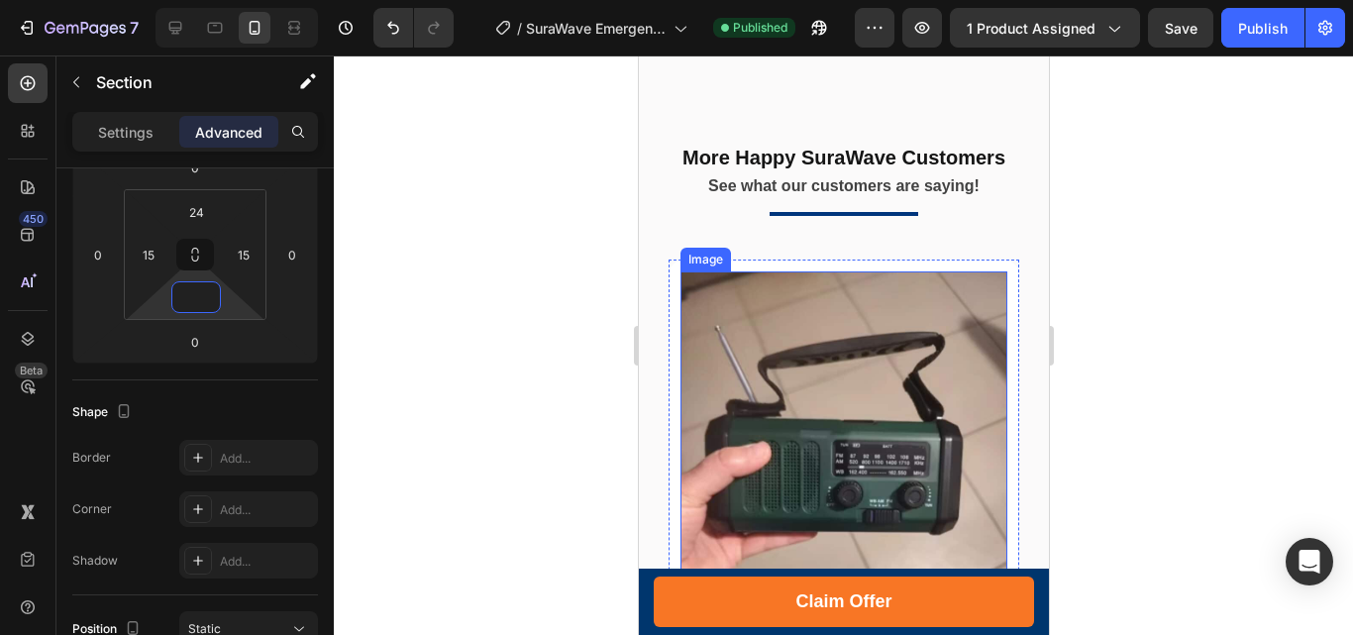
scroll to position [8021, 0]
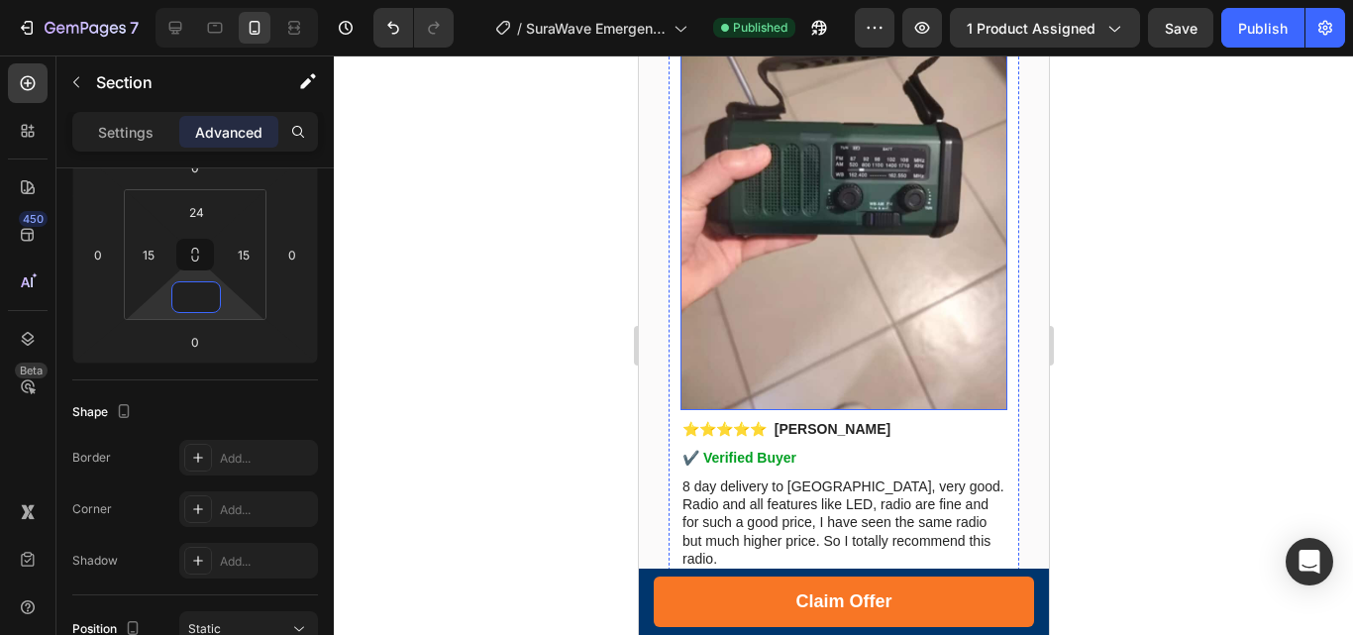
click at [852, 267] on img at bounding box center [842, 192] width 327 height 436
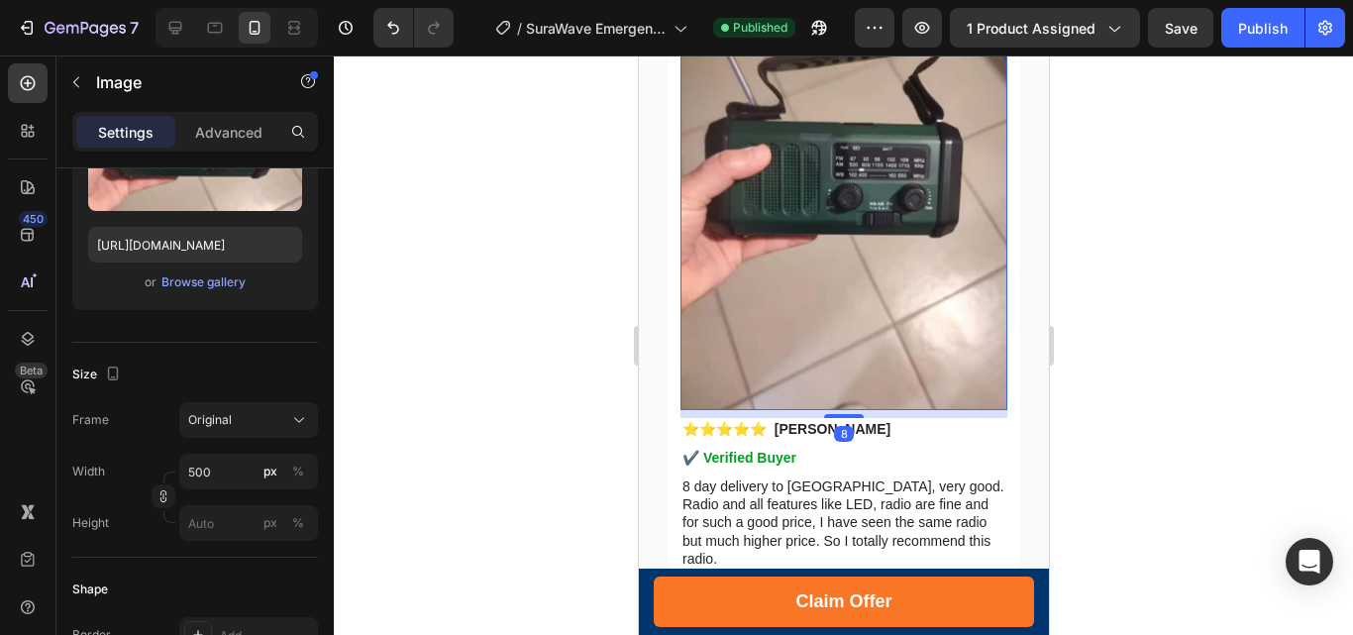
scroll to position [594, 0]
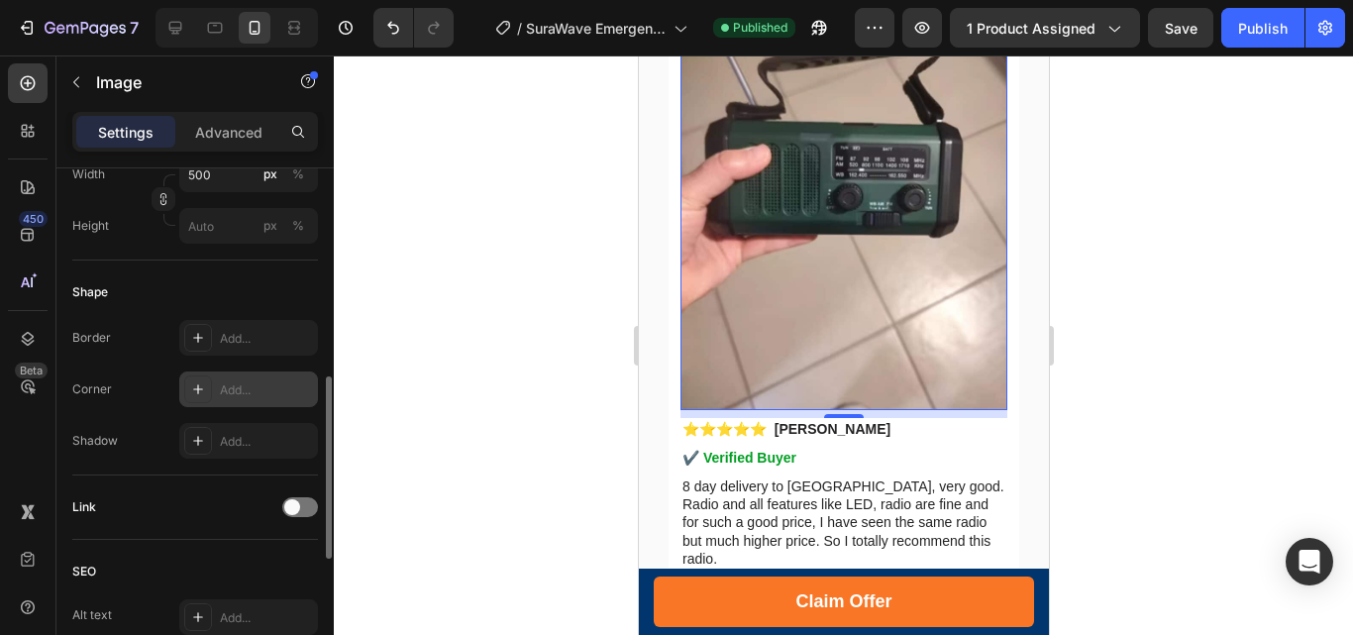
click at [194, 389] on icon at bounding box center [198, 389] width 10 height 10
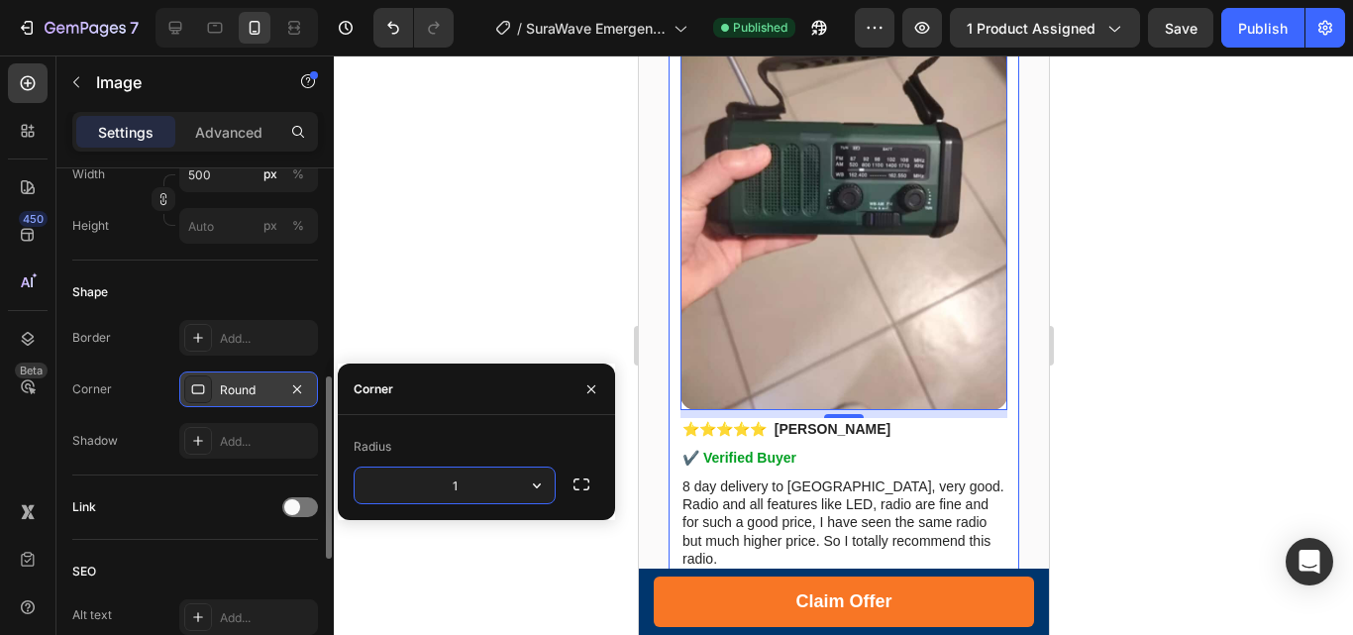
type input "15"
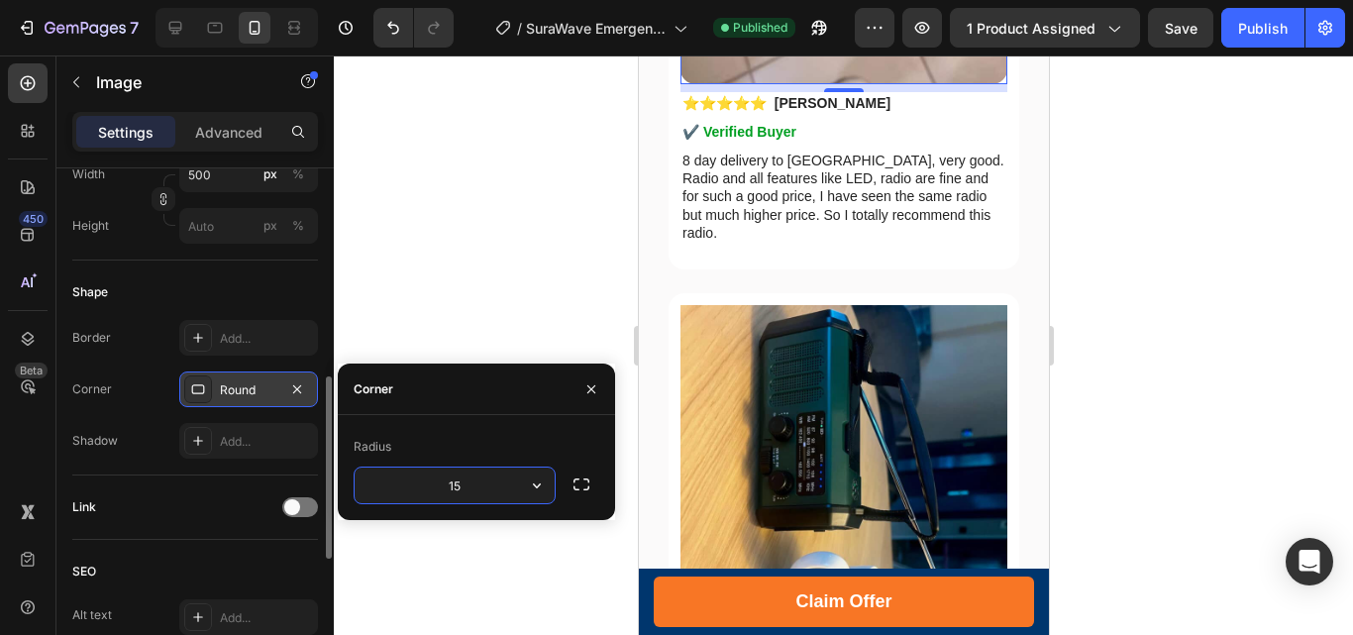
scroll to position [8615, 0]
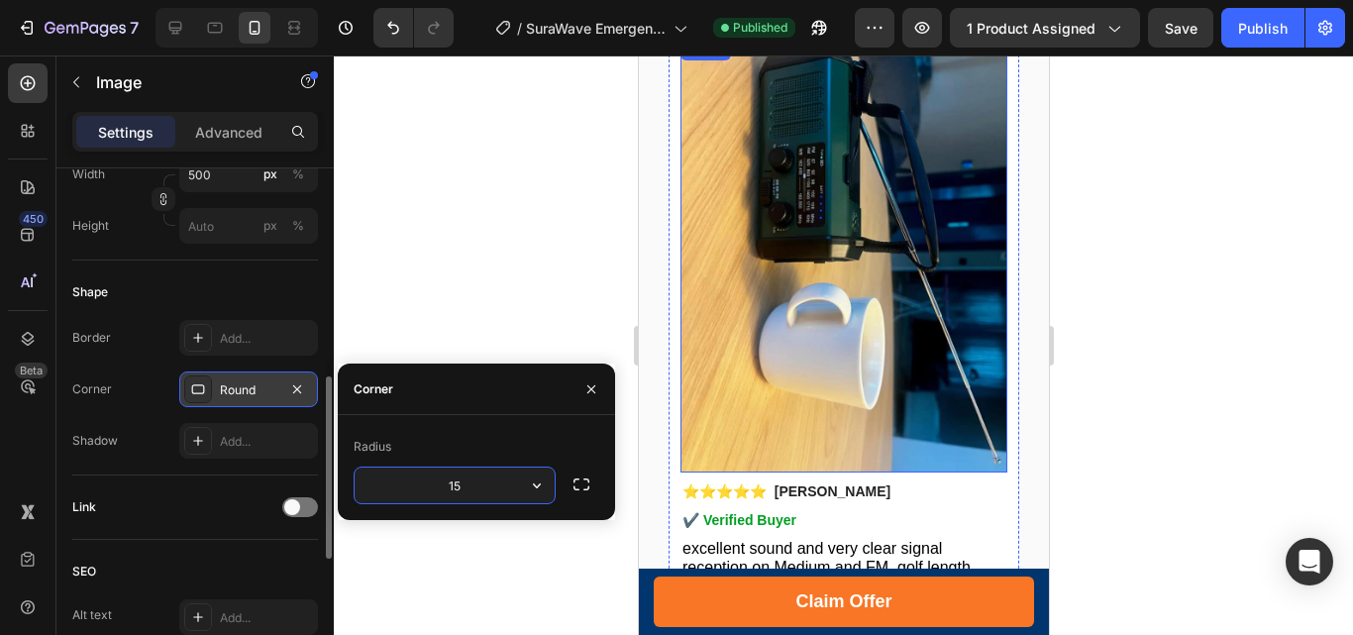
click at [845, 207] on img at bounding box center [842, 255] width 327 height 436
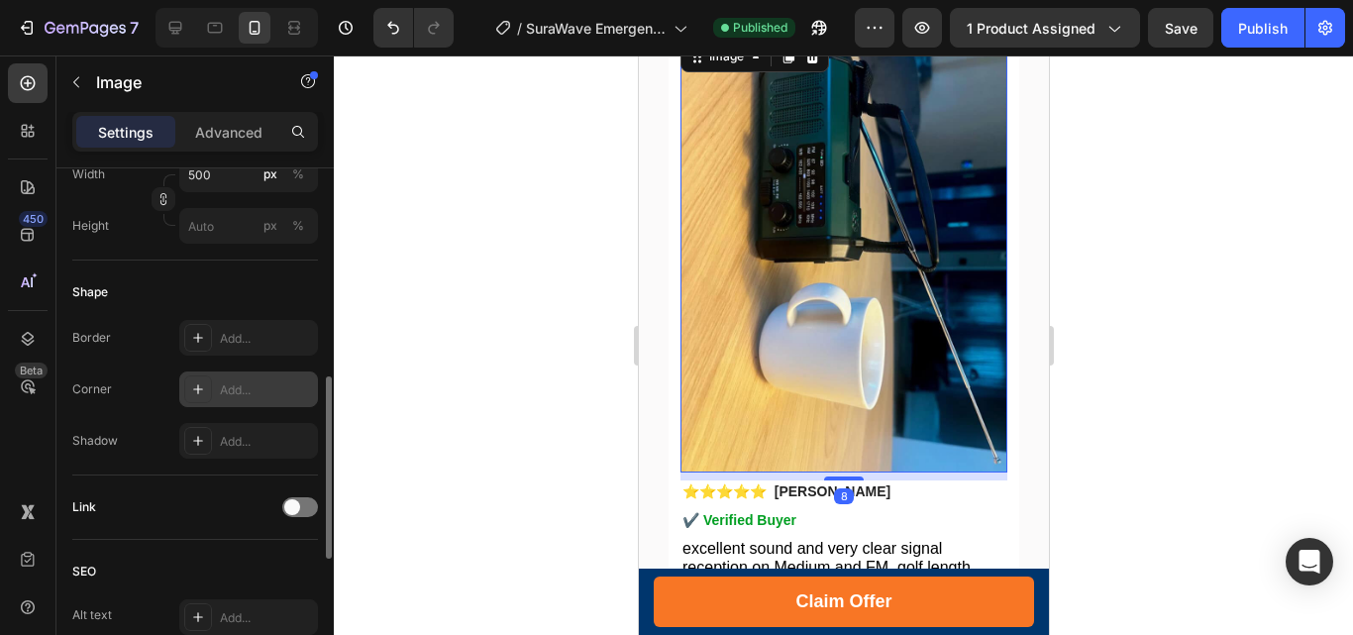
click at [193, 386] on icon at bounding box center [198, 389] width 16 height 16
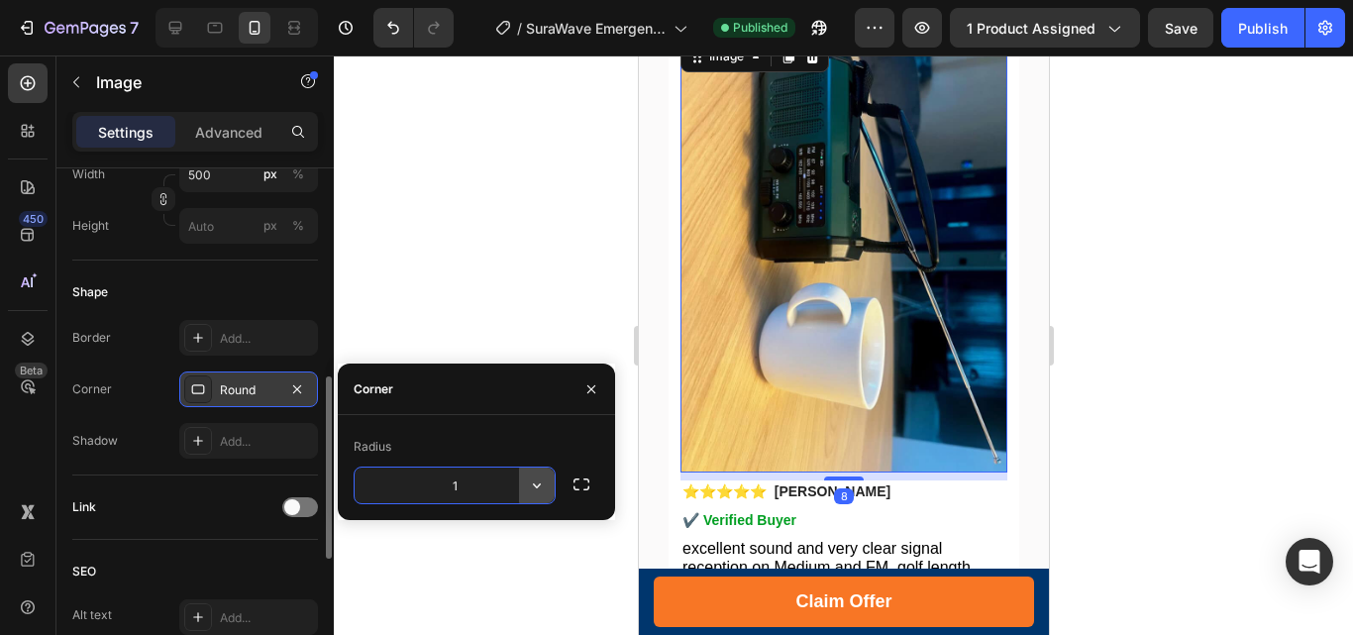
type input "15"
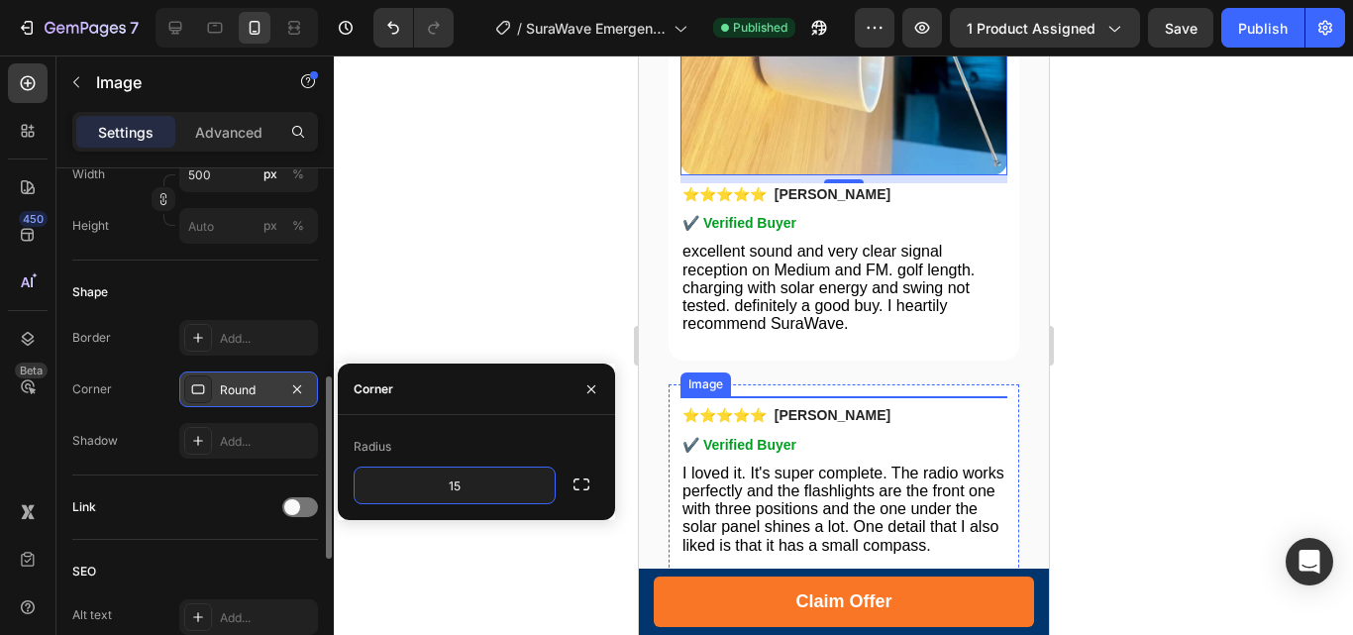
click at [845, 396] on img at bounding box center [842, 614] width 327 height 436
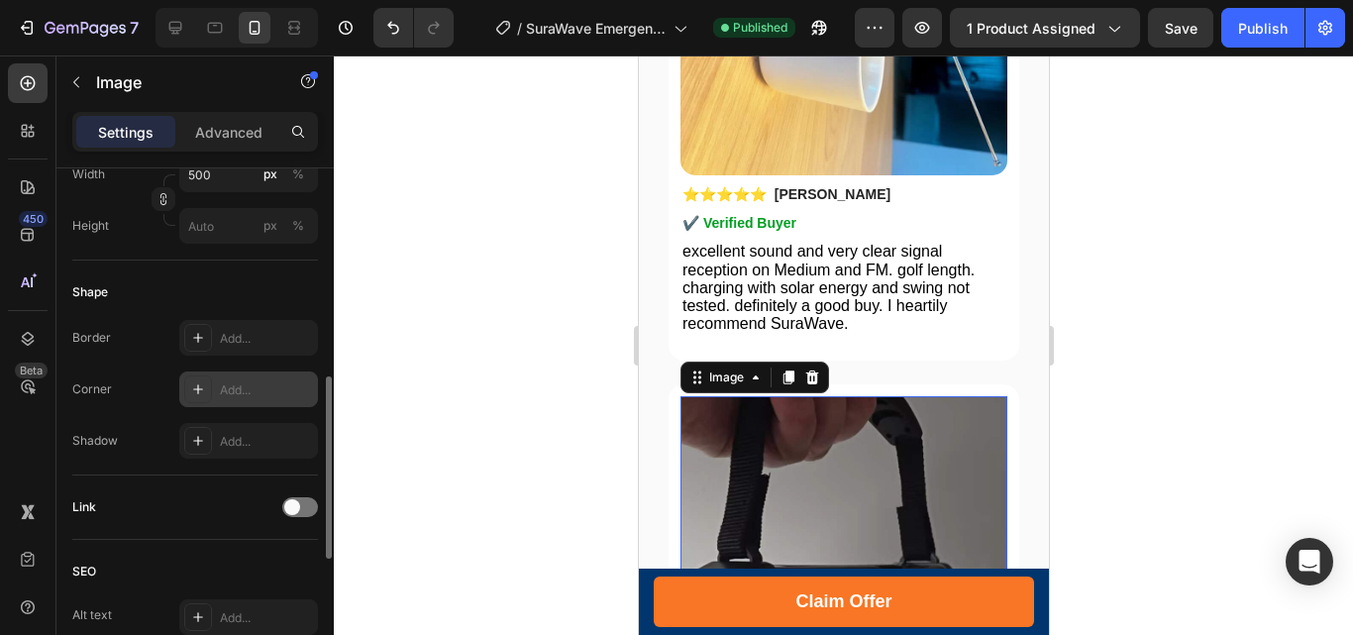
click at [205, 379] on div at bounding box center [198, 389] width 28 height 28
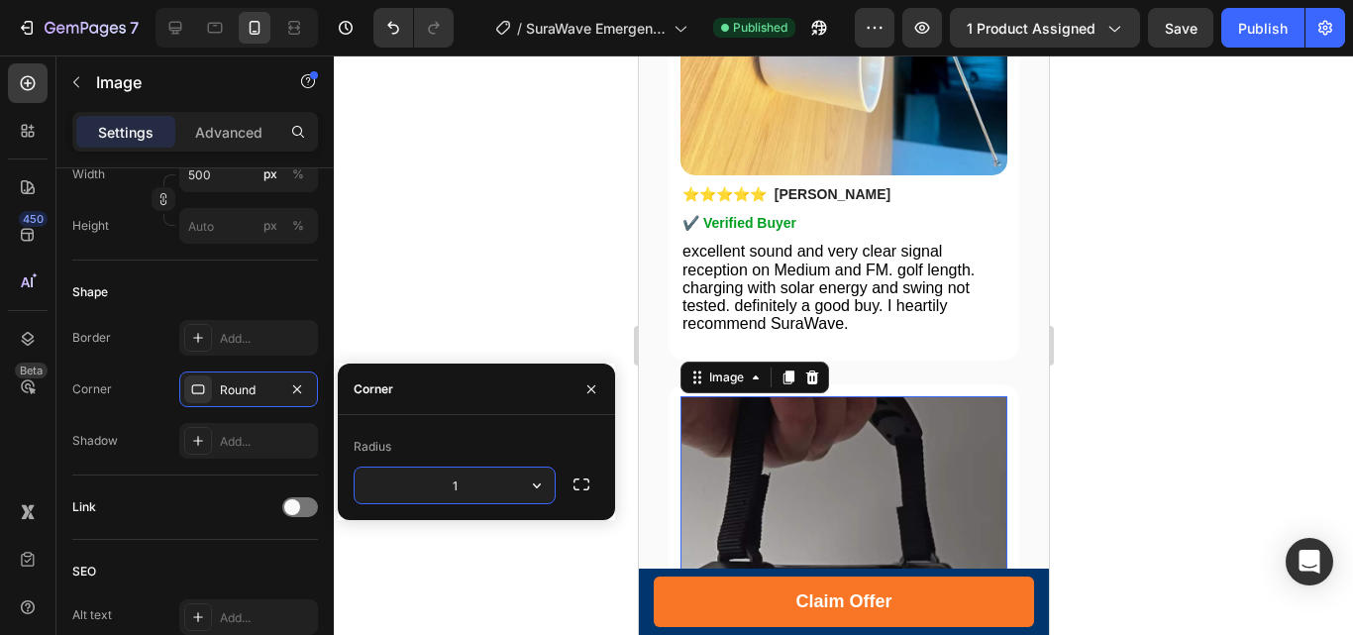
type input "15"
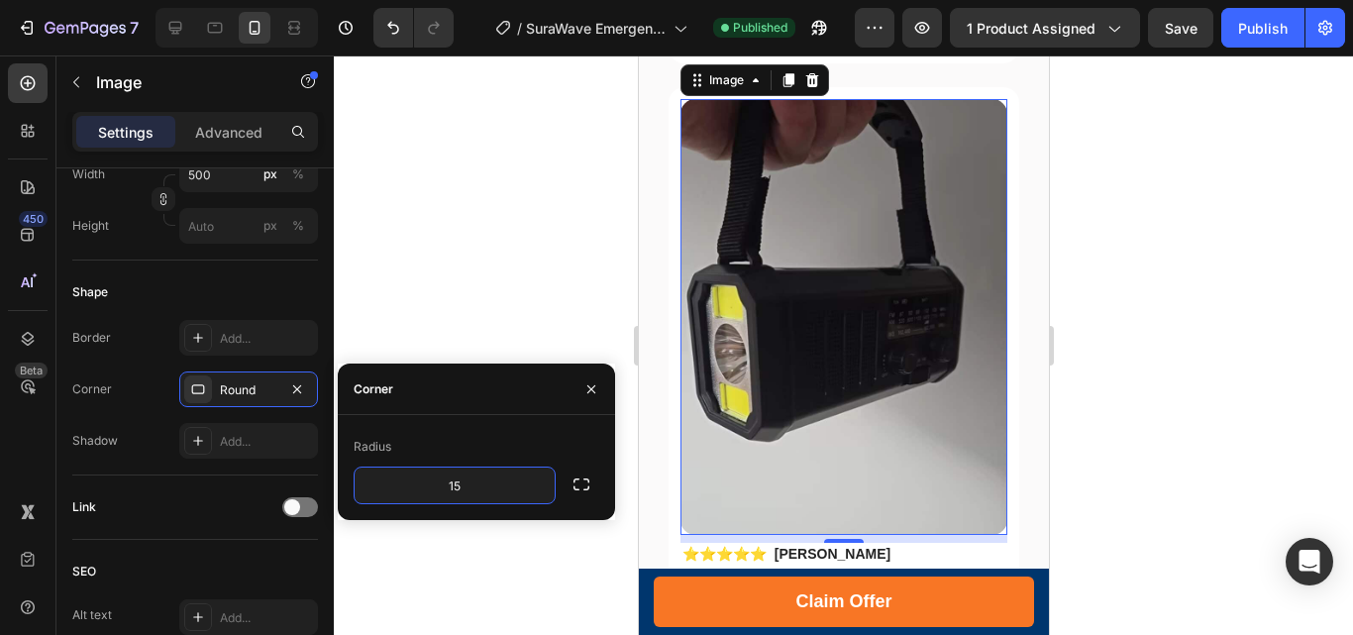
scroll to position [9803, 0]
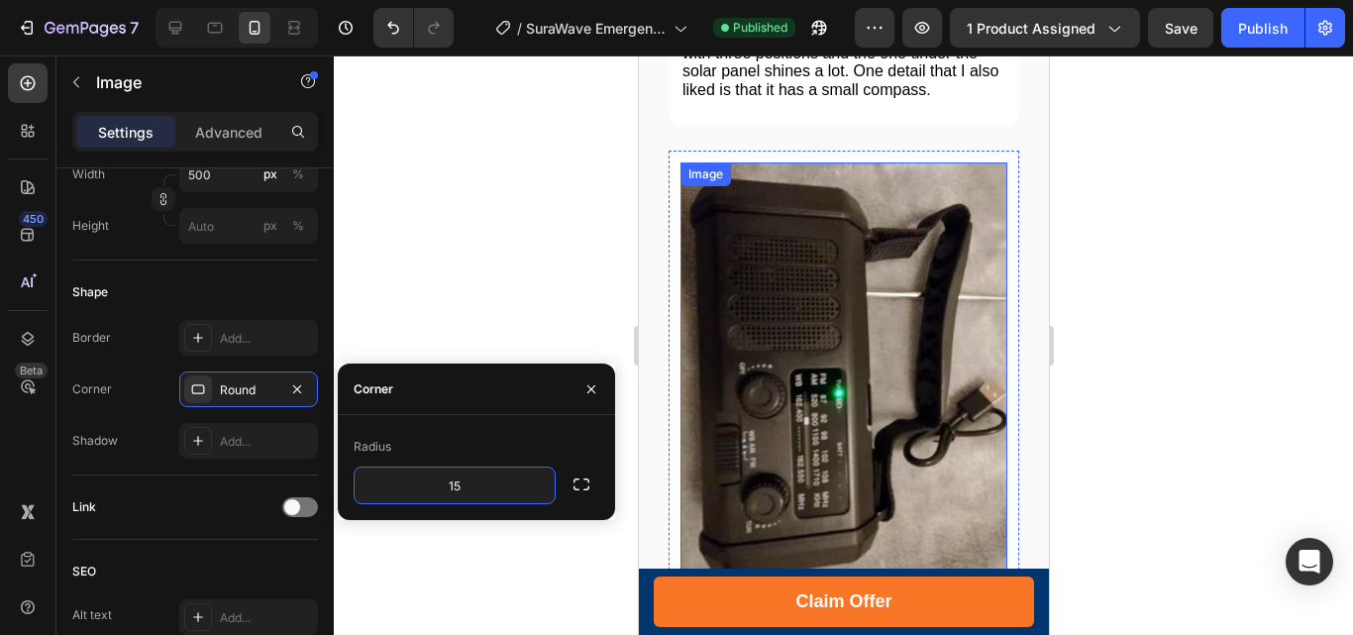
click at [844, 291] on img at bounding box center [842, 380] width 327 height 436
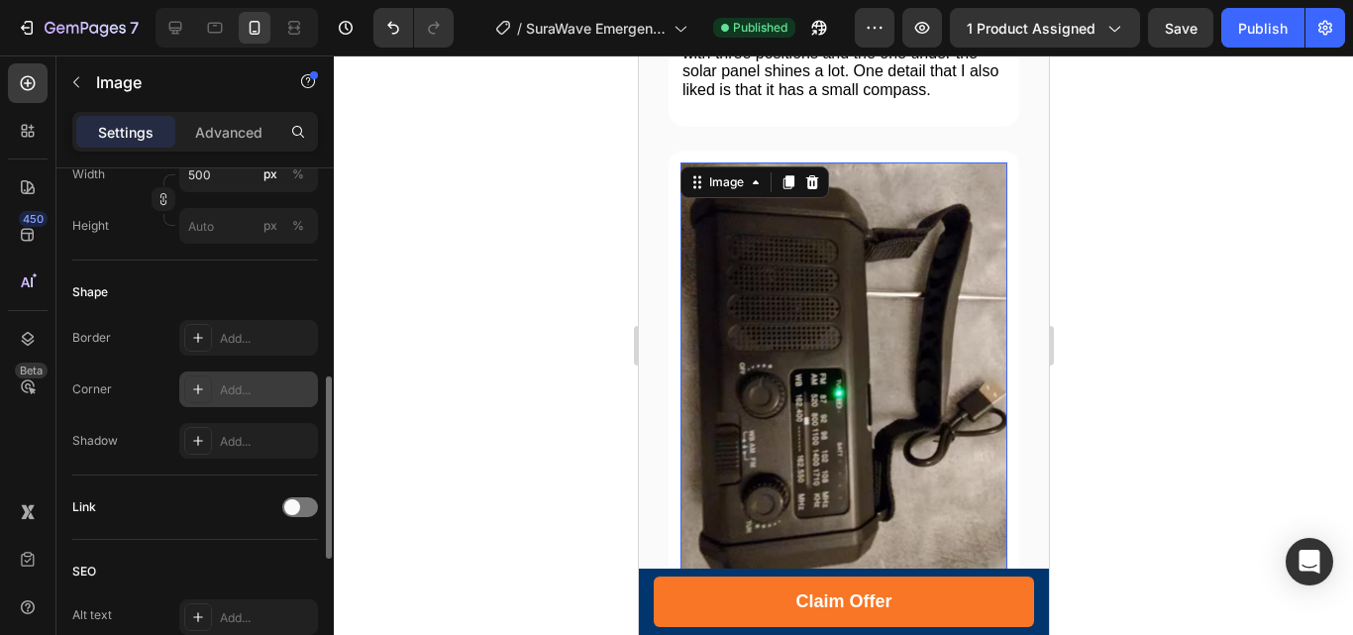
click at [201, 390] on icon at bounding box center [198, 389] width 16 height 16
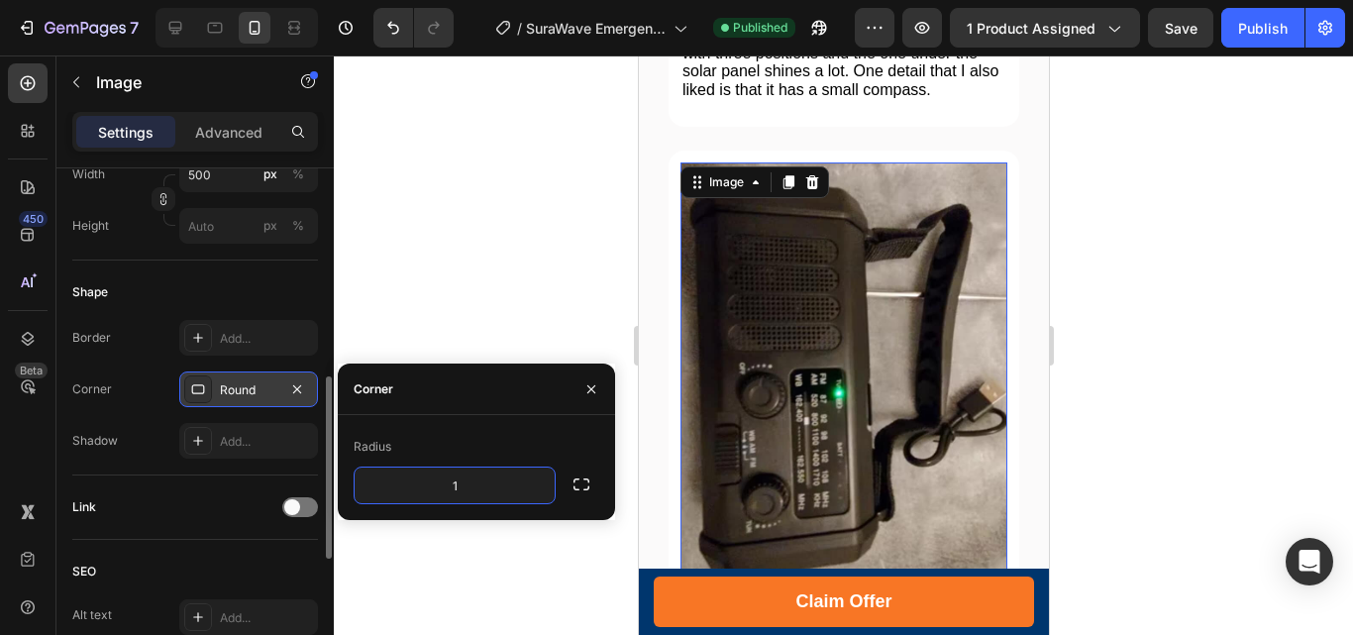
type input "15"
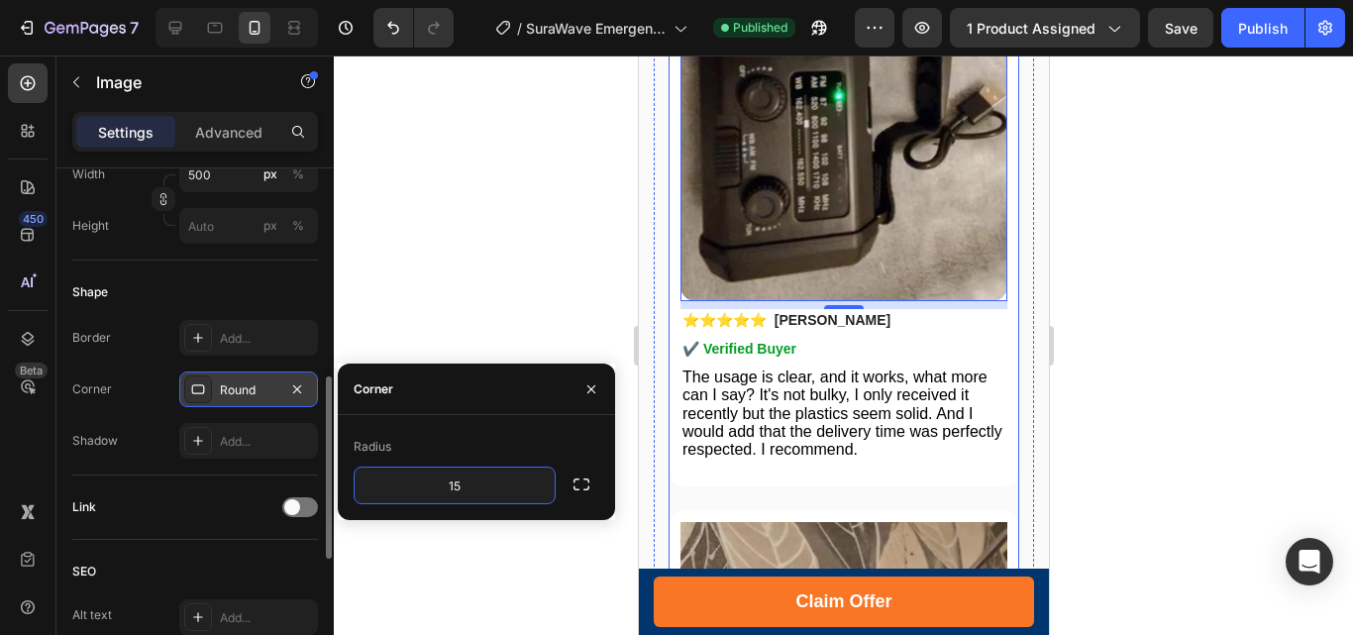
scroll to position [10397, 0]
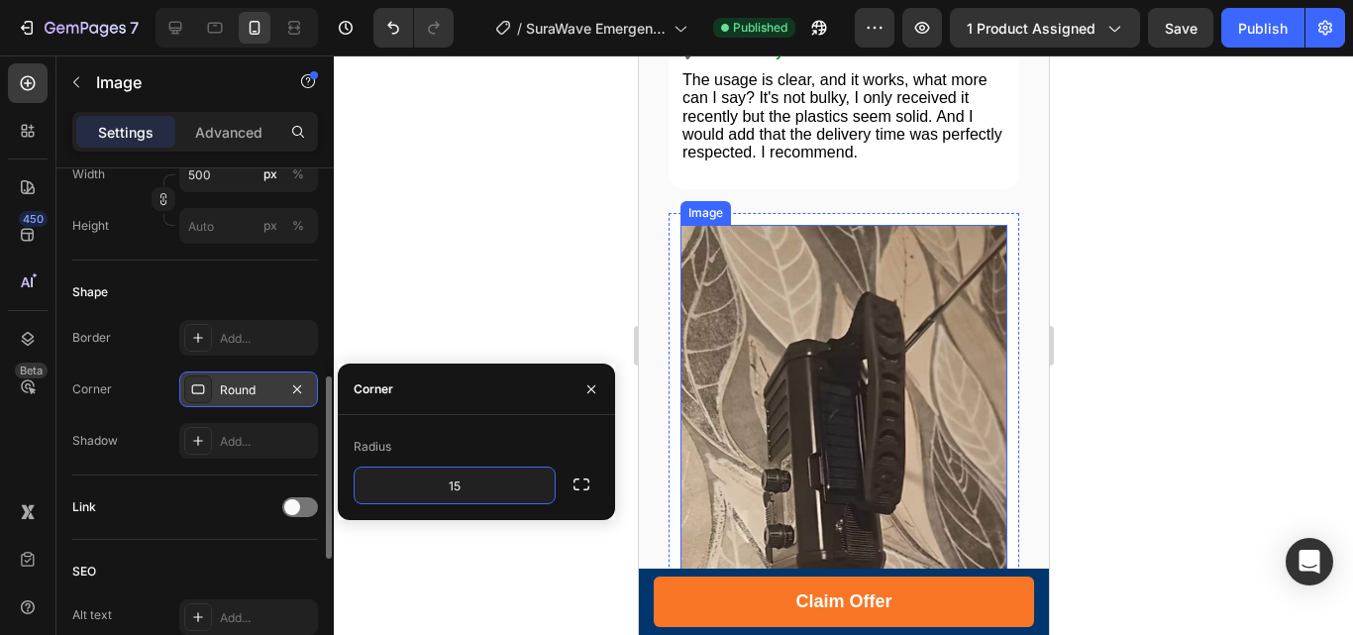
click at [848, 258] on img at bounding box center [842, 443] width 327 height 436
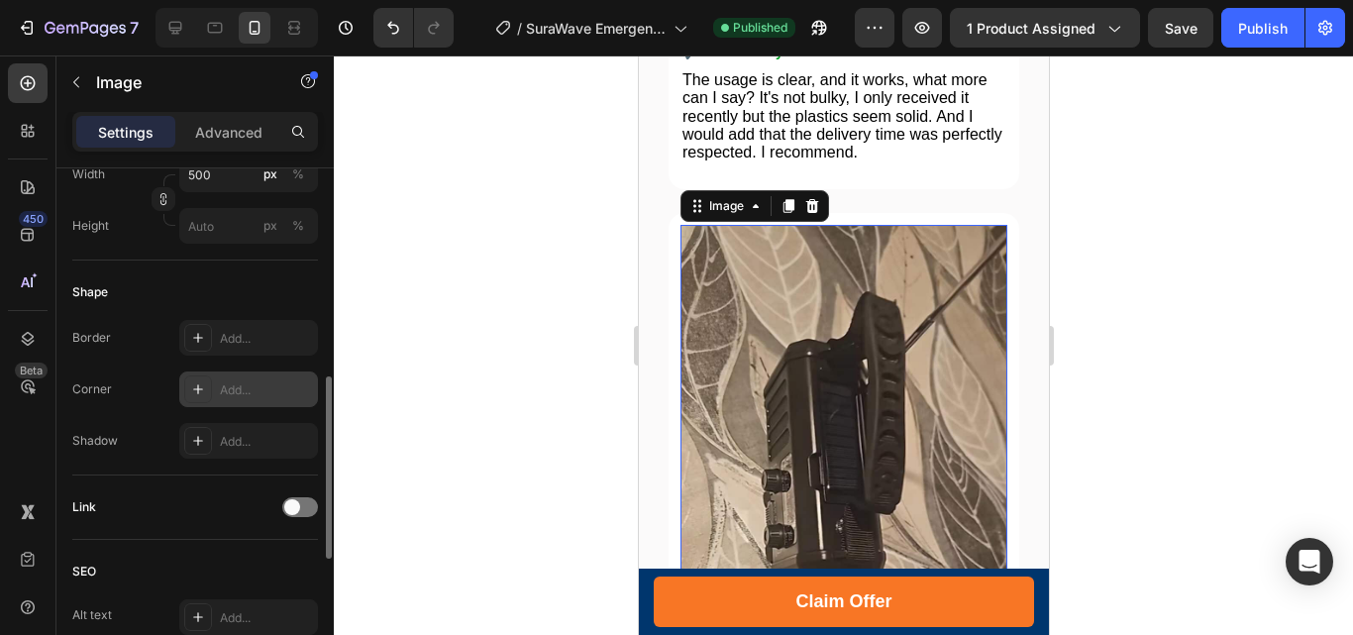
click at [198, 392] on icon at bounding box center [198, 389] width 10 height 10
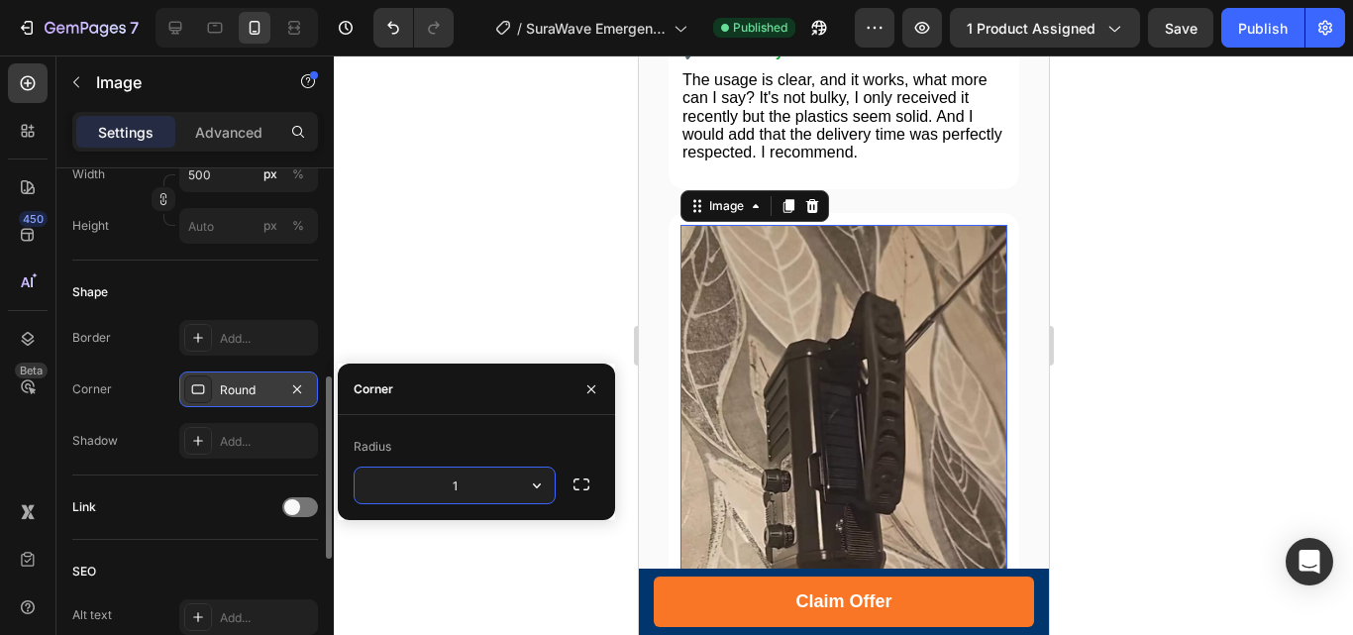
type input "15"
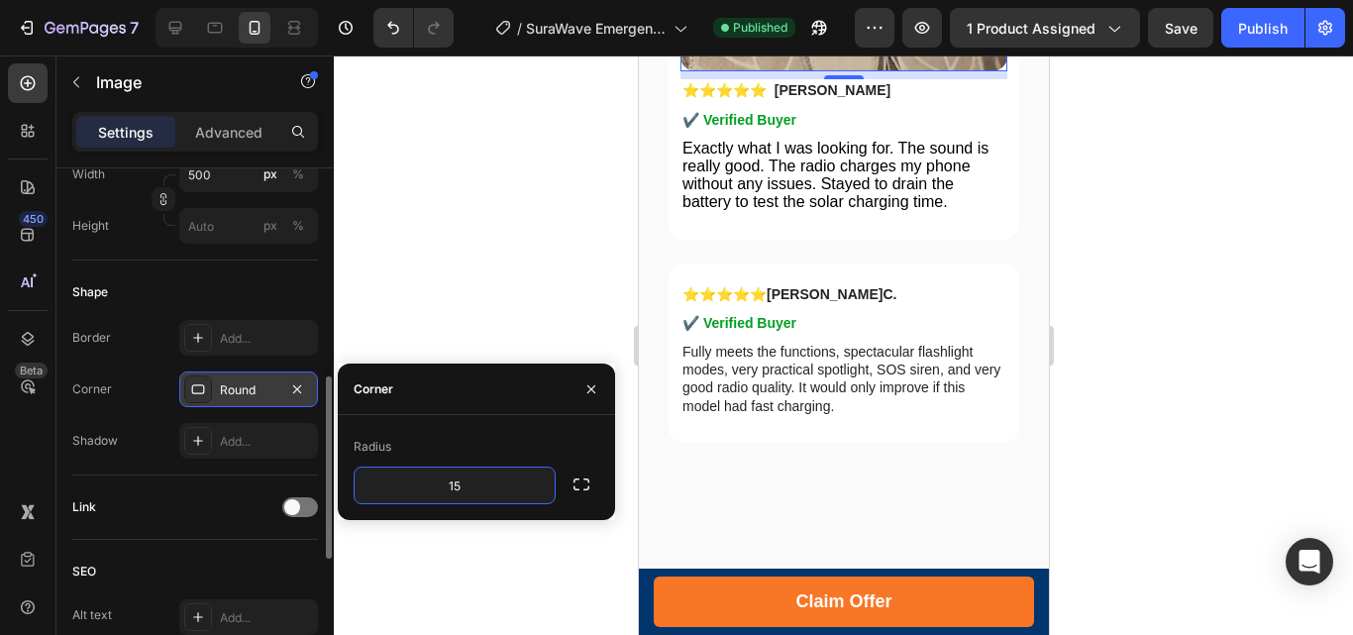
scroll to position [10991, 0]
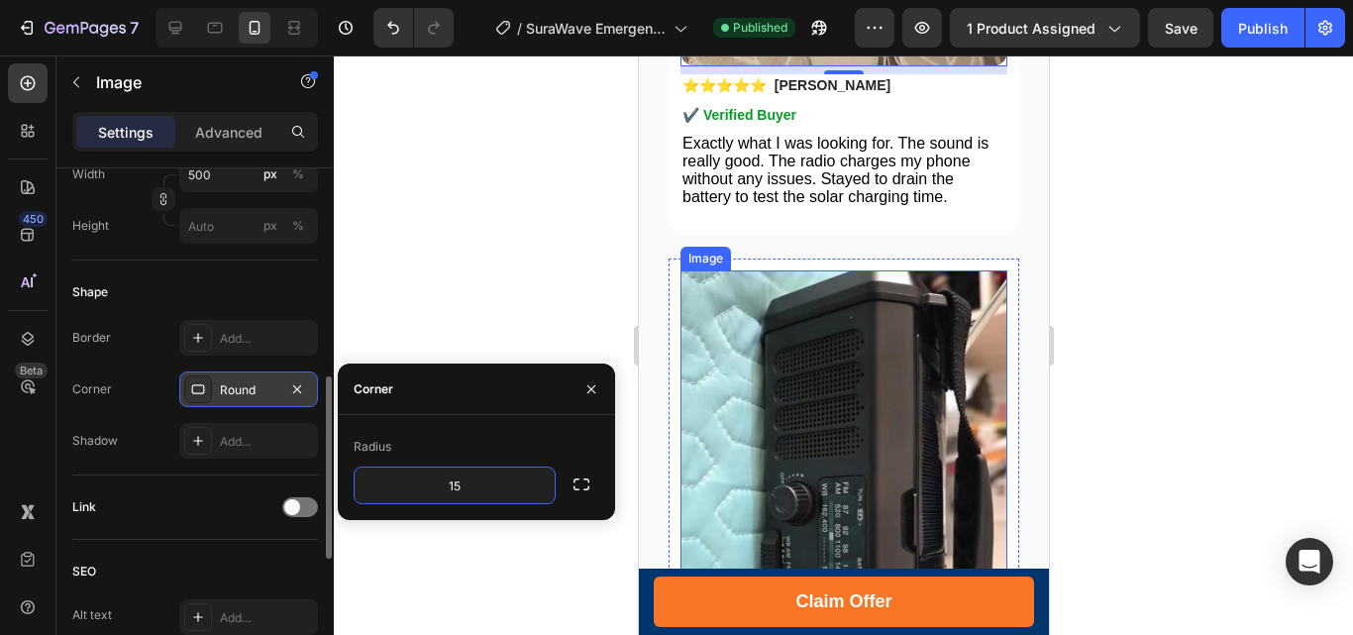
click at [799, 309] on img at bounding box center [842, 488] width 327 height 436
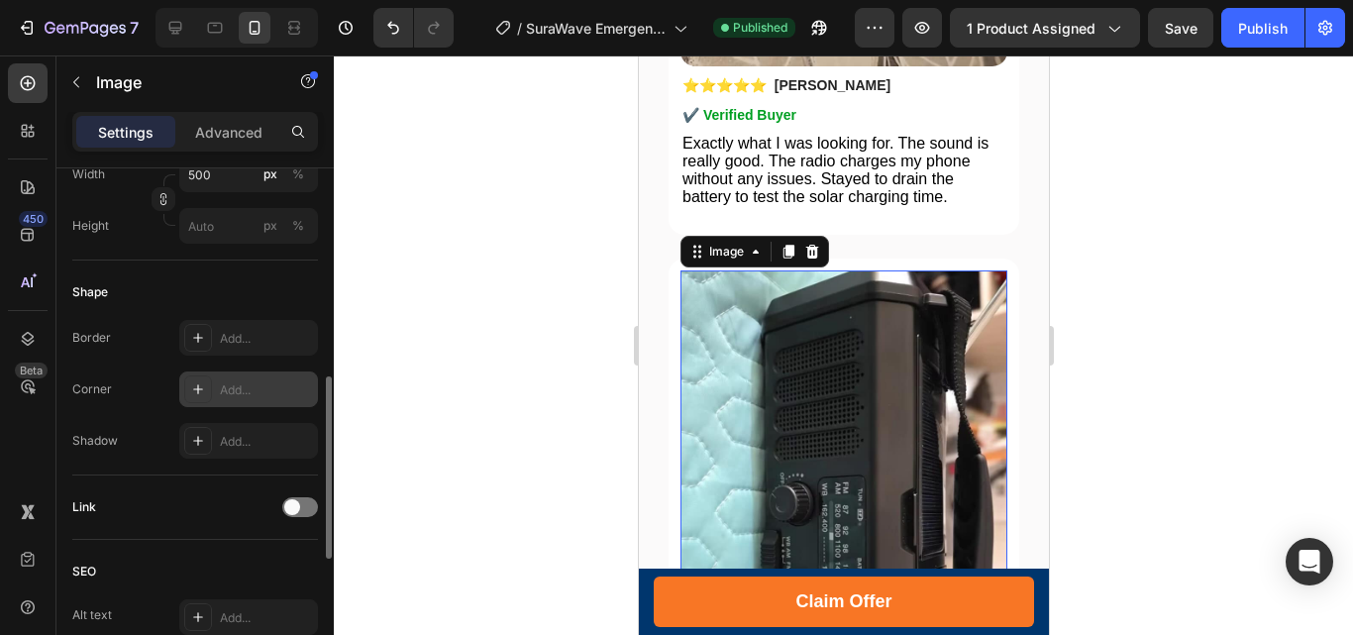
click at [191, 389] on icon at bounding box center [198, 389] width 16 height 16
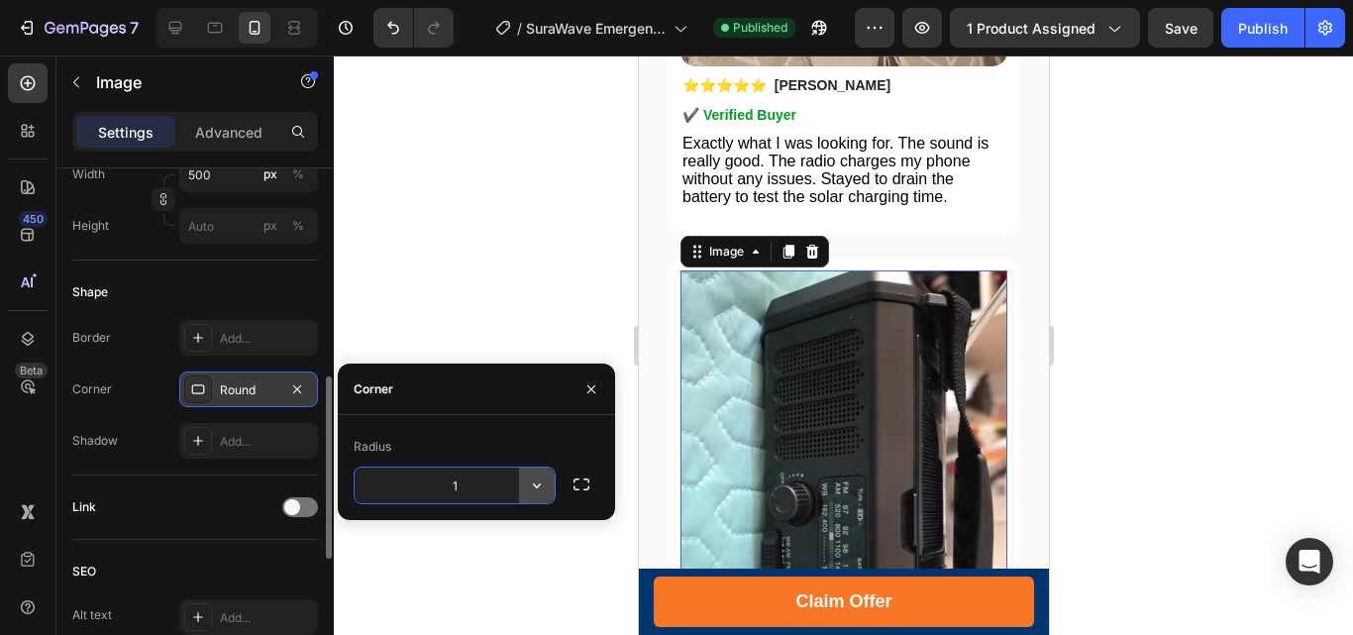
type input "15"
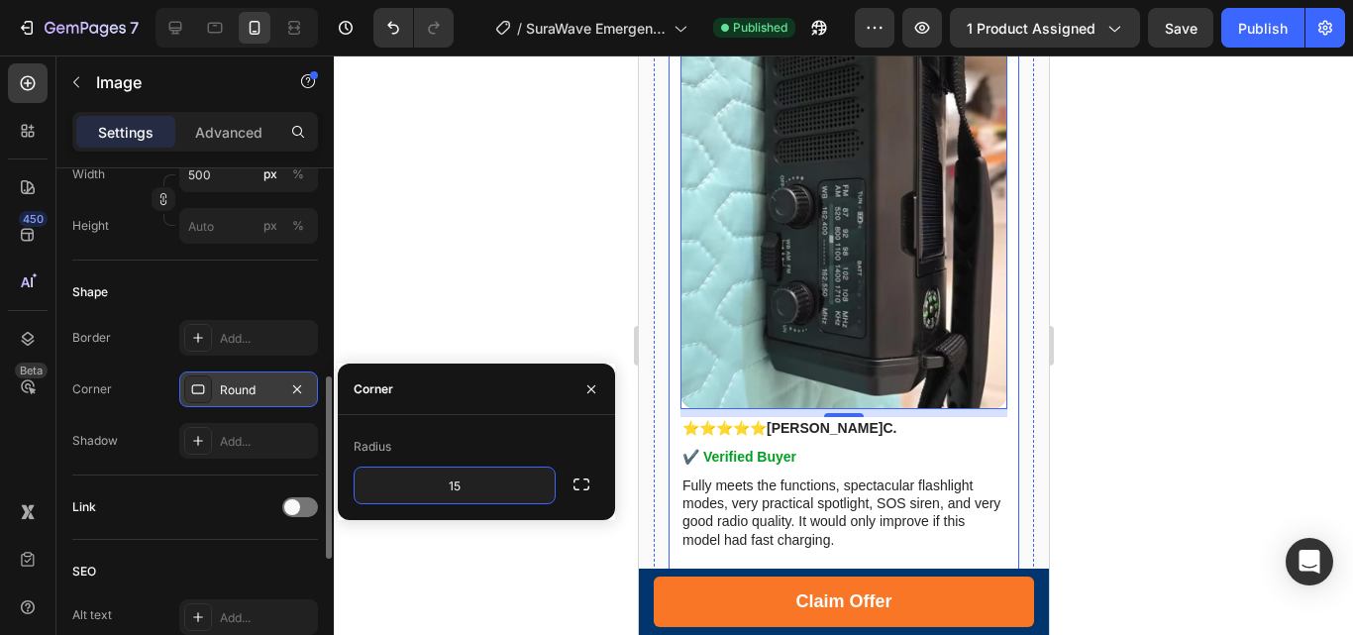
scroll to position [11585, 0]
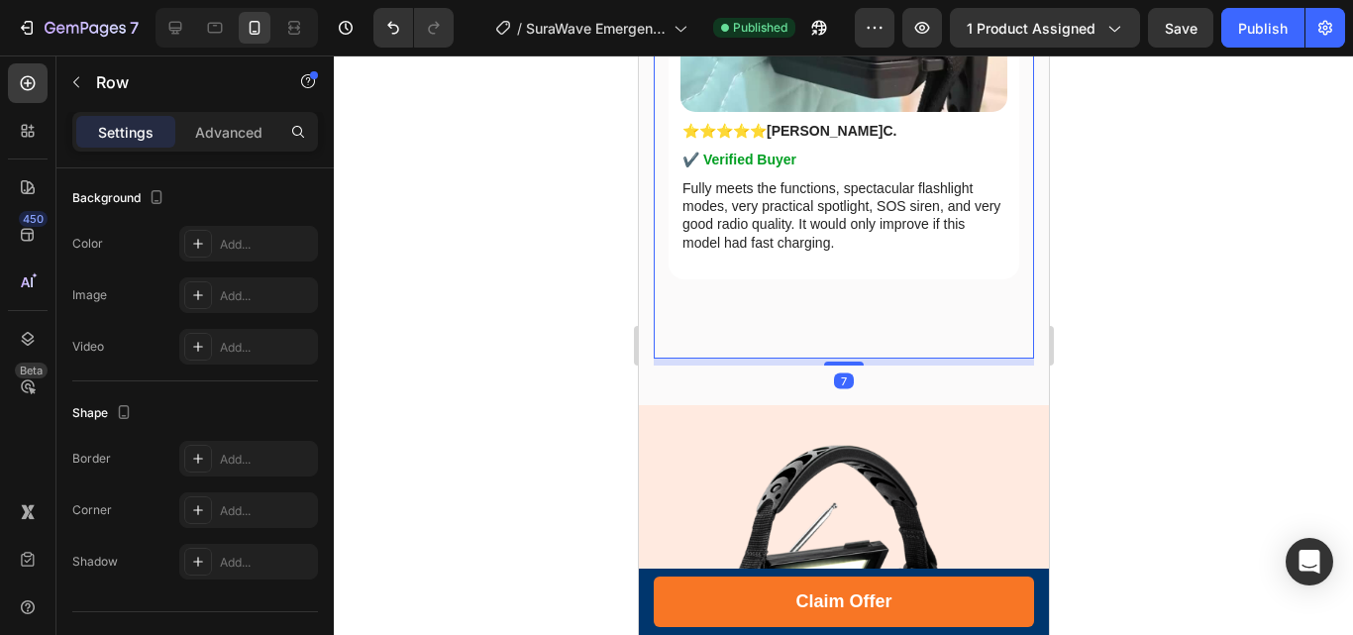
scroll to position [0, 0]
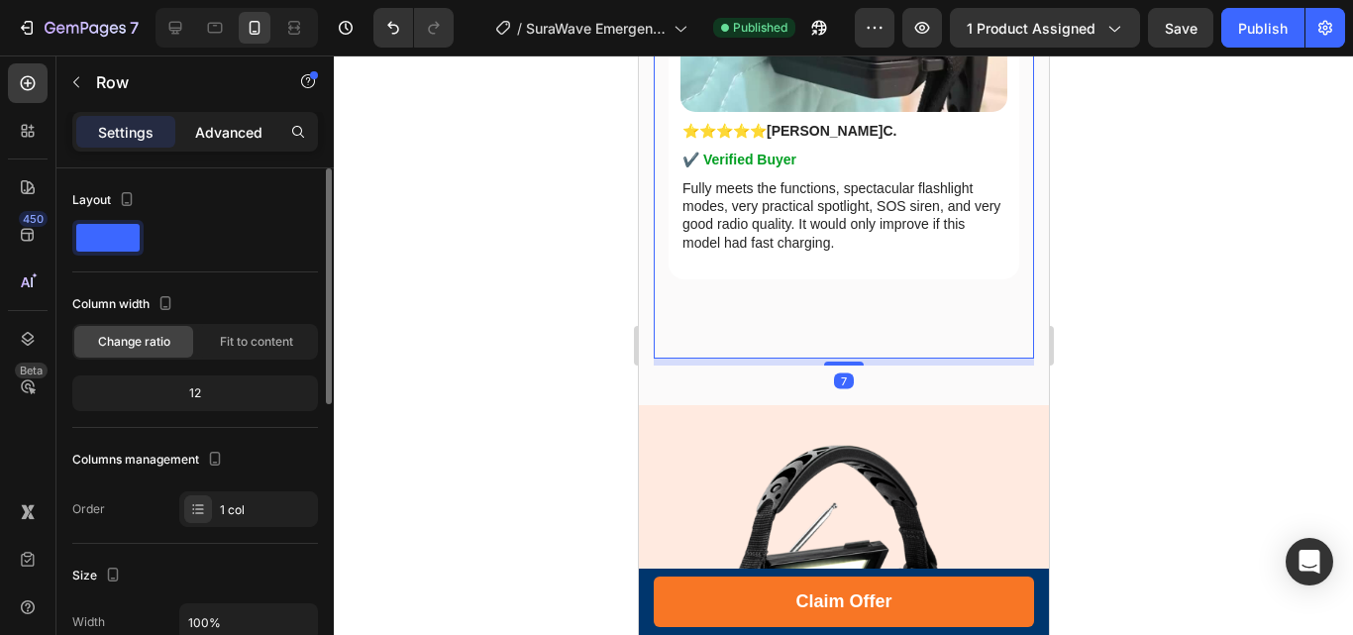
click at [207, 126] on p "Advanced" at bounding box center [228, 132] width 67 height 21
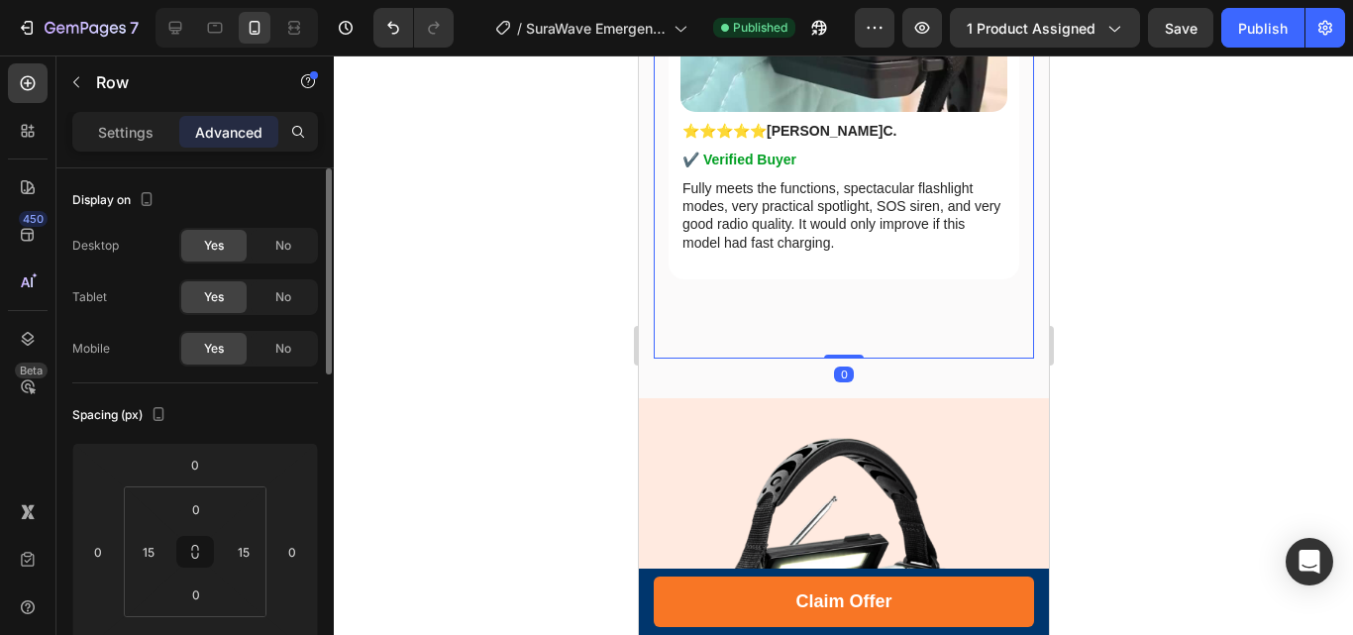
drag, startPoint x: 837, startPoint y: 245, endPoint x: 840, endPoint y: 227, distance: 18.1
type input "0"
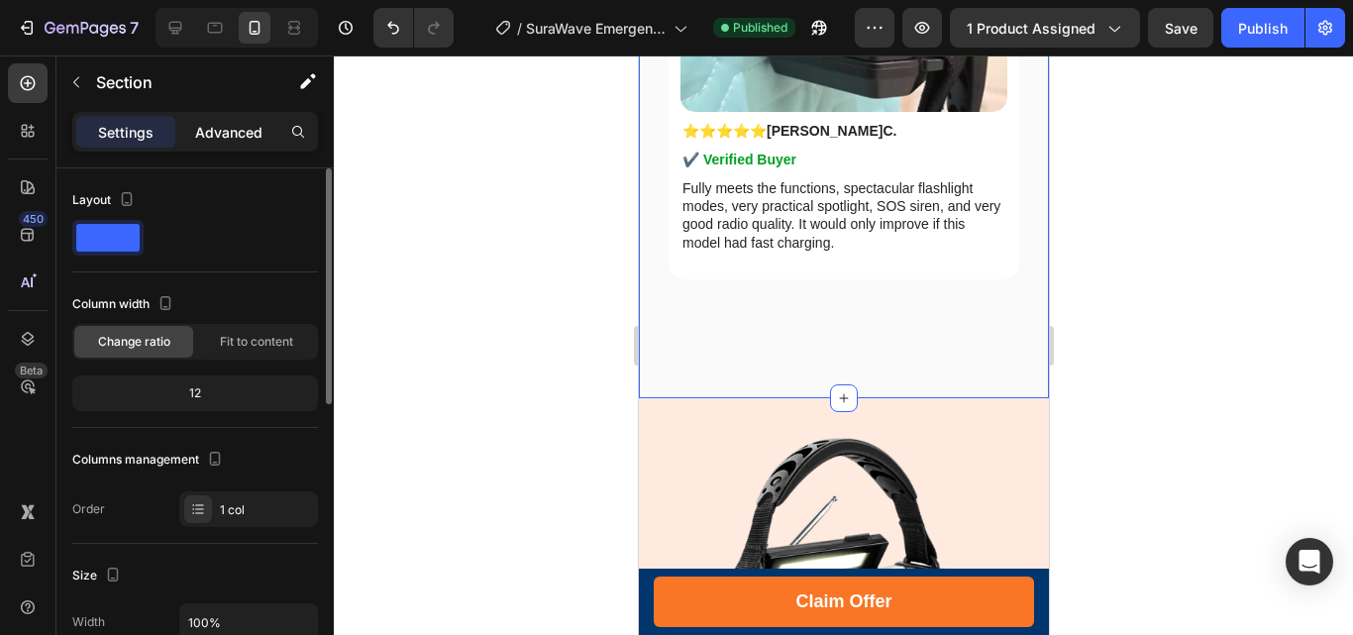
click at [202, 144] on div "Advanced" at bounding box center [228, 132] width 99 height 32
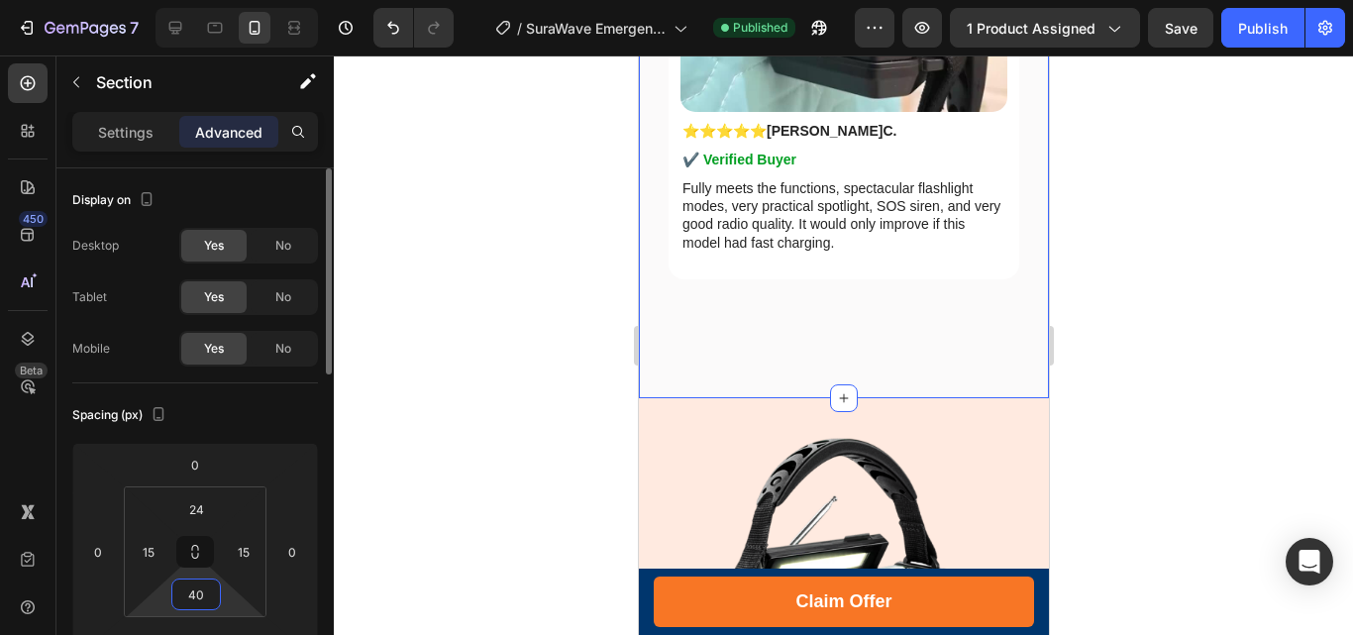
click at [197, 599] on input "40" at bounding box center [196, 594] width 40 height 30
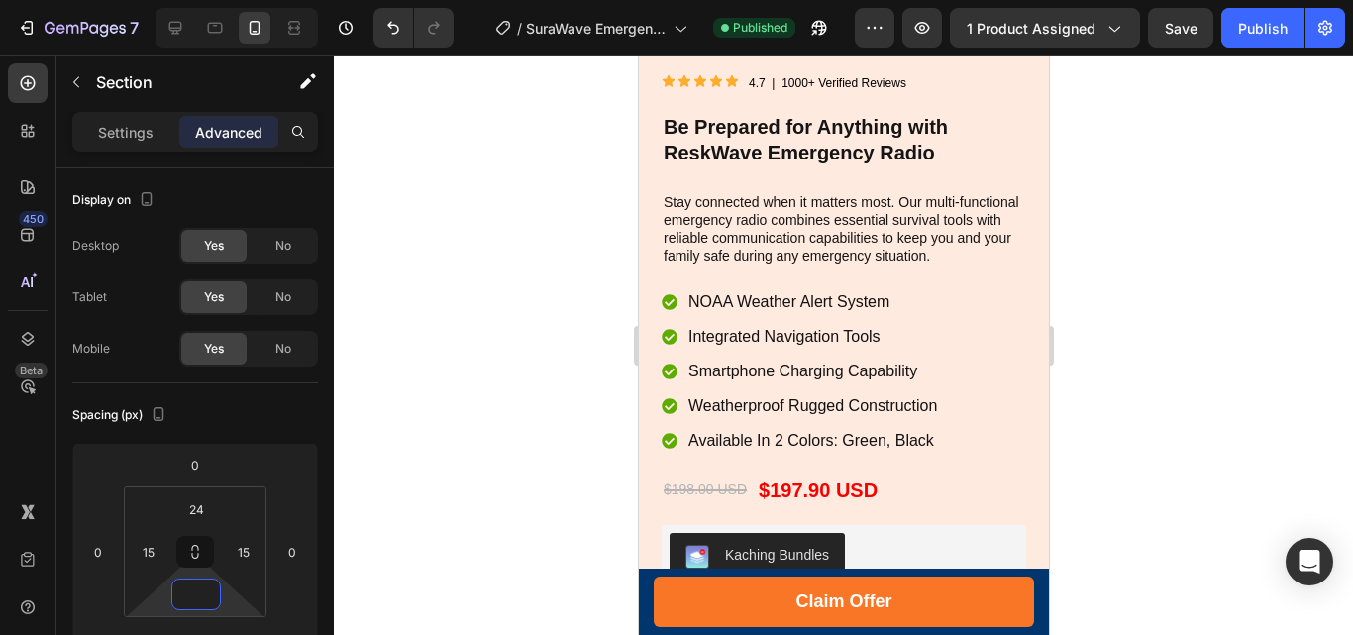
scroll to position [12476, 0]
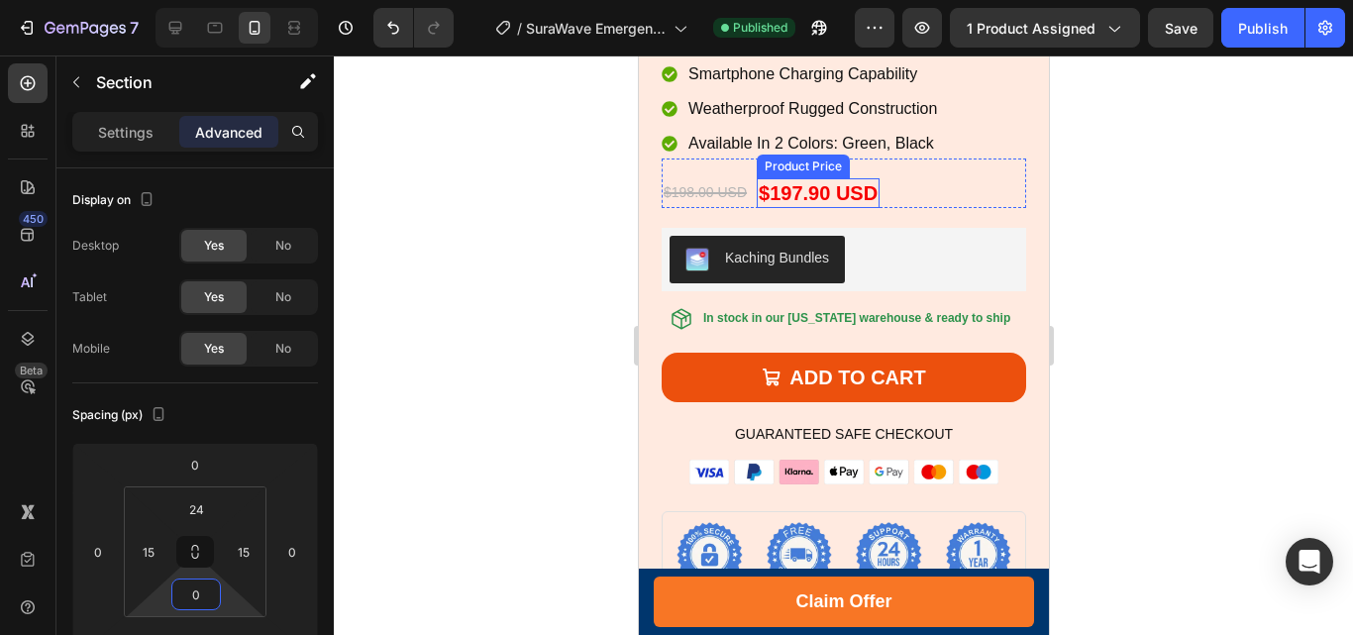
click at [799, 205] on div "$197.90 USD" at bounding box center [817, 193] width 123 height 30
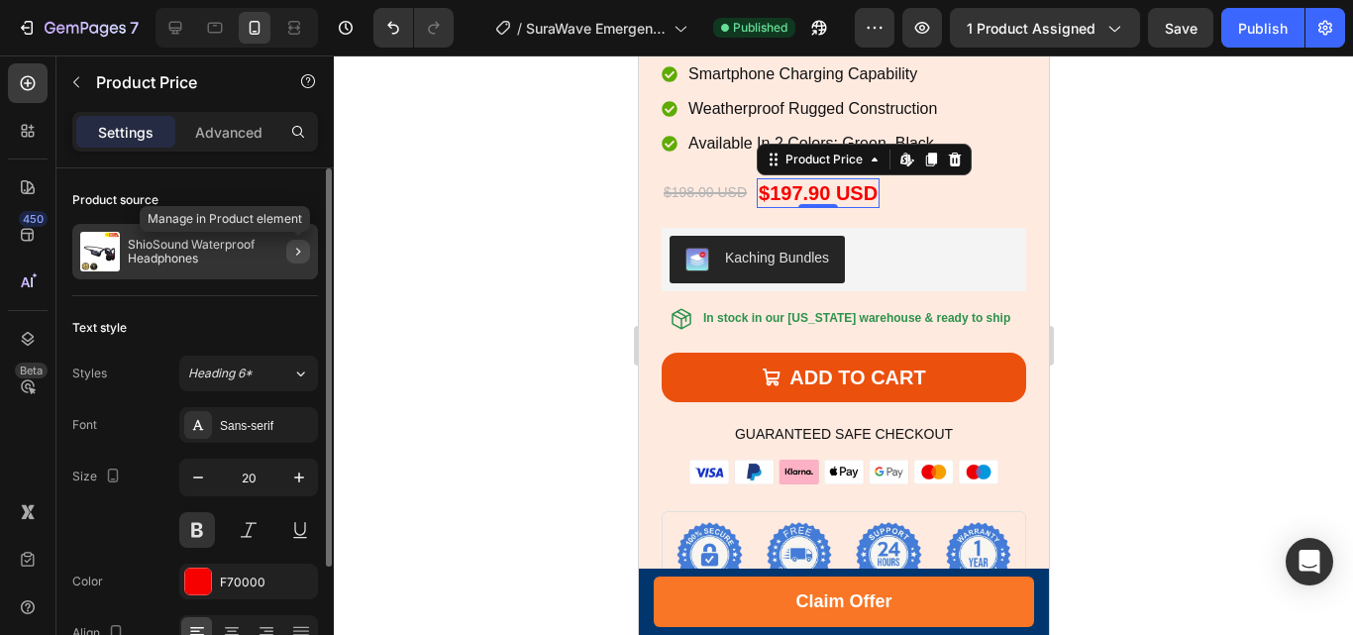
click at [294, 249] on icon "button" at bounding box center [298, 252] width 16 height 16
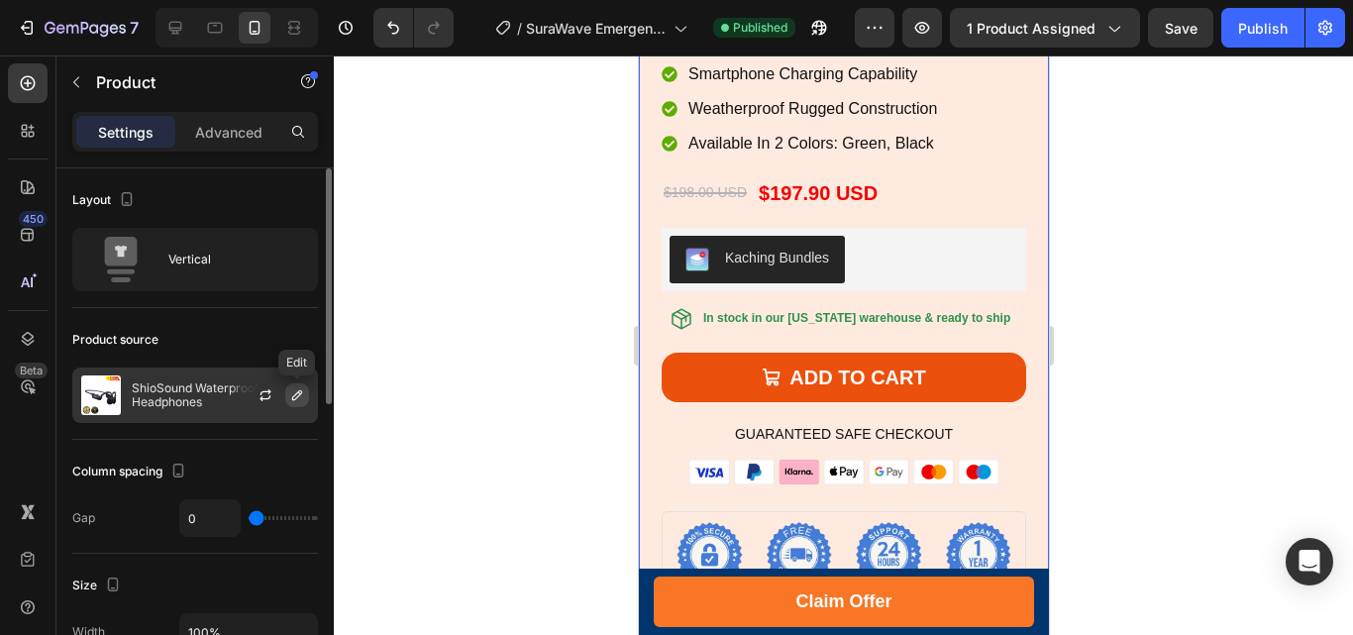
click at [294, 397] on icon "button" at bounding box center [297, 395] width 16 height 16
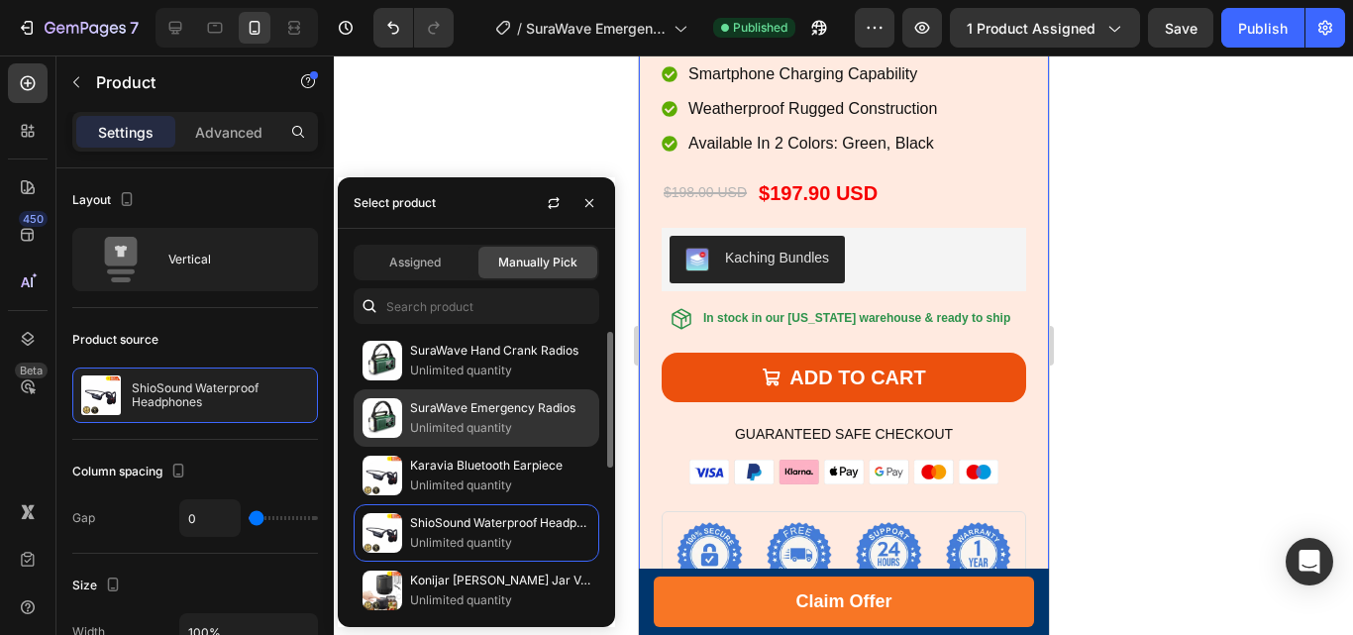
click at [455, 410] on p "SuraWave Emergency Radios" at bounding box center [500, 408] width 180 height 20
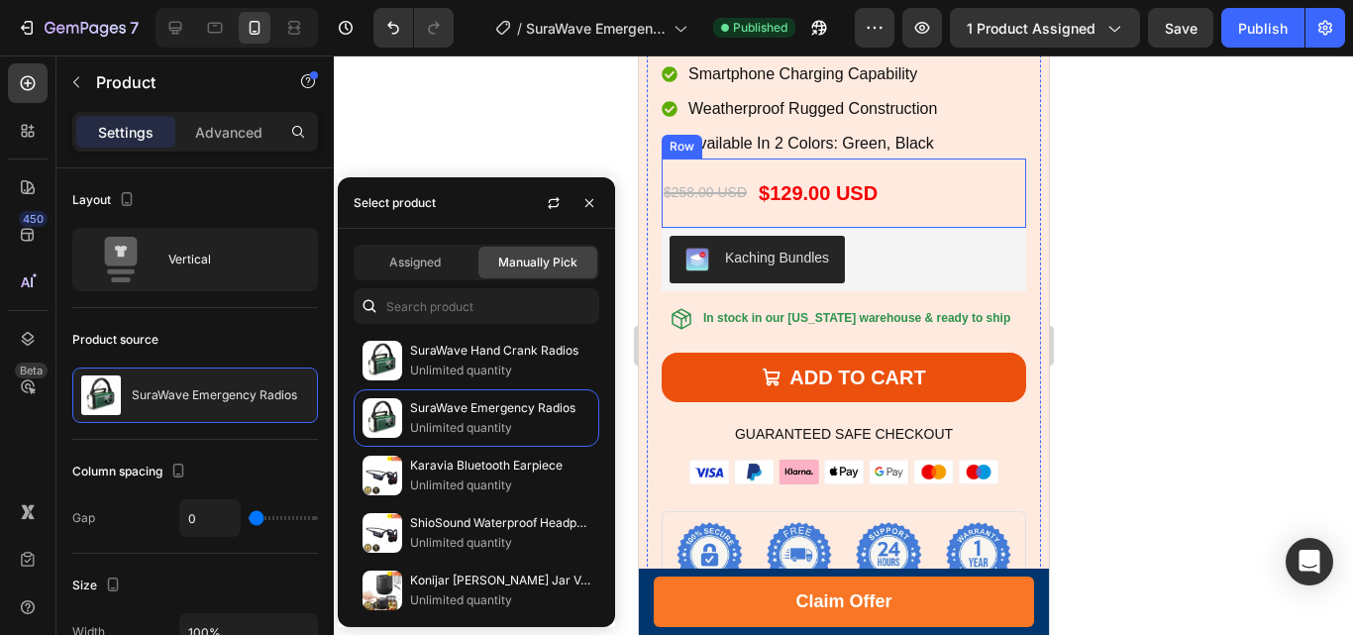
click at [993, 227] on div "$258.00 USD Product Price Product Price $129.00 USD Product Price Product Price…" at bounding box center [842, 192] width 364 height 69
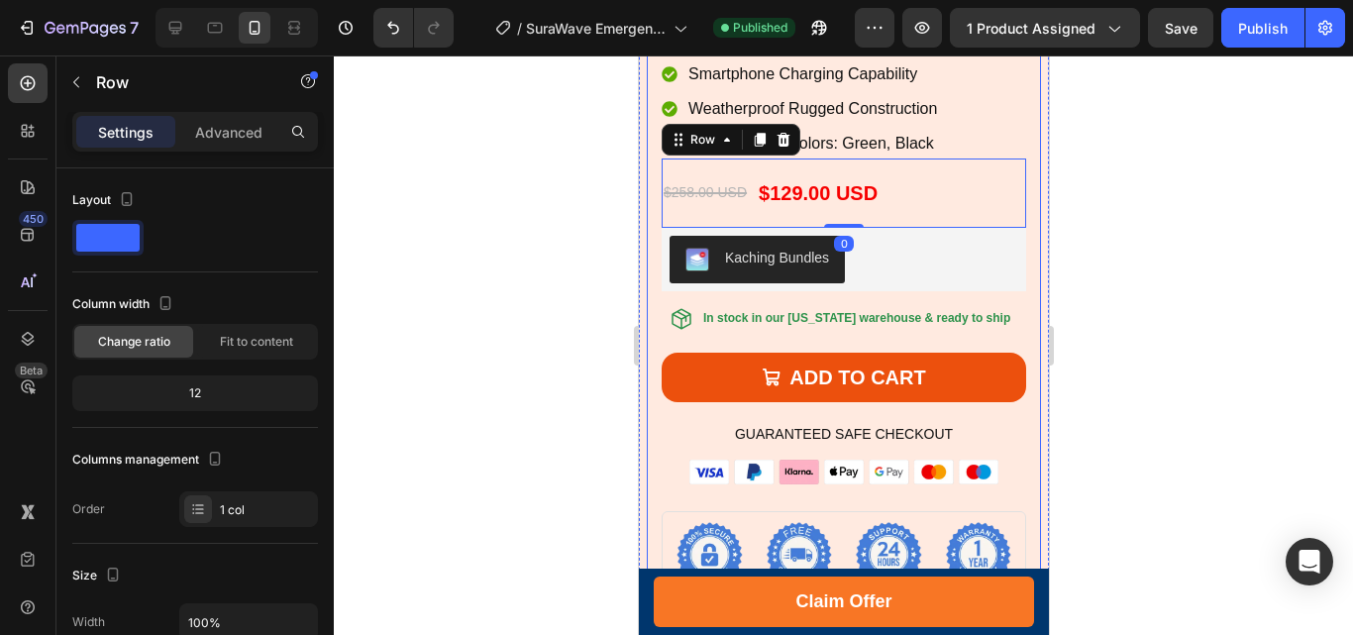
scroll to position [12774, 0]
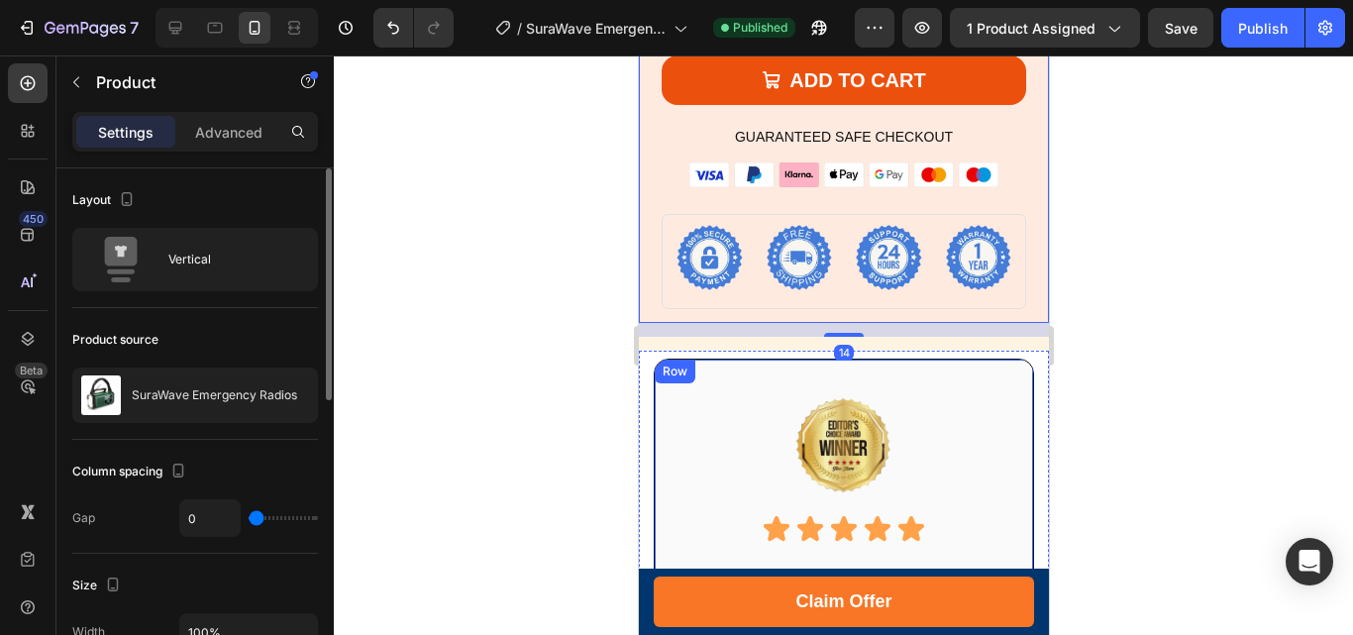
scroll to position [297, 0]
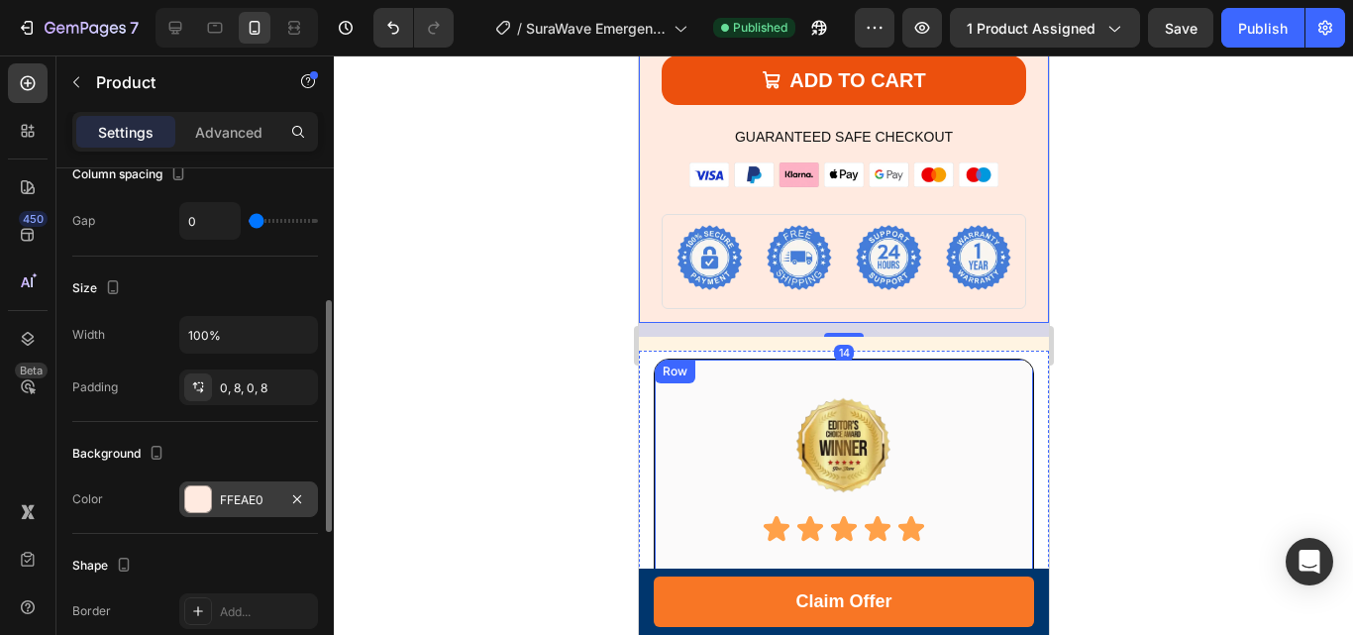
click at [205, 498] on div at bounding box center [198, 499] width 26 height 26
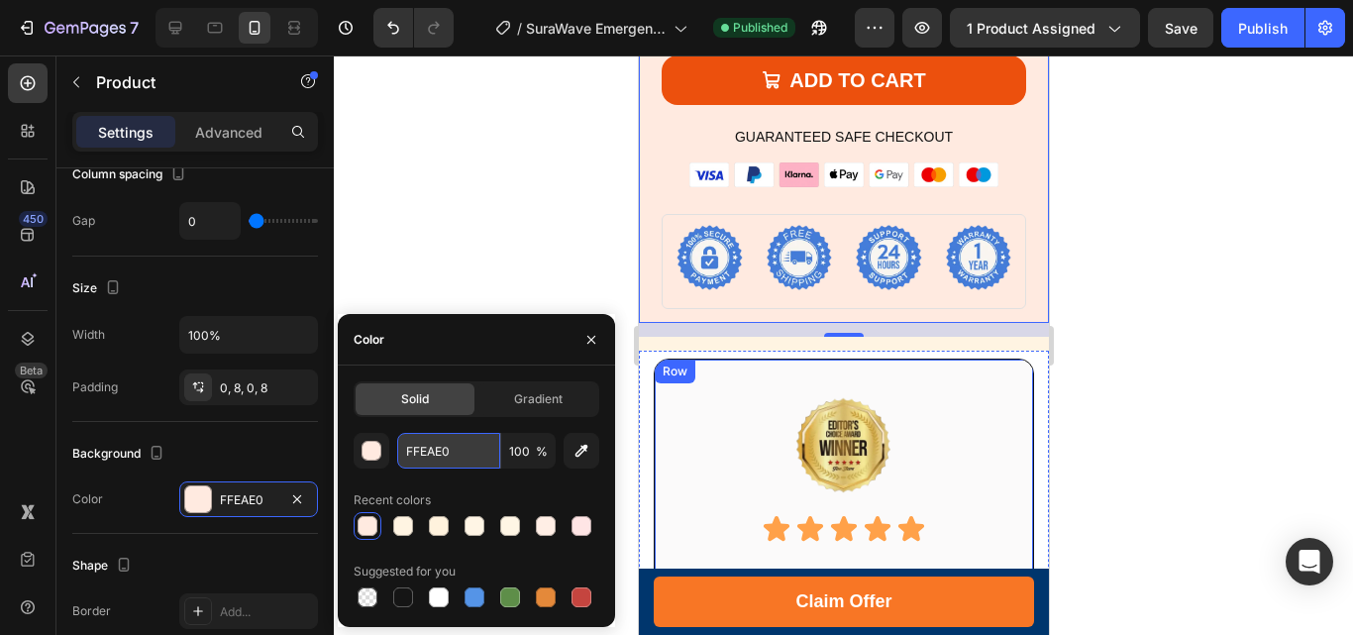
click at [424, 451] on input "FFEAE0" at bounding box center [448, 451] width 103 height 36
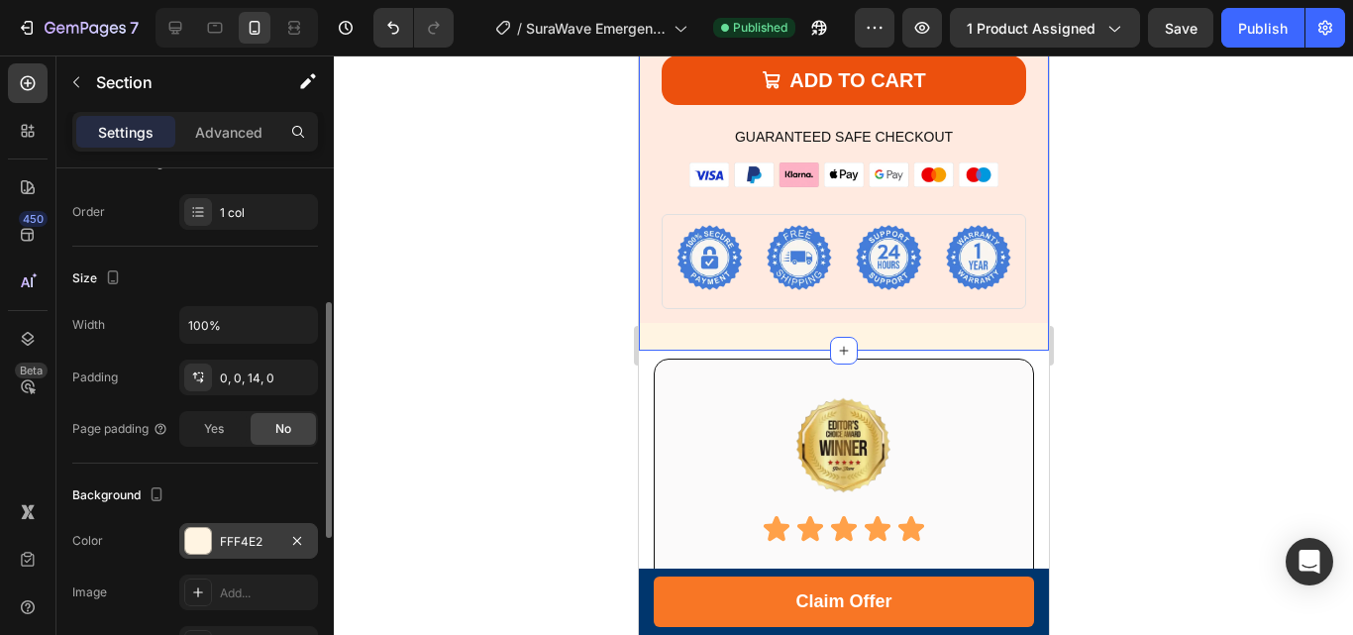
click at [189, 537] on div at bounding box center [198, 541] width 26 height 26
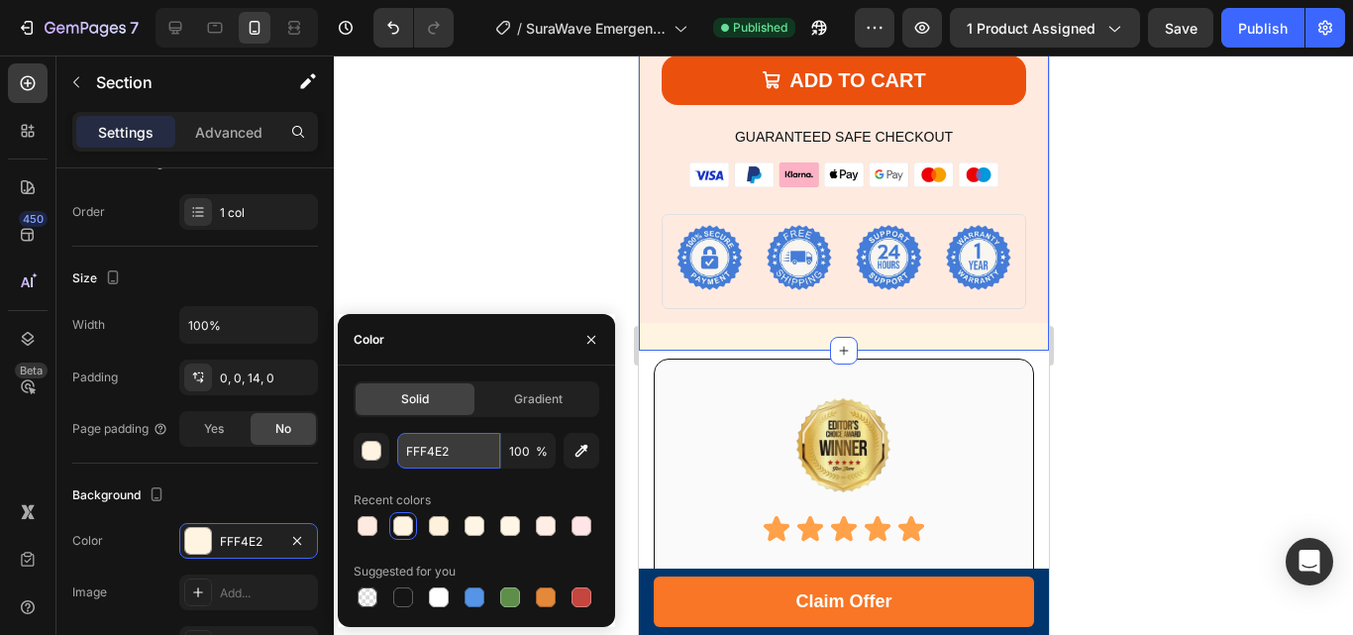
click at [419, 451] on input "FFF4E2" at bounding box center [448, 451] width 103 height 36
paste input "EAE0"
type input "FFEAE0"
click at [243, 129] on p "Advanced" at bounding box center [228, 132] width 67 height 21
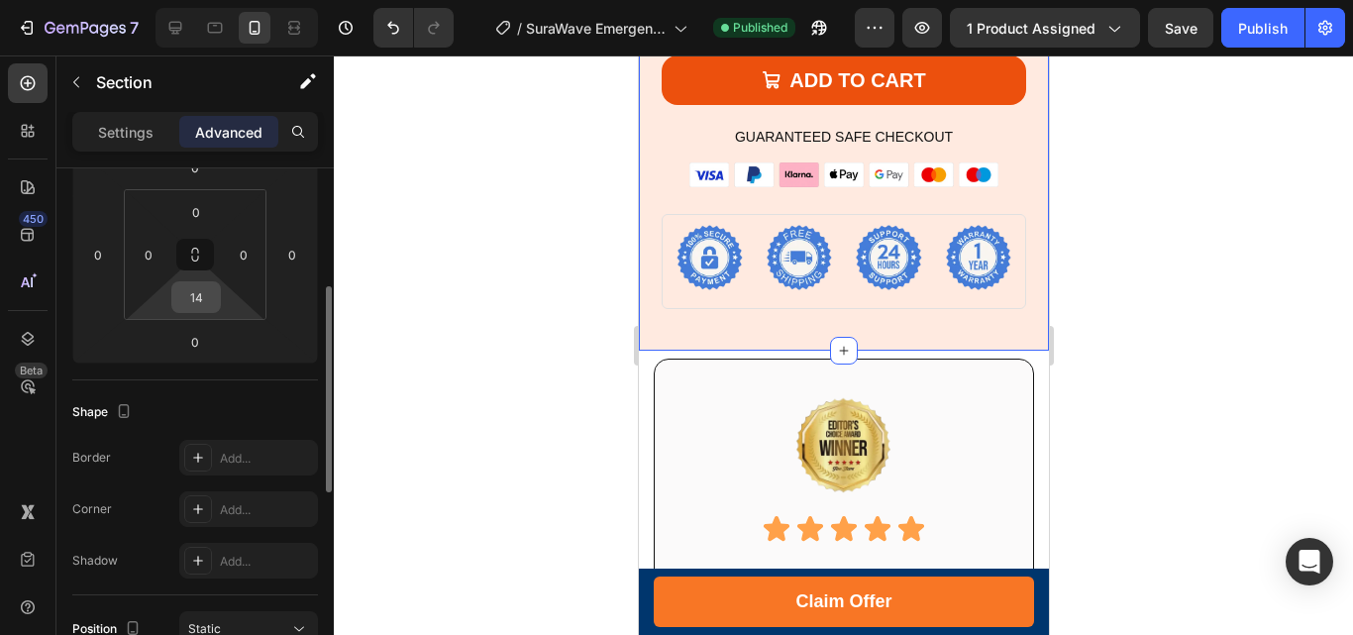
click at [185, 295] on input "14" at bounding box center [196, 297] width 40 height 30
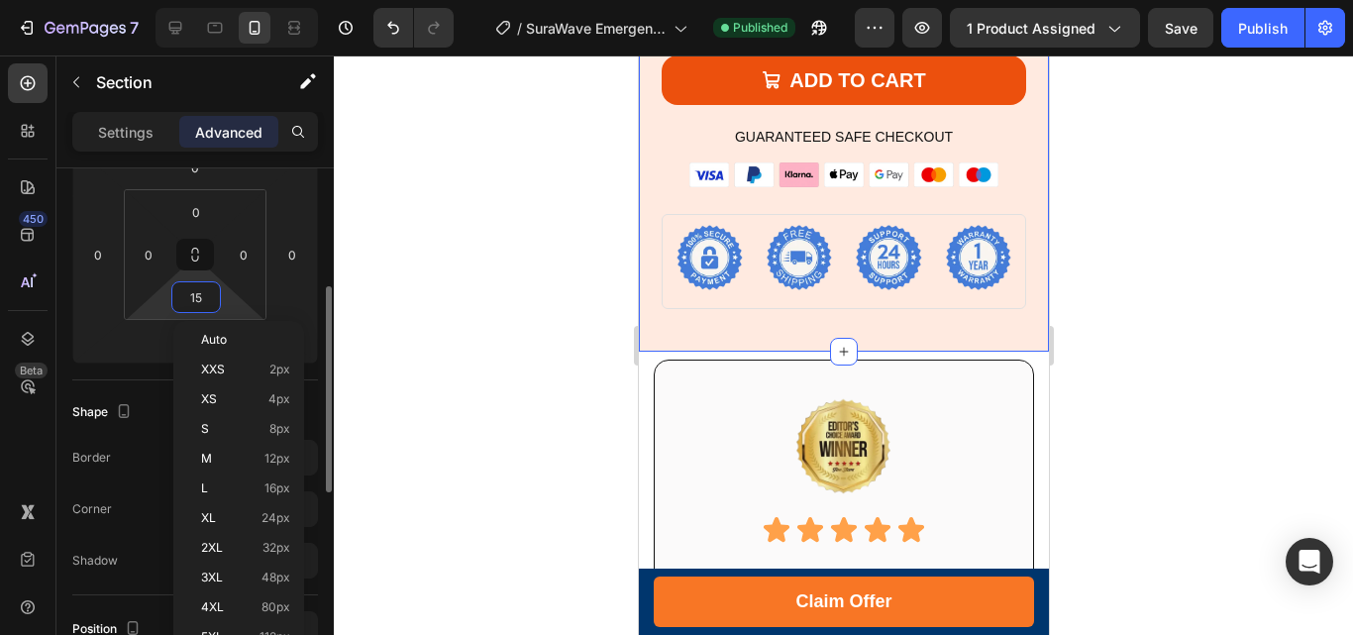
type input "14"
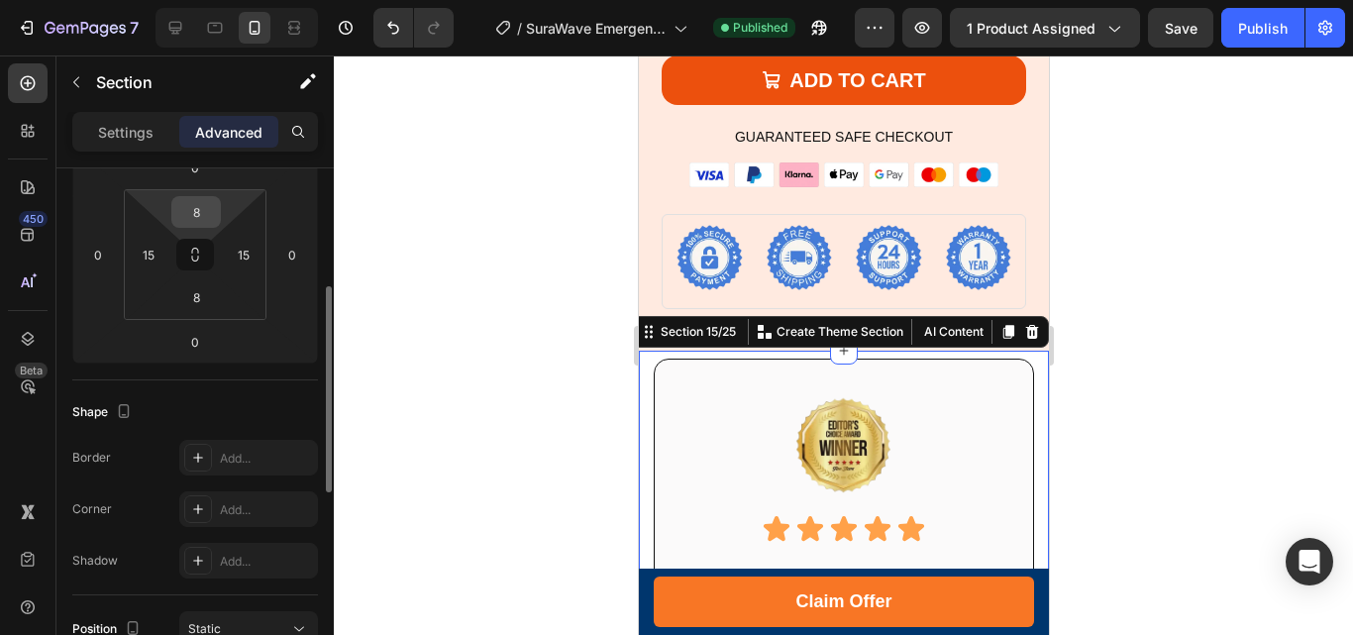
click at [193, 207] on input "8" at bounding box center [196, 212] width 40 height 30
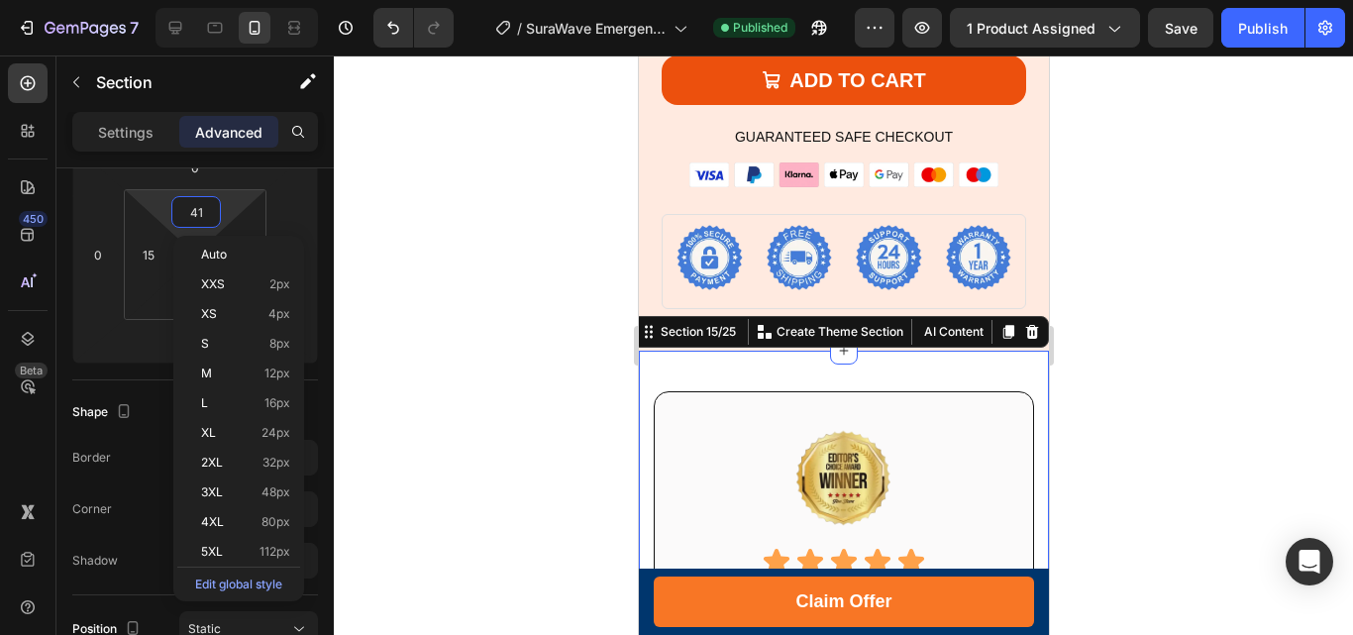
type input "40"
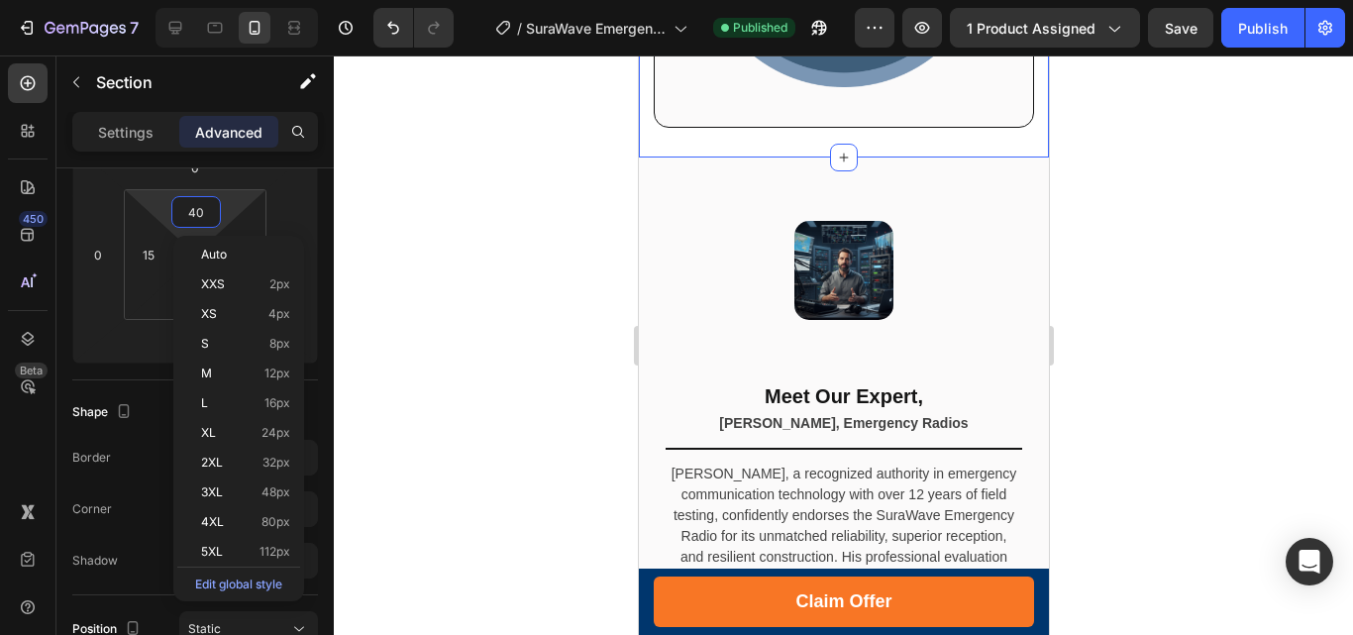
scroll to position [13368, 0]
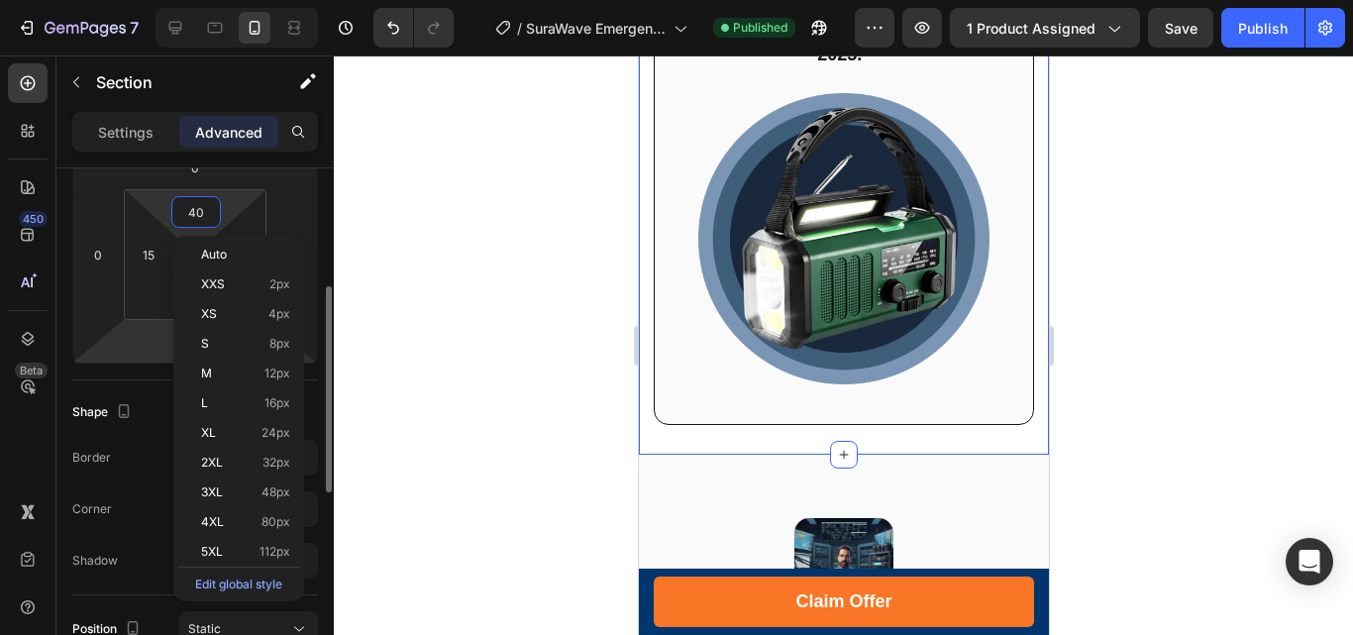
click at [151, 0] on html "7 Version history / SuraWave Emergency Radios Published Preview 1 product assig…" at bounding box center [676, 0] width 1353 height 0
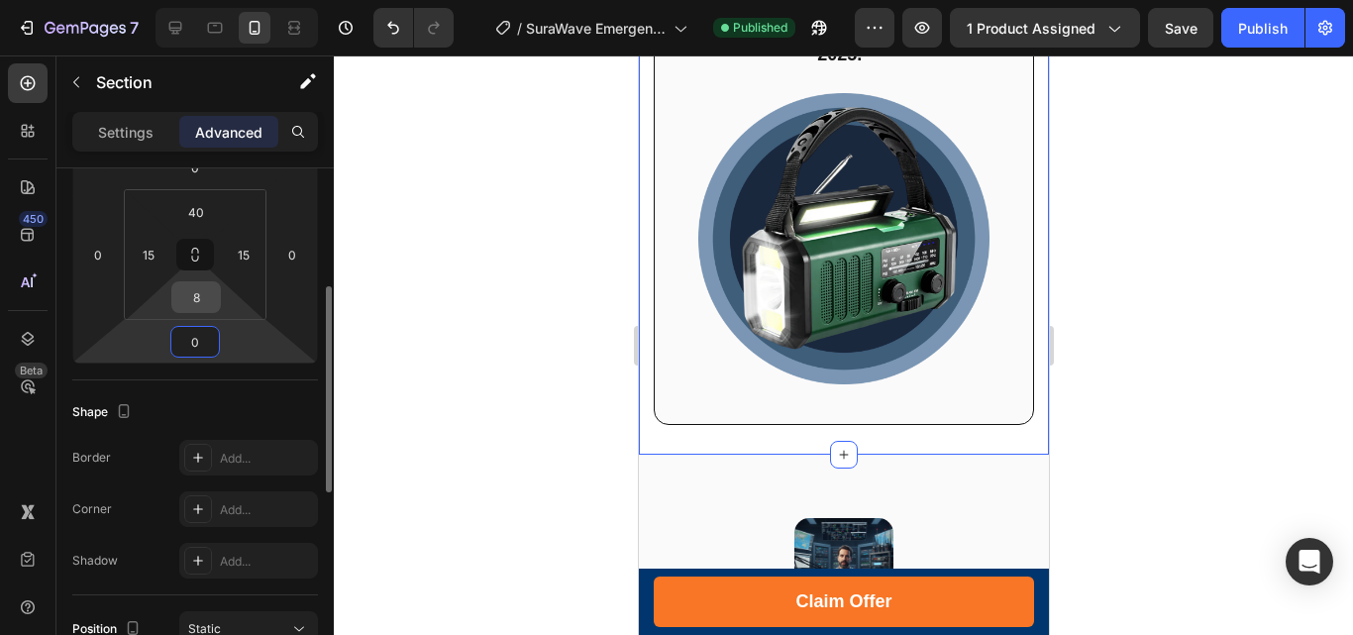
click at [192, 293] on input "8" at bounding box center [196, 297] width 40 height 30
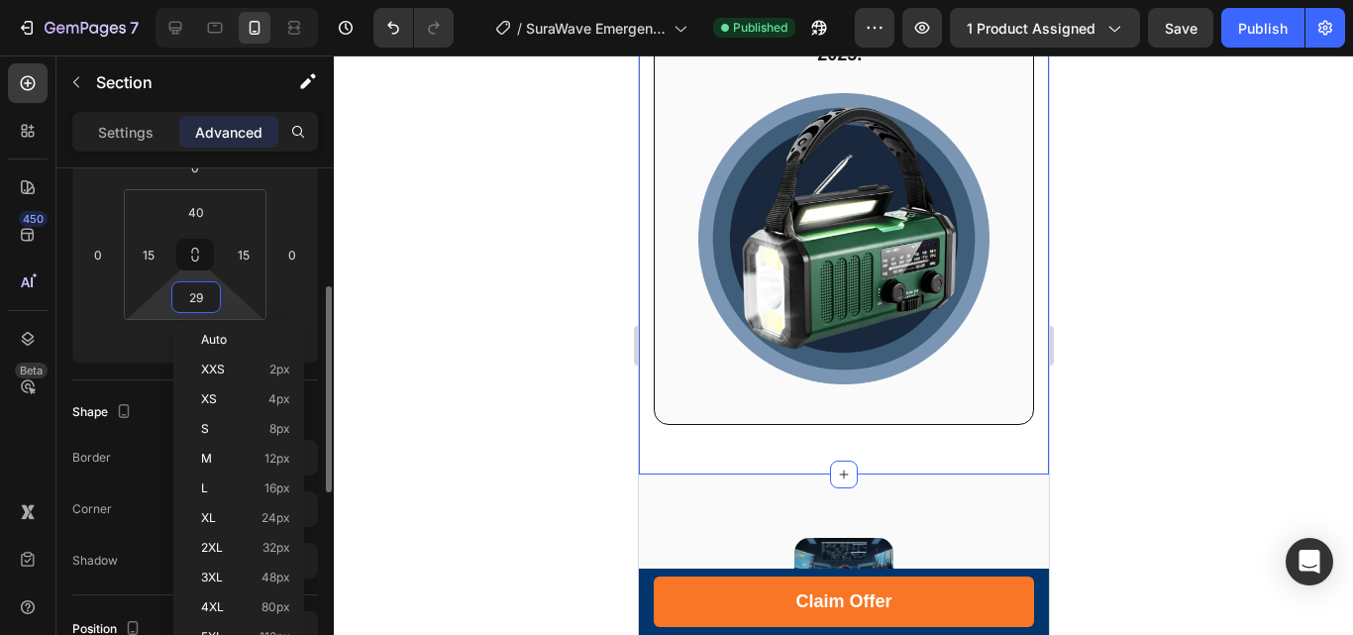
type input "30"
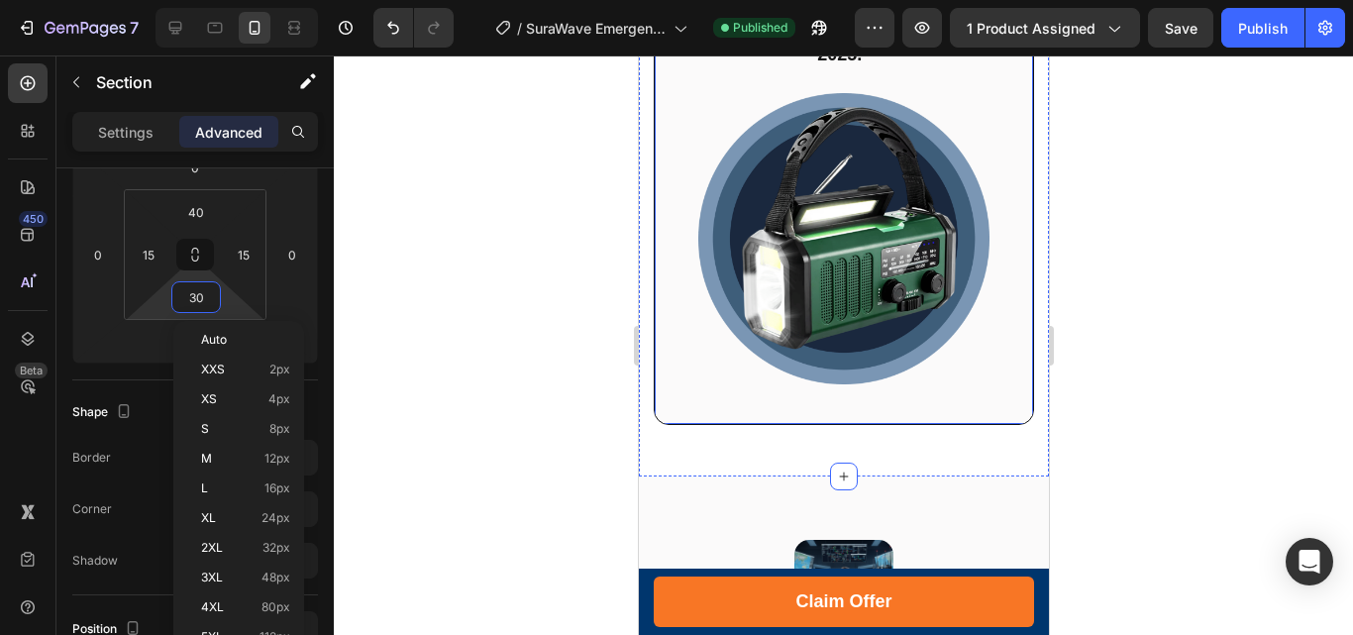
scroll to position [13665, 0]
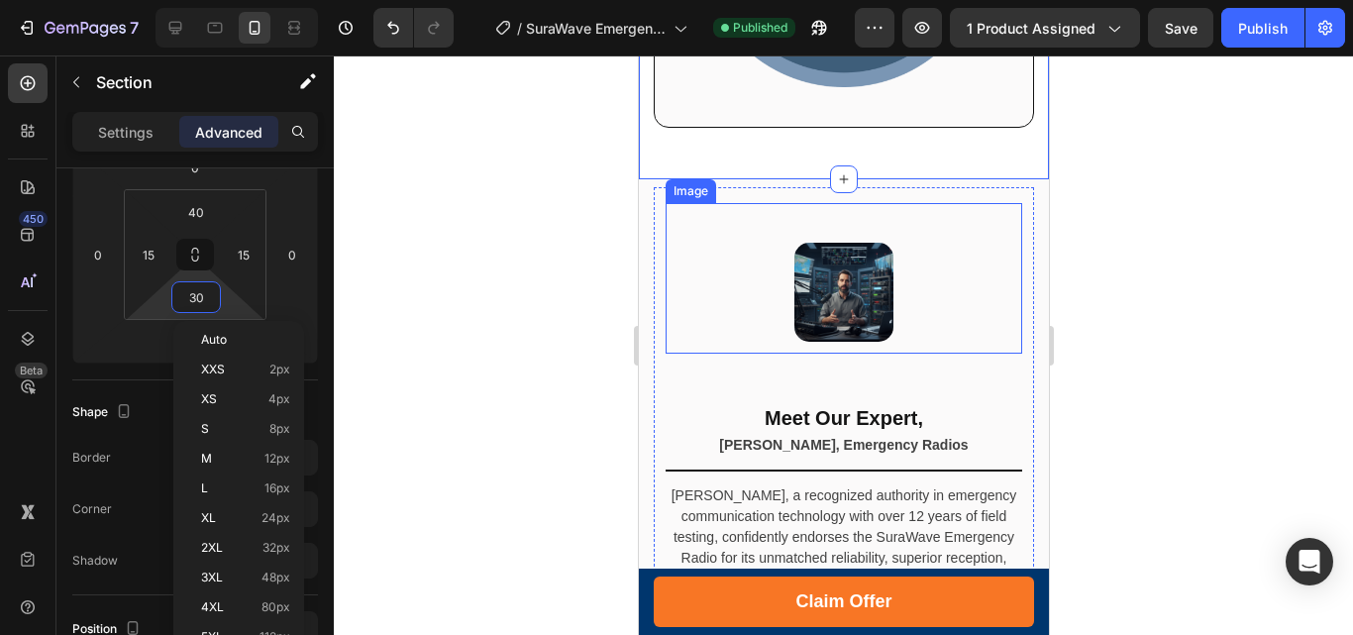
click at [864, 249] on img at bounding box center [842, 292] width 99 height 99
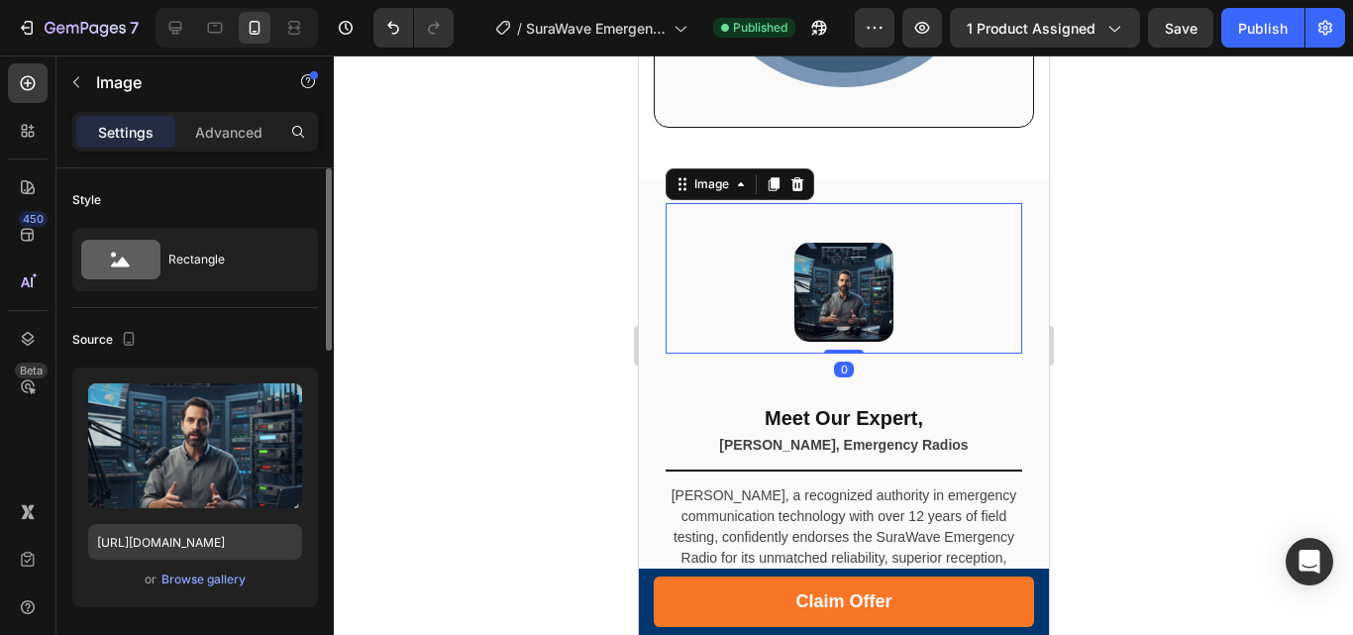
scroll to position [297, 0]
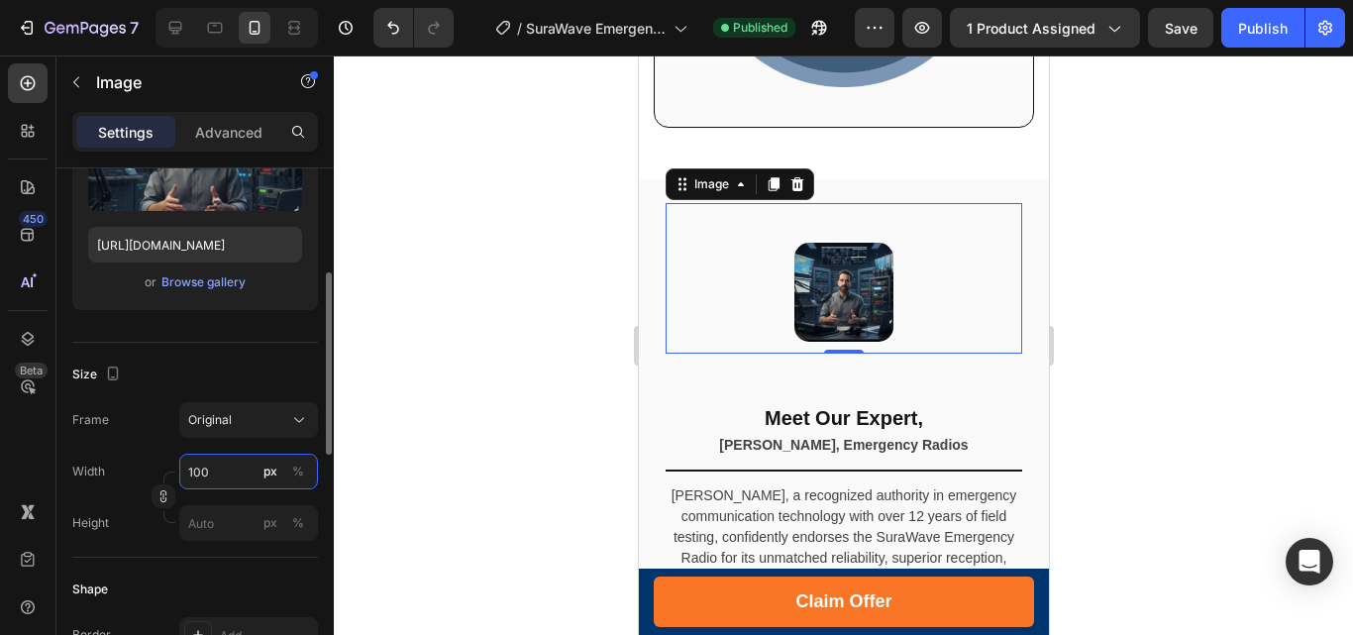
click at [220, 477] on input "100" at bounding box center [248, 472] width 139 height 36
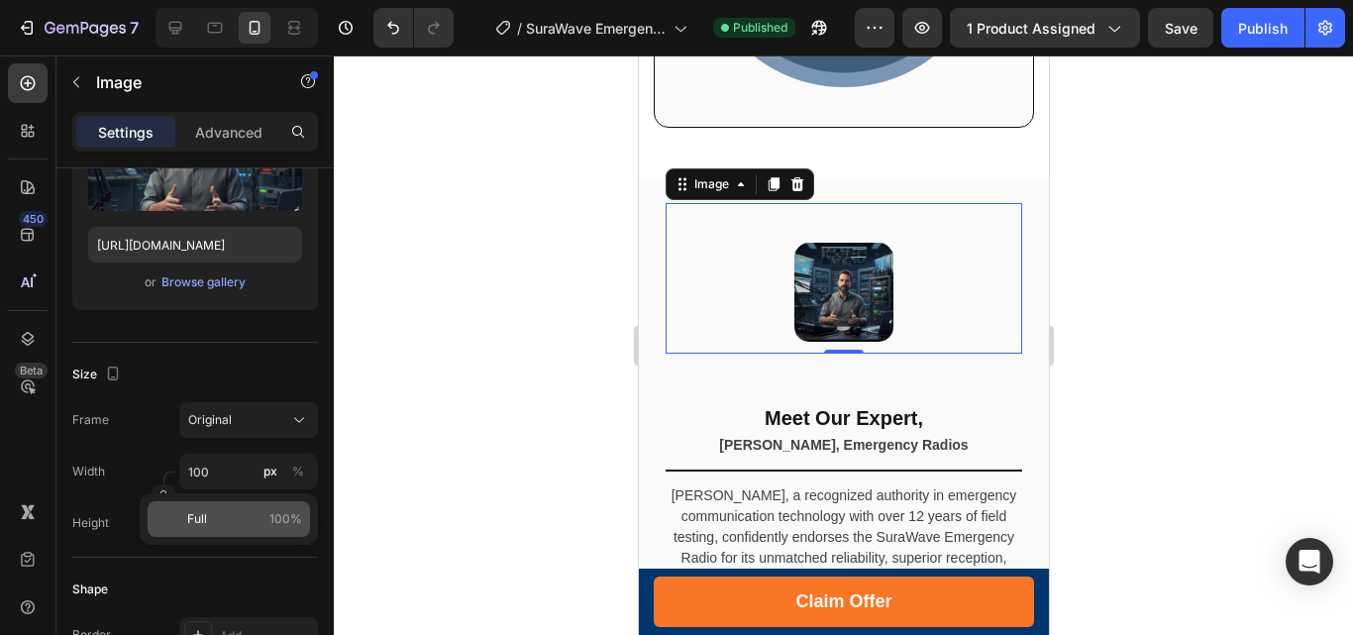
click at [201, 510] on span "Full" at bounding box center [197, 519] width 20 height 18
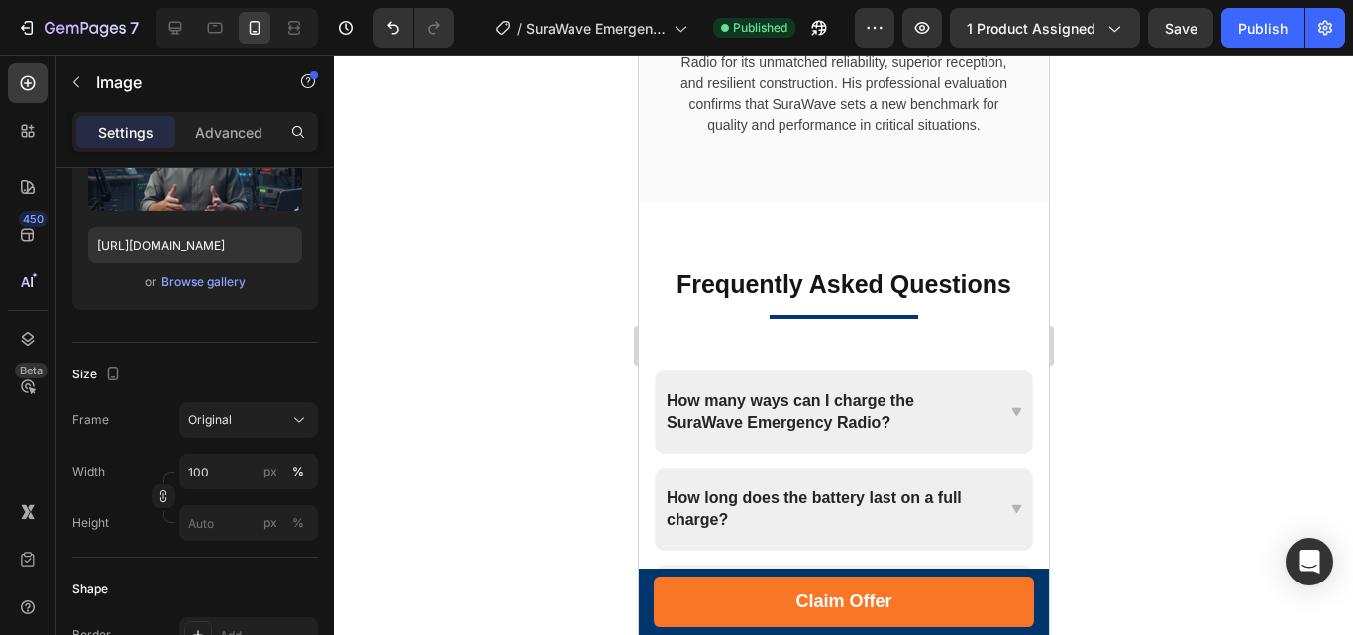
scroll to position [13962, 0]
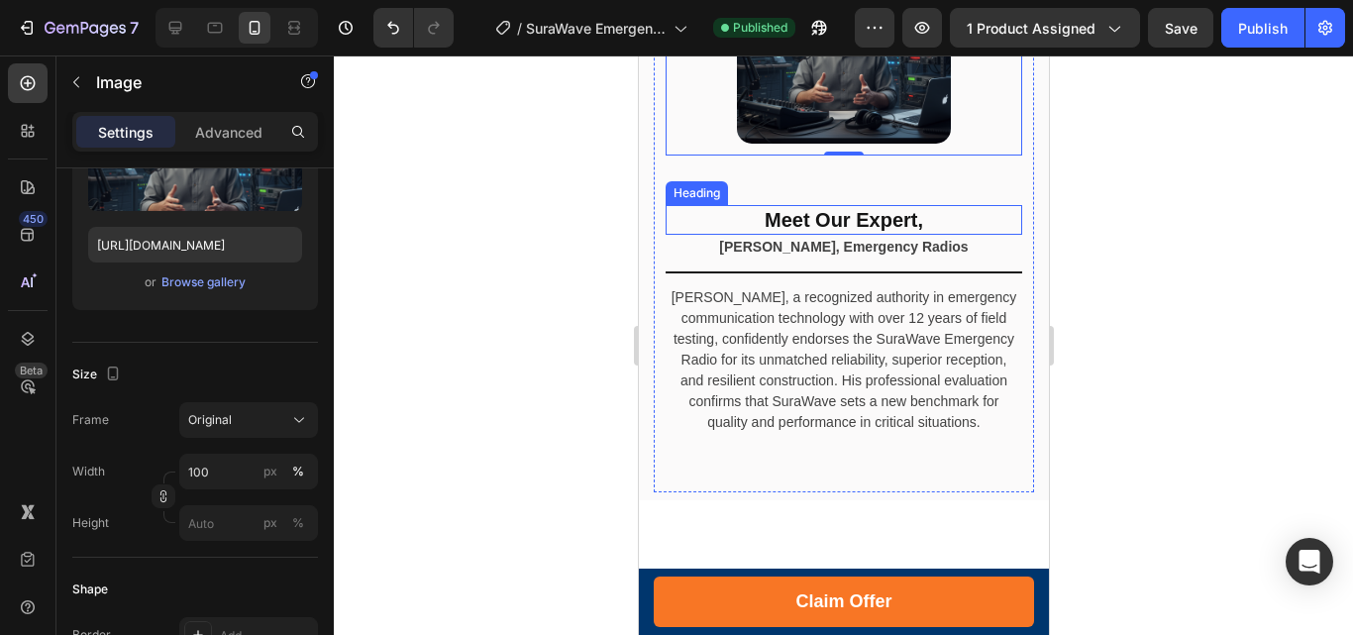
click at [942, 205] on h2 "Meet Our Expert," at bounding box center [842, 220] width 356 height 30
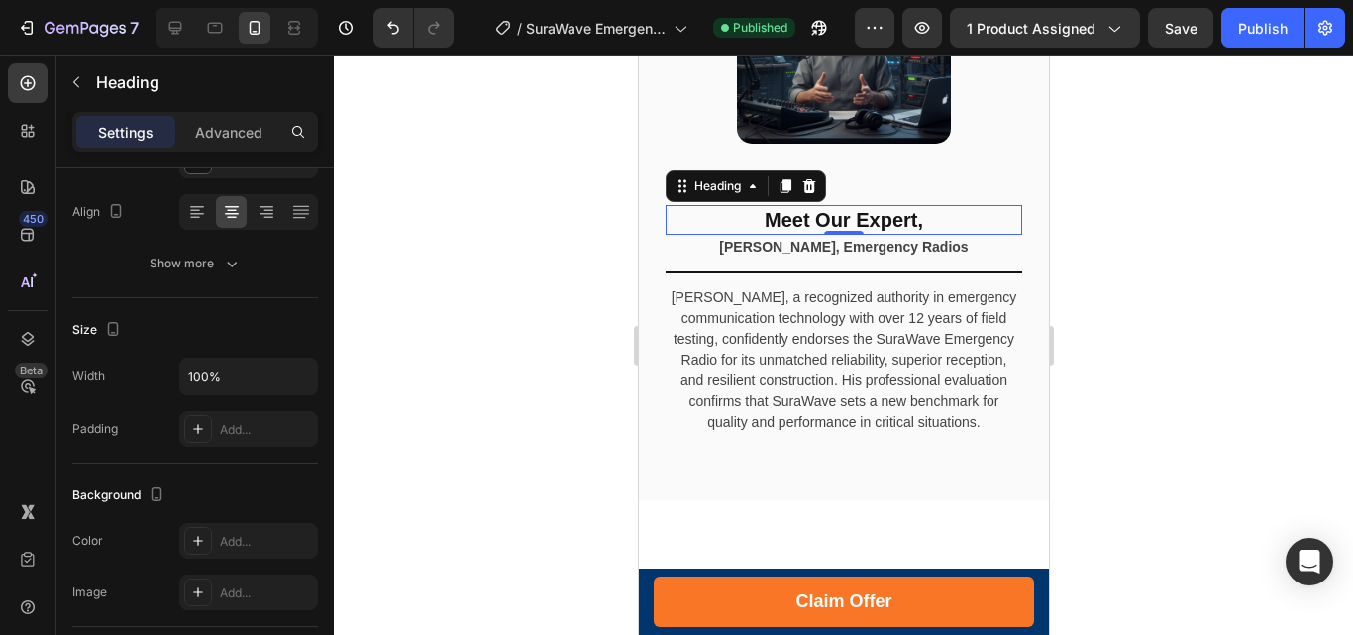
scroll to position [0, 0]
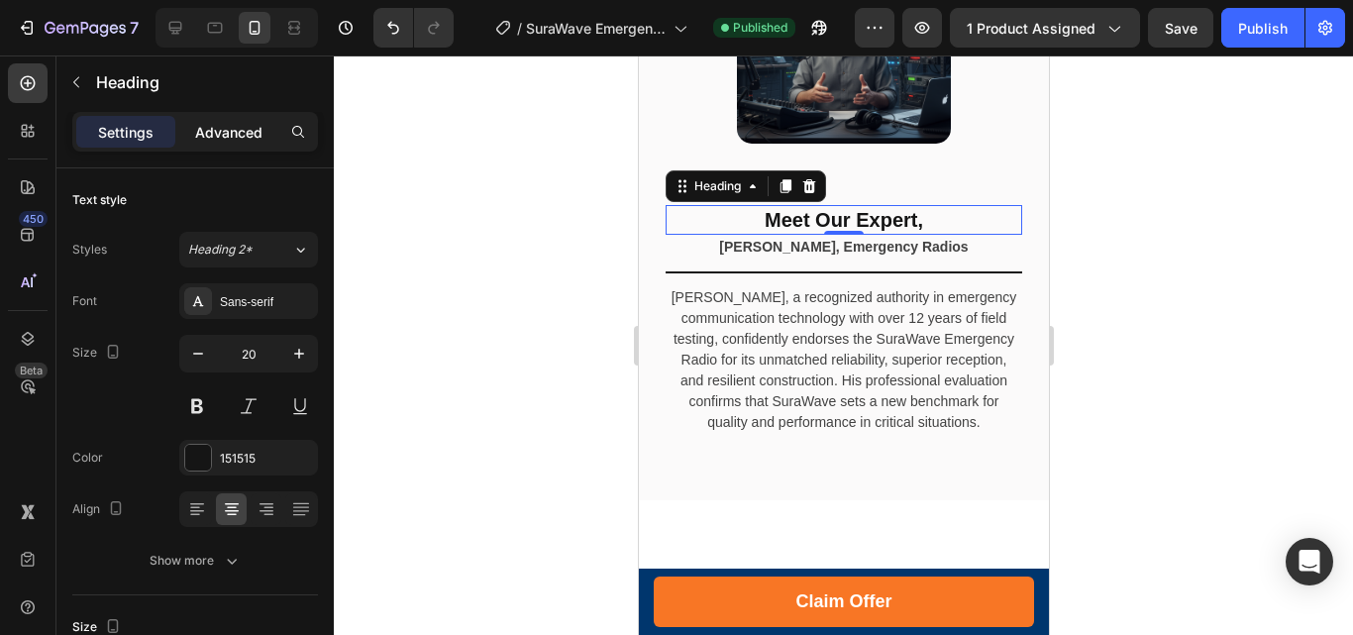
click at [223, 138] on p "Advanced" at bounding box center [228, 132] width 67 height 21
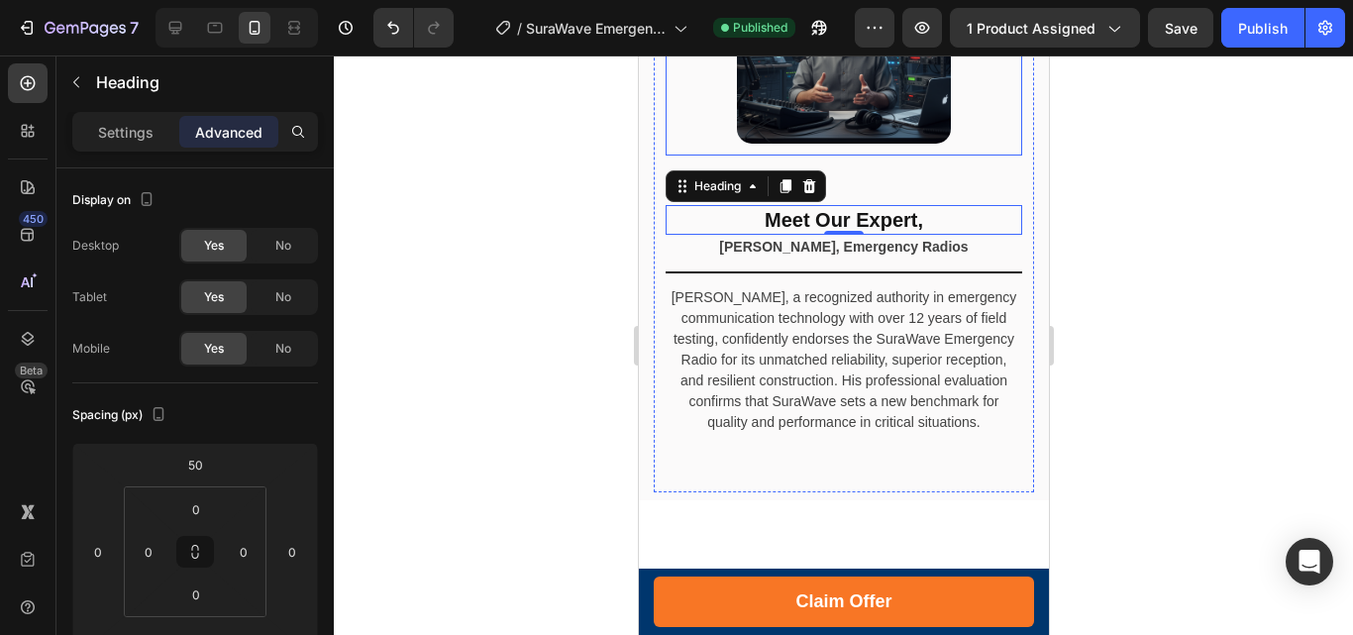
click at [954, 132] on div "Image" at bounding box center [842, 22] width 356 height 265
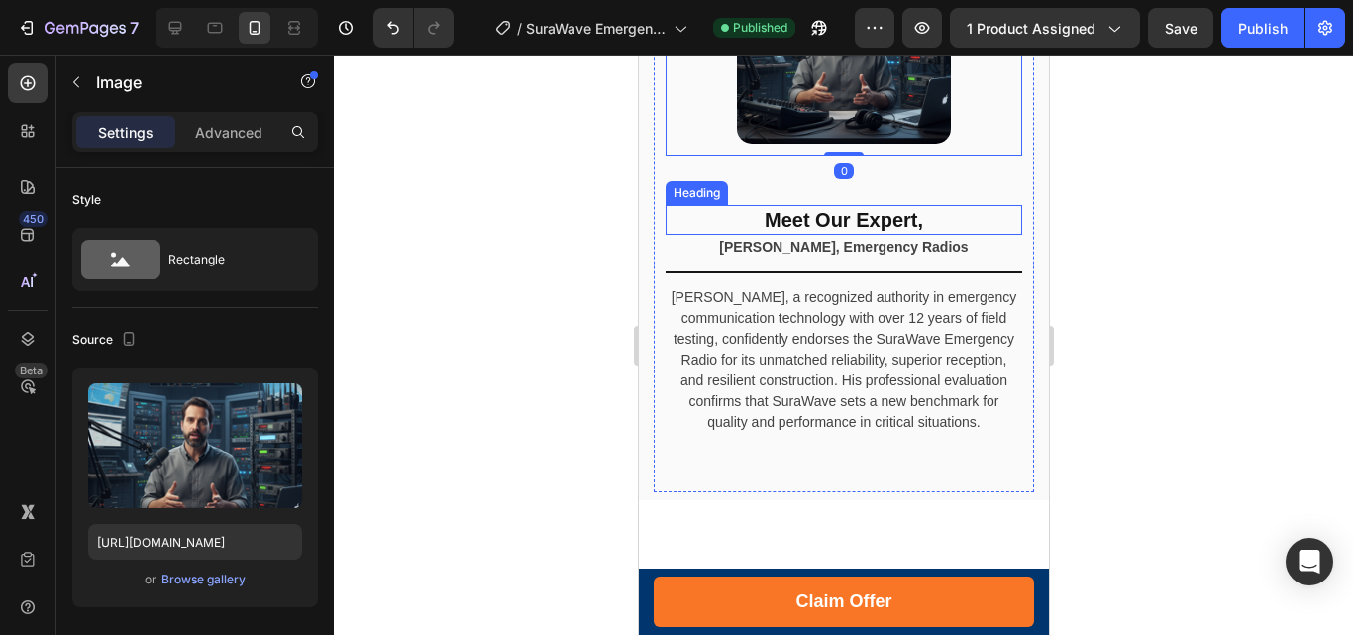
click at [941, 207] on h2 "Meet Our Expert," at bounding box center [842, 220] width 356 height 30
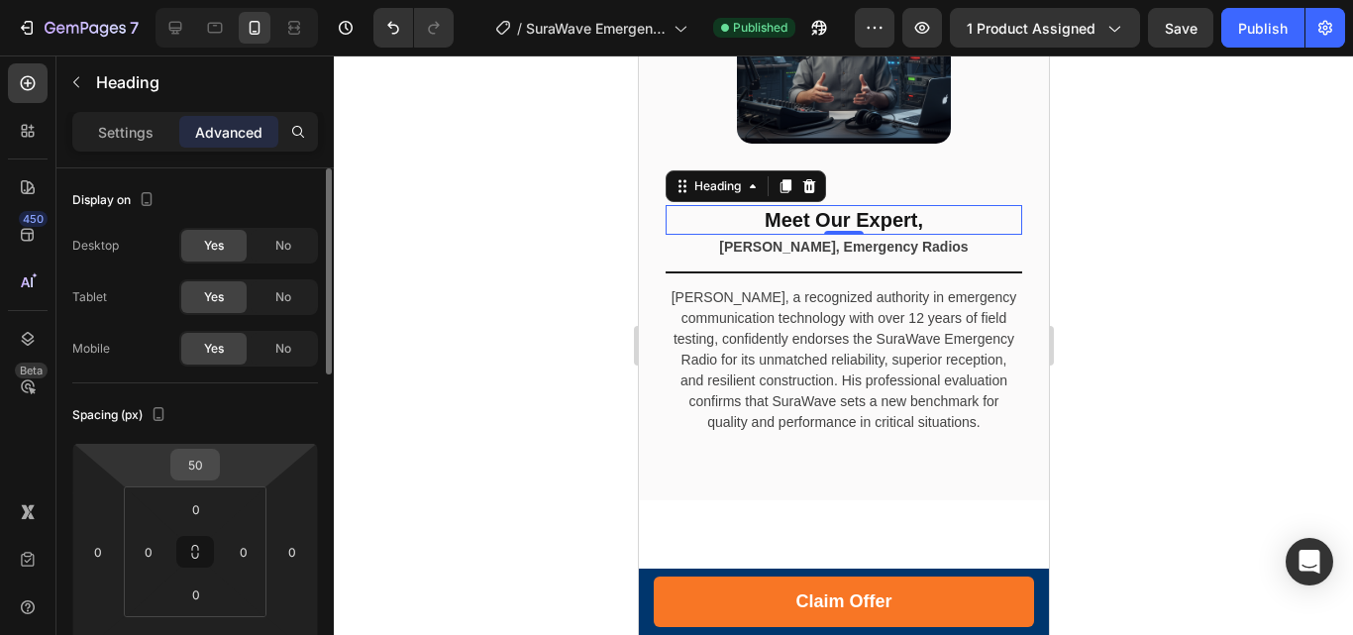
click at [189, 463] on input "50" at bounding box center [195, 465] width 40 height 30
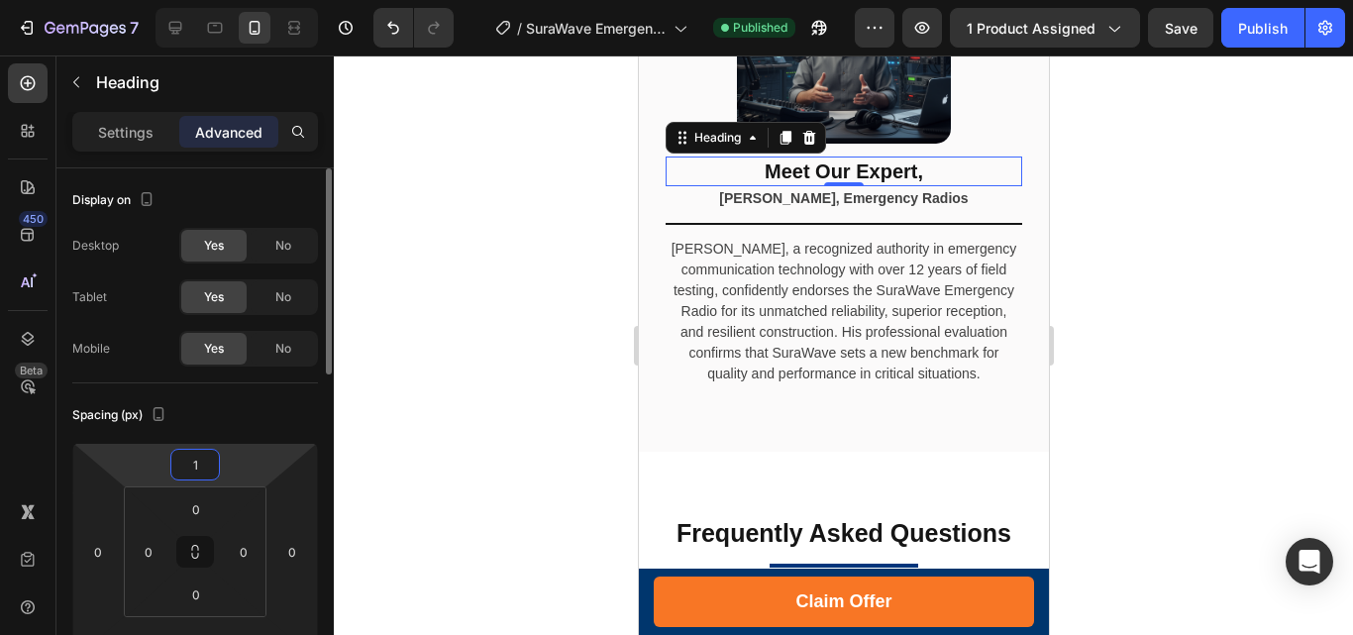
click at [192, 463] on input "1" at bounding box center [195, 465] width 40 height 30
type input "20"
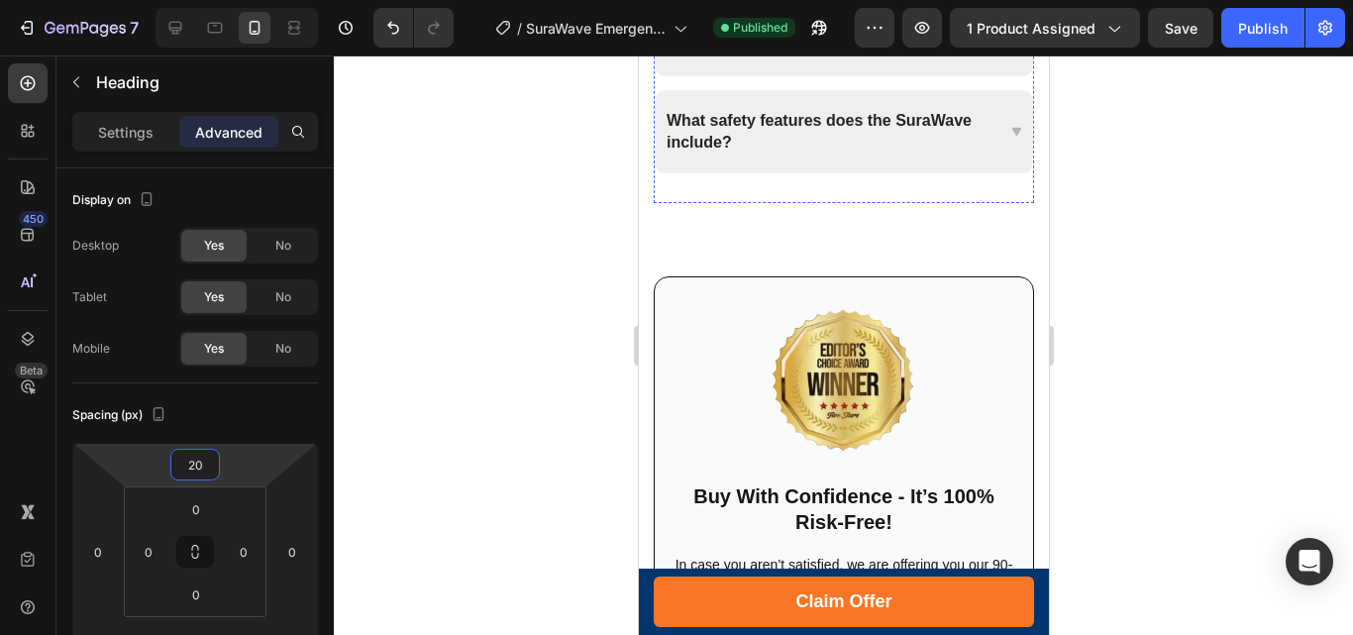
scroll to position [15150, 0]
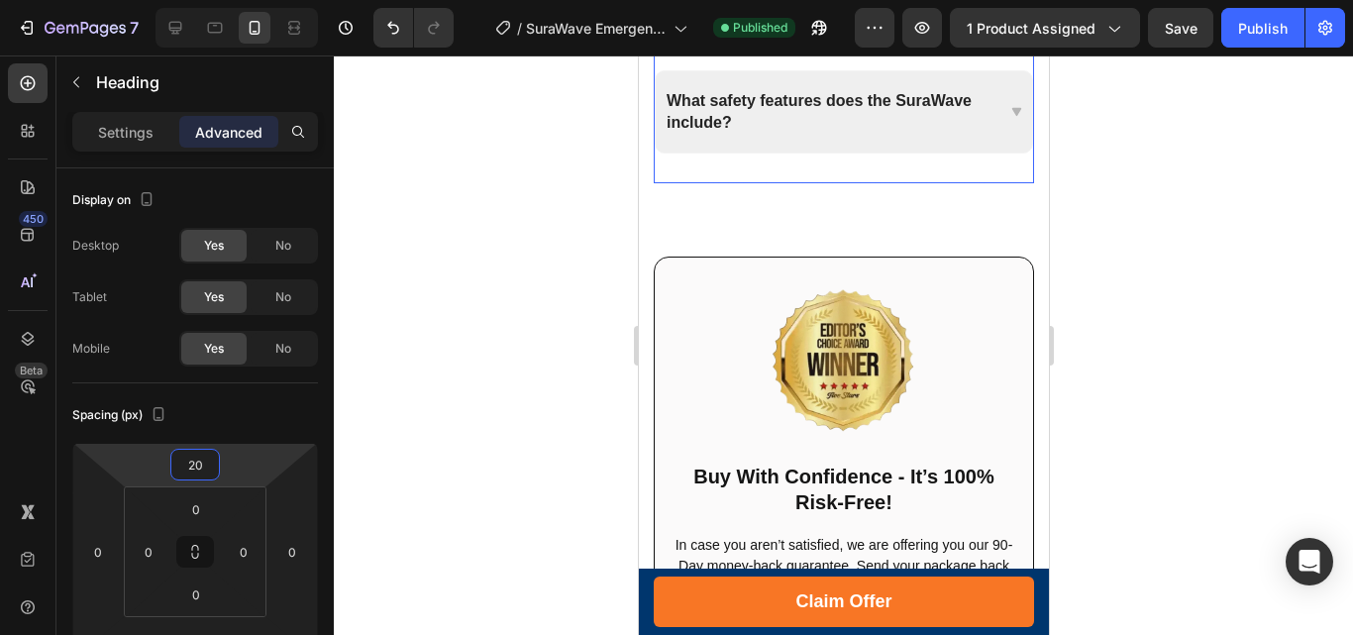
click at [763, 174] on div "What radio bands does the SuraWave receive? How bright is the flashlight? Is th…" at bounding box center [843, 3] width 380 height 361
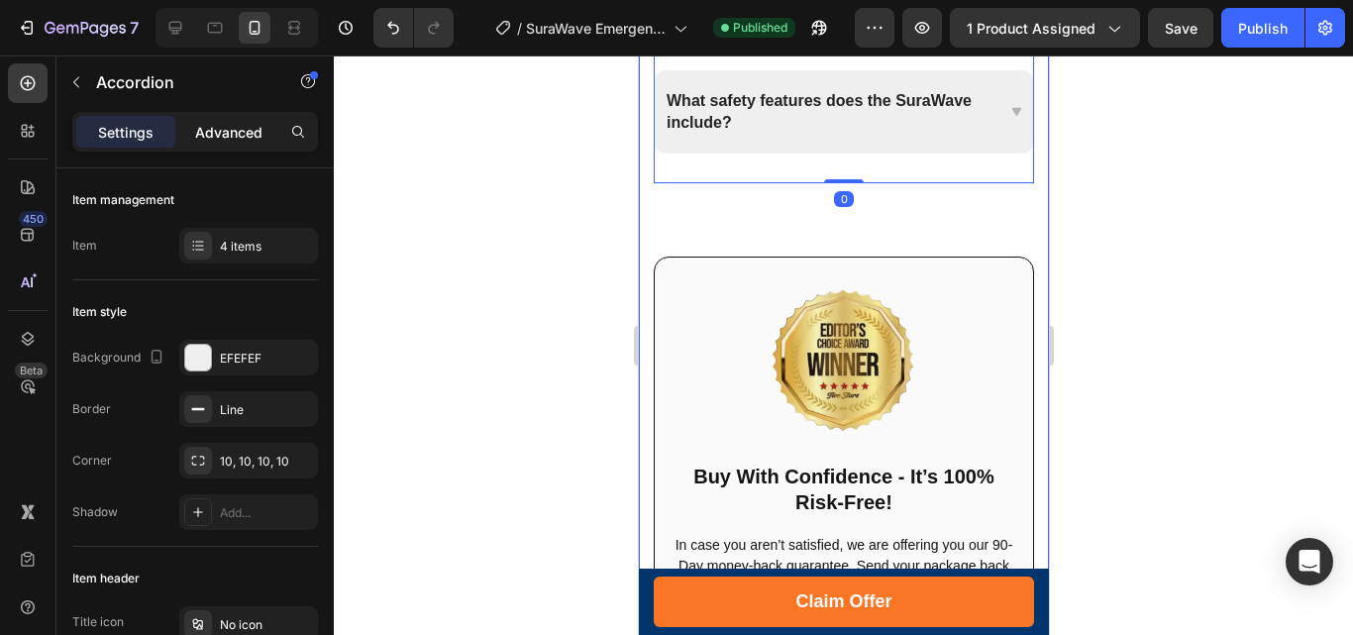
click at [245, 130] on p "Advanced" at bounding box center [228, 132] width 67 height 21
type input "100%"
type input "100"
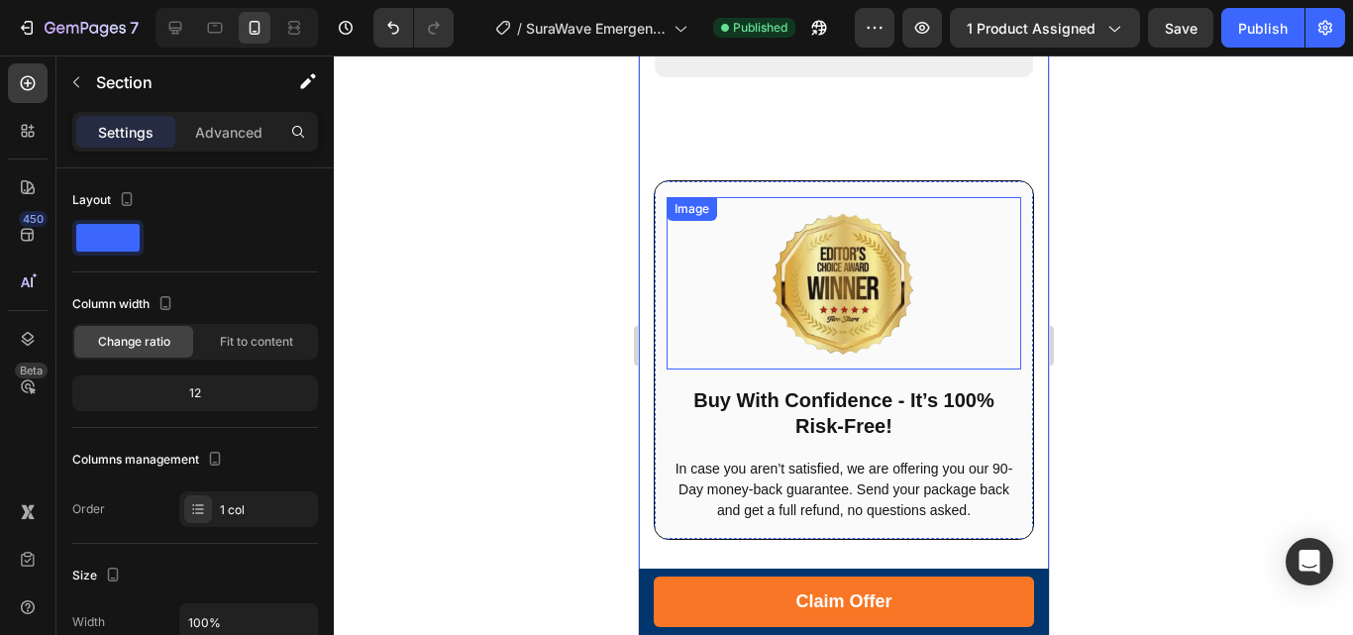
scroll to position [15447, 0]
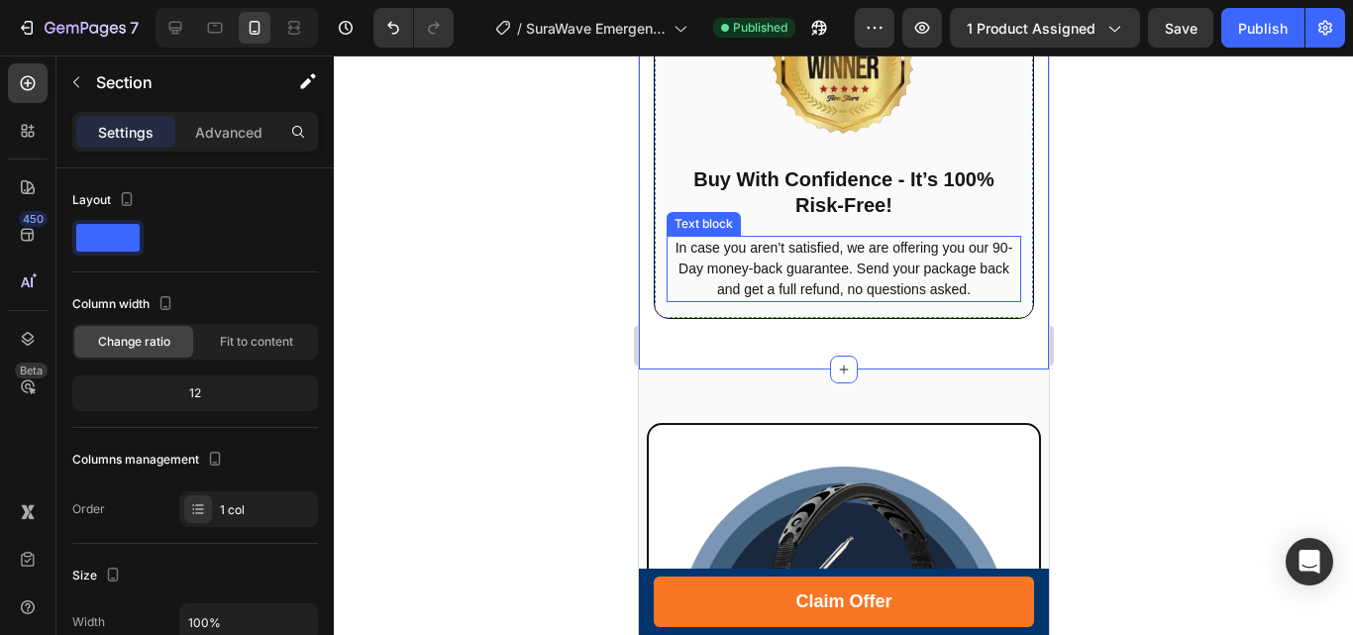
click at [950, 282] on p "In case you aren’t satisfied, we are offering you our 90-Day money-back guarant…" at bounding box center [842, 269] width 351 height 62
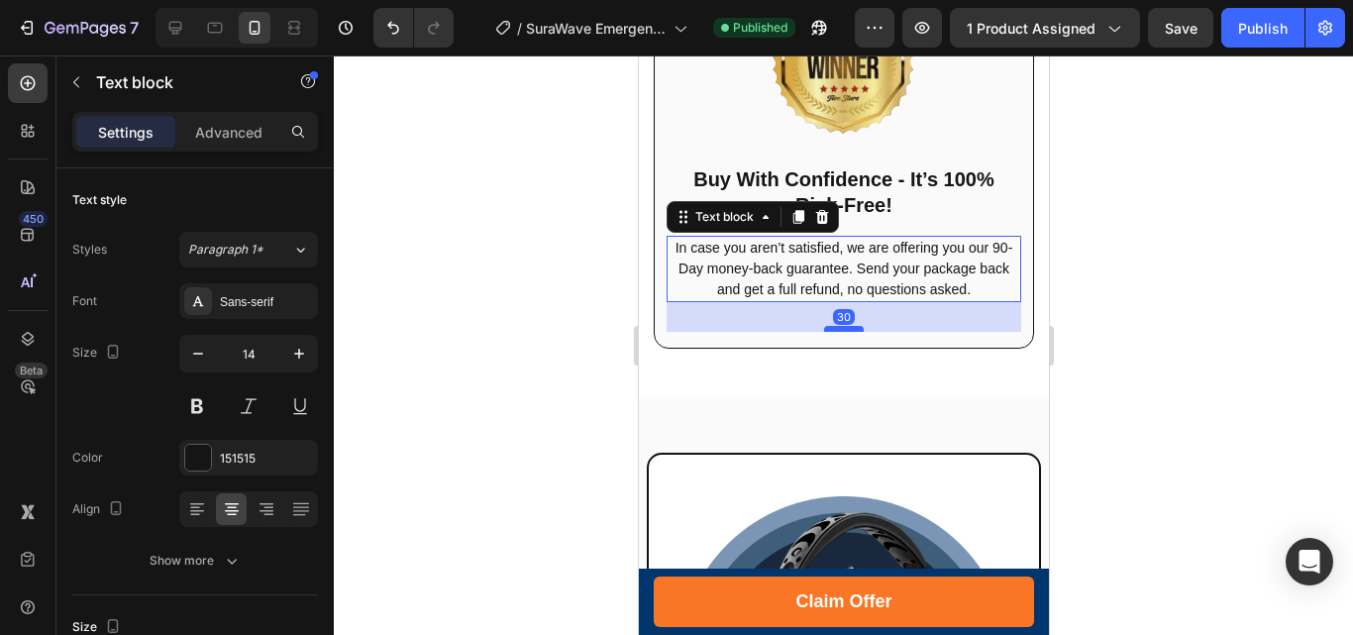
drag, startPoint x: 838, startPoint y: 299, endPoint x: 838, endPoint y: 329, distance: 29.7
click at [838, 329] on div at bounding box center [843, 329] width 40 height 6
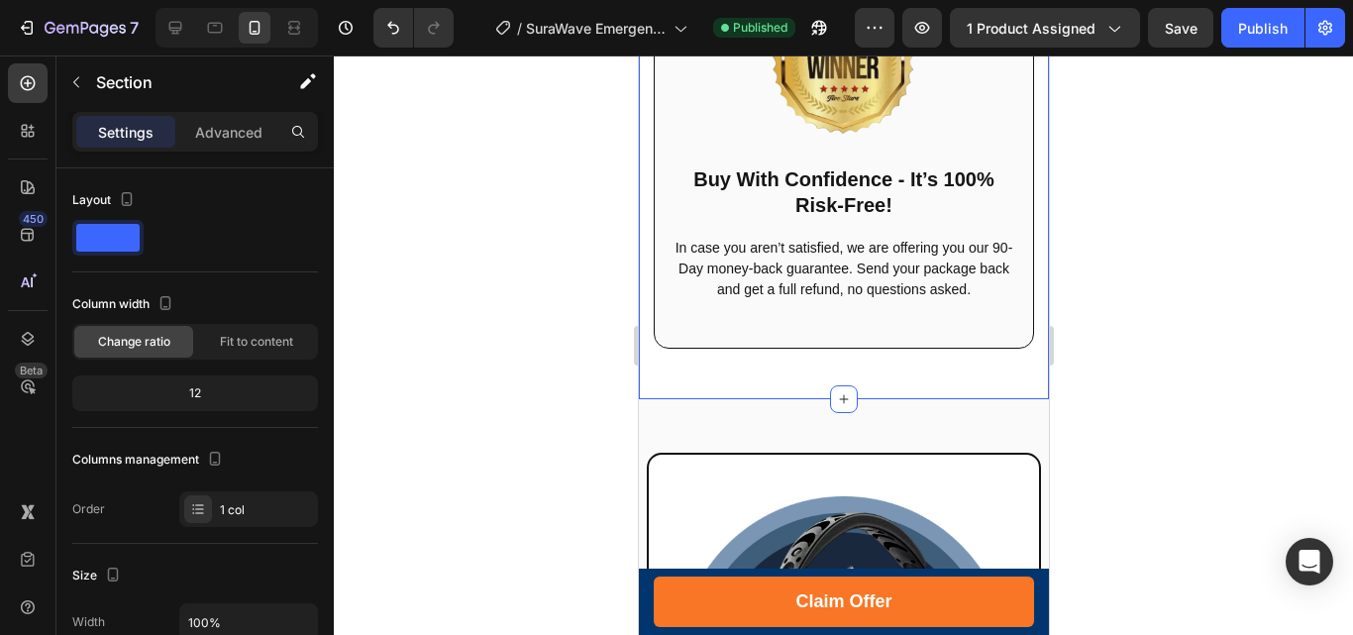
scroll to position [15150, 0]
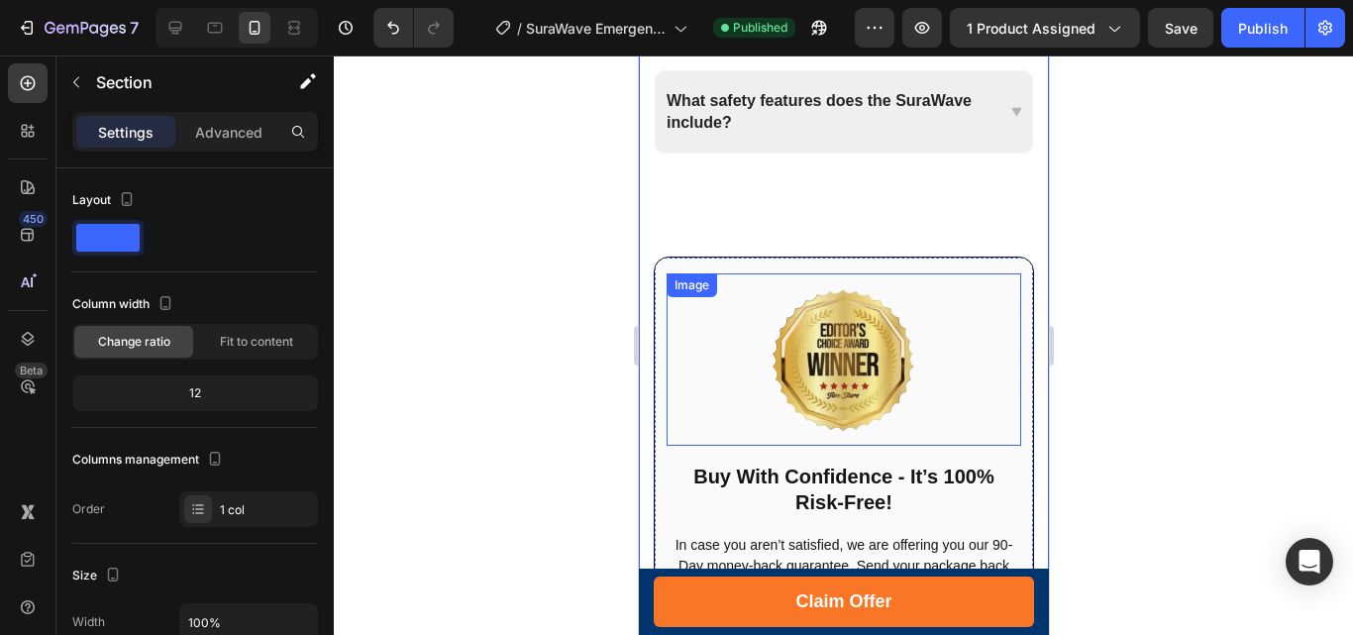
click at [890, 317] on img at bounding box center [842, 359] width 149 height 149
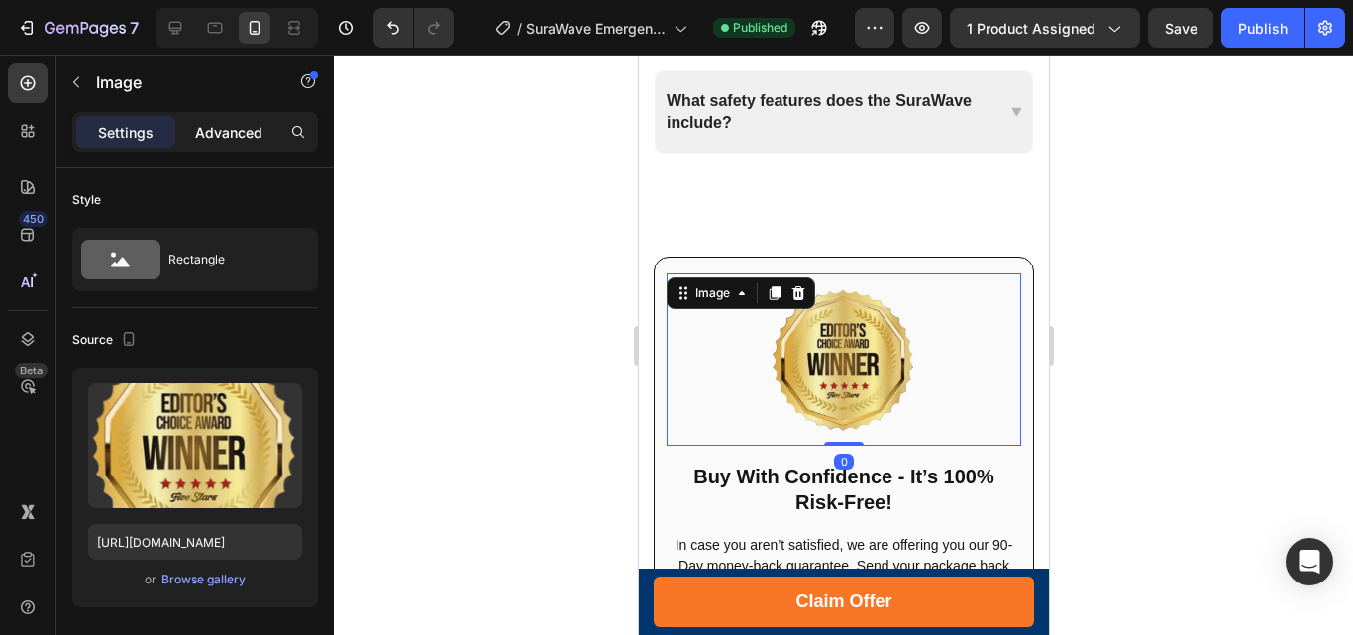
click at [228, 136] on p "Advanced" at bounding box center [228, 132] width 67 height 21
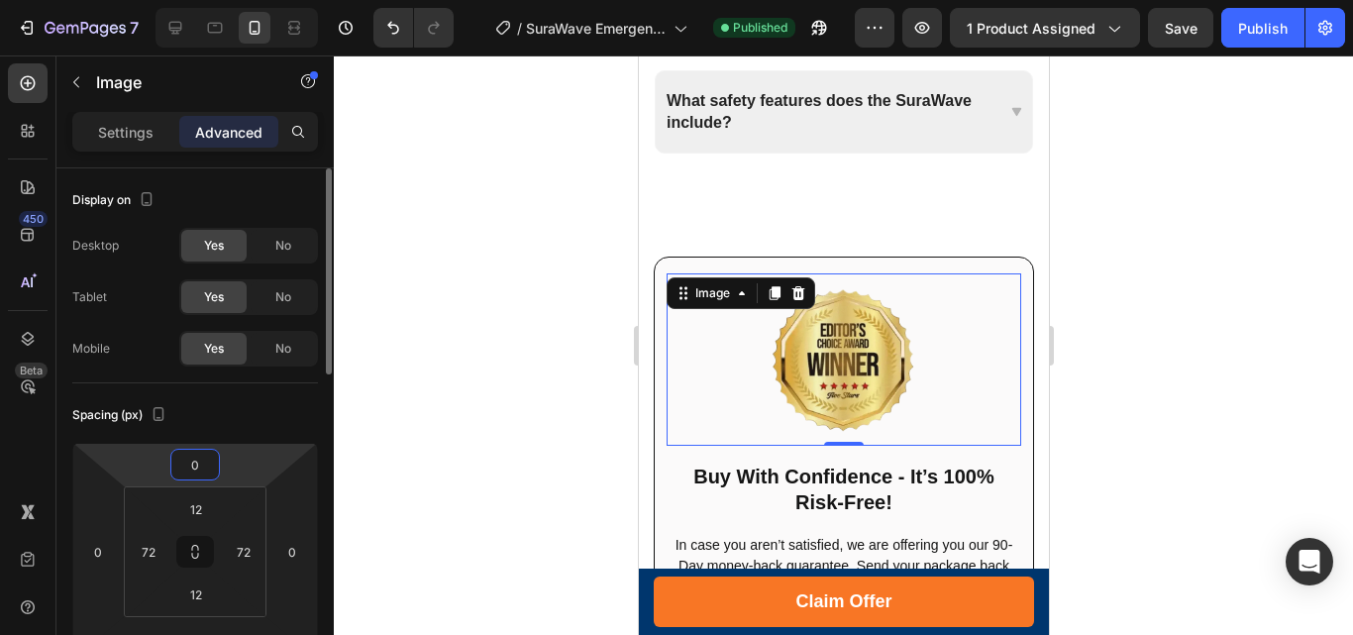
click at [187, 455] on input "0" at bounding box center [195, 465] width 40 height 30
click at [187, 458] on input "0" at bounding box center [195, 465] width 40 height 30
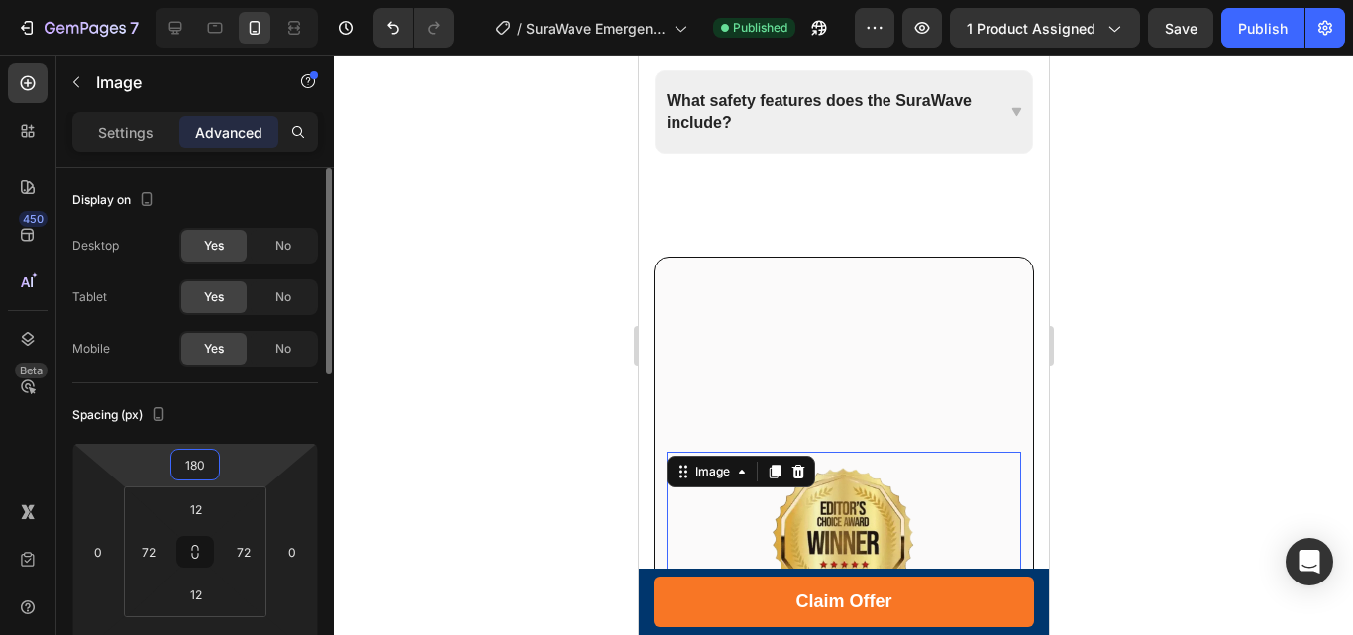
click at [207, 458] on input "180" at bounding box center [195, 465] width 40 height 30
type input "18"
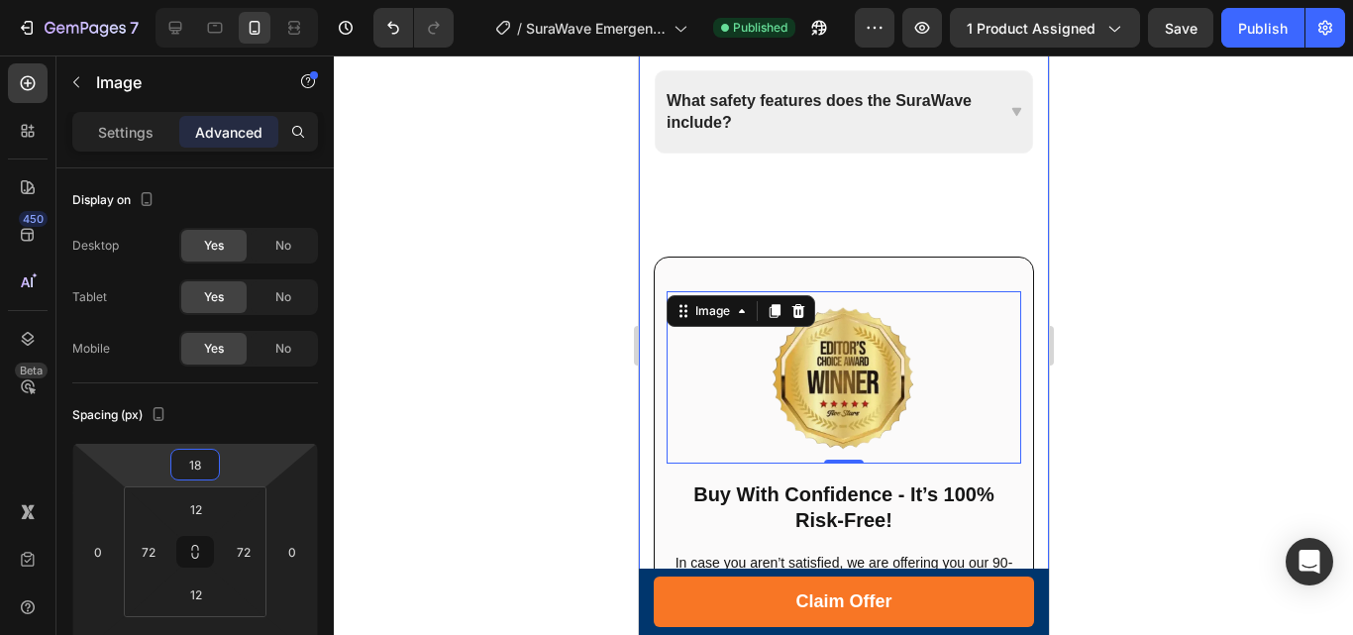
click at [924, 217] on div "Frequently Asked Questions Heading Title Line Row How many ways can I charge th…" at bounding box center [843, 1] width 380 height 1378
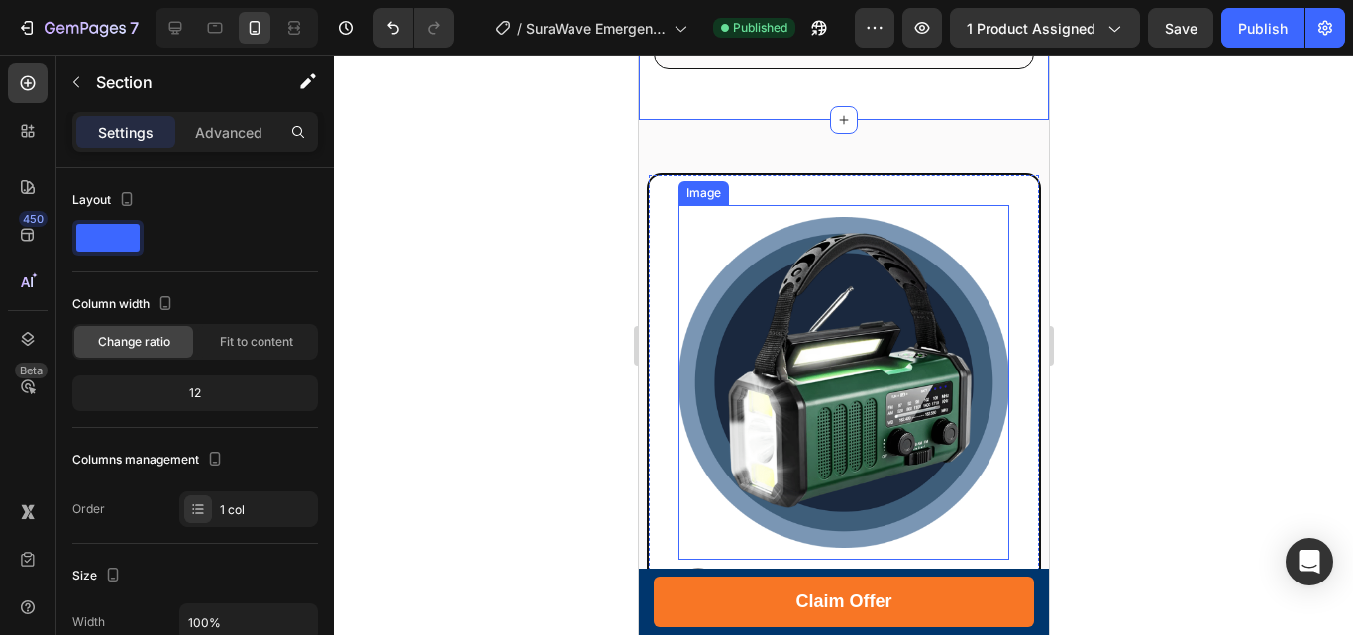
scroll to position [16041, 0]
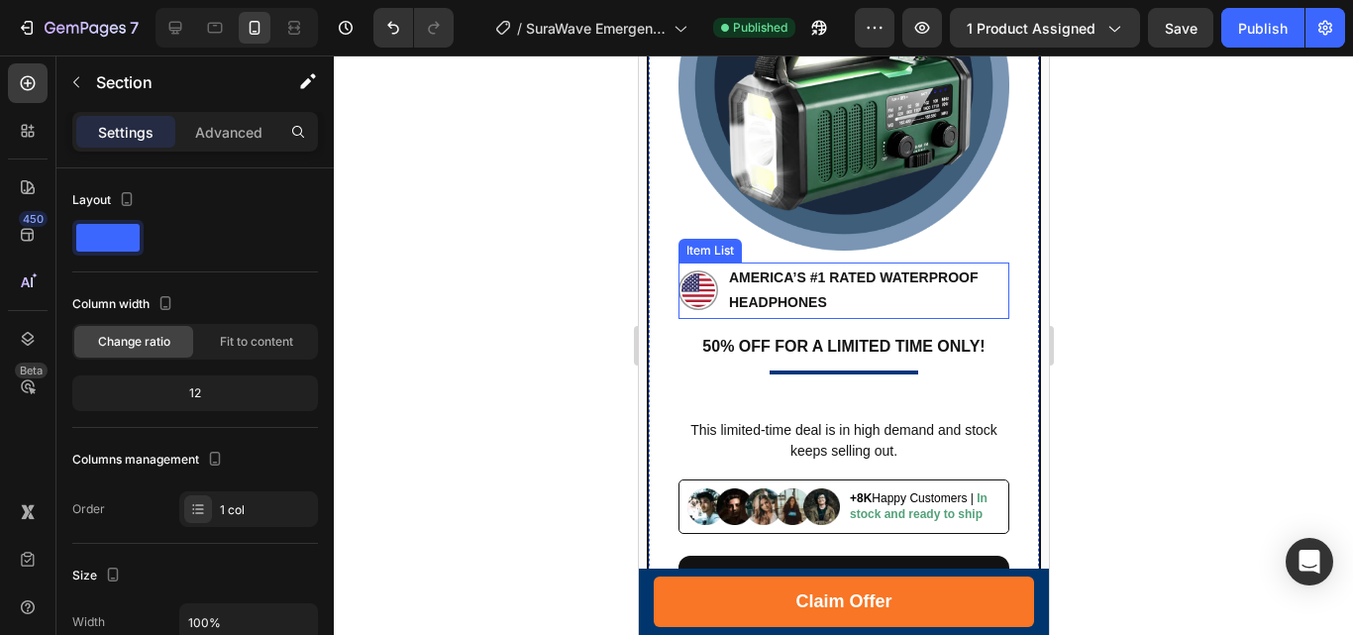
click at [863, 265] on p "AMERICA’S #1 RATED Waterproof Headphones" at bounding box center [866, 290] width 277 height 50
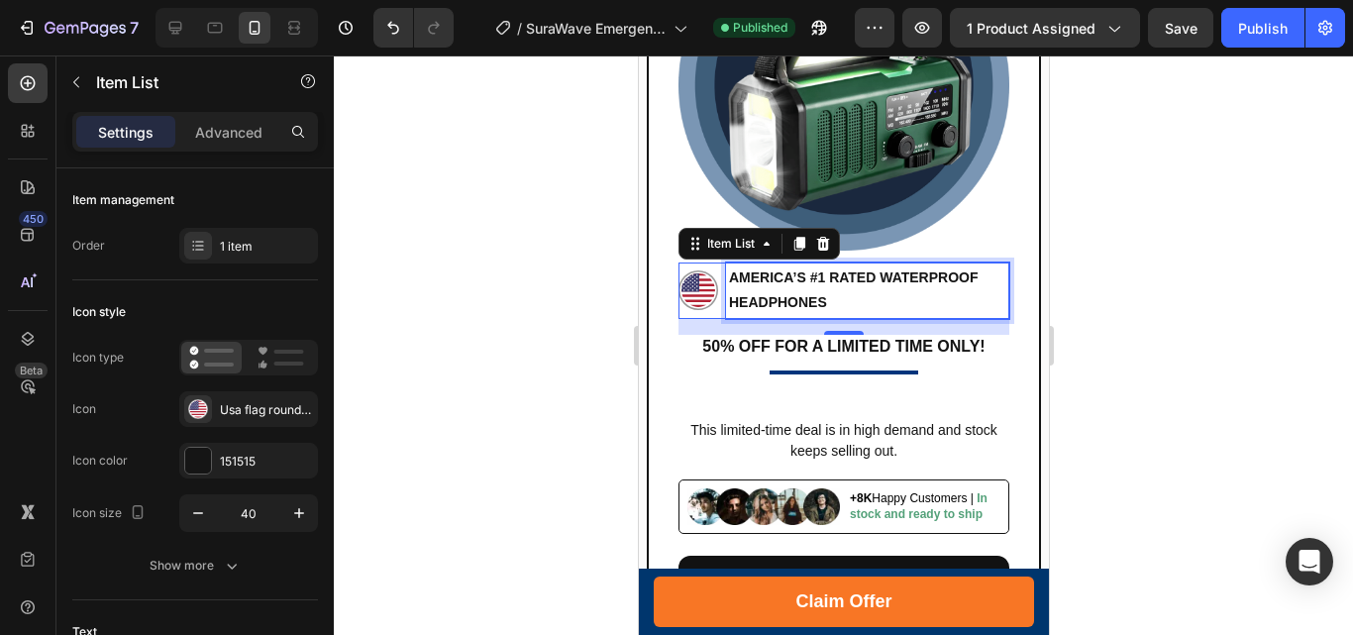
click at [881, 265] on p "AMERICA’S #1 RATED Waterproof Headphones" at bounding box center [866, 290] width 277 height 50
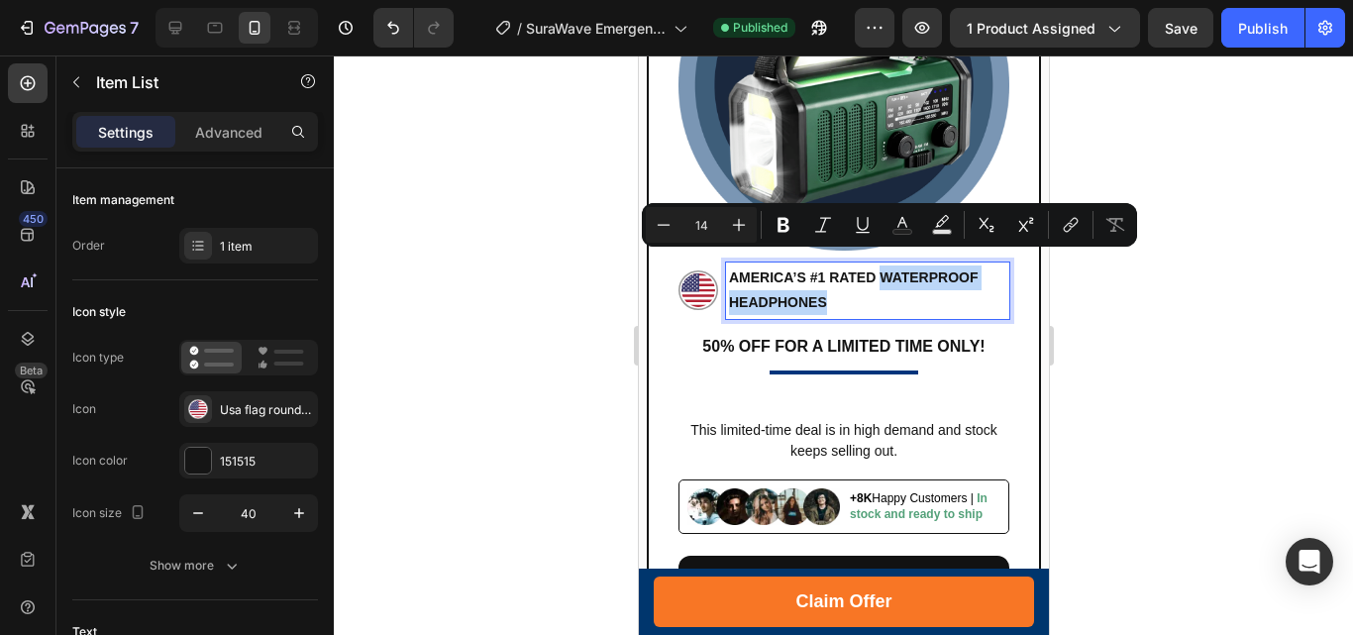
drag, startPoint x: 880, startPoint y: 264, endPoint x: 889, endPoint y: 281, distance: 19.0
click at [889, 281] on p "AMERICA’S #1 RATED Waterproof Headphones" at bounding box center [866, 290] width 277 height 50
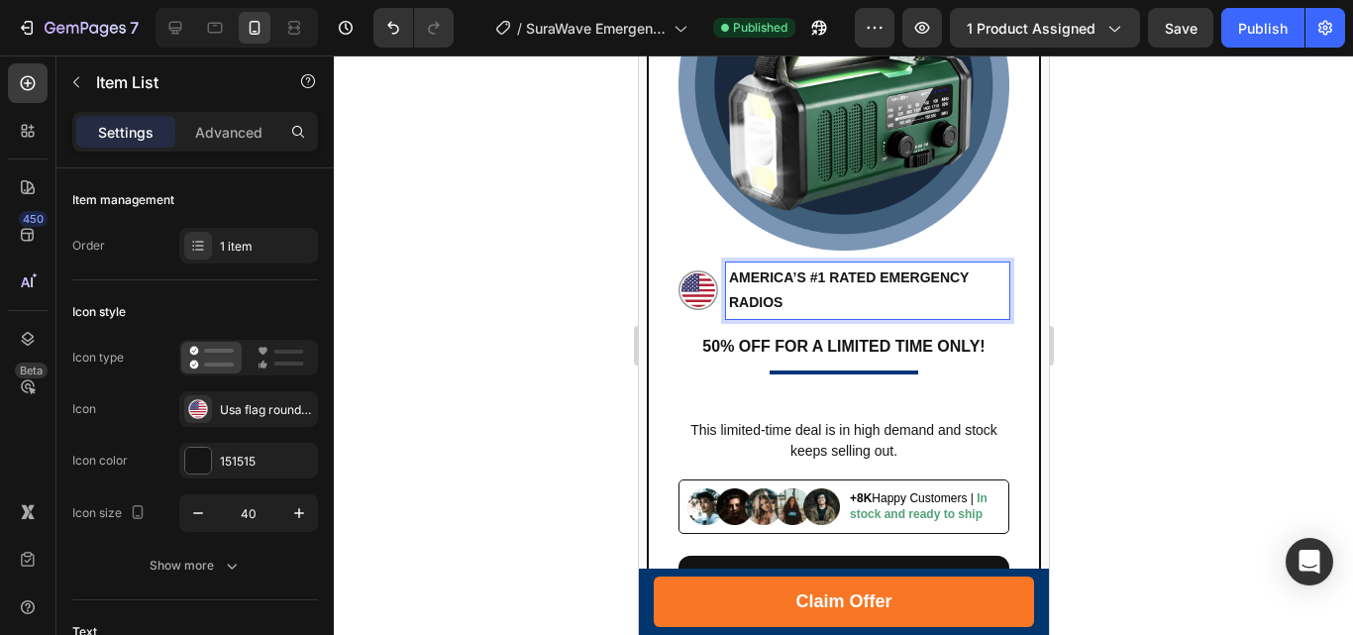
click at [796, 268] on p "AMERICA’S #1 RATED Emergency Radios" at bounding box center [866, 290] width 277 height 50
click at [985, 204] on img at bounding box center [842, 85] width 331 height 331
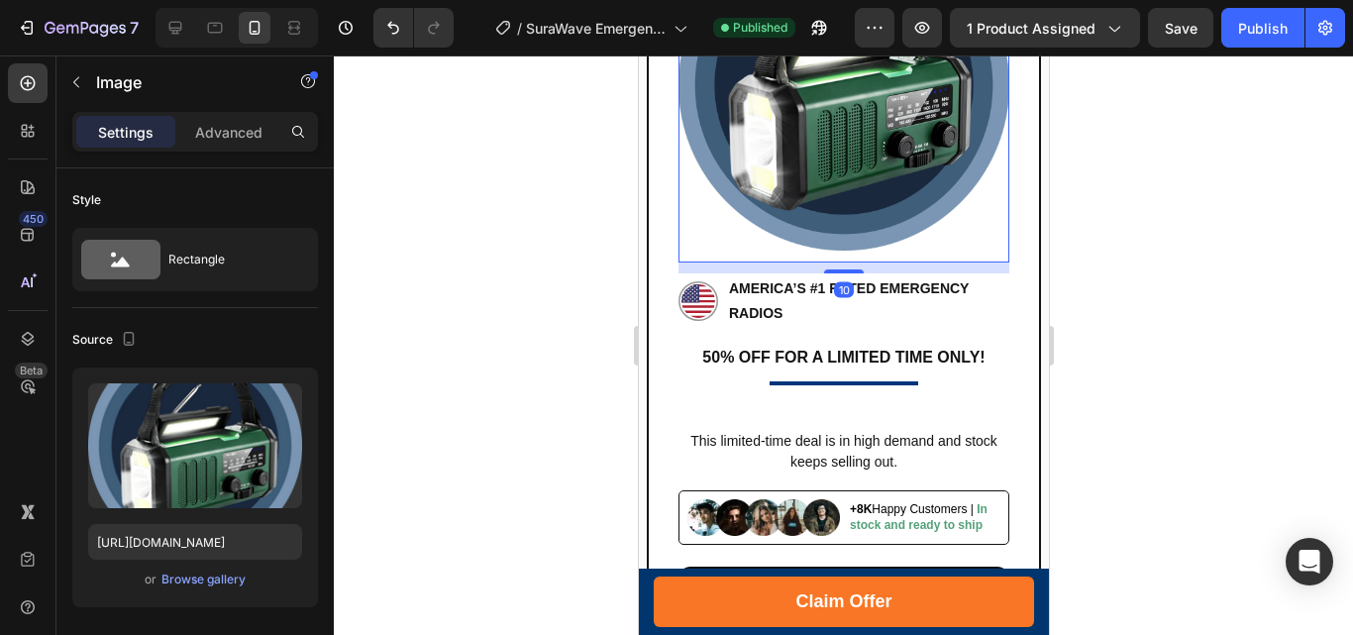
scroll to position [16052, 0]
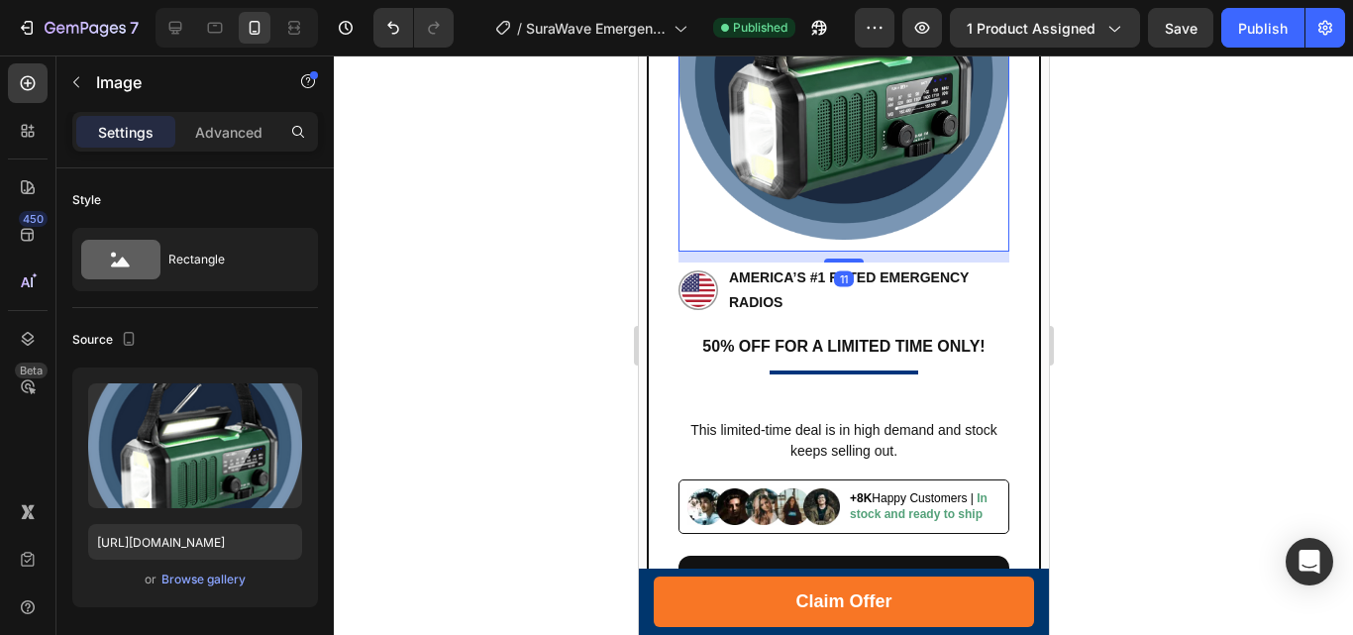
drag, startPoint x: 837, startPoint y: 247, endPoint x: 837, endPoint y: 257, distance: 10.9
click at [837, 252] on div "11" at bounding box center [842, 252] width 331 height 0
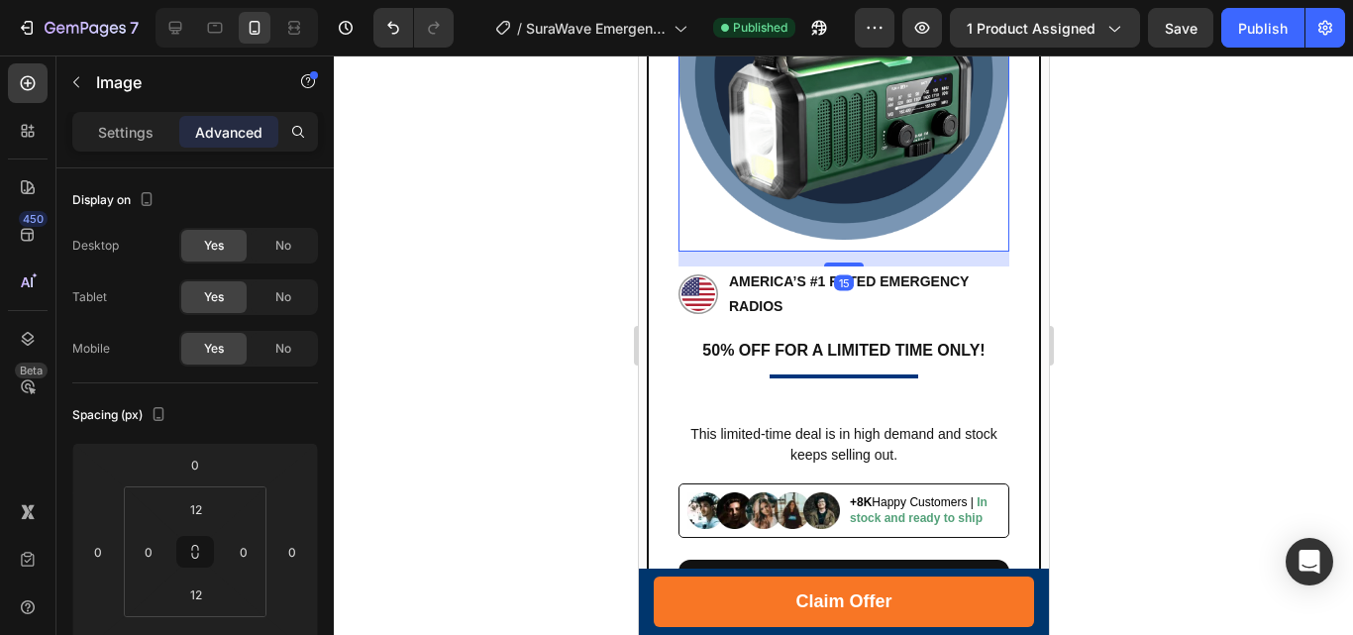
scroll to position [16057, 0]
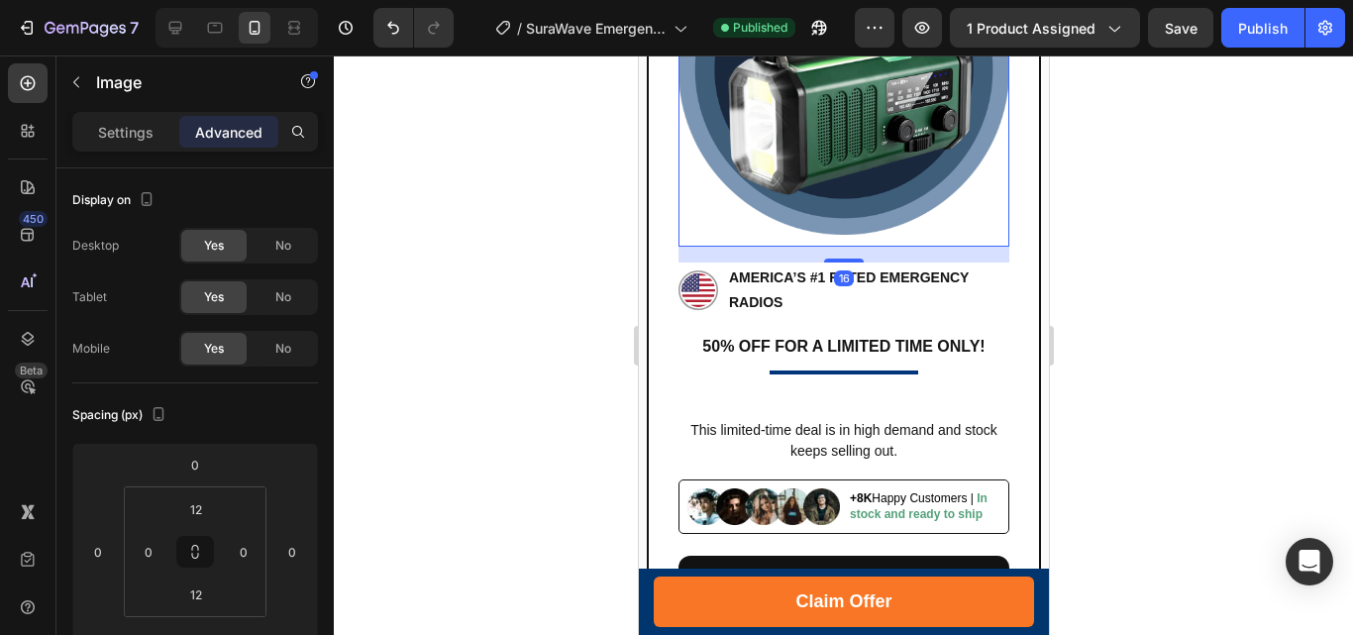
click at [836, 250] on div "AMERICA’S #1 RATED Emergency Radios Item List 50% OFF FOR A LIMITED TIME ONLY! …" at bounding box center [843, 276] width 394 height 832
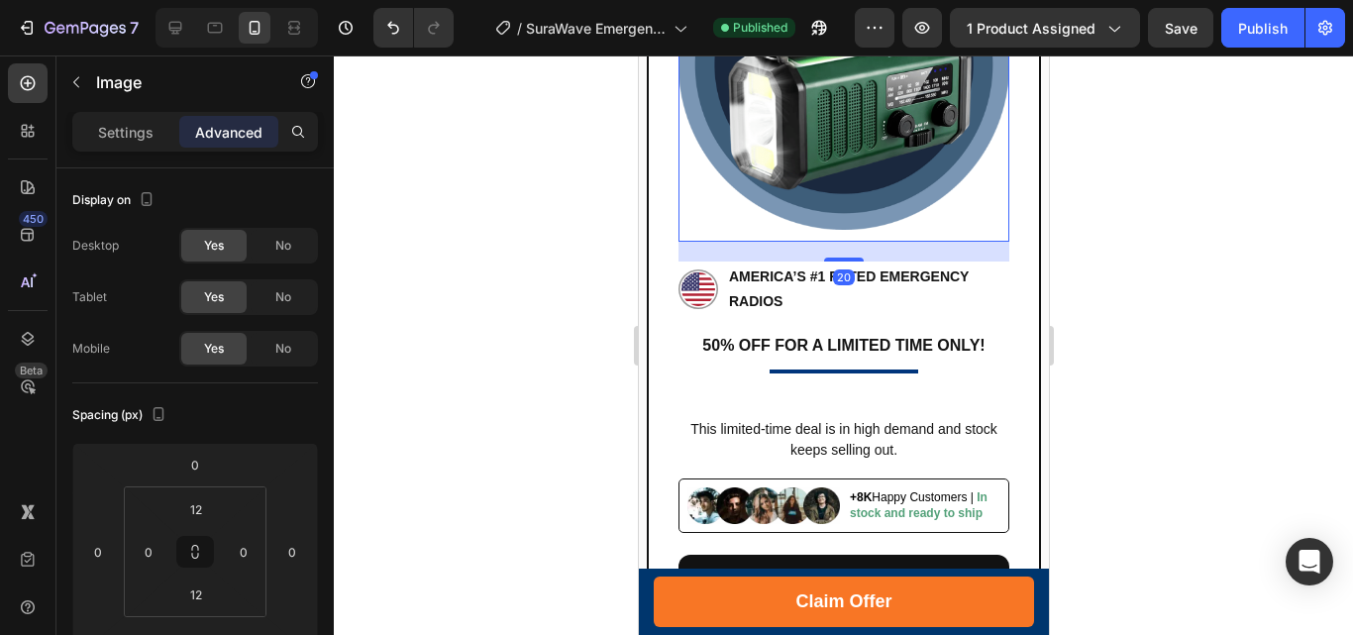
scroll to position [16061, 0]
click at [847, 251] on div "AMERICA’S #1 RATED Emergency Radios Item List 50% OFF FOR A LIMITED TIME ONLY! …" at bounding box center [843, 274] width 394 height 836
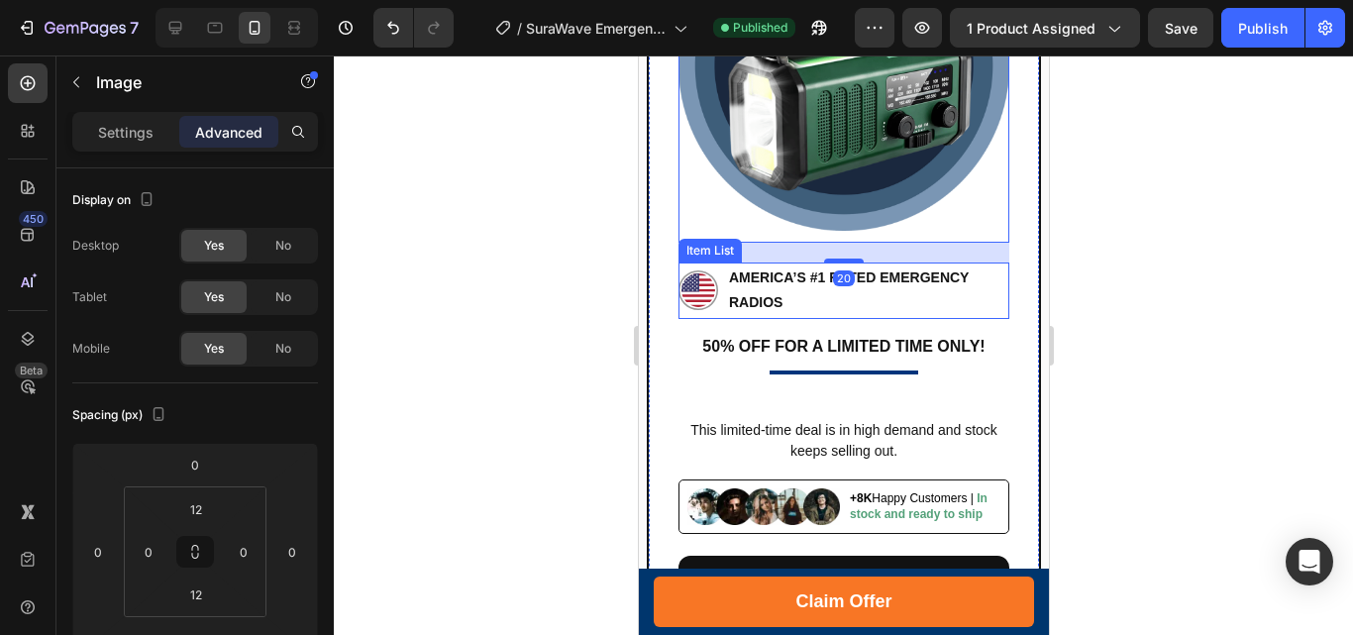
type input "20"
click at [946, 278] on p "AMERICA’S #1 RATED Emergency Radios" at bounding box center [866, 290] width 277 height 50
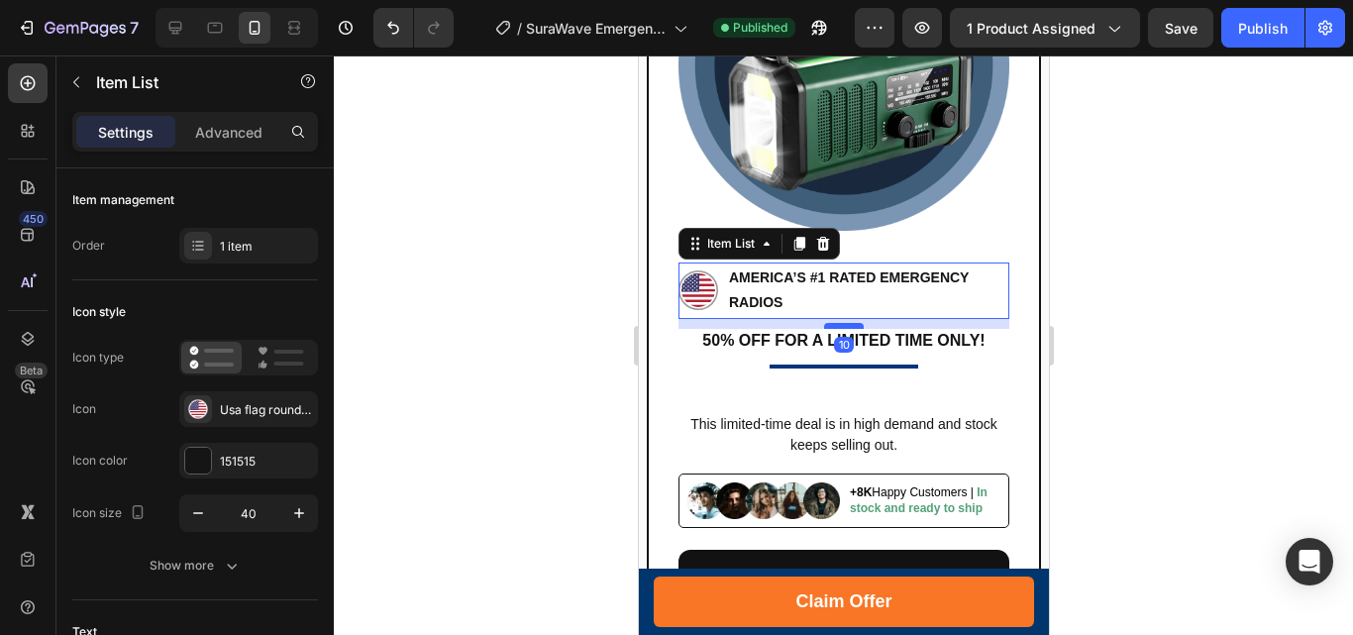
click at [847, 323] on div at bounding box center [843, 326] width 40 height 6
type input "100%"
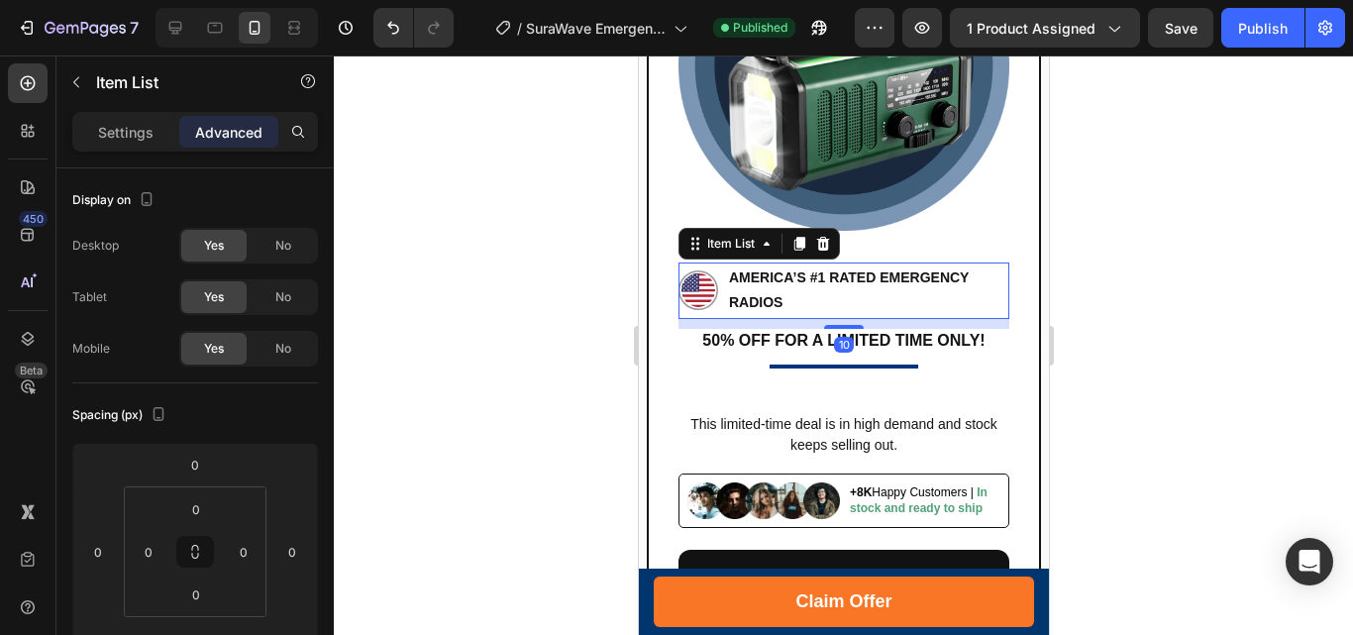
scroll to position [16358, 0]
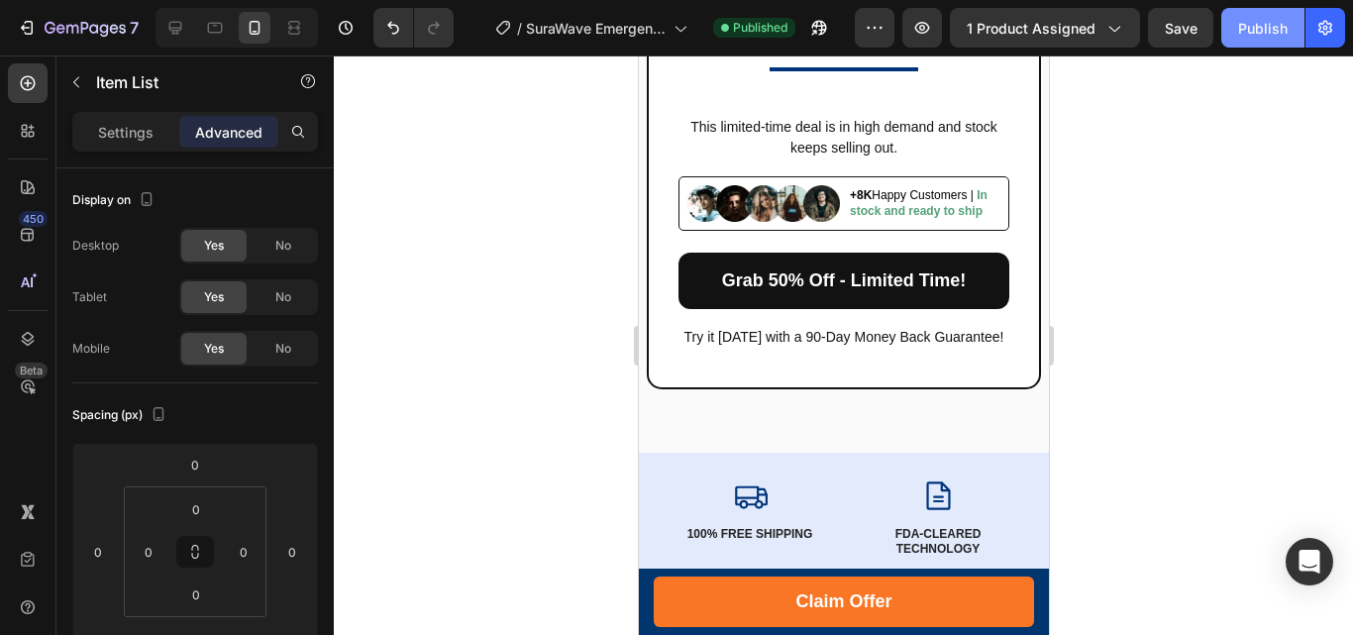
click at [1262, 32] on div "Publish" at bounding box center [1263, 28] width 50 height 21
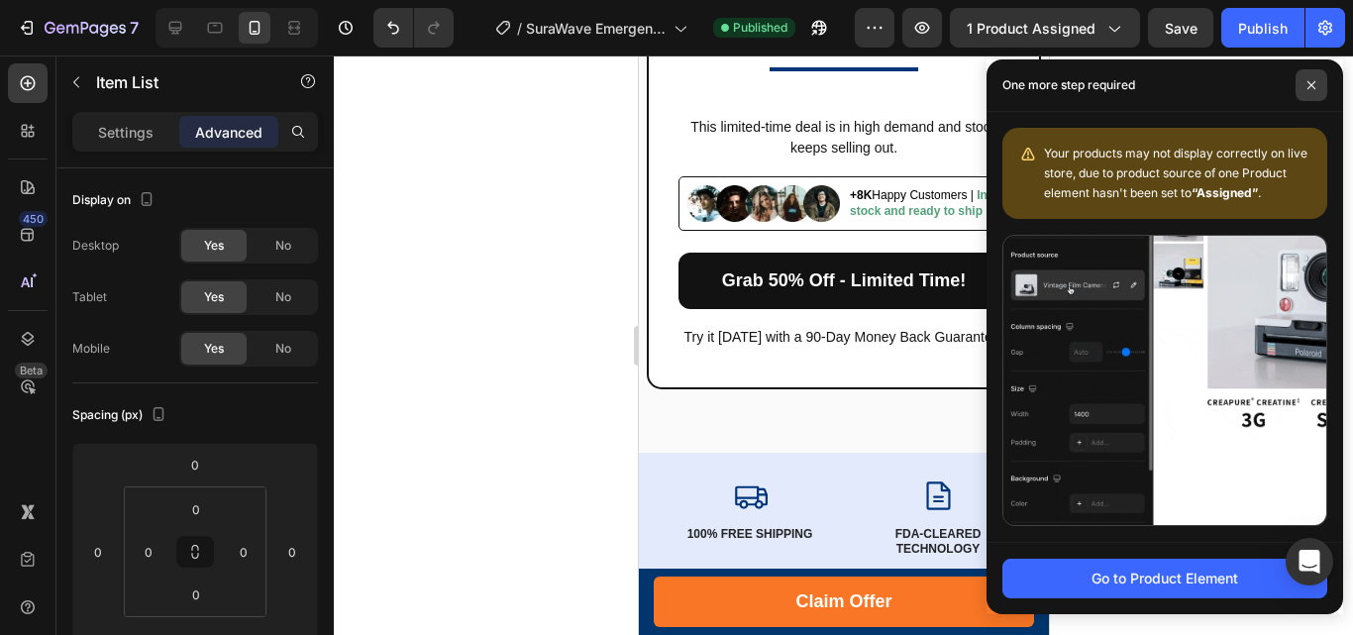
click at [1315, 85] on icon at bounding box center [1311, 85] width 10 height 10
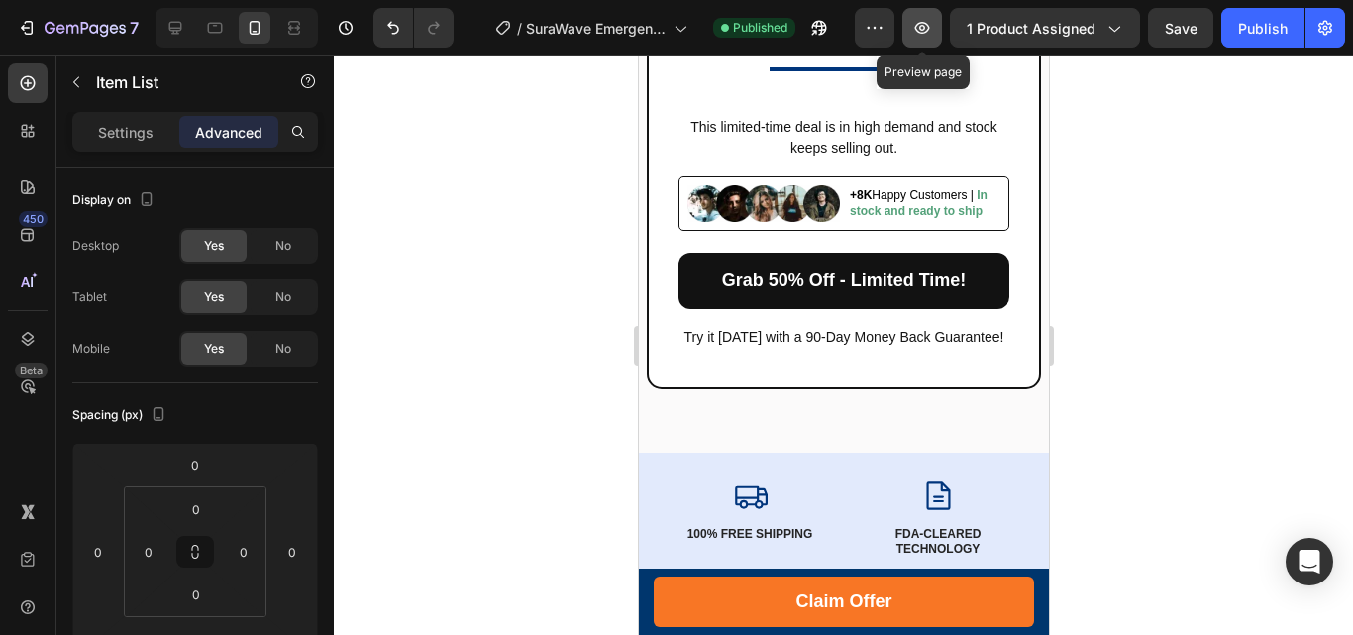
click at [930, 21] on icon "button" at bounding box center [922, 28] width 20 height 20
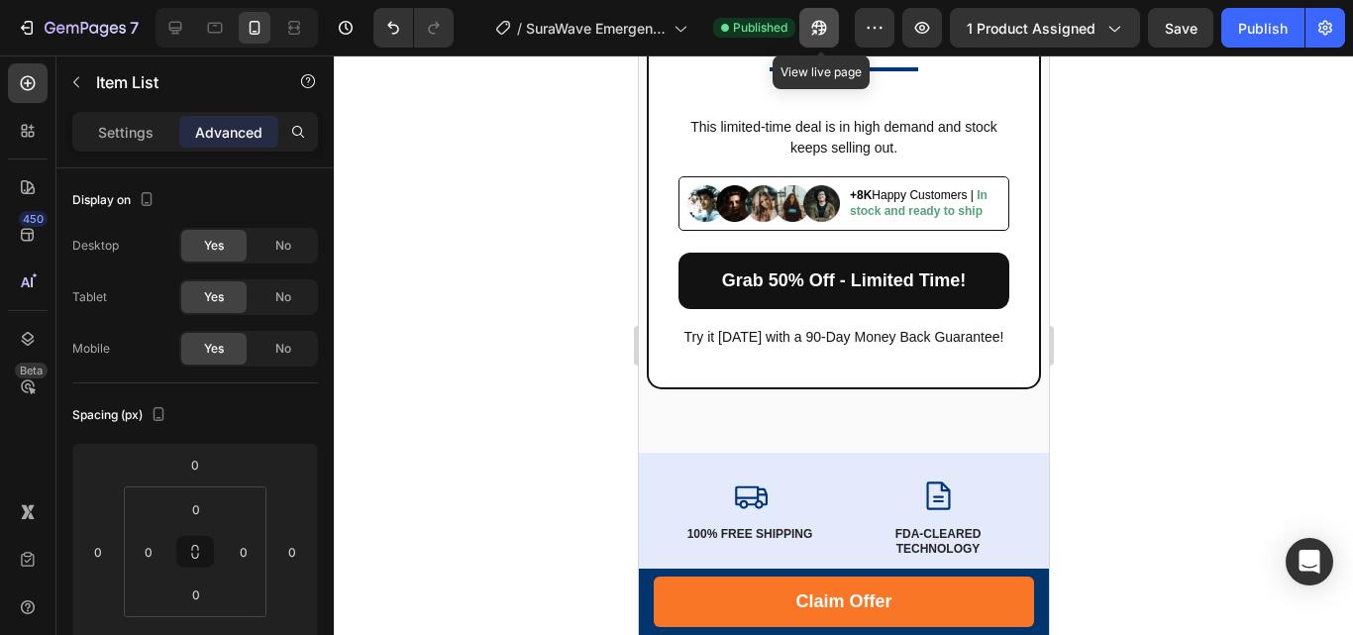
click at [829, 22] on icon "button" at bounding box center [819, 28] width 20 height 20
click at [174, 31] on icon at bounding box center [175, 28] width 13 height 13
type input "16"
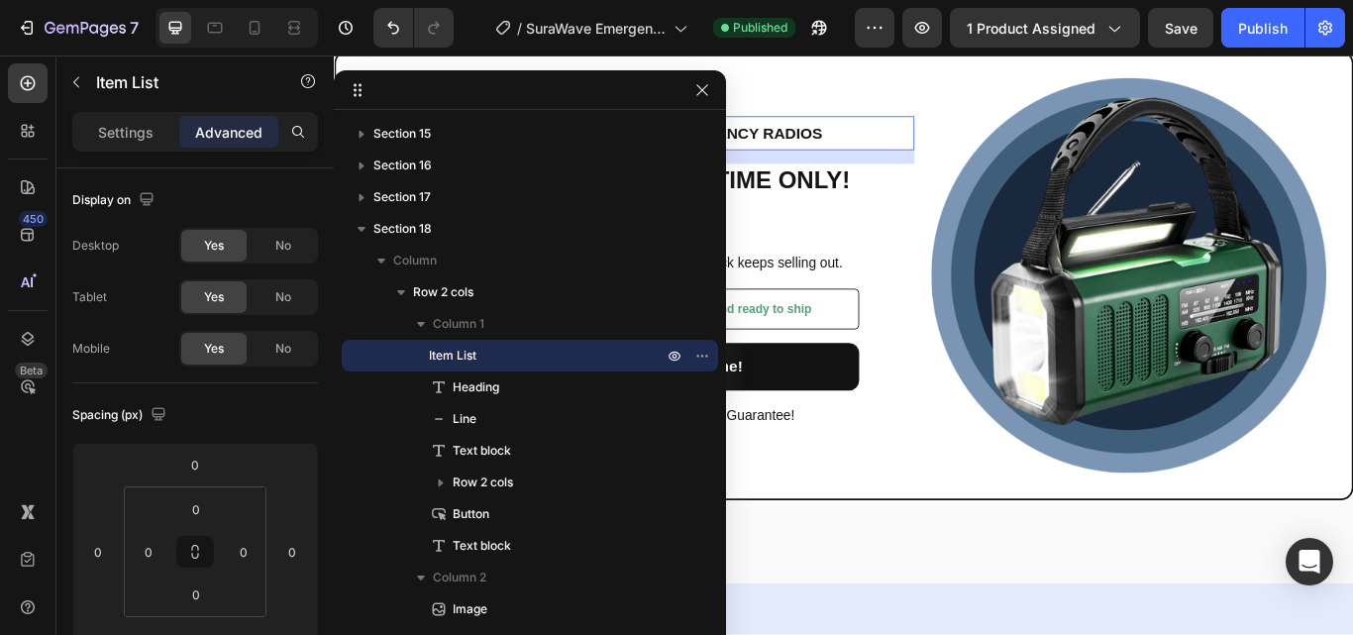
scroll to position [15297, 0]
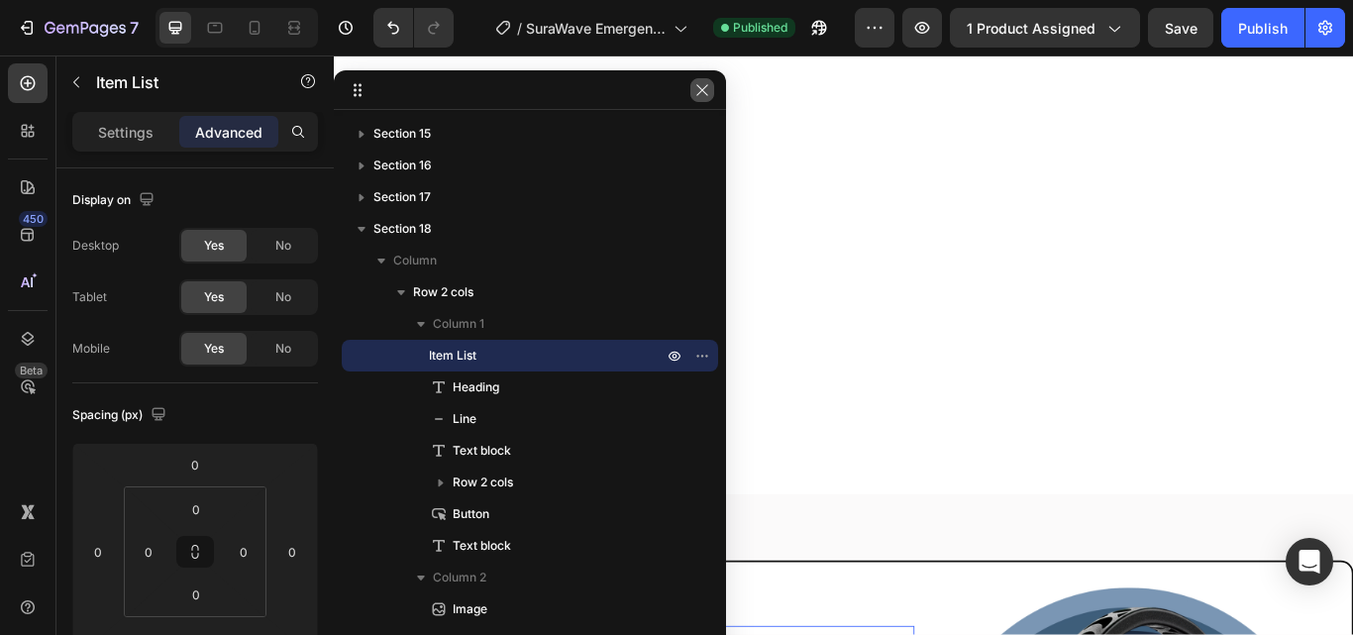
click at [703, 93] on icon "button" at bounding box center [702, 90] width 16 height 16
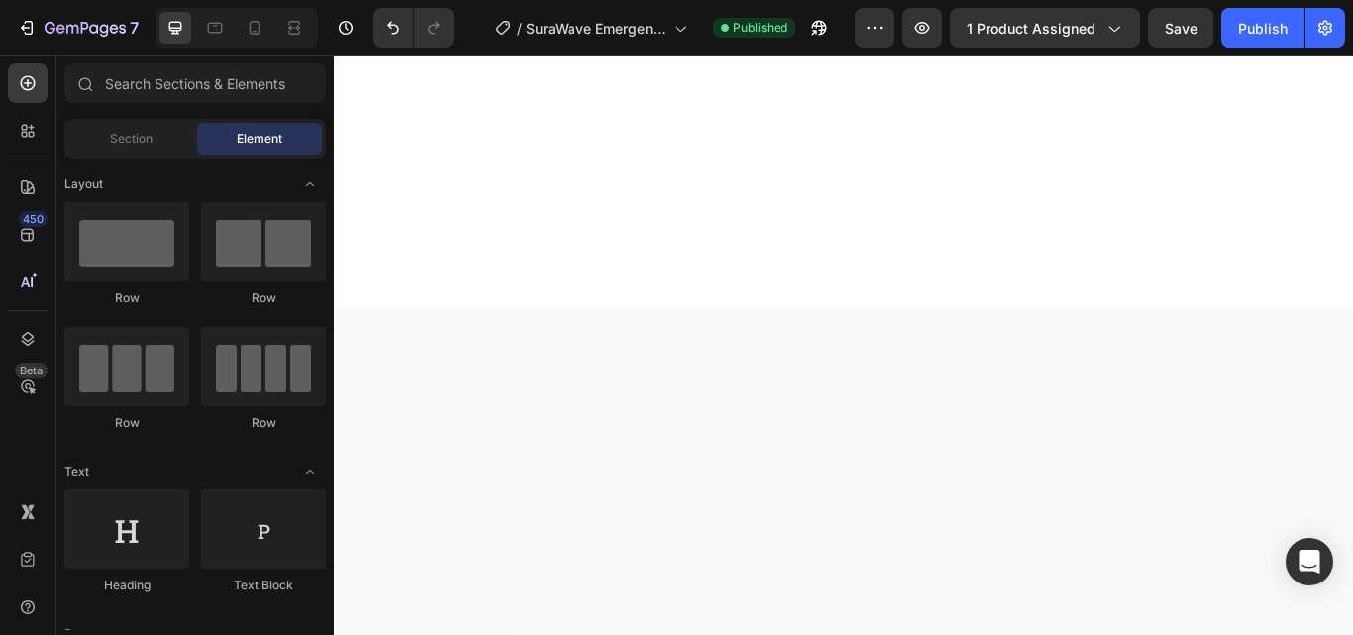
scroll to position [0, 0]
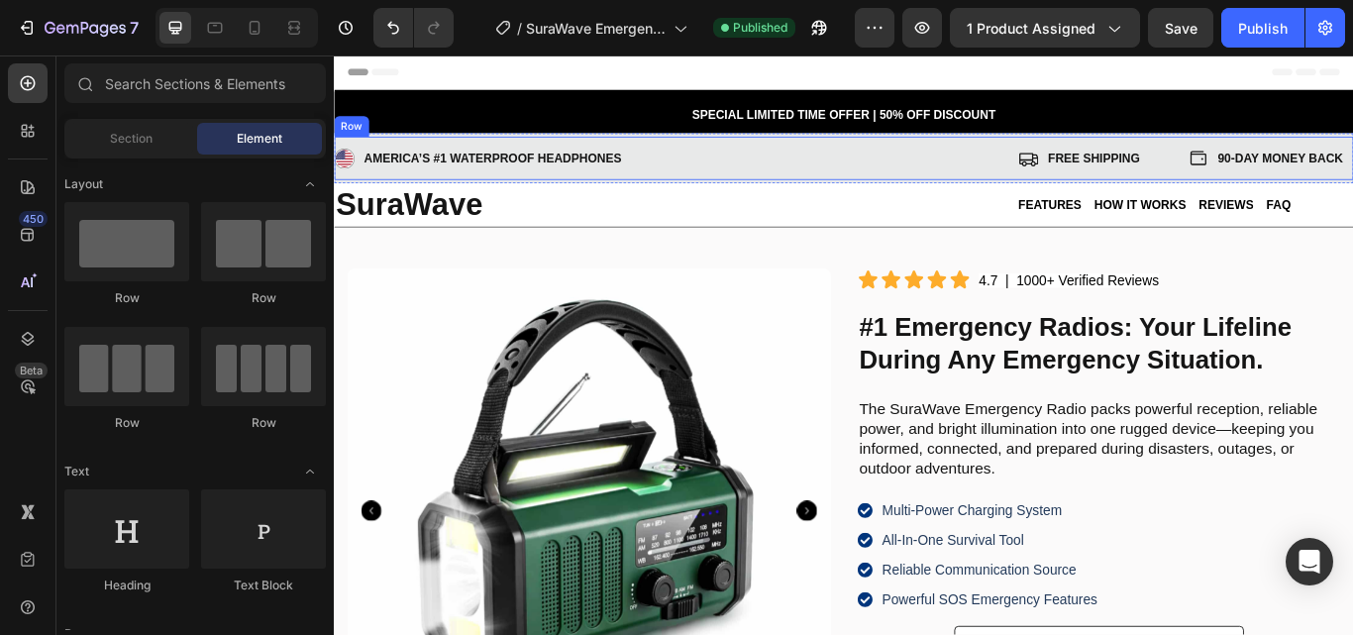
click at [1100, 155] on div "AMERICA’S #1 Waterproof Headphones Item List FREE SHIPPING Item List 90-DAY MON…" at bounding box center [928, 176] width 1188 height 50
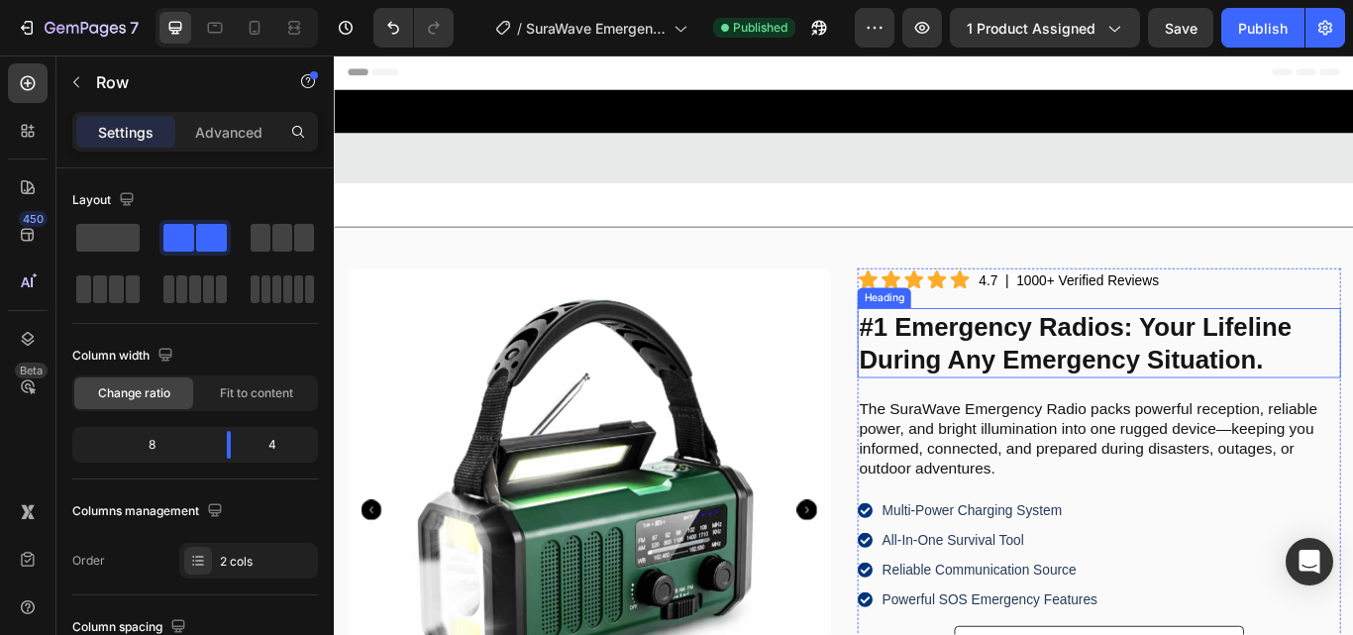
scroll to position [297, 0]
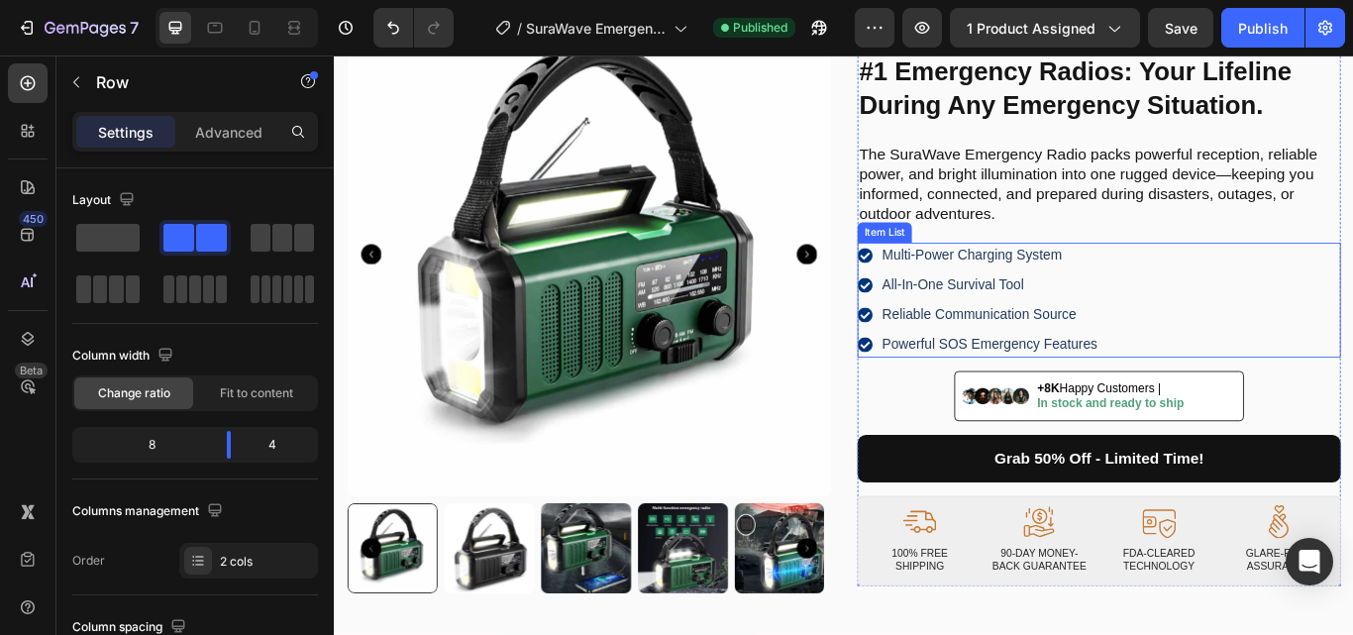
click at [1286, 288] on div "Multi-Power Charging System All-In-One Survival Tool Reliable Communication Sou…" at bounding box center [1225, 341] width 563 height 134
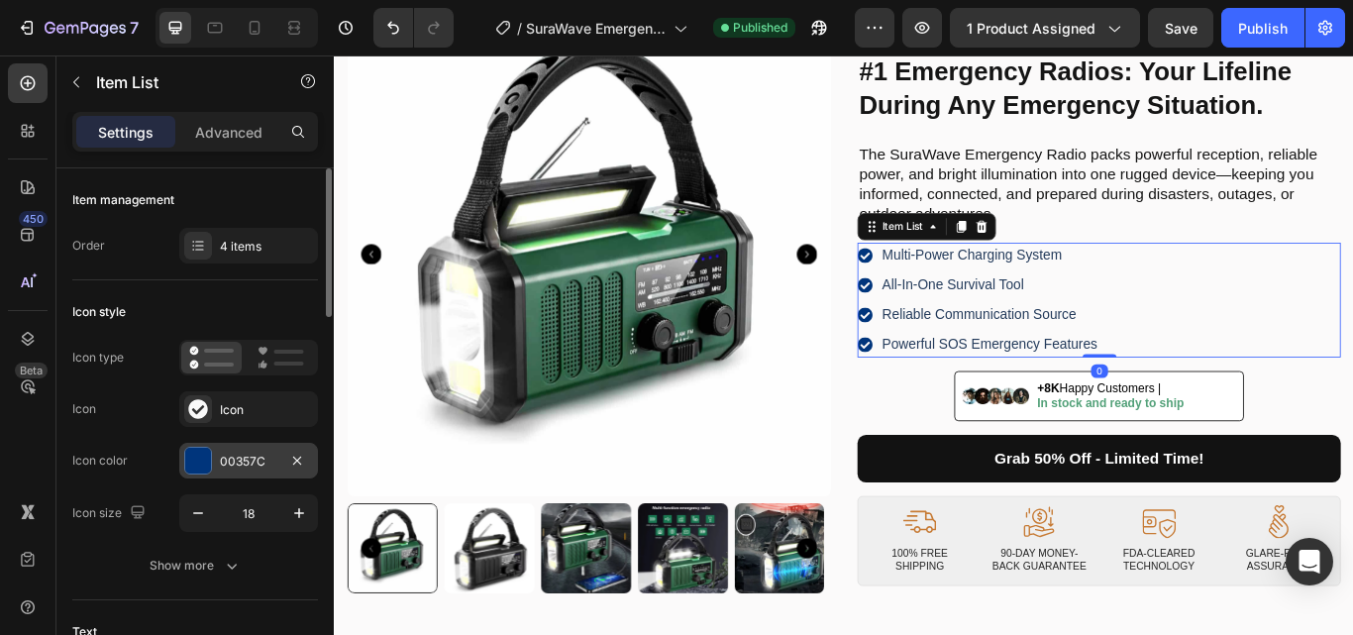
click at [201, 459] on div at bounding box center [198, 461] width 26 height 26
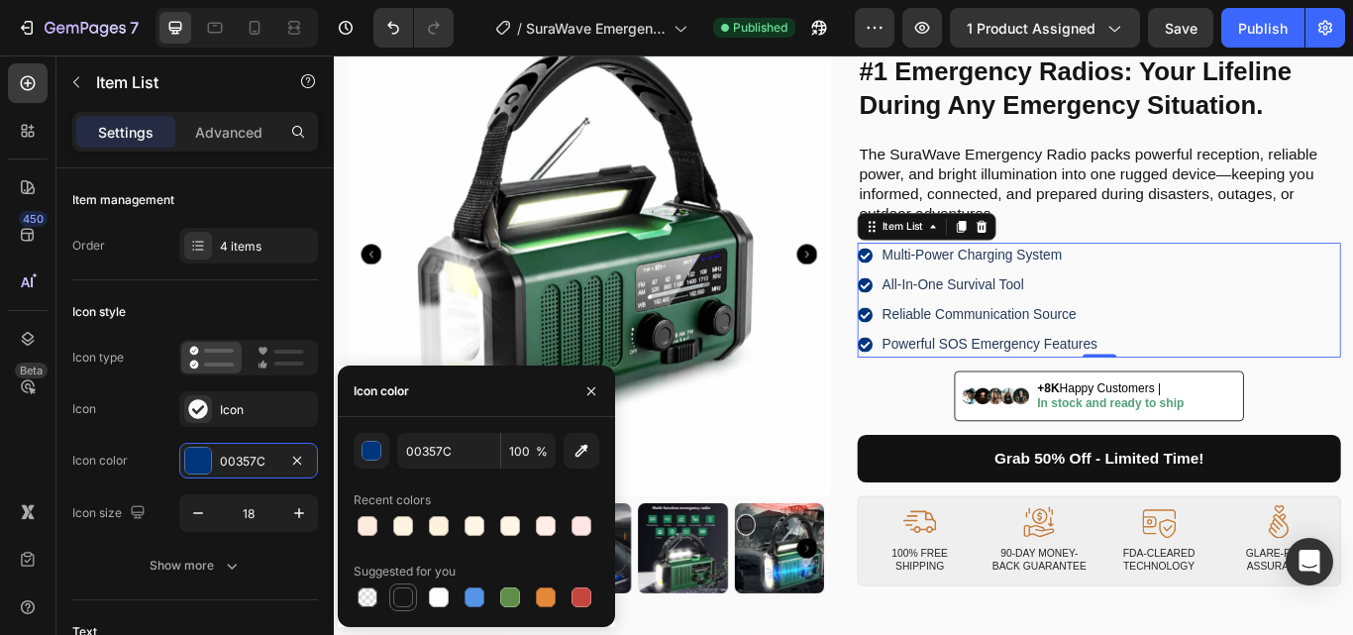
click at [404, 600] on div at bounding box center [403, 597] width 20 height 20
type input "151515"
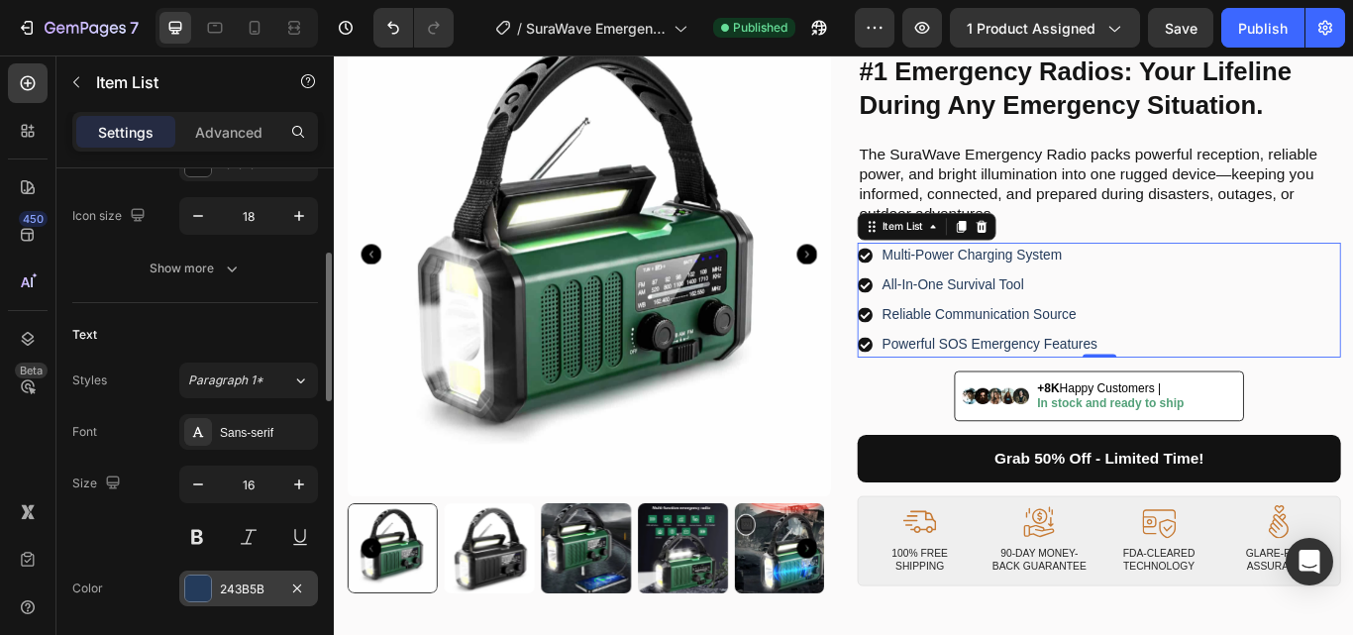
click at [198, 582] on div at bounding box center [198, 588] width 26 height 26
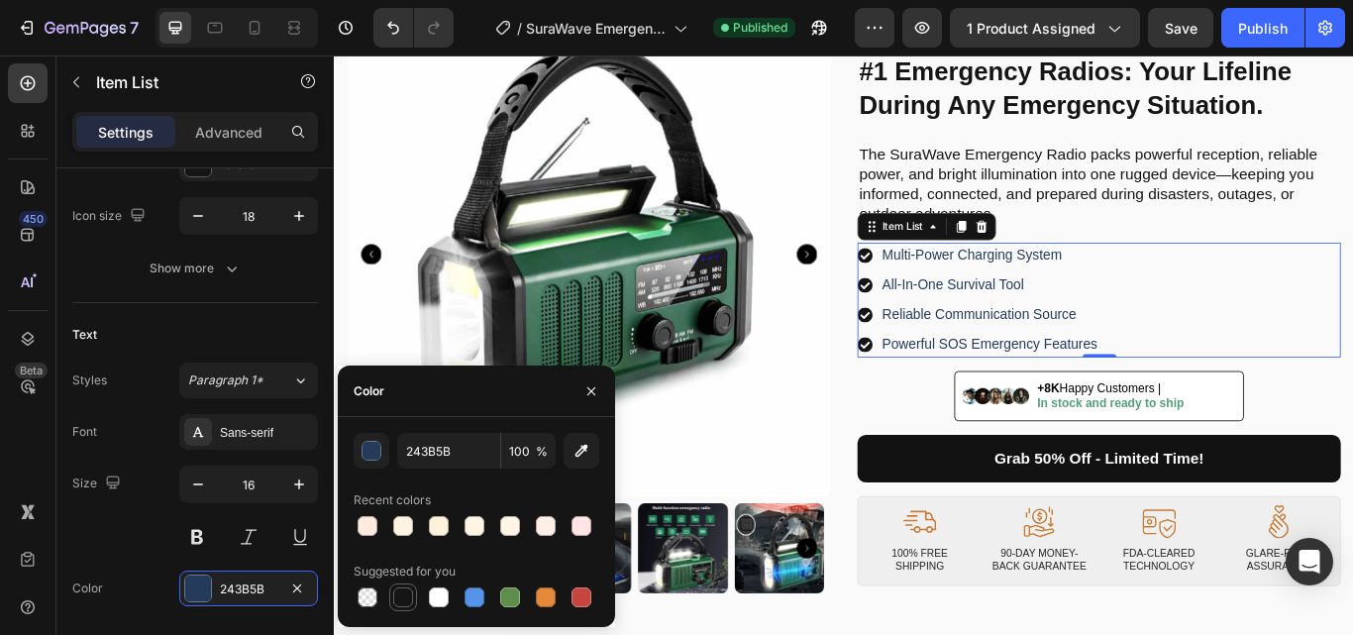
click at [399, 598] on div at bounding box center [403, 597] width 20 height 20
type input "151515"
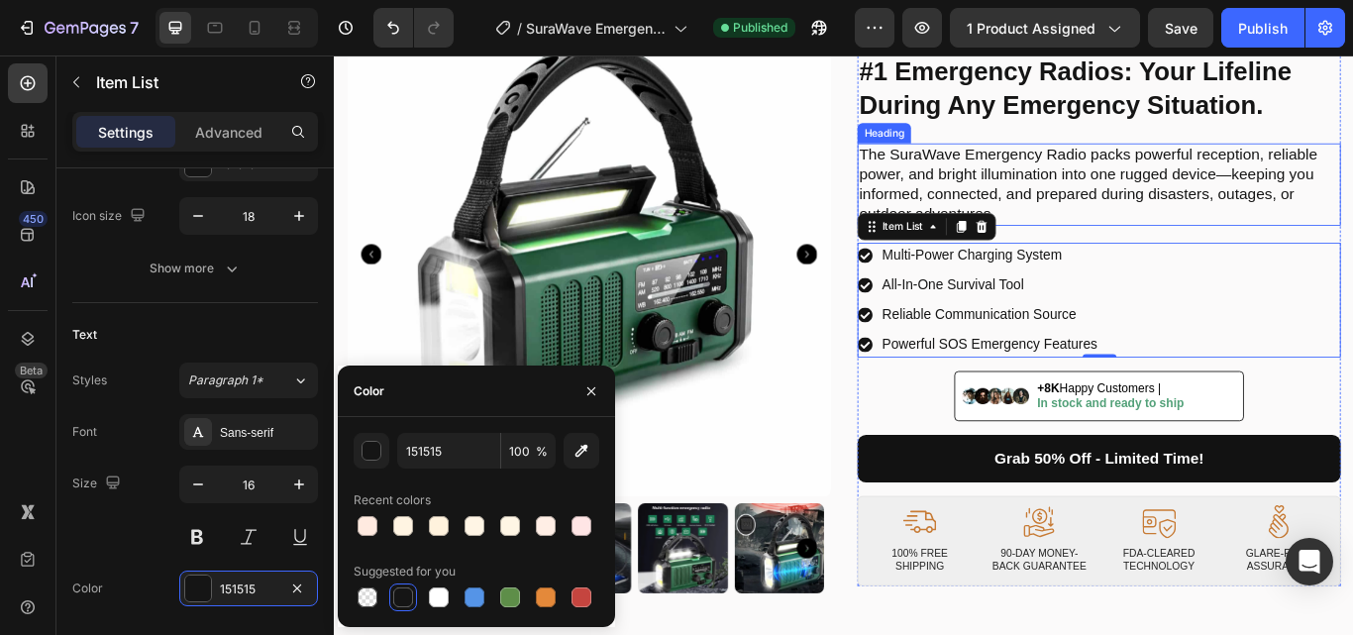
scroll to position [594, 0]
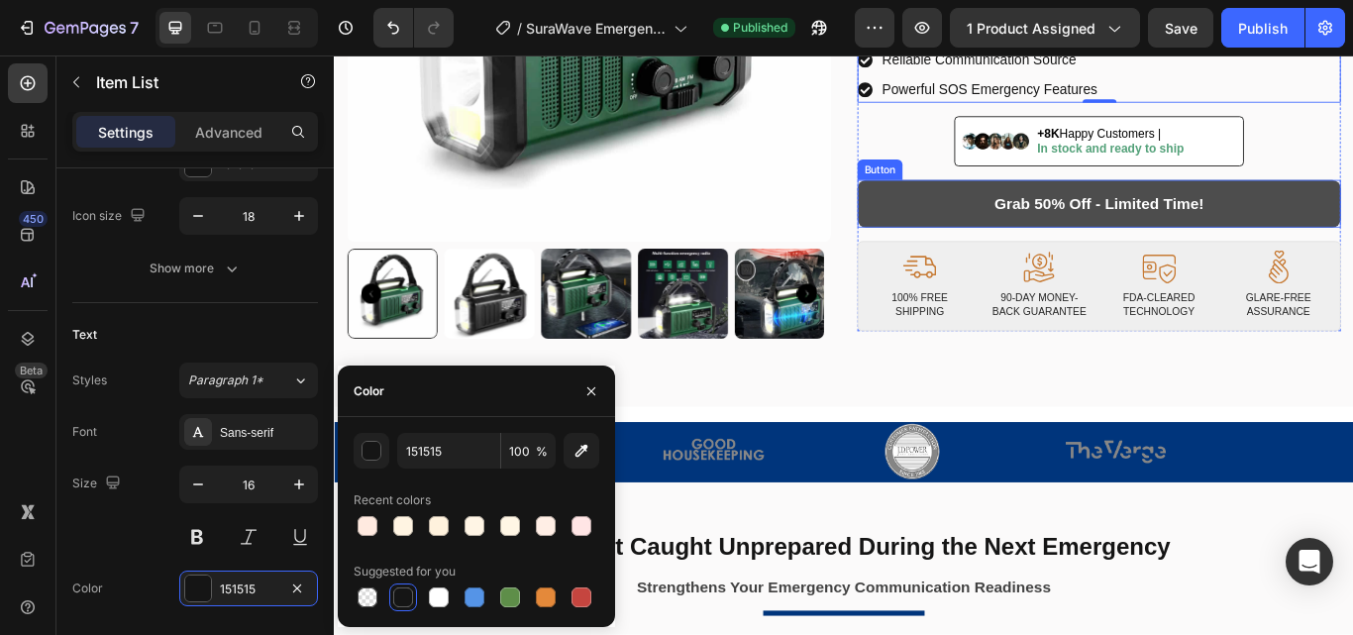
click at [954, 214] on link "Grab 50% Off - Limited Time!" at bounding box center [1225, 228] width 563 height 55
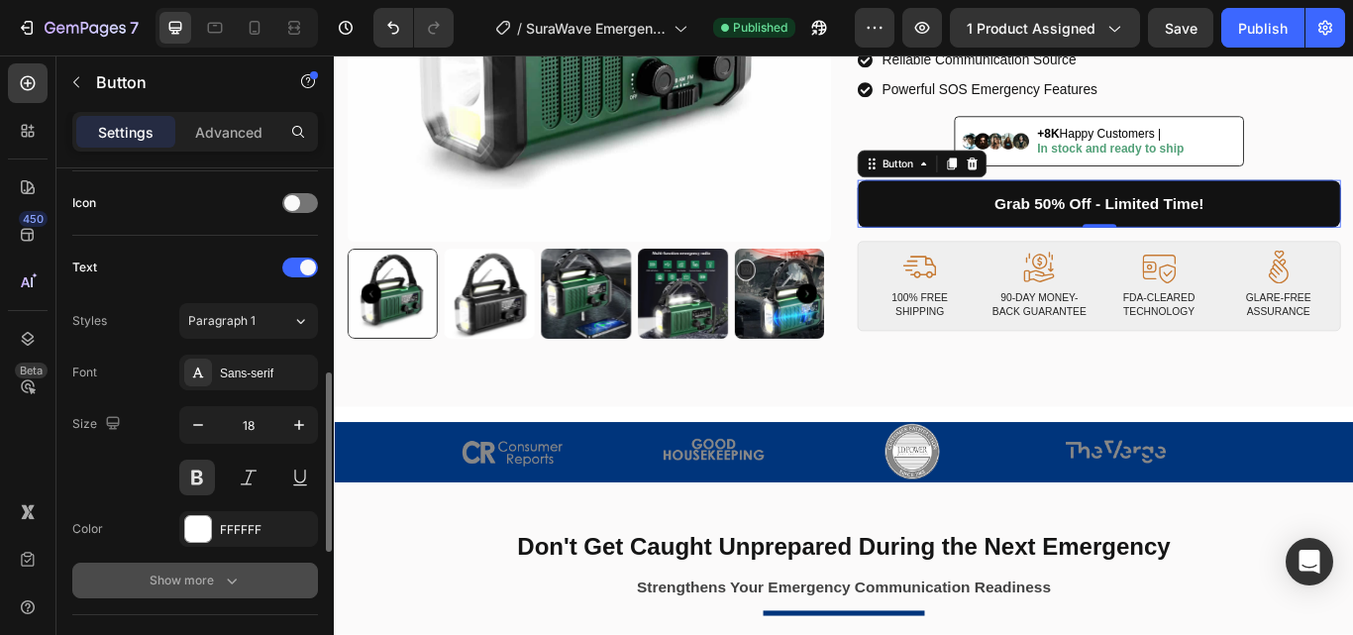
click at [239, 574] on icon "button" at bounding box center [232, 580] width 20 height 20
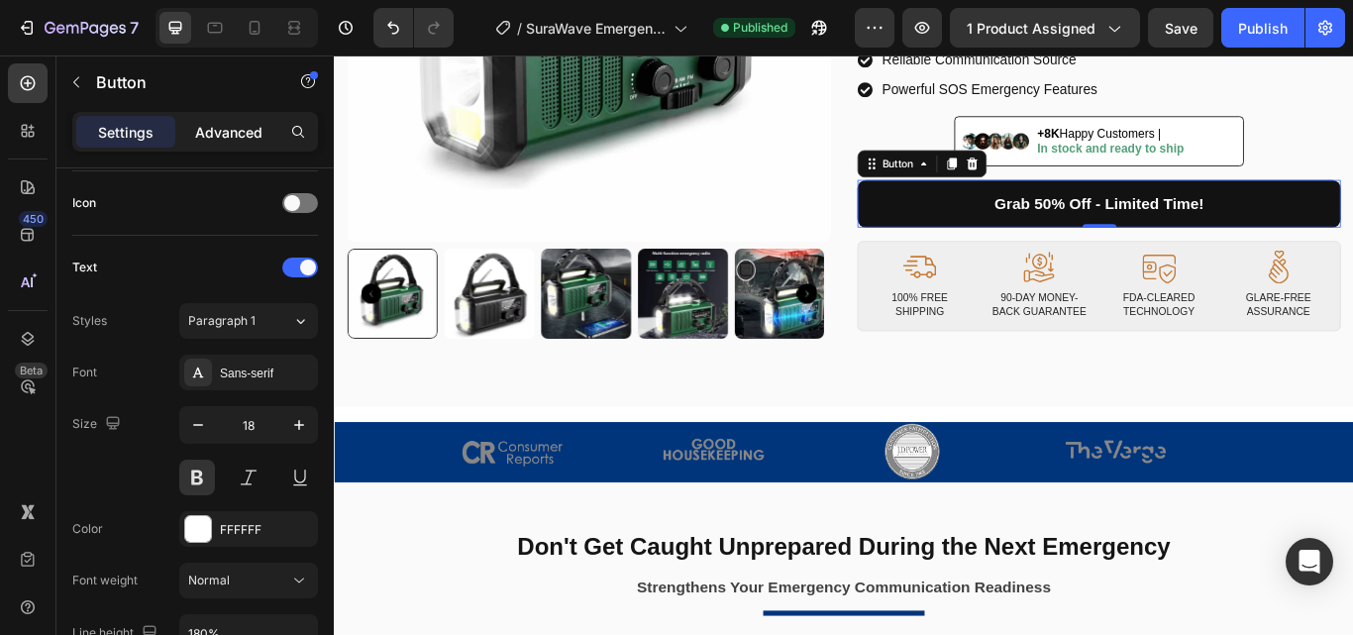
click at [248, 133] on p "Advanced" at bounding box center [228, 132] width 67 height 21
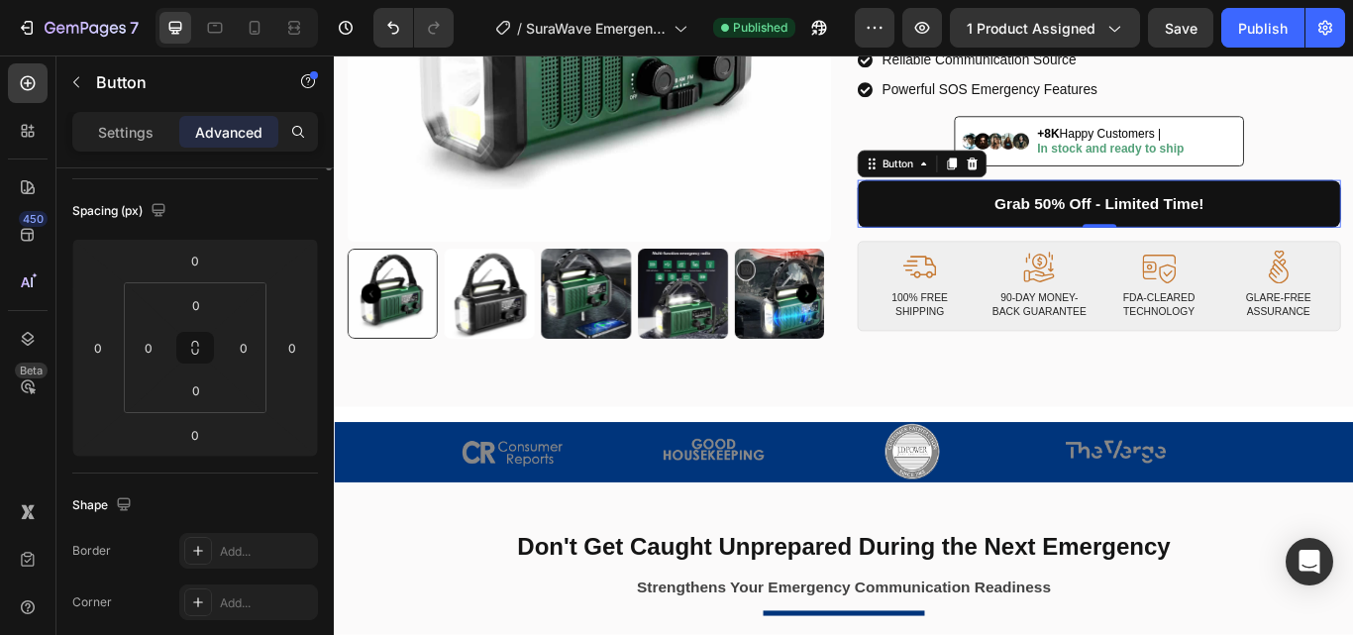
scroll to position [0, 0]
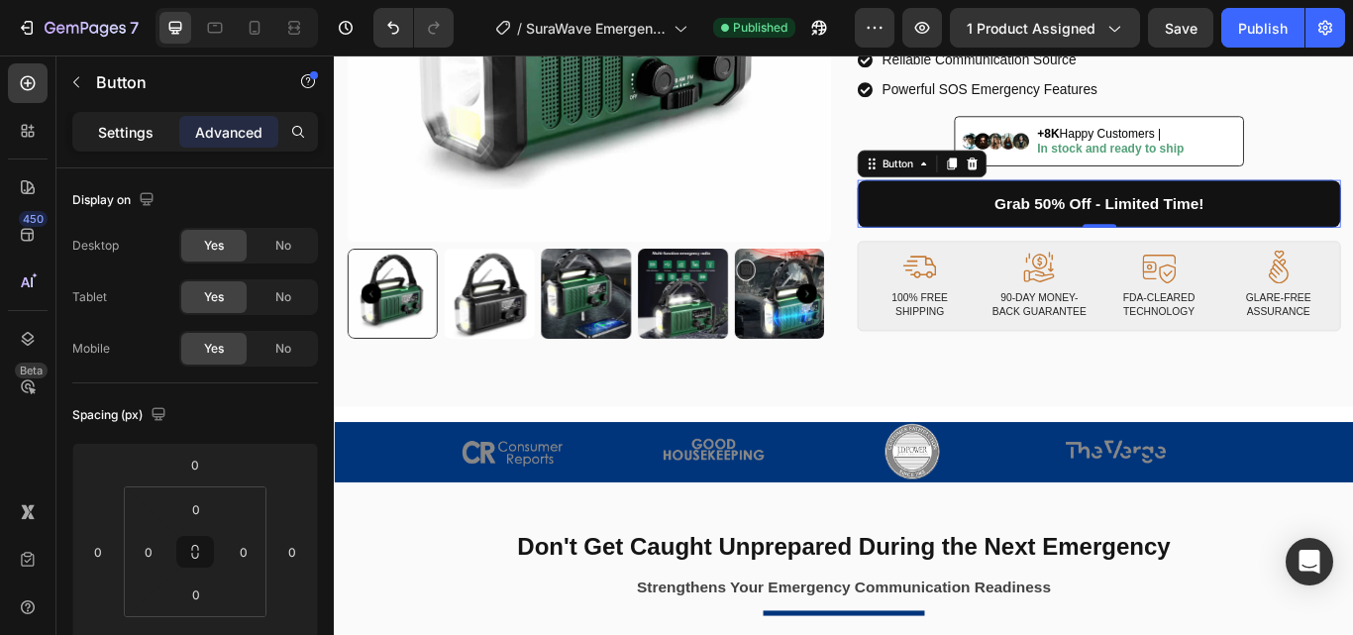
click at [132, 132] on p "Settings" at bounding box center [125, 132] width 55 height 21
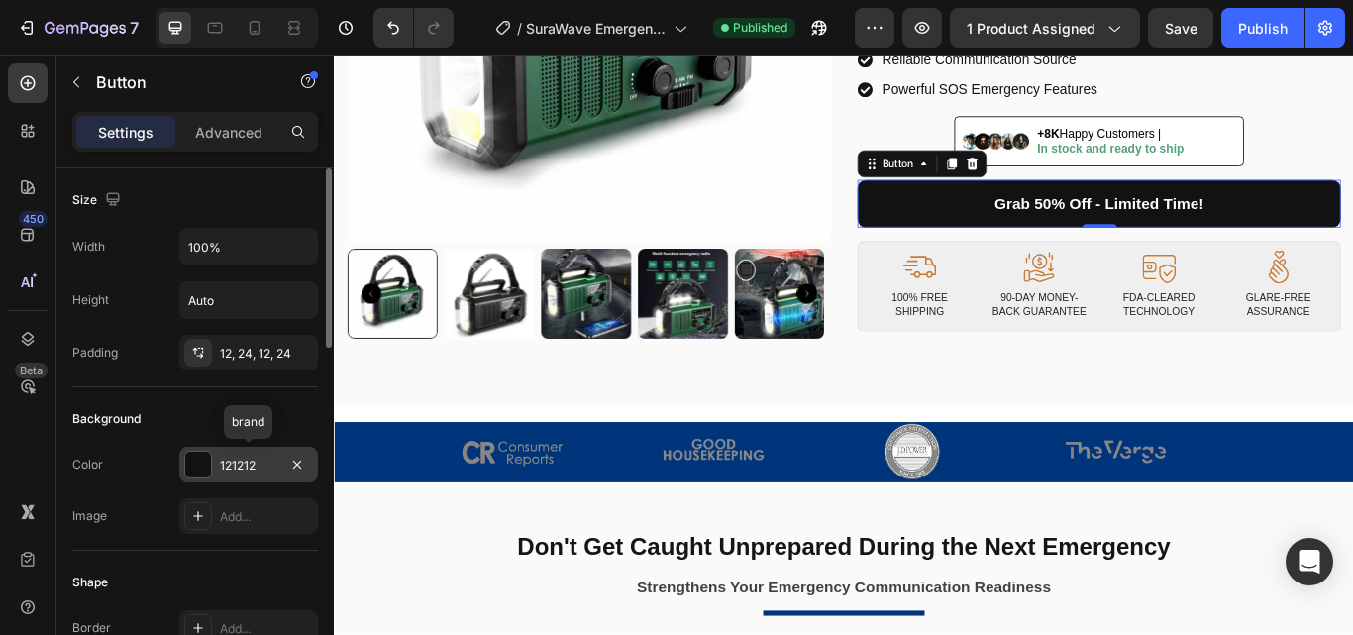
click at [200, 465] on div at bounding box center [198, 465] width 26 height 26
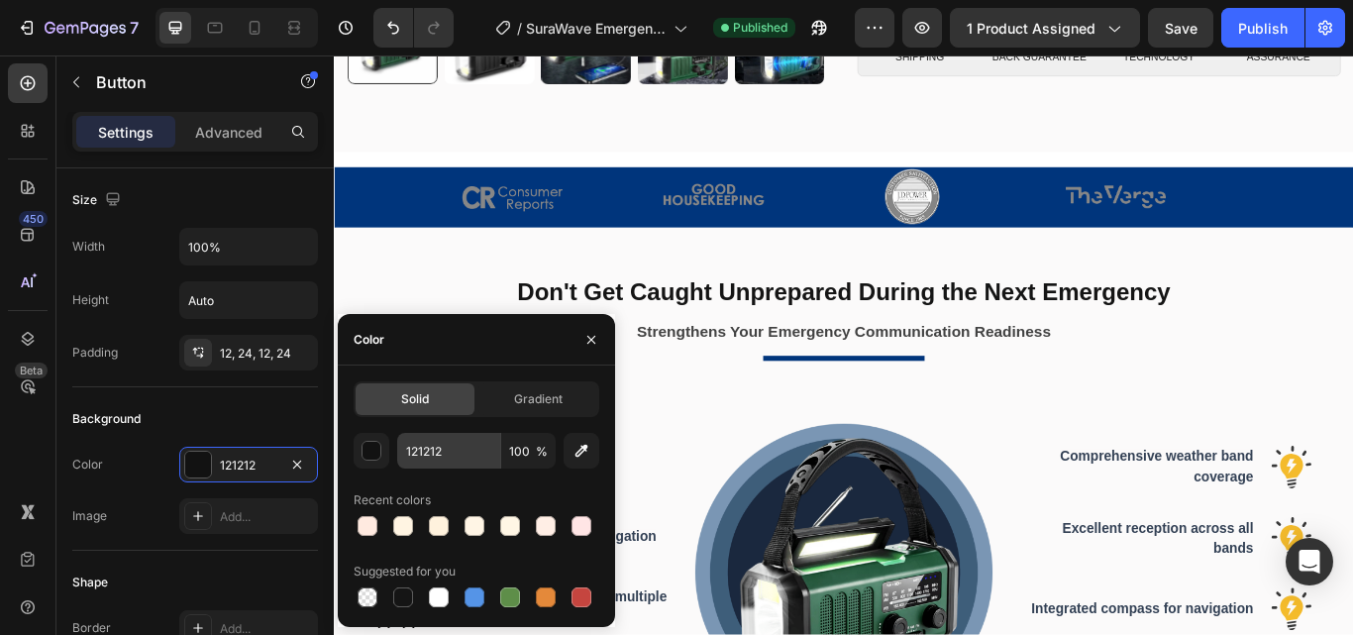
scroll to position [594, 0]
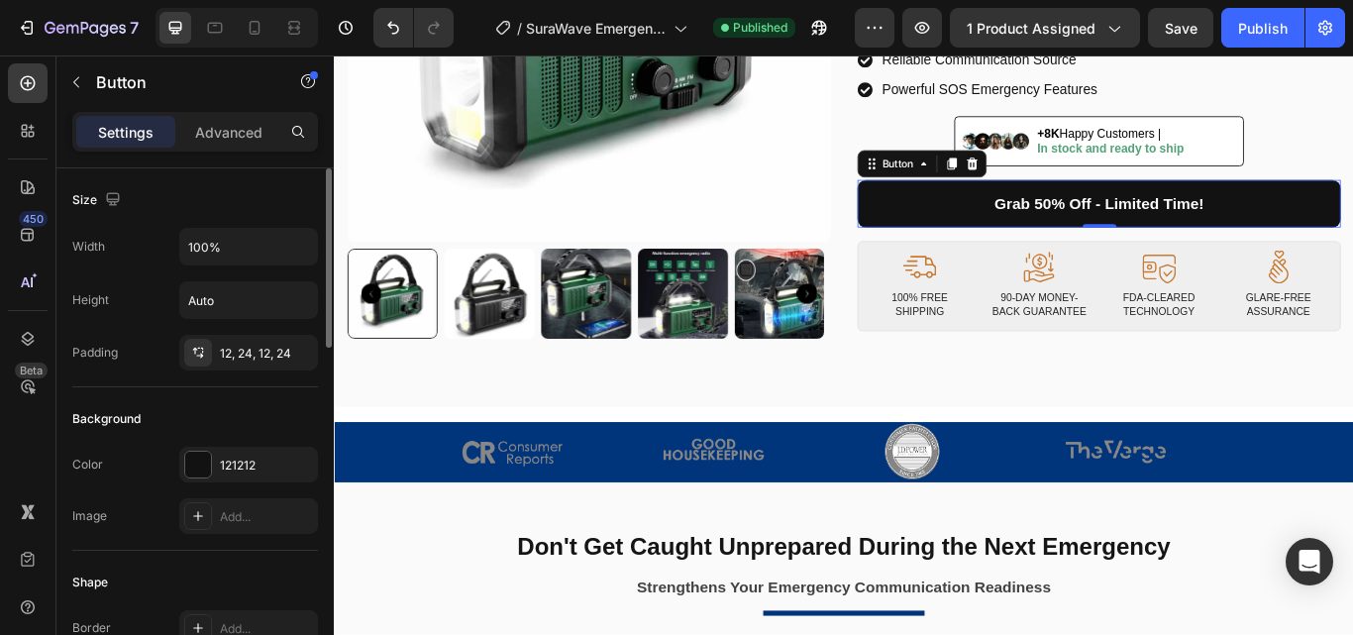
click at [150, 473] on div "Color 121212" at bounding box center [195, 465] width 246 height 36
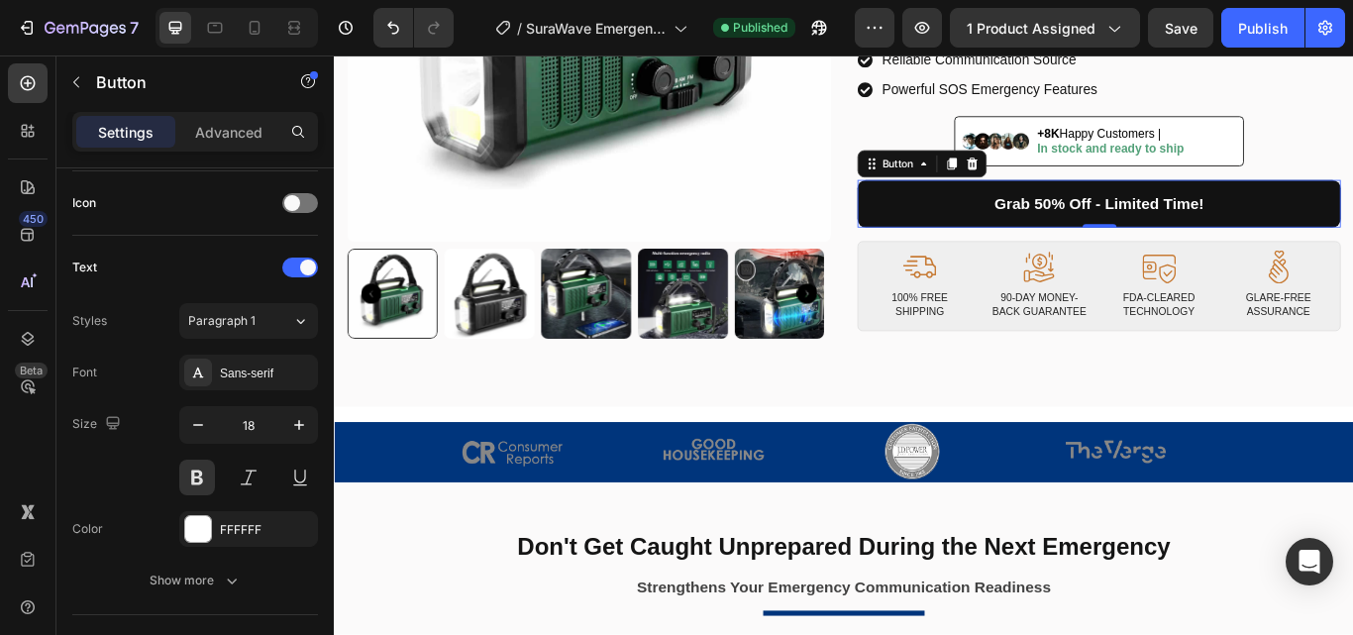
scroll to position [891, 0]
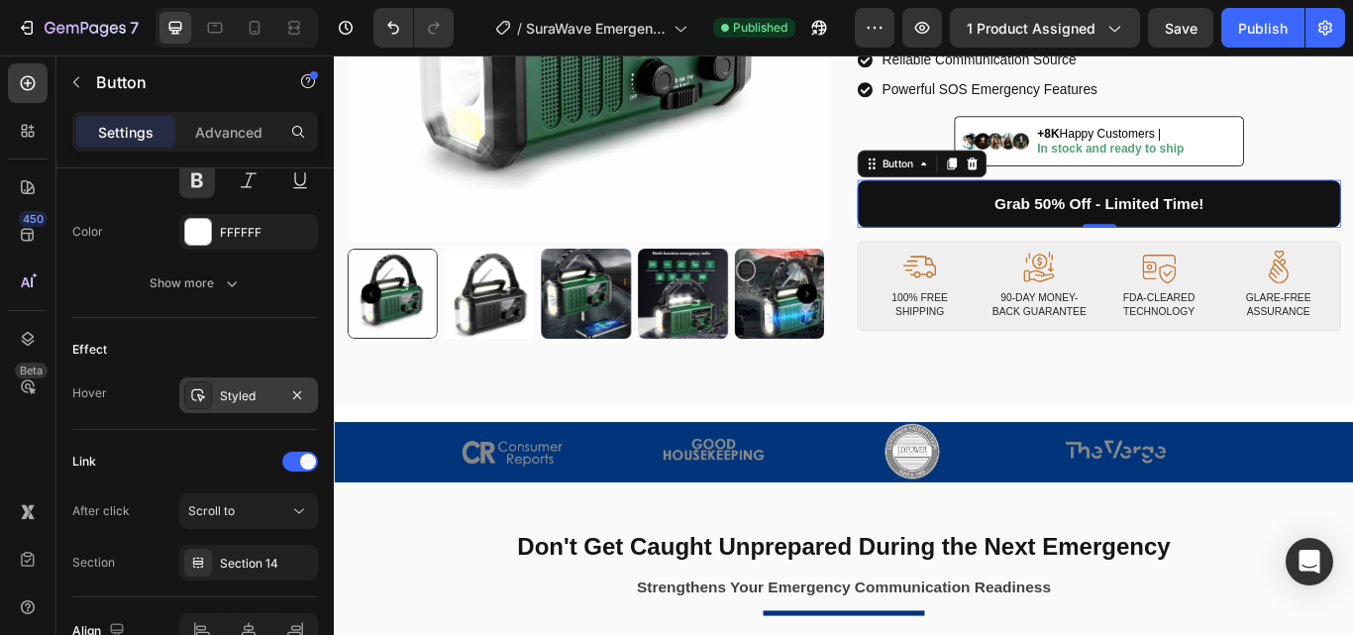
click at [198, 395] on icon at bounding box center [198, 395] width 14 height 13
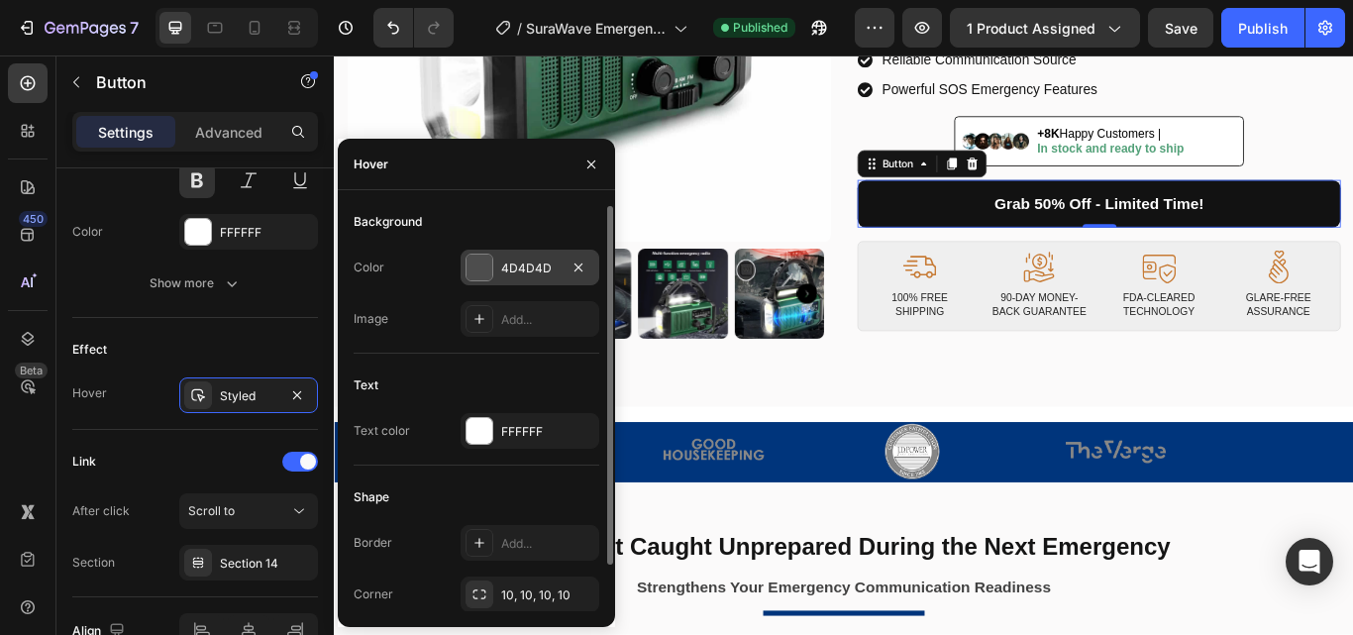
click at [478, 266] on div at bounding box center [479, 267] width 26 height 26
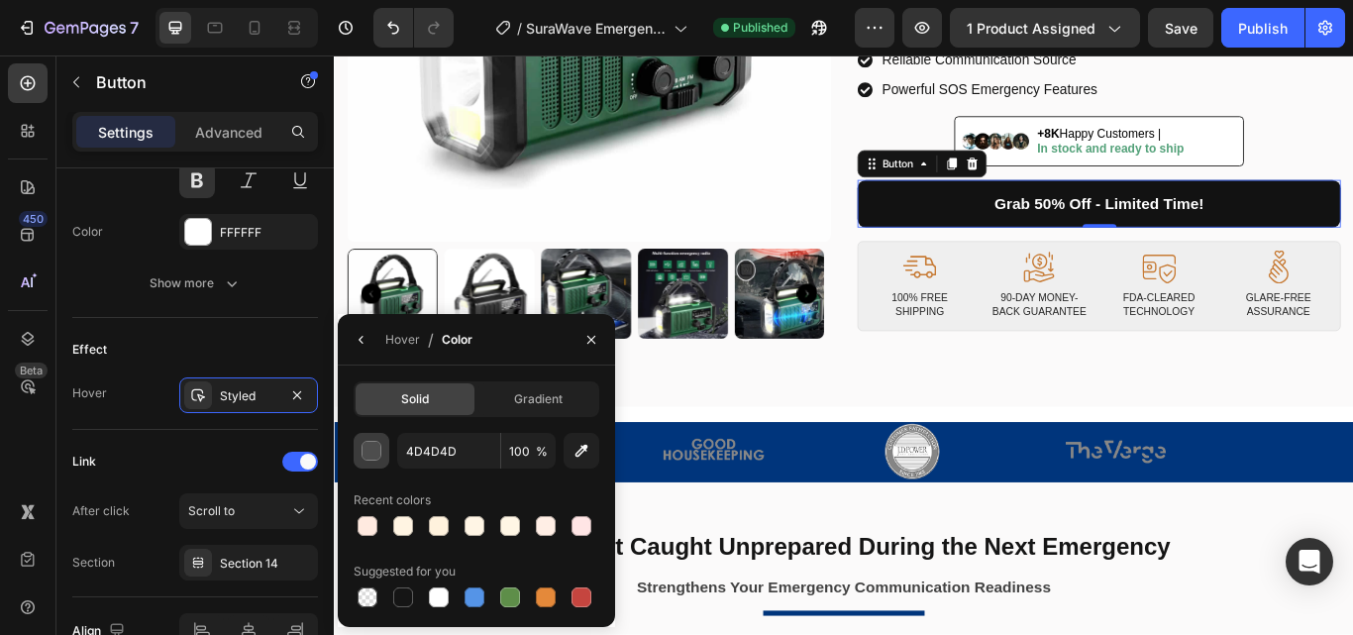
click at [375, 445] on div "button" at bounding box center [372, 452] width 20 height 20
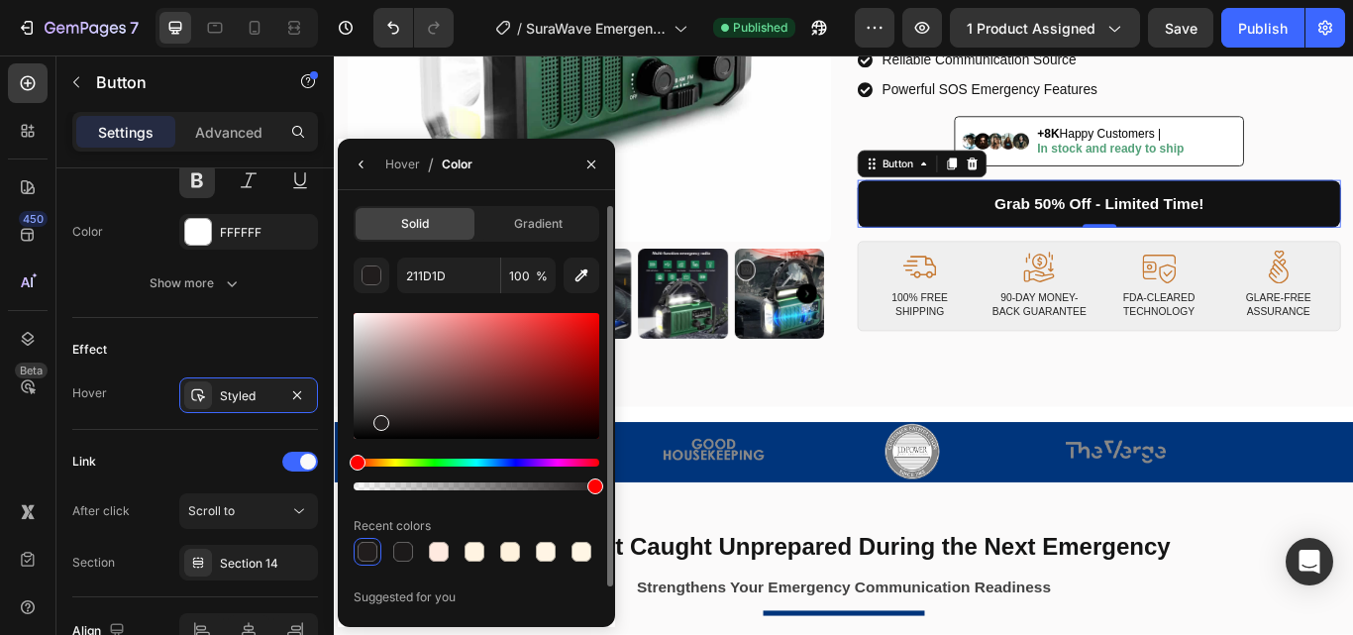
drag, startPoint x: 359, startPoint y: 429, endPoint x: 1186, endPoint y: 253, distance: 845.2
click at [380, 419] on div at bounding box center [381, 423] width 16 height 16
click at [372, 416] on div at bounding box center [374, 420] width 16 height 16
type input "2D2A2A"
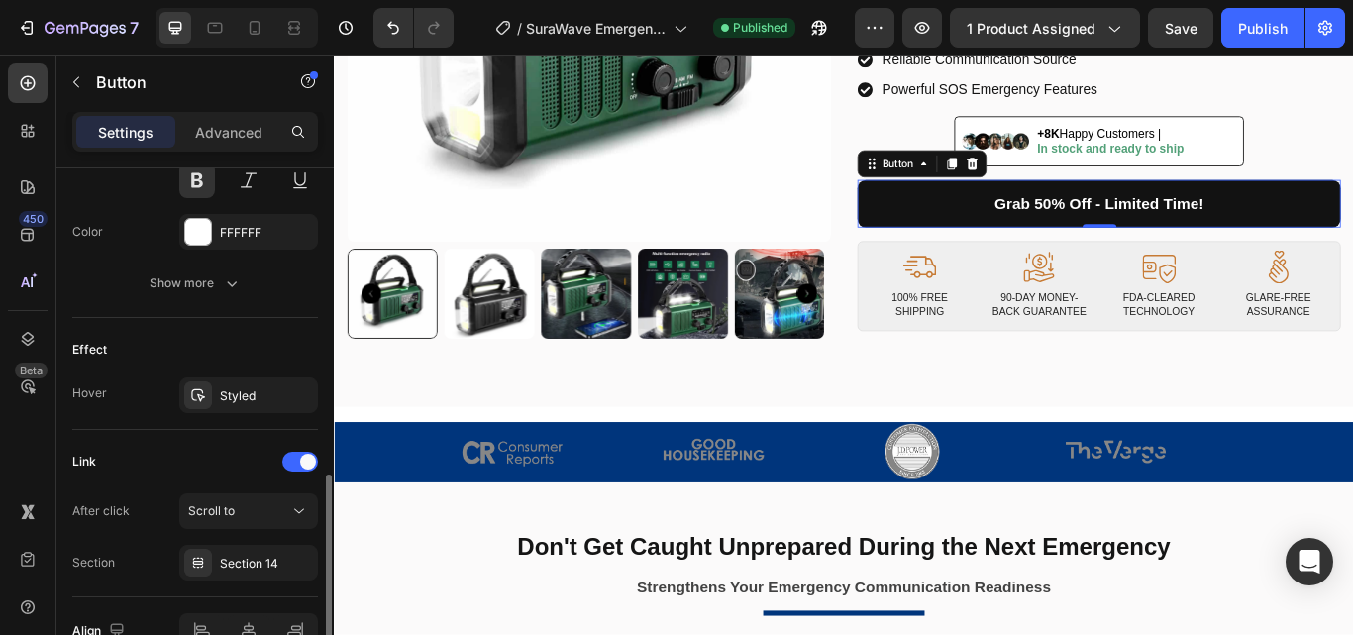
click at [221, 465] on div "Link" at bounding box center [195, 462] width 246 height 32
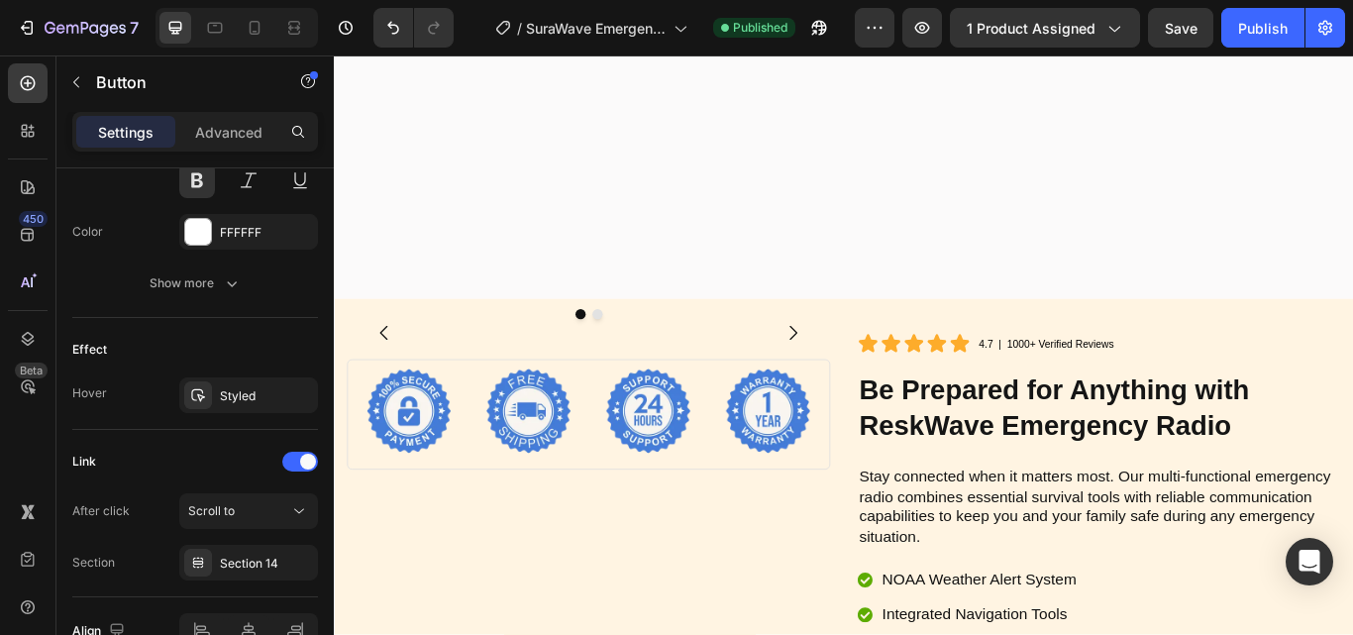
scroll to position [7724, 0]
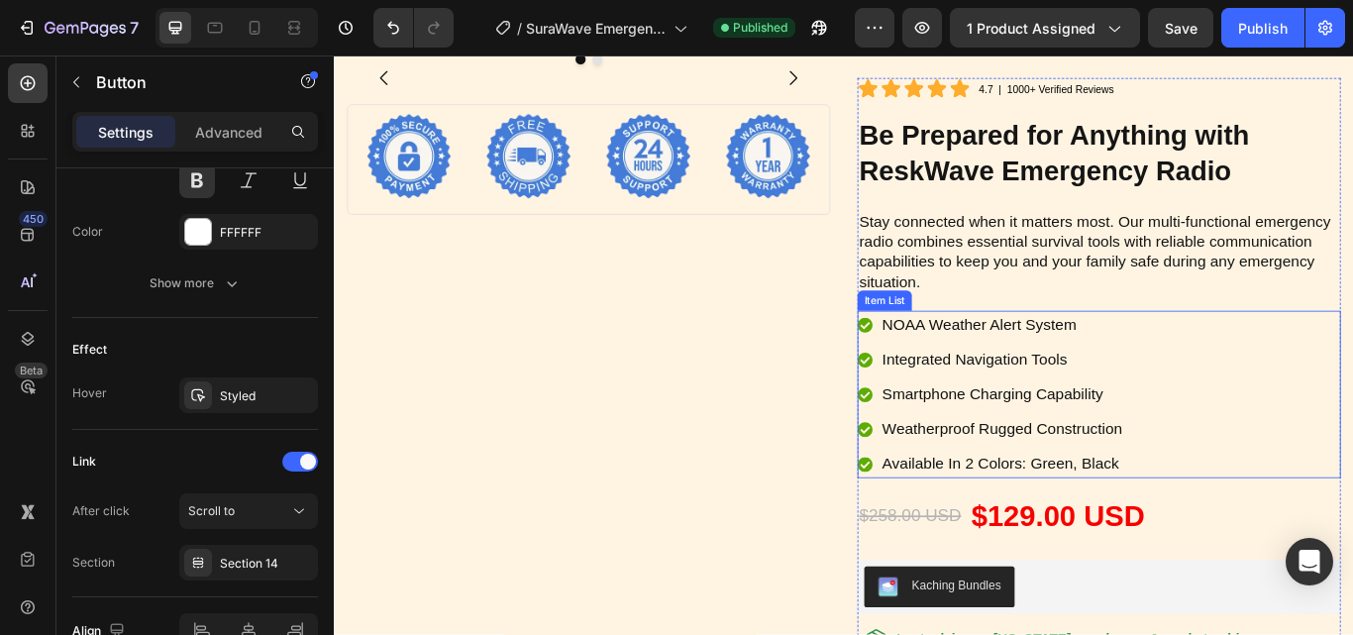
click at [1335, 389] on div "NOAA Weather Alert System Integrated Navigation Tools Smartphone Charging Capab…" at bounding box center [1225, 450] width 563 height 195
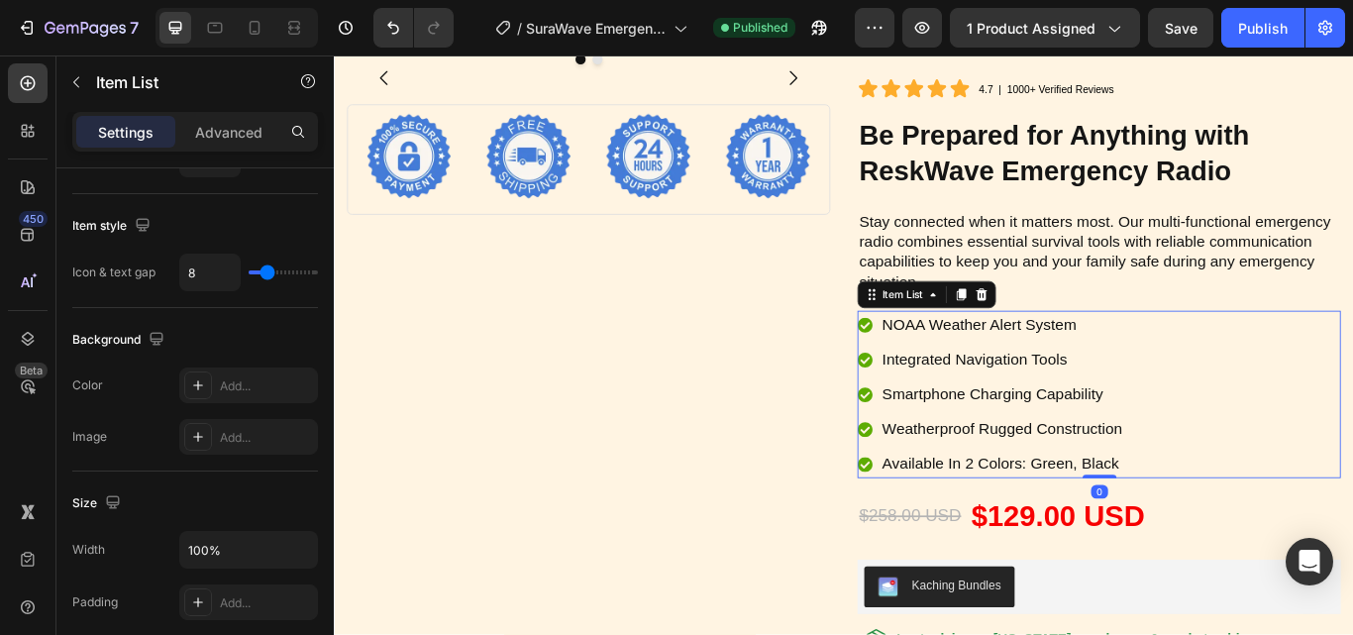
scroll to position [0, 0]
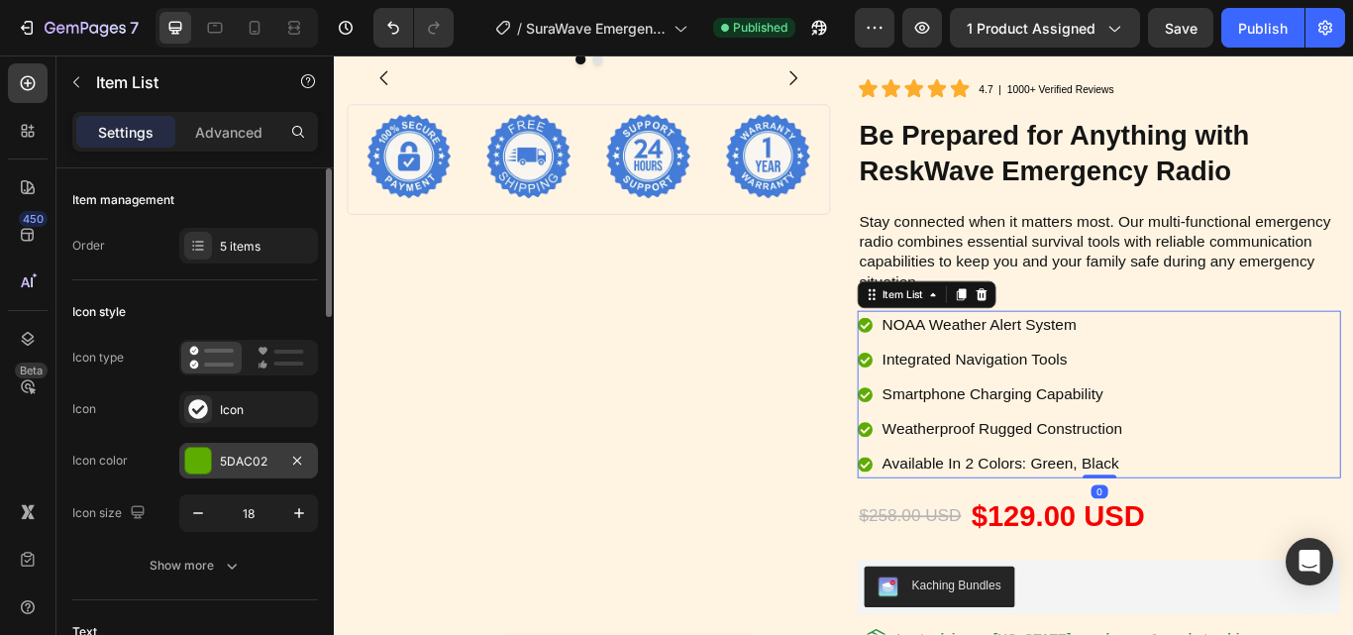
click at [197, 458] on div at bounding box center [198, 461] width 26 height 26
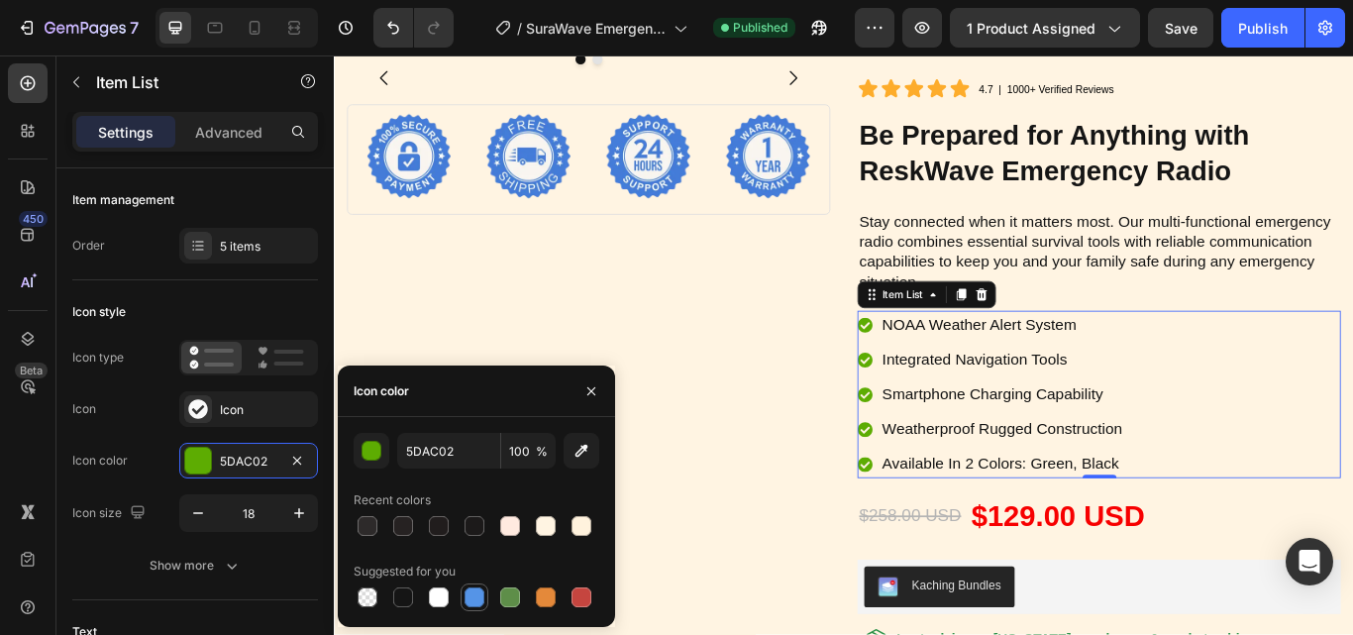
click at [469, 598] on div at bounding box center [474, 597] width 20 height 20
type input "5594E7"
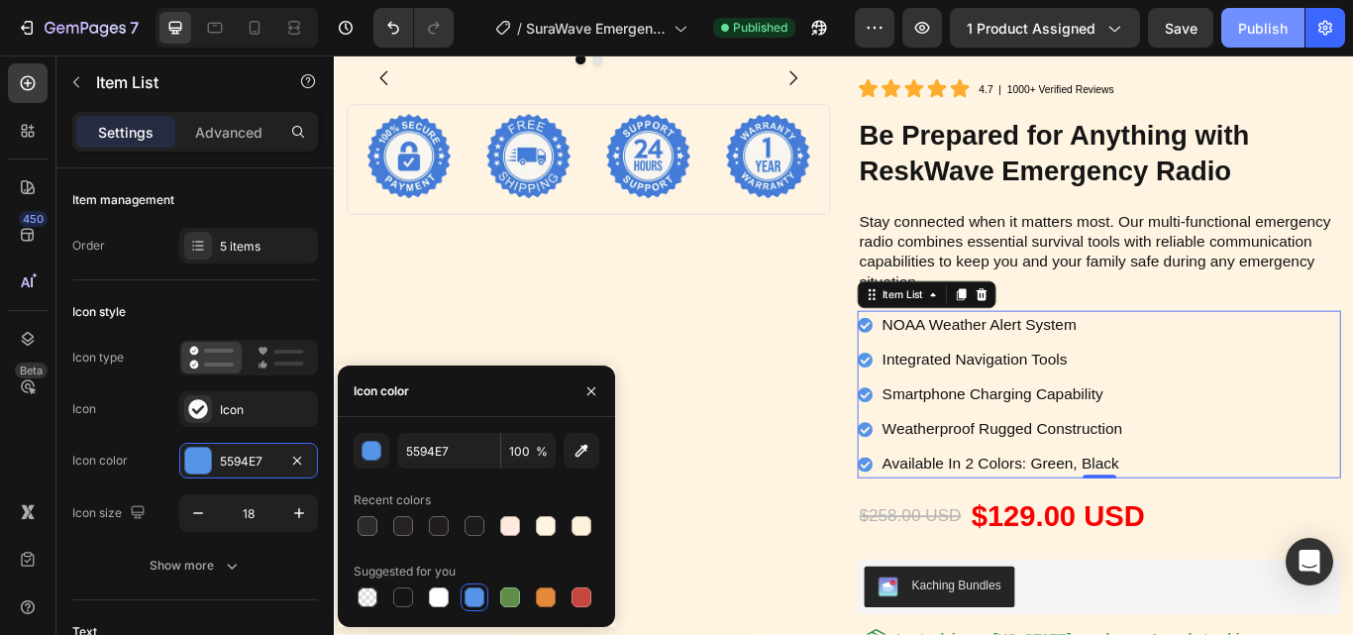
click at [1258, 37] on div "Publish" at bounding box center [1263, 28] width 50 height 21
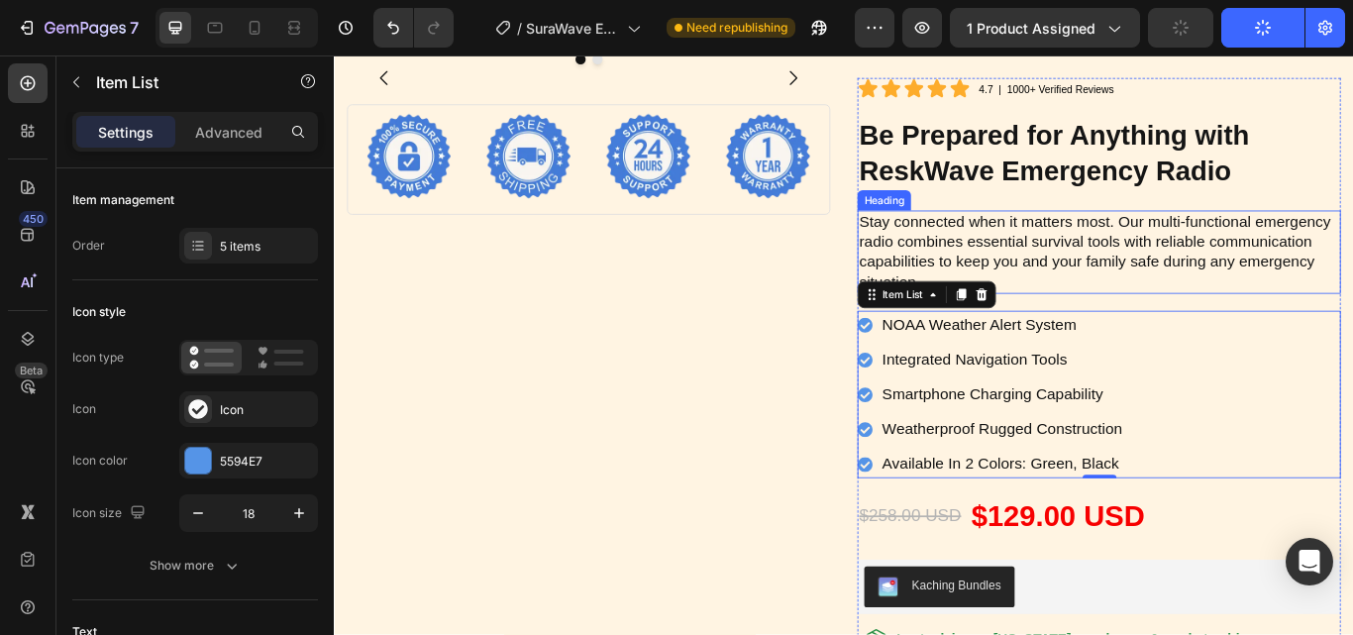
scroll to position [7426, 0]
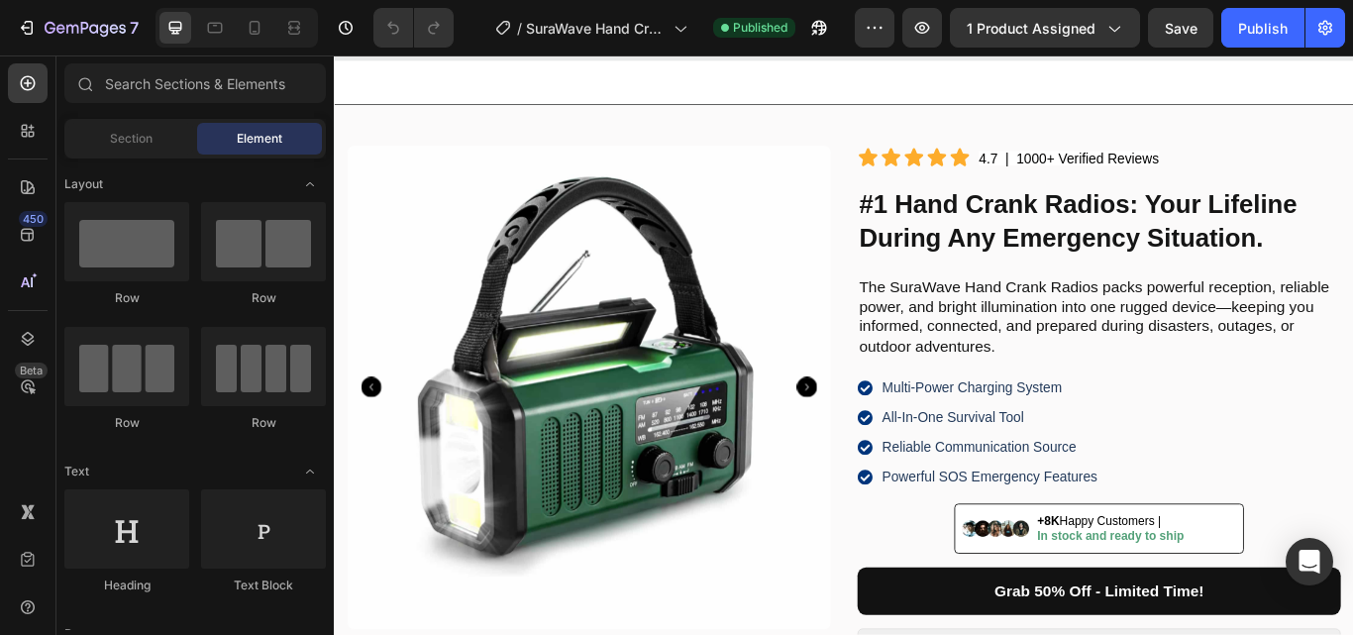
scroll to position [440, 0]
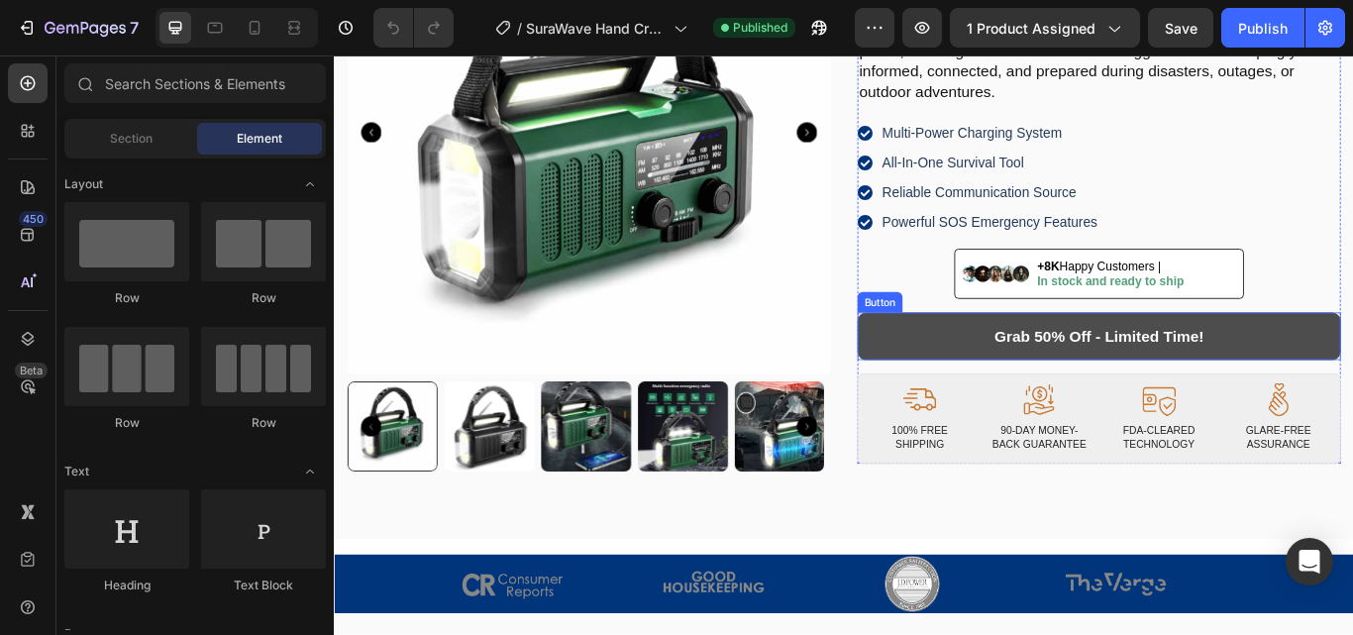
click at [1352, 368] on link "Grab 50% Off - Limited Time!" at bounding box center [1225, 382] width 563 height 55
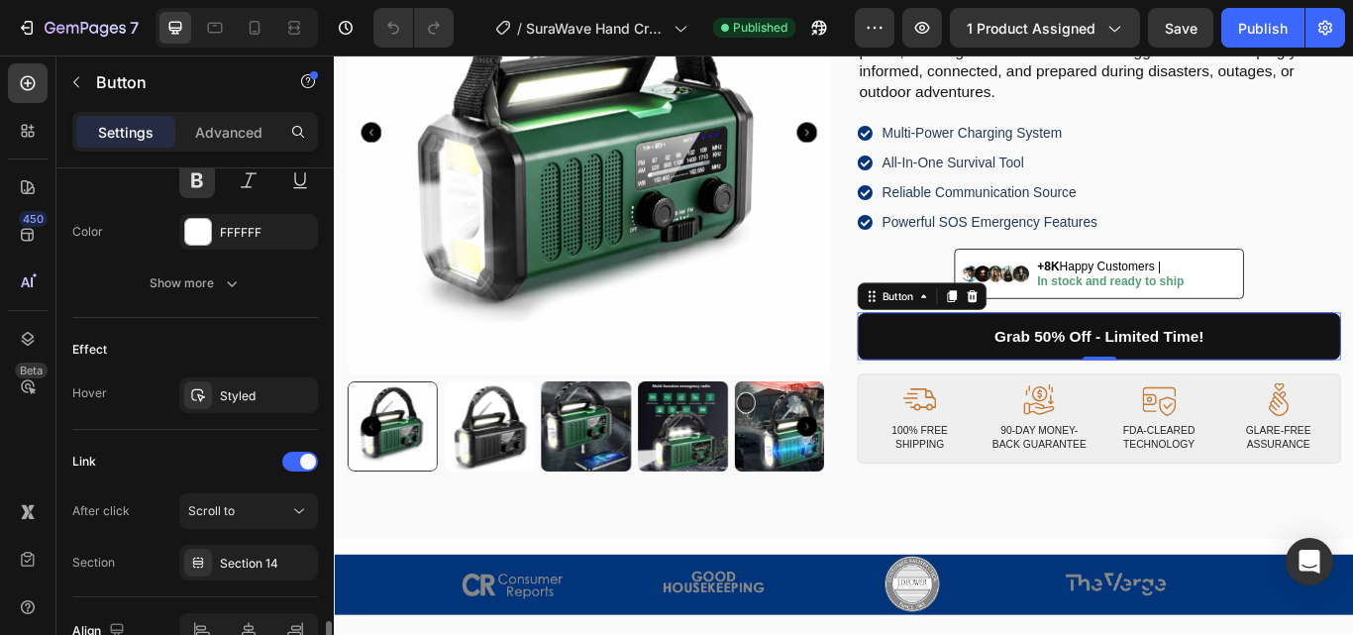
scroll to position [1000, 0]
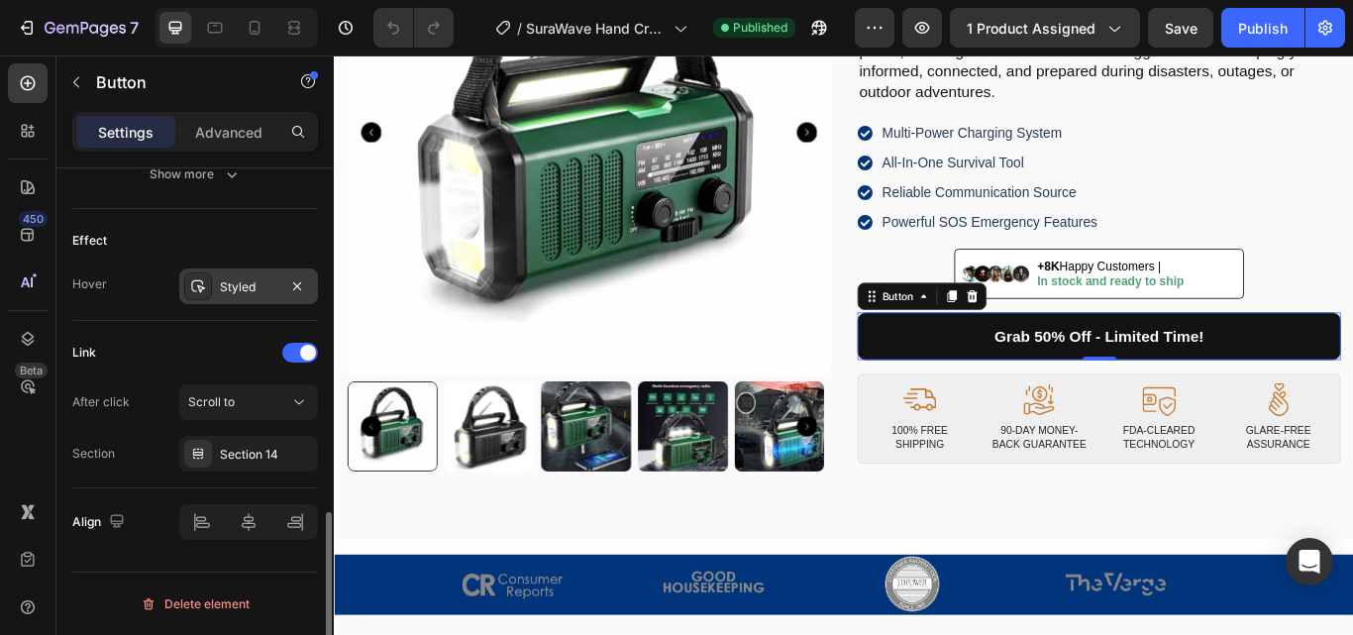
click at [198, 285] on icon at bounding box center [198, 286] width 14 height 13
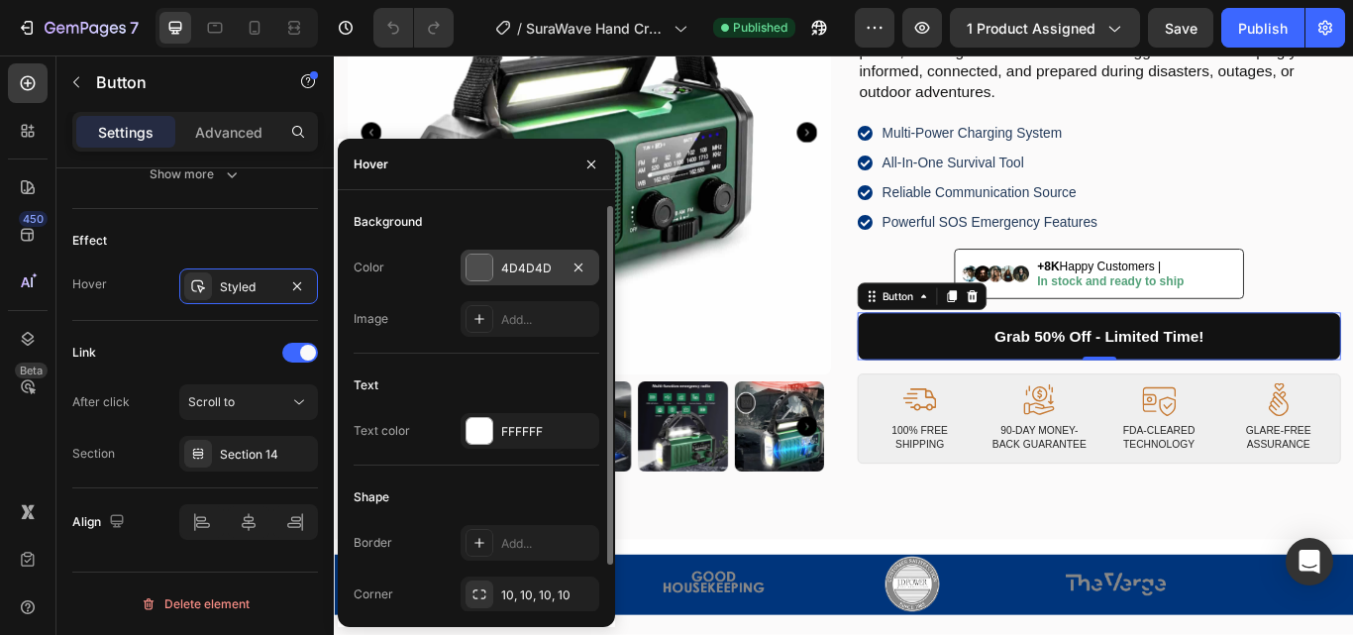
click at [471, 266] on div at bounding box center [479, 267] width 26 height 26
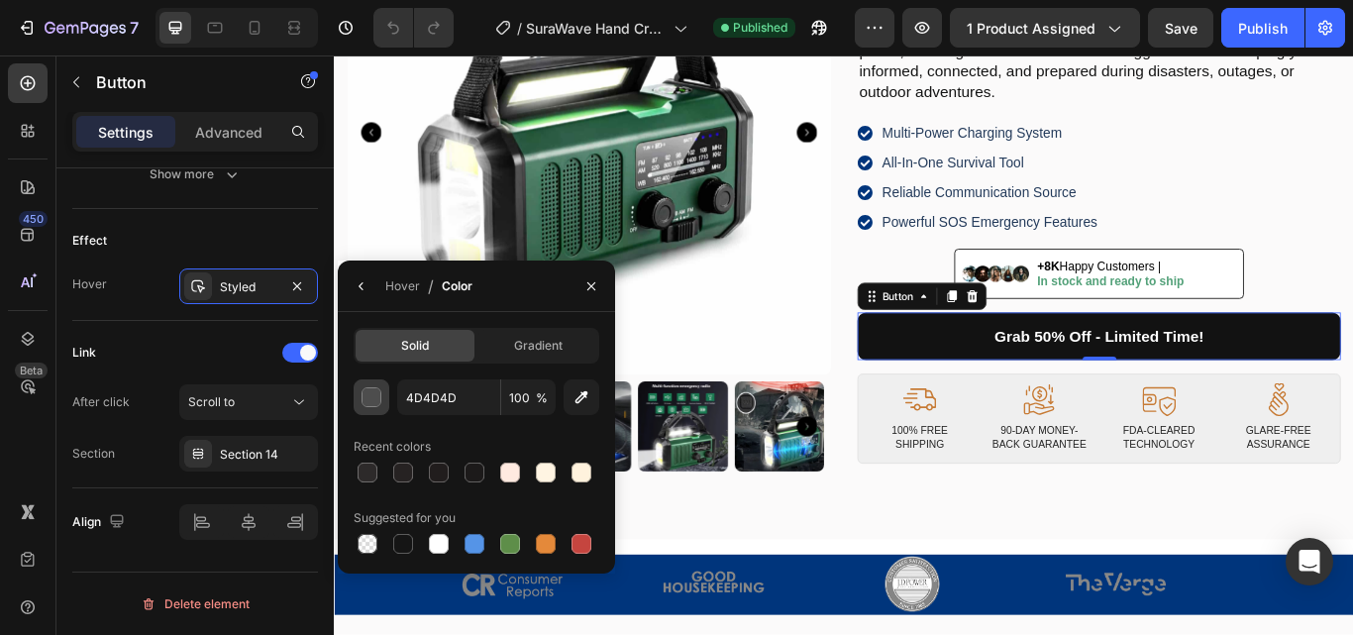
click at [366, 395] on div "button" at bounding box center [372, 398] width 20 height 20
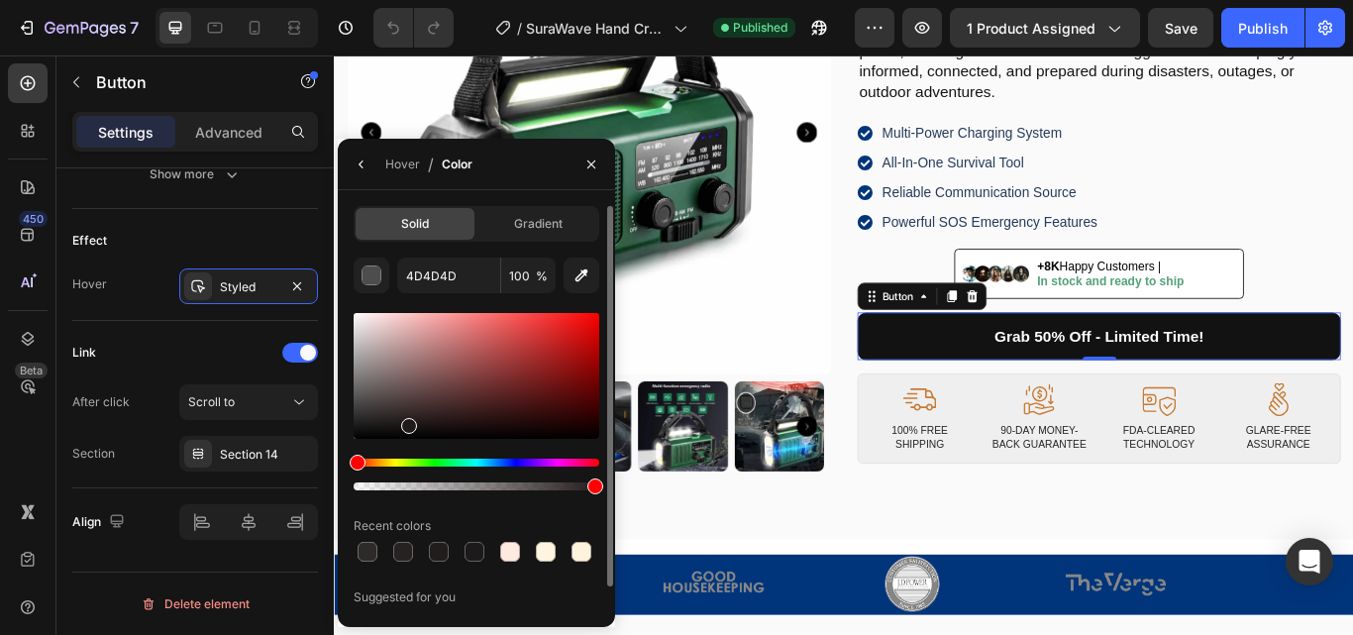
drag, startPoint x: 361, startPoint y: 436, endPoint x: 725, endPoint y: 358, distance: 371.5
click at [407, 422] on div at bounding box center [409, 426] width 16 height 16
drag, startPoint x: 408, startPoint y: 422, endPoint x: 742, endPoint y: 342, distance: 343.2
click at [402, 419] on div at bounding box center [404, 423] width 16 height 16
drag, startPoint x: 403, startPoint y: 423, endPoint x: 383, endPoint y: 416, distance: 21.0
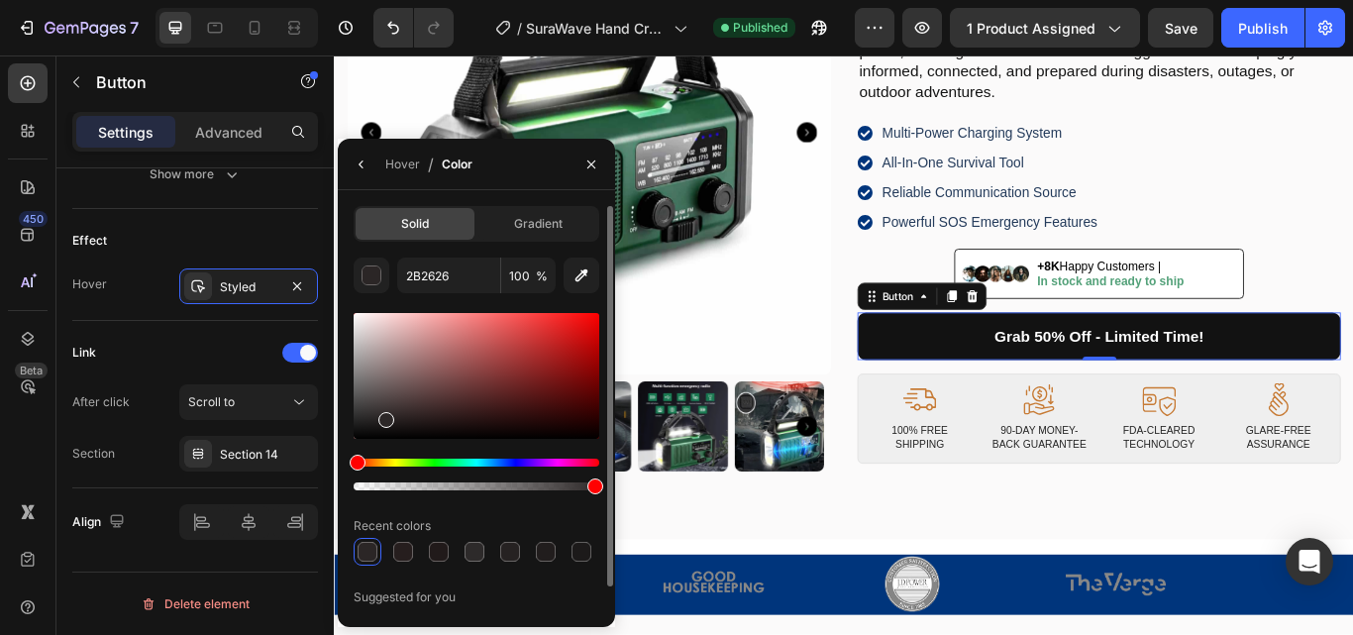
click at [383, 416] on div at bounding box center [386, 420] width 16 height 16
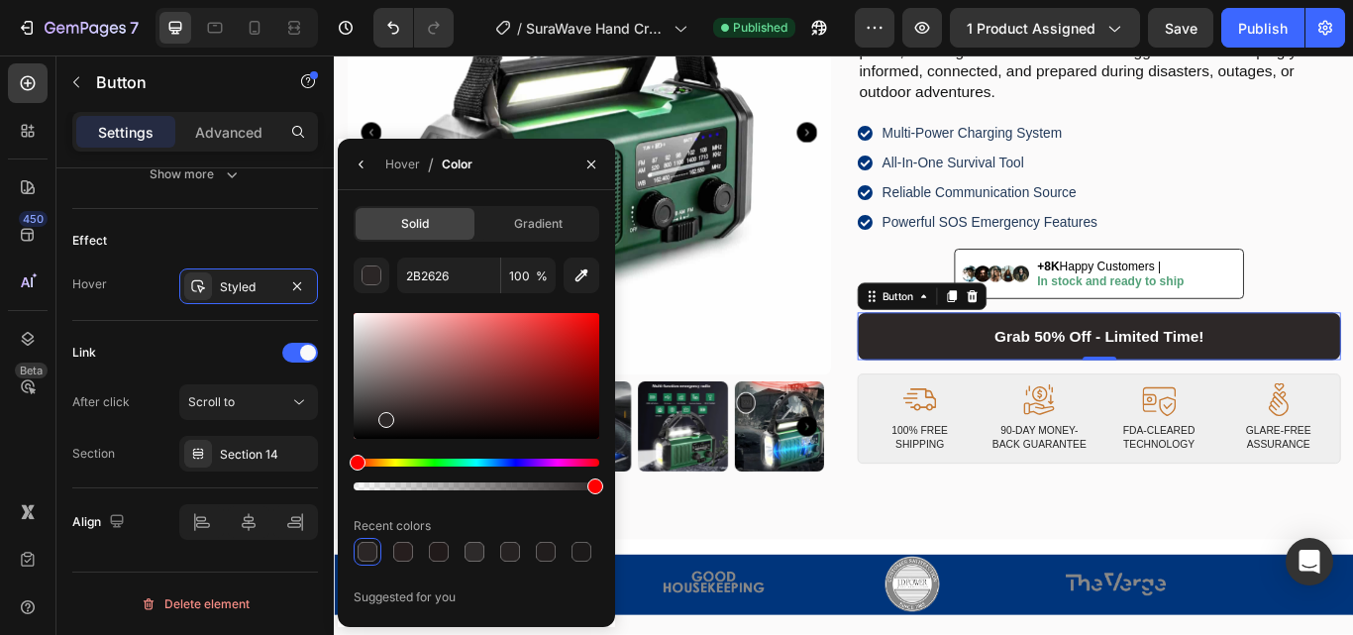
type input "2D2828"
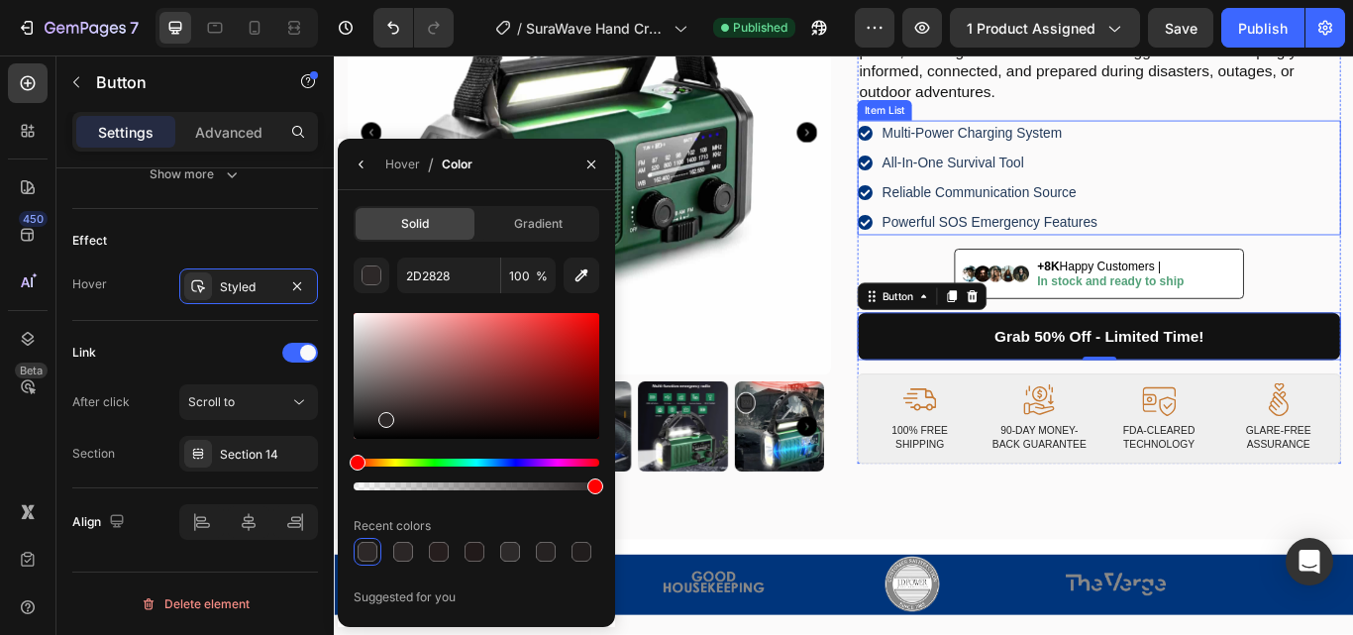
click at [1310, 174] on div "Multi-Power Charging System All-In-One Survival Tool Reliable Communication Sou…" at bounding box center [1225, 199] width 563 height 134
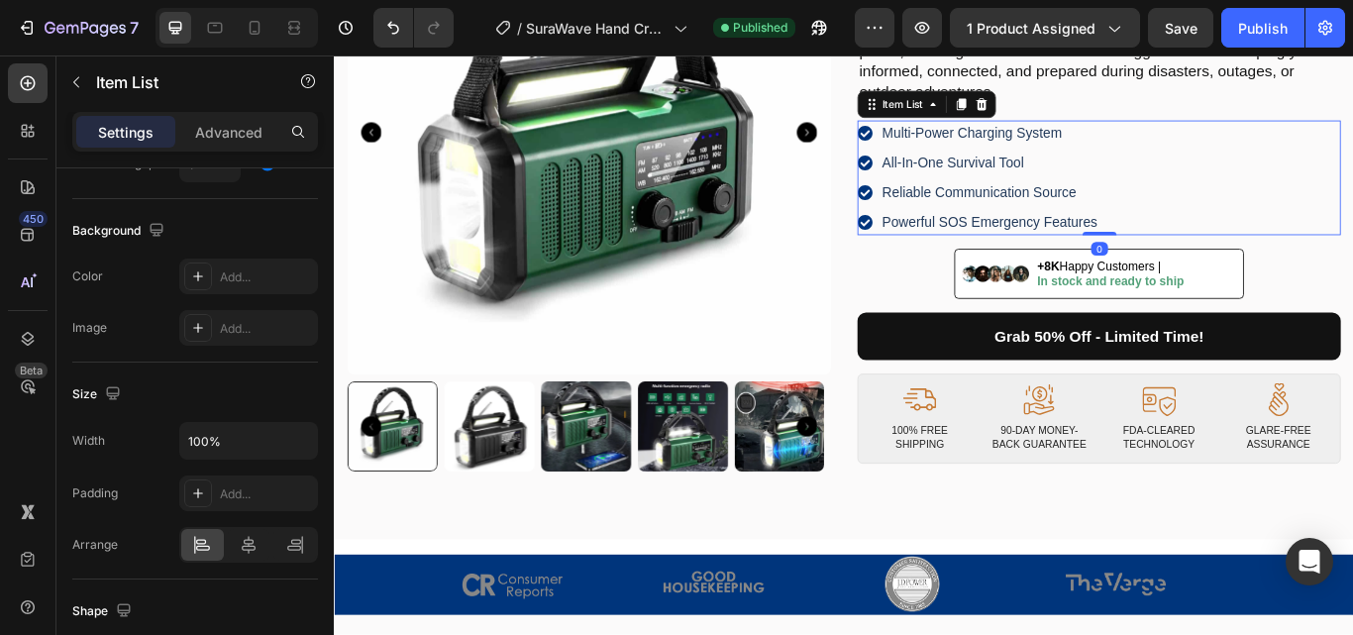
scroll to position [0, 0]
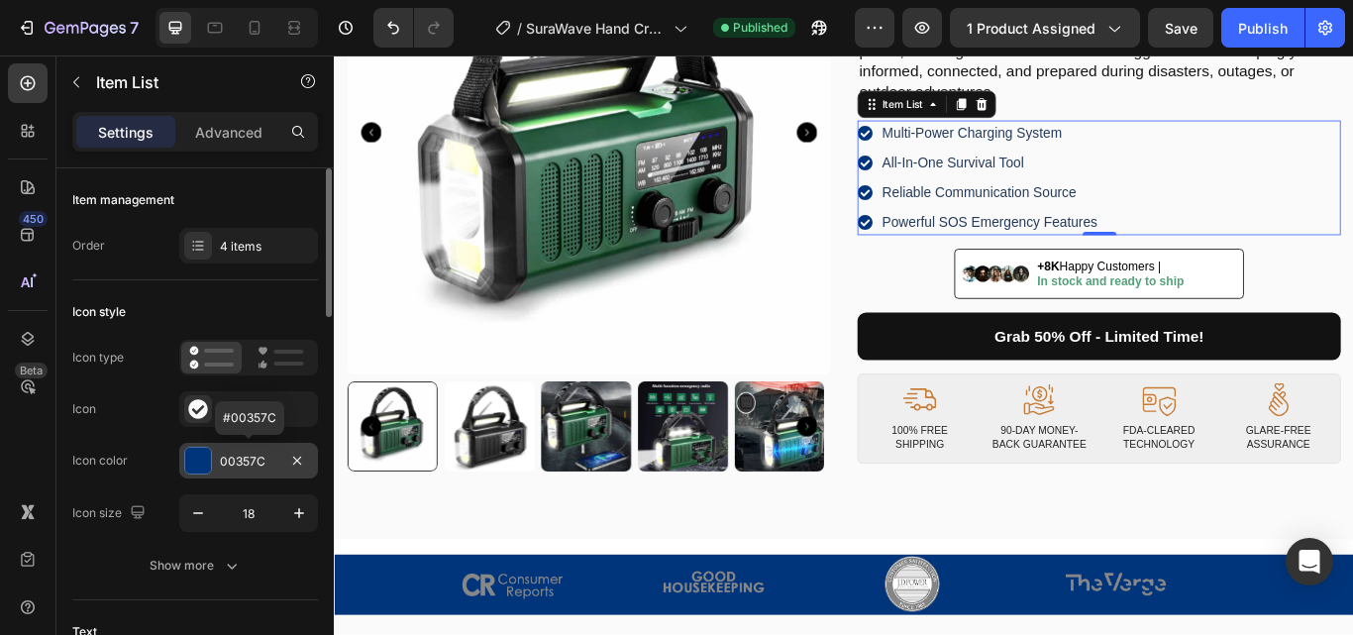
click at [185, 466] on div at bounding box center [198, 461] width 26 height 26
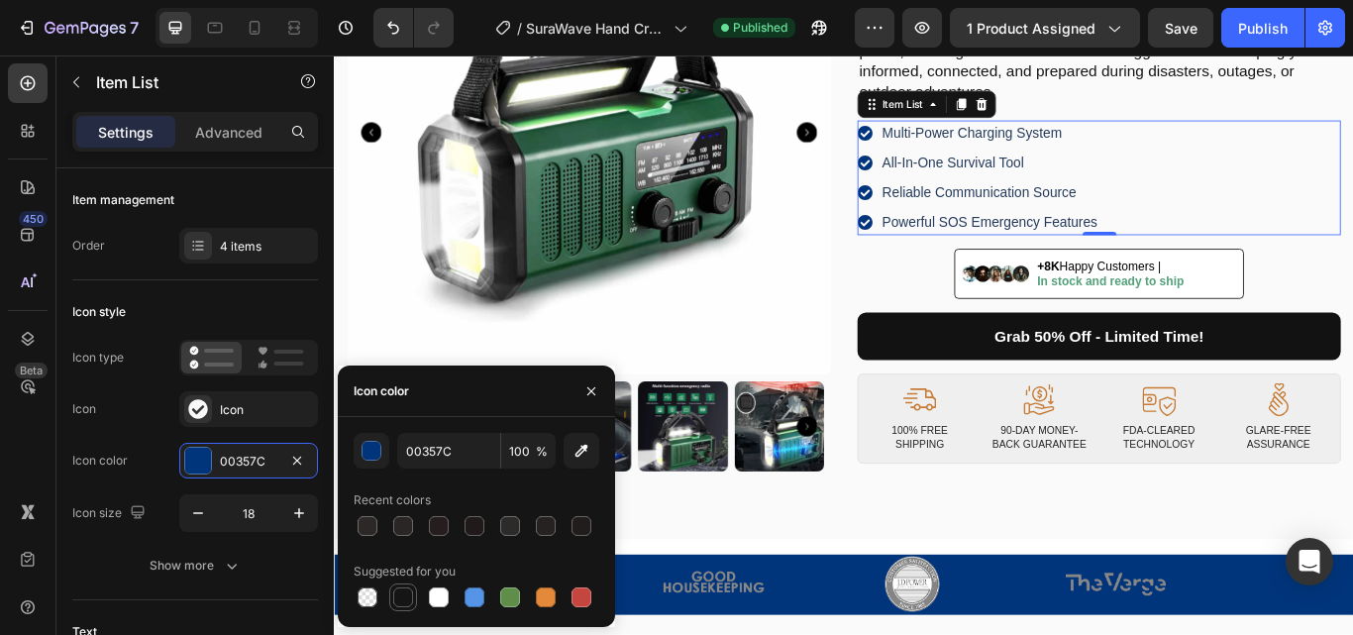
drag, startPoint x: 405, startPoint y: 597, endPoint x: 669, endPoint y: 374, distance: 345.7
click at [405, 597] on div at bounding box center [403, 597] width 20 height 20
type input "151515"
click at [1274, 24] on div "Publish" at bounding box center [1263, 28] width 50 height 21
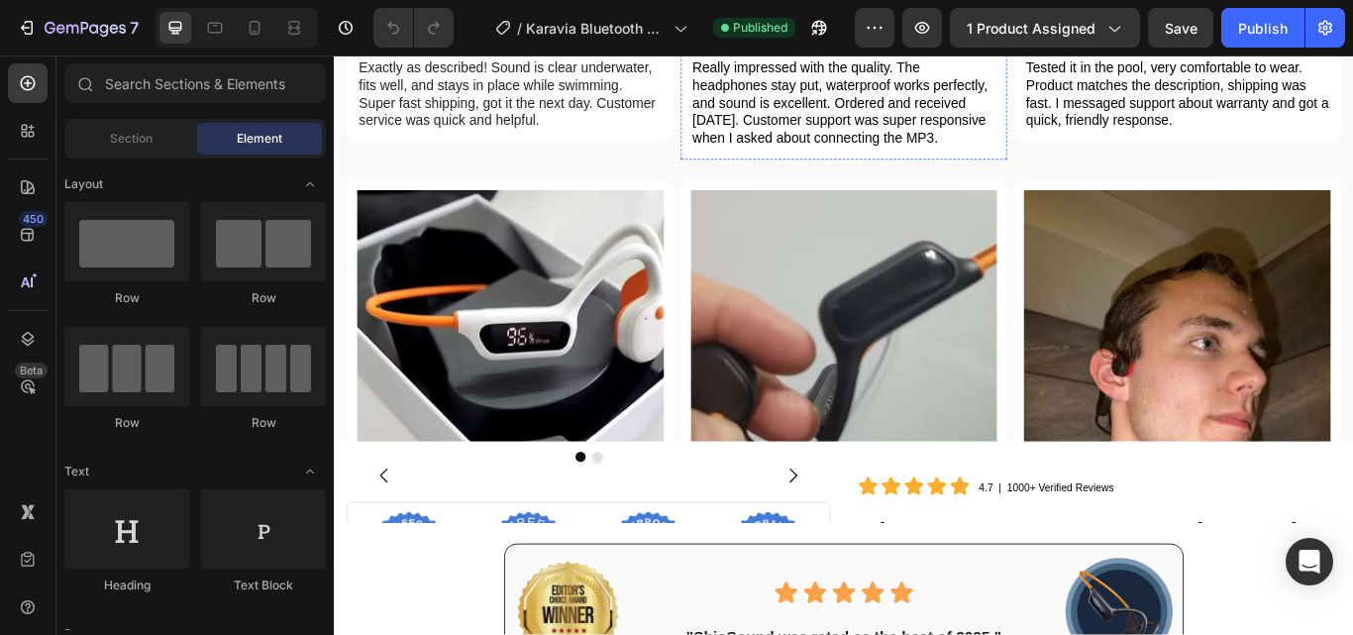
scroll to position [5519, 0]
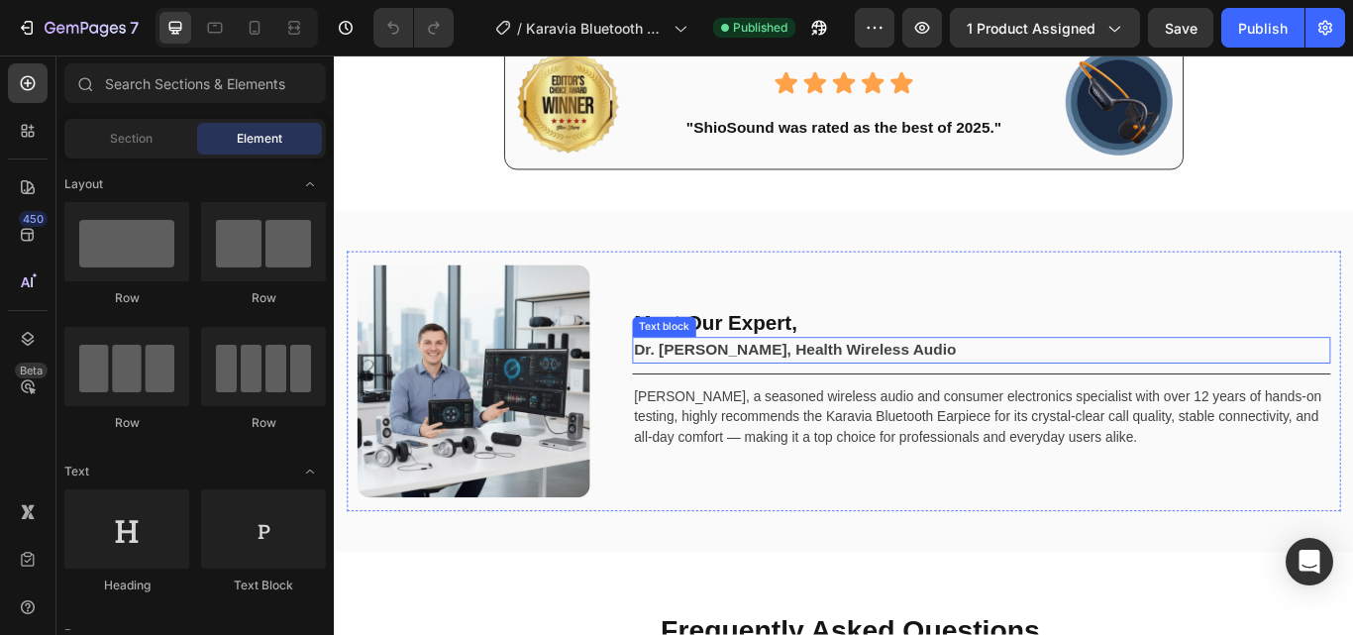
click at [753, 393] on strong "Dr. [PERSON_NAME], Health Wireless Audio" at bounding box center [870, 399] width 375 height 20
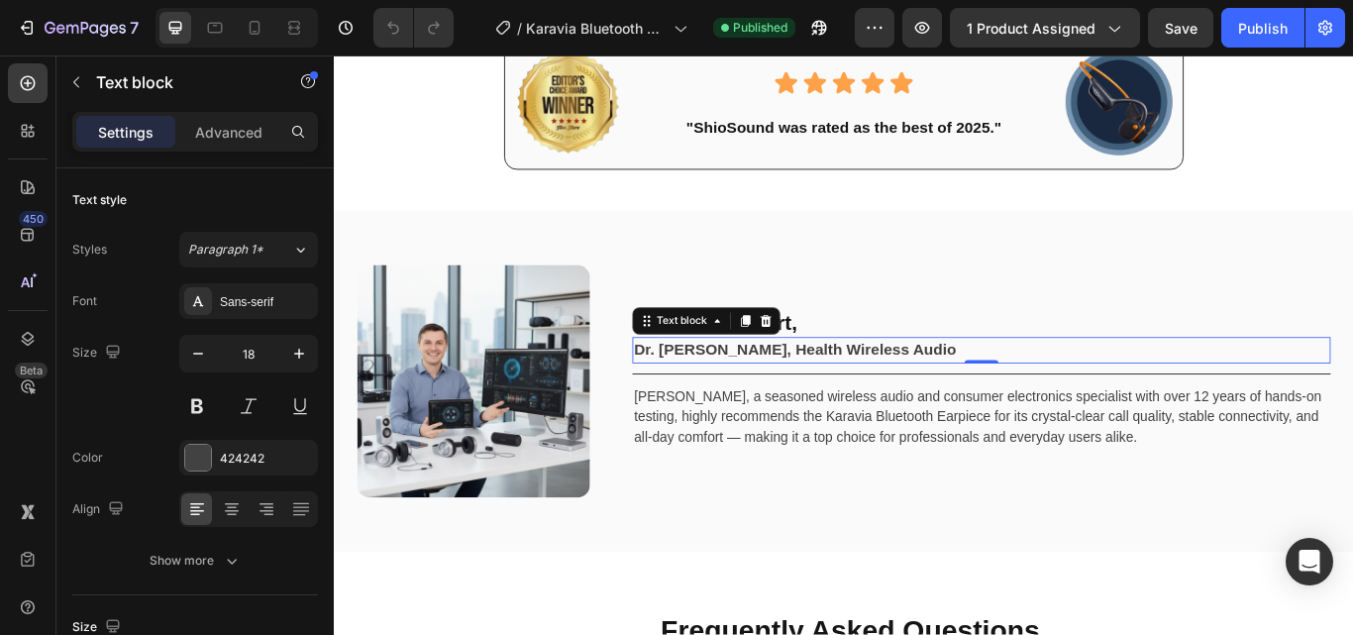
click at [716, 397] on strong "Dr. [PERSON_NAME], Health Wireless Audio" at bounding box center [870, 399] width 375 height 20
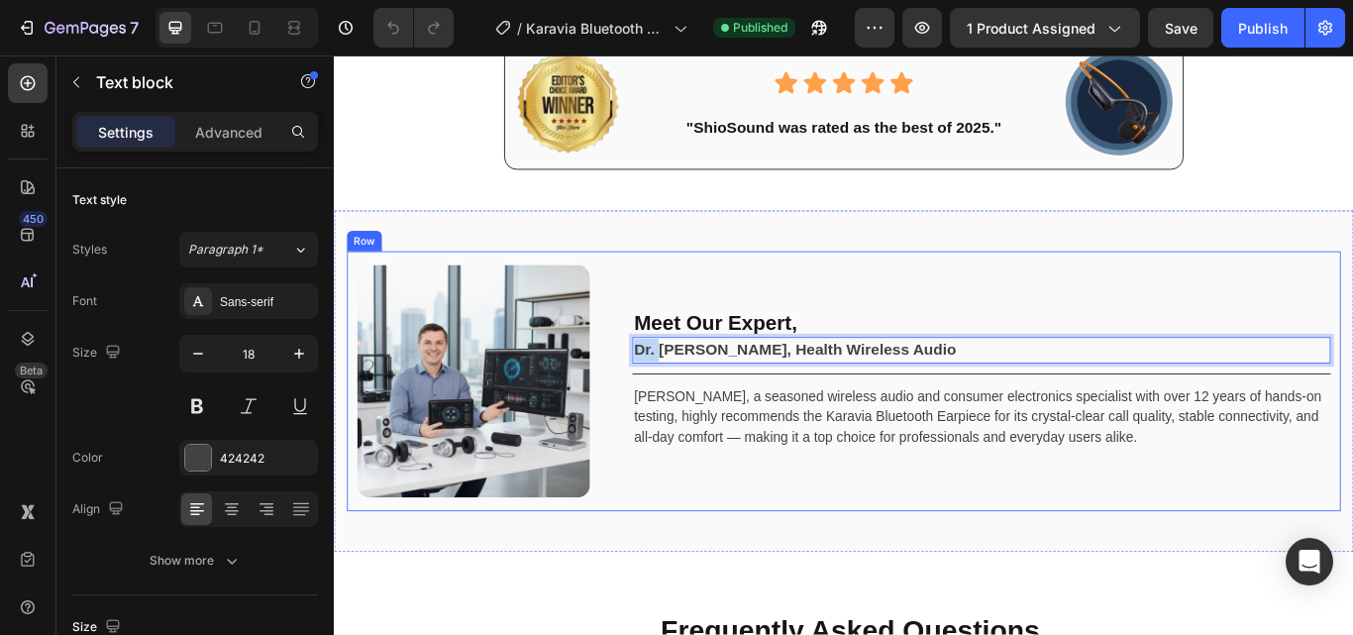
drag, startPoint x: 706, startPoint y: 396, endPoint x: 672, endPoint y: 398, distance: 33.7
click at [672, 398] on div "Image Meet Our Expert, Heading Dr. [PERSON_NAME], Health Wireless Audio Text bl…" at bounding box center [928, 435] width 1159 height 303
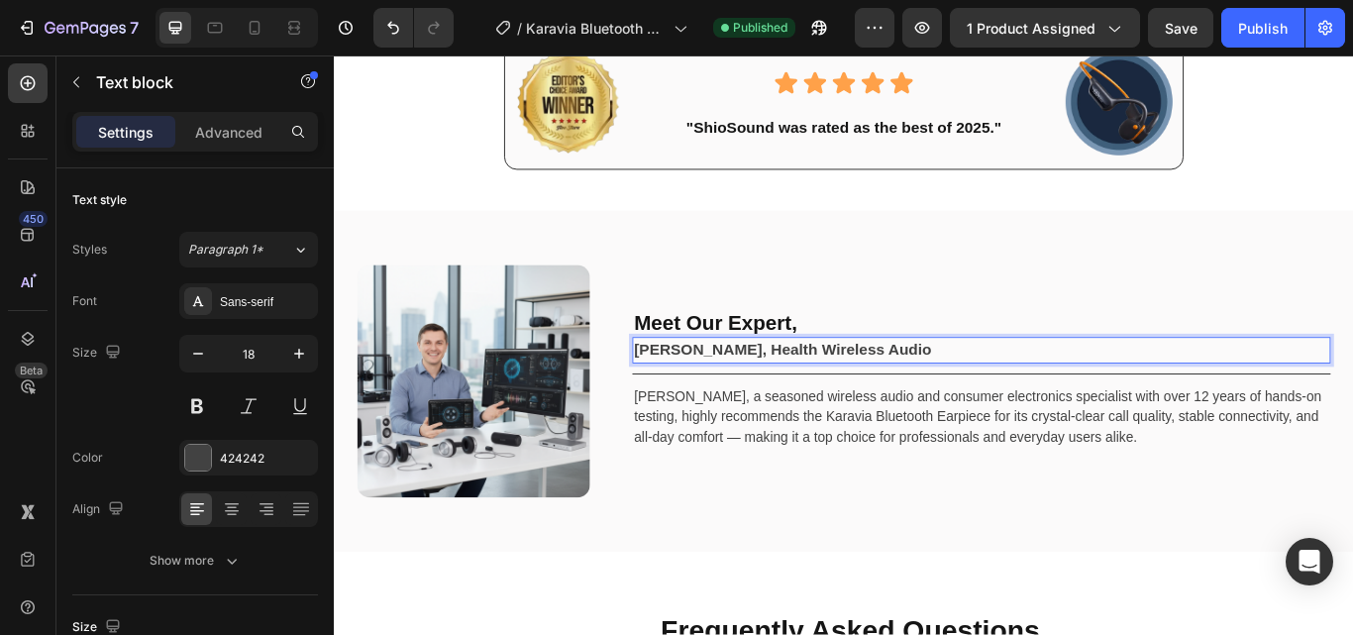
click at [904, 397] on strong "[PERSON_NAME], Health Wireless Audio" at bounding box center [856, 399] width 347 height 20
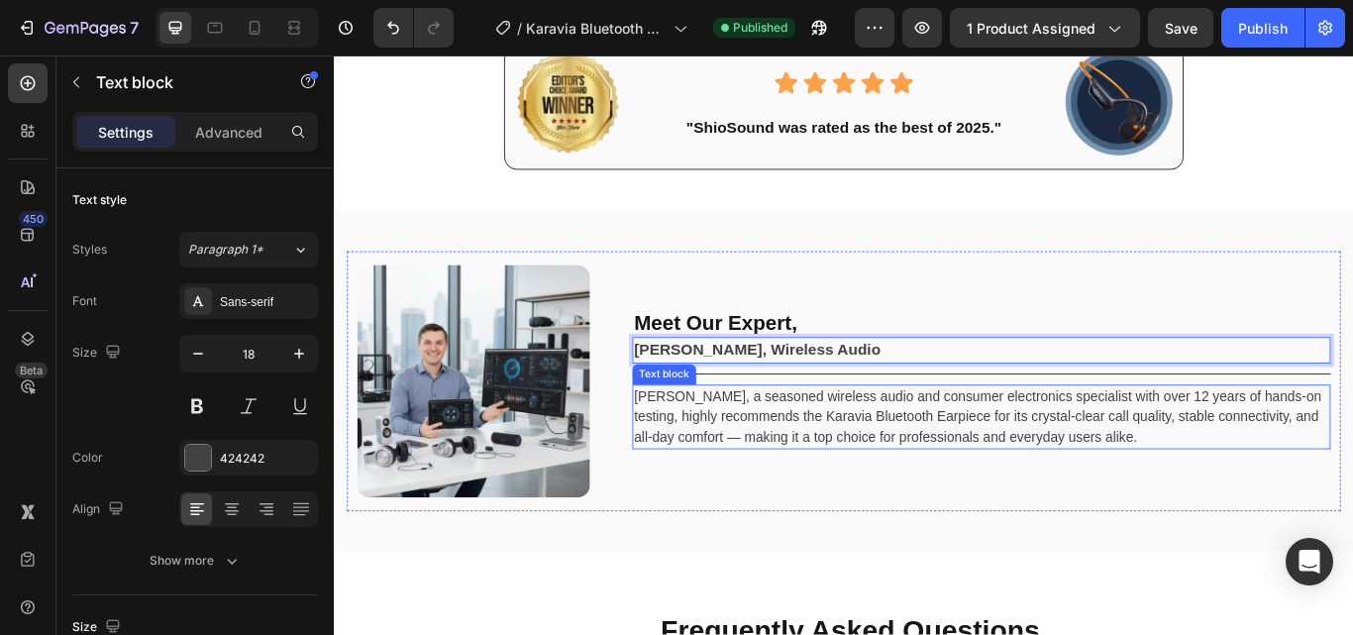
click at [932, 460] on p "[PERSON_NAME], a seasoned wireless audio and consumer electronics specialist wi…" at bounding box center [1088, 477] width 810 height 71
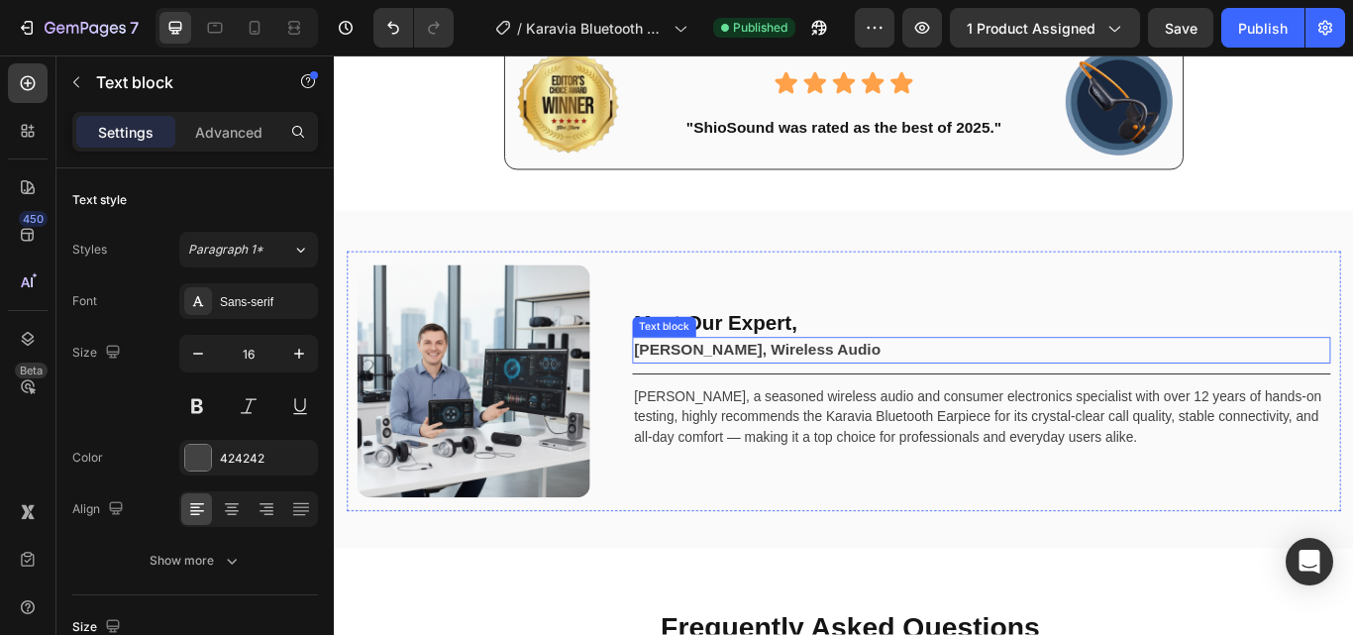
click at [887, 391] on strong "[PERSON_NAME], Wireless Audio" at bounding box center [826, 399] width 287 height 20
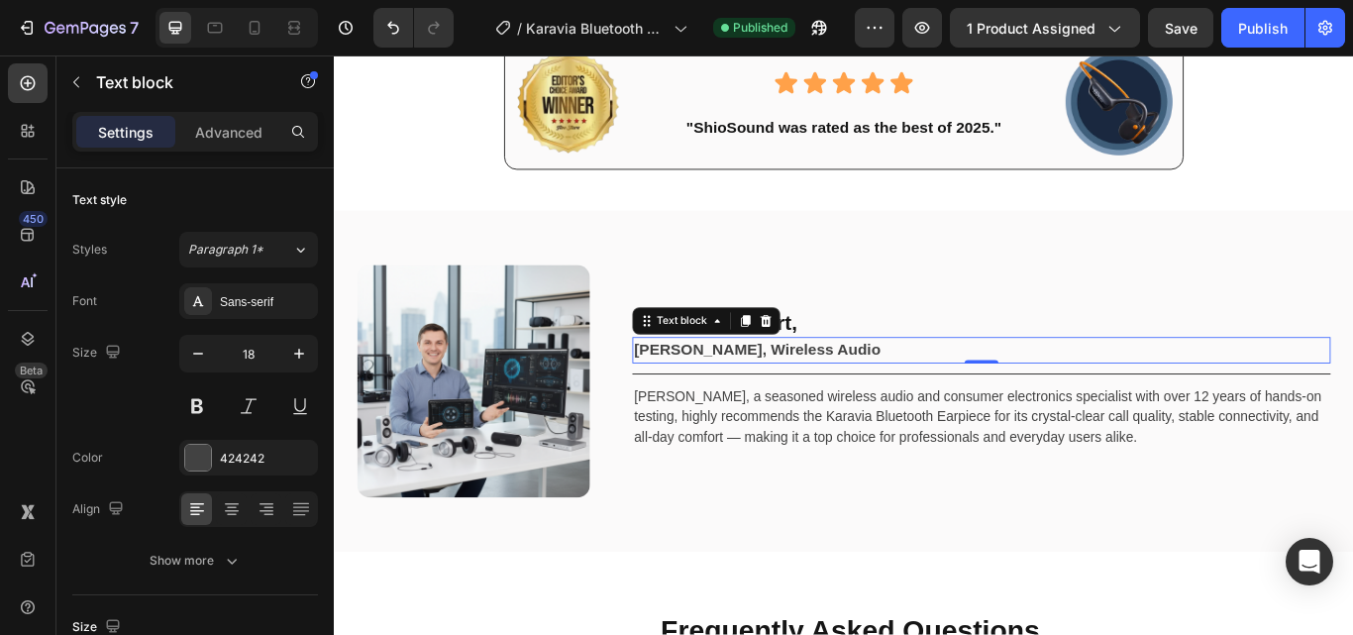
click at [877, 400] on strong "[PERSON_NAME], Wireless Audio" at bounding box center [826, 399] width 287 height 20
drag, startPoint x: 842, startPoint y: 396, endPoint x: 976, endPoint y: 404, distance: 134.9
click at [976, 404] on p "[PERSON_NAME], Wireless Audio" at bounding box center [1088, 399] width 810 height 27
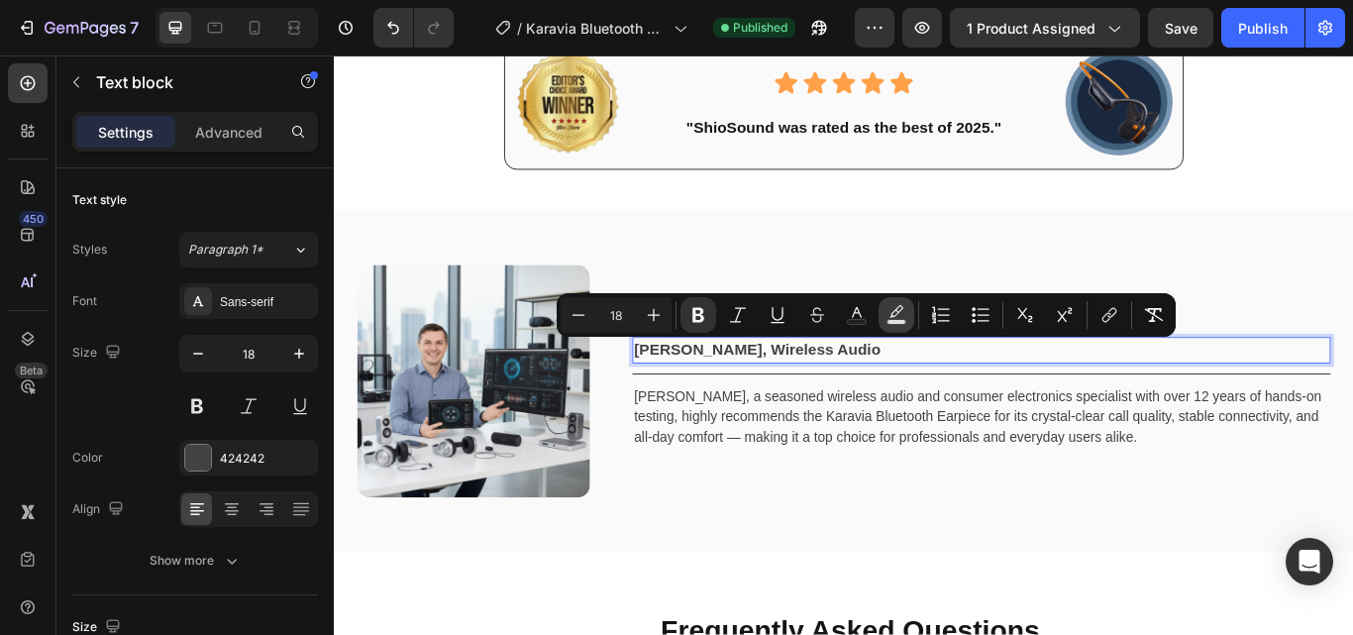
copy strong "Wireless Audio"
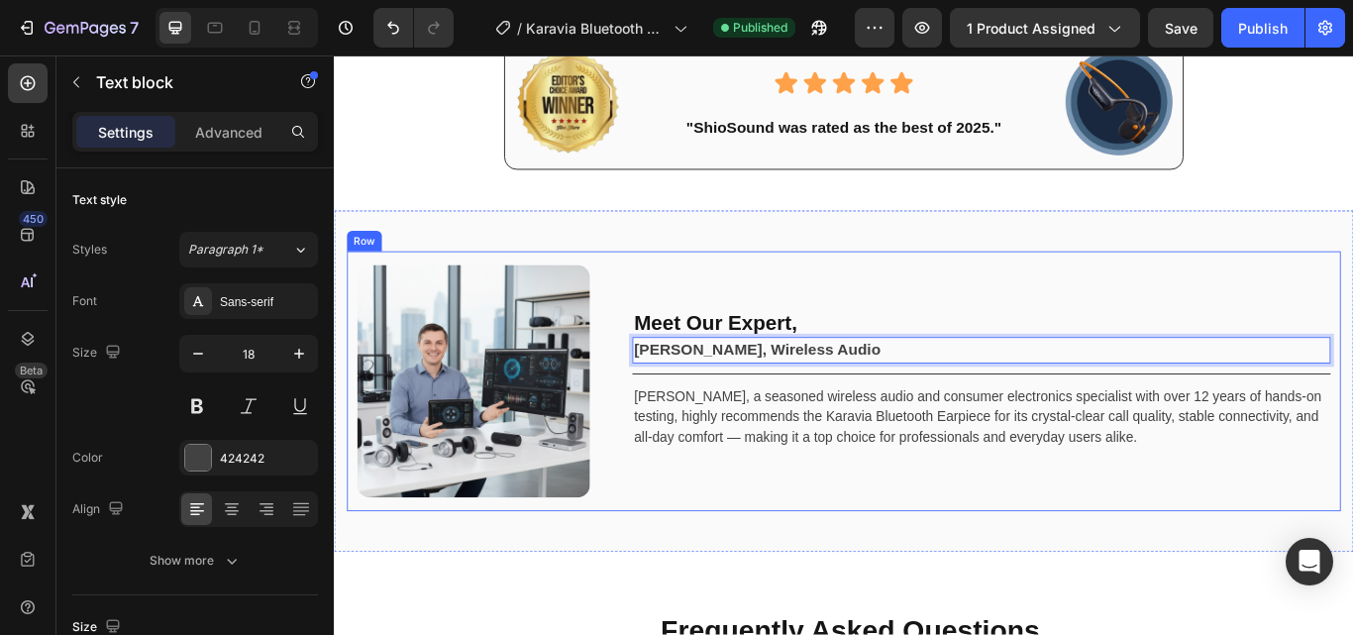
type input "16"
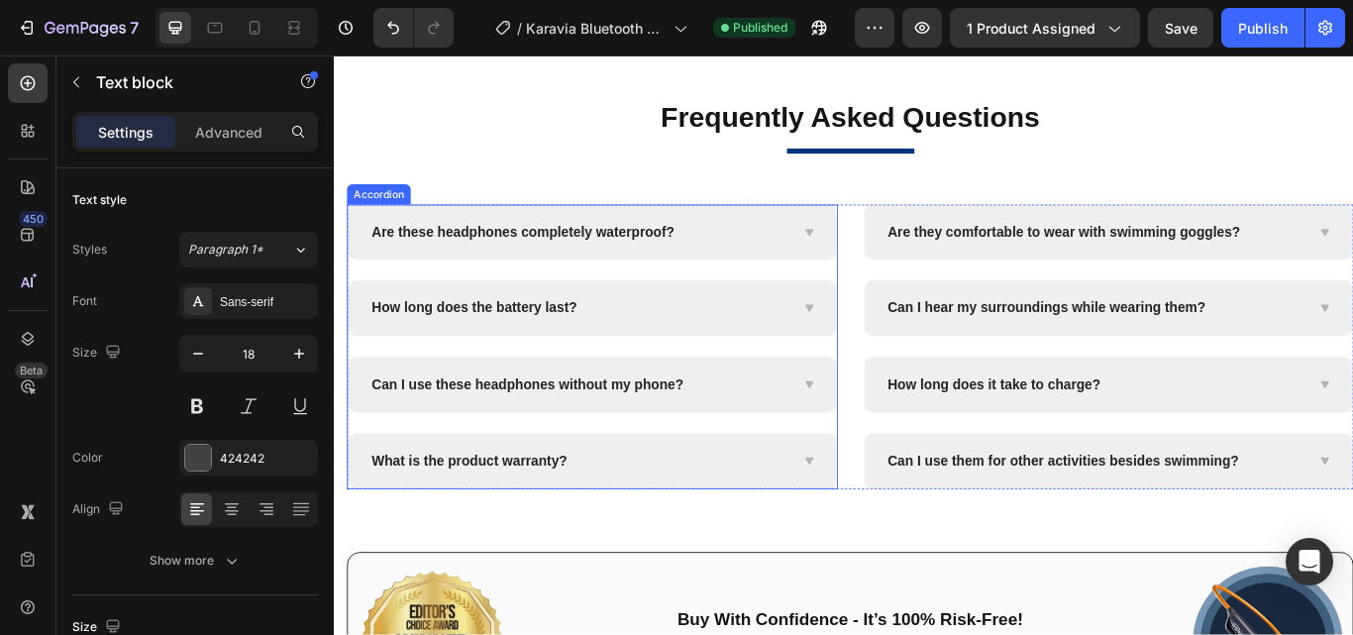
scroll to position [6708, 0]
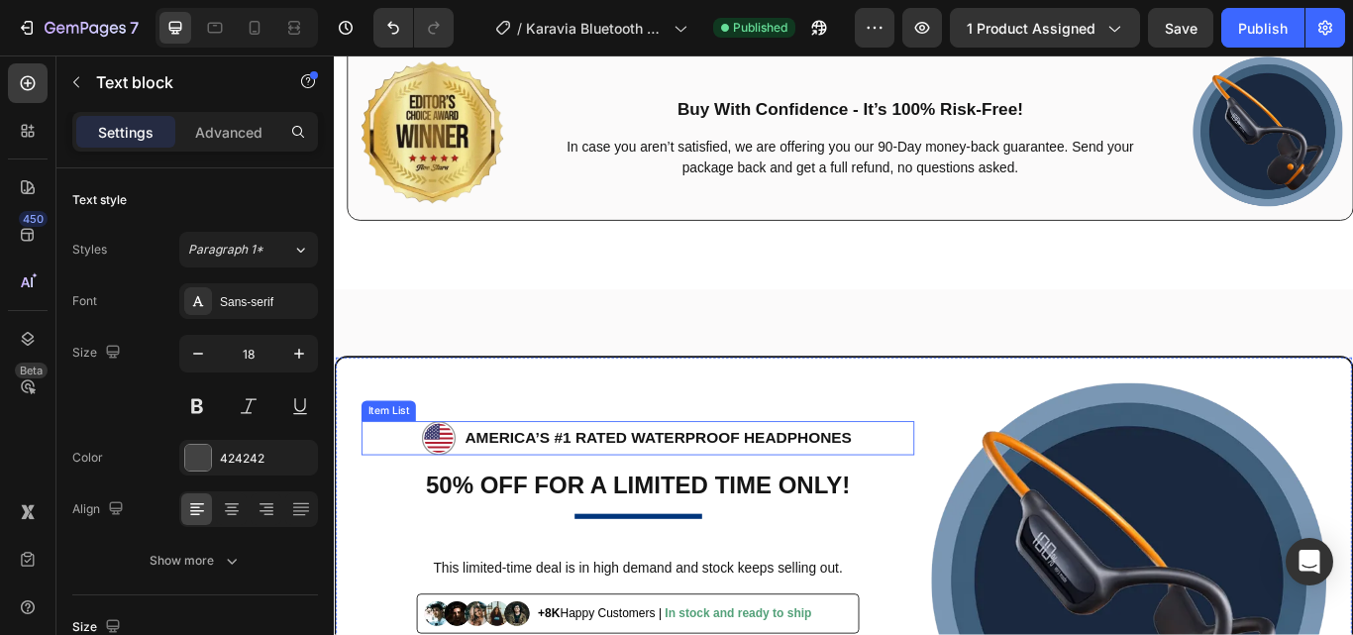
click at [829, 494] on p "AMERICA’S #1 RATED Waterproof Headphones" at bounding box center [711, 502] width 451 height 32
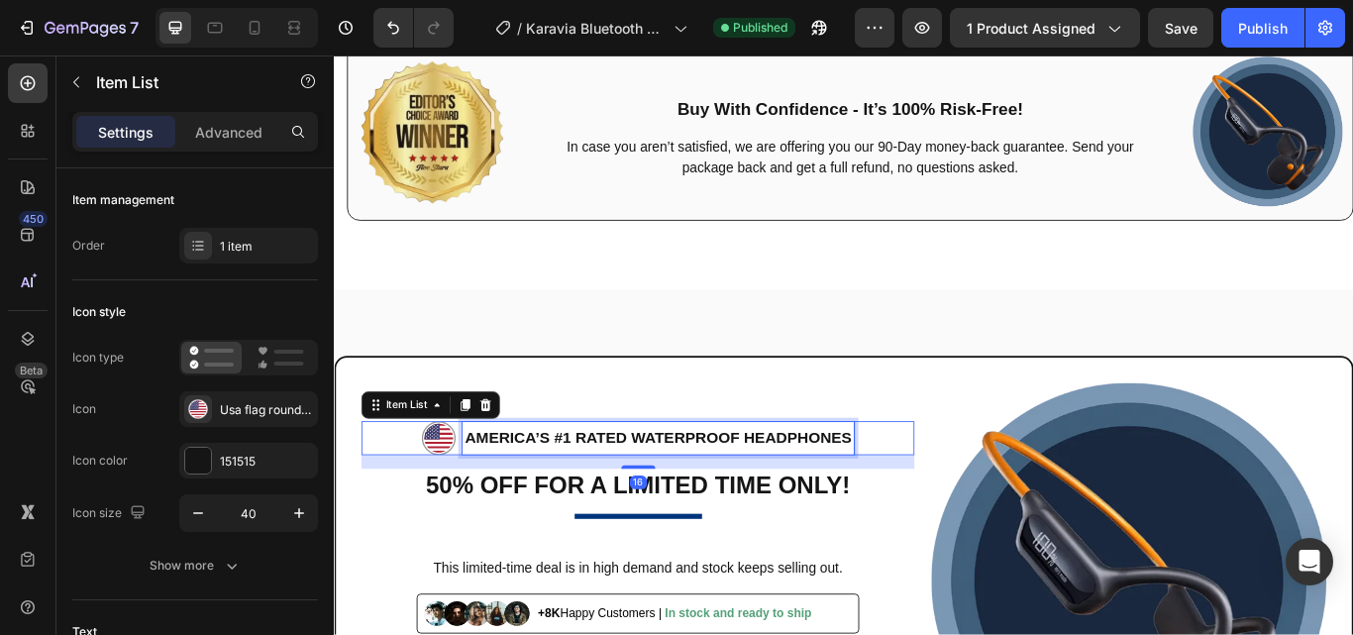
click at [704, 501] on p "AMERICA’S #1 RATED Waterproof Headphones" at bounding box center [711, 502] width 451 height 32
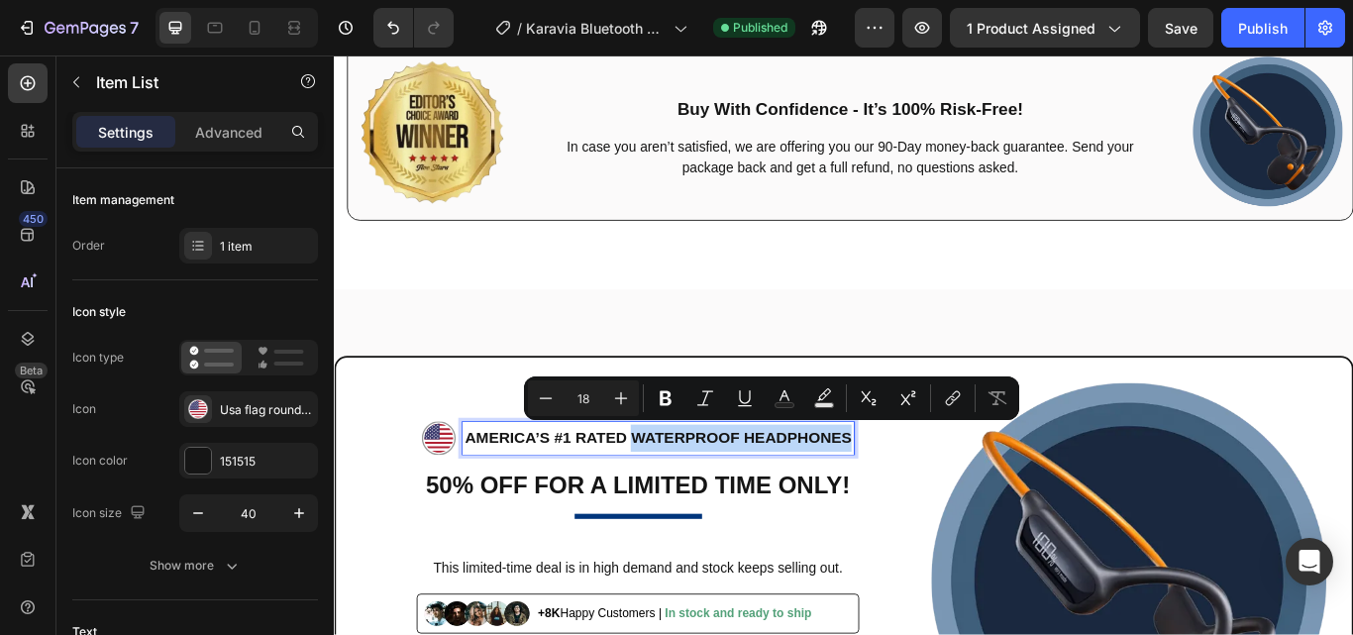
drag, startPoint x: 675, startPoint y: 492, endPoint x: 929, endPoint y: 502, distance: 253.7
click at [929, 502] on p "AMERICA’S #1 RATED Waterproof Headphones" at bounding box center [711, 502] width 451 height 32
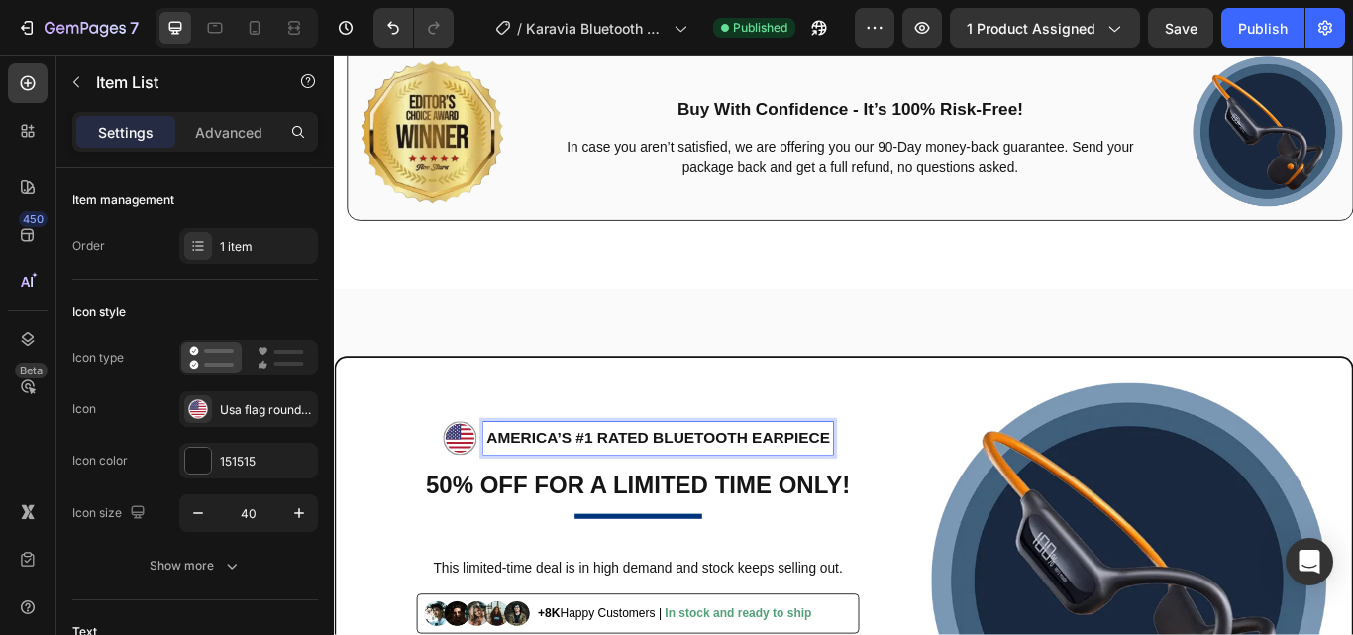
click at [723, 498] on p "AMERICA’S #1 RATED Bluetooth Earpiece" at bounding box center [711, 502] width 400 height 32
click at [260, 29] on icon at bounding box center [255, 28] width 20 height 20
type input "14"
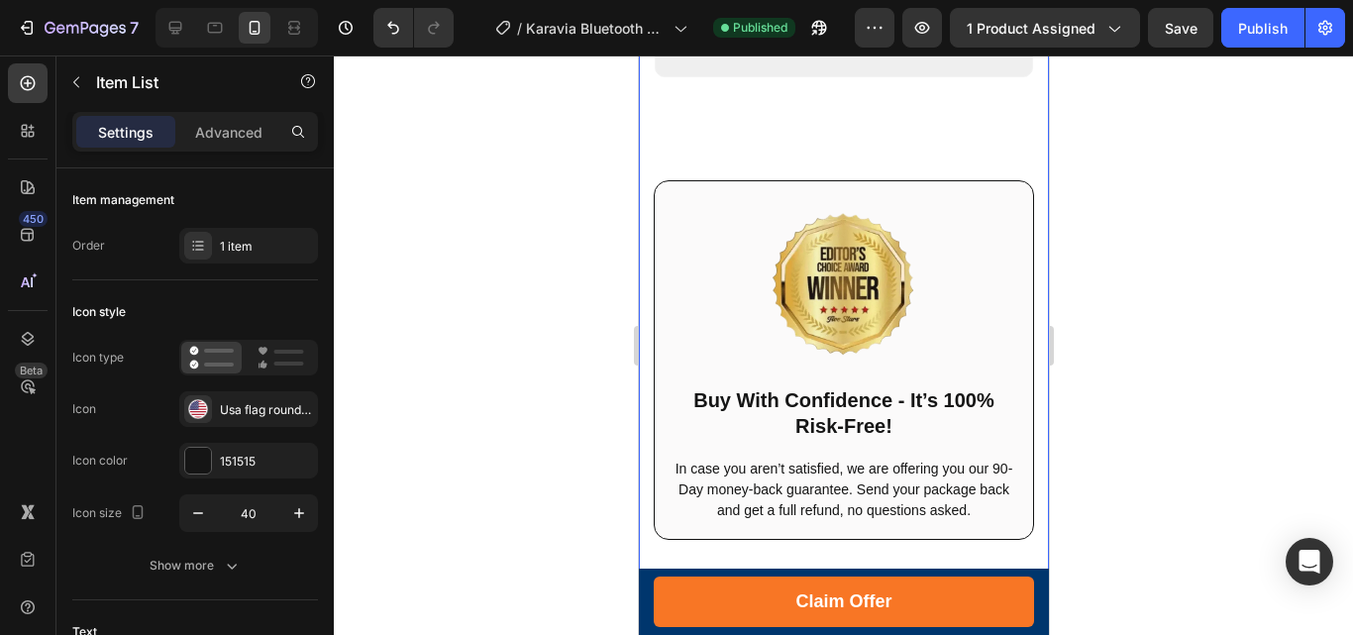
scroll to position [7055, 0]
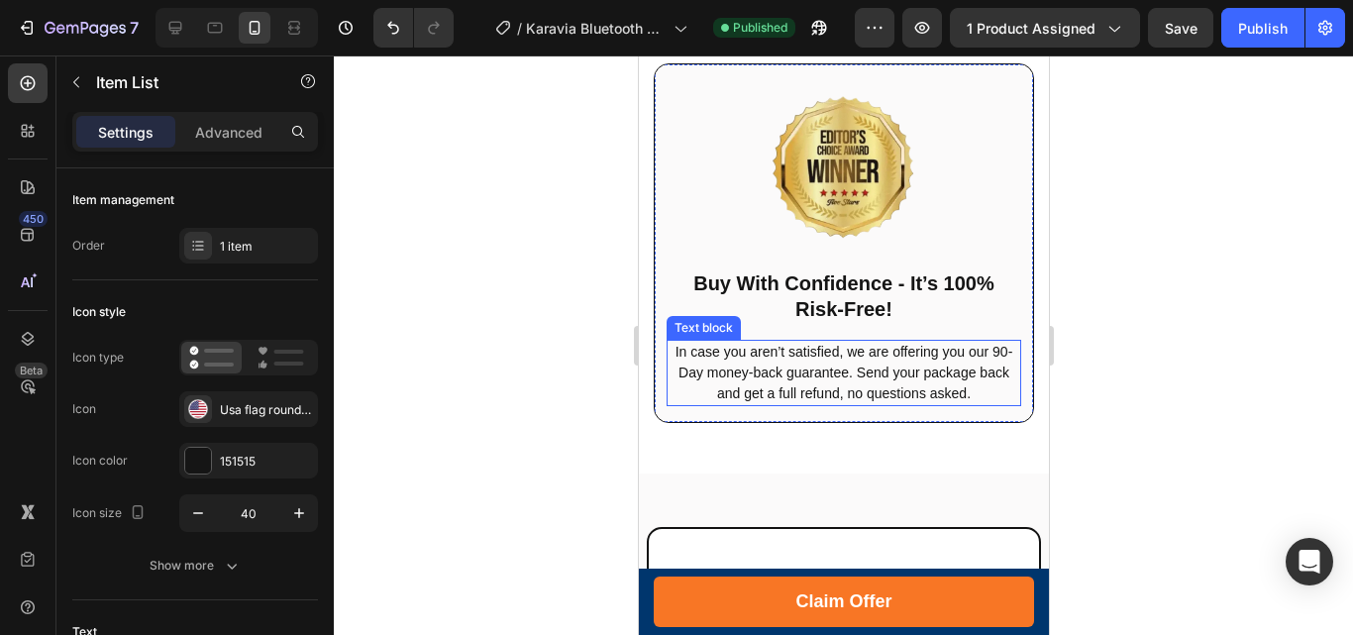
click at [983, 386] on p "In case you aren’t satisfied, we are offering you our 90-Day money-back guarant…" at bounding box center [842, 373] width 351 height 62
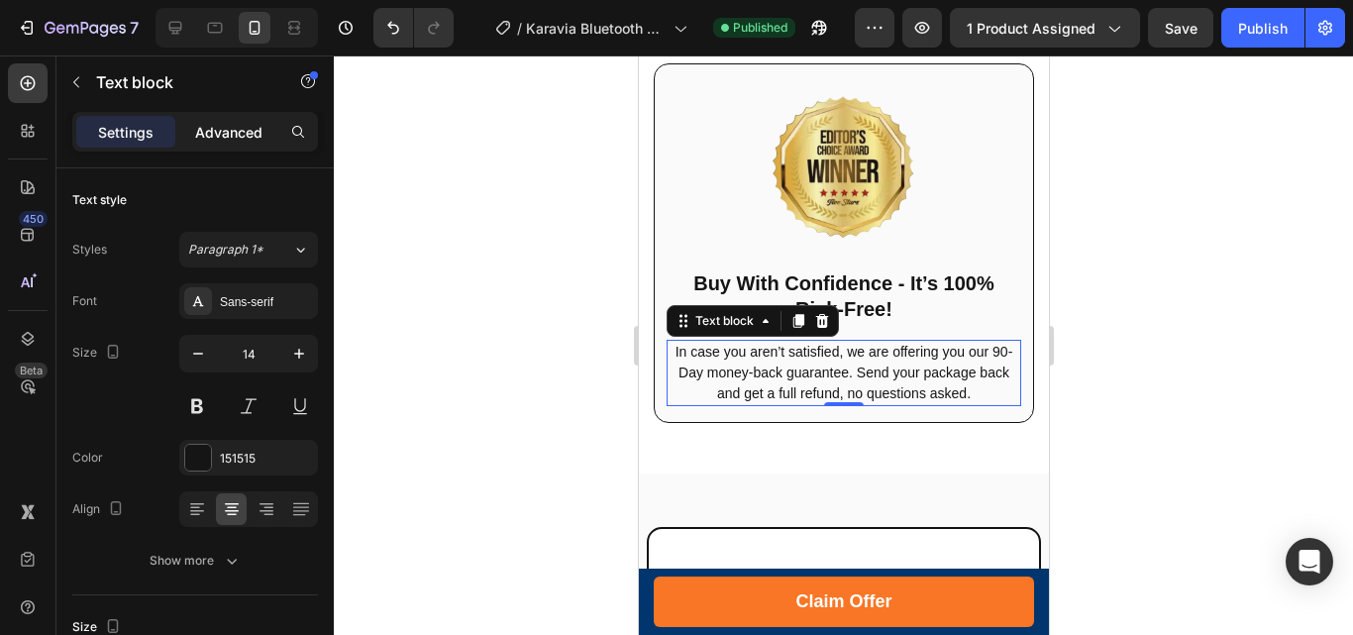
click at [219, 122] on p "Advanced" at bounding box center [228, 132] width 67 height 21
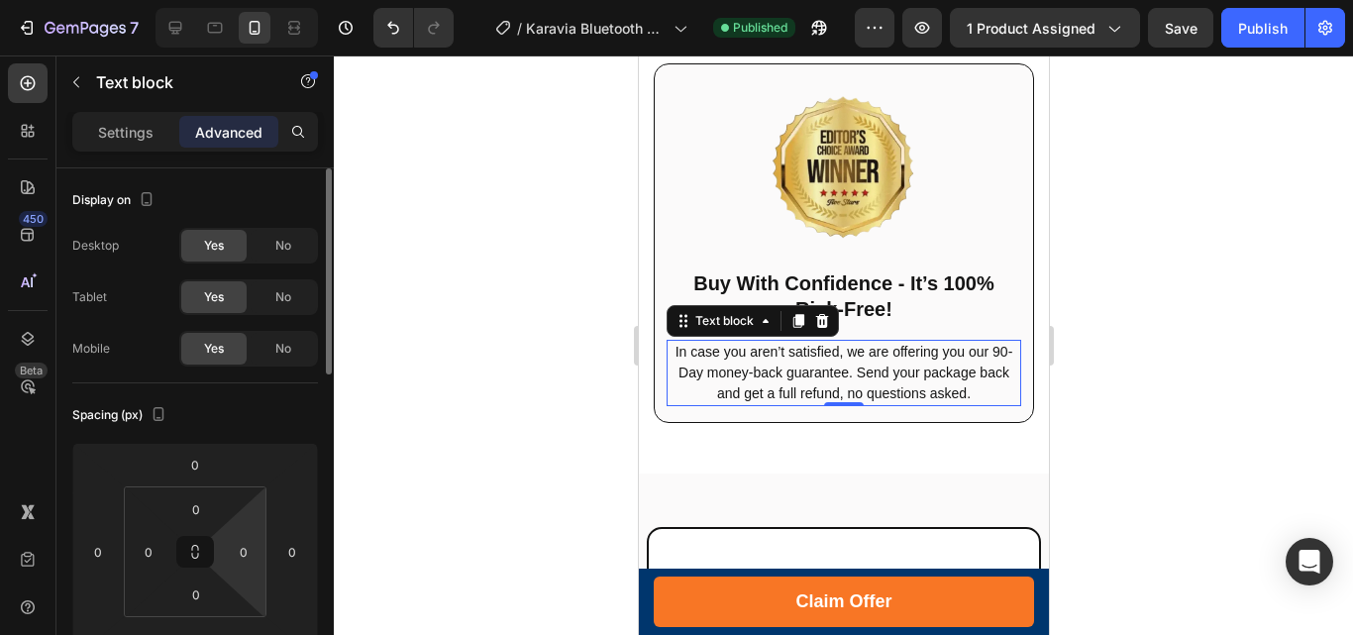
scroll to position [297, 0]
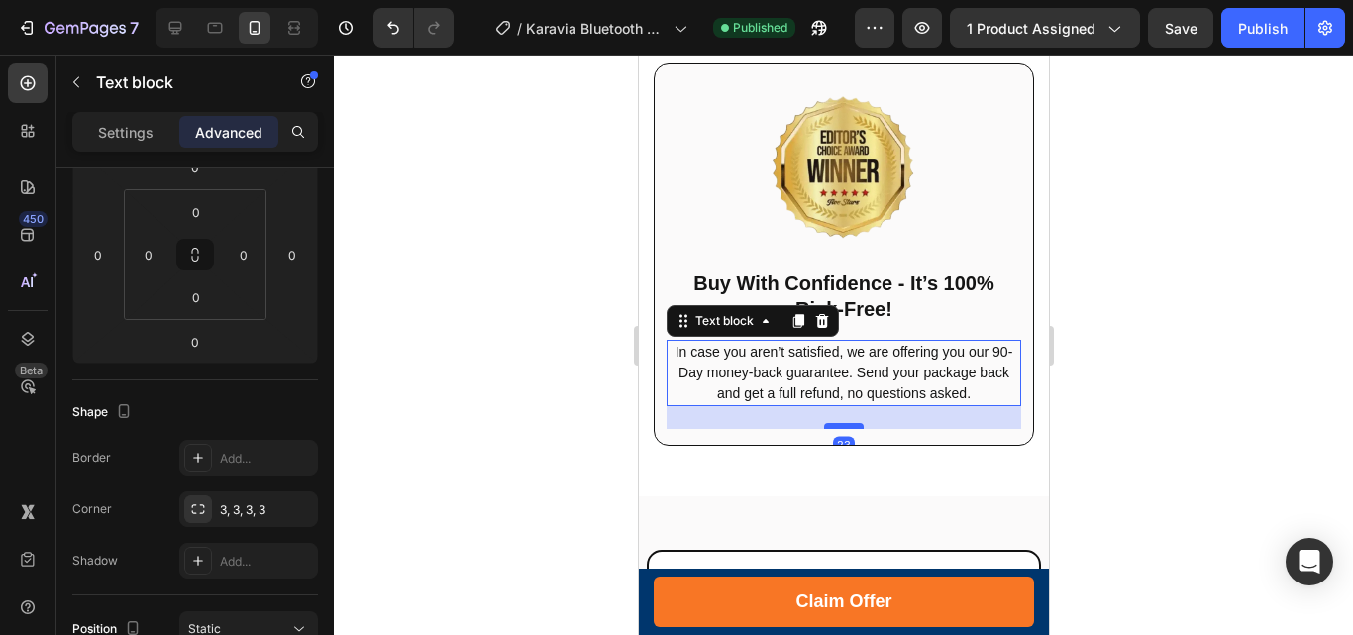
drag, startPoint x: 848, startPoint y: 401, endPoint x: 852, endPoint y: 424, distance: 23.1
click at [852, 424] on div at bounding box center [843, 426] width 40 height 6
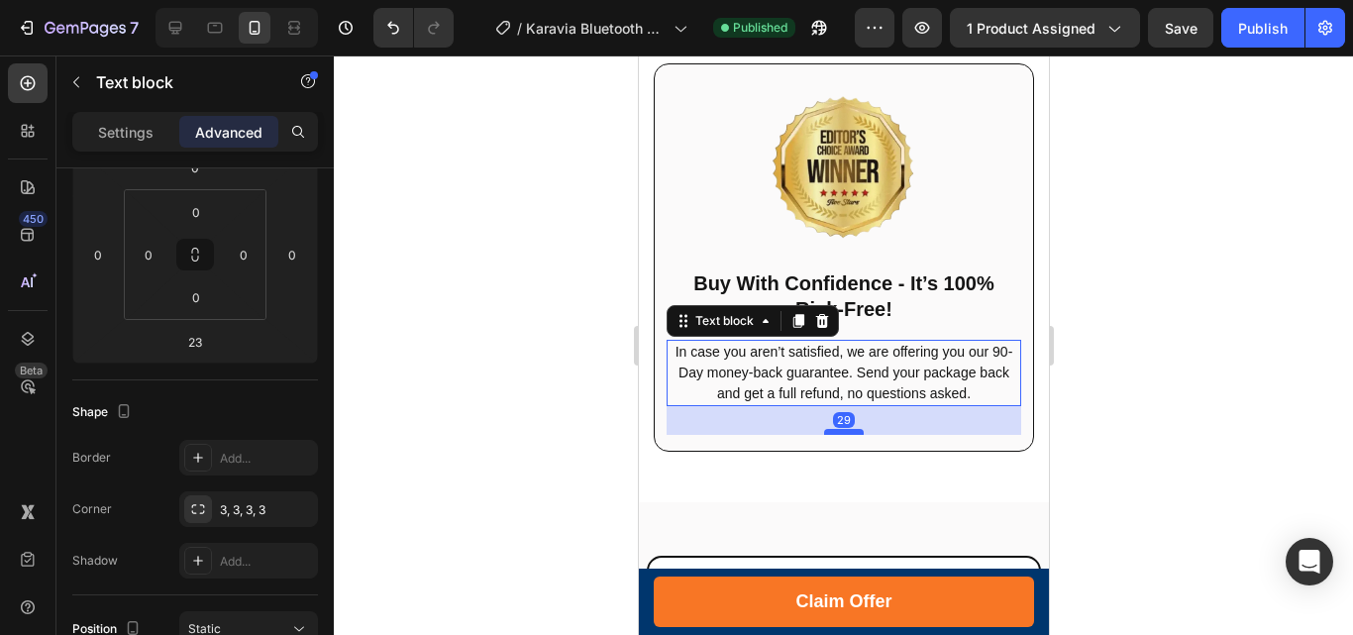
click at [838, 432] on div at bounding box center [843, 432] width 40 height 6
click at [834, 430] on div at bounding box center [843, 433] width 40 height 6
type input "30"
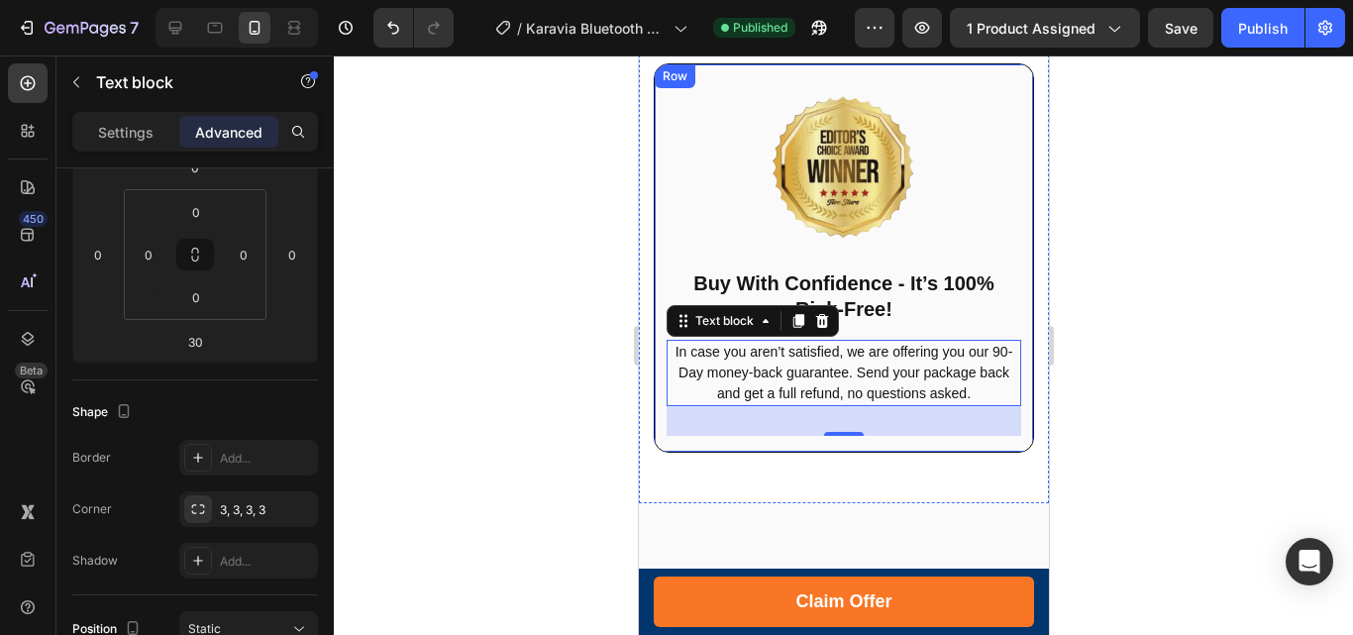
scroll to position [6758, 0]
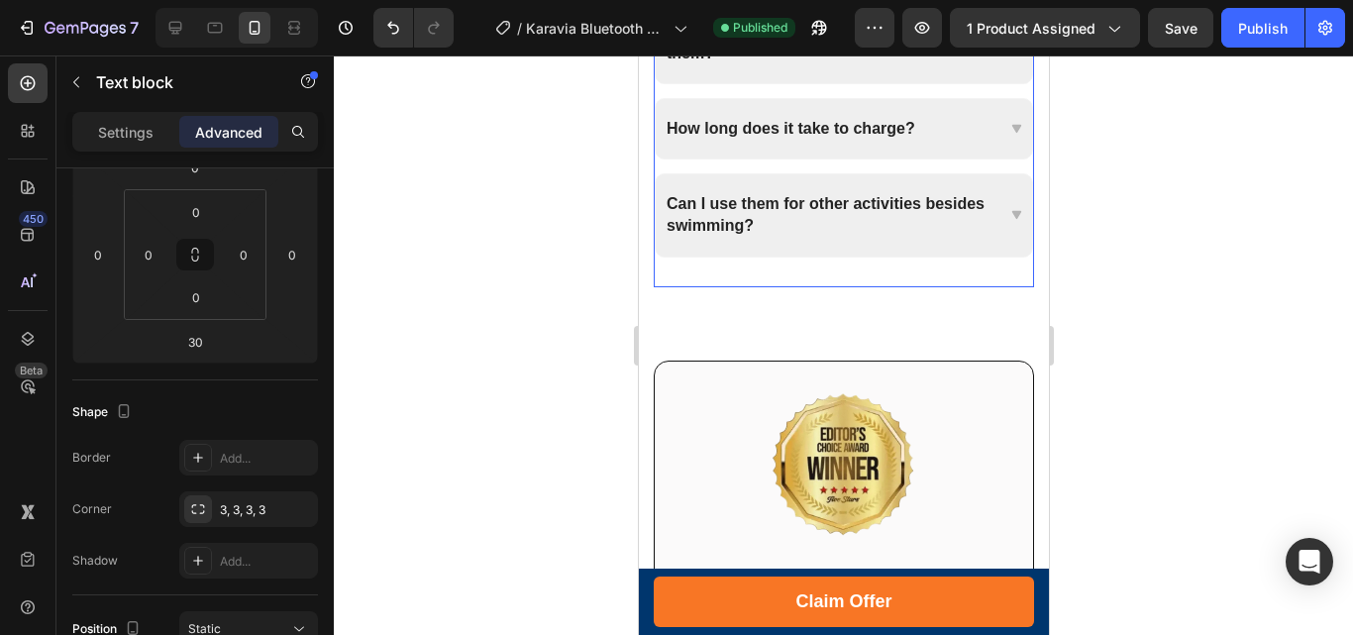
click at [899, 275] on div "Are they comfortable to wear with swimming goggles? Can I hear my surroundings …" at bounding box center [843, 95] width 380 height 383
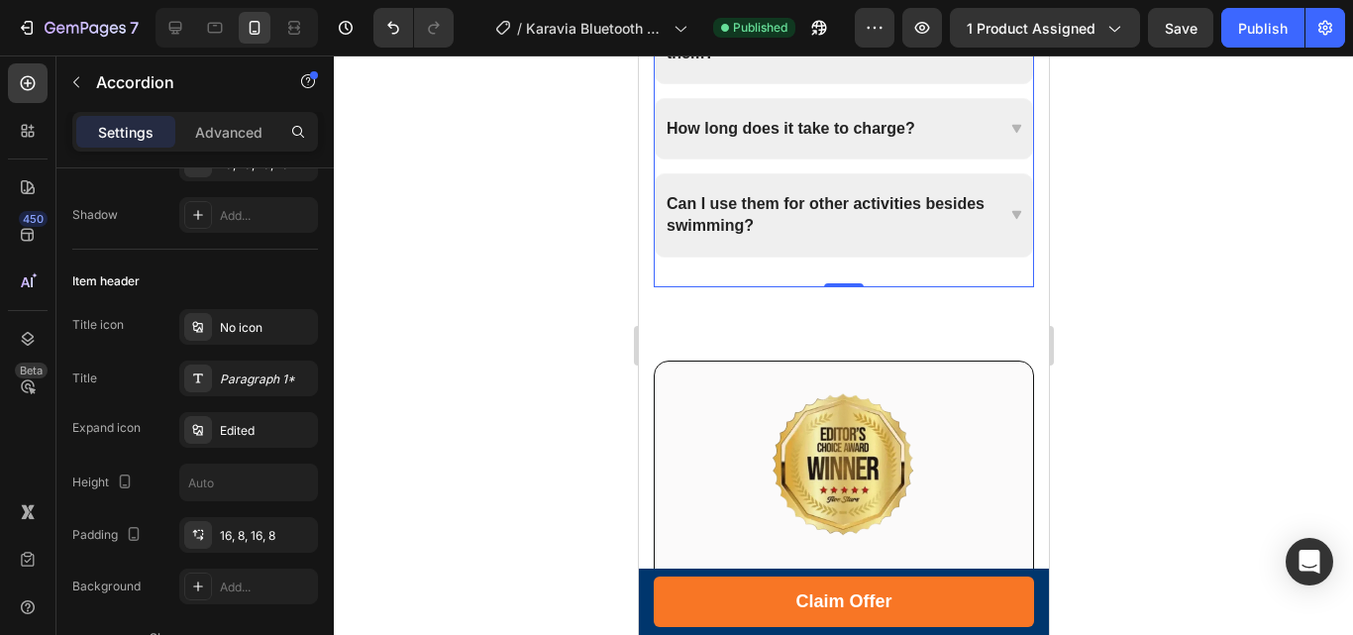
scroll to position [0, 0]
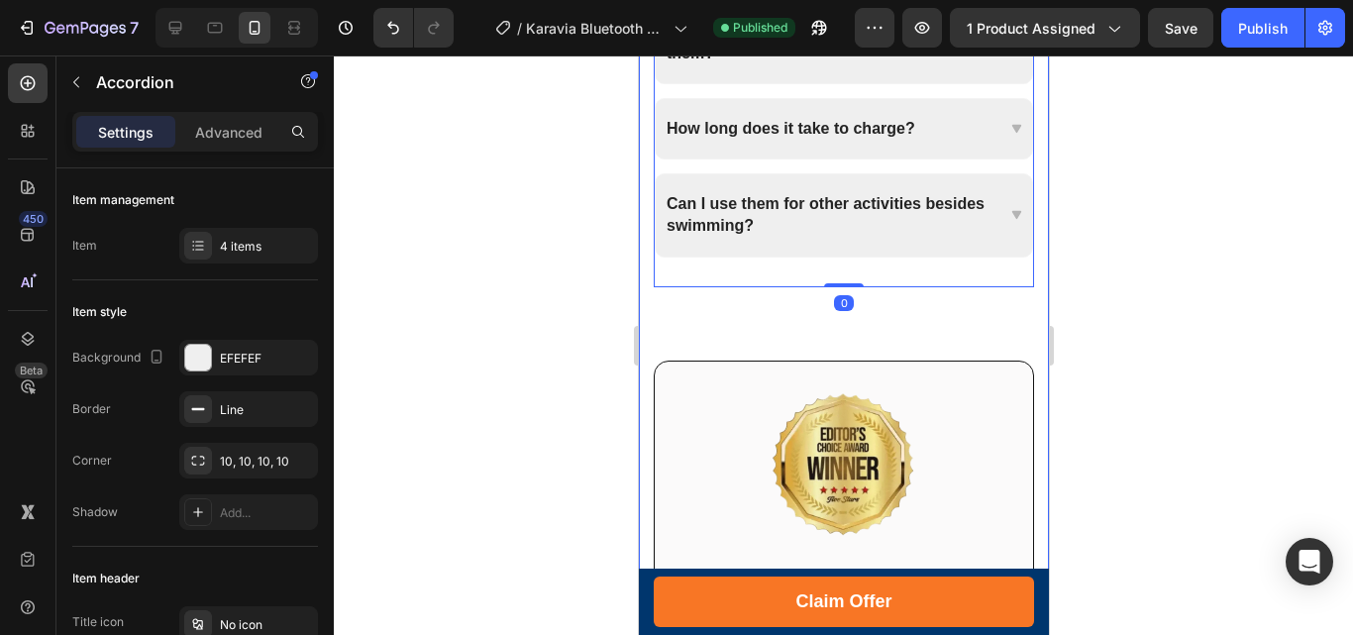
click at [961, 312] on div "Frequently Asked Questions Heading Title Line Row Are these headphones complete…" at bounding box center [843, 96] width 380 height 1361
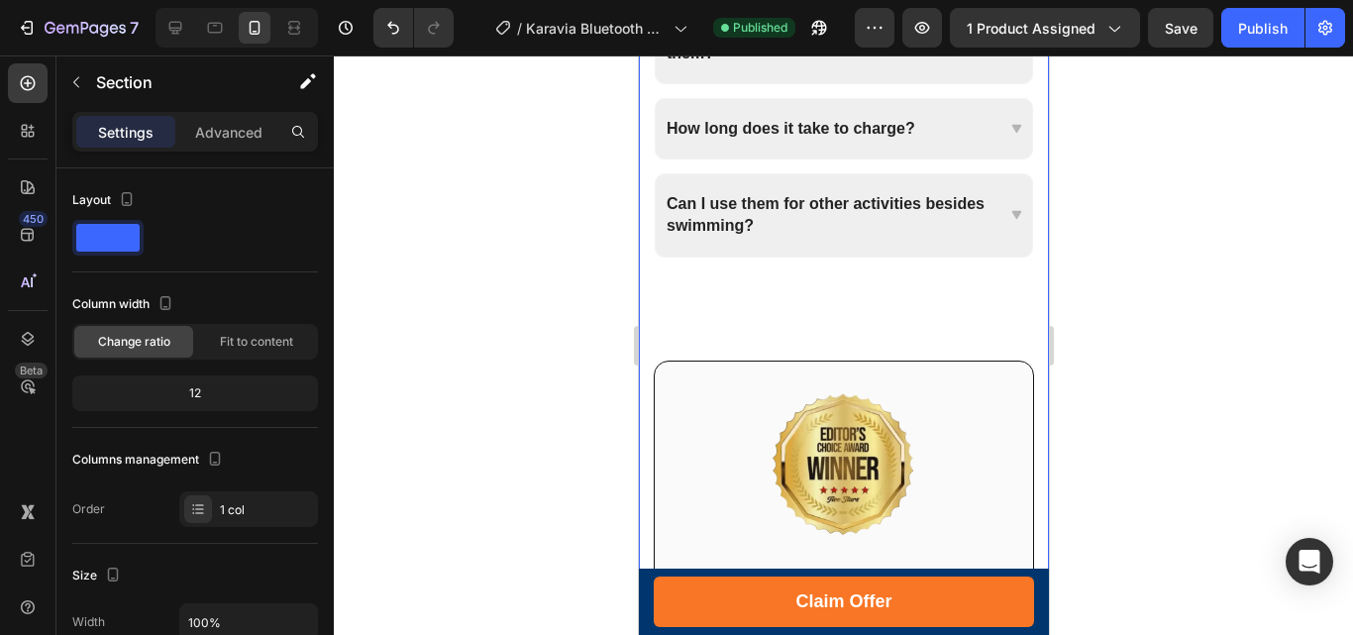
click at [737, 328] on div "Frequently Asked Questions Heading Title Line Row Are these headphones complete…" at bounding box center [843, 96] width 380 height 1361
click at [840, 368] on div "Image Buy With Confidence - It’s 100% Risk-Free! Heading In case you aren’t sat…" at bounding box center [843, 554] width 380 height 389
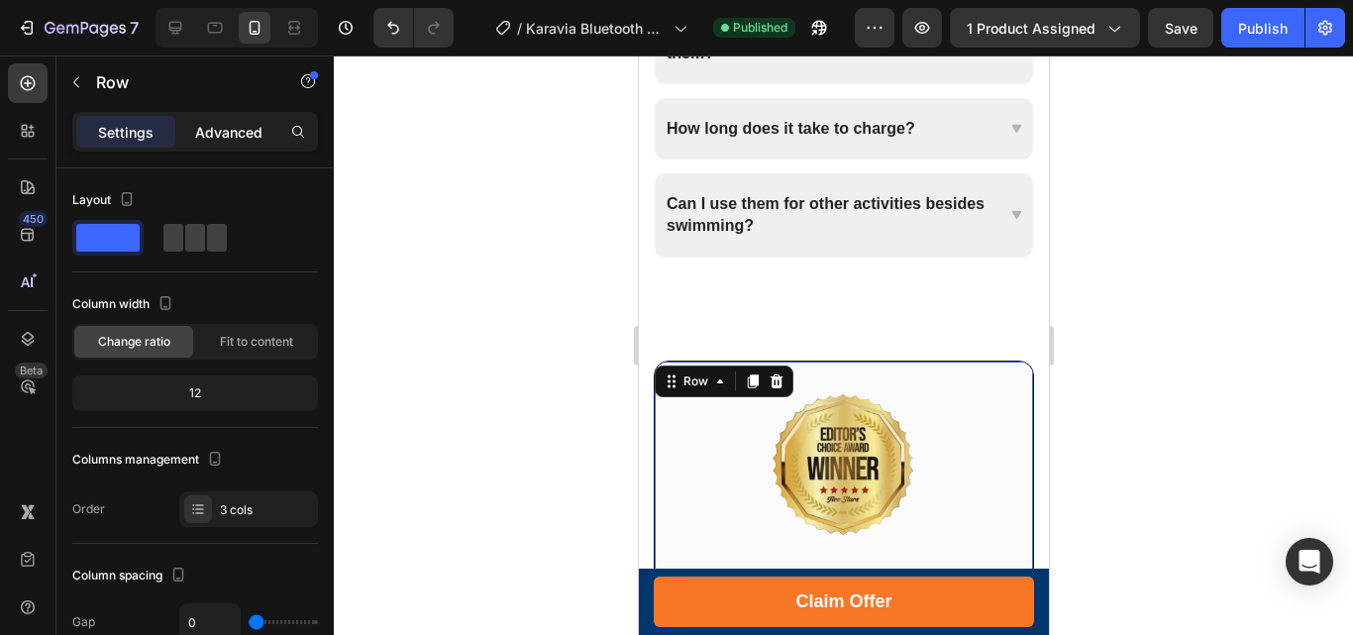
click at [230, 134] on p "Advanced" at bounding box center [228, 132] width 67 height 21
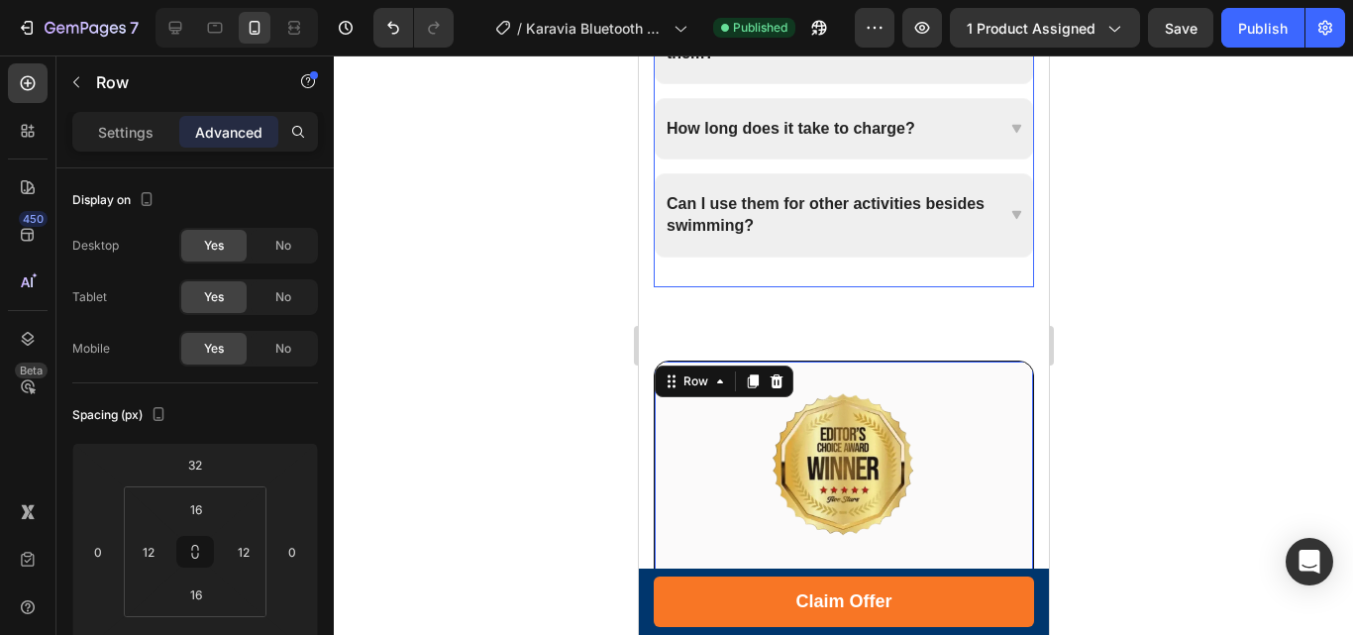
click at [896, 271] on div "Are they comfortable to wear with swimming goggles? Can I hear my surroundings …" at bounding box center [843, 95] width 380 height 383
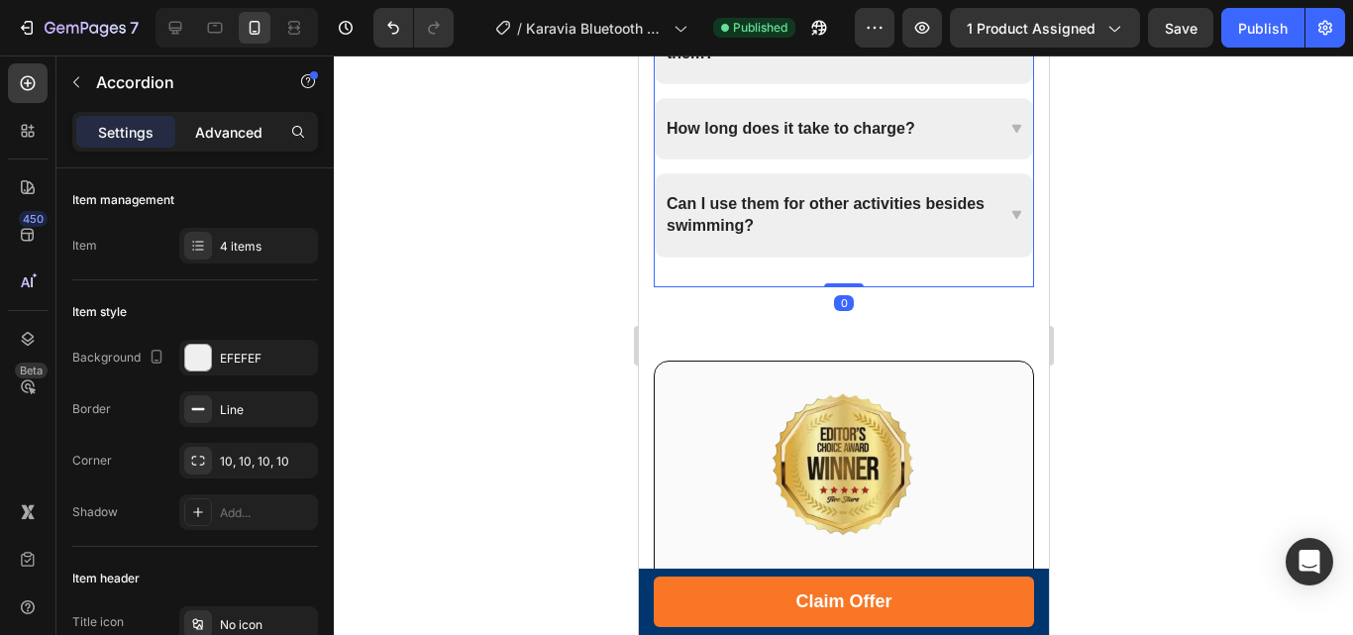
click at [219, 136] on p "Advanced" at bounding box center [228, 132] width 67 height 21
type input "100%"
type input "100"
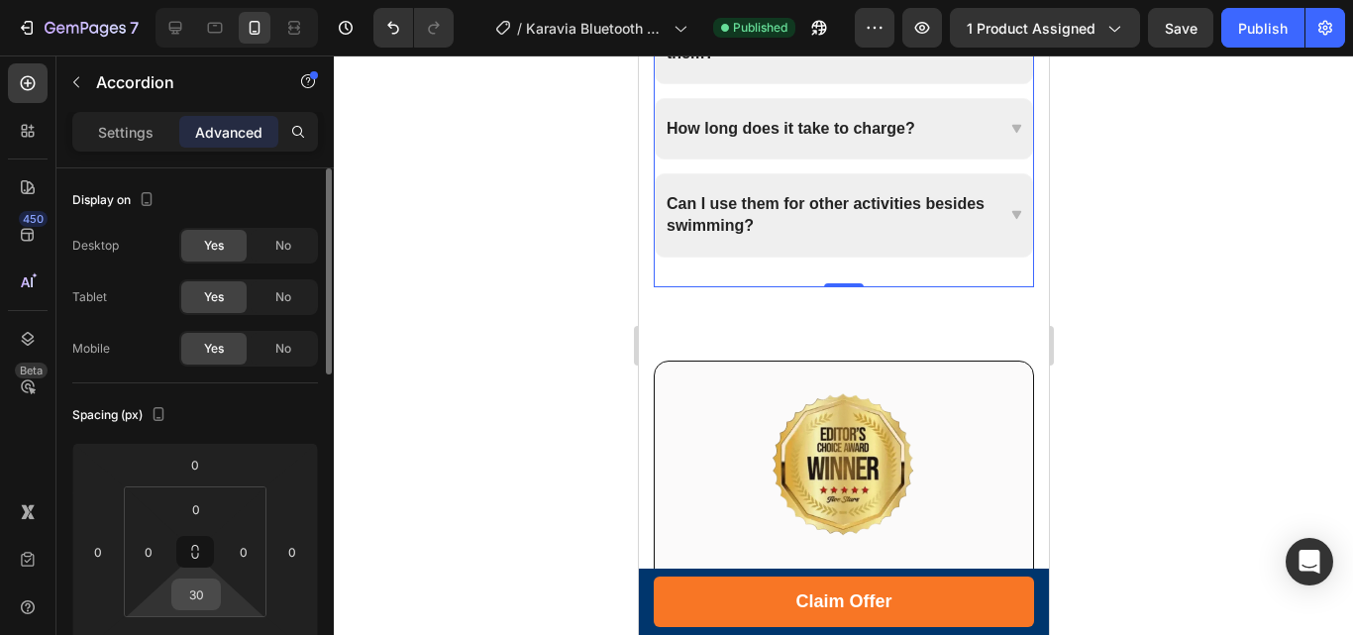
click at [197, 595] on input "30" at bounding box center [196, 594] width 40 height 30
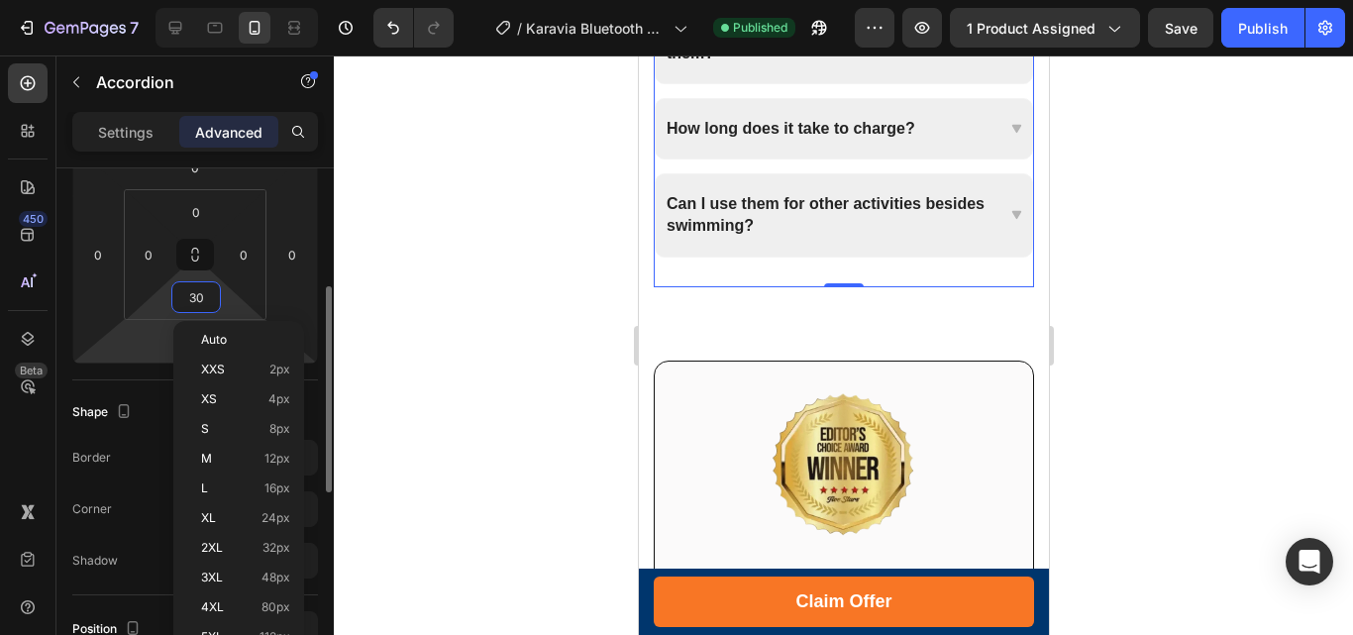
drag, startPoint x: 143, startPoint y: 345, endPoint x: 208, endPoint y: 301, distance: 78.5
click at [143, 0] on html "7 Version history / Karavia Bluetooth Earpiece Published Preview 1 product assi…" at bounding box center [676, 0] width 1353 height 0
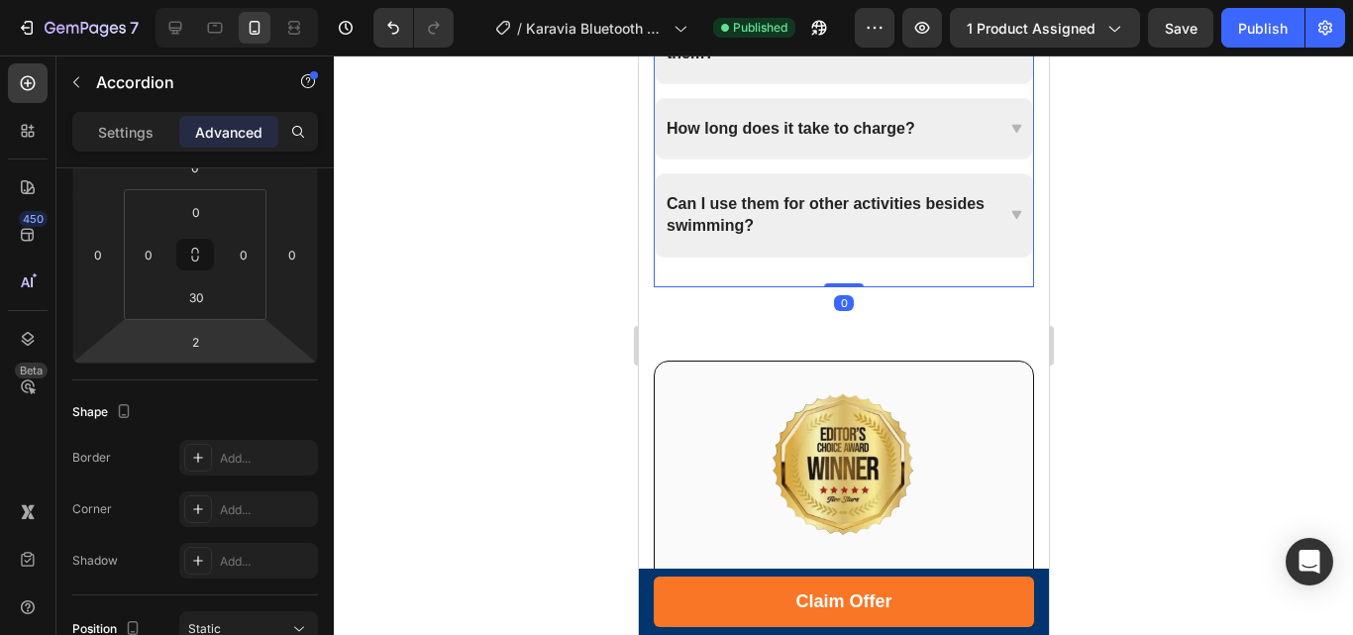
drag, startPoint x: 837, startPoint y: 284, endPoint x: 1227, endPoint y: 362, distance: 397.9
click at [836, 275] on div "Are they comfortable to wear with swimming goggles? Can I hear my surroundings …" at bounding box center [843, 95] width 380 height 383
type input "0"
click at [189, 293] on input "30" at bounding box center [196, 297] width 40 height 30
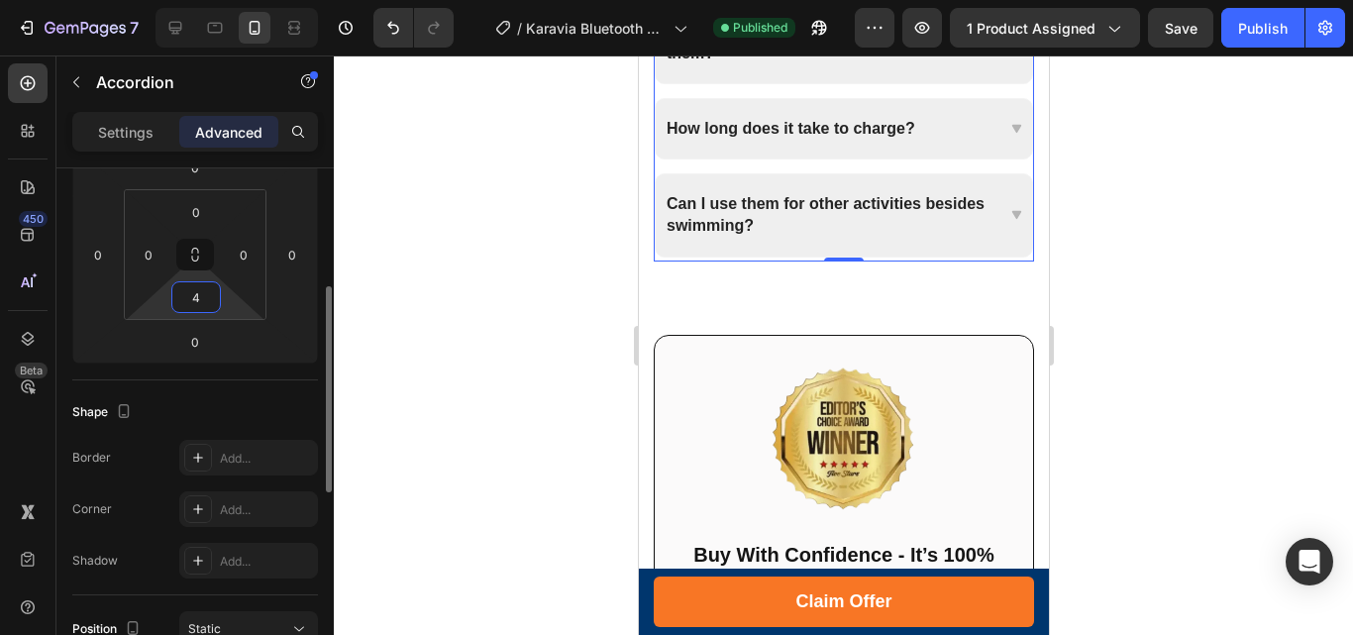
type input "40"
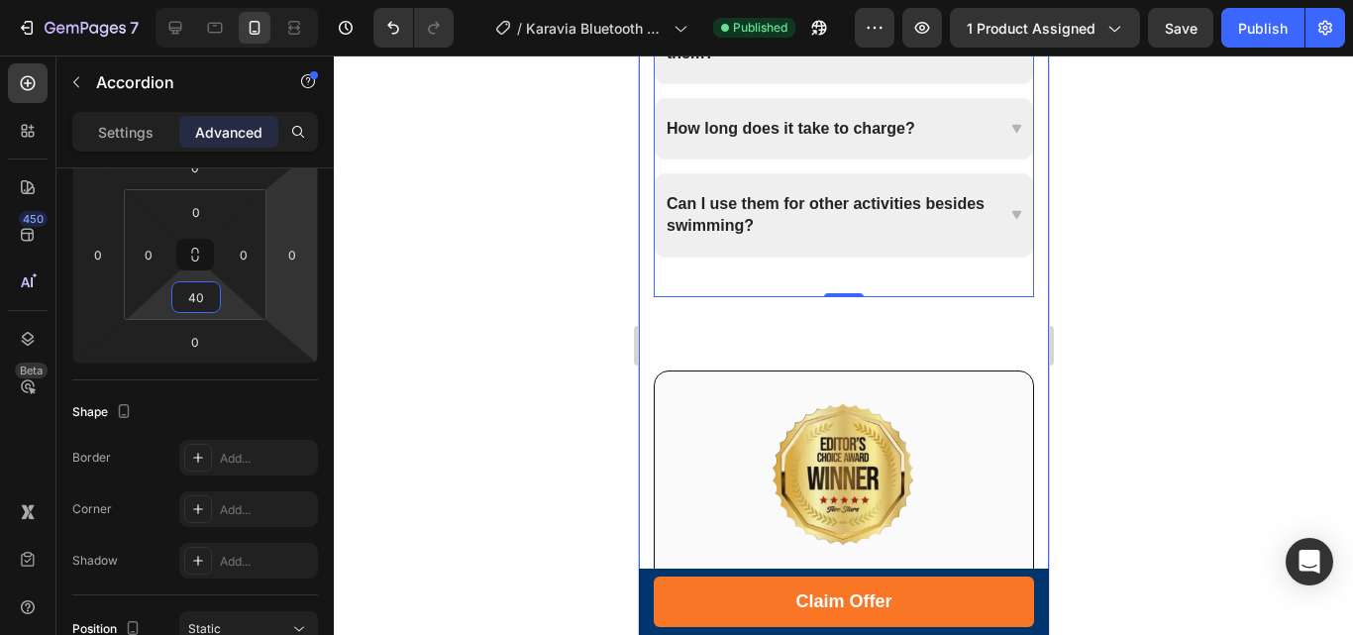
click at [850, 322] on div "Frequently Asked Questions Heading Title Line Row Are these headphones complete…" at bounding box center [843, 101] width 380 height 1370
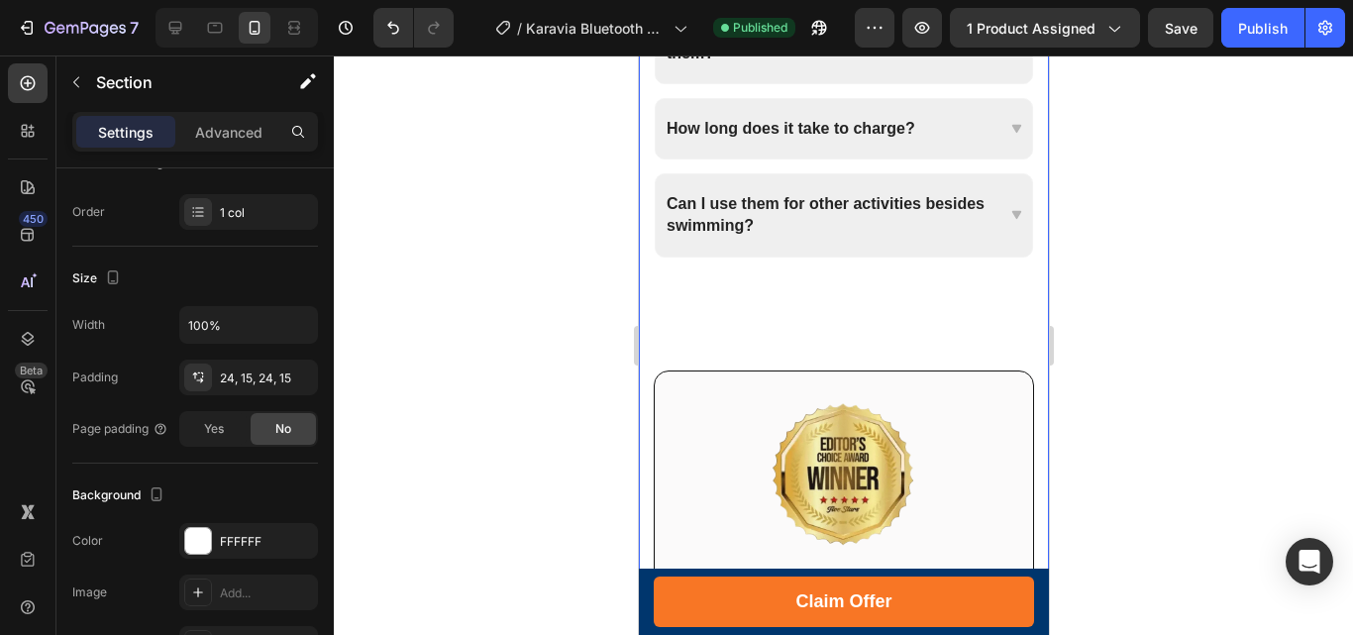
scroll to position [0, 0]
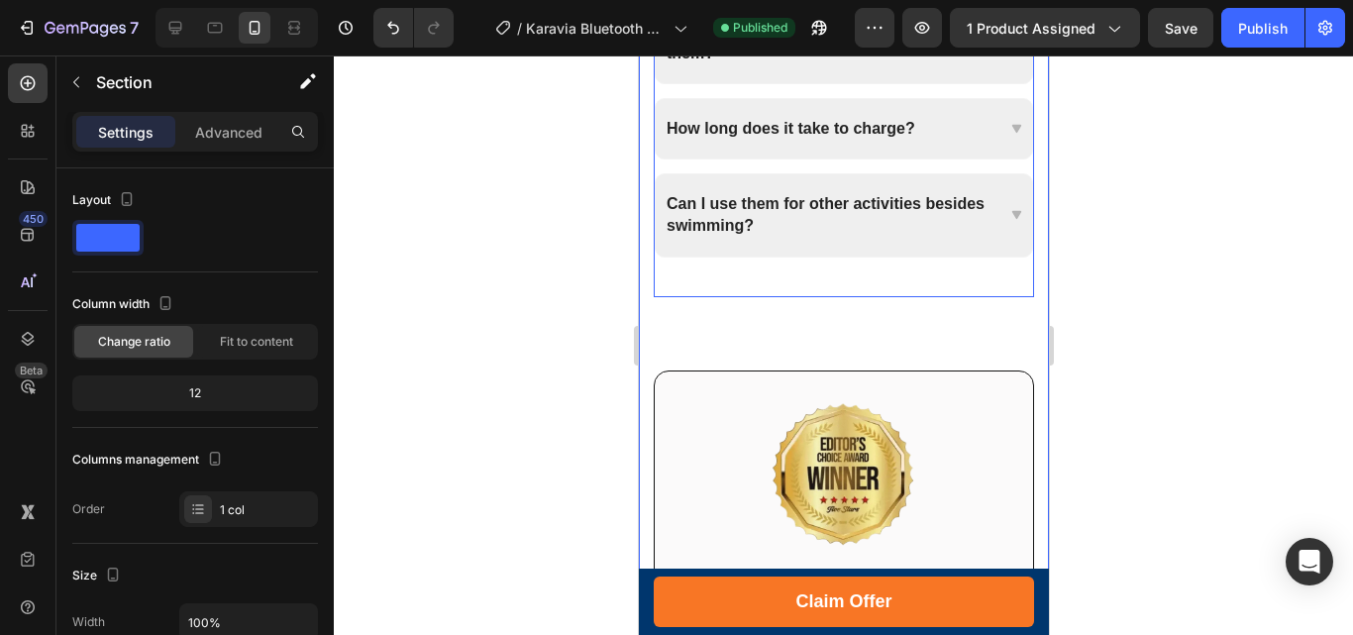
click at [787, 285] on div "Are they comfortable to wear with swimming goggles? Can I hear my surroundings …" at bounding box center [843, 100] width 380 height 393
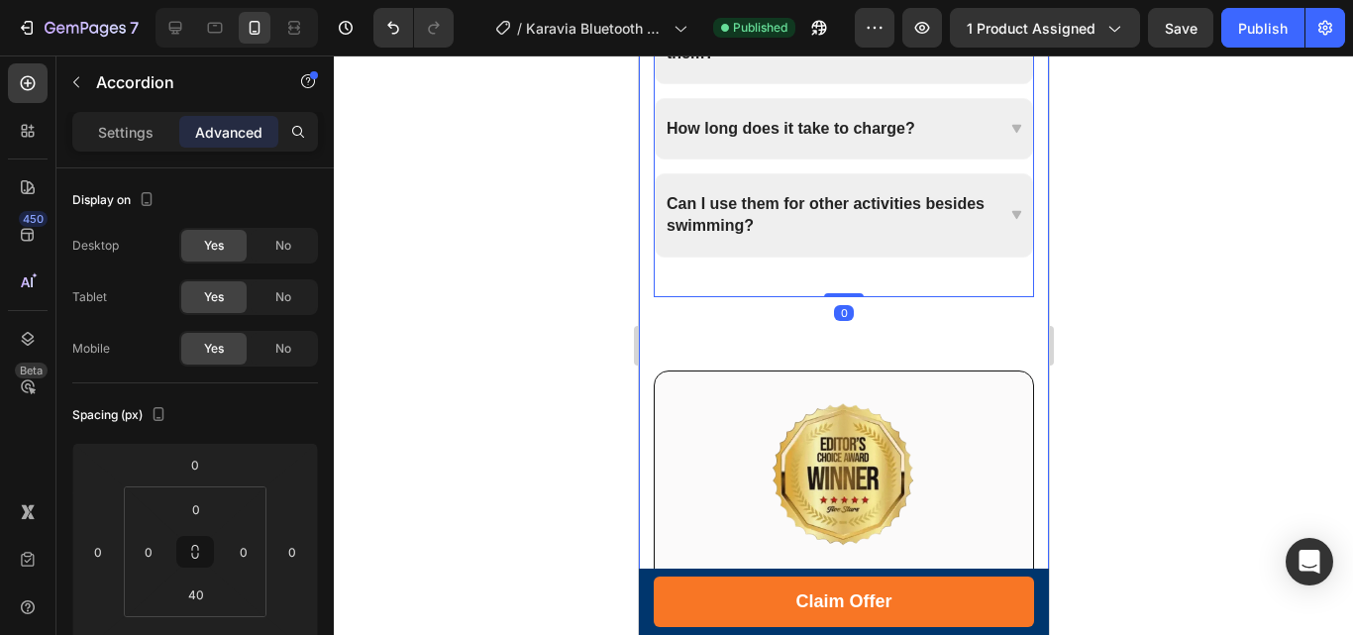
click at [799, 344] on div "Frequently Asked Questions Heading Title Line Row Are these headphones complete…" at bounding box center [843, 101] width 380 height 1370
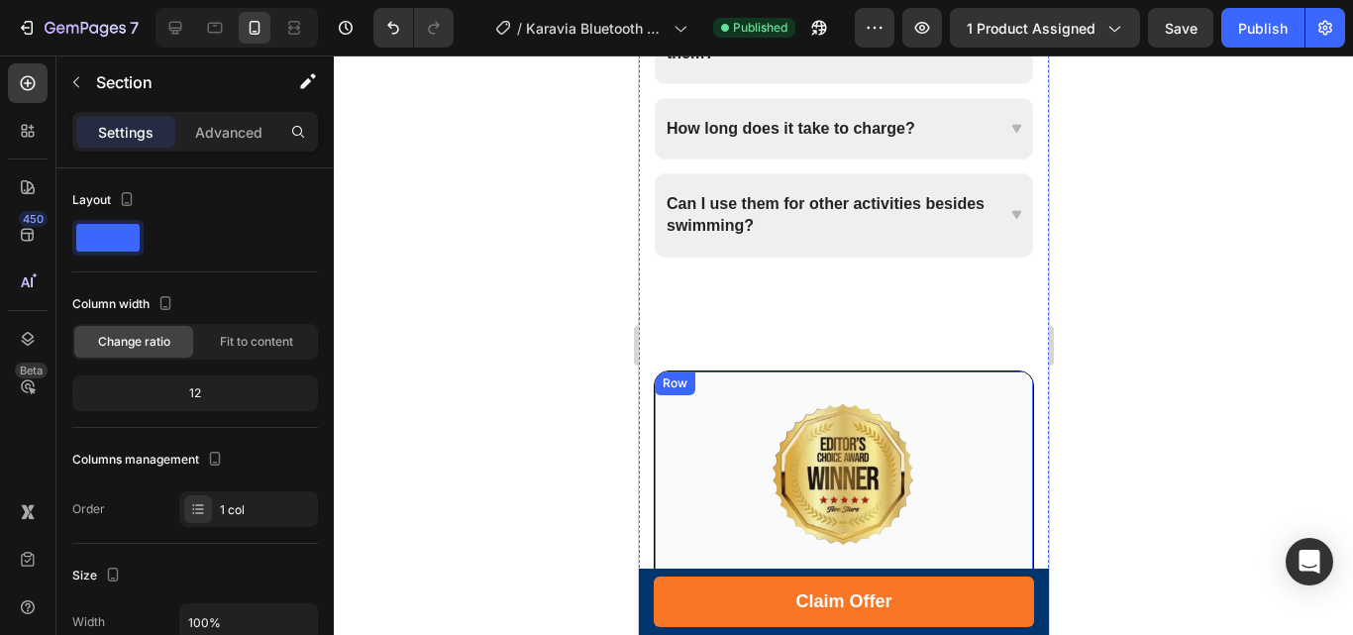
click at [780, 382] on div "Image Buy With Confidence - It’s 100% Risk-Free! Heading In case you aren’t sat…" at bounding box center [843, 564] width 380 height 389
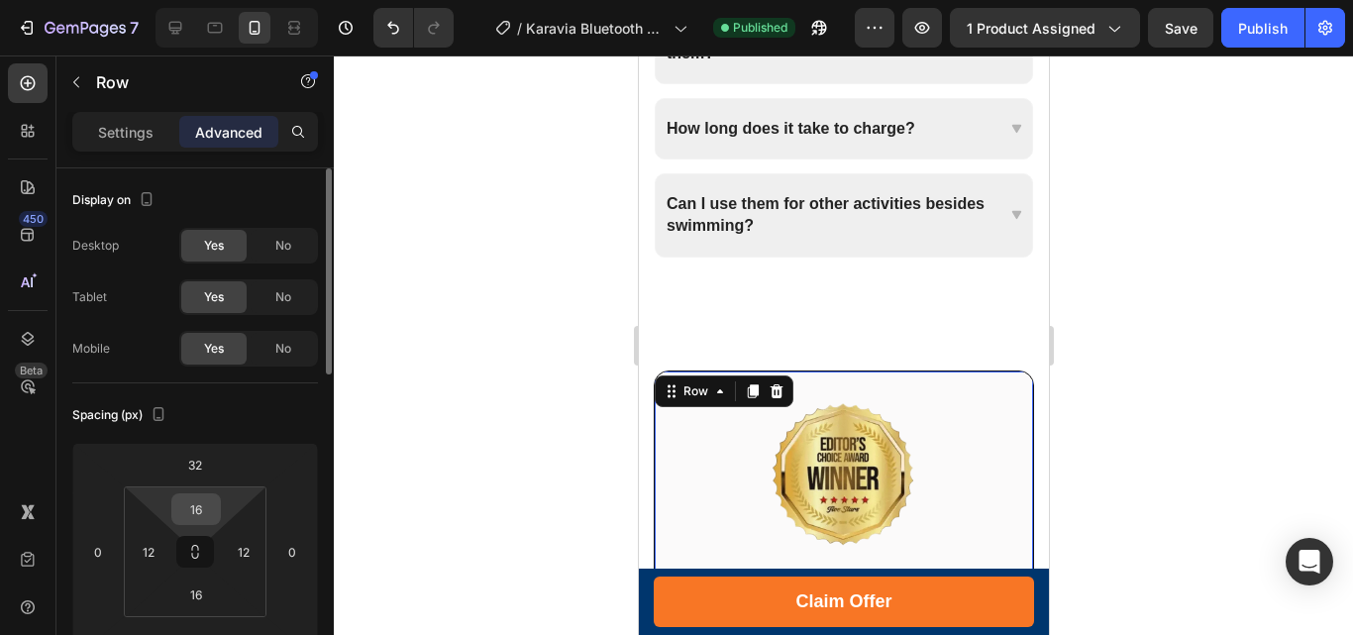
click at [200, 499] on input "16" at bounding box center [196, 509] width 40 height 30
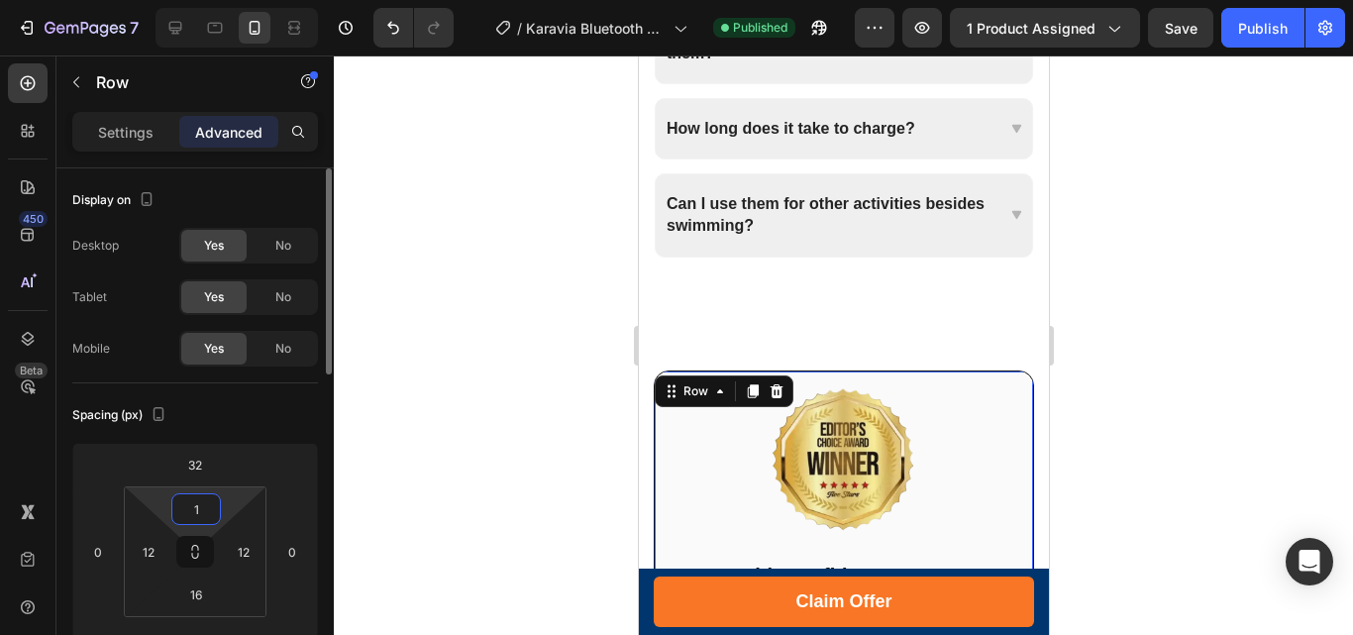
type input "16"
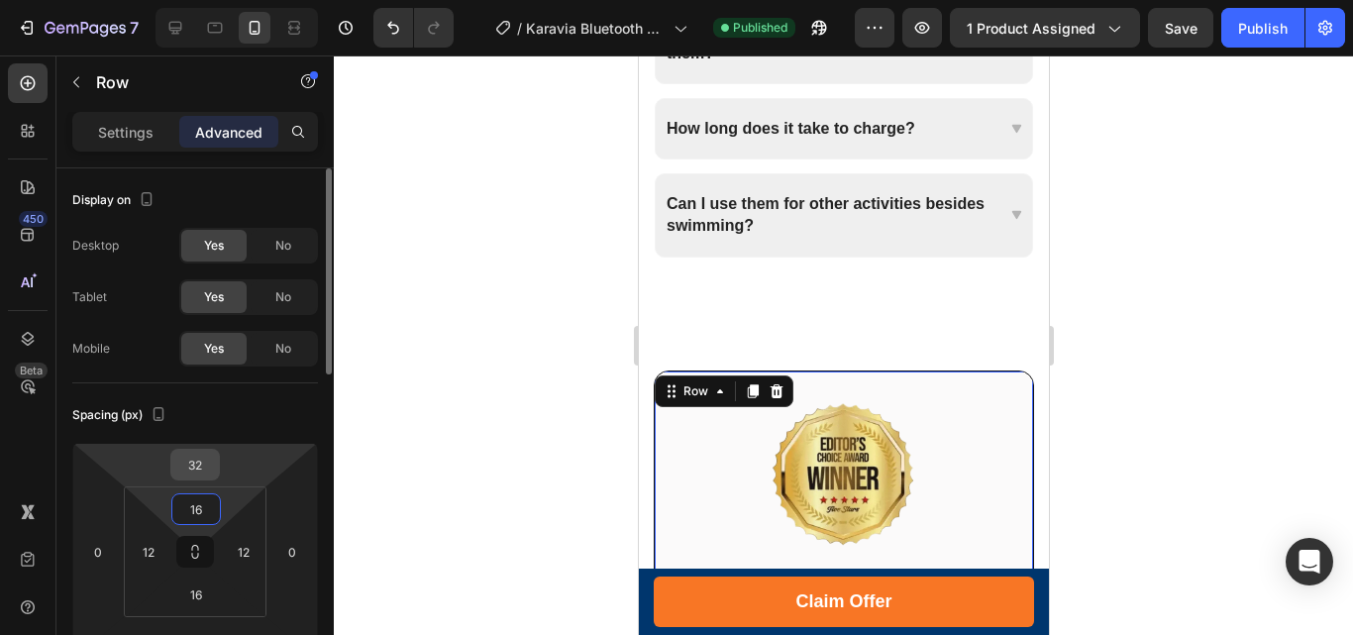
click at [195, 468] on input "32" at bounding box center [195, 465] width 40 height 30
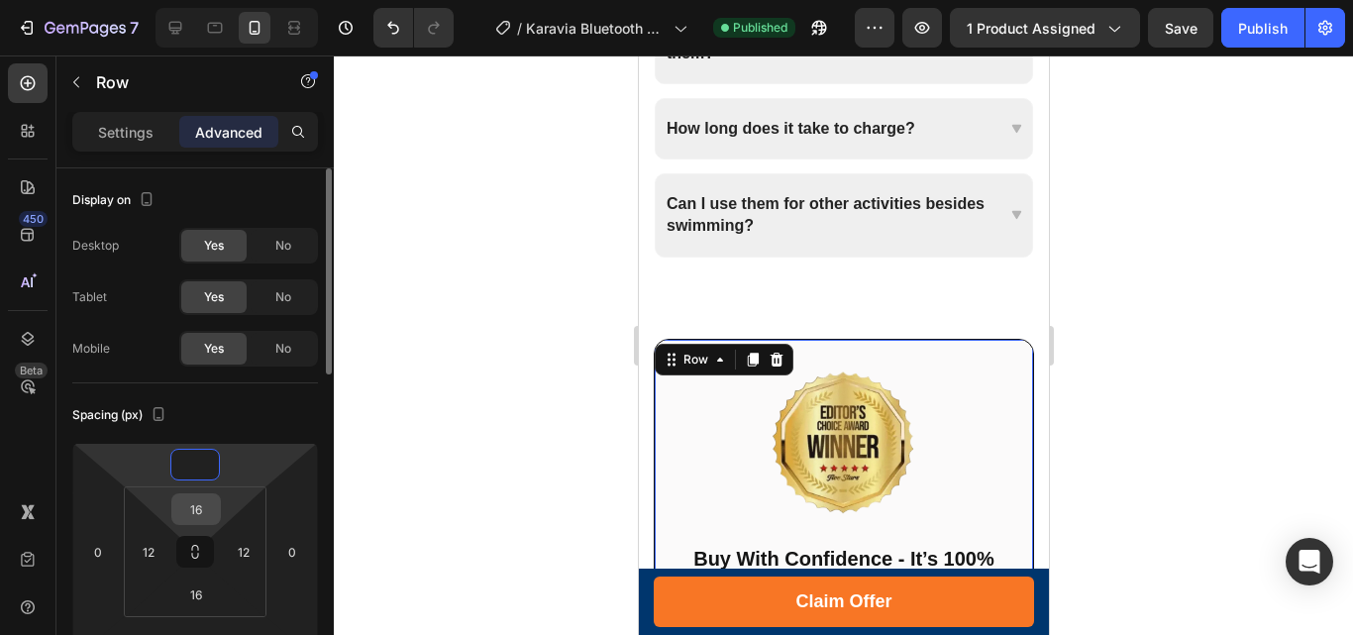
type input "0"
click at [205, 515] on input "16" at bounding box center [196, 509] width 40 height 30
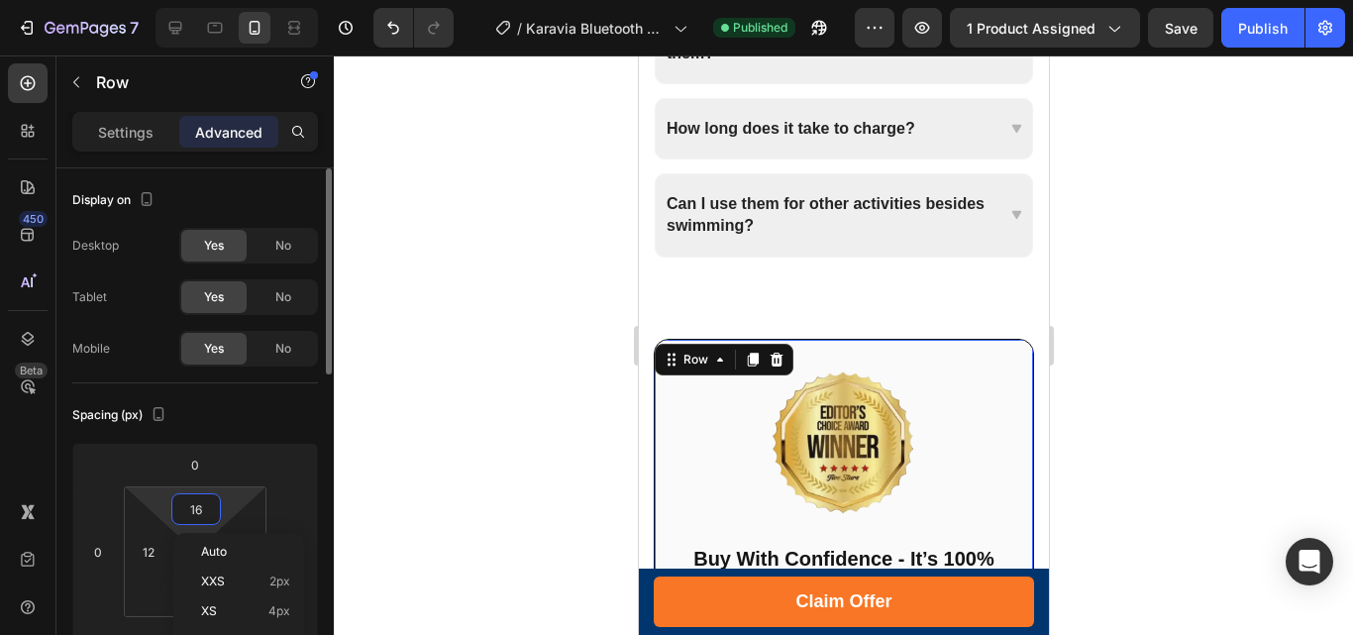
click at [206, 515] on input "16" at bounding box center [196, 509] width 40 height 30
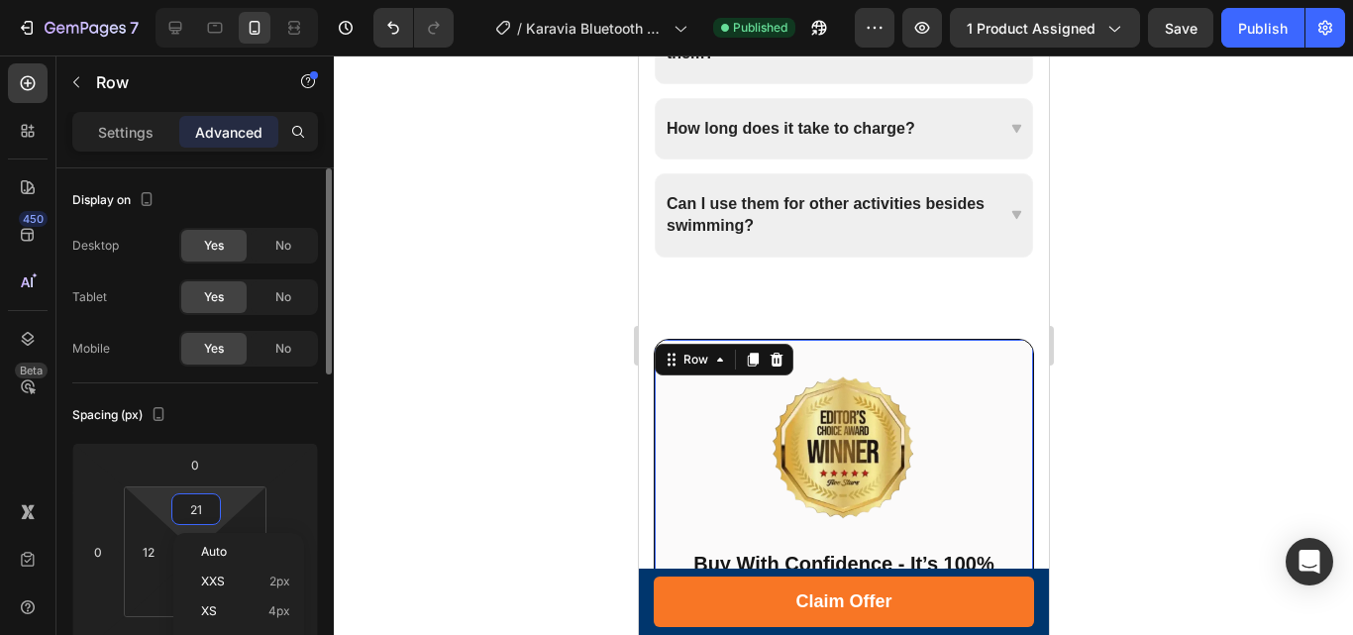
type input "20"
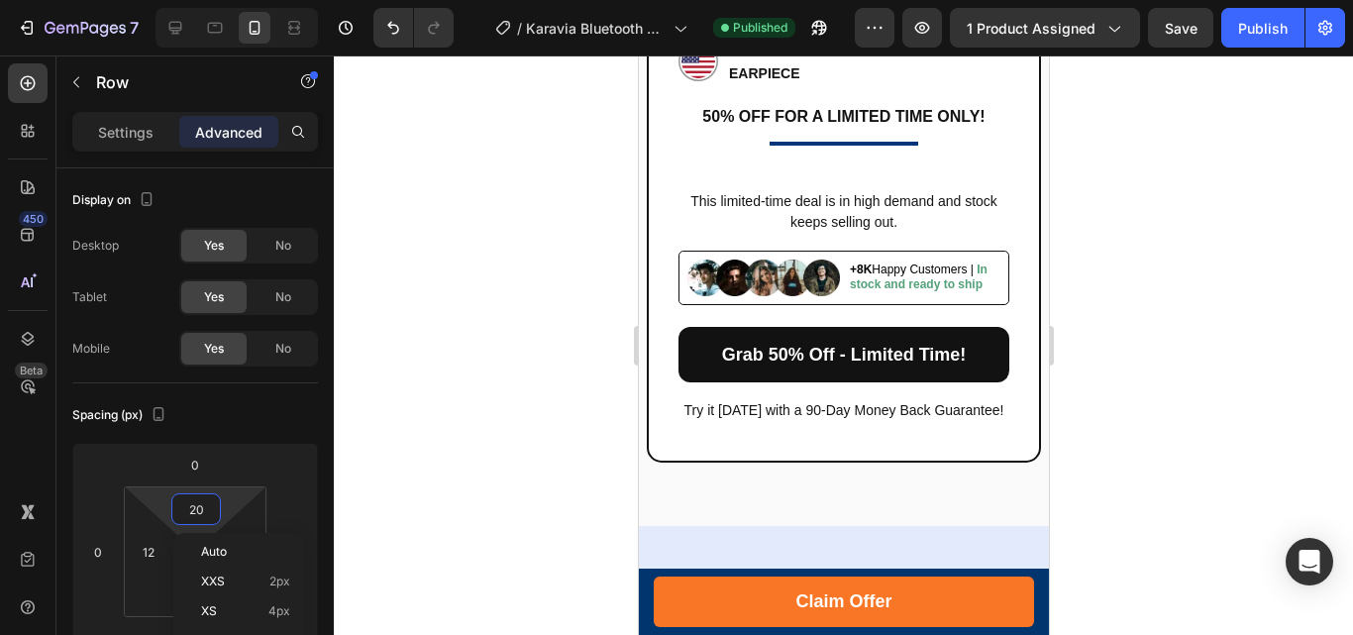
scroll to position [7649, 0]
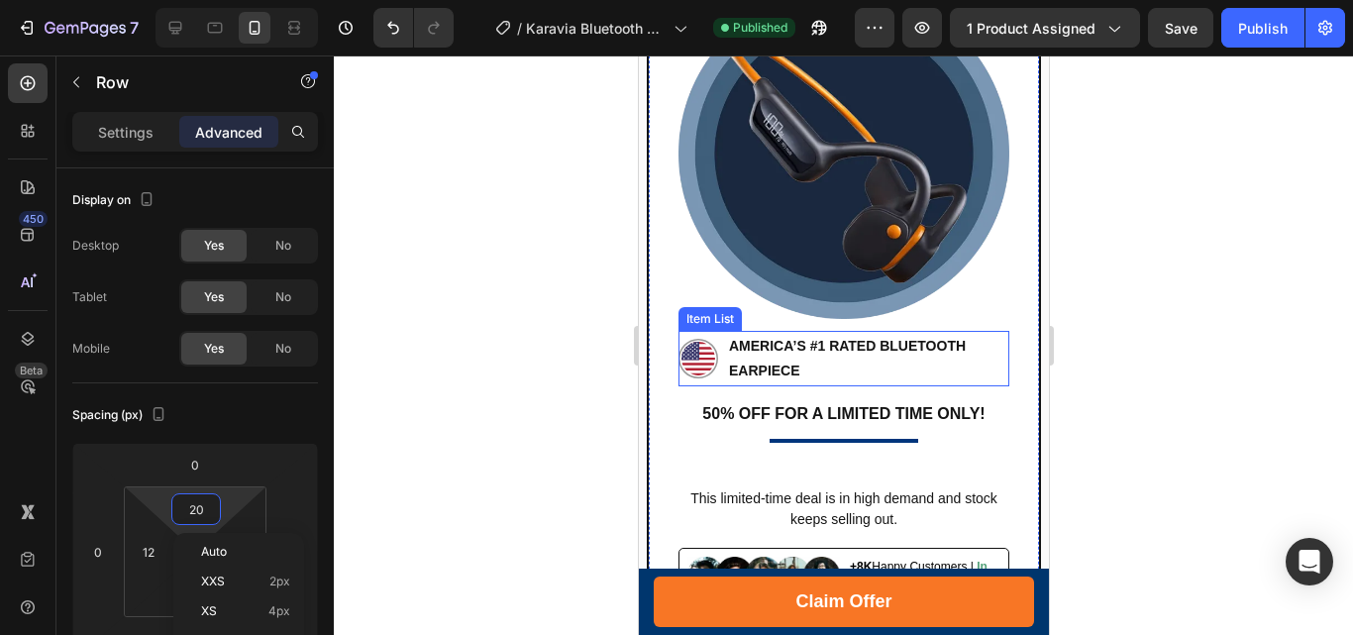
click at [692, 339] on icon at bounding box center [697, 359] width 40 height 40
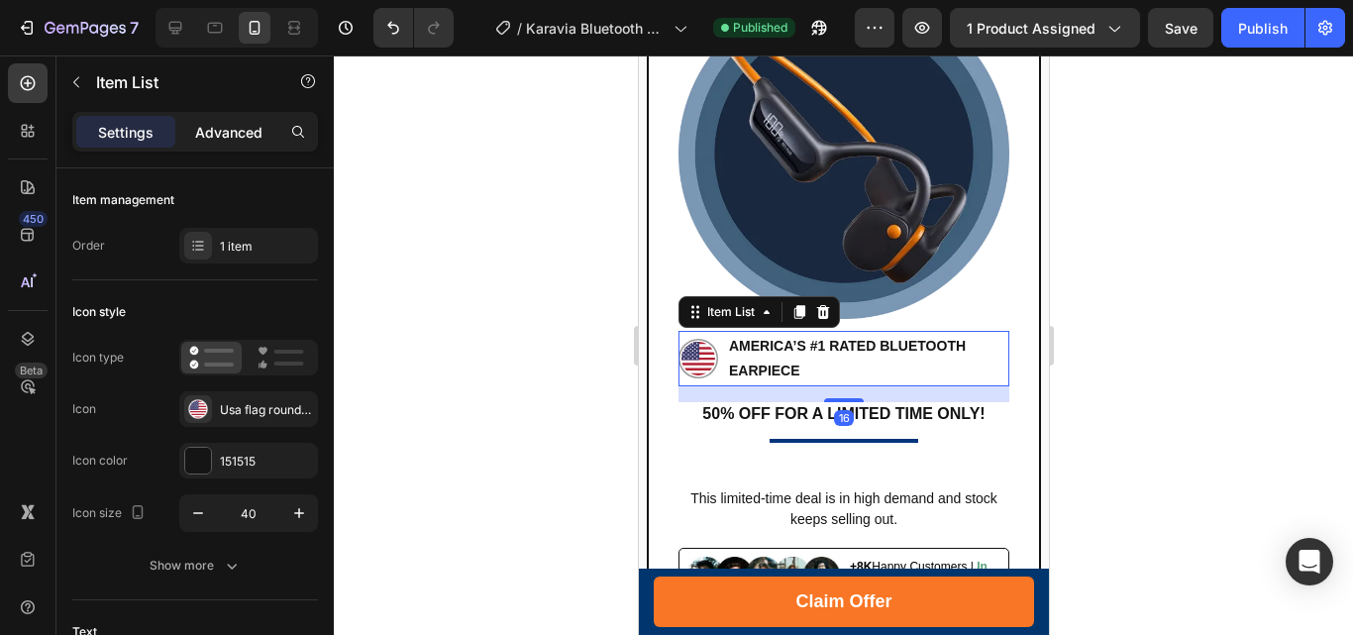
click at [239, 133] on p "Advanced" at bounding box center [228, 132] width 67 height 21
type input "100%"
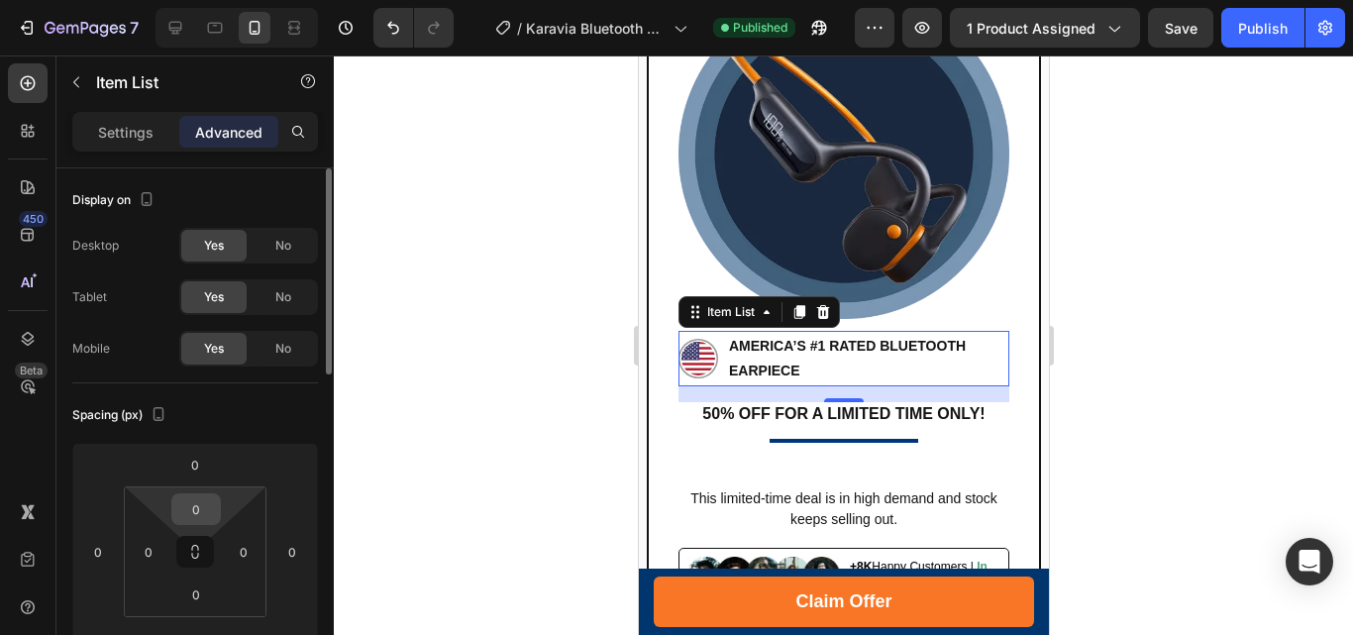
click at [188, 504] on input "0" at bounding box center [196, 509] width 40 height 30
click at [189, 508] on input "0" at bounding box center [196, 509] width 40 height 30
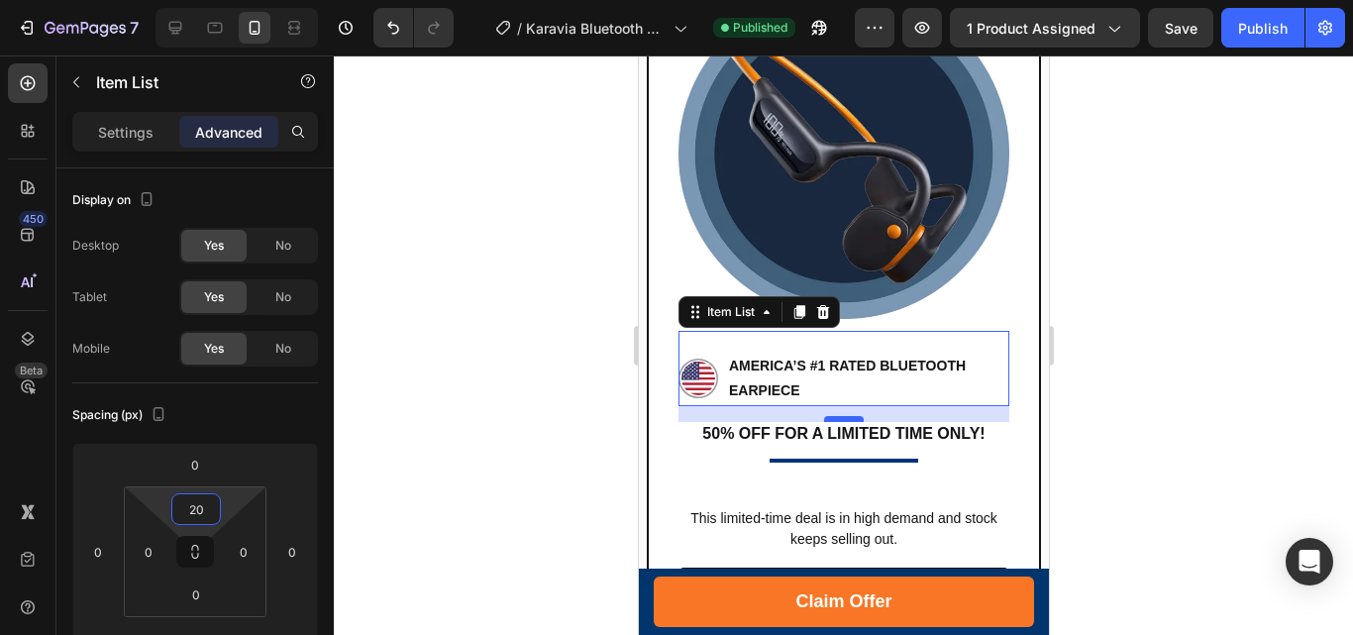
type input "20"
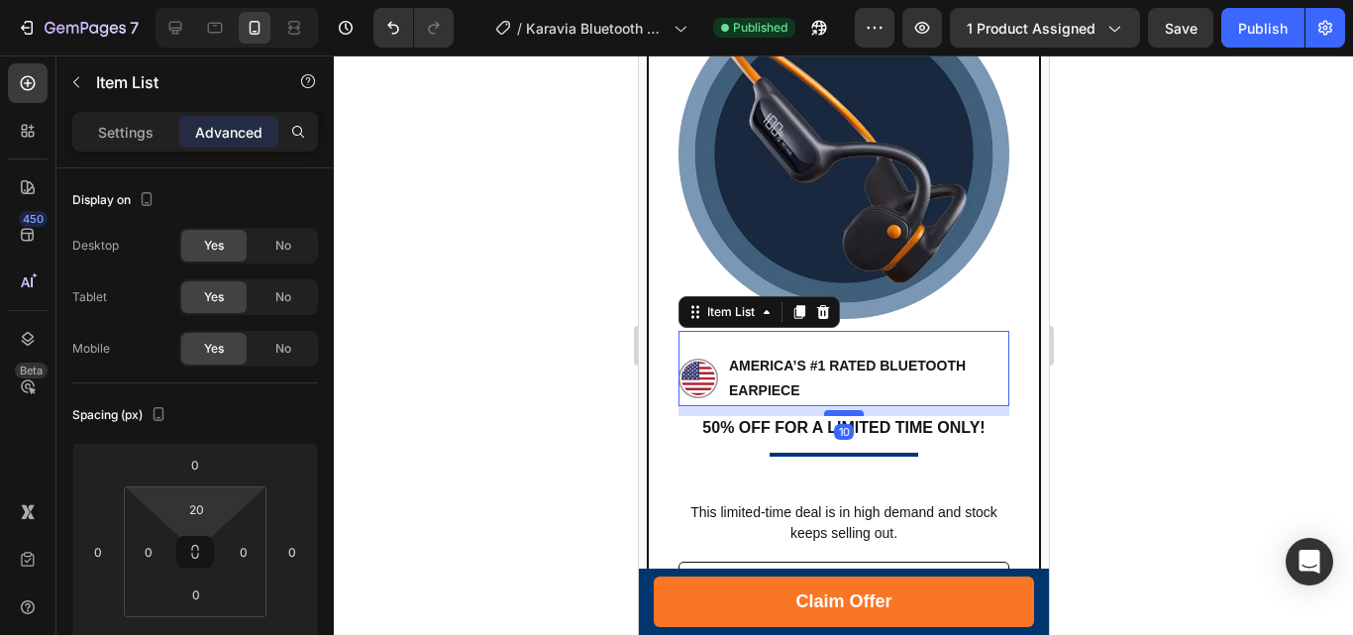
click at [834, 410] on div at bounding box center [843, 413] width 40 height 6
type input "10"
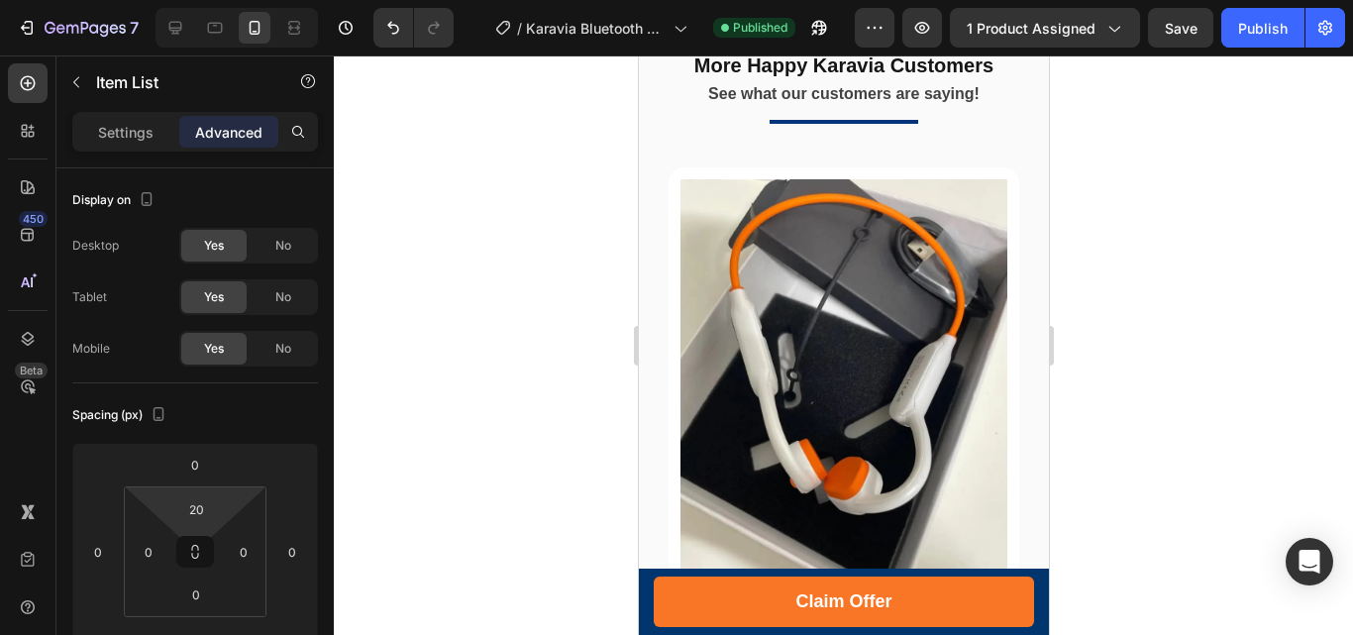
scroll to position [4679, 0]
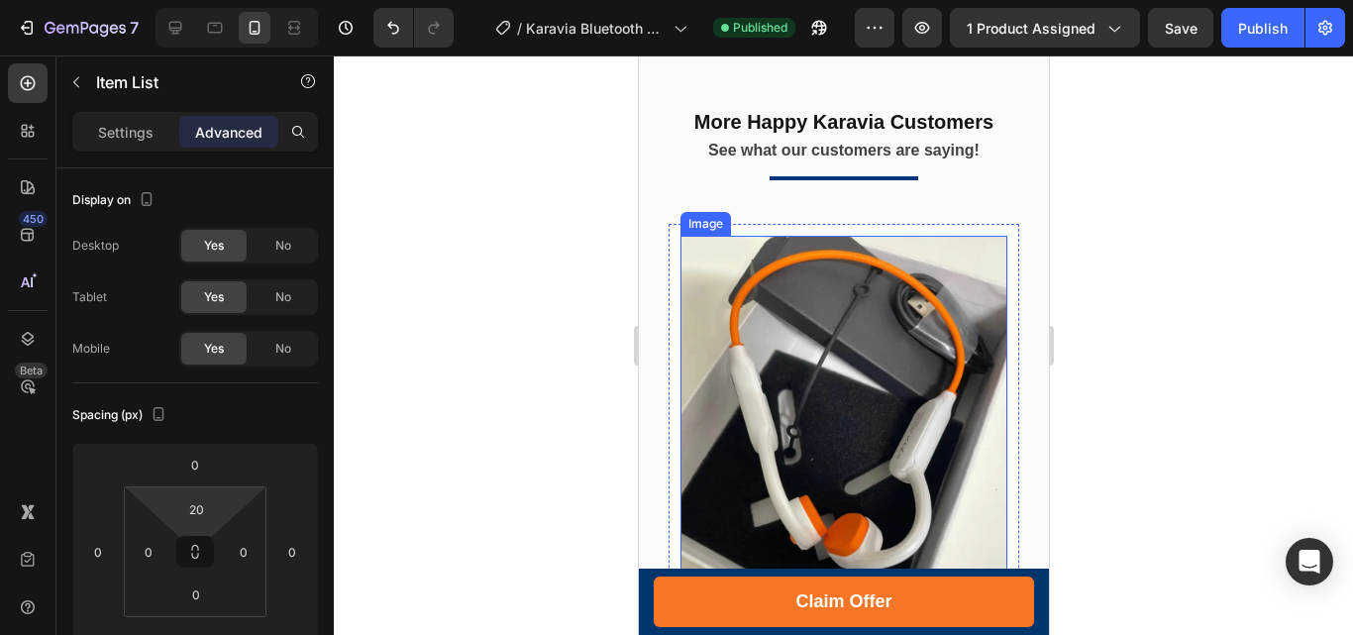
click at [898, 322] on img at bounding box center [842, 434] width 327 height 397
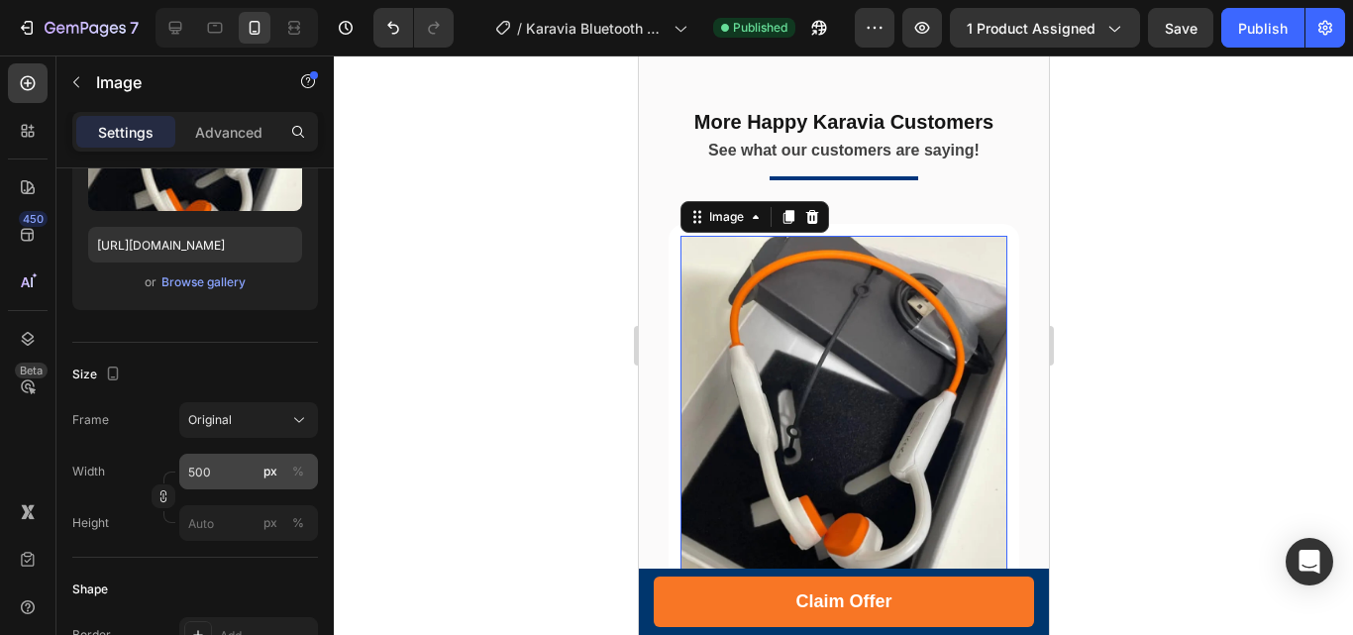
scroll to position [594, 0]
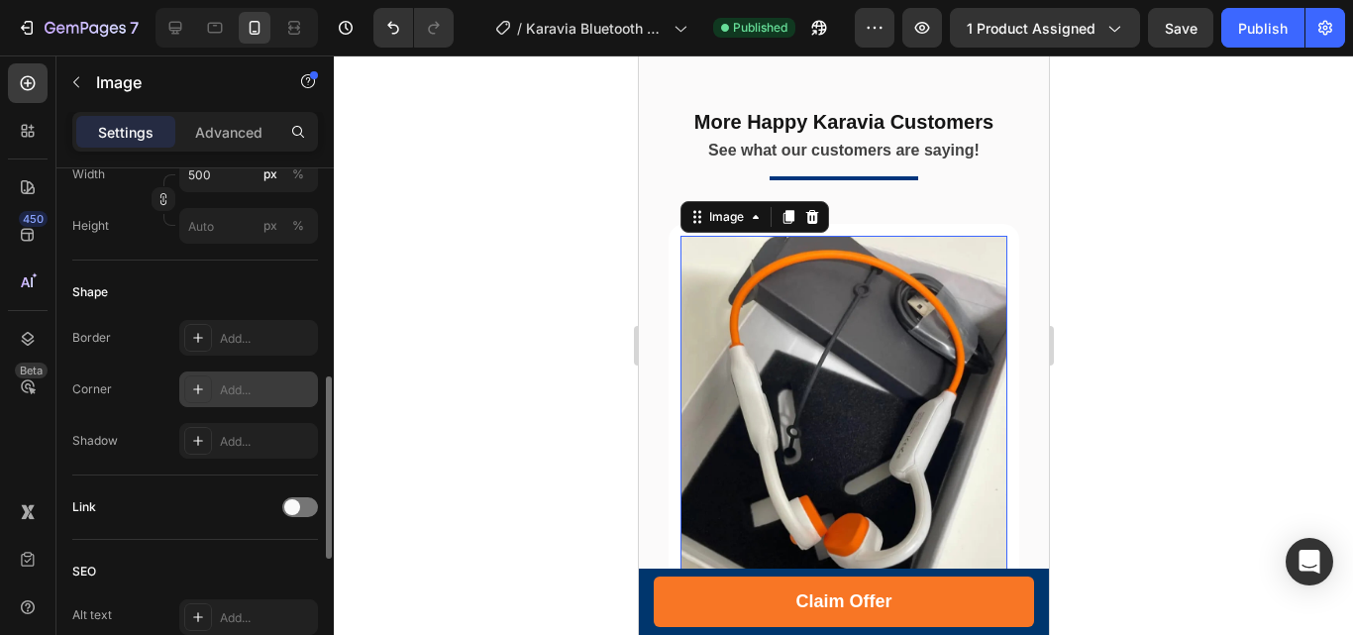
click at [206, 398] on div at bounding box center [198, 389] width 28 height 28
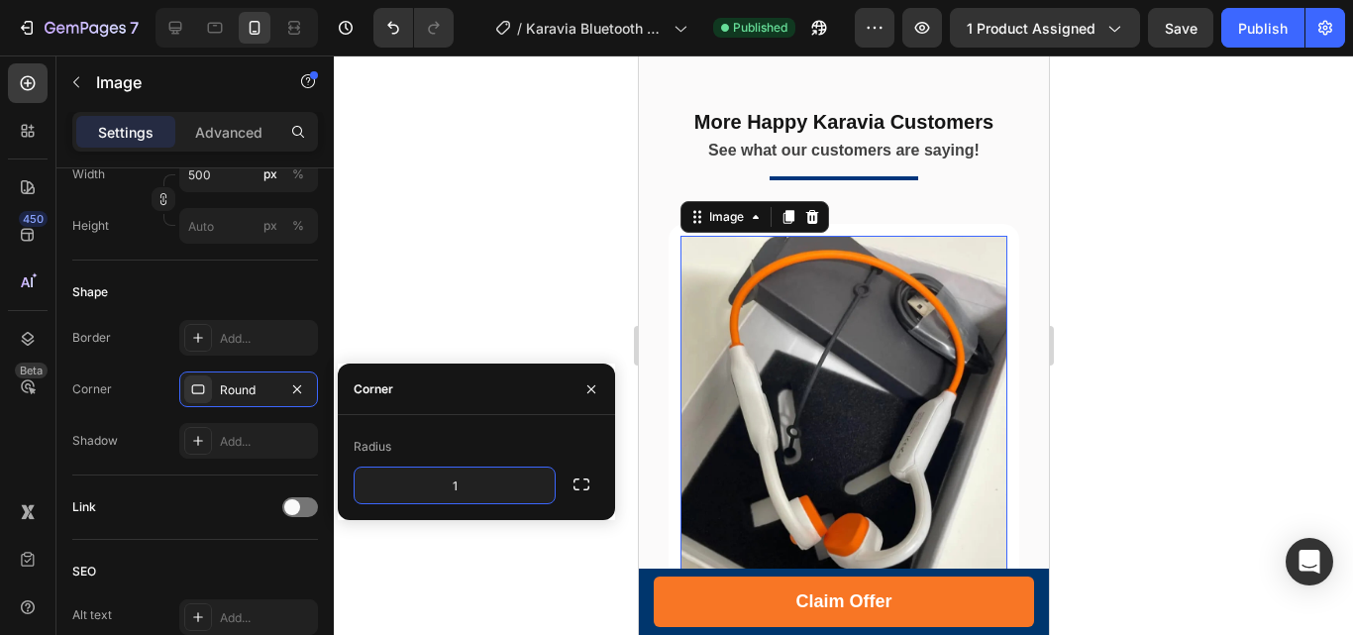
type input "15"
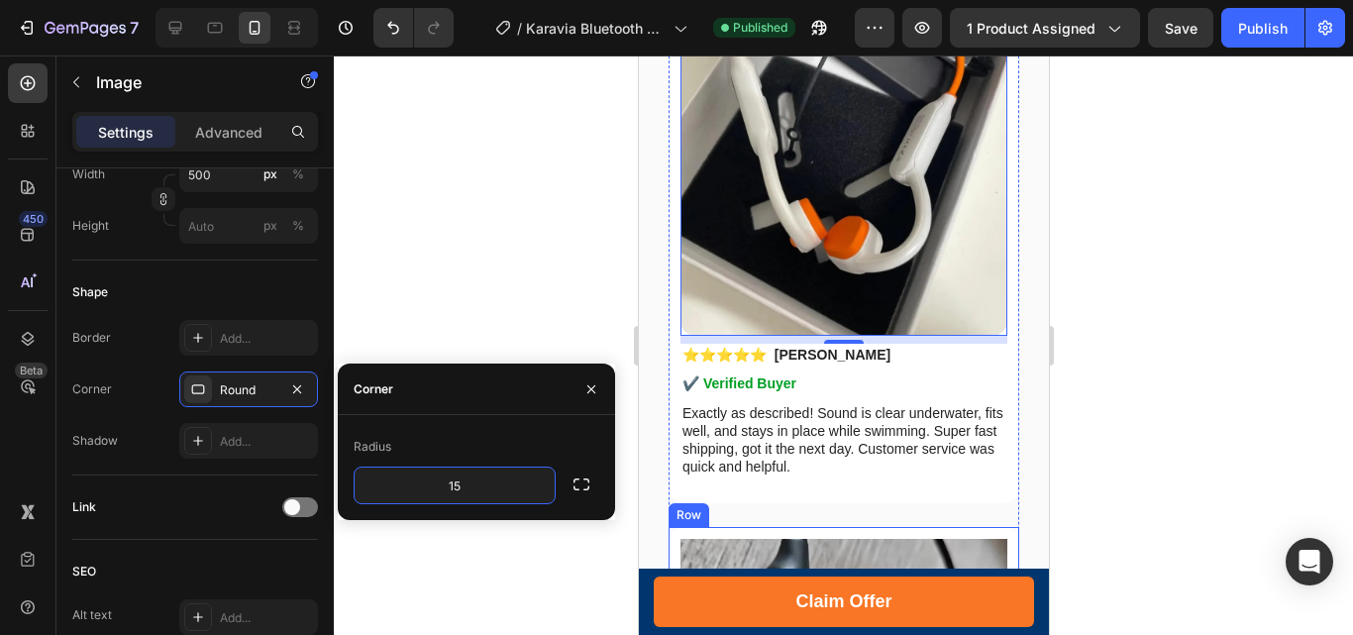
scroll to position [5570, 0]
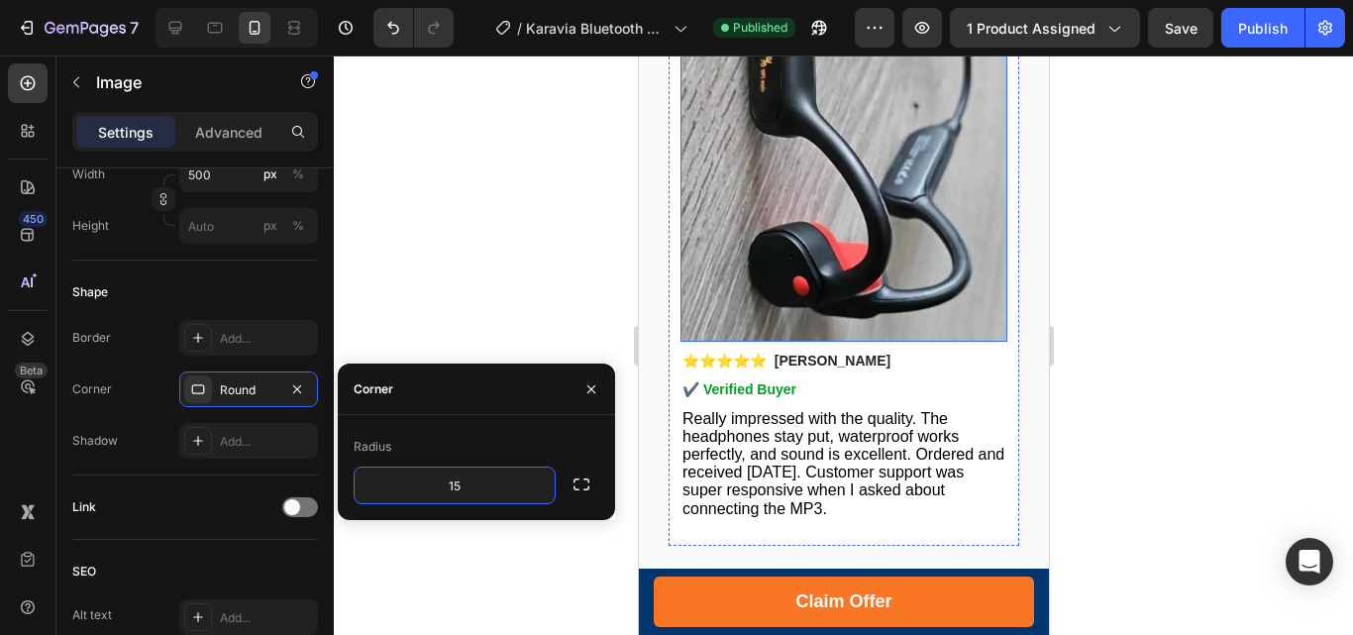
click at [855, 176] on img at bounding box center [842, 143] width 327 height 397
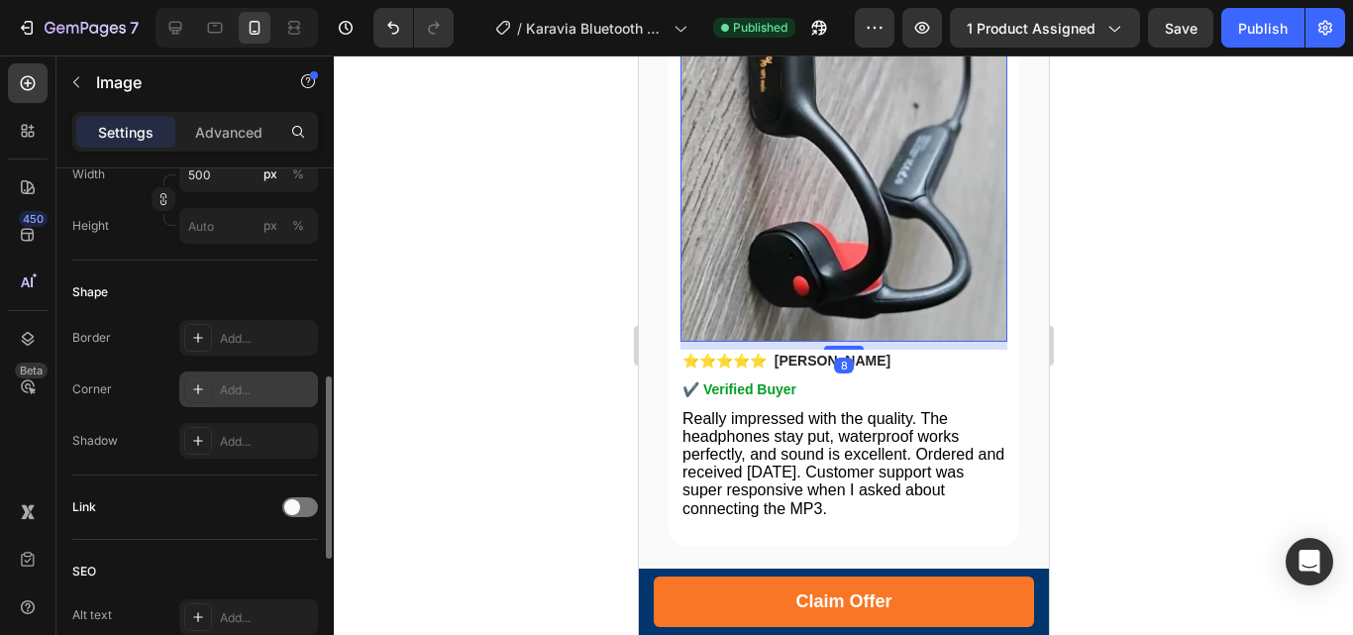
click at [200, 391] on icon at bounding box center [198, 389] width 16 height 16
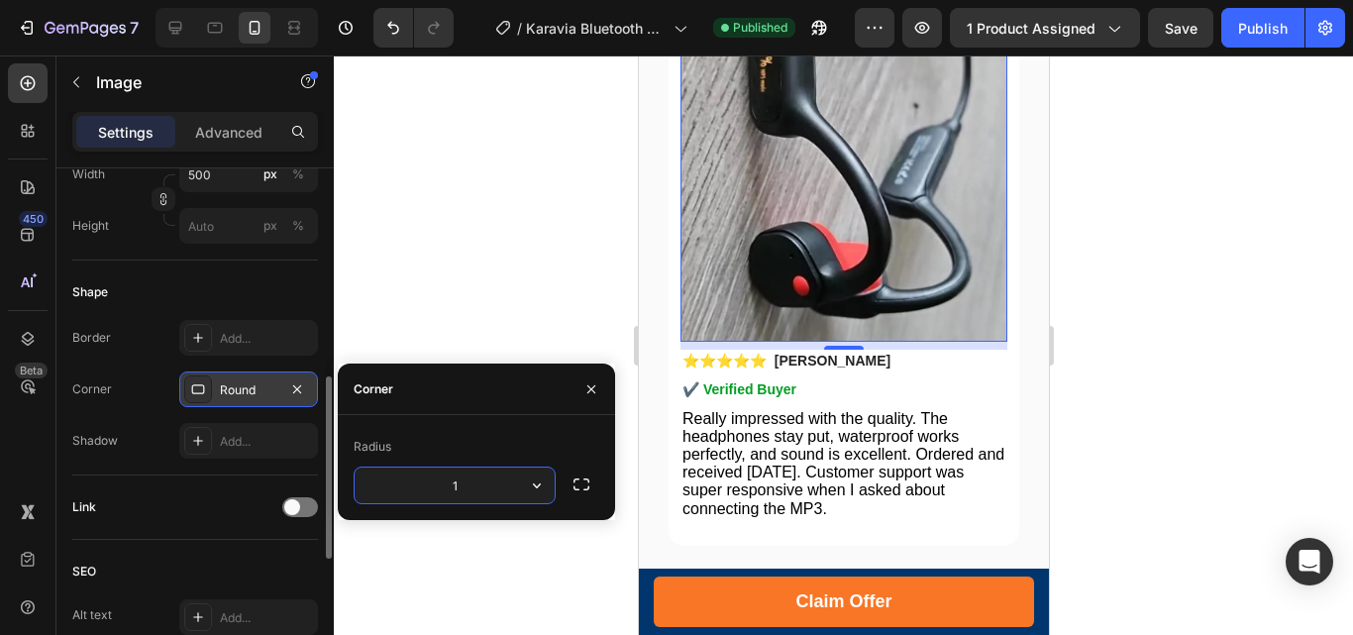
type input "15"
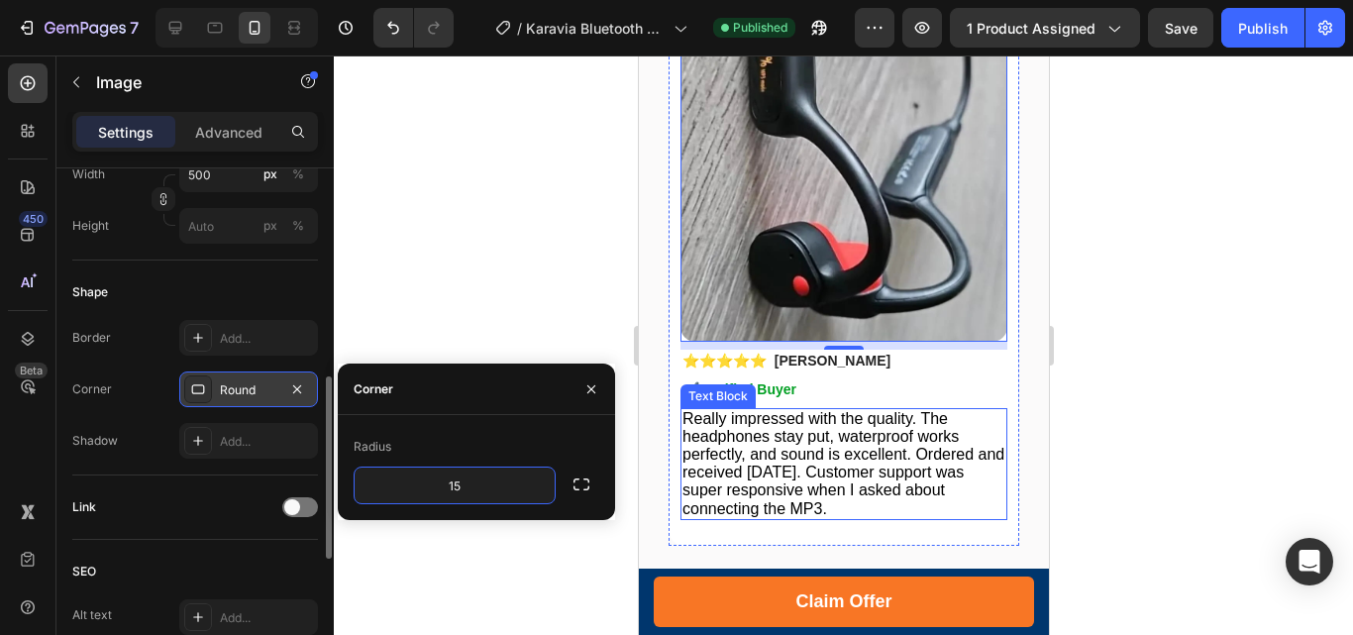
scroll to position [5867, 0]
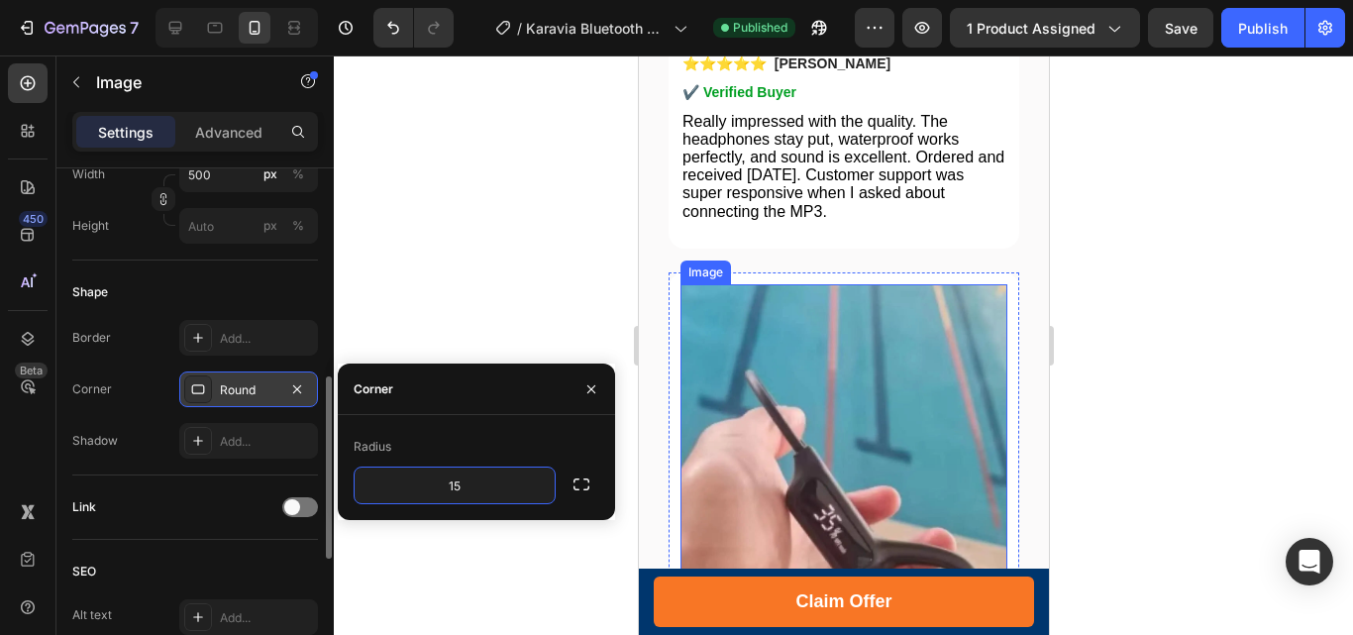
click at [845, 322] on img at bounding box center [842, 482] width 327 height 397
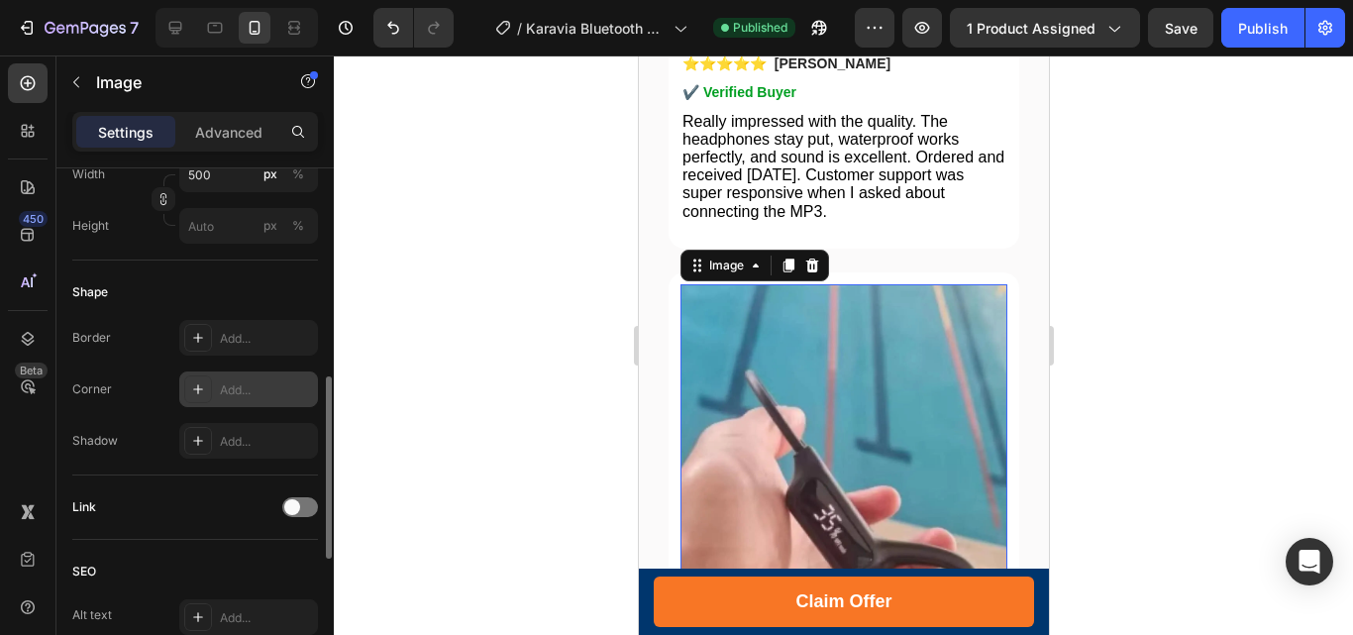
click at [189, 384] on div at bounding box center [198, 389] width 28 height 28
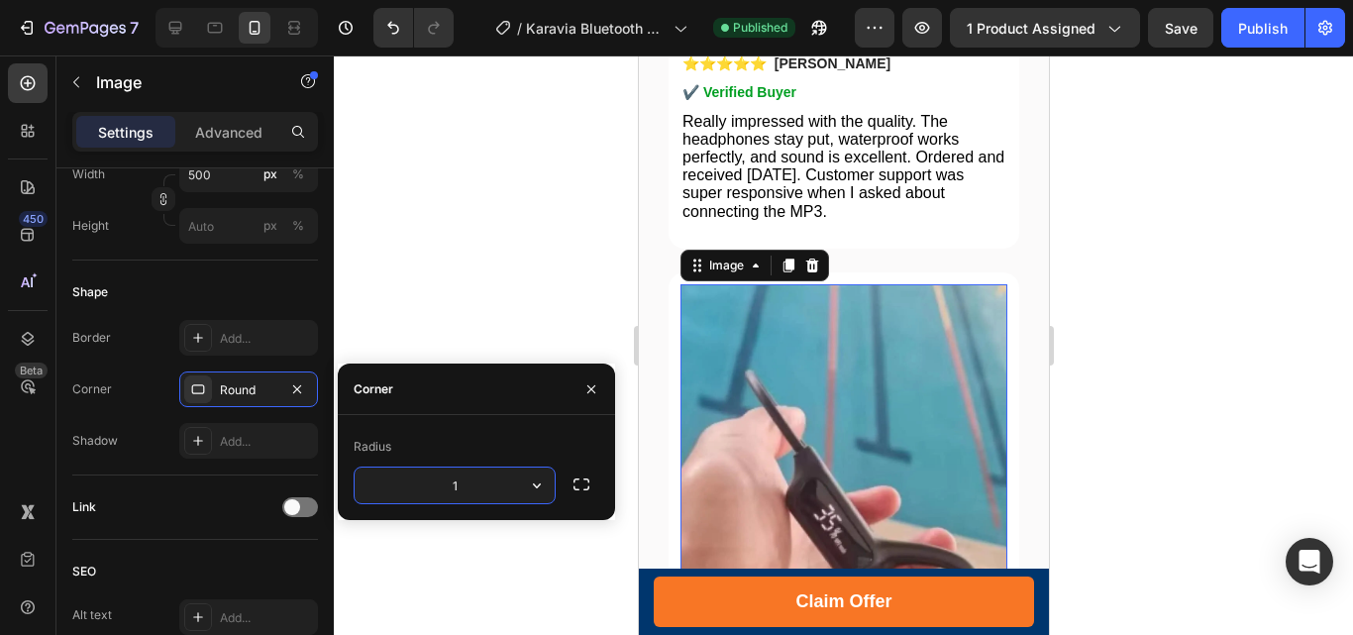
type input "15"
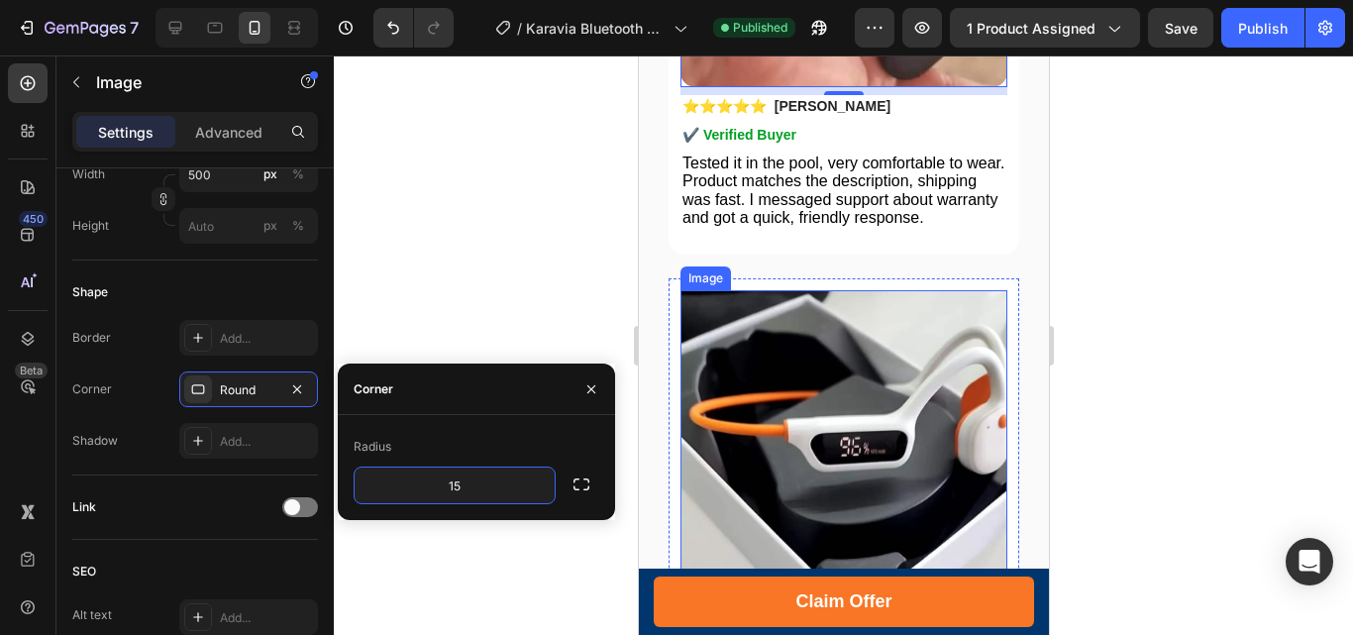
click at [869, 369] on img at bounding box center [842, 488] width 327 height 397
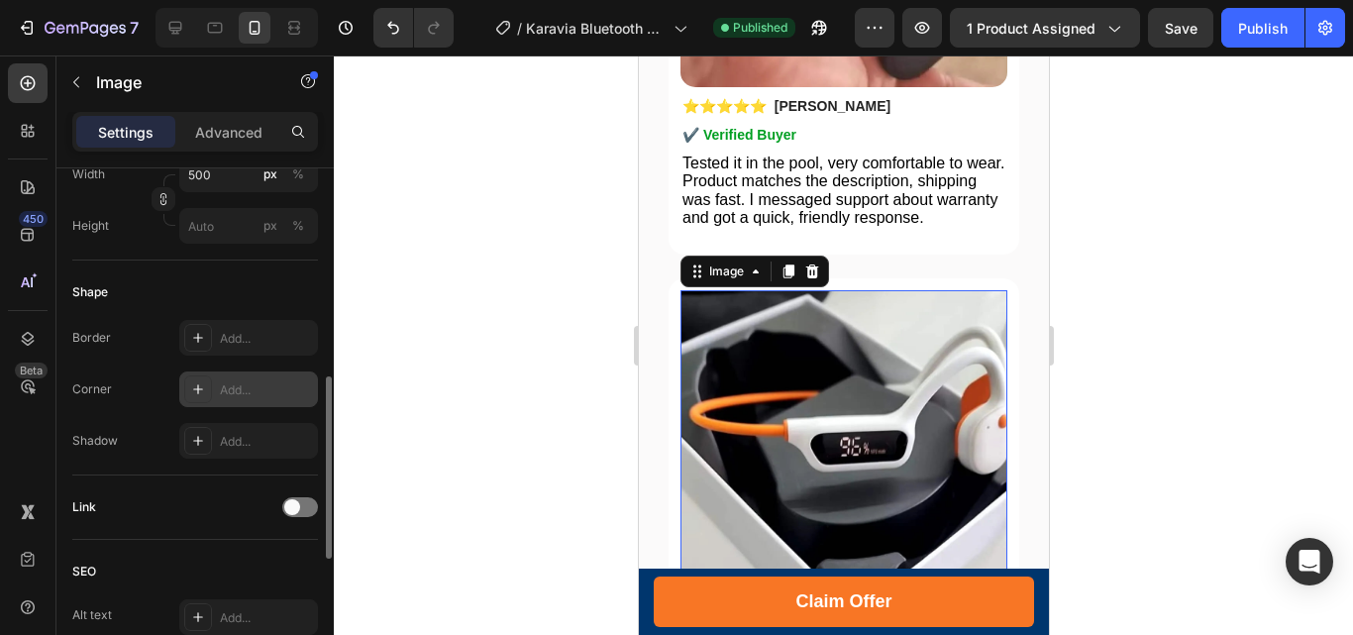
click at [198, 384] on icon at bounding box center [198, 389] width 16 height 16
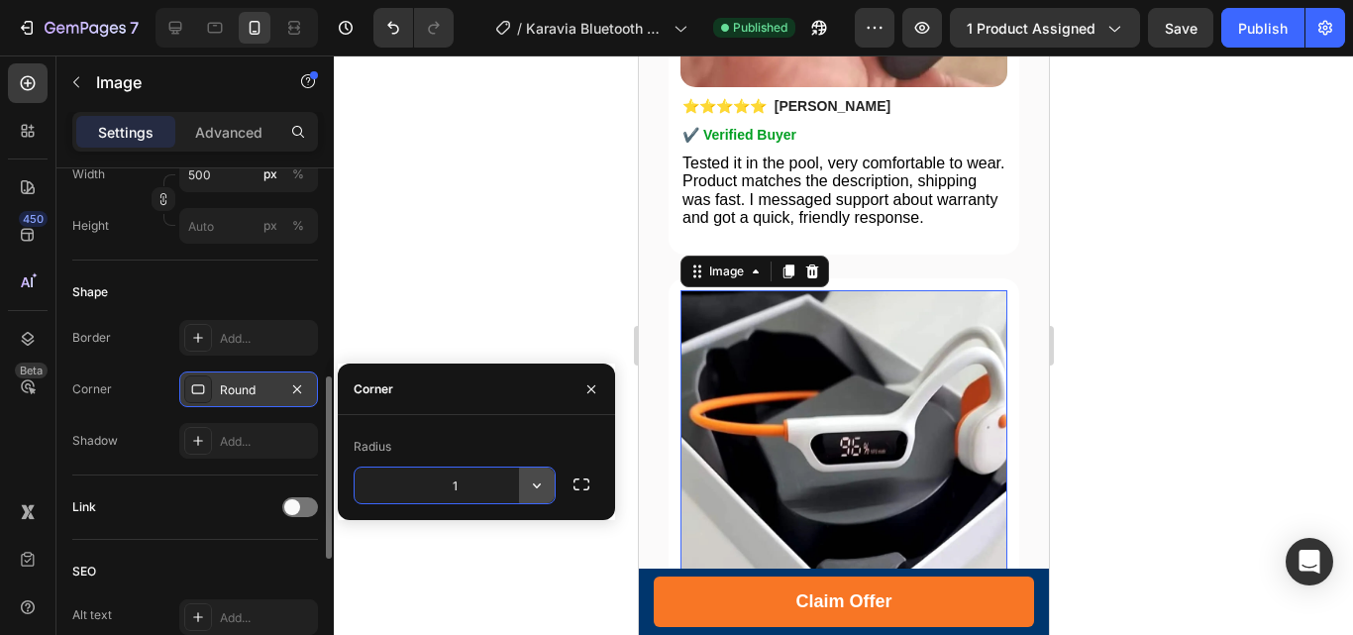
type input "15"
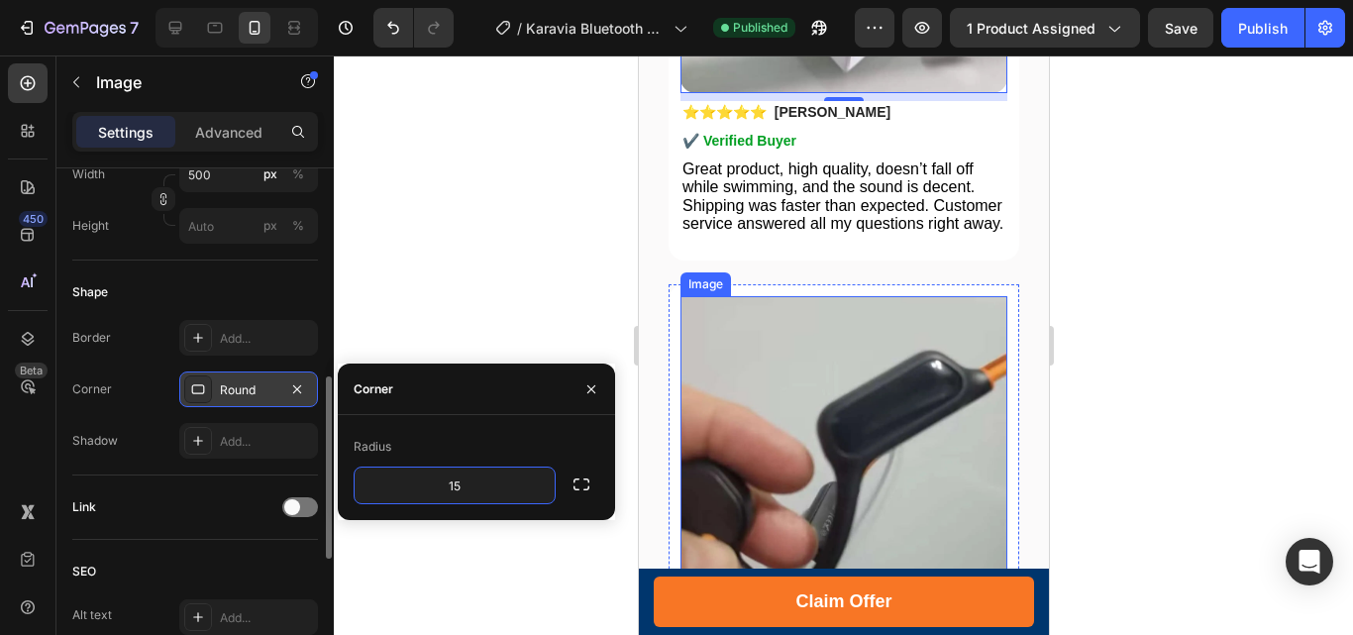
click at [869, 410] on img at bounding box center [842, 494] width 327 height 397
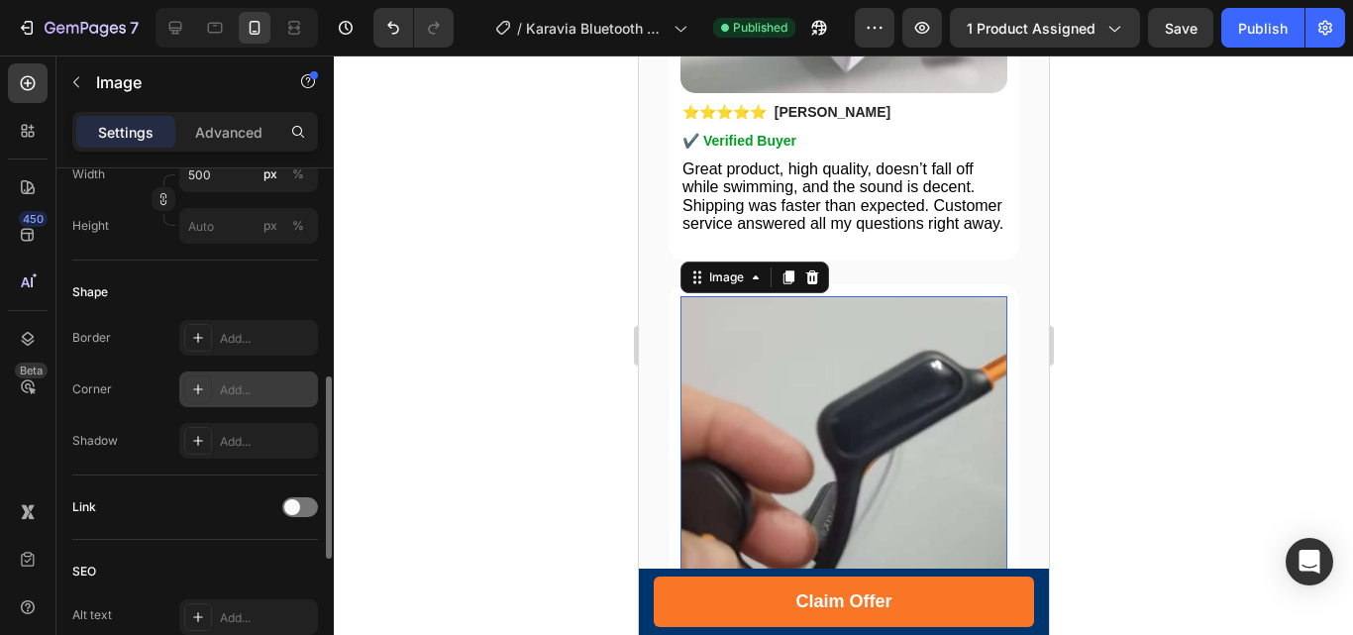
click at [206, 384] on div at bounding box center [198, 389] width 28 height 28
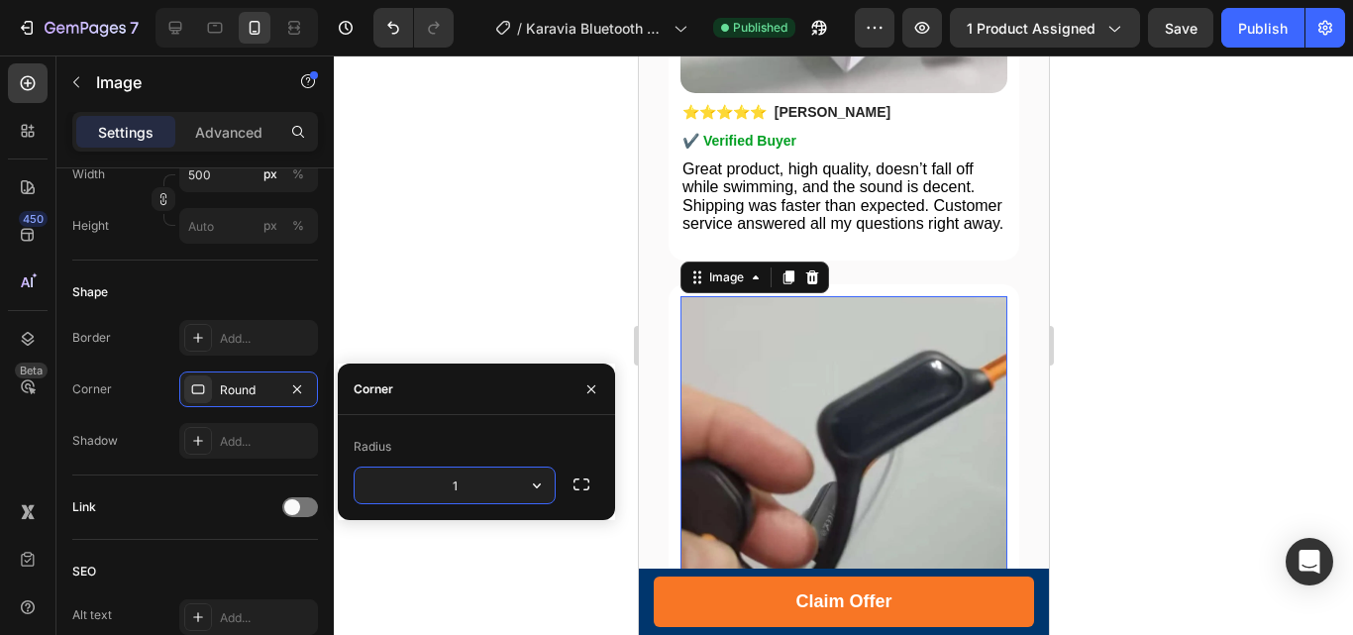
type input "15"
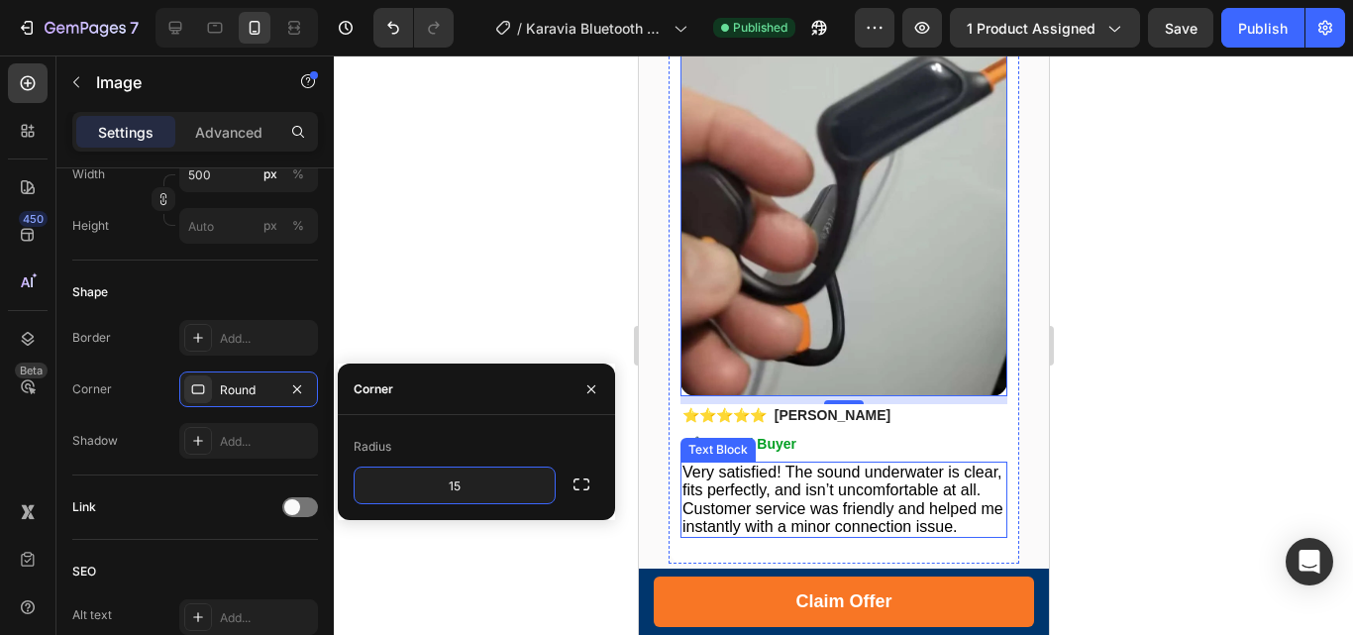
scroll to position [7649, 0]
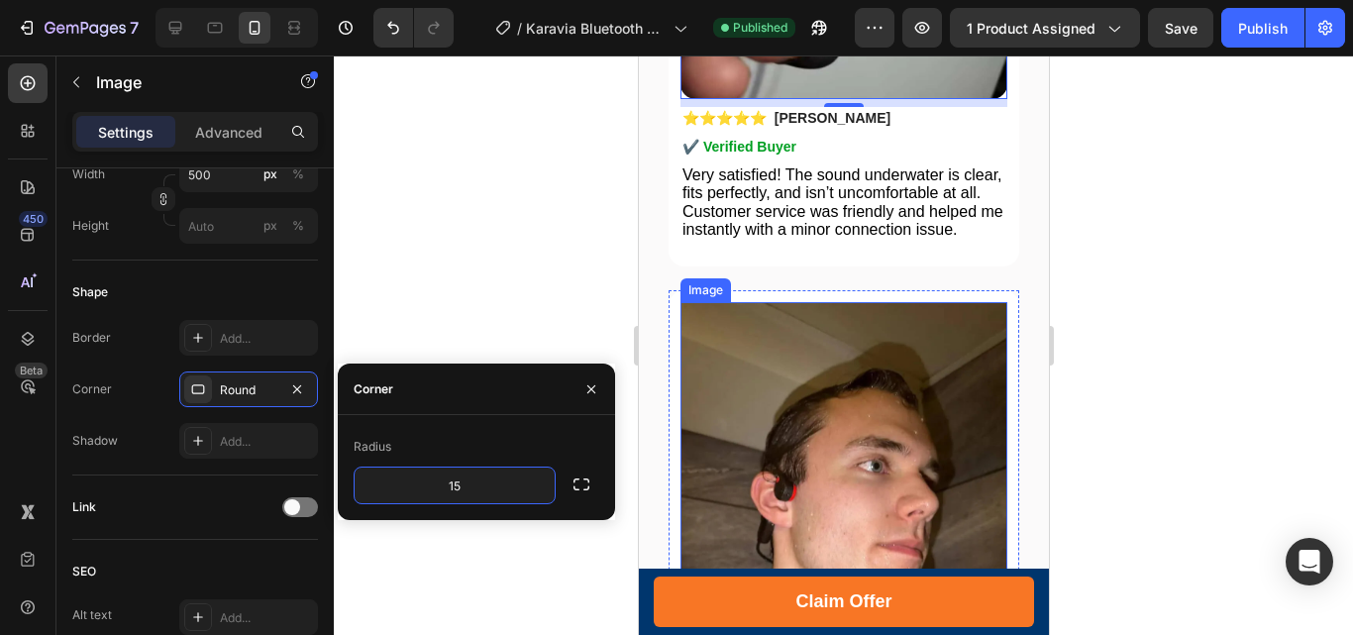
click at [861, 353] on img at bounding box center [842, 500] width 327 height 397
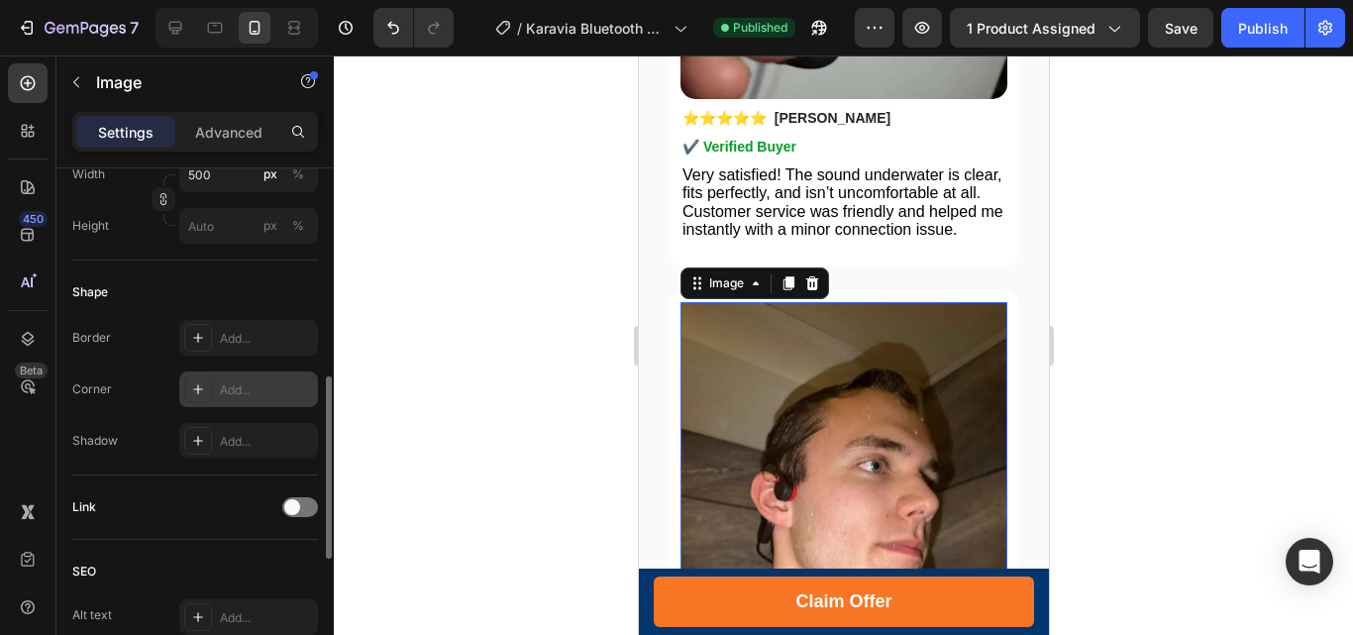
click at [198, 390] on icon at bounding box center [198, 389] width 10 height 10
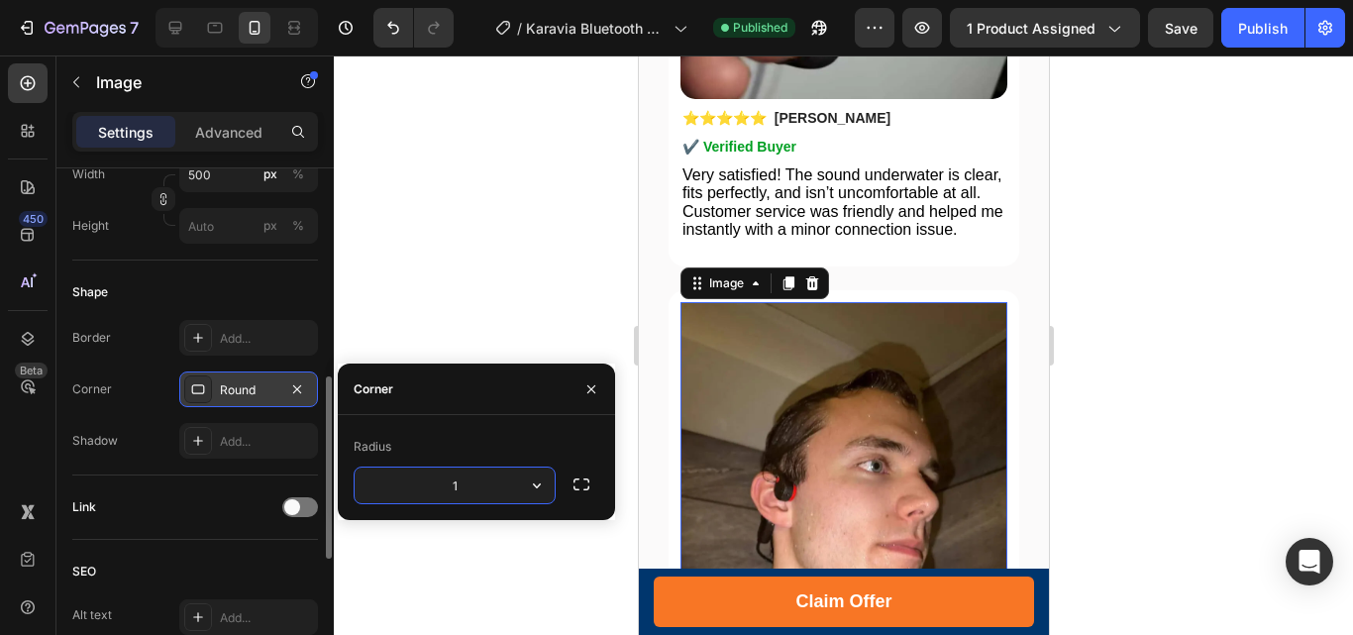
type input "15"
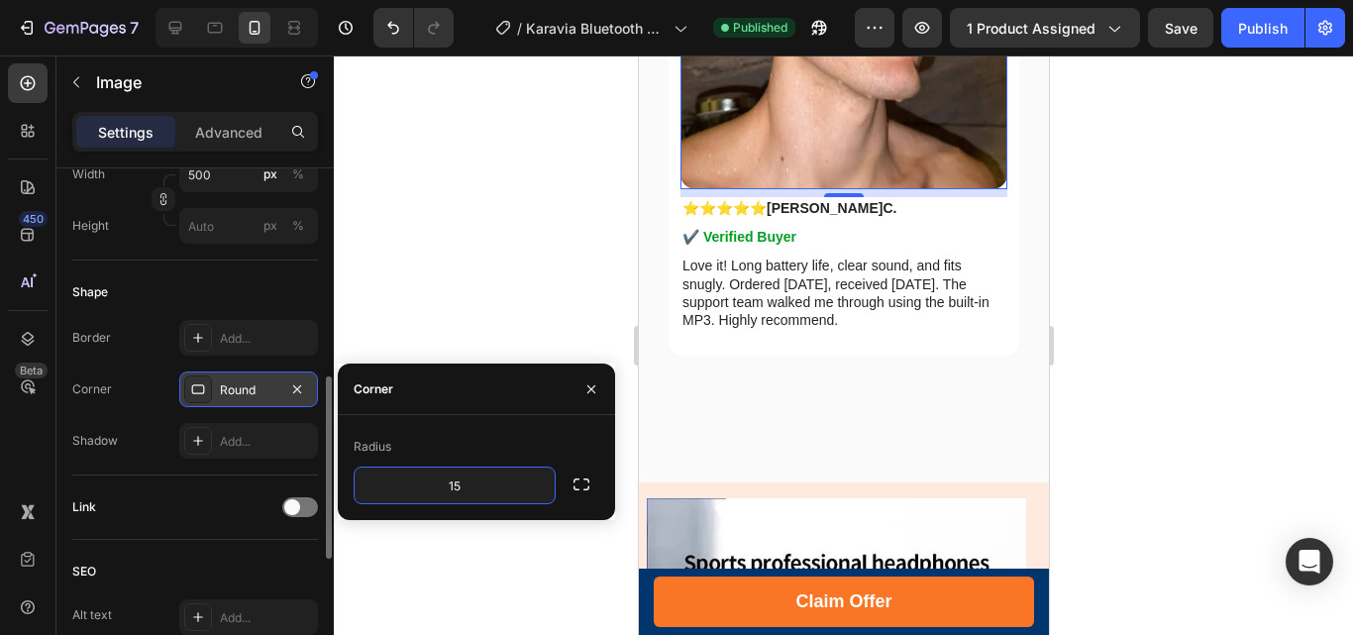
scroll to position [8243, 0]
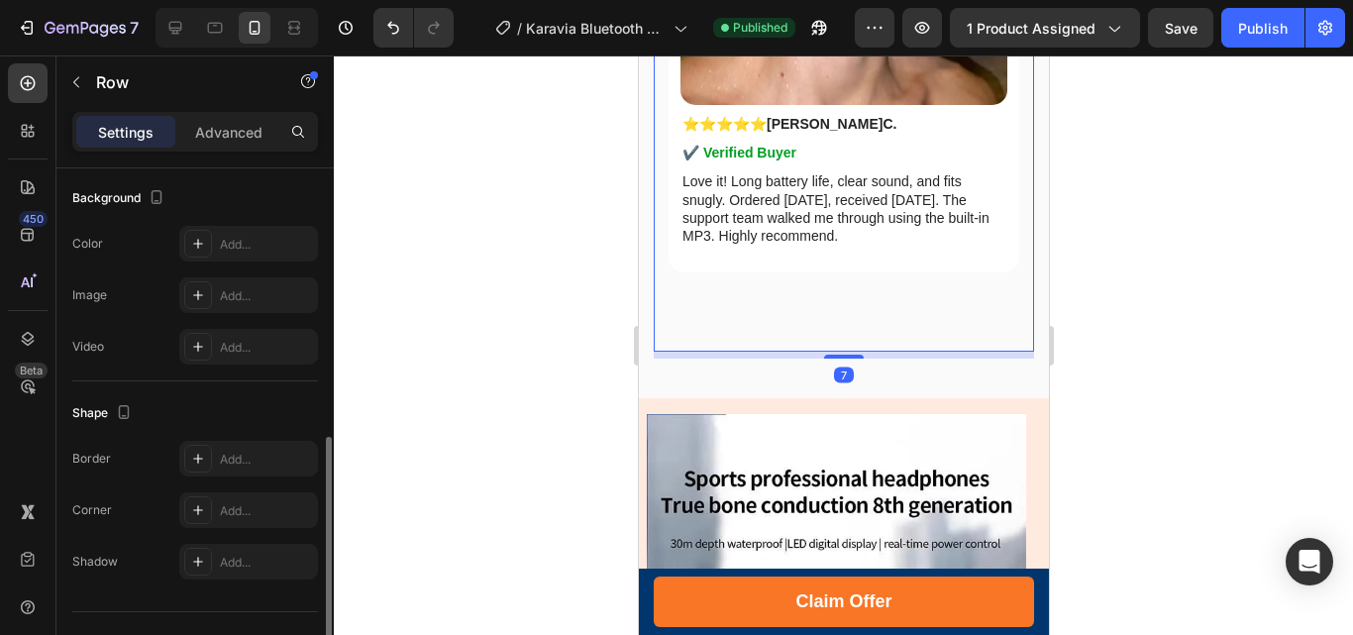
scroll to position [0, 0]
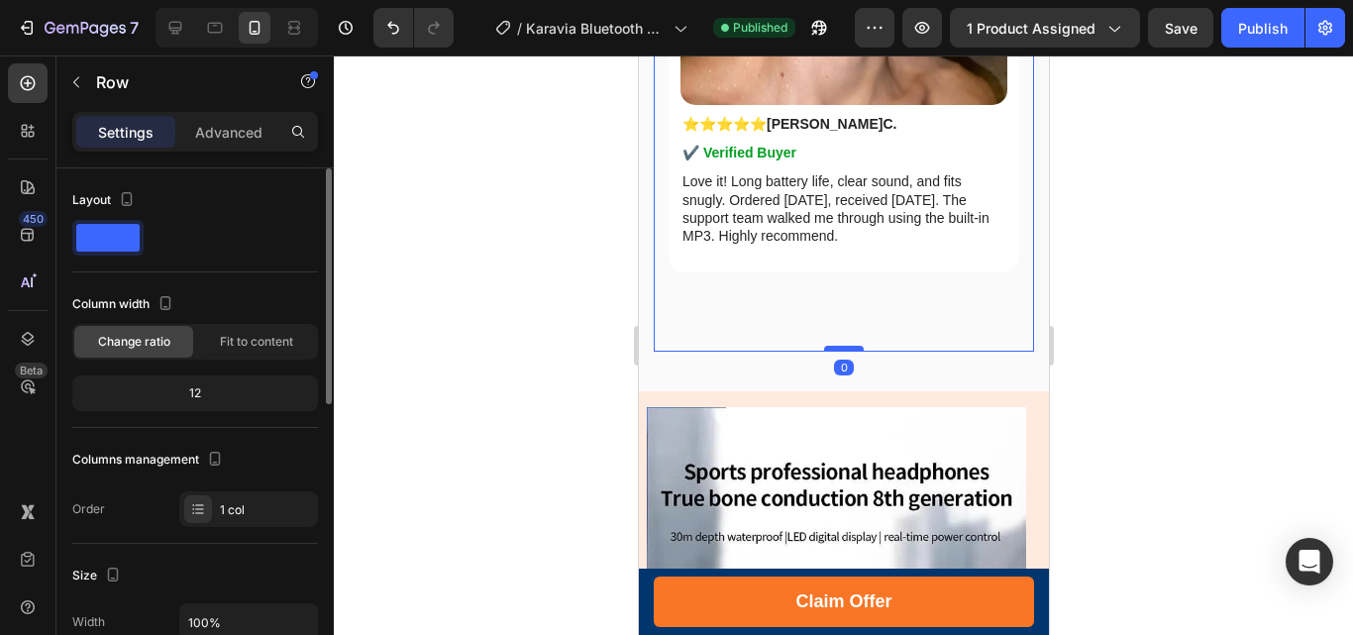
drag, startPoint x: 836, startPoint y: 303, endPoint x: 836, endPoint y: 291, distance: 11.9
click at [836, 346] on div at bounding box center [843, 349] width 40 height 6
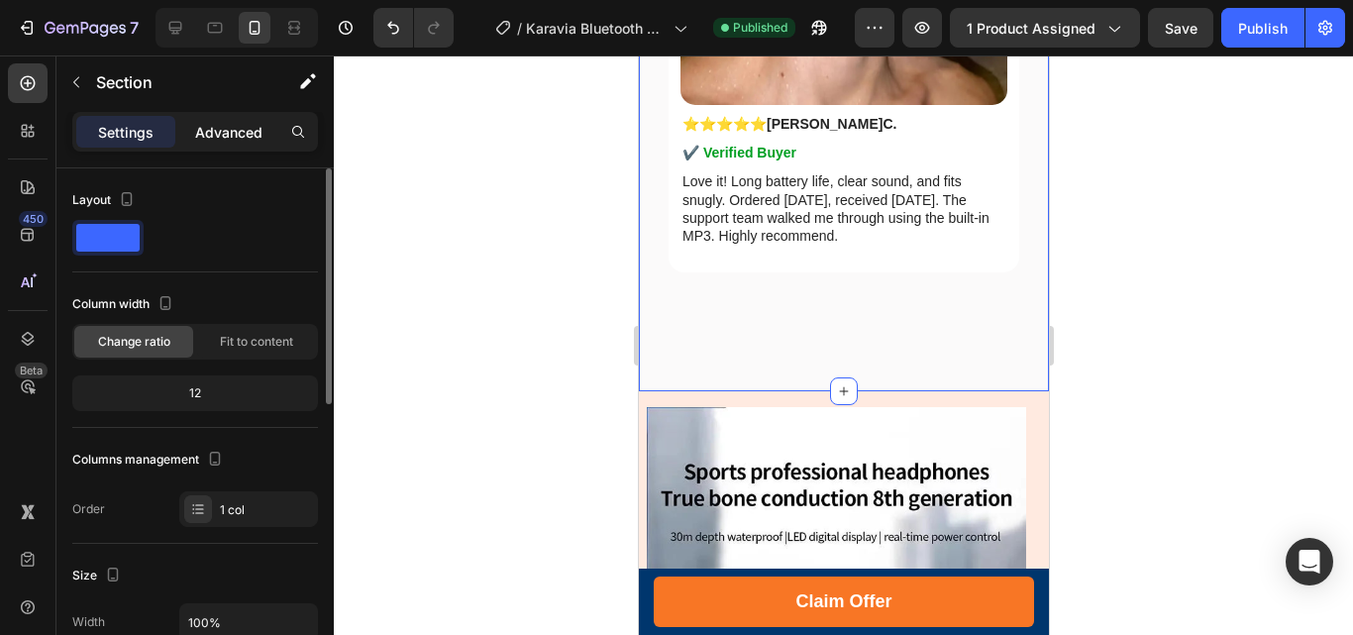
click at [226, 127] on p "Advanced" at bounding box center [228, 132] width 67 height 21
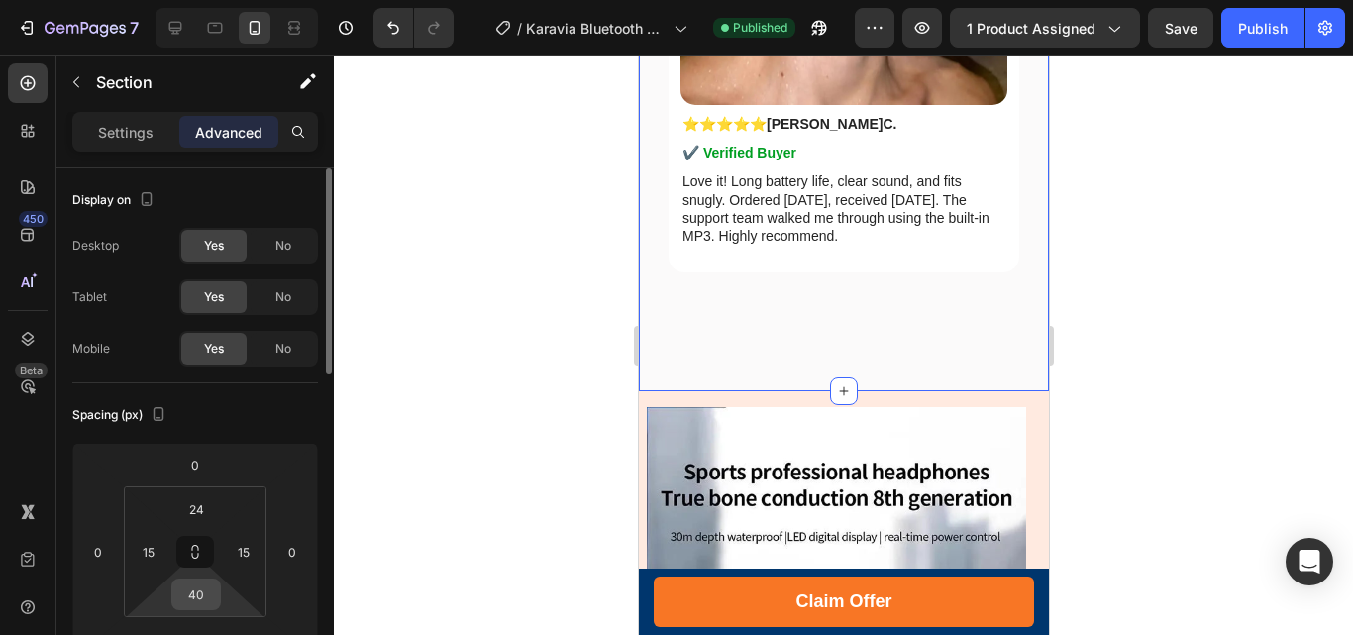
click at [198, 591] on input "40" at bounding box center [196, 594] width 40 height 30
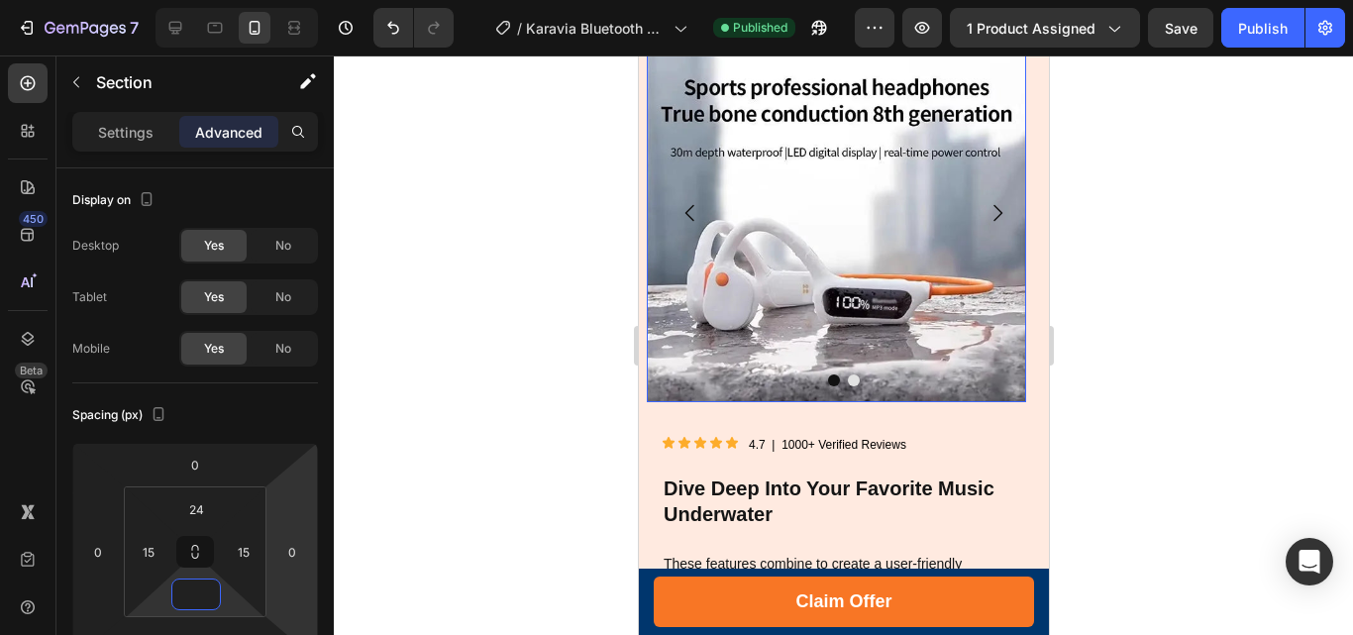
scroll to position [8243, 0]
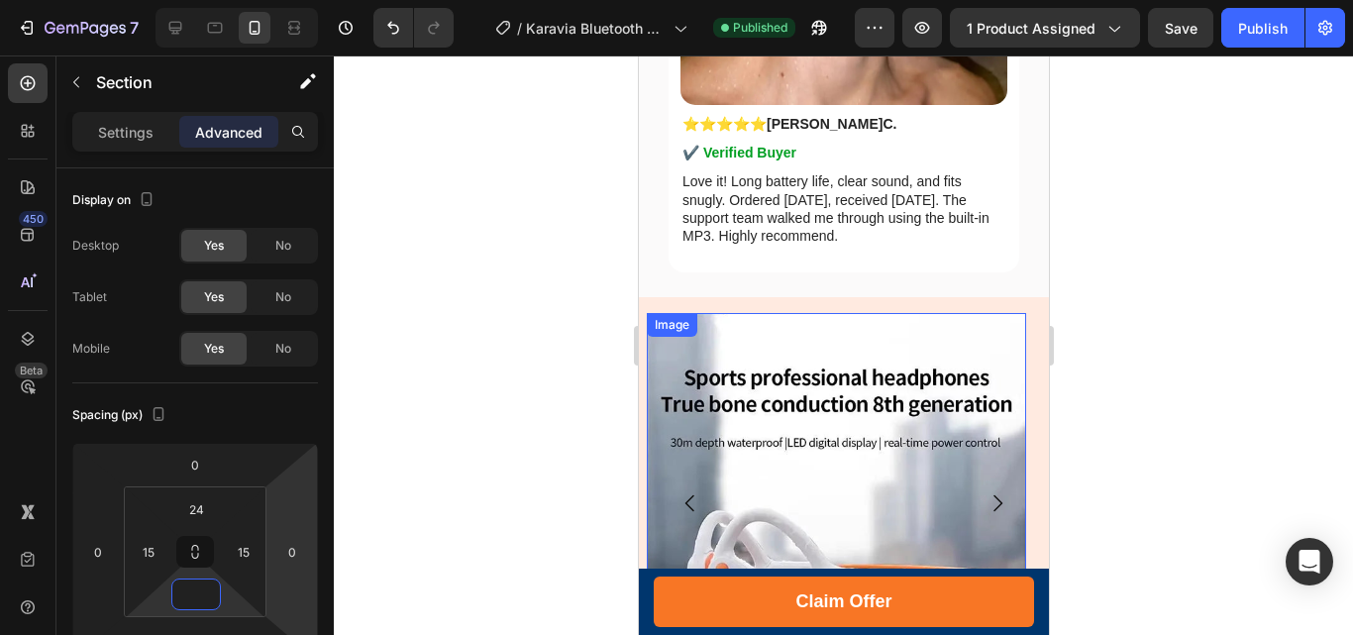
click at [924, 331] on img at bounding box center [835, 502] width 379 height 379
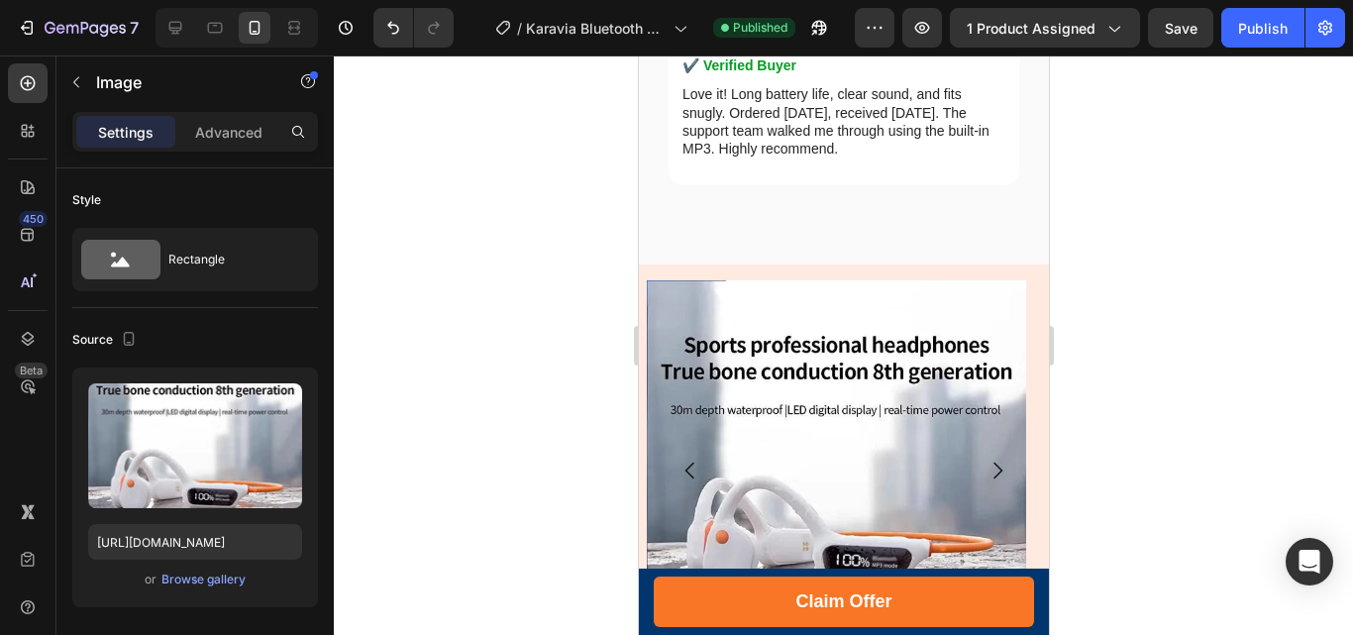
scroll to position [8355, 0]
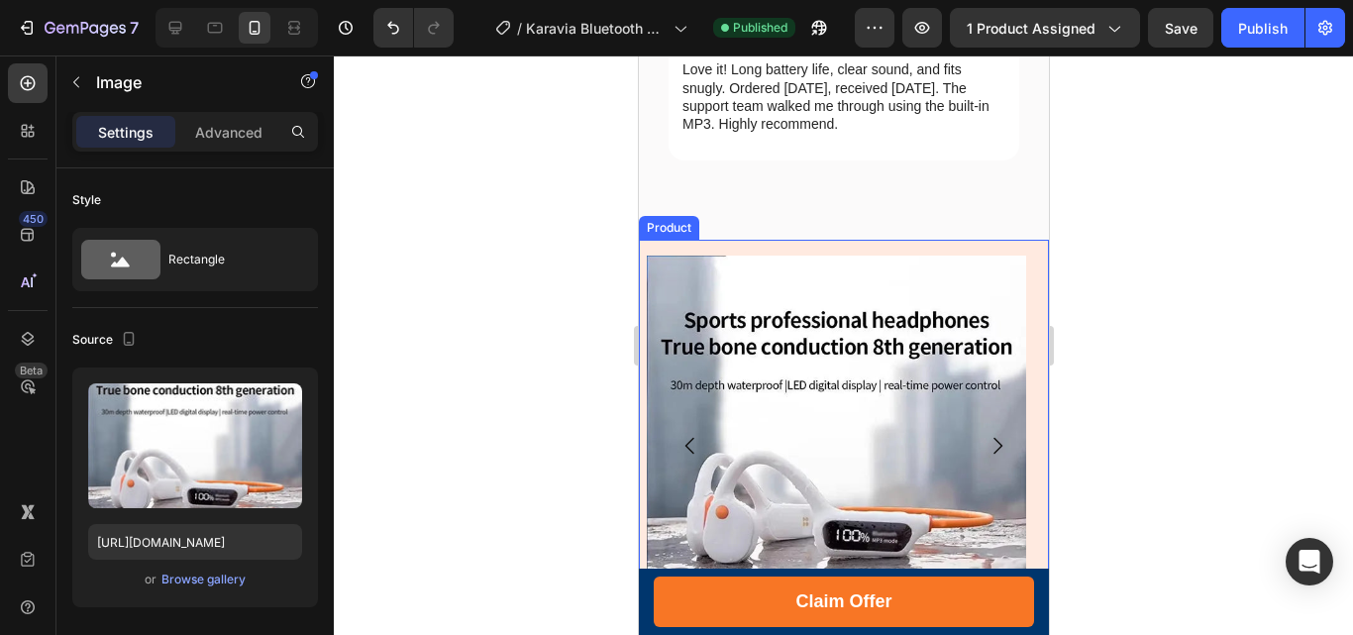
click at [940, 240] on div "Image Row Image Carousel Row Image Image Image Image Row" at bounding box center [843, 445] width 394 height 411
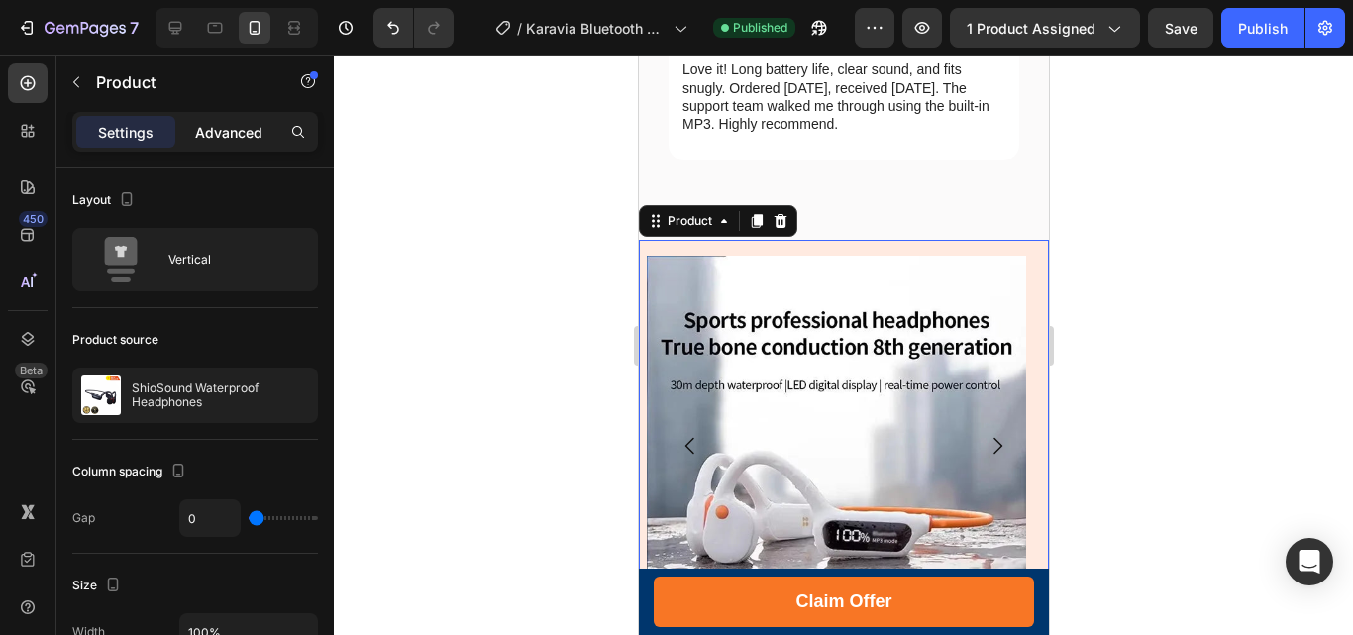
click at [209, 116] on div "Advanced" at bounding box center [228, 132] width 99 height 32
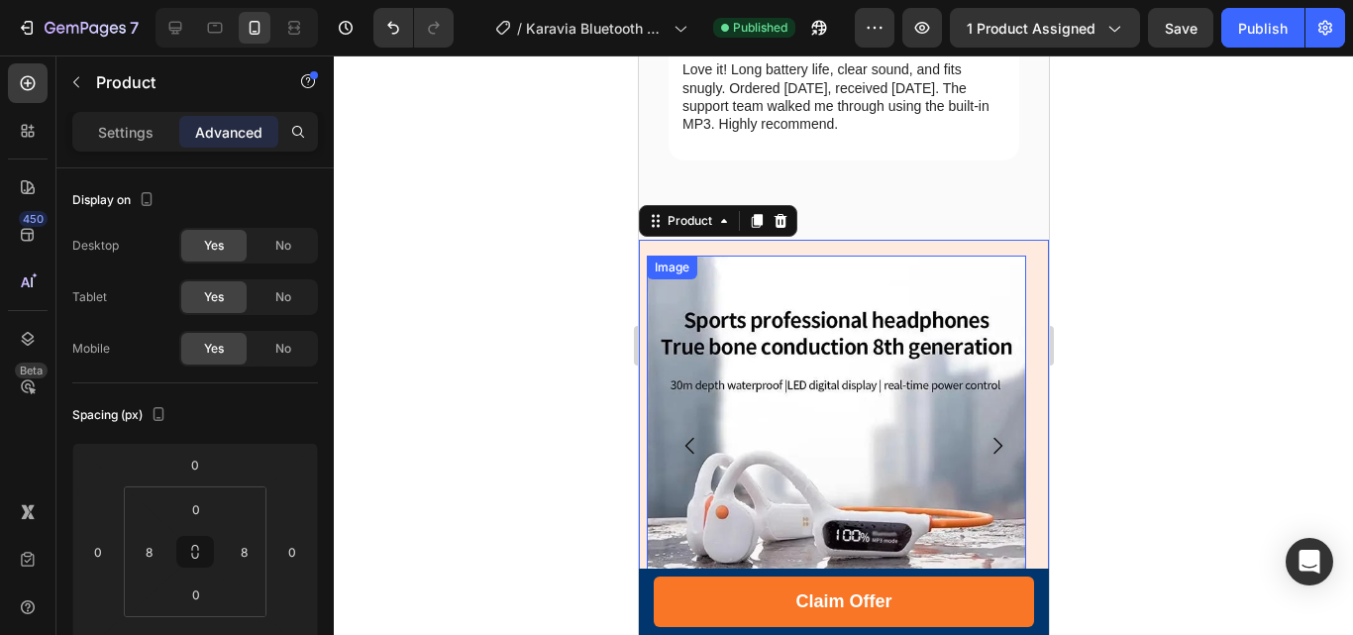
click at [814, 255] on img at bounding box center [835, 444] width 379 height 379
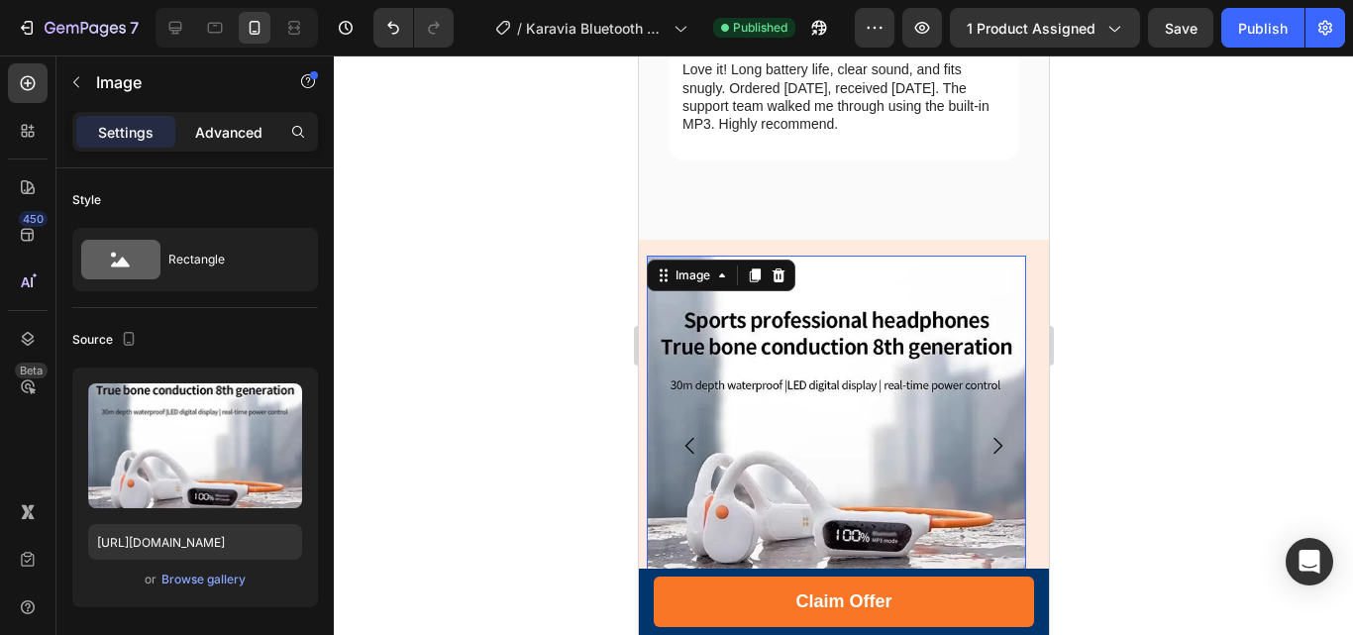
click at [225, 128] on p "Advanced" at bounding box center [228, 132] width 67 height 21
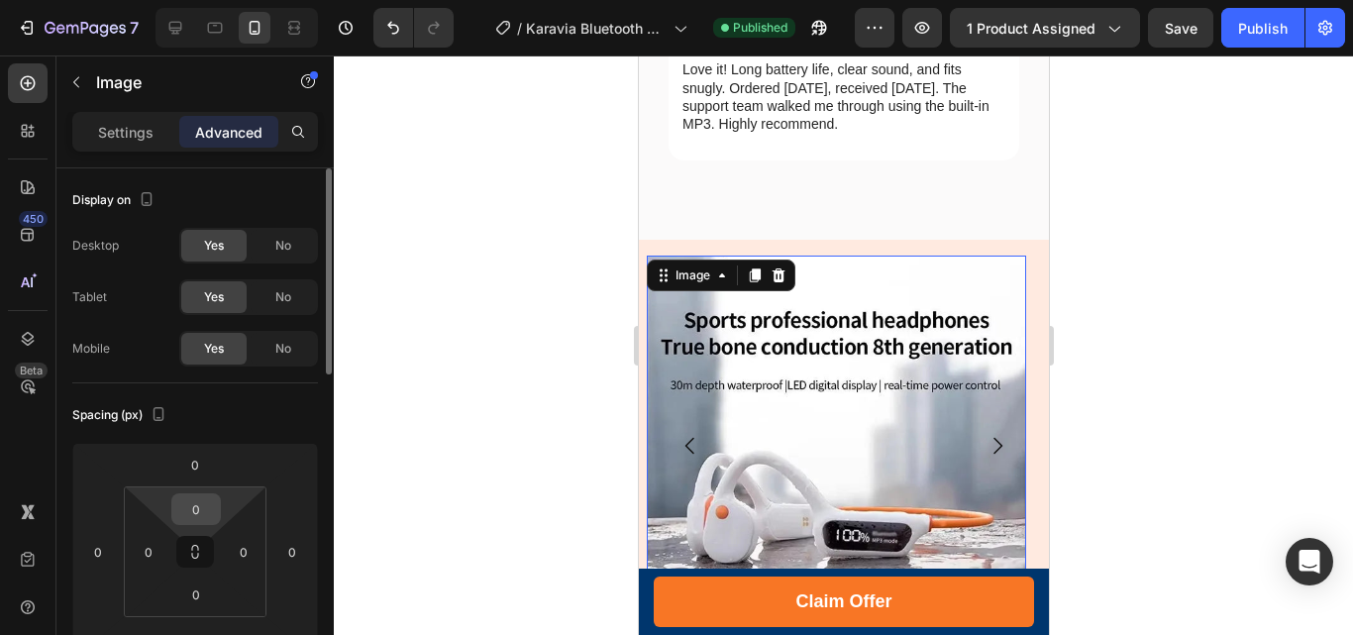
click at [189, 504] on input "0" at bounding box center [196, 509] width 40 height 30
click at [188, 505] on input "0" at bounding box center [196, 509] width 40 height 30
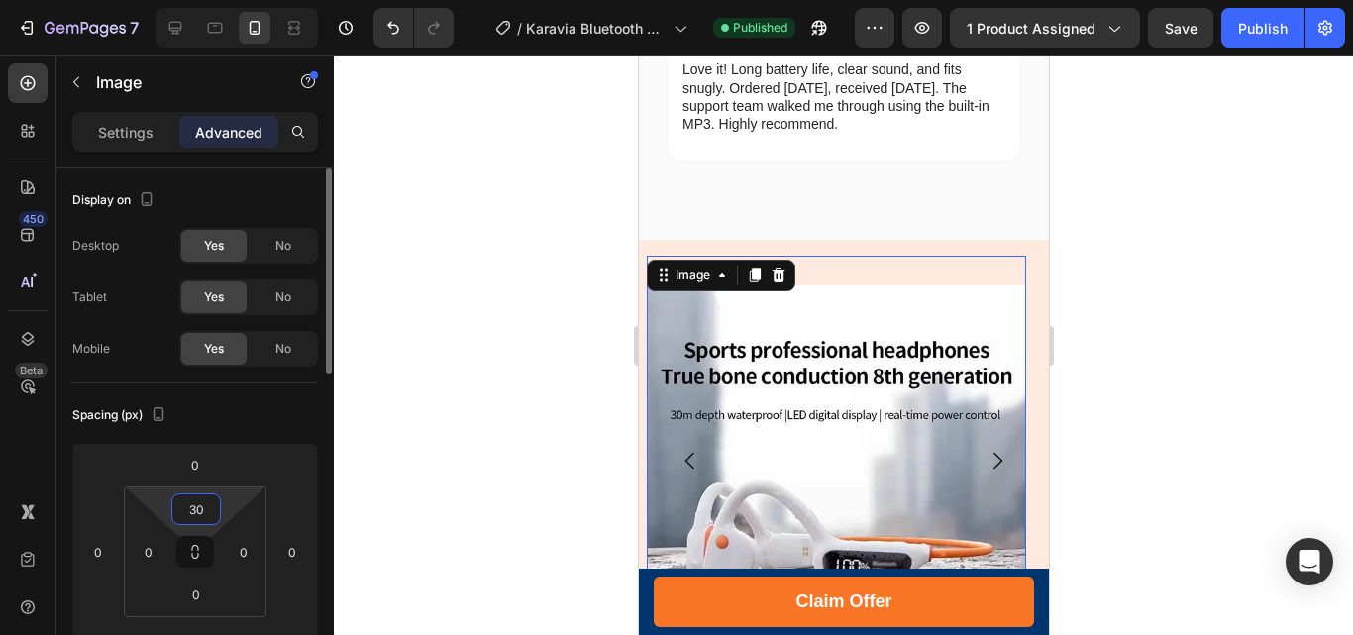
drag, startPoint x: 188, startPoint y: 507, endPoint x: 196, endPoint y: 514, distance: 10.5
click at [196, 514] on input "30" at bounding box center [196, 509] width 40 height 30
type input "40"
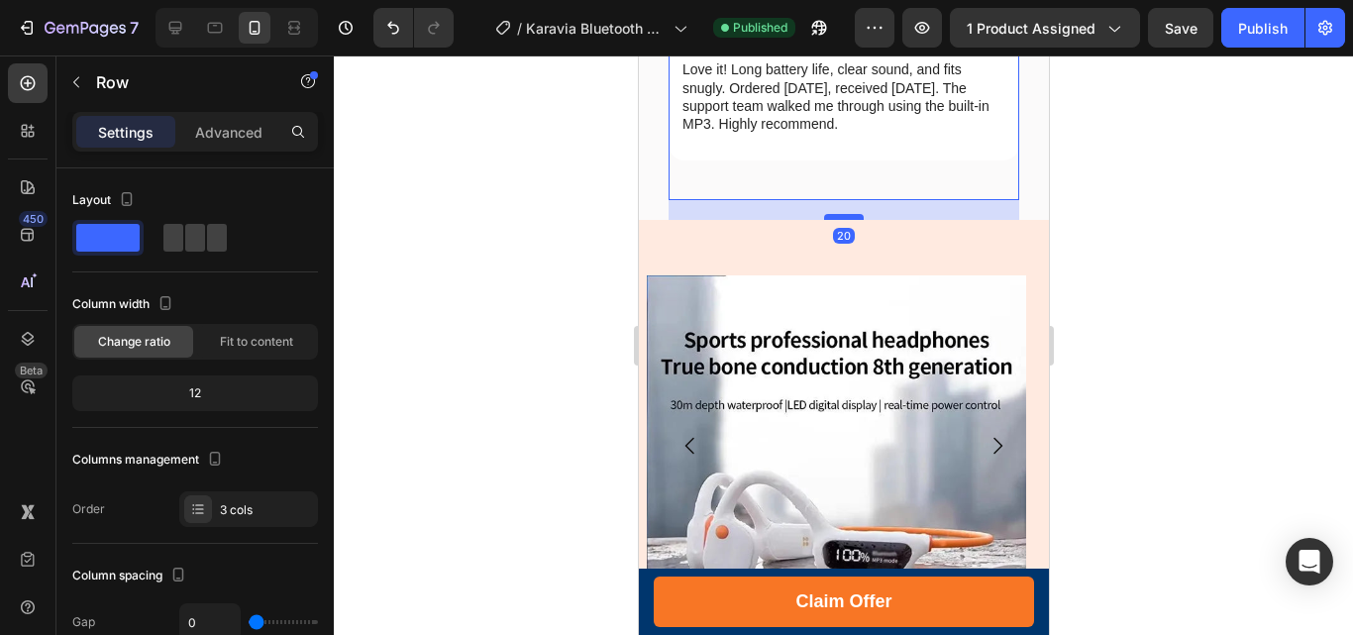
drag, startPoint x: 837, startPoint y: 184, endPoint x: 835, endPoint y: 164, distance: 19.9
click at [835, 214] on div at bounding box center [843, 217] width 40 height 6
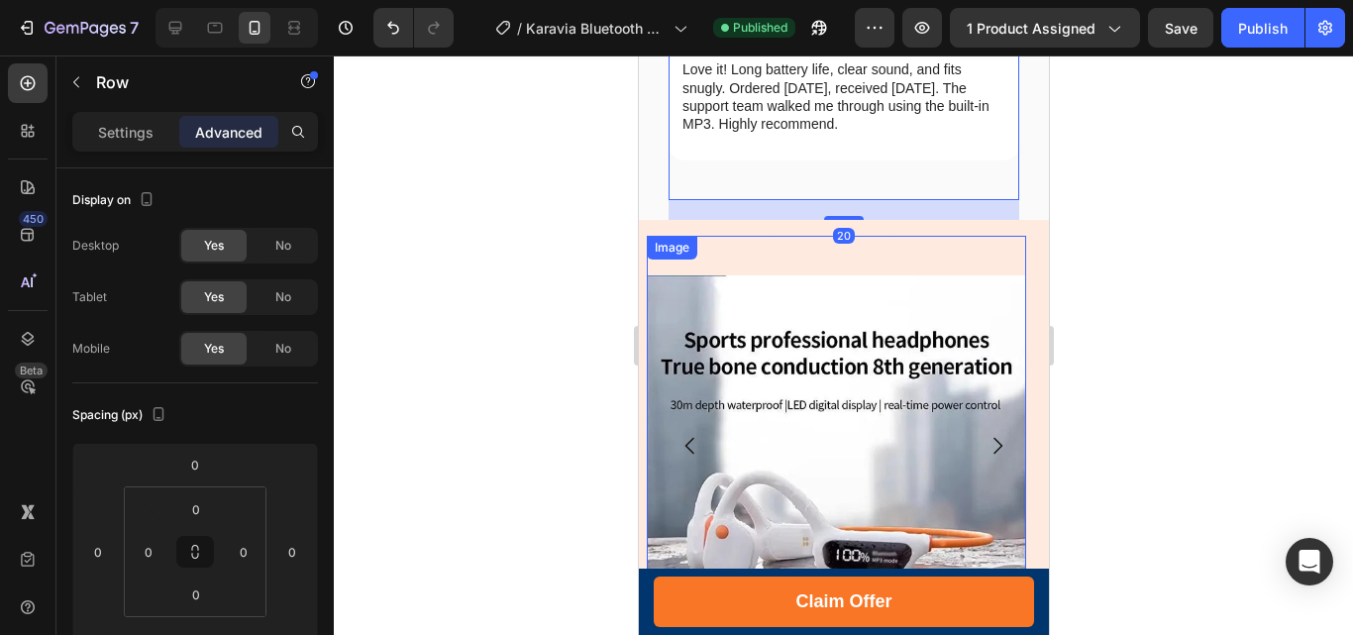
click at [998, 236] on div "Image" at bounding box center [835, 445] width 379 height 419
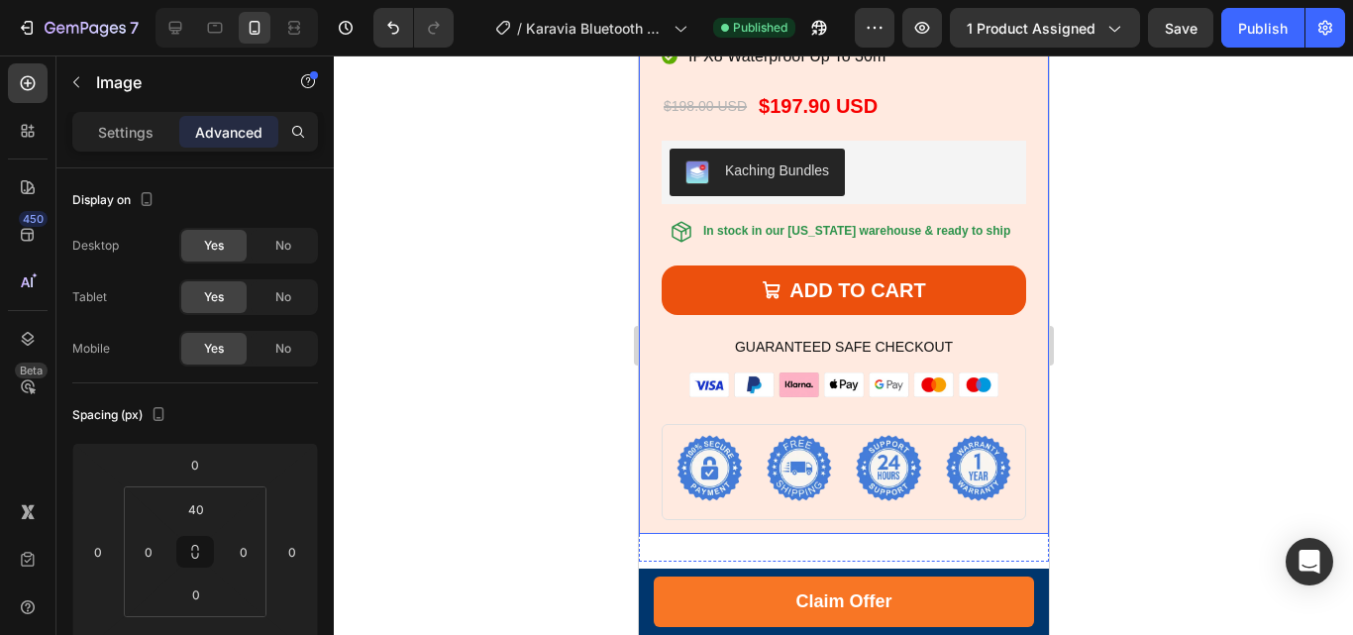
scroll to position [9543, 0]
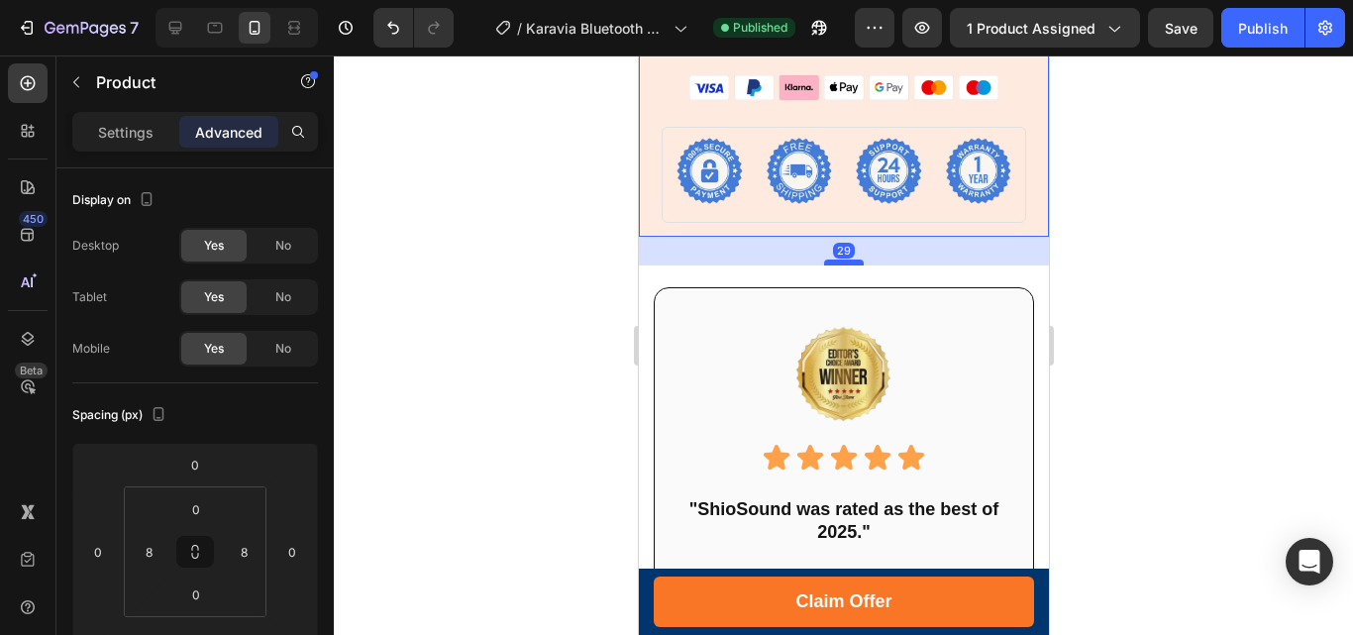
drag, startPoint x: 838, startPoint y: 243, endPoint x: 838, endPoint y: 257, distance: 14.9
click at [838, 259] on div at bounding box center [843, 262] width 40 height 6
click at [845, 260] on div at bounding box center [843, 263] width 40 height 6
type input "30"
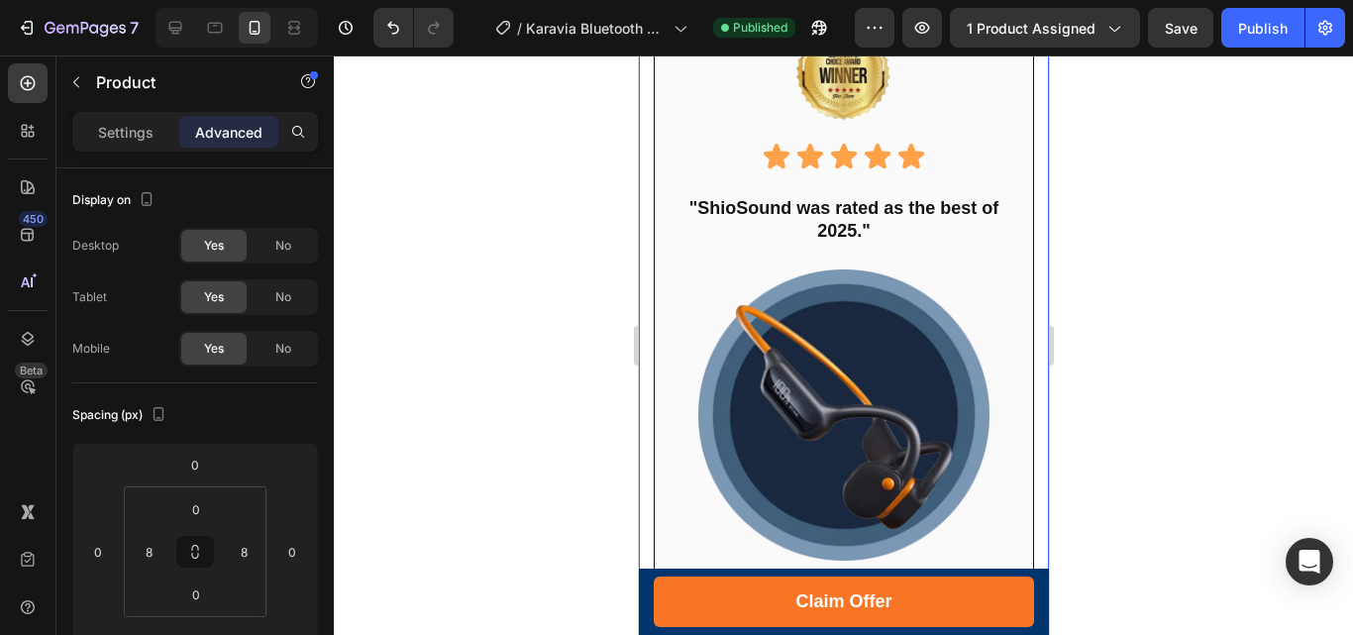
scroll to position [10138, 0]
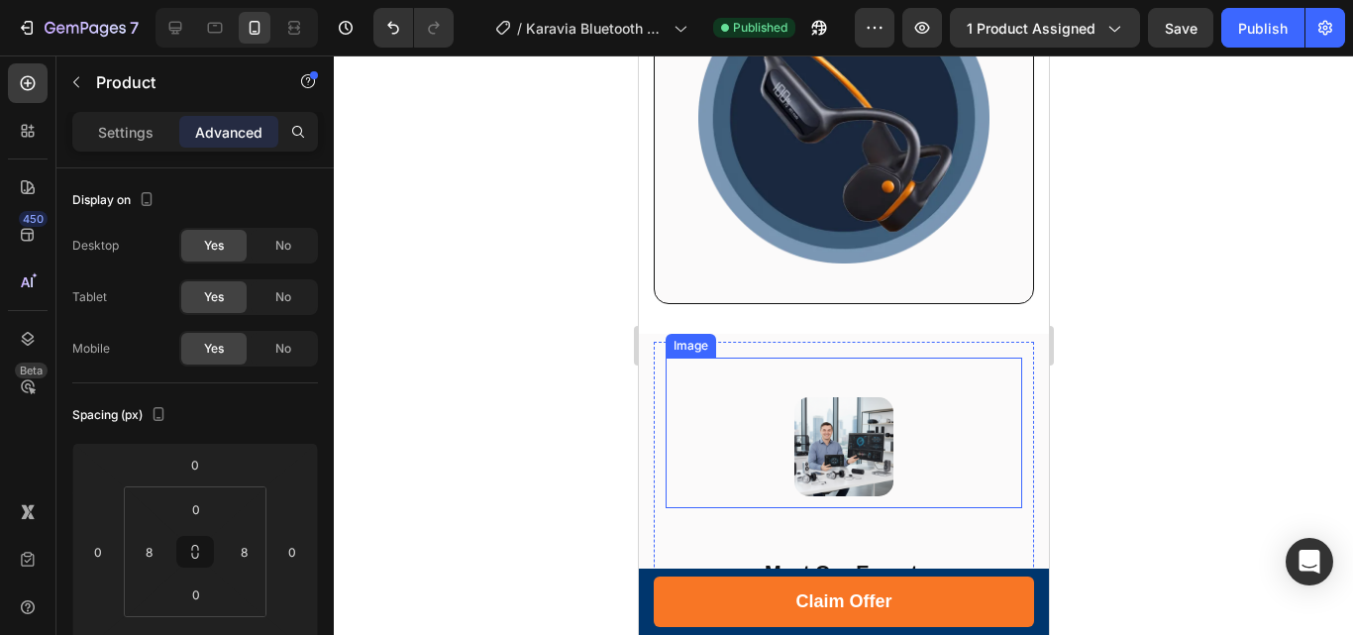
click at [870, 397] on img at bounding box center [842, 446] width 99 height 99
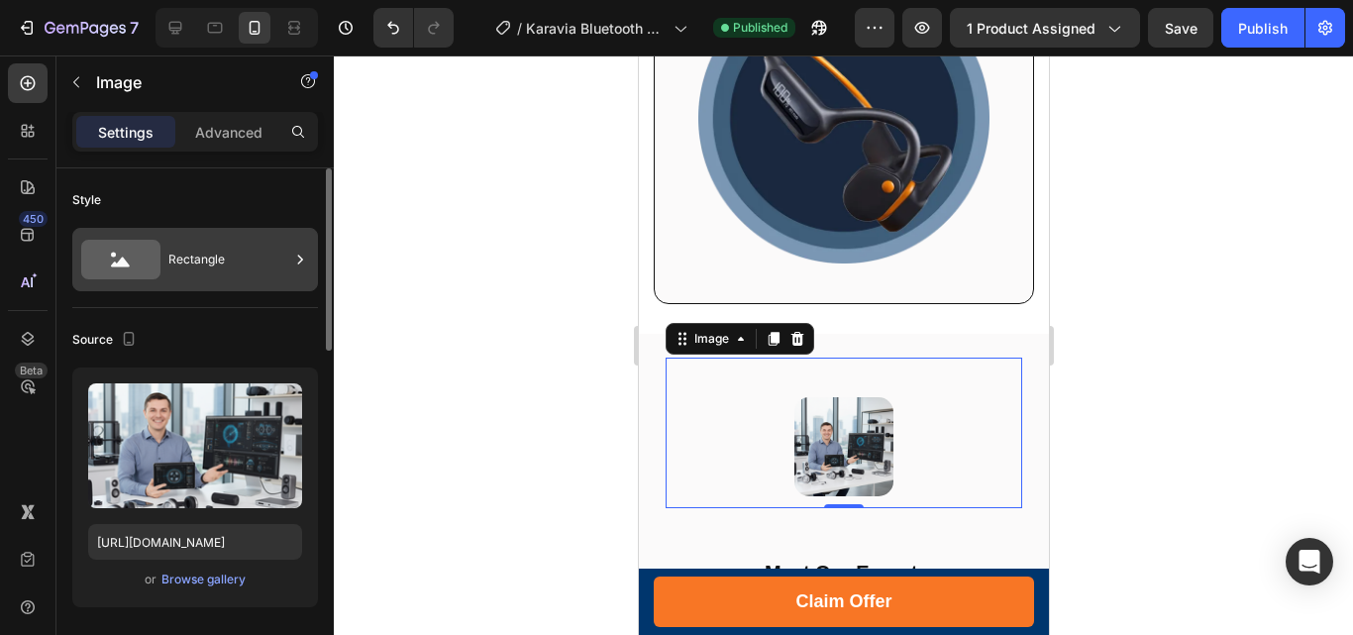
scroll to position [297, 0]
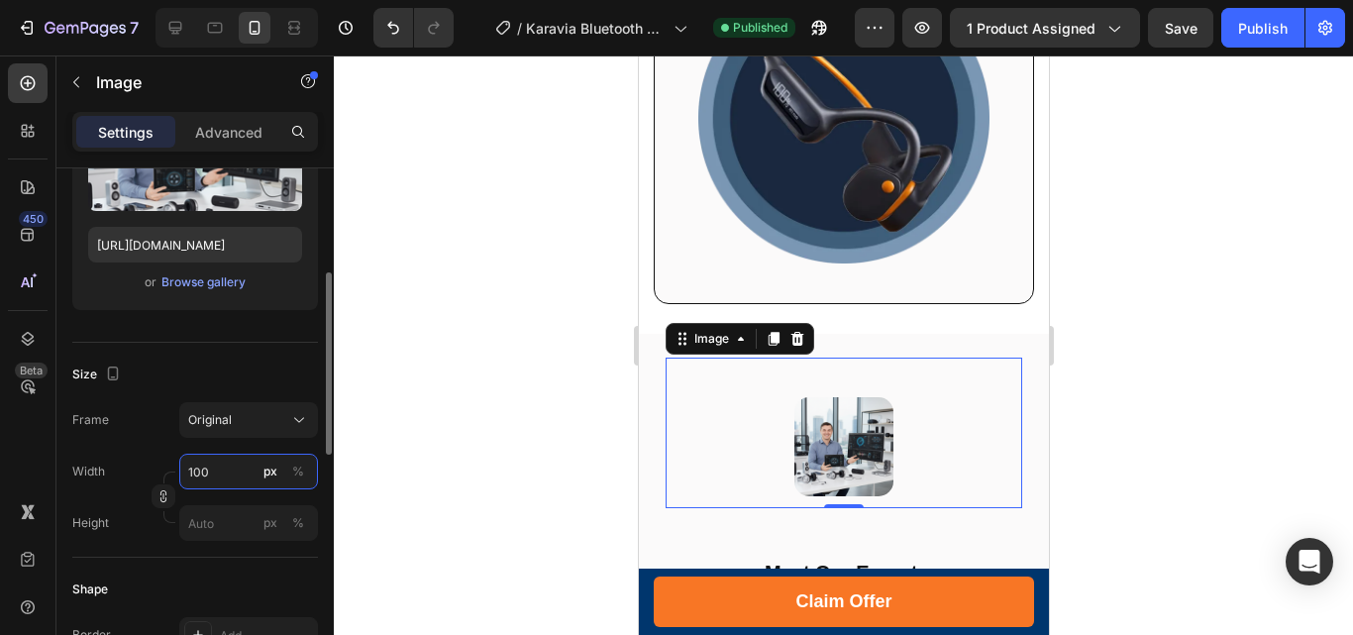
click at [240, 468] on input "100" at bounding box center [248, 472] width 139 height 36
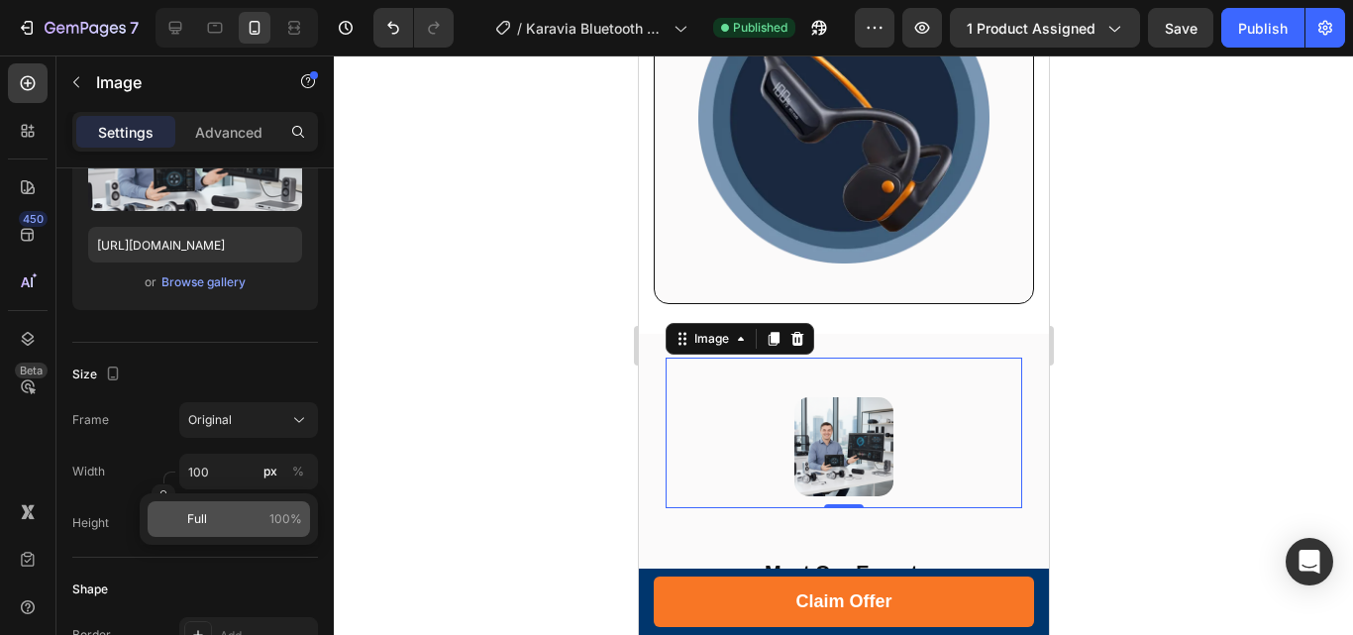
click at [208, 520] on p "Full 100%" at bounding box center [244, 519] width 115 height 18
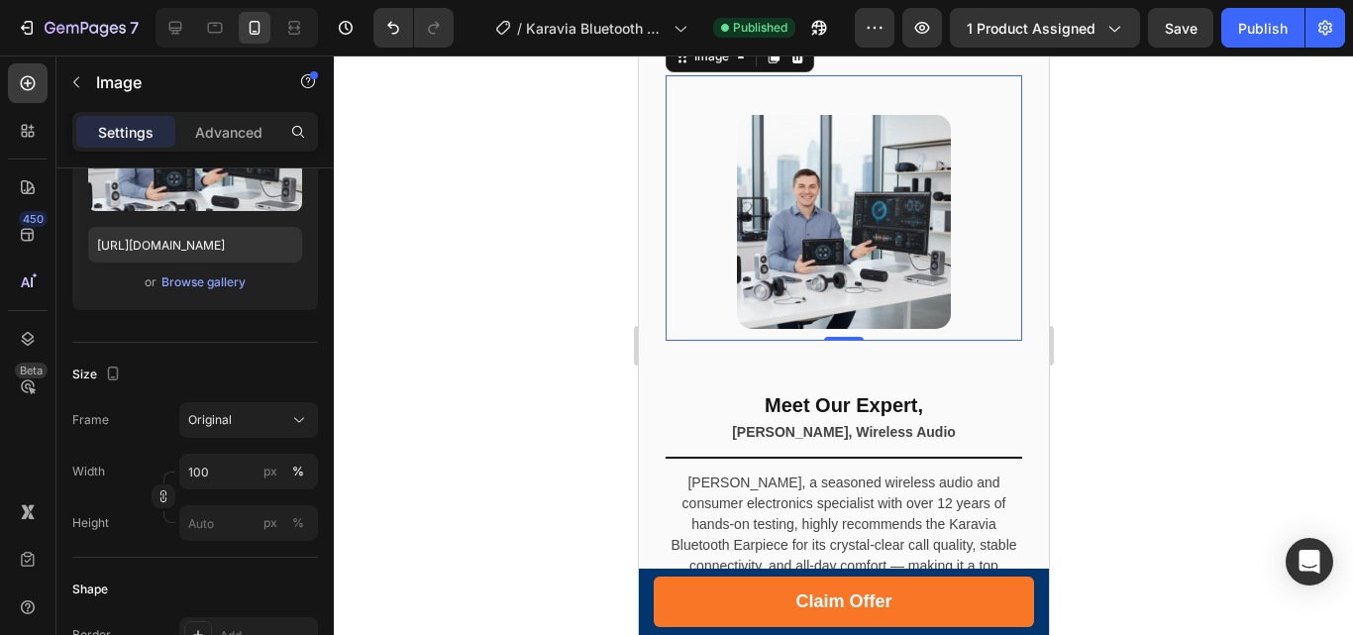
scroll to position [10435, 0]
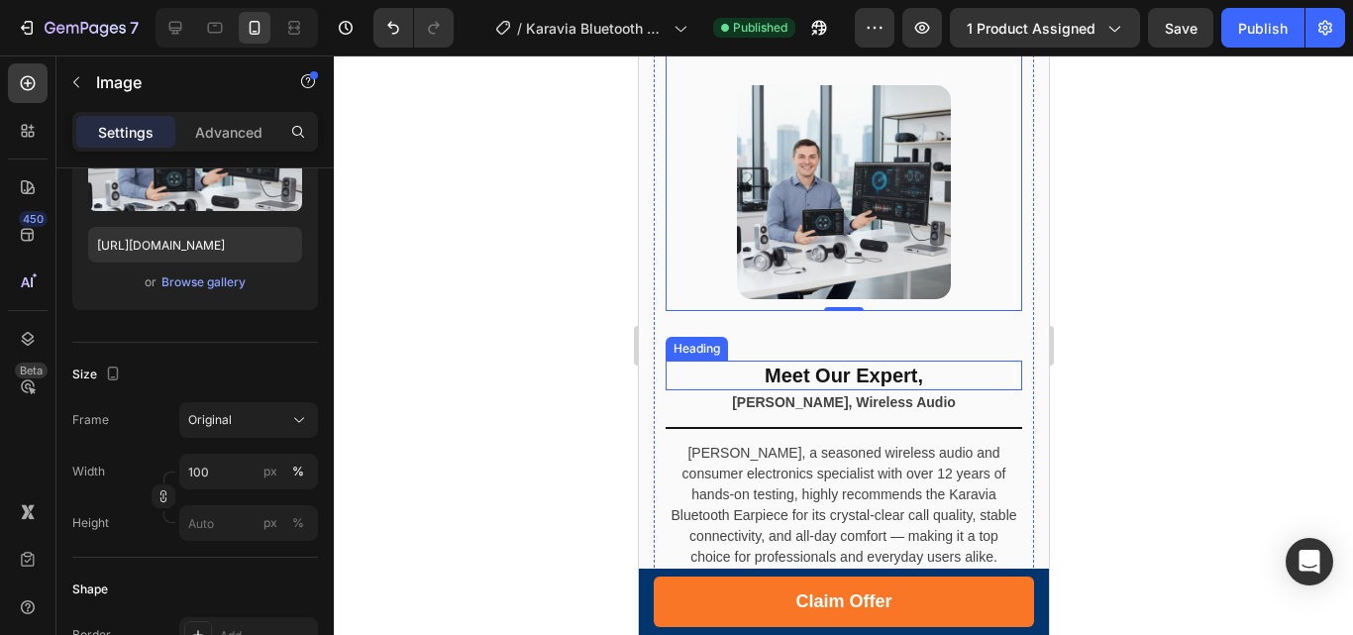
click at [967, 360] on h2 "Meet Our Expert," at bounding box center [842, 375] width 356 height 30
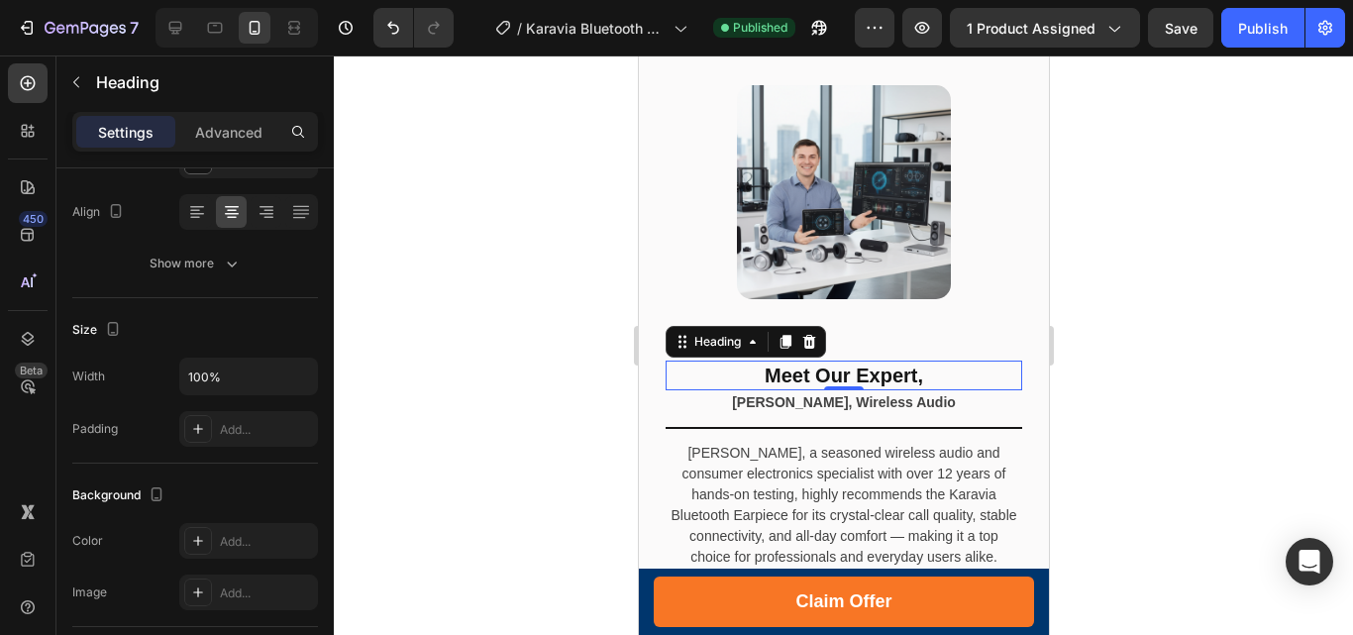
scroll to position [0, 0]
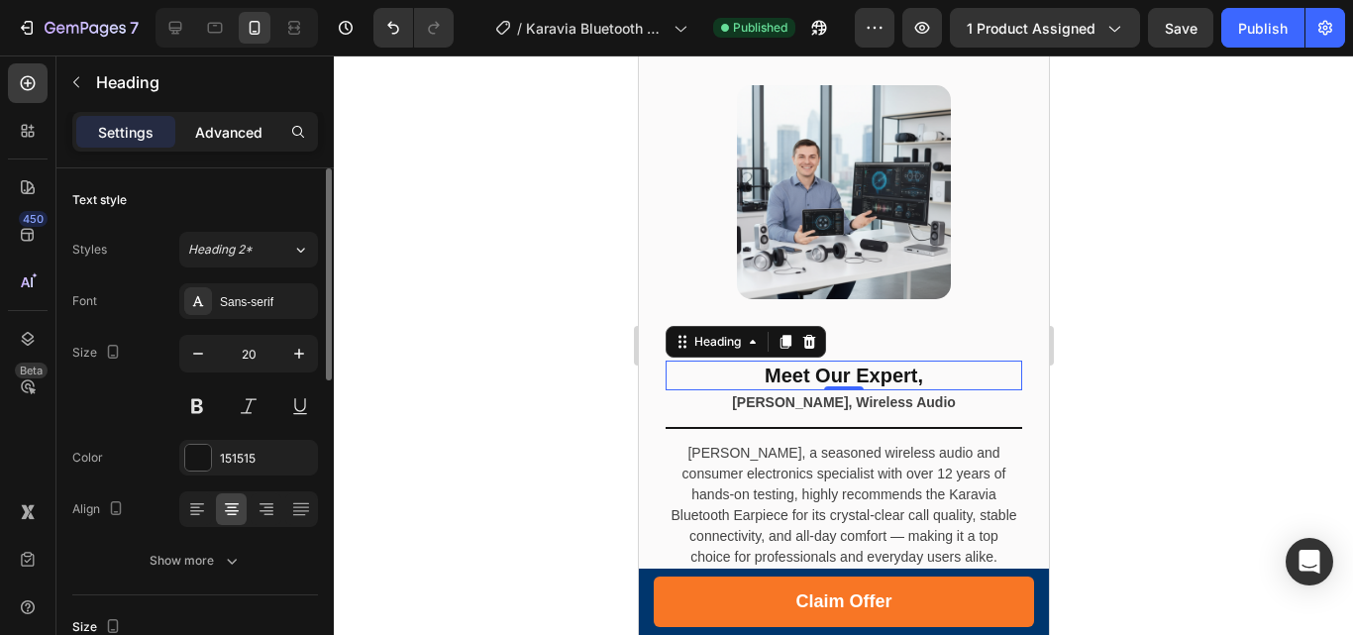
click at [234, 120] on div "Advanced" at bounding box center [228, 132] width 99 height 32
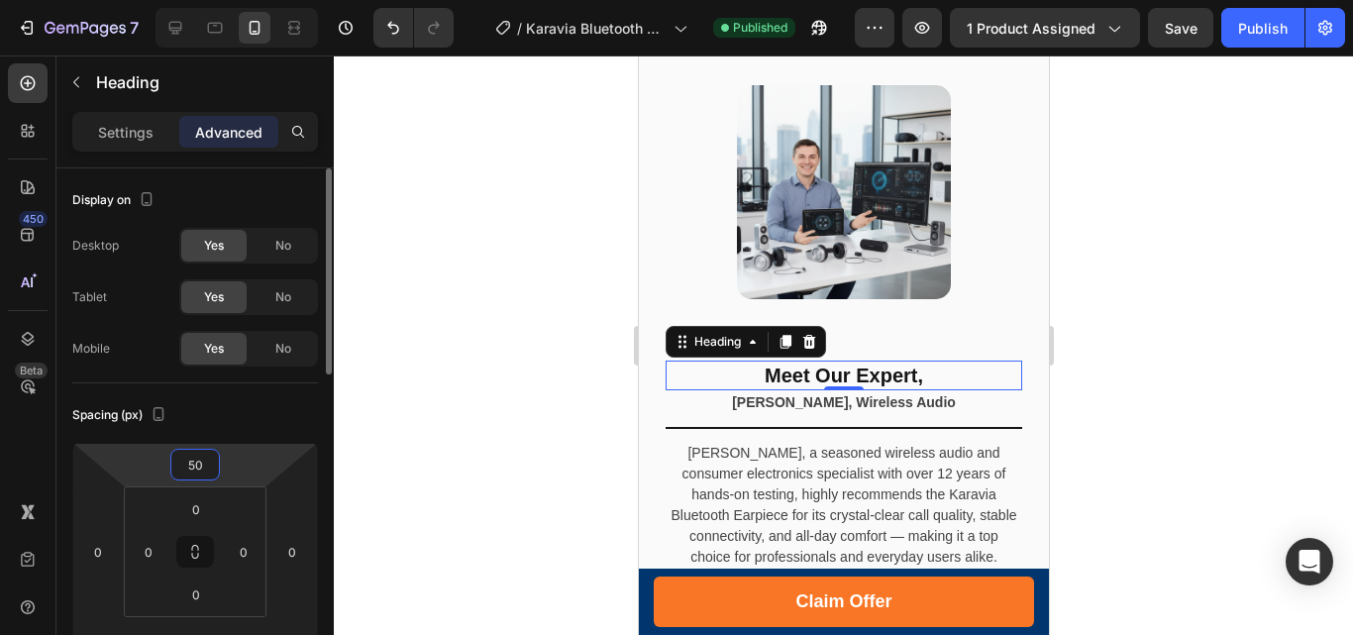
click at [205, 458] on input "50" at bounding box center [195, 465] width 40 height 30
click at [199, 466] on input "50" at bounding box center [195, 465] width 40 height 30
click at [195, 465] on input "50" at bounding box center [195, 465] width 40 height 30
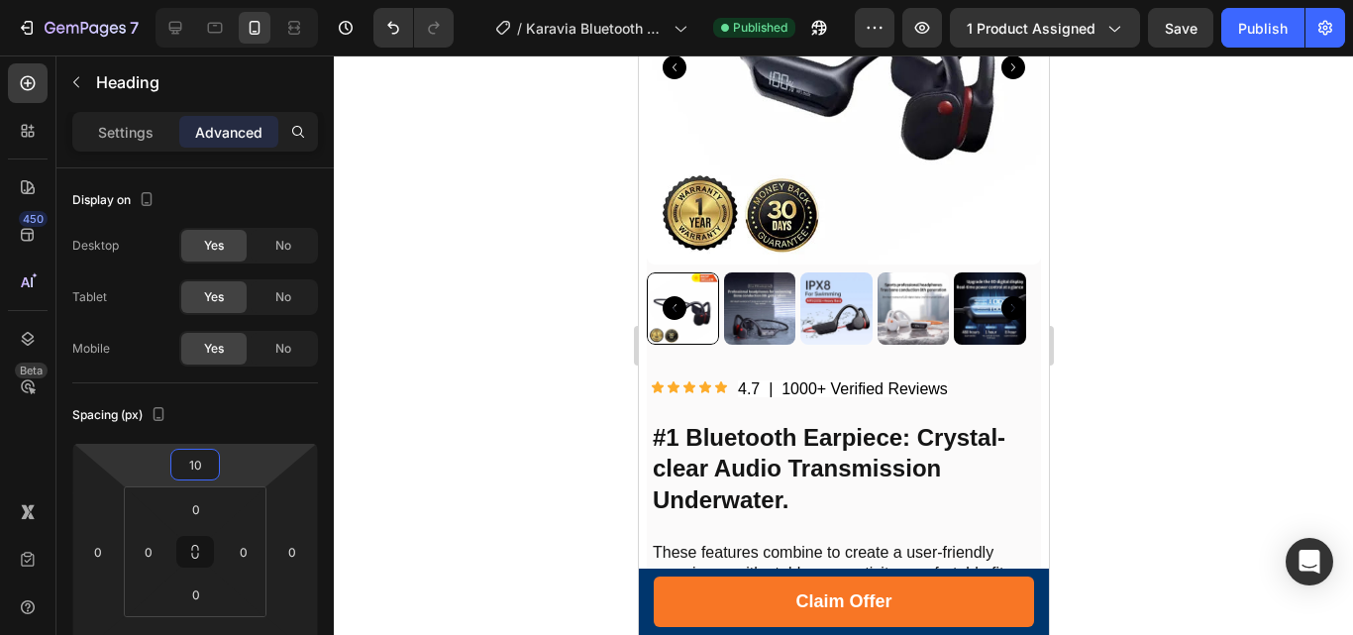
scroll to position [105, 0]
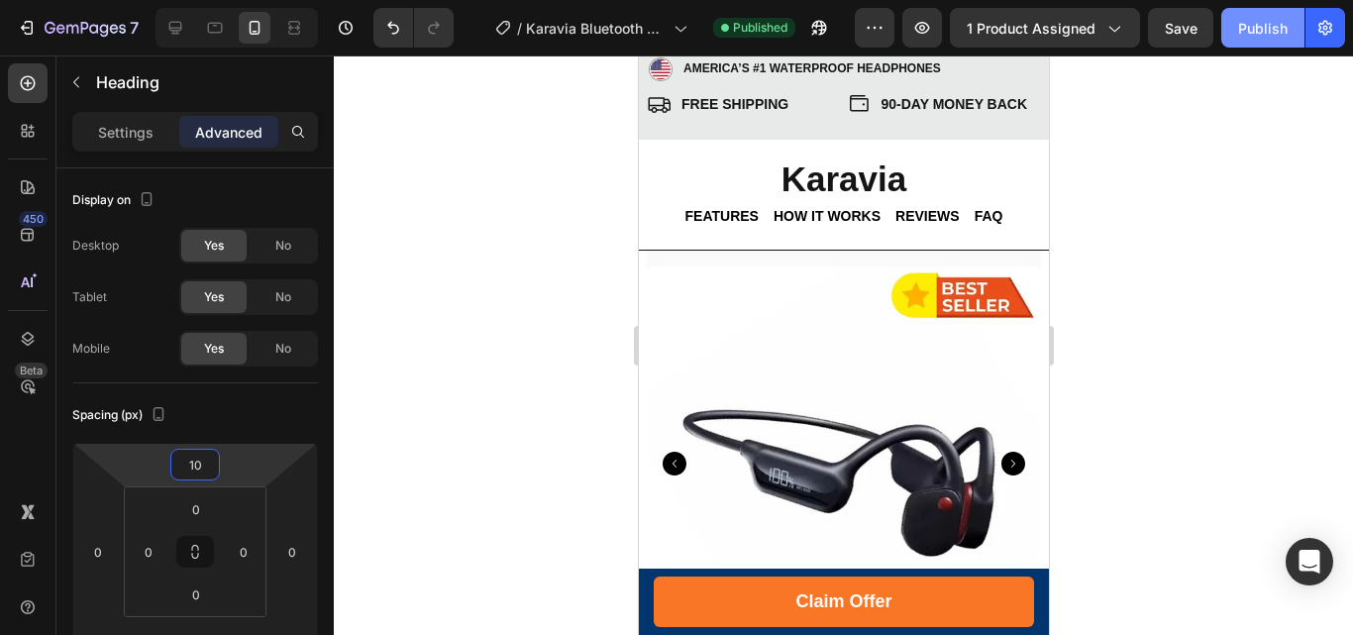
type input "10"
click at [1261, 34] on div "Publish" at bounding box center [1263, 28] width 50 height 21
